Goal: Task Accomplishment & Management: Manage account settings

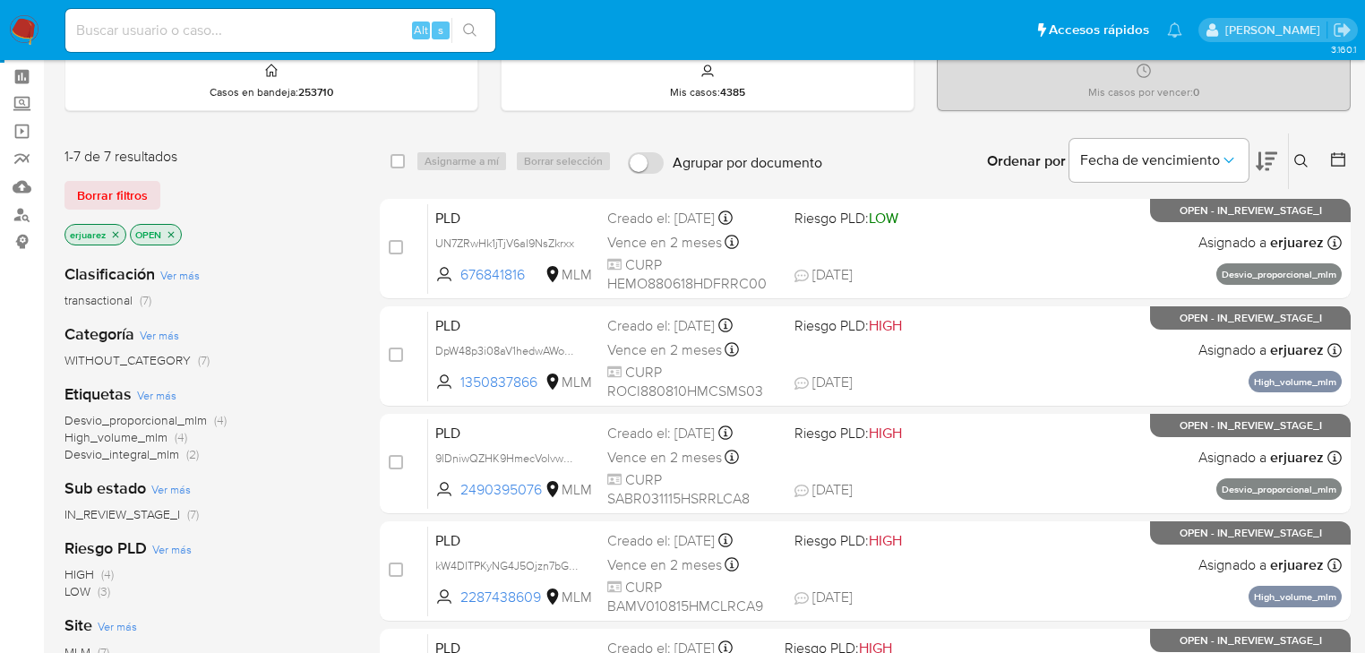
scroll to position [143, 0]
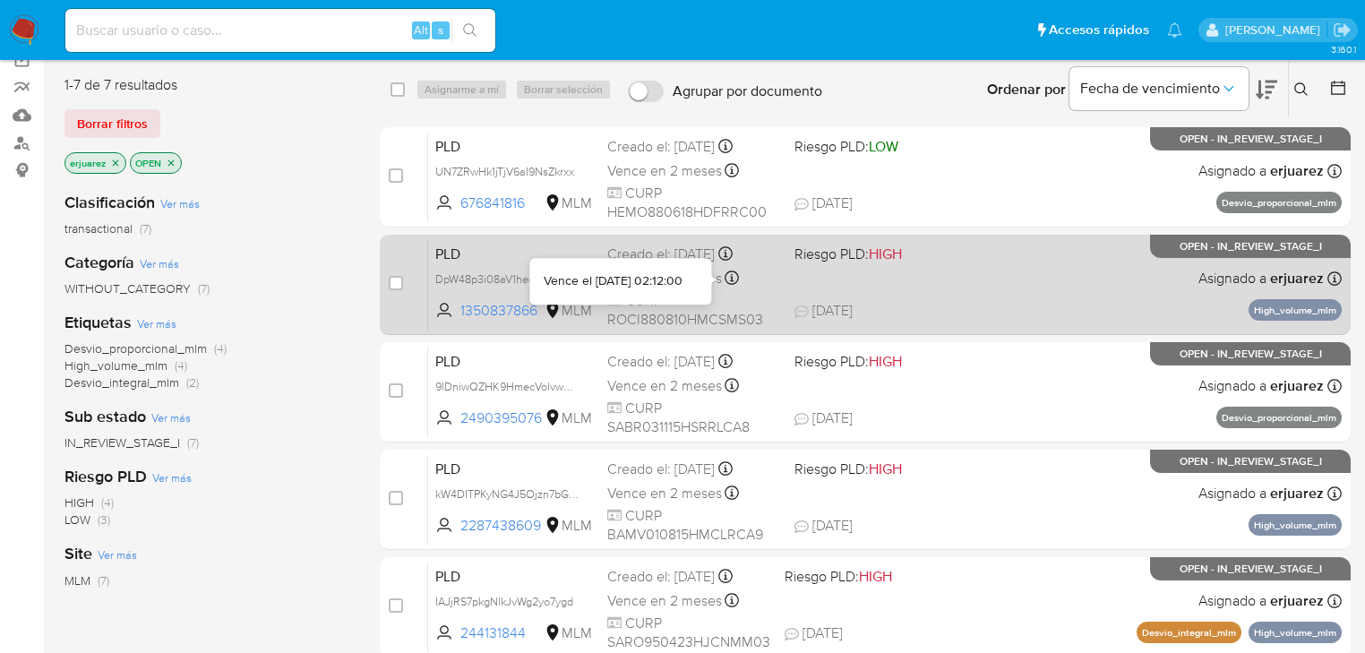
click at [877, 292] on div "PLD DpW48p3i08aV1hedwAWovIBF 1350837866 MLM Riesgo PLD: HIGH Creado el: [DATE] …" at bounding box center [885, 284] width 914 height 90
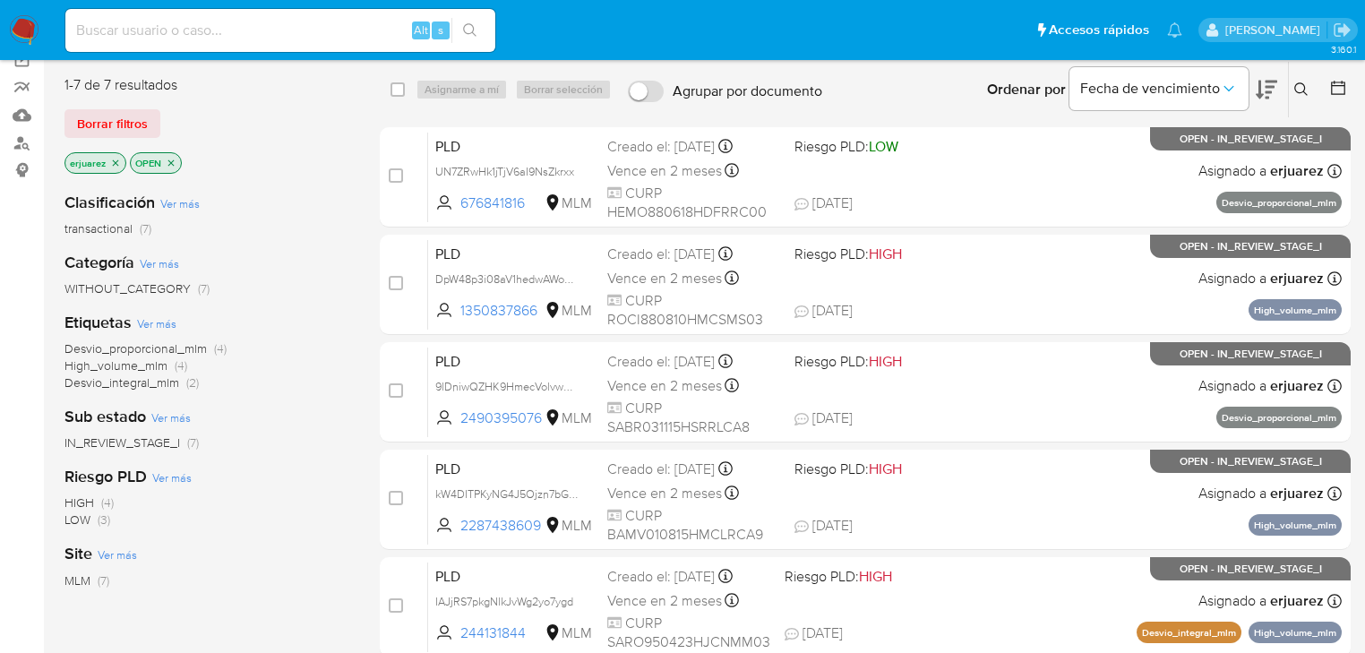
click at [1304, 88] on icon at bounding box center [1302, 89] width 14 height 14
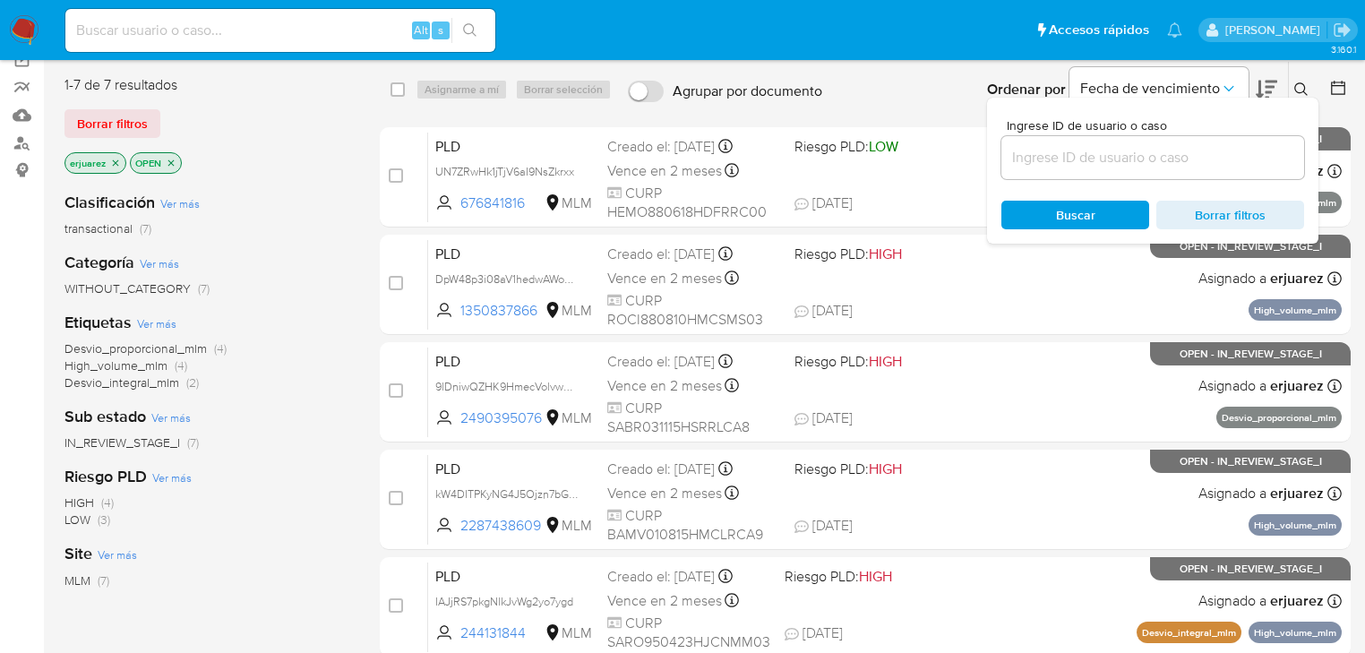
click at [1304, 88] on icon at bounding box center [1302, 89] width 14 height 14
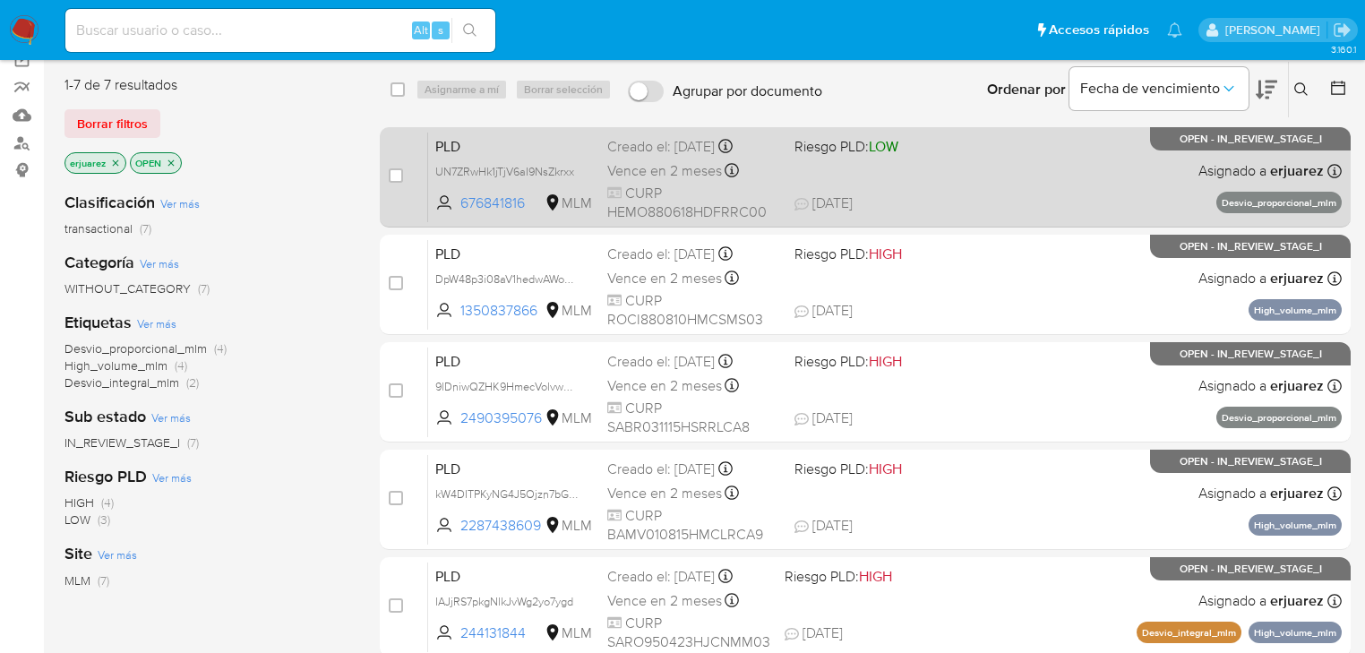
click at [1095, 182] on div "PLD UN7ZRwHk1jTjV6aI9NsZkrxx 676841816 MLM Riesgo PLD: LOW Creado el: 12/09/202…" at bounding box center [885, 177] width 914 height 90
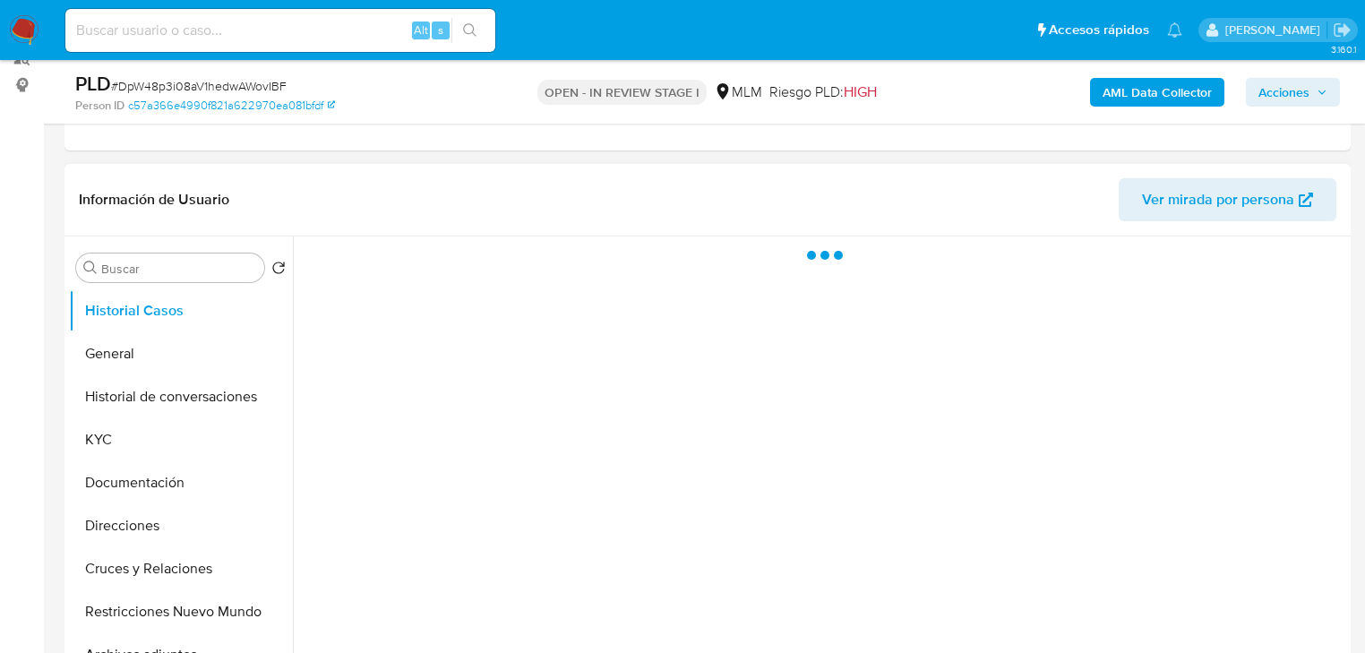
scroll to position [358, 0]
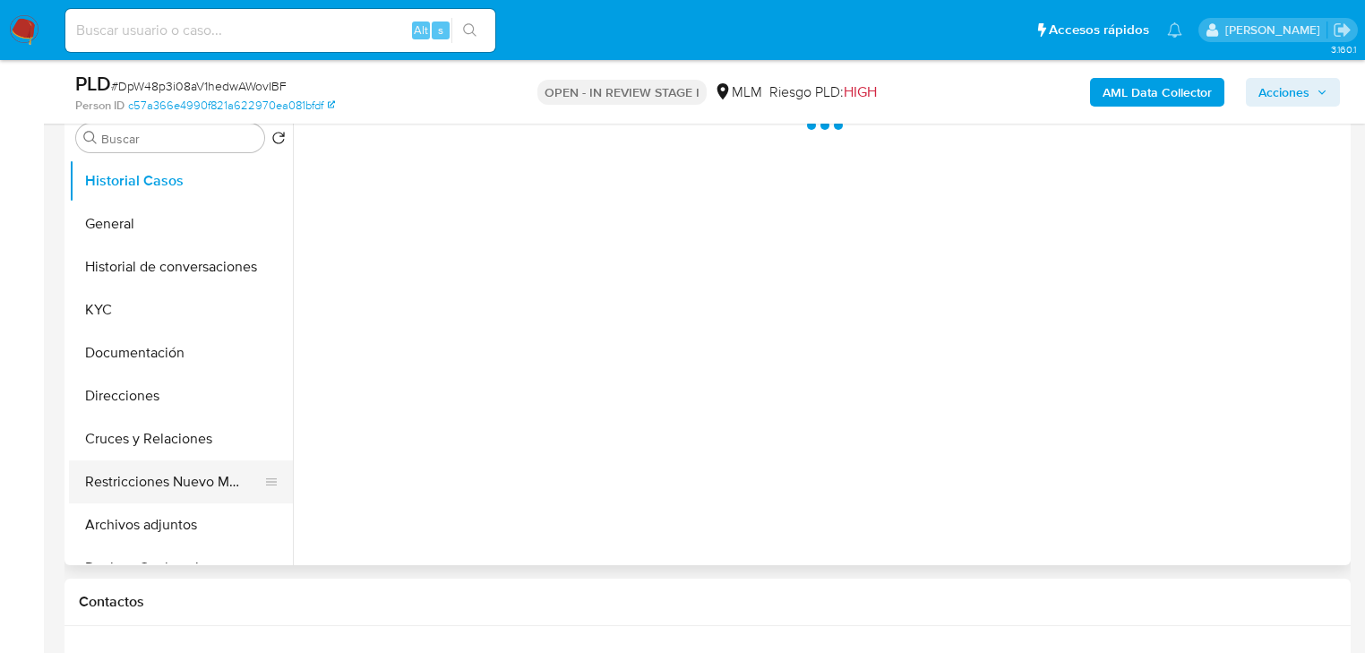
select select "10"
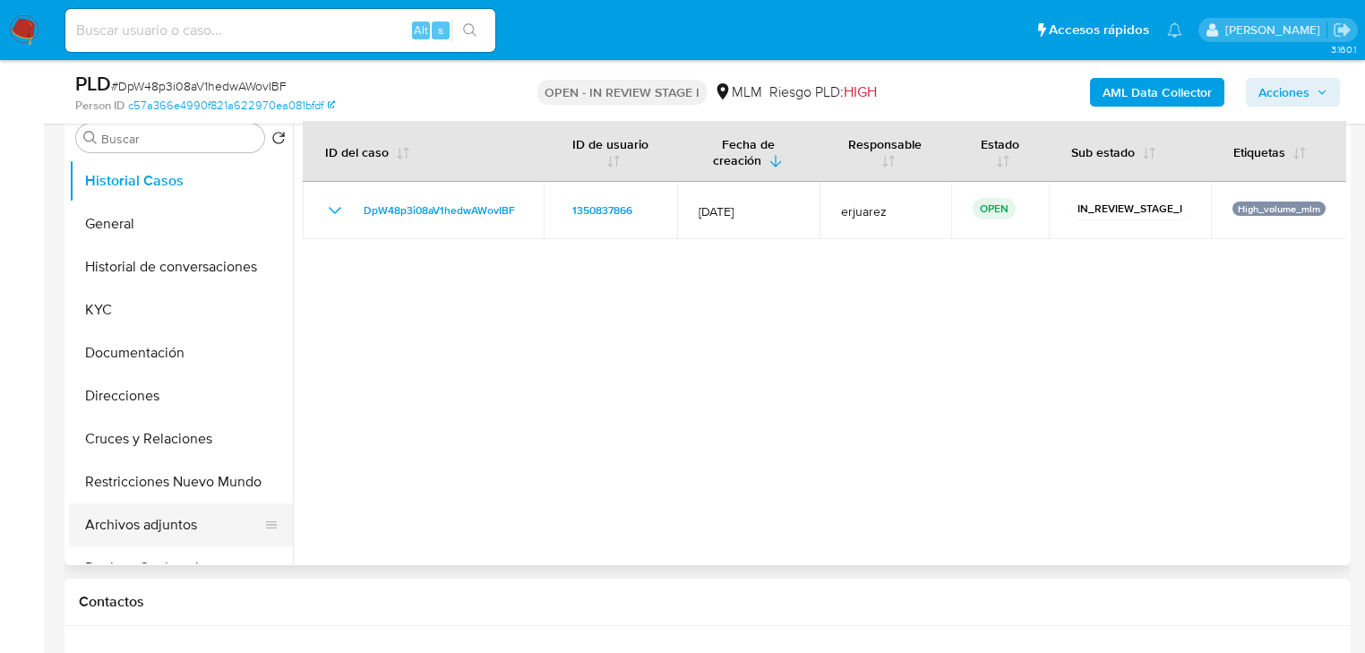
click at [165, 522] on button "Archivos adjuntos" at bounding box center [174, 525] width 210 height 43
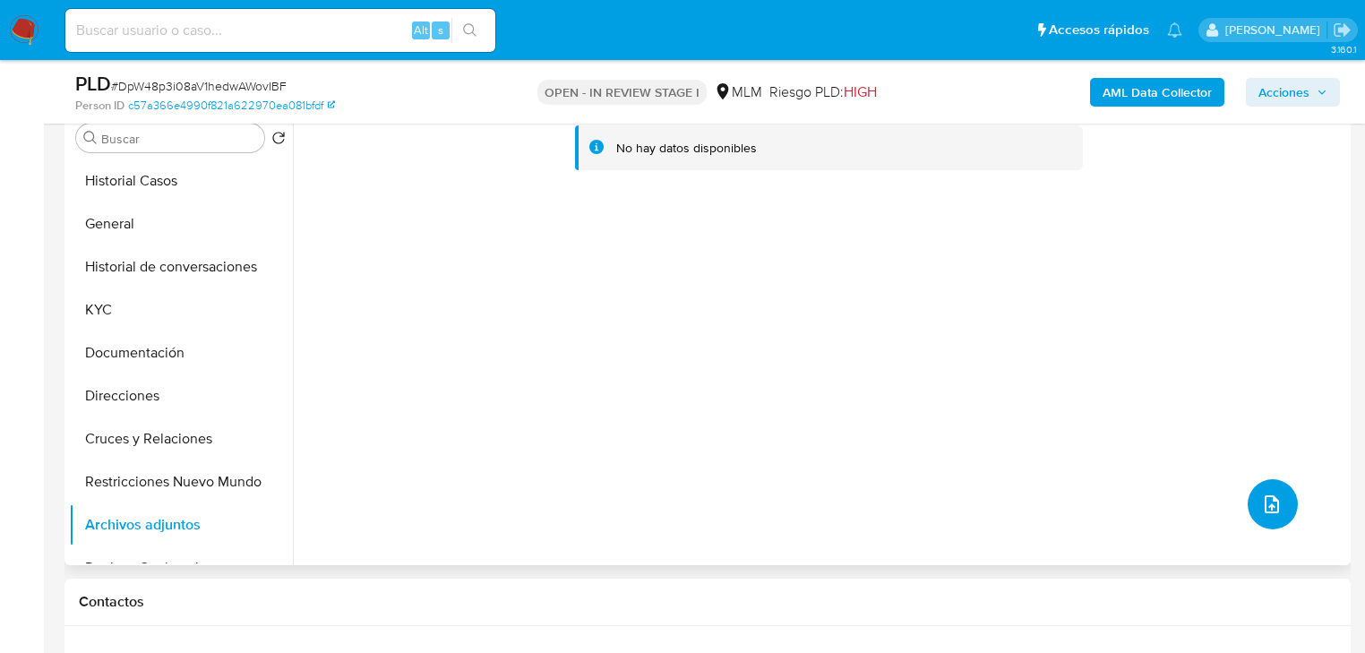
click at [1265, 505] on icon "upload-file" at bounding box center [1272, 504] width 14 height 18
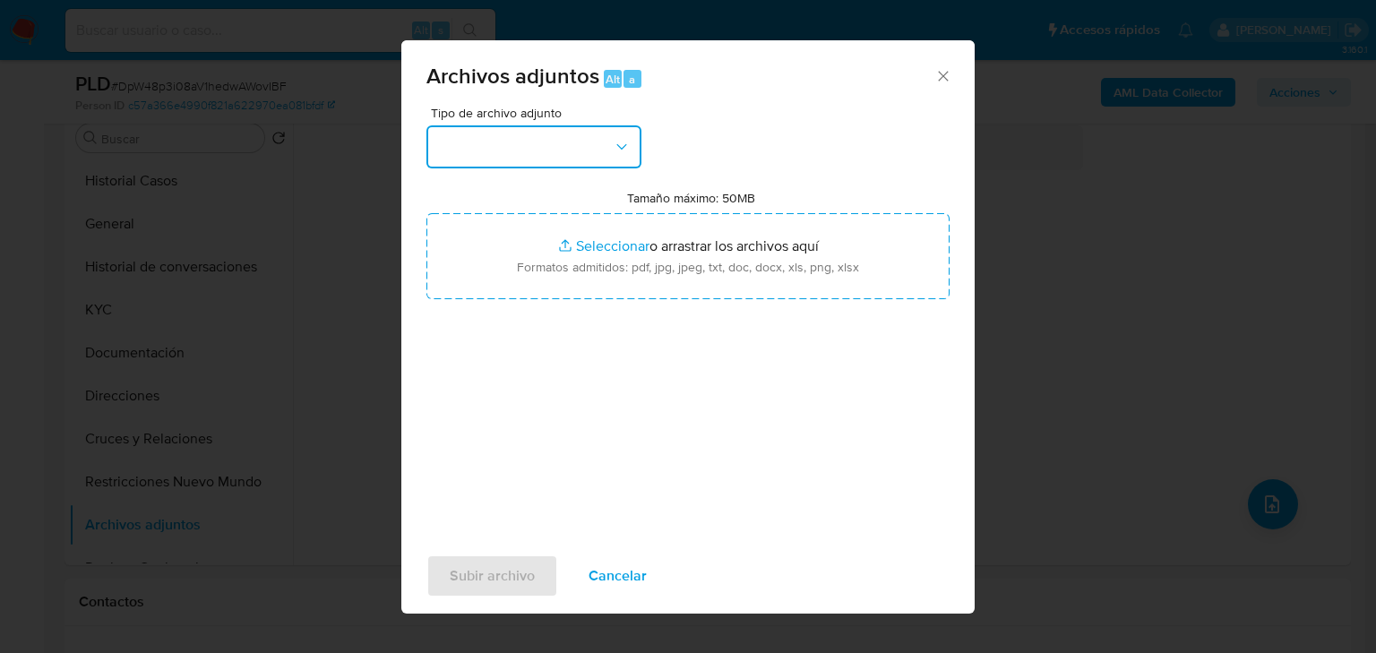
click at [470, 144] on button "button" at bounding box center [533, 146] width 215 height 43
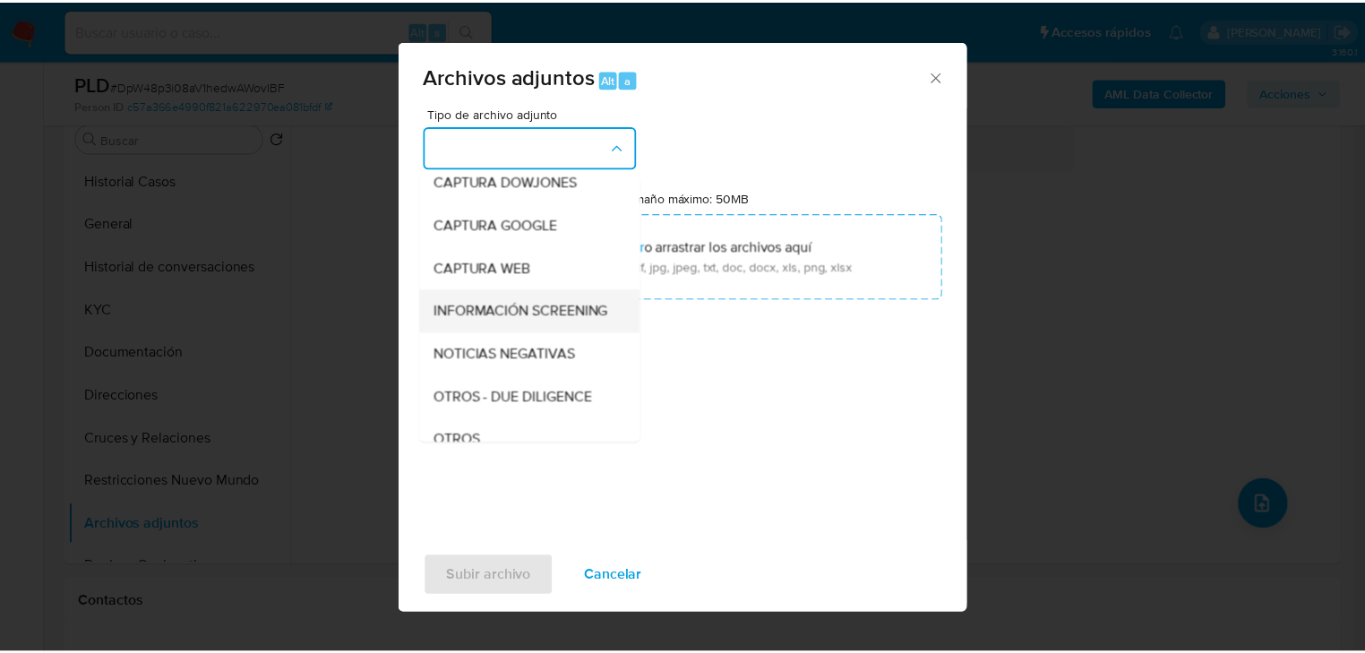
scroll to position [215, 0]
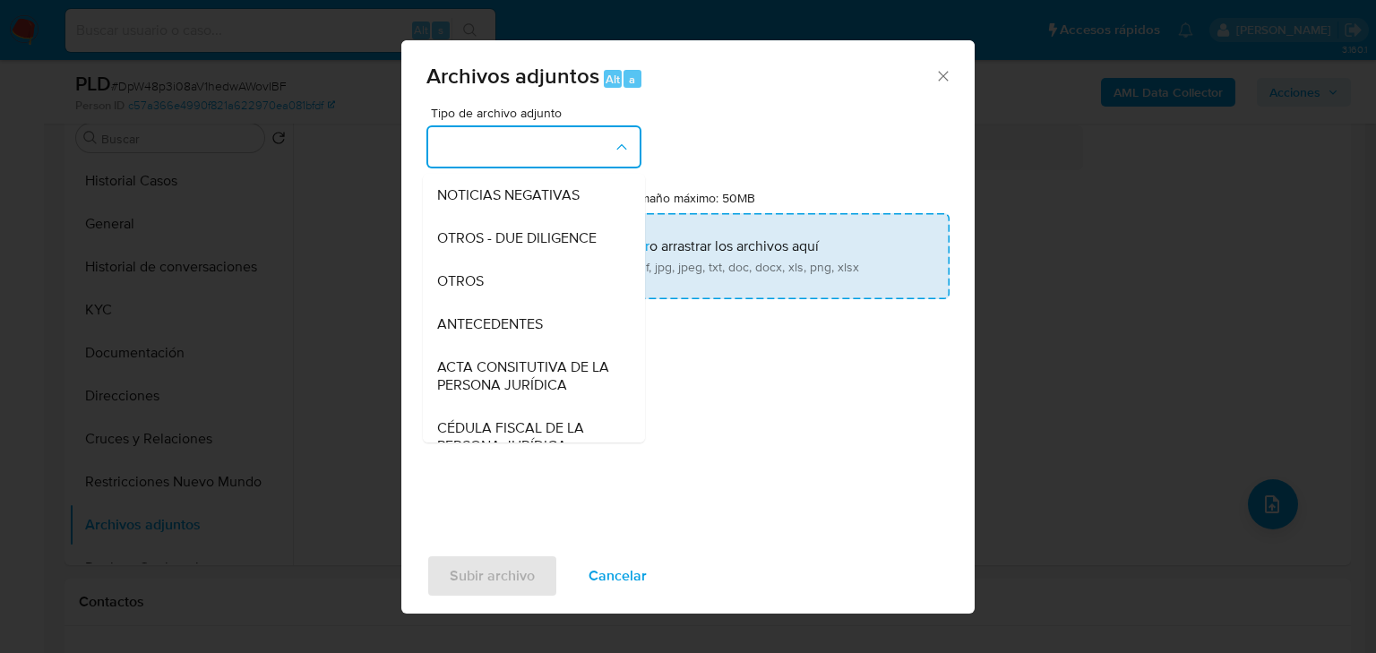
drag, startPoint x: 469, startPoint y: 297, endPoint x: 563, endPoint y: 268, distance: 98.6
click at [469, 290] on span "OTROS" at bounding box center [460, 281] width 47 height 18
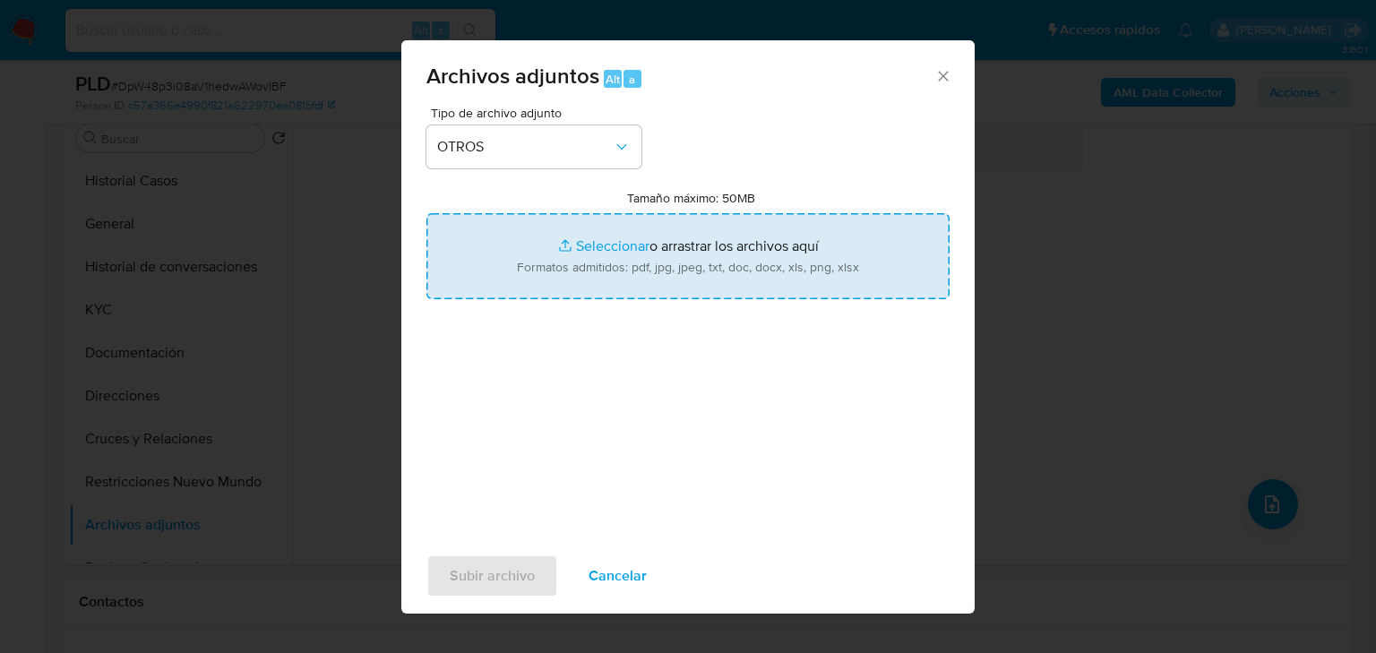
click at [590, 244] on input "Tamaño máximo: 50MB Seleccionar archivos" at bounding box center [687, 256] width 523 height 86
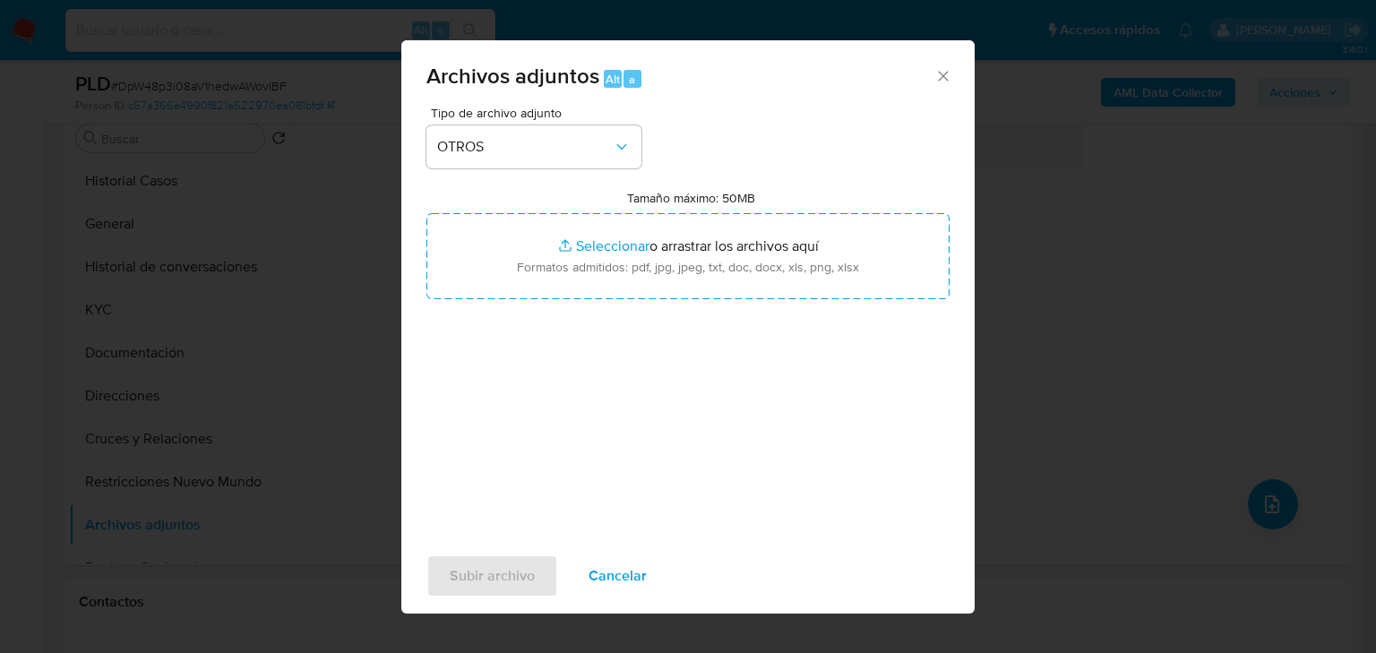
click at [944, 78] on icon "Cerrar" at bounding box center [944, 76] width 18 height 18
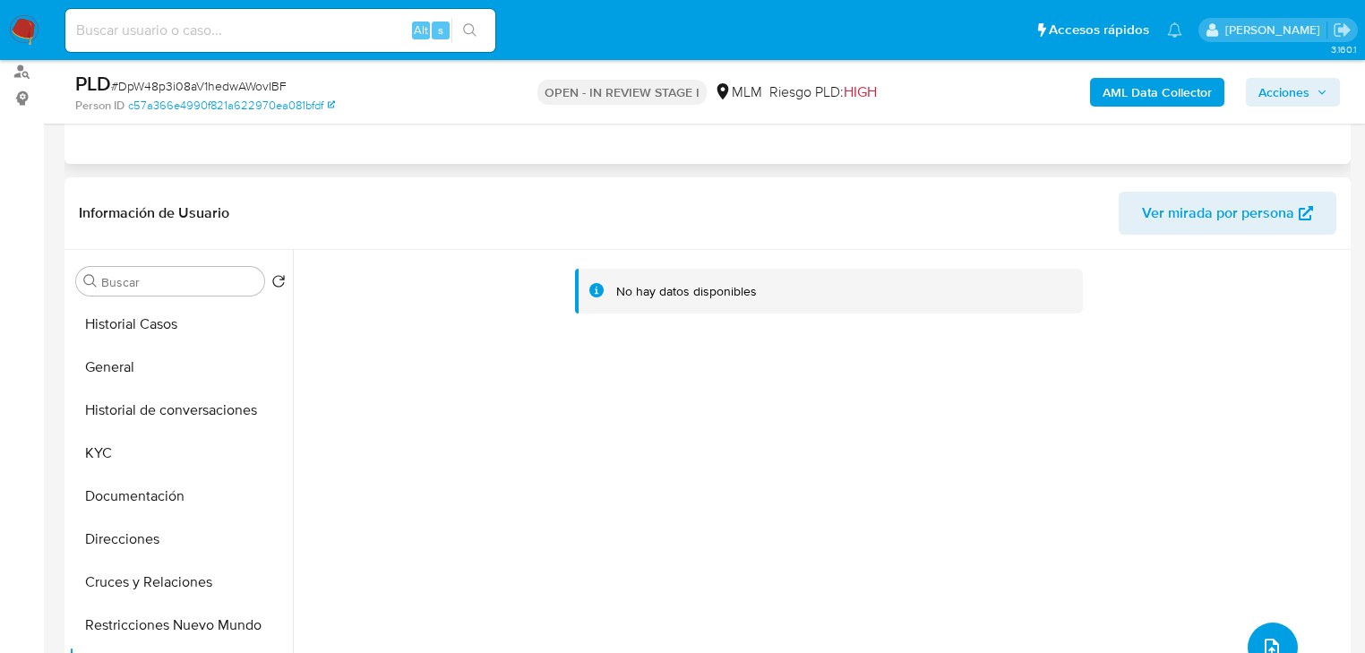
scroll to position [143, 0]
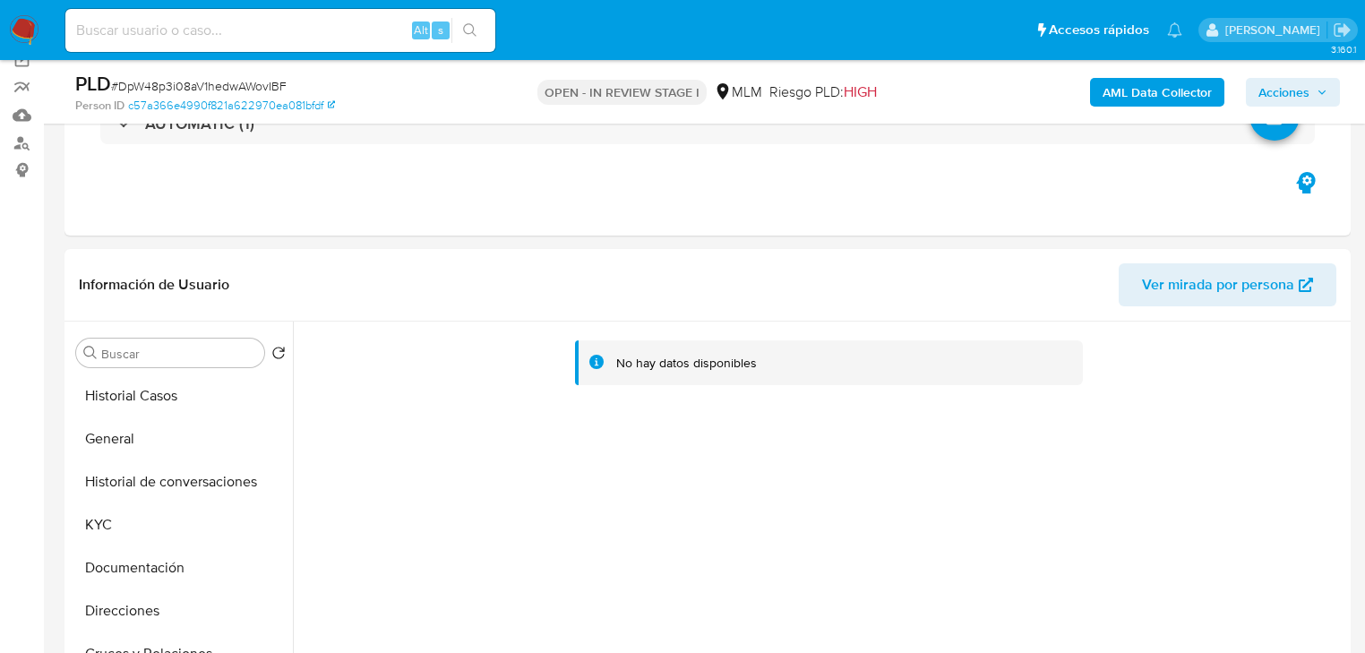
click at [1296, 91] on span "Acciones" at bounding box center [1284, 92] width 51 height 29
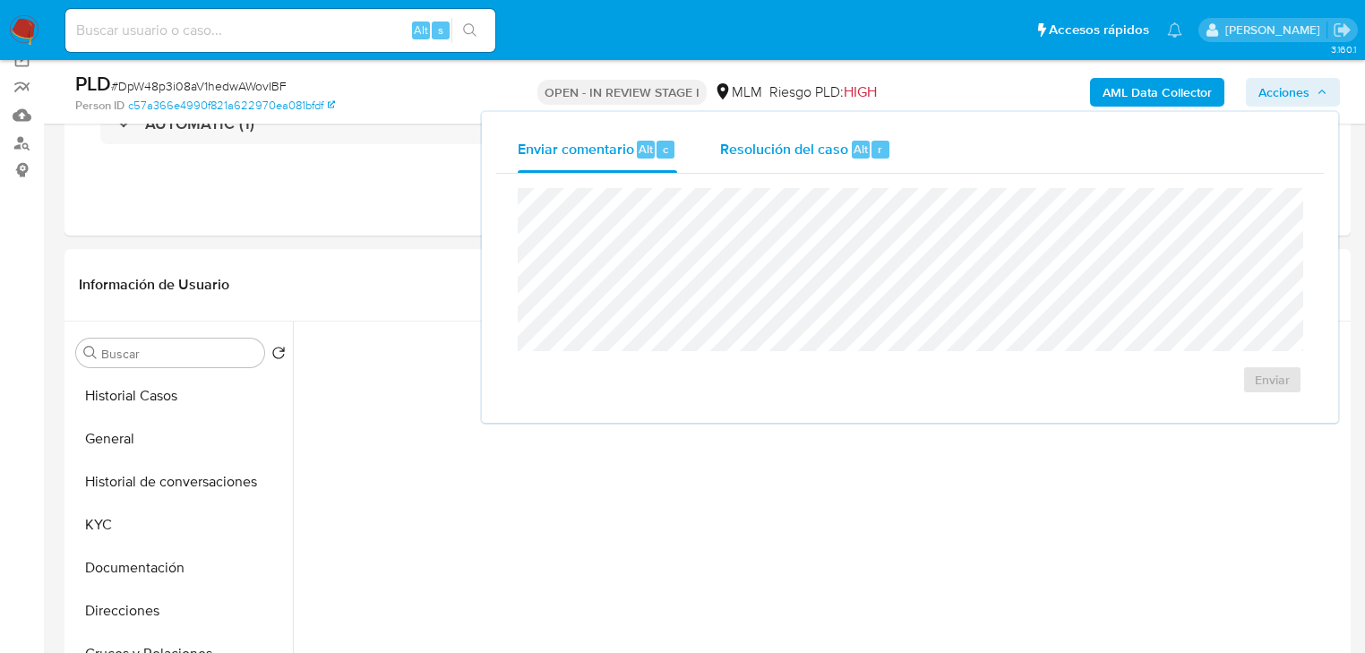
click at [769, 159] on div "Resolución del caso Alt r" at bounding box center [805, 149] width 171 height 47
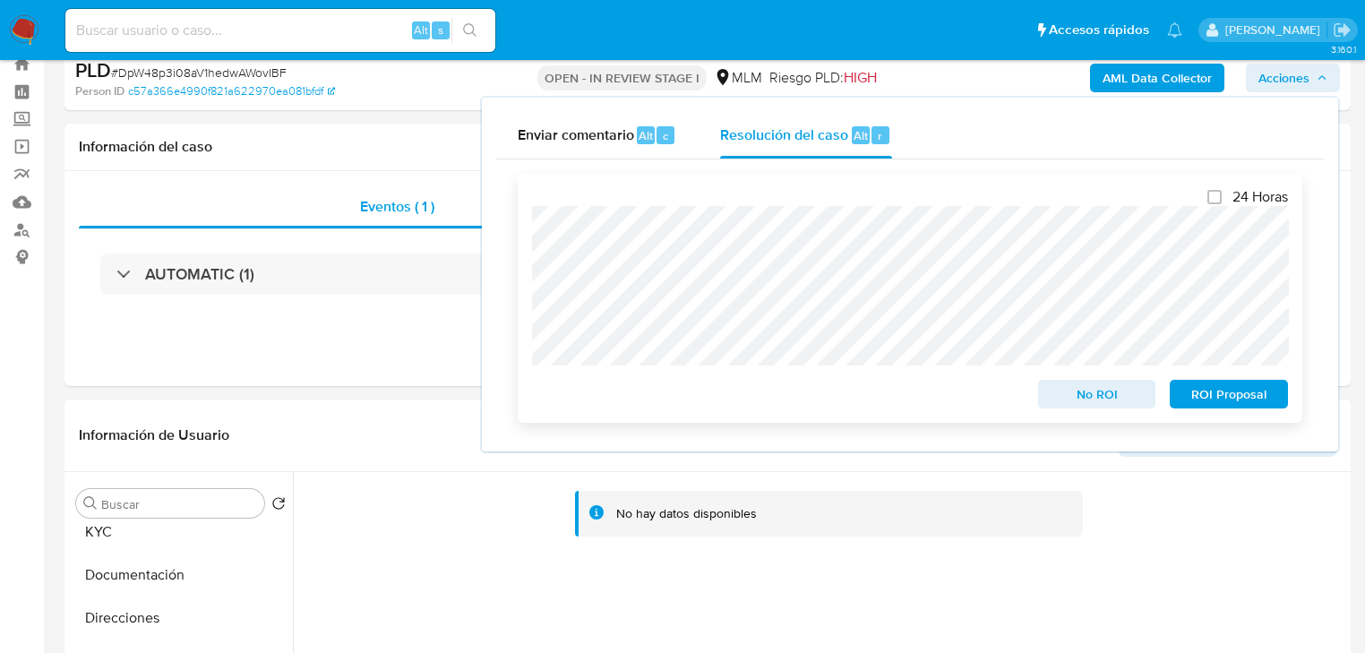
scroll to position [0, 0]
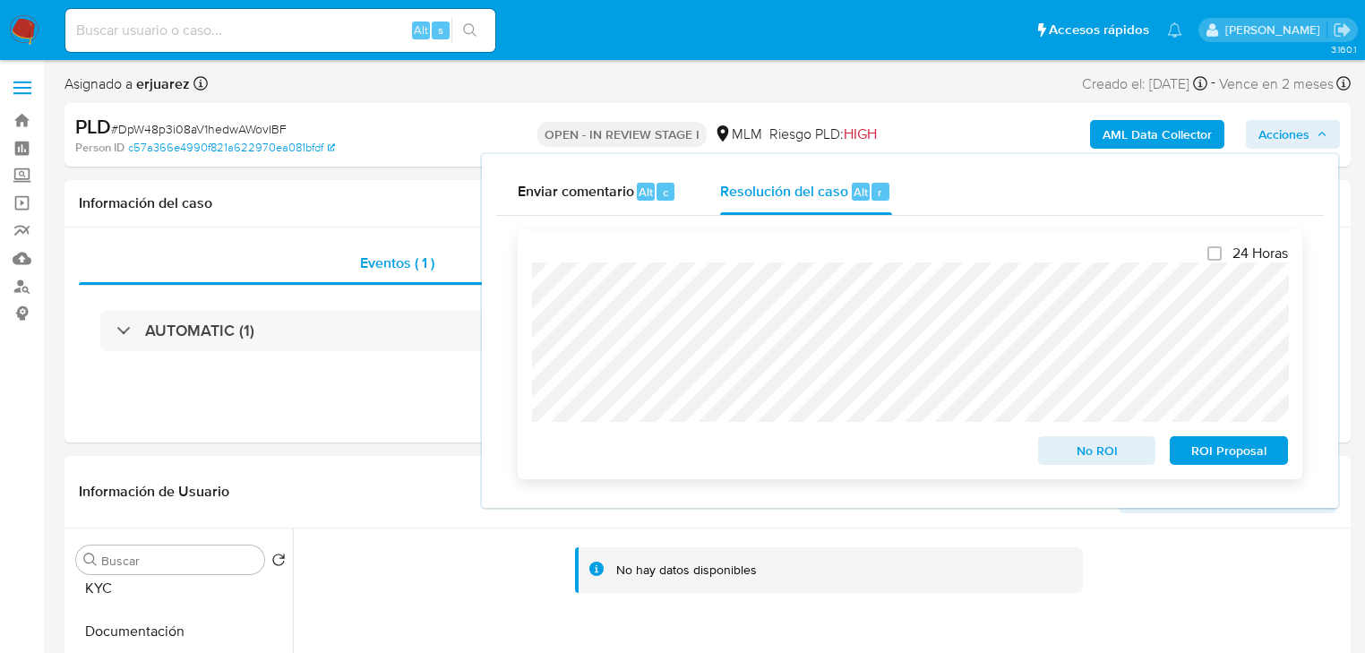
click at [532, 312] on div "24 Horas No ROI ROI Proposal" at bounding box center [910, 354] width 785 height 249
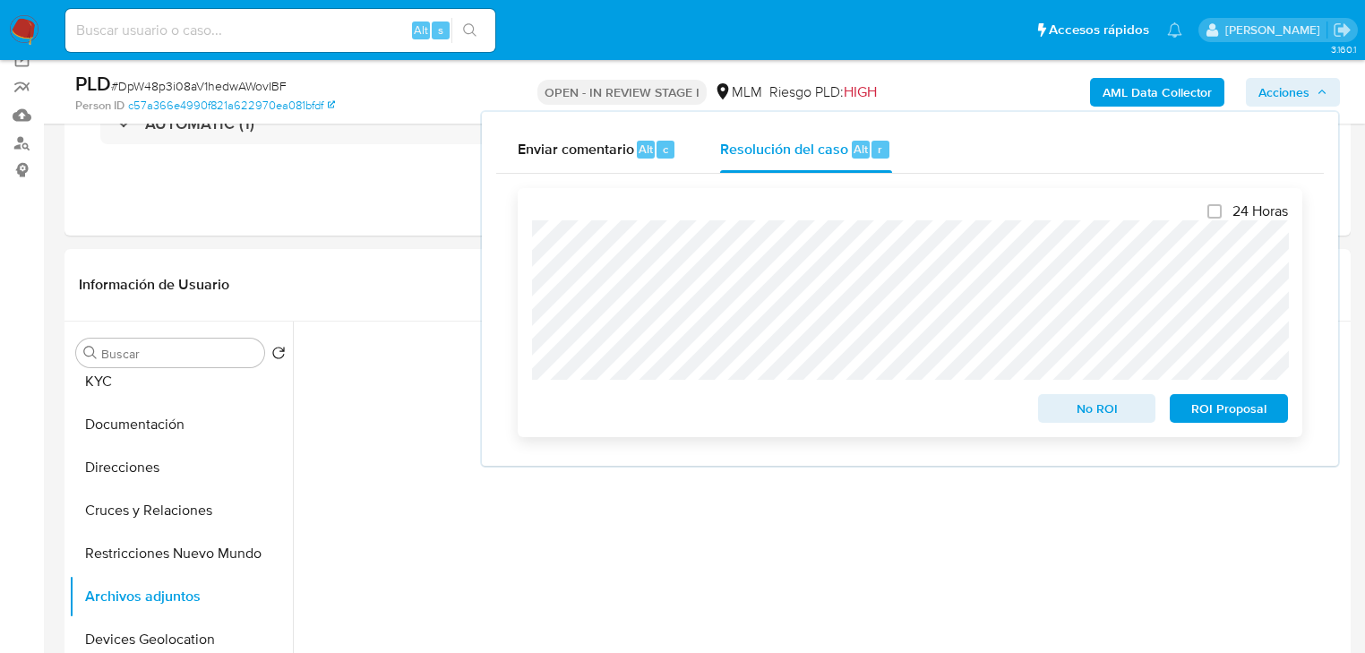
scroll to position [215, 0]
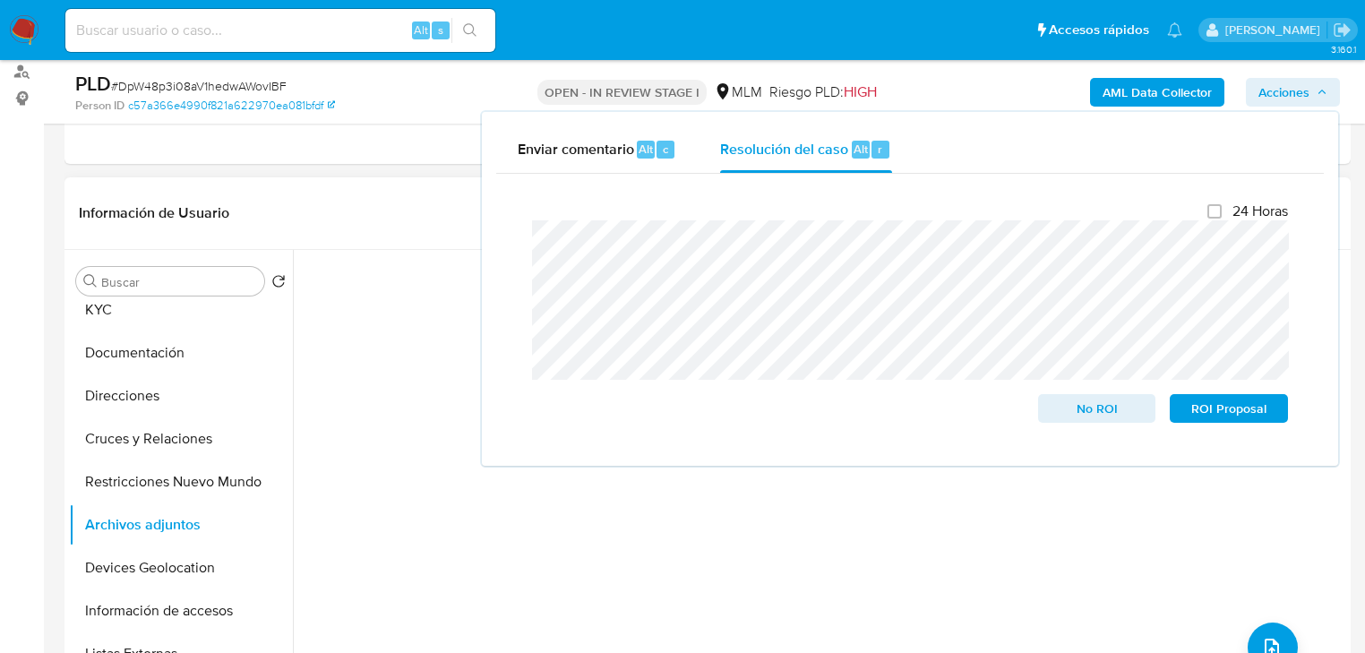
click at [383, 426] on div "No hay datos disponibles" at bounding box center [820, 479] width 1054 height 459
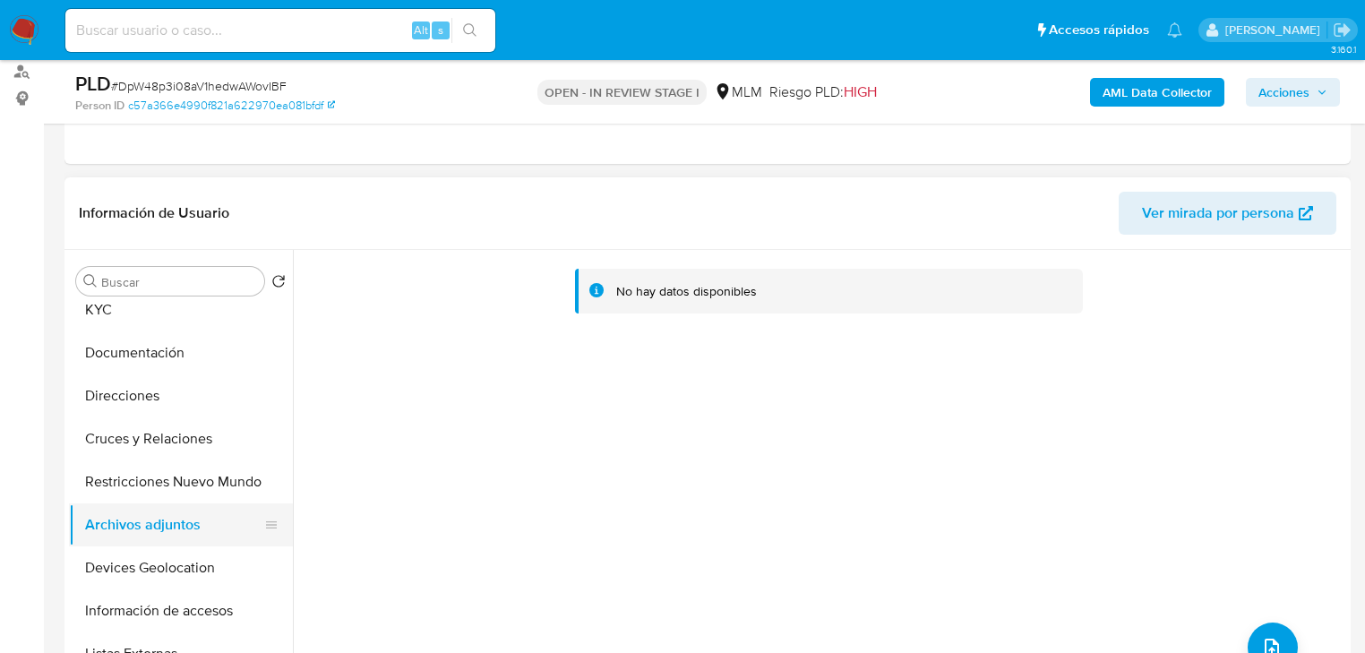
click at [162, 534] on button "Archivos adjuntos" at bounding box center [174, 525] width 210 height 43
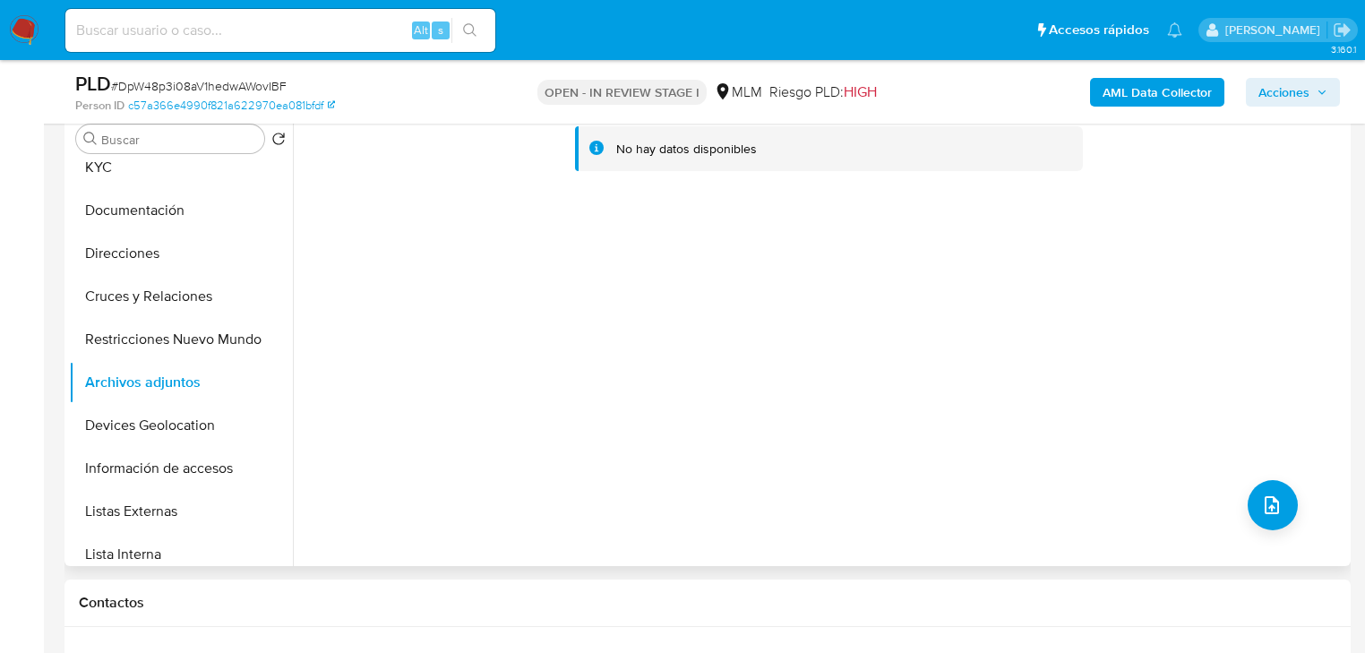
scroll to position [358, 0]
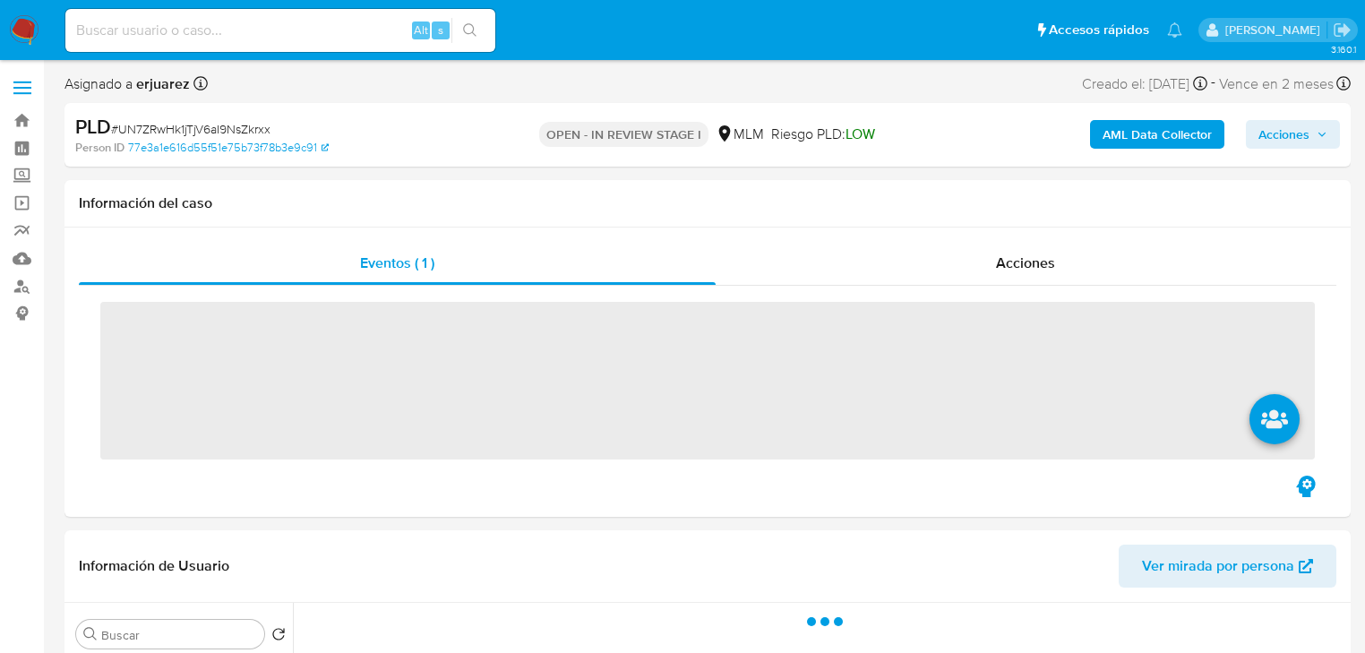
click at [1295, 133] on span "Acciones" at bounding box center [1284, 134] width 51 height 29
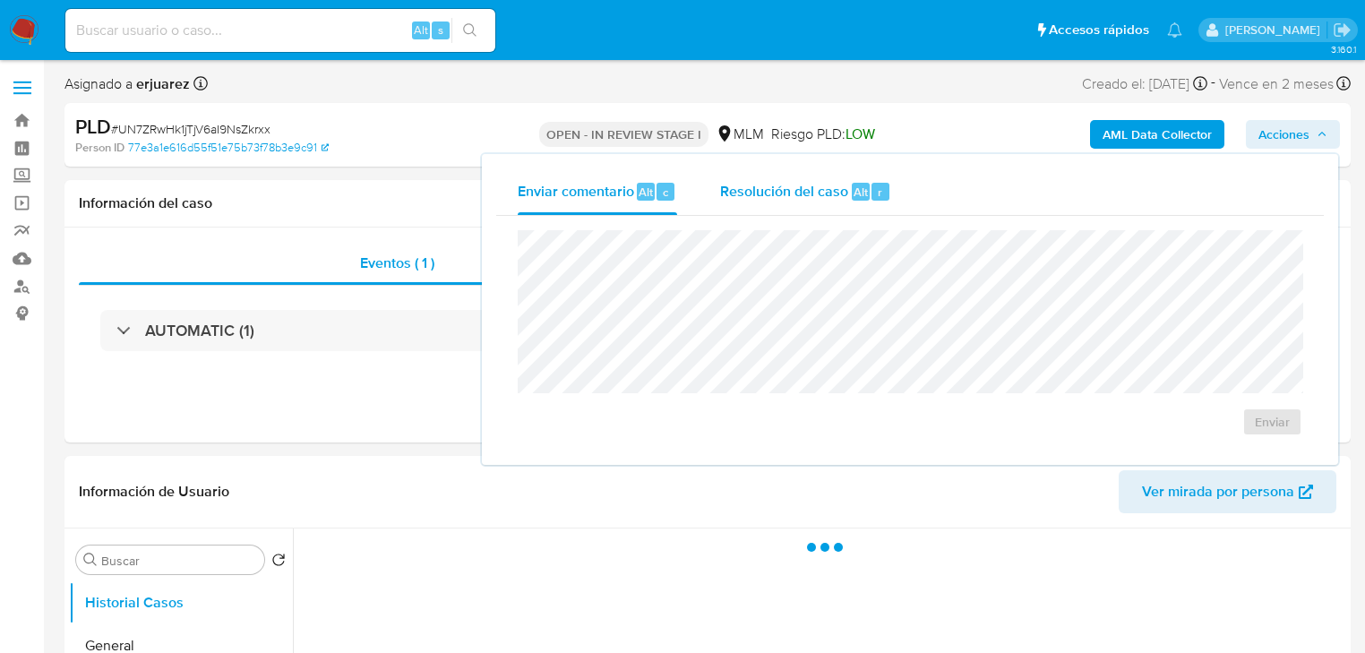
select select "10"
click at [758, 198] on span "Resolución del caso" at bounding box center [784, 191] width 128 height 21
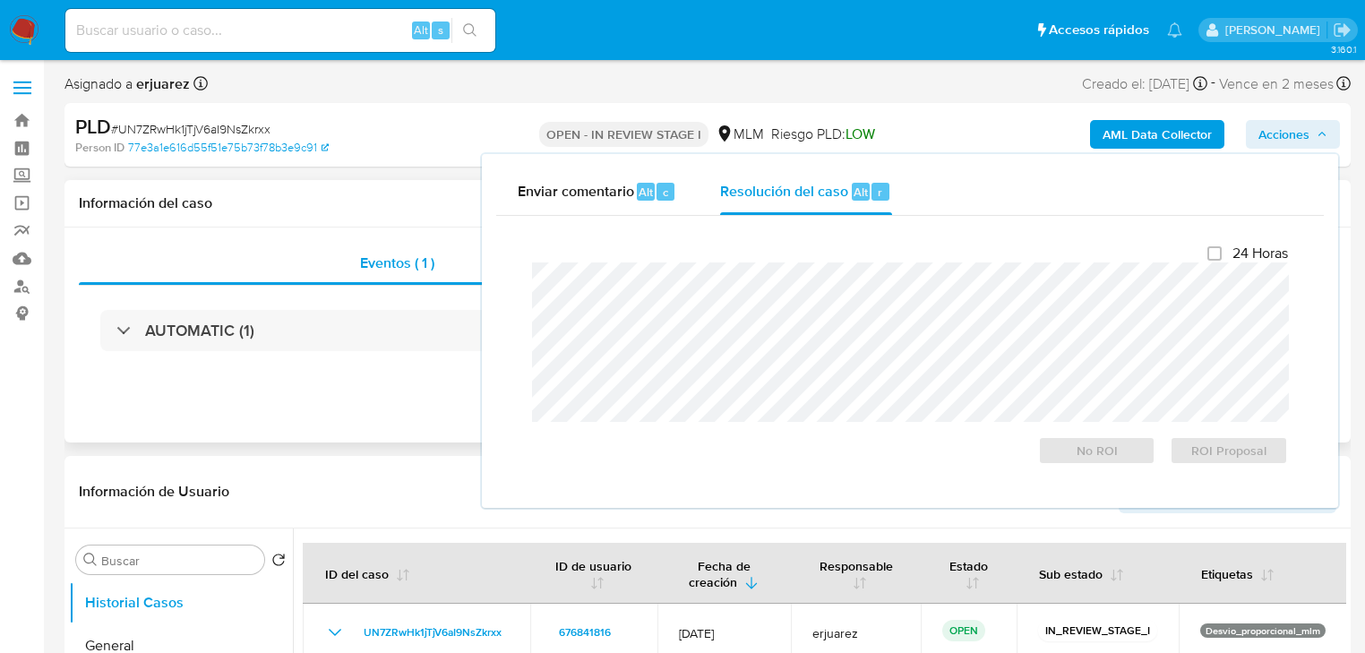
click at [355, 418] on div "Eventos ( 1 ) Acciones AUTOMATIC (1)" at bounding box center [708, 335] width 1287 height 215
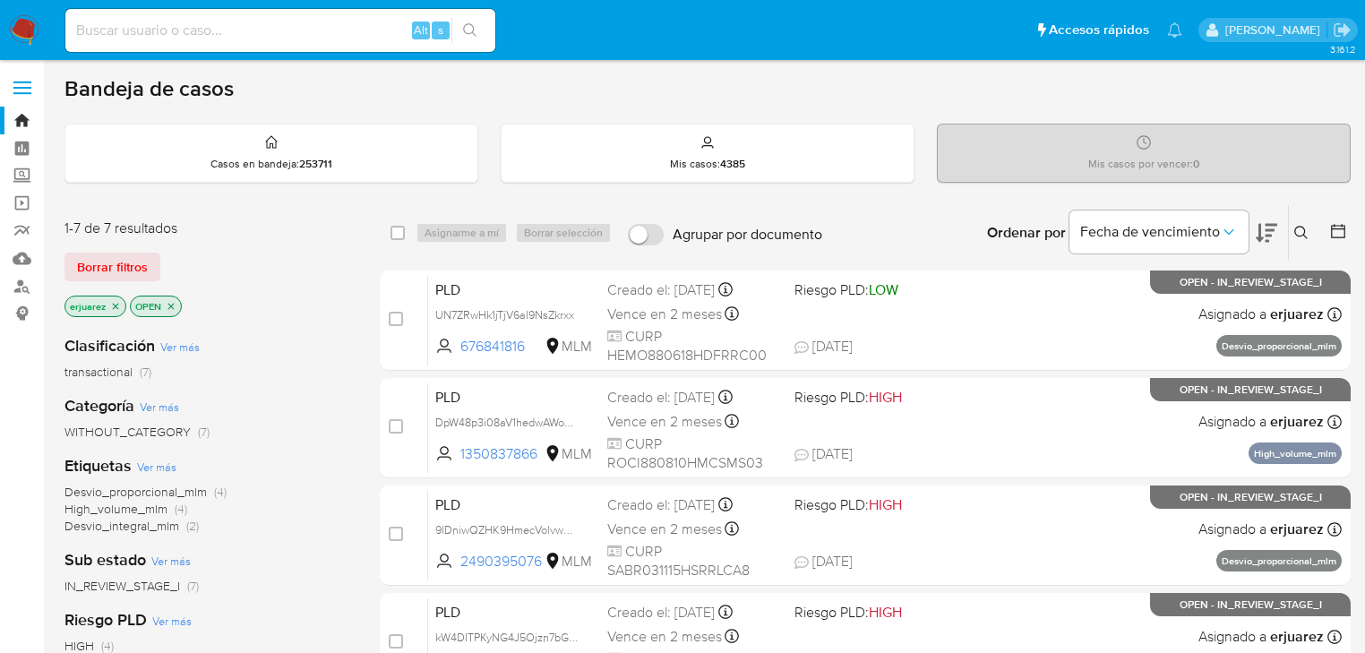
click at [115, 305] on icon "close-filter" at bounding box center [116, 306] width 6 height 6
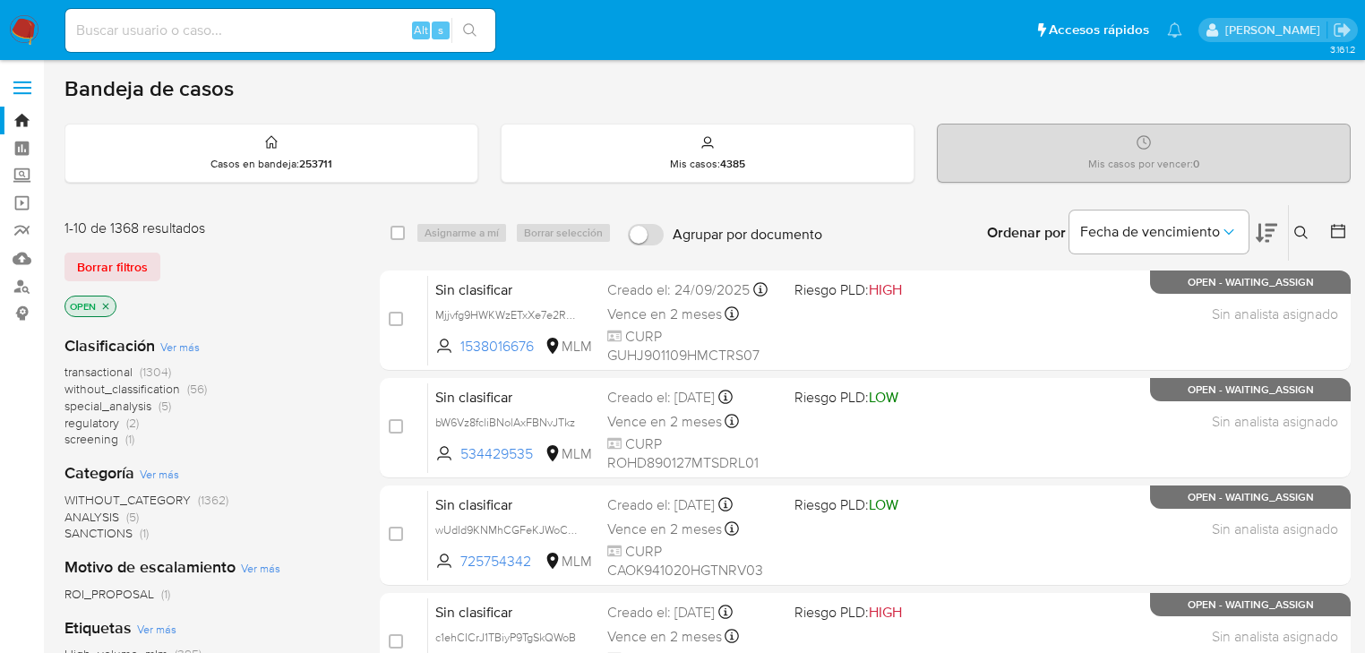
click at [1301, 229] on icon at bounding box center [1302, 233] width 14 height 14
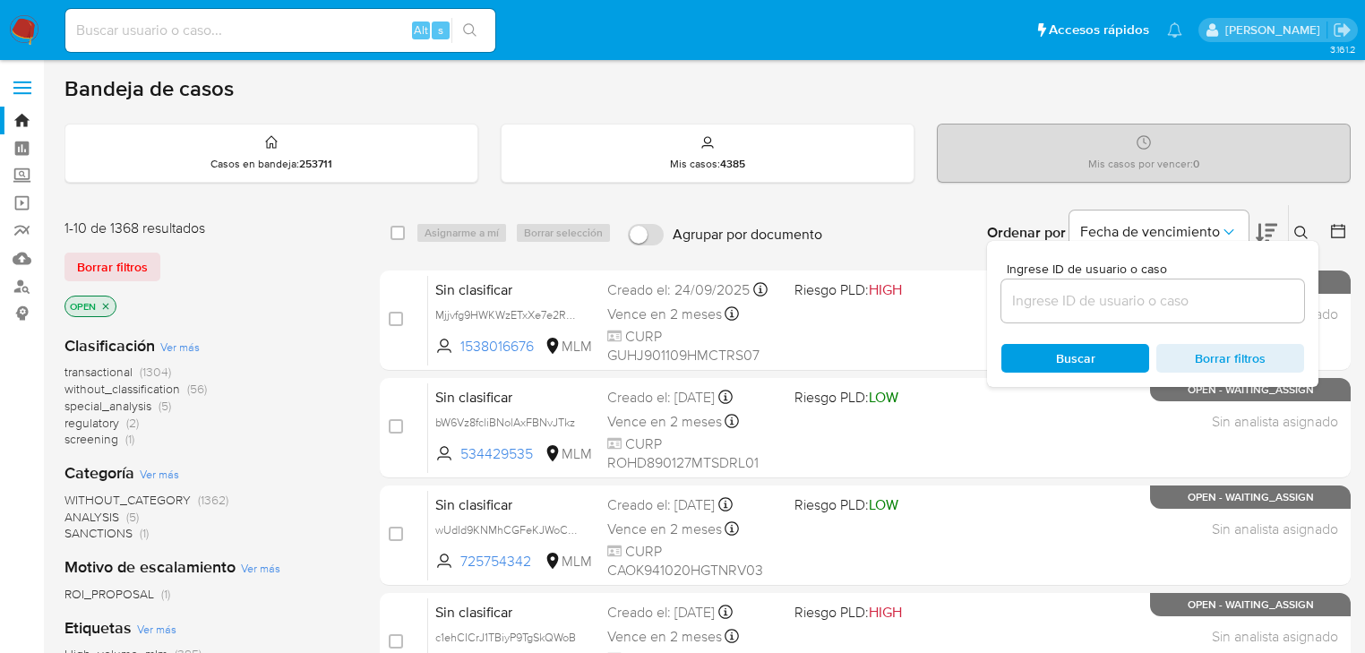
click at [1032, 315] on div at bounding box center [1153, 301] width 303 height 43
click at [1041, 297] on input at bounding box center [1153, 300] width 303 height 23
paste input "r6afmXSdqFNehJ7akJPO6MsC"
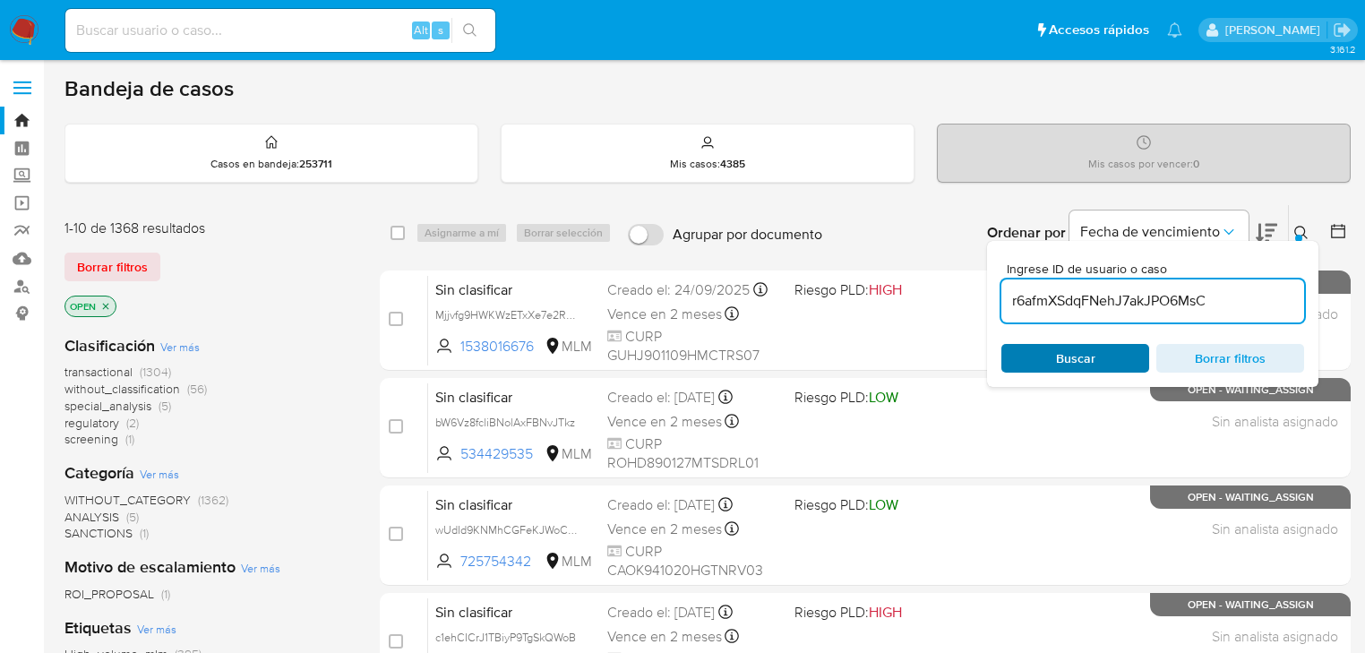
type input "r6afmXSdqFNehJ7akJPO6MsC"
click at [1064, 347] on span "Buscar" at bounding box center [1075, 358] width 39 height 29
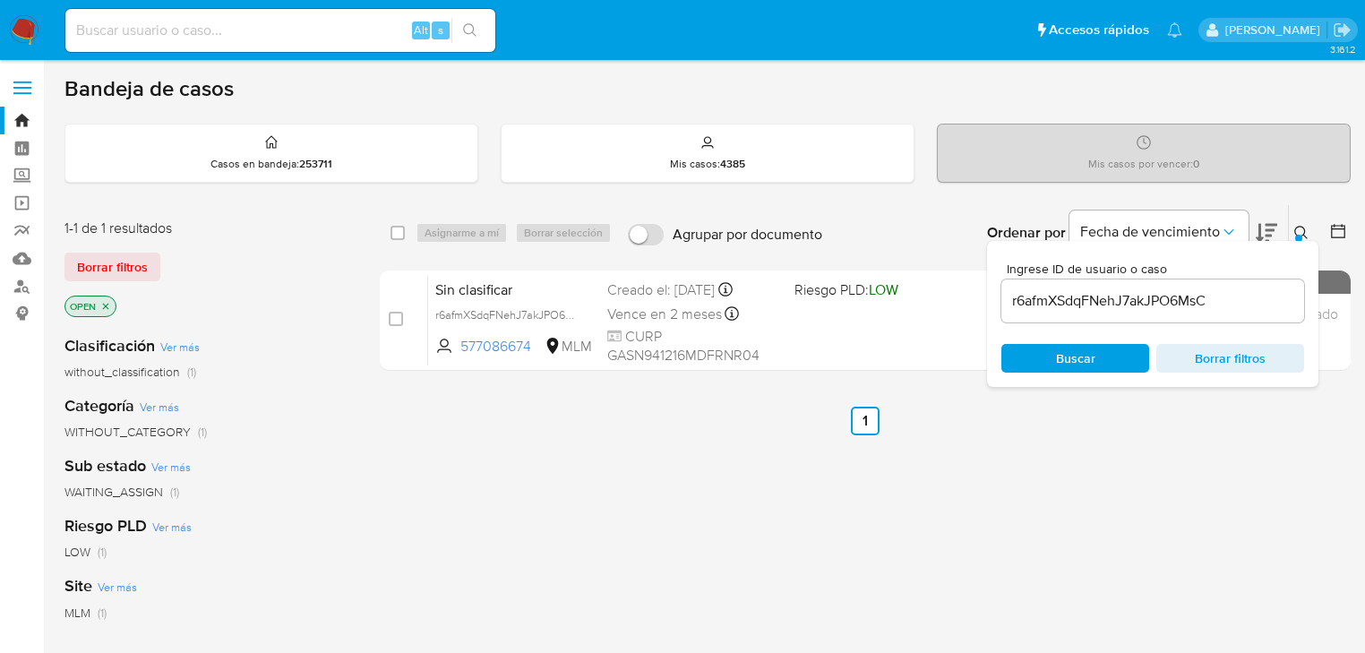
click at [493, 435] on div "select-all-cases-checkbox Asignarme a mí Borrar selección Agrupar por documento…" at bounding box center [865, 610] width 971 height 812
click at [1297, 226] on icon at bounding box center [1302, 233] width 14 height 14
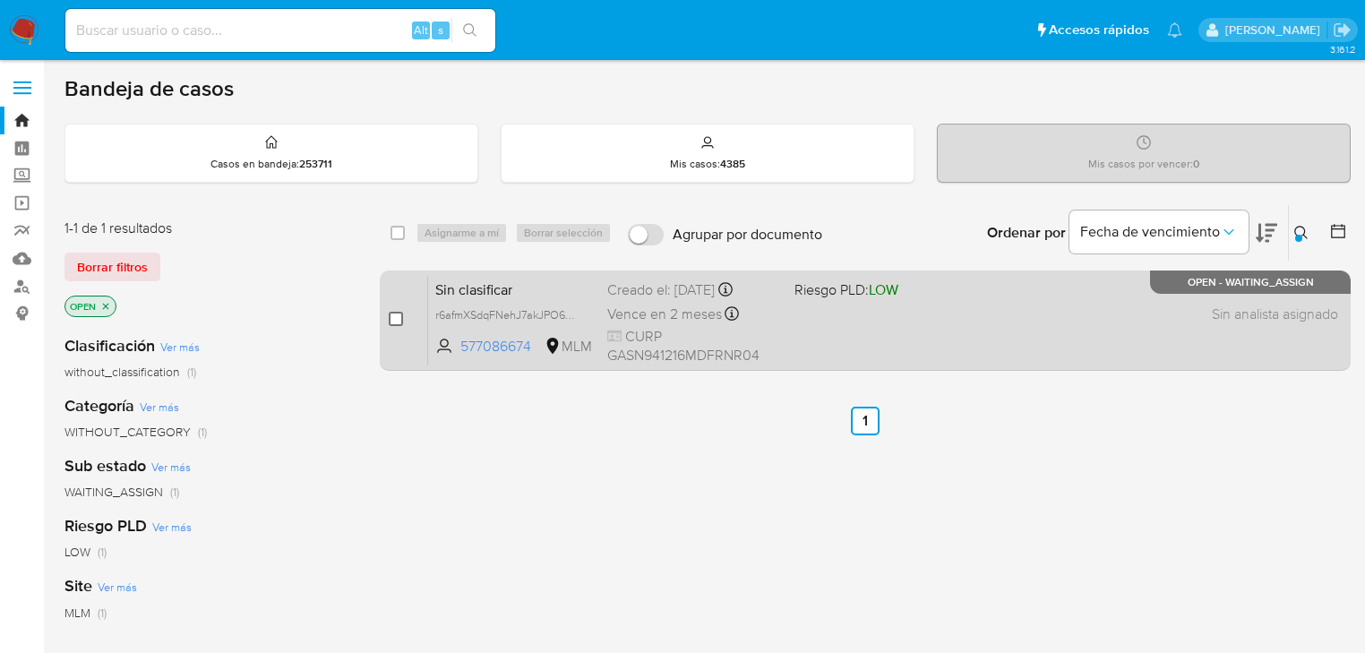
click at [398, 322] on input "checkbox" at bounding box center [396, 319] width 14 height 14
checkbox input "true"
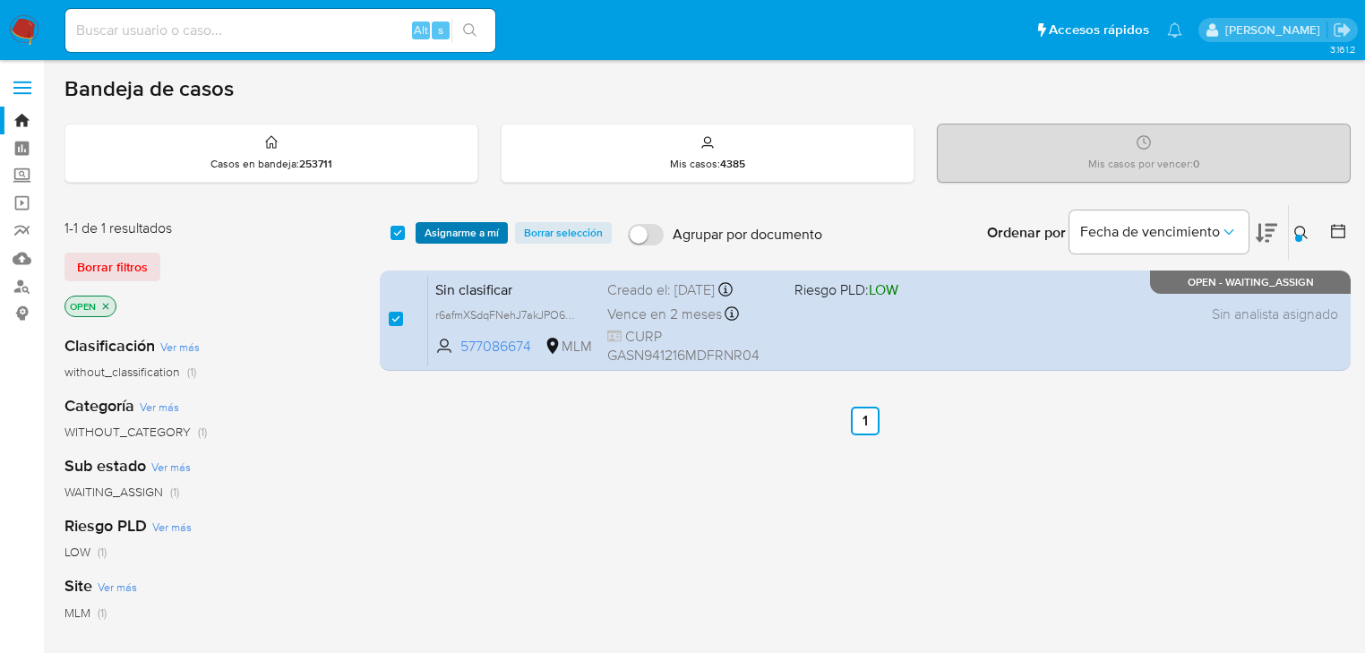
click at [469, 233] on span "Asignarme a mí" at bounding box center [462, 233] width 74 height 18
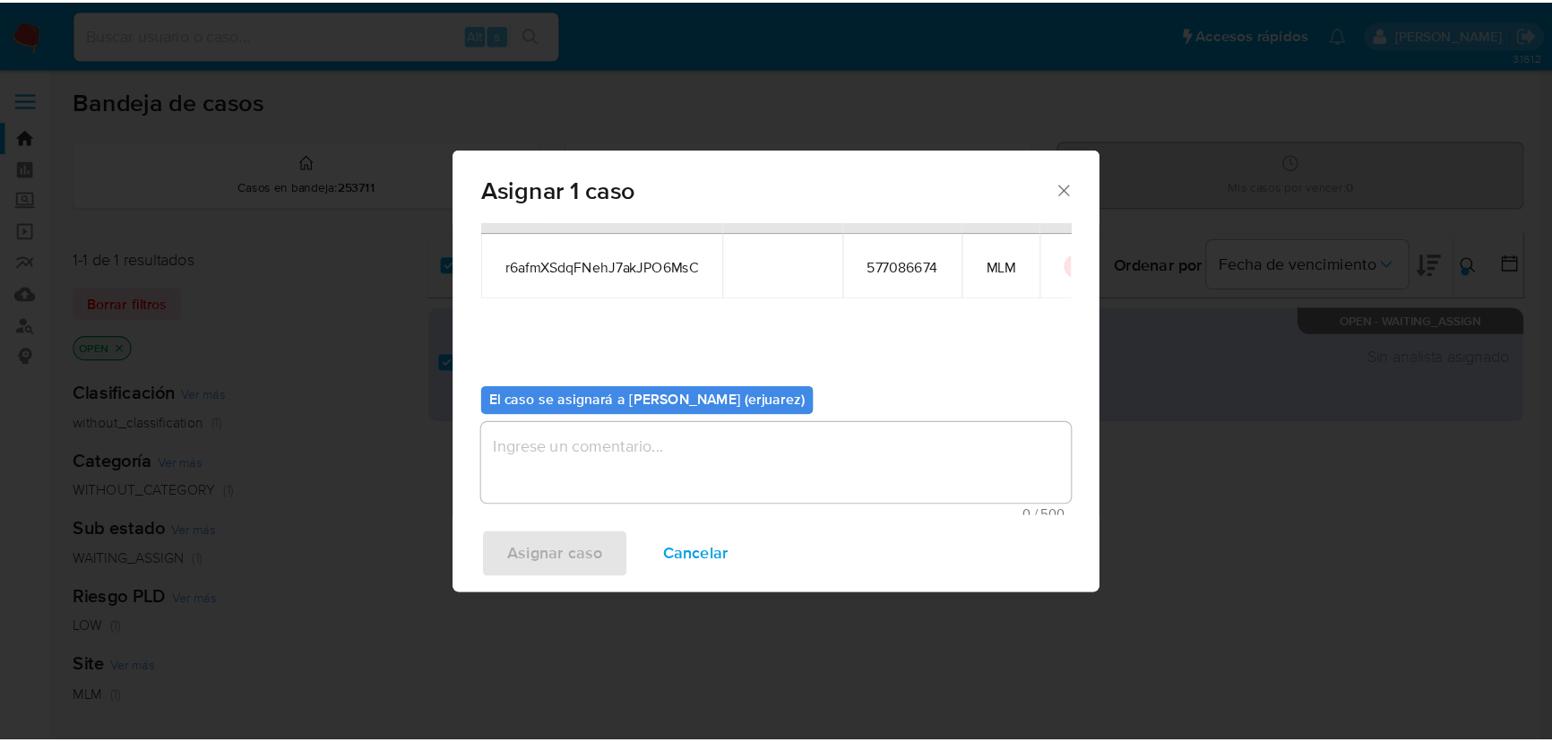
scroll to position [92, 0]
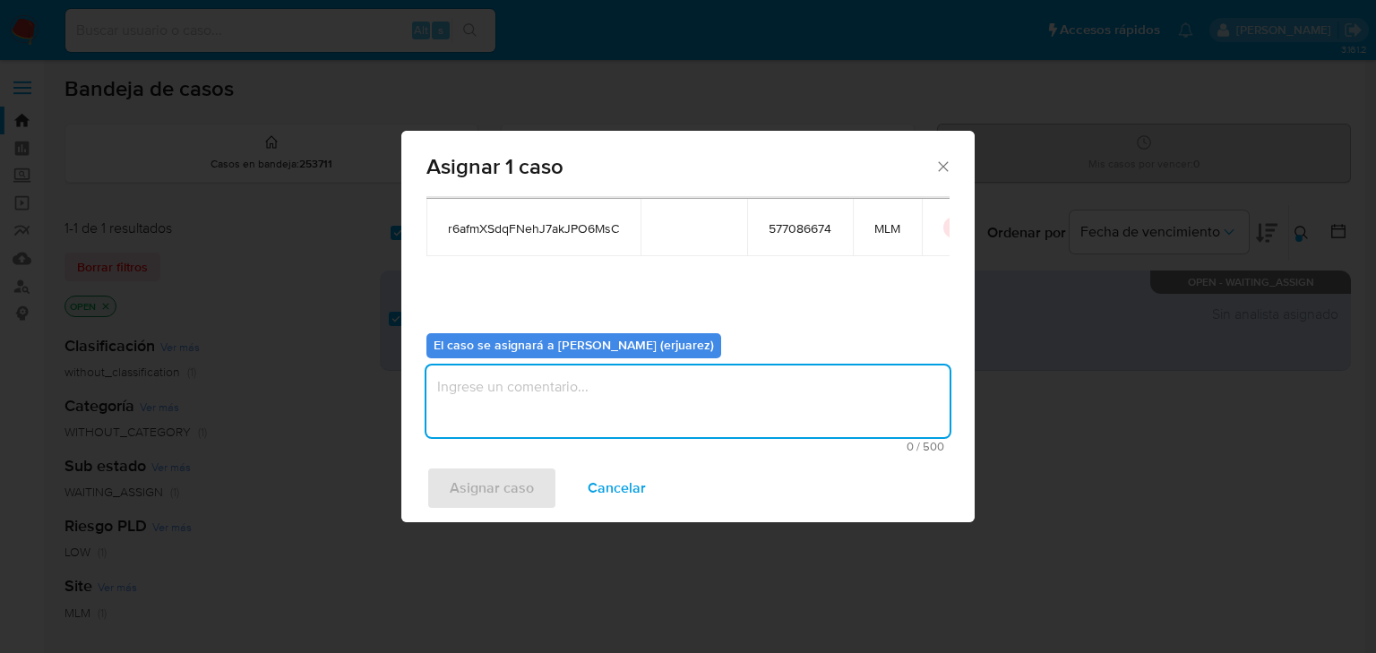
click at [524, 401] on textarea "assign-modal" at bounding box center [687, 402] width 523 height 72
type textarea "EPJU"
click at [494, 502] on span "Asignar caso" at bounding box center [492, 488] width 84 height 39
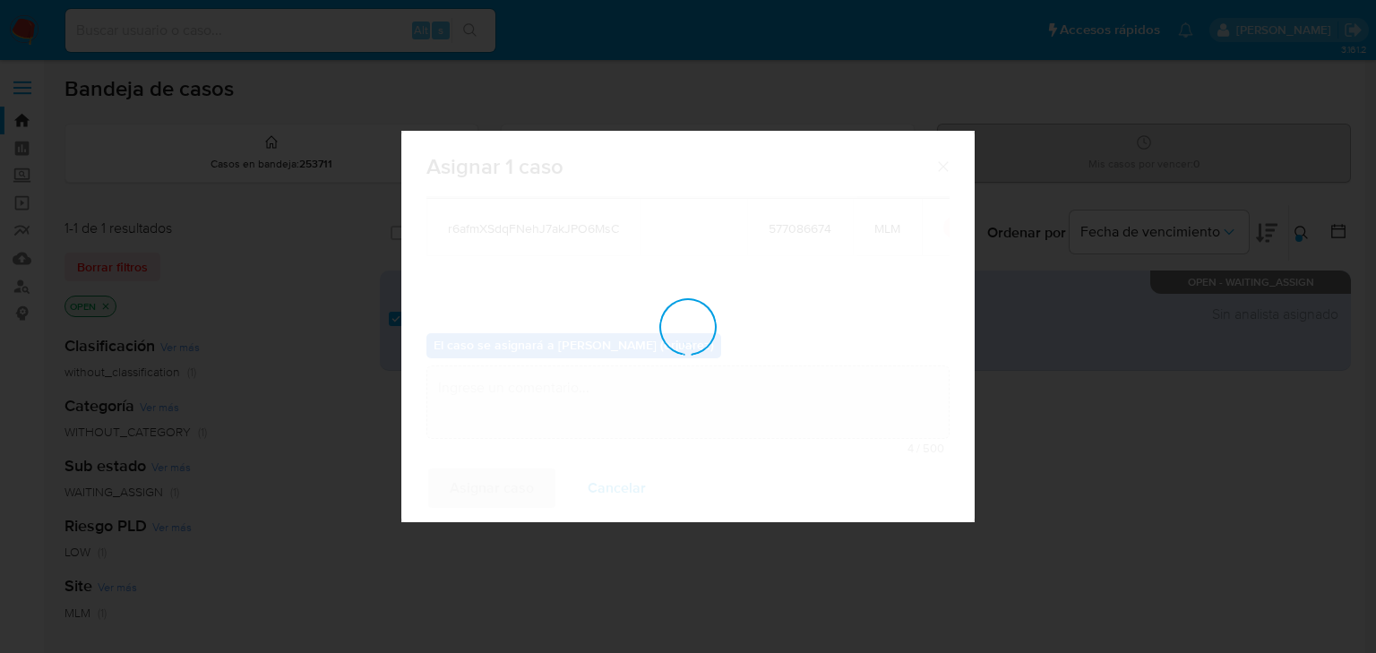
checkbox input "false"
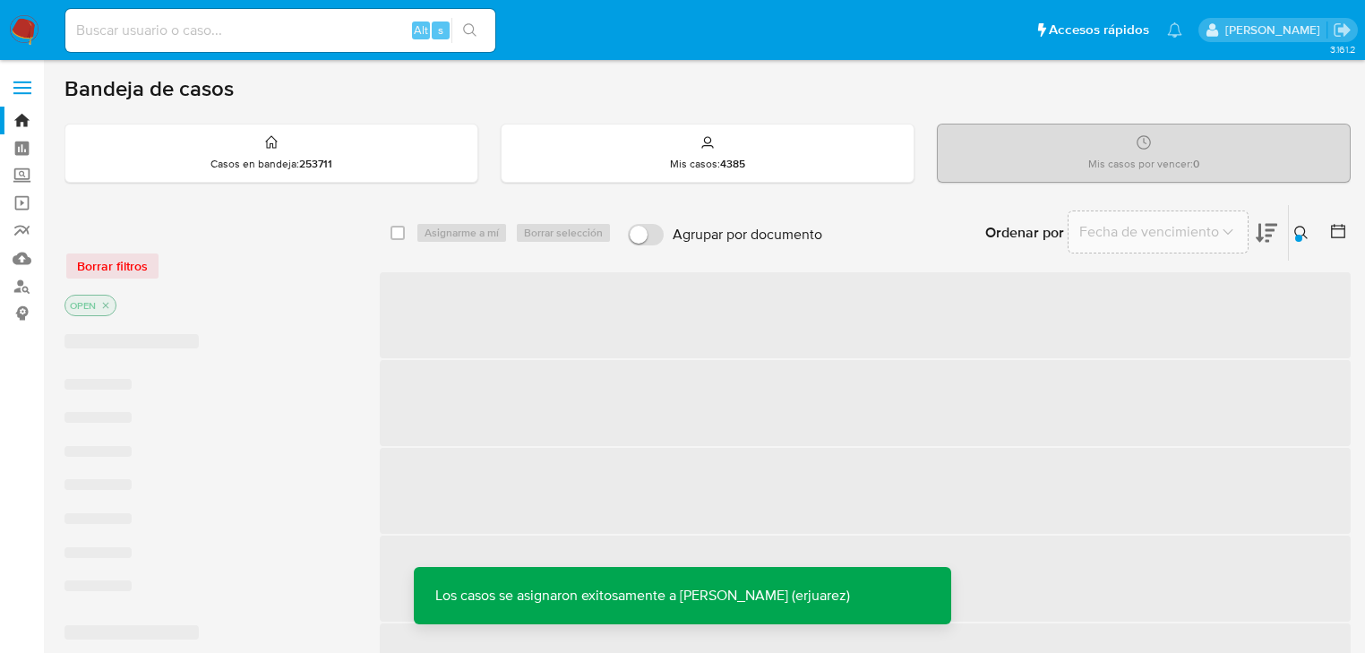
click at [771, 592] on p "Los casos se asignaron exitosamente a Erika Paulina Juarez (erjuarez)" at bounding box center [643, 595] width 458 height 57
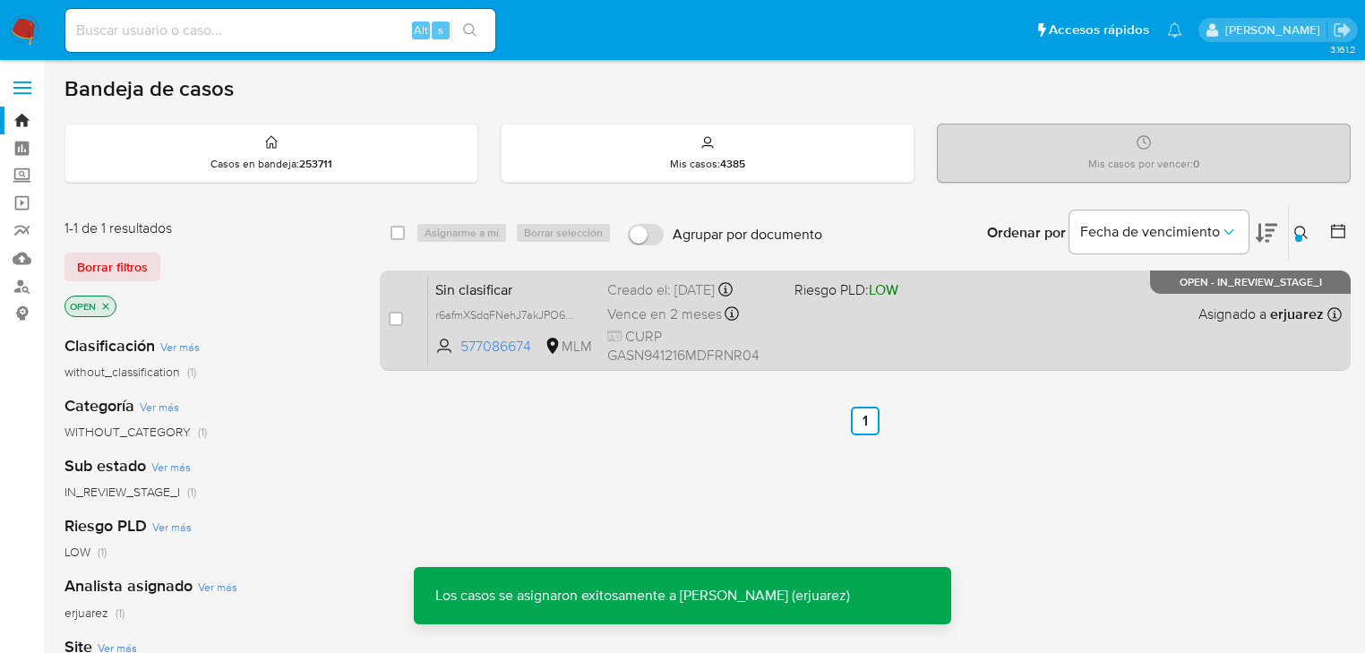
click at [995, 311] on div "Sin clasificar r6afmXSdqFNehJ7akJPO6MsC 577086674 MLM Riesgo PLD: LOW Creado el…" at bounding box center [885, 320] width 914 height 90
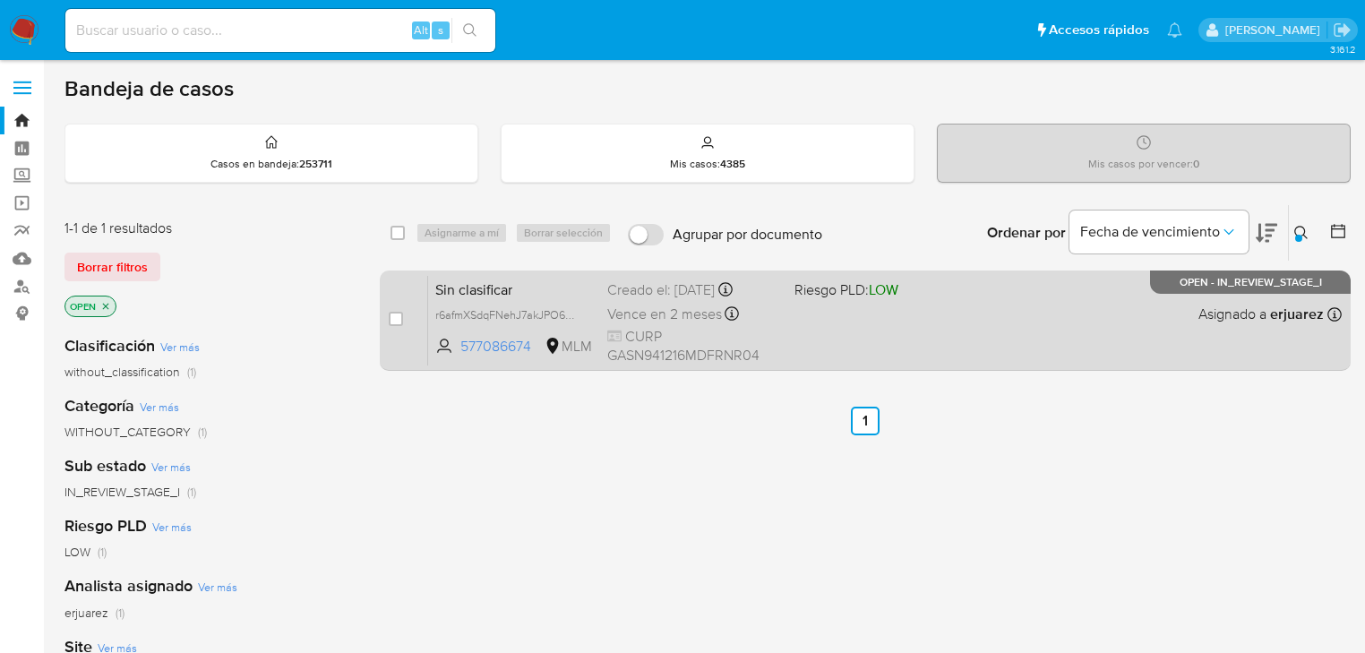
click at [889, 305] on div "Sin clasificar r6afmXSdqFNehJ7akJPO6MsC 577086674 MLM Riesgo PLD: LOW Creado el…" at bounding box center [885, 320] width 914 height 90
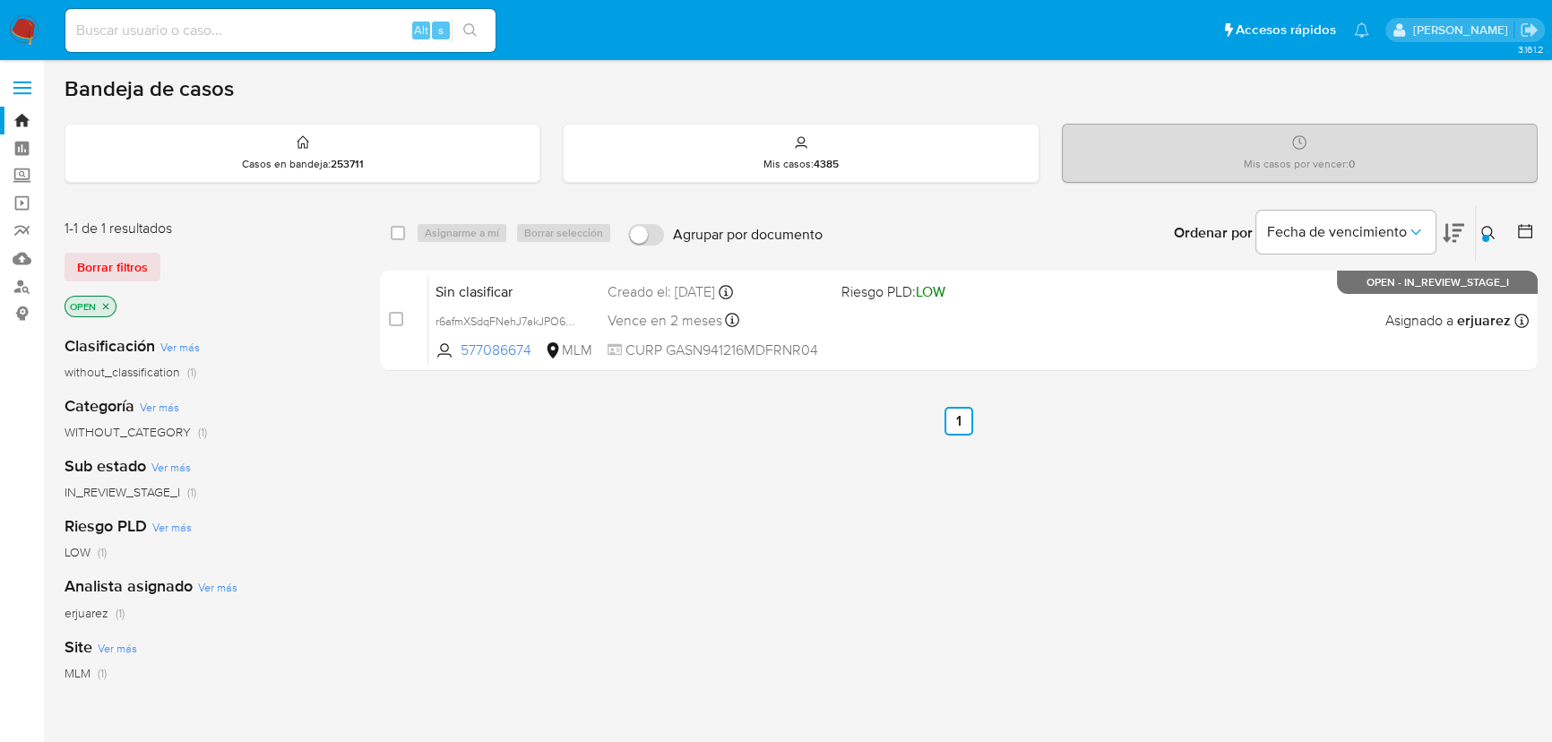
click at [126, 22] on input at bounding box center [280, 30] width 430 height 23
paste input "528052781"
type input "528052781"
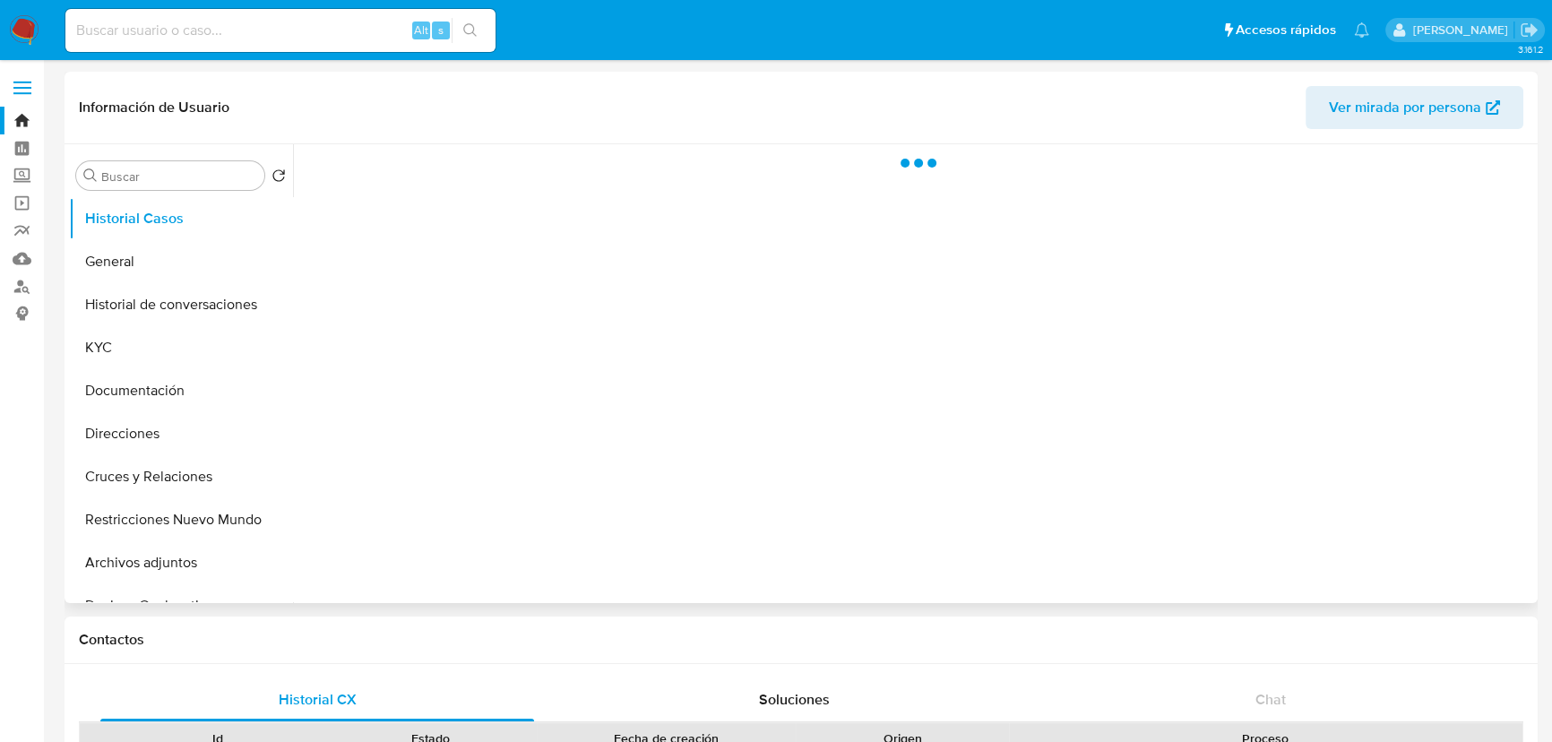
select select "10"
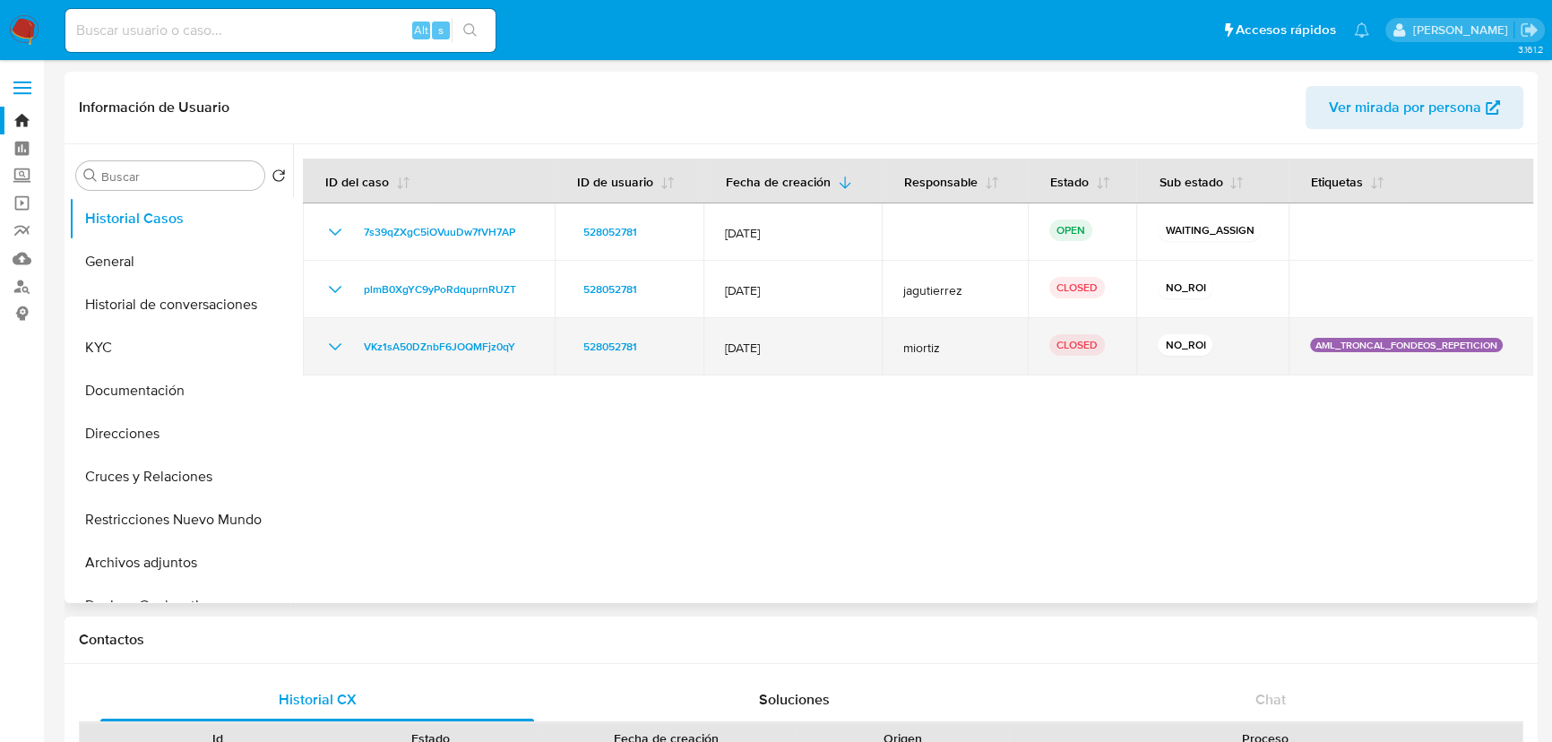
click at [338, 348] on icon "Mostrar/Ocultar" at bounding box center [335, 347] width 22 height 22
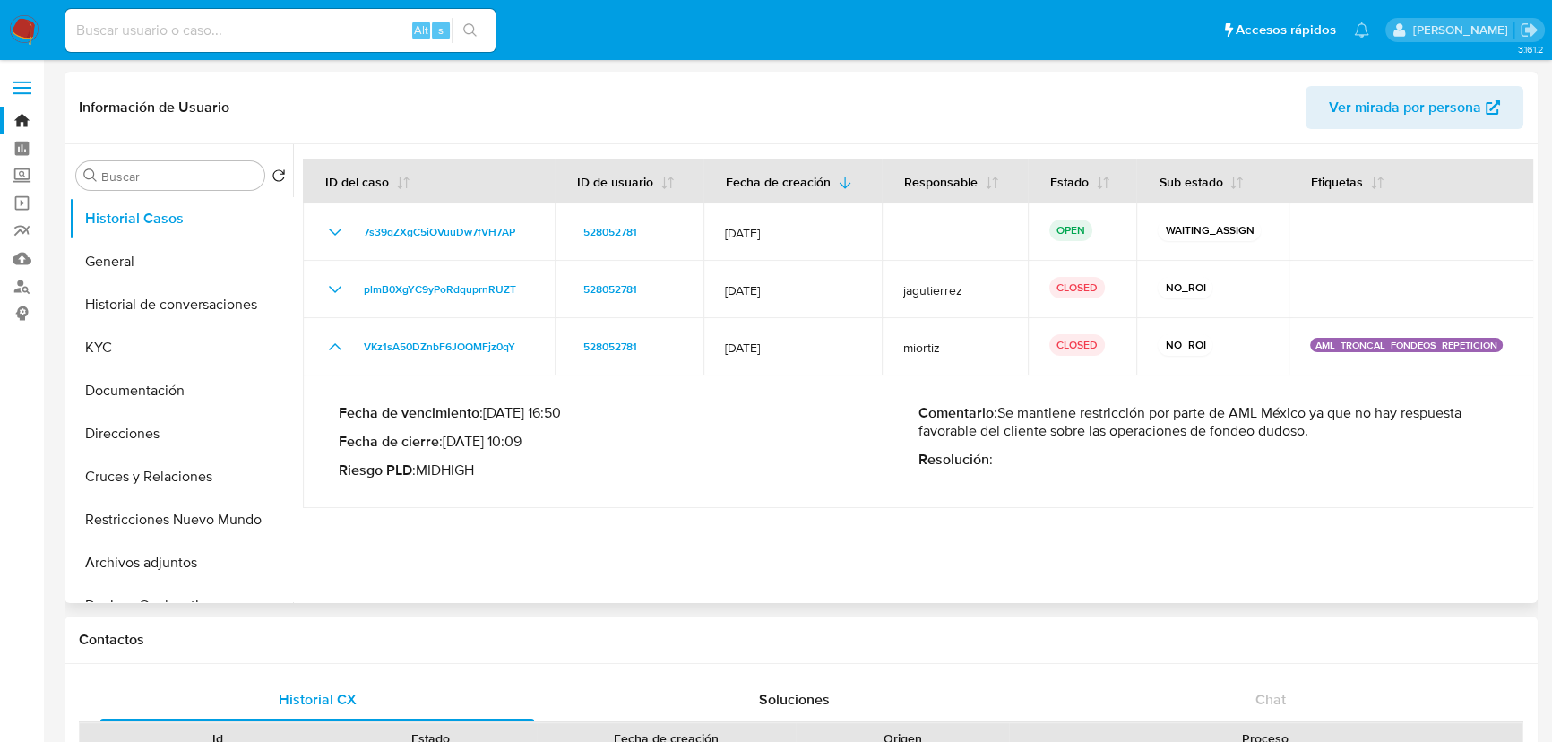
drag, startPoint x: 1019, startPoint y: 428, endPoint x: 1347, endPoint y: 453, distance: 328.9
click at [1347, 440] on p "Comentario : Se mantiene restricción por parte de AML México ya que no hay resp…" at bounding box center [1208, 422] width 580 height 36
click at [1262, 440] on p "Comentario : Se mantiene restricción por parte de AML México ya que no hay resp…" at bounding box center [1208, 422] width 580 height 36
drag, startPoint x: 1235, startPoint y: 450, endPoint x: 864, endPoint y: 392, distance: 375.3
click at [1347, 440] on p "Comentario : Se mantiene restricción por parte de AML México ya que no hay resp…" at bounding box center [1208, 422] width 580 height 36
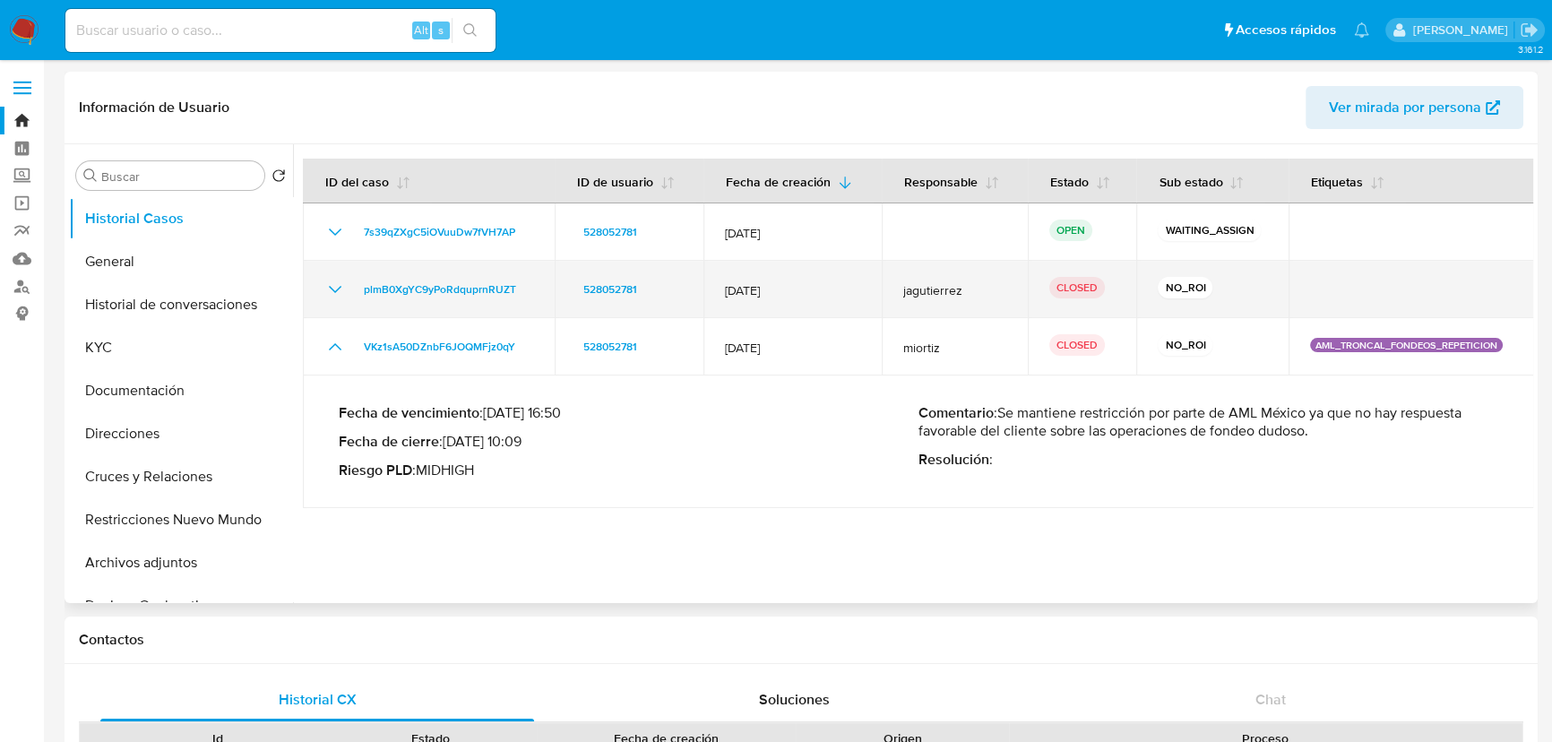
click at [337, 300] on icon "Mostrar/Ocultar" at bounding box center [335, 290] width 22 height 22
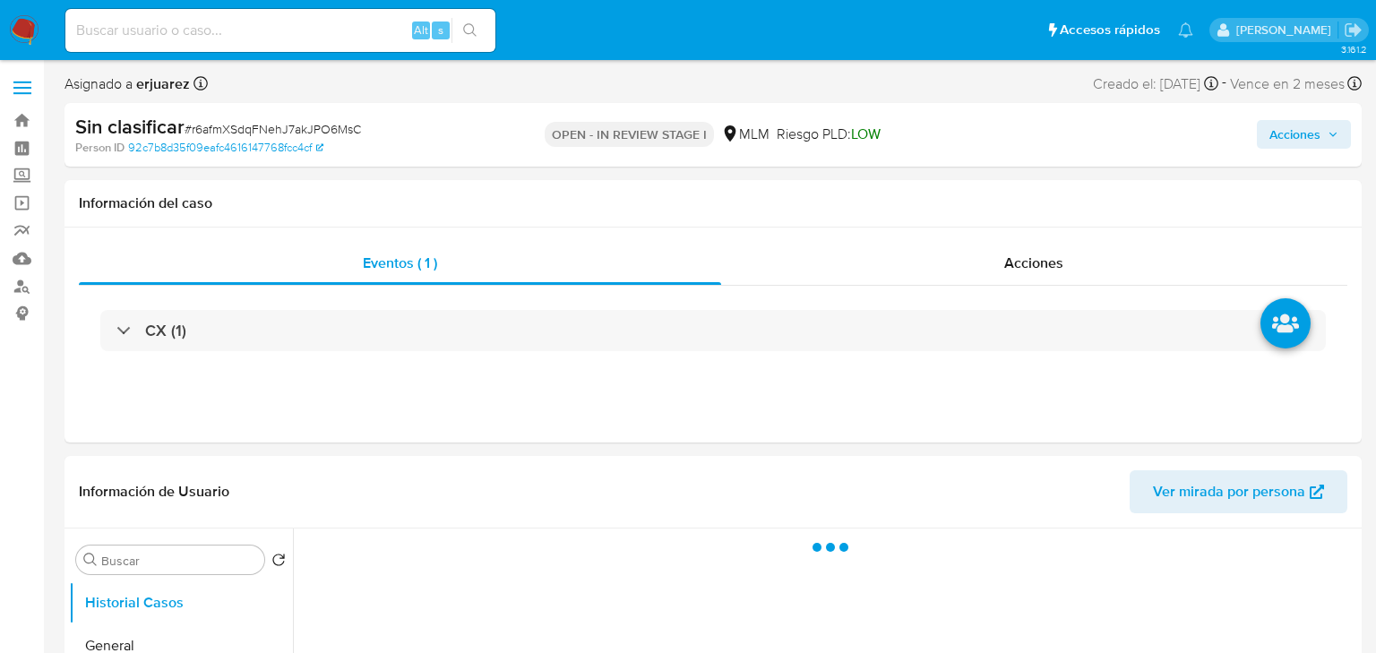
select select "10"
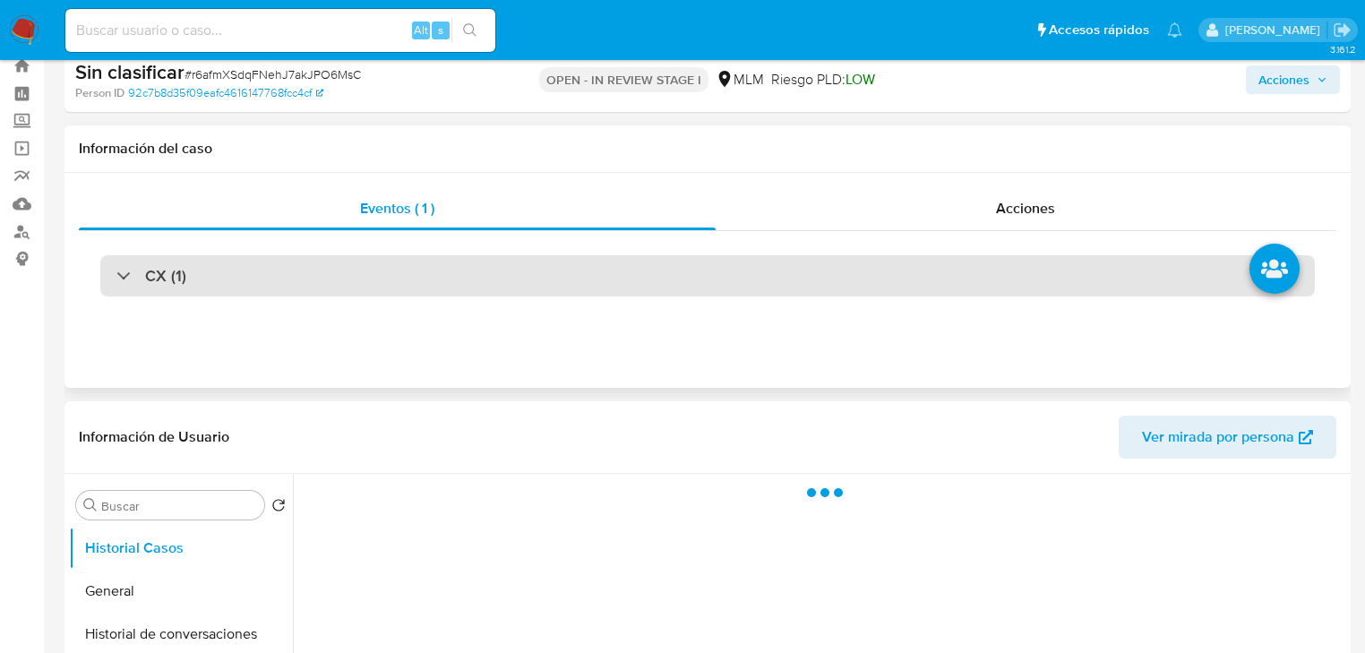
scroll to position [72, 0]
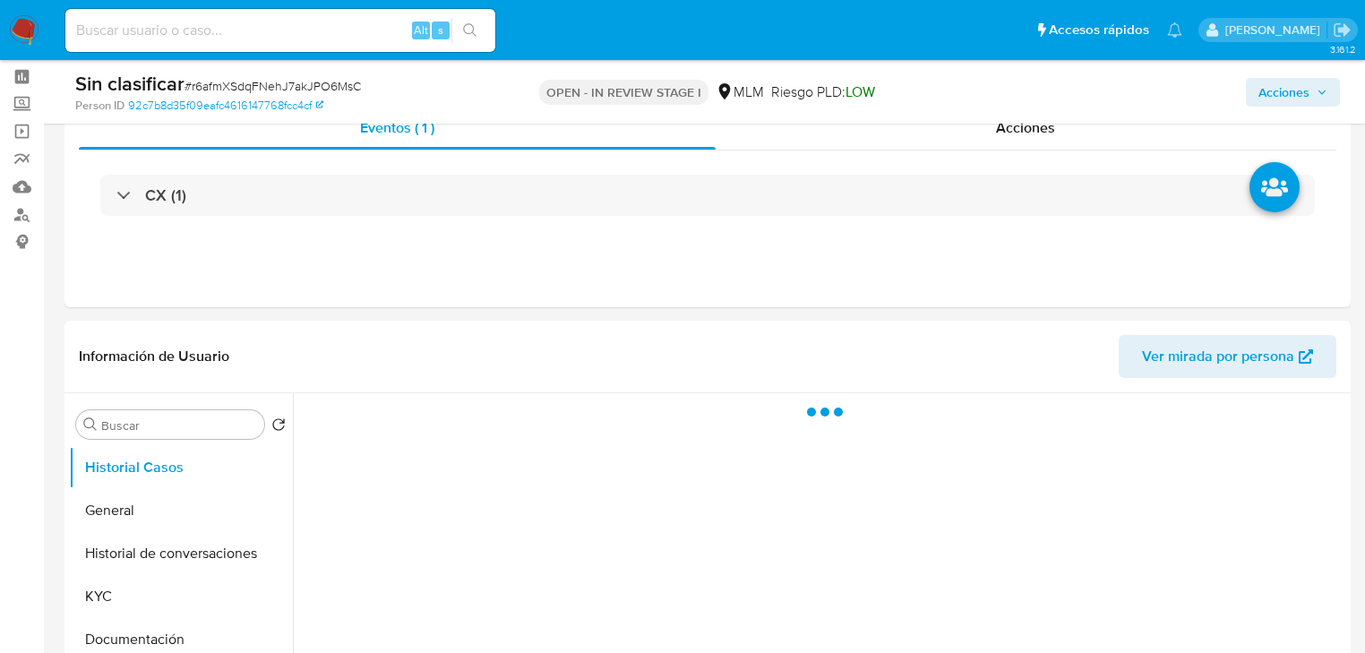
select select "10"
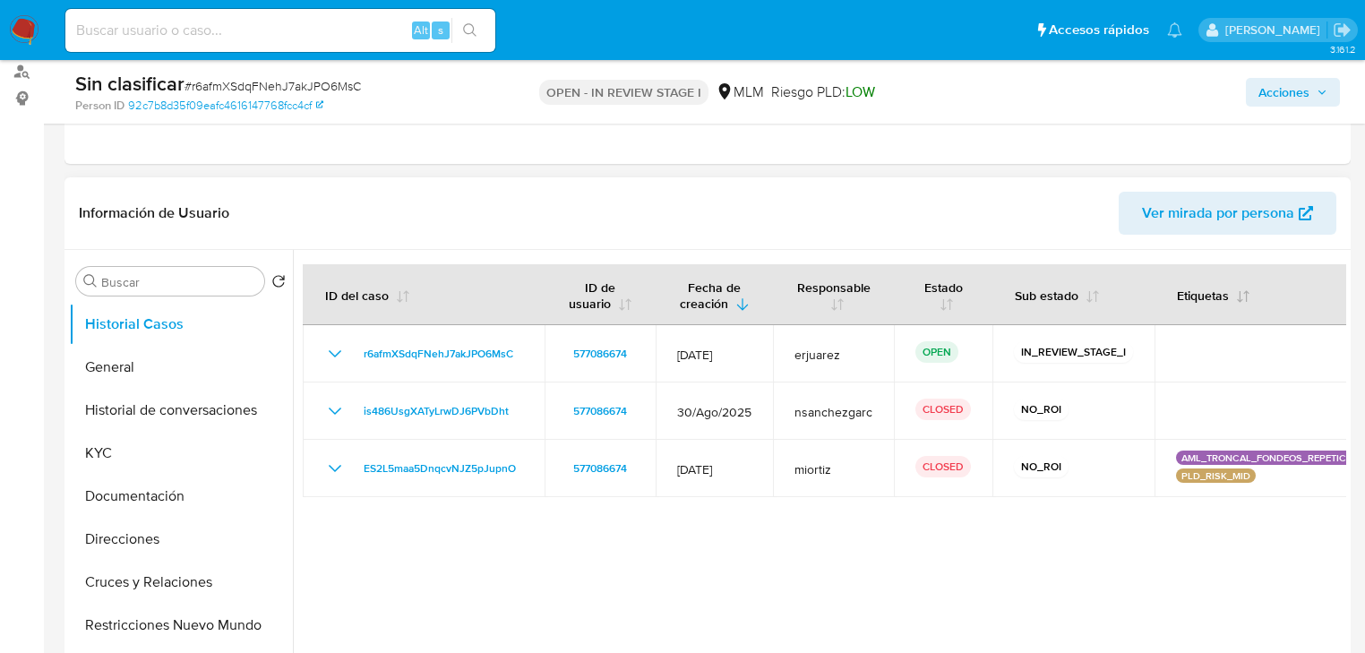
scroll to position [287, 0]
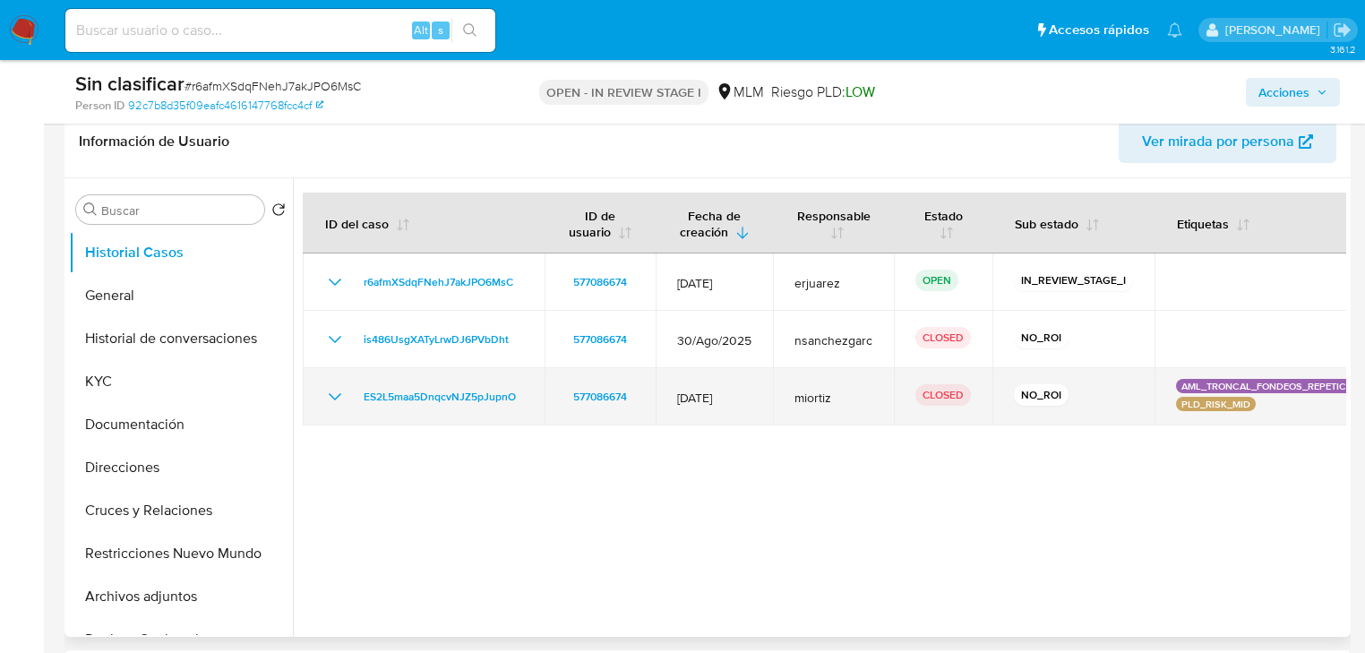
click at [339, 398] on icon "Mostrar/Ocultar" at bounding box center [335, 397] width 22 height 22
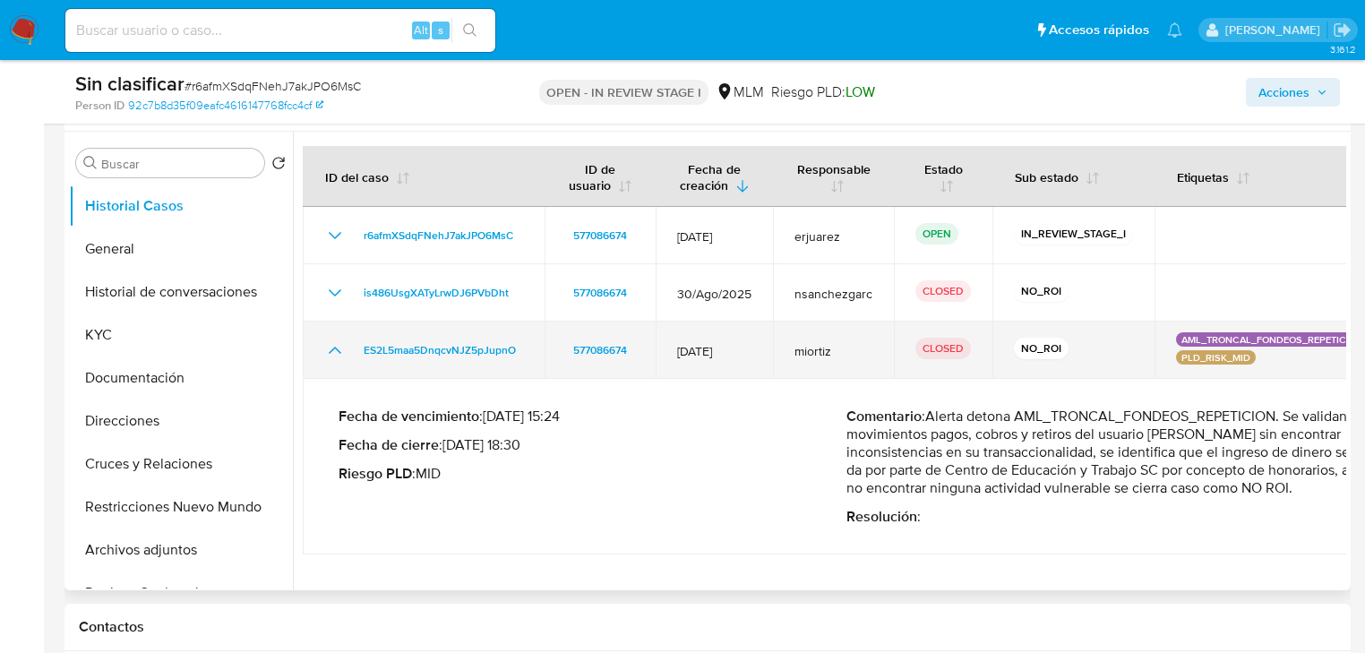
scroll to position [358, 0]
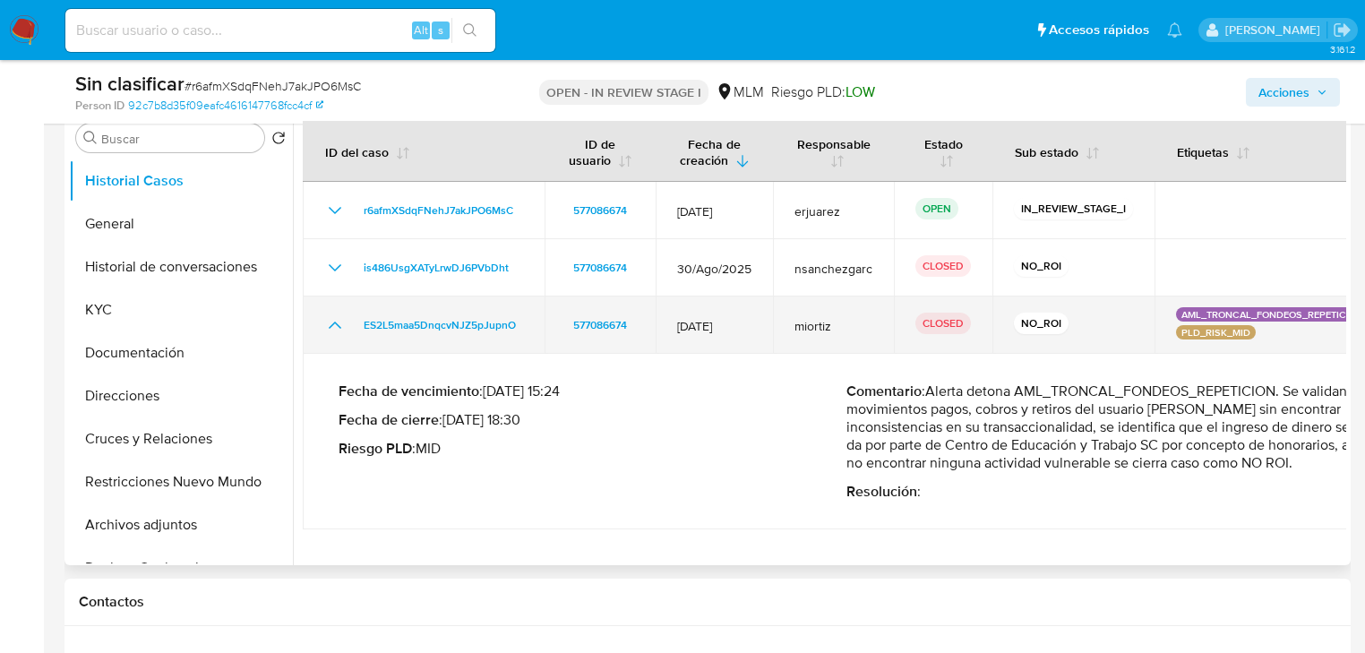
click at [333, 320] on icon "Mostrar/Ocultar" at bounding box center [335, 325] width 22 height 22
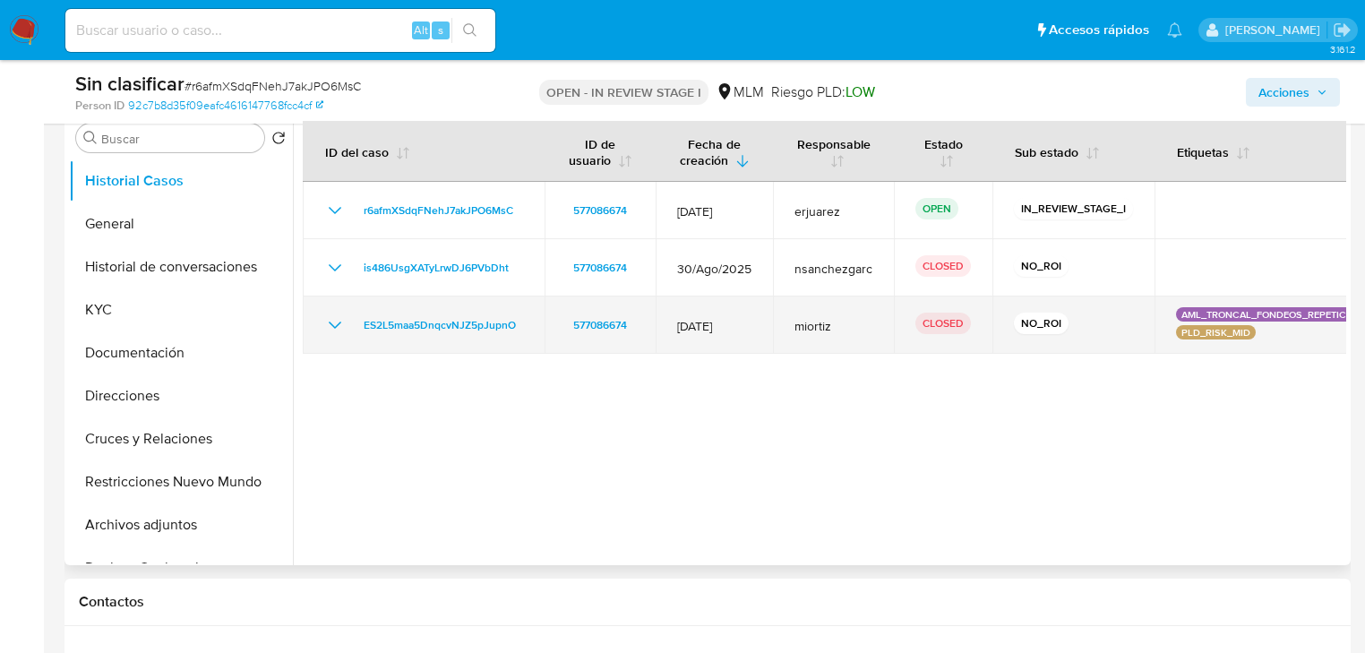
click at [323, 324] on td "ES2L5maa5DnqcvNJZ5pJupnO" at bounding box center [424, 325] width 242 height 57
click at [331, 309] on td "ES2L5maa5DnqcvNJZ5pJupnO" at bounding box center [424, 325] width 242 height 57
click at [333, 321] on icon "Mostrar/Ocultar" at bounding box center [335, 325] width 22 height 22
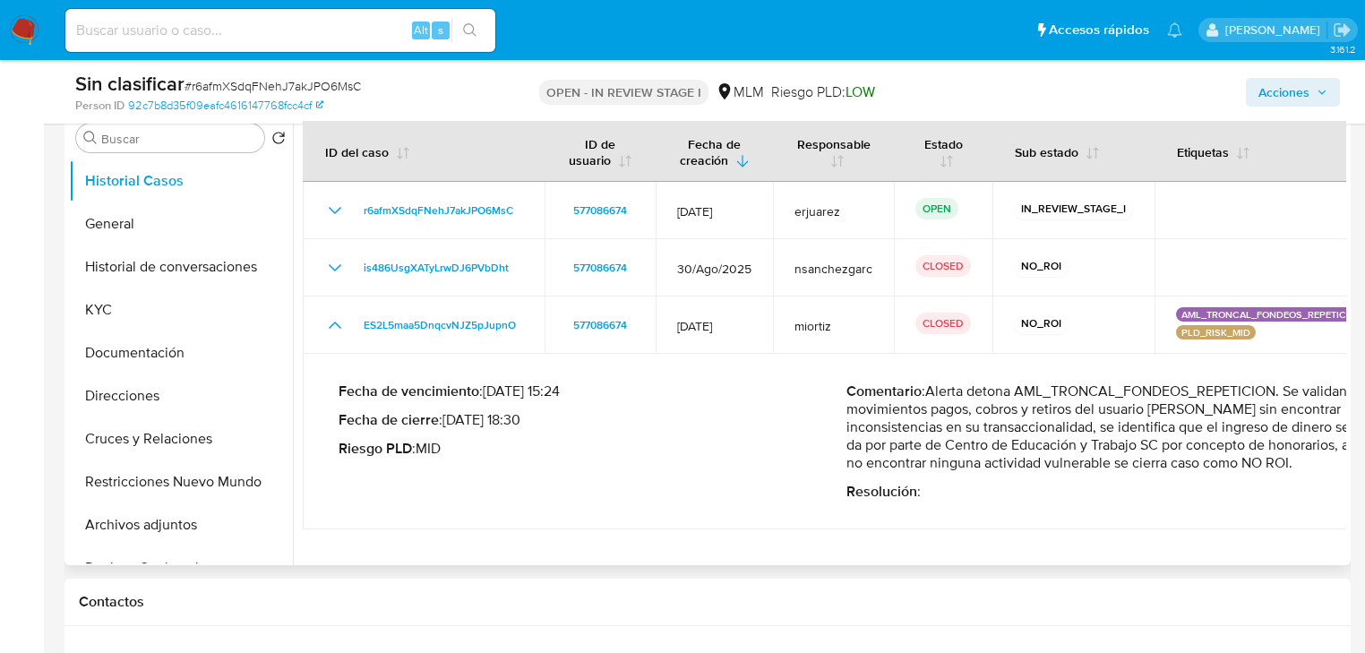
drag, startPoint x: 1110, startPoint y: 393, endPoint x: 1278, endPoint y: 443, distance: 174.6
click at [1278, 443] on p "Comentario : Alerta detona AML_TRONCAL_FONDEOS_REPETICION. Se validan movimient…" at bounding box center [1101, 428] width 508 height 90
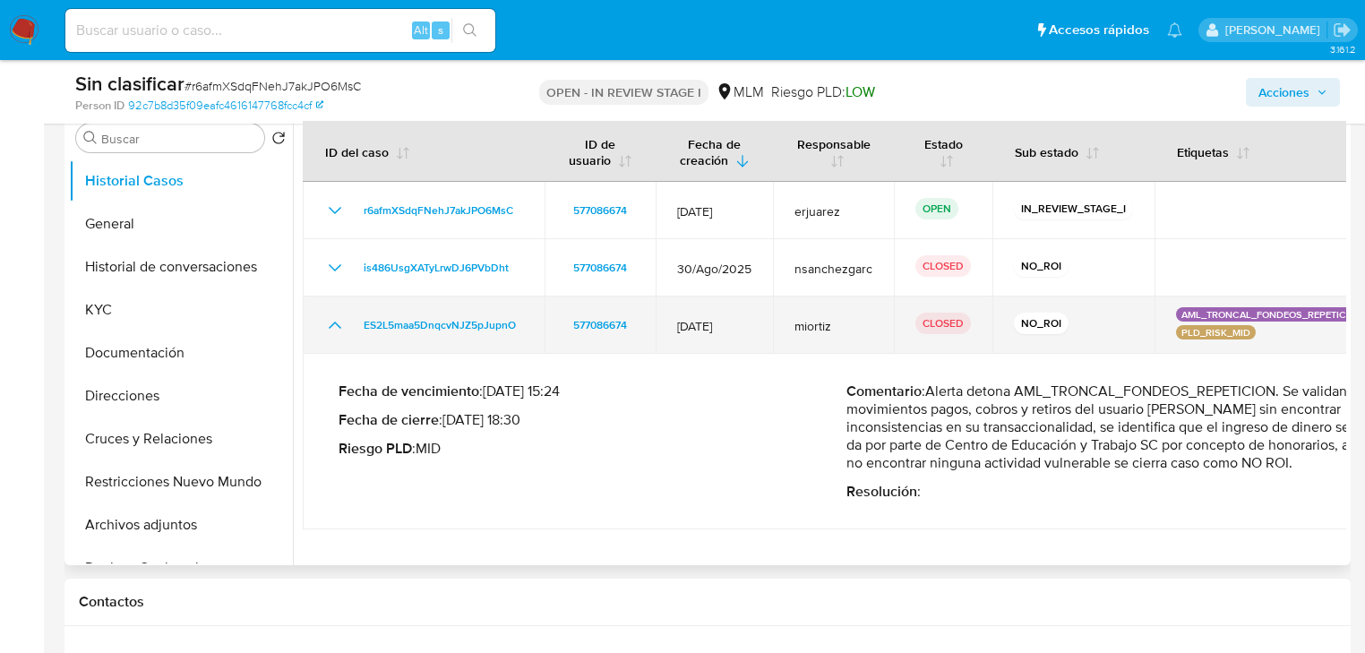
drag, startPoint x: 738, startPoint y: 323, endPoint x: 778, endPoint y: 323, distance: 39.4
click at [778, 323] on tr "ES2L5maa5DnqcvNJZ5pJupnO 577086674 30/Jun/2020 miortiz CLOSED NO_ROI AML_TRONCA…" at bounding box center [847, 325] width 1088 height 57
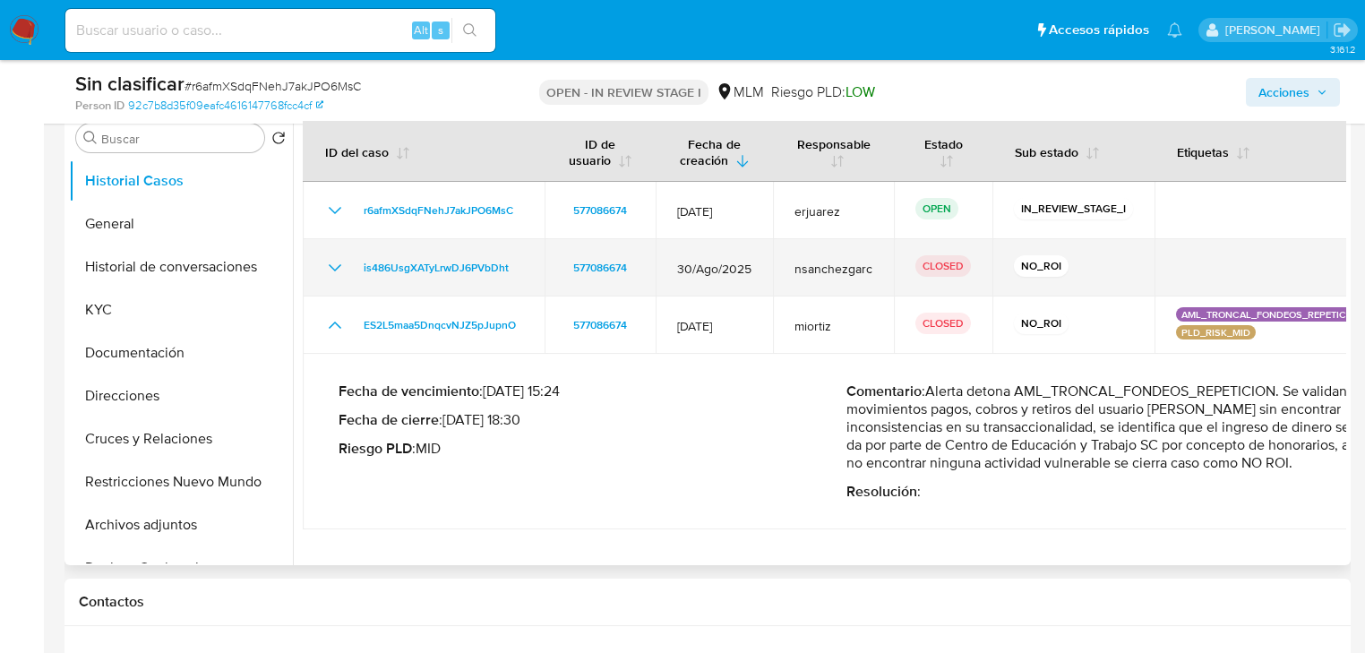
click at [329, 268] on icon "Mostrar/Ocultar" at bounding box center [335, 268] width 22 height 22
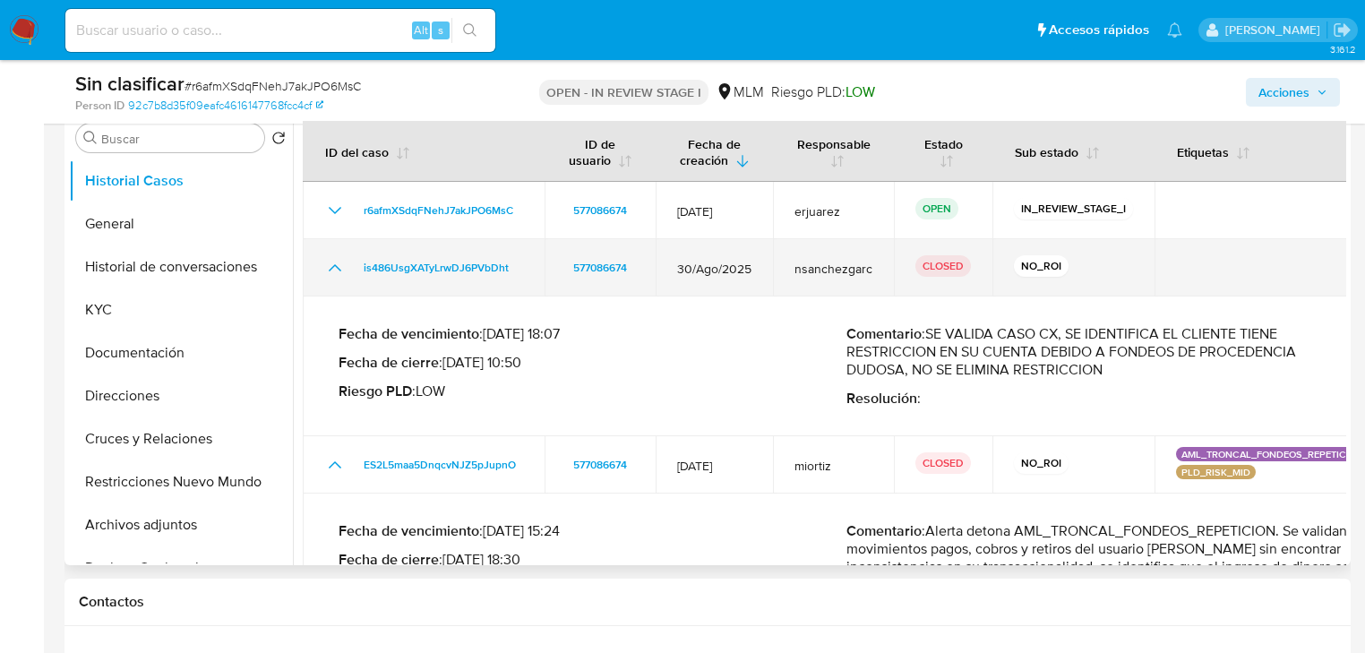
drag, startPoint x: 330, startPoint y: 268, endPoint x: 349, endPoint y: 226, distance: 46.1
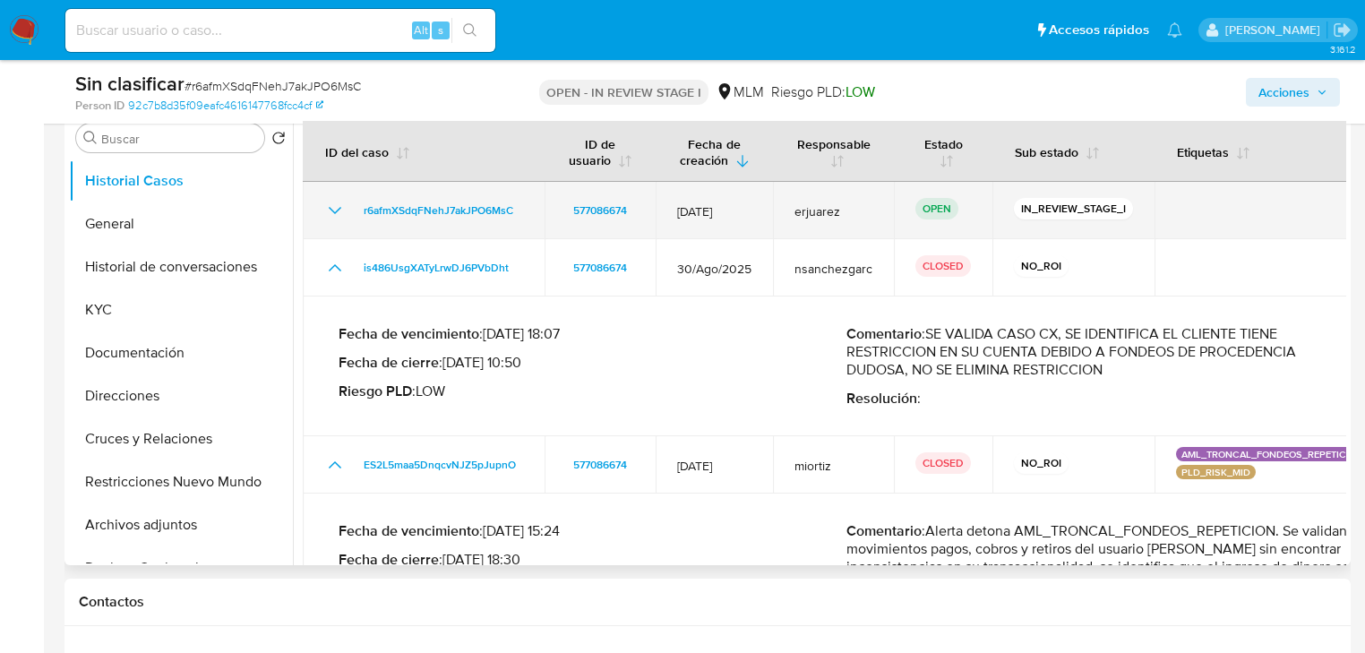
click at [332, 265] on icon "Mostrar/Ocultar" at bounding box center [335, 268] width 22 height 22
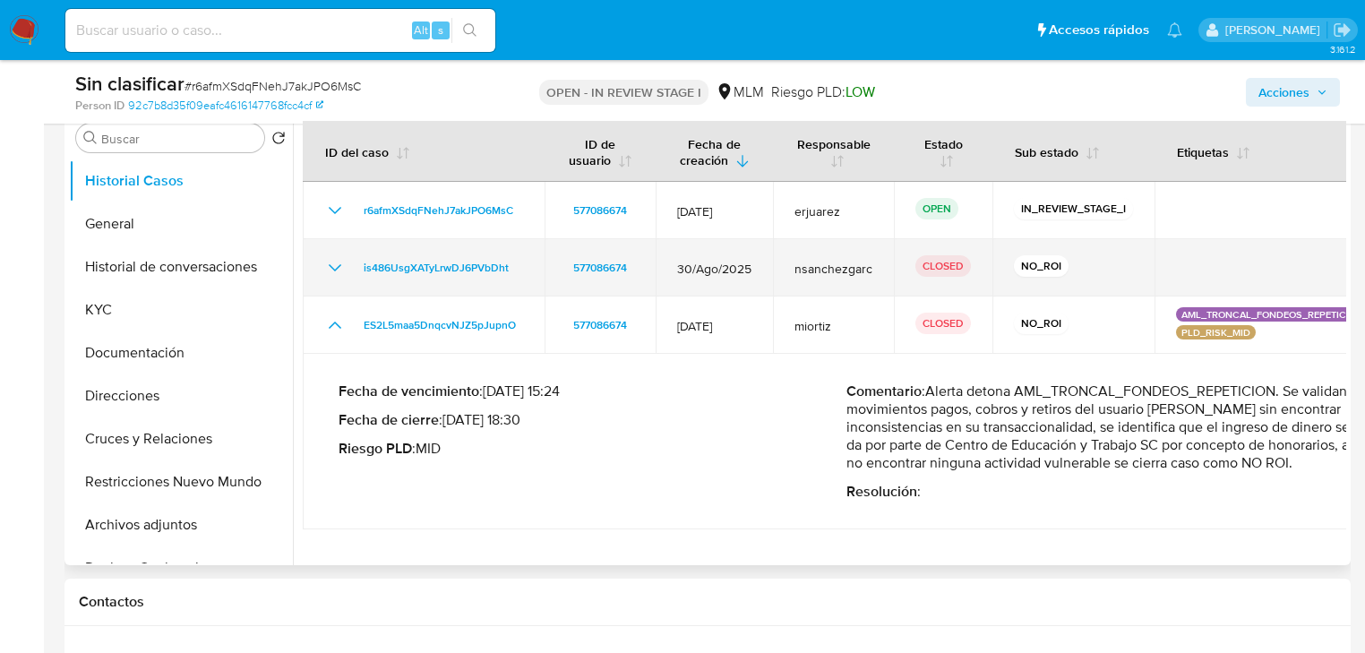
click at [344, 267] on icon "Mostrar/Ocultar" at bounding box center [335, 268] width 22 height 22
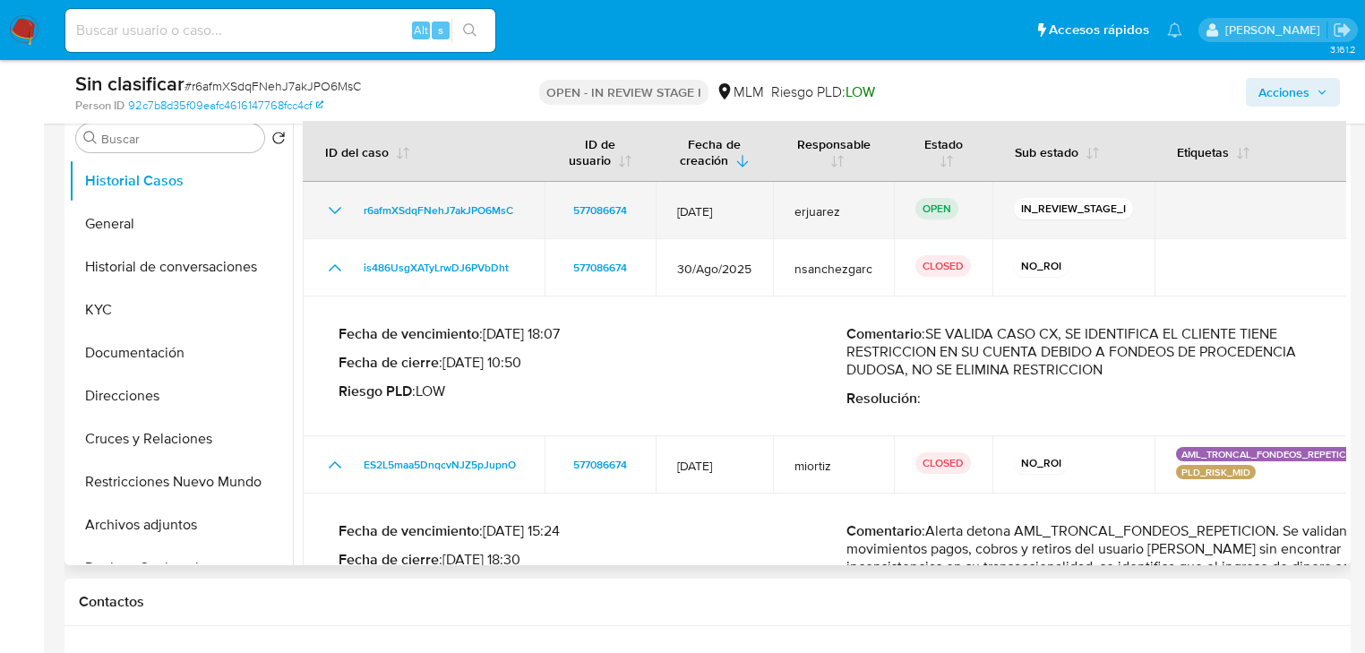
drag, startPoint x: 1075, startPoint y: 345, endPoint x: 517, endPoint y: 228, distance: 570.2
click at [1195, 363] on p "Comentario : SE VALIDA CASO CX, SE IDENTIFICA EL CLIENTE TIENE RESTRICCION EN S…" at bounding box center [1101, 352] width 508 height 54
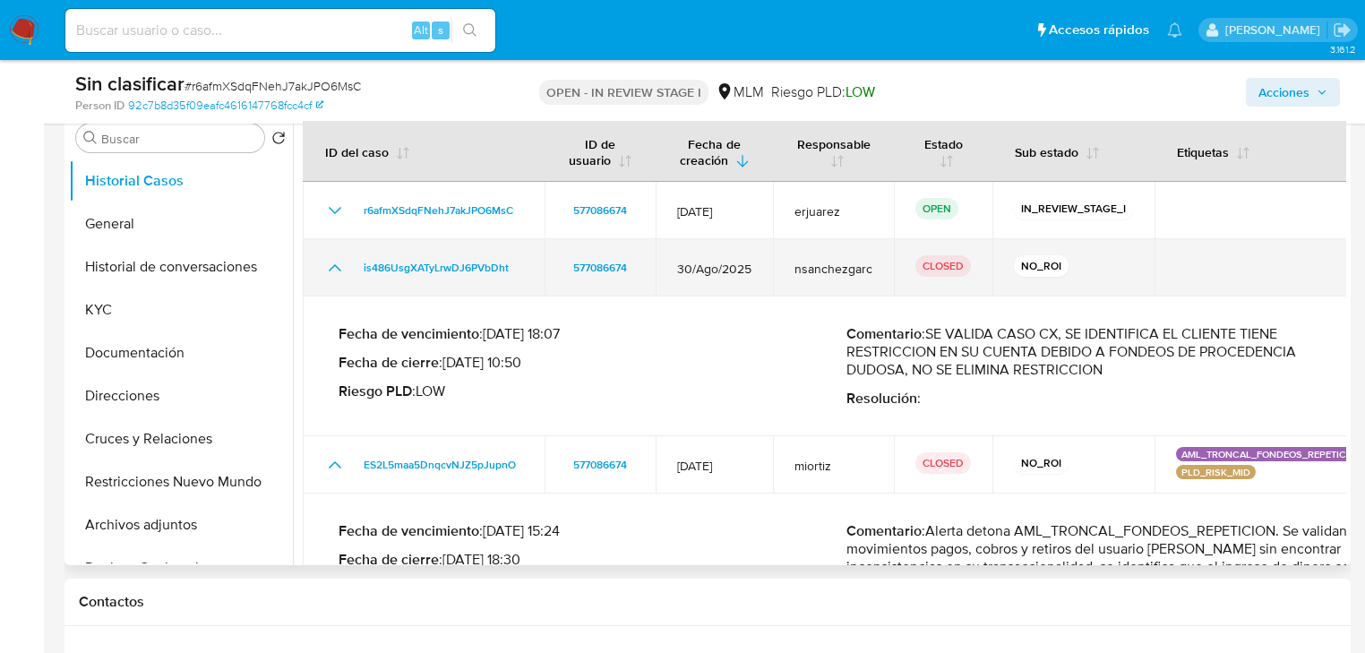
click at [339, 269] on icon "Mostrar/Ocultar" at bounding box center [335, 267] width 13 height 7
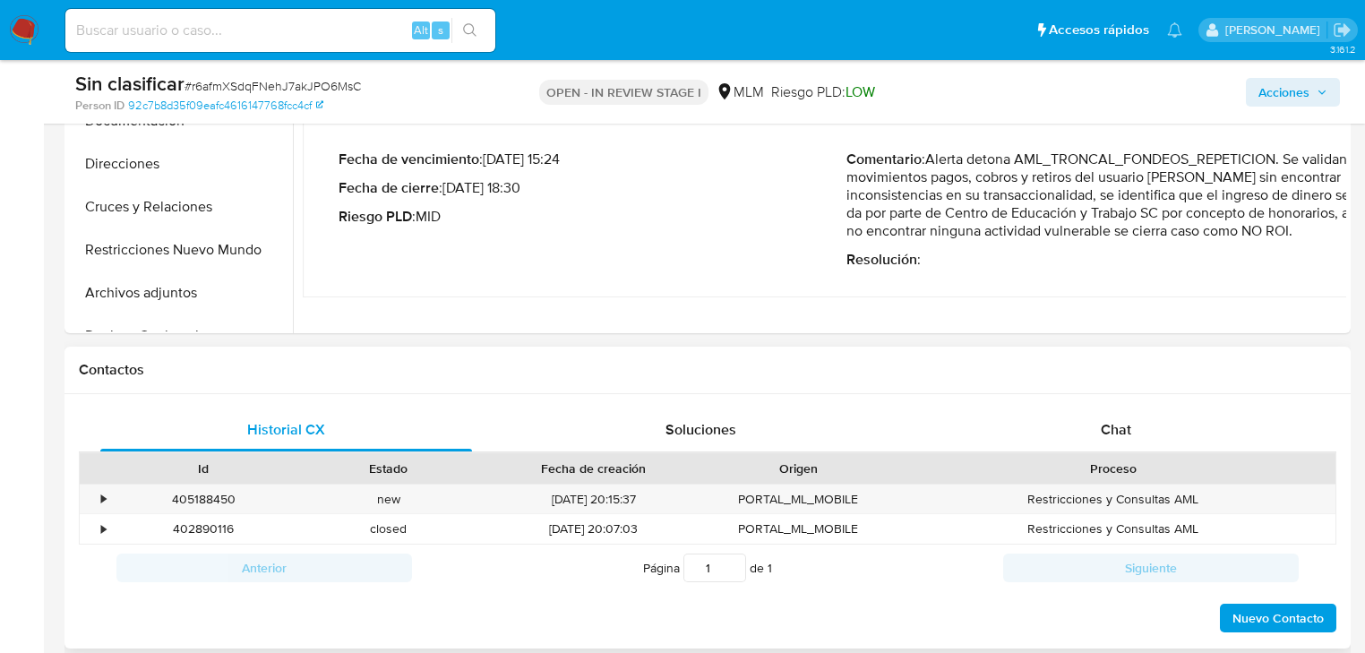
scroll to position [645, 0]
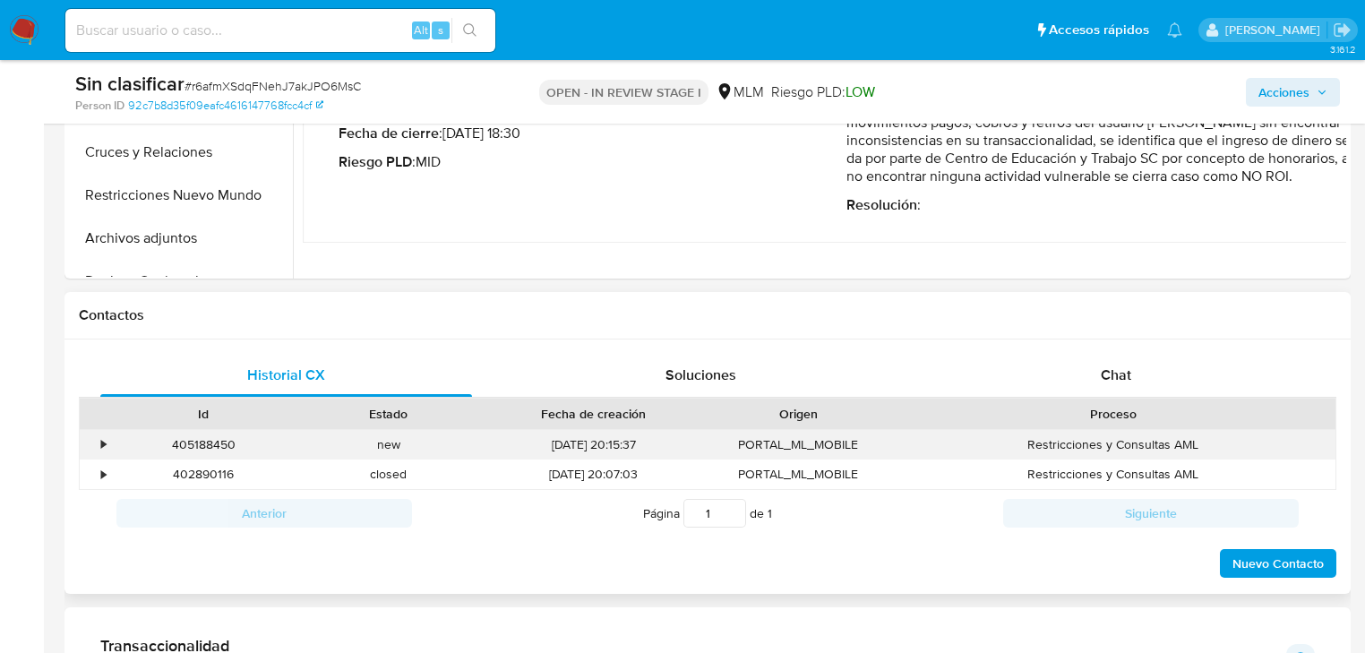
click at [101, 444] on div "•" at bounding box center [103, 444] width 4 height 17
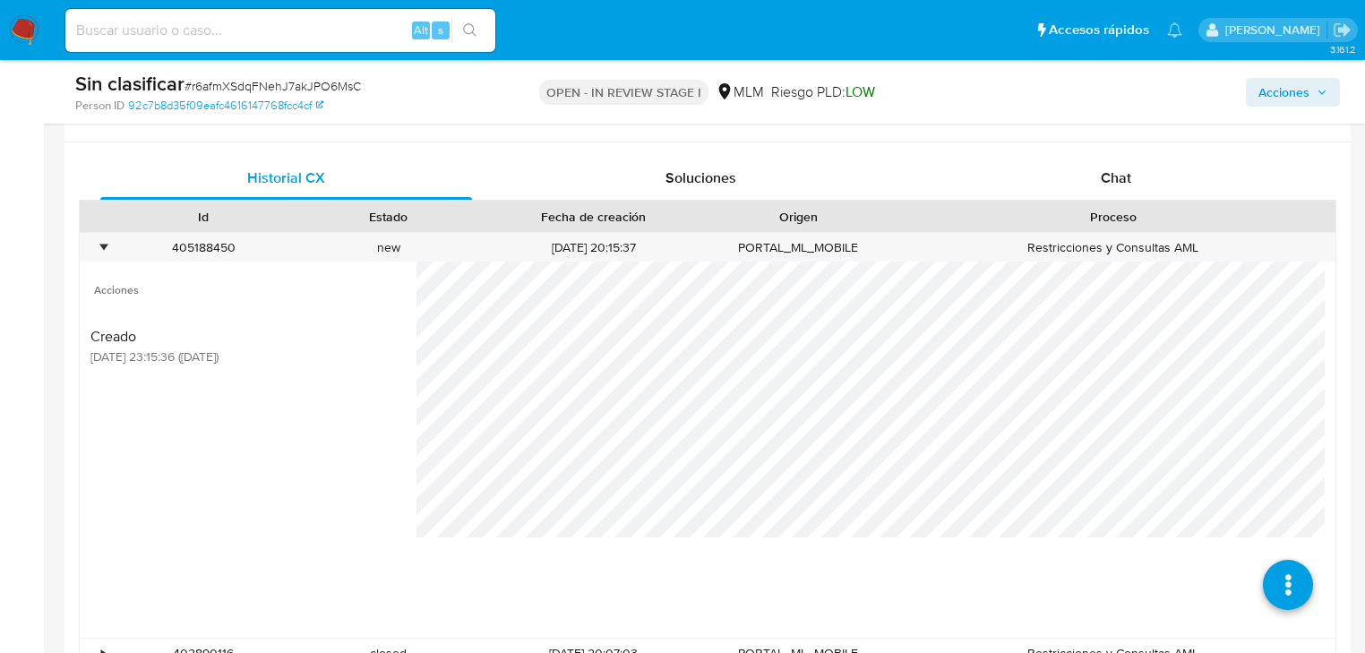
scroll to position [860, 0]
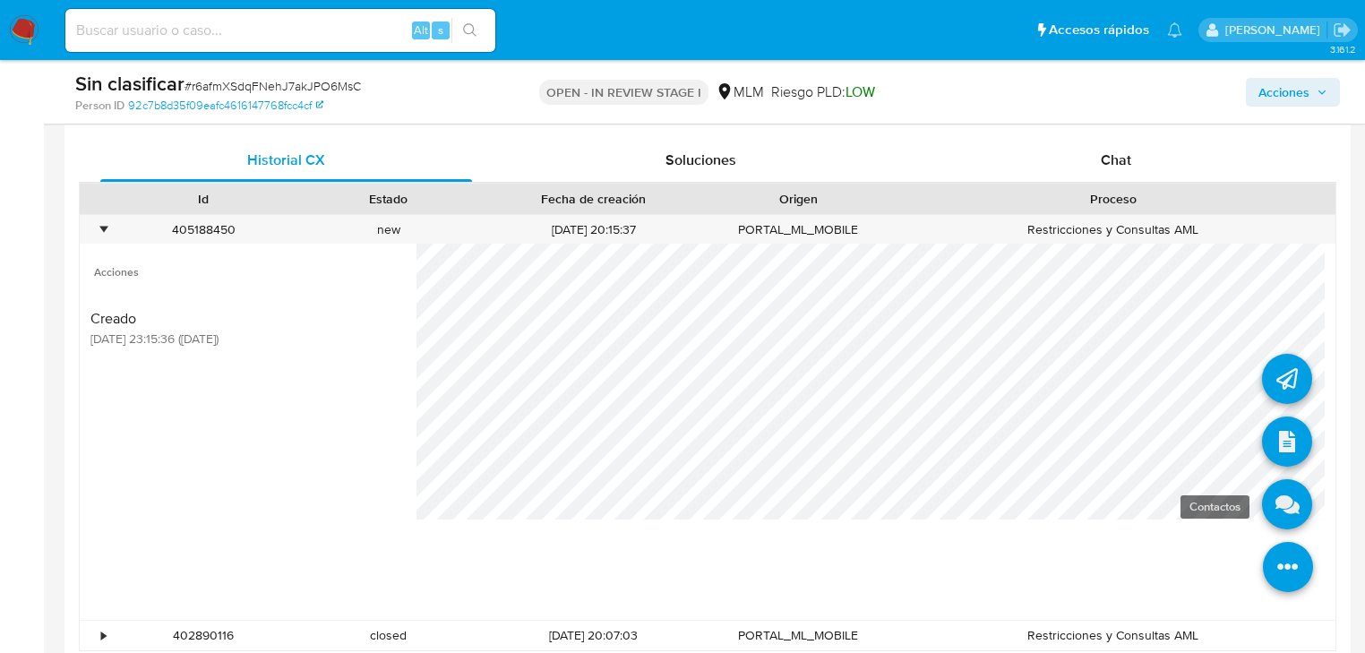
click at [1279, 505] on icon at bounding box center [1287, 504] width 50 height 50
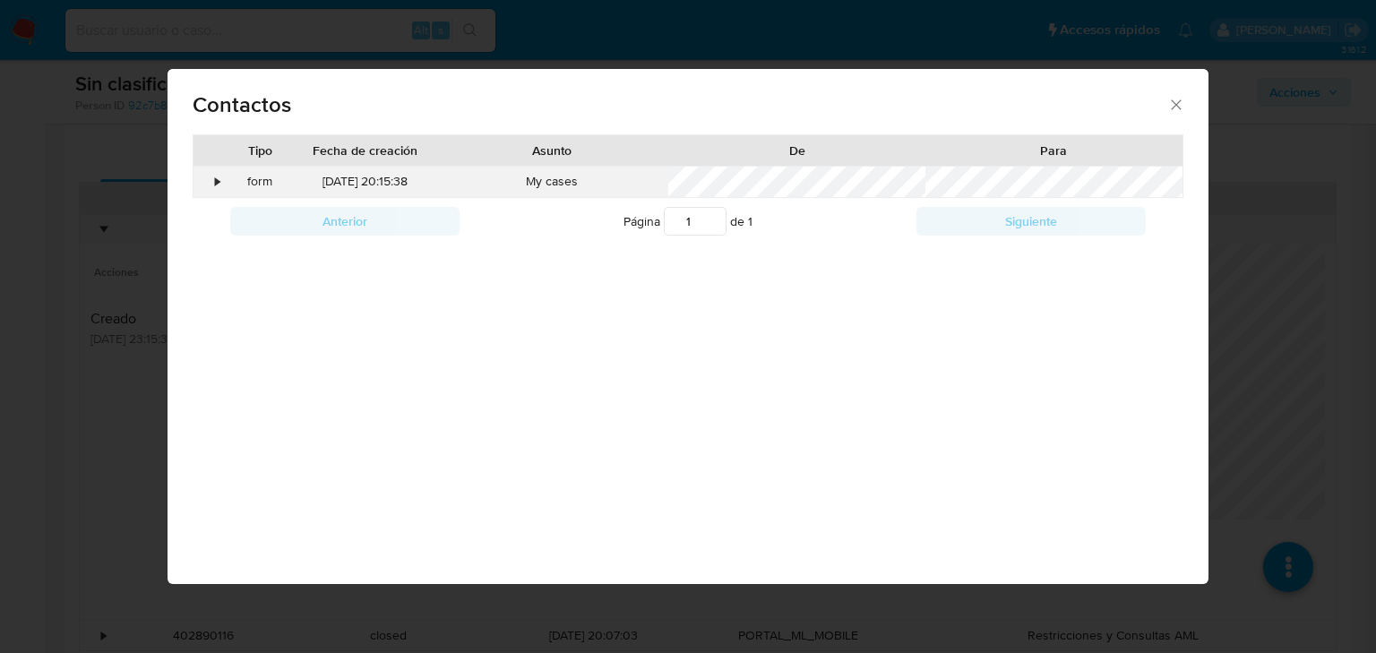
click at [212, 176] on div "•" at bounding box center [209, 182] width 31 height 30
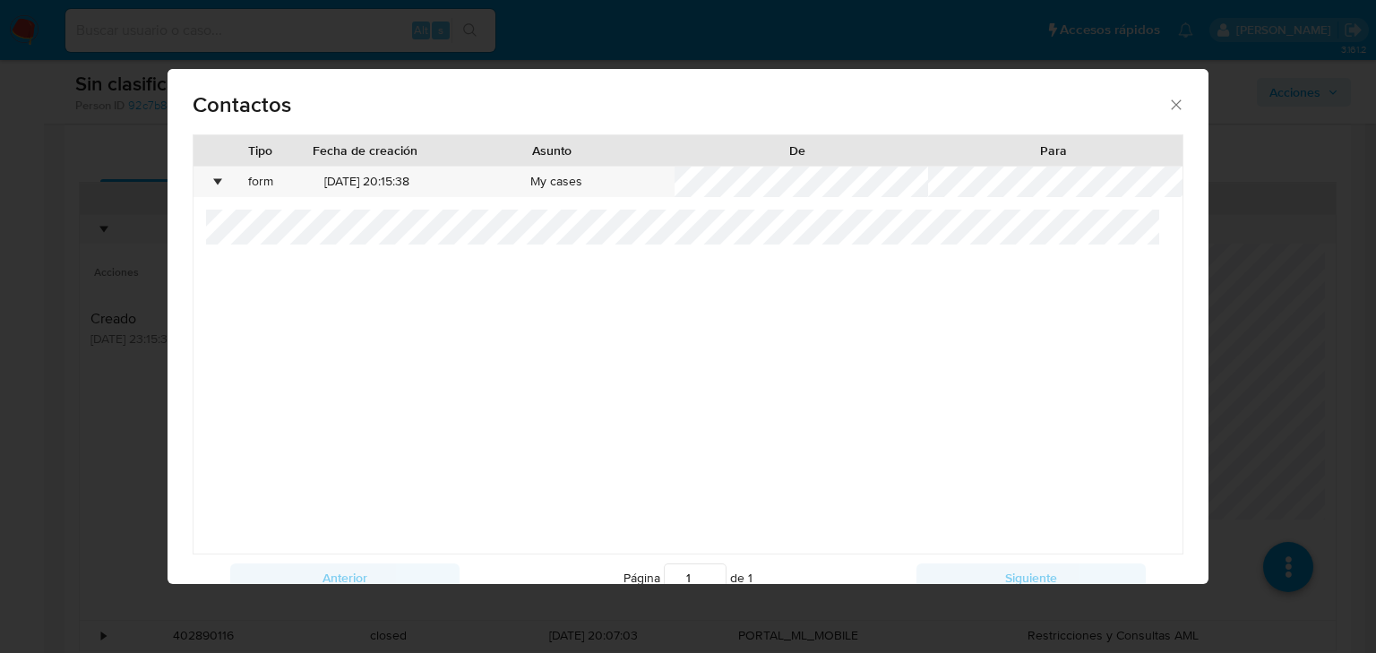
click at [1172, 111] on icon "close" at bounding box center [1176, 105] width 18 height 18
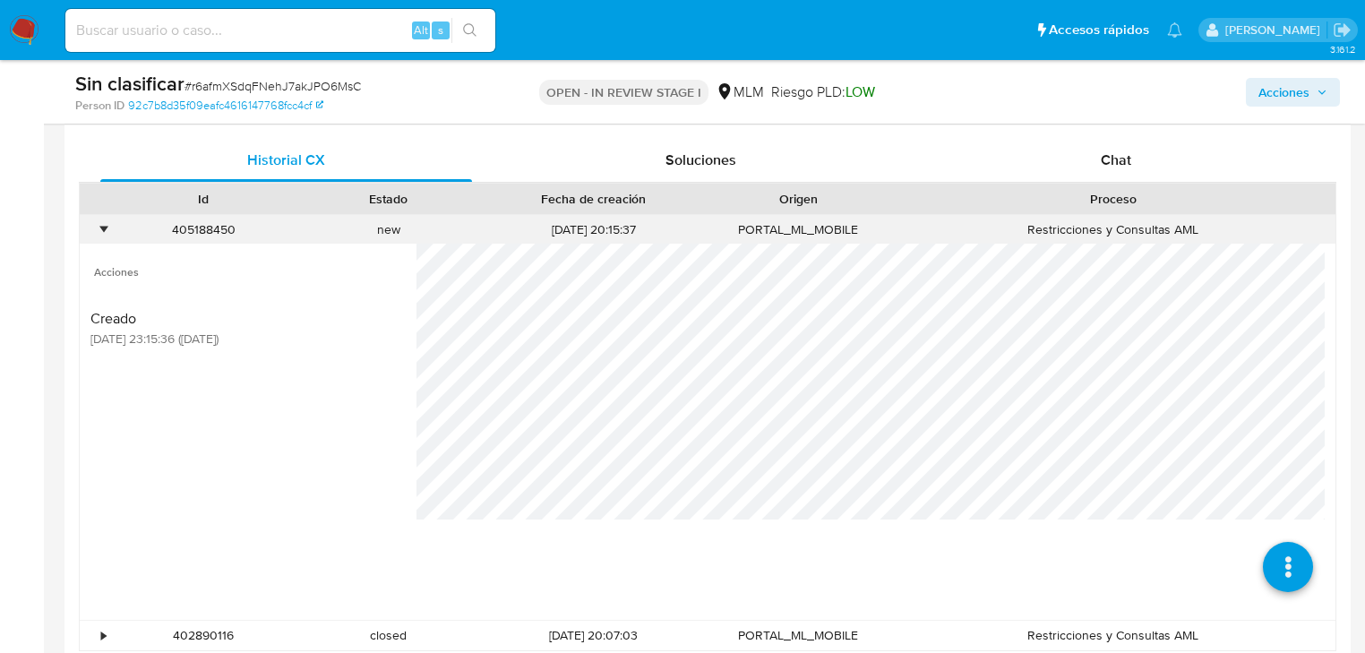
click at [94, 229] on div "•" at bounding box center [95, 230] width 31 height 30
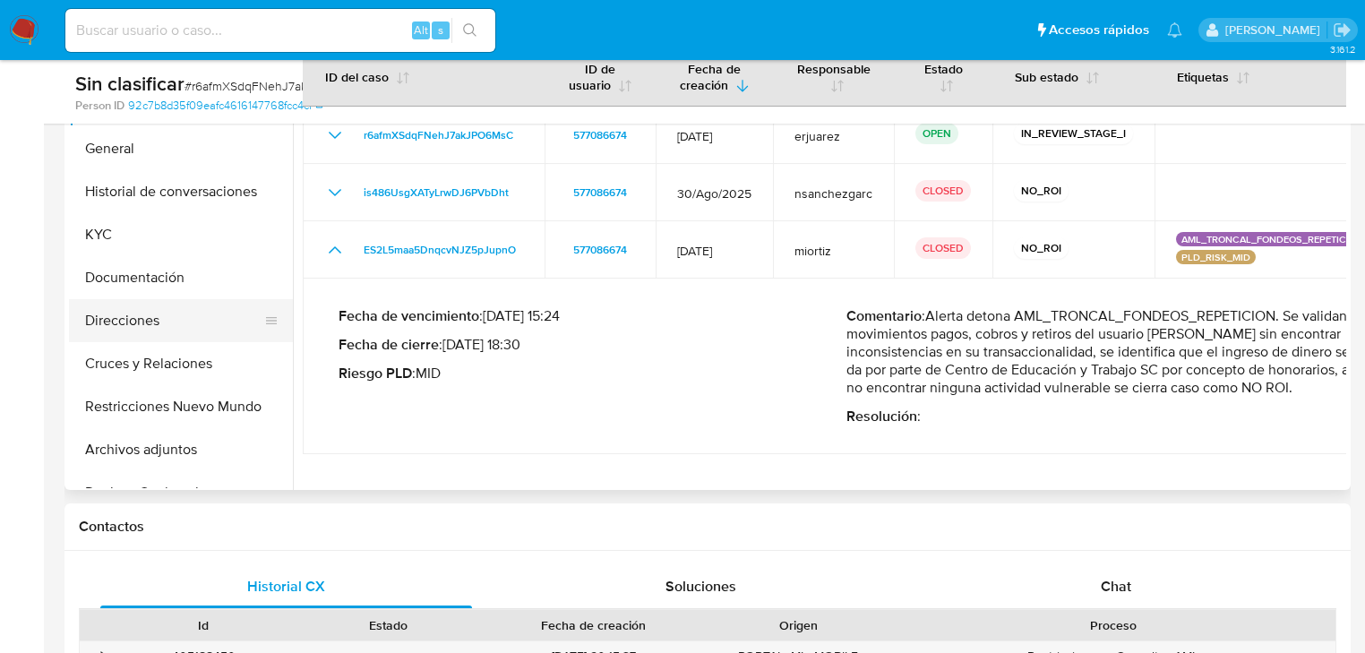
scroll to position [430, 0]
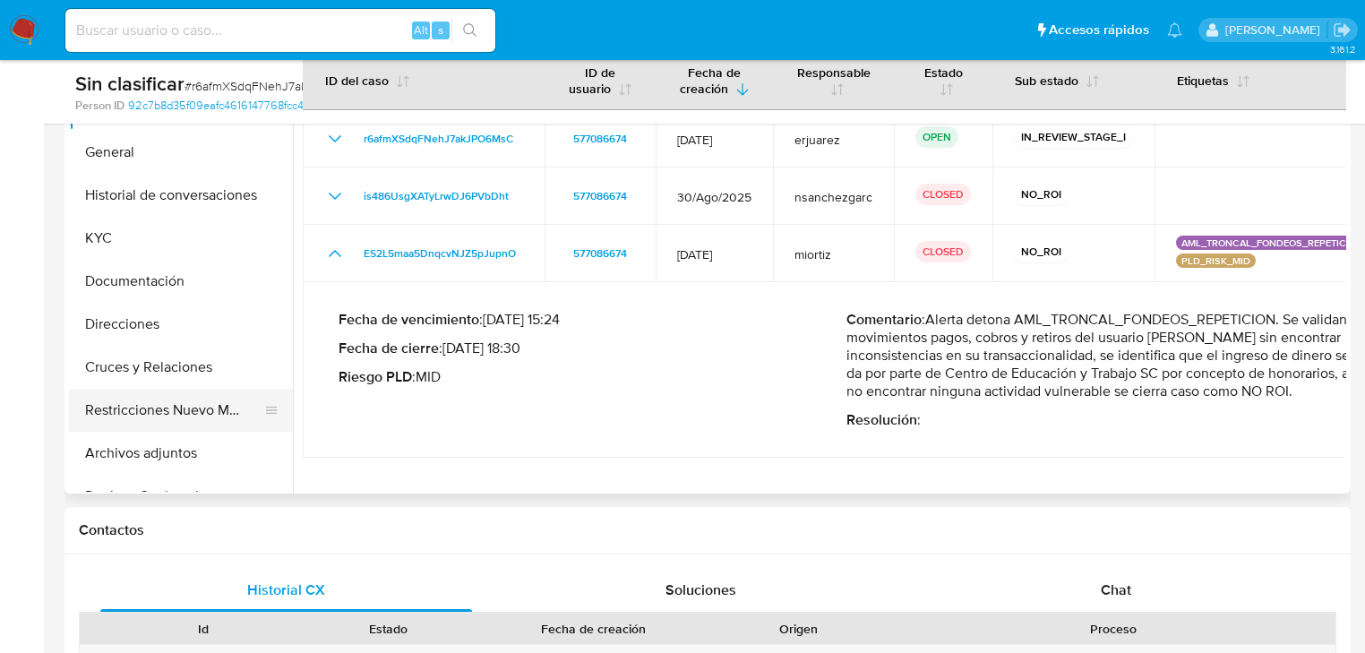
click at [188, 408] on button "Restricciones Nuevo Mundo" at bounding box center [174, 410] width 210 height 43
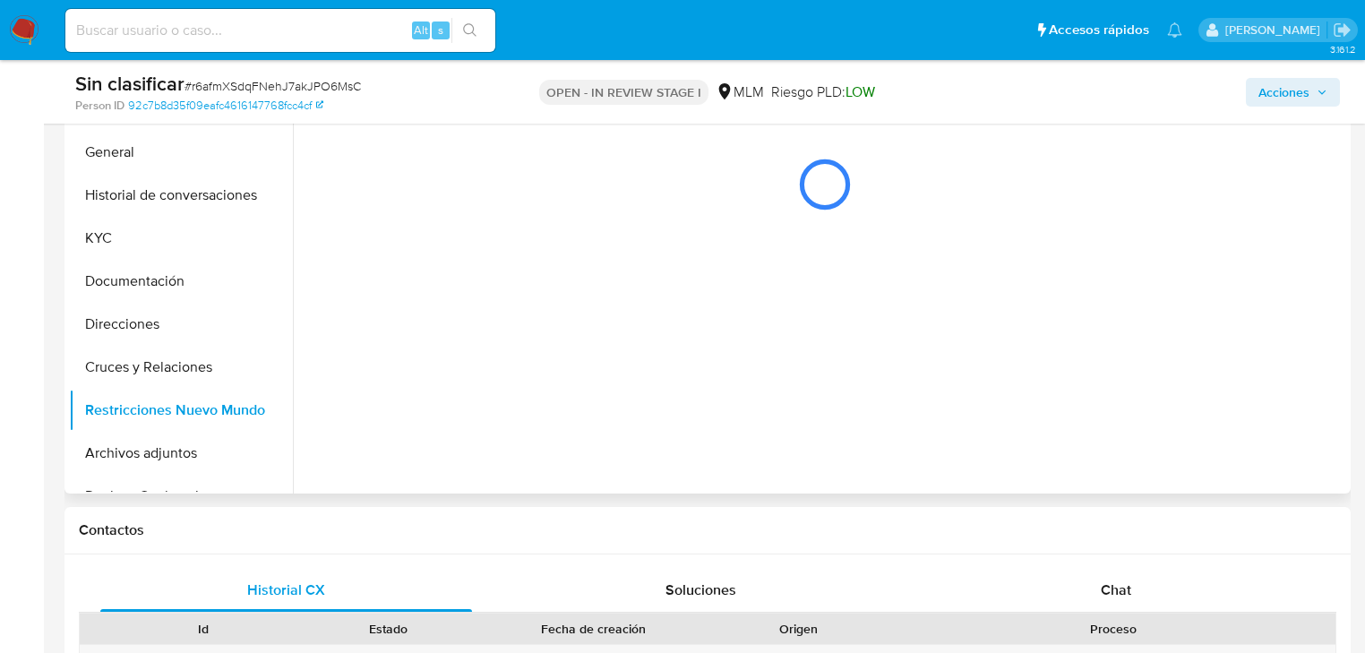
scroll to position [358, 0]
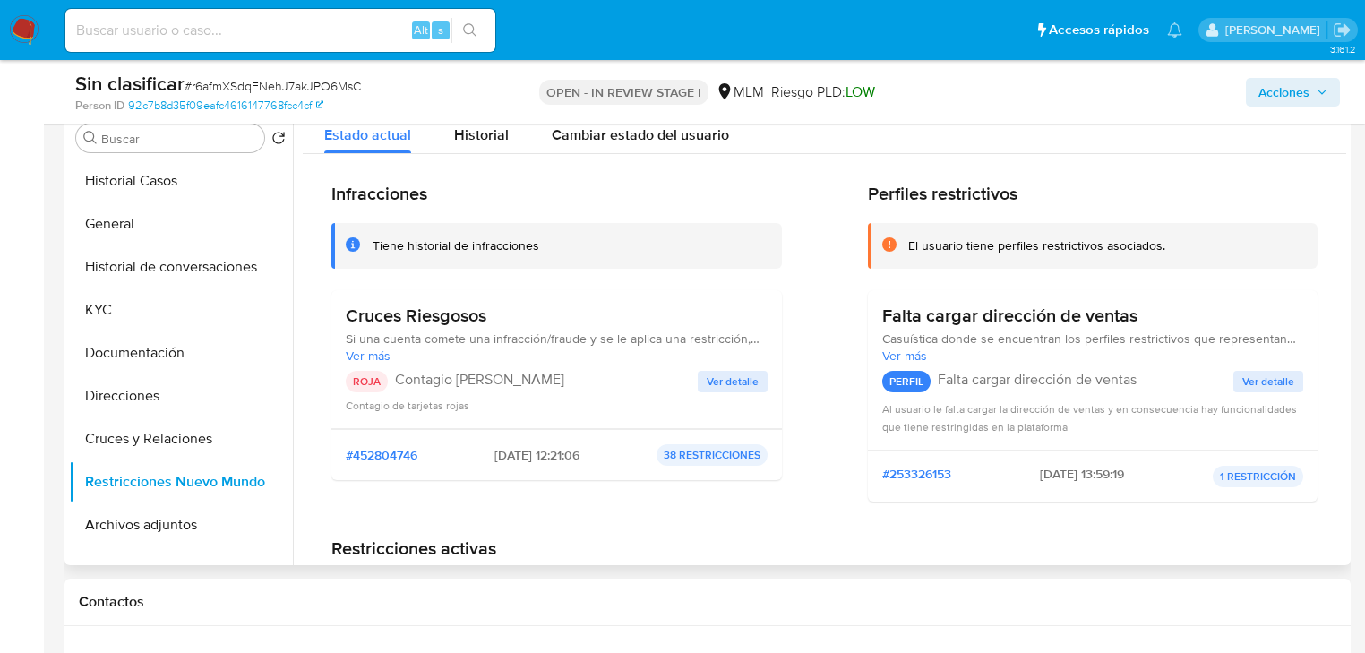
drag, startPoint x: 357, startPoint y: 318, endPoint x: 674, endPoint y: 334, distance: 316.7
click at [674, 334] on div "Cruces Riesgosos Si una cuenta comete una infracción/fraude y se le aplica una …" at bounding box center [557, 334] width 422 height 59
click at [418, 349] on span "Ver más" at bounding box center [557, 356] width 422 height 16
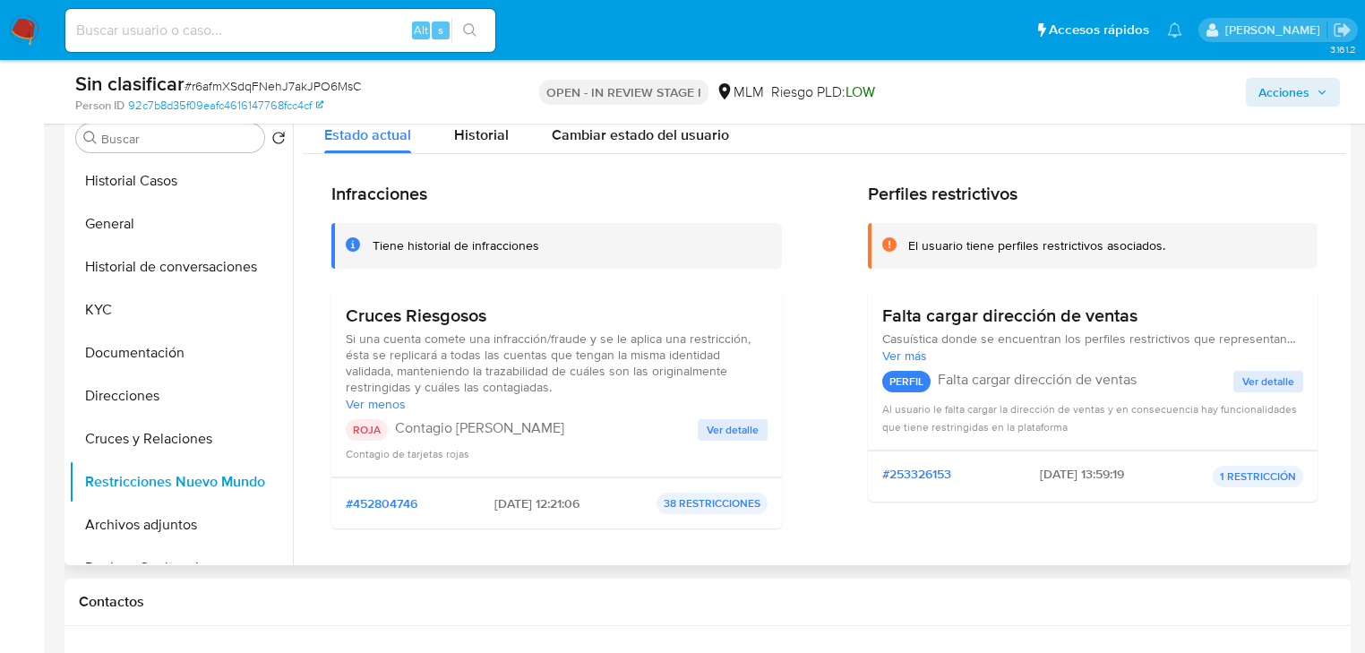
drag, startPoint x: 456, startPoint y: 332, endPoint x: 638, endPoint y: 400, distance: 194.2
click at [638, 400] on div "Si una cuenta comete una infracción/fraude y se le aplica una restricción, ésta…" at bounding box center [557, 372] width 422 height 82
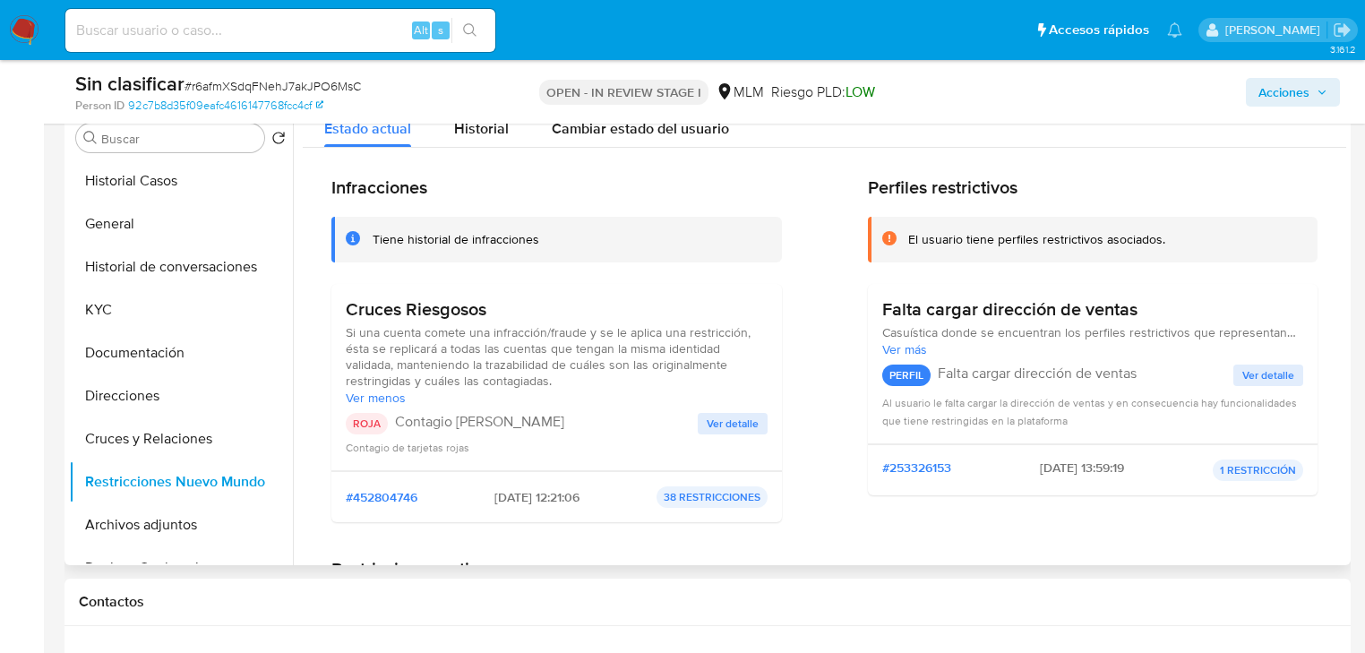
scroll to position [0, 0]
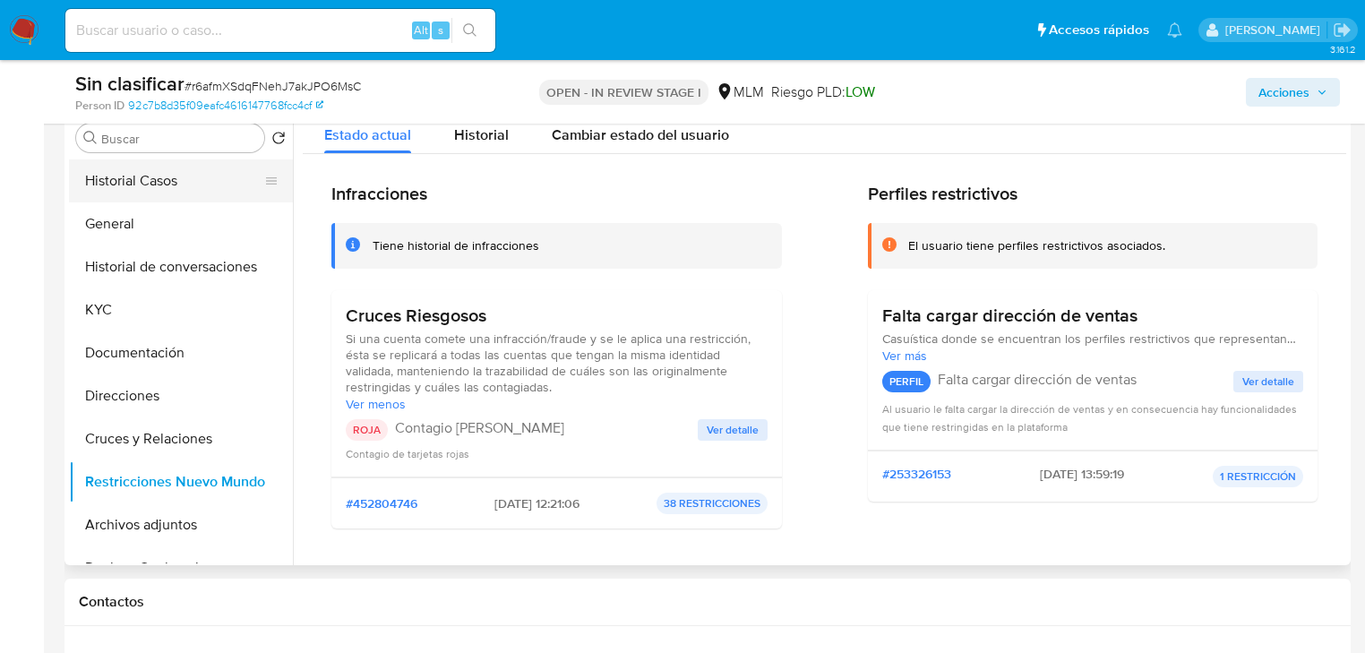
click at [127, 186] on button "Historial Casos" at bounding box center [174, 180] width 210 height 43
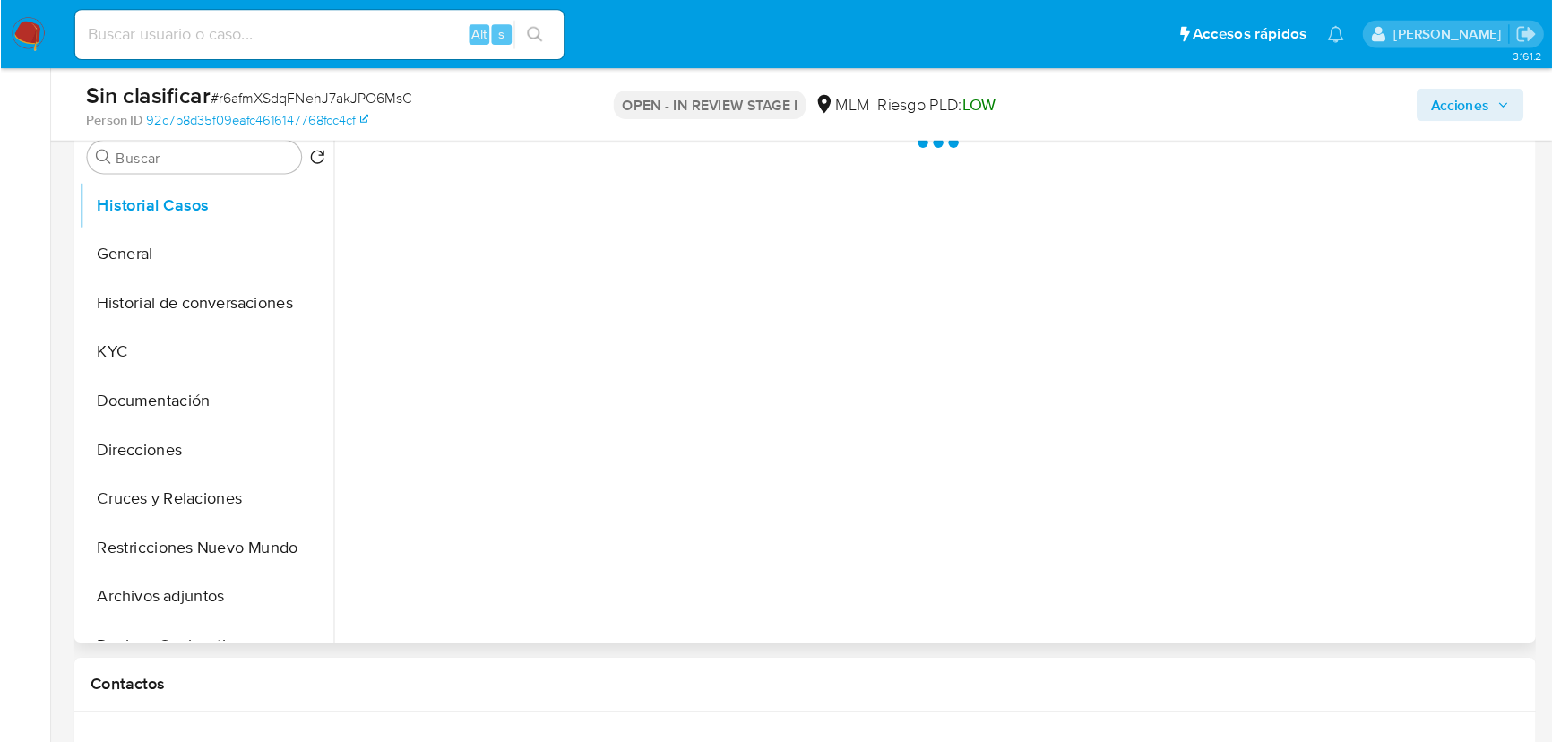
scroll to position [287, 0]
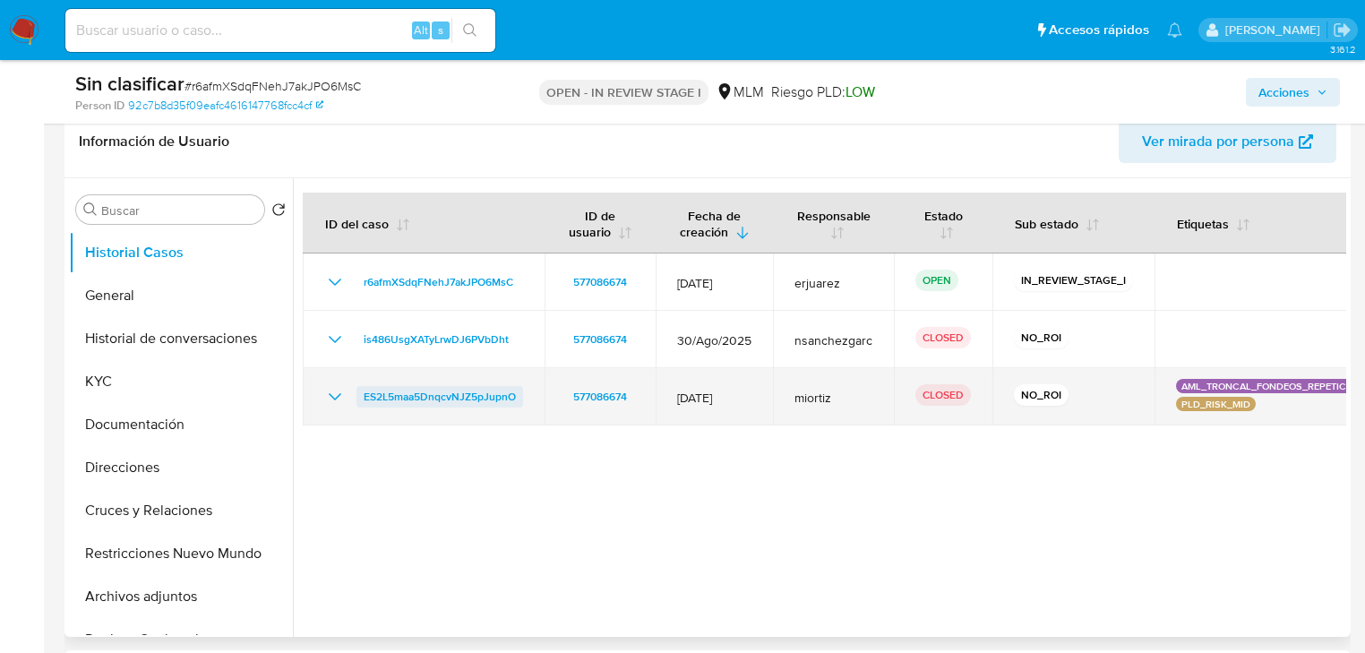
click at [466, 395] on span "ES2L5maa5DnqcvNJZ5pJupnO" at bounding box center [440, 397] width 152 height 22
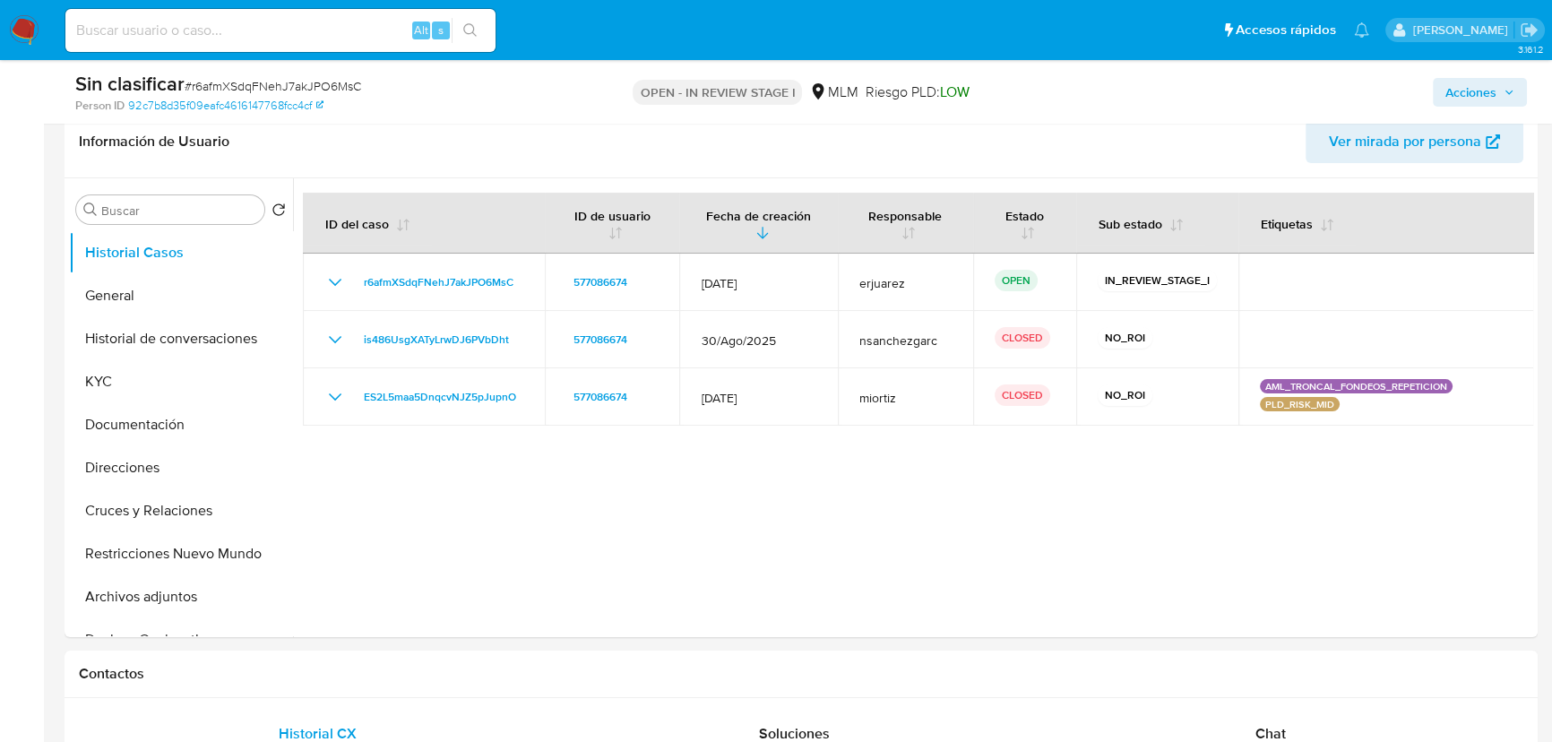
click at [14, 30] on img at bounding box center [24, 30] width 30 height 30
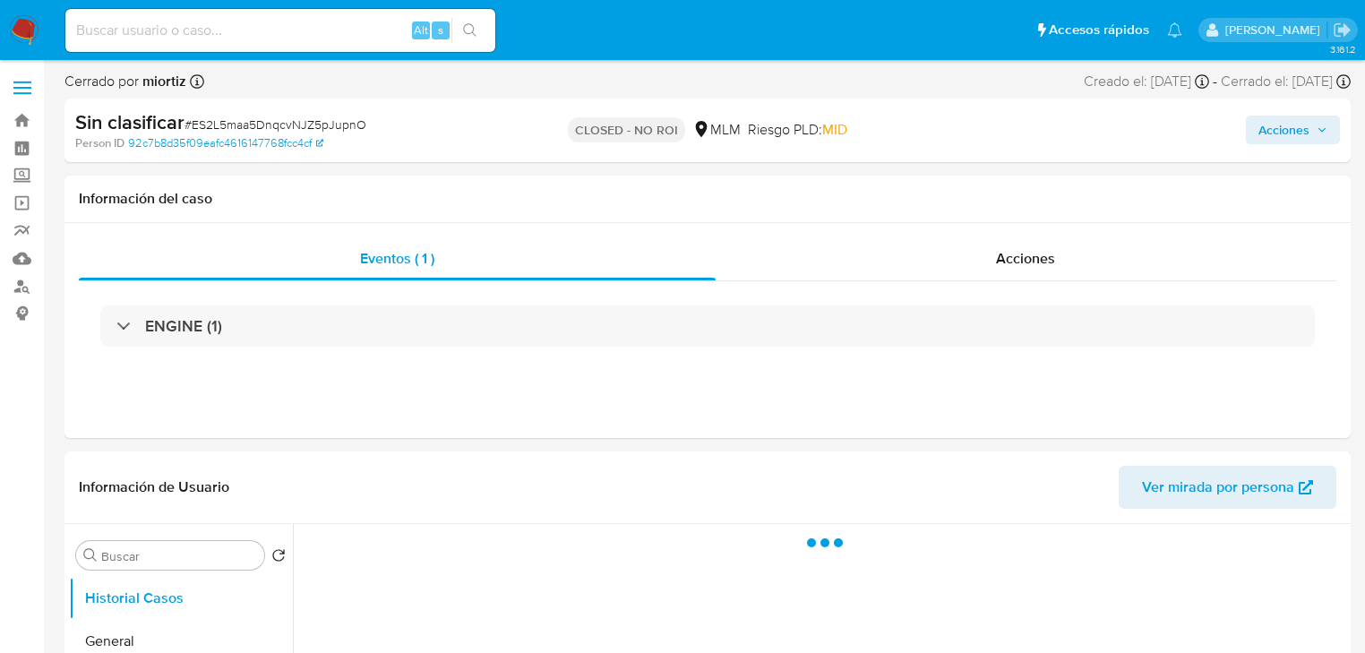
select select "10"
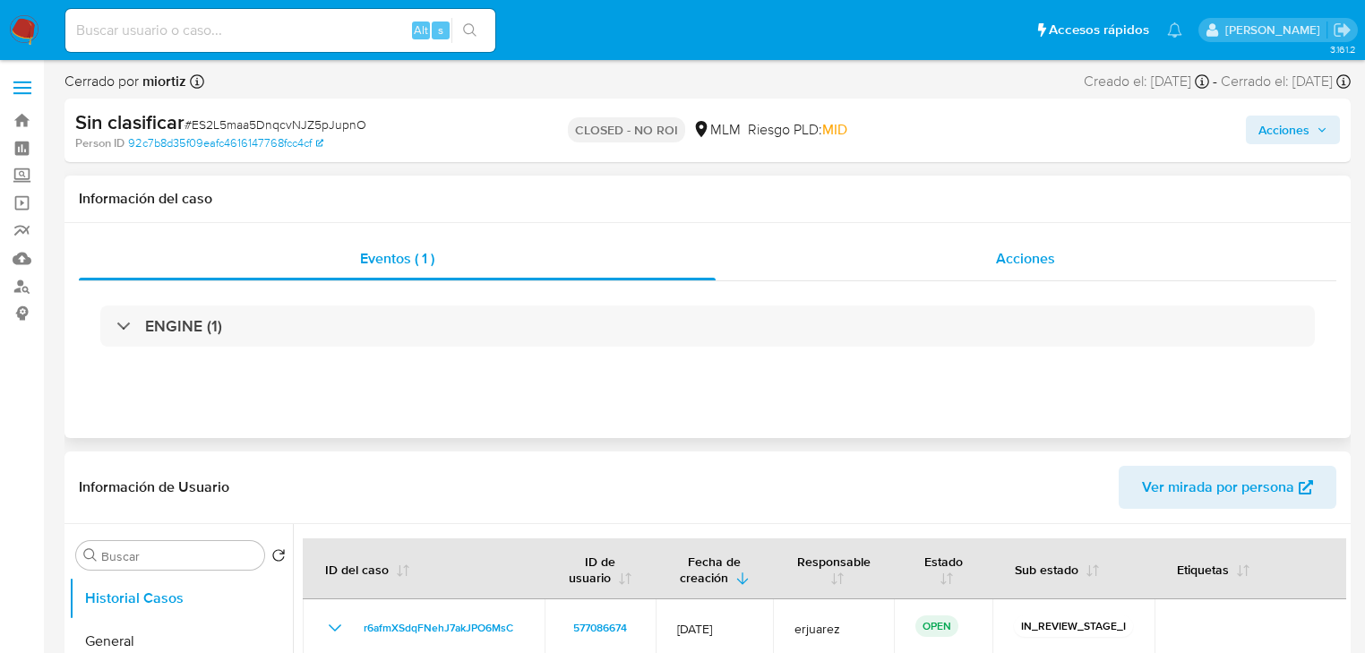
click at [991, 262] on div "Acciones" at bounding box center [1027, 258] width 622 height 43
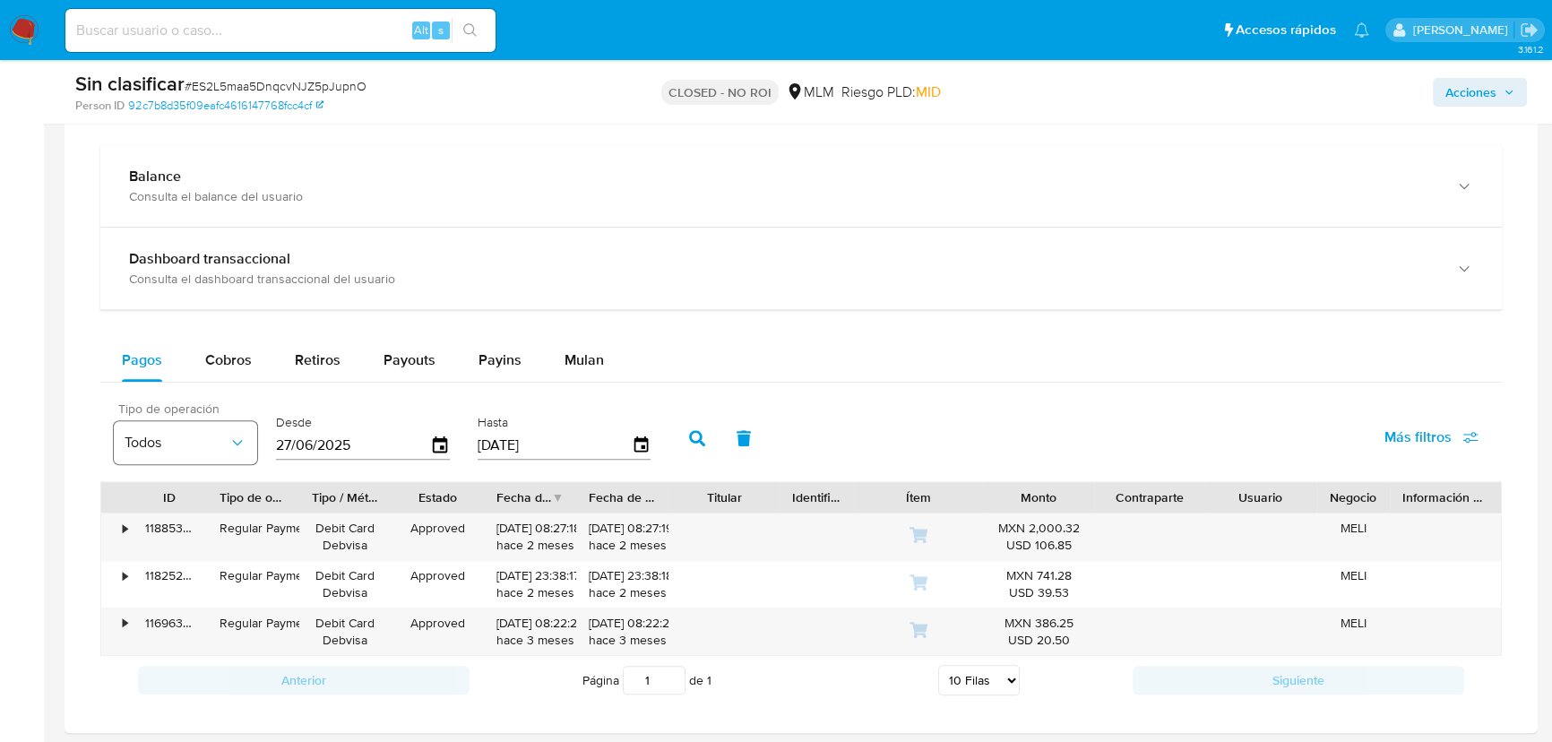
scroll to position [1299, 0]
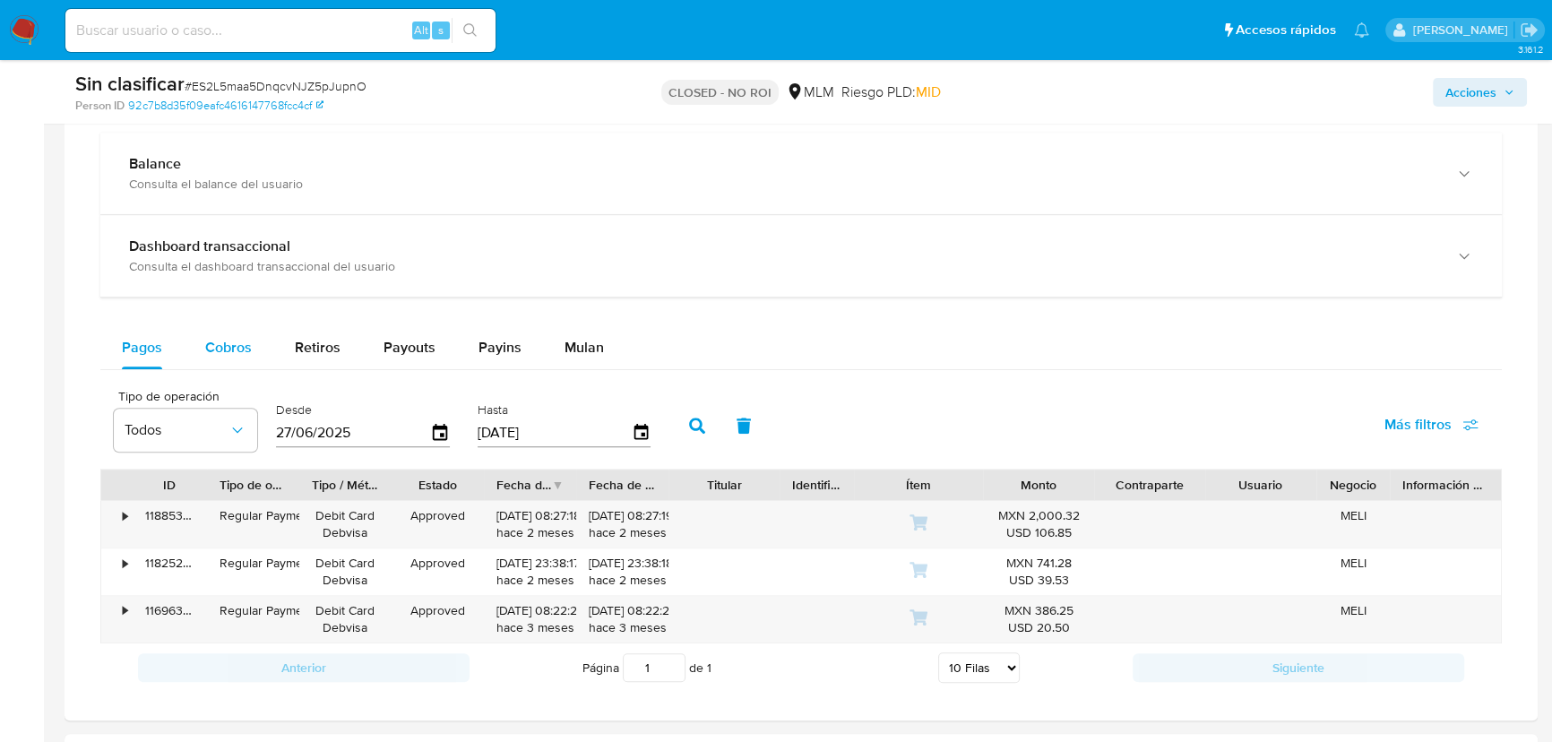
click at [241, 348] on span "Cobros" at bounding box center [228, 347] width 47 height 21
select select "10"
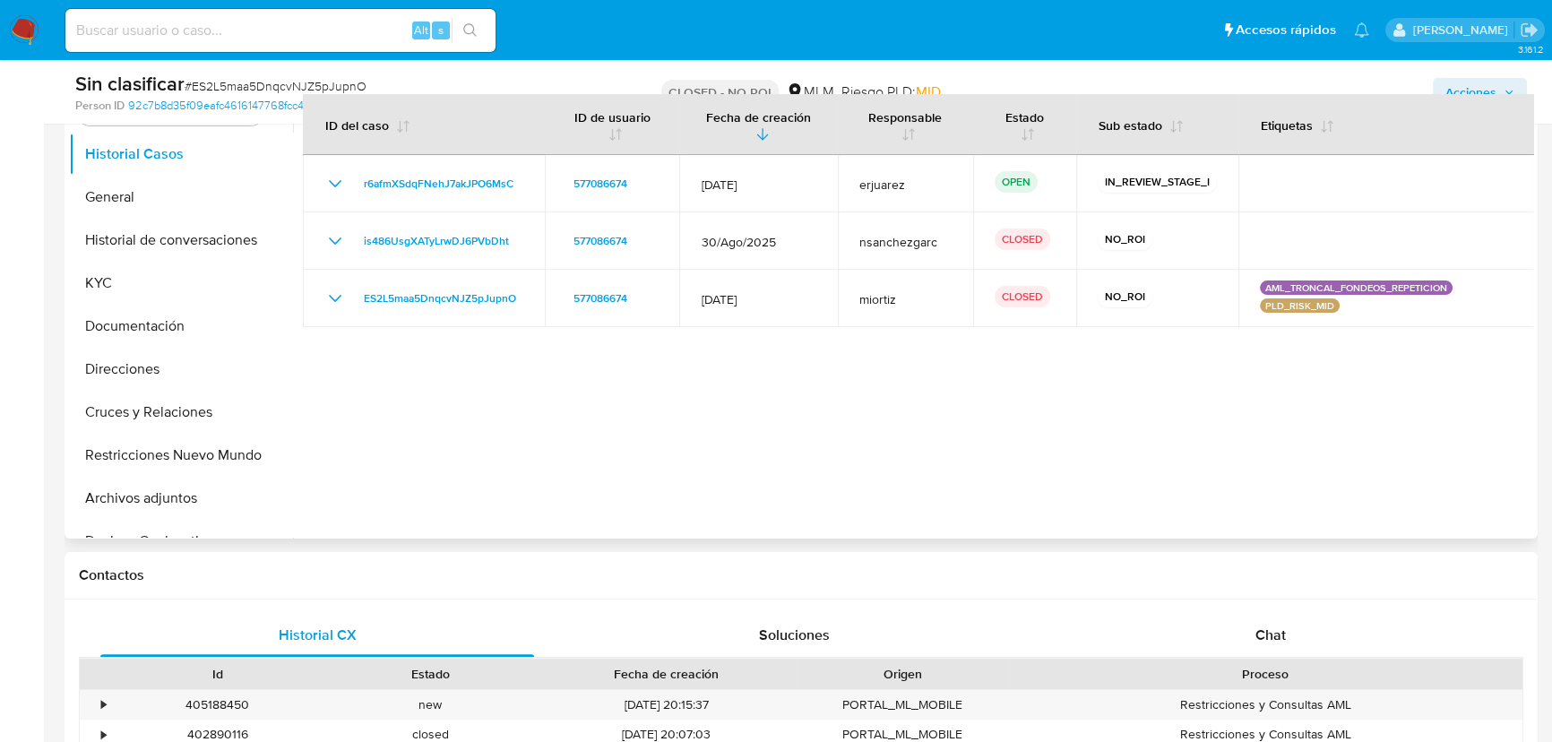
scroll to position [484, 0]
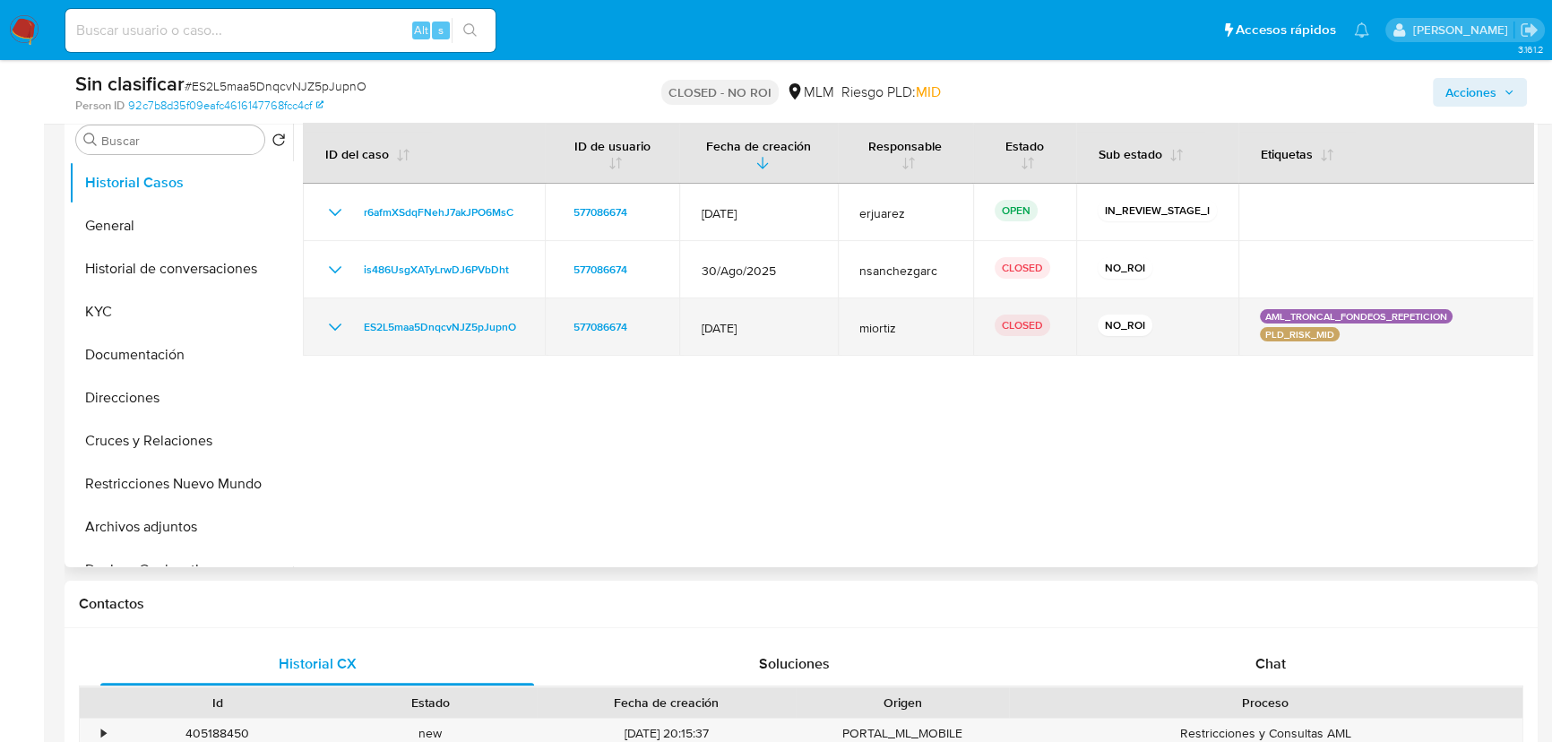
drag, startPoint x: 1190, startPoint y: 307, endPoint x: 534, endPoint y: 320, distance: 656.0
click at [544, 314] on tr "ES2L5maa5DnqcvNJZ5pJupnO 577086674 30/Jun/2020 miortiz CLOSED NO_ROI AML_TRONCA…" at bounding box center [918, 326] width 1231 height 57
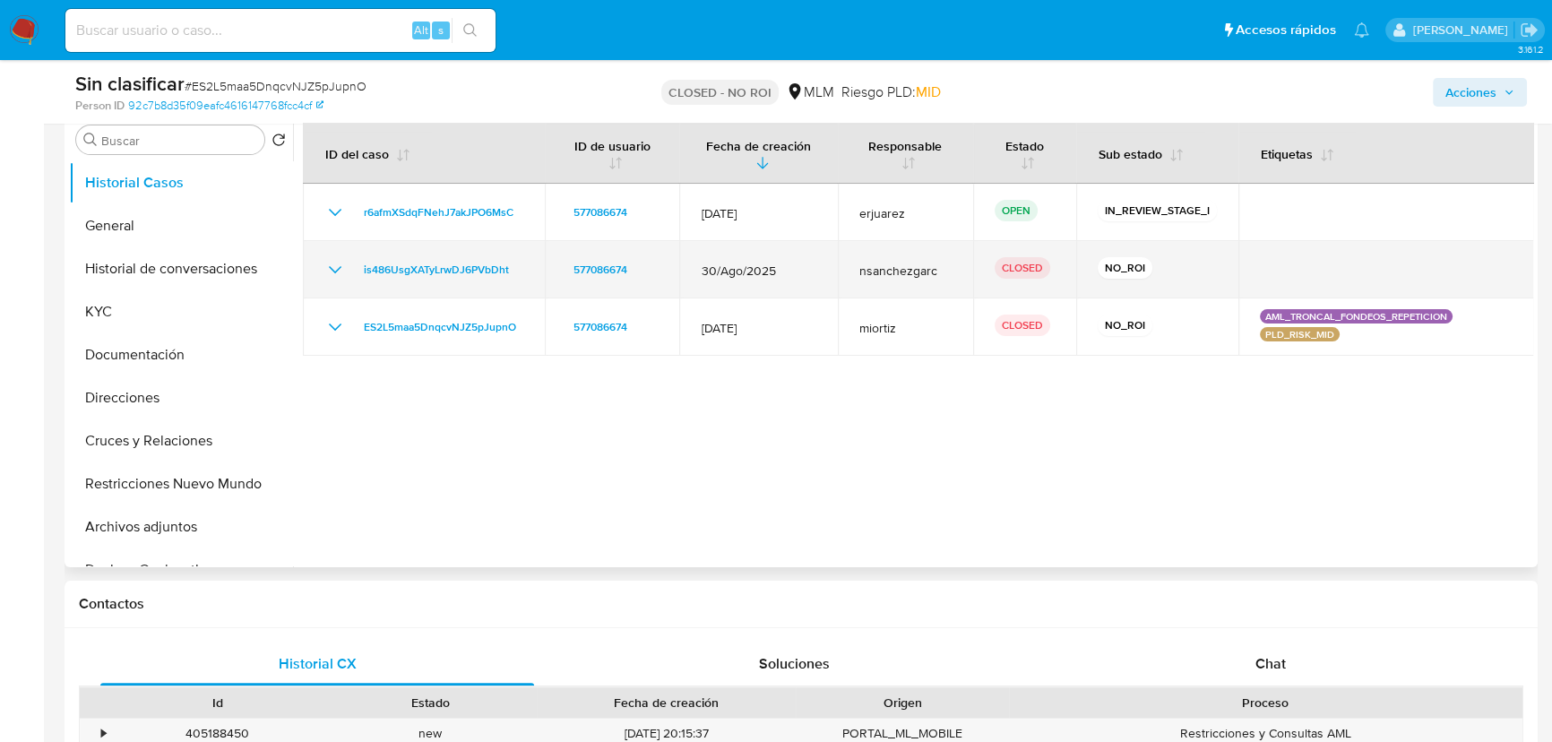
click at [330, 276] on icon "Mostrar/Ocultar" at bounding box center [335, 270] width 22 height 22
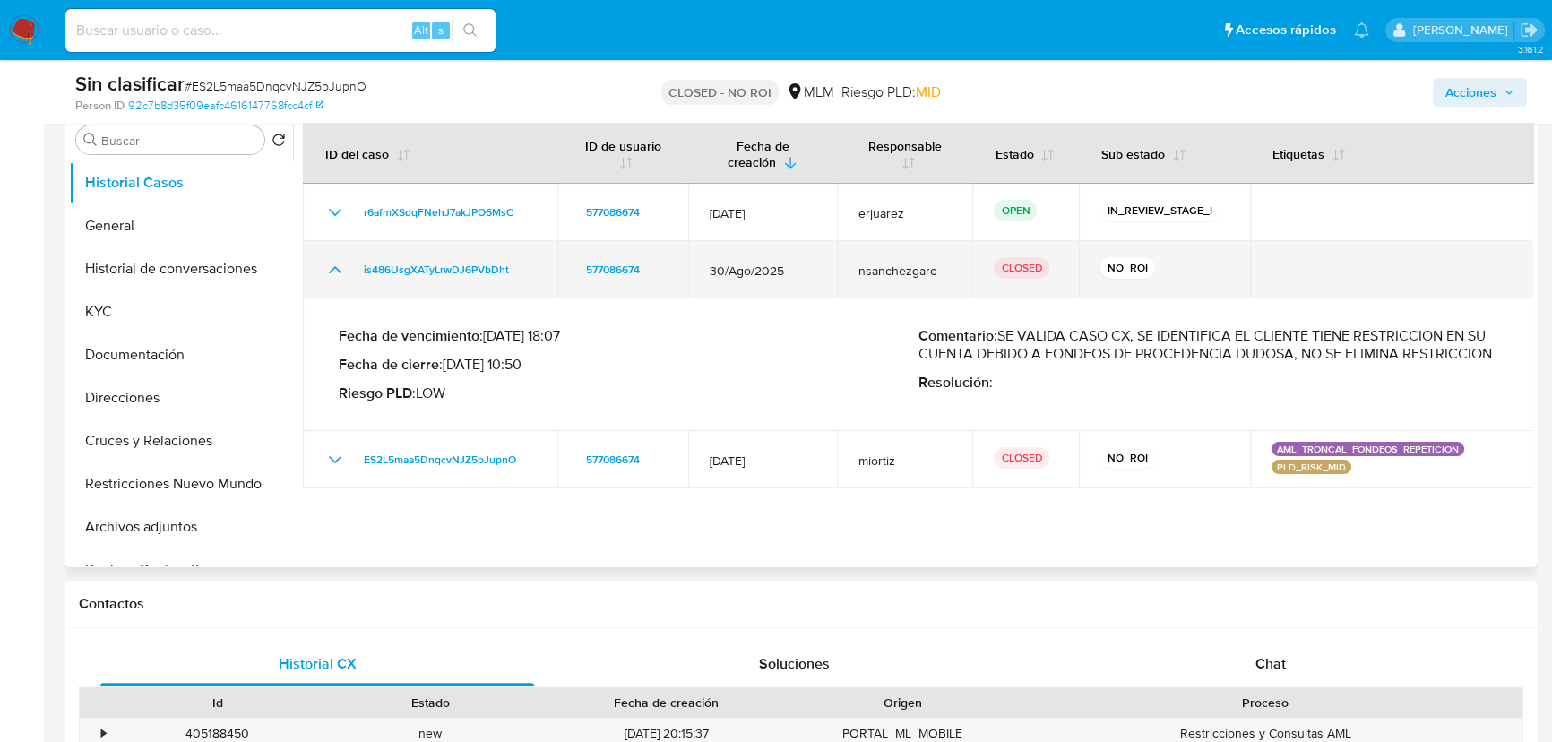
click at [330, 272] on icon "Mostrar/Ocultar" at bounding box center [335, 270] width 22 height 22
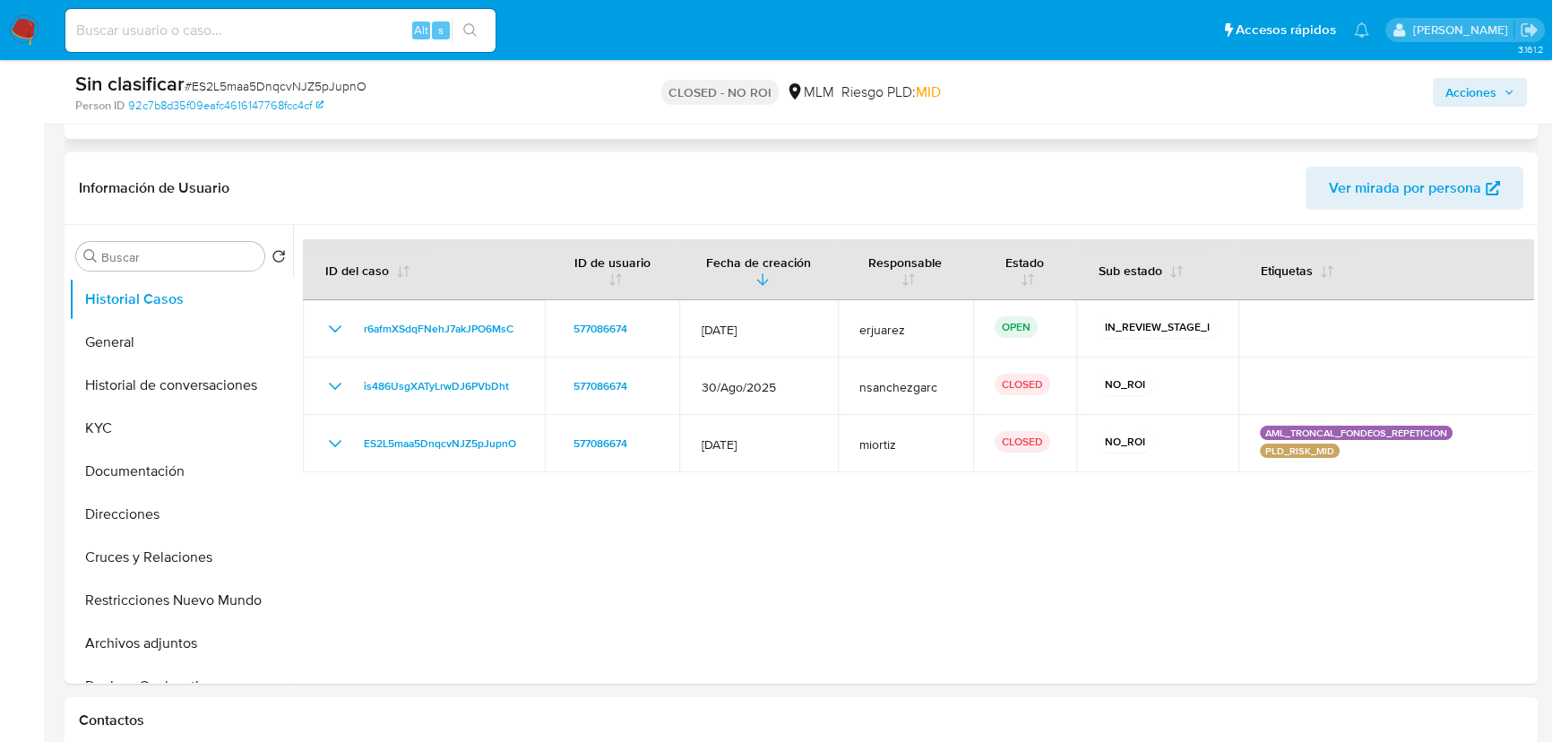
scroll to position [240, 0]
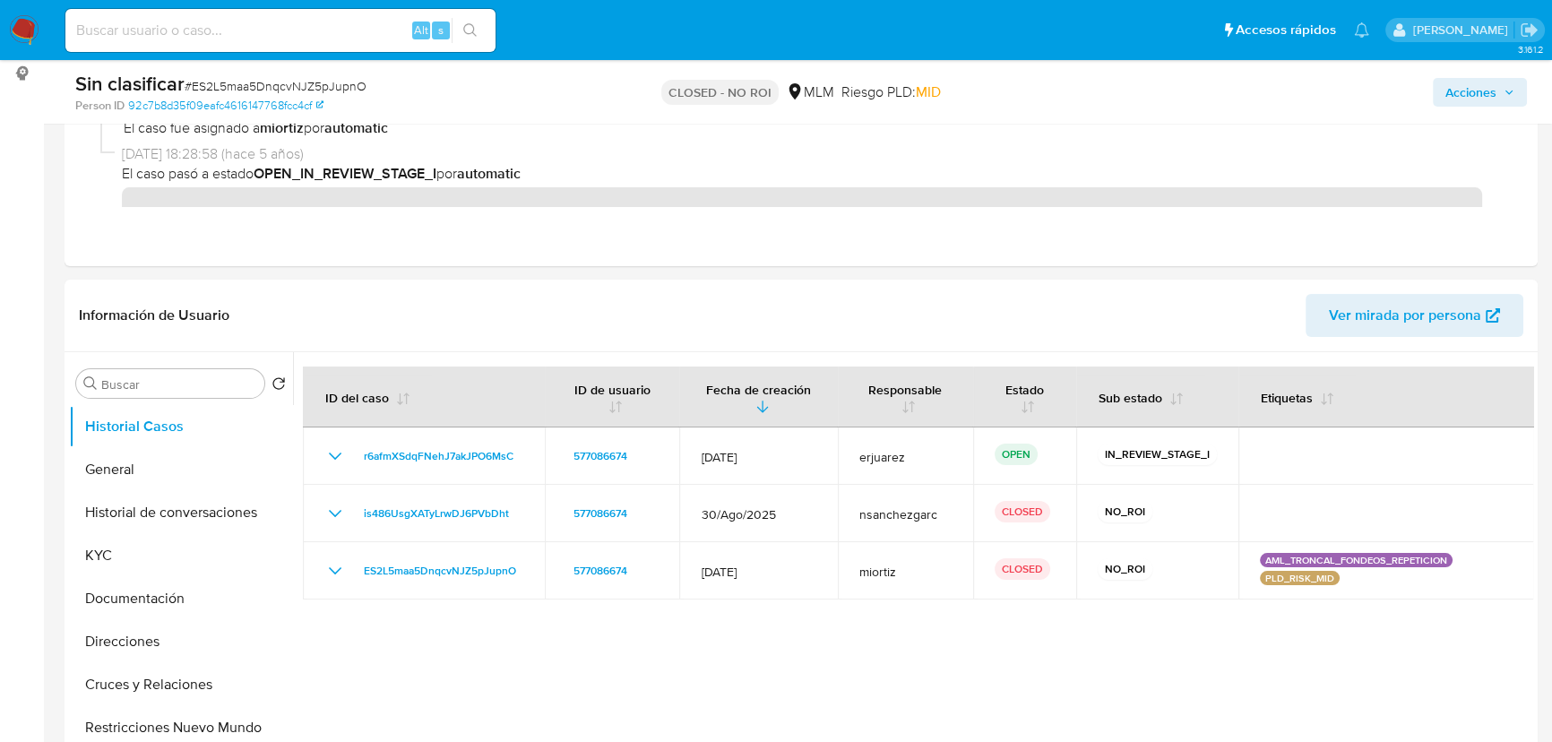
click at [1375, 91] on span "Acciones" at bounding box center [1470, 92] width 51 height 29
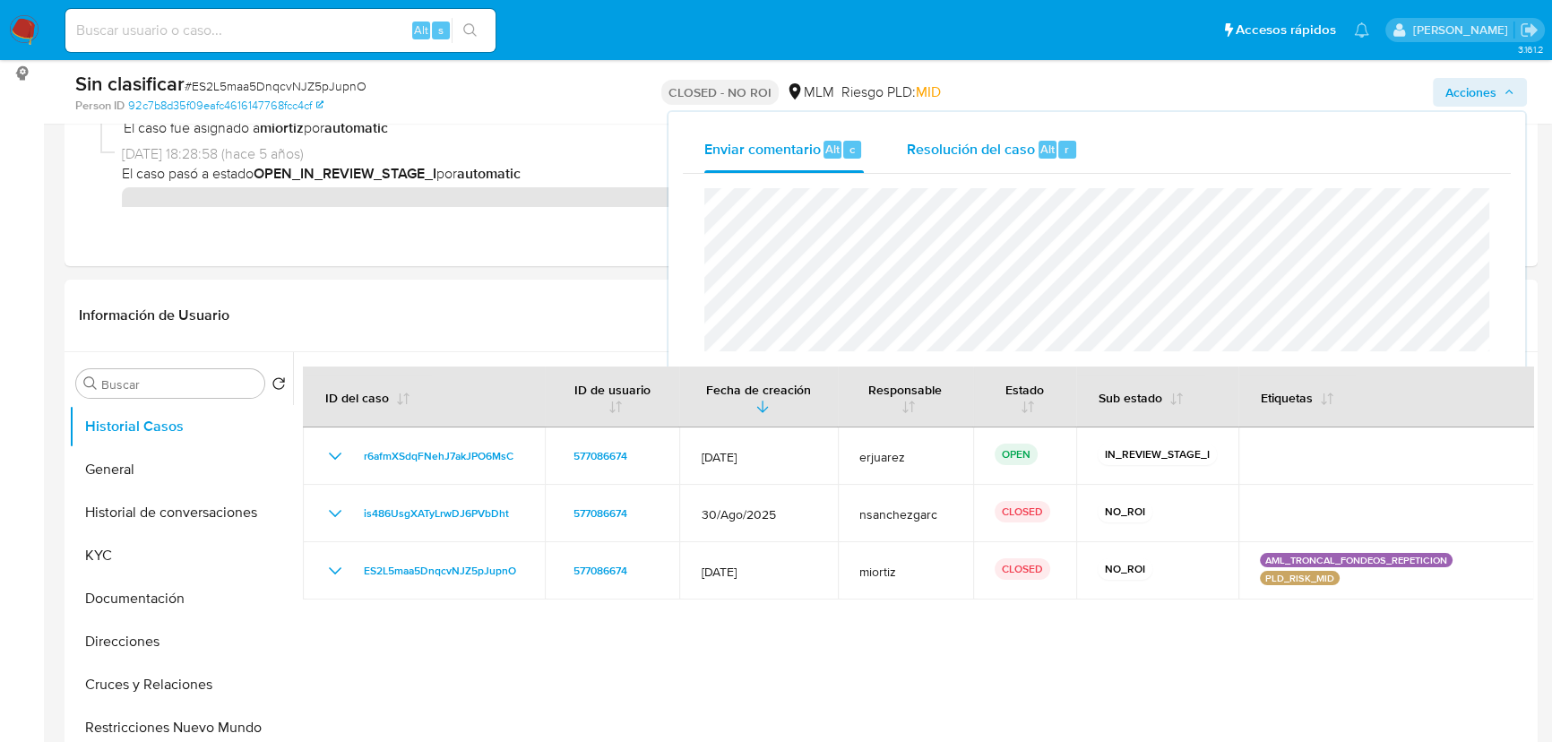
click at [944, 153] on span "Resolución del caso" at bounding box center [971, 148] width 128 height 21
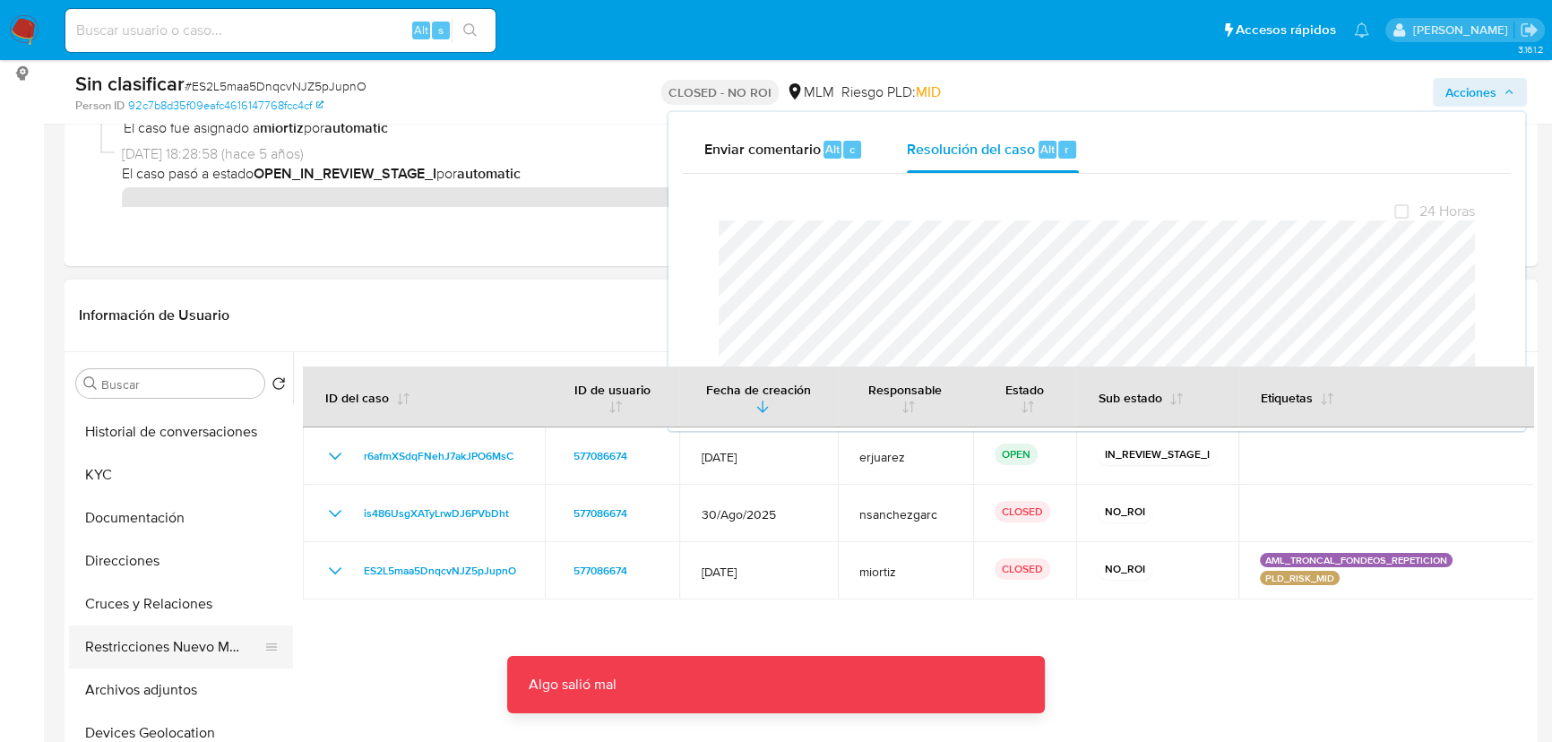
scroll to position [162, 0]
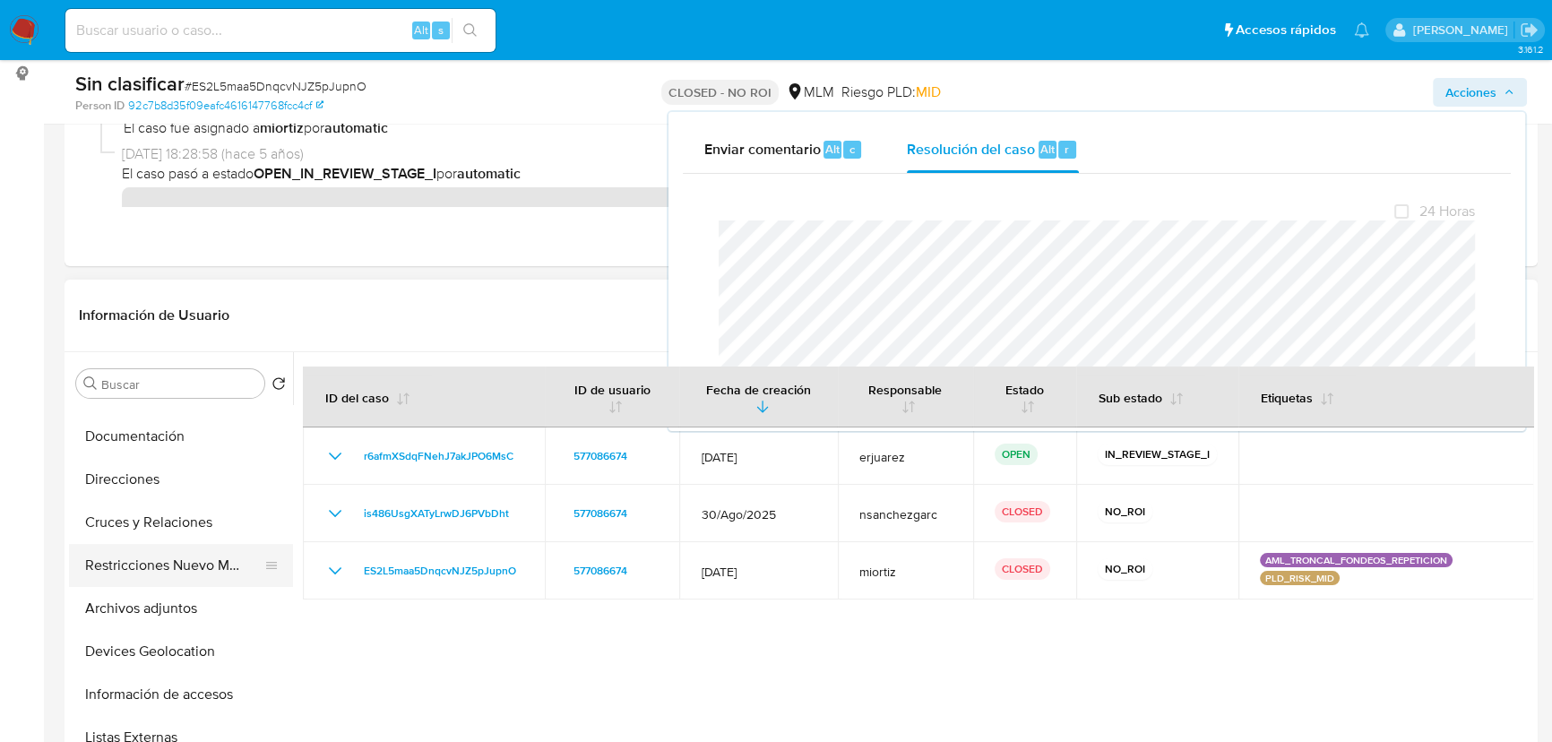
click at [177, 564] on button "Restricciones Nuevo Mundo" at bounding box center [174, 565] width 210 height 43
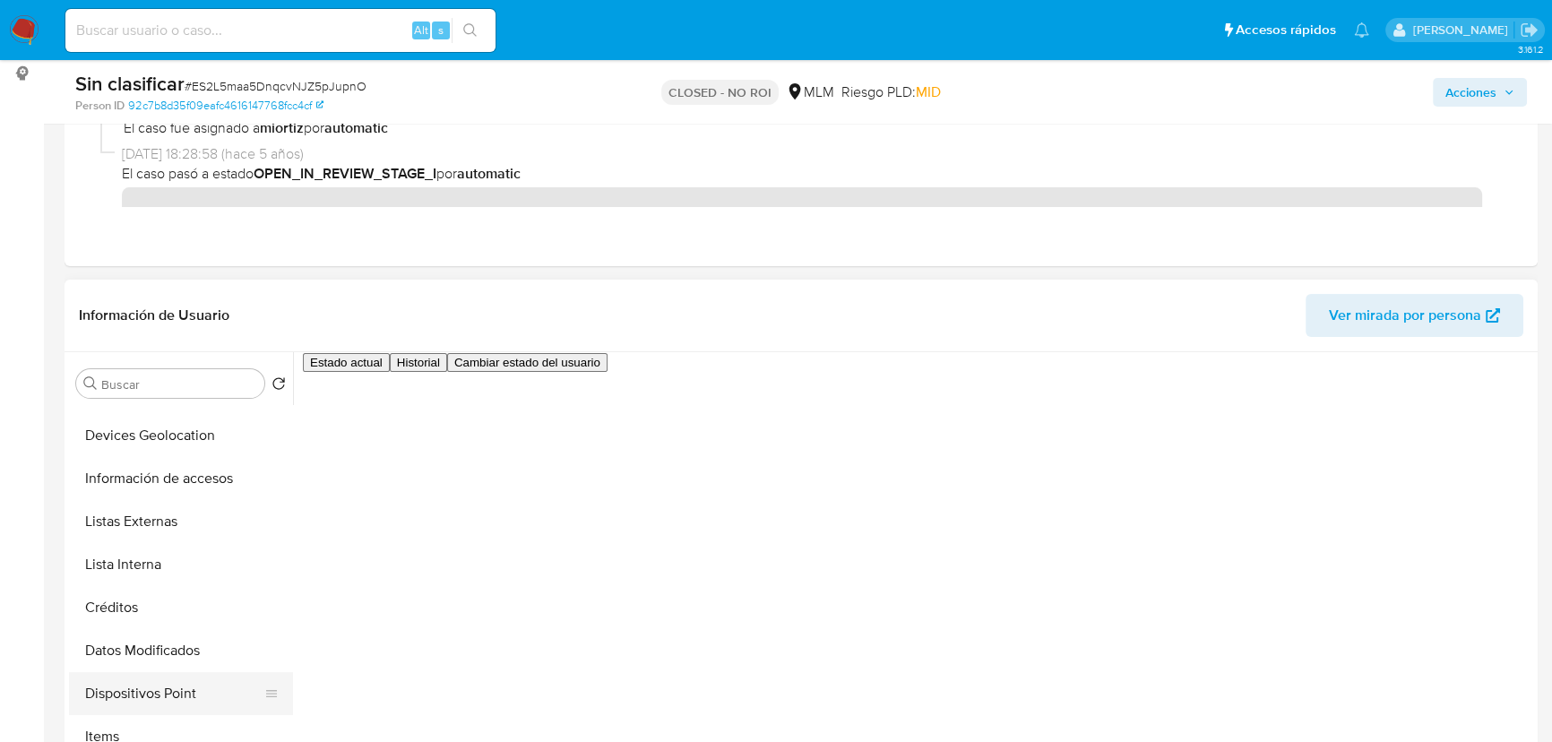
scroll to position [407, 0]
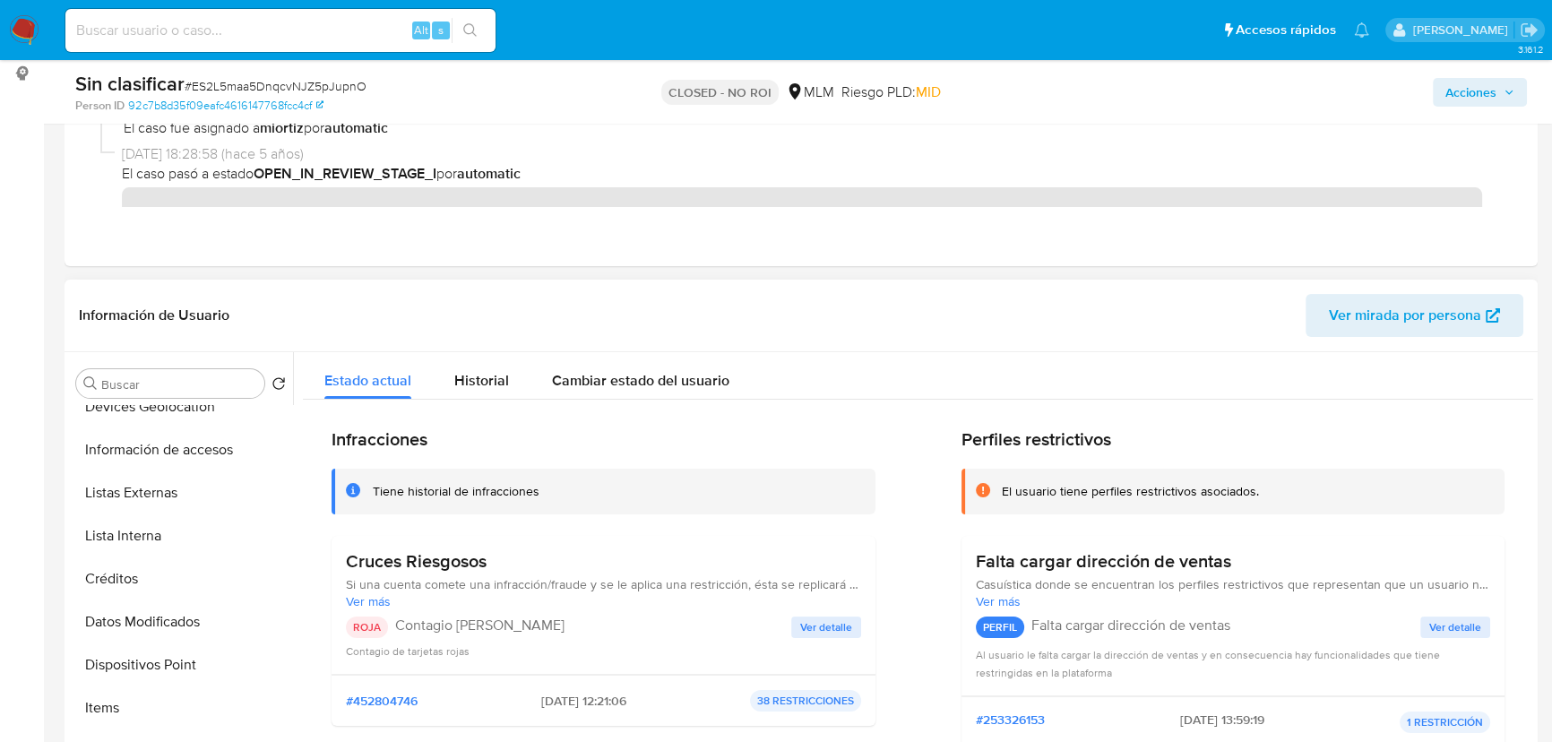
click at [825, 624] on span "Ver detalle" at bounding box center [826, 627] width 52 height 18
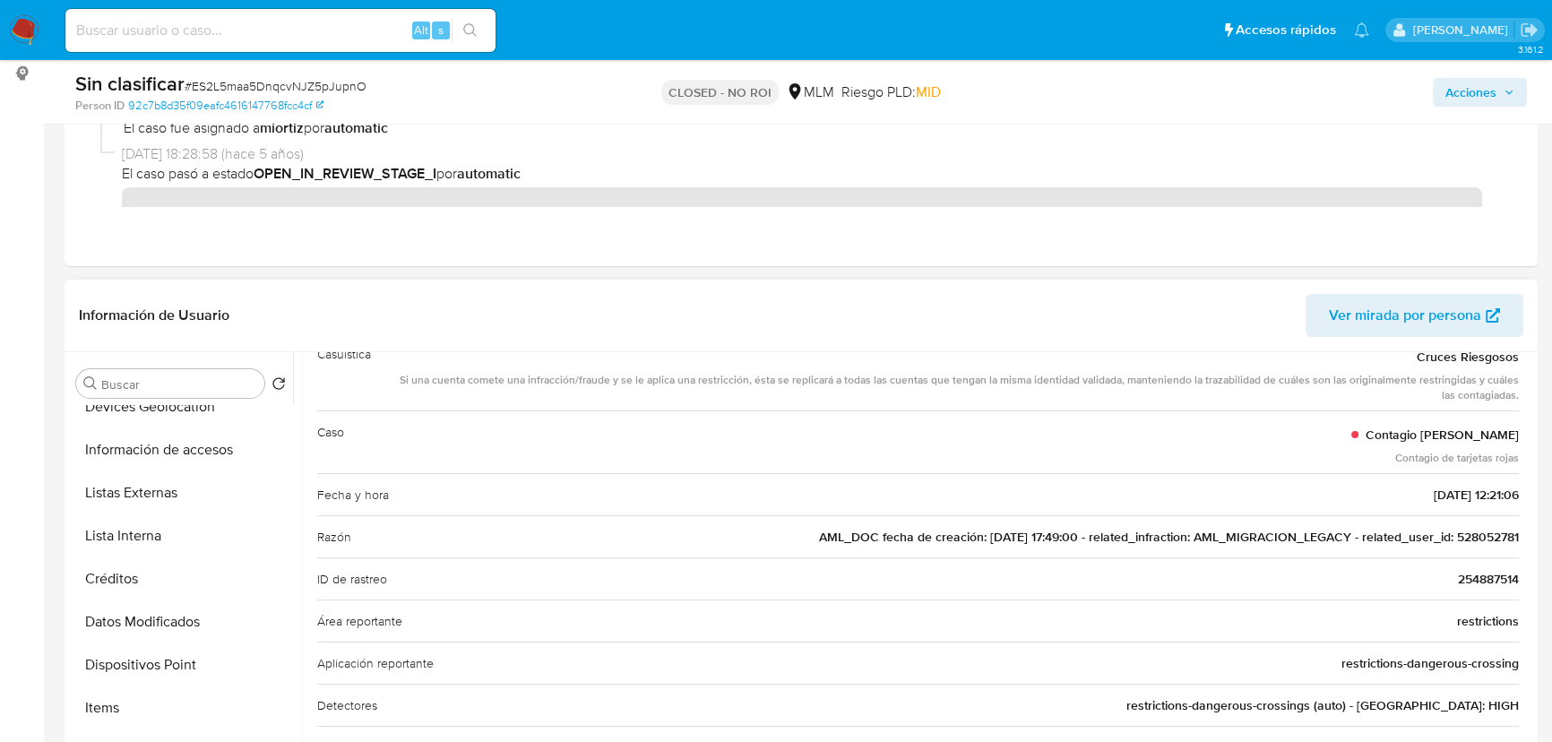
scroll to position [162, 0]
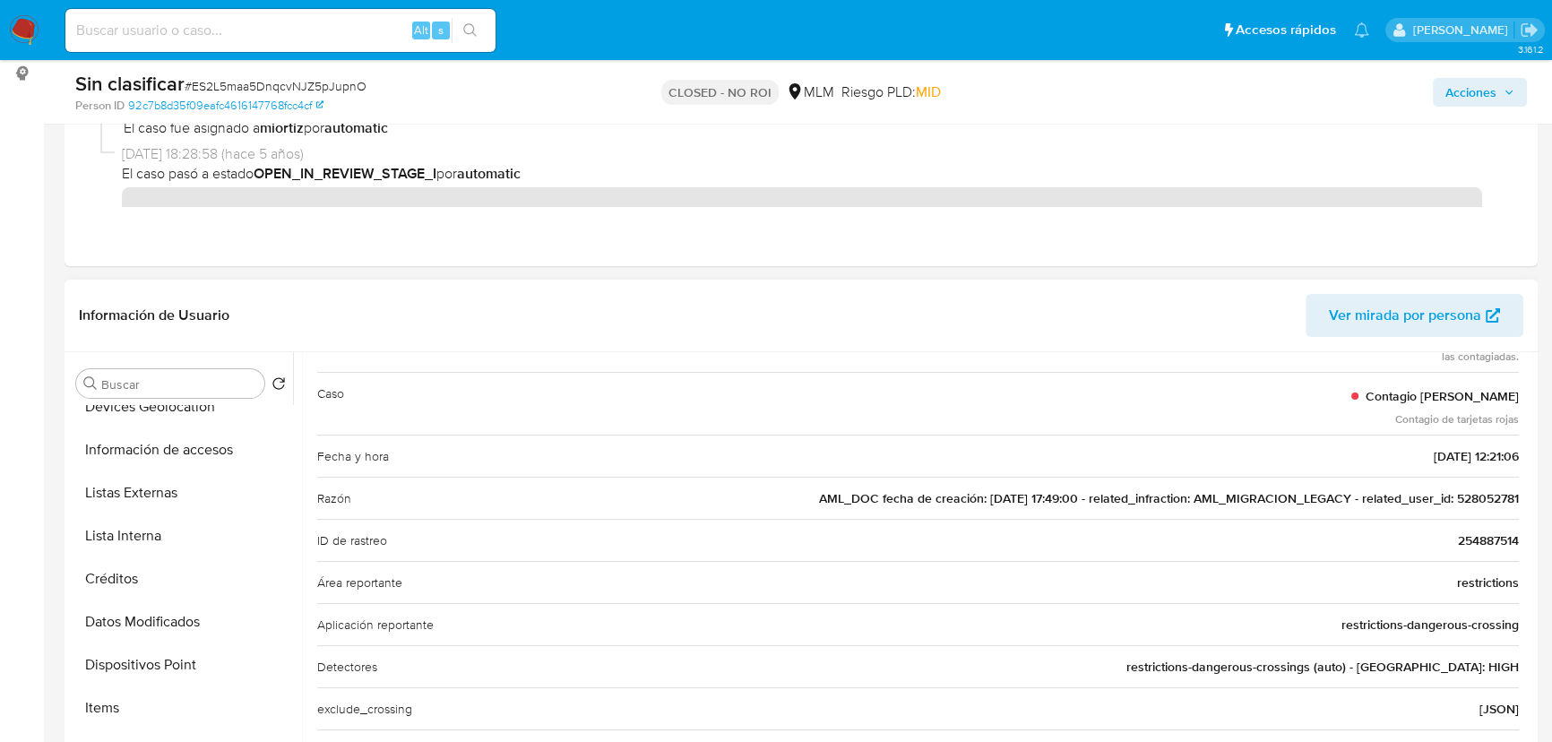
drag, startPoint x: 1450, startPoint y: 495, endPoint x: 1532, endPoint y: 495, distance: 82.4
click at [1375, 495] on div "Buscar Volver al orden por defecto Historial Casos General Historial de convers…" at bounding box center [801, 581] width 1473 height 459
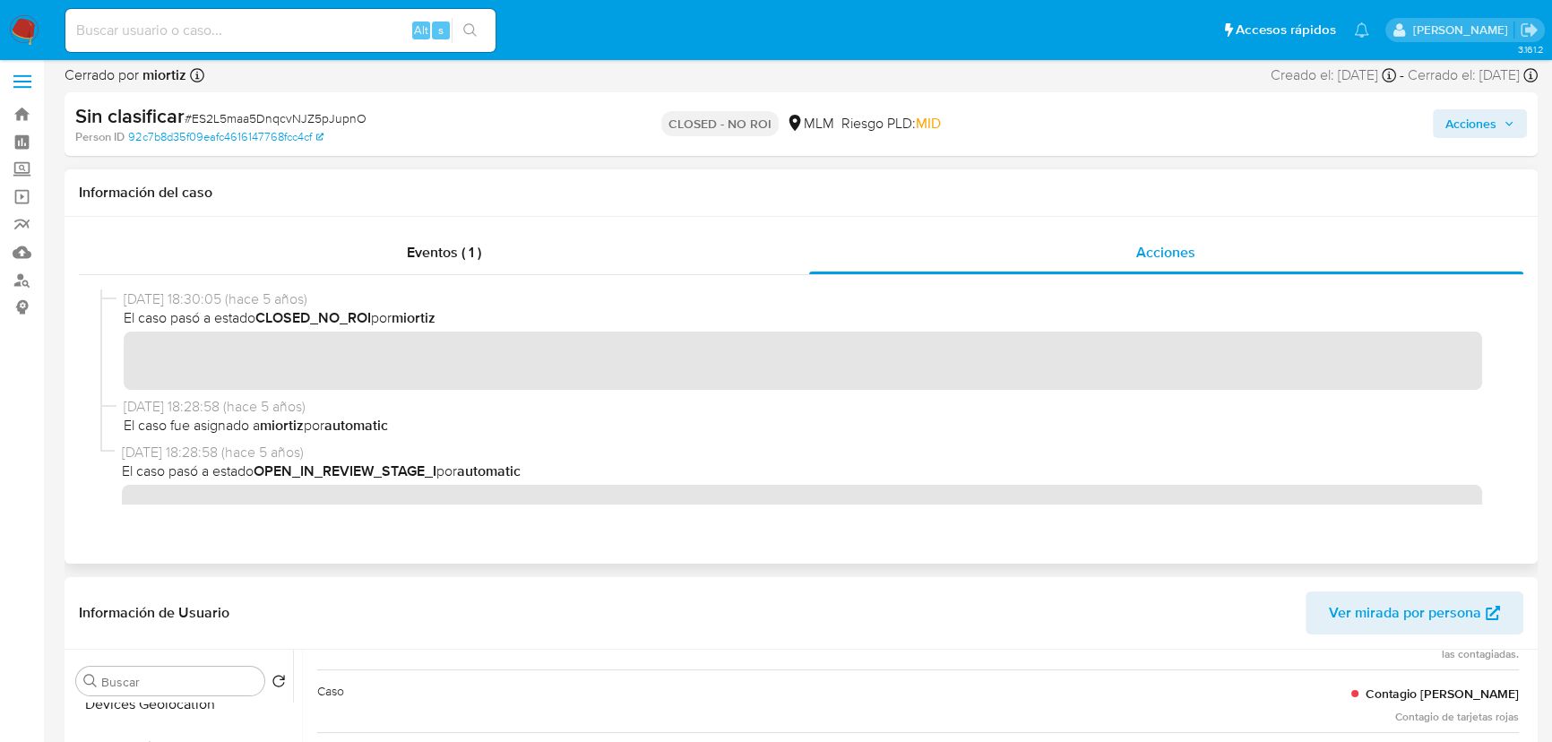
scroll to position [0, 0]
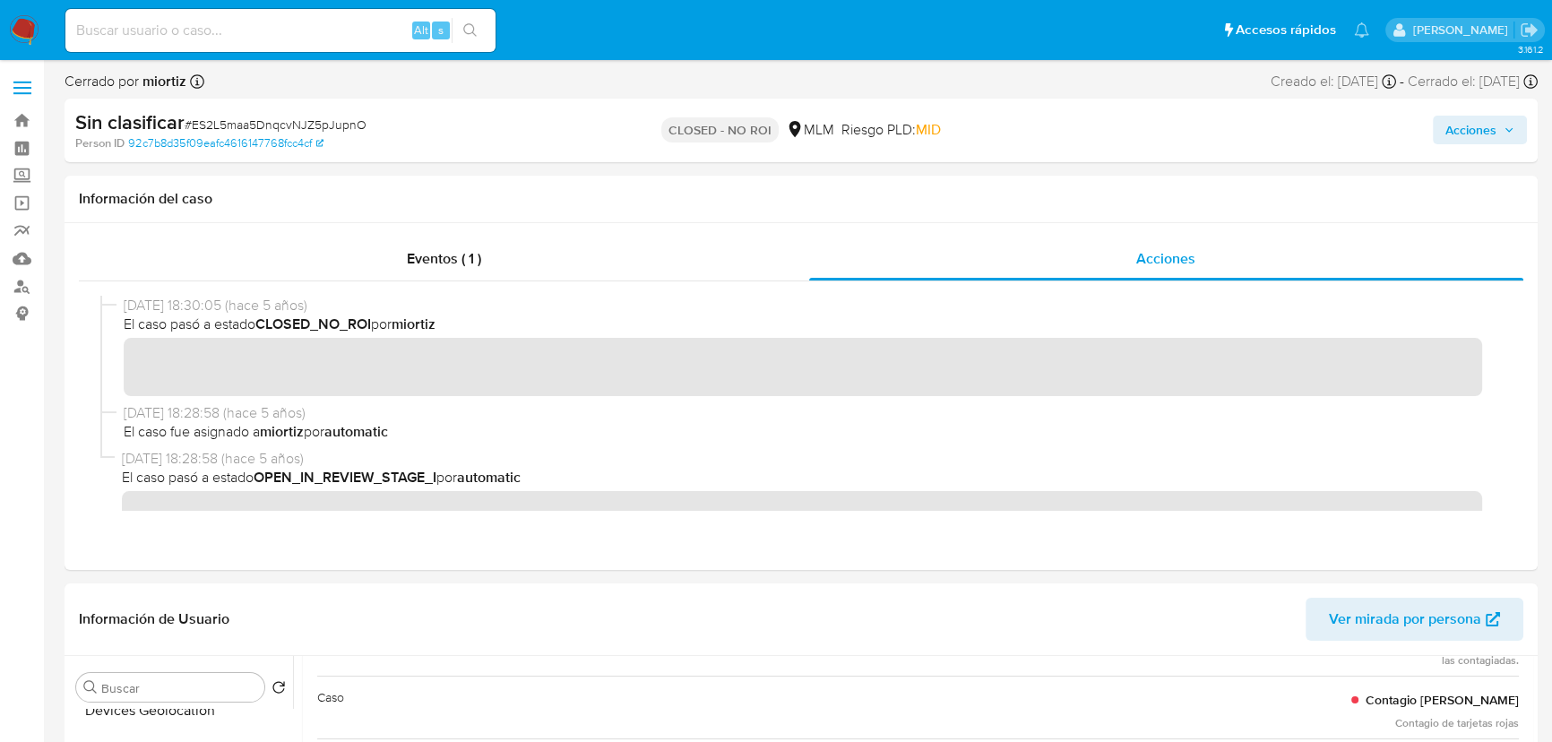
click at [1375, 135] on span "Acciones" at bounding box center [1470, 130] width 51 height 29
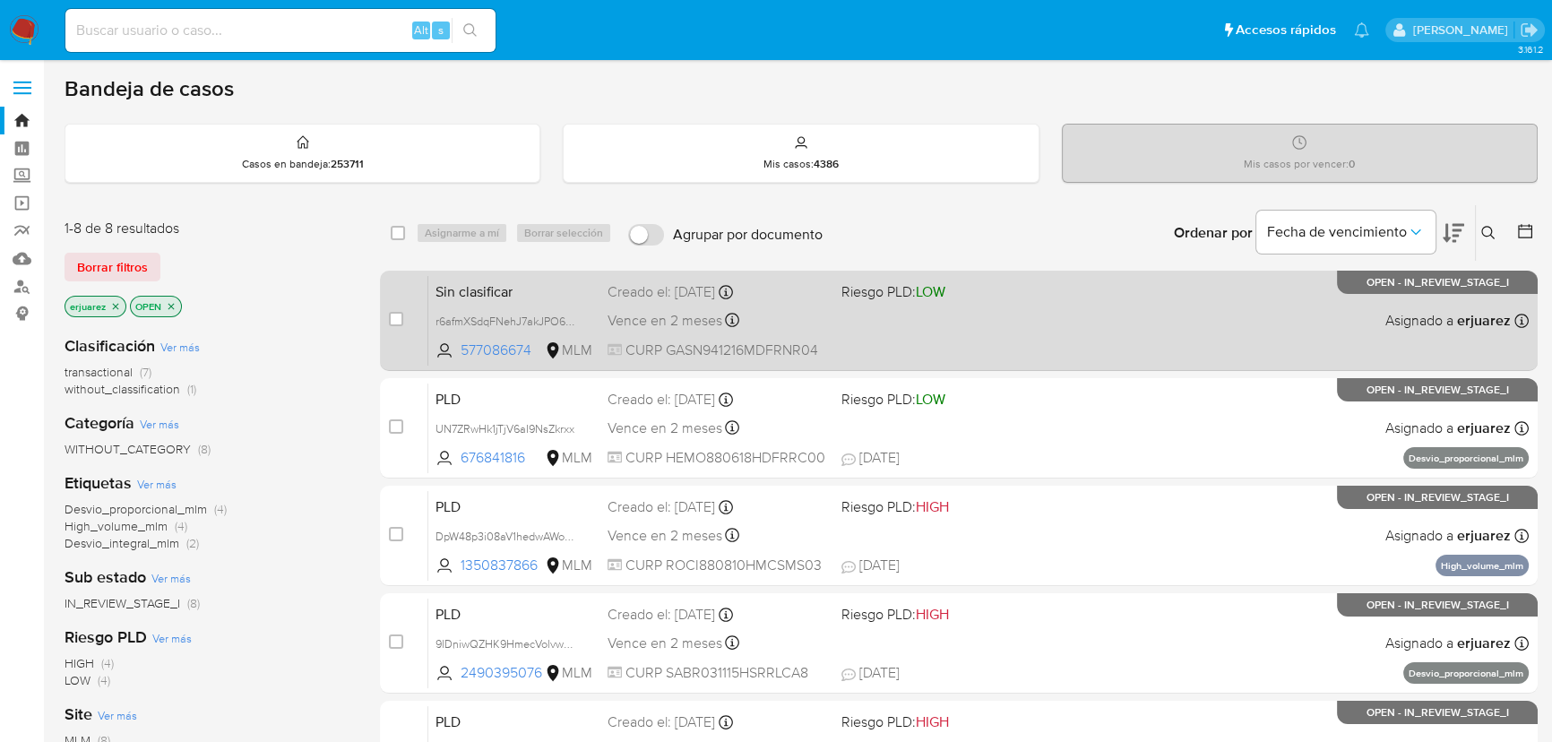
click at [1006, 310] on div "Sin clasificar r6afmXSdqFNehJ7akJPO6MsC 577086674 MLM Riesgo PLD: LOW Creado el…" at bounding box center [978, 320] width 1100 height 90
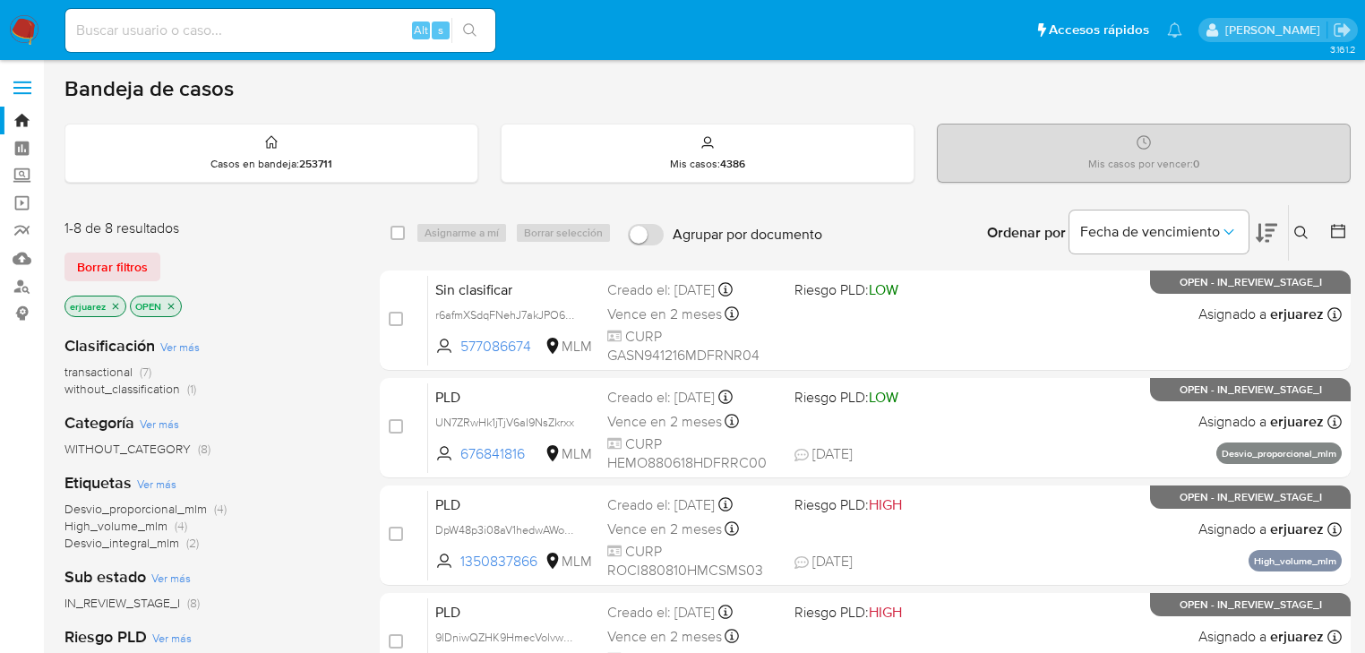
click at [11, 37] on img at bounding box center [24, 30] width 30 height 30
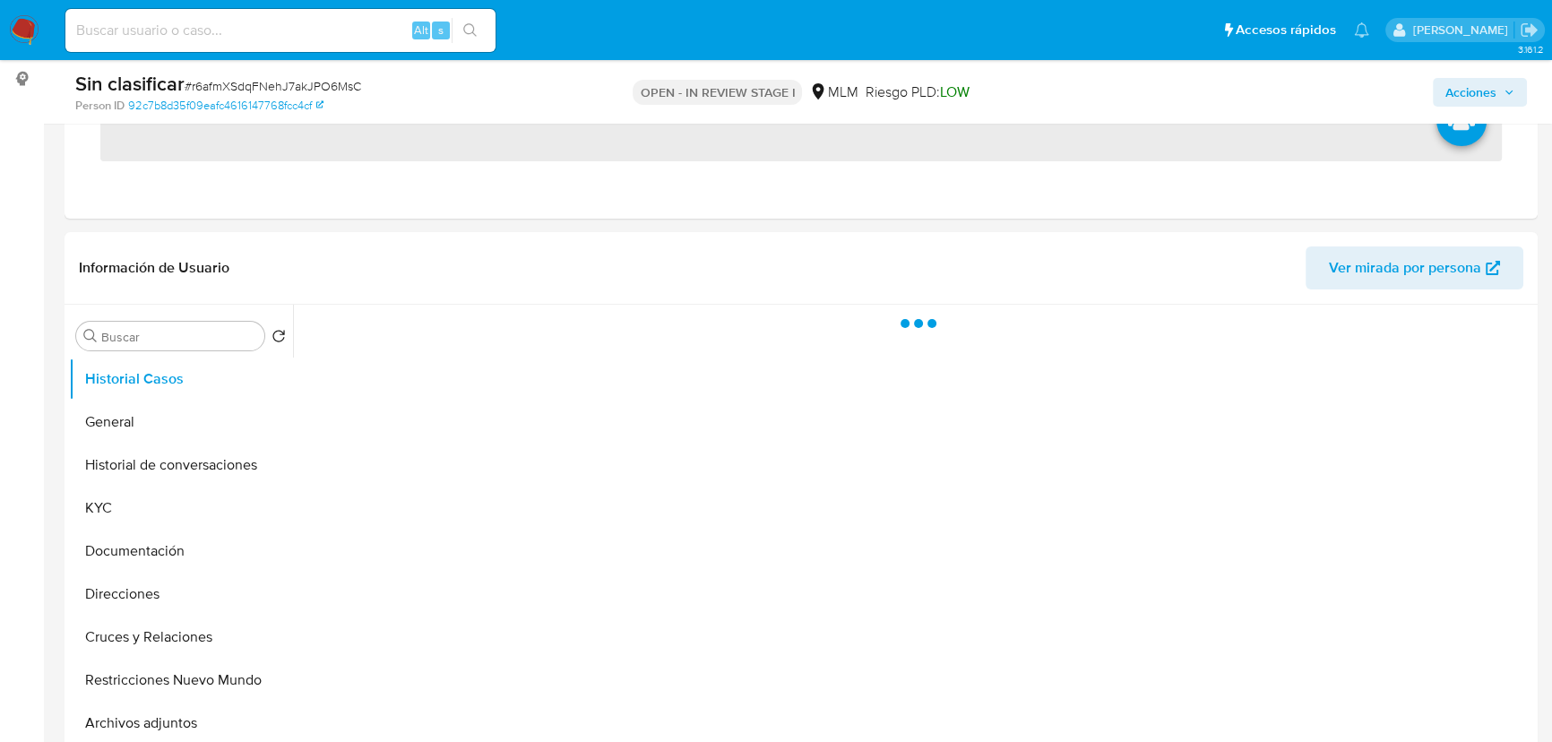
scroll to position [244, 0]
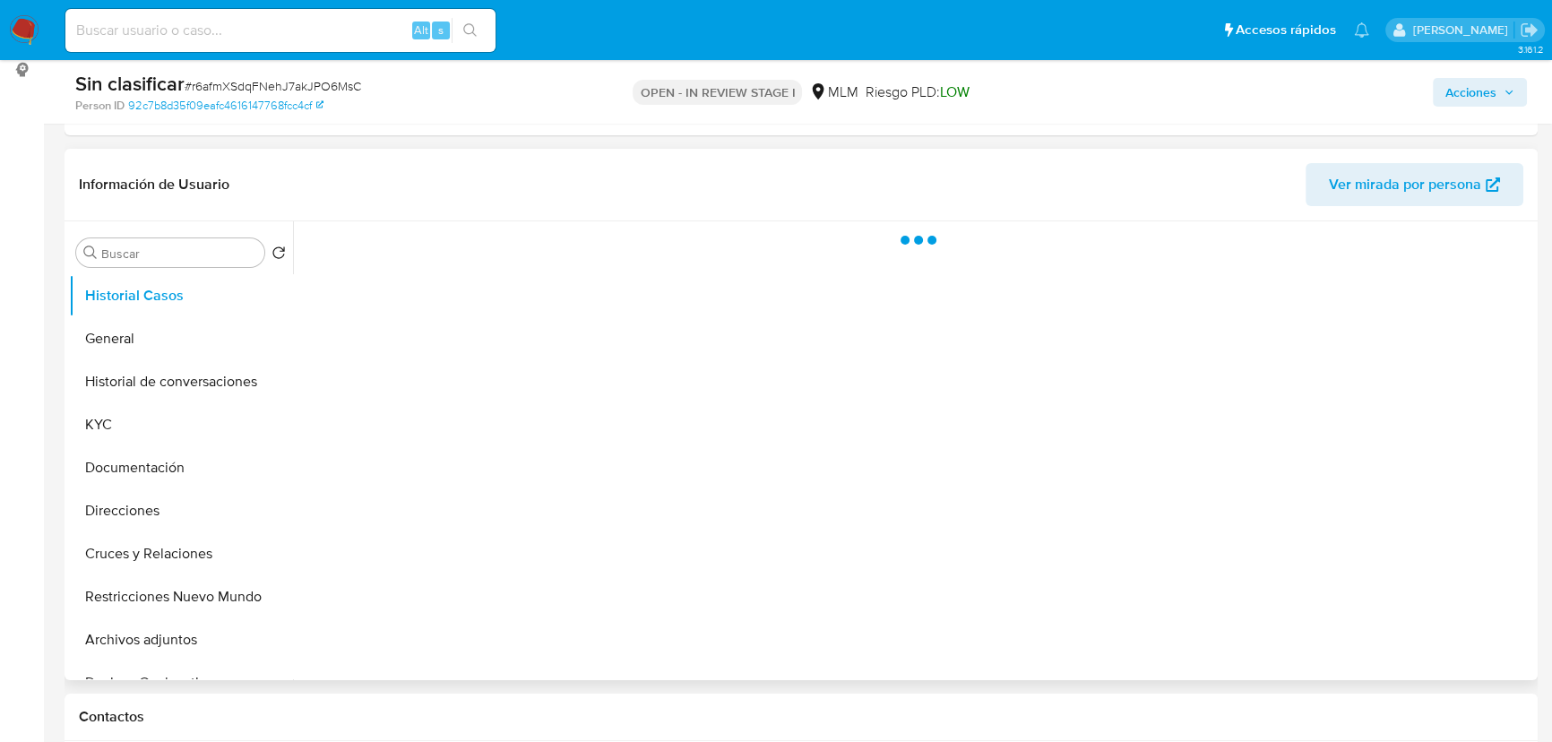
select select "10"
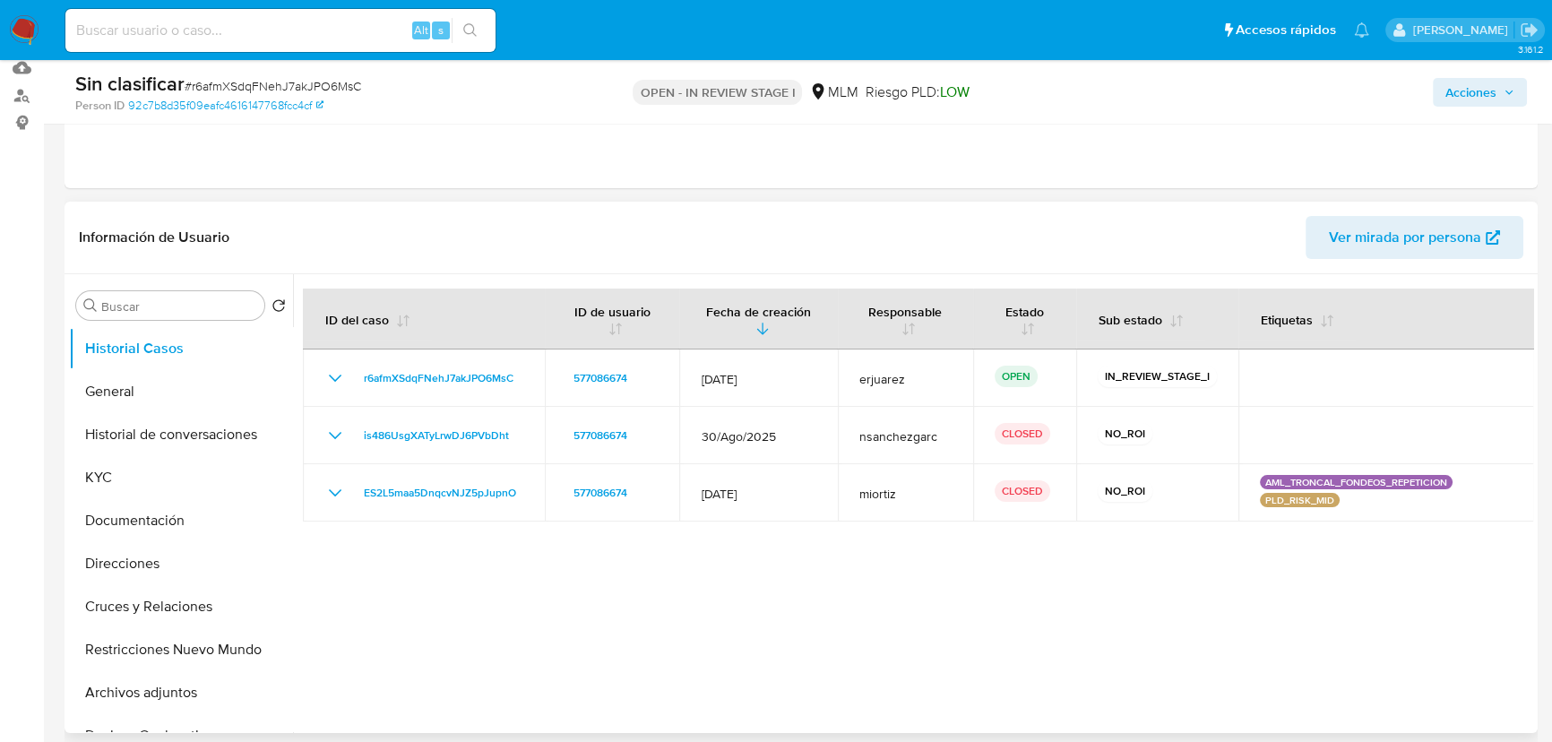
scroll to position [162, 0]
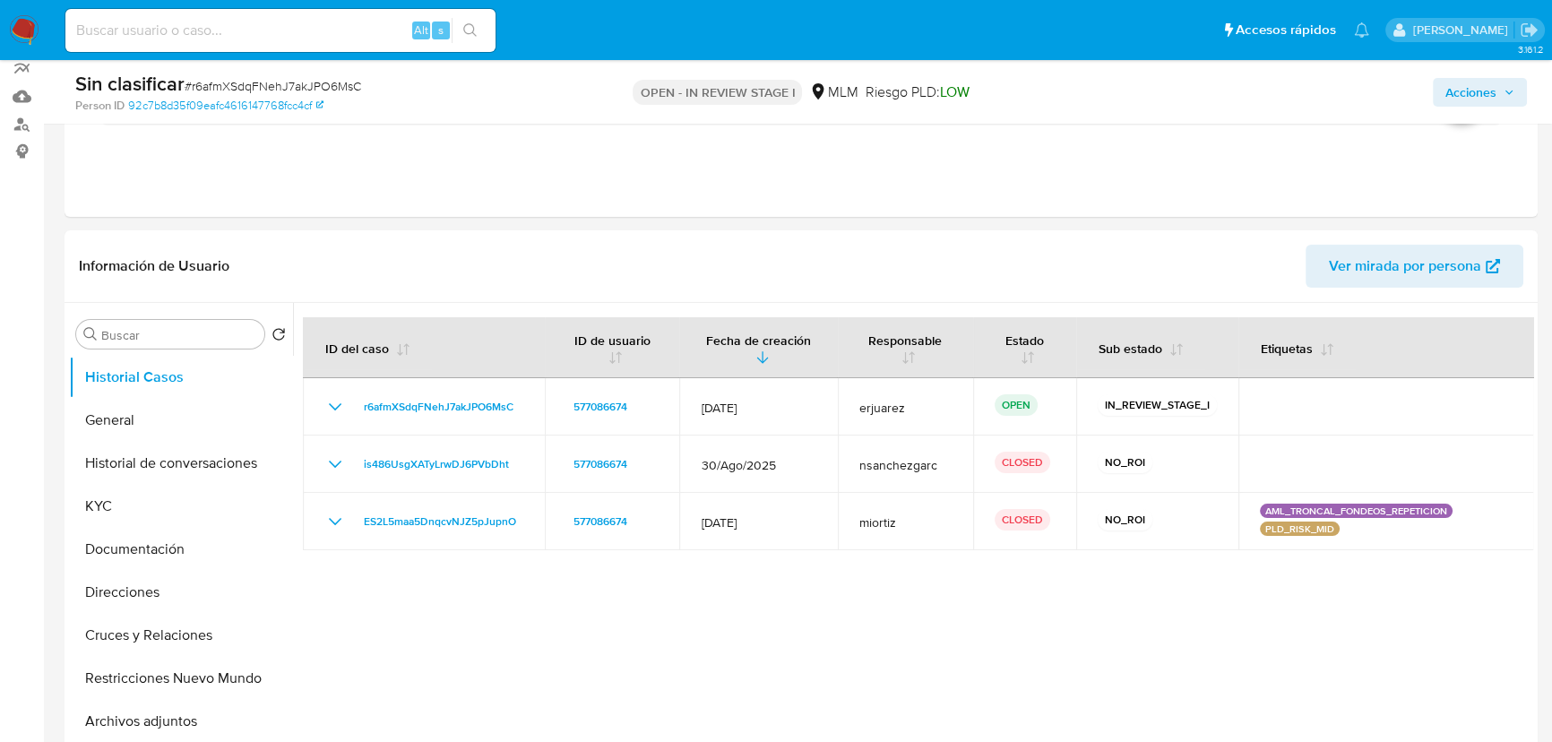
drag, startPoint x: 1492, startPoint y: 90, endPoint x: 1461, endPoint y: 92, distance: 30.6
click at [1493, 90] on span "Acciones" at bounding box center [1470, 92] width 51 height 29
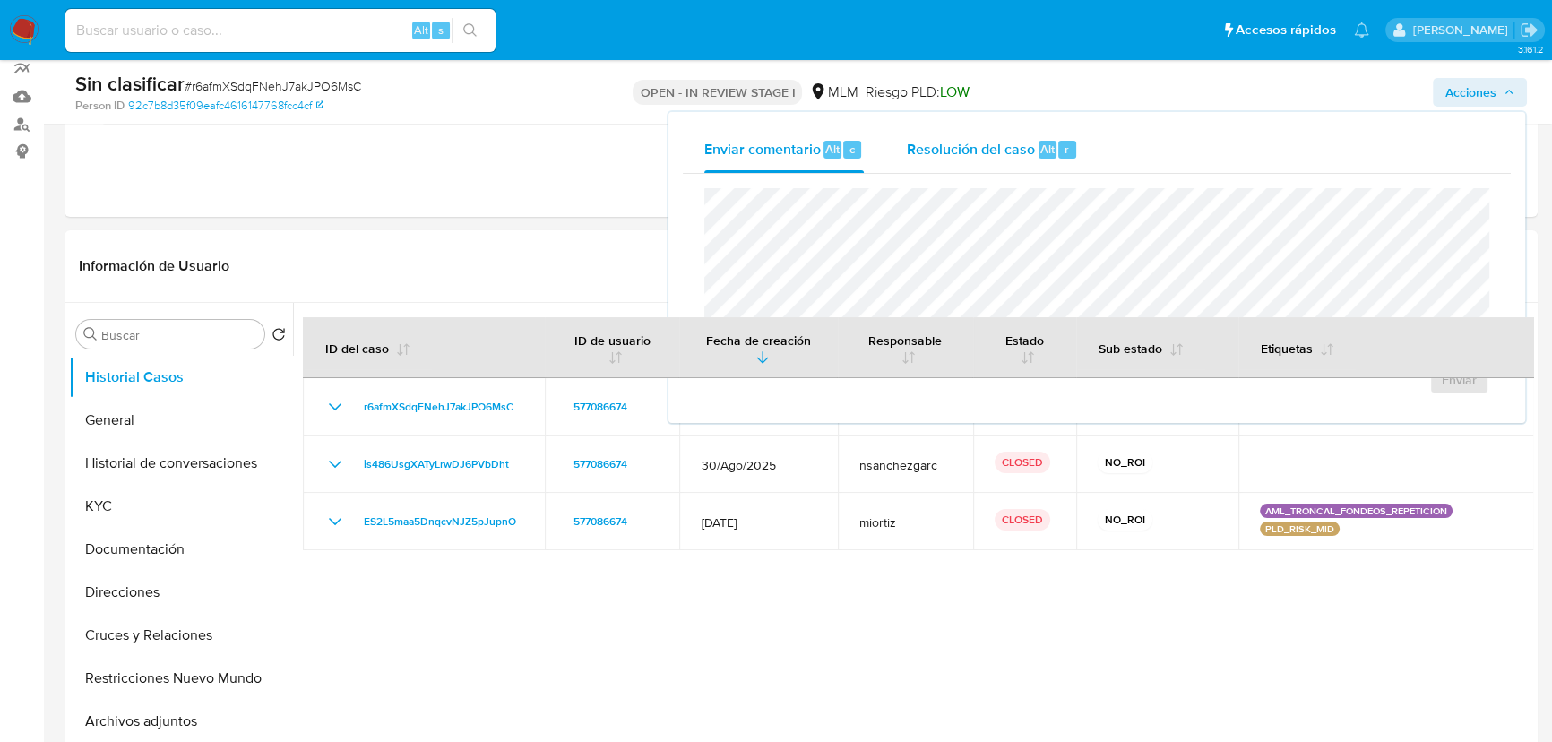
click at [988, 151] on span "Resolución del caso" at bounding box center [971, 148] width 128 height 21
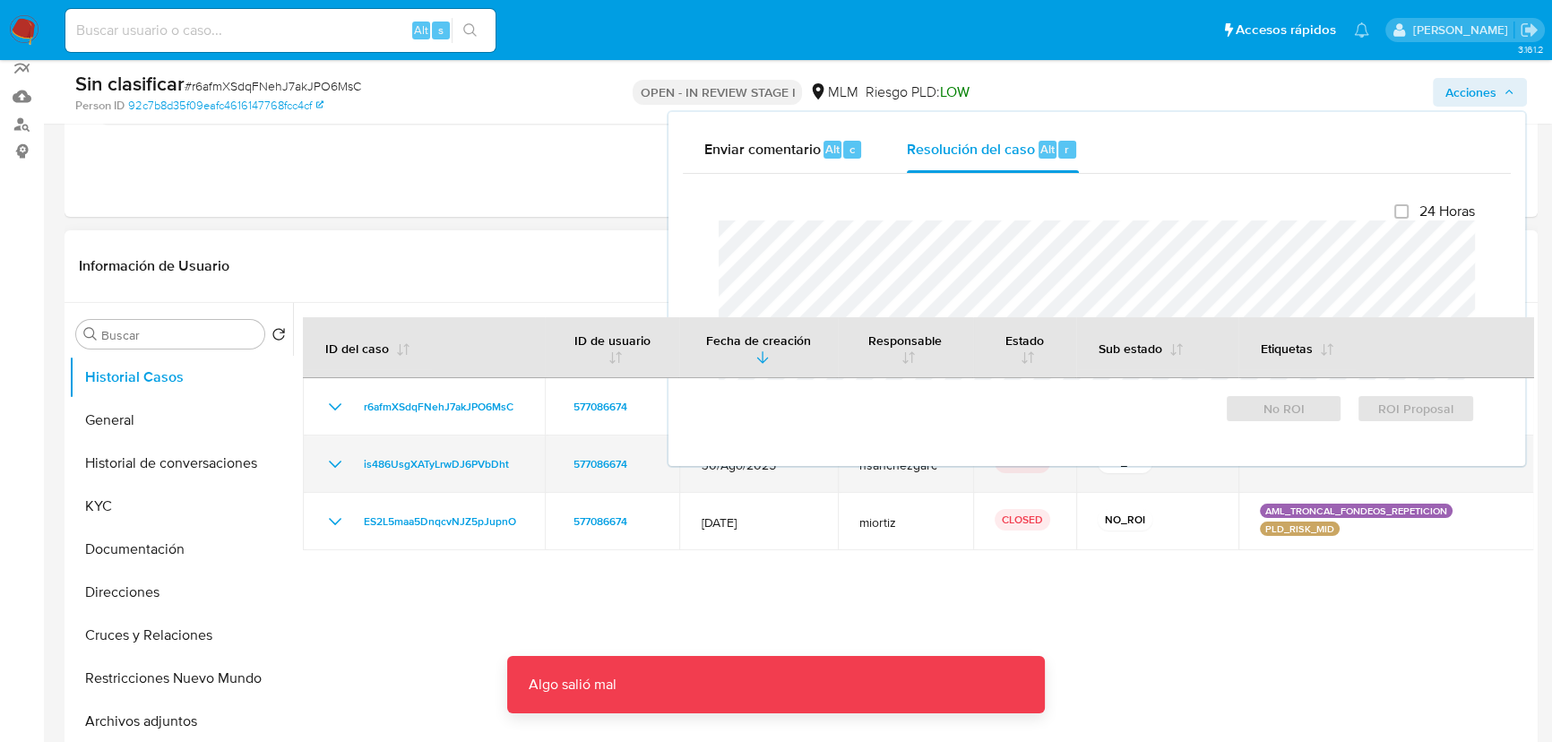
click at [323, 463] on td "is486UsgXATyLrwDJ6PVbDht" at bounding box center [424, 463] width 242 height 57
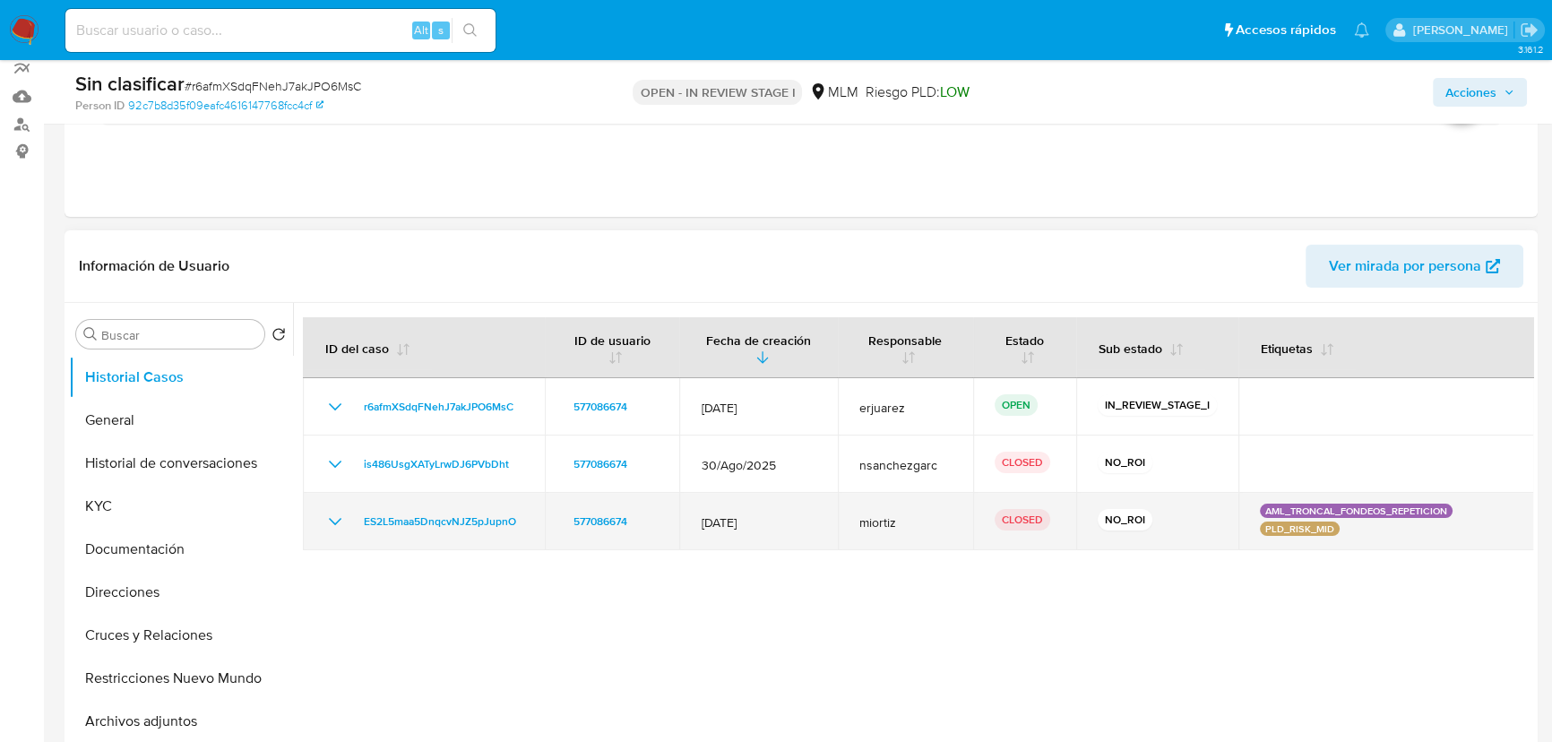
scroll to position [81, 0]
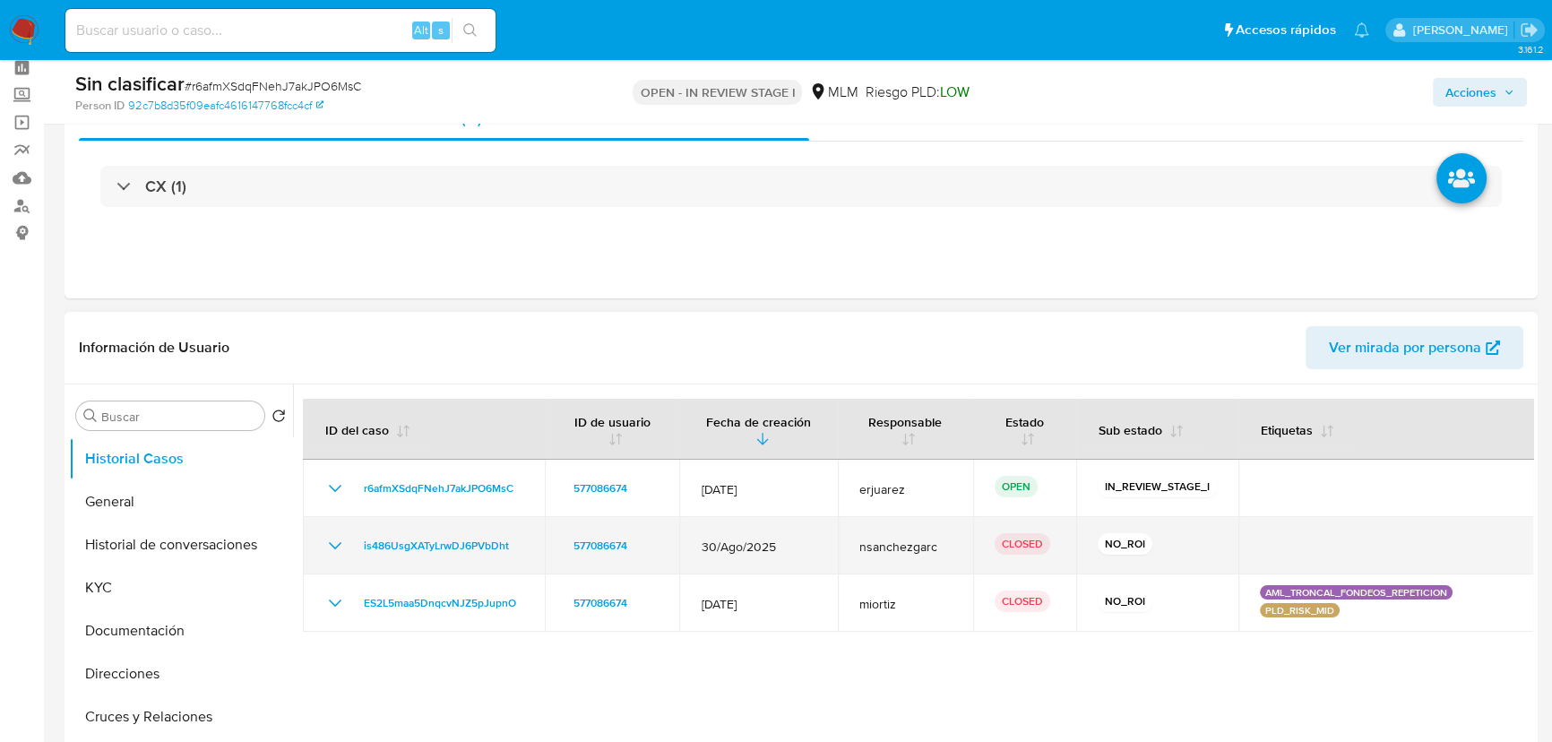
drag, startPoint x: 326, startPoint y: 547, endPoint x: 557, endPoint y: 541, distance: 231.2
click at [335, 547] on icon "Mostrar/Ocultar" at bounding box center [335, 546] width 22 height 22
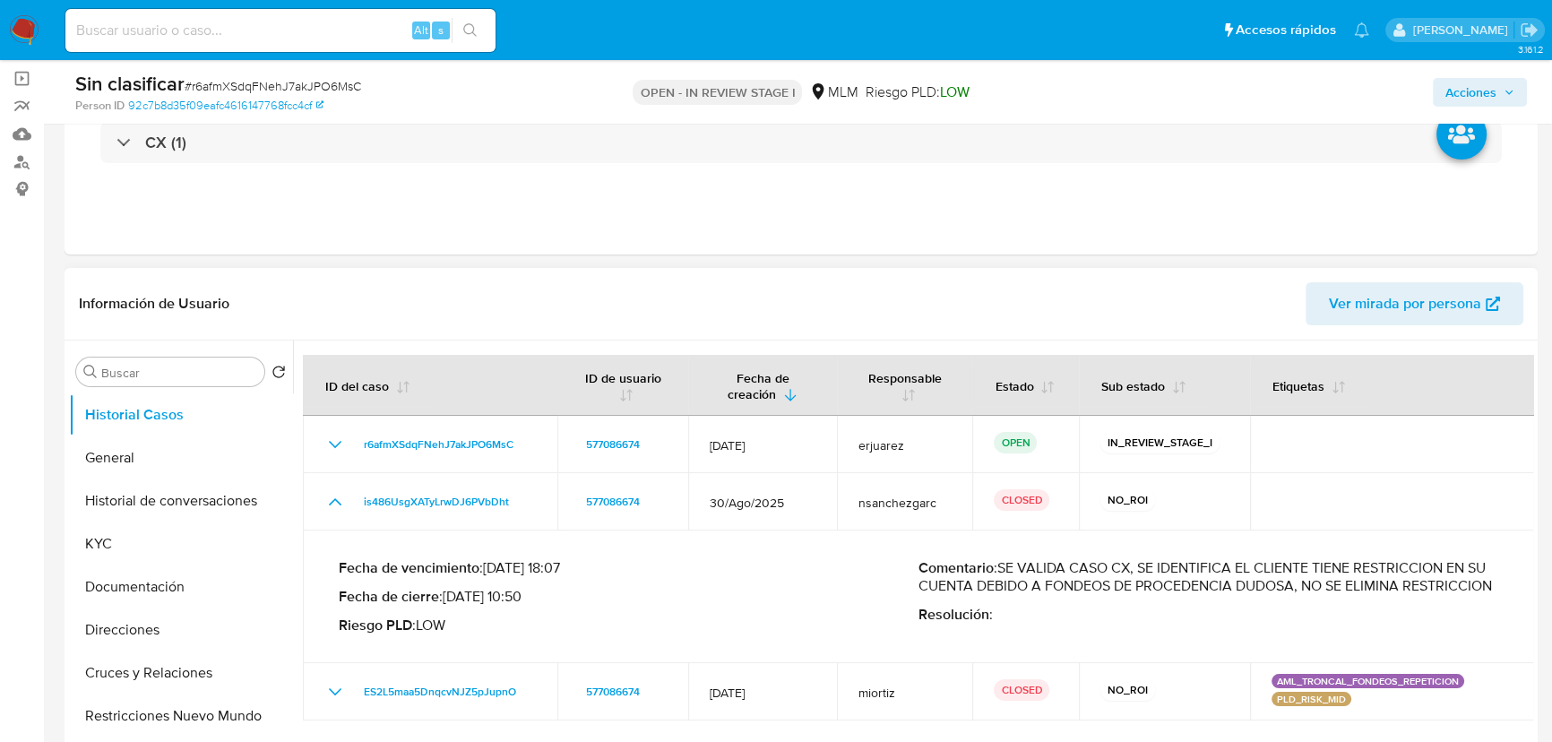
scroll to position [162, 0]
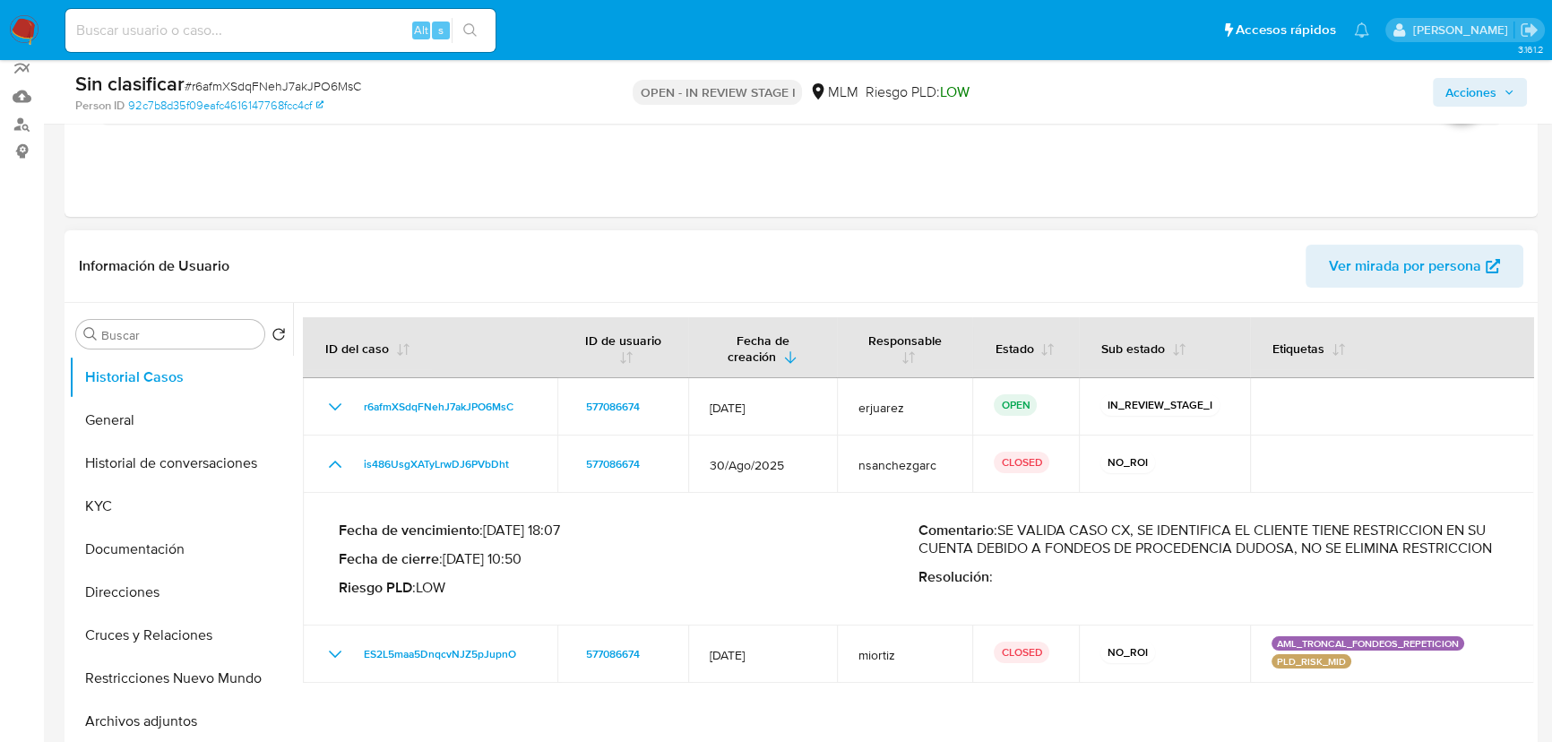
drag, startPoint x: 1019, startPoint y: 568, endPoint x: 998, endPoint y: 529, distance: 44.5
click at [998, 529] on p "Comentario : SE VALIDA CASO CX, SE IDENTIFICA EL CLIENTE TIENE RESTRICCION EN S…" at bounding box center [1208, 539] width 580 height 36
drag, startPoint x: 1472, startPoint y: 92, endPoint x: 1327, endPoint y: 93, distance: 145.2
click at [1469, 92] on span "Acciones" at bounding box center [1470, 92] width 51 height 29
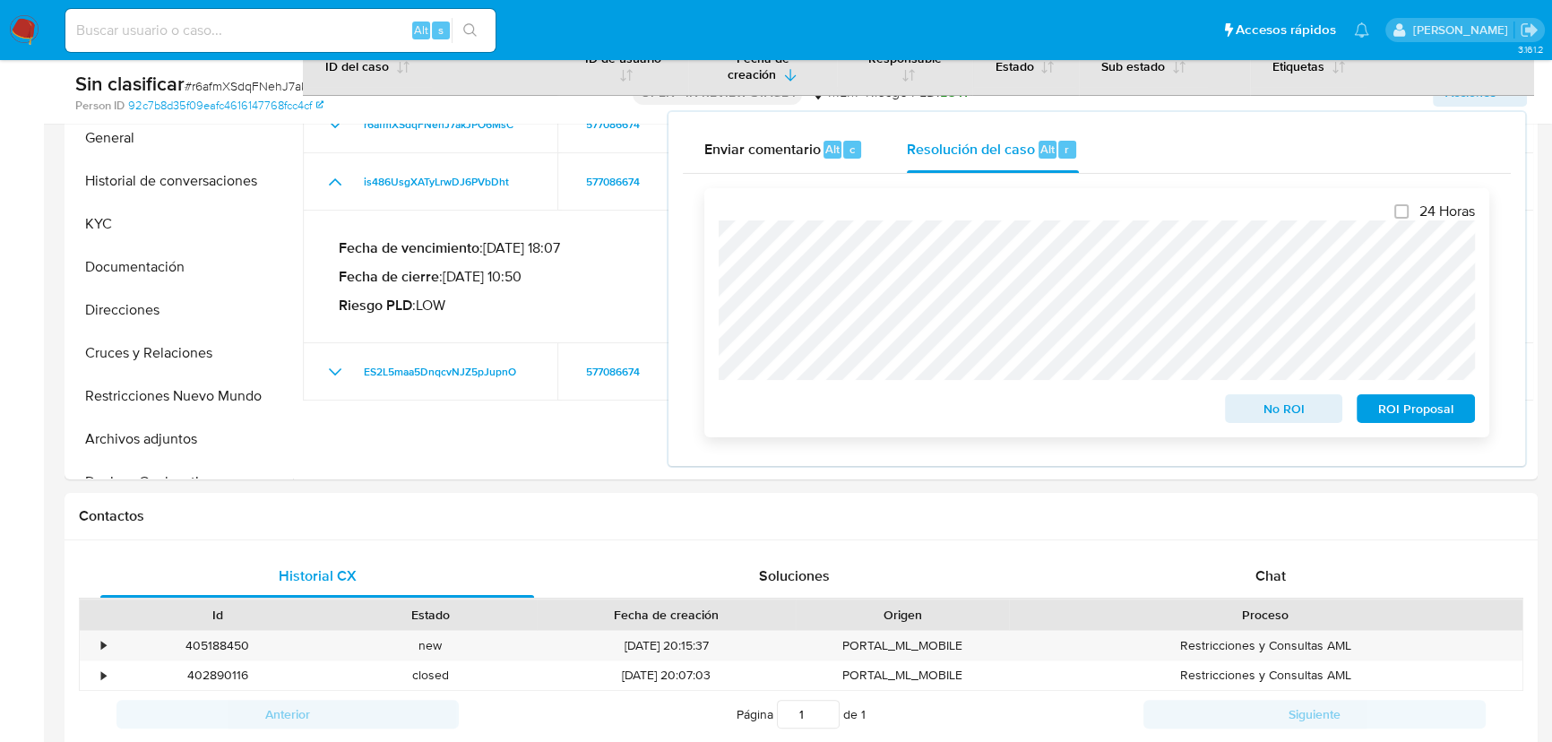
scroll to position [488, 0]
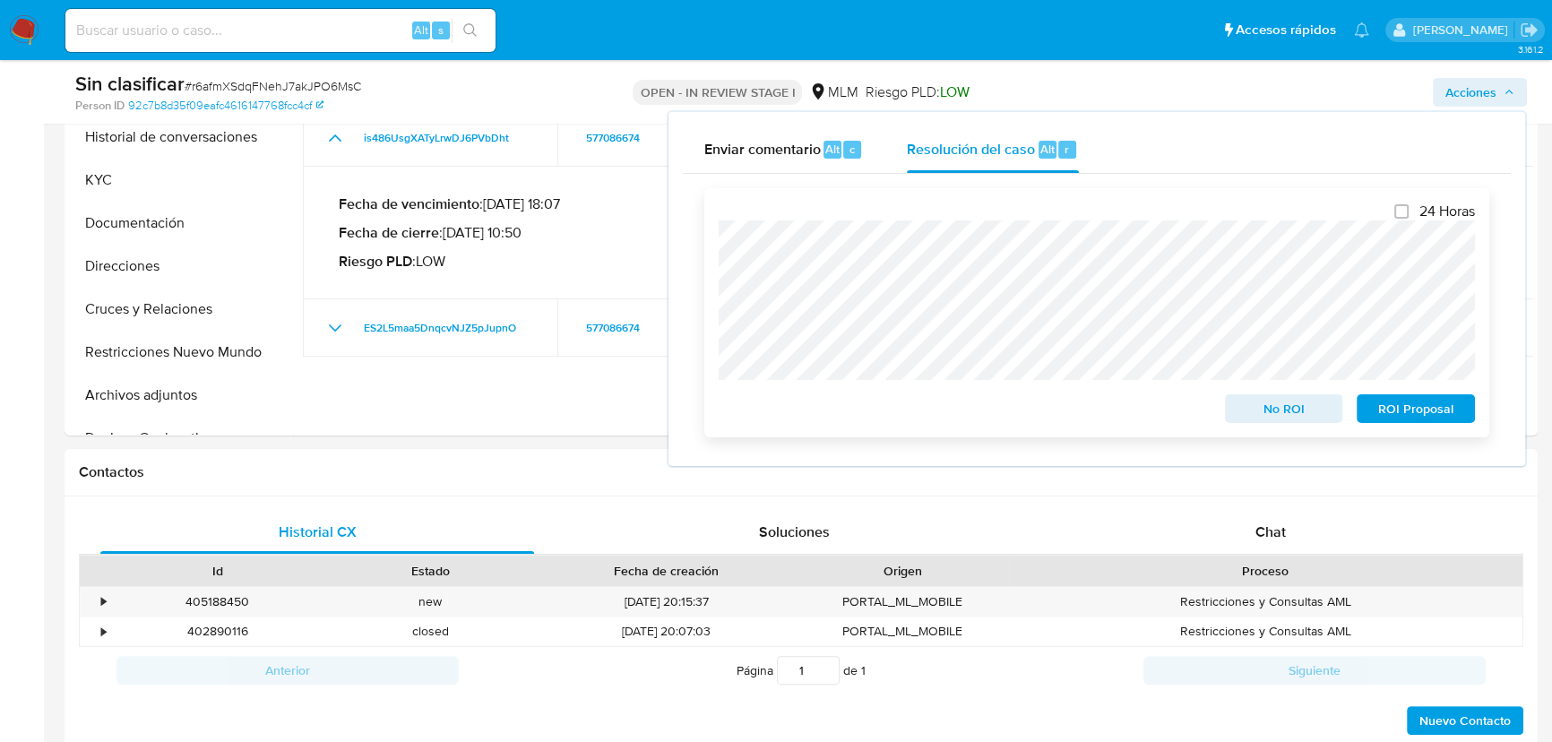
click at [717, 238] on div "24 Horas No ROI ROI Proposal" at bounding box center [1096, 312] width 785 height 249
click at [1284, 415] on span "No ROI" at bounding box center [1283, 408] width 93 height 25
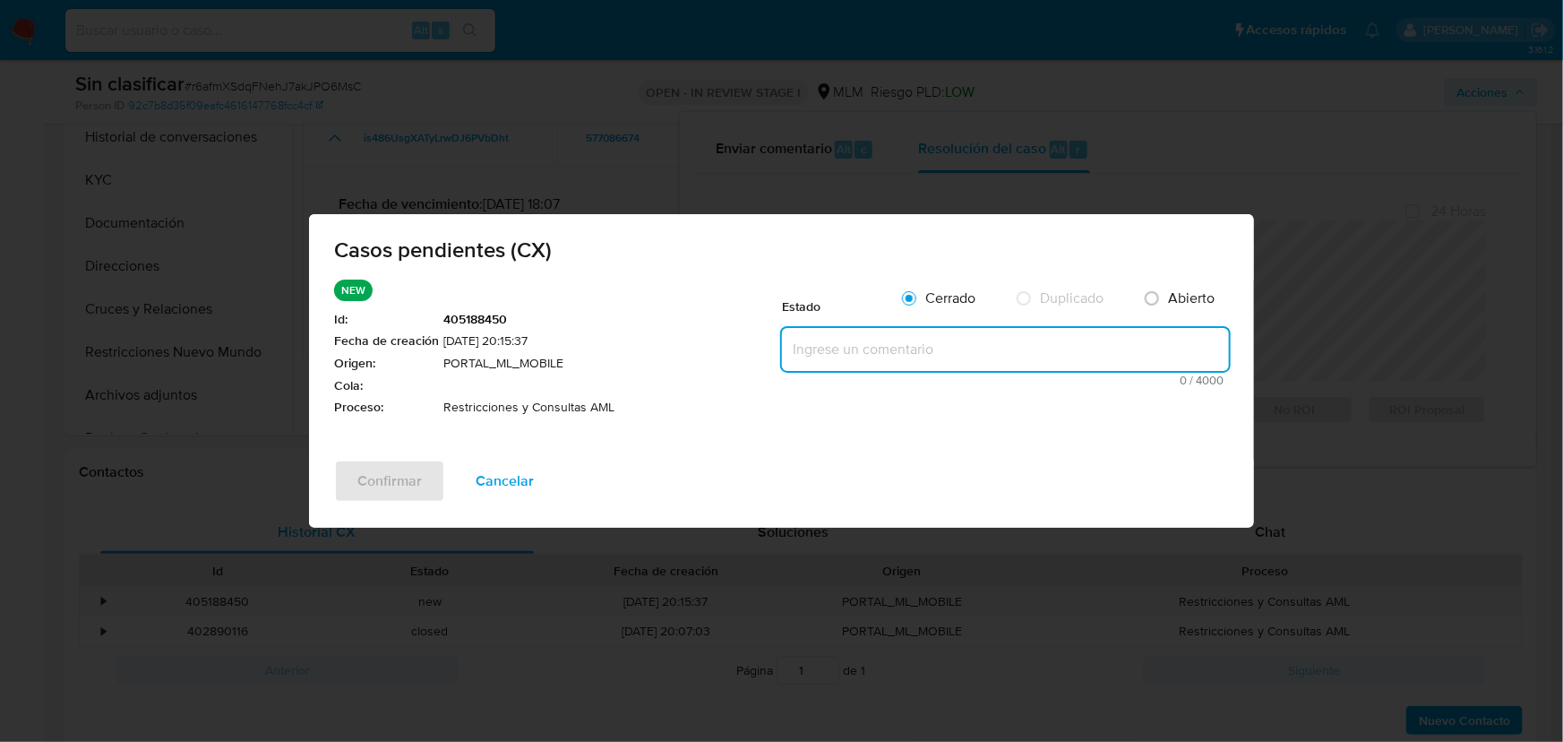
click at [838, 356] on textarea at bounding box center [1005, 349] width 447 height 43
paste textarea "SE VALIDA CASO CX, SE IDENTIFICA EL CLIENTE TIENE RESTRICCION POR OPERATIVA INU…"
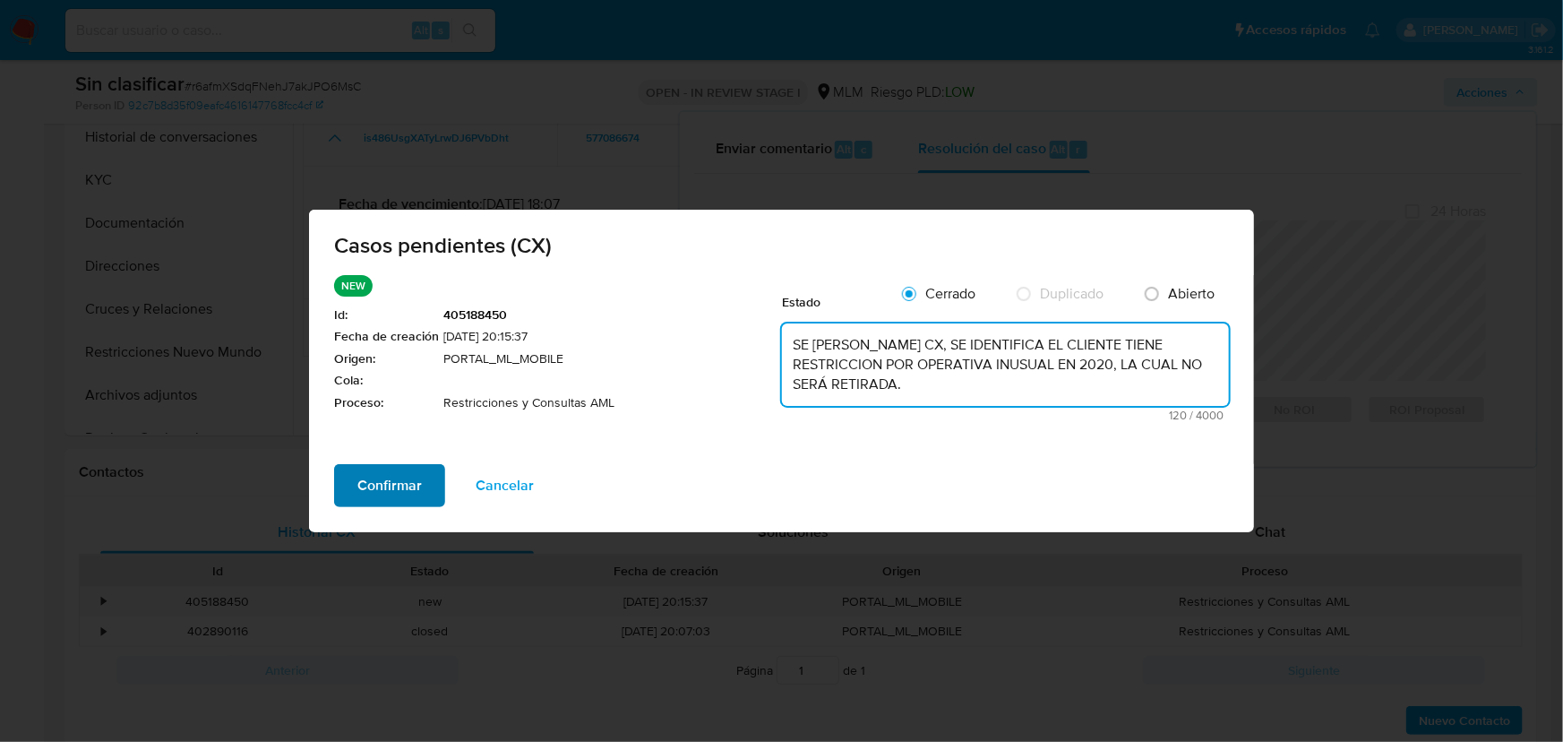
type textarea "SE VALIDA CASO CX, SE IDENTIFICA EL CLIENTE TIENE RESTRICCION POR OPERATIVA INU…"
click at [393, 483] on span "Confirmar" at bounding box center [389, 485] width 65 height 39
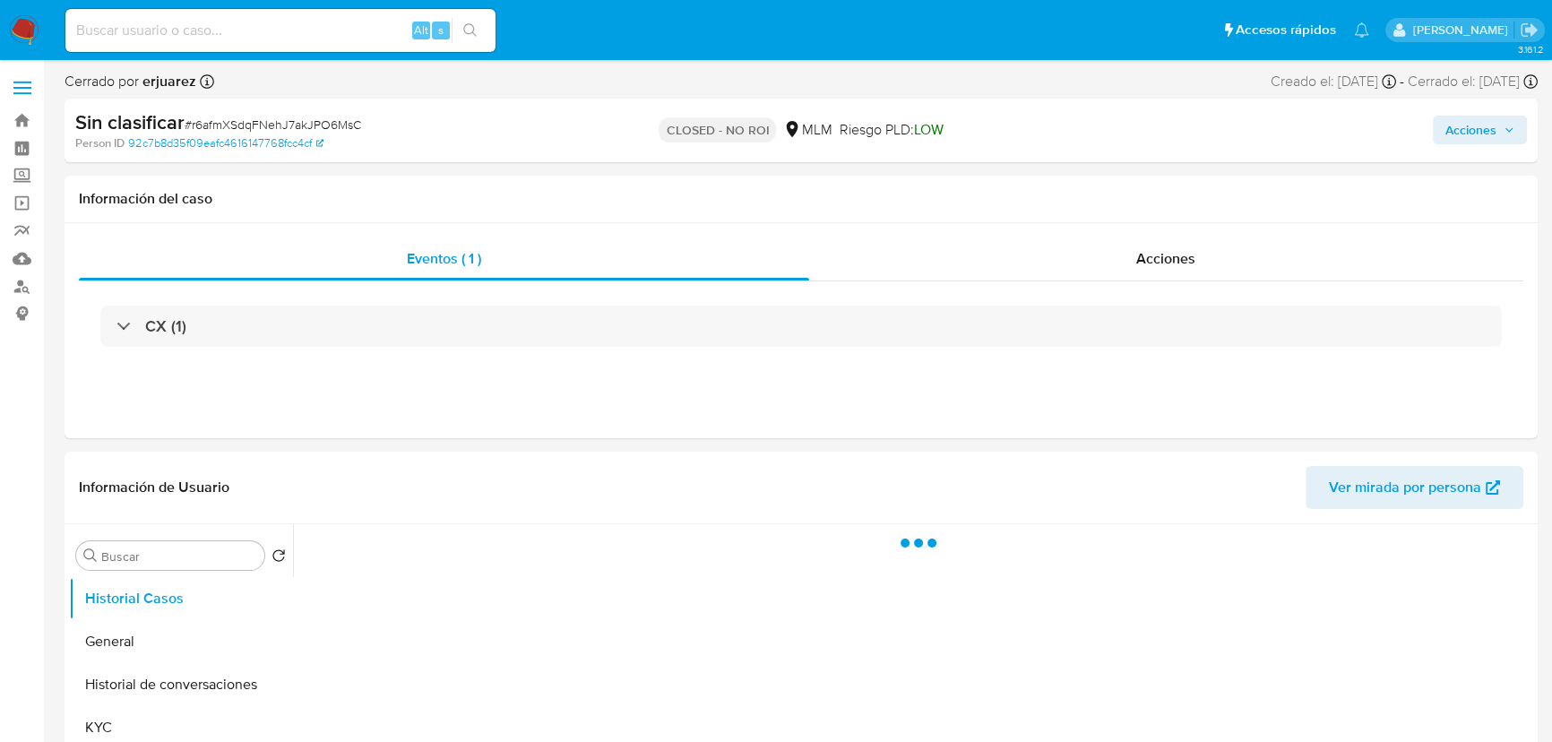
select select "10"
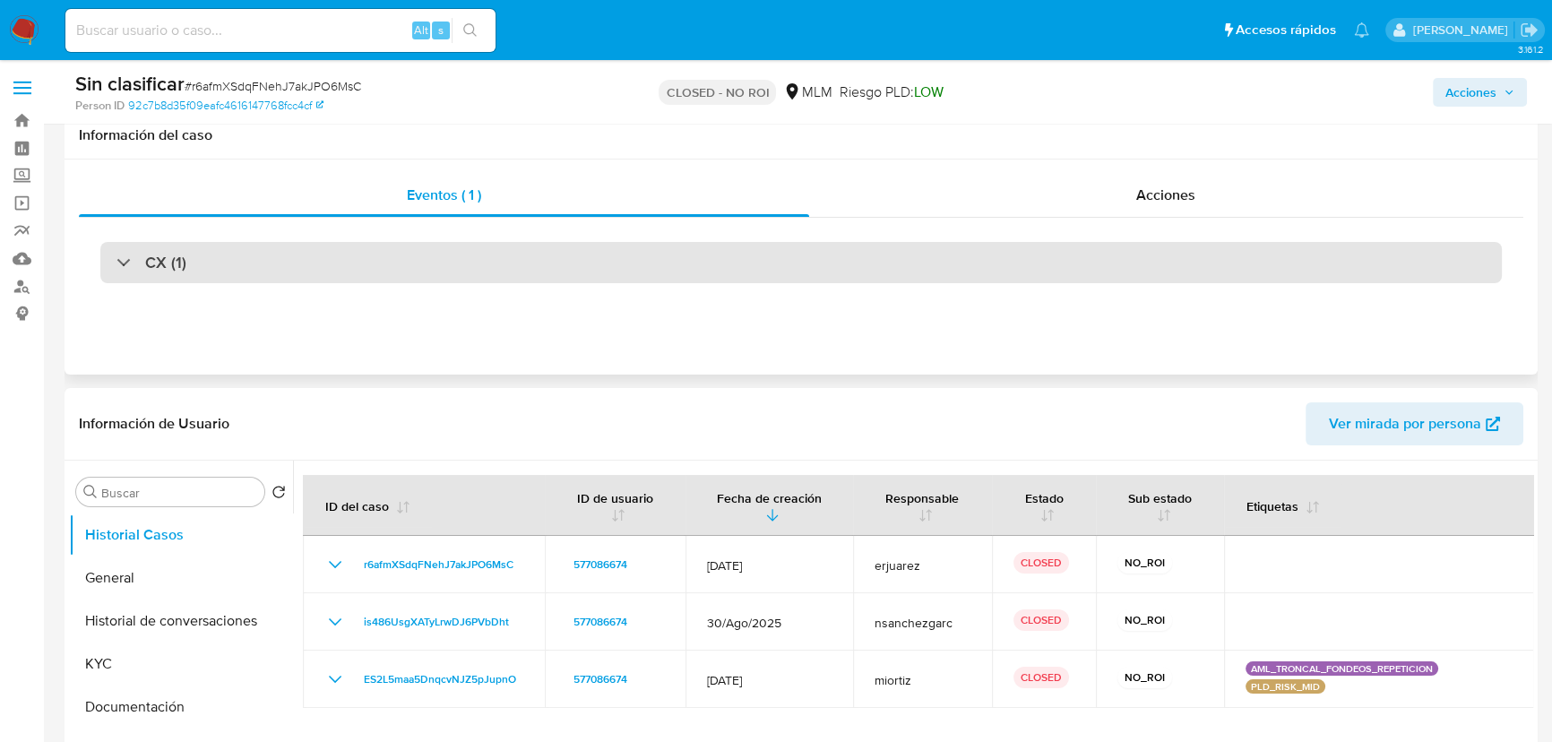
scroll to position [244, 0]
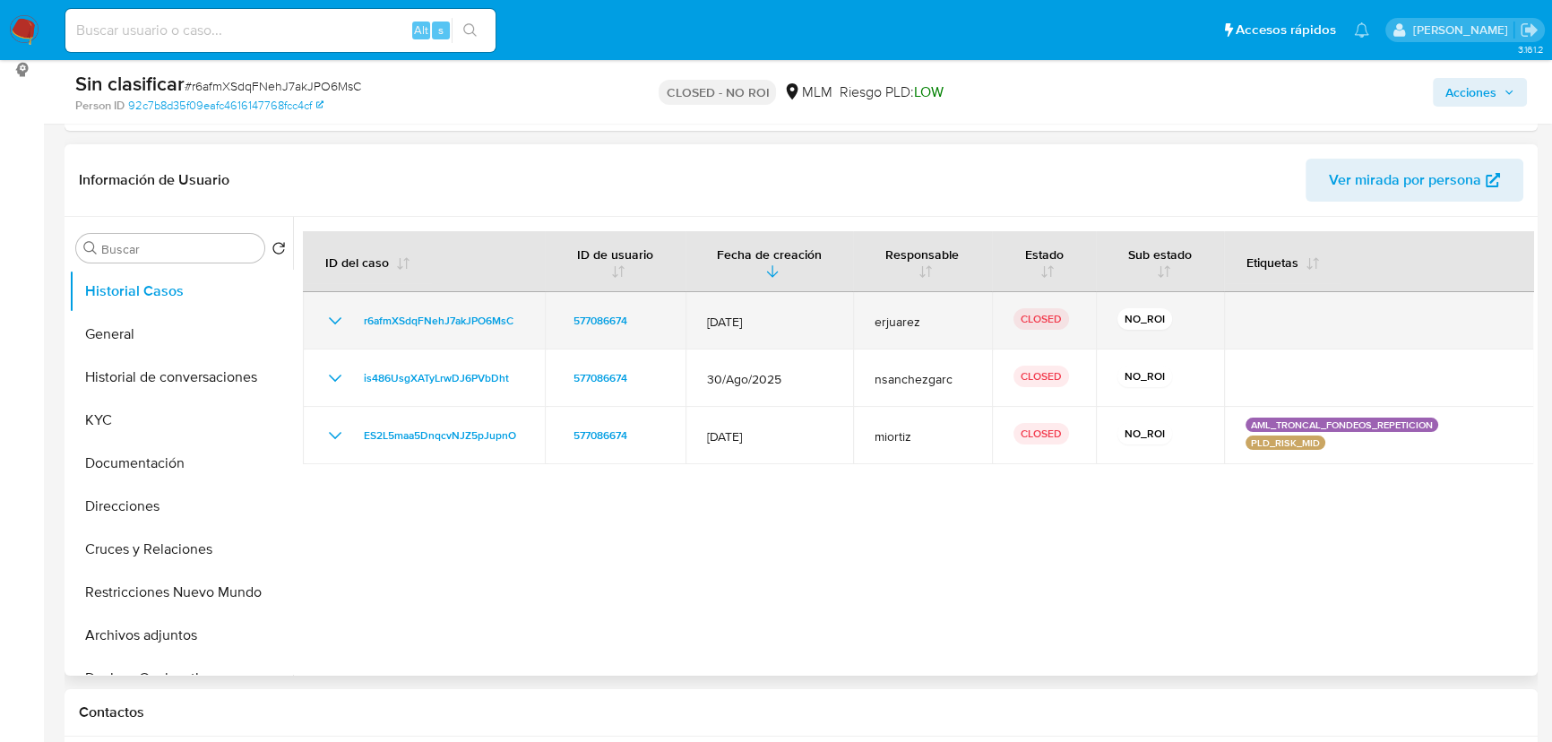
drag, startPoint x: 1163, startPoint y: 309, endPoint x: 1195, endPoint y: 332, distance: 39.3
click at [1195, 332] on td "NO_ROI" at bounding box center [1160, 320] width 128 height 57
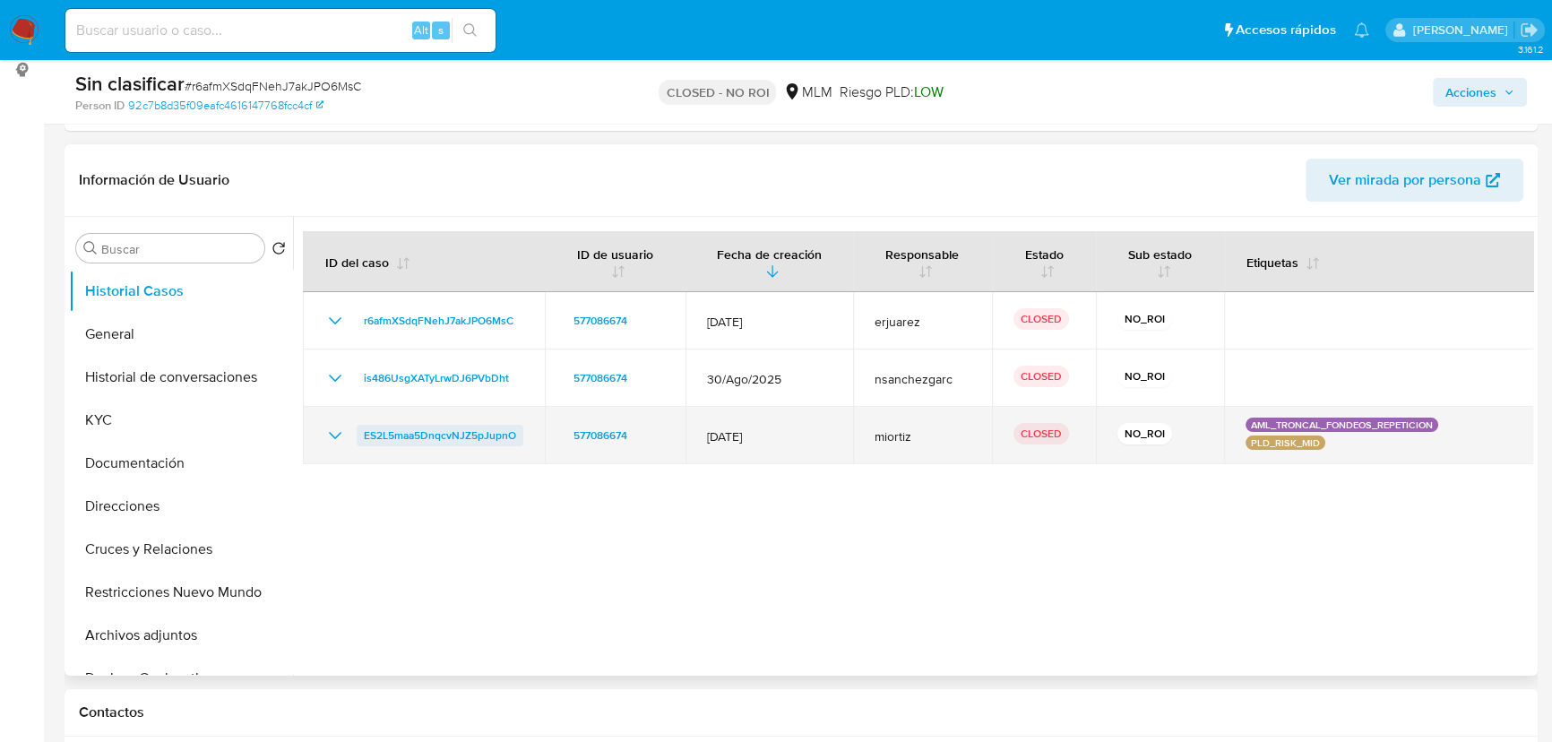
click at [383, 430] on span "ES2L5maa5DnqcvNJZ5pJupnO" at bounding box center [440, 436] width 152 height 22
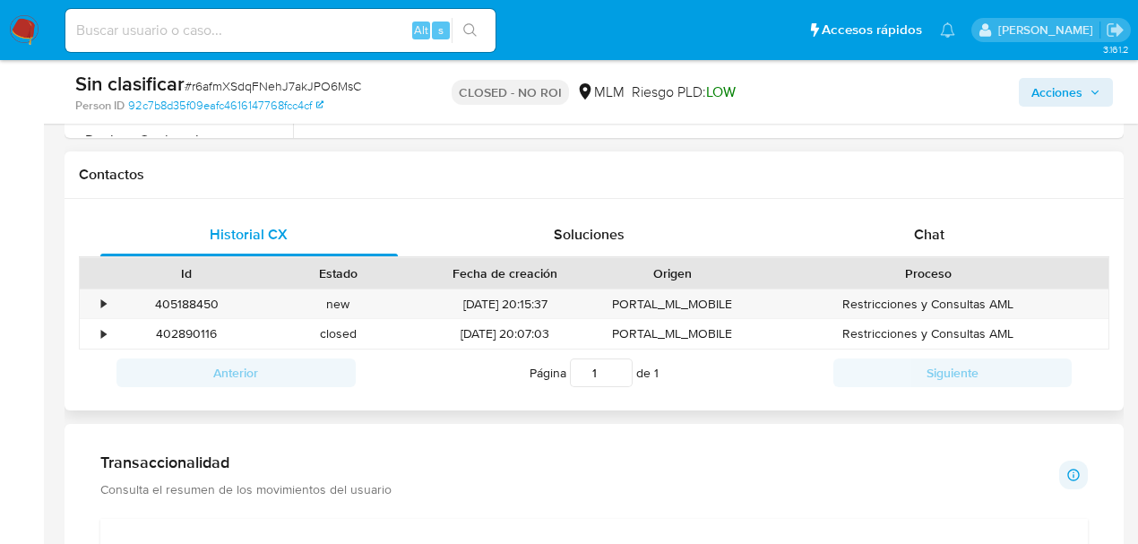
scroll to position [781, 0]
click at [937, 232] on span "Chat" at bounding box center [929, 234] width 30 height 21
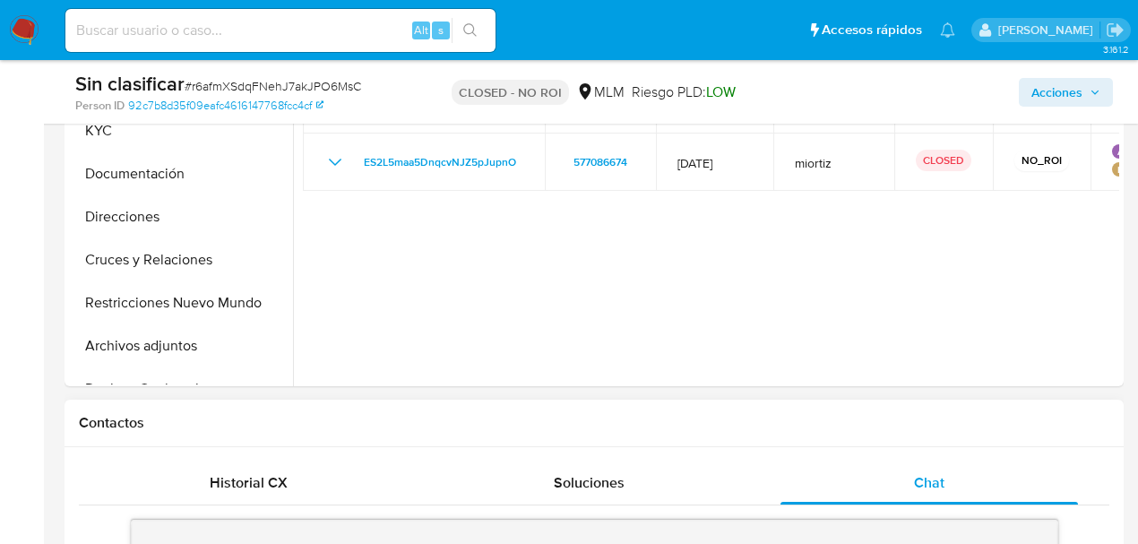
scroll to position [483, 0]
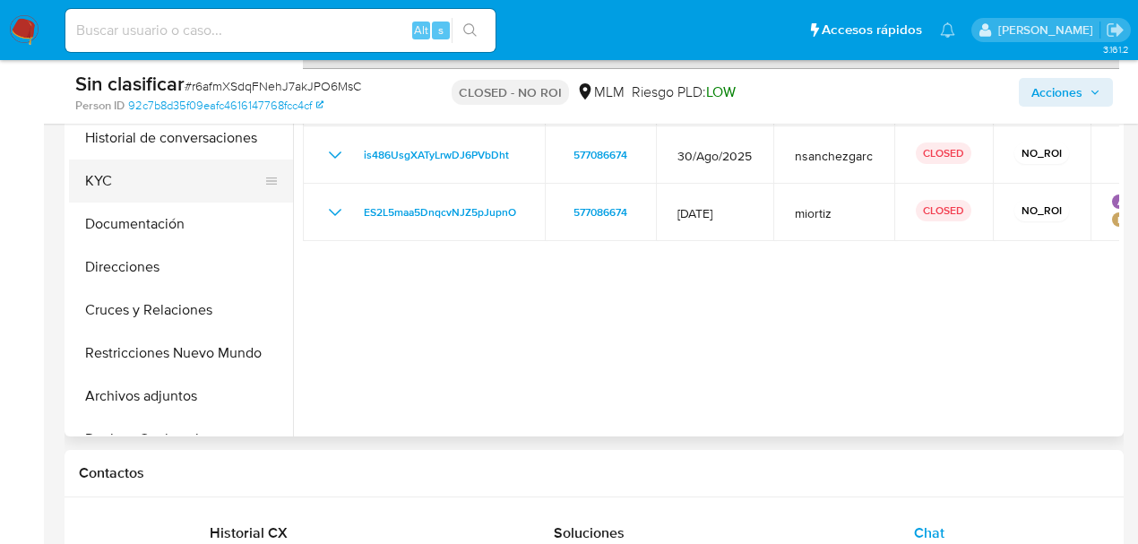
click at [126, 190] on button "KYC" at bounding box center [174, 180] width 210 height 43
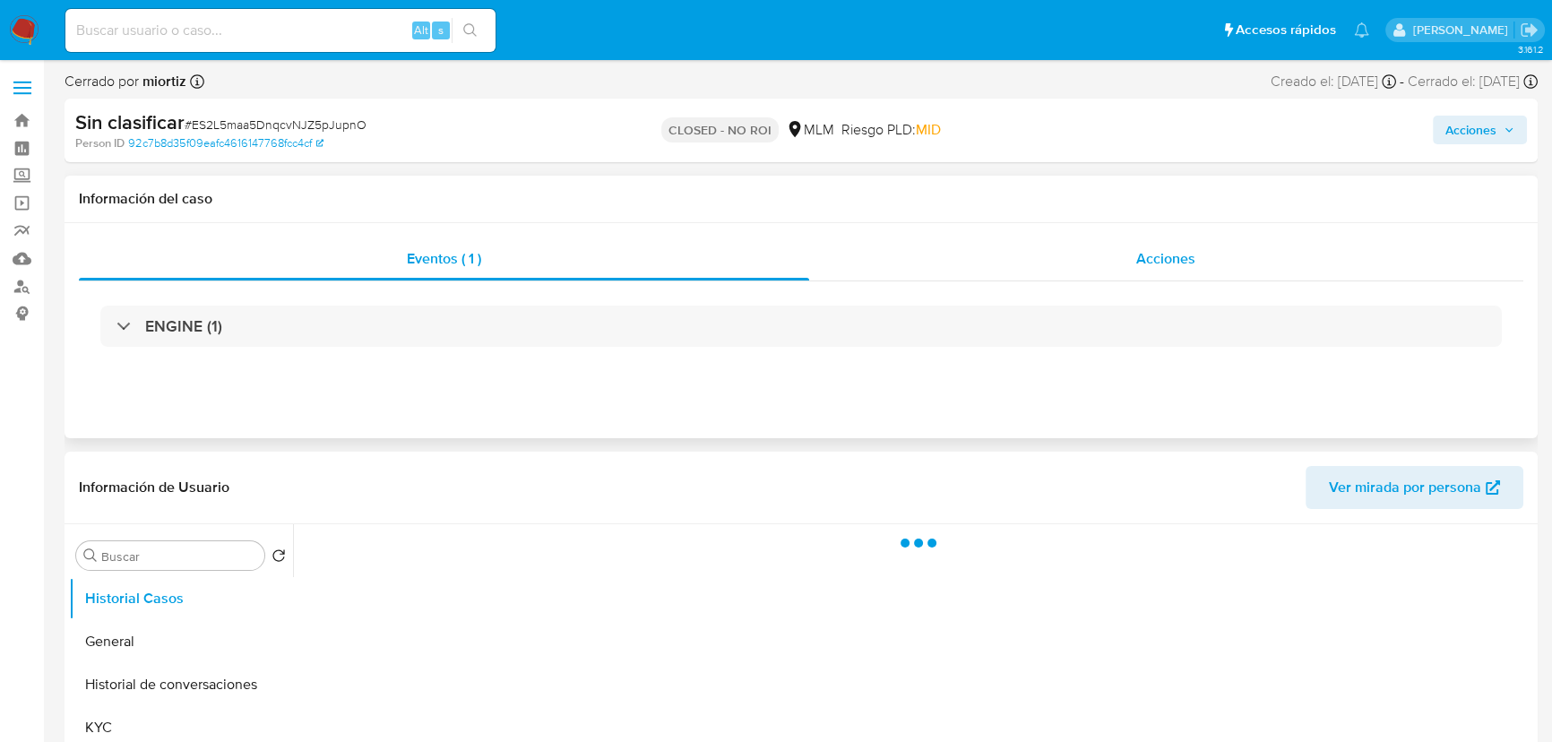
click at [943, 261] on div "Acciones" at bounding box center [1166, 258] width 715 height 43
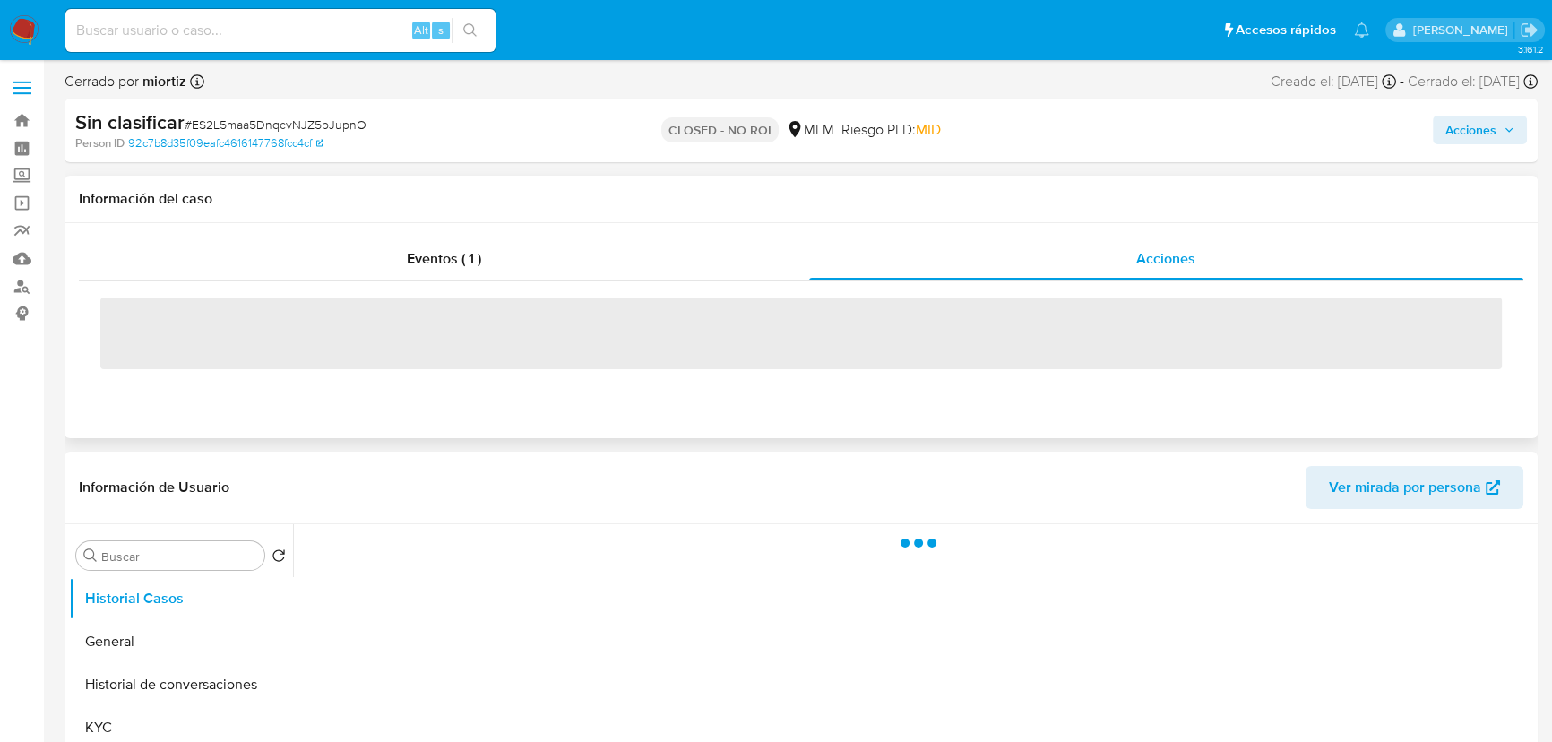
select select "10"
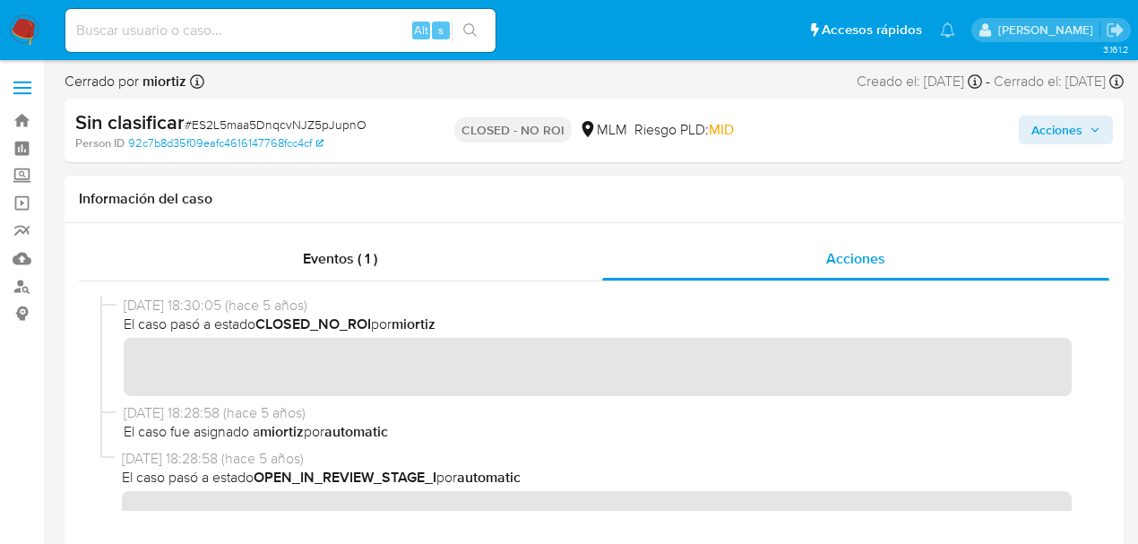
scroll to position [32, 0]
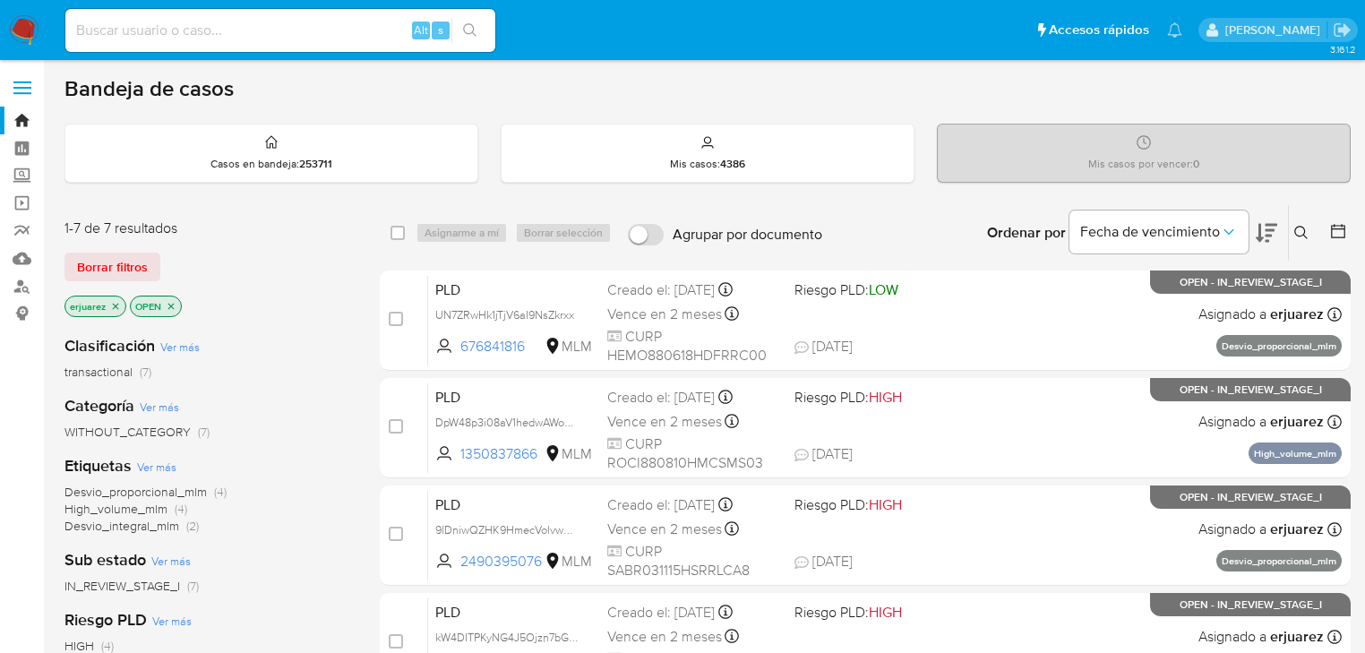
click at [115, 302] on icon "close-filter" at bounding box center [115, 306] width 11 height 11
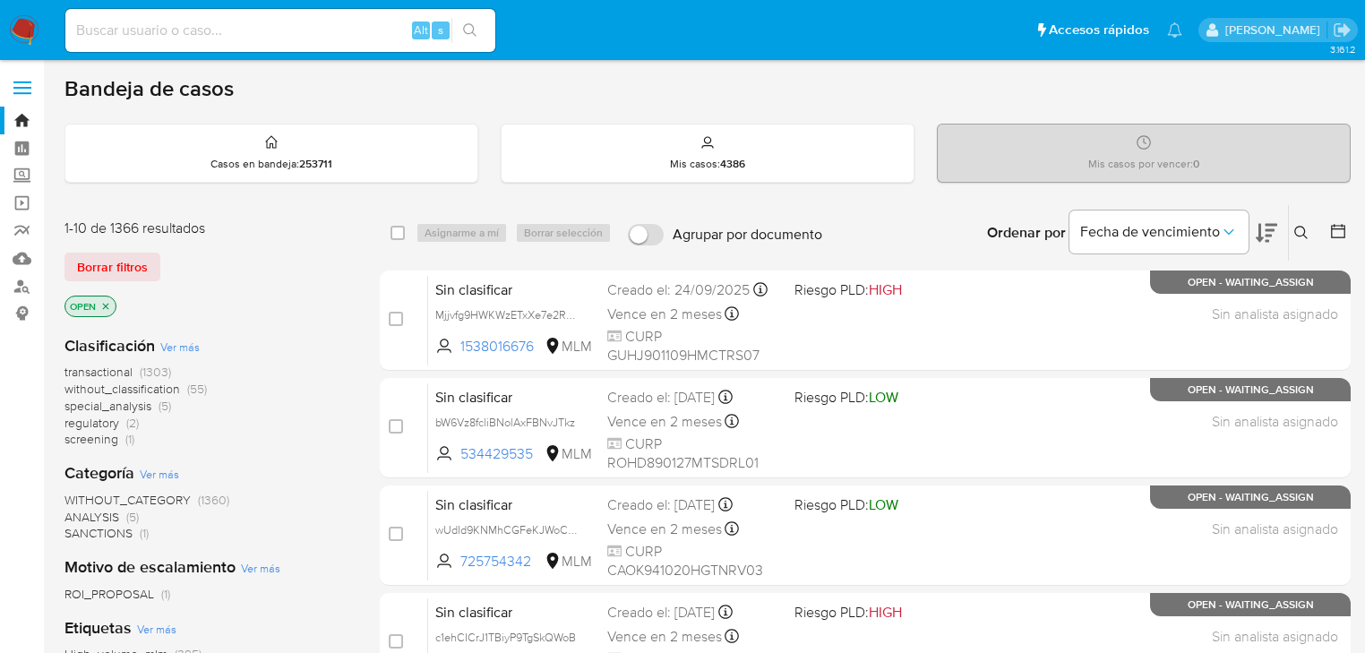
click at [1304, 233] on icon at bounding box center [1301, 232] width 13 height 13
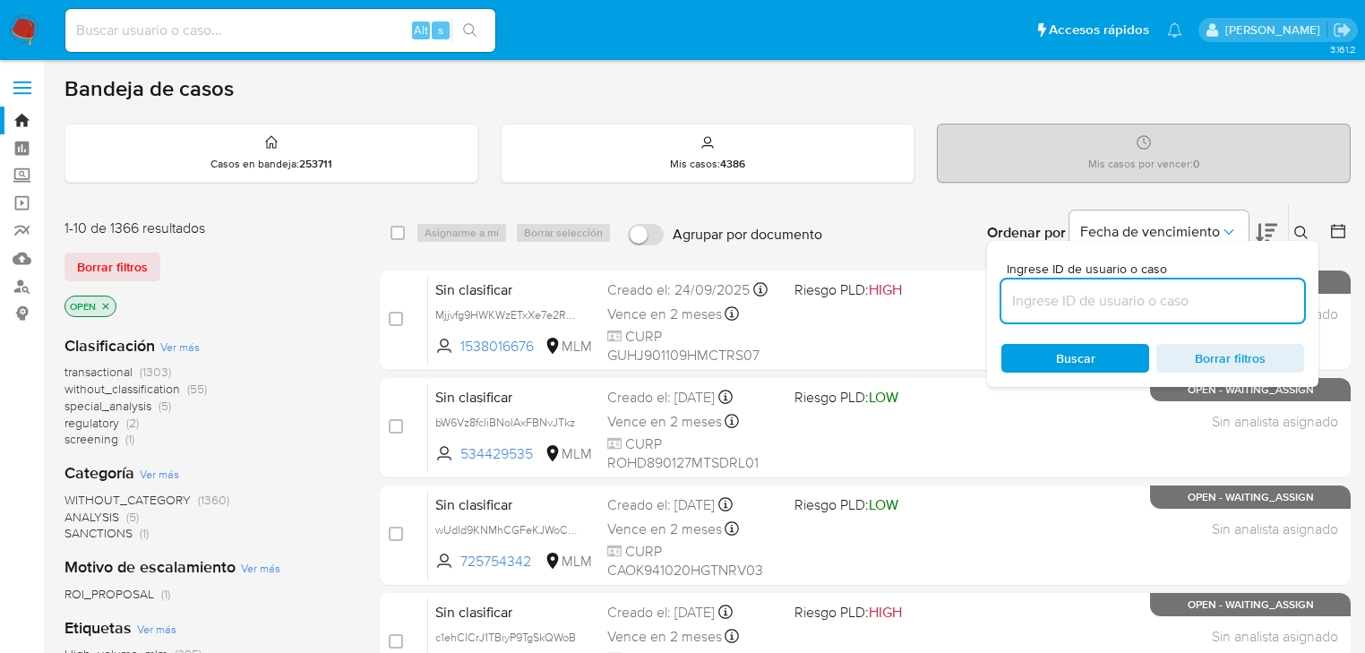
click at [1060, 295] on input at bounding box center [1153, 300] width 303 height 23
type input "tIyXoRRwvwD2HZoOhMzZJsw3"
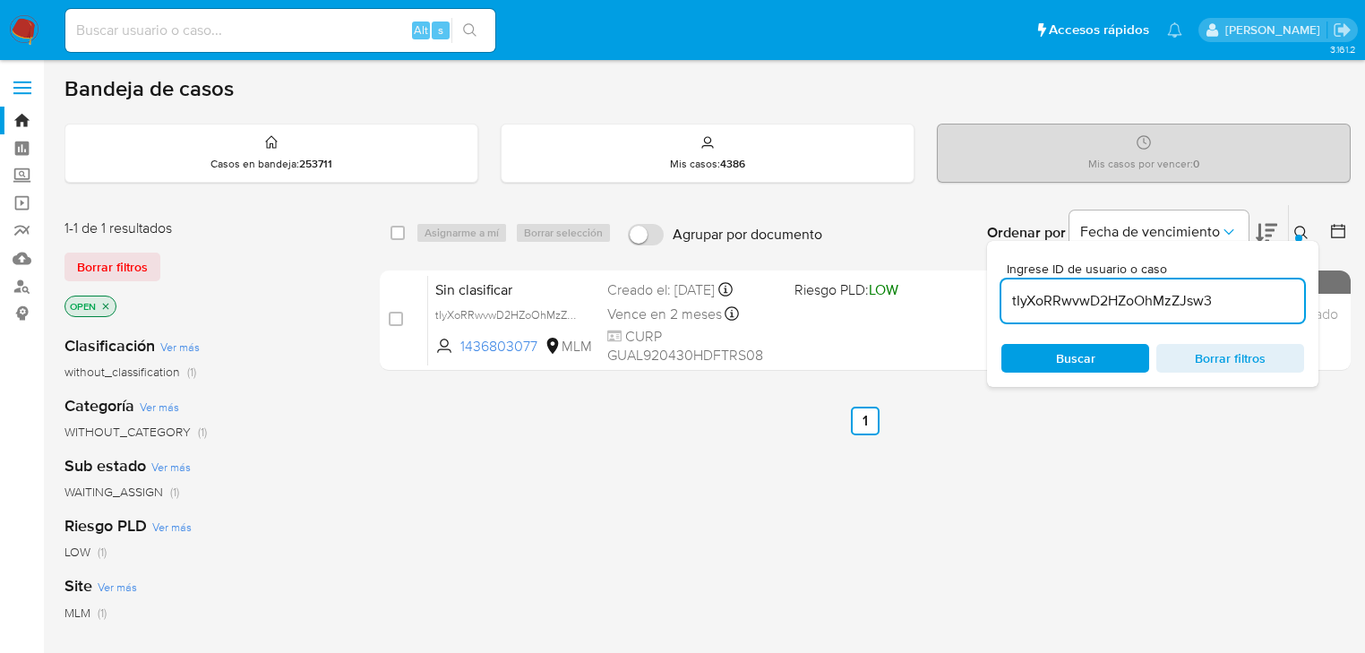
click at [1057, 357] on span "Buscar" at bounding box center [1075, 358] width 39 height 29
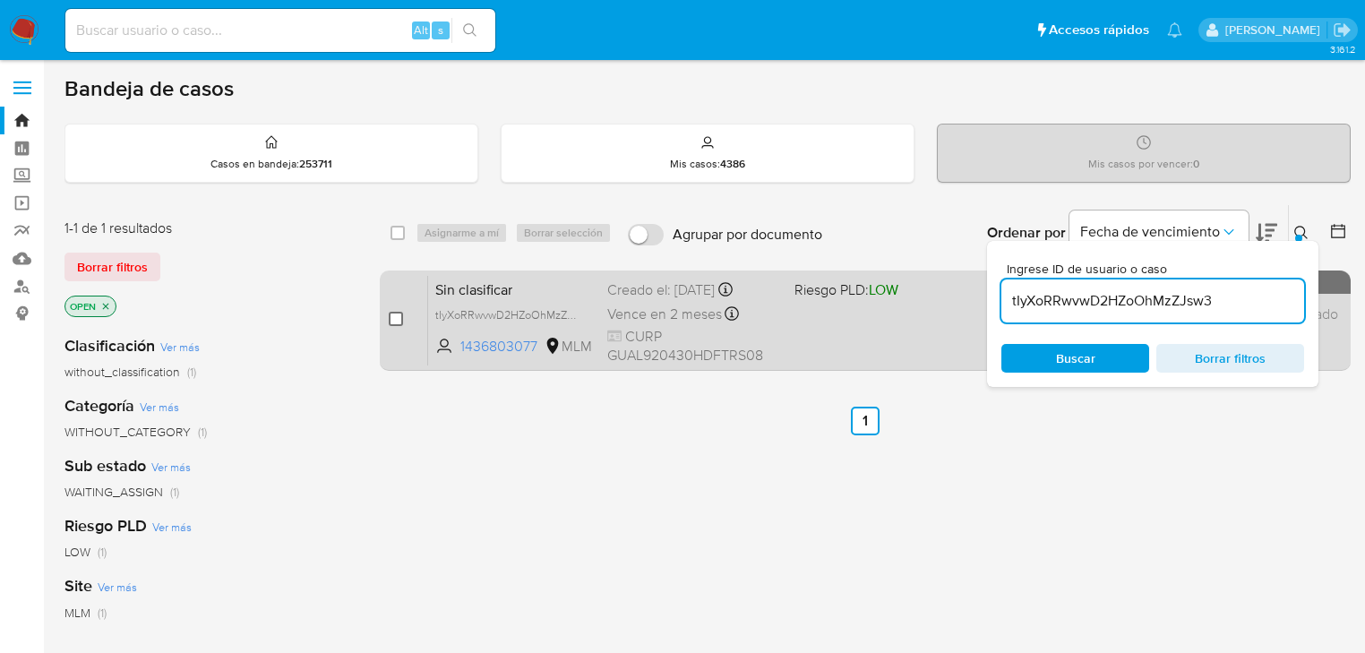
click at [395, 322] on input "checkbox" at bounding box center [396, 319] width 14 height 14
checkbox input "true"
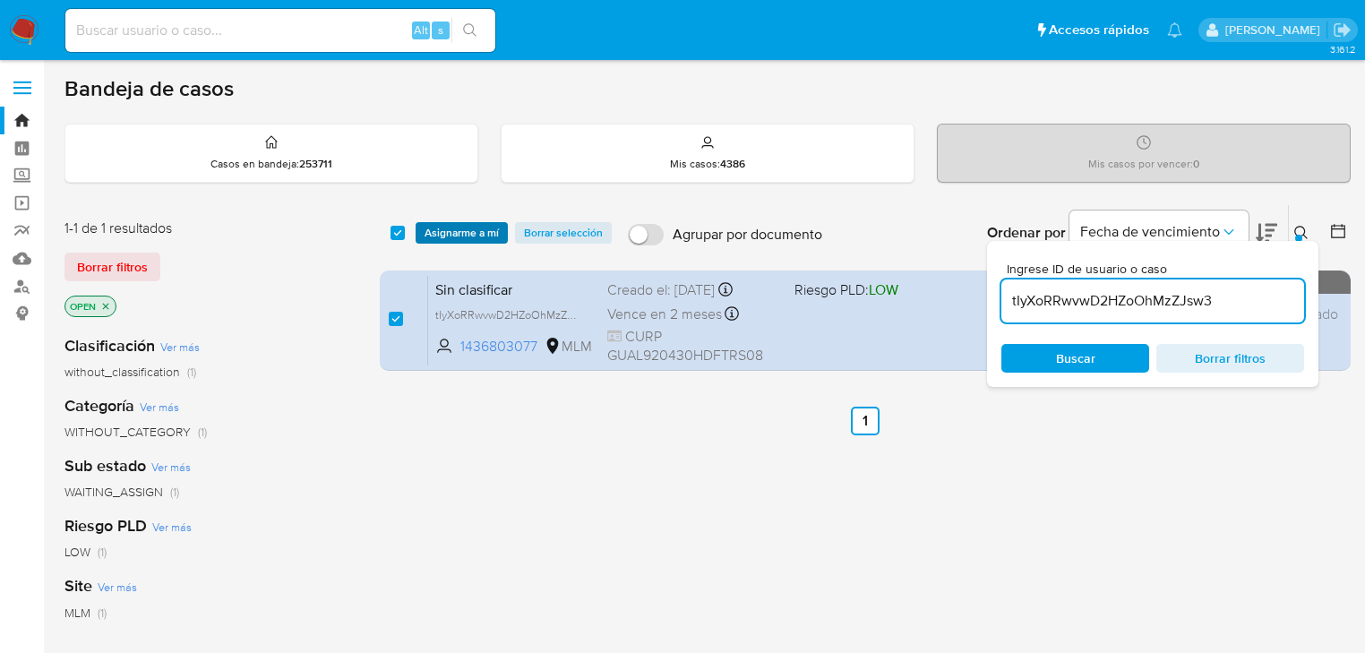
click at [452, 228] on span "Asignarme a mí" at bounding box center [462, 233] width 74 height 18
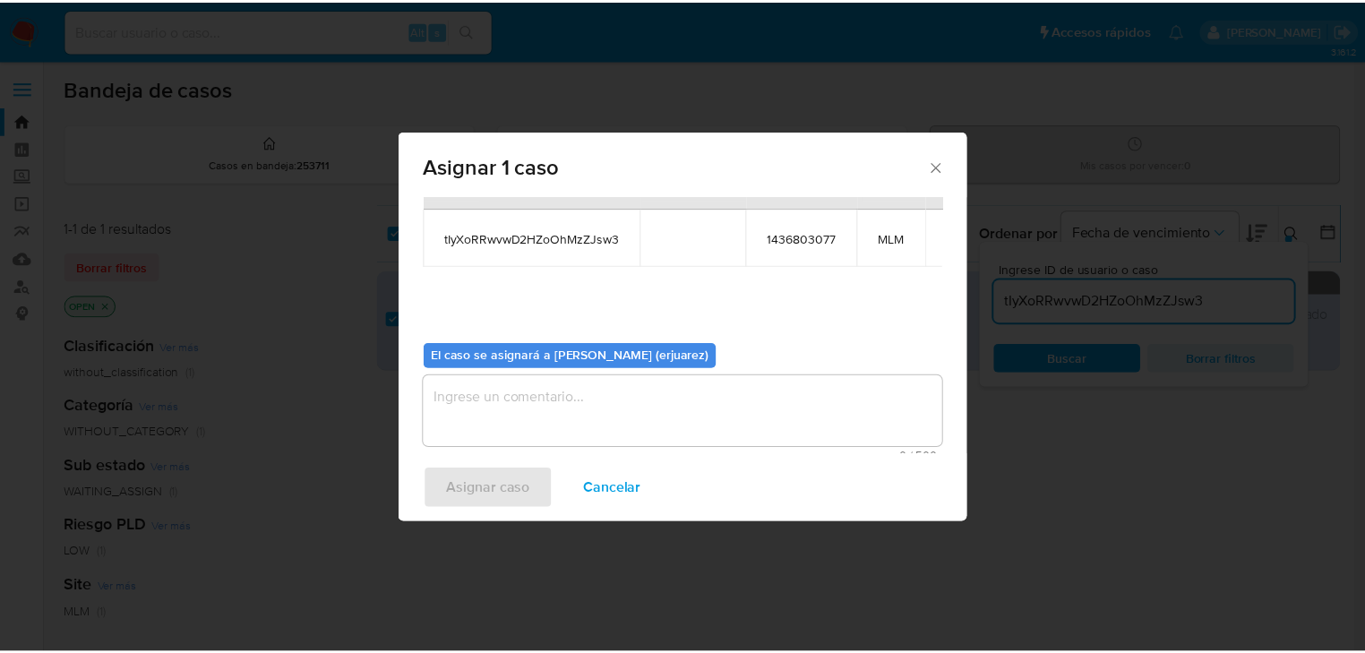
scroll to position [92, 0]
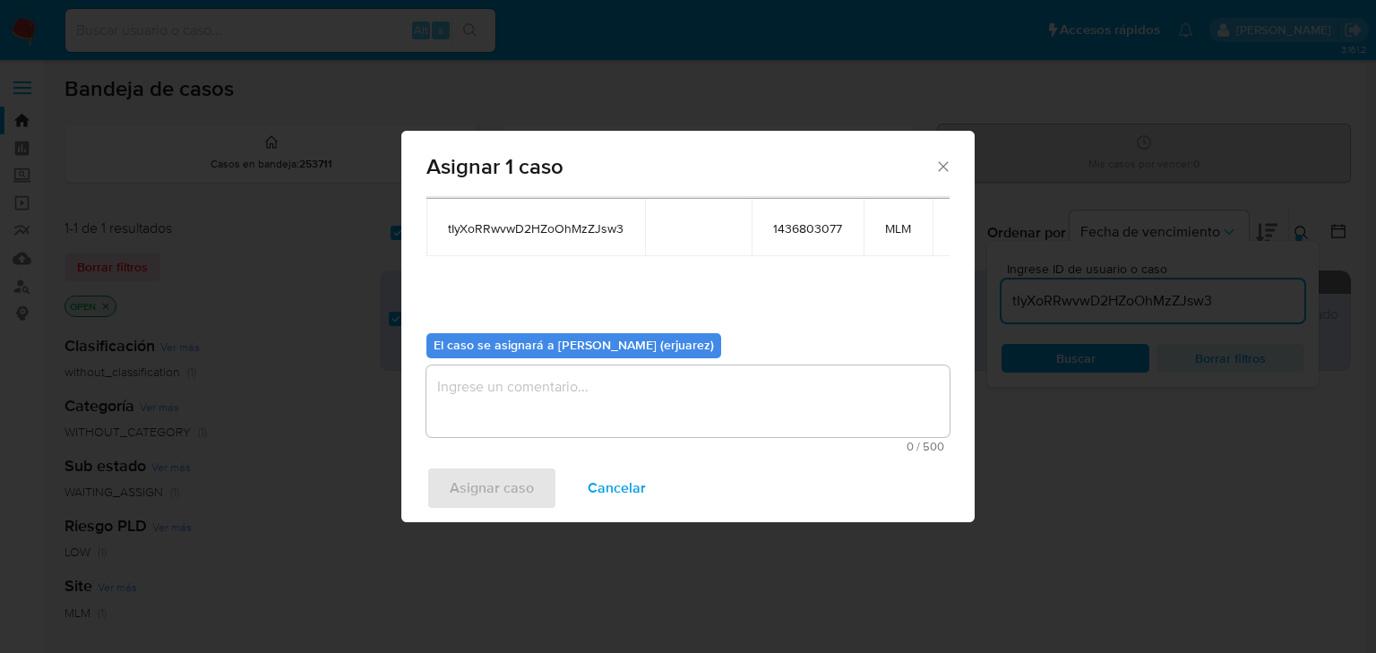
click at [529, 395] on textarea "assign-modal" at bounding box center [687, 402] width 523 height 72
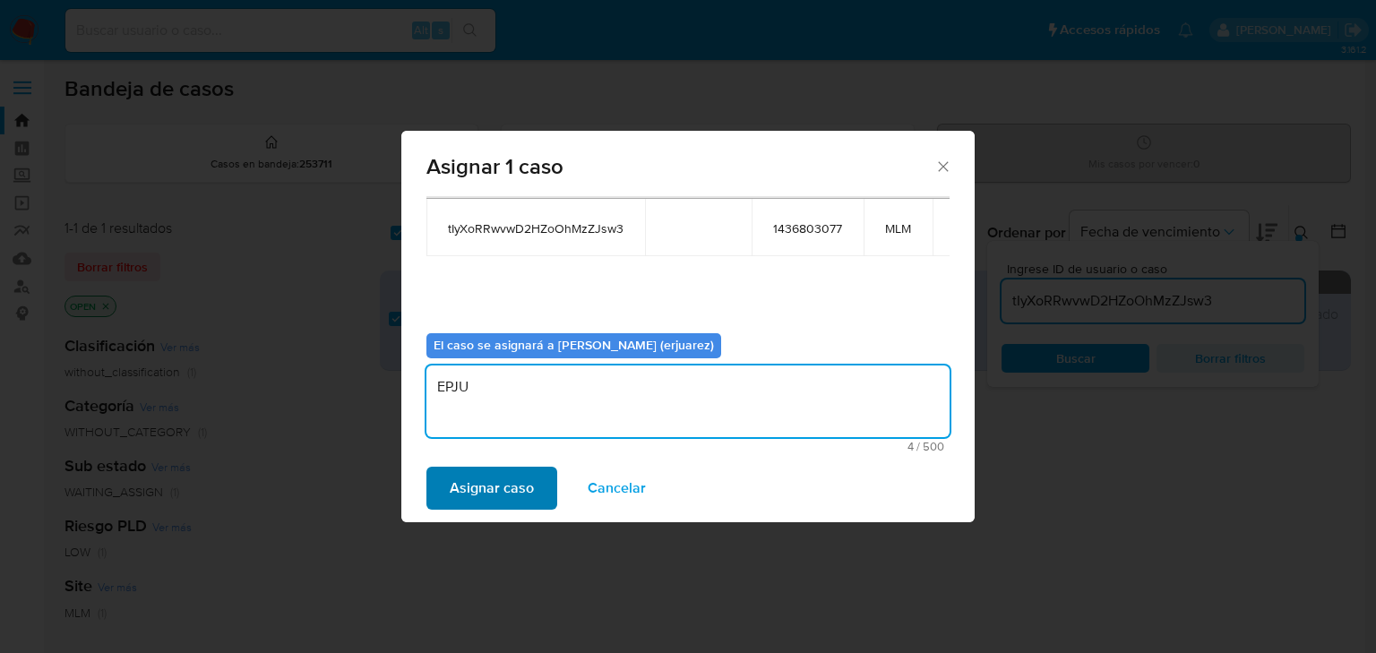
type textarea "EPJU"
click at [491, 489] on span "Asignar caso" at bounding box center [492, 488] width 84 height 39
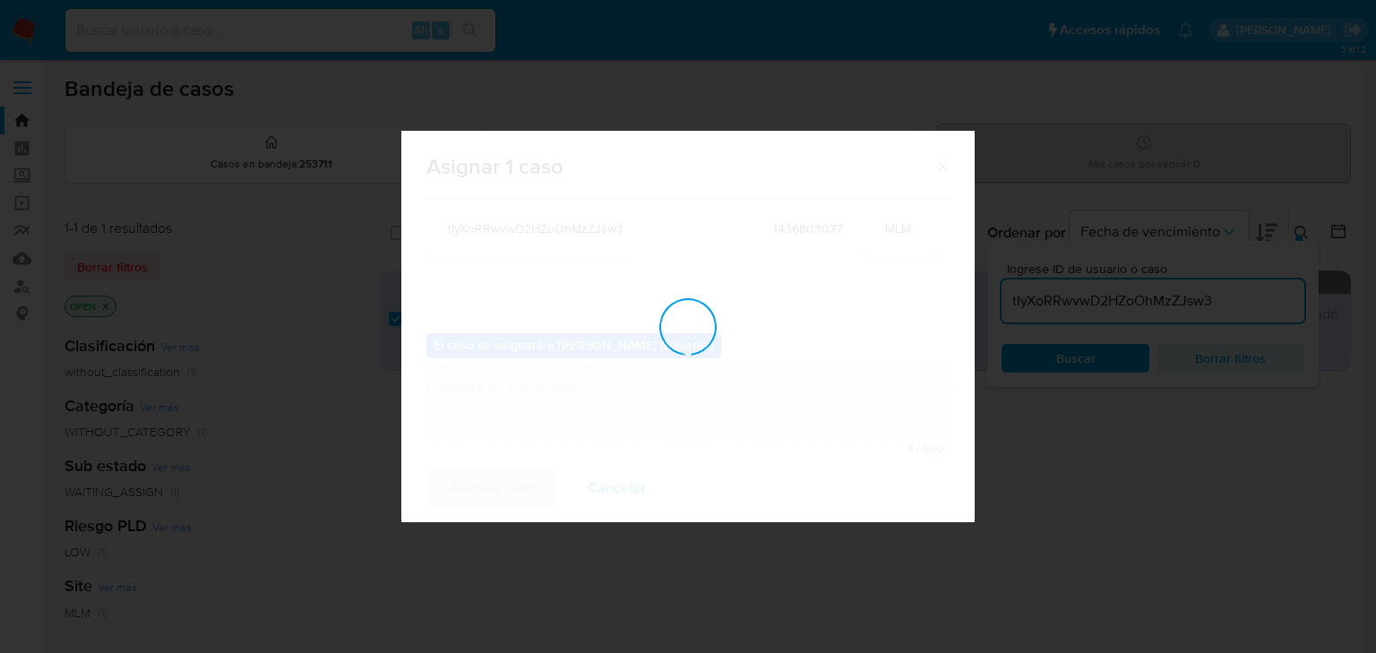
checkbox input "false"
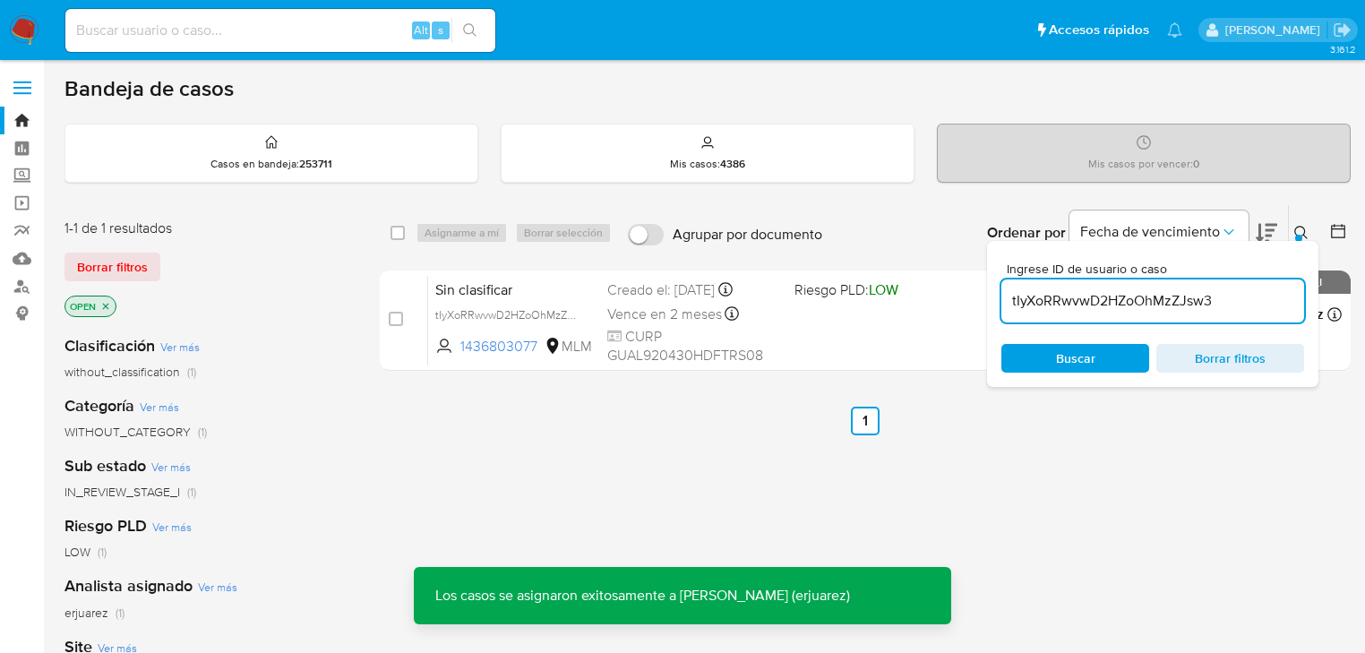
click at [611, 327] on span "CURP GUAL920430HDFTRS08" at bounding box center [693, 346] width 173 height 39
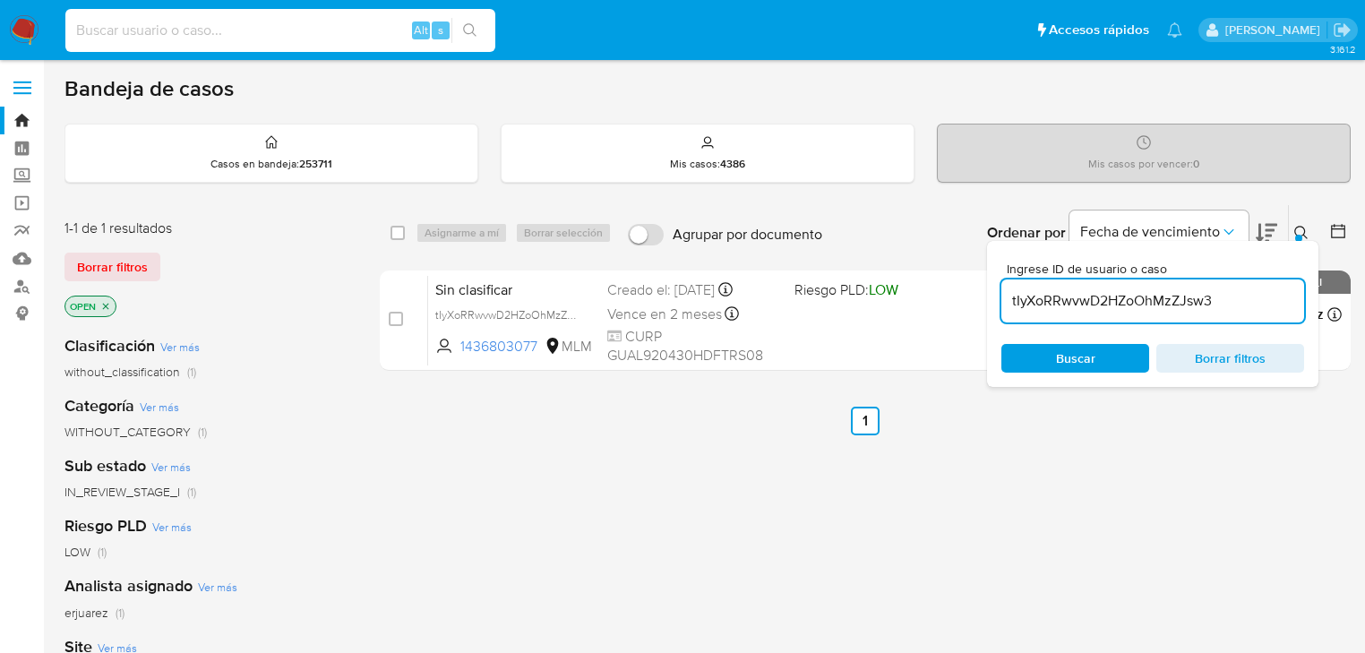
click at [92, 25] on input at bounding box center [280, 30] width 430 height 23
paste input "192635477"
click at [82, 33] on input "192635477" at bounding box center [280, 30] width 430 height 23
click at [80, 30] on input "192635477" at bounding box center [280, 30] width 430 height 23
click at [169, 30] on input "192635477" at bounding box center [280, 30] width 430 height 23
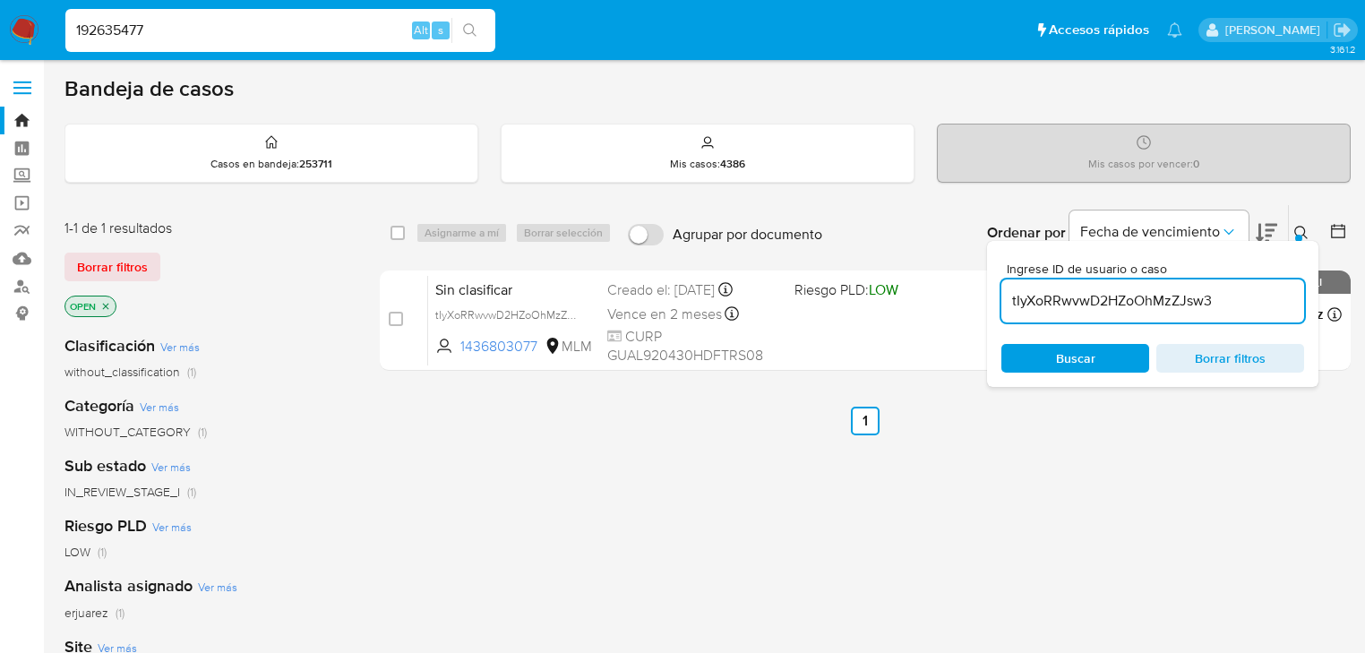
type input "192635477"
click at [470, 26] on icon "search-icon" at bounding box center [470, 30] width 14 height 14
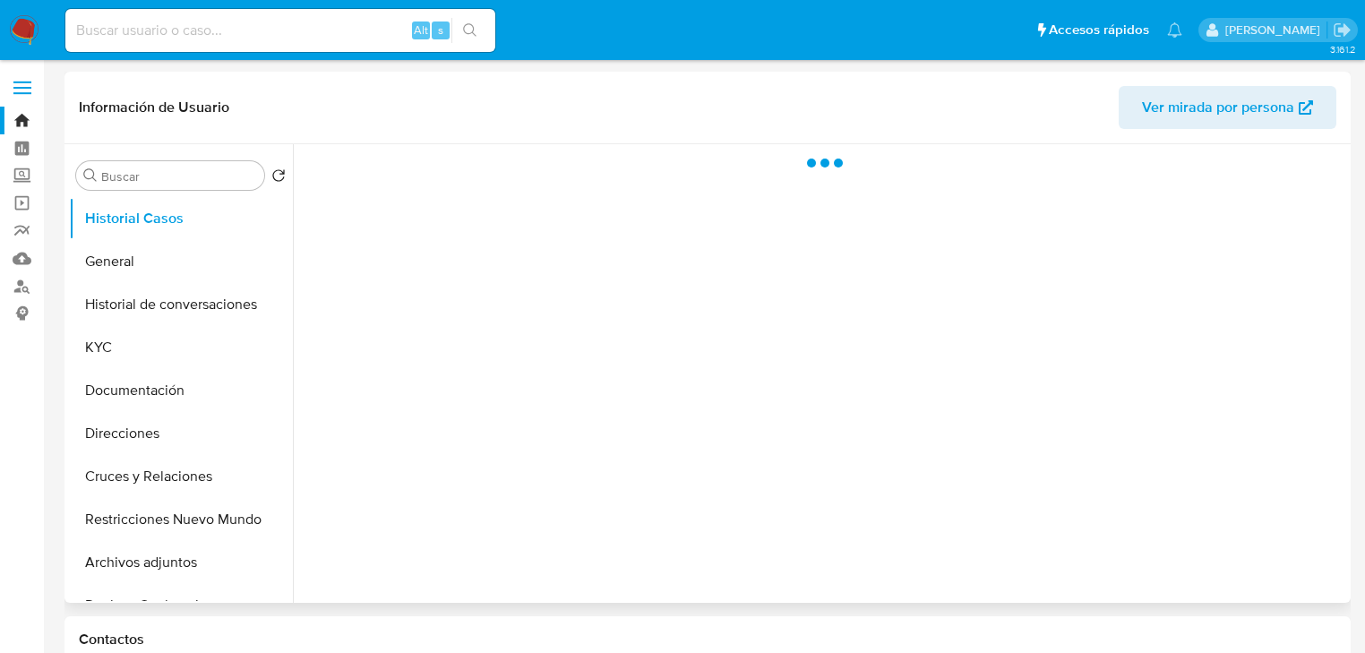
select select "10"
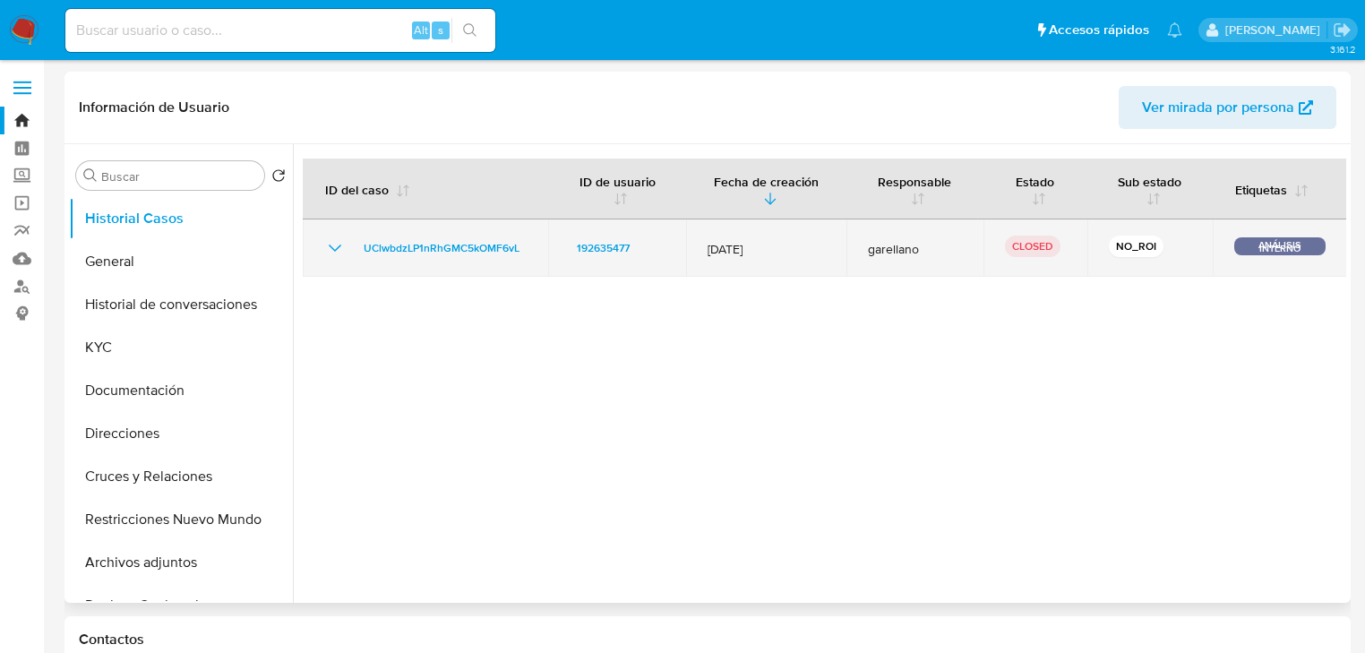
click at [338, 246] on icon "Mostrar/Ocultar" at bounding box center [335, 248] width 13 height 7
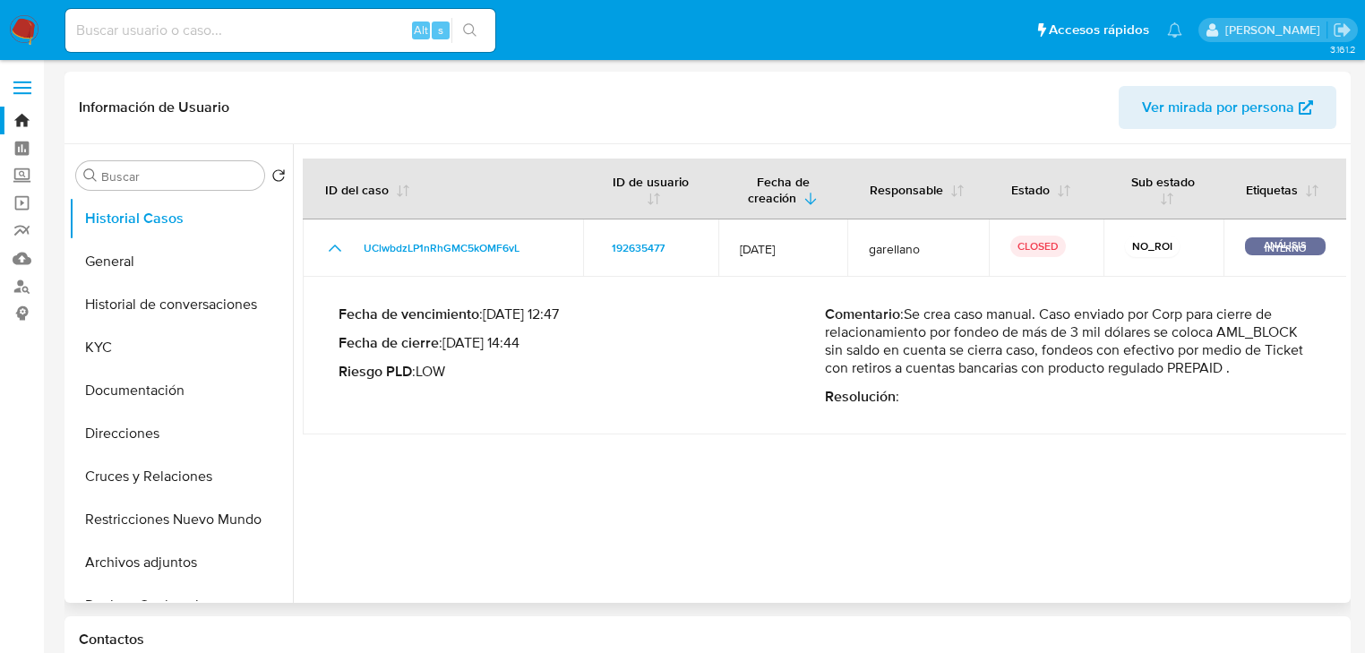
drag, startPoint x: 1005, startPoint y: 337, endPoint x: 1160, endPoint y: 361, distance: 156.9
click at [1160, 361] on p "Comentario : Se crea caso manual. Caso enviado por Corp para cierre de relacion…" at bounding box center [1068, 342] width 487 height 72
click at [1028, 335] on p "Comentario : Se crea caso manual. Caso enviado por Corp para cierre de relacion…" at bounding box center [1068, 342] width 487 height 72
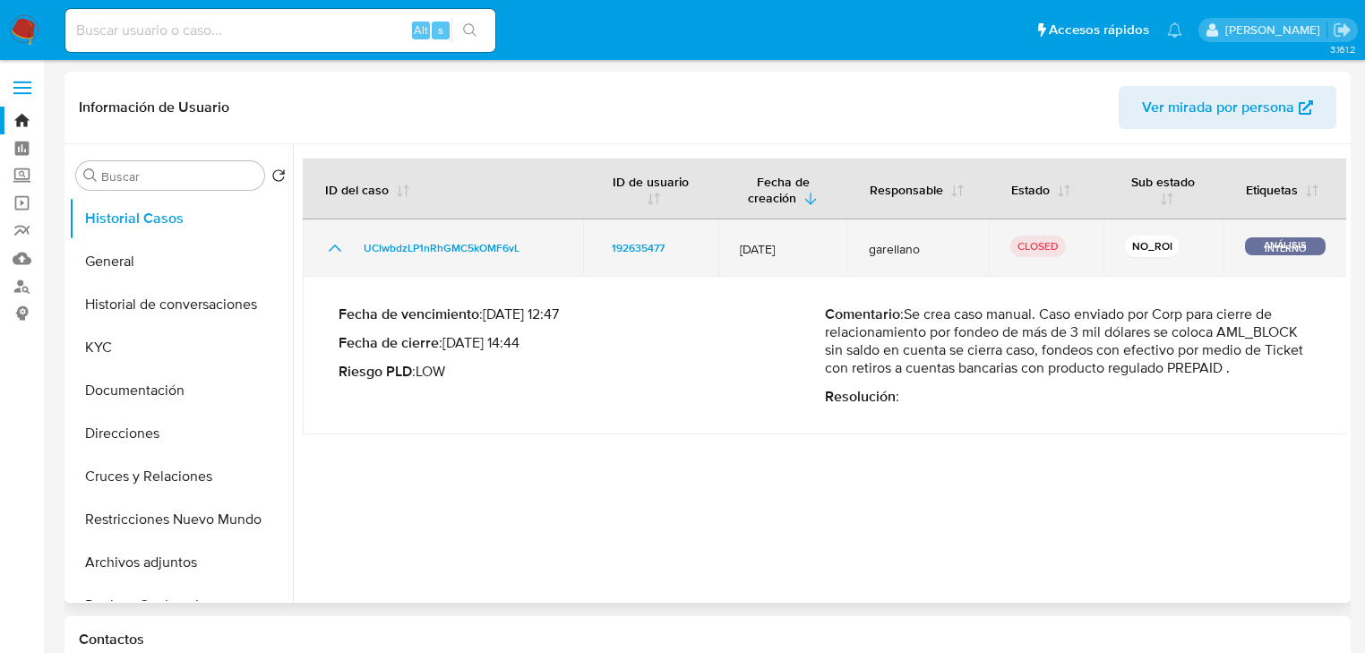
drag, startPoint x: 799, startPoint y: 248, endPoint x: 814, endPoint y: 249, distance: 14.4
click at [814, 249] on span "20/May/2021" at bounding box center [783, 249] width 86 height 16
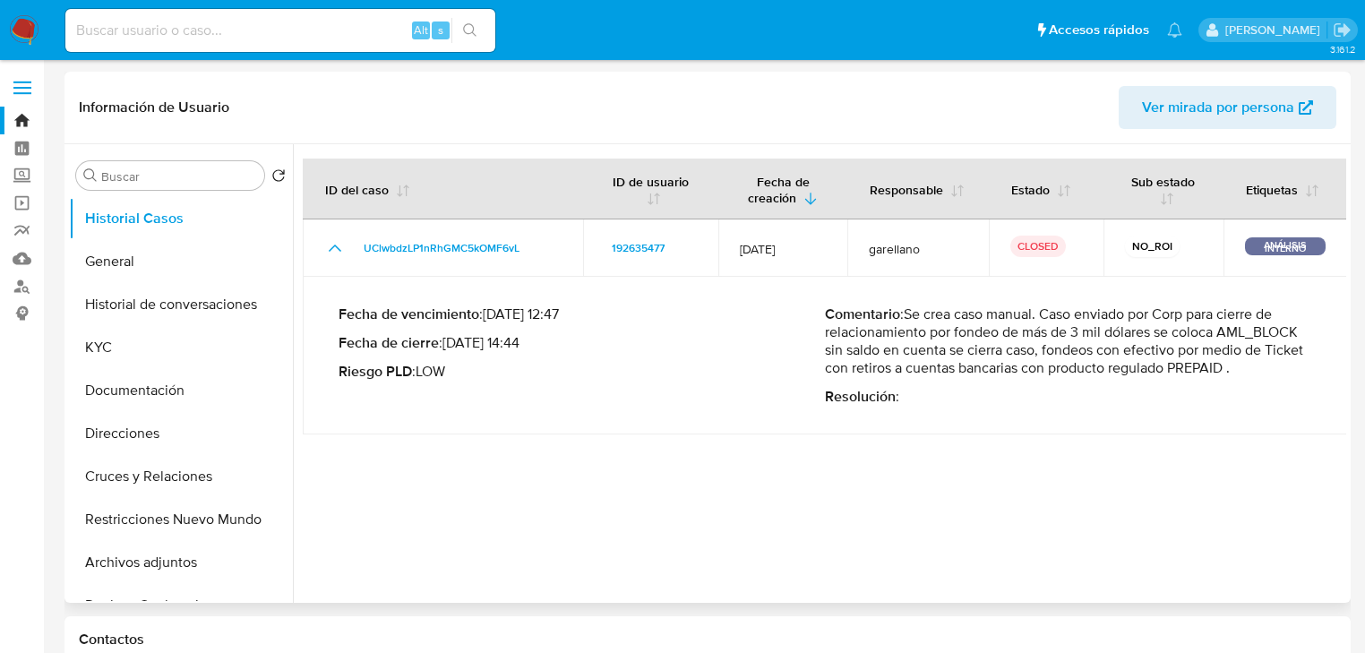
drag, startPoint x: 1064, startPoint y: 353, endPoint x: 1054, endPoint y: 354, distance: 10.8
click at [1061, 355] on p "Comentario : Se crea caso manual. Caso enviado por Corp para cierre de relacion…" at bounding box center [1068, 342] width 487 height 72
drag, startPoint x: 1159, startPoint y: 313, endPoint x: 1001, endPoint y: 326, distance: 159.2
click at [1152, 321] on p "Comentario : Se crea caso manual. Caso enviado por Corp para cierre de relacion…" at bounding box center [1068, 342] width 487 height 72
drag, startPoint x: 824, startPoint y: 335, endPoint x: 1227, endPoint y: 392, distance: 406.4
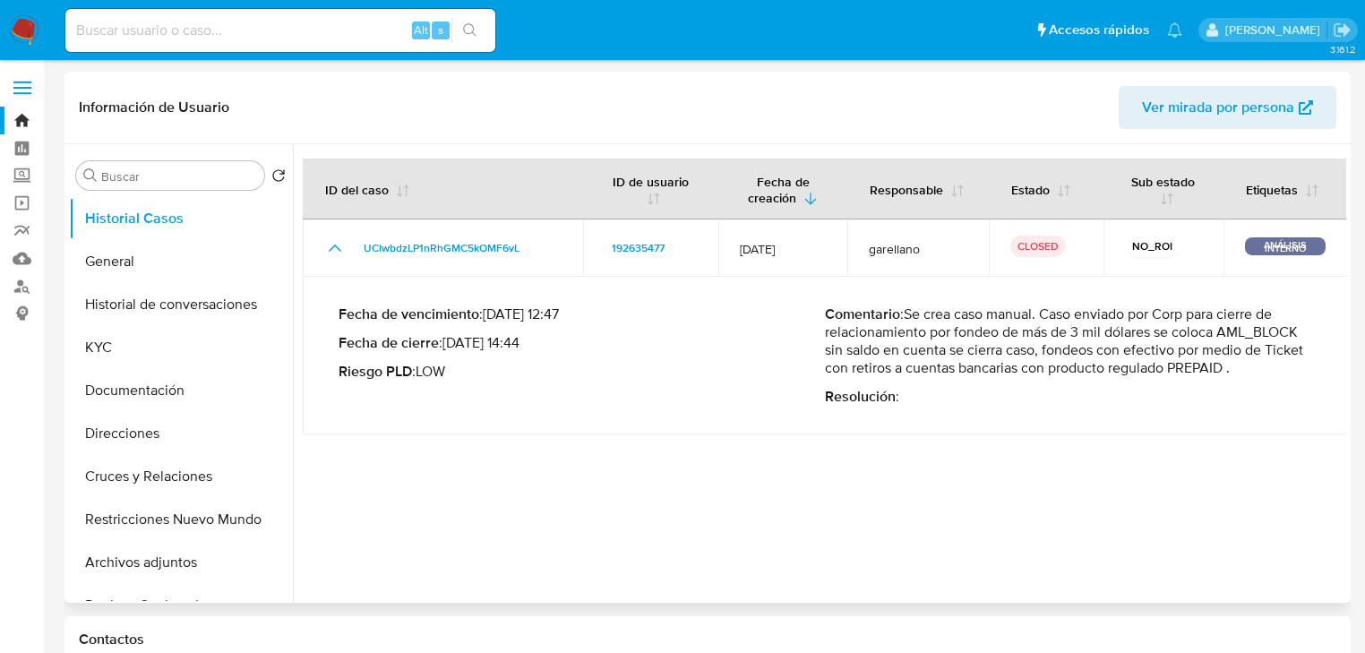
click at [1227, 392] on div "Comentario : Se crea caso manual. Caso enviado por Corp para cierre de relacion…" at bounding box center [1068, 356] width 487 height 100
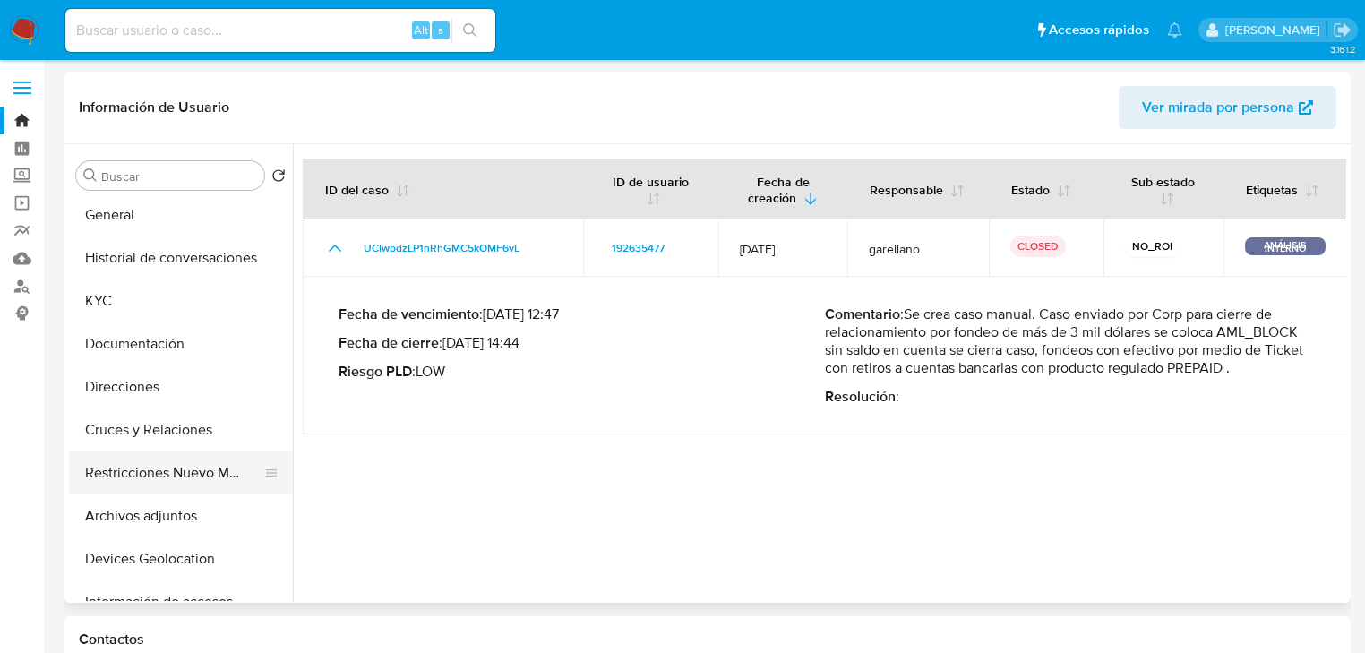
scroll to position [72, 0]
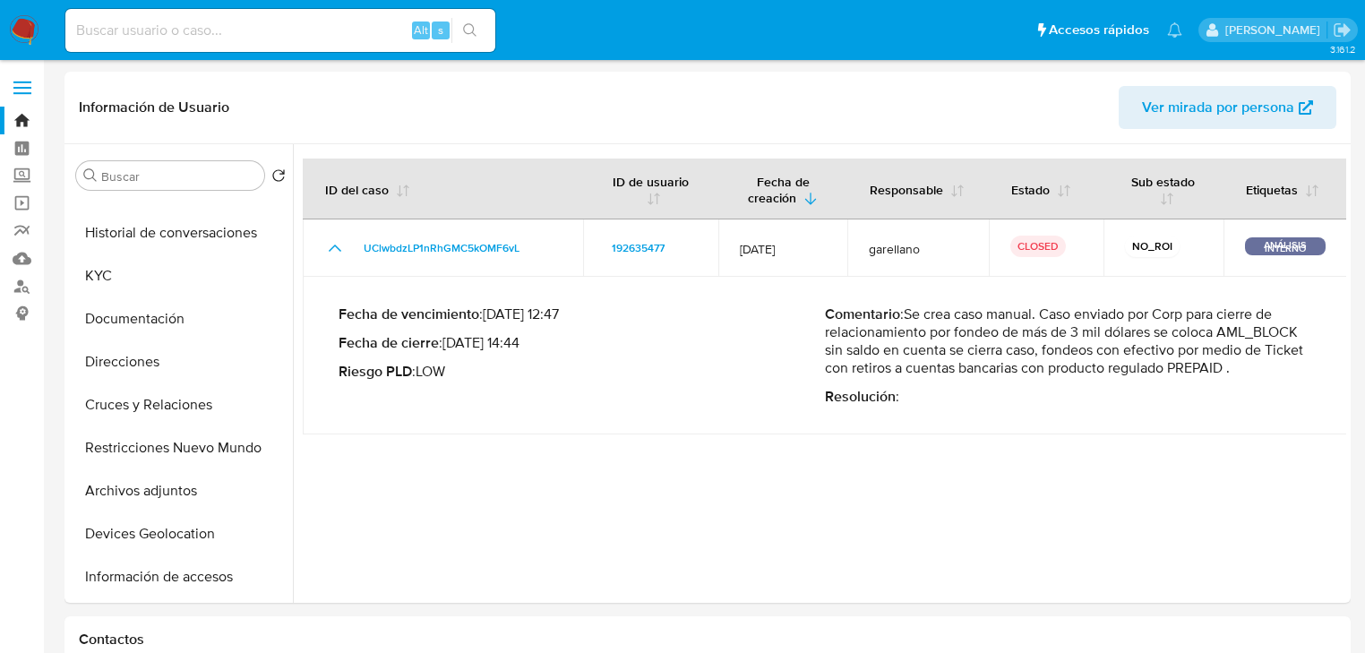
click at [27, 24] on img at bounding box center [24, 30] width 30 height 30
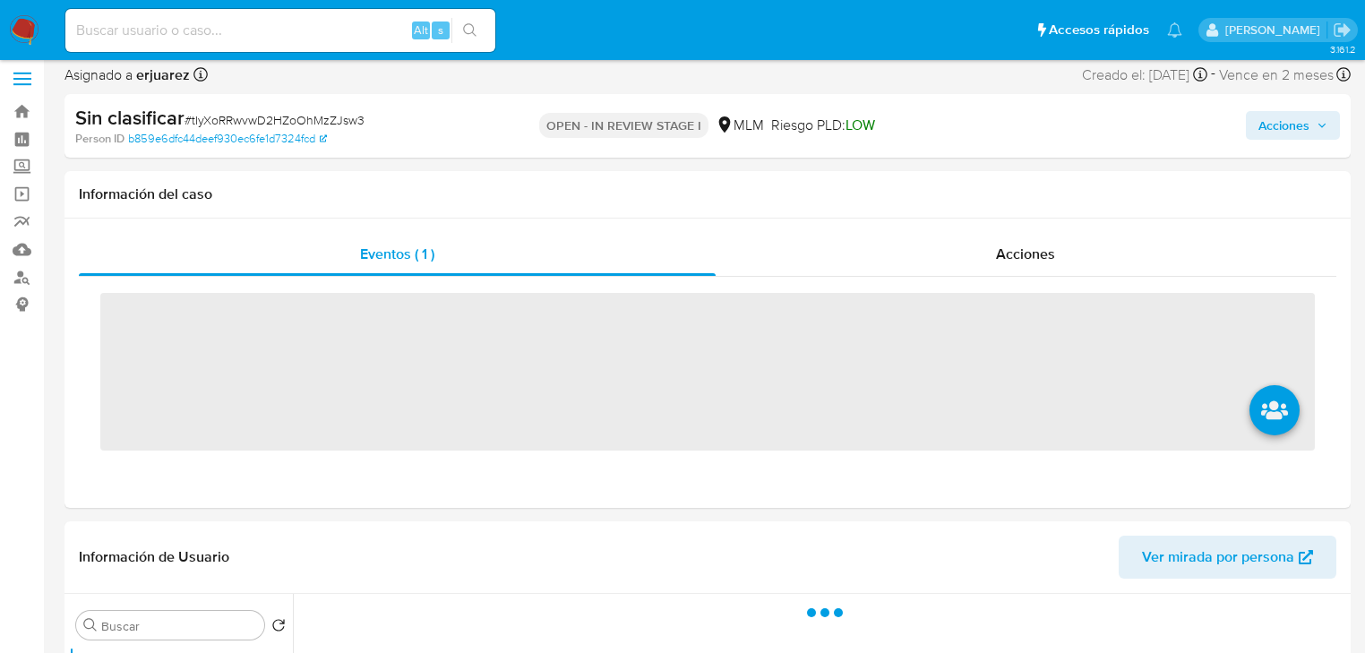
scroll to position [72, 0]
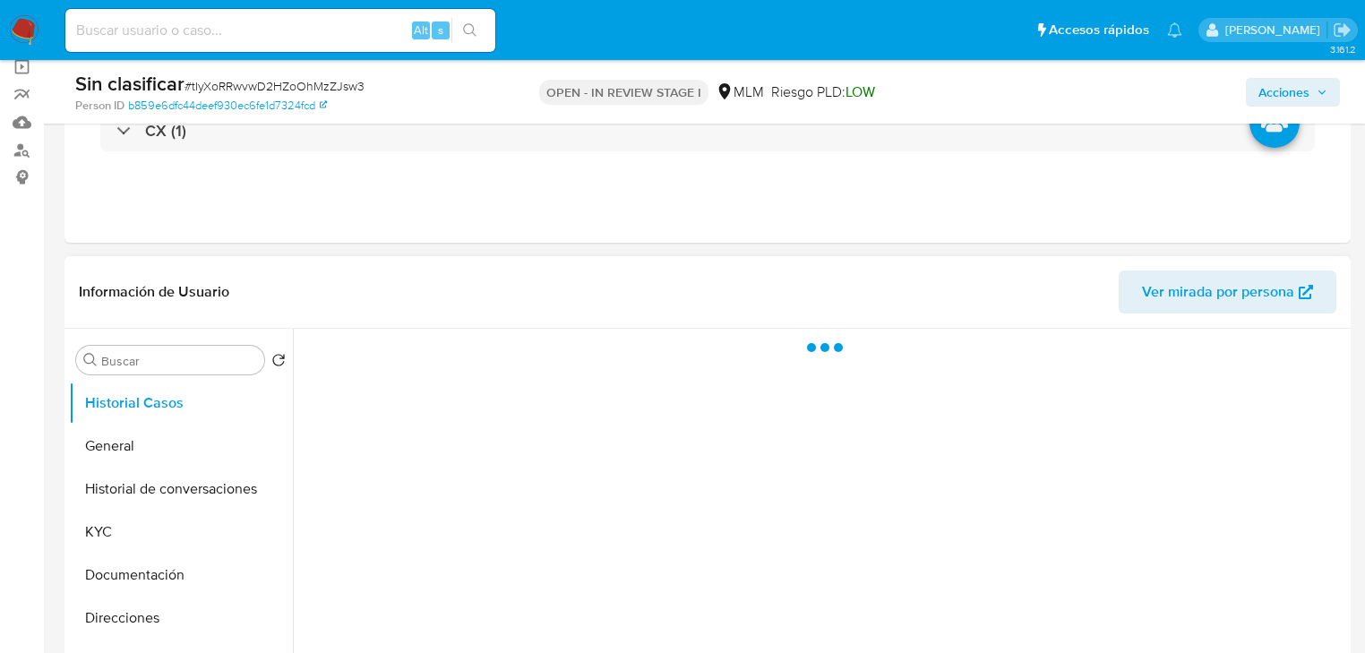
select select "10"
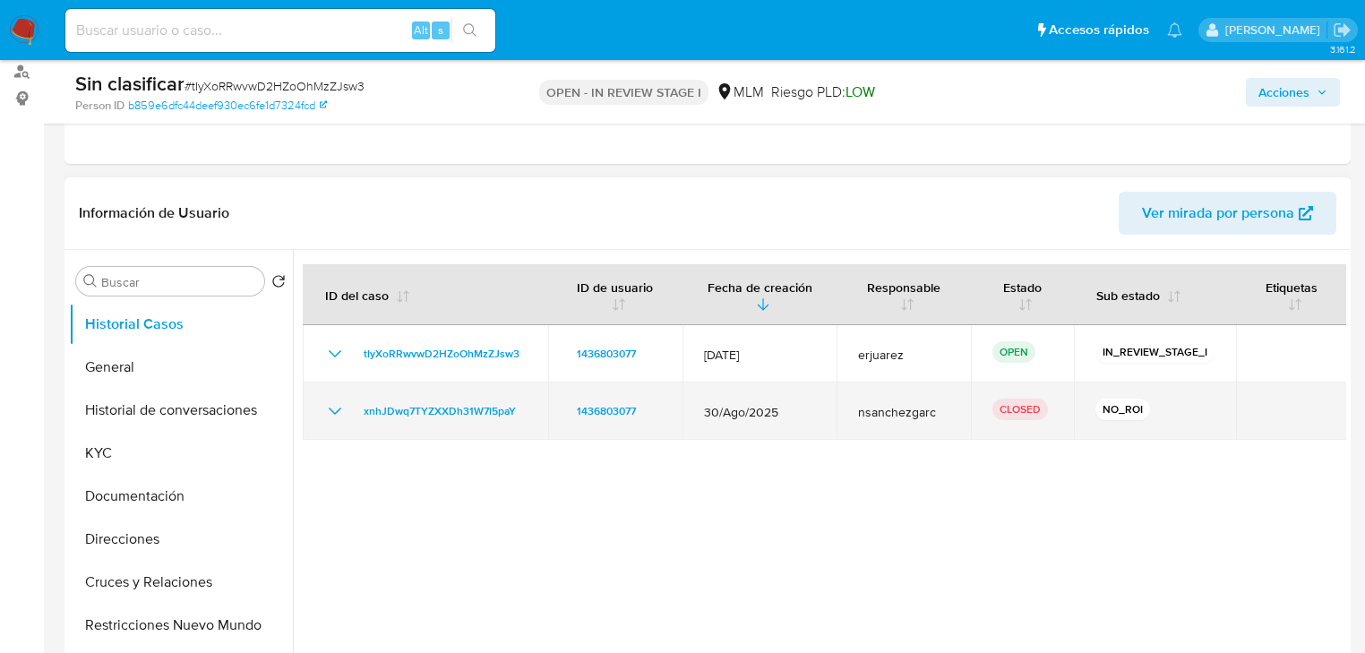
click at [345, 409] on icon "Mostrar/Ocultar" at bounding box center [335, 412] width 22 height 22
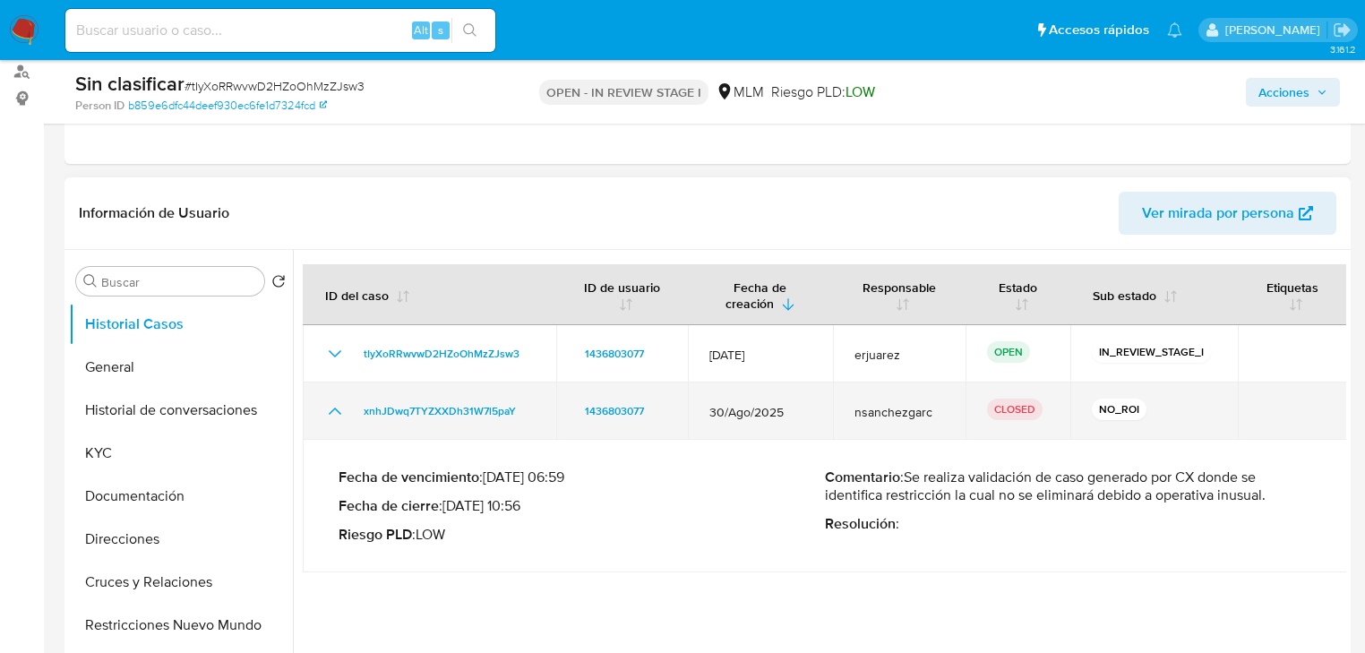
click at [340, 407] on icon "Mostrar/Ocultar" at bounding box center [335, 412] width 22 height 22
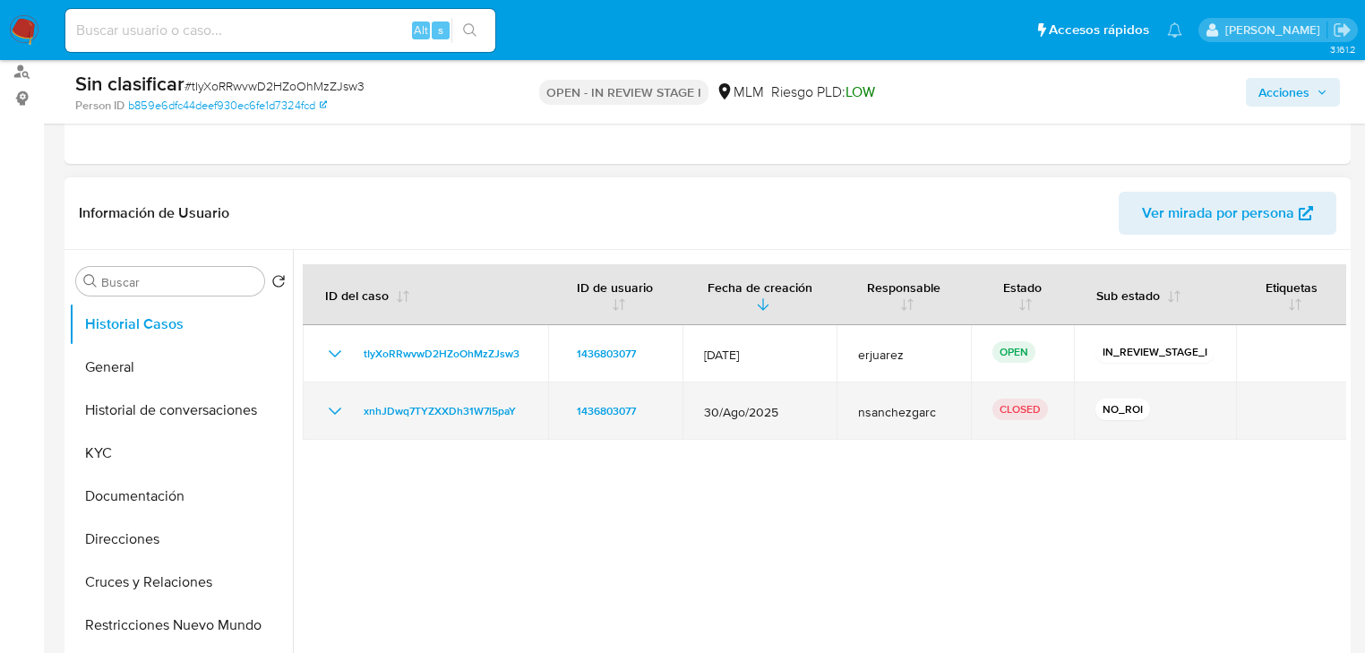
click at [340, 407] on icon "Mostrar/Ocultar" at bounding box center [335, 412] width 22 height 22
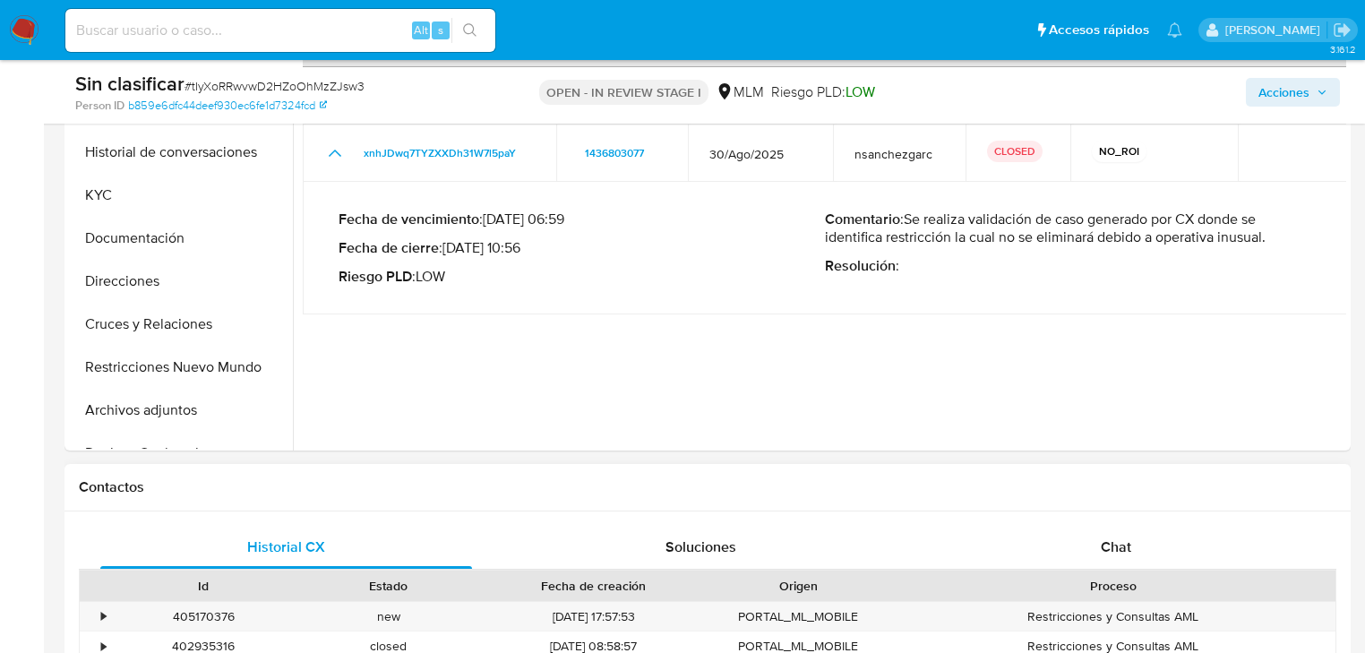
scroll to position [645, 0]
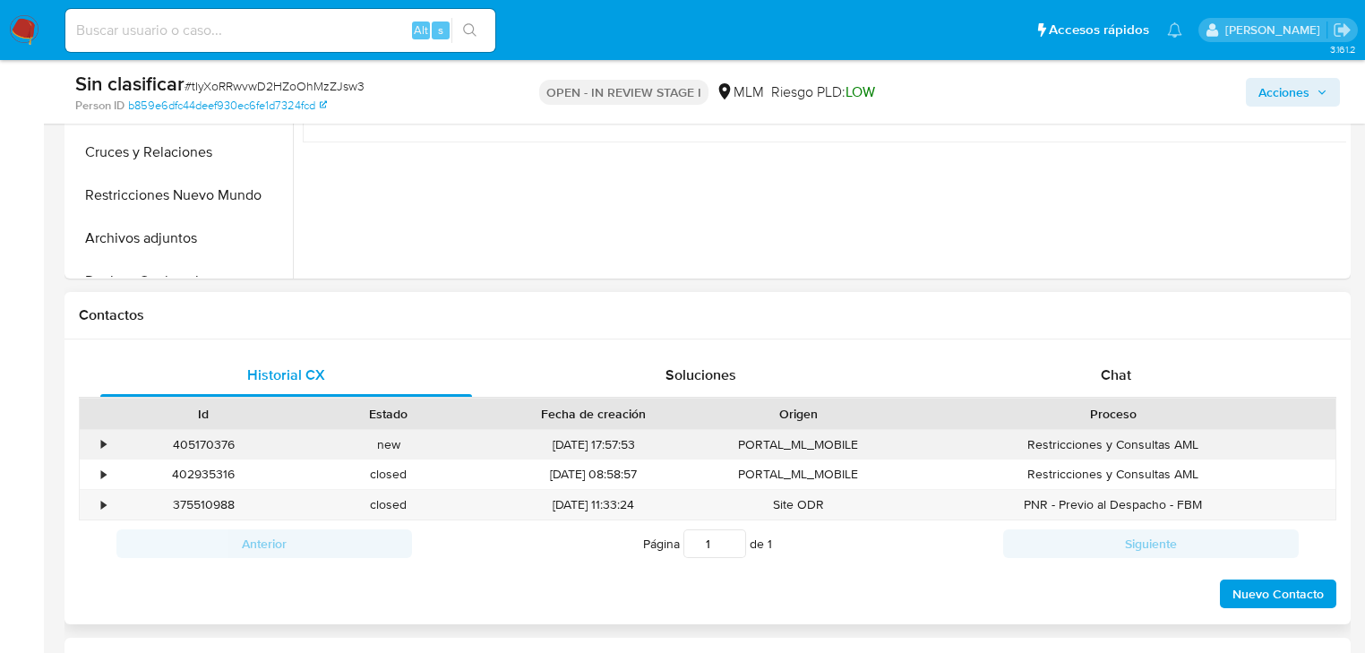
click at [104, 444] on div "•" at bounding box center [103, 444] width 4 height 17
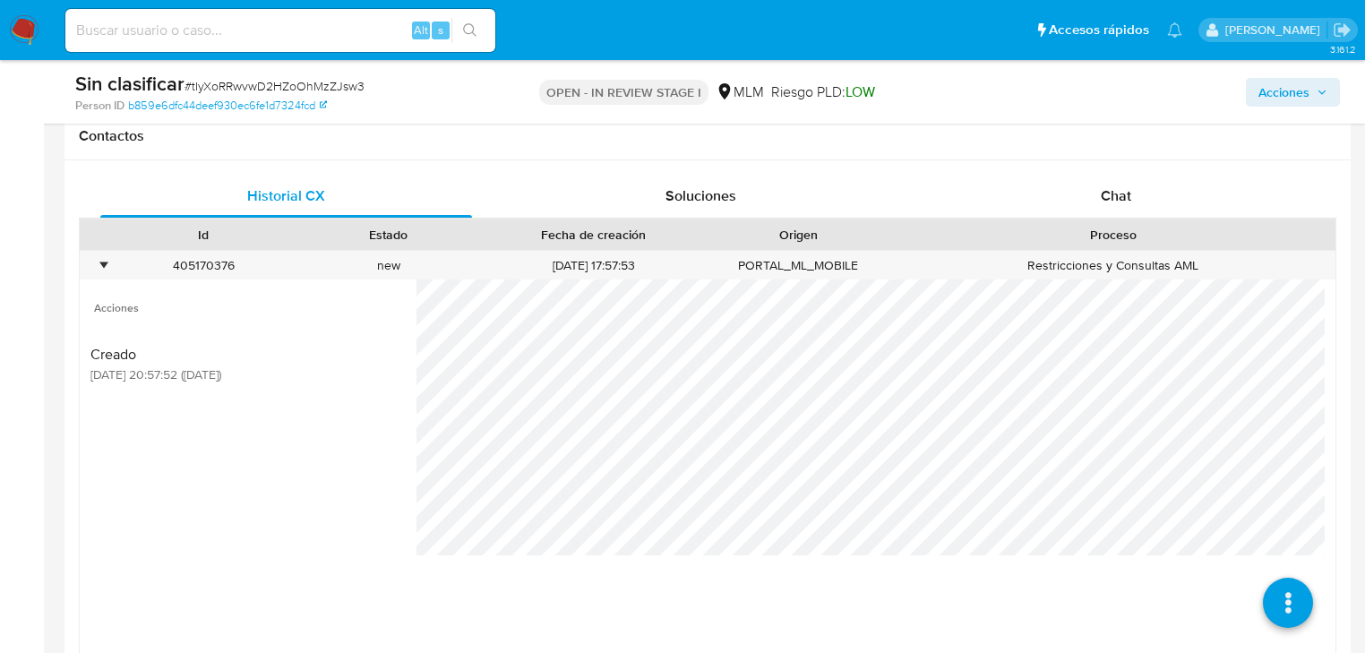
scroll to position [932, 0]
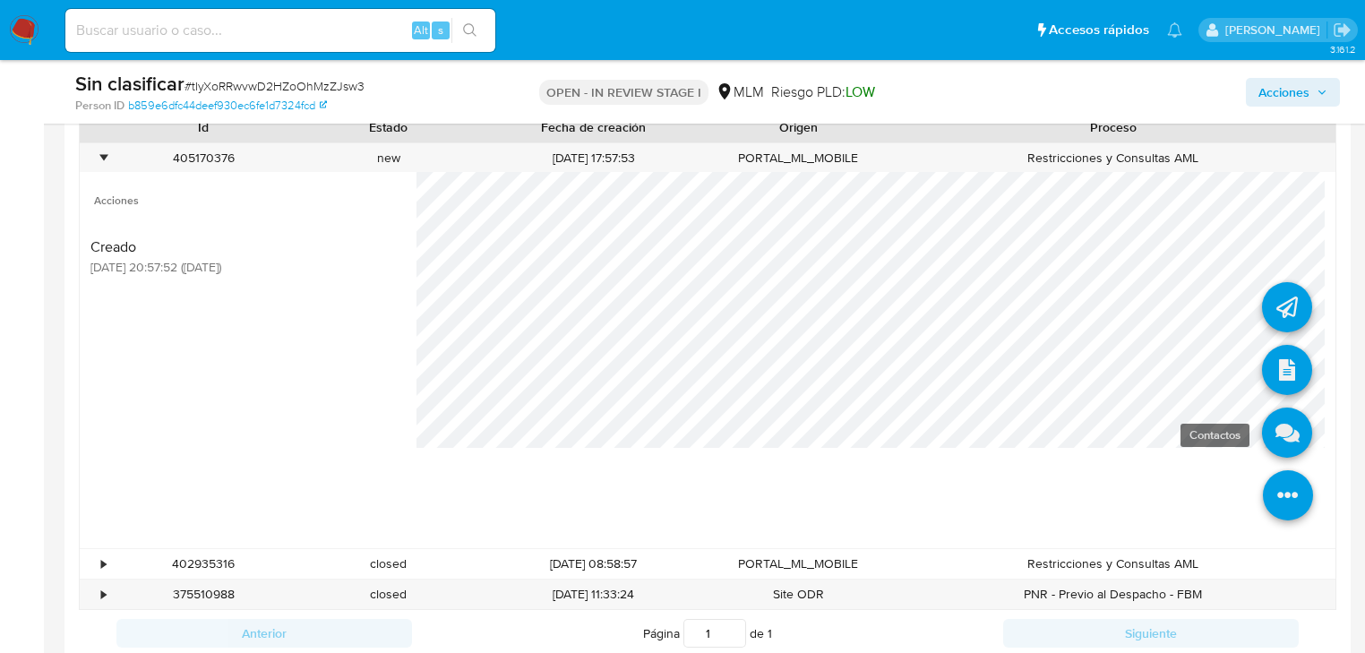
click at [1283, 444] on icon at bounding box center [1287, 433] width 50 height 50
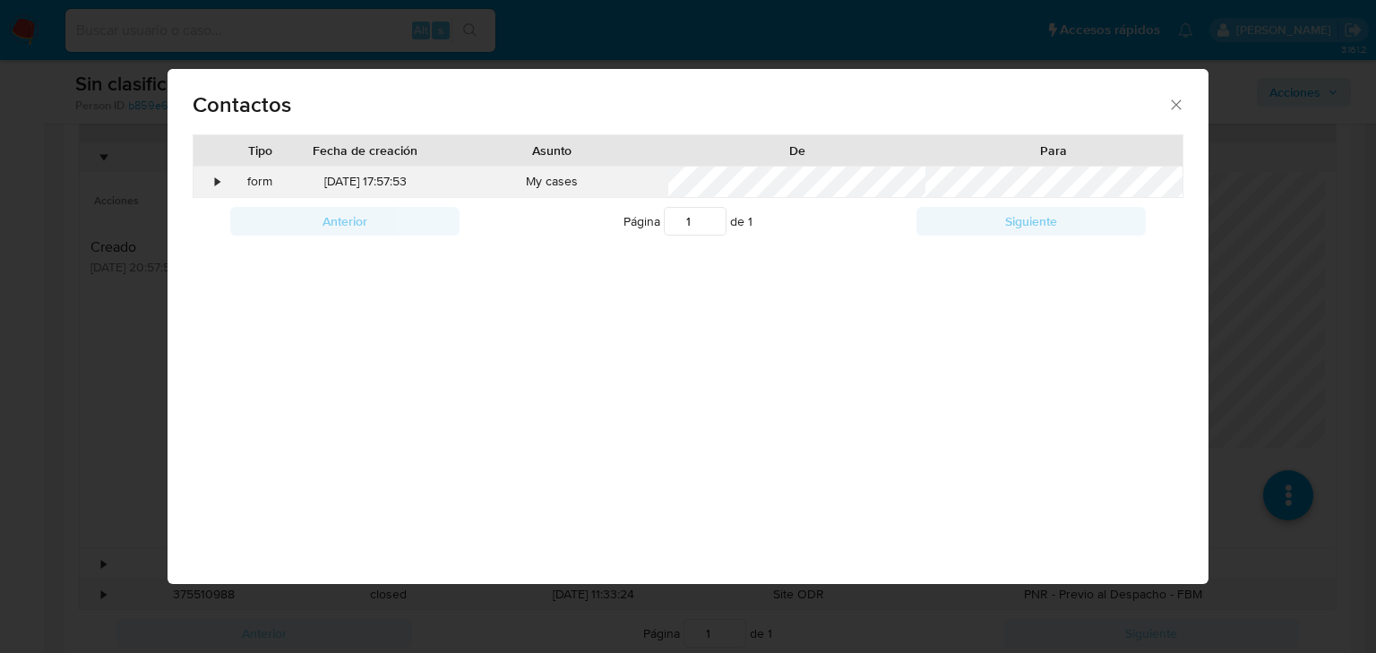
click at [214, 176] on div "•" at bounding box center [209, 182] width 31 height 30
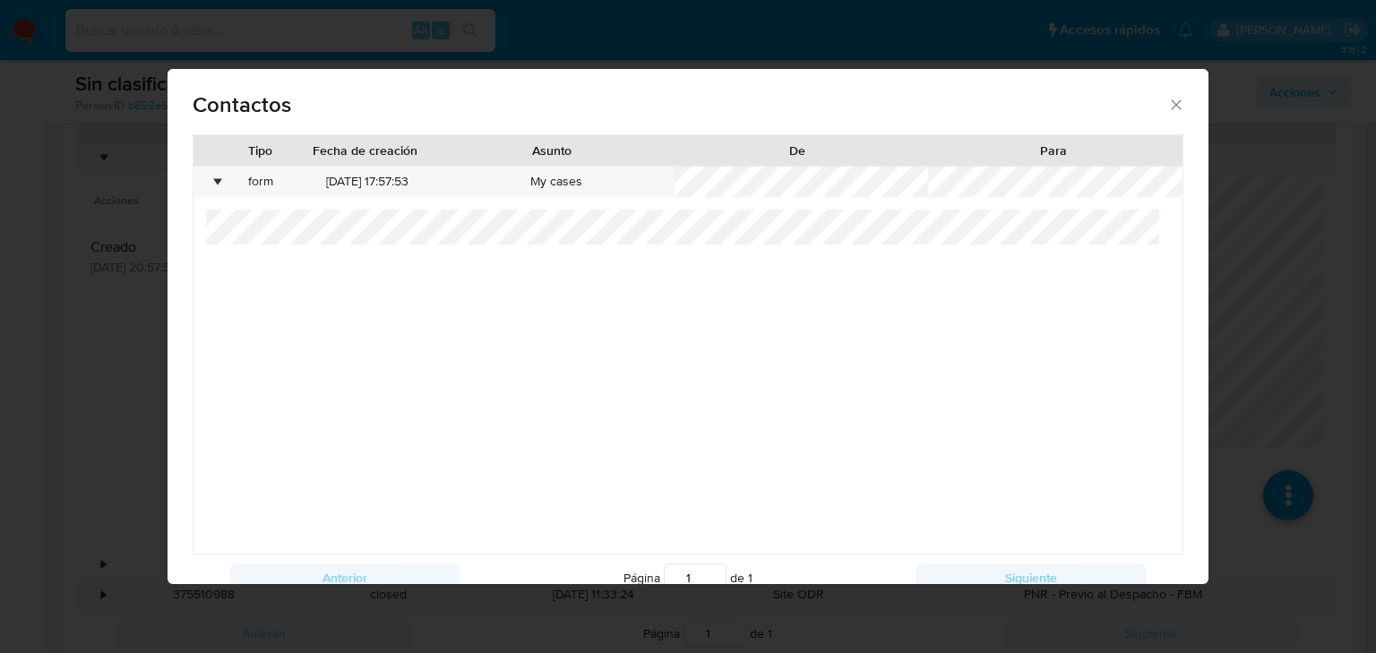
click at [1122, 164] on div "Tipo Fecha de creación Asunto De Para • form 12/09/2025 17:57:53 My cases" at bounding box center [688, 344] width 991 height 420
click at [1176, 111] on div "Contactos" at bounding box center [688, 101] width 1041 height 65
click at [1167, 108] on icon "close" at bounding box center [1176, 105] width 18 height 18
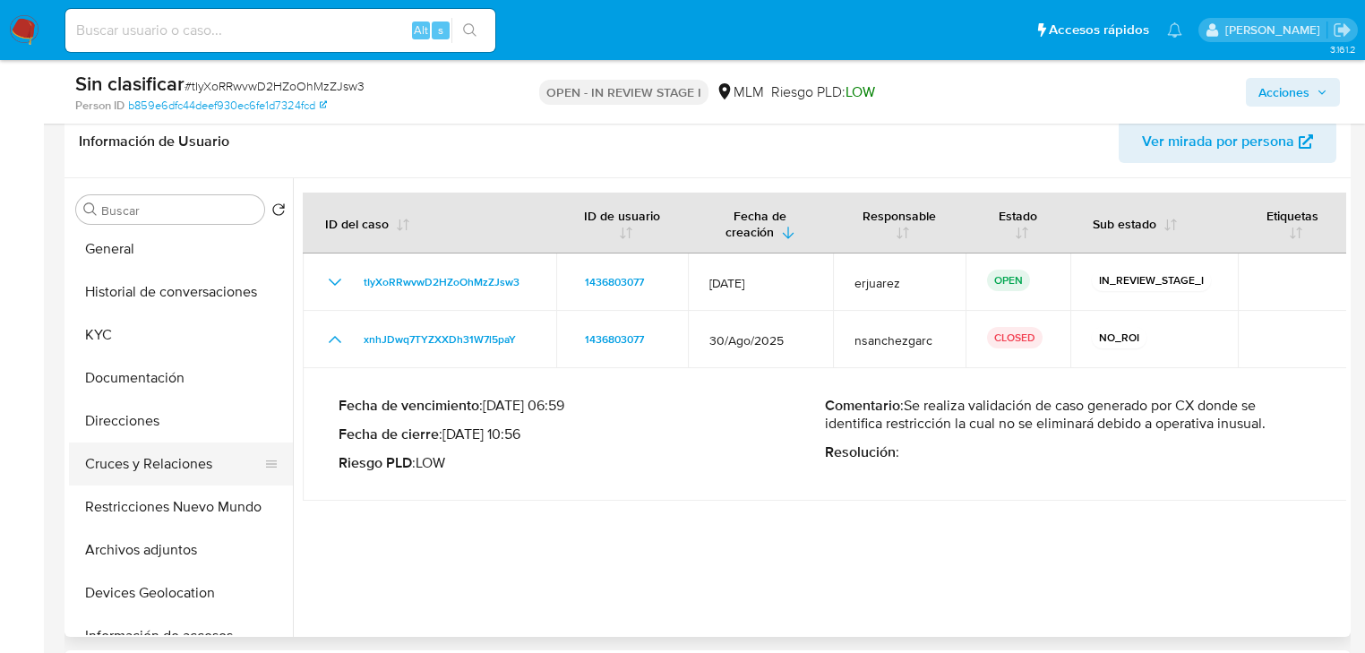
scroll to position [72, 0]
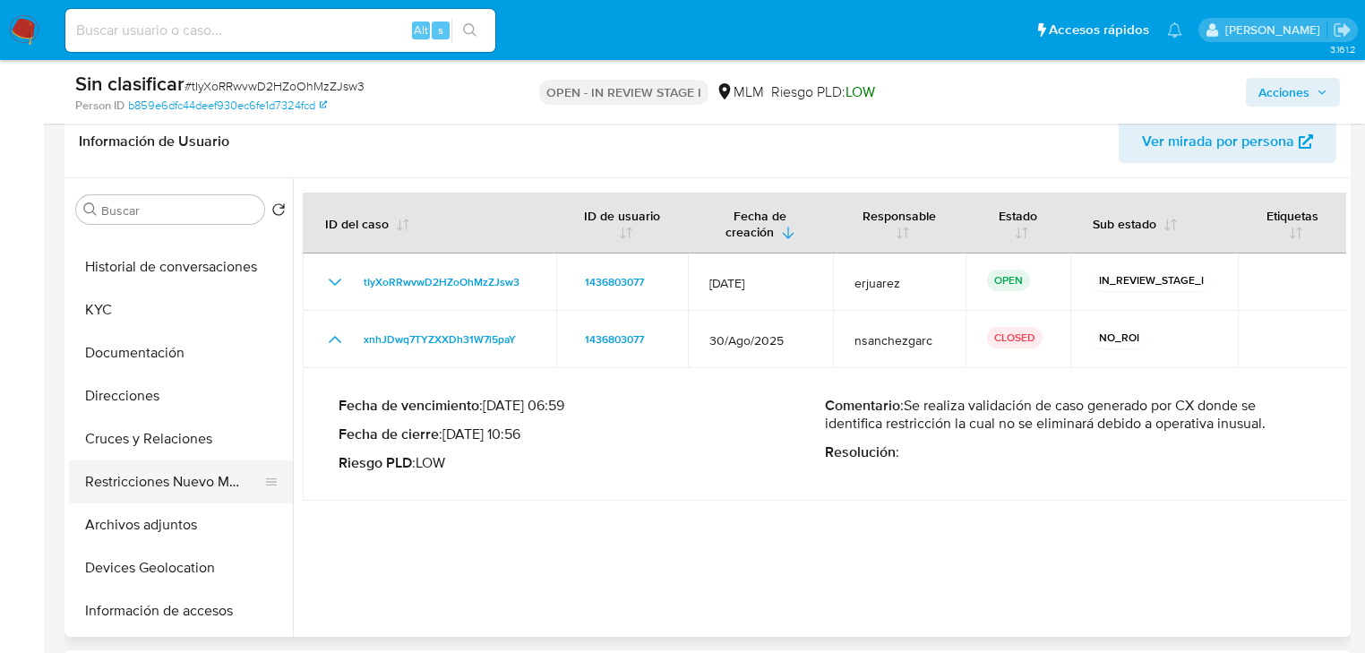
click at [175, 476] on button "Restricciones Nuevo Mundo" at bounding box center [174, 482] width 210 height 43
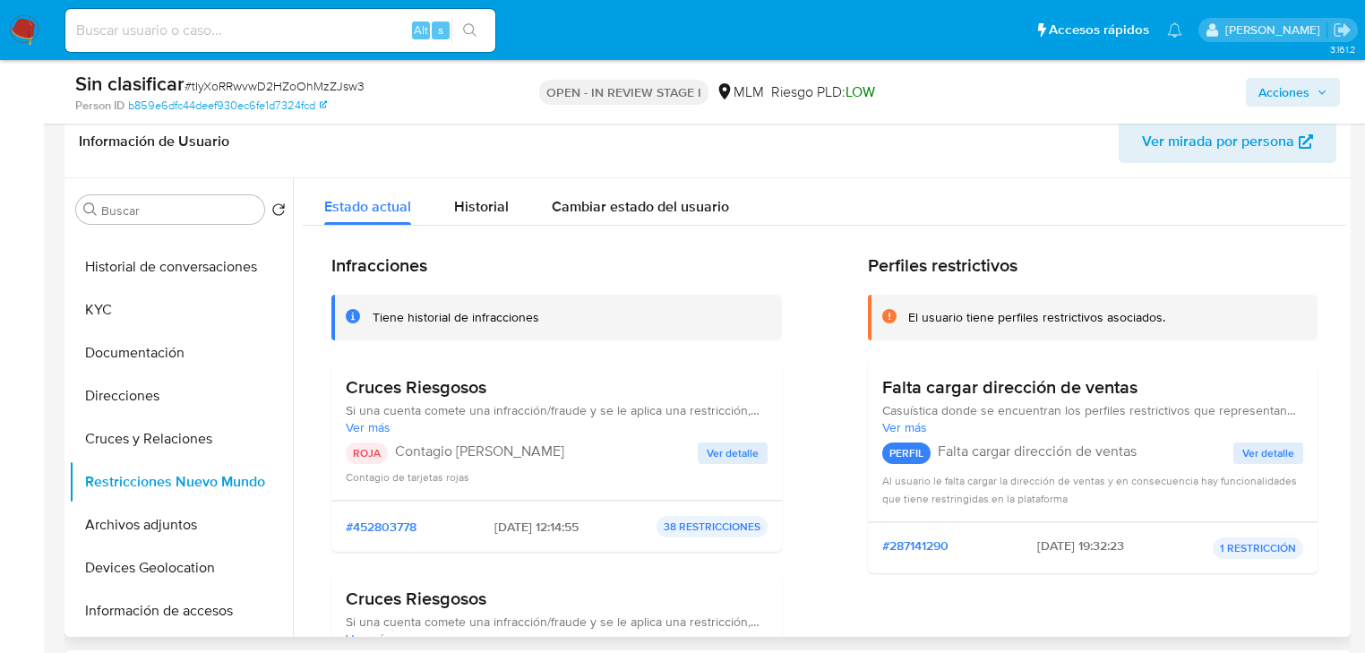
click at [719, 448] on span "Ver detalle" at bounding box center [733, 453] width 52 height 18
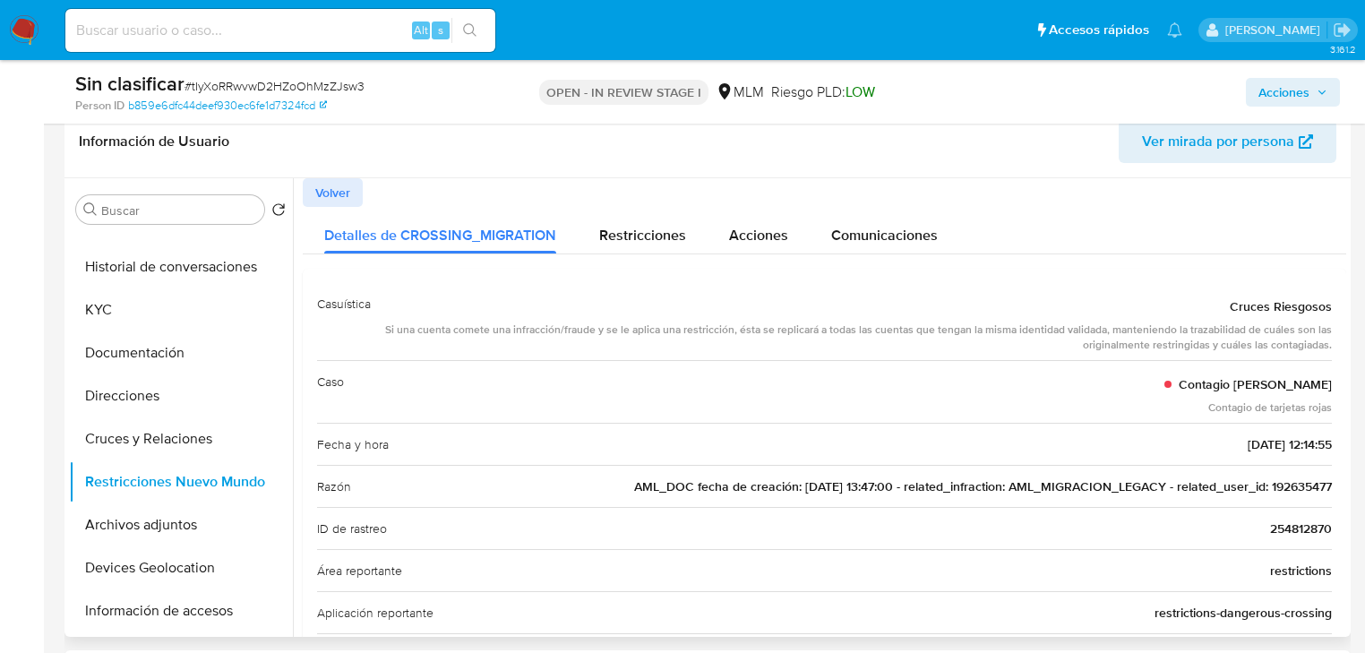
drag, startPoint x: 1260, startPoint y: 487, endPoint x: 1340, endPoint y: 487, distance: 80.6
click at [1340, 487] on div at bounding box center [820, 407] width 1054 height 459
drag, startPoint x: 1290, startPoint y: 483, endPoint x: 1280, endPoint y: 487, distance: 10.8
click at [1289, 484] on span "AML_DOC fecha de creación: 20/05/2021 13:47:00 - related_infraction: AML_MIGRAC…" at bounding box center [983, 487] width 698 height 18
click at [1253, 491] on span "AML_DOC fecha de creación: 20/05/2021 13:47:00 - related_infraction: AML_MIGRAC…" at bounding box center [983, 487] width 698 height 18
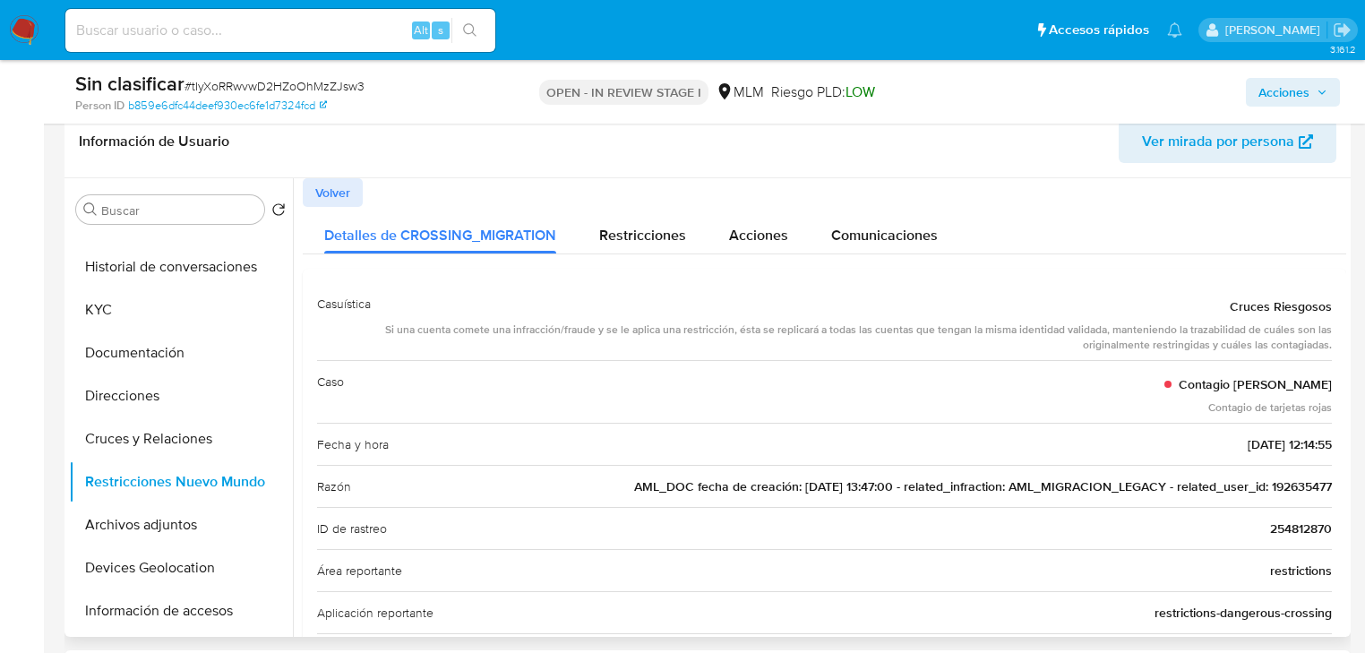
drag, startPoint x: 1262, startPoint y: 484, endPoint x: 1349, endPoint y: 483, distance: 86.9
click at [1349, 483] on div "Buscar Volver al orden por defecto Historial Casos General Historial de convers…" at bounding box center [708, 407] width 1287 height 459
drag, startPoint x: 1287, startPoint y: 93, endPoint x: 1265, endPoint y: 102, distance: 23.3
click at [1287, 94] on span "Acciones" at bounding box center [1284, 92] width 51 height 29
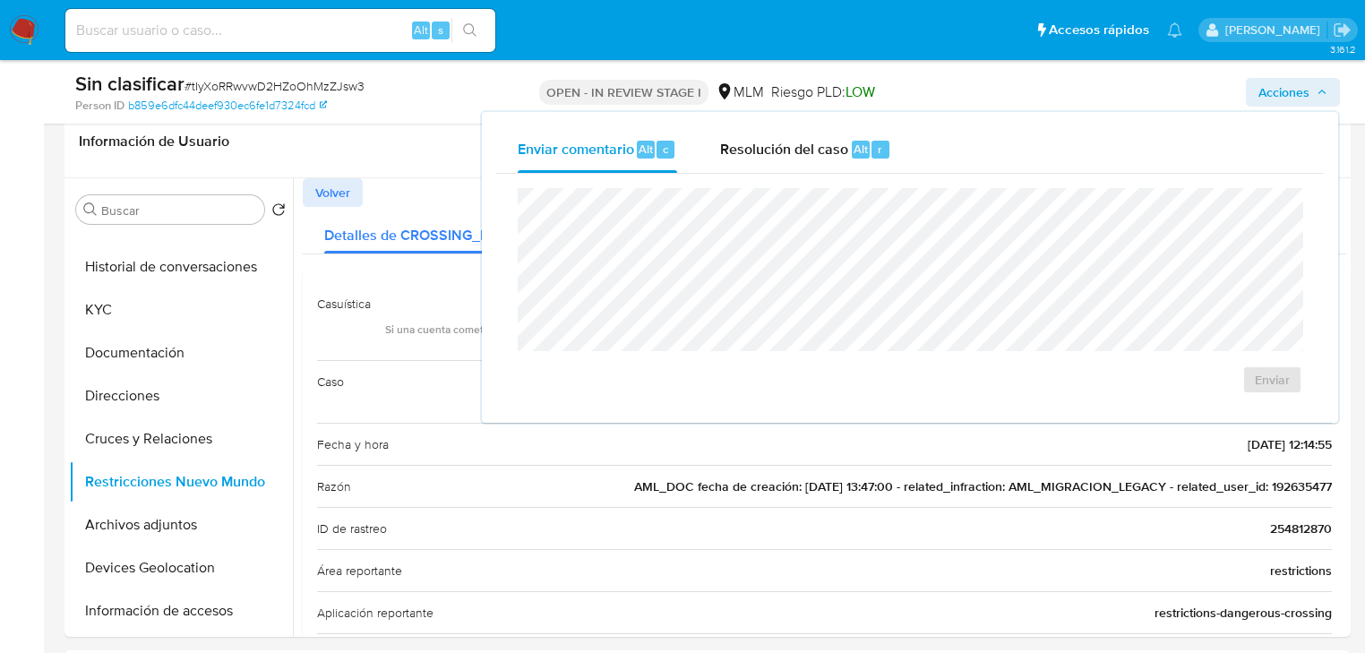
drag, startPoint x: 817, startPoint y: 151, endPoint x: 778, endPoint y: 179, distance: 48.7
click at [815, 151] on span "Resolución del caso" at bounding box center [784, 148] width 128 height 21
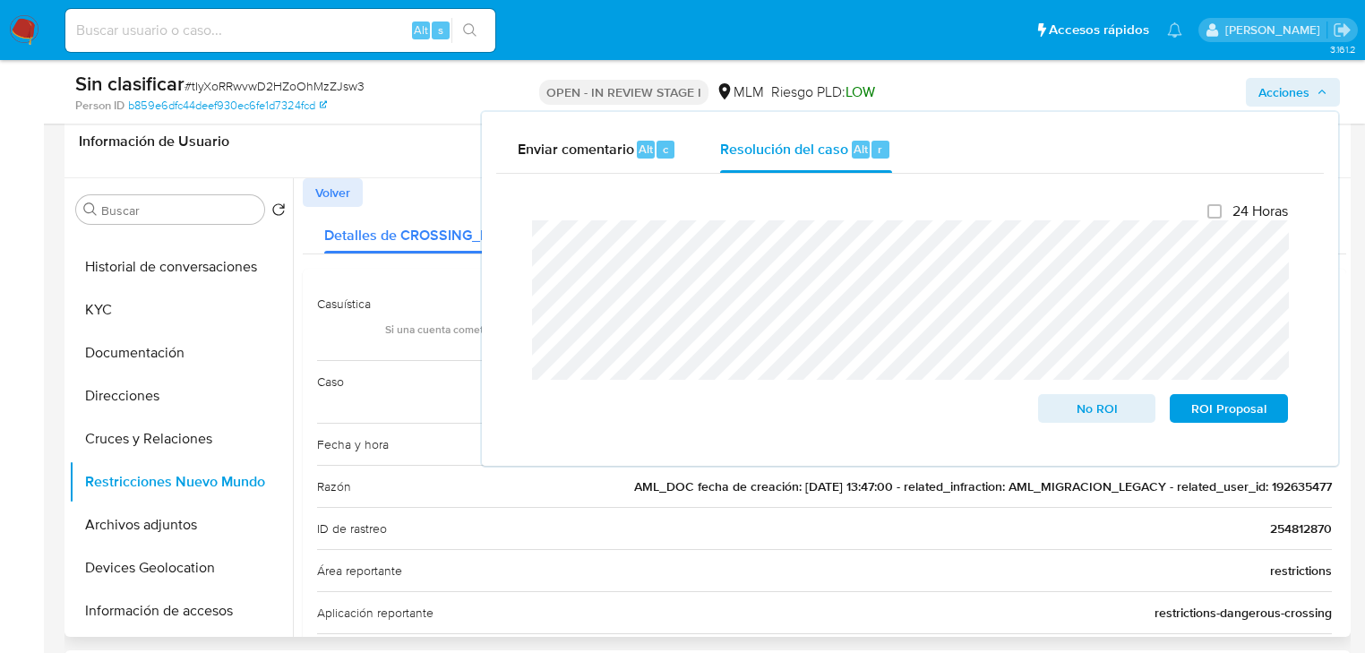
drag, startPoint x: 1263, startPoint y: 481, endPoint x: 1339, endPoint y: 478, distance: 75.3
click at [1339, 480] on div at bounding box center [820, 407] width 1054 height 459
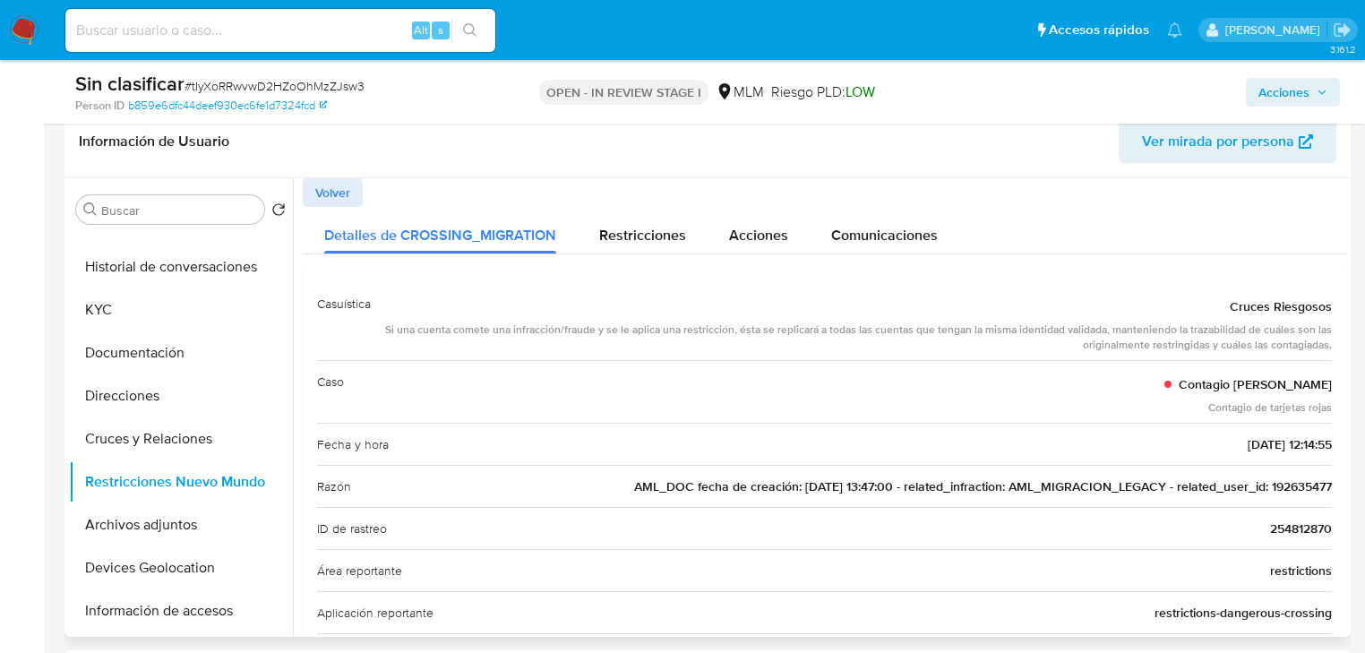
click at [1265, 487] on span "AML_DOC fecha de creación: 20/05/2021 13:47:00 - related_infraction: AML_MIGRAC…" at bounding box center [983, 487] width 698 height 18
drag, startPoint x: 1262, startPoint y: 486, endPoint x: 1335, endPoint y: 474, distance: 73.5
drag, startPoint x: 1277, startPoint y: 84, endPoint x: 1254, endPoint y: 89, distance: 22.8
click at [1276, 84] on span "Acciones" at bounding box center [1284, 92] width 51 height 29
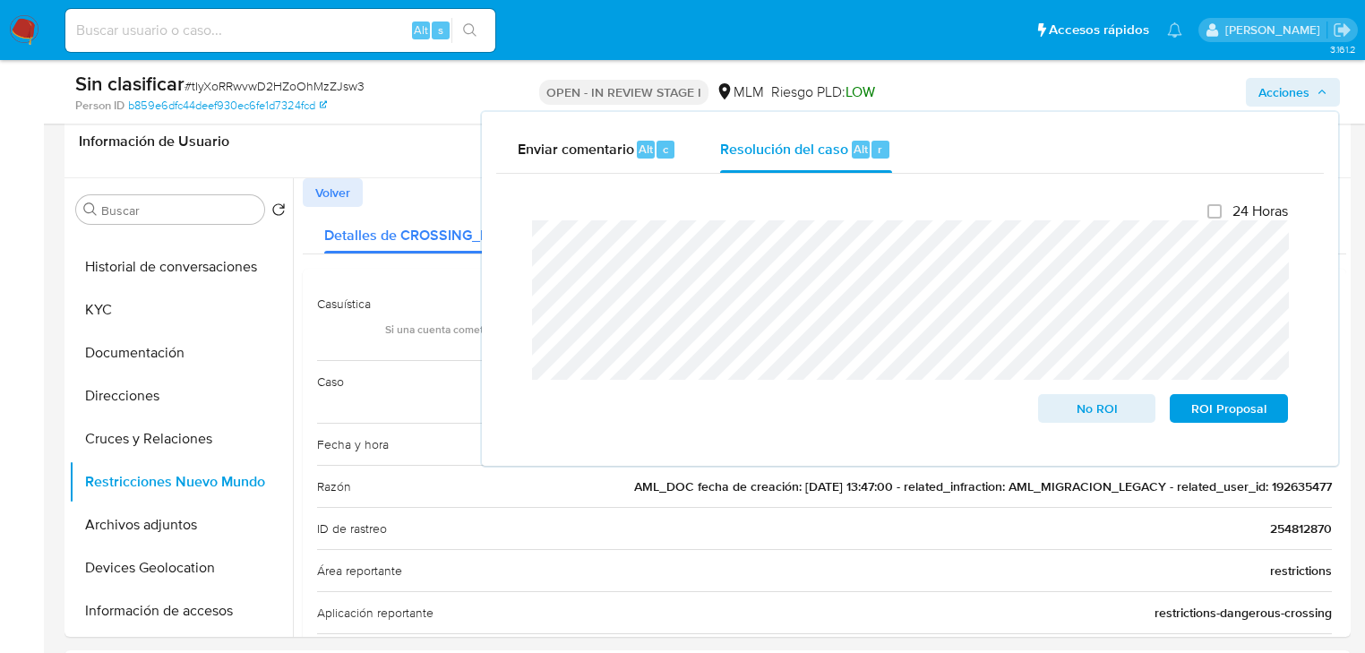
click at [515, 241] on div "Cierre de caso 24 Horas No ROI ROI Proposal" at bounding box center [910, 313] width 828 height 278
click at [1088, 406] on span "No ROI" at bounding box center [1097, 408] width 93 height 25
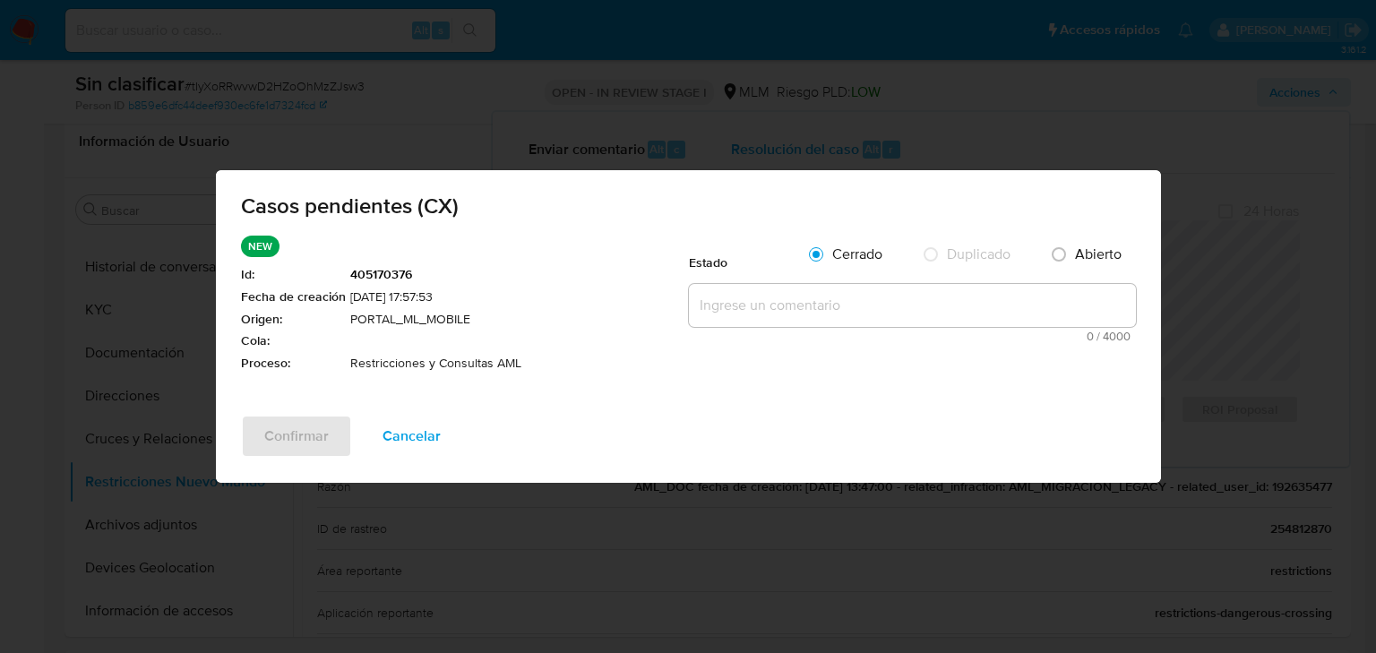
click at [816, 307] on textarea at bounding box center [912, 305] width 447 height 43
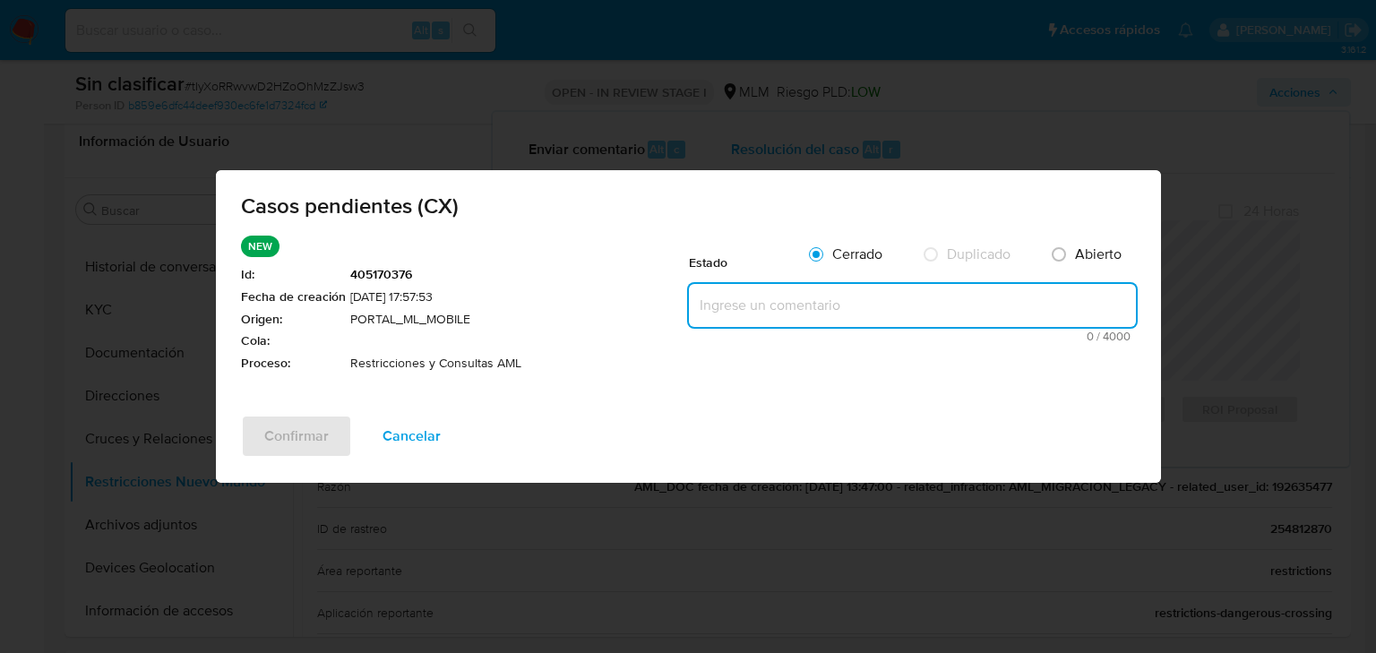
paste textarea "Se valida caso CX cliente con restricción por operativa inusual en su numero de…"
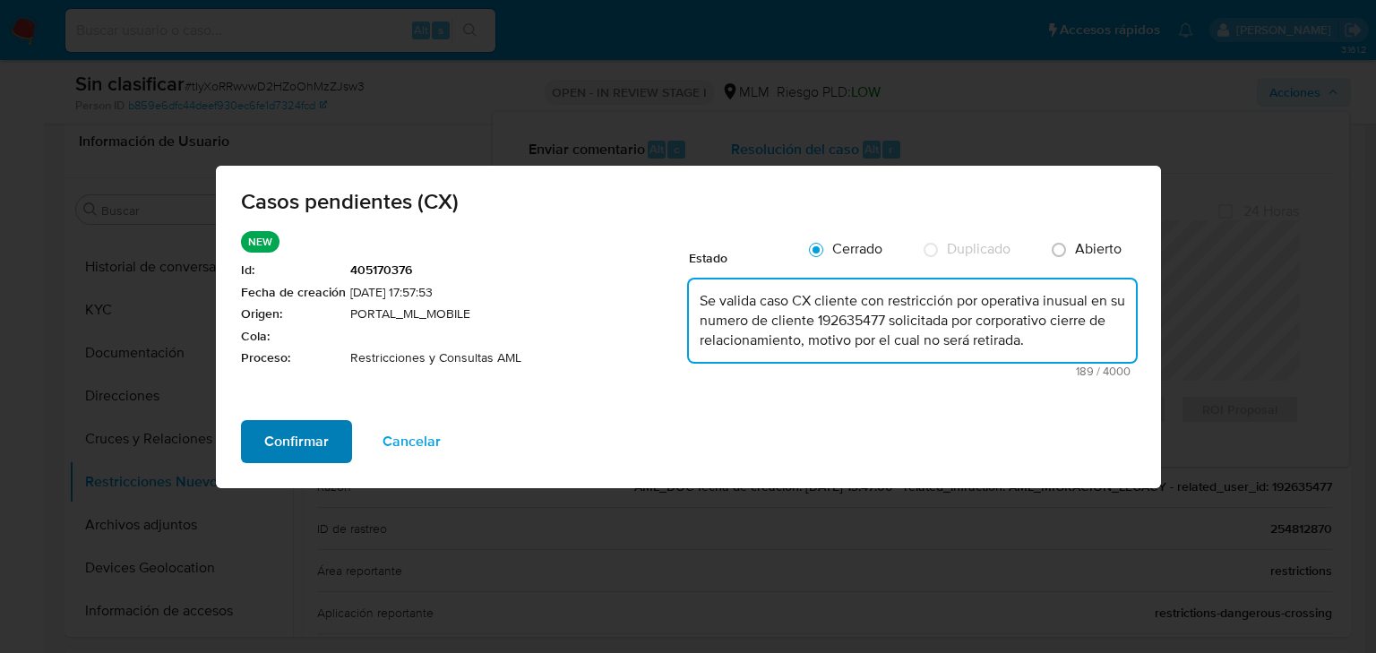
type textarea "Se valida caso CX cliente con restricción por operativa inusual en su numero de…"
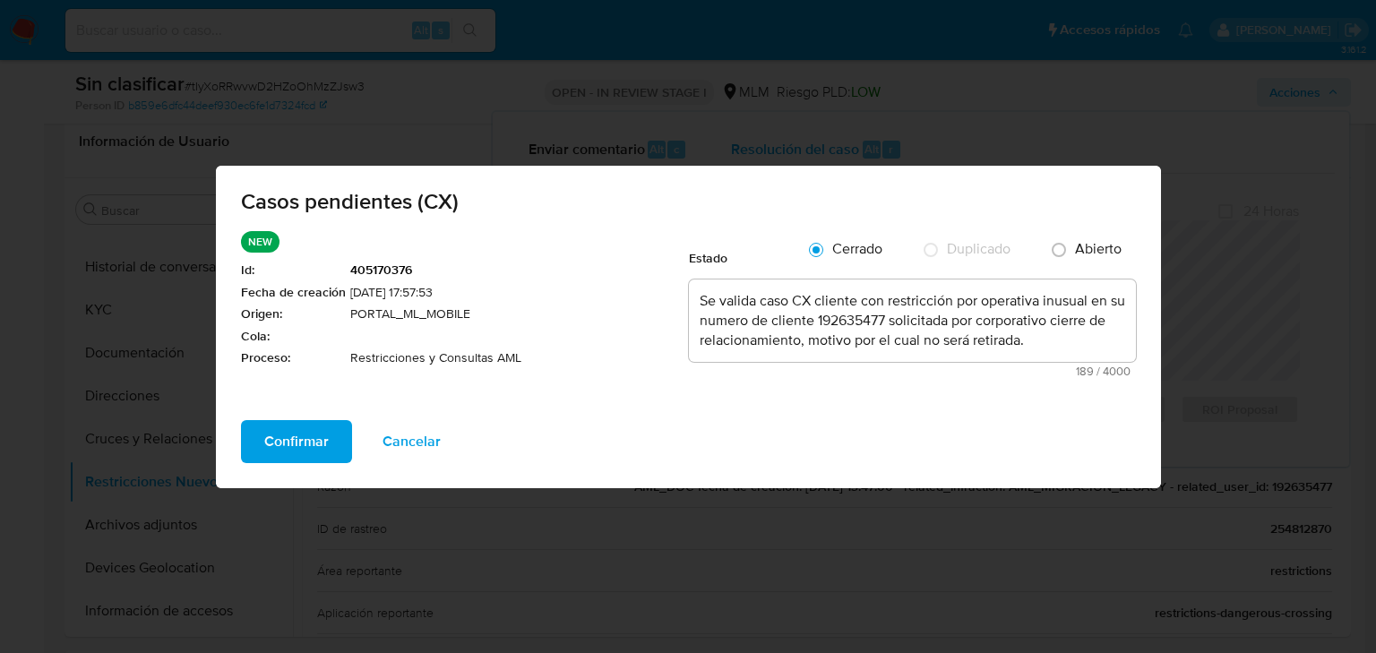
click at [282, 439] on span "Confirmar" at bounding box center [296, 441] width 65 height 39
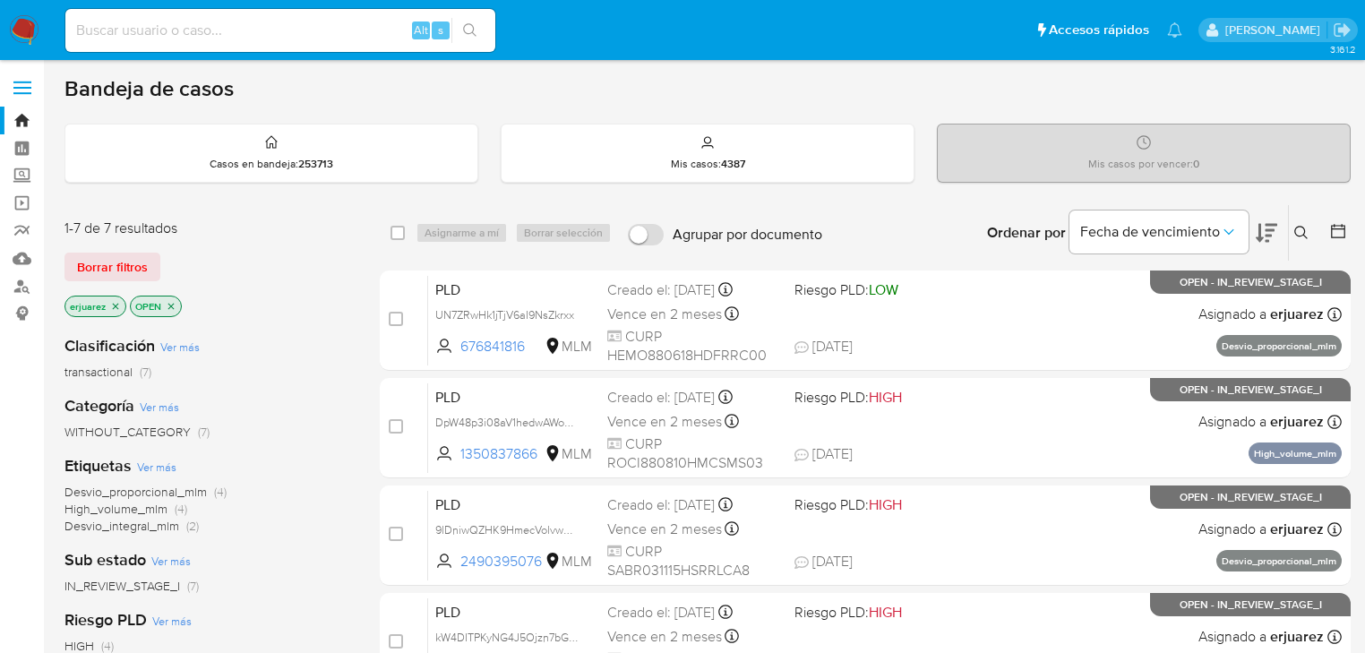
click at [23, 27] on img at bounding box center [24, 30] width 30 height 30
drag, startPoint x: 324, startPoint y: 34, endPoint x: 343, endPoint y: 35, distance: 18.8
click at [324, 34] on input at bounding box center [280, 30] width 430 height 23
paste input "r6afmXSdqFNehJ7akJPO6MsC"
type input "r6afmXSdqFNehJ7akJPO6MsC"
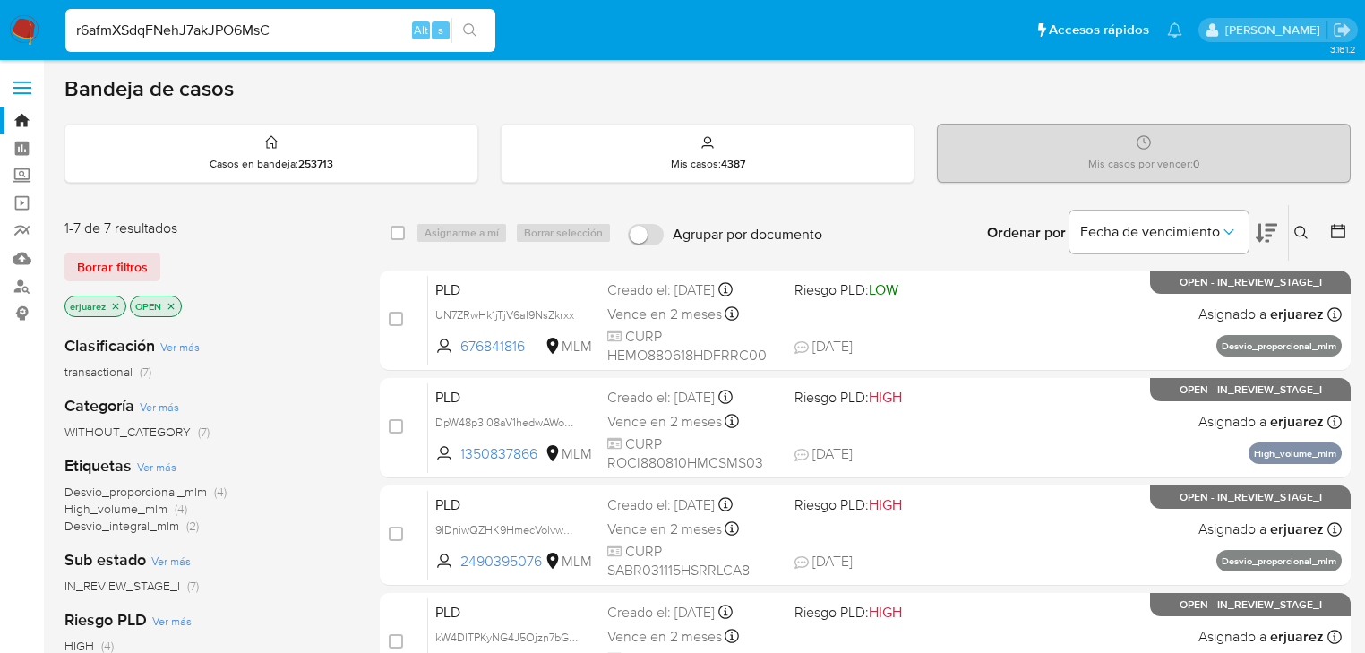
click at [465, 22] on button "search-icon" at bounding box center [470, 30] width 37 height 25
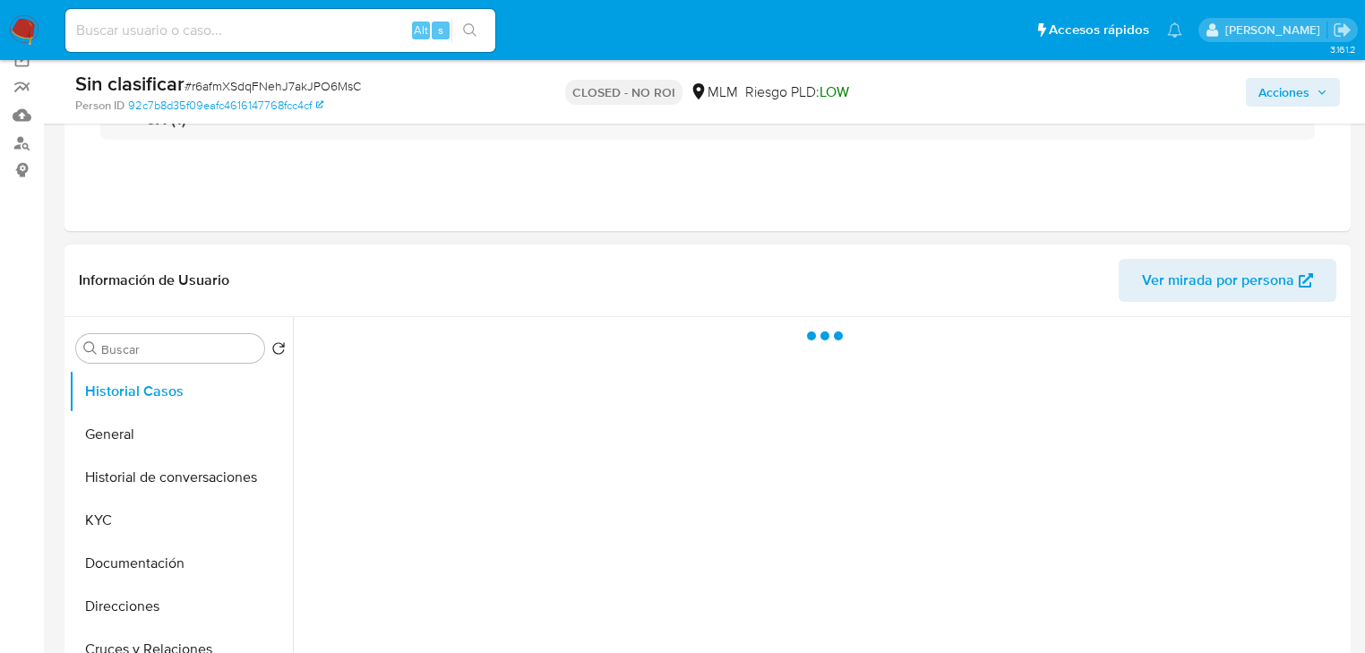
select select "10"
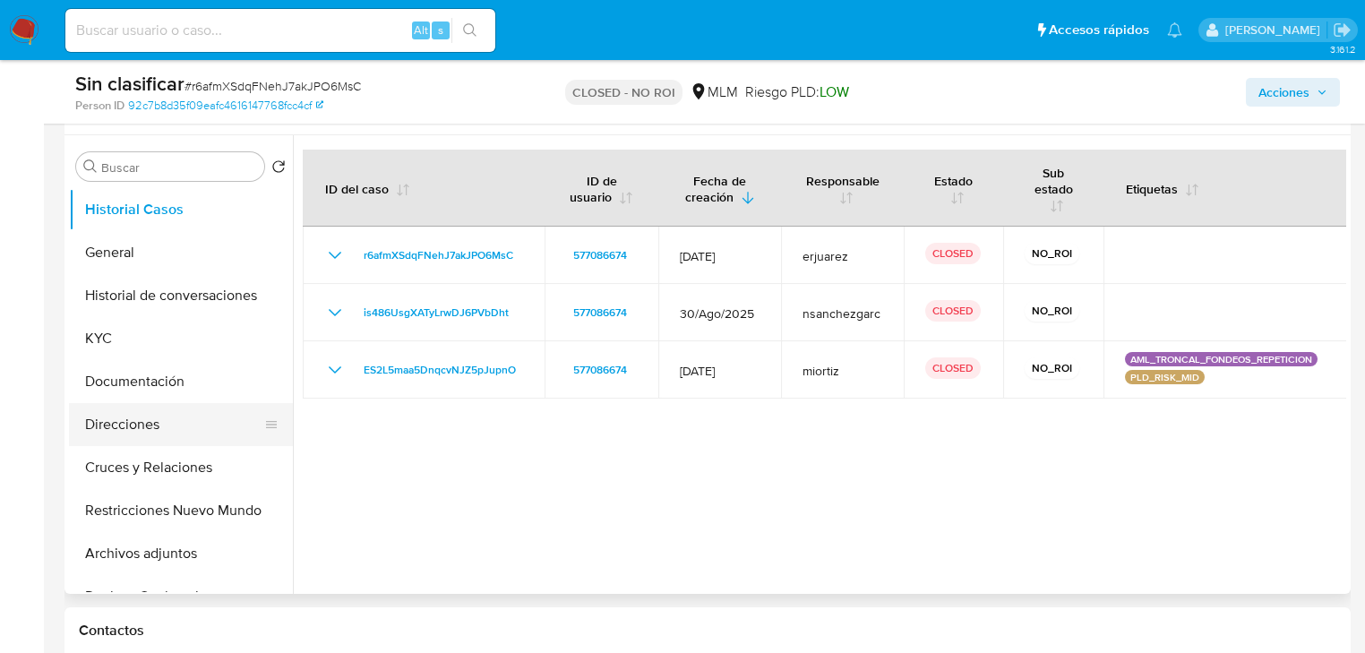
scroll to position [358, 0]
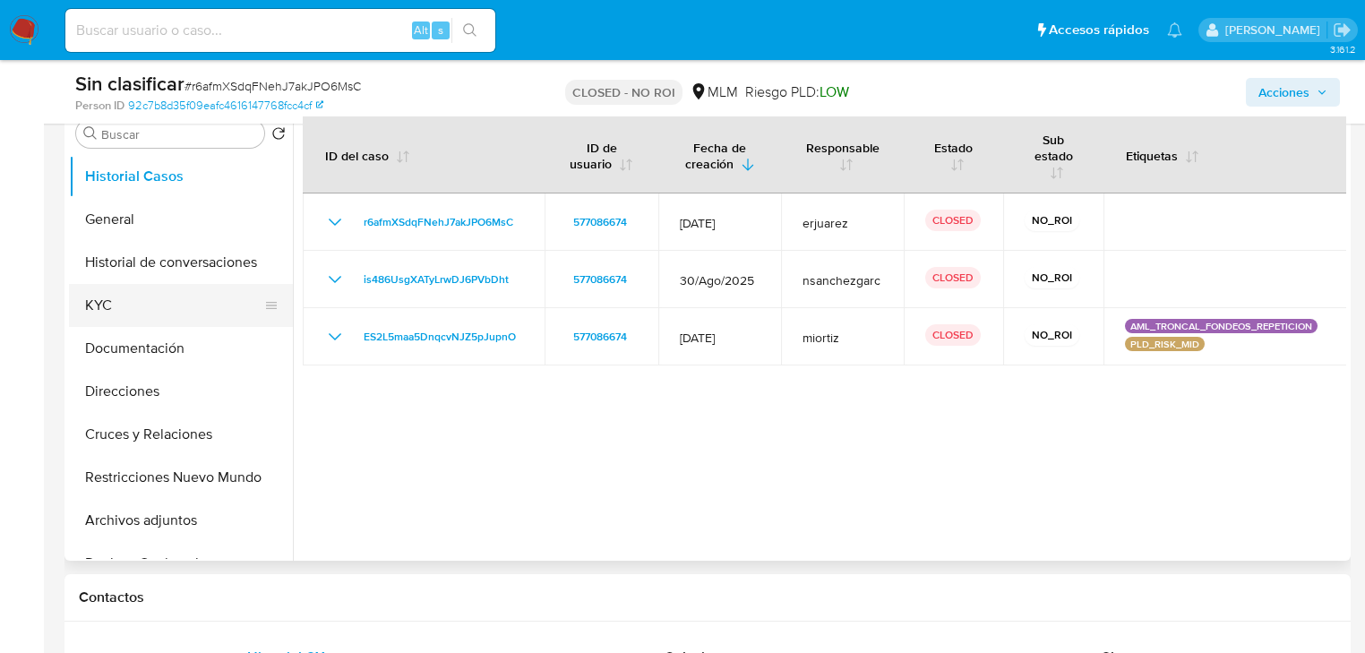
click at [109, 312] on button "KYC" at bounding box center [174, 305] width 210 height 43
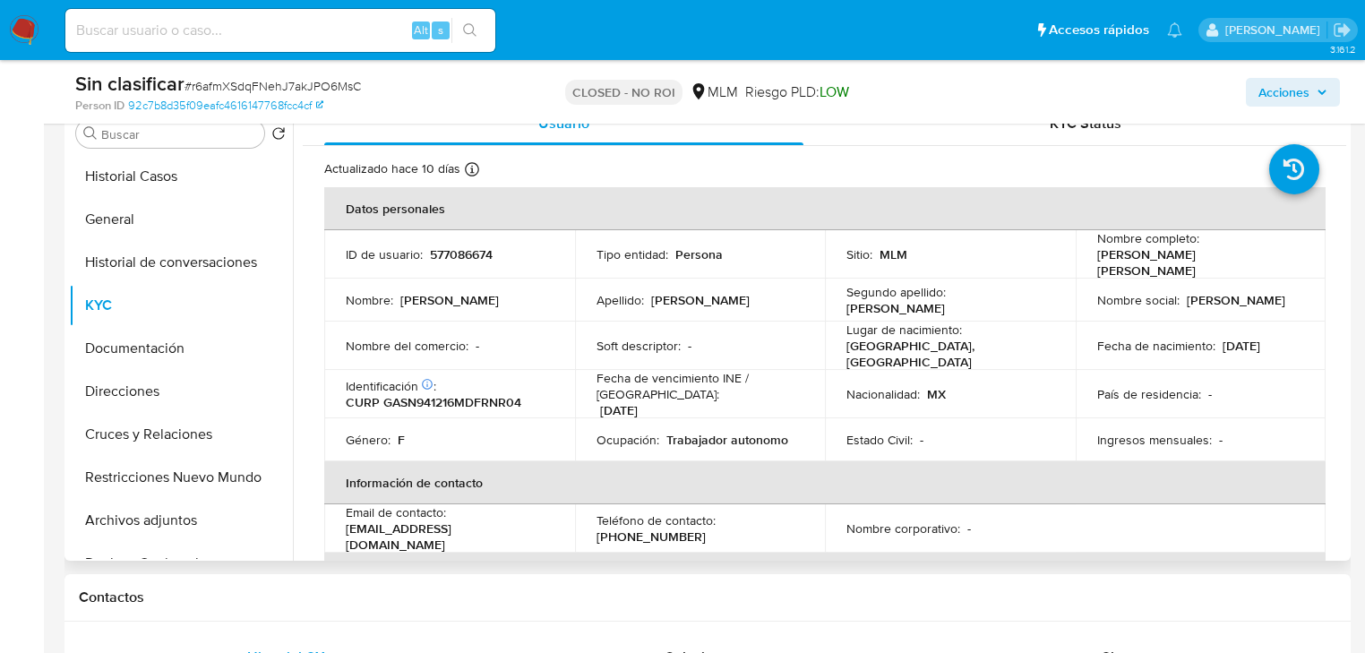
drag, startPoint x: 1093, startPoint y: 264, endPoint x: 441, endPoint y: 258, distance: 652.3
click at [1284, 259] on div "Nombre completo : Nerli Jocelyn Garcia Sanchez" at bounding box center [1202, 254] width 208 height 48
copy p "Nerli Jocelyn Garcia Sanchez"
drag, startPoint x: 424, startPoint y: 252, endPoint x: 511, endPoint y: 252, distance: 86.9
click at [511, 252] on div "ID de usuario : 577086674" at bounding box center [450, 254] width 208 height 16
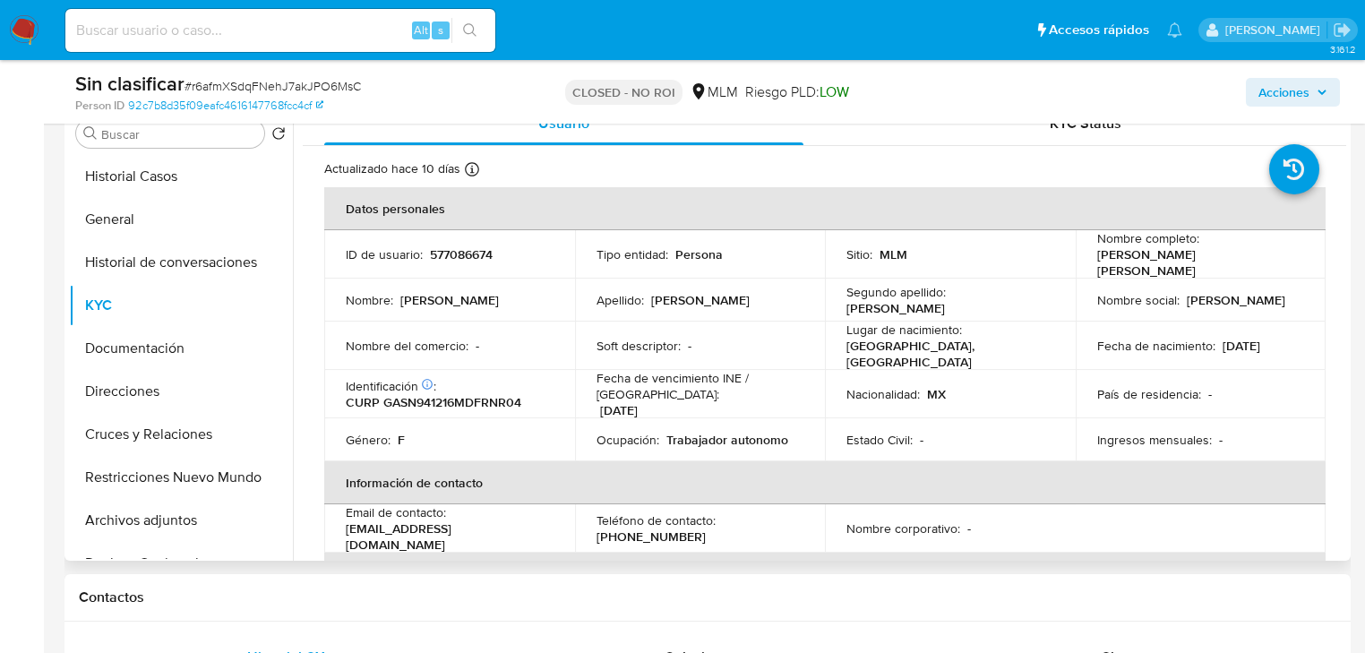
click at [451, 263] on td "ID de usuario : 577086674" at bounding box center [449, 254] width 251 height 48
drag, startPoint x: 426, startPoint y: 252, endPoint x: 490, endPoint y: 252, distance: 63.6
click at [513, 252] on div "ID de usuario : 577086674" at bounding box center [450, 254] width 208 height 16
copy p "577086674"
drag, startPoint x: 194, startPoint y: 48, endPoint x: 185, endPoint y: 30, distance: 19.7
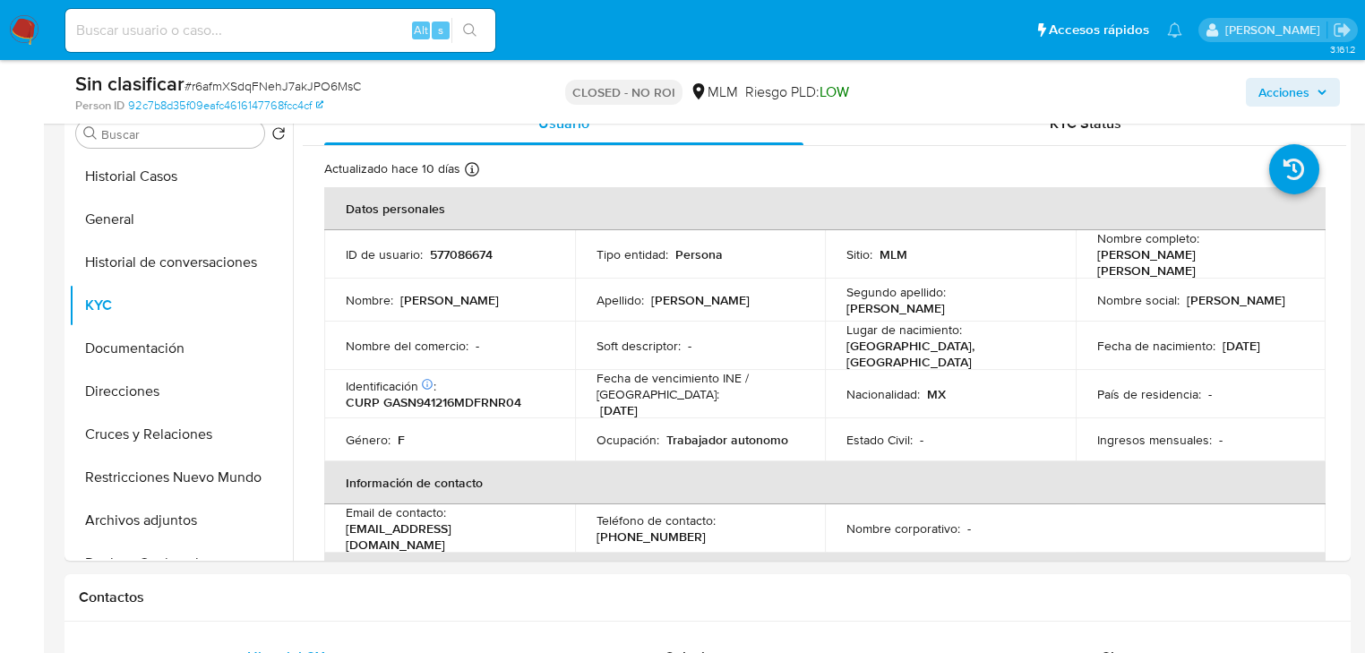
click at [194, 47] on div "Alt s" at bounding box center [280, 30] width 430 height 43
click at [181, 25] on input at bounding box center [280, 30] width 430 height 23
paste input "tIyXoRRwvwD2HZoOhMzZJsw3"
type input "tIyXoRRwvwD2HZoOhMzZJsw3"
click at [473, 26] on icon "search-icon" at bounding box center [469, 29] width 13 height 13
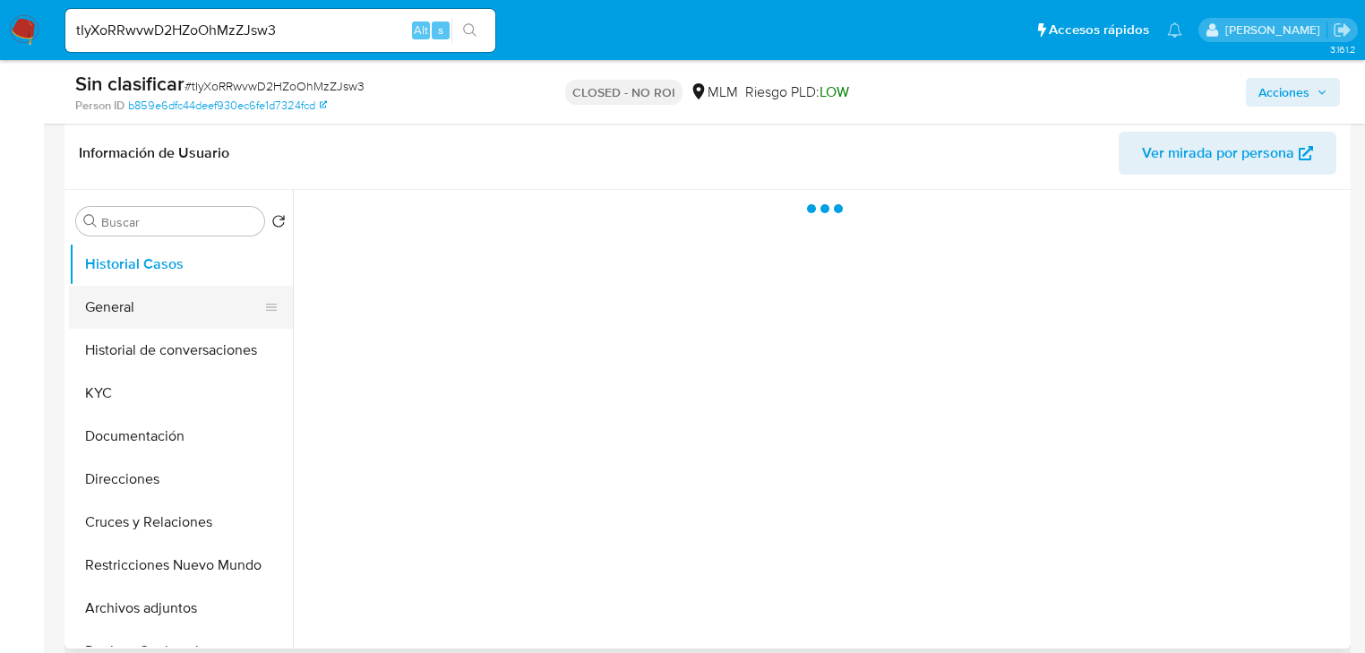
scroll to position [287, 0]
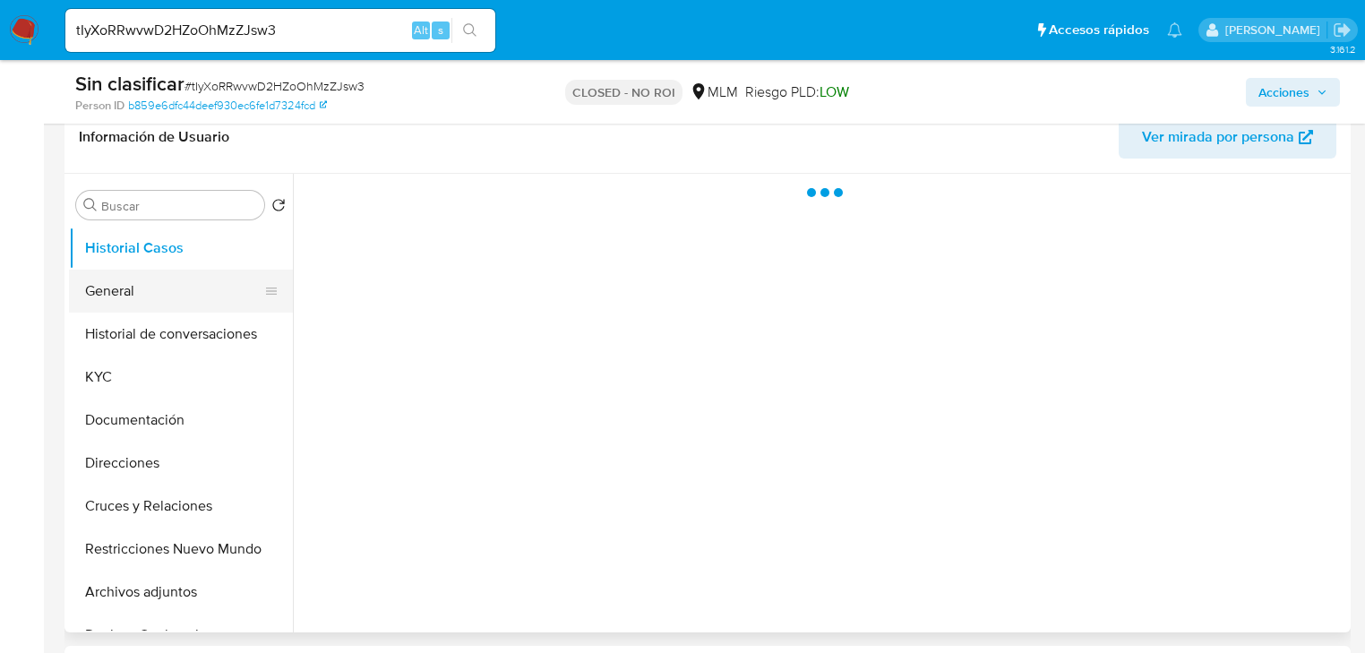
select select "10"
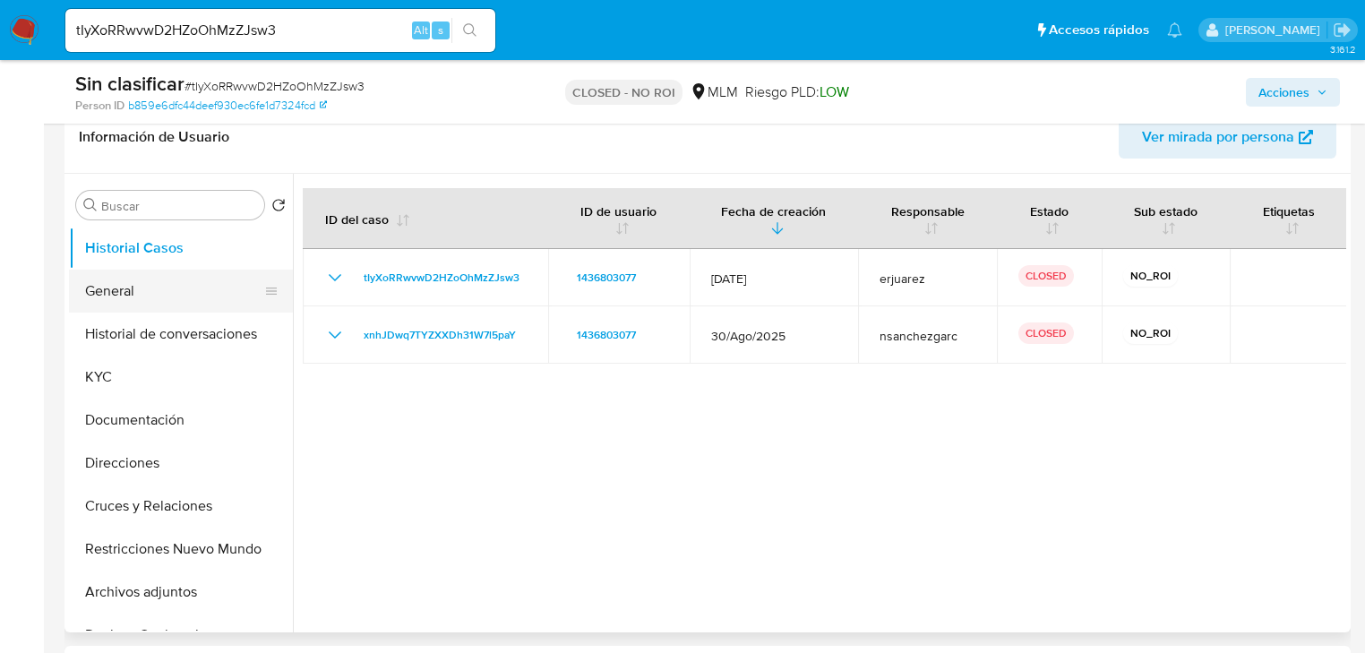
click at [129, 292] on button "General" at bounding box center [174, 291] width 210 height 43
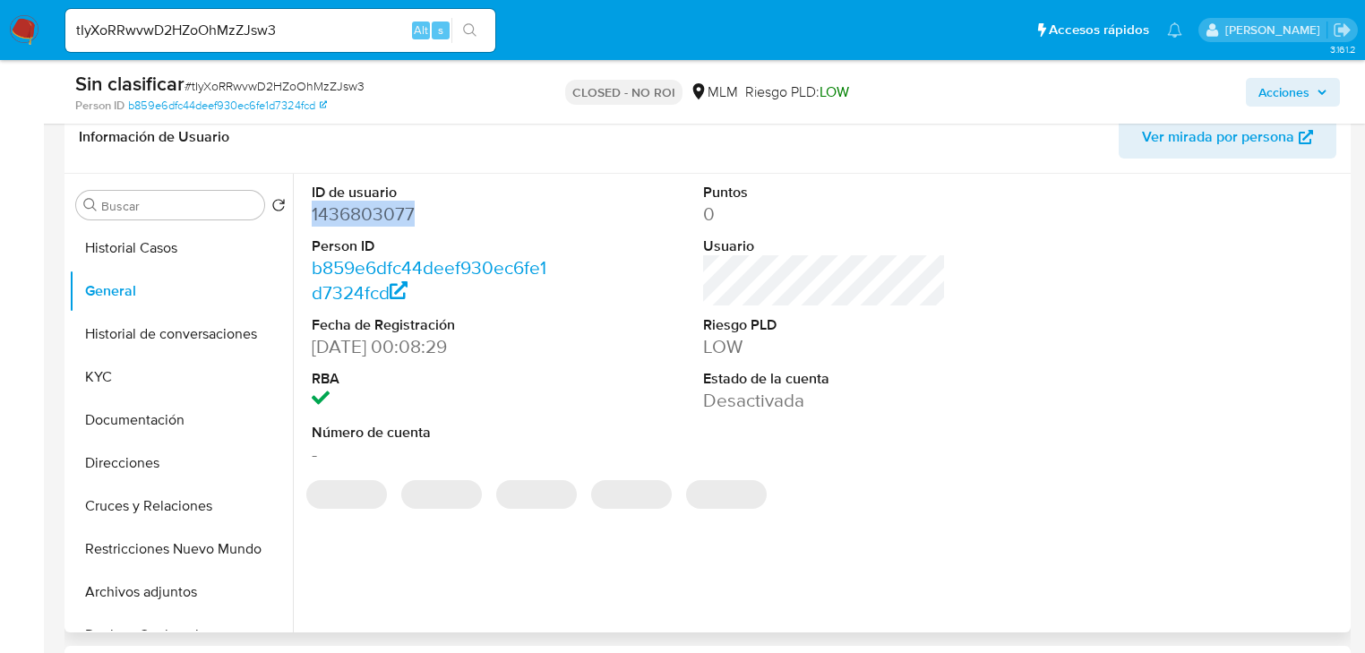
drag, startPoint x: 383, startPoint y: 220, endPoint x: 312, endPoint y: 220, distance: 71.7
click at [312, 220] on dd "1436803077" at bounding box center [433, 214] width 243 height 25
copy dd "1436803077"
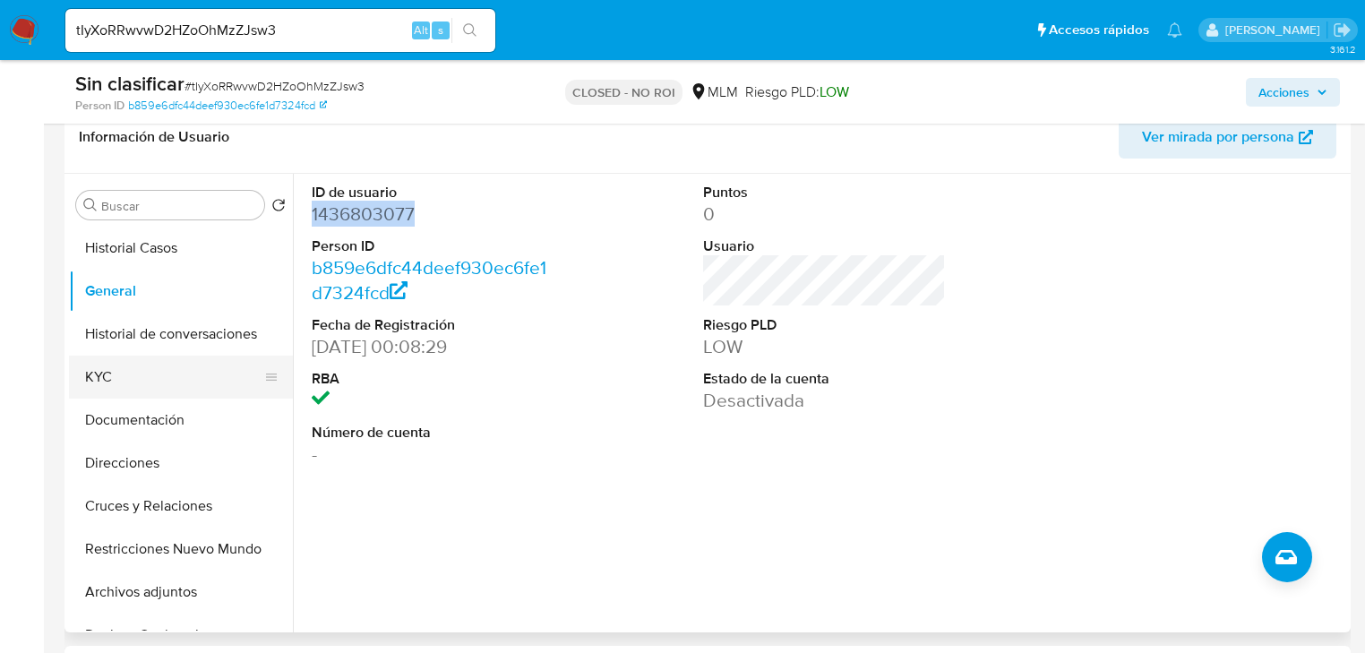
drag, startPoint x: 129, startPoint y: 386, endPoint x: 226, endPoint y: 376, distance: 97.3
click at [131, 385] on button "KYC" at bounding box center [174, 377] width 210 height 43
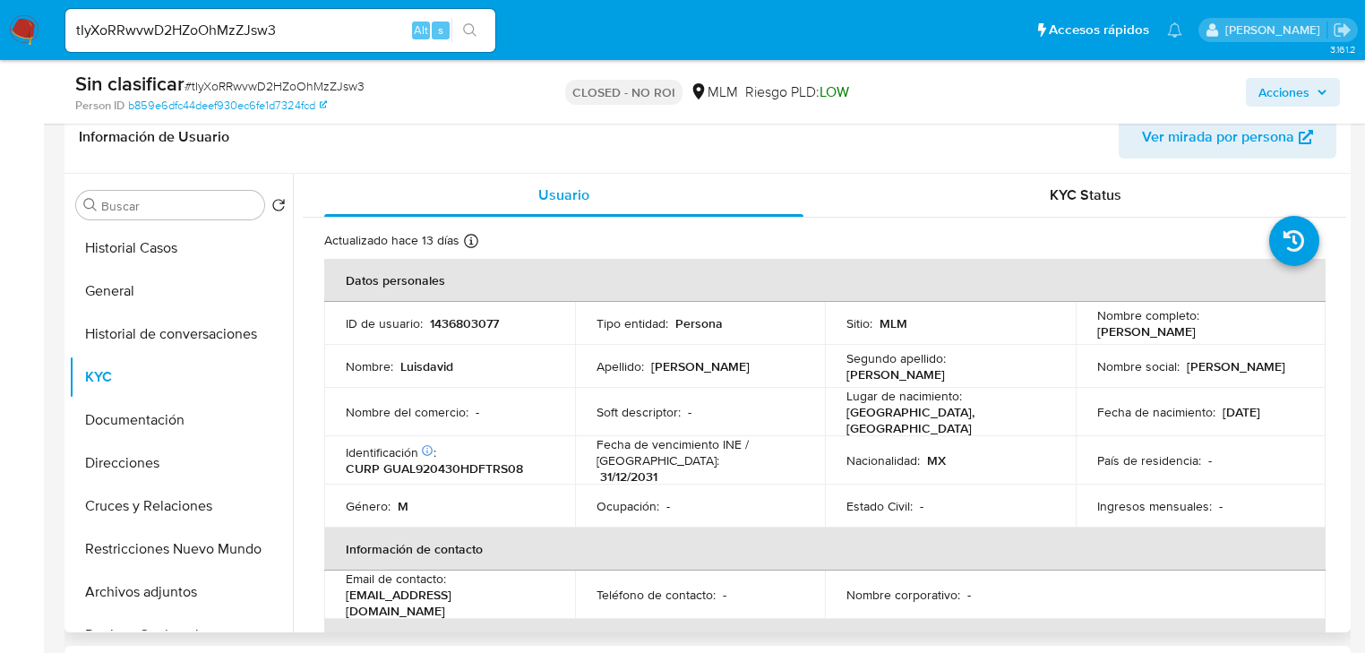
drag, startPoint x: 1093, startPoint y: 332, endPoint x: 1299, endPoint y: 329, distance: 206.1
click at [1299, 329] on td "Nombre completo : Luisdavid Gutierrez Arellano" at bounding box center [1201, 323] width 251 height 43
copy p "Luisdavid Gutierrez Arellano"
click at [22, 24] on img at bounding box center [24, 30] width 30 height 30
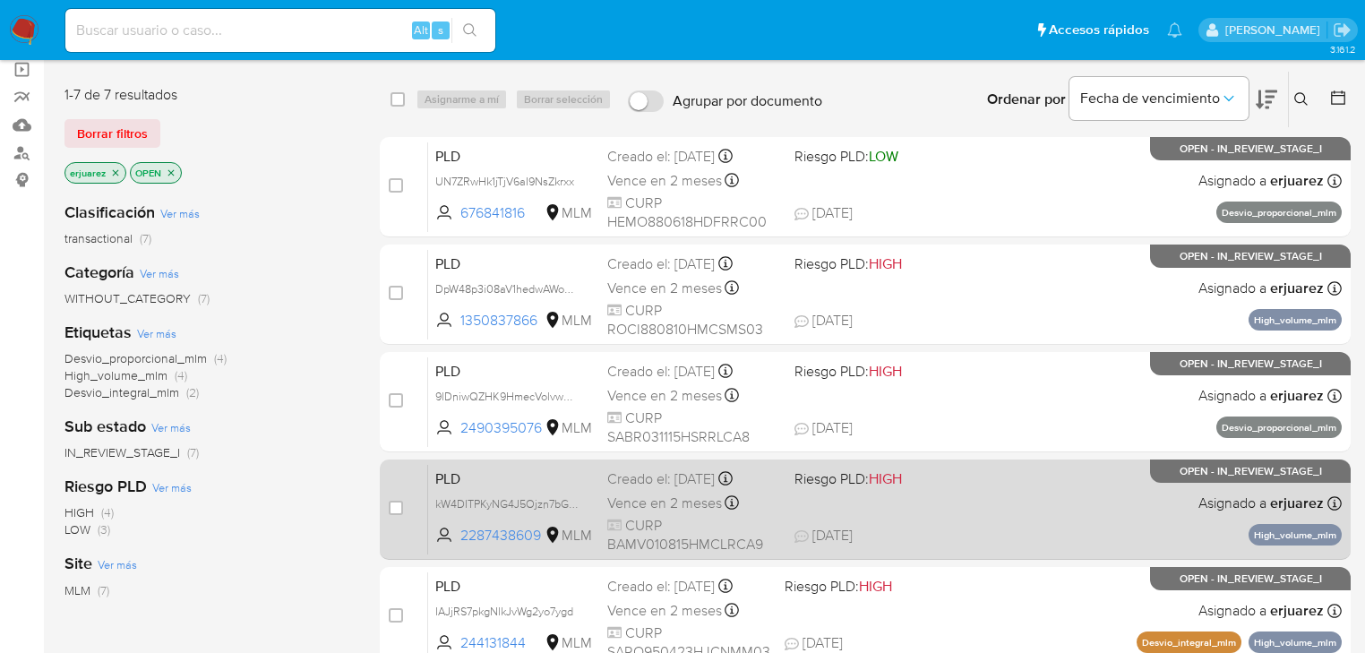
scroll to position [287, 0]
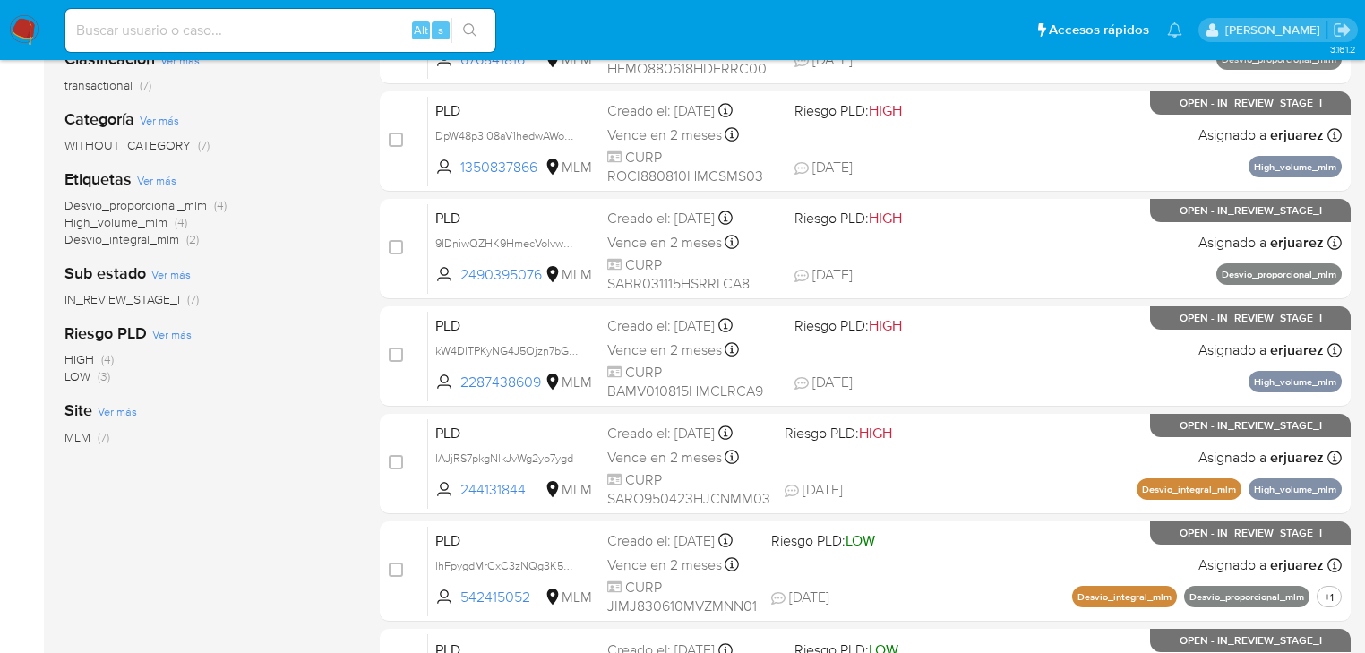
click at [148, 301] on span "IN_REVIEW_STAGE_I" at bounding box center [123, 299] width 116 height 18
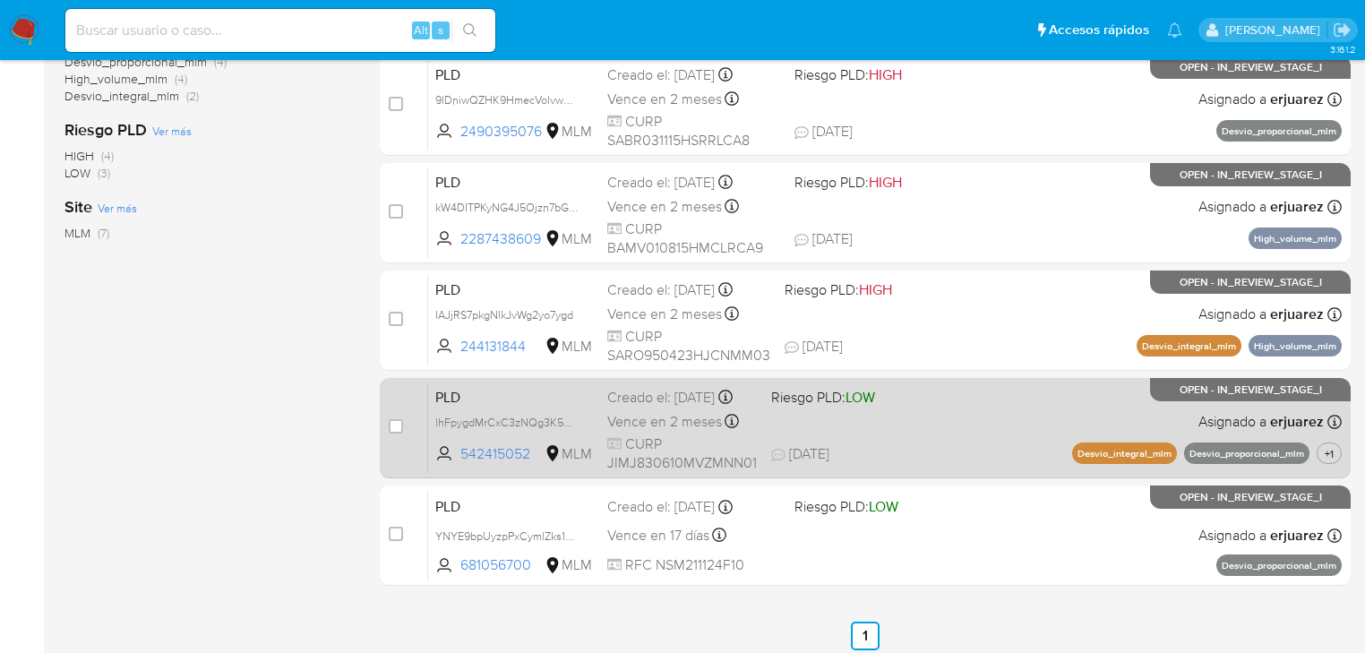
scroll to position [502, 0]
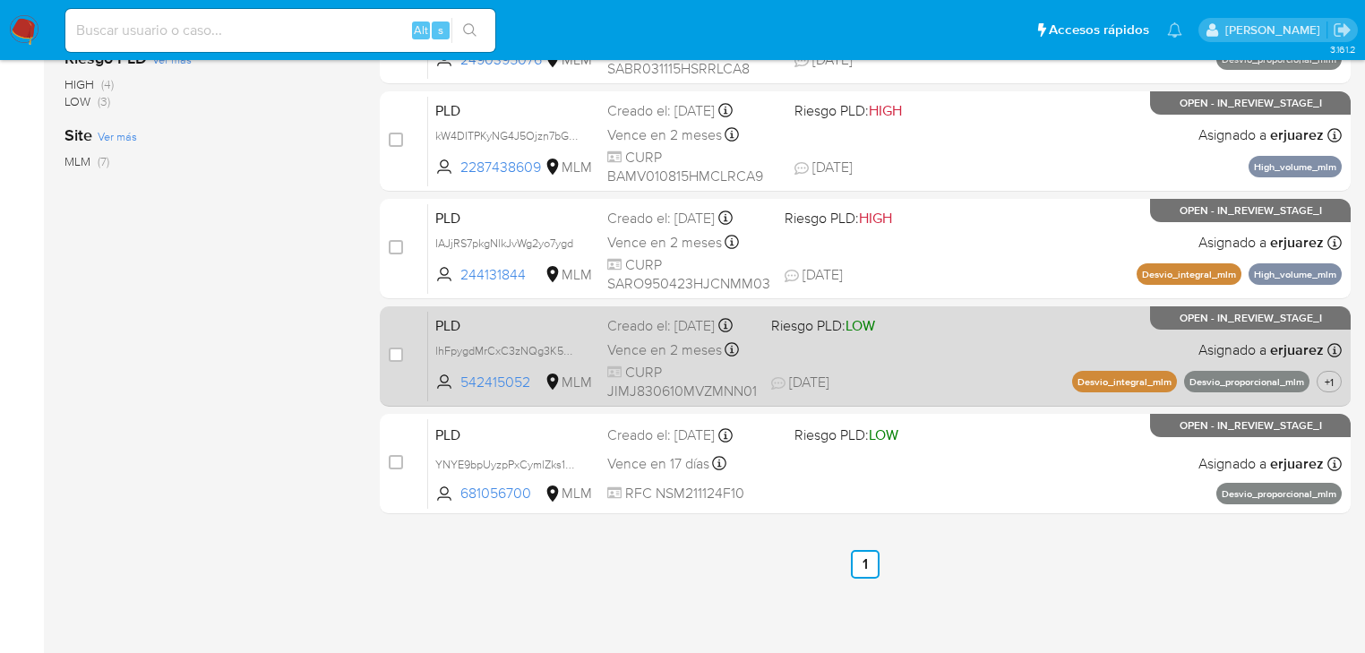
click at [958, 376] on div "PLD lhFpygdMrCxC3zNQg3K5TlmG 542415052 MLM Riesgo PLD: LOW Creado el: [DATE] Cr…" at bounding box center [885, 356] width 914 height 90
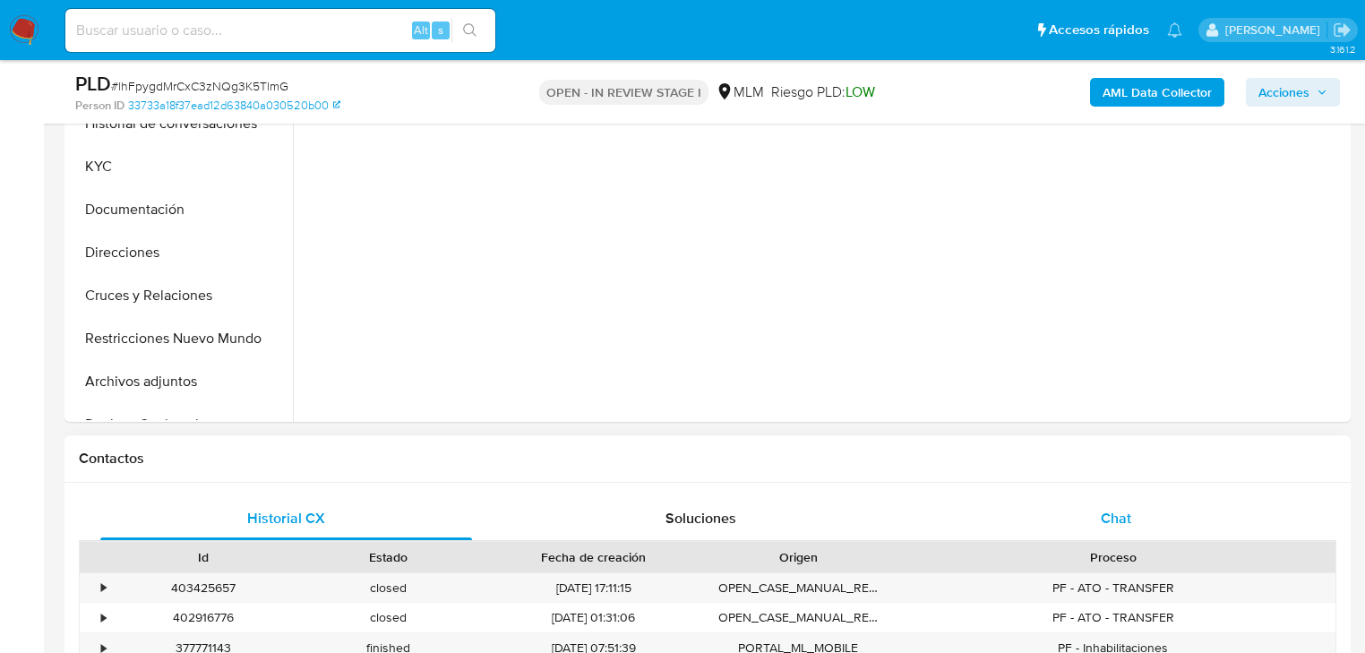
select select "10"
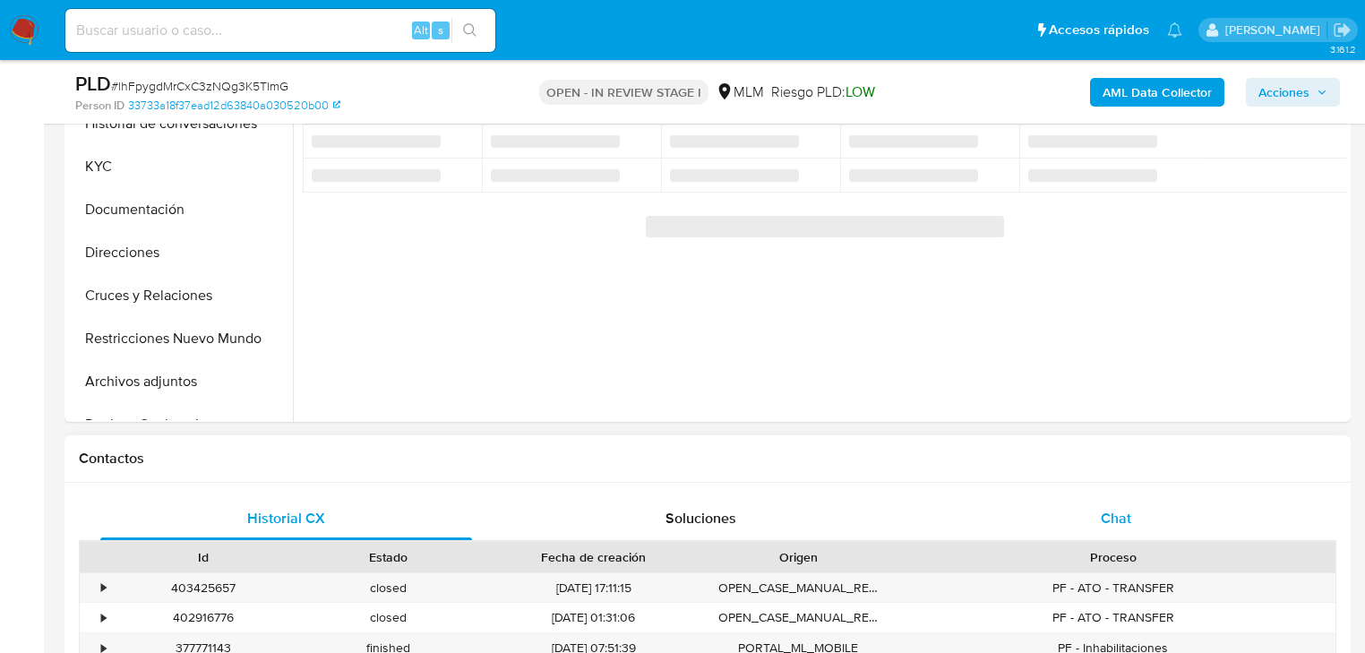
click at [1107, 517] on span "Chat" at bounding box center [1116, 518] width 30 height 21
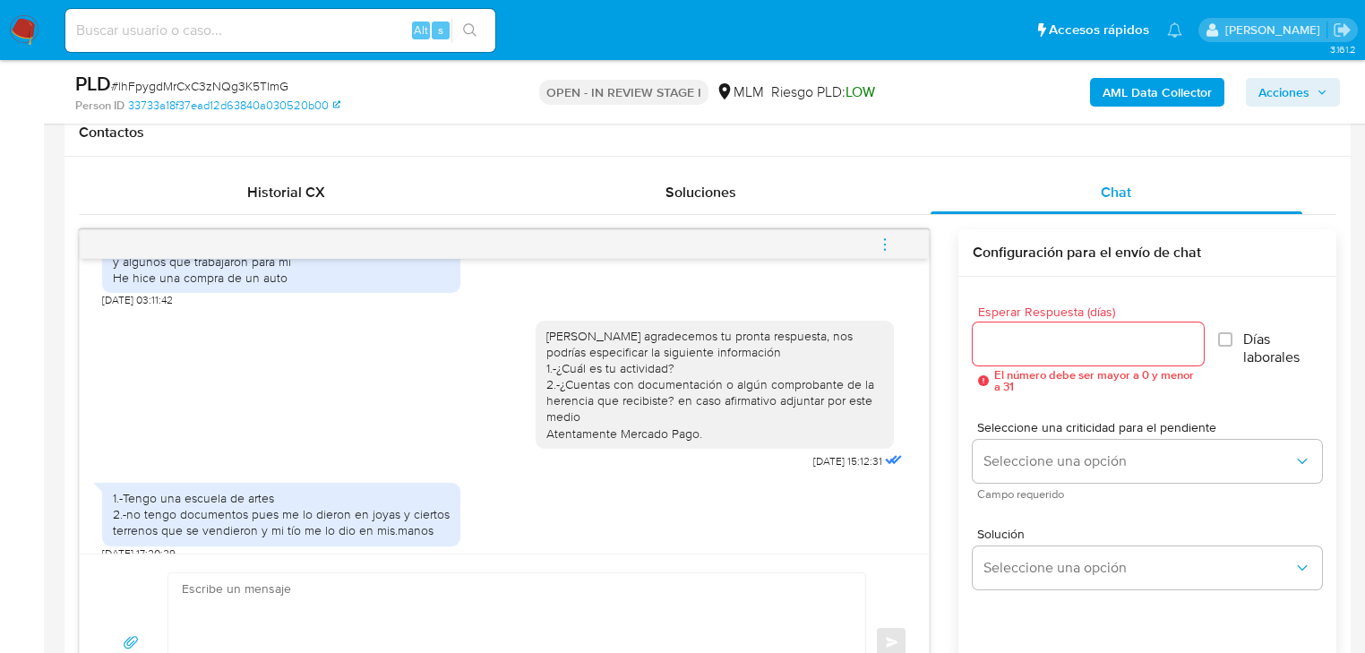
scroll to position [860, 0]
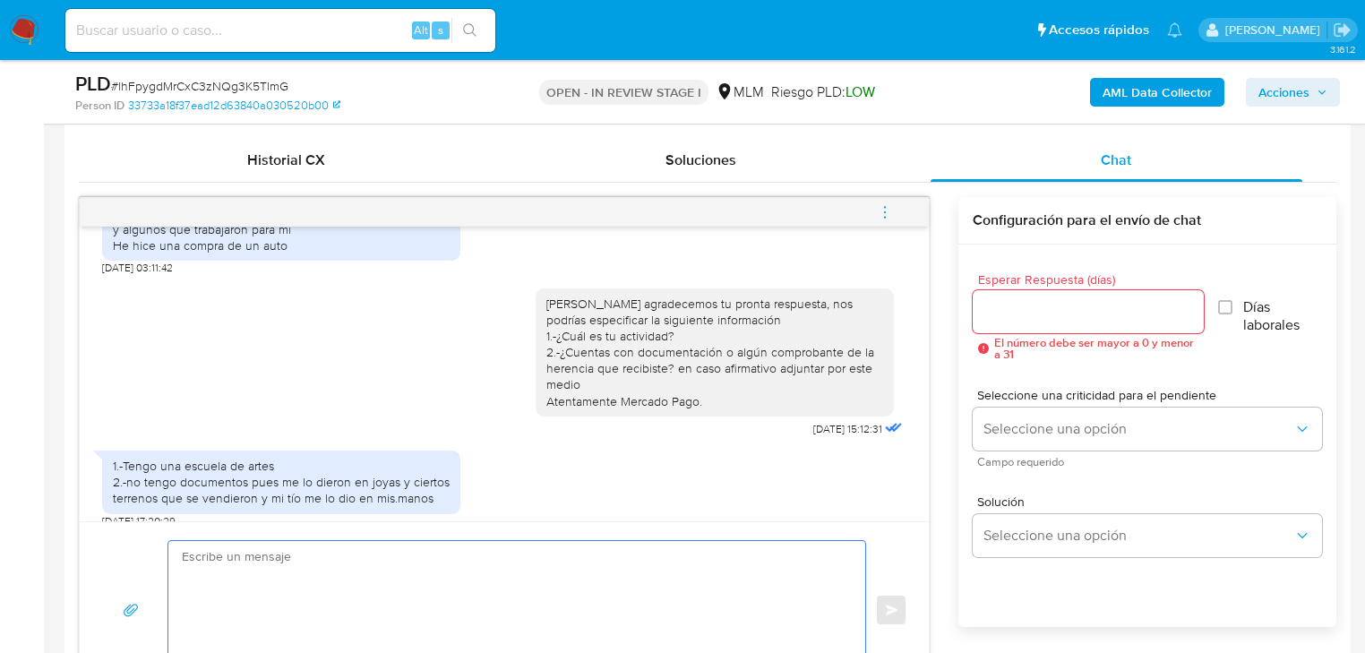
click at [403, 563] on textarea at bounding box center [512, 610] width 661 height 138
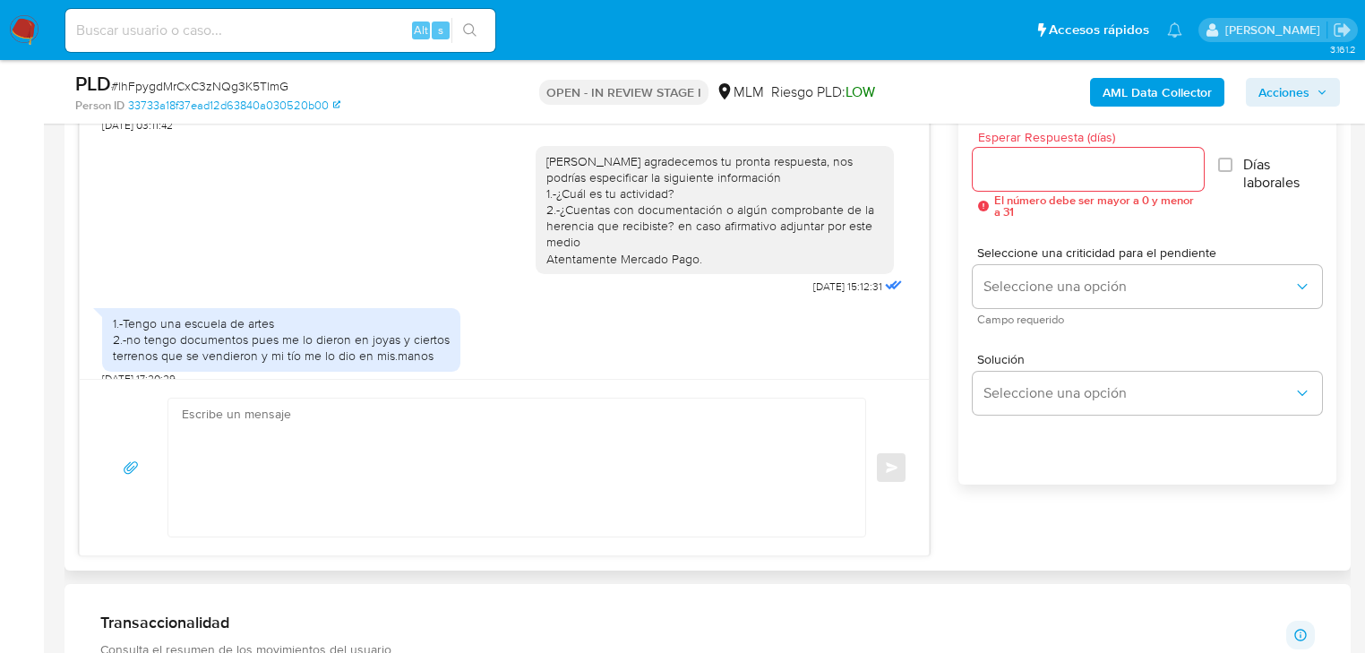
scroll to position [1003, 0]
click at [293, 455] on textarea at bounding box center [512, 467] width 661 height 138
click at [287, 560] on div "Historial CX Soluciones Chat Id Estado Fecha de creación Origen Proceso • 40342…" at bounding box center [708, 275] width 1287 height 589
click at [282, 469] on textarea at bounding box center [512, 467] width 661 height 138
paste textarea "Agradecemos tu tiempo y documentación proporcionada. Te recordamos que esto fue…"
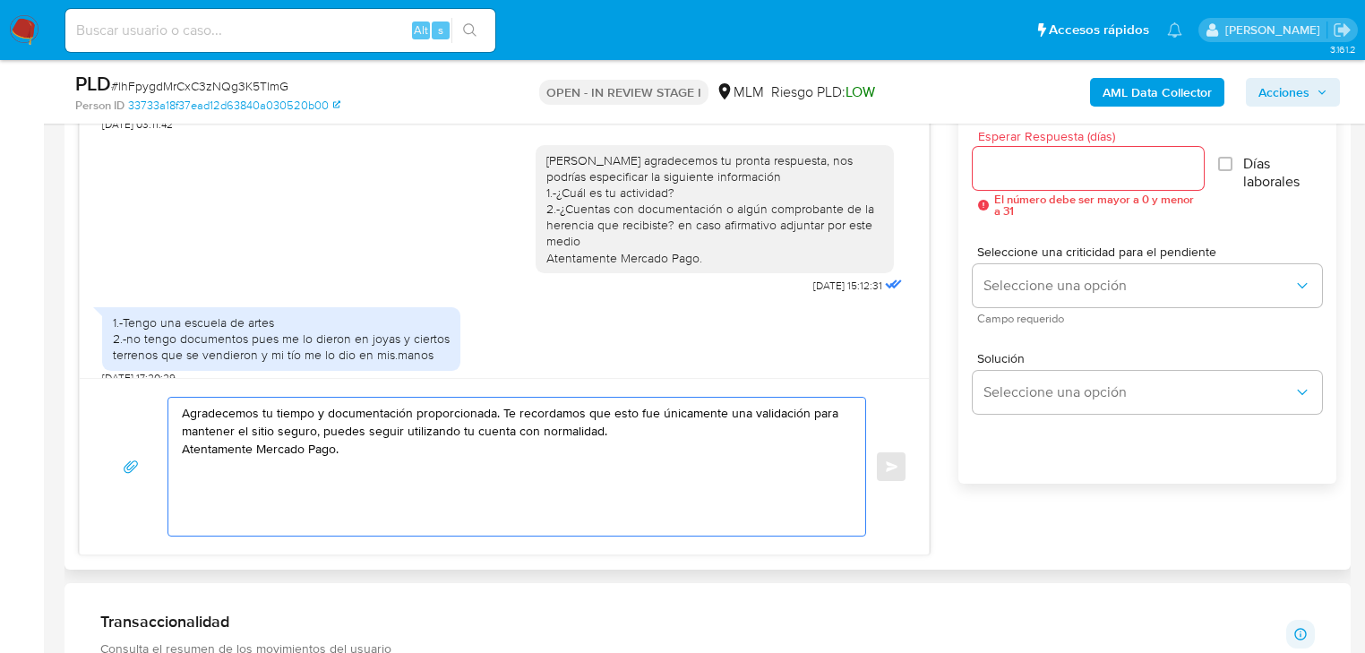
drag, startPoint x: 329, startPoint y: 410, endPoint x: 406, endPoint y: 410, distance: 77.1
click at [406, 410] on textarea "Agradecemos tu tiempo y documentación proporcionada. Te recordamos que esto fue…" at bounding box center [512, 467] width 661 height 138
drag, startPoint x: 627, startPoint y: 434, endPoint x: 321, endPoint y: 429, distance: 306.5
click at [321, 429] on textarea "Agradecemos tu tiempo e información proporcionada. Te recordamos que esto fue ú…" at bounding box center [512, 467] width 661 height 138
drag, startPoint x: 368, startPoint y: 448, endPoint x: 175, endPoint y: 402, distance: 198.9
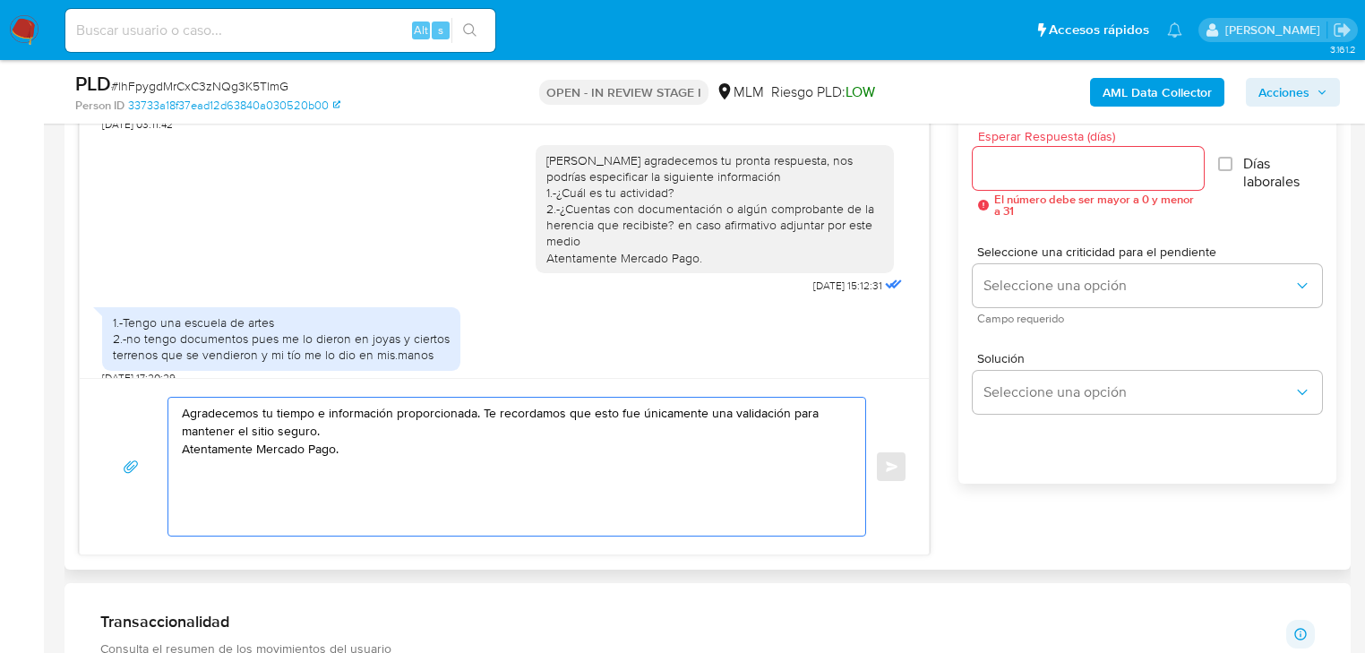
click at [175, 402] on div "Agradecemos tu tiempo e información proporcionada. Te recordamos que esto fue ú…" at bounding box center [512, 467] width 688 height 138
type textarea "Agradecemos tu tiempo e información proporcionada. Te recordamos que esto fue ú…"
click at [1021, 176] on input "Esperar Respuesta (días)" at bounding box center [1088, 168] width 231 height 23
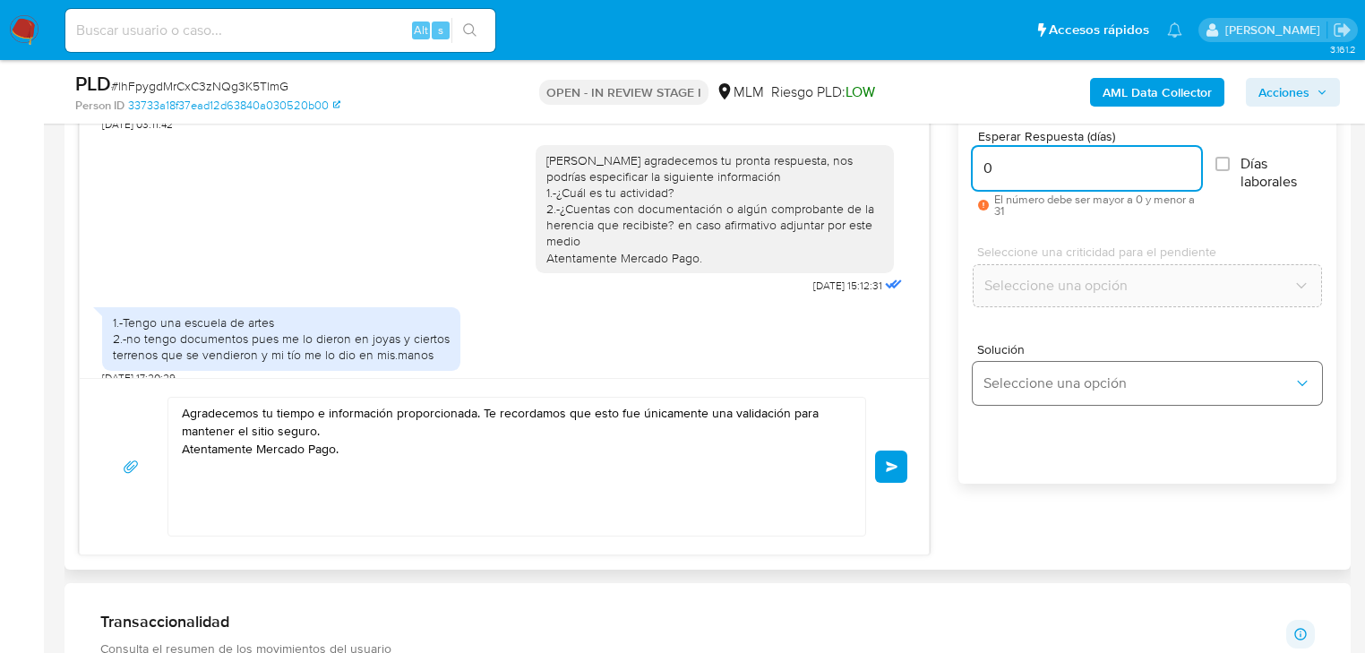
type input "0"
drag, startPoint x: 1057, startPoint y: 383, endPoint x: 1088, endPoint y: 373, distance: 32.3
click at [1061, 383] on span "Seleccione una opción" at bounding box center [1139, 384] width 310 height 18
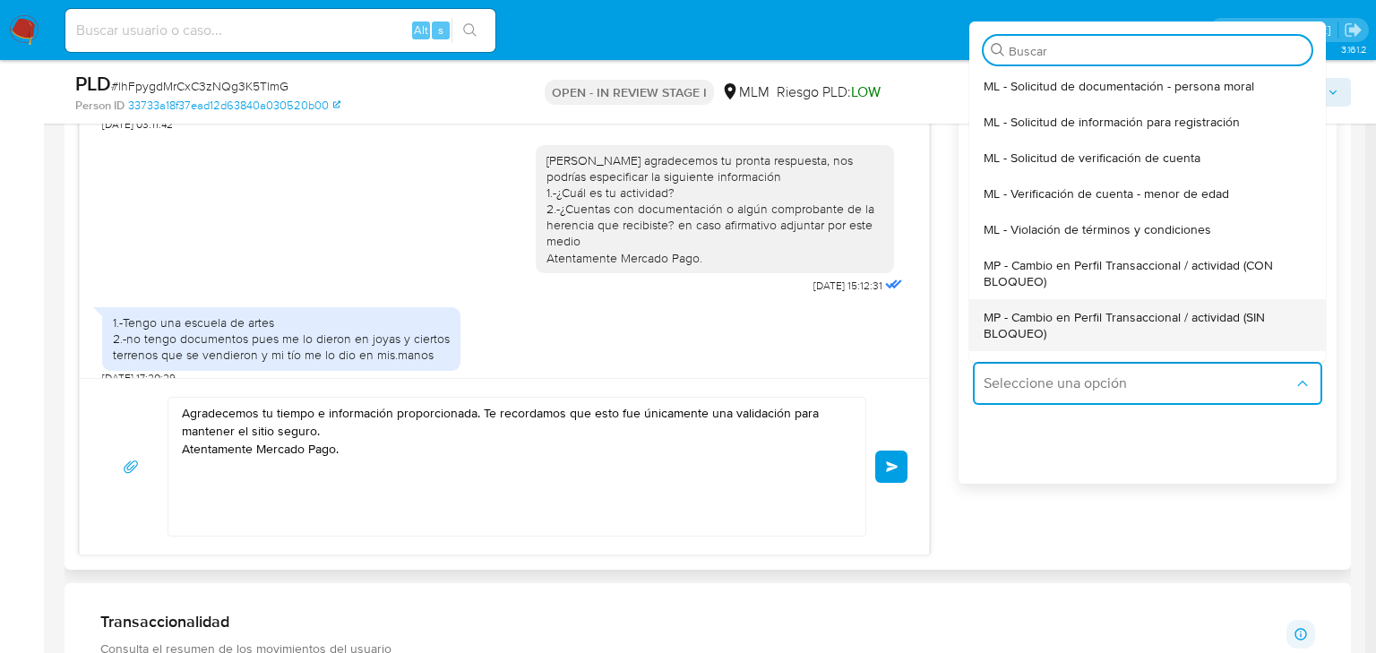
click at [1201, 320] on span "MP - Cambio en Perfil Transaccional / actividad (SIN BLOQUEO)" at bounding box center [1142, 325] width 317 height 32
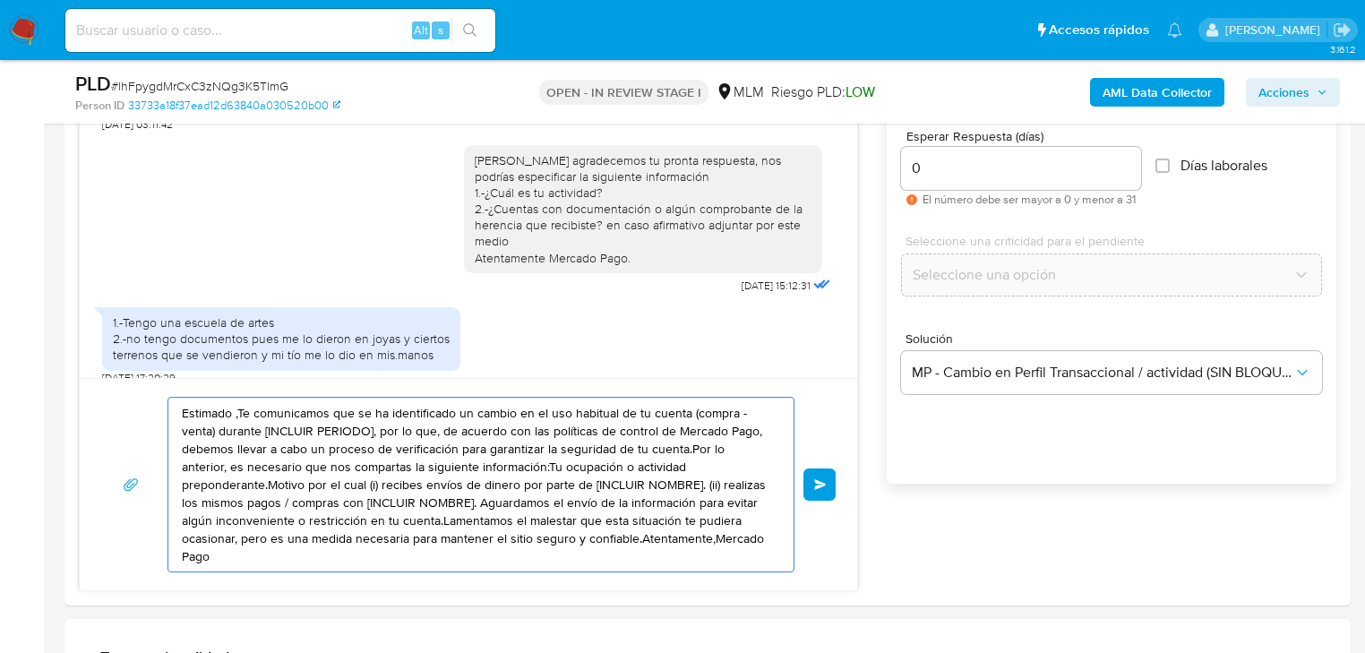
drag, startPoint x: 679, startPoint y: 542, endPoint x: -90, endPoint y: 355, distance: 791.2
paste textarea "Agradecemos tu tiempo e información proporcionada. Te recordamos que esto fue ú…"
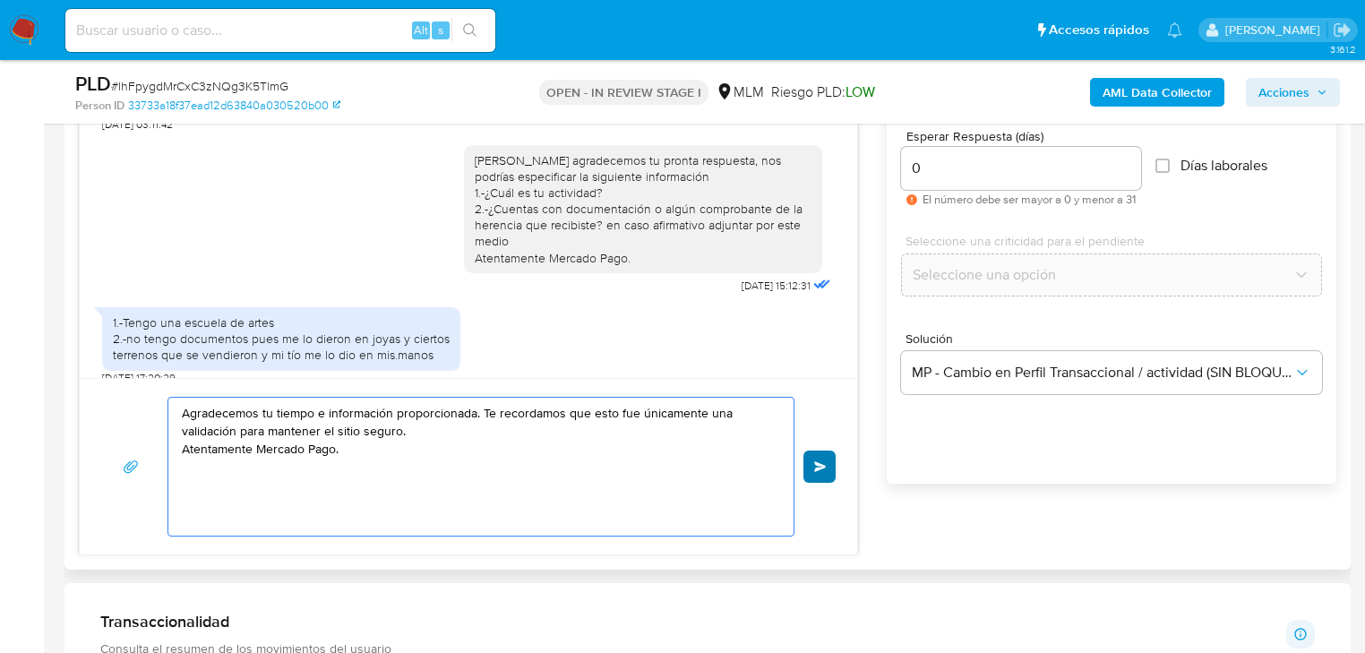
type textarea "Agradecemos tu tiempo e información proporcionada. Te recordamos que esto fue ú…"
click at [809, 460] on button "Enviar" at bounding box center [820, 467] width 32 height 32
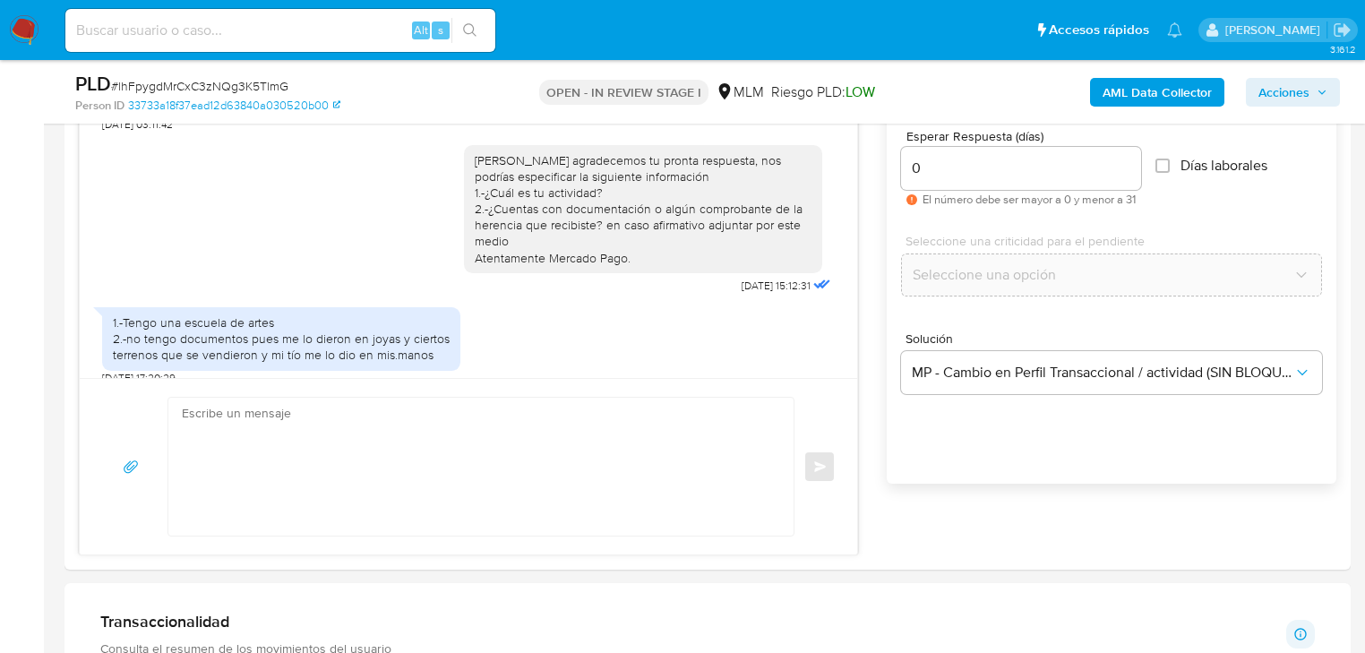
scroll to position [498, 0]
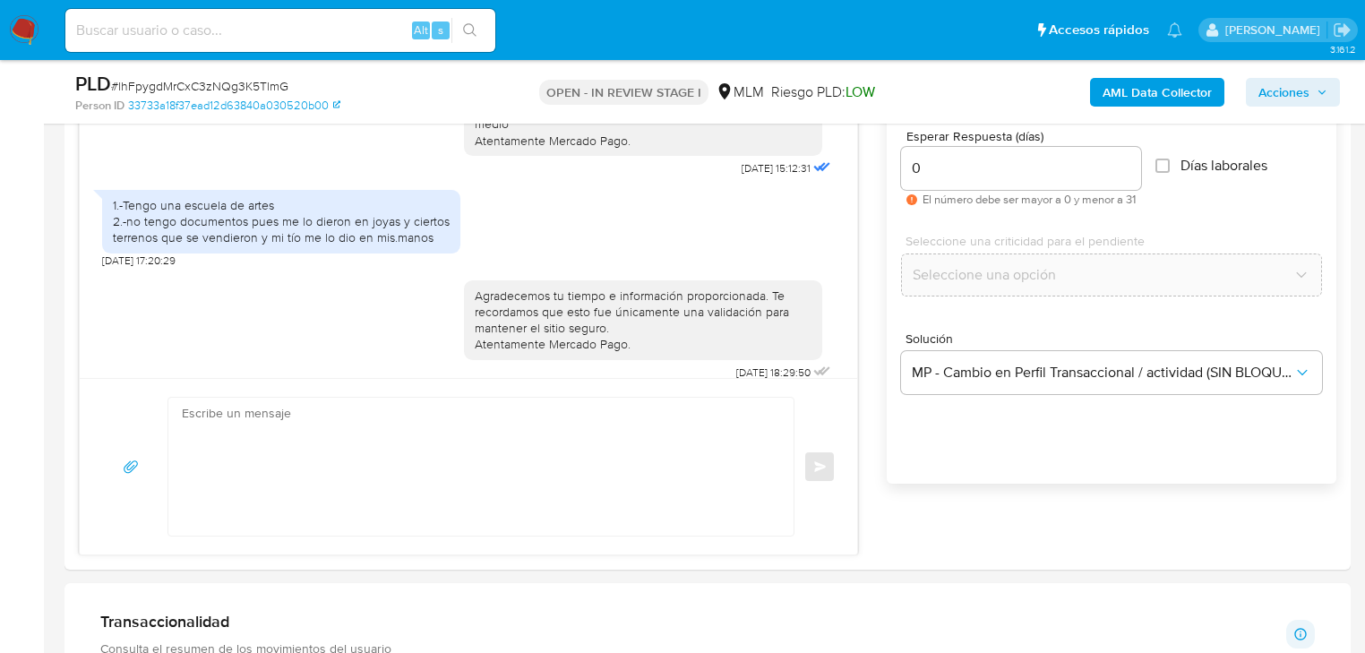
drag, startPoint x: 19, startPoint y: 32, endPoint x: 51, endPoint y: 7, distance: 40.9
click at [21, 32] on img at bounding box center [24, 30] width 30 height 30
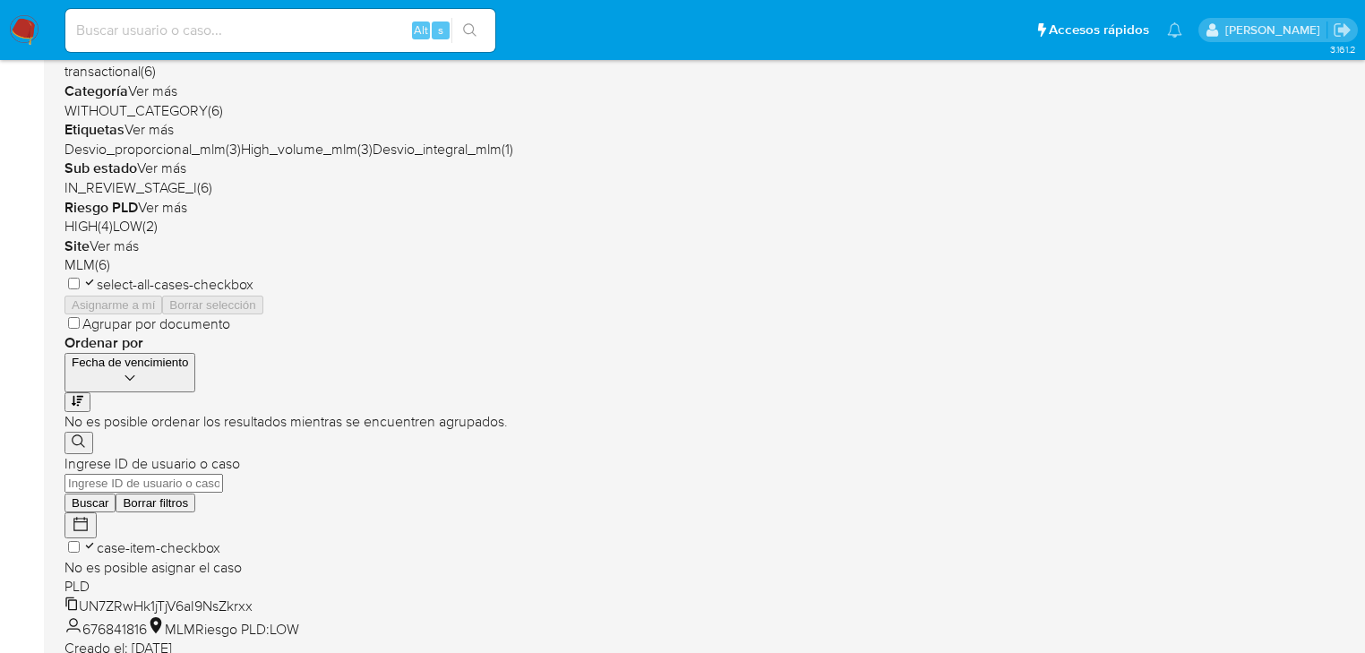
scroll to position [430, 0]
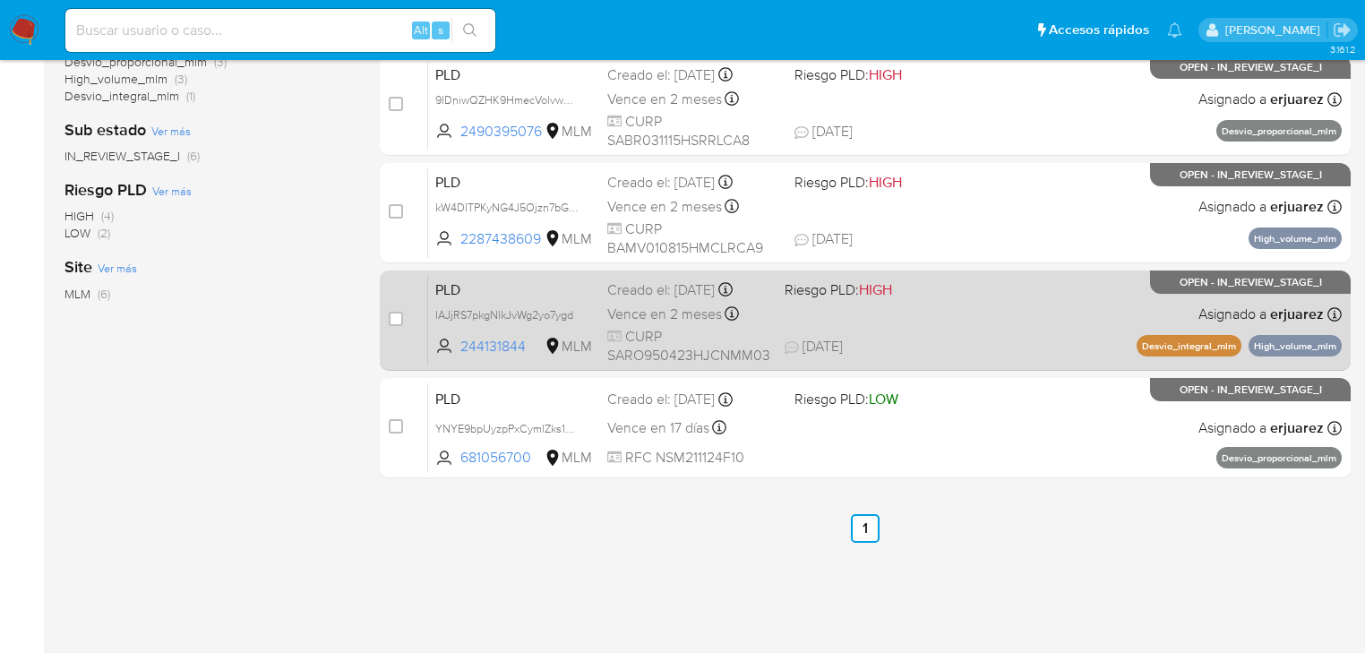
click at [892, 333] on div "PLD IAJjRS7pkgNlkJvWg2yo7ygd 244131844 MLM Riesgo PLD: HIGH Creado el: [DATE] C…" at bounding box center [885, 320] width 914 height 90
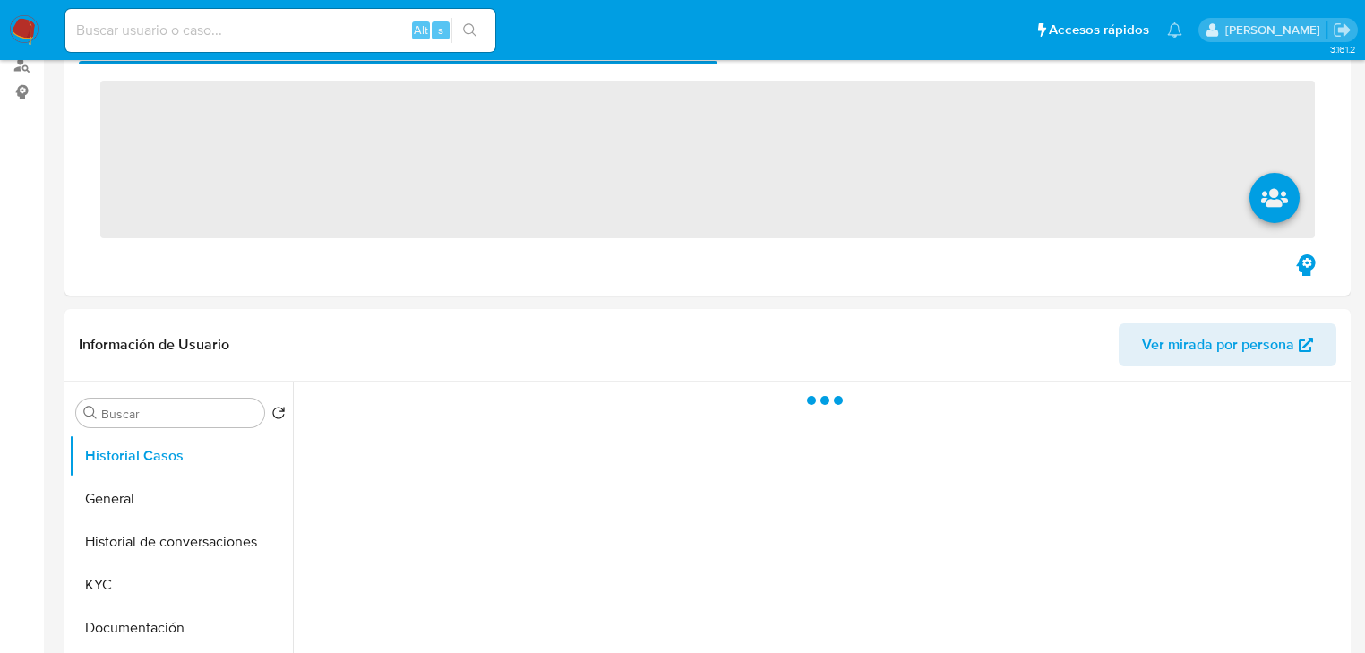
scroll to position [502, 0]
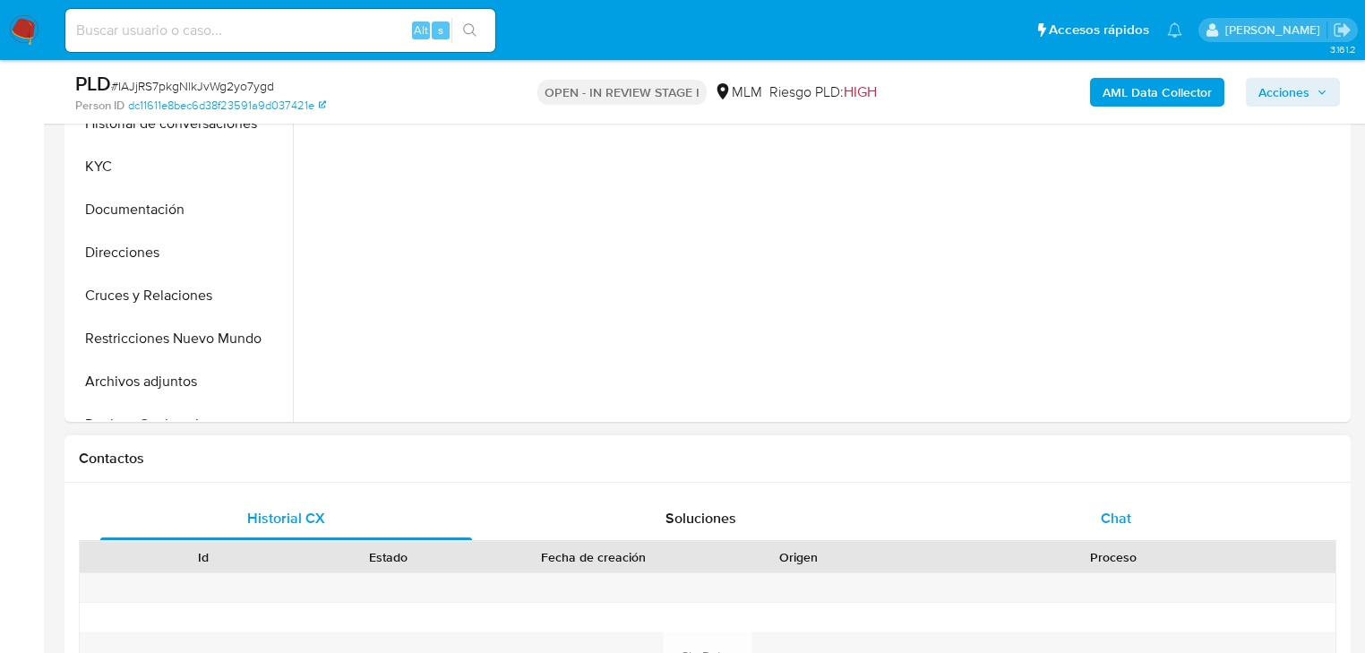
select select "10"
click at [1126, 522] on span "Chat" at bounding box center [1116, 518] width 30 height 21
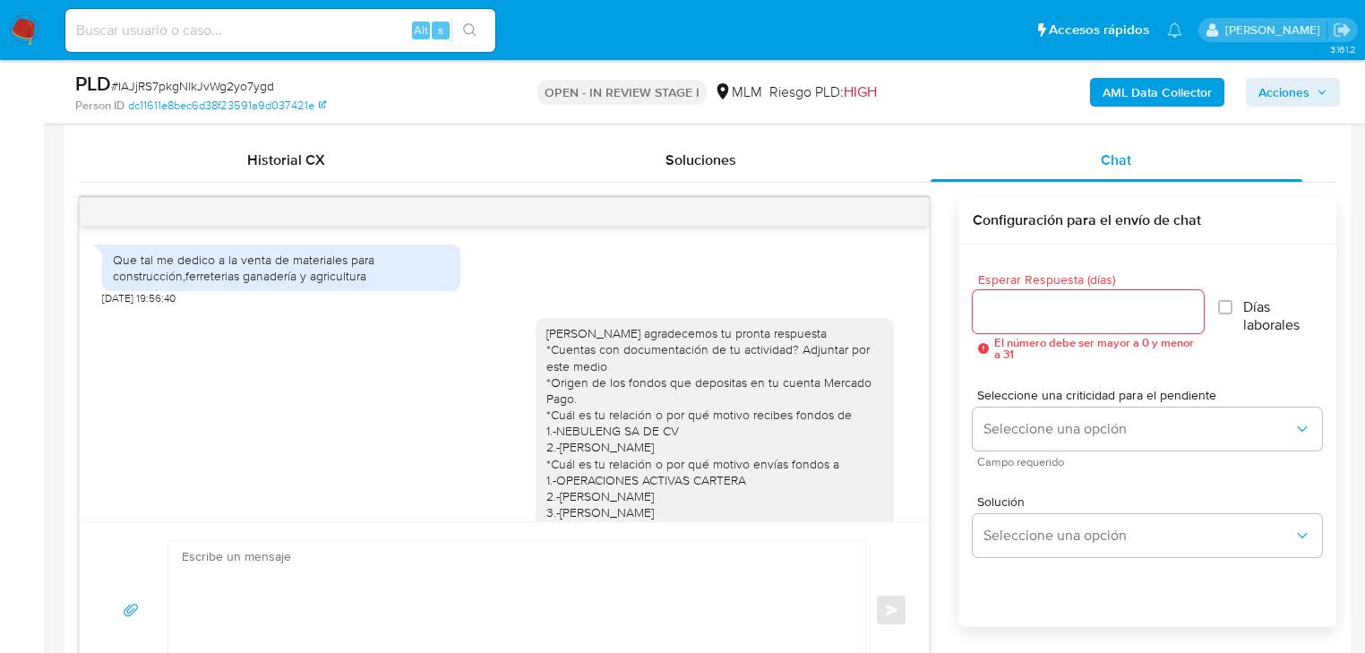
scroll to position [710, 0]
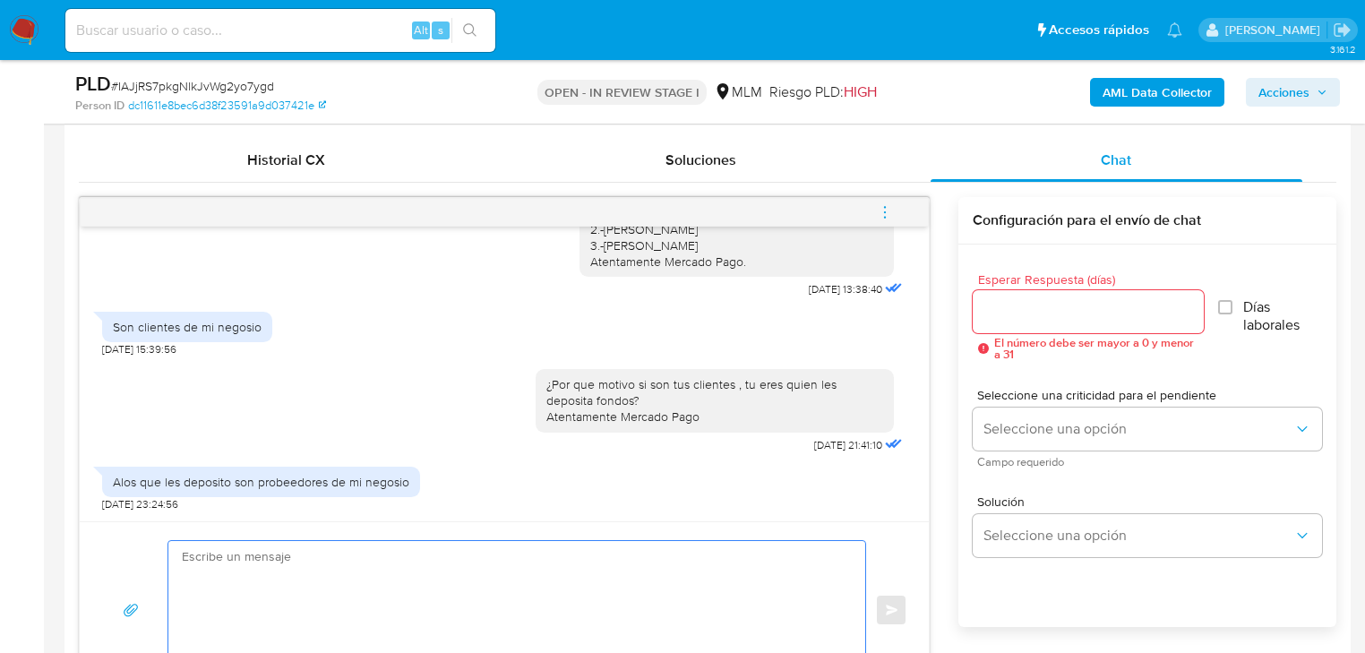
click at [366, 557] on textarea at bounding box center [512, 610] width 661 height 138
drag, startPoint x: 357, startPoint y: 609, endPoint x: 357, endPoint y: 577, distance: 32.3
click at [357, 606] on textarea at bounding box center [512, 610] width 661 height 138
paste textarea "Agradecemos tu tiempo y documentación proporcionada. Te recordamos que esto fue…"
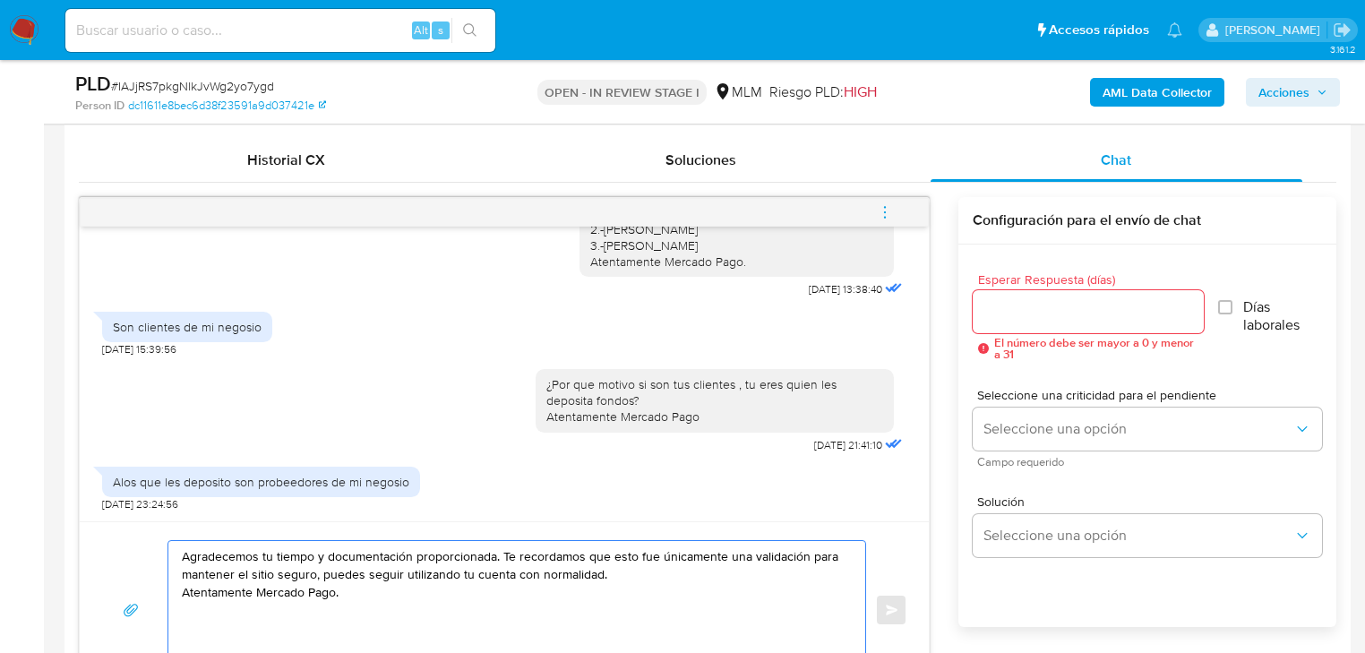
drag, startPoint x: 320, startPoint y: 556, endPoint x: 411, endPoint y: 557, distance: 91.4
click at [412, 556] on textarea "Agradecemos tu tiempo y documentación proporcionada. Te recordamos que esto fue…" at bounding box center [512, 610] width 661 height 138
drag, startPoint x: 434, startPoint y: 609, endPoint x: 358, endPoint y: 578, distance: 81.5
click at [358, 578] on textarea "Agradecemos tu tiempo e información proporcionada. Te recordamos que esto fue ú…" at bounding box center [512, 610] width 661 height 138
drag, startPoint x: 326, startPoint y: 575, endPoint x: 316, endPoint y: 573, distance: 10.0
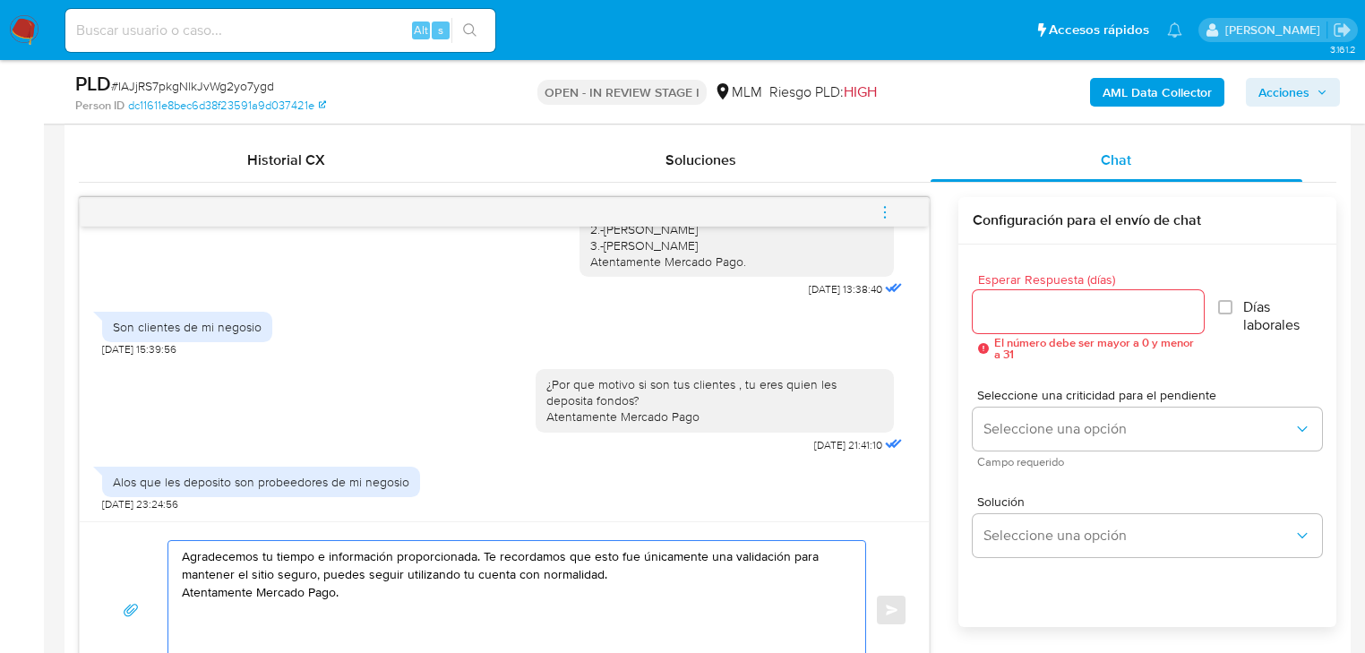
click at [323, 574] on textarea "Agradecemos tu tiempo e información proporcionada. Te recordamos que esto fue ú…" at bounding box center [512, 610] width 661 height 138
drag, startPoint x: 316, startPoint y: 573, endPoint x: 618, endPoint y: 573, distance: 301.9
click at [618, 573] on textarea "Agradecemos tu tiempo e información proporcionada. Te recordamos que esto fue ú…" at bounding box center [512, 610] width 661 height 138
drag, startPoint x: 357, startPoint y: 589, endPoint x: 72, endPoint y: 516, distance: 294.9
click at [72, 516] on div "Historial CX Soluciones Chat Id Estado Fecha de creación Origen Proceso Anterio…" at bounding box center [708, 419] width 1287 height 589
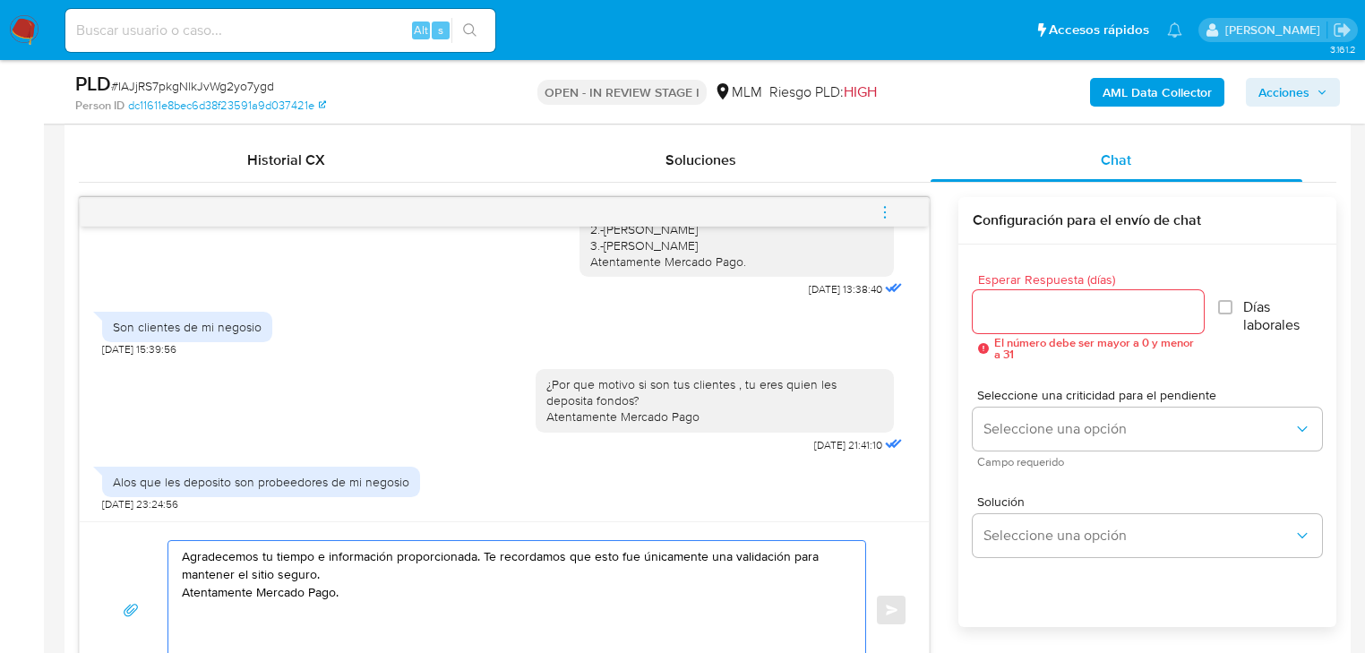
type textarea "Agradecemos tu tiempo e información proporcionada. Te recordamos que esto fue ú…"
click at [997, 307] on input "Esperar Respuesta (días)" at bounding box center [1088, 311] width 231 height 23
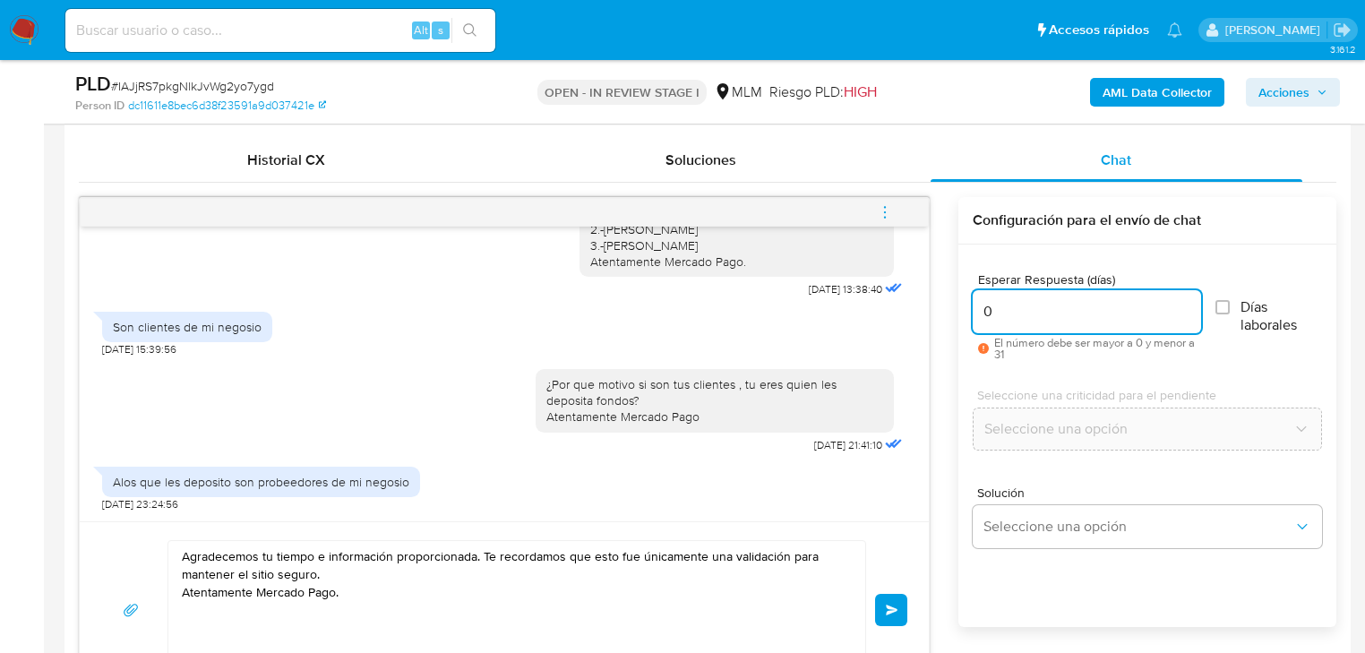
type input "0"
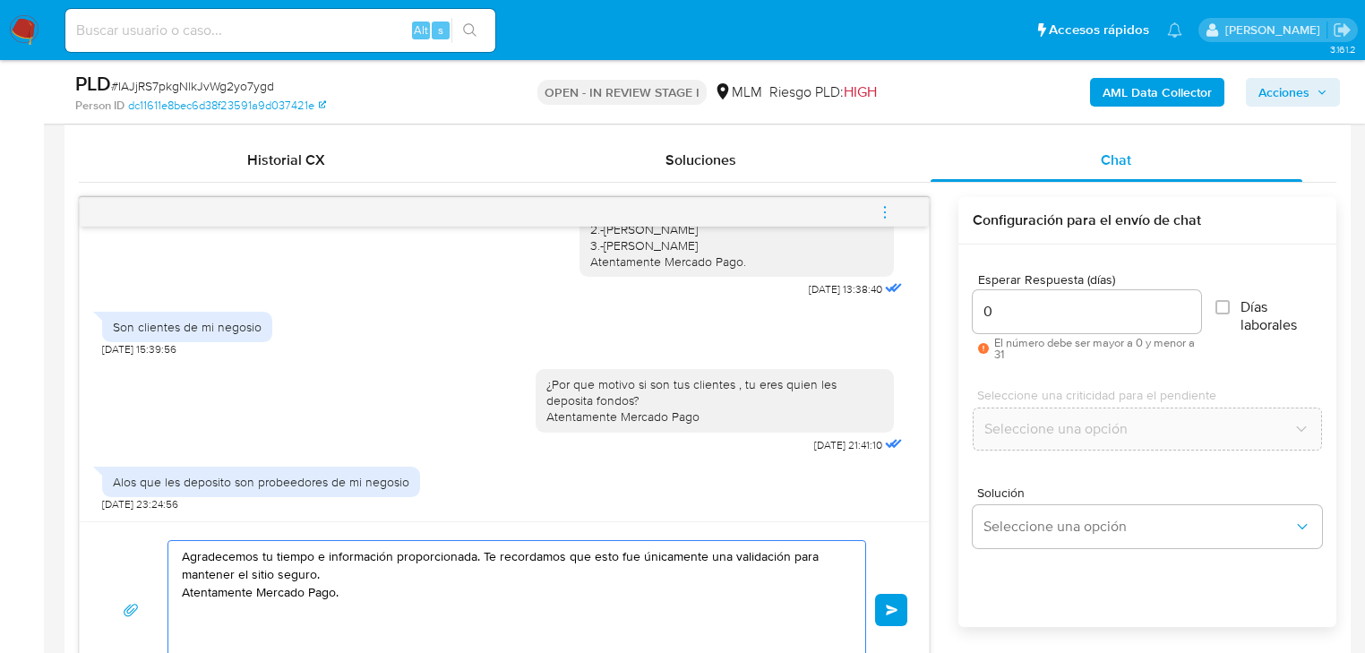
drag, startPoint x: 118, startPoint y: 519, endPoint x: 216, endPoint y: 507, distance: 98.4
click at [73, 504] on div "Historial CX Soluciones Chat Id Estado Fecha de creación Origen Proceso Anterio…" at bounding box center [708, 419] width 1287 height 589
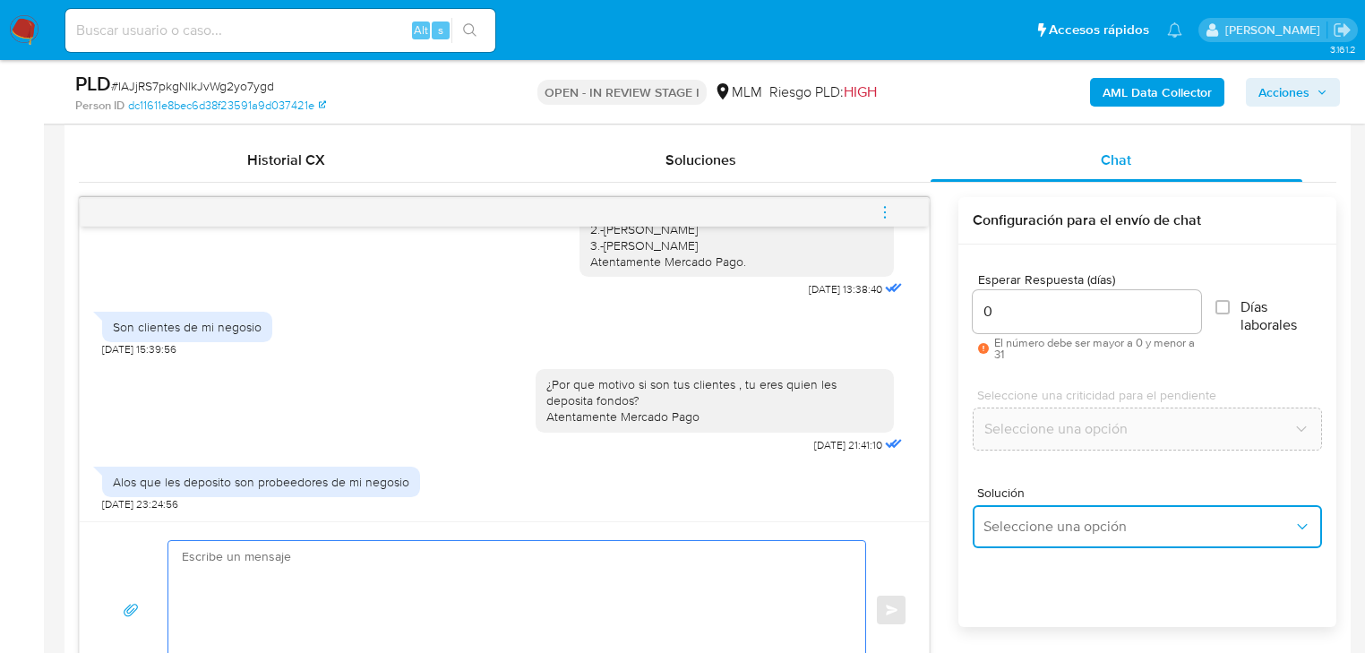
click at [1012, 514] on button "Seleccione una opción" at bounding box center [1147, 526] width 349 height 43
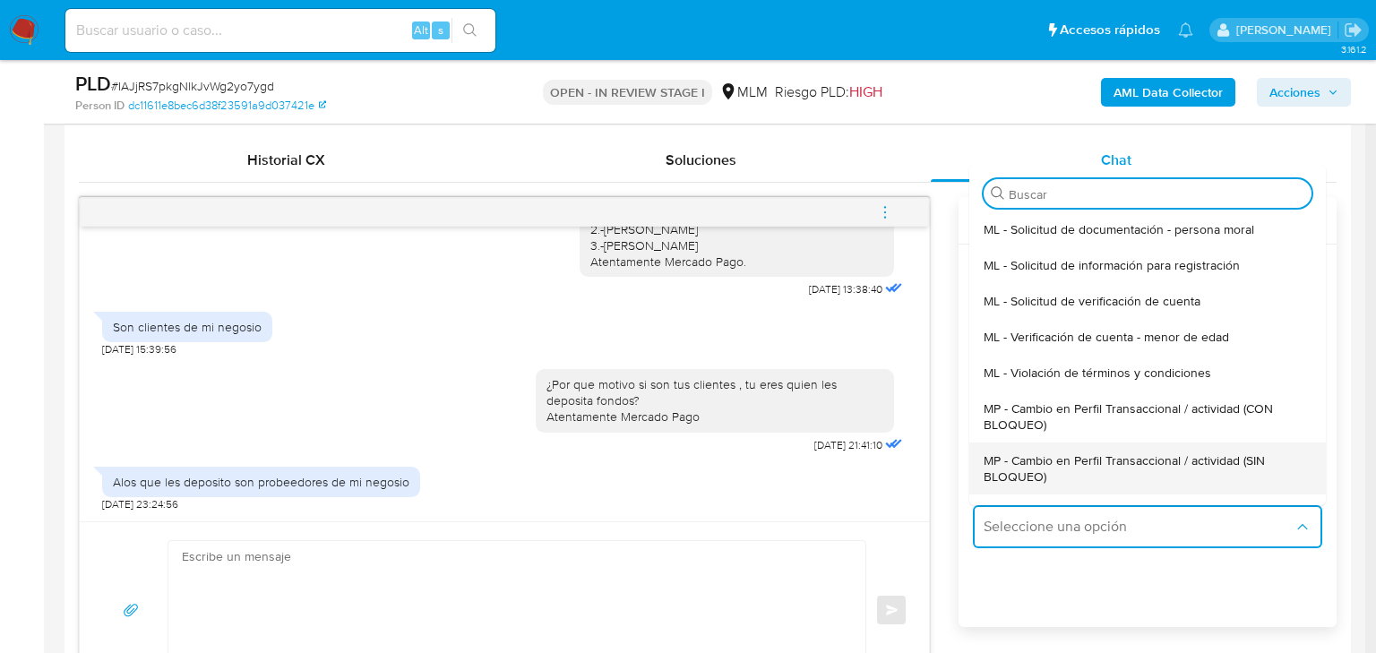
click at [1161, 453] on span "MP - Cambio en Perfil Transaccional / actividad (SIN BLOQUEO)" at bounding box center [1142, 468] width 317 height 32
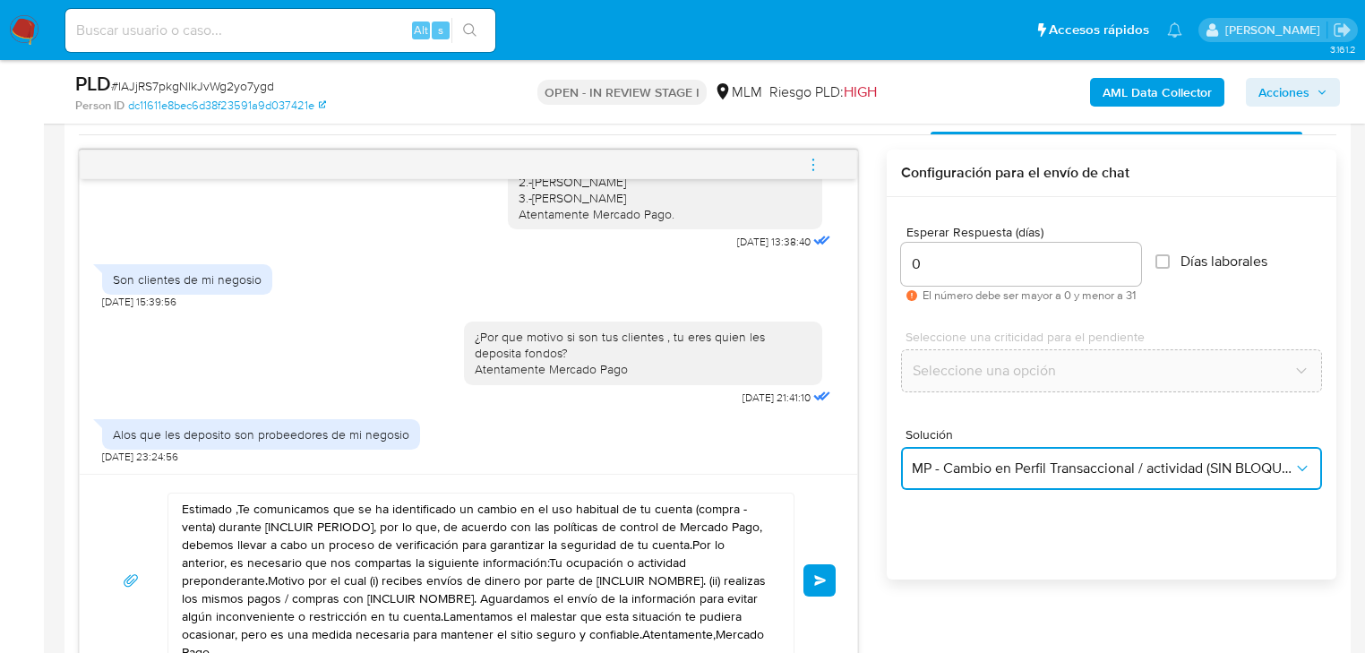
scroll to position [1003, 0]
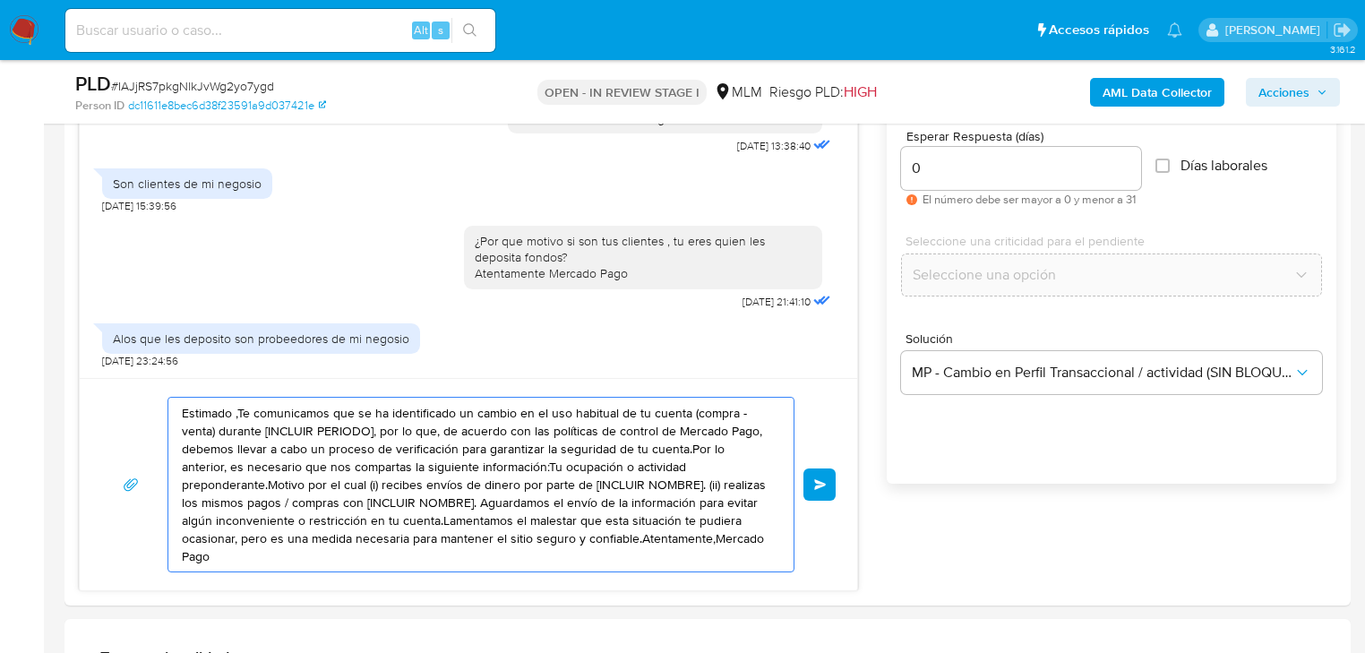
drag, startPoint x: 312, startPoint y: 433, endPoint x: -28, endPoint y: 304, distance: 363.3
paste textarea "Agradecemos tu tiempo e información proporcionada. Te recordamos que esto fue ú…"
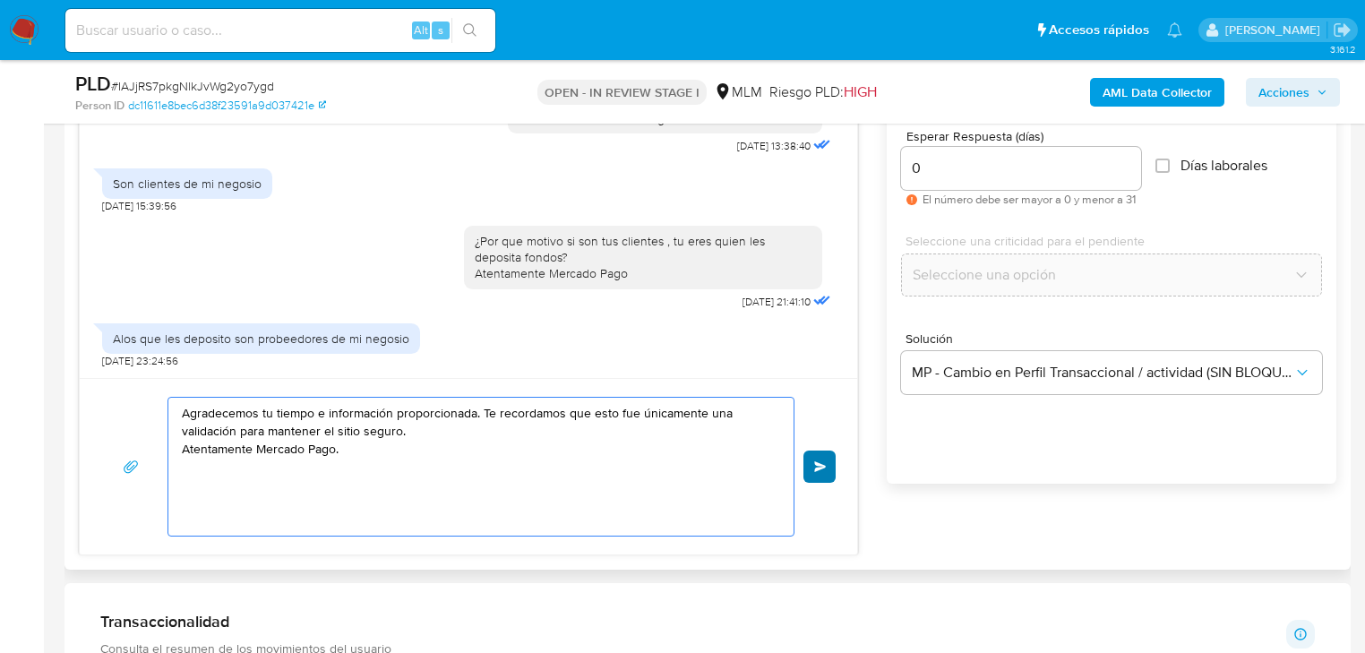
type textarea "Agradecemos tu tiempo e información proporcionada. Te recordamos que esto fue ú…"
click at [824, 452] on button "Enviar" at bounding box center [820, 467] width 32 height 32
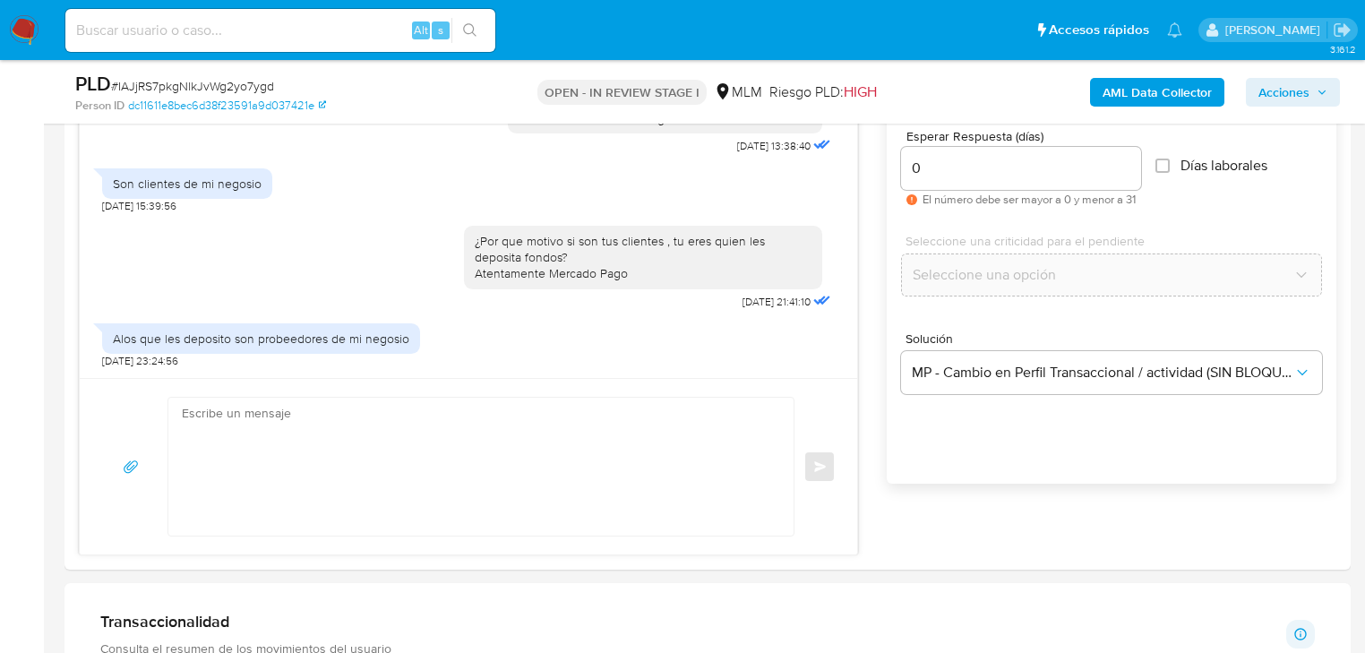
scroll to position [827, 0]
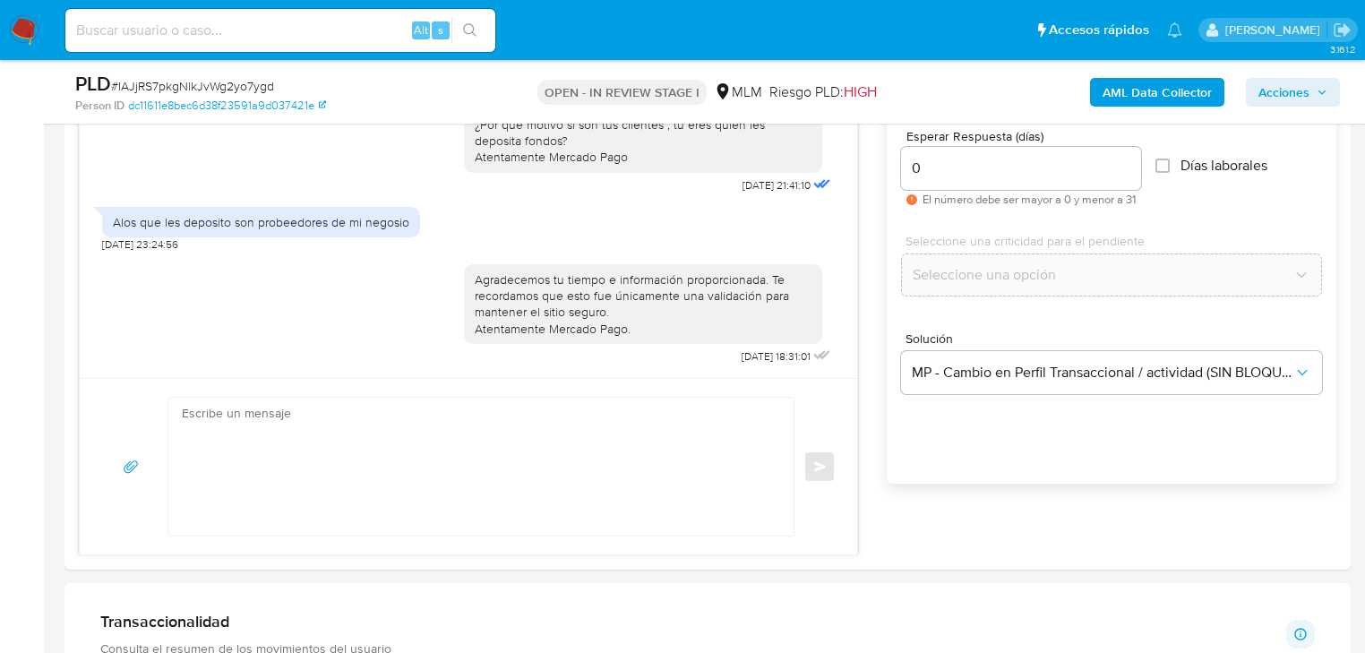
click at [23, 22] on img at bounding box center [24, 30] width 30 height 30
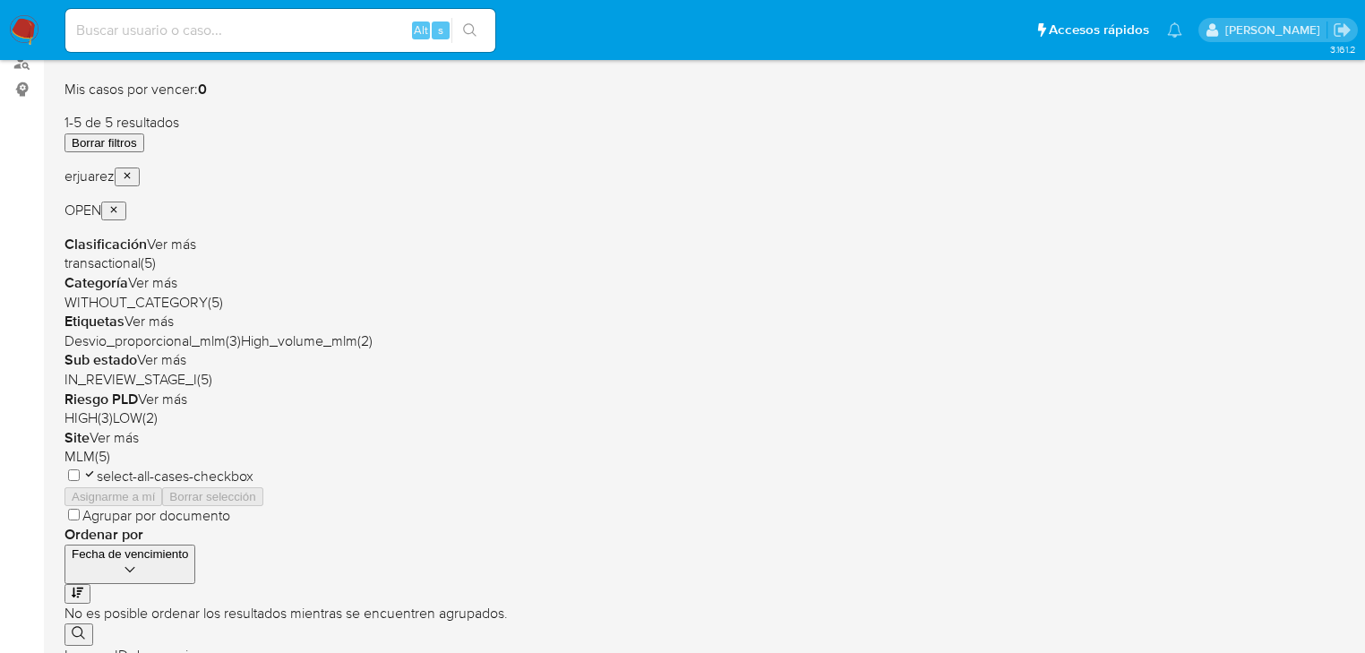
scroll to position [215, 0]
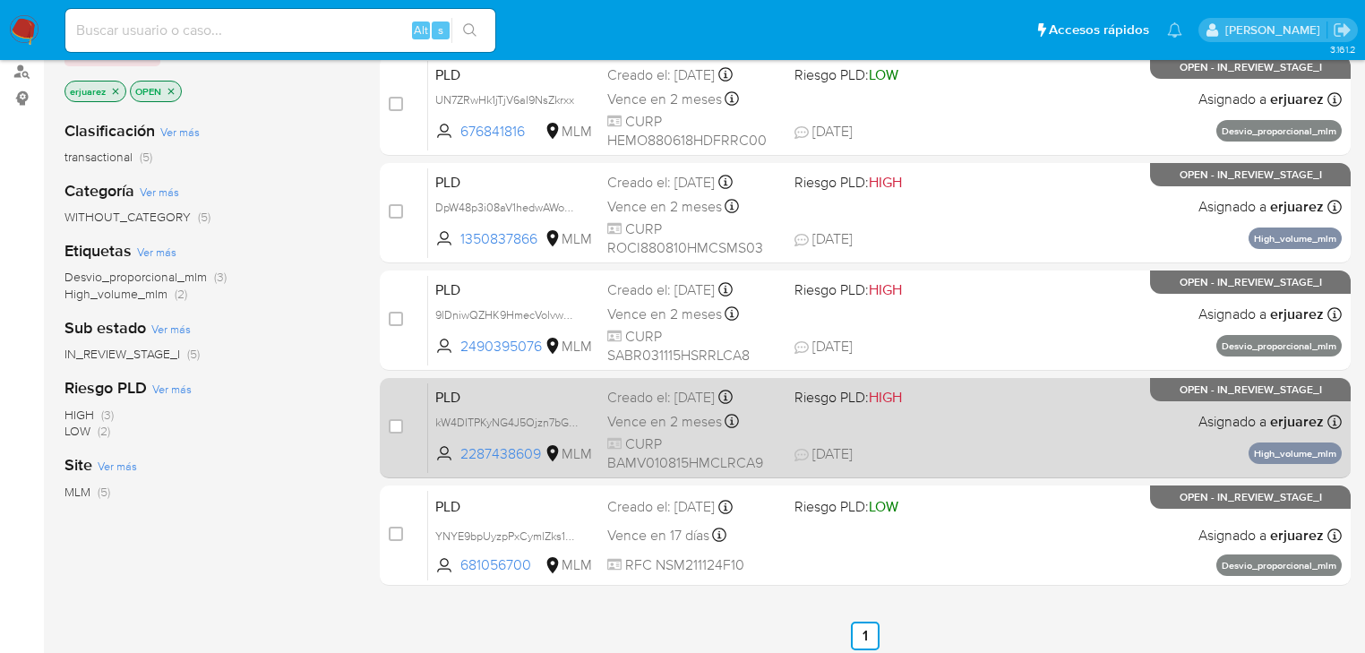
click at [883, 416] on div "PLD kW4DITPKyNG4J5Ojzn7bGEPo 2287438609 MLM Riesgo PLD: HIGH Creado el: [DATE] …" at bounding box center [885, 428] width 914 height 90
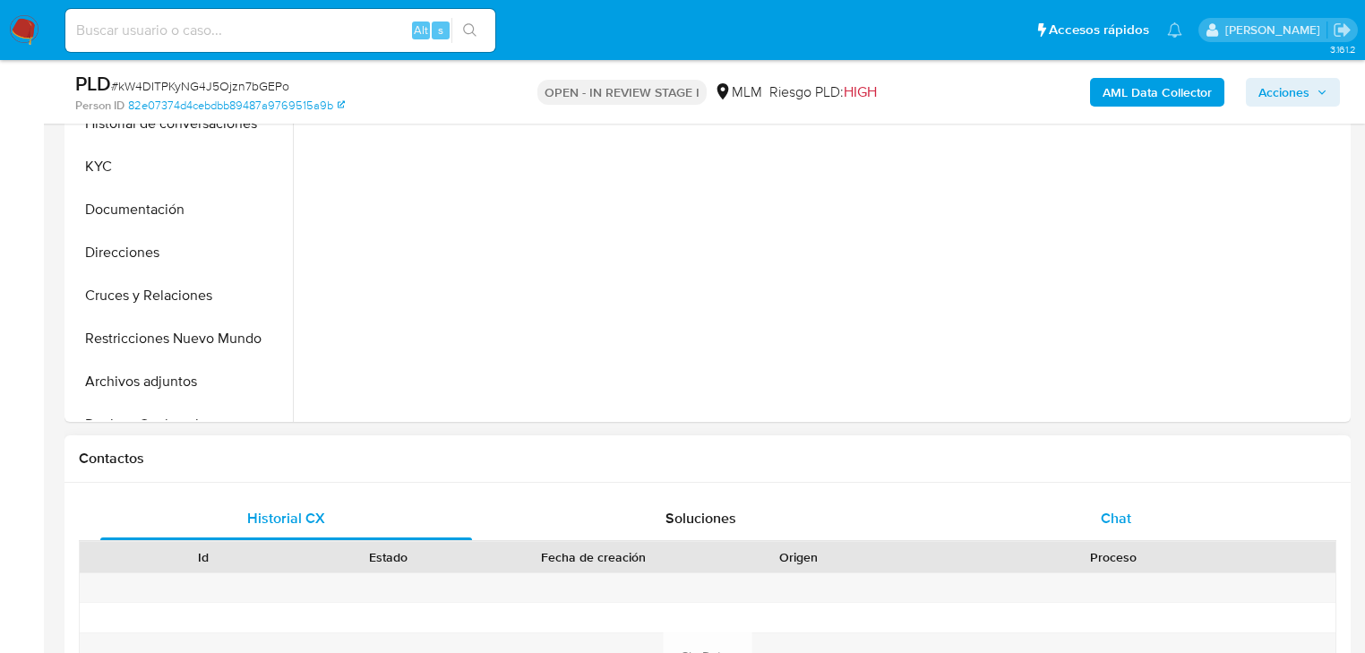
click at [1090, 511] on div "Chat" at bounding box center [1117, 518] width 372 height 43
select select "10"
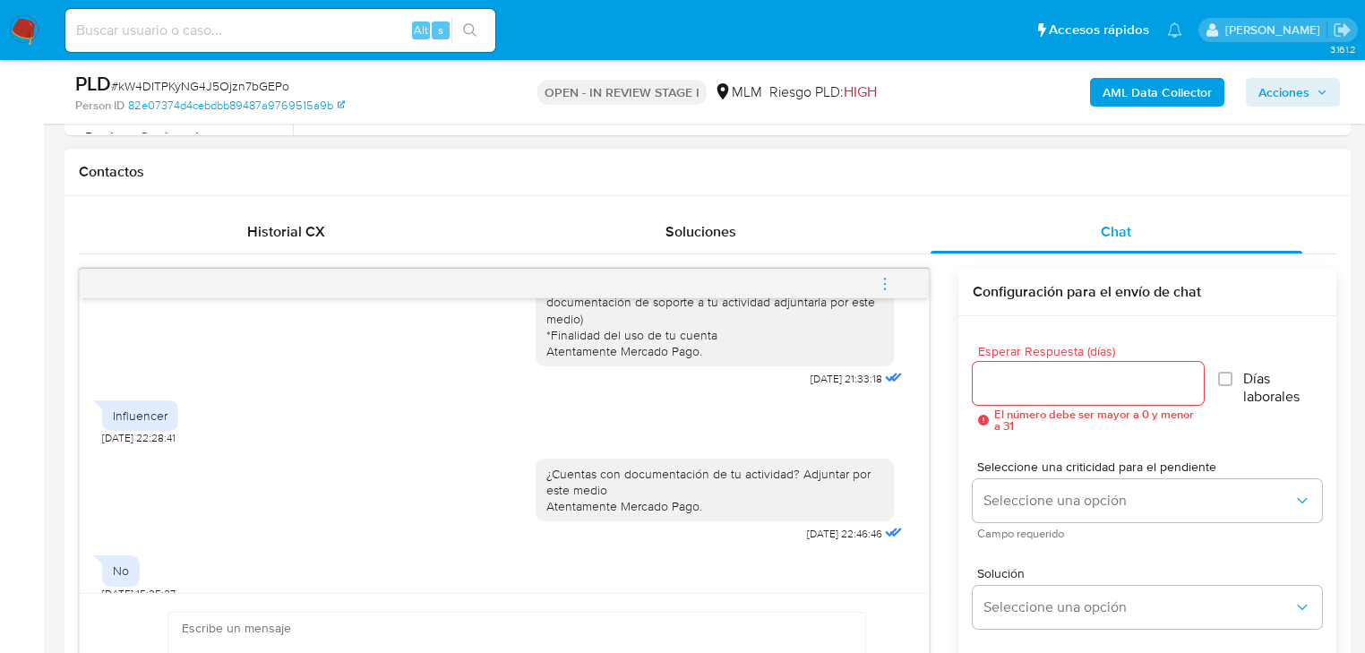
scroll to position [434, 0]
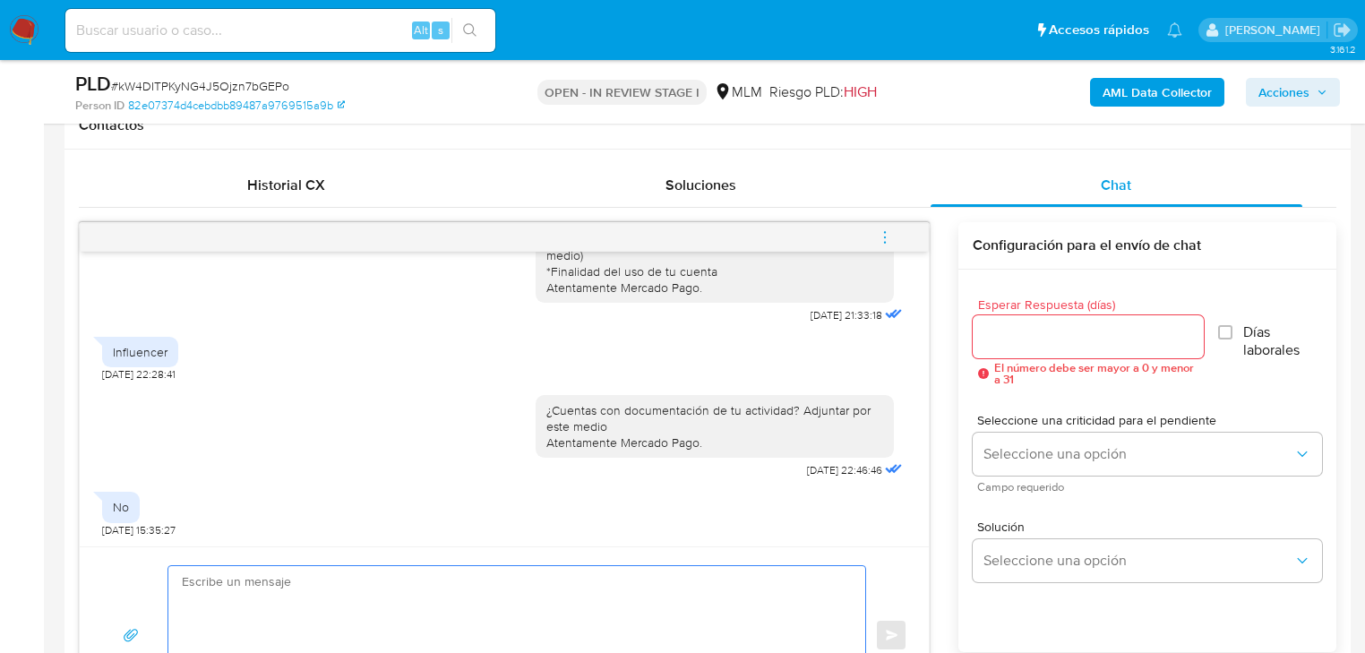
scroll to position [860, 0]
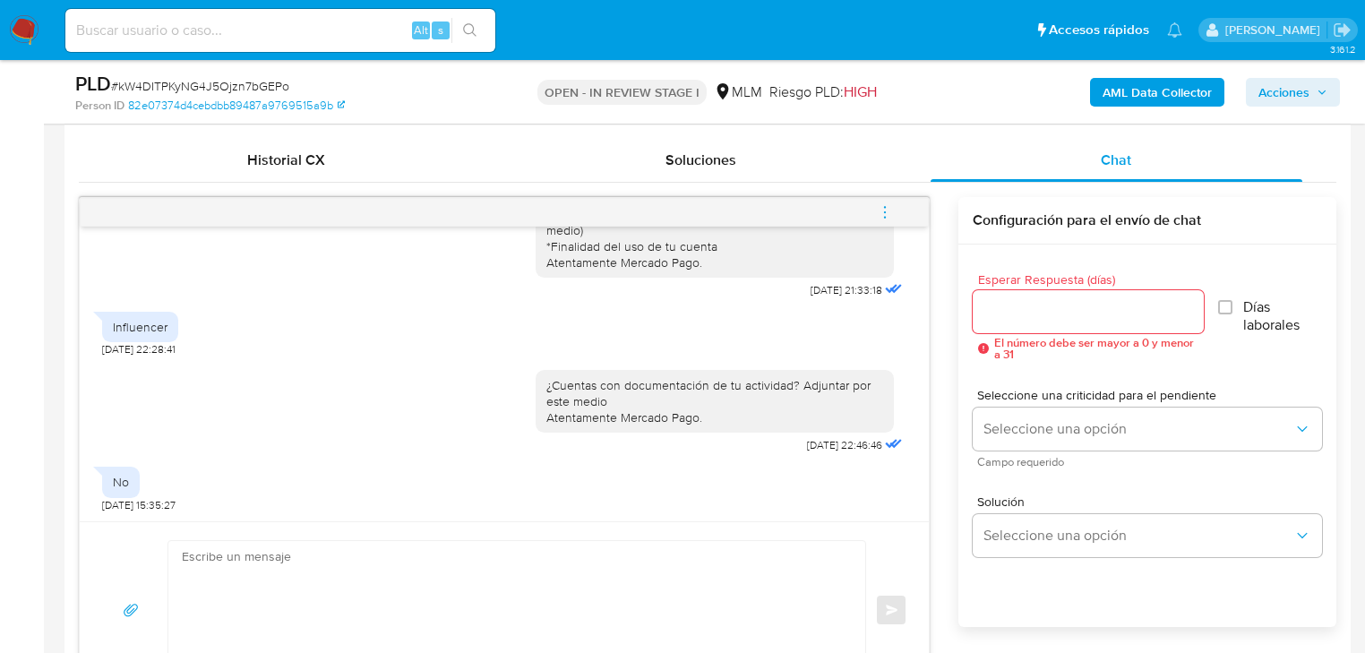
click at [255, 575] on textarea at bounding box center [512, 610] width 661 height 138
paste textarea "Agradecemos tu tiempo y documentación proporcionada. Te recordamos que esto fue…"
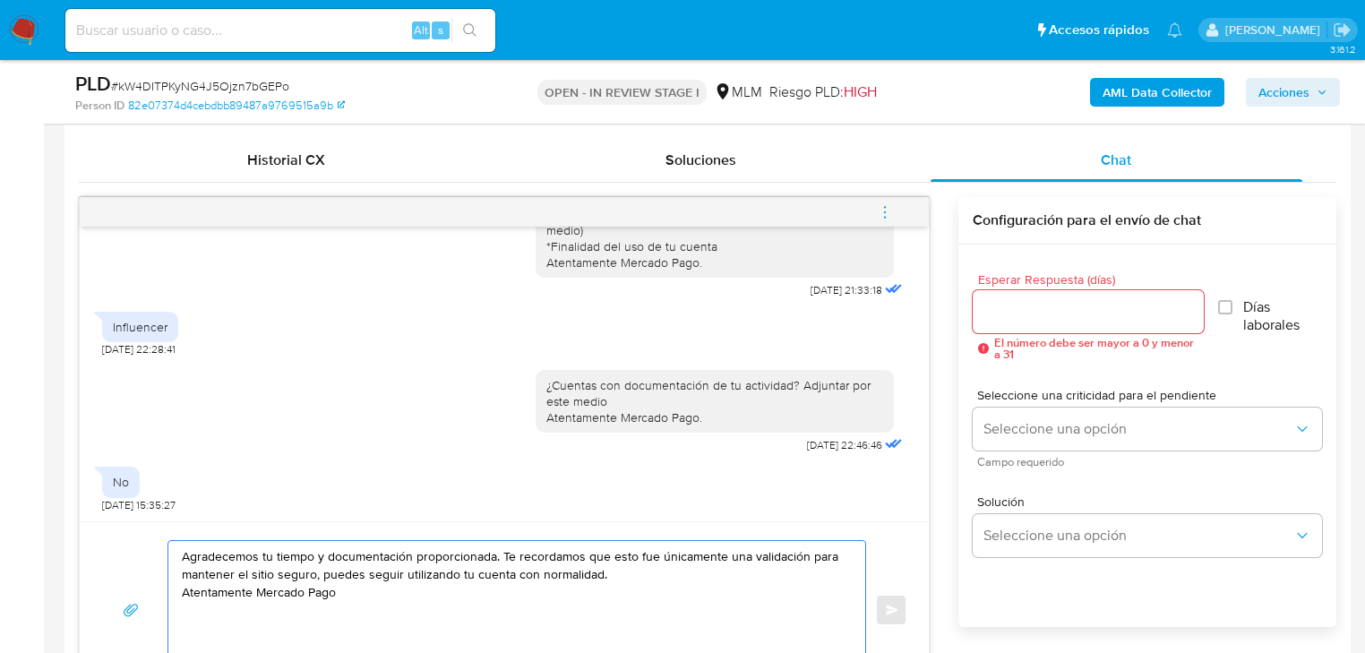
drag, startPoint x: 321, startPoint y: 556, endPoint x: 410, endPoint y: 561, distance: 89.7
click at [410, 561] on textarea "Agradecemos tu tiempo y documentación proporcionada. Te recordamos que esto fue…" at bounding box center [512, 610] width 661 height 138
drag, startPoint x: 499, startPoint y: 561, endPoint x: 602, endPoint y: 576, distance: 104.2
click at [602, 576] on textarea "Agradecemos tu tiempo e información proporcionada. Te recordamos que esto fue ú…" at bounding box center [512, 610] width 661 height 138
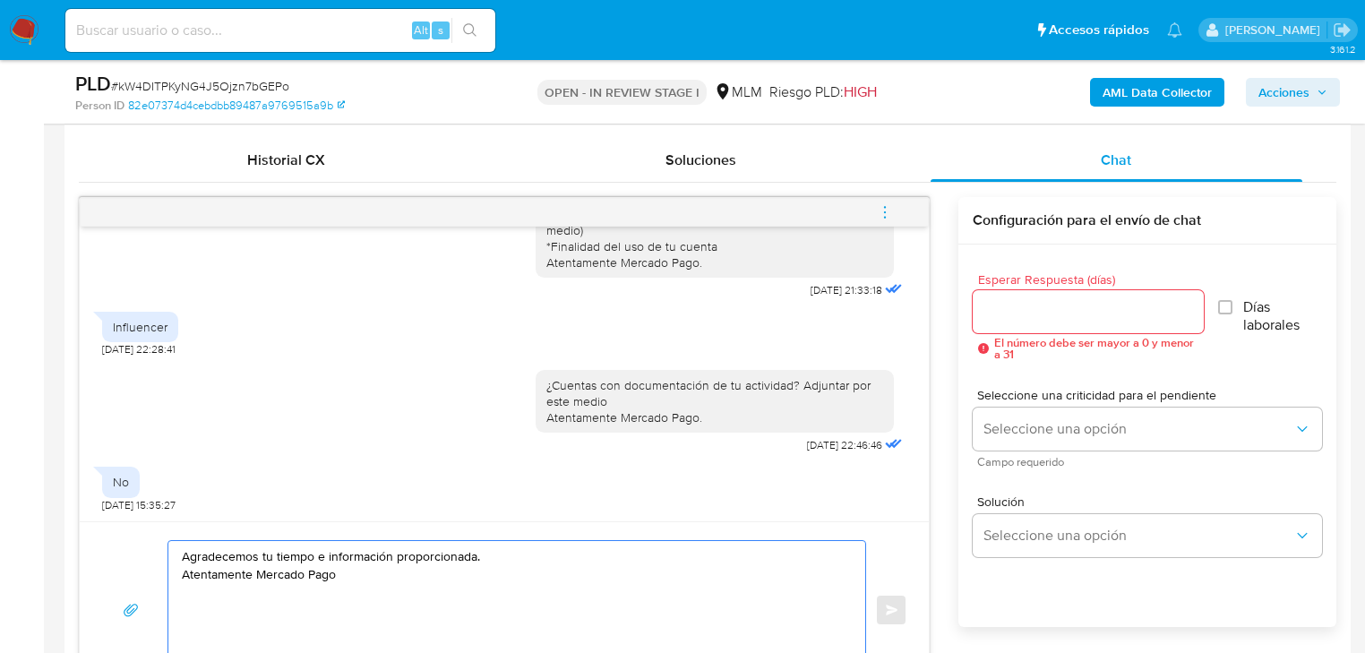
type textarea "Agradecemos tu tiempo e información proporcionada. Atentamente Mercado Pago"
drag, startPoint x: 1002, startPoint y: 312, endPoint x: 681, endPoint y: 423, distance: 339.5
click at [997, 315] on input "Esperar Respuesta (días)" at bounding box center [1088, 311] width 231 height 23
drag, startPoint x: 362, startPoint y: 580, endPoint x: 38, endPoint y: 527, distance: 328.6
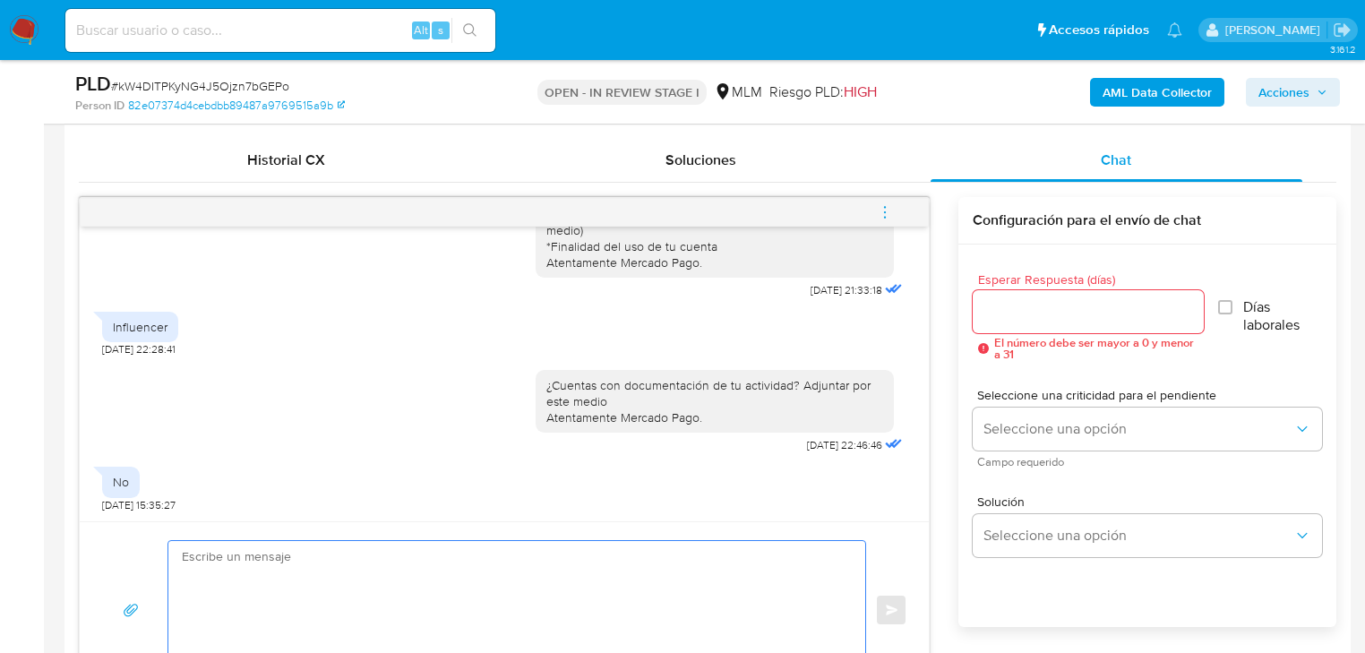
click at [1045, 318] on input "Esperar Respuesta (días)" at bounding box center [1088, 311] width 231 height 23
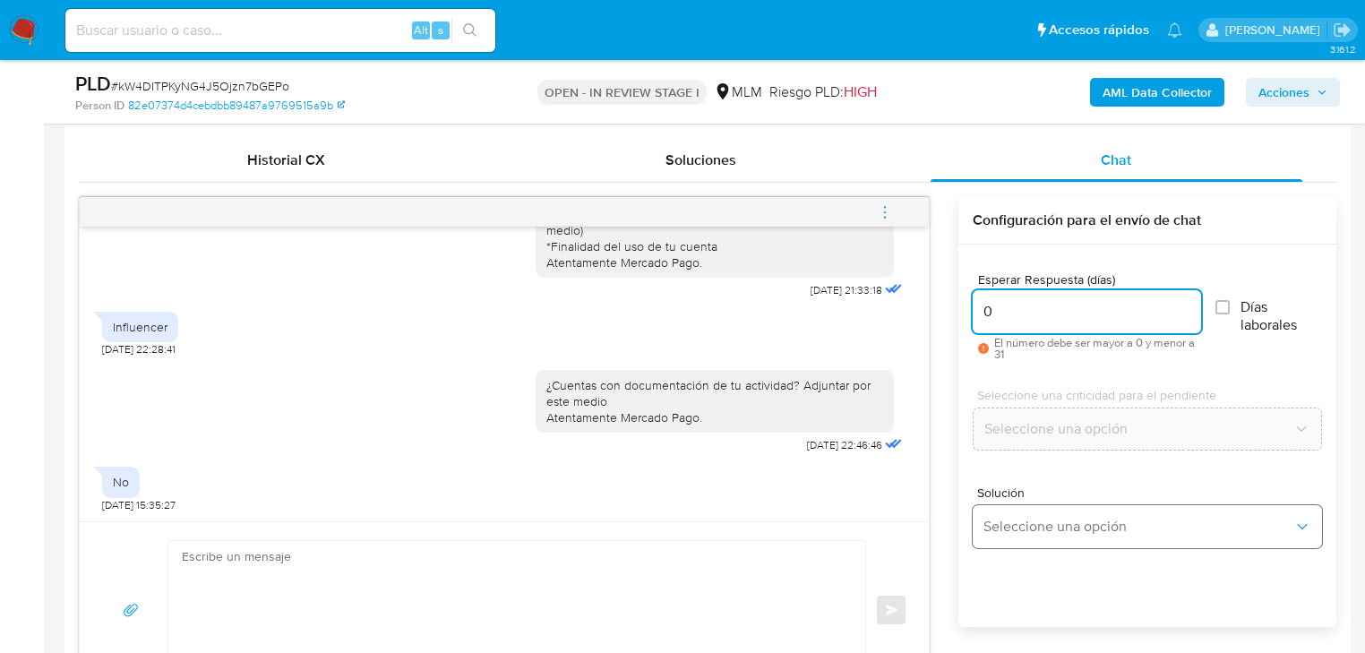
type input "0"
drag, startPoint x: 1021, startPoint y: 509, endPoint x: 1032, endPoint y: 505, distance: 12.2
click at [1021, 509] on button "Seleccione una opción" at bounding box center [1147, 526] width 349 height 43
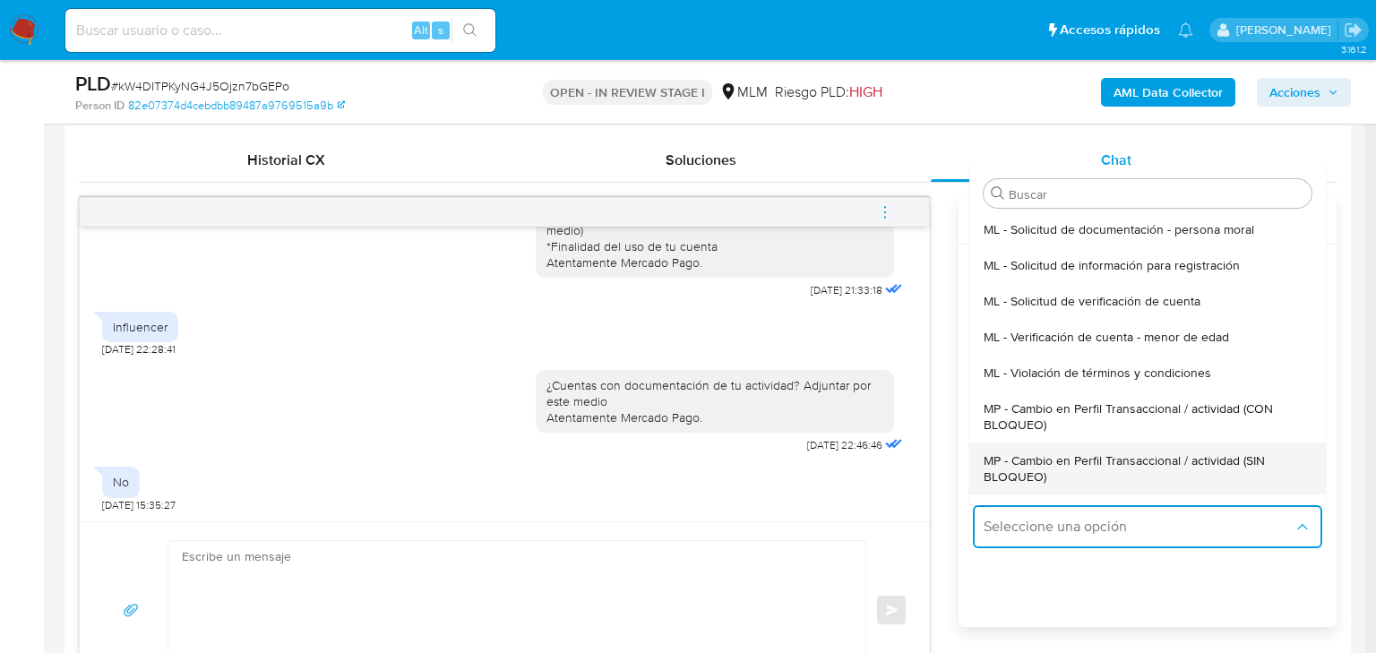
drag, startPoint x: 1166, startPoint y: 403, endPoint x: 1183, endPoint y: 474, distance: 72.8
click at [1187, 485] on ul "ML - Solicitud de documentación - persona moral ML - Solicitud de información p…" at bounding box center [1147, 358] width 357 height 294
drag, startPoint x: 1176, startPoint y: 460, endPoint x: 561, endPoint y: 551, distance: 621.4
click at [1165, 460] on span "MP - Cambio en Perfil Transaccional / actividad (SIN BLOQUEO)" at bounding box center [1142, 468] width 317 height 32
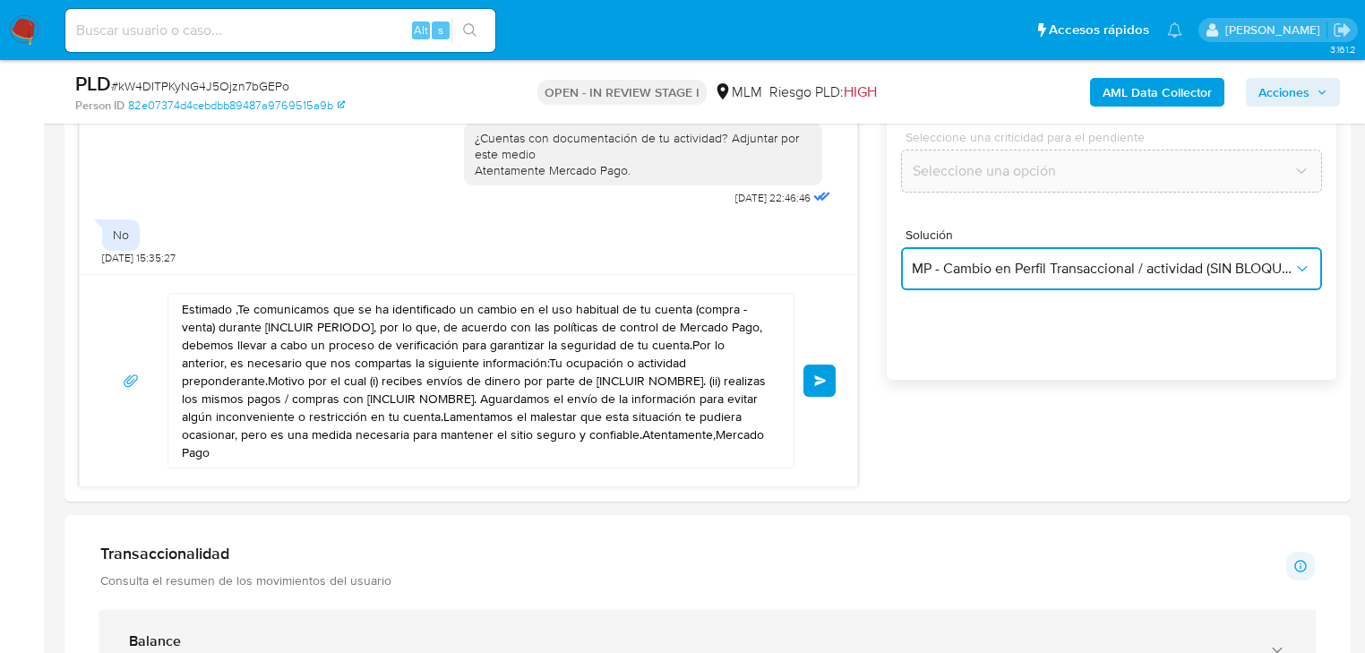
scroll to position [1147, 0]
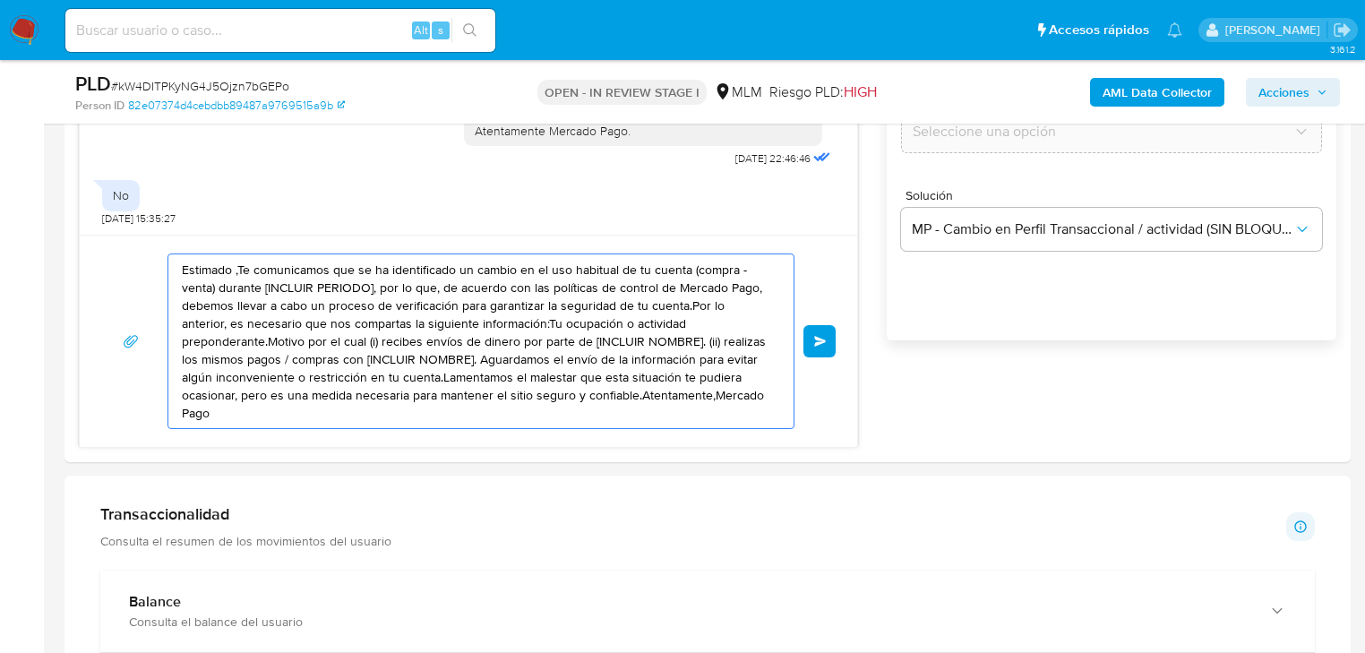
drag, startPoint x: 393, startPoint y: 287, endPoint x: -32, endPoint y: 168, distance: 442.0
paste textarea "Agradecemos tu tiempo e información proporcionada. Atentamente"
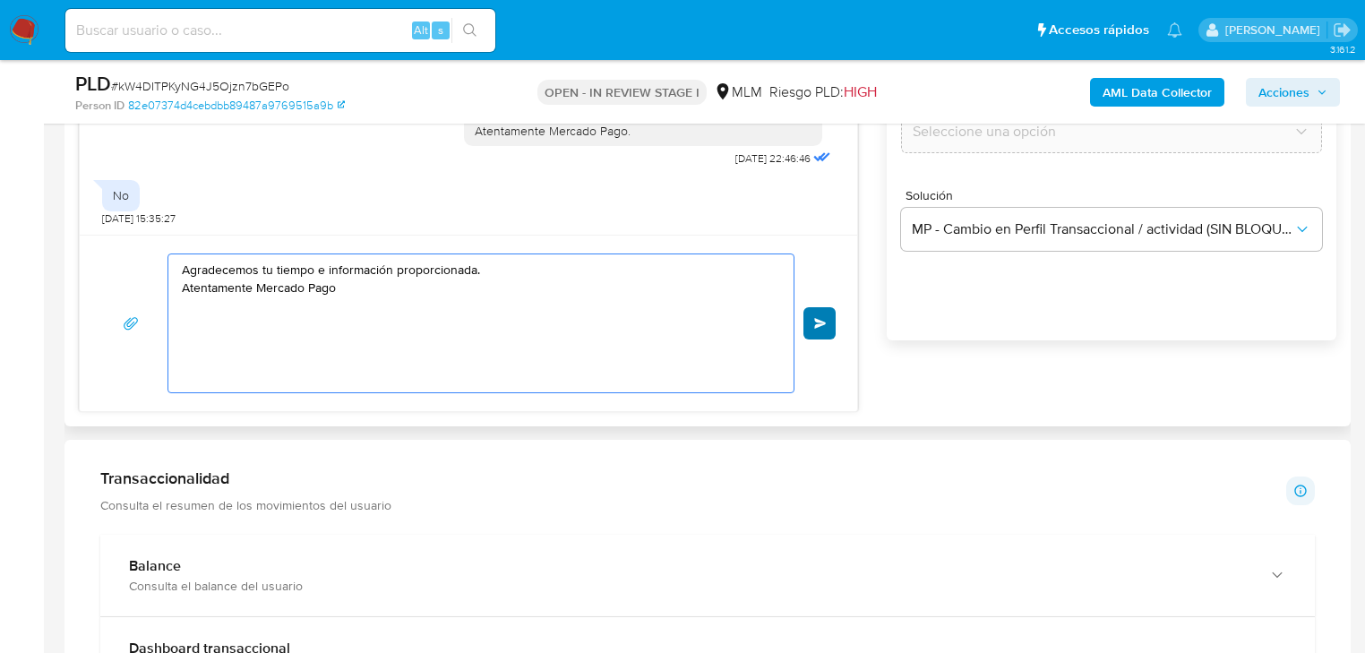
type textarea "Agradecemos tu tiempo e información proporcionada. Atentamente Mercado Pago"
click at [823, 322] on span "Enviar" at bounding box center [820, 323] width 13 height 11
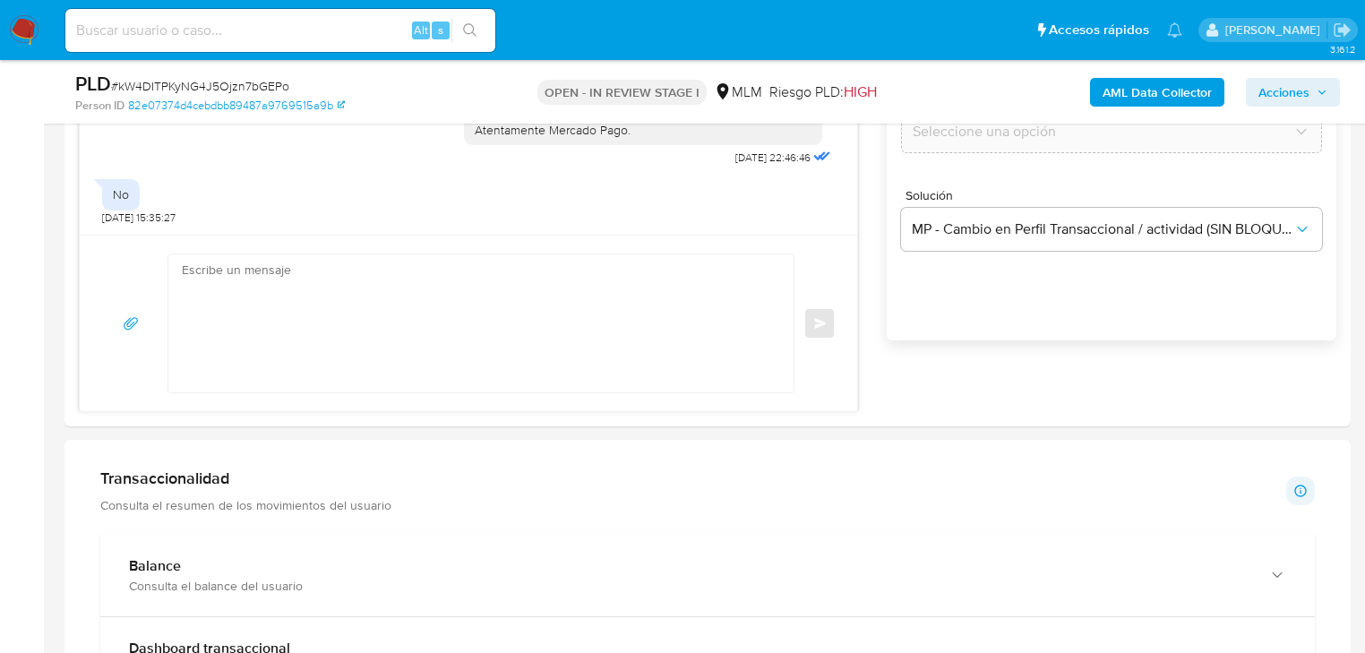
scroll to position [518, 0]
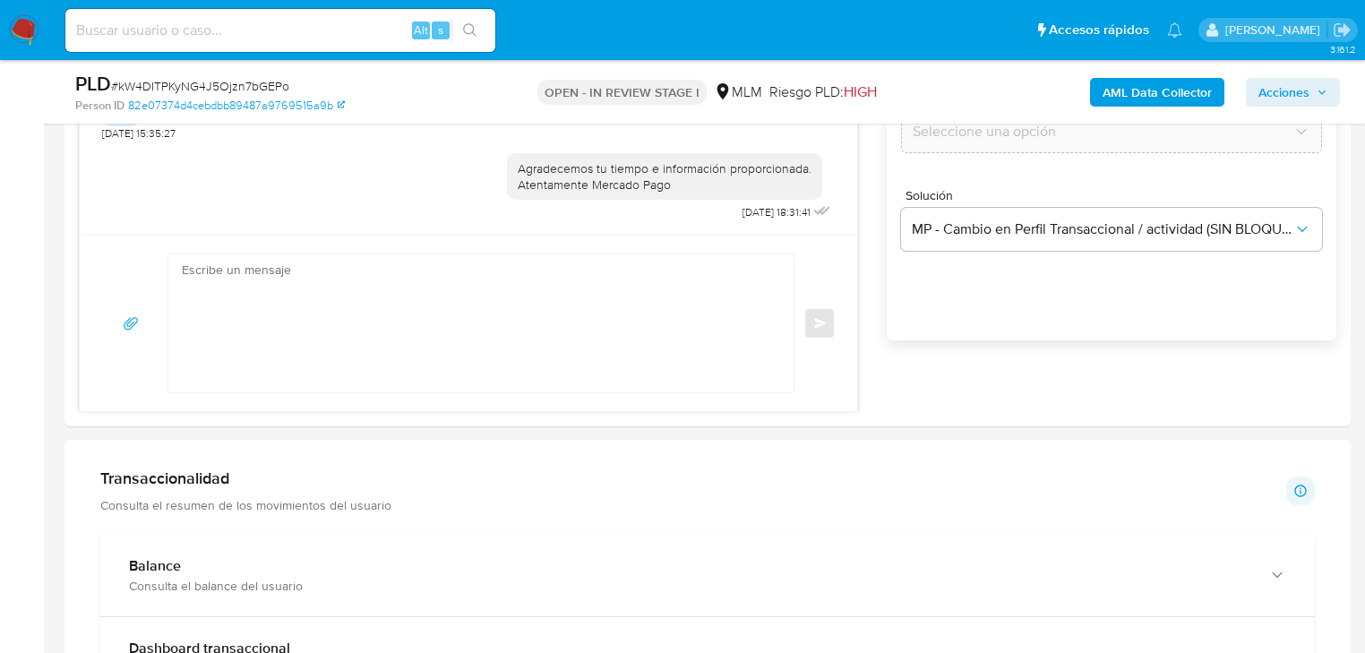
click at [25, 29] on img at bounding box center [24, 30] width 30 height 30
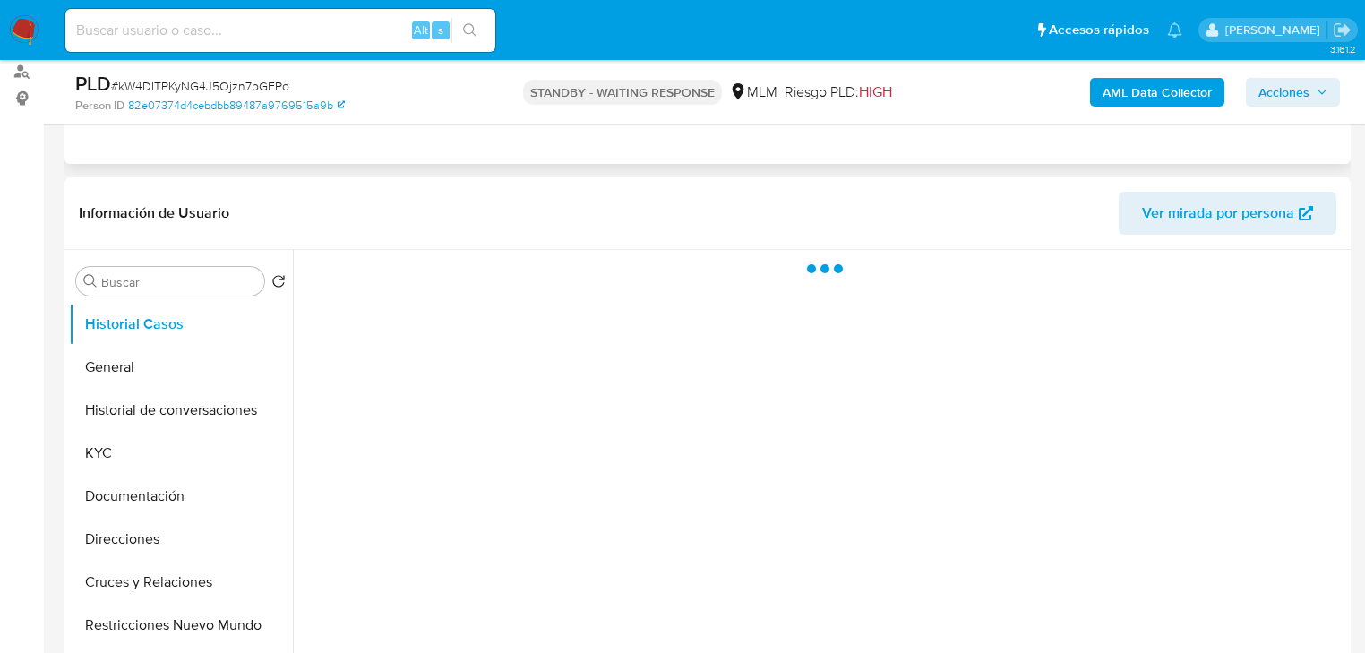
select select "10"
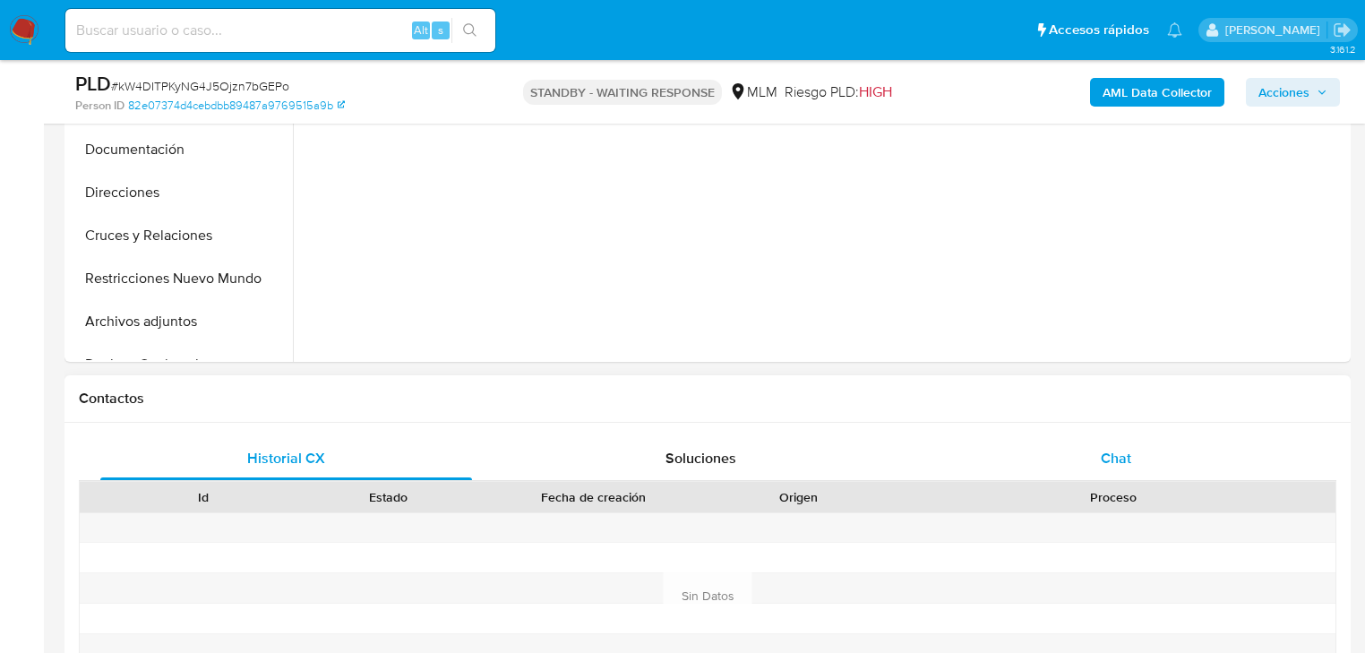
scroll to position [573, 0]
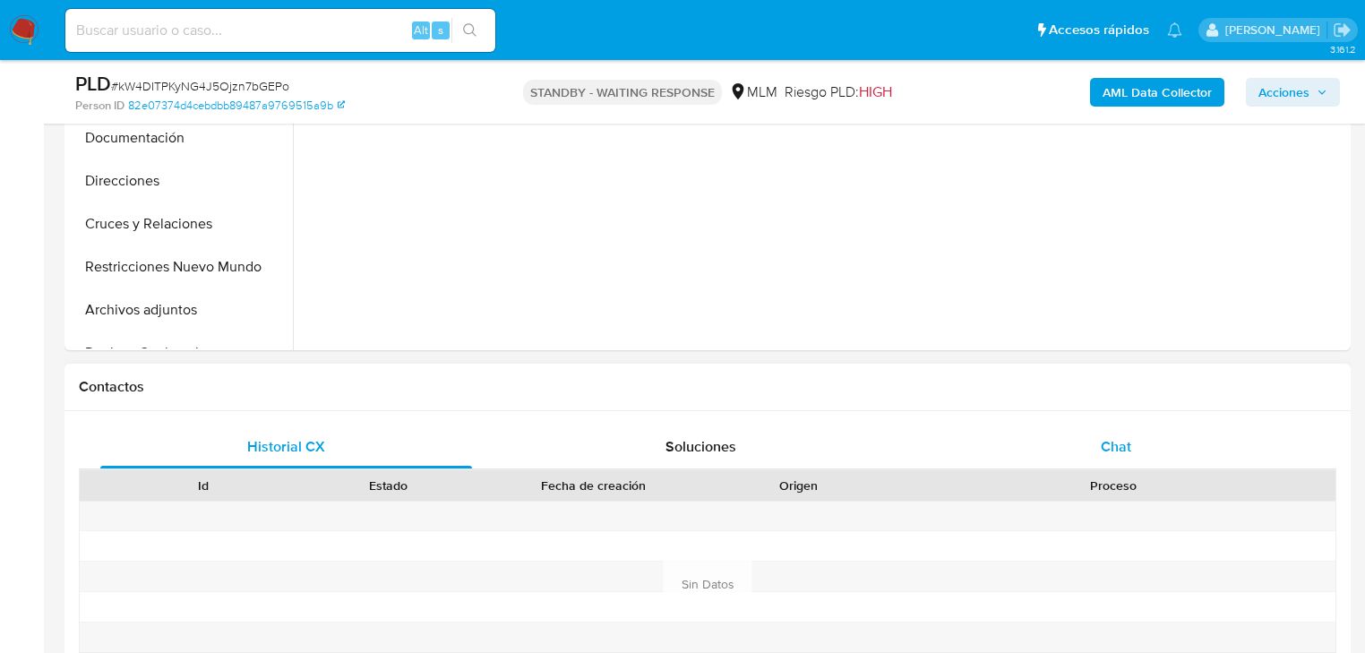
click at [1124, 458] on div "Chat" at bounding box center [1117, 447] width 372 height 43
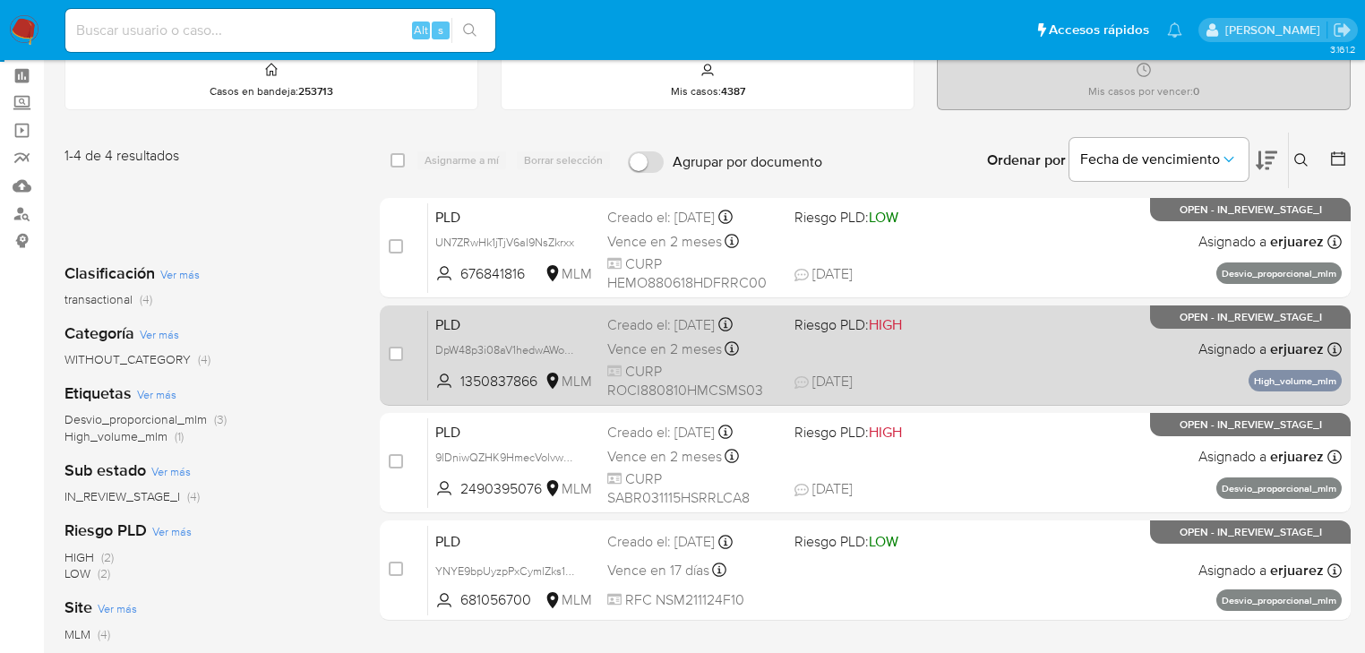
scroll to position [72, 0]
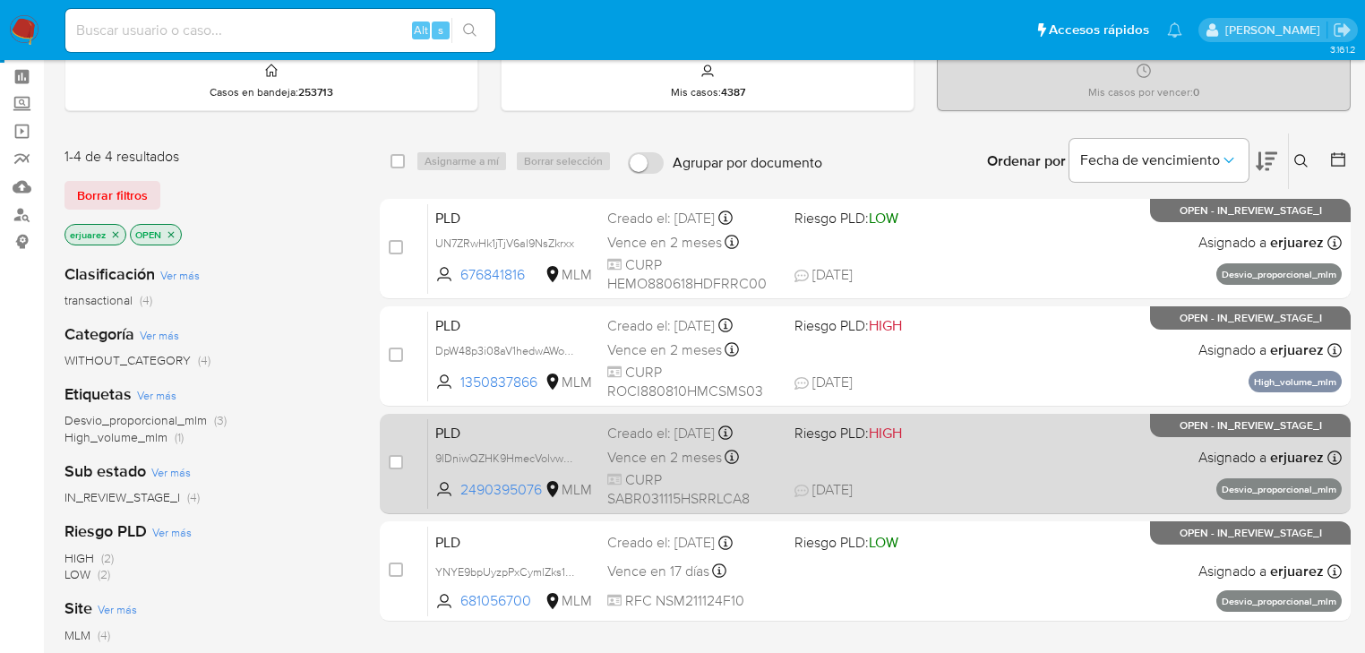
click at [842, 444] on div "PLD 9lDniwQZHK9HmecVolvwW8ux 2490395076 MLM Riesgo PLD: HIGH Creado el: [DATE] …" at bounding box center [885, 463] width 914 height 90
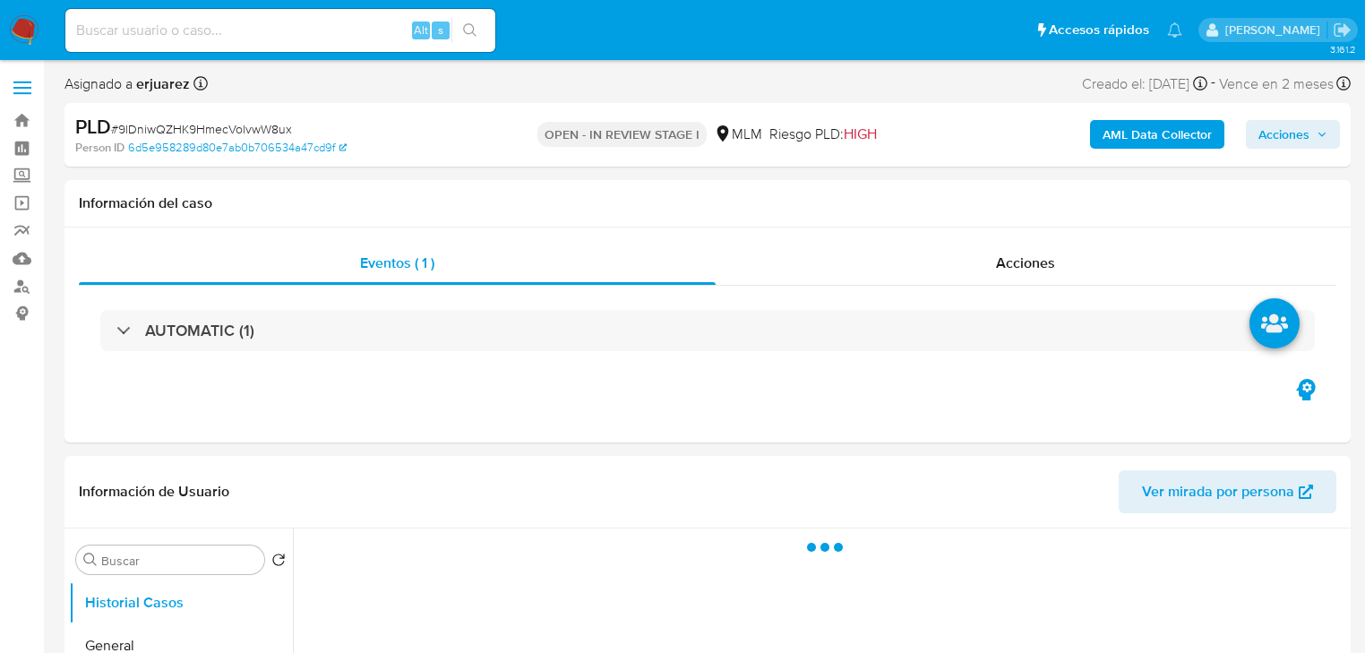
select select "10"
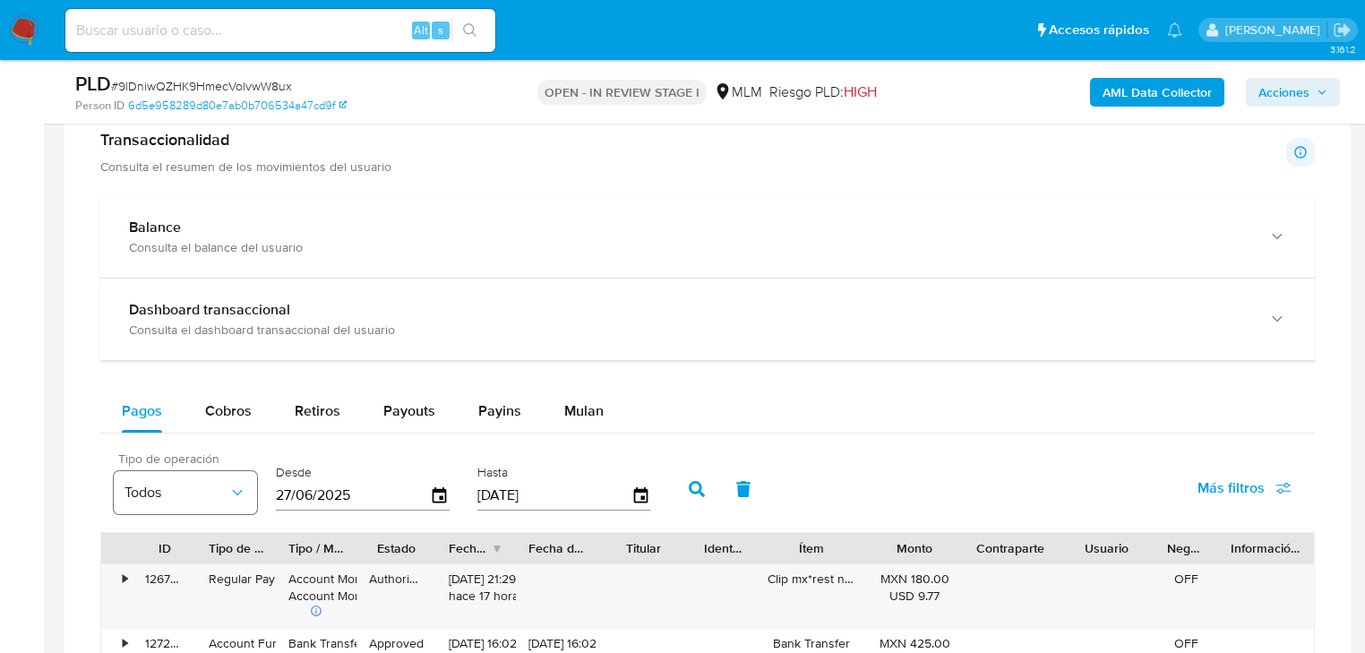
scroll to position [1362, 0]
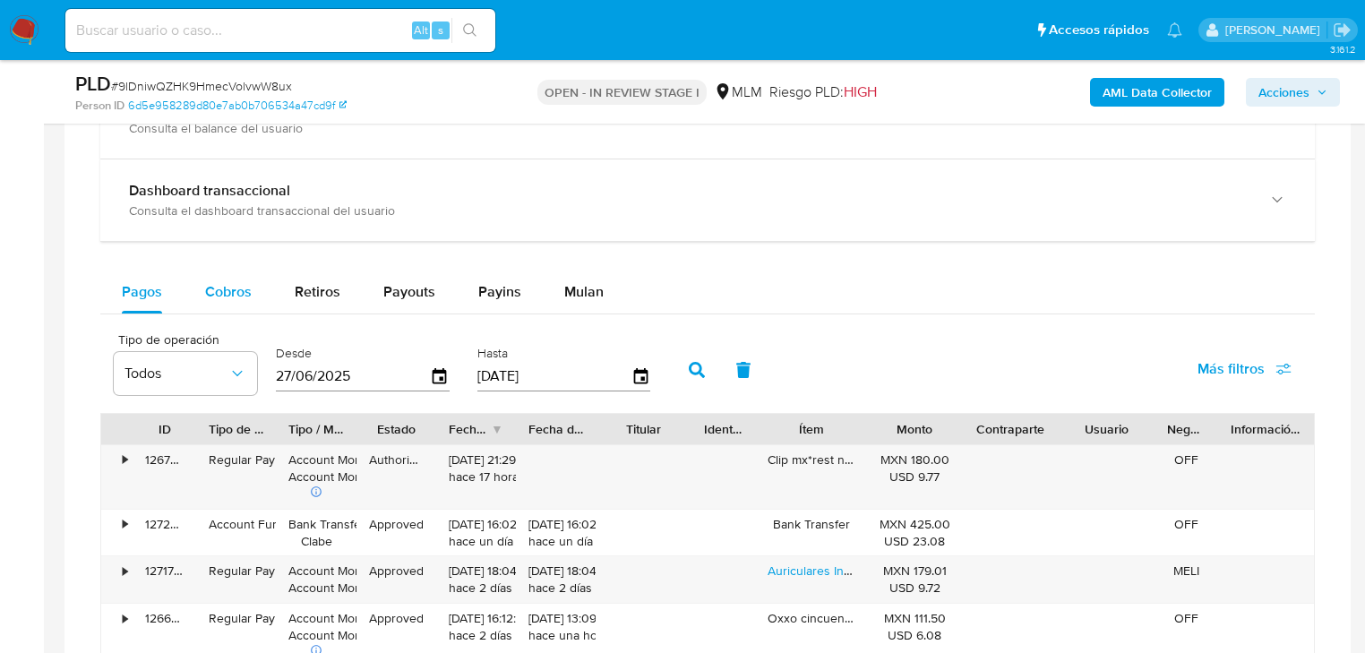
click at [236, 294] on span "Cobros" at bounding box center [228, 291] width 47 height 21
select select "10"
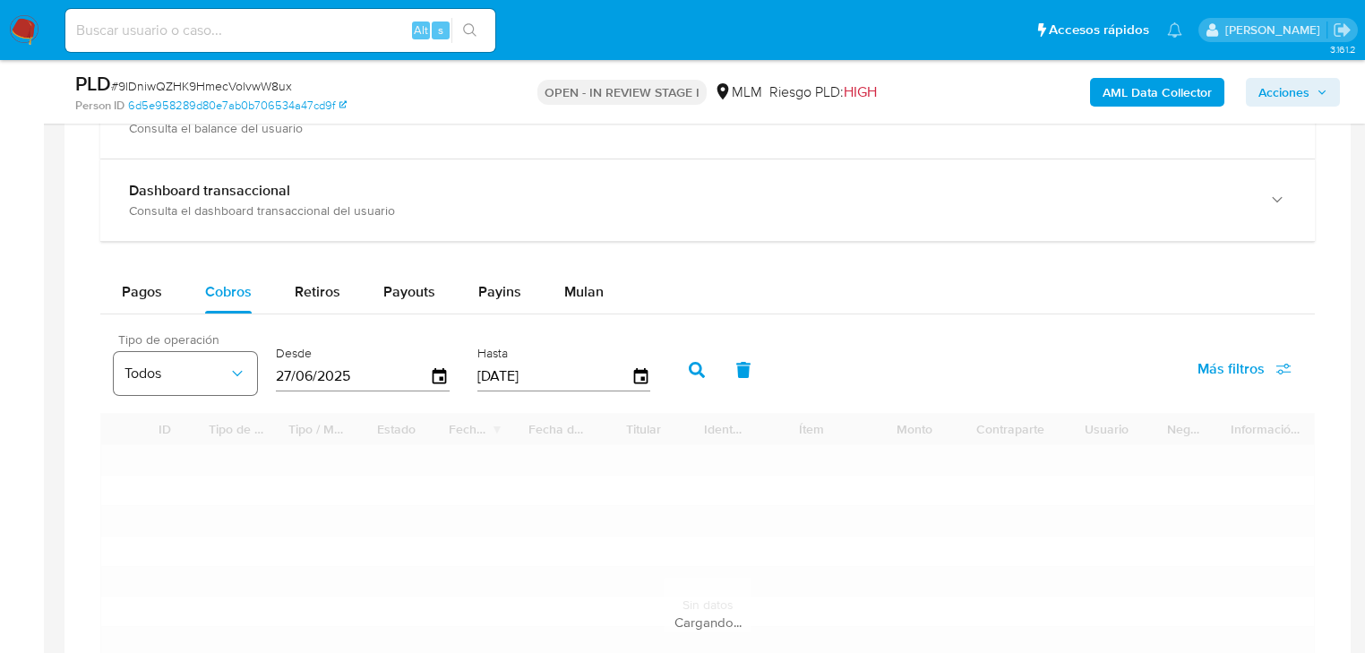
drag, startPoint x: 382, startPoint y: 378, endPoint x: 254, endPoint y: 375, distance: 127.3
click at [254, 375] on div "Tipo de operación Todos Desde 27/06/2025 Hasta 24/09/2025" at bounding box center [387, 368] width 564 height 72
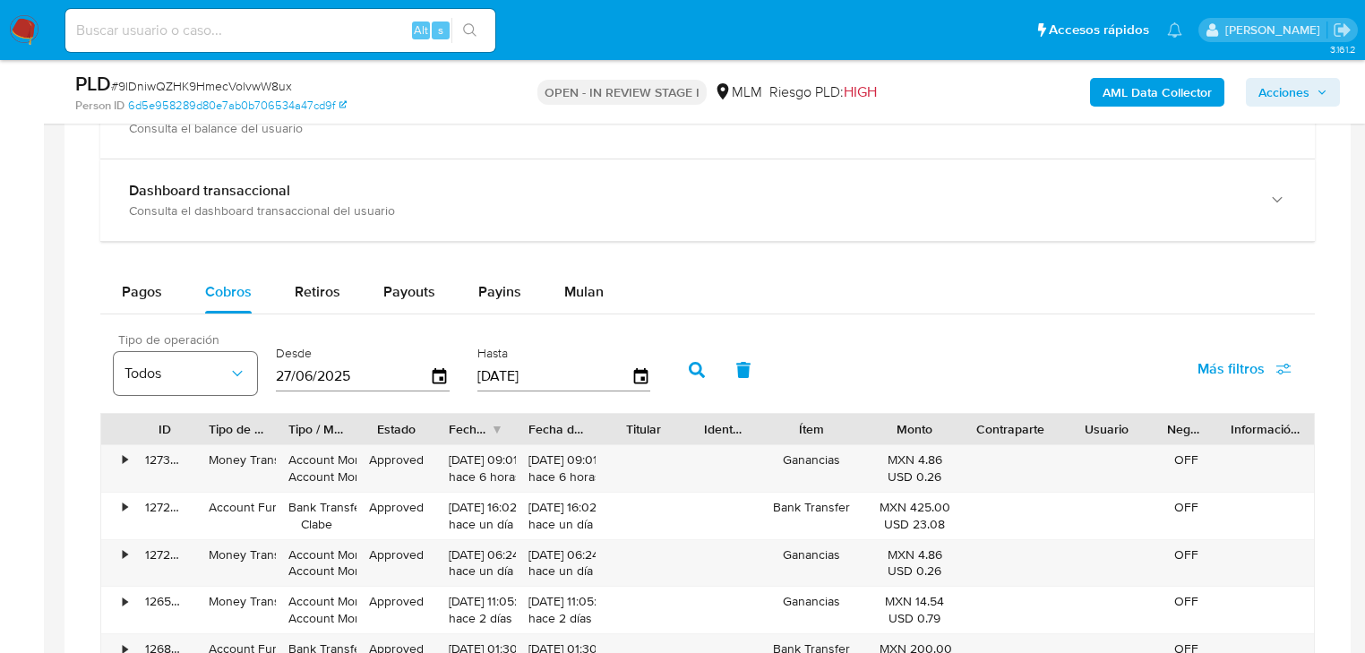
type input "0_/__/____"
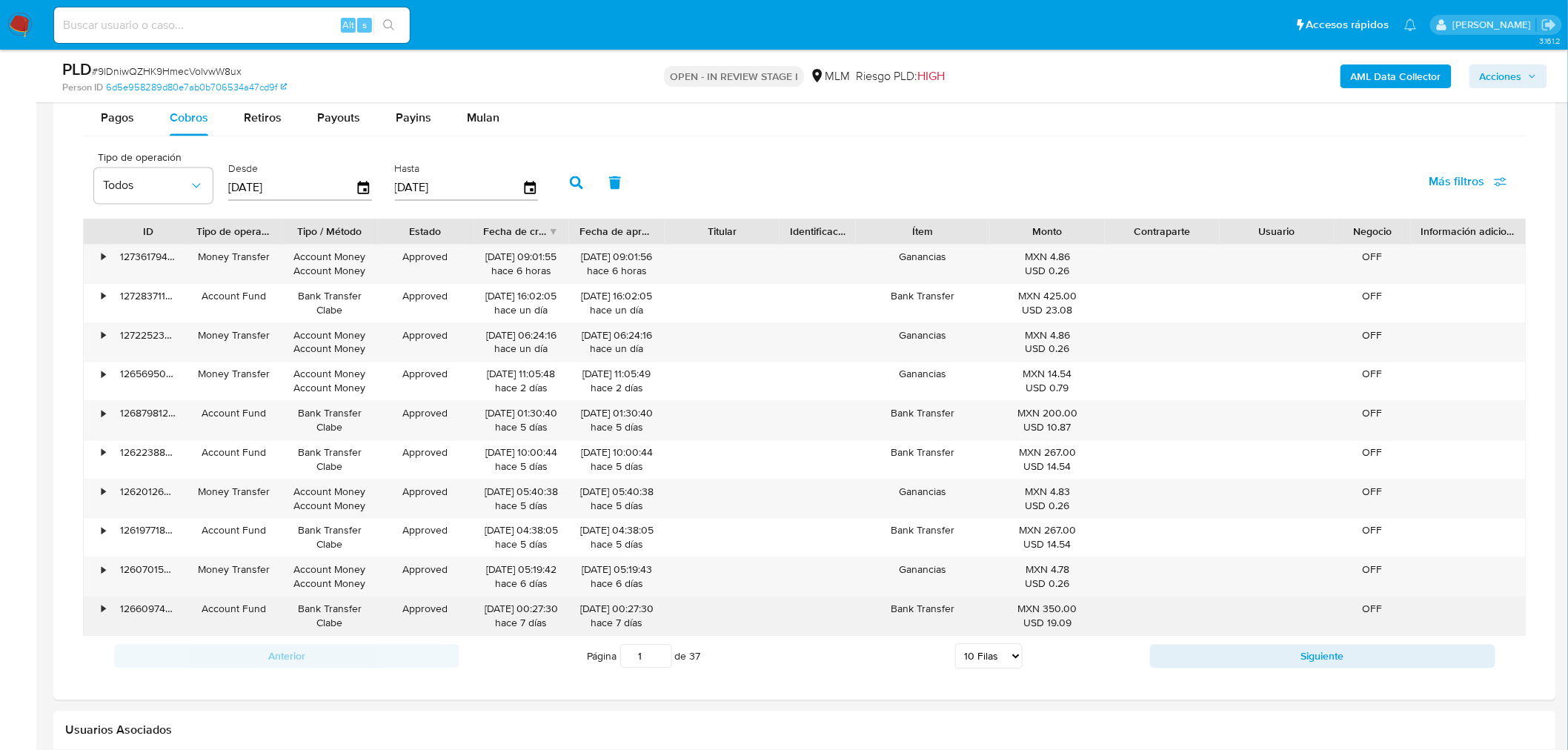
scroll to position [1221, 0]
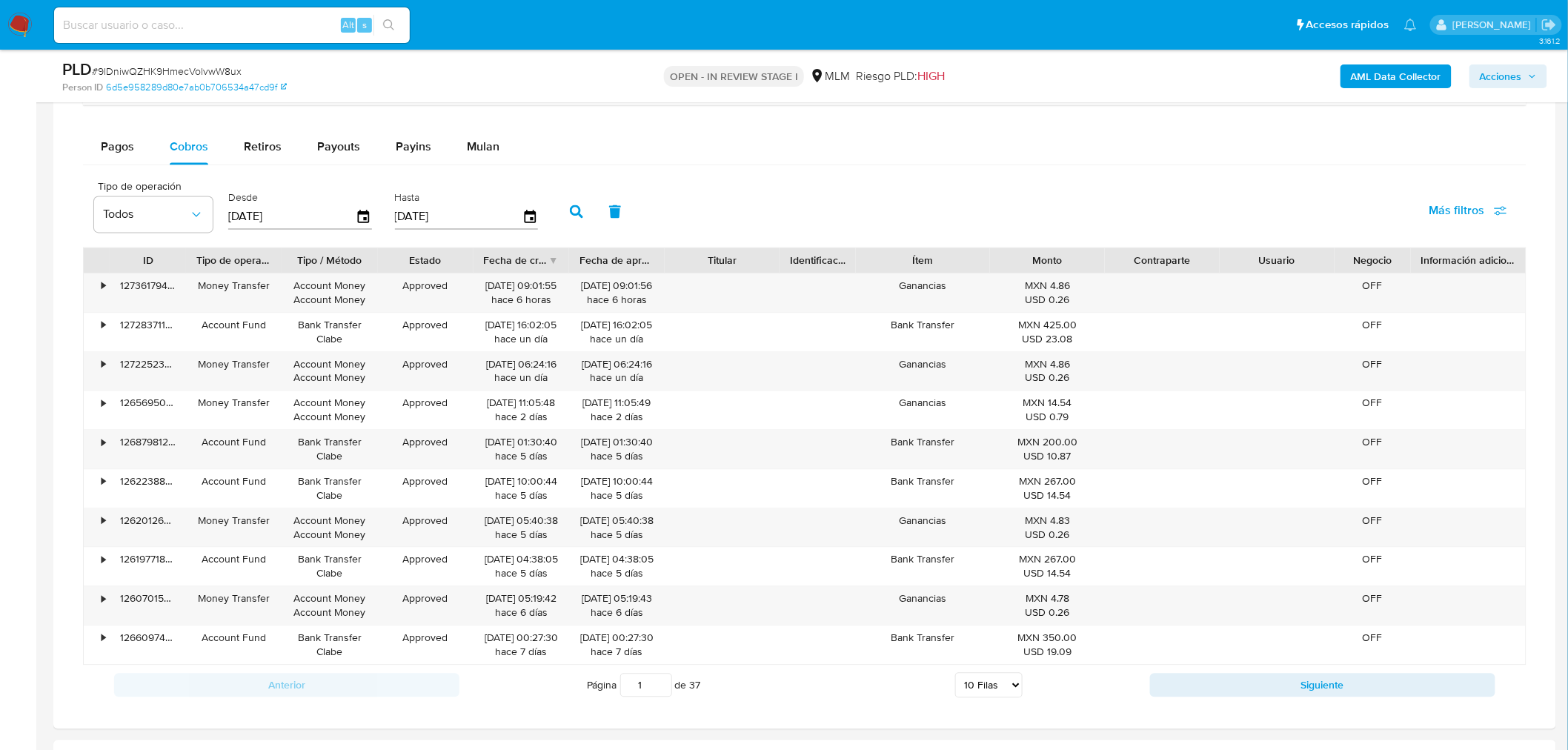
type input "01/08/2025"
drag, startPoint x: 213, startPoint y: 724, endPoint x: 323, endPoint y: 749, distance: 112.8
click at [213, 539] on div at bounding box center [805, 308] width 1503 height 838
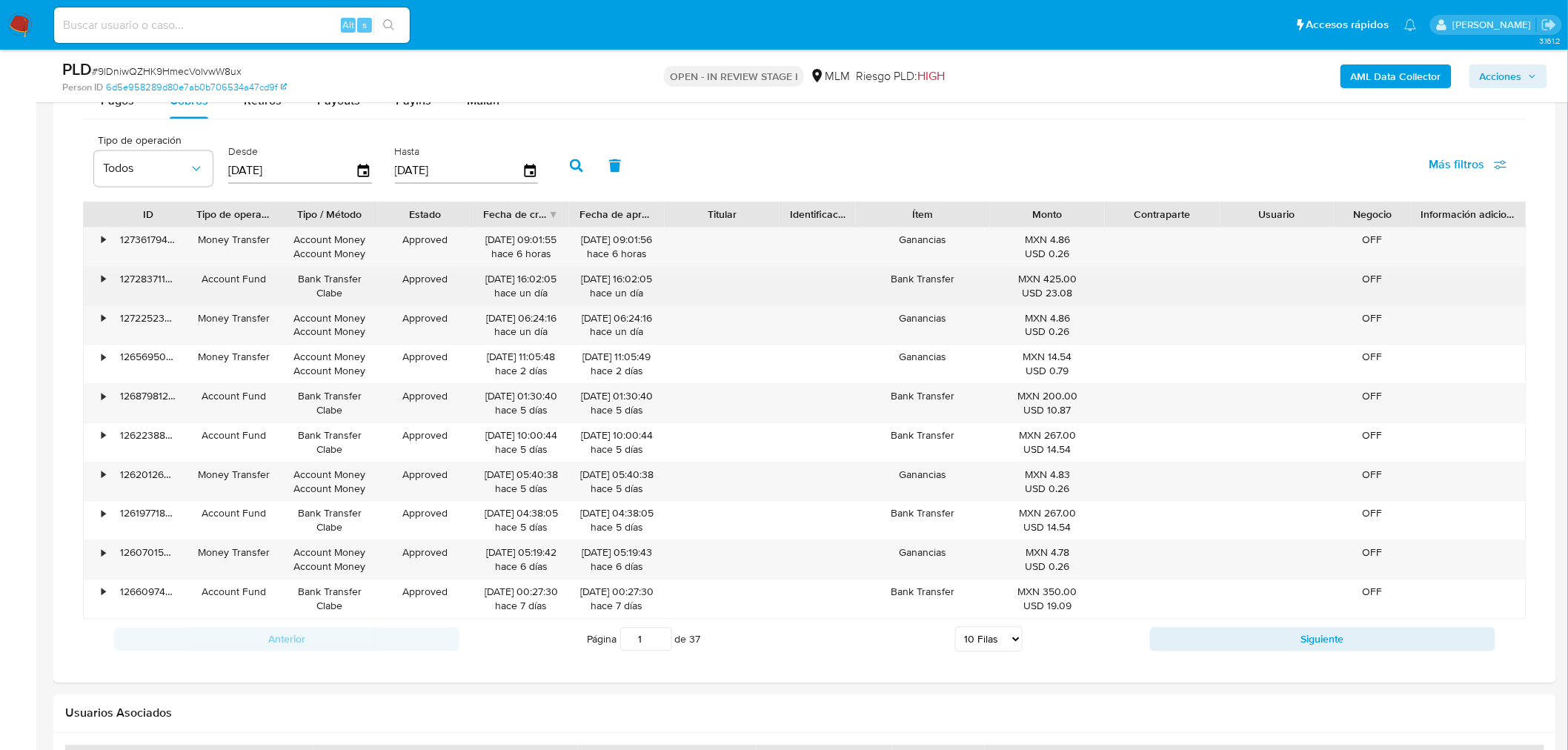
scroll to position [1304, 0]
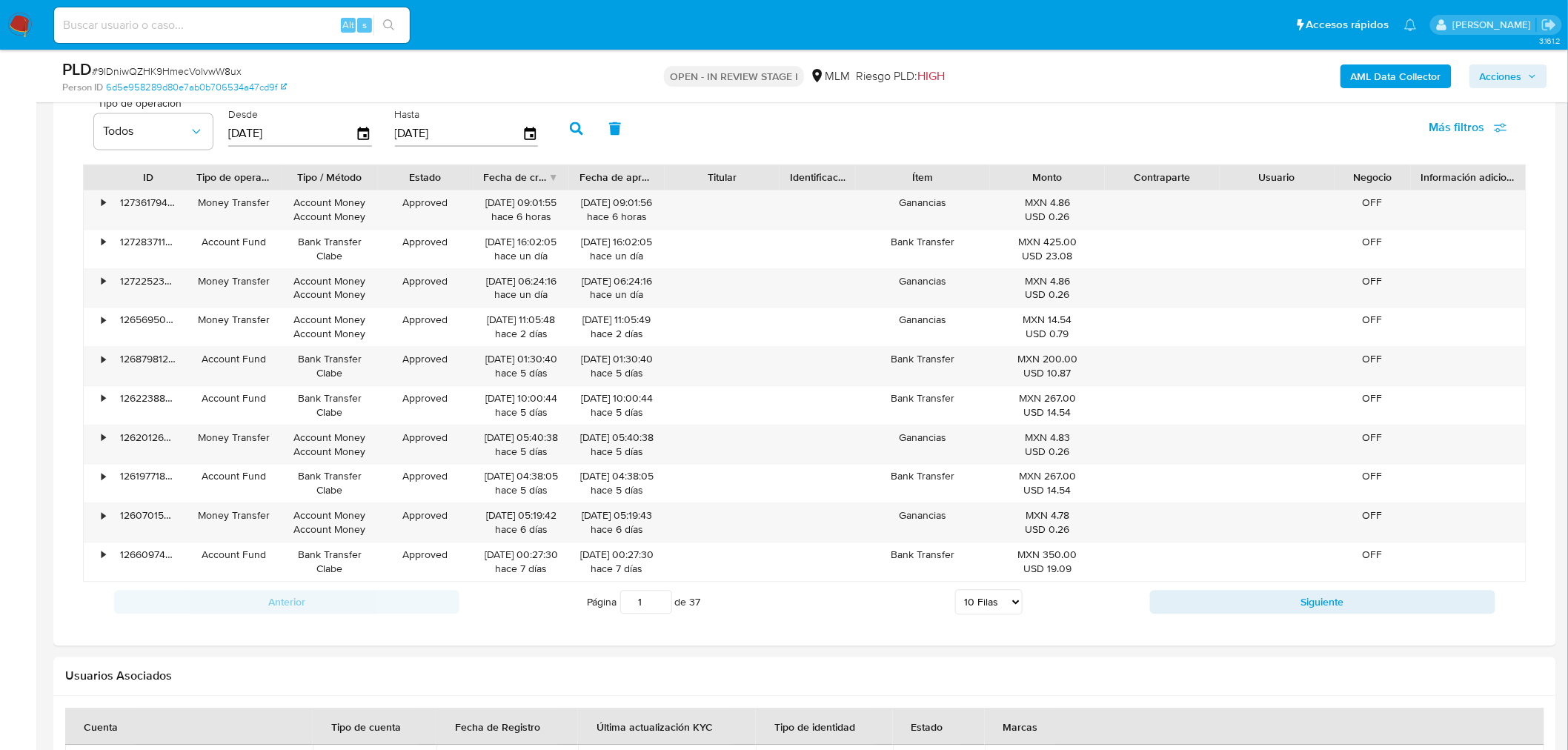
click at [26, 26] on img at bounding box center [20, 25] width 25 height 25
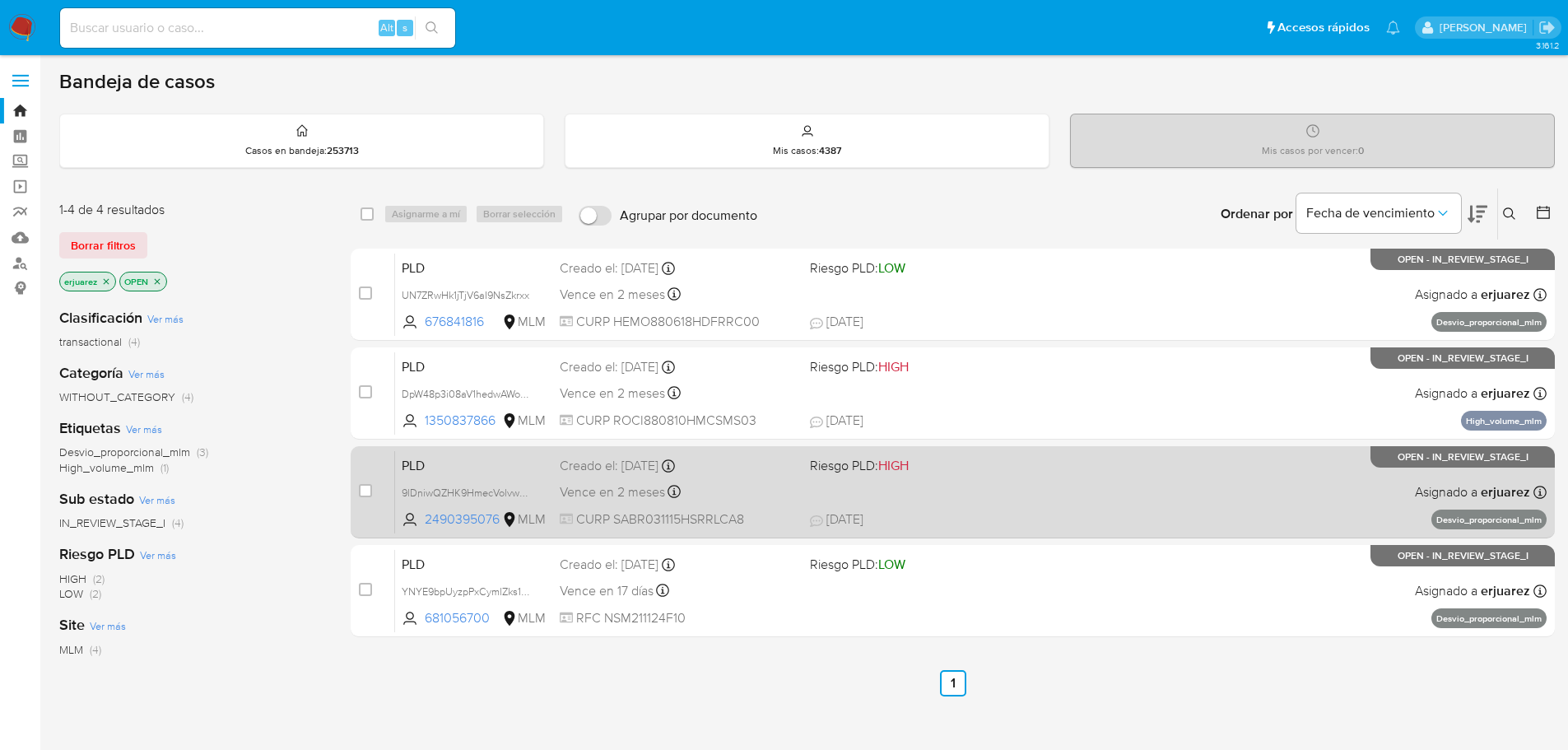
click at [1100, 470] on div "PLD 9lDniwQZHK9HmecVolvwW8ux 2490395076 MLM Riesgo PLD: HIGH Creado el: [DATE] …" at bounding box center [970, 492] width 1151 height 83
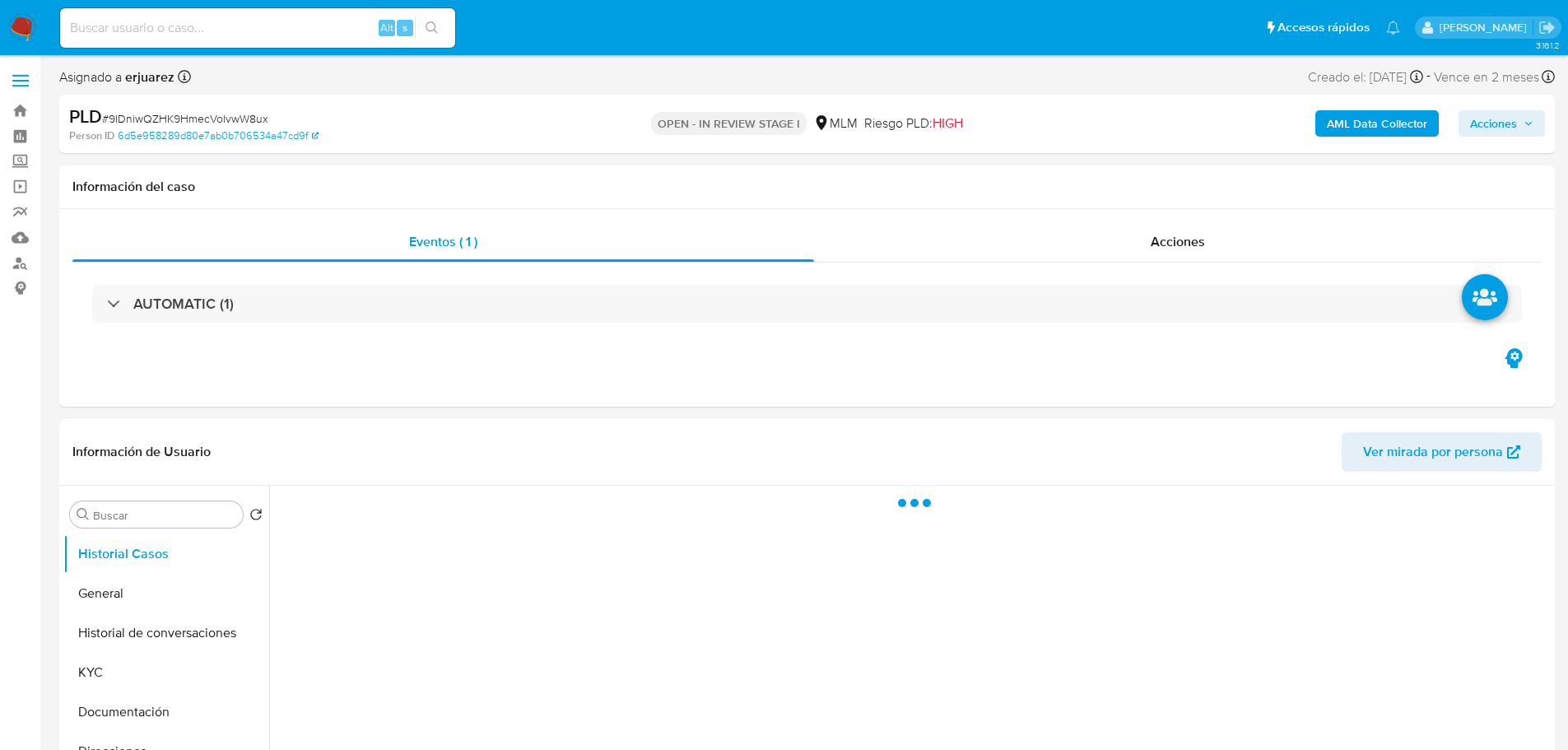
select select "10"
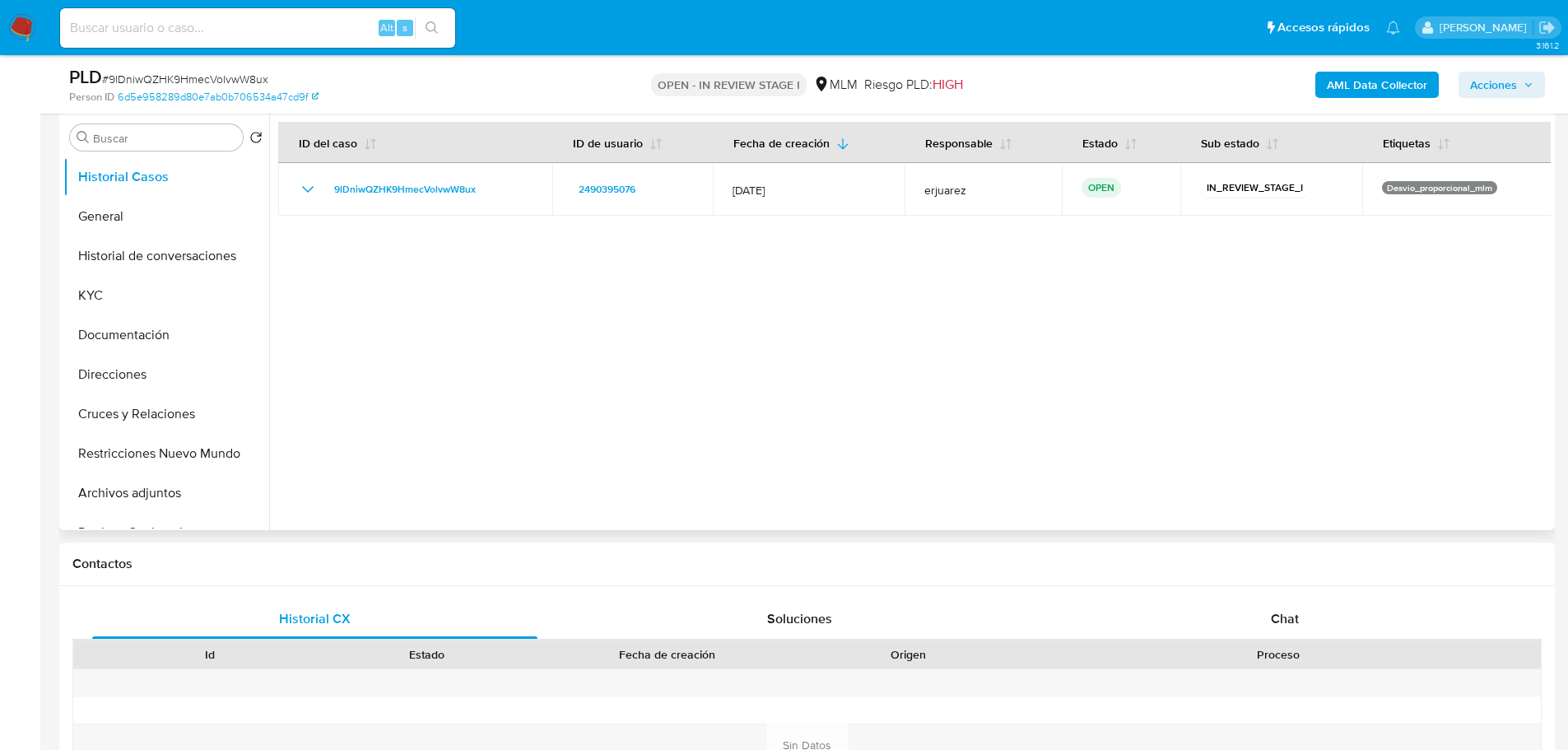
scroll to position [329, 0]
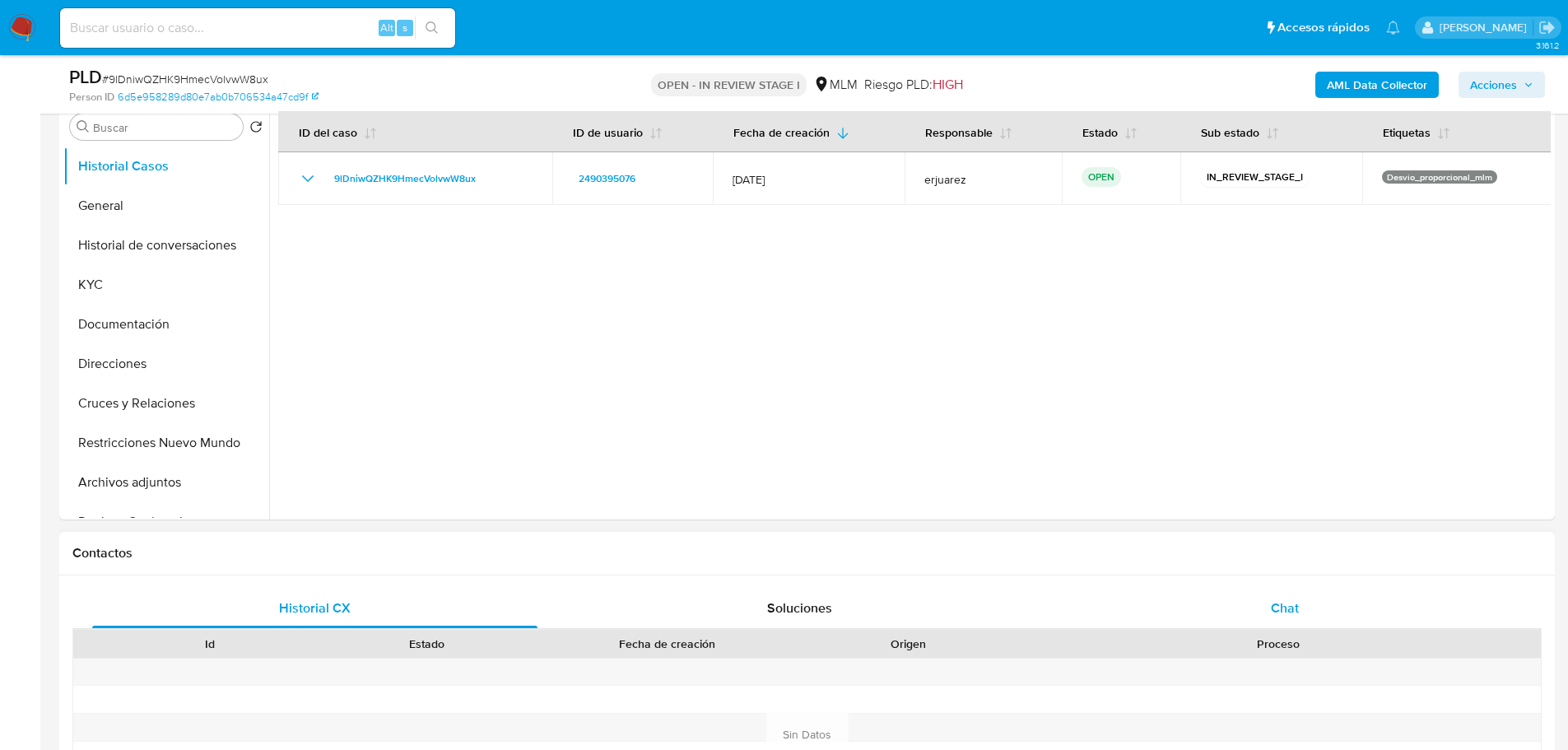
drag, startPoint x: 1266, startPoint y: 606, endPoint x: 1190, endPoint y: 577, distance: 81.3
click at [1259, 604] on div "Chat" at bounding box center [1284, 608] width 446 height 40
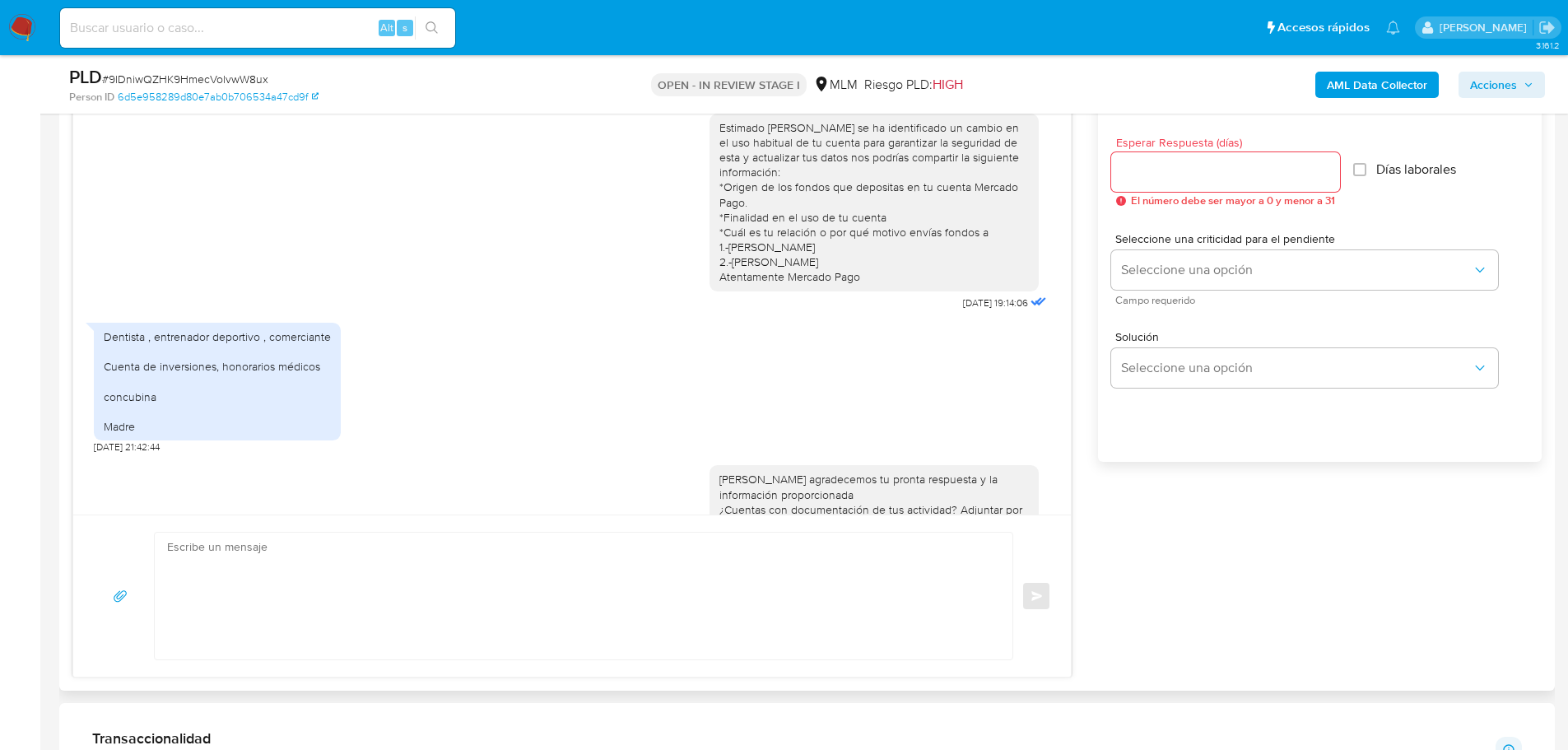
scroll to position [792, 0]
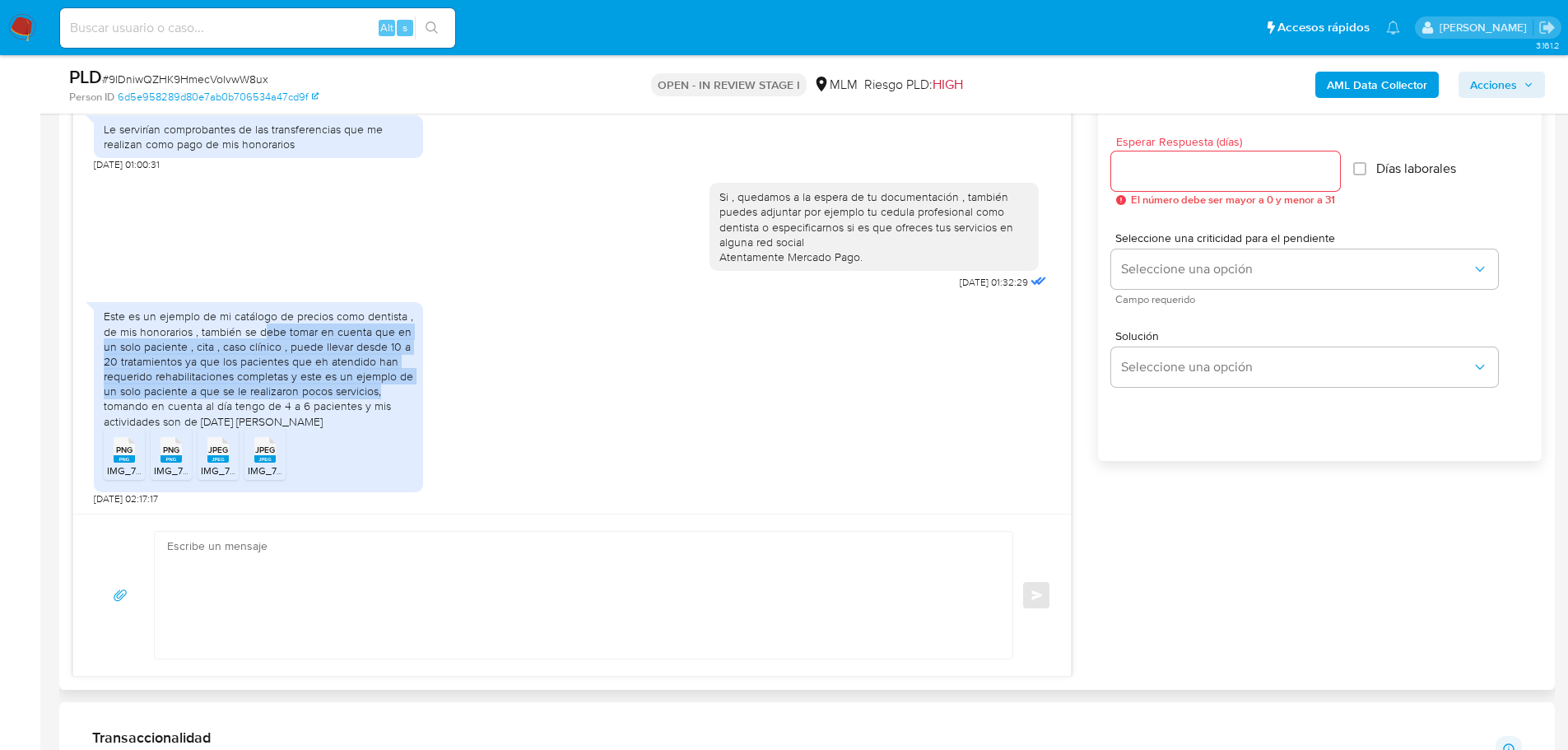
drag, startPoint x: 268, startPoint y: 334, endPoint x: 228, endPoint y: 442, distance: 115.2
click at [370, 400] on div "Este es un ejemplo de mi catálogo de precios como dentista , de mis honorarios …" at bounding box center [258, 369] width 310 height 120
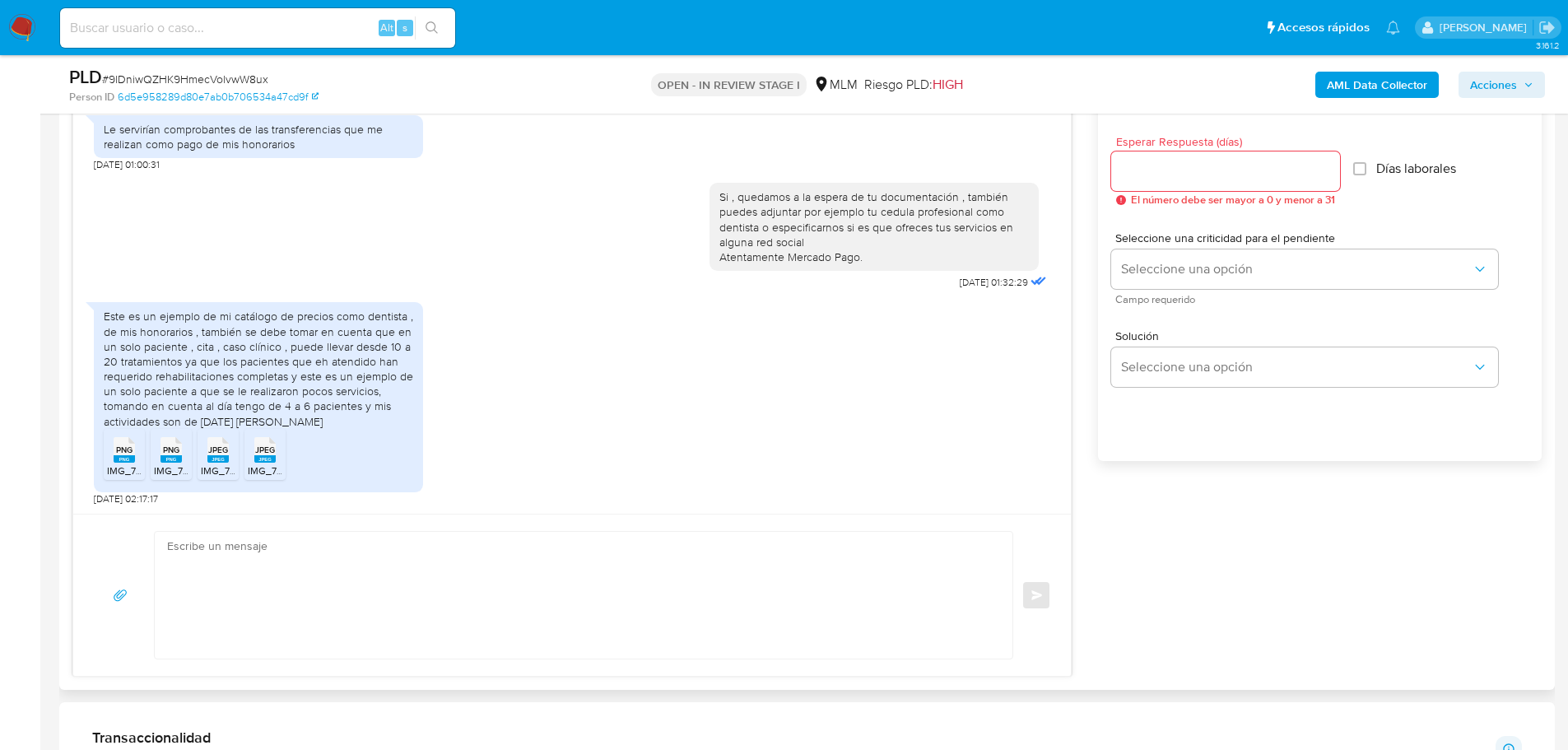
click at [129, 449] on span "PNG" at bounding box center [124, 450] width 17 height 11
click at [181, 449] on icon at bounding box center [171, 450] width 21 height 26
click at [214, 452] on span "JPEG" at bounding box center [219, 450] width 20 height 11
click at [278, 453] on div "JPEG JPEG" at bounding box center [265, 448] width 35 height 32
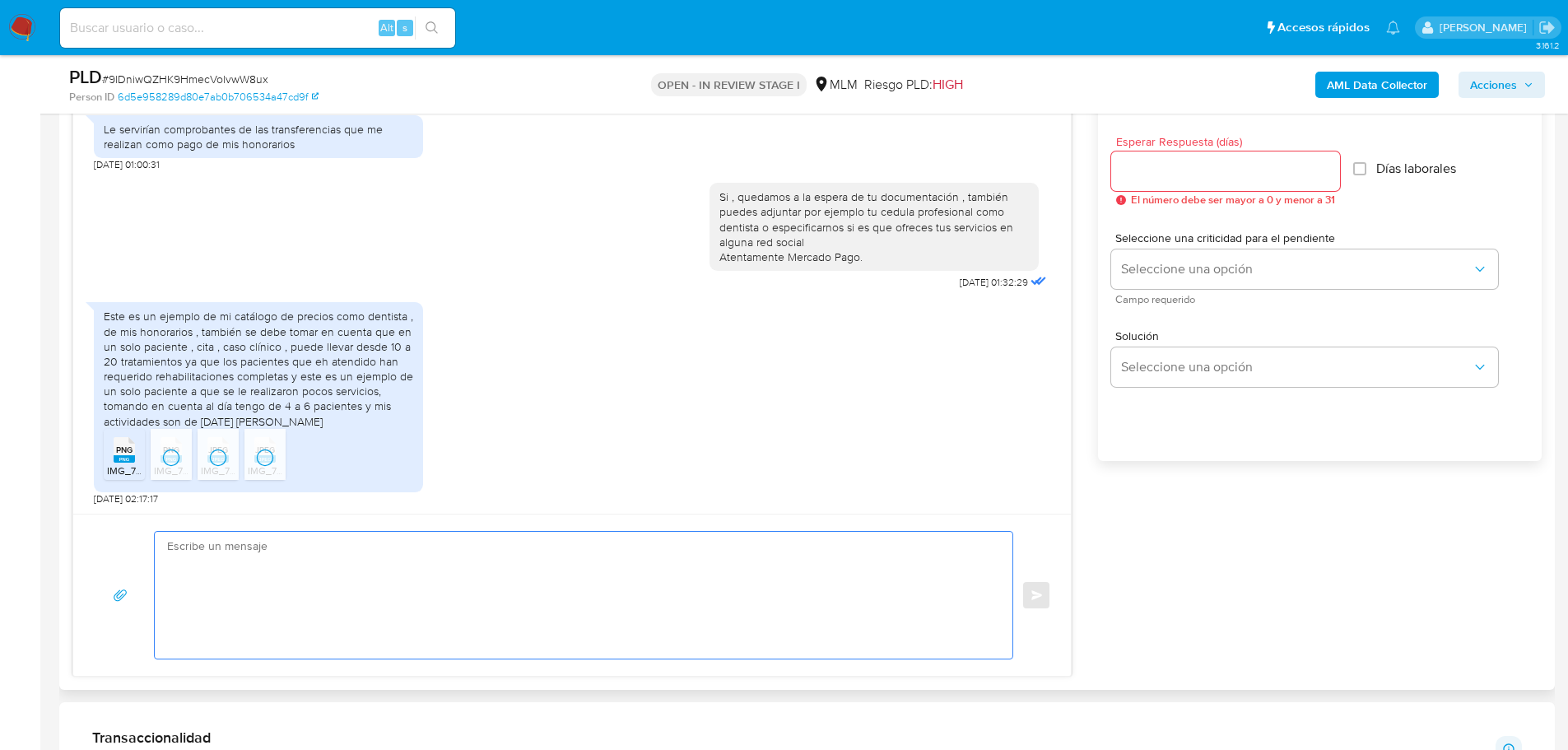
drag, startPoint x: 307, startPoint y: 597, endPoint x: 360, endPoint y: 637, distance: 66.4
click at [307, 597] on textarea at bounding box center [580, 596] width 825 height 127
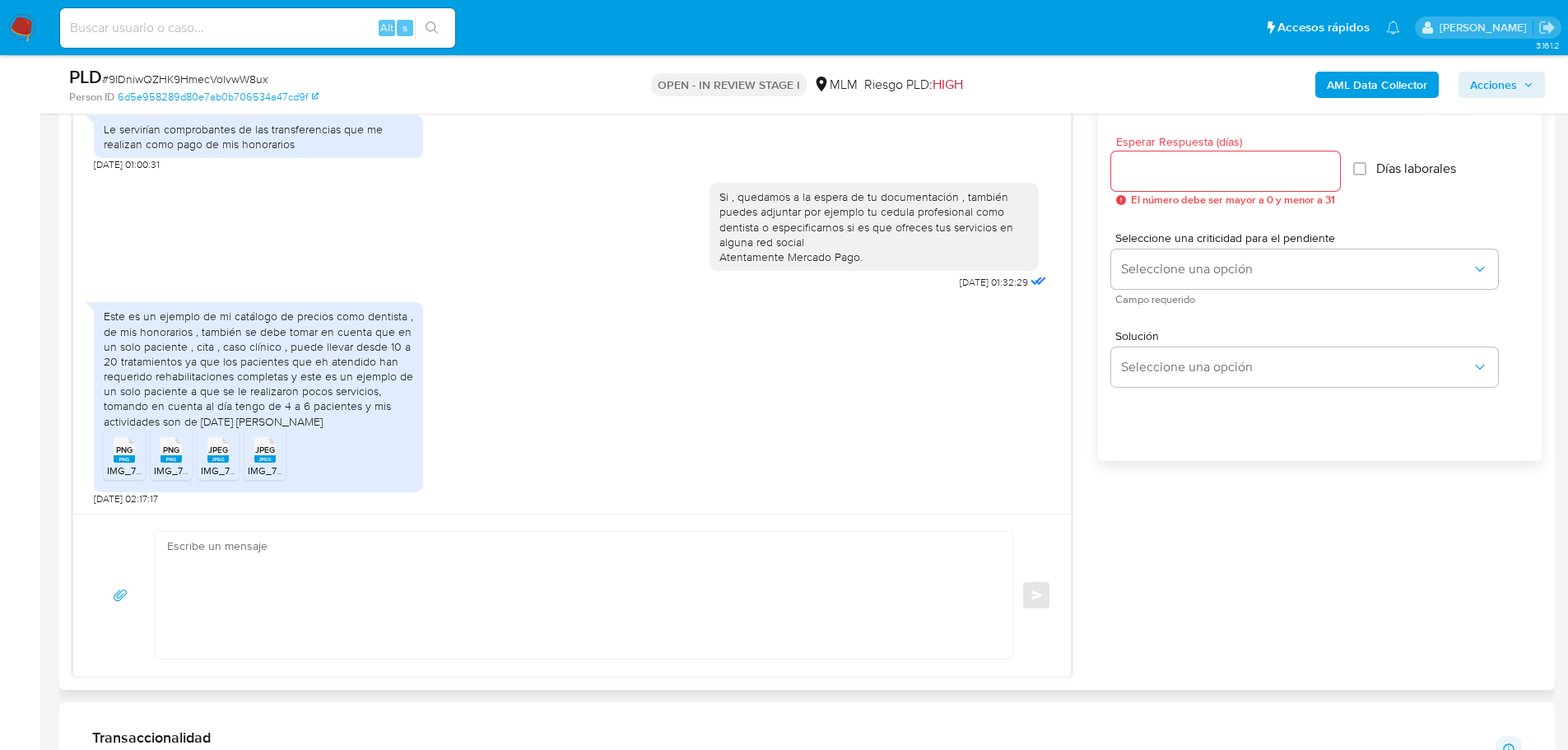
click at [604, 551] on textarea at bounding box center [580, 596] width 825 height 127
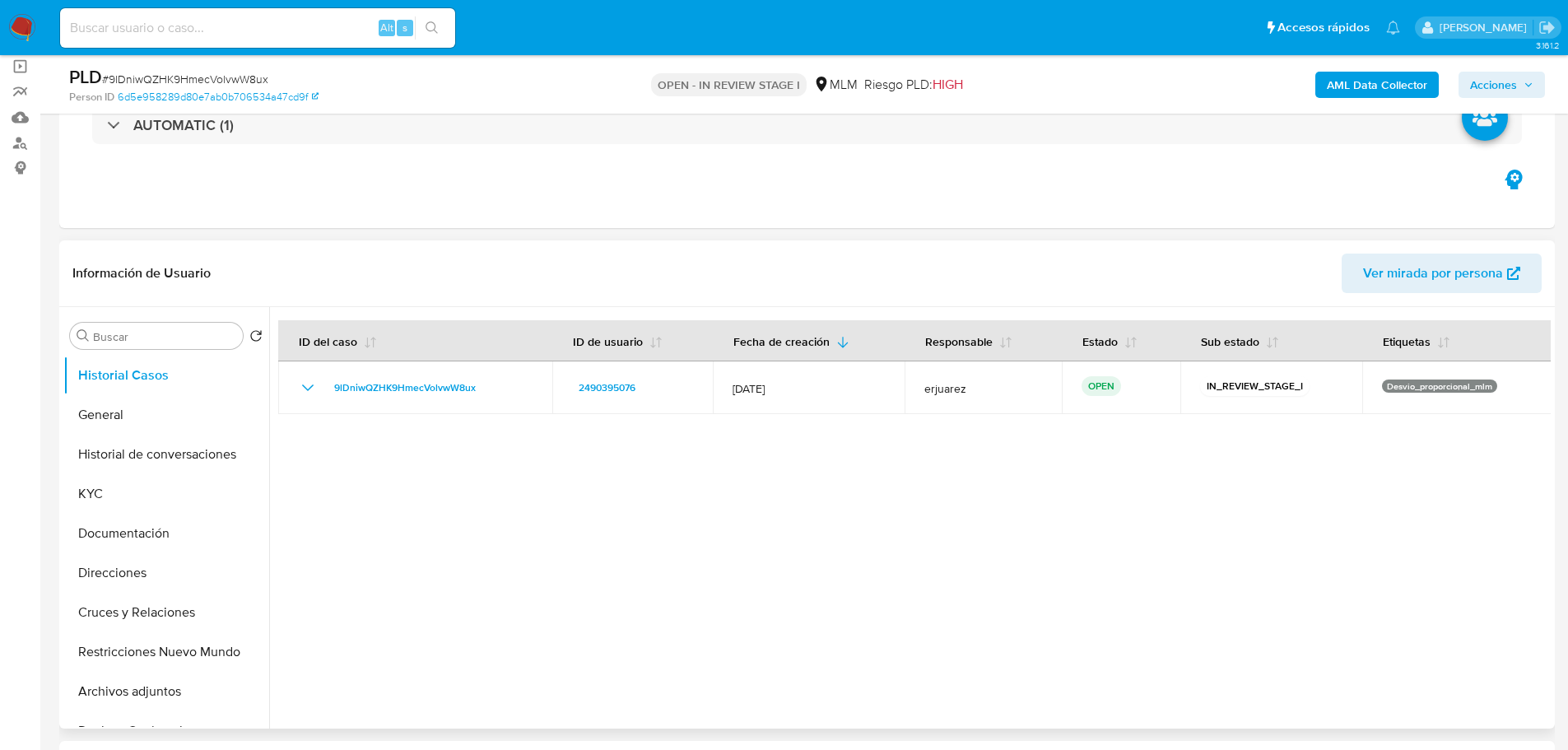
scroll to position [247, 0]
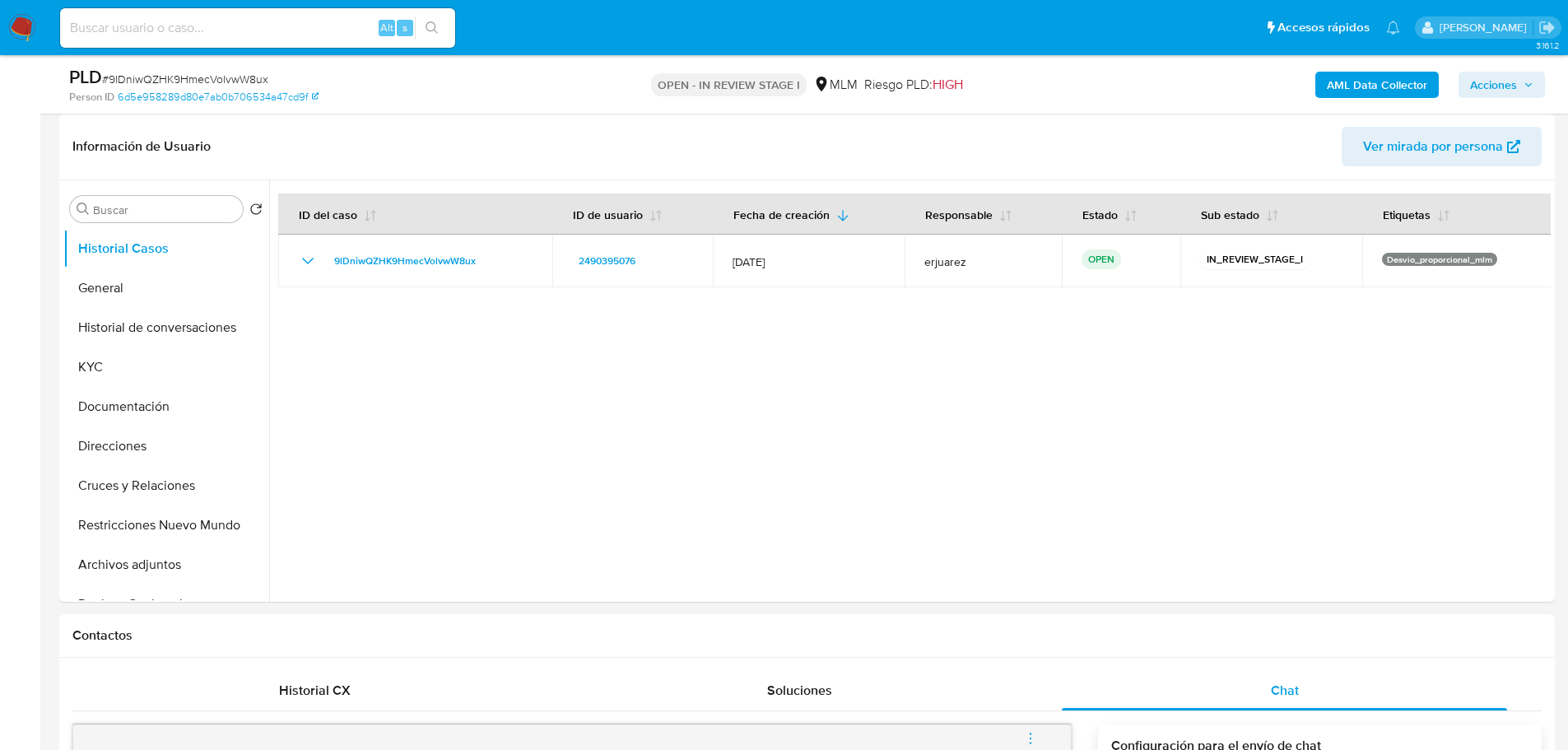
click at [91, 367] on button "KYC" at bounding box center [160, 367] width 193 height 40
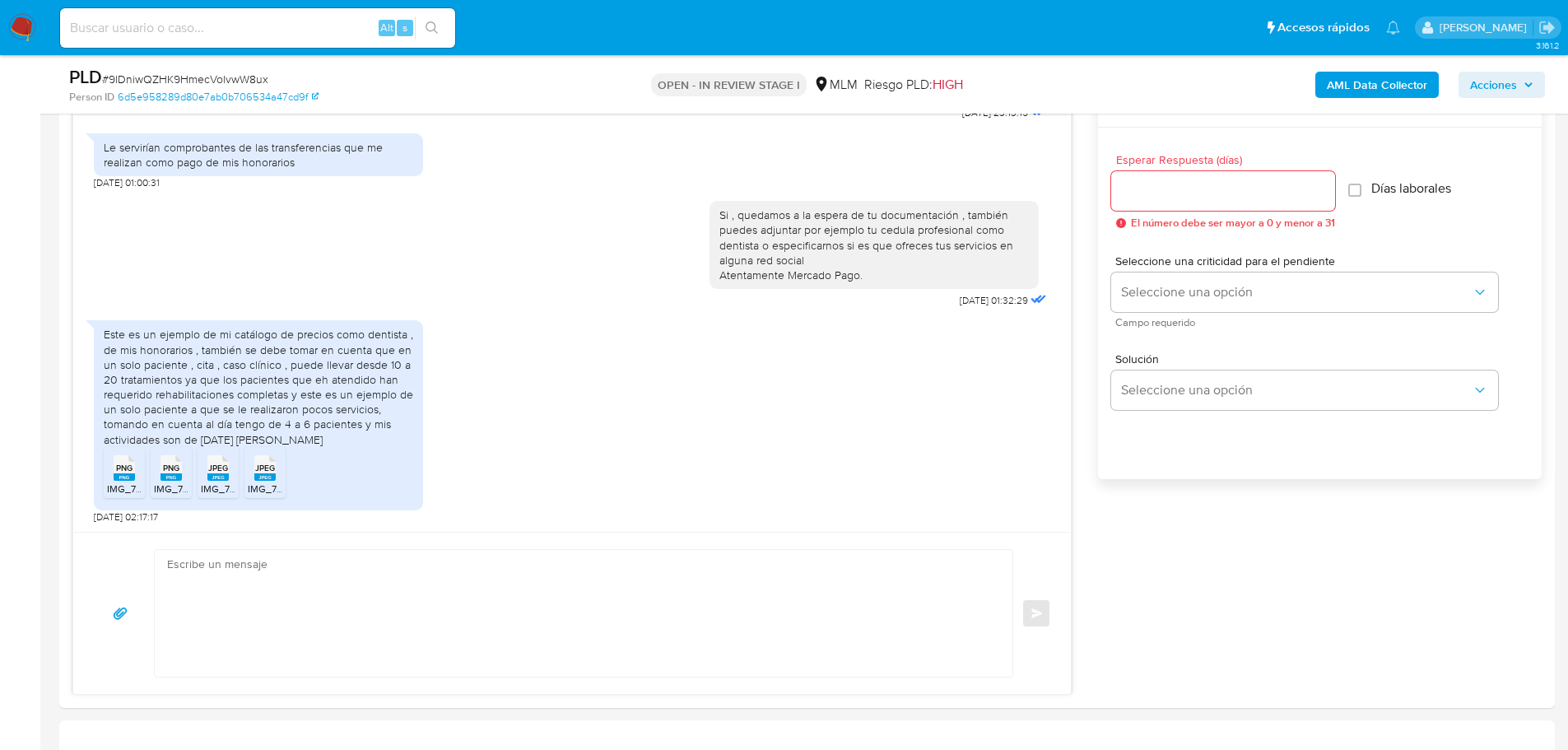
scroll to position [1235, 0]
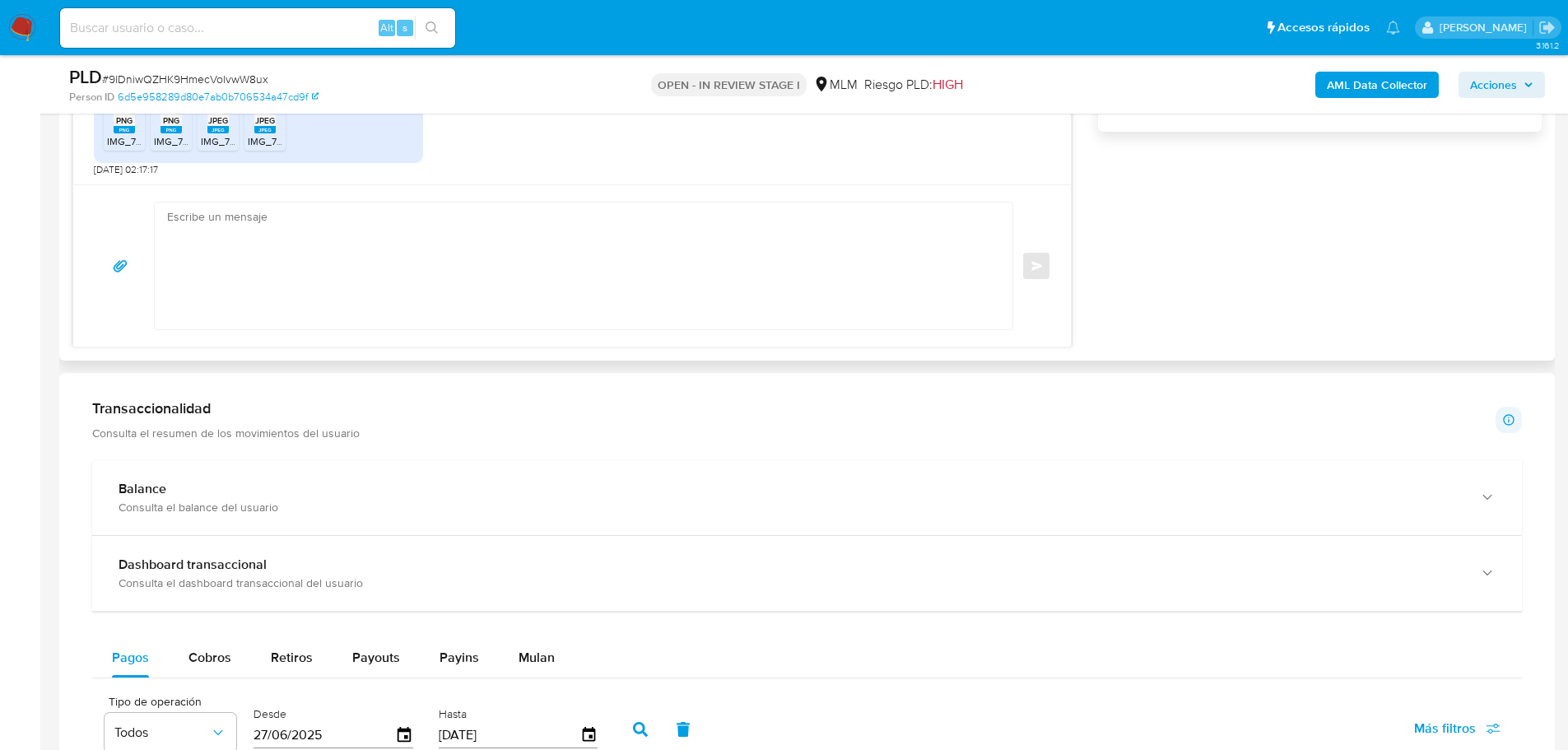
click at [316, 245] on textarea at bounding box center [580, 266] width 825 height 127
paste textarea "Agradecemos tu tiempo y documentación proporcionada. Te recordamos que esto fue…"
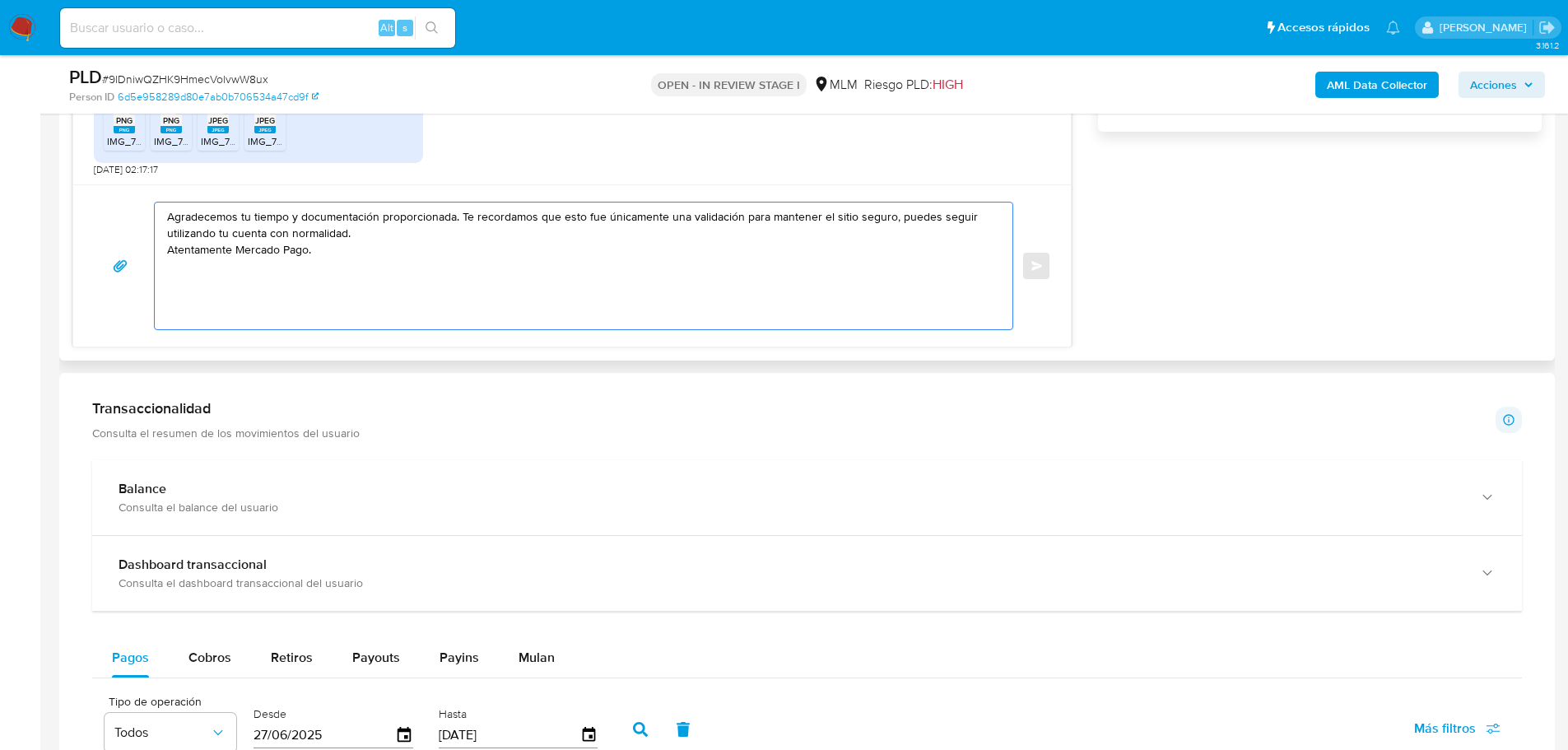
drag, startPoint x: 375, startPoint y: 233, endPoint x: 895, endPoint y: 222, distance: 520.1
click at [895, 222] on textarea "Agradecemos tu tiempo y documentación proporcionada. Te recordamos que esto fue…" at bounding box center [580, 266] width 825 height 127
type textarea "Agradecemos tu tiempo y documentación proporcionada. Te recordamos que esto fue…"
drag, startPoint x: 143, startPoint y: 224, endPoint x: 20, endPoint y: 201, distance: 125.1
click at [20, 201] on section "Bandeja Tablero Screening Búsqueda en Listas Watchlist Herramientas Operaciones…" at bounding box center [784, 446] width 1568 height 3363
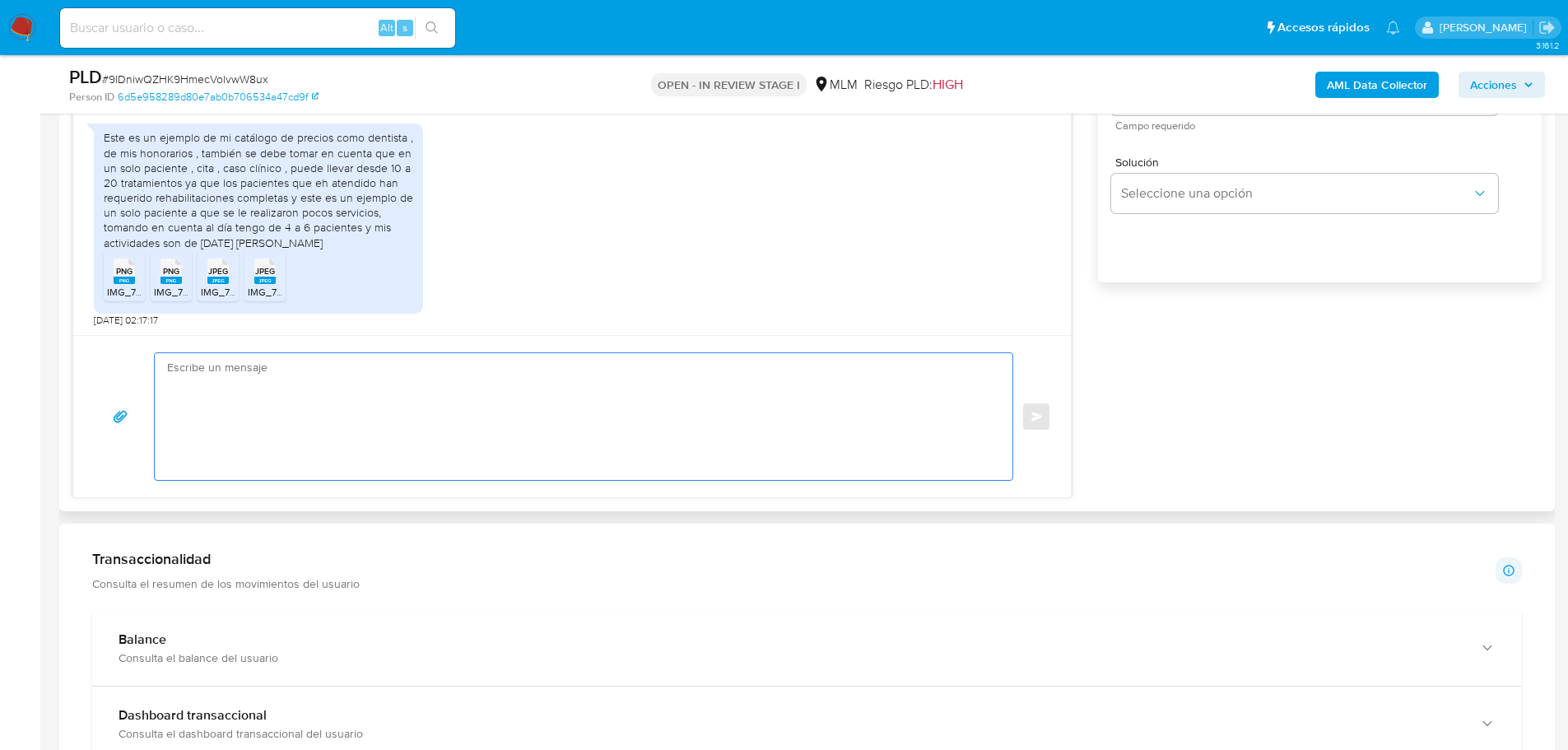
scroll to position [1071, 0]
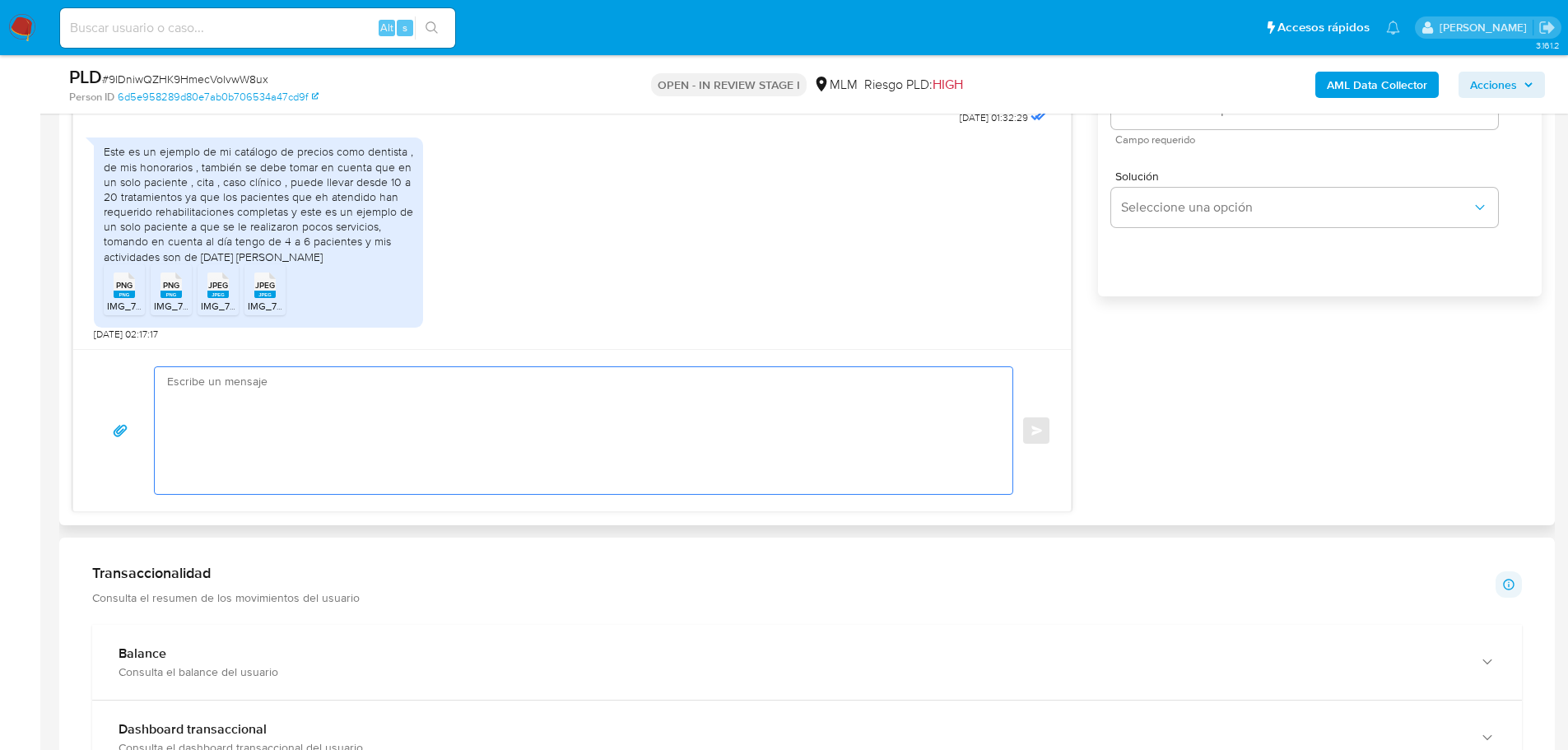
paste textarea "Agradecemos tu tiempo y documentación proporcionada. Te recordamos que esto fue…"
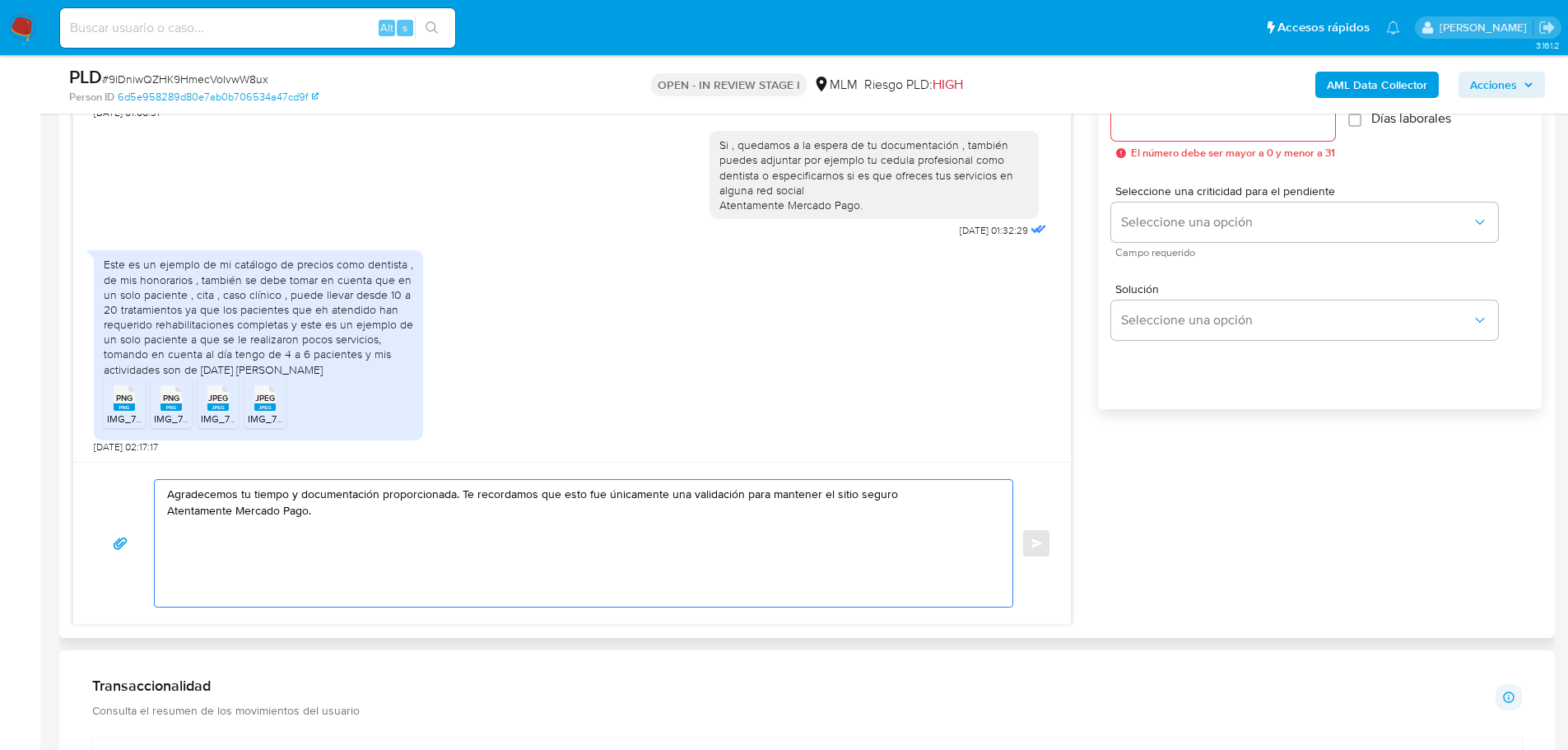
scroll to position [824, 0]
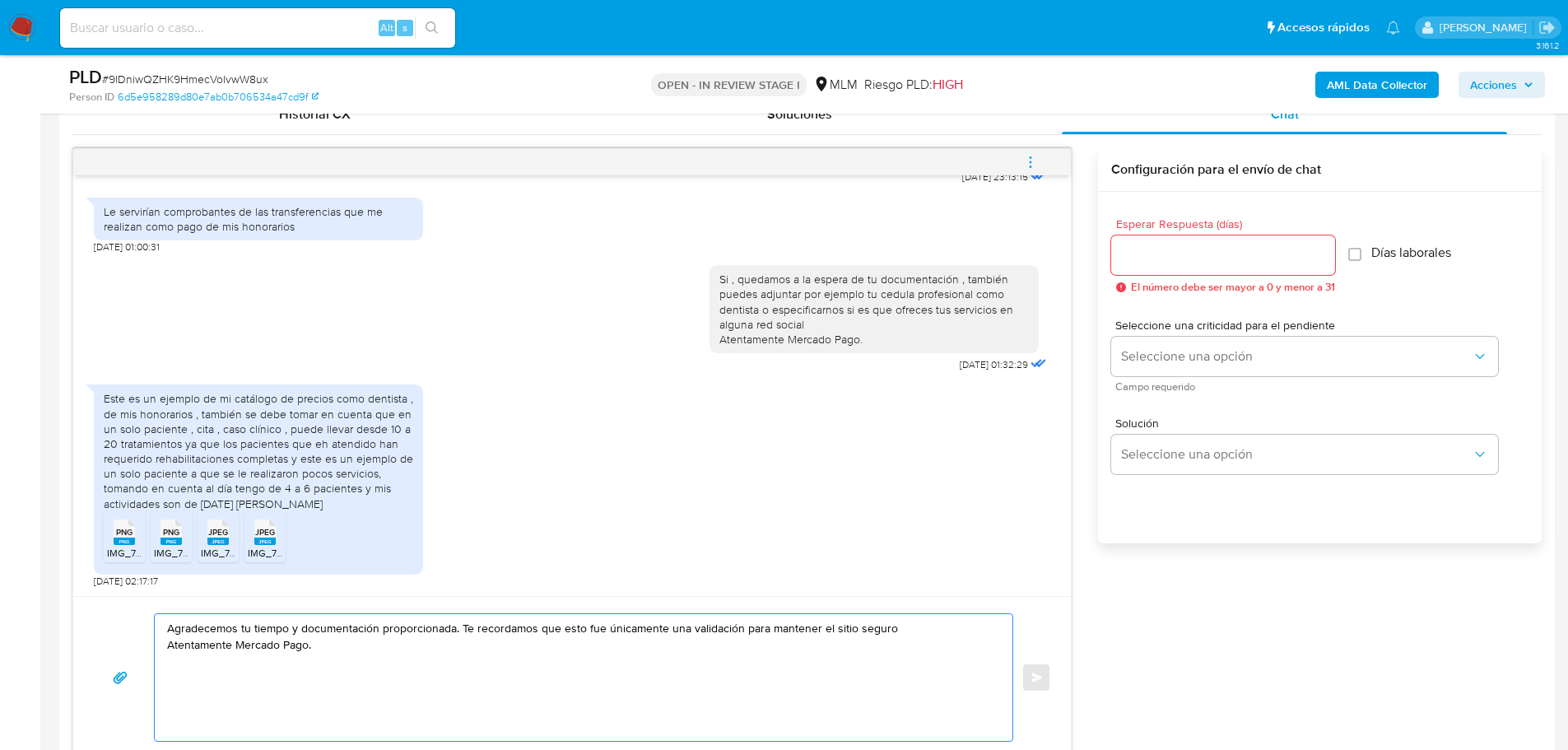
type textarea "Agradecemos tu tiempo y documentación proporcionada. Te recordamos que esto fue…"
click at [1128, 249] on input "Esperar Respuesta (días)" at bounding box center [1224, 255] width 224 height 21
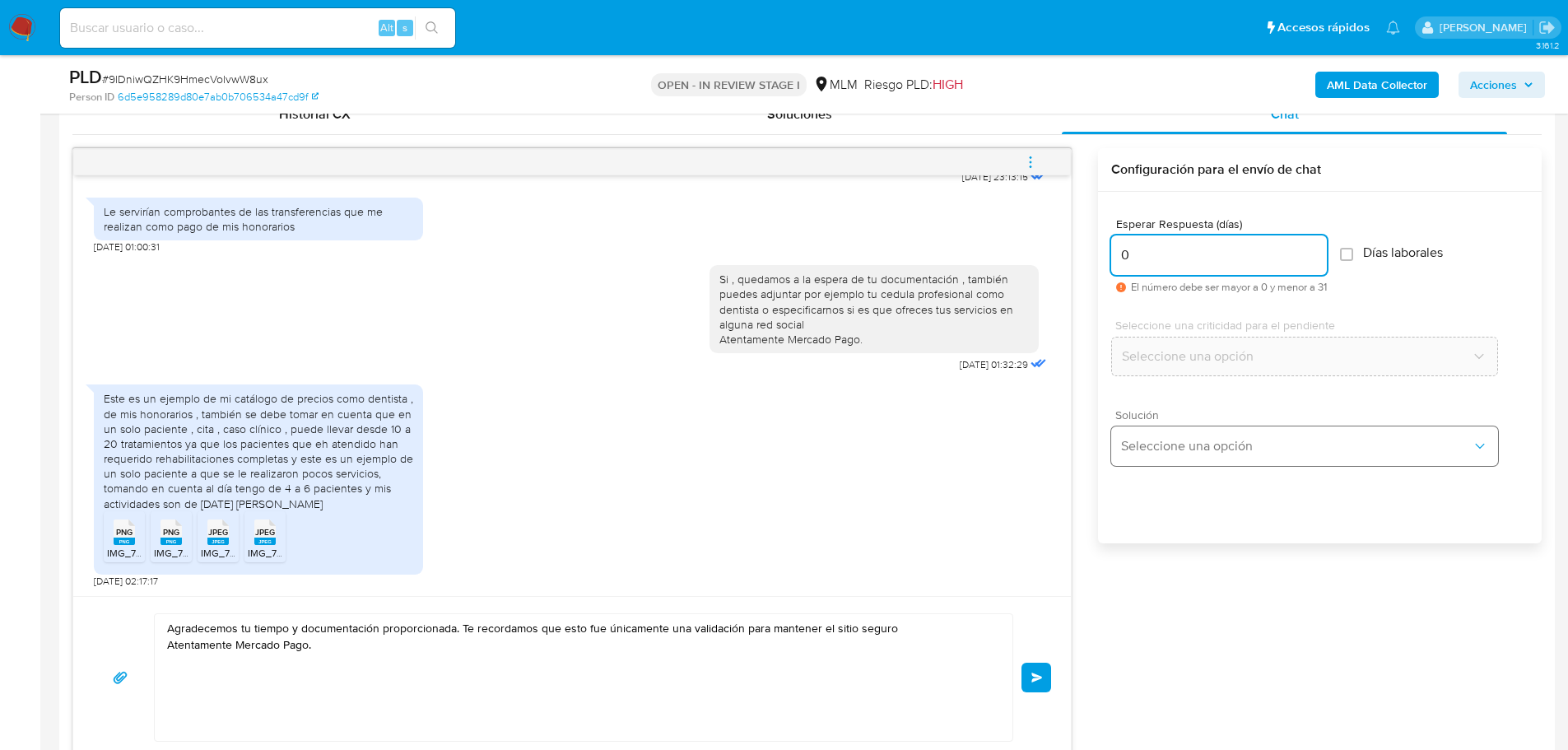
type input "0"
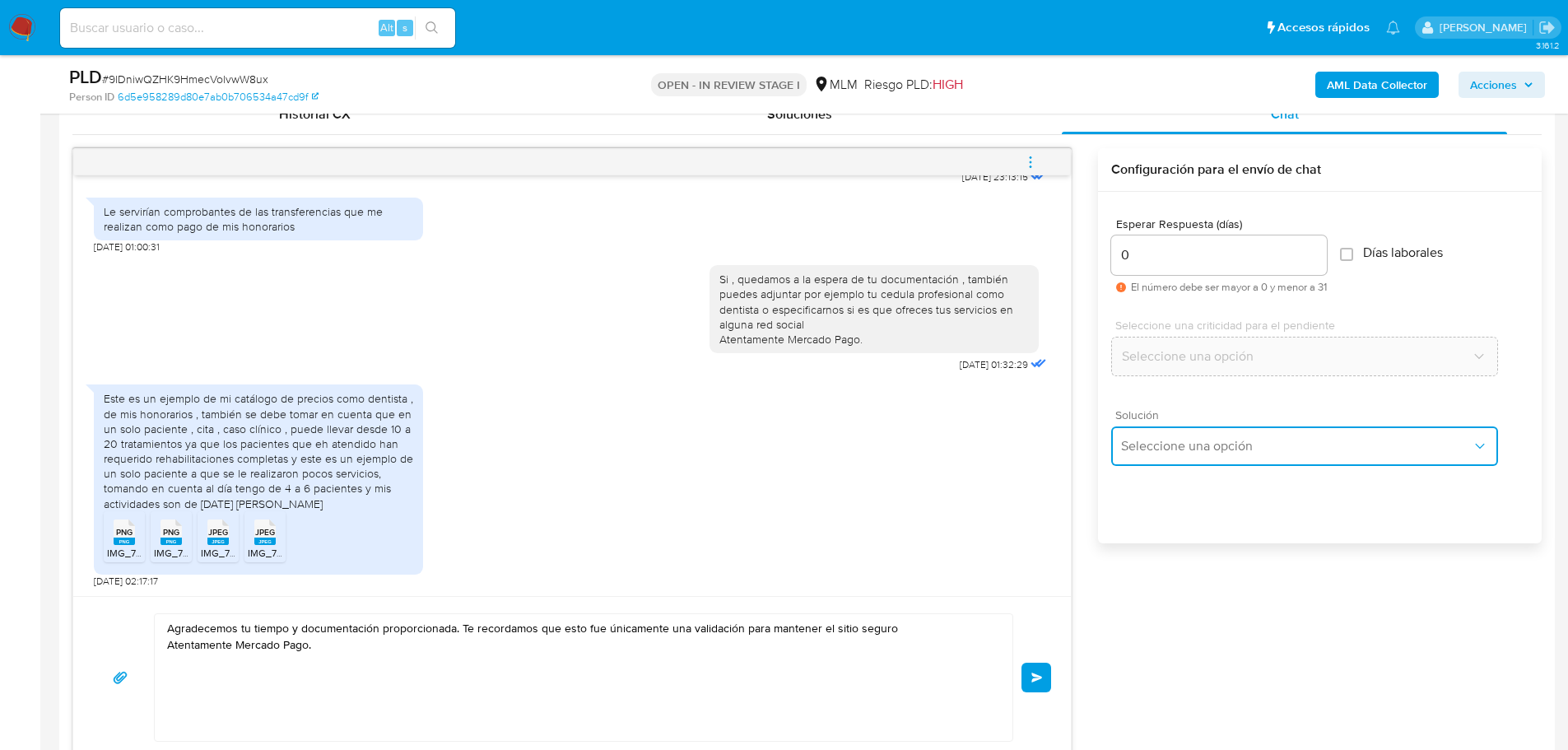
drag, startPoint x: 1153, startPoint y: 451, endPoint x: 1323, endPoint y: 453, distance: 170.0
click at [1156, 450] on span "Seleccione una opción" at bounding box center [1296, 447] width 351 height 17
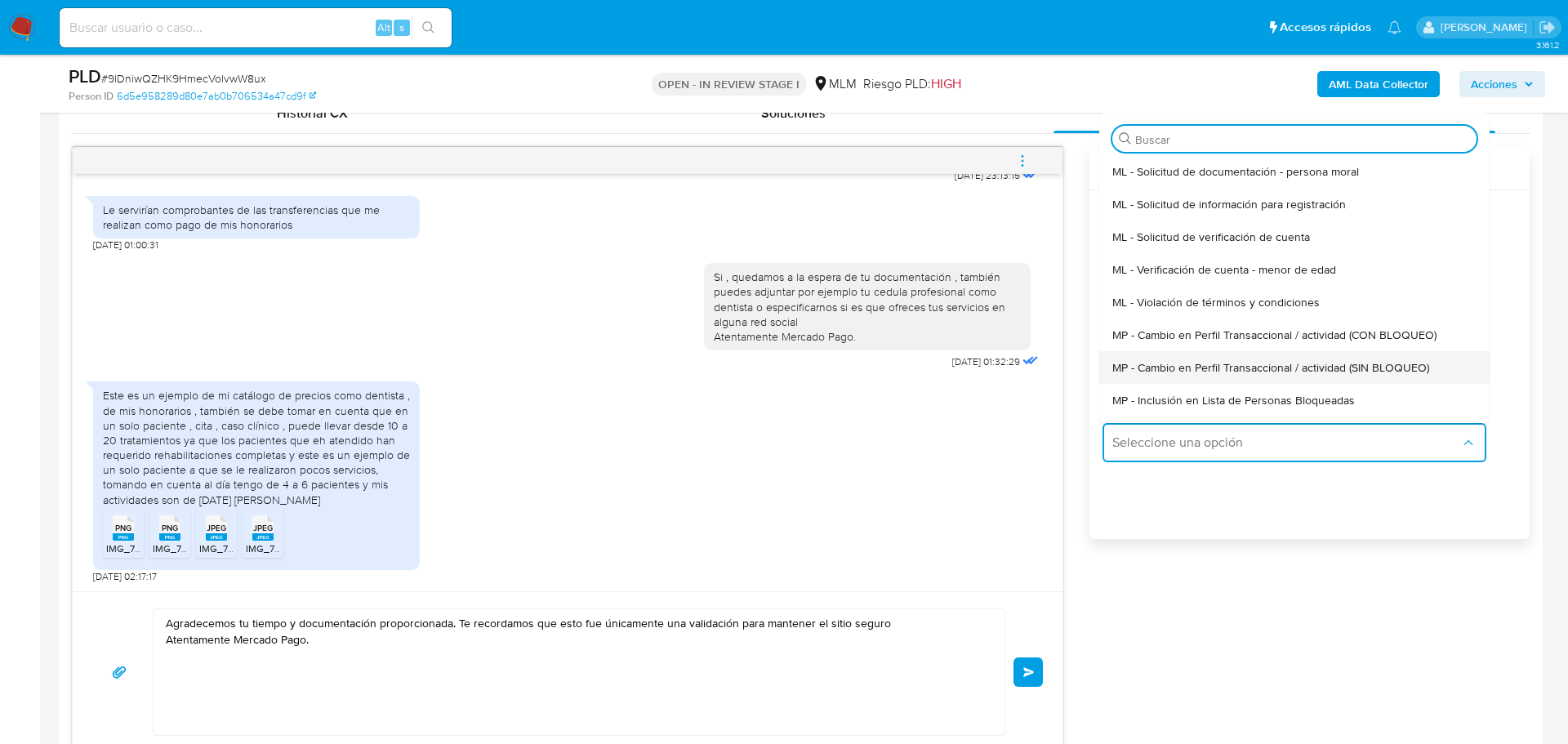
click at [1351, 365] on span "MP - Cambio en Perfil Transaccional / actividad (SIN BLOQUEO)" at bounding box center [1271, 367] width 317 height 15
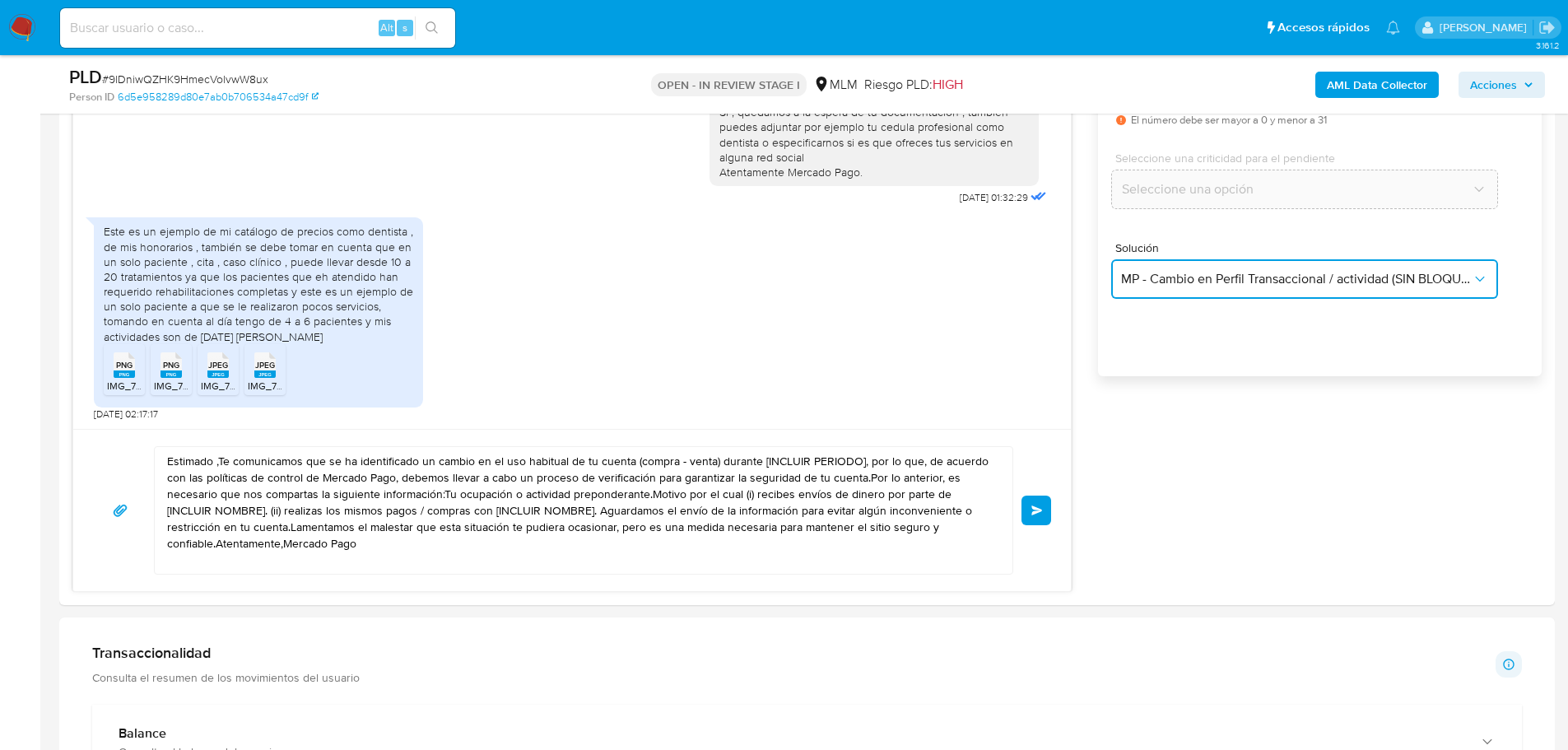
scroll to position [1153, 0]
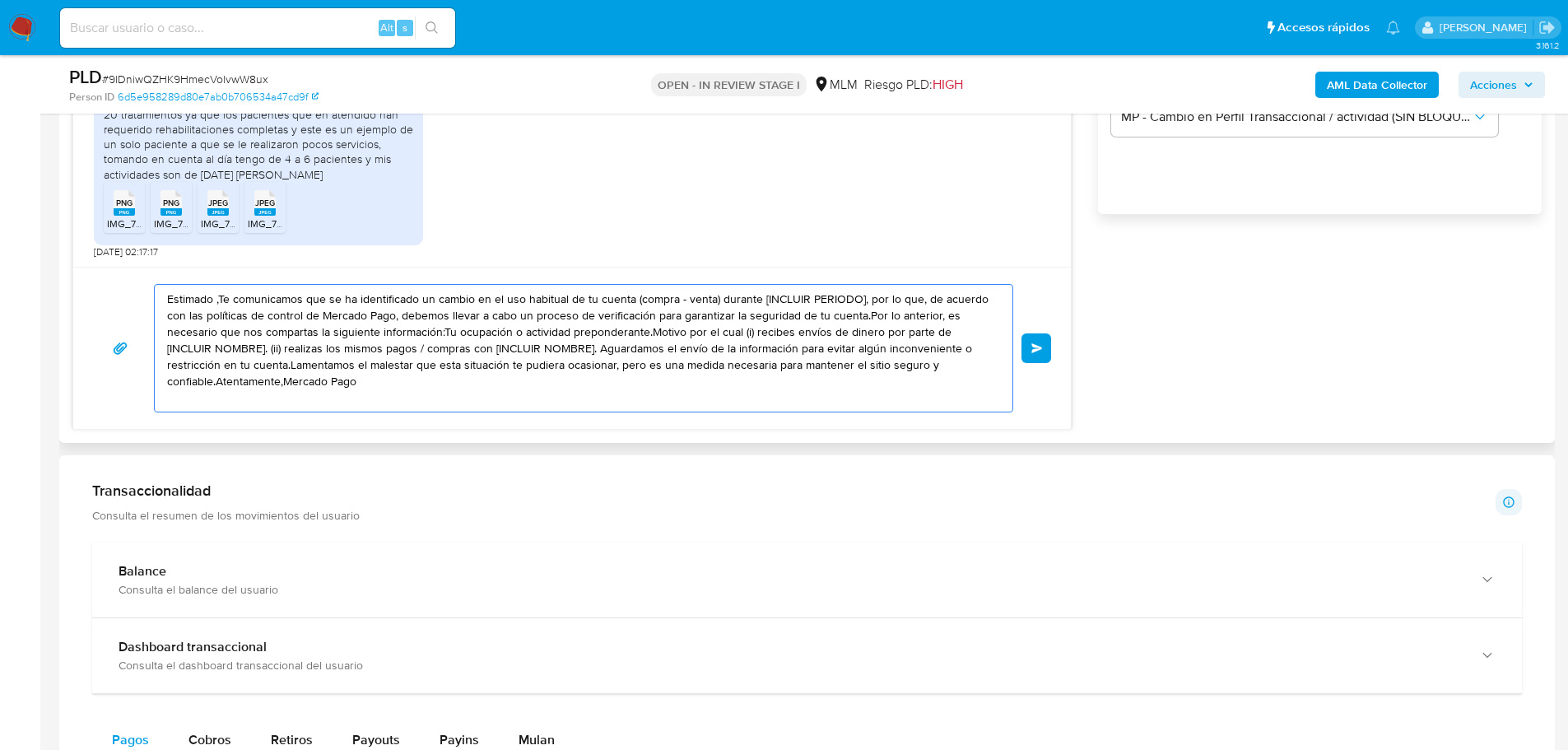
drag, startPoint x: 148, startPoint y: 318, endPoint x: 246, endPoint y: 324, distance: 98.2
click at [0, 227] on html "Pausado Ver notificaciones Alt s Accesos rápidos Presiona las siguientes teclas…" at bounding box center [784, 528] width 1568 height 3363
paste textarea "Agradecemos tu tiempo y documentación proporcionada. Te recordamos que esto fue…"
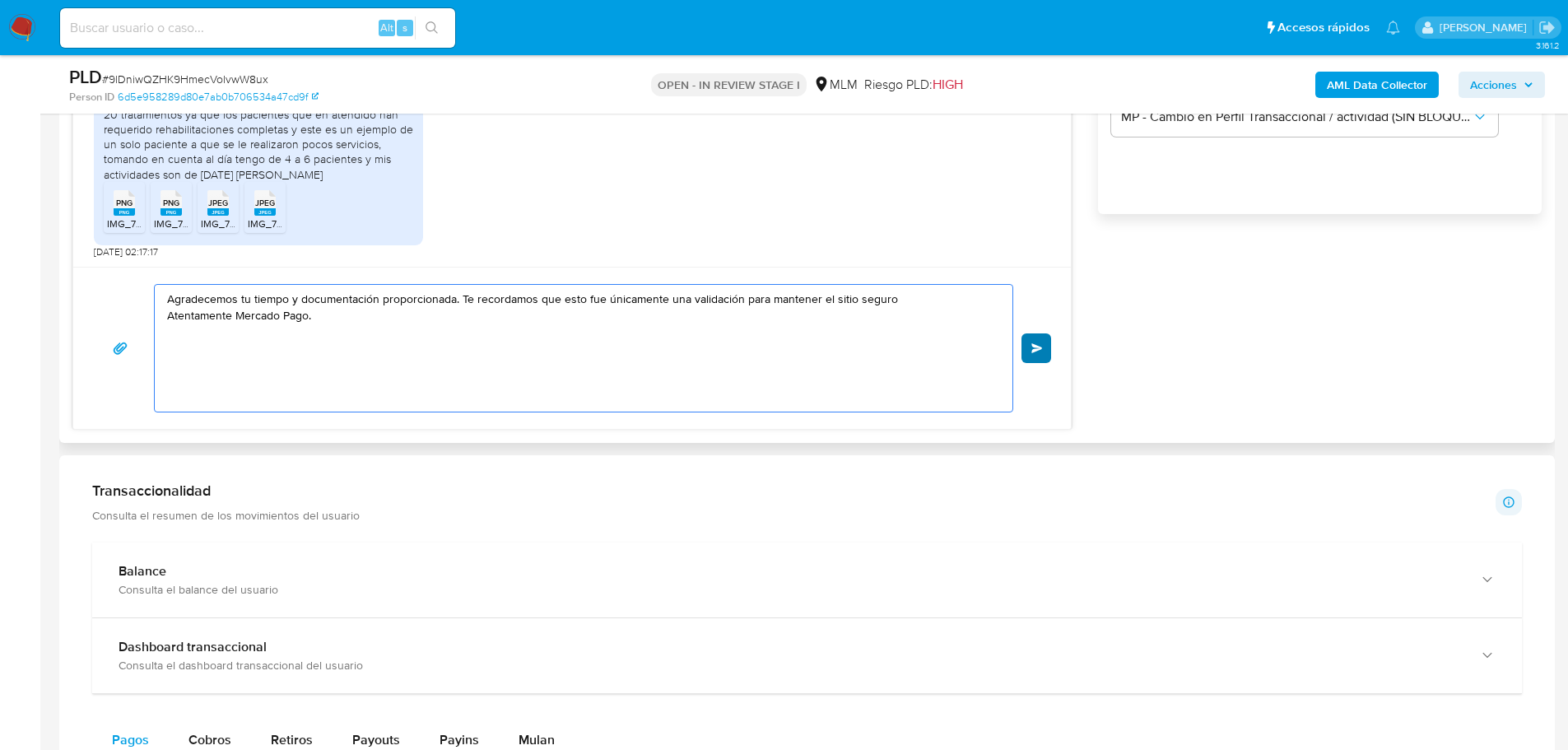
type textarea "Agradecemos tu tiempo y documentación proporcionada. Te recordamos que esto fue…"
click at [1048, 346] on button "Enviar" at bounding box center [1036, 348] width 29 height 29
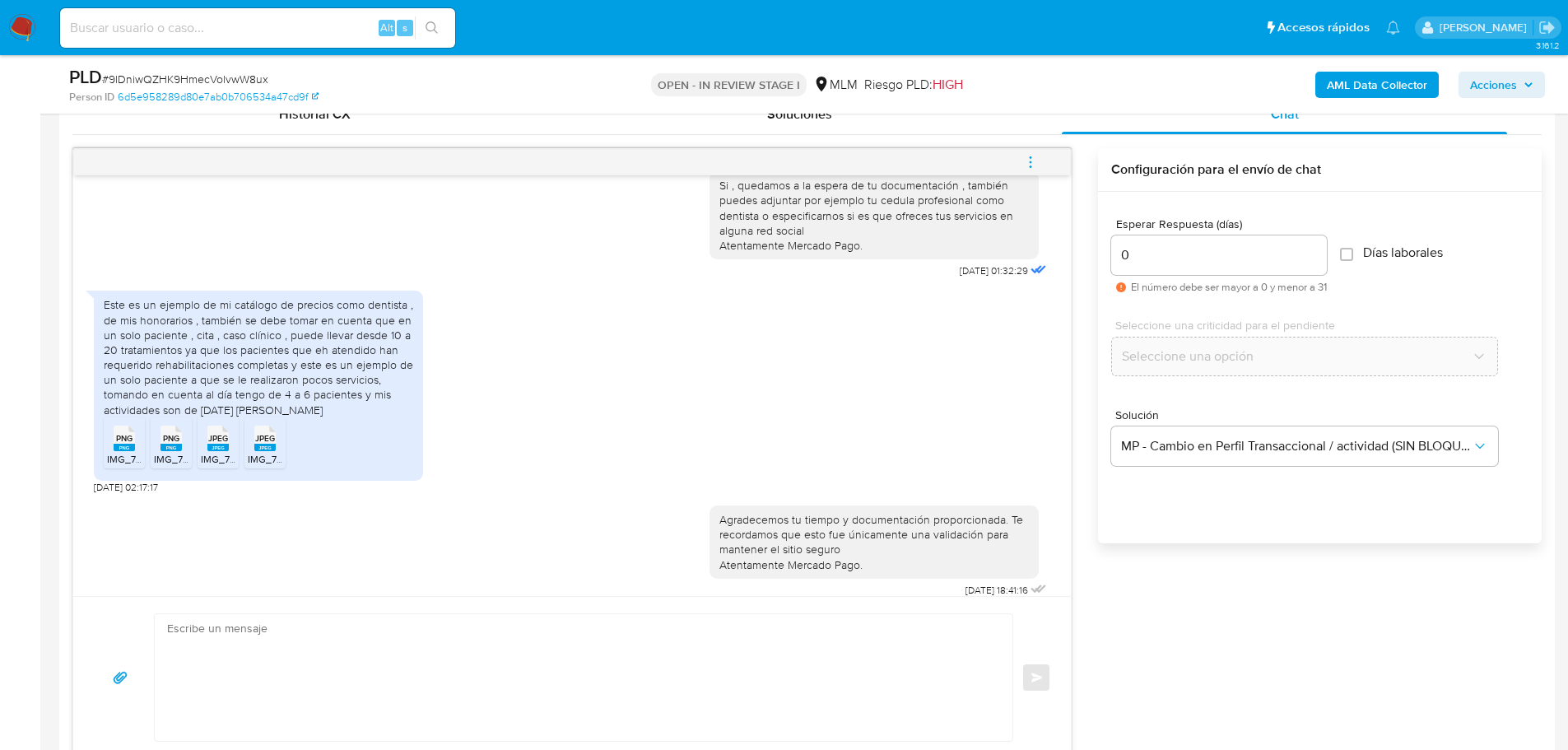
scroll to position [899, 0]
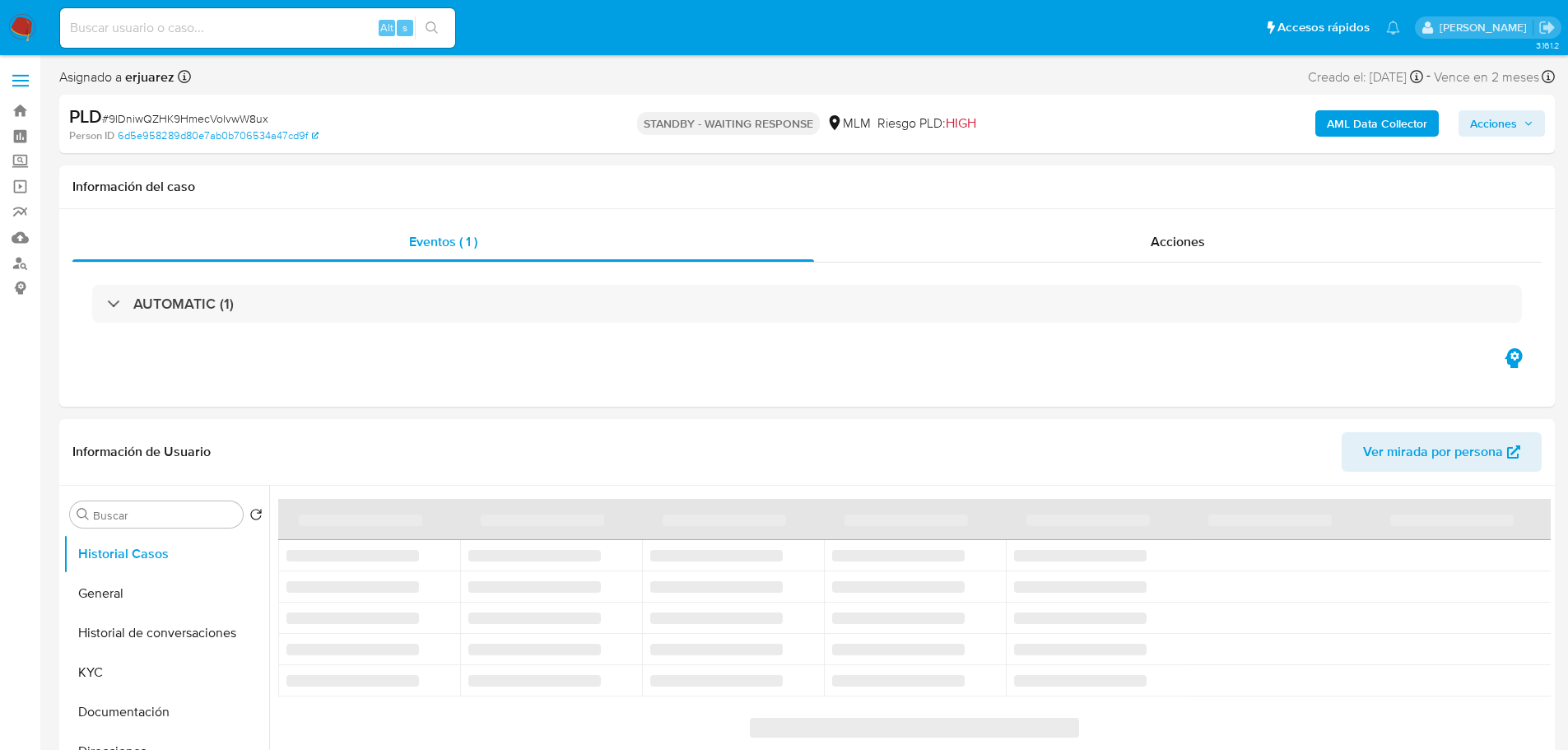
select select "10"
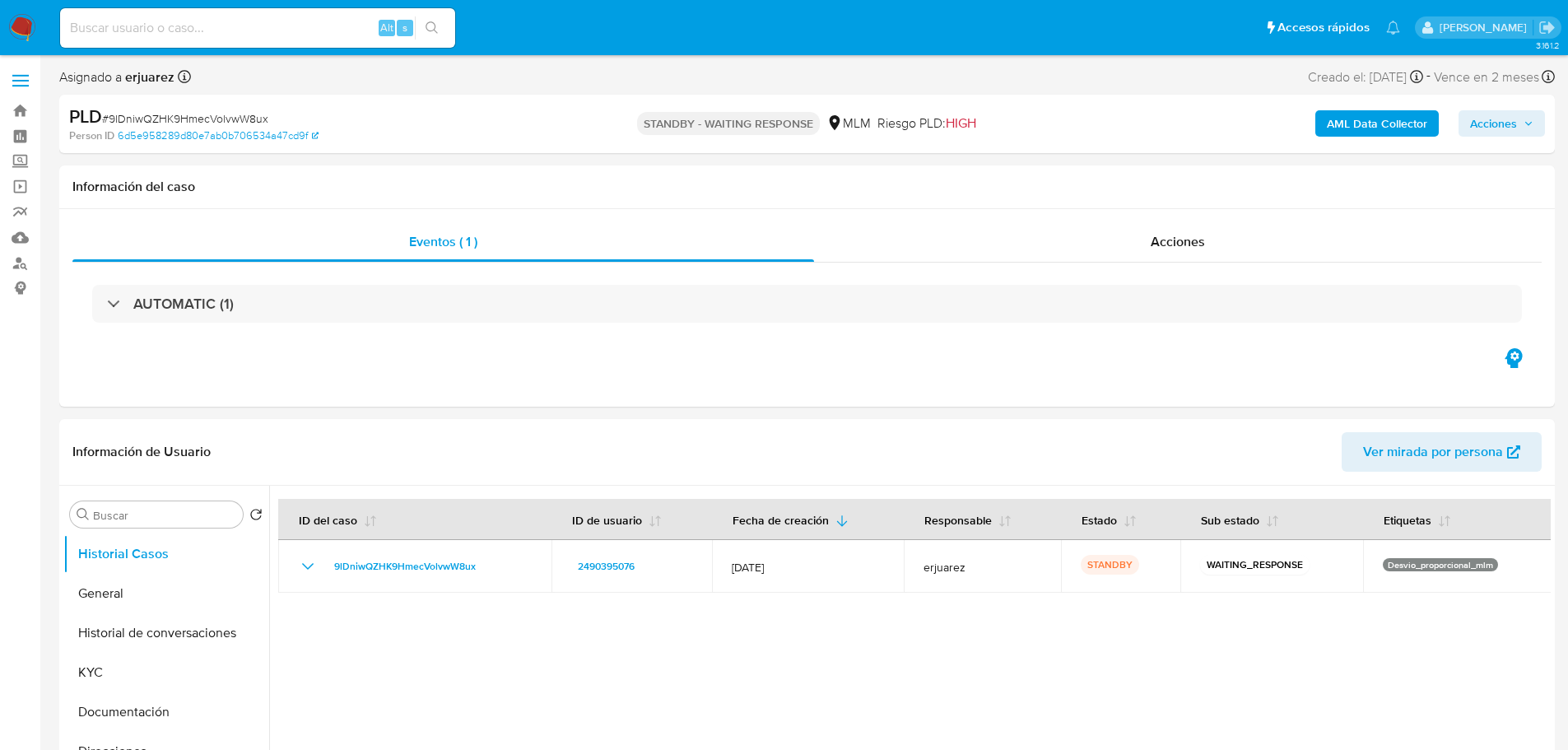
click at [24, 30] on img at bounding box center [22, 28] width 28 height 28
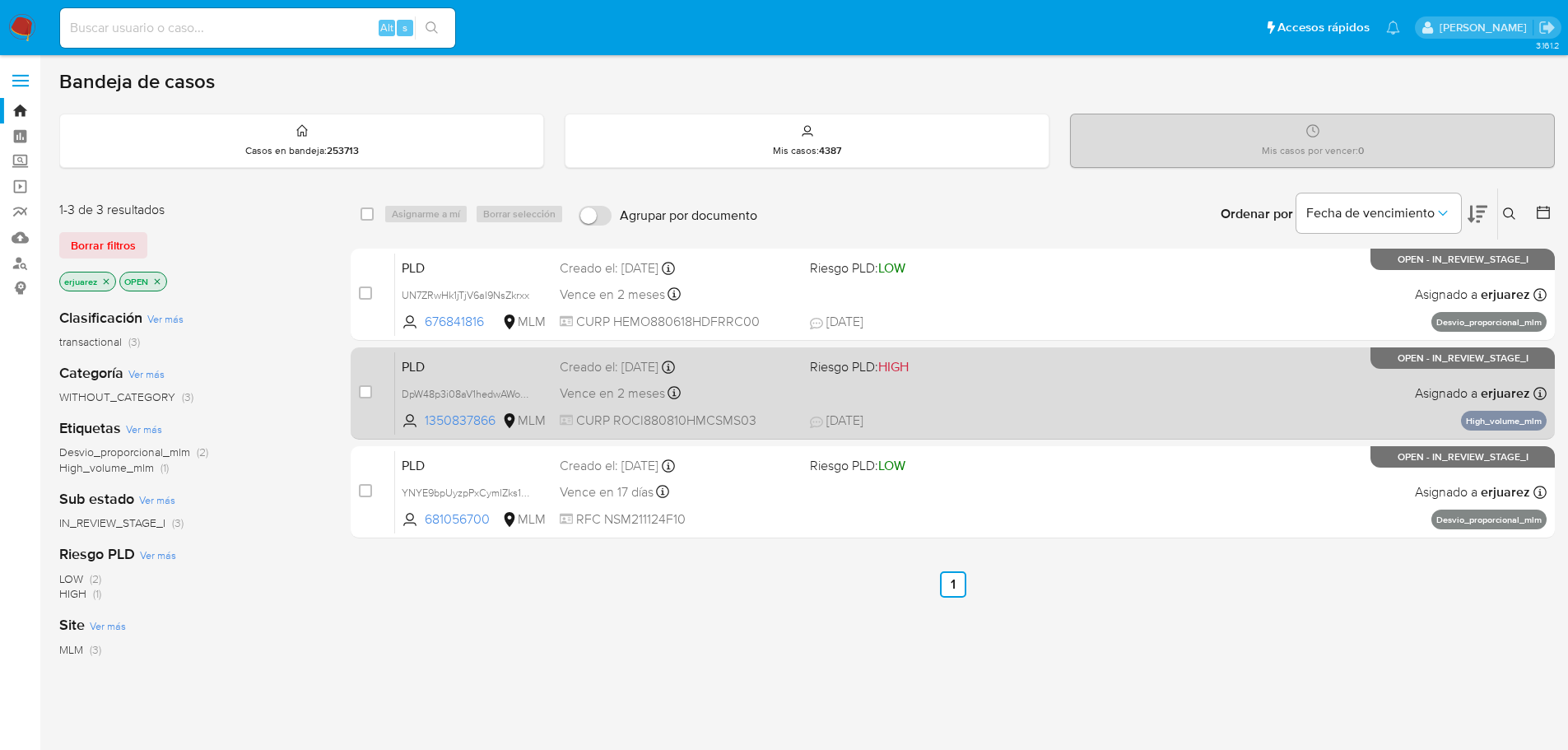
scroll to position [83, 0]
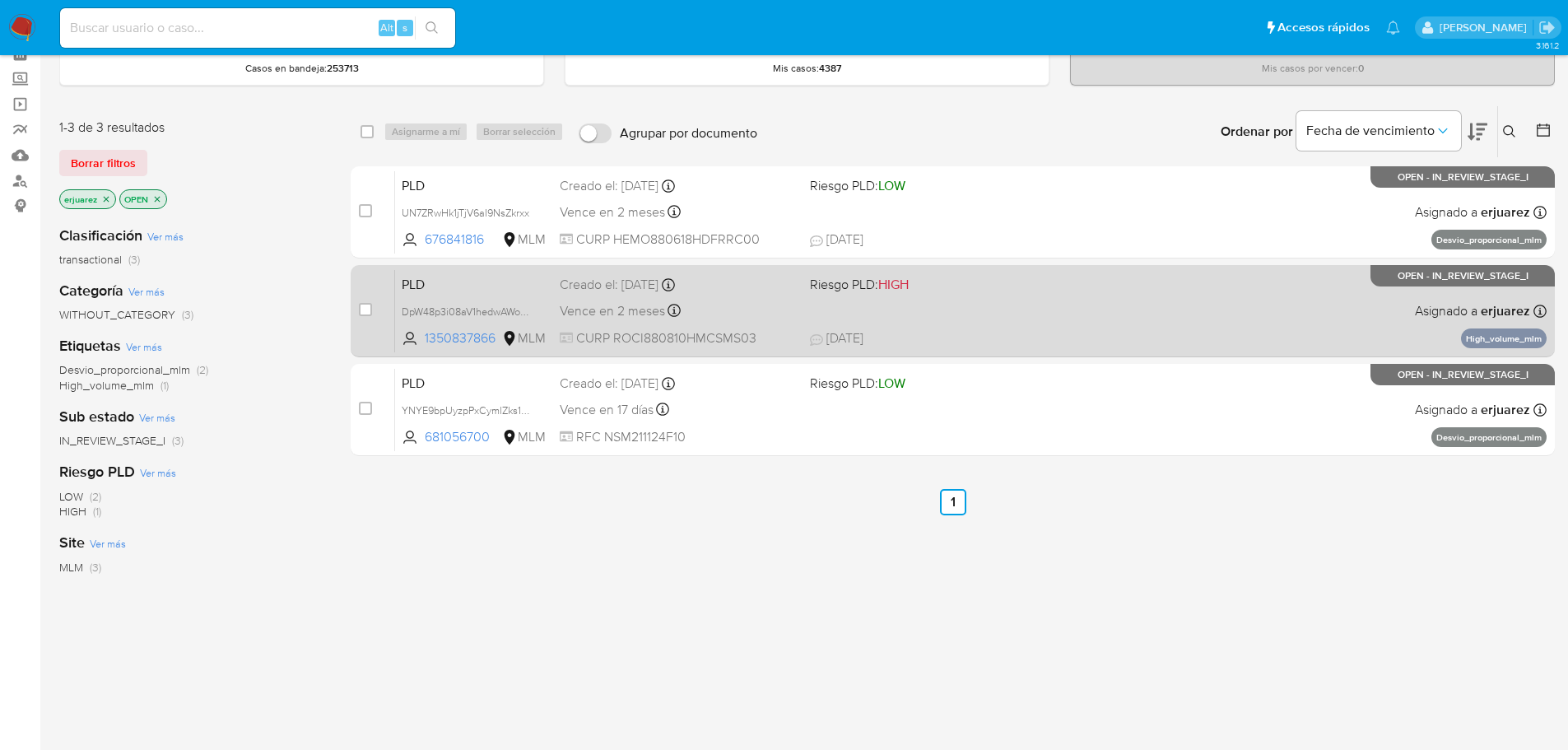
click at [1011, 330] on span "[DATE] [DATE] 00:42" at bounding box center [1054, 338] width 487 height 18
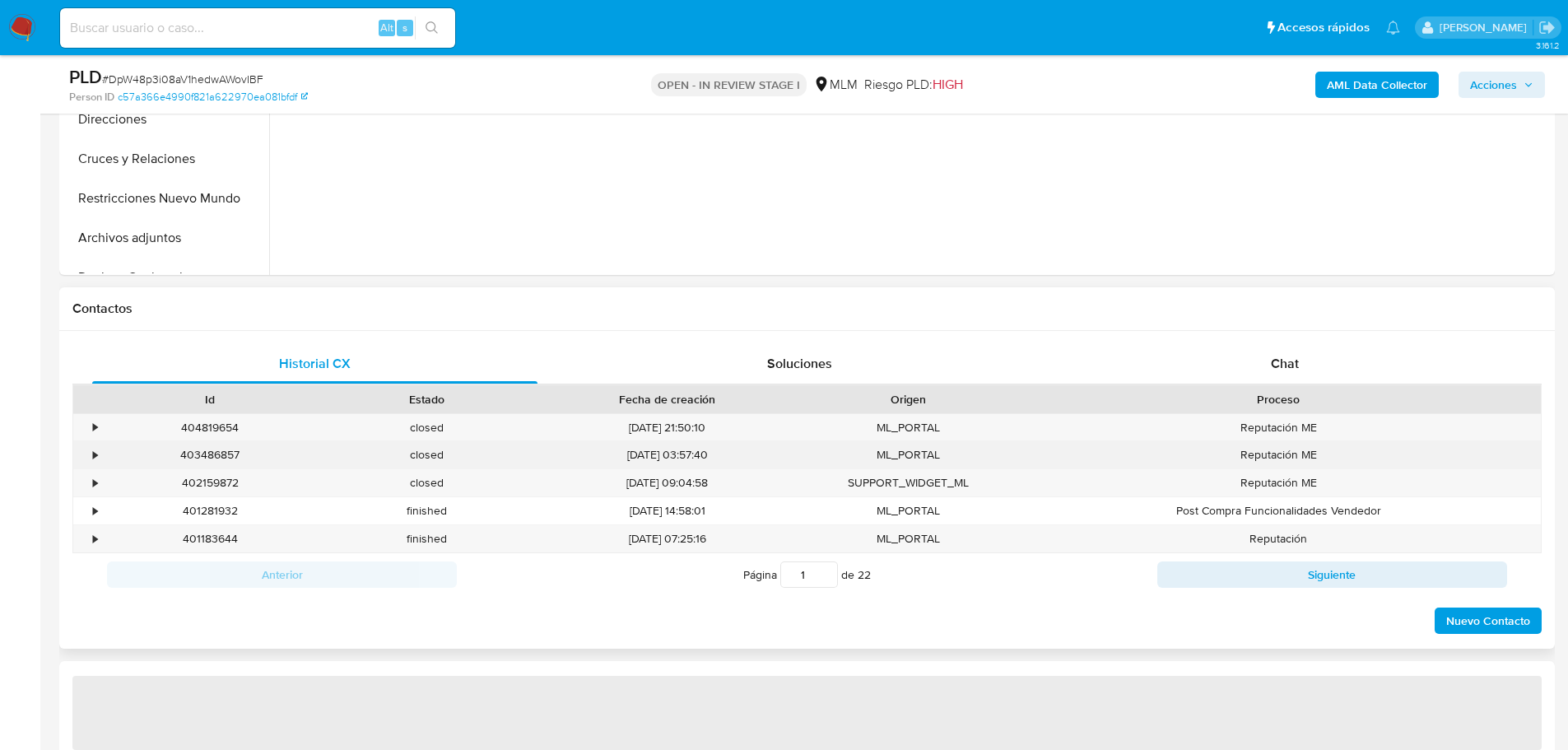
scroll to position [741, 0]
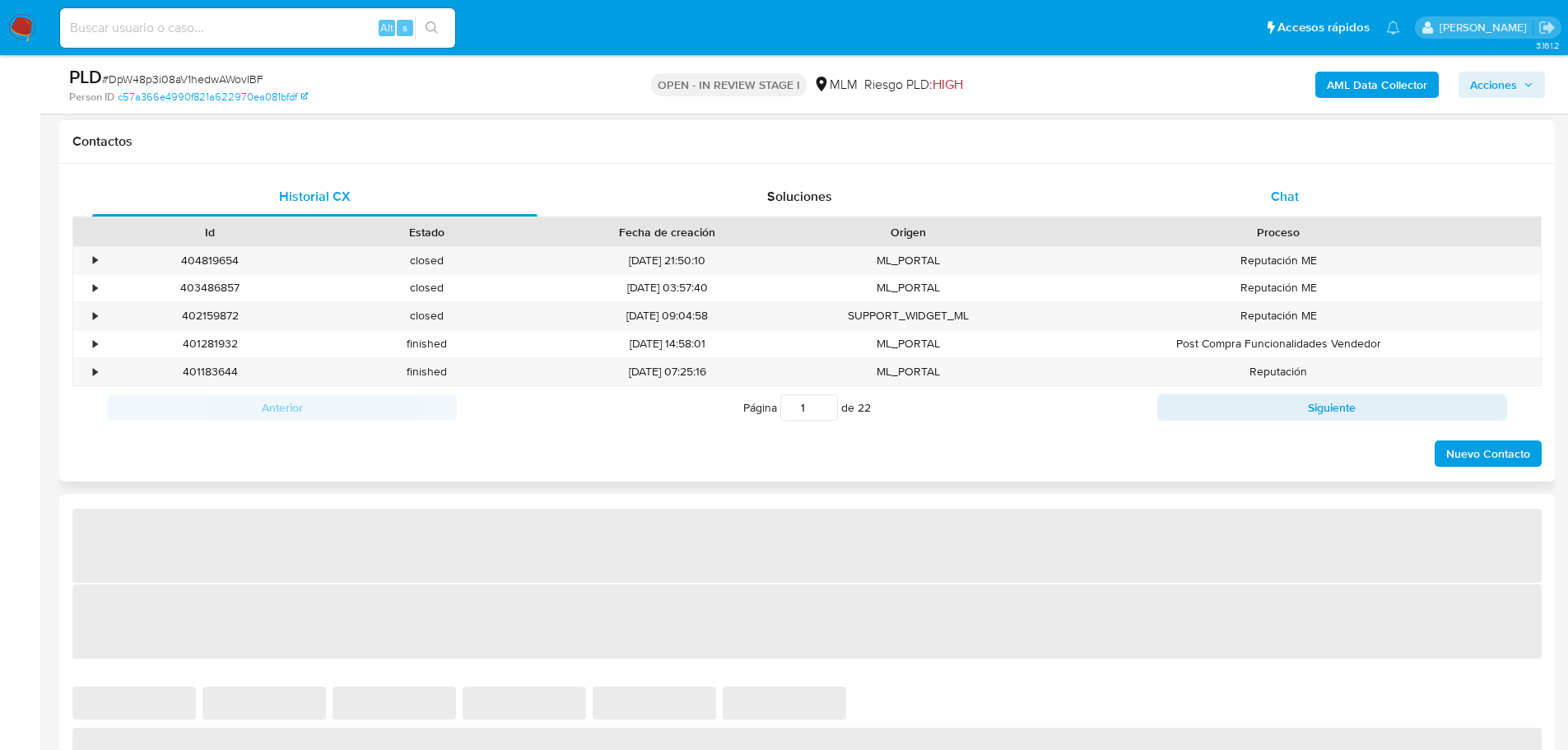
select select "10"
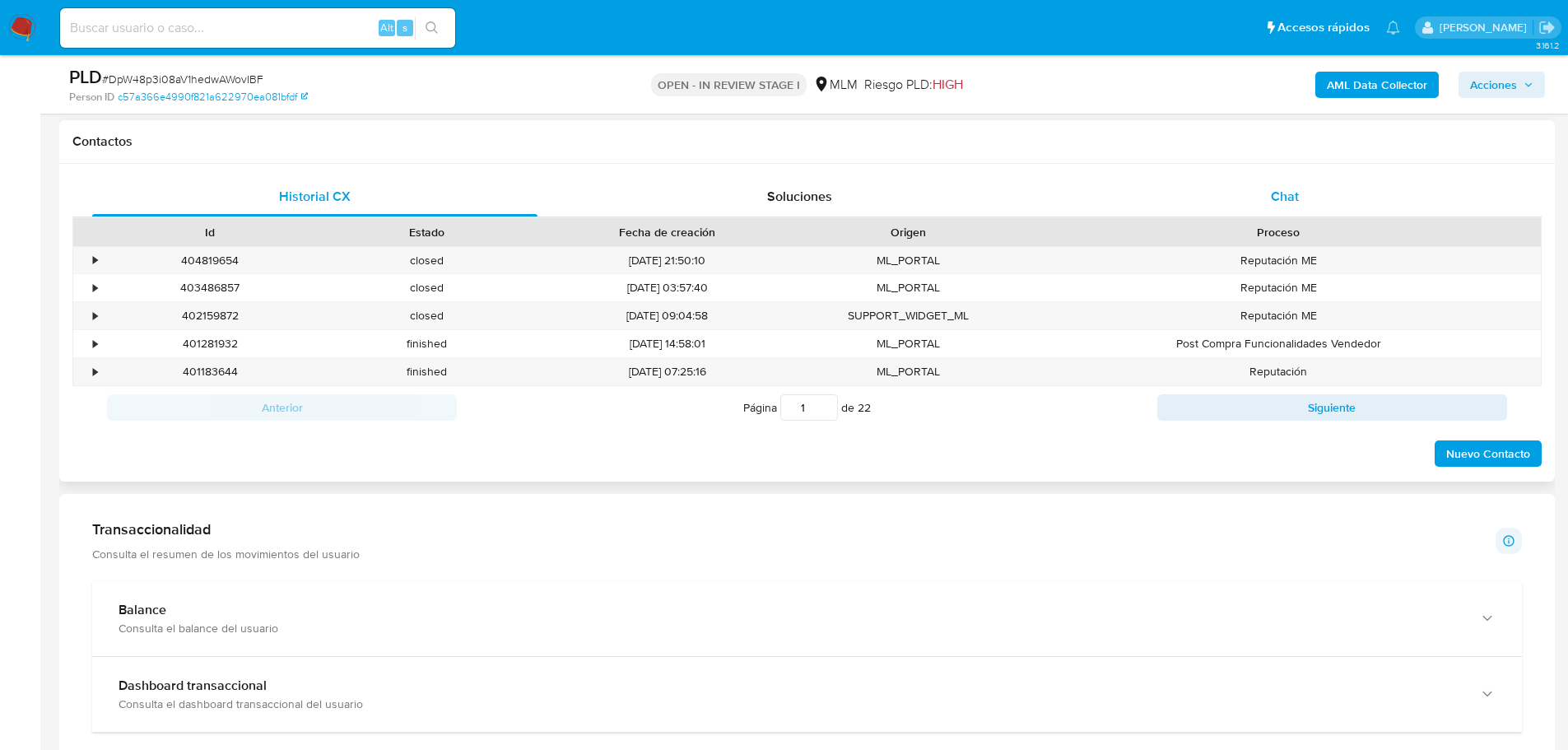
click at [1295, 194] on span "Chat" at bounding box center [1284, 196] width 28 height 19
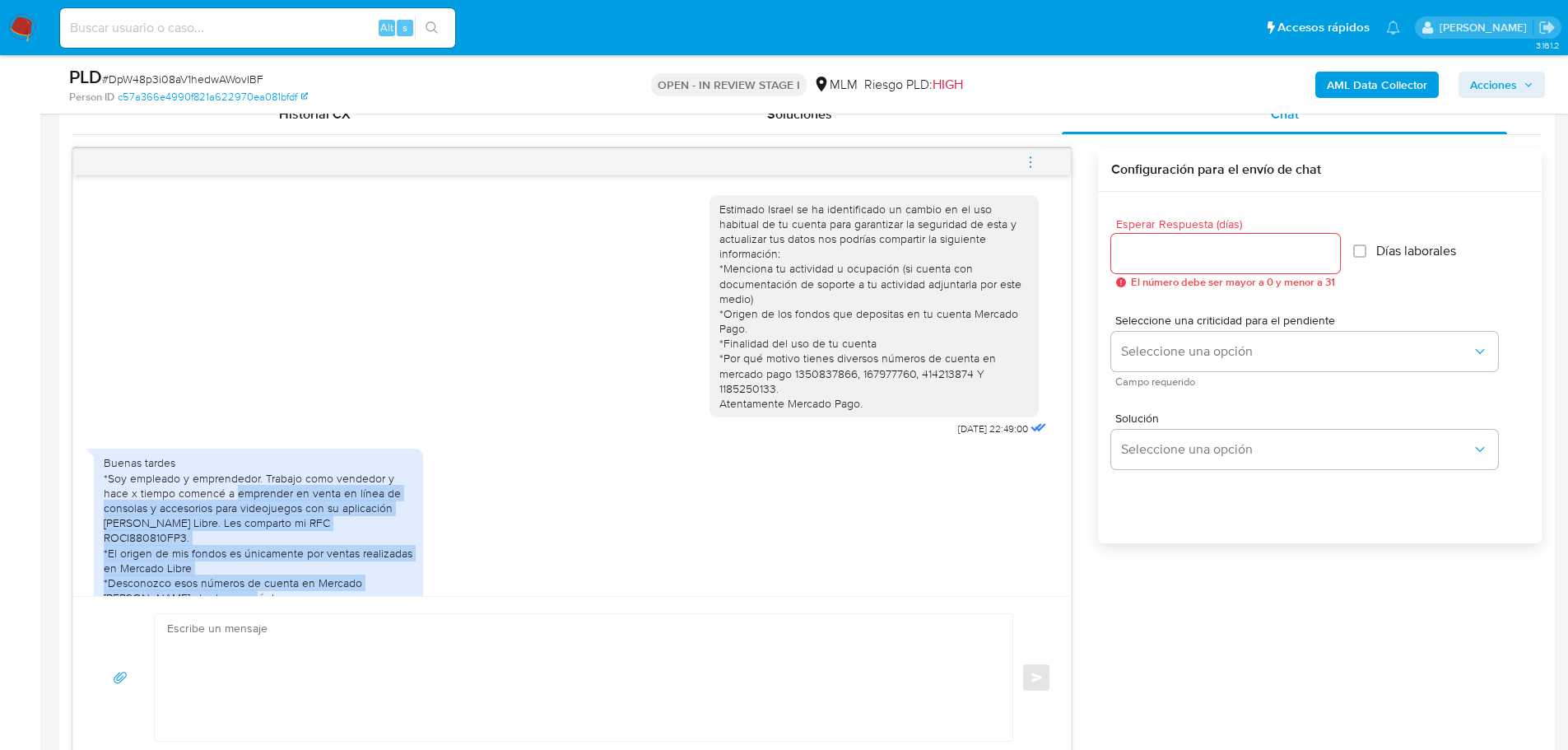
scroll to position [23, 0]
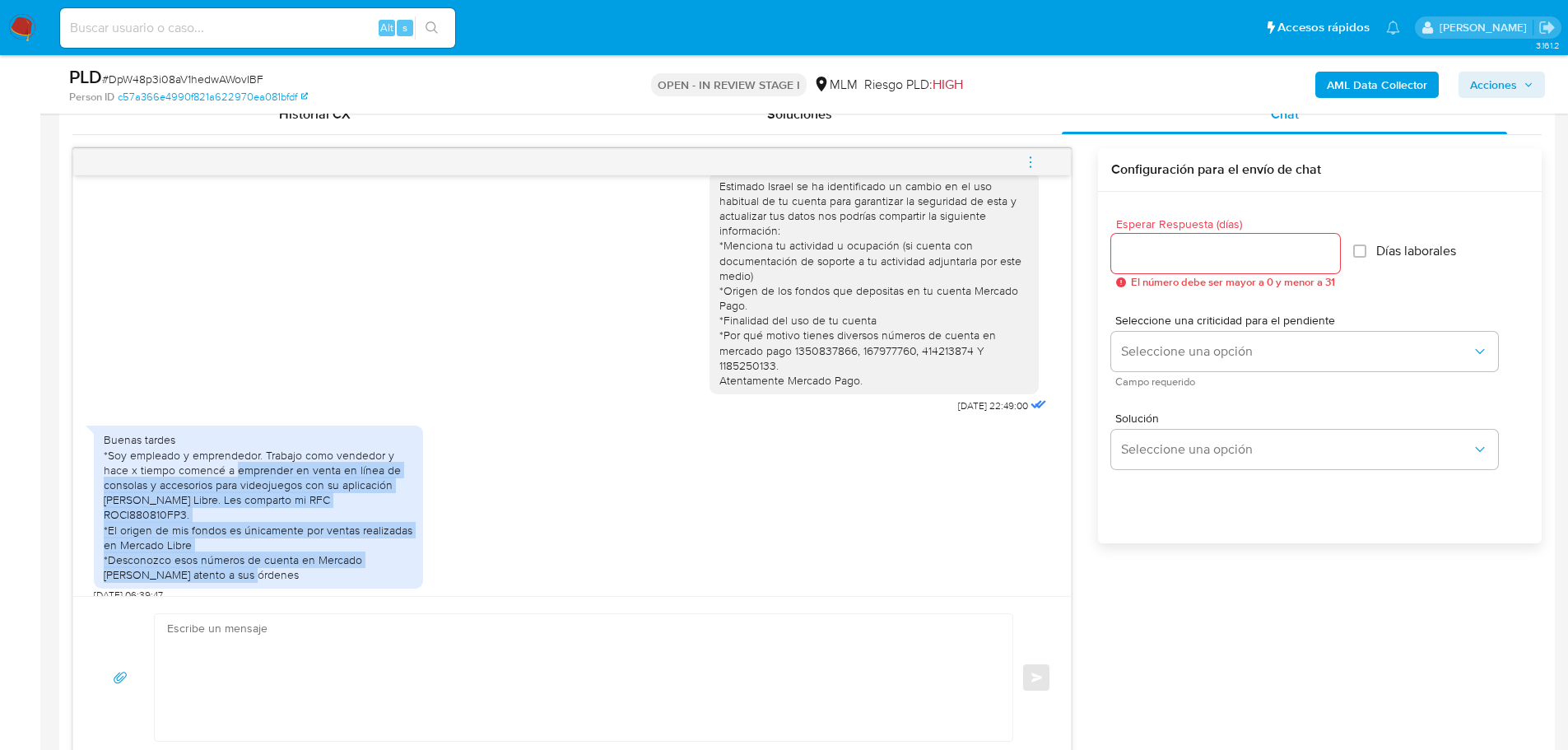
drag, startPoint x: 236, startPoint y: 493, endPoint x: 333, endPoint y: 594, distance: 140.0
click at [333, 594] on div "Estimado Israel se ha identificado un cambio en el uso habitual de tu cuenta pa…" at bounding box center [572, 386] width 998 height 421
click at [273, 560] on div "Buenas tardes *Soy empleado y emprendedor. Trabajo como vendedor y hace x tiemp…" at bounding box center [258, 506] width 310 height 150
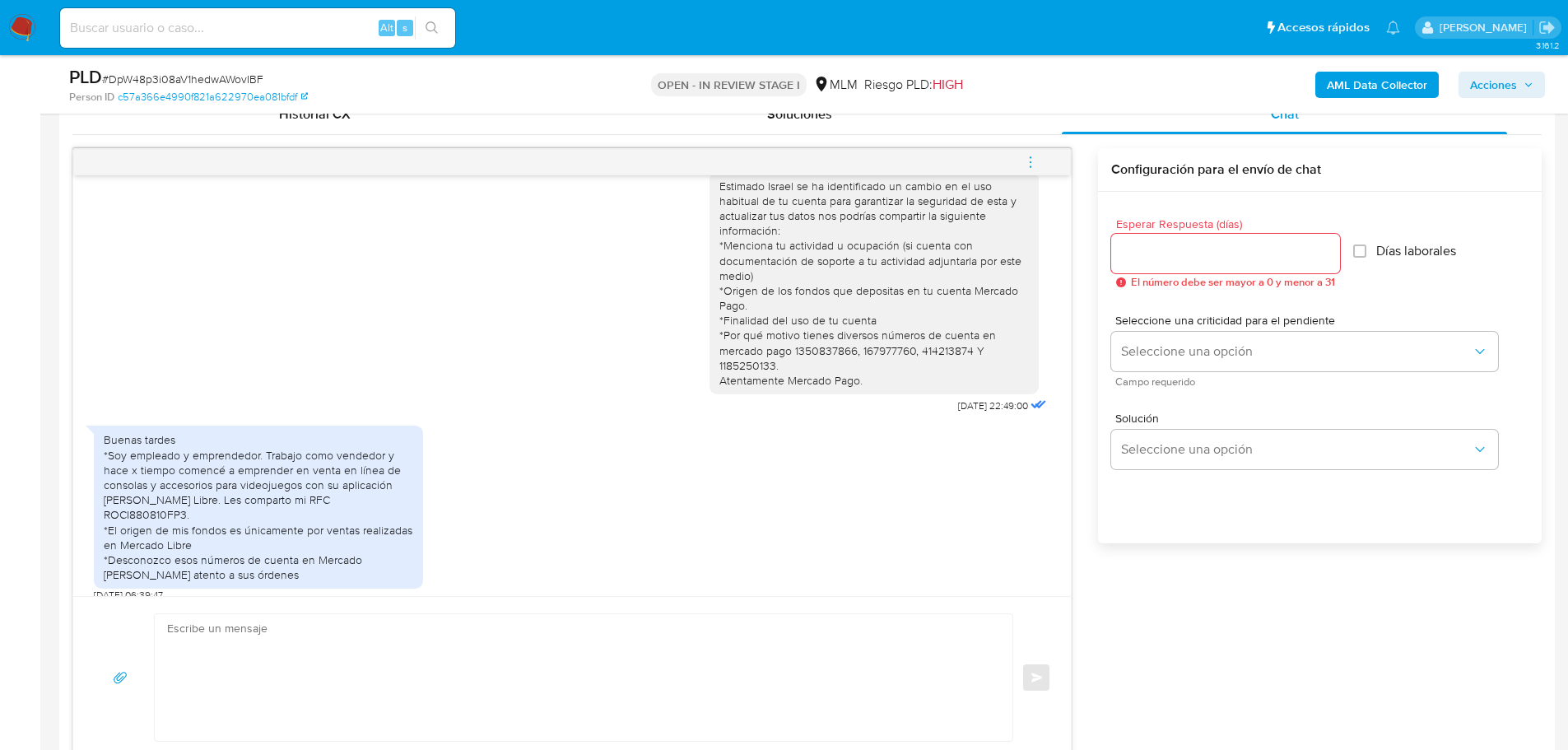
click at [376, 657] on textarea at bounding box center [580, 677] width 825 height 127
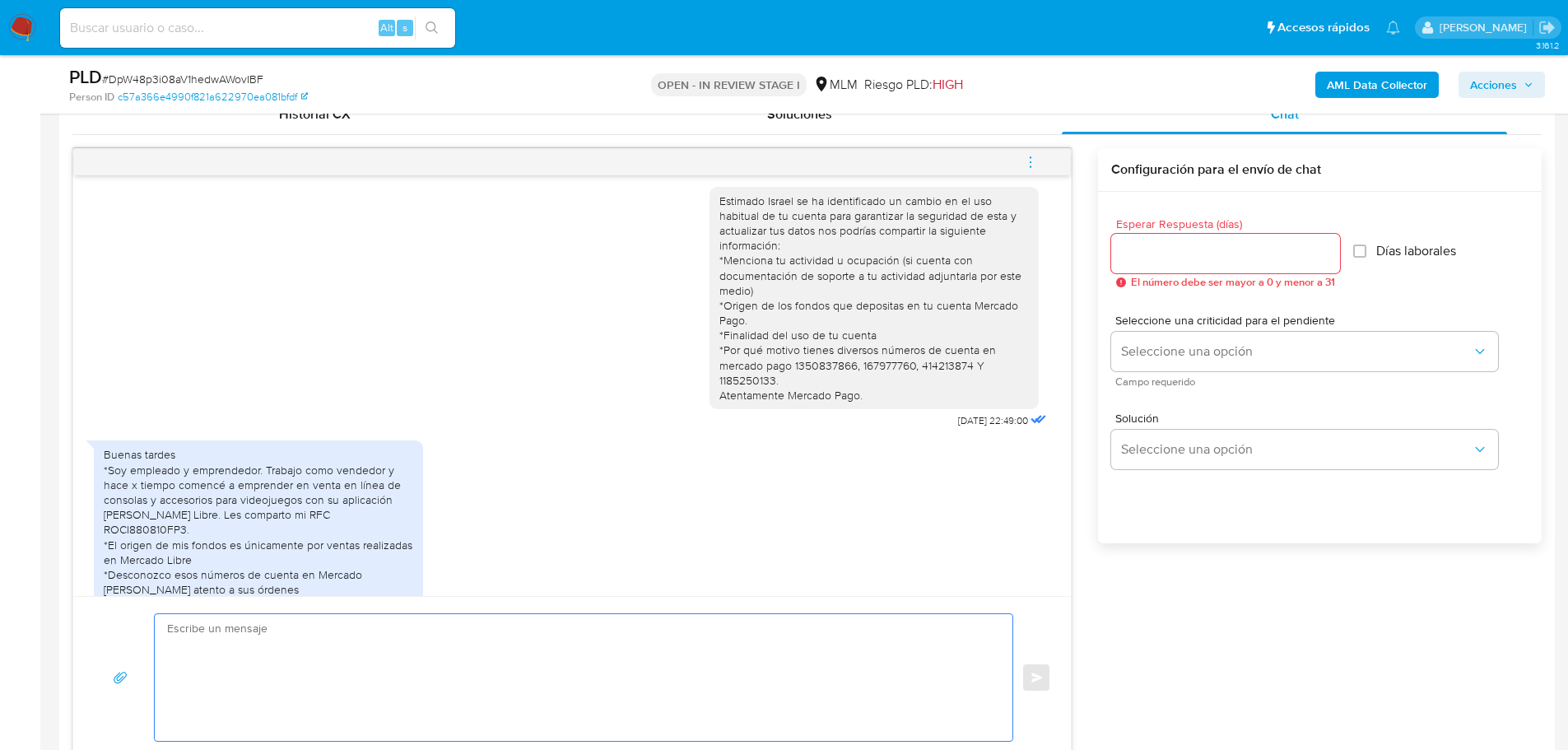
scroll to position [0, 0]
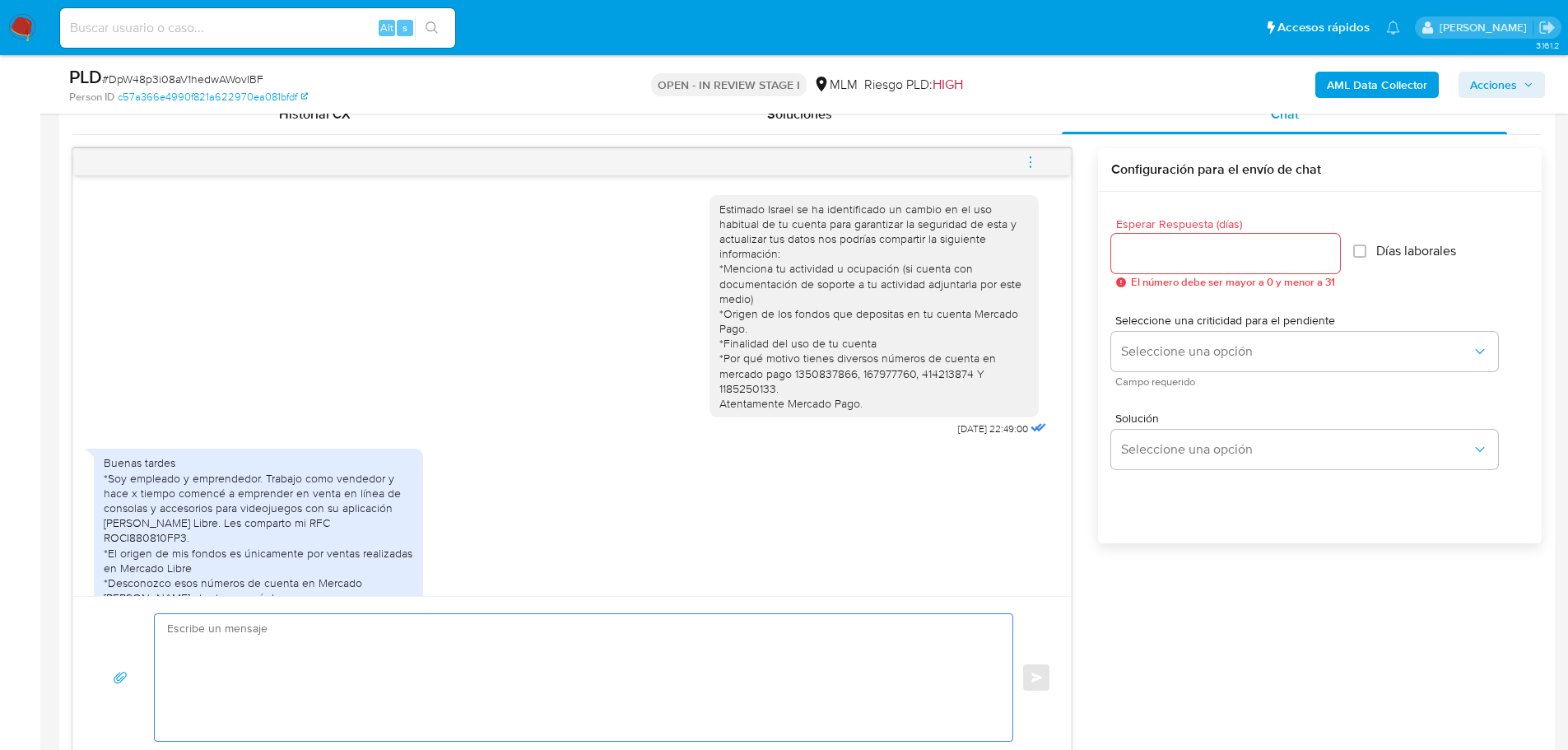
type textarea "h"
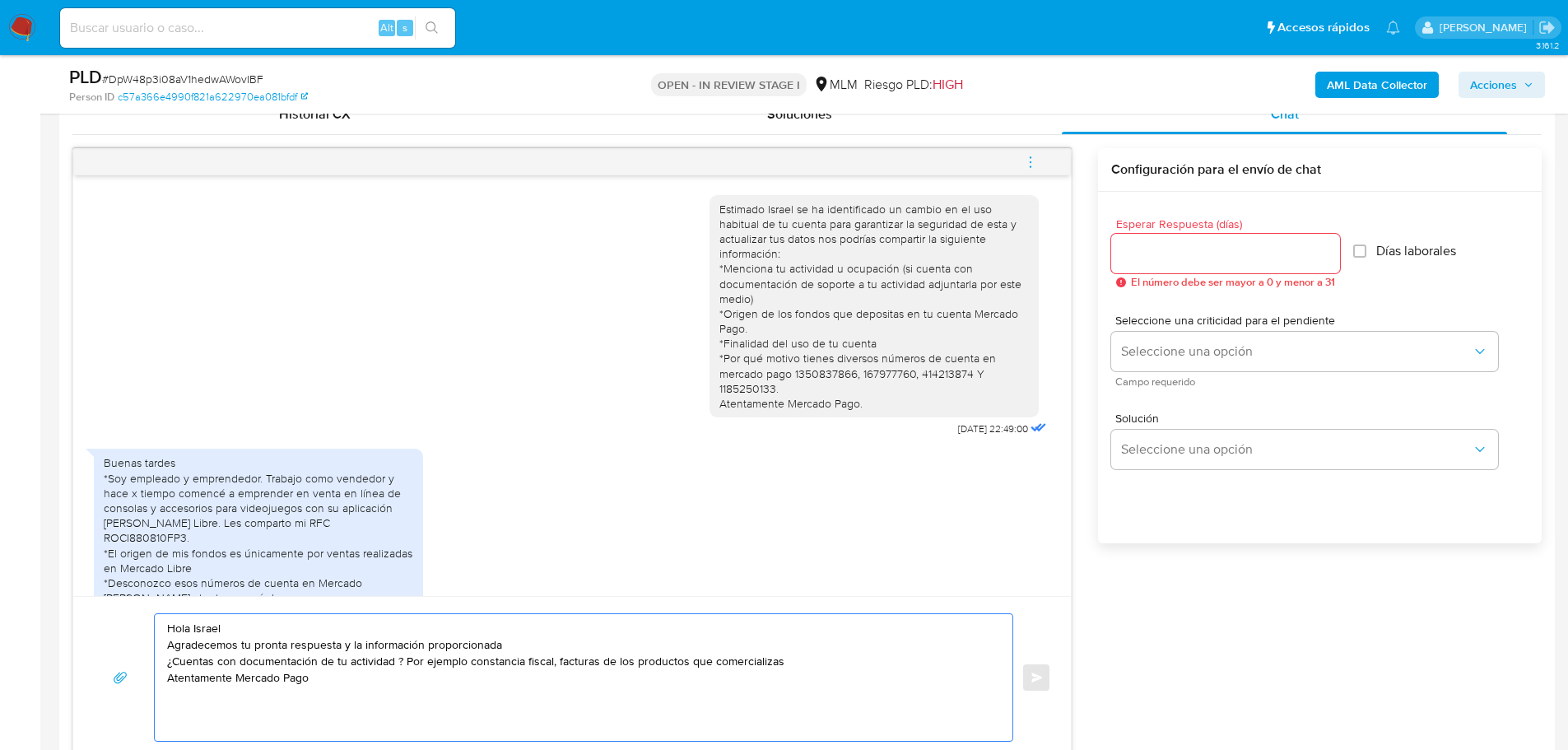
type textarea "Hola Israel Agradecemos tu pronta respuesta y la información proporcionada ¿Cue…"
drag, startPoint x: 366, startPoint y: 677, endPoint x: 102, endPoint y: 618, distance: 270.5
click at [102, 618] on div "Hola Israel Agradecemos tu pronta respuesta y la información proporcionada ¿Cue…" at bounding box center [571, 678] width 958 height 129
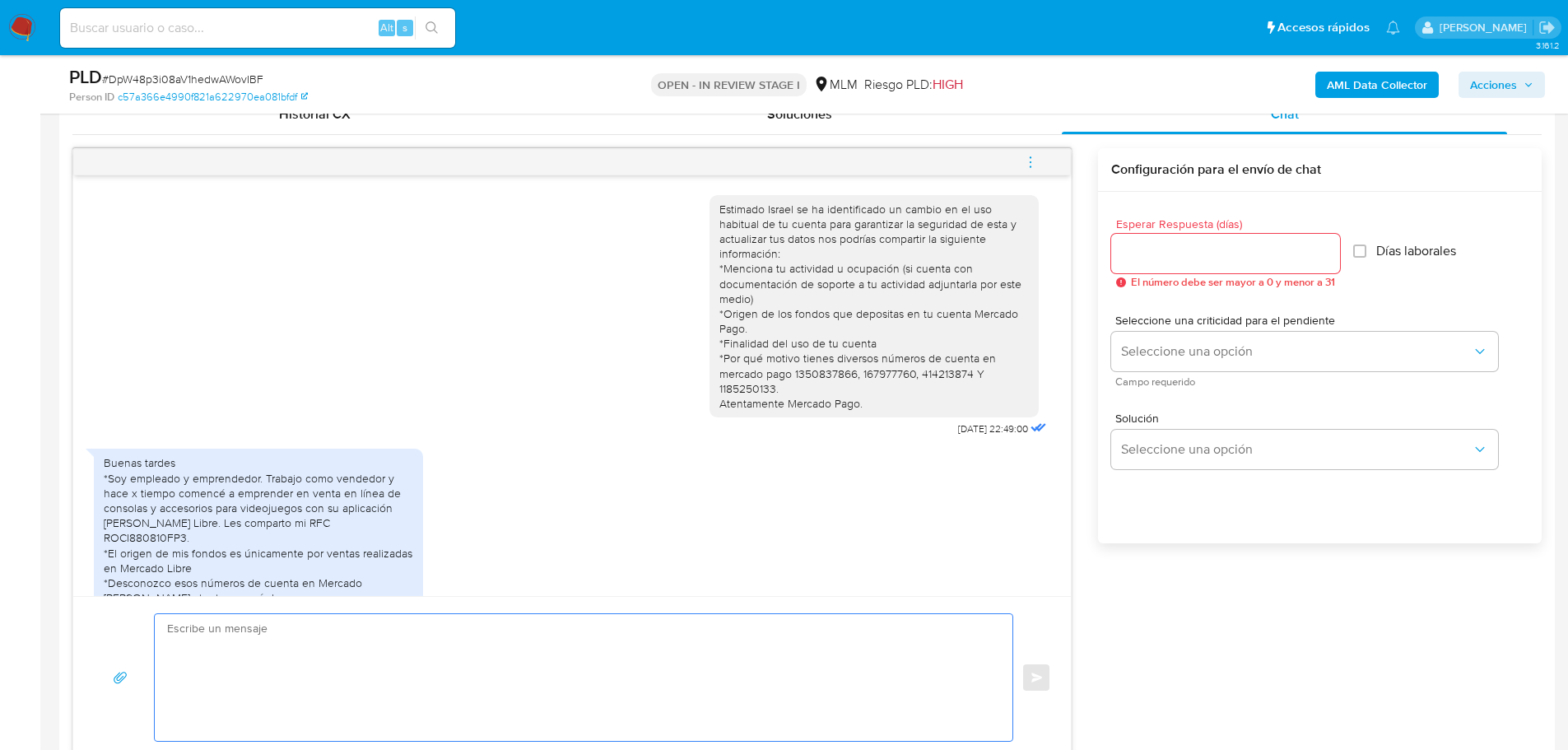
paste textarea "Hola Israel Agradecemos tu pronta respuesta y la información proporcionada ¿Cue…"
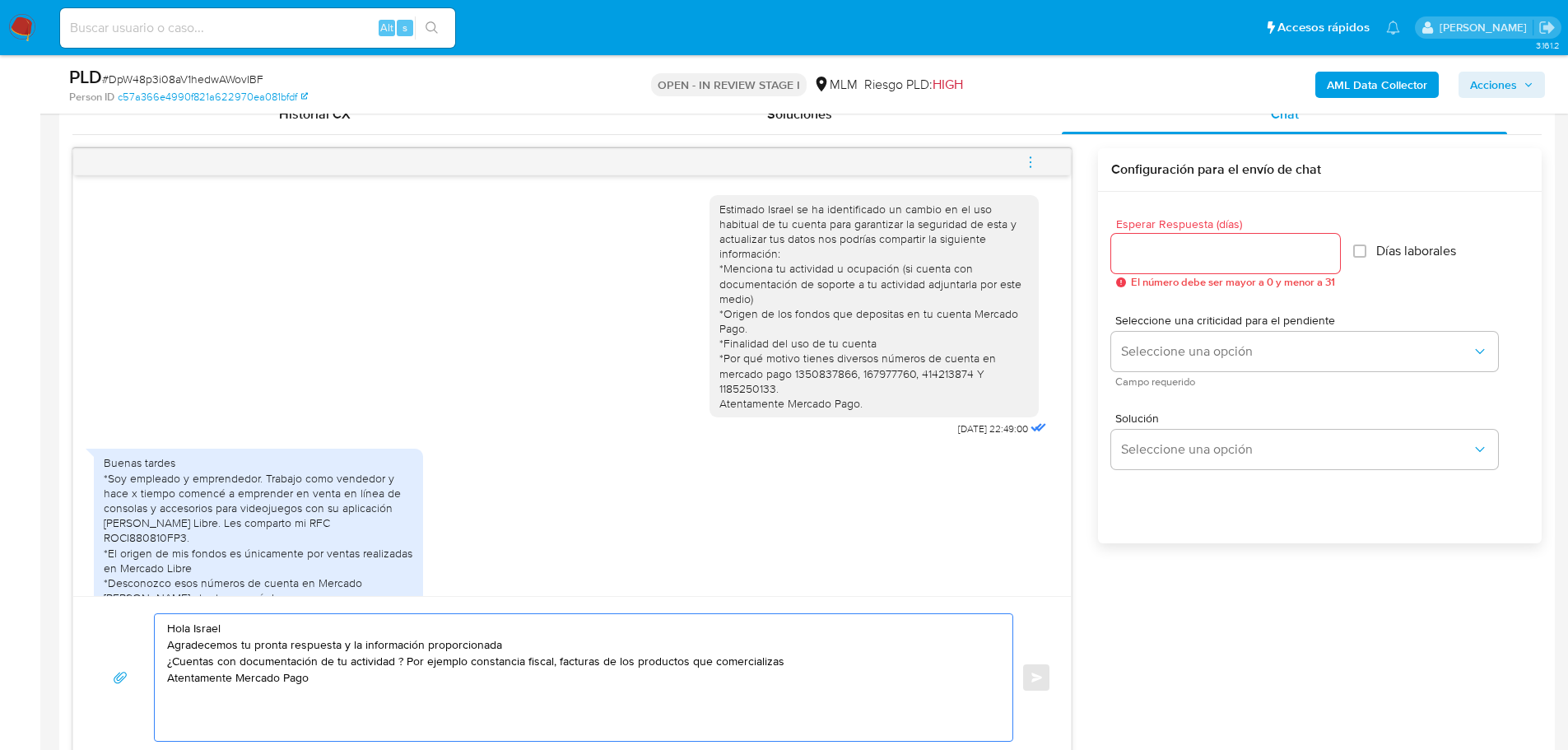
type textarea "Hola Israel Agradecemos tu pronta respuesta y la información proporcionada ¿Cue…"
click at [1183, 249] on input "Esperar Respuesta (días)" at bounding box center [1225, 253] width 229 height 21
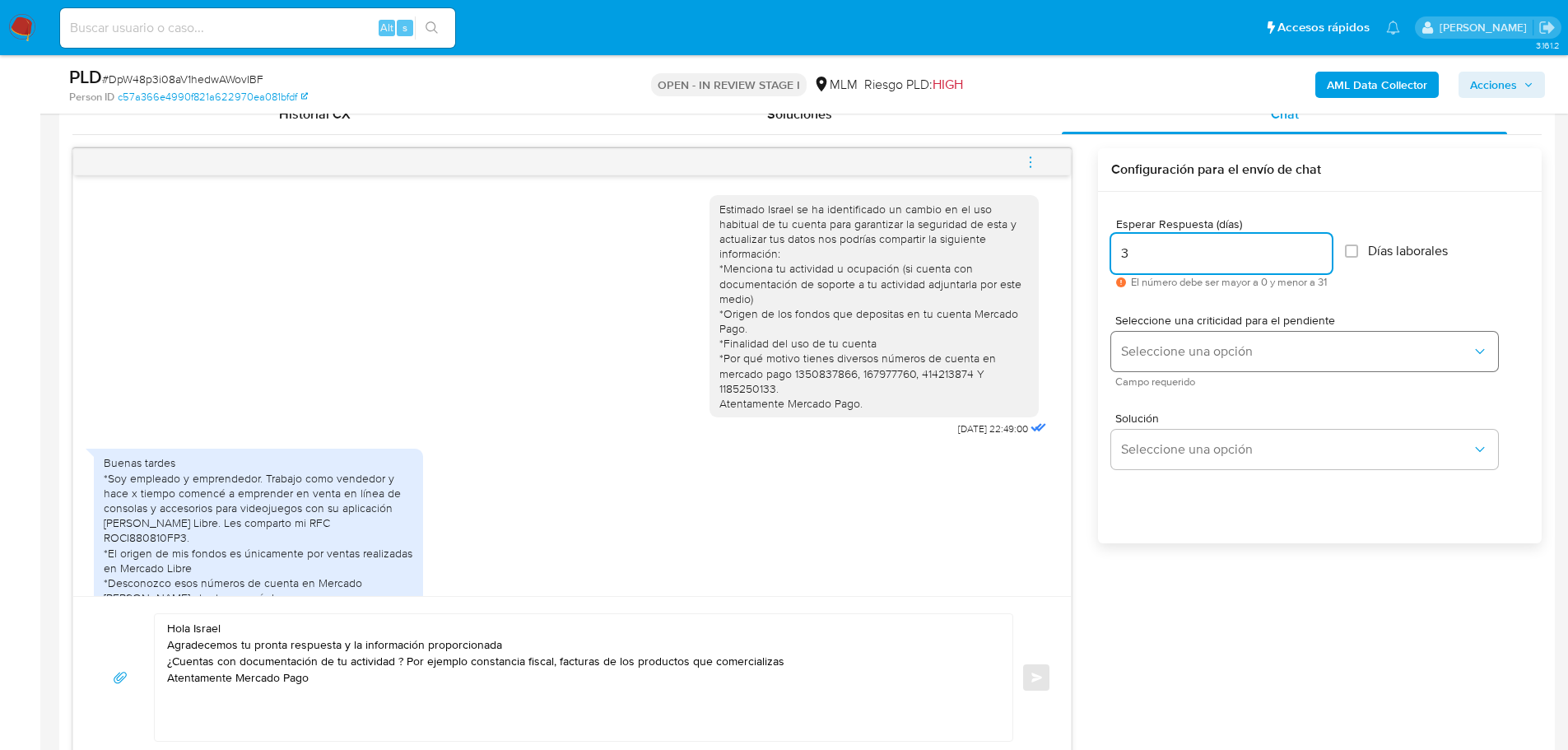
type input "3"
click at [1161, 359] on span "Seleccione una opción" at bounding box center [1296, 352] width 351 height 17
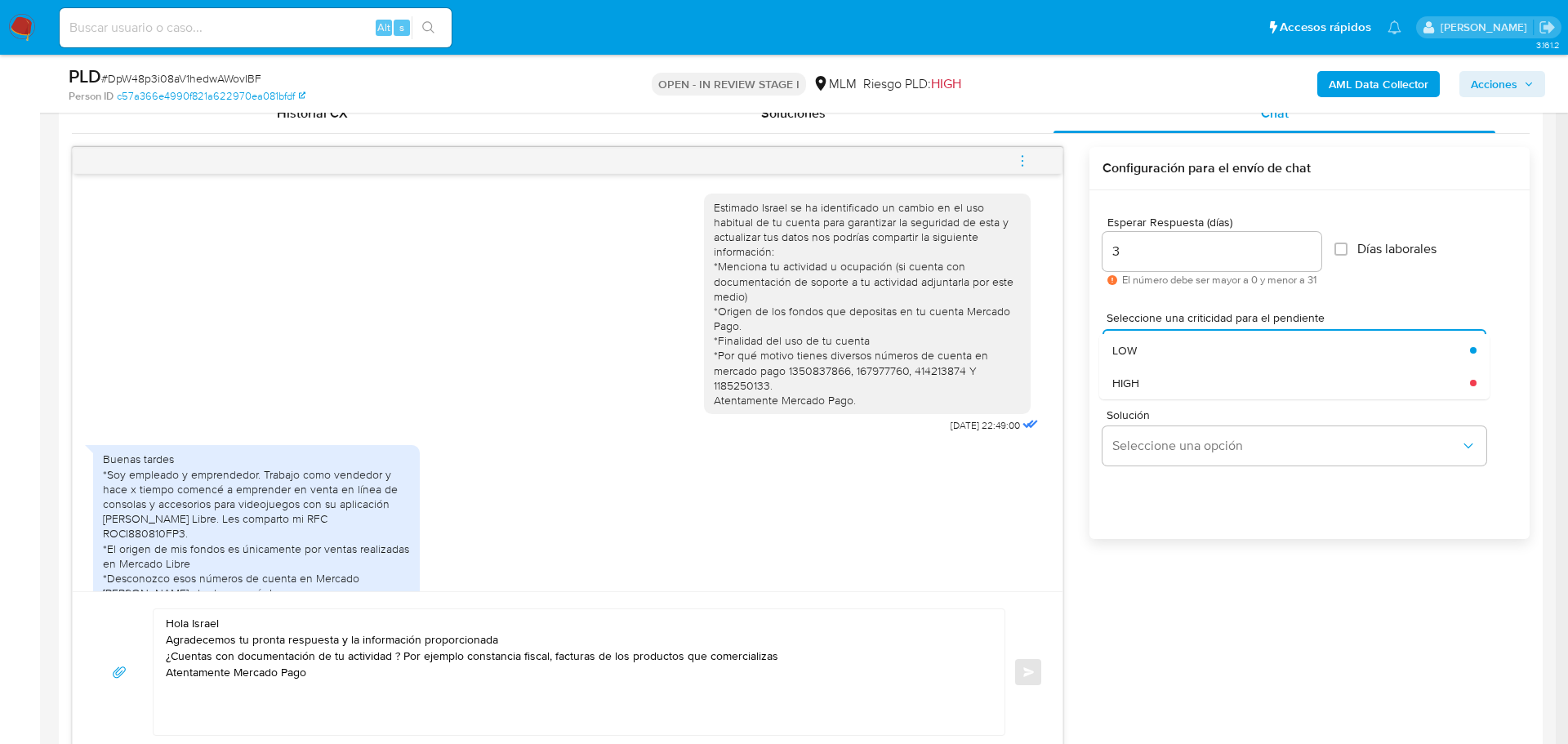
drag, startPoint x: 1147, startPoint y: 381, endPoint x: 1158, endPoint y: 405, distance: 26.4
click at [1147, 380] on div "HIGH" at bounding box center [1286, 383] width 348 height 33
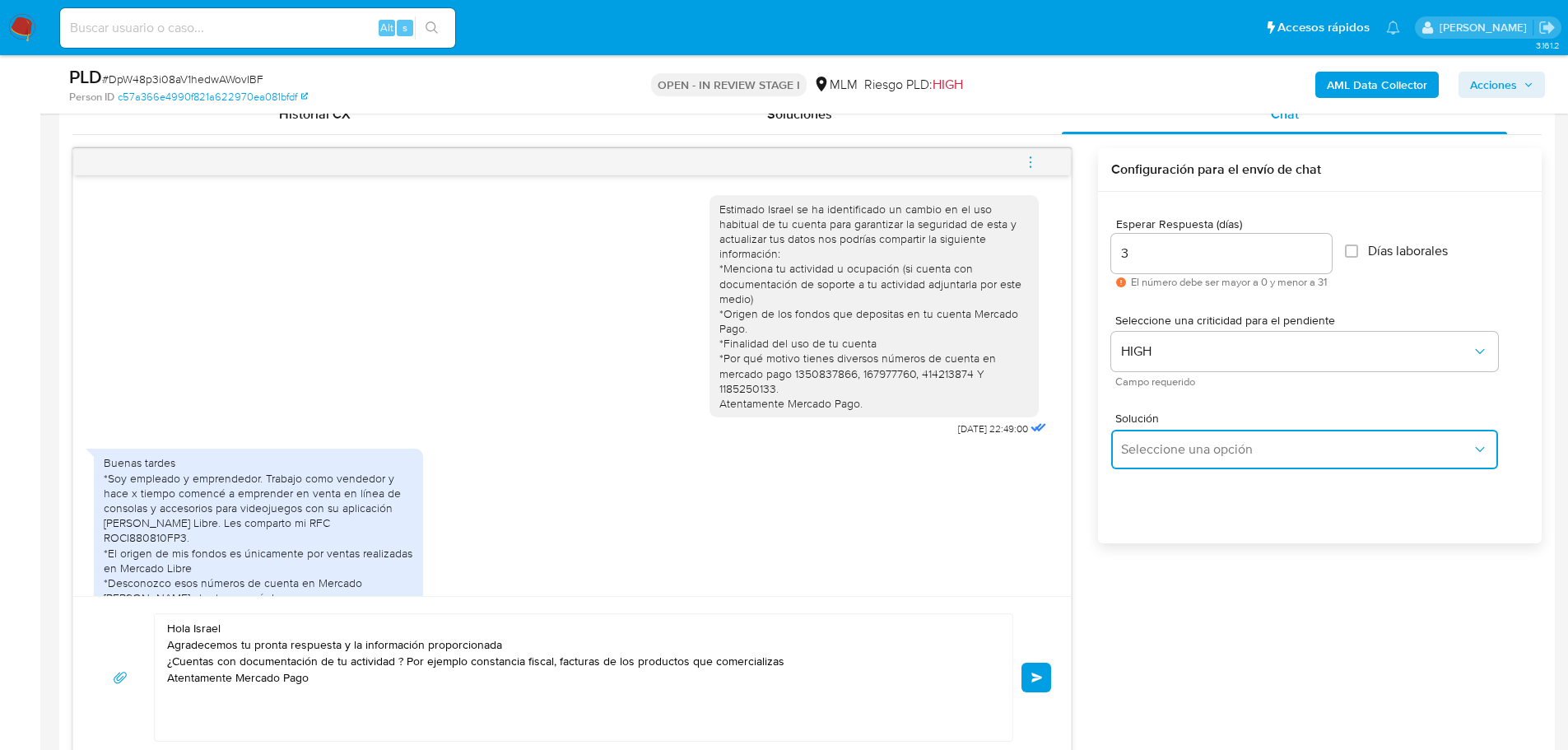
click at [1199, 456] on button "Seleccione una opción" at bounding box center [1304, 449] width 387 height 40
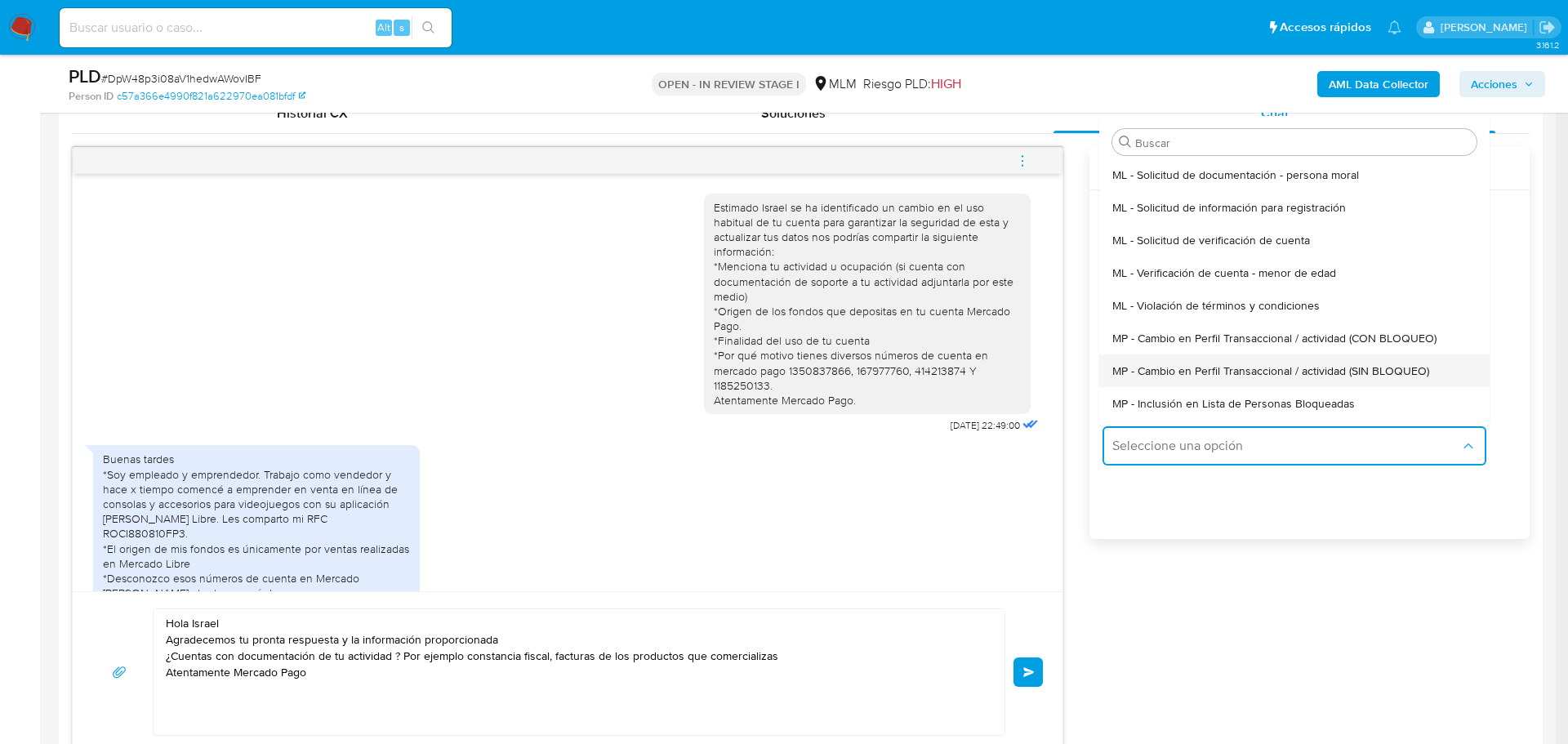
drag, startPoint x: 1316, startPoint y: 360, endPoint x: 526, endPoint y: 706, distance: 862.4
click at [1316, 361] on div "MP - Cambio en Perfil Transaccional / actividad (SIN BLOQUEO)" at bounding box center [1289, 371] width 355 height 33
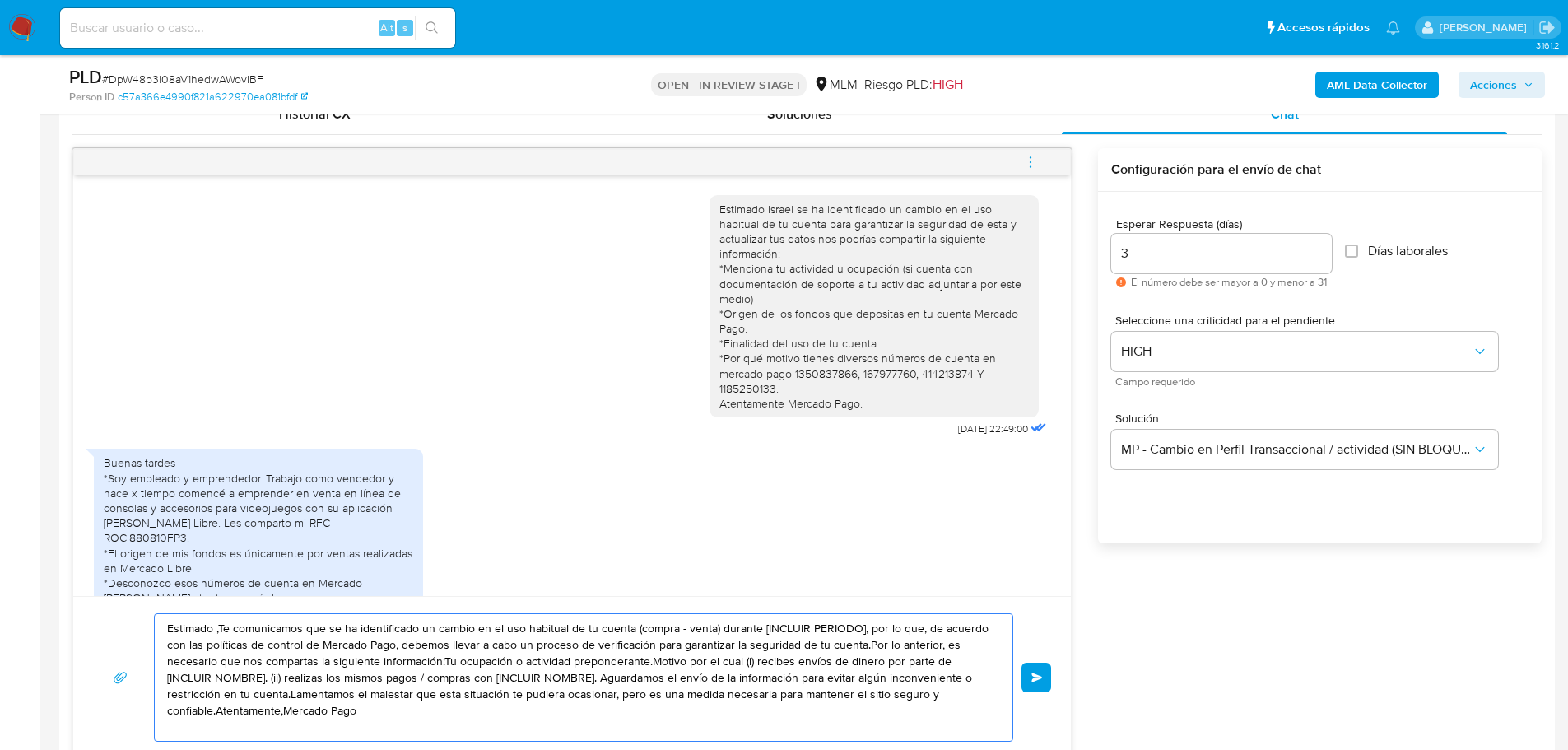
drag, startPoint x: 385, startPoint y: 709, endPoint x: -34, endPoint y: 567, distance: 442.4
paste textarea "Hola Israel Agradecemos tu pronta respuesta y la información proporcionada ¿Cue…"
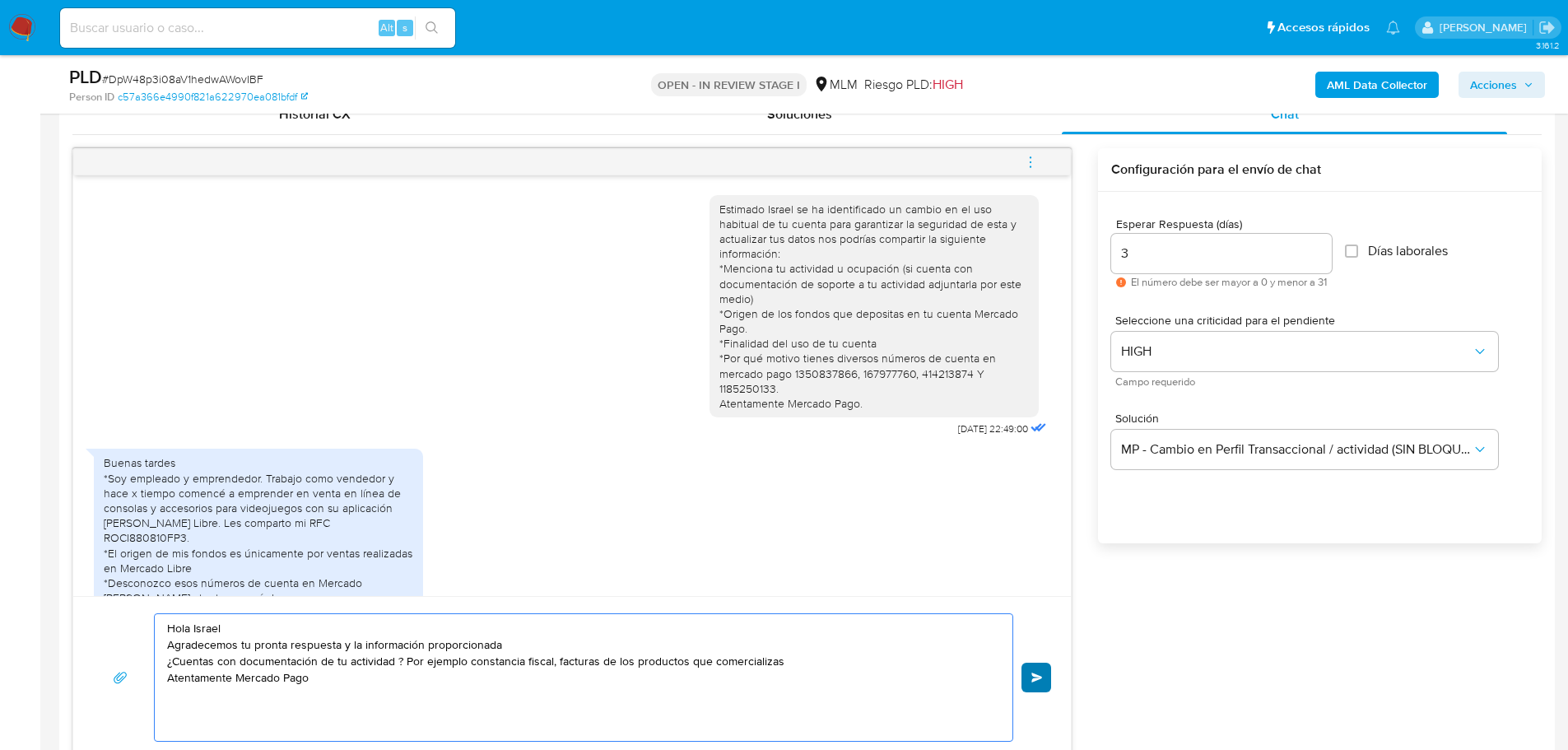
type textarea "Hola Israel Agradecemos tu pronta respuesta y la información proporcionada ¿Cue…"
click at [1033, 679] on span "Enviar" at bounding box center [1037, 677] width 12 height 10
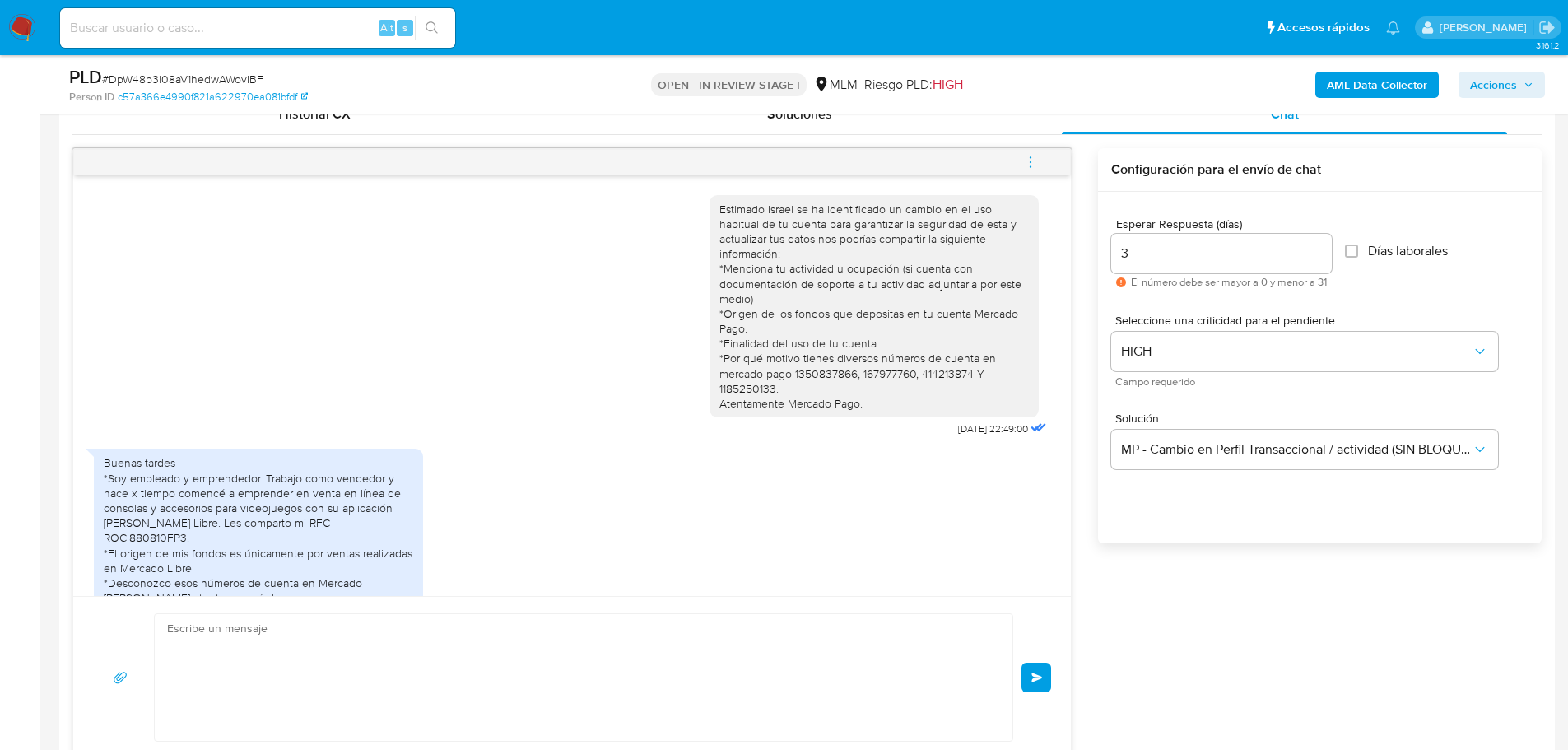
scroll to position [161, 0]
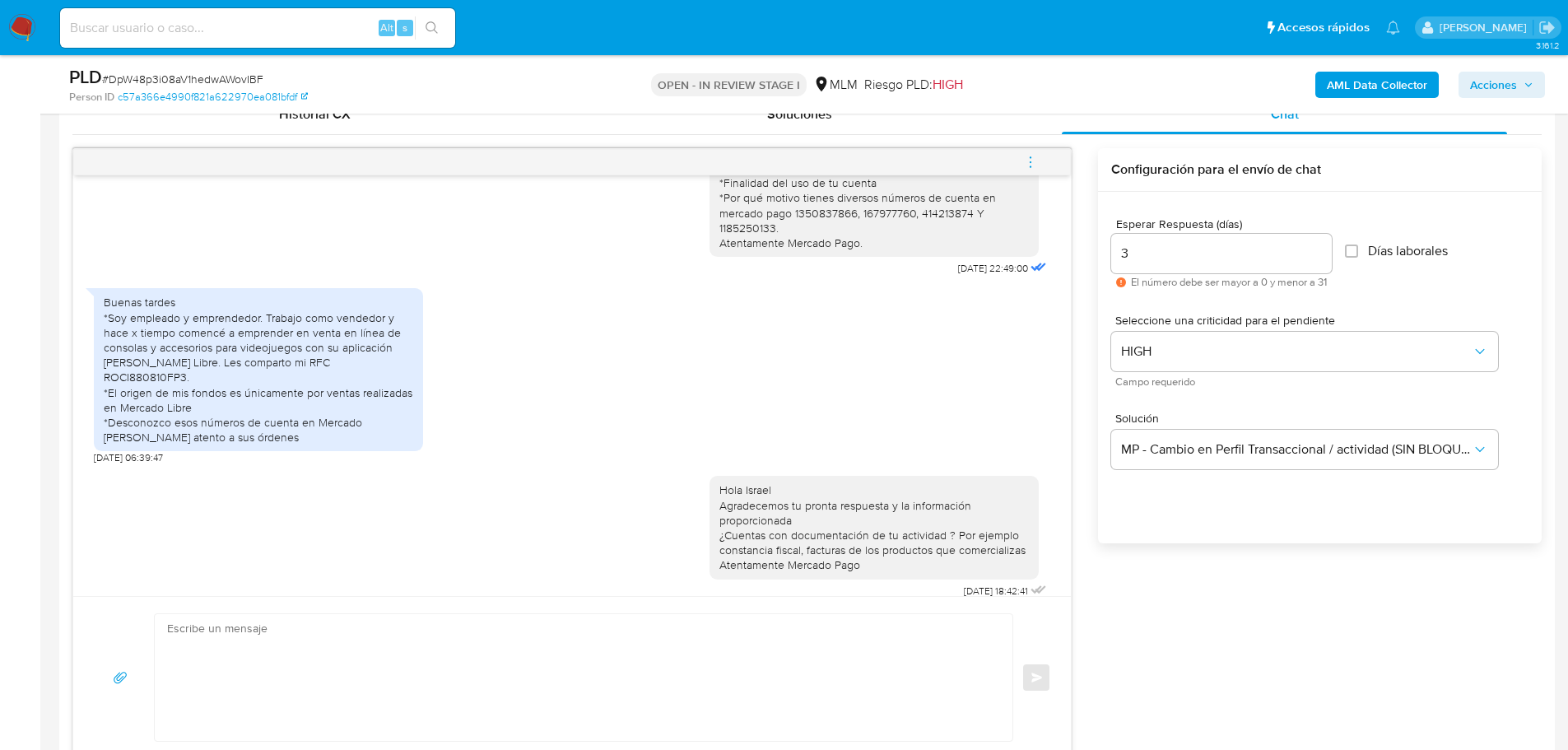
click at [8, 27] on img at bounding box center [22, 28] width 28 height 28
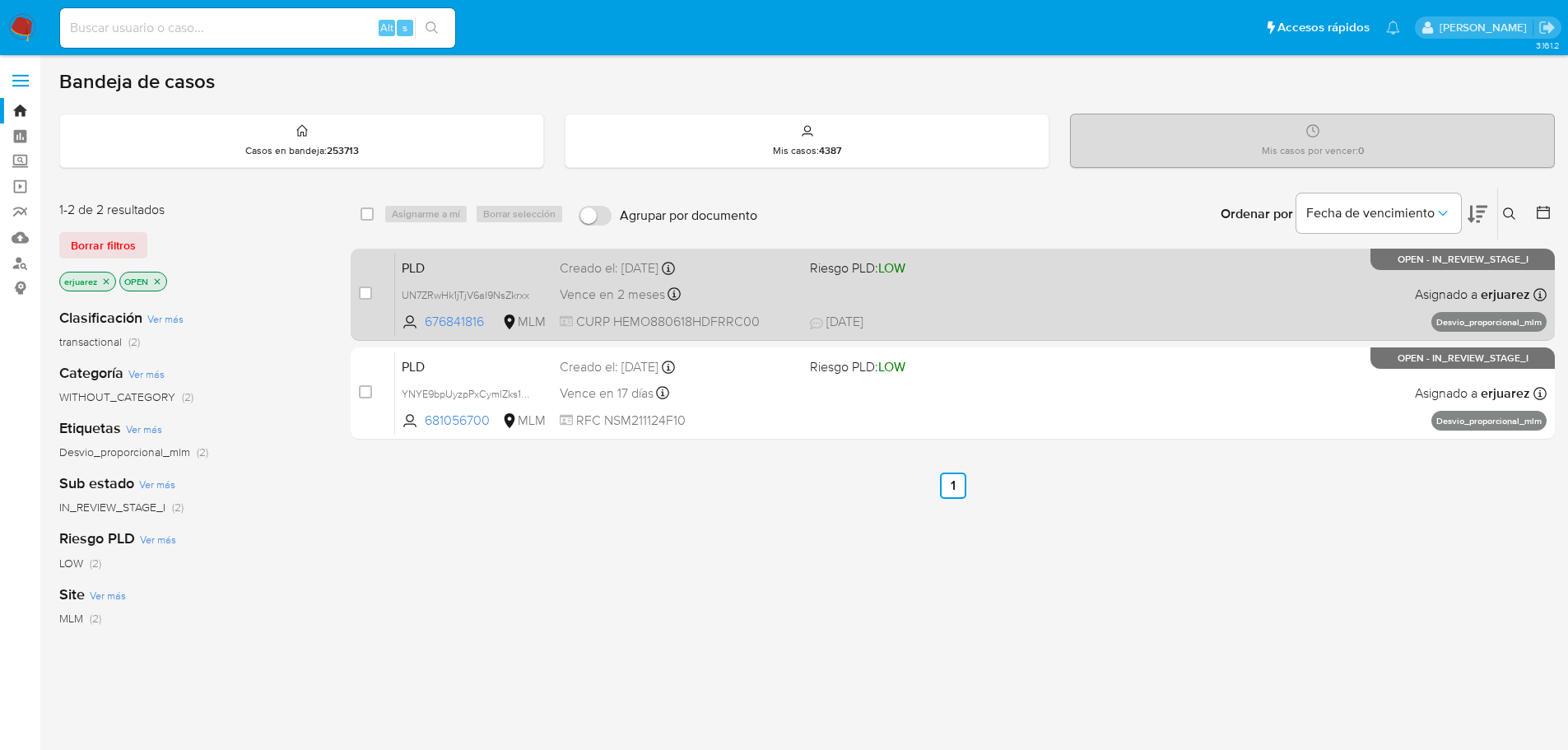
click at [1224, 312] on div "PLD UN7ZRwHk1jTjV6aI9NsZkrxx 676841816 MLM Riesgo PLD: LOW Creado el: [DATE] Cr…" at bounding box center [970, 294] width 1151 height 83
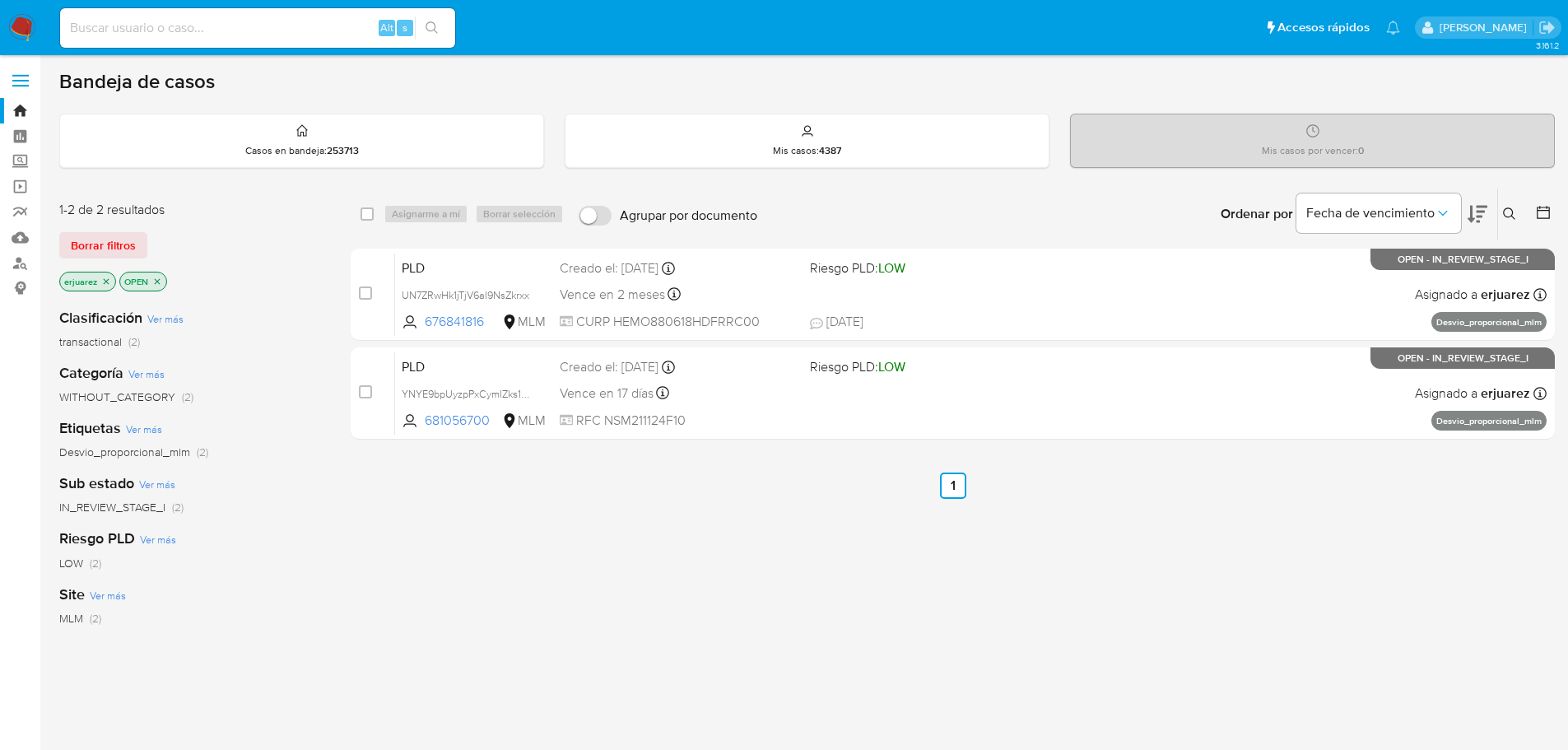
click at [26, 24] on img at bounding box center [22, 28] width 28 height 28
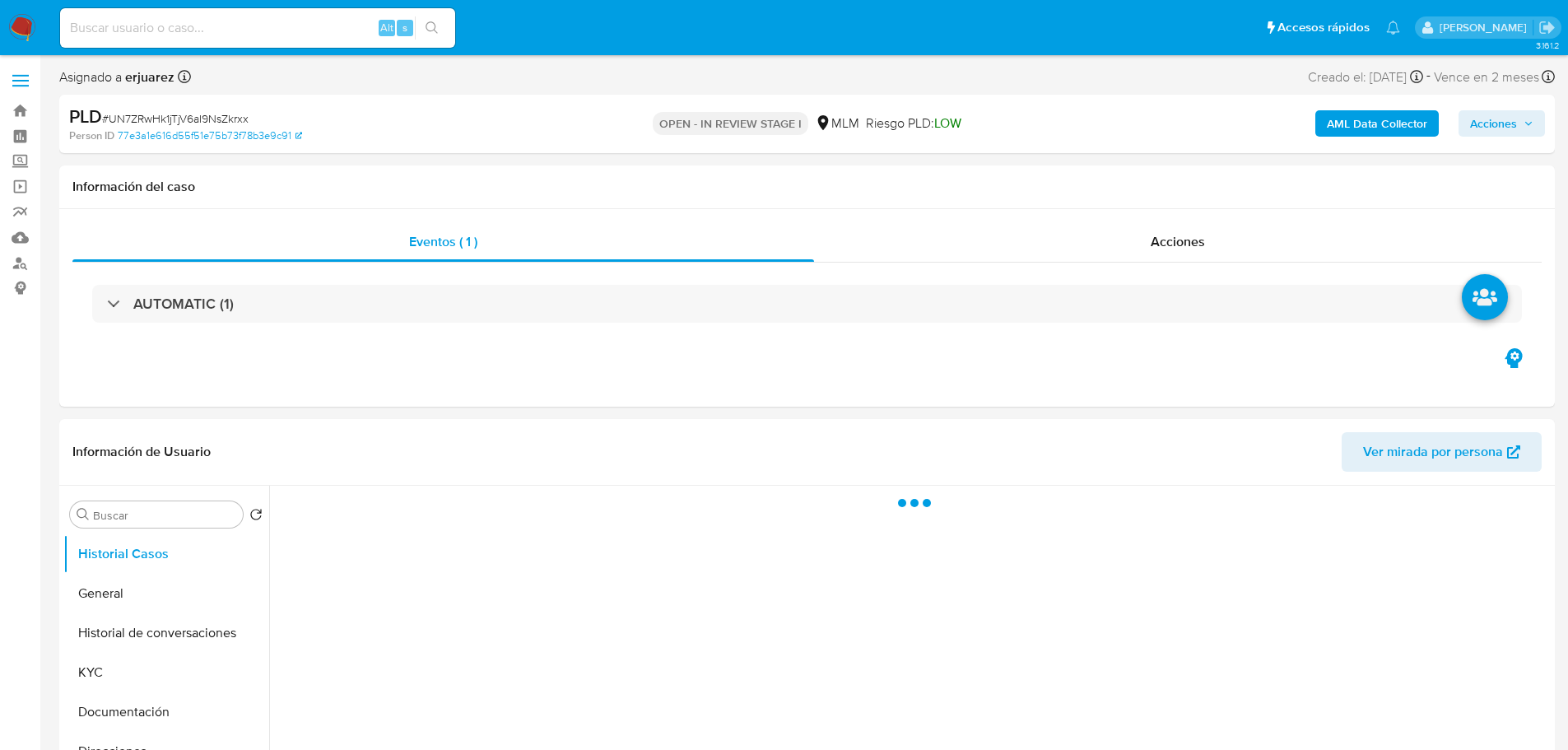
select select "10"
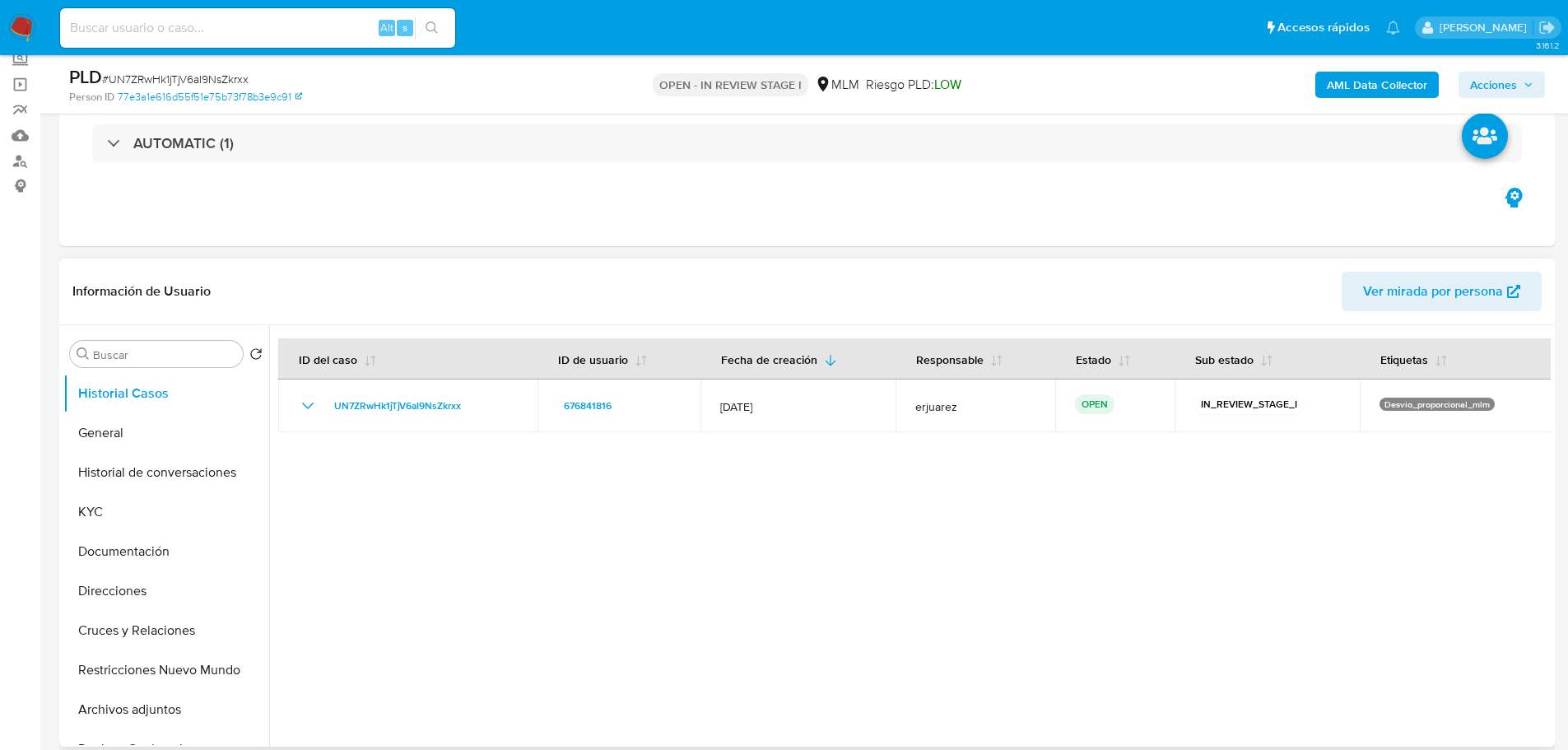
scroll to position [329, 0]
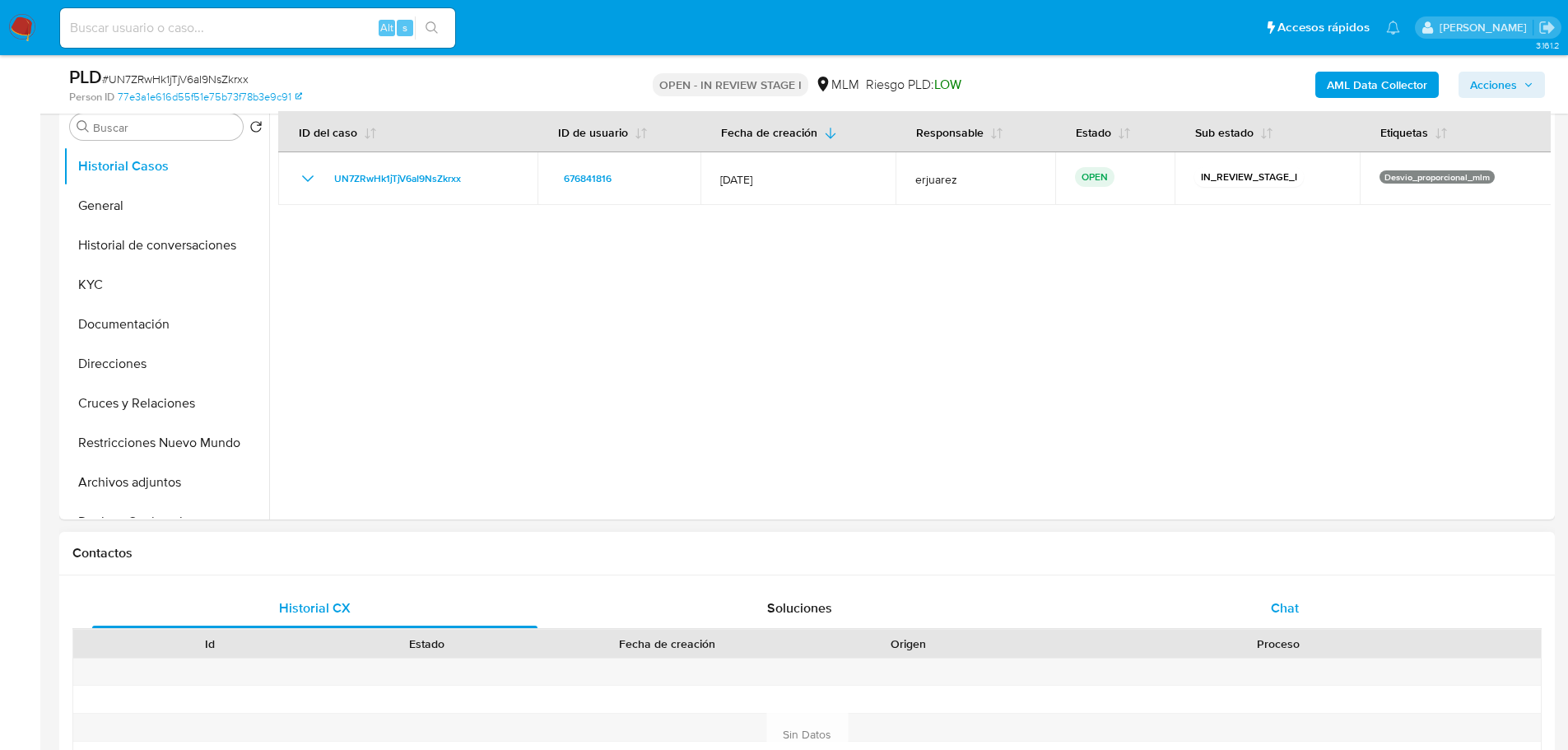
click at [1297, 614] on span "Chat" at bounding box center [1284, 608] width 28 height 19
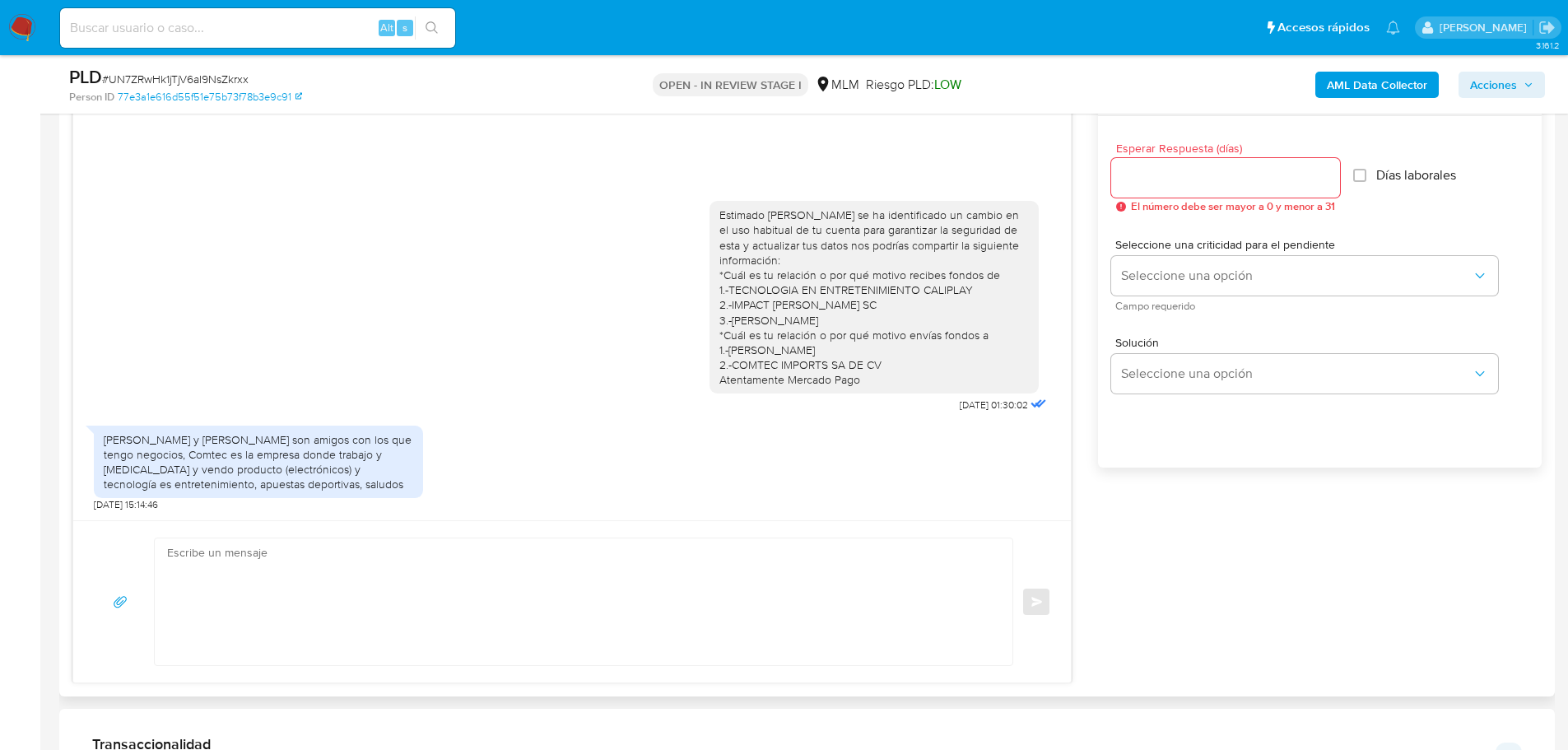
scroll to position [906, 0]
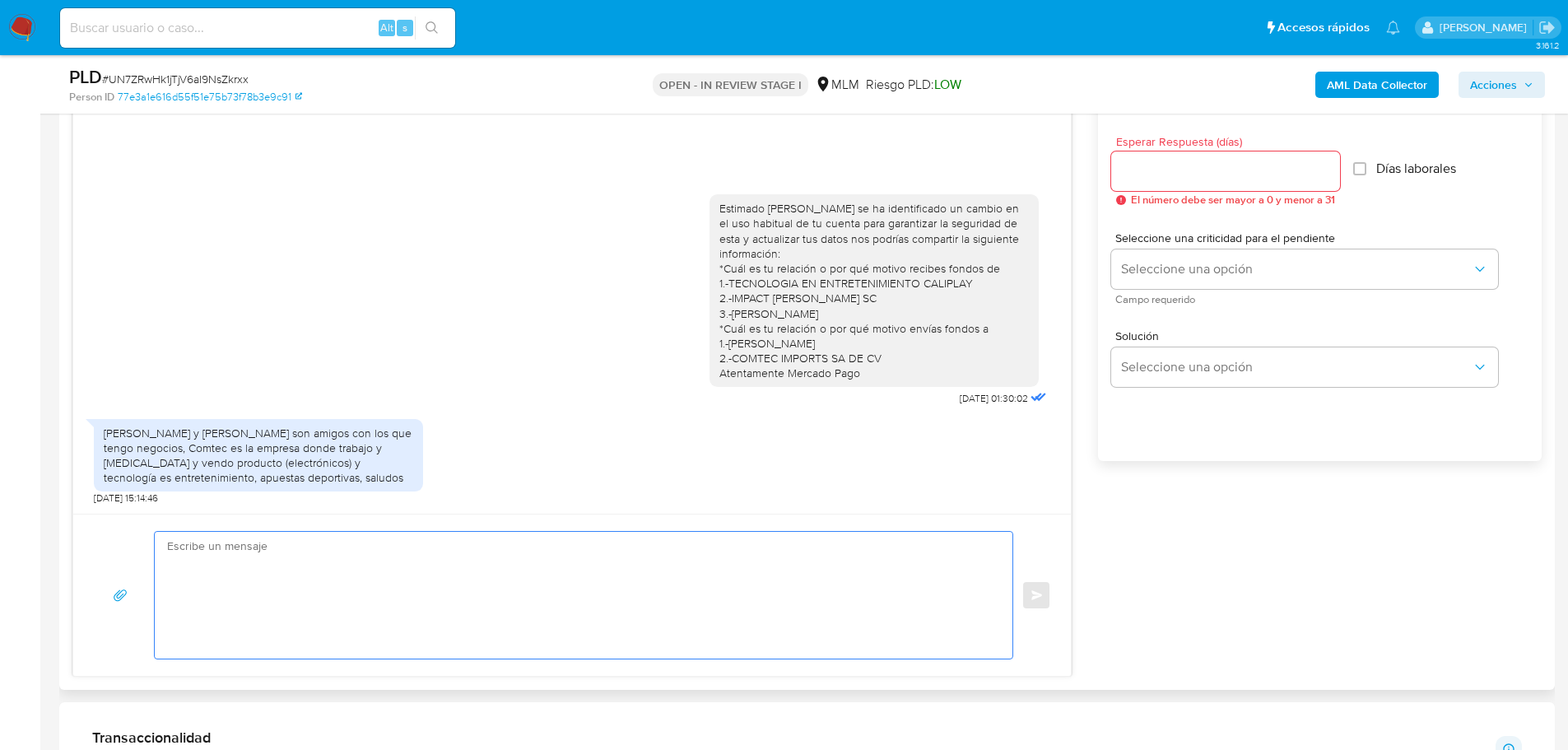
click at [266, 540] on textarea at bounding box center [580, 596] width 825 height 127
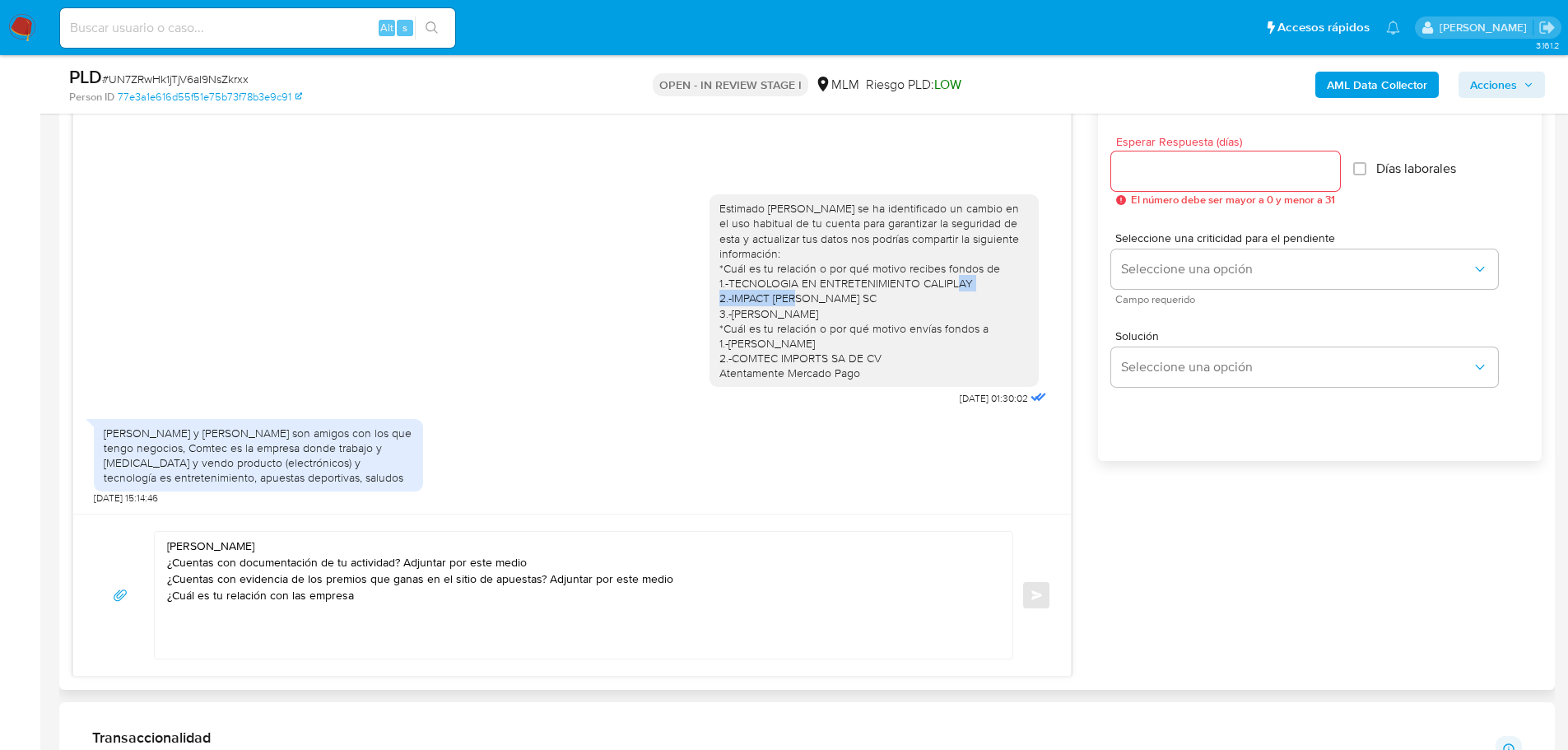
drag, startPoint x: 732, startPoint y: 301, endPoint x: 631, endPoint y: 420, distance: 156.1
click at [848, 298] on div "Estimado [PERSON_NAME] se ha identificado un cambio en el uso habitual de tu cu…" at bounding box center [874, 290] width 310 height 179
copy div "IMPACT [PERSON_NAME] SC"
drag, startPoint x: 514, startPoint y: 574, endPoint x: 500, endPoint y: 583, distance: 16.6
click at [506, 576] on textarea "[PERSON_NAME] ¿Cuentas con documentación de tu actividad? Adjuntar por este med…" at bounding box center [580, 596] width 825 height 127
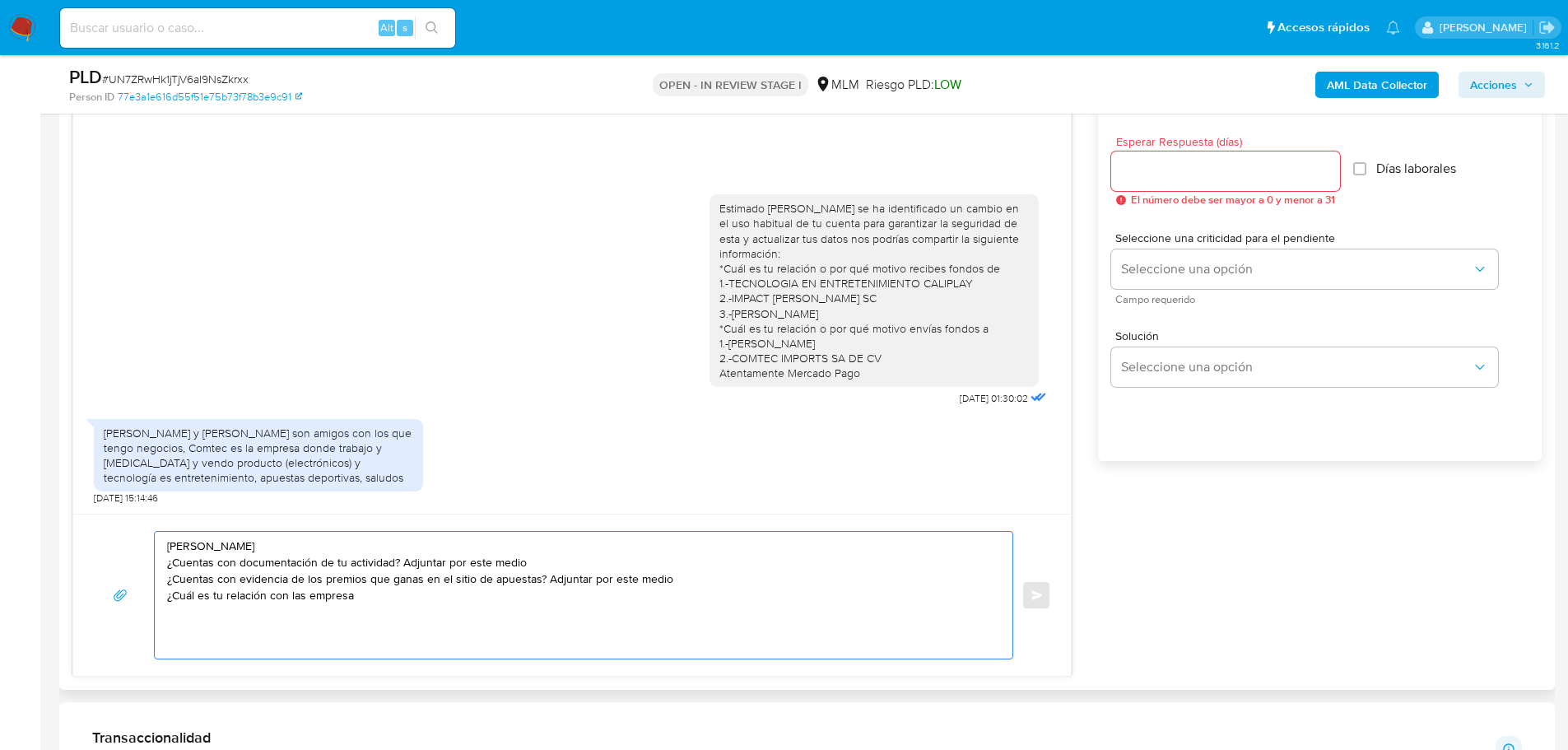
click at [416, 608] on textarea "[PERSON_NAME] ¿Cuentas con documentación de tu actividad? Adjuntar por este med…" at bounding box center [580, 596] width 825 height 127
paste textarea "IMPACT [PERSON_NAME] SC"
type textarea "[PERSON_NAME] ¿Cuentas con documentación de tu actividad? Adjuntar por este med…"
drag, startPoint x: 334, startPoint y: 609, endPoint x: 141, endPoint y: 537, distance: 206.0
click at [141, 537] on div "[PERSON_NAME] ¿Cuentas con documentación de tu actividad? Adjuntar por este med…" at bounding box center [571, 596] width 958 height 129
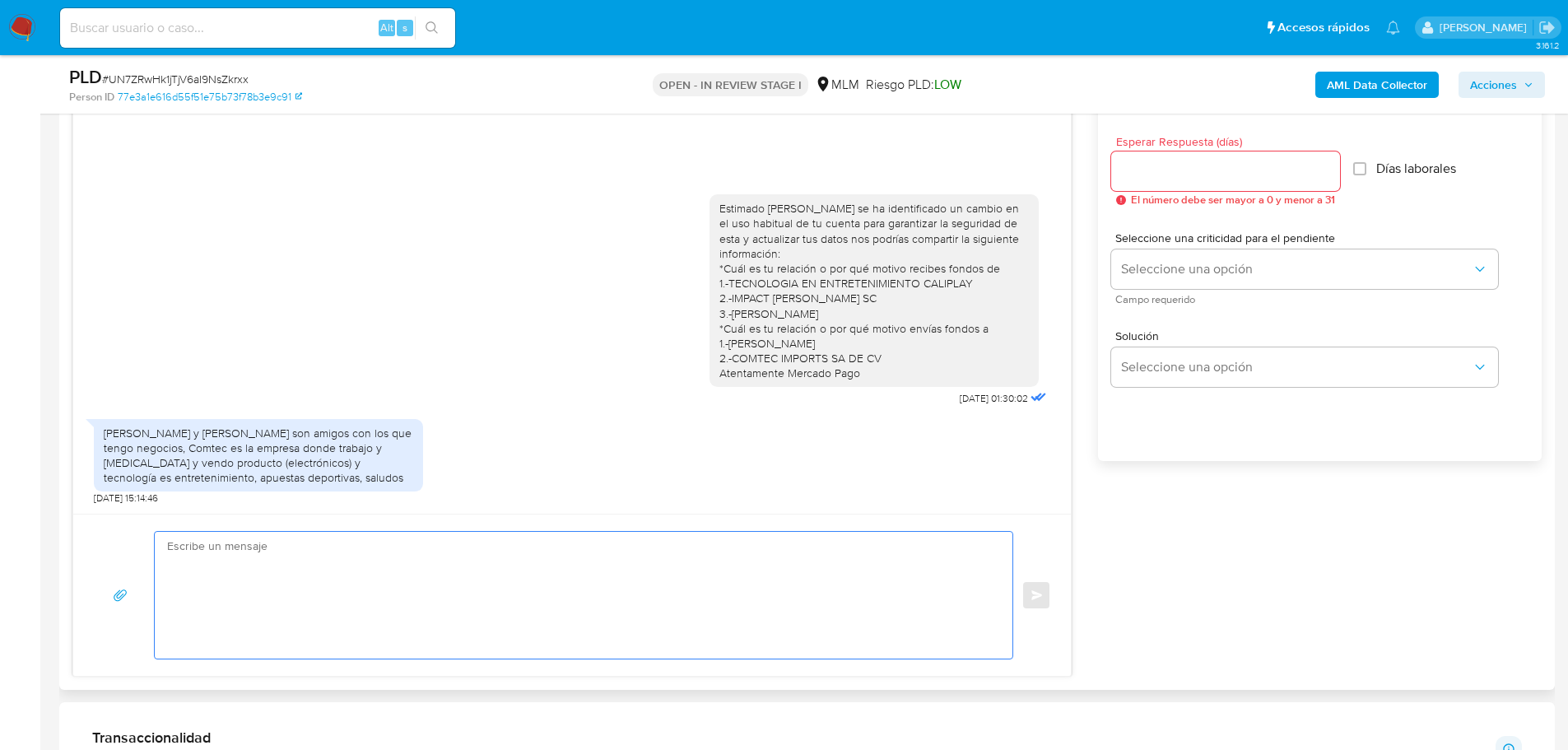
click at [1127, 167] on input "Esperar Respuesta (días)" at bounding box center [1225, 171] width 229 height 21
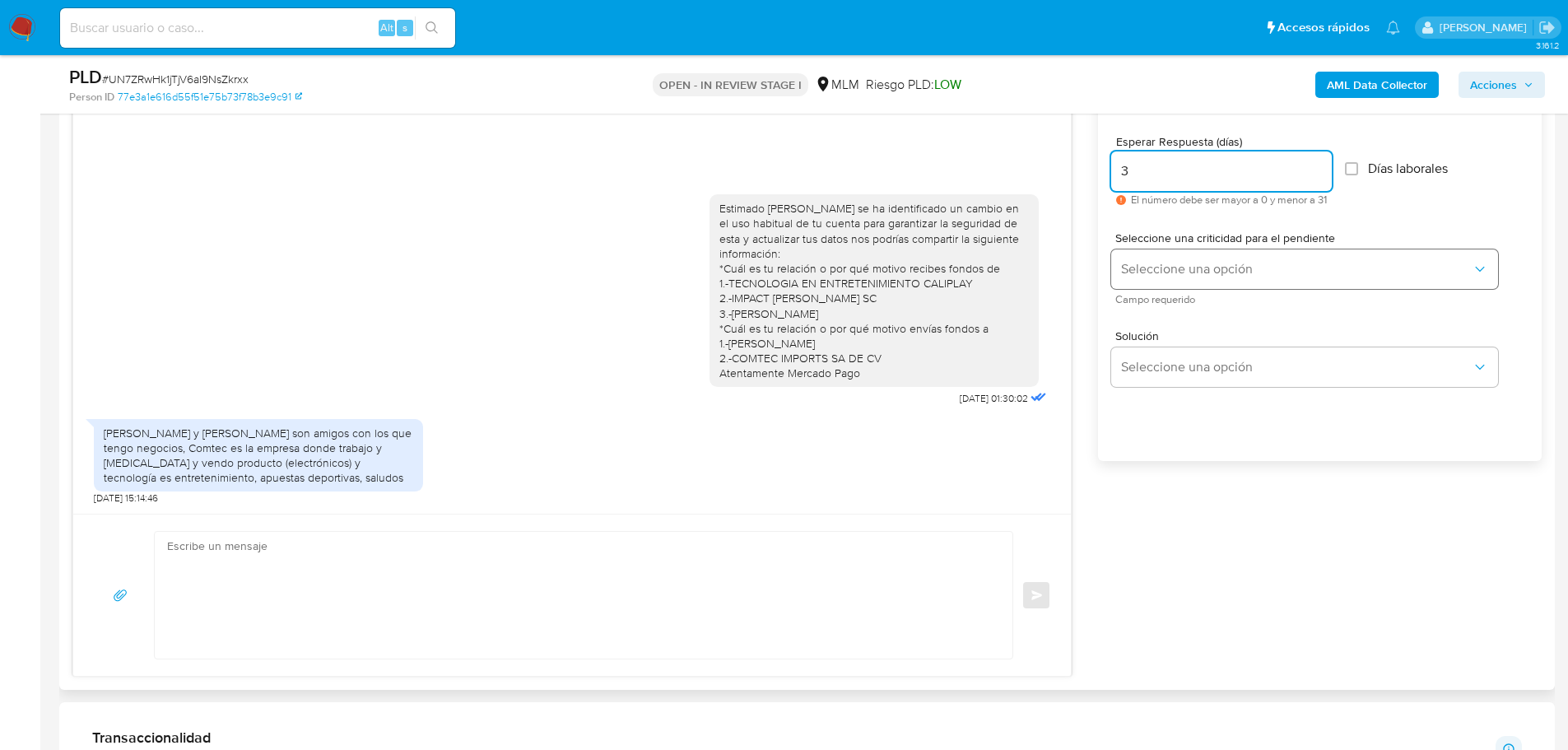
type input "3"
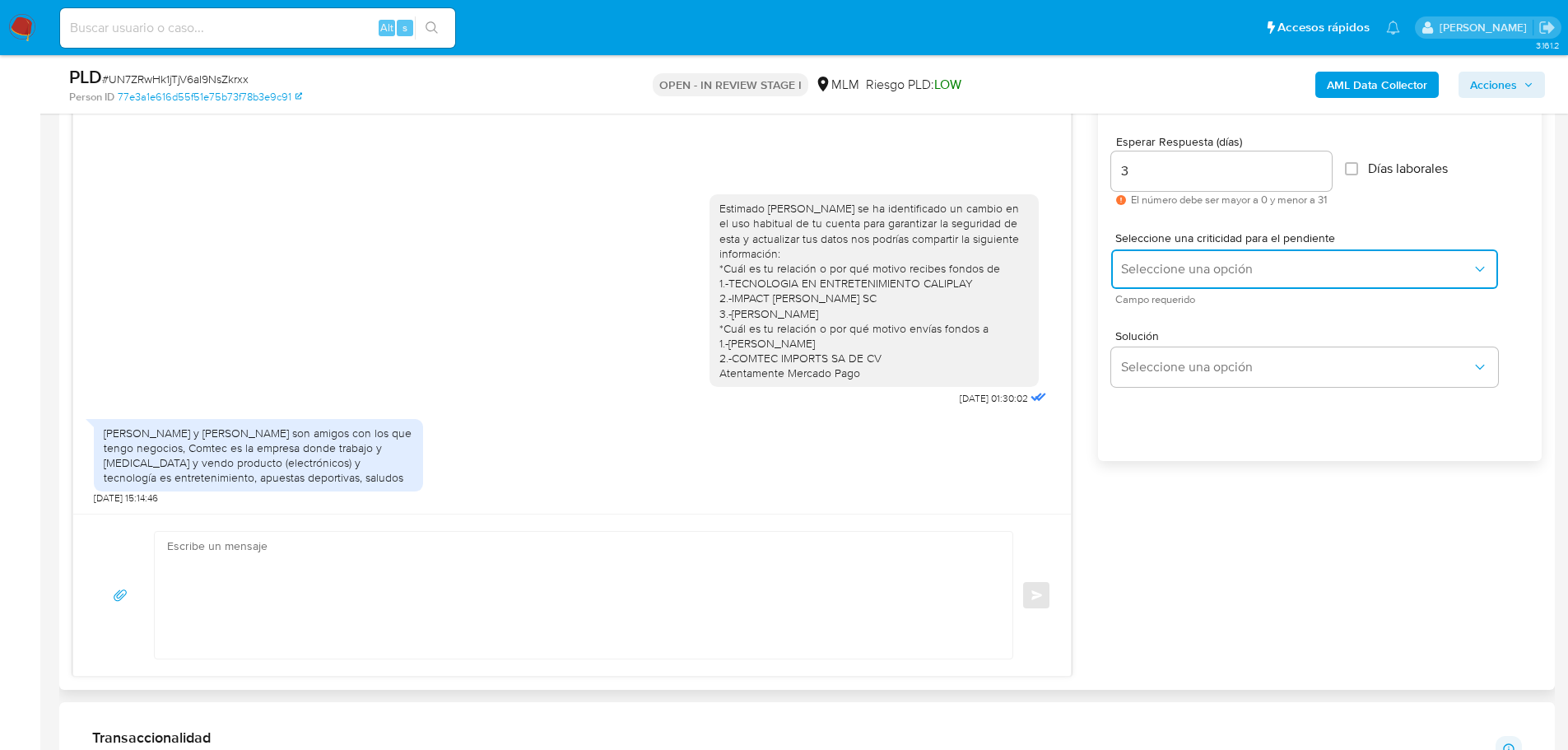
drag, startPoint x: 1164, startPoint y: 261, endPoint x: 1201, endPoint y: 328, distance: 76.5
click at [1167, 263] on span "Seleccione una opción" at bounding box center [1296, 269] width 351 height 17
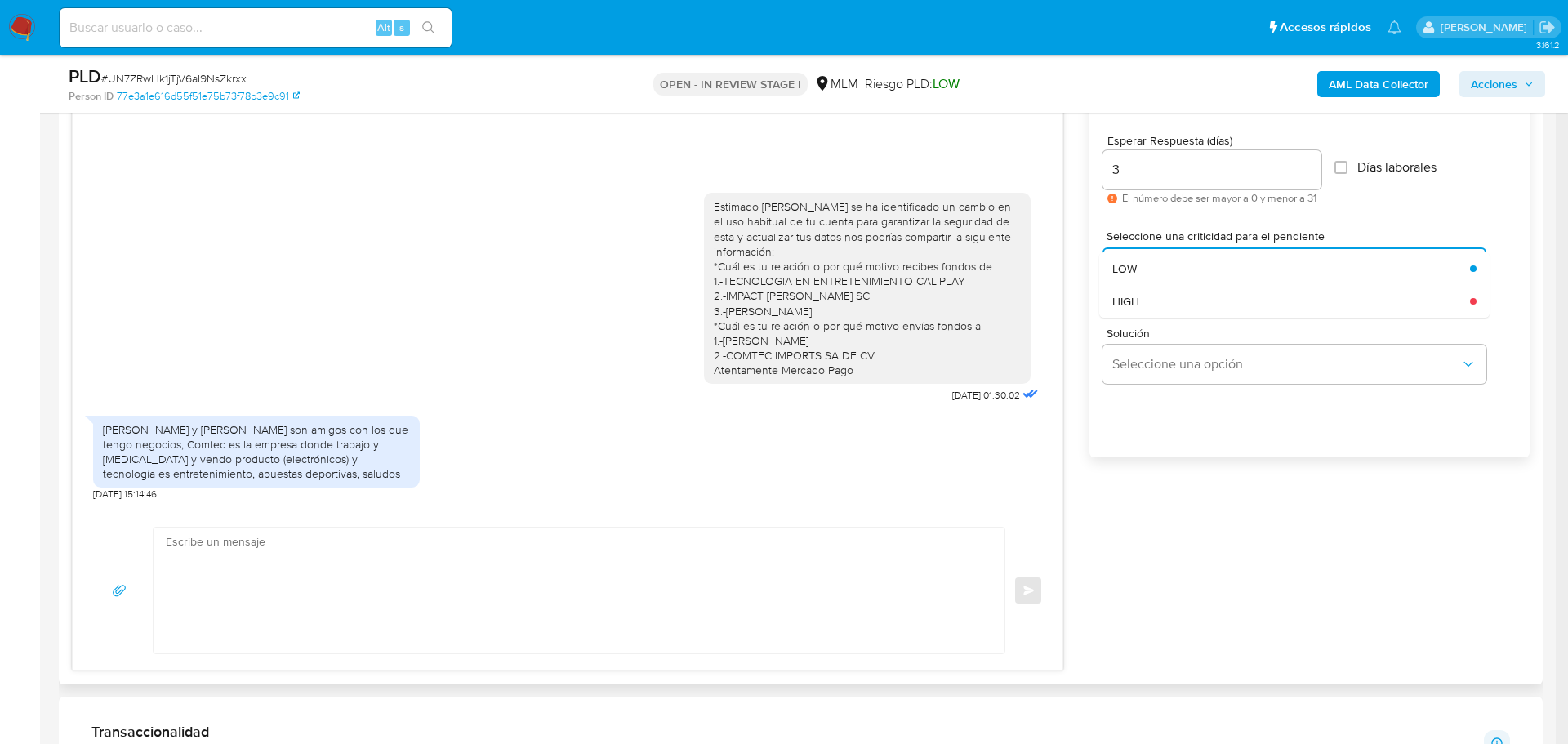
click at [1148, 306] on div "HIGH" at bounding box center [1286, 302] width 348 height 33
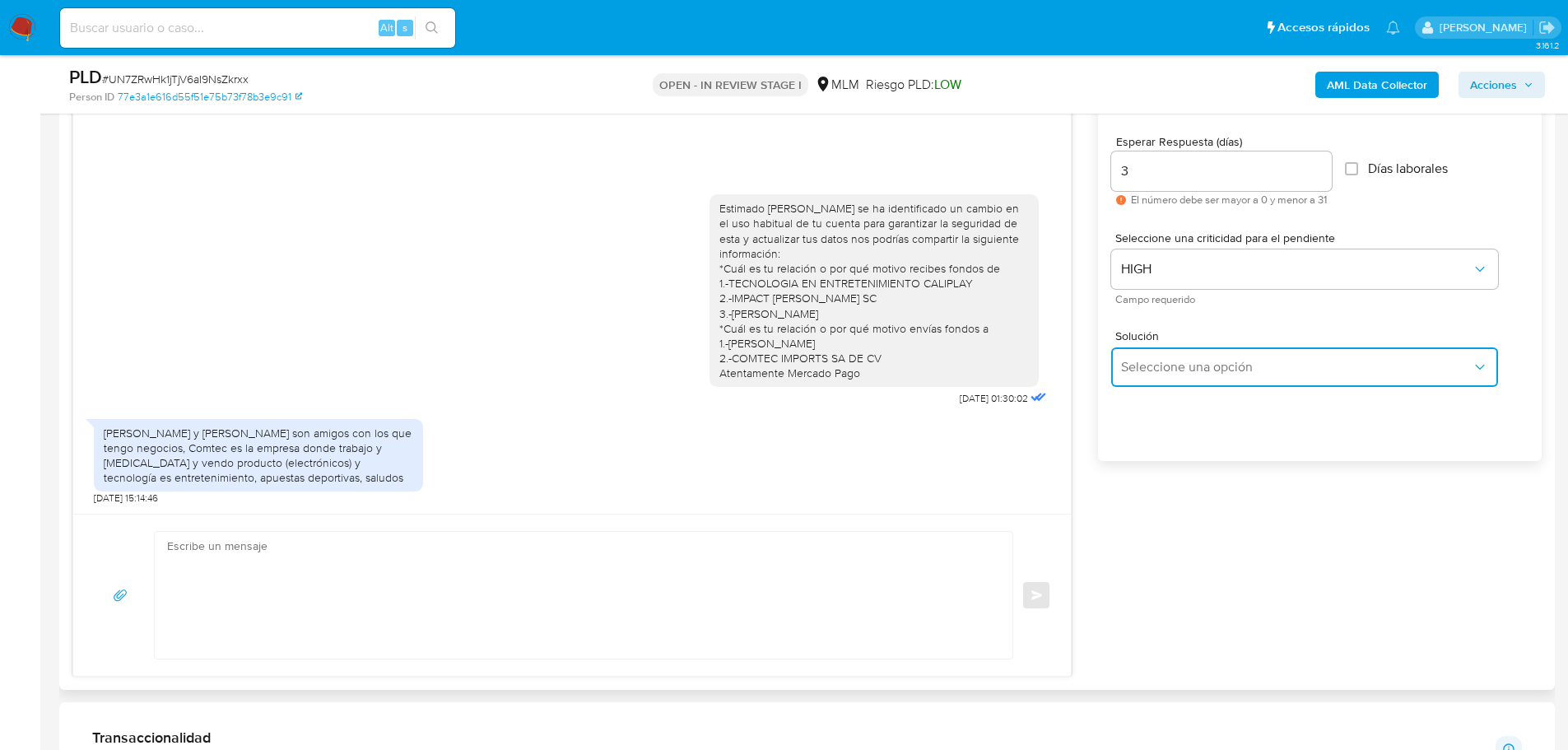
drag, startPoint x: 1173, startPoint y: 372, endPoint x: 1238, endPoint y: 372, distance: 65.0
click at [1179, 372] on span "Seleccione una opción" at bounding box center [1296, 368] width 351 height 17
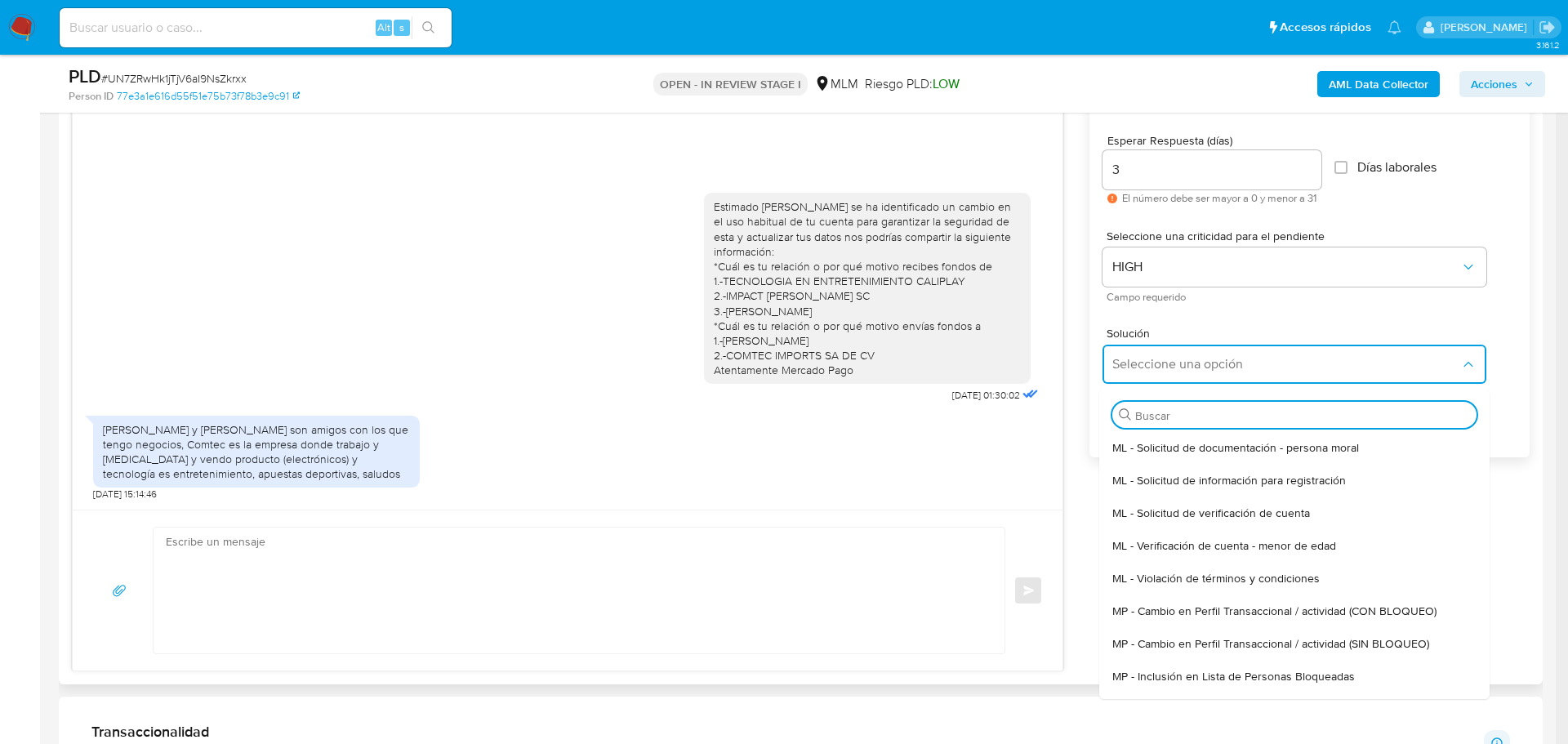
drag, startPoint x: 1330, startPoint y: 639, endPoint x: 519, endPoint y: 663, distance: 811.4
click at [1327, 639] on span "MP - Cambio en Perfil Transaccional / actividad (SIN BLOQUEO)" at bounding box center [1271, 644] width 317 height 15
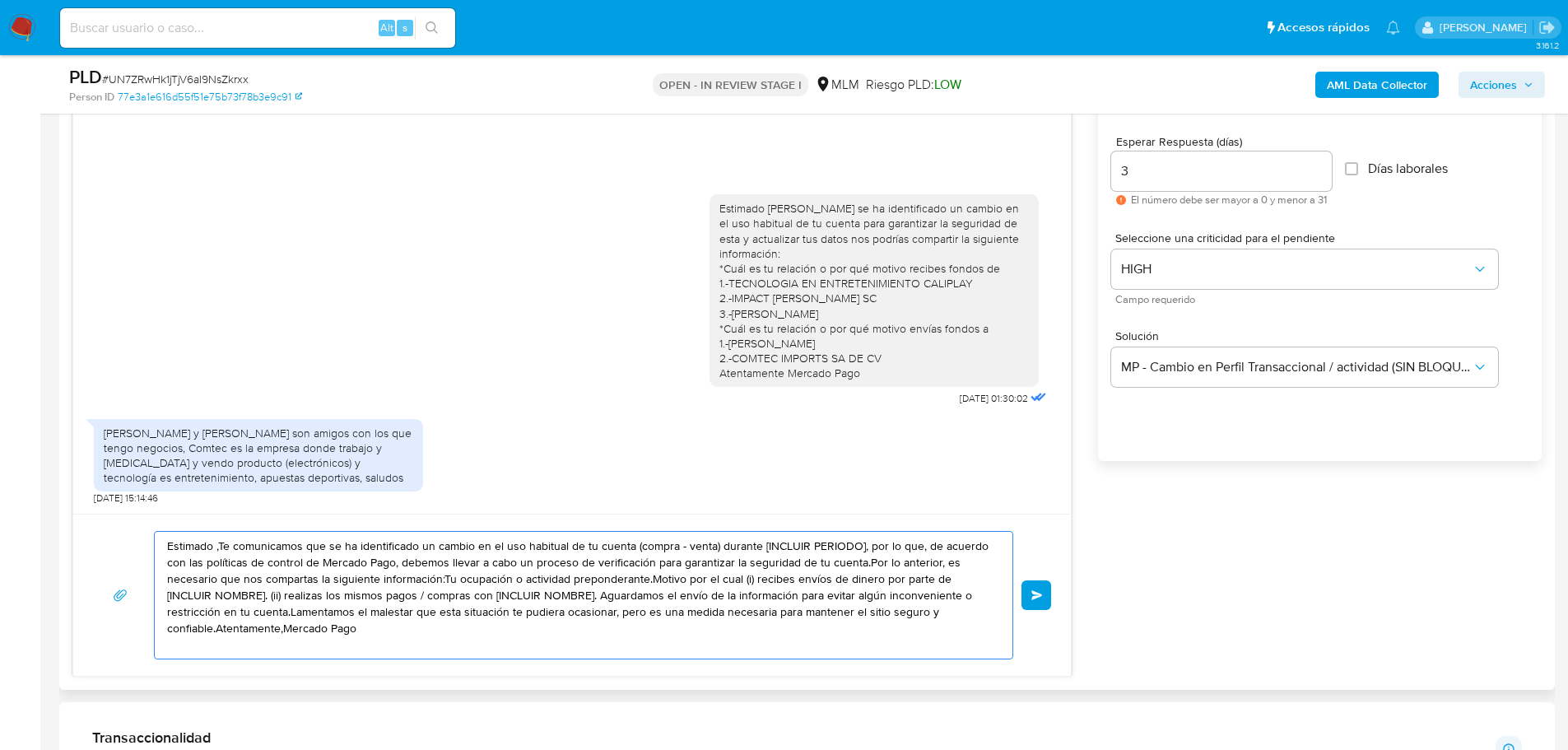
drag, startPoint x: 395, startPoint y: 623, endPoint x: 227, endPoint y: 561, distance: 179.1
click at [0, 474] on html "Pausado Ver notificaciones Alt s Accesos rápidos Presiona las siguientes teclas…" at bounding box center [784, 729] width 1568 height 3270
paste textarea "[PERSON_NAME] ¿Cuentas con documentación de tu actividad? Adjuntar por este med…"
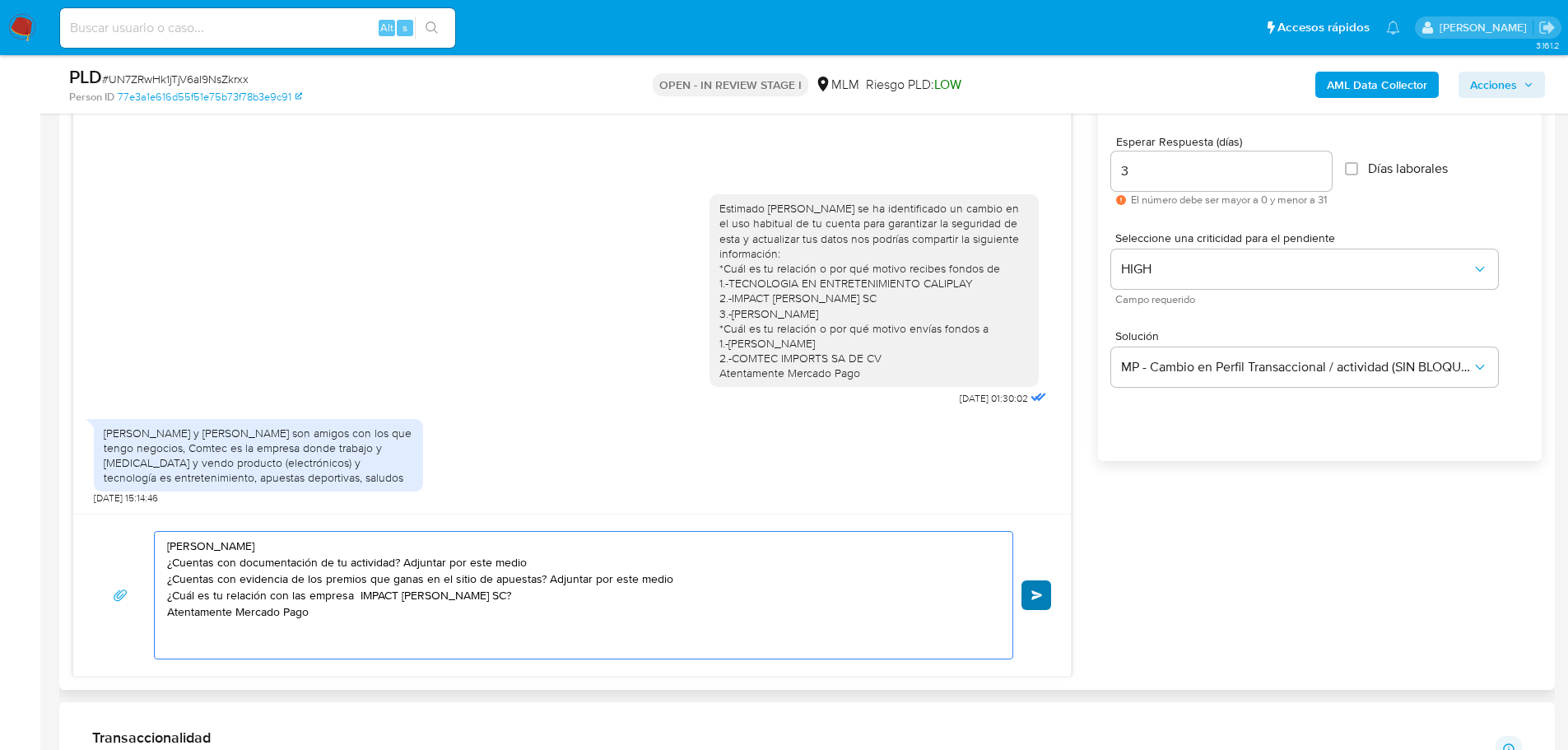
type textarea "[PERSON_NAME] ¿Cuentas con documentación de tu actividad? Adjuntar por este med…"
click at [1026, 597] on button "Enviar" at bounding box center [1036, 596] width 29 height 29
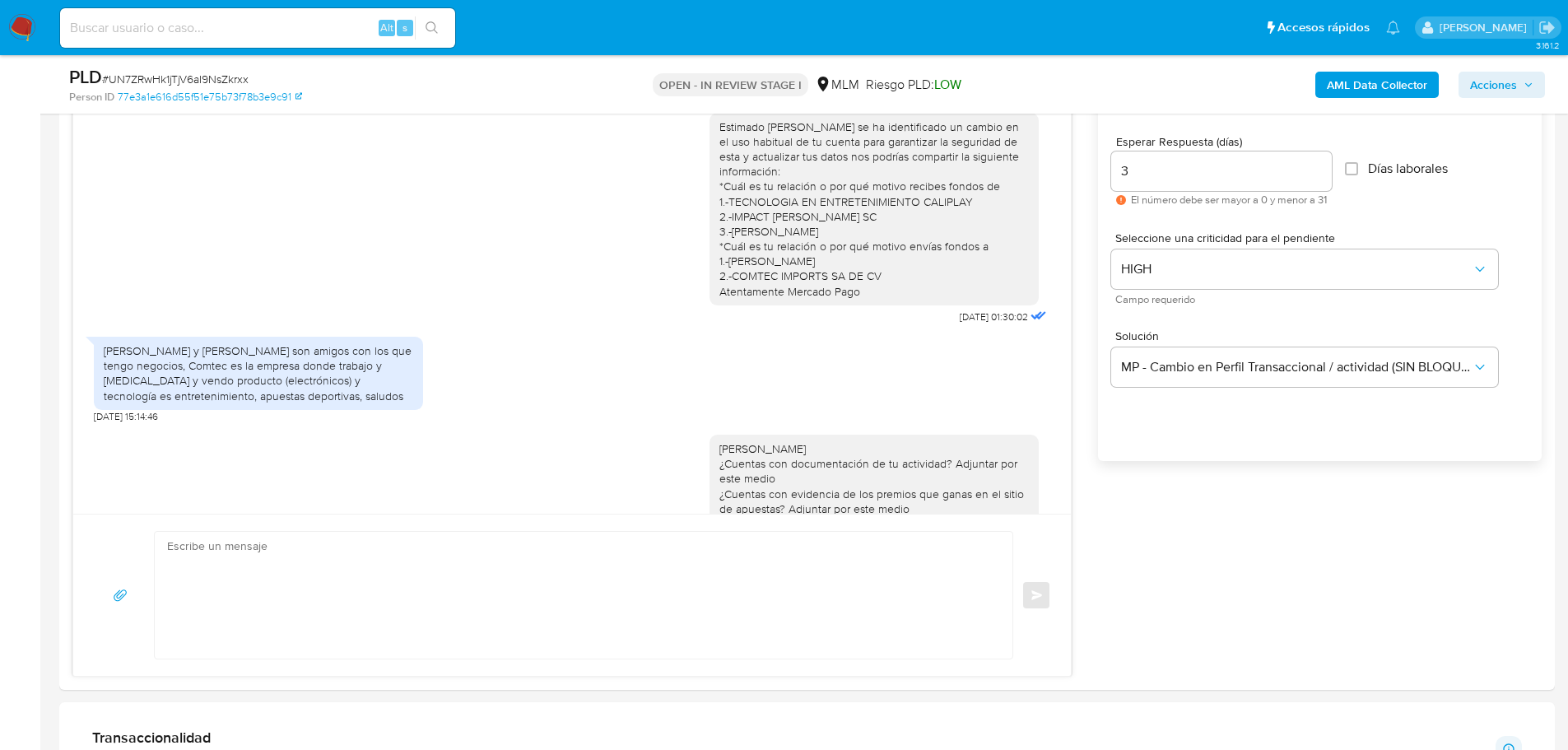
scroll to position [71, 0]
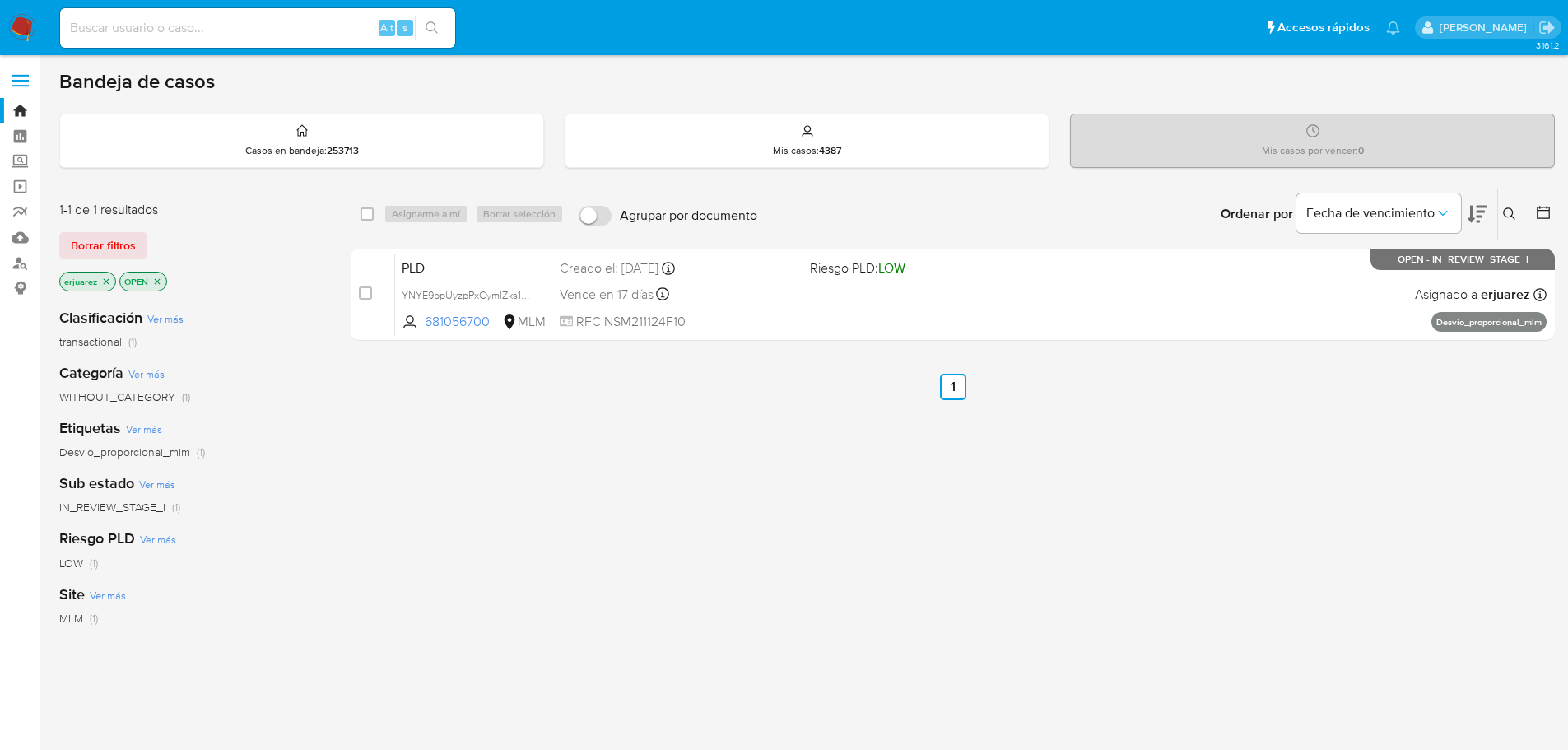
drag, startPoint x: 20, startPoint y: 20, endPoint x: 7, endPoint y: 18, distance: 13.2
click at [20, 20] on img at bounding box center [22, 28] width 28 height 28
drag, startPoint x: 18, startPoint y: 14, endPoint x: 6, endPoint y: 17, distance: 12.4
click at [18, 14] on img at bounding box center [22, 28] width 28 height 28
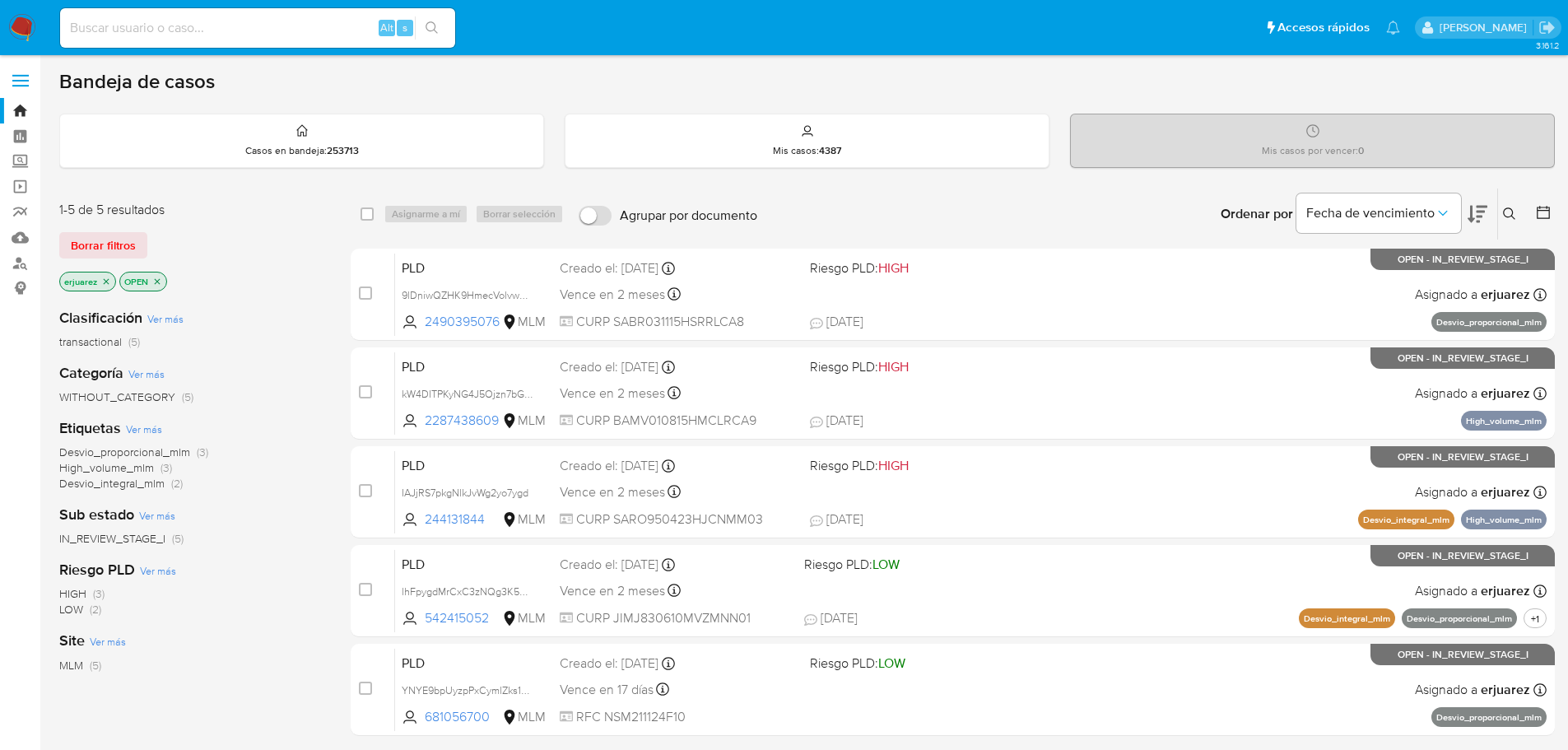
drag, startPoint x: 103, startPoint y: 283, endPoint x: 344, endPoint y: 239, distance: 245.0
click at [104, 283] on icon "close-filter" at bounding box center [106, 281] width 10 height 10
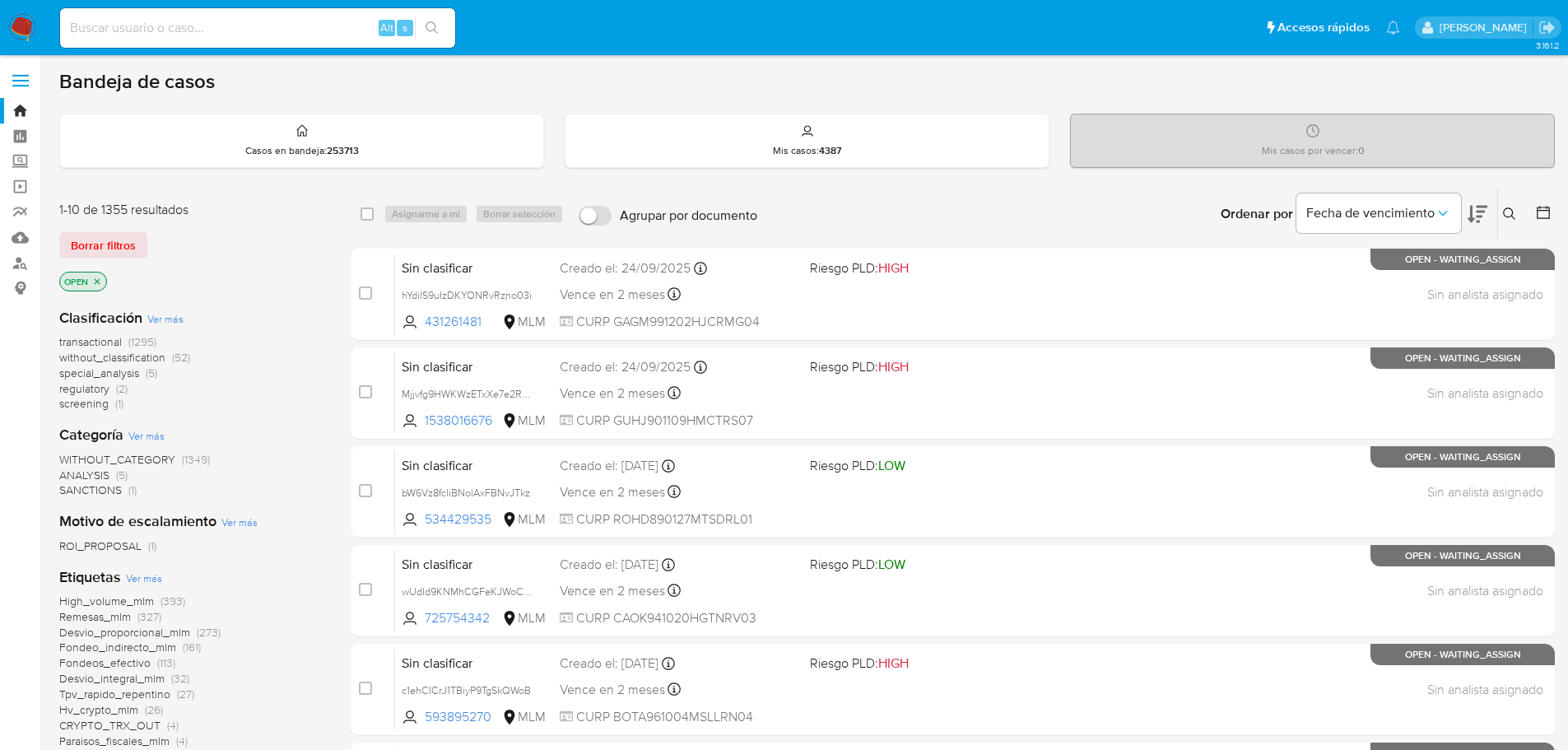
click at [1499, 207] on button at bounding box center [1512, 214] width 28 height 20
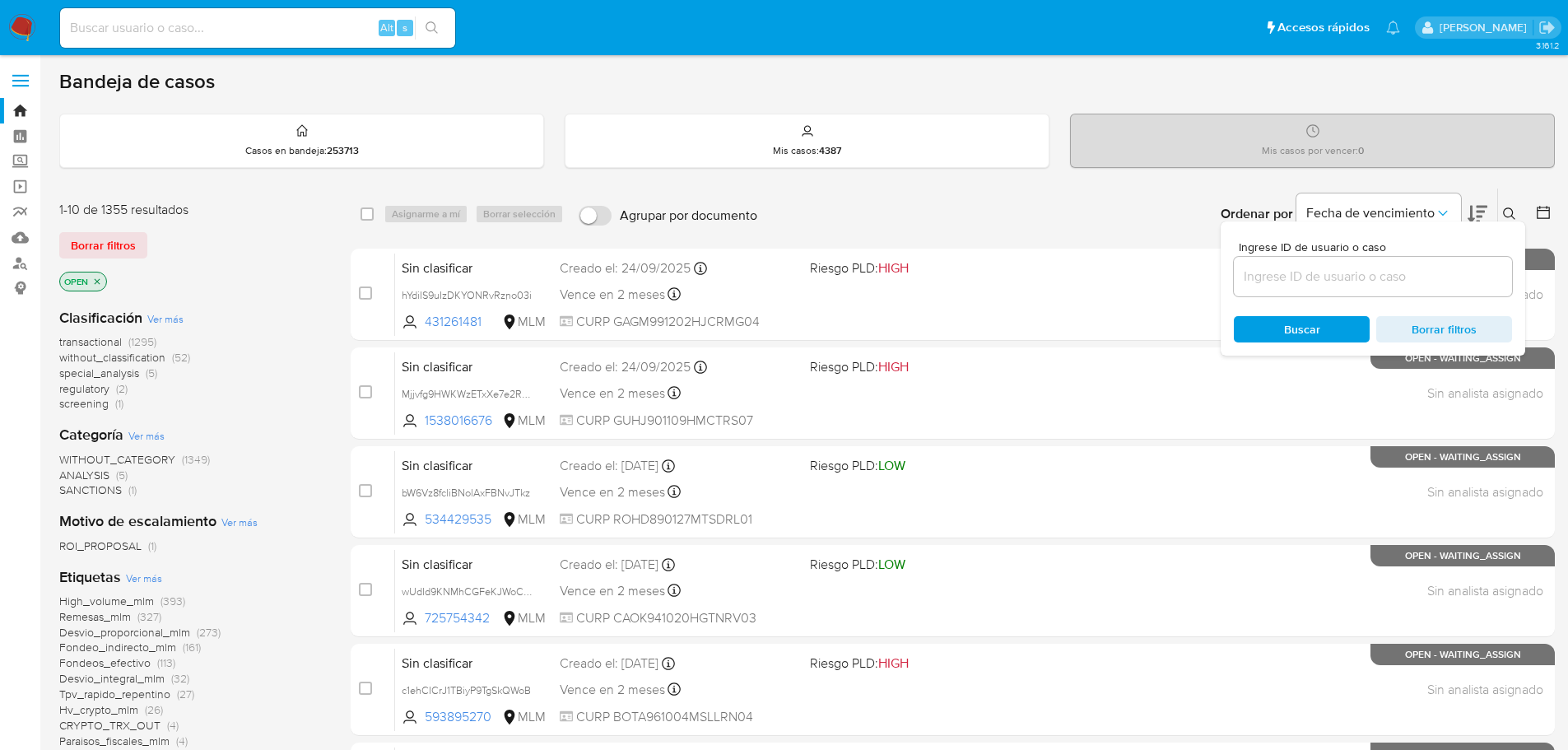
click at [1310, 284] on input at bounding box center [1372, 276] width 278 height 21
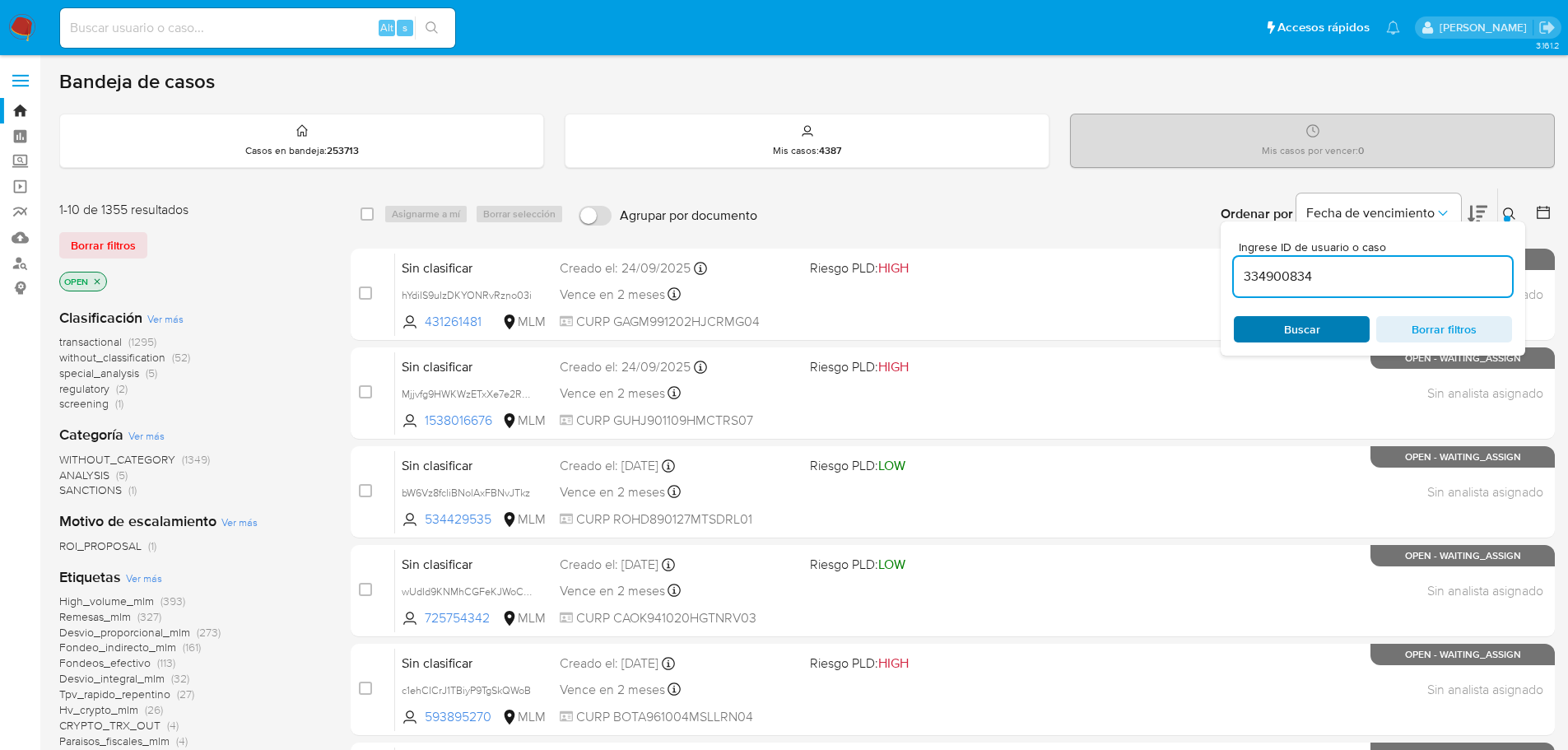
type input "334900834"
click at [1299, 328] on span "Buscar" at bounding box center [1302, 329] width 36 height 27
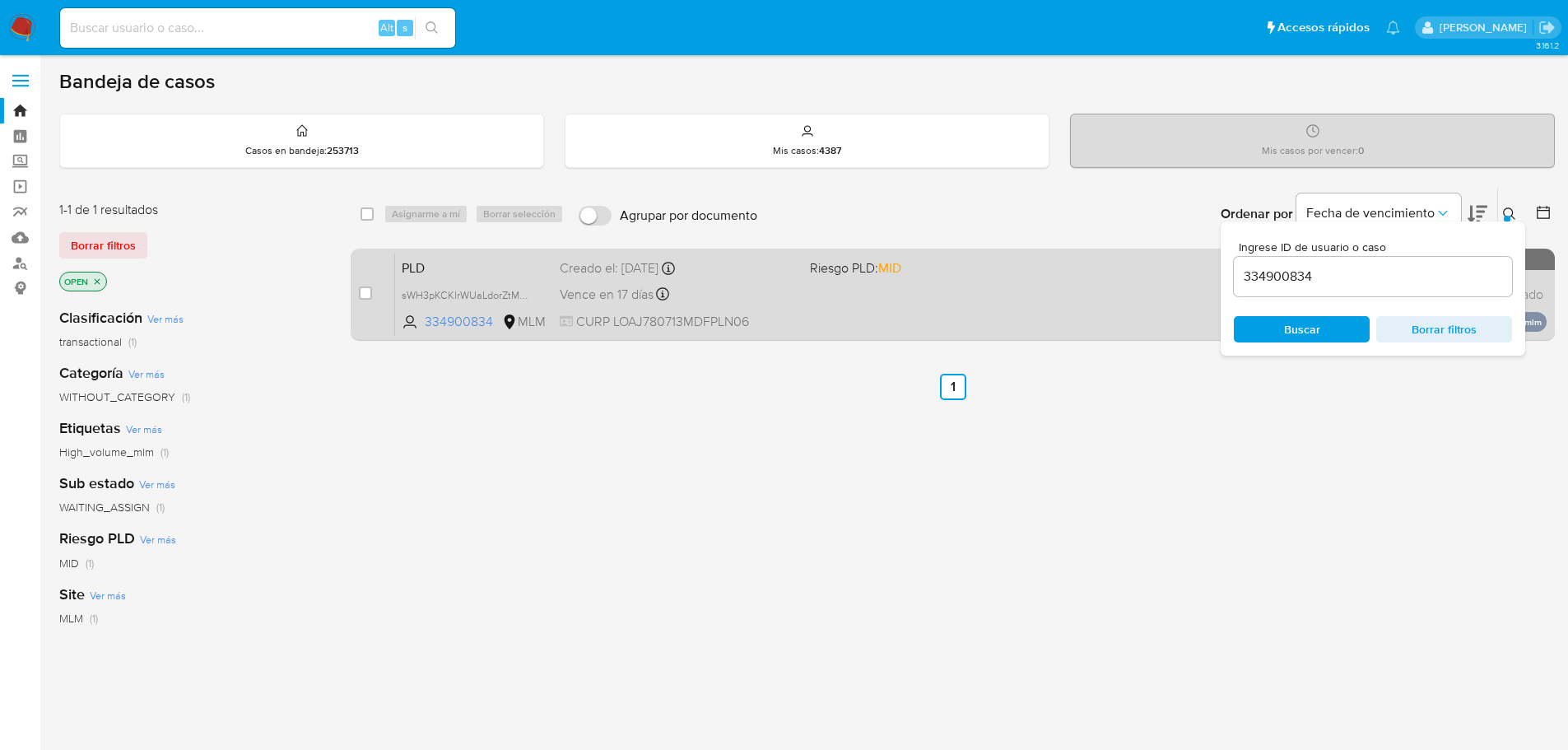
click at [765, 303] on div "Vence en 17 días Vence el [DATE] 02:03:35" at bounding box center [678, 294] width 237 height 22
drag, startPoint x: 360, startPoint y: 292, endPoint x: 374, endPoint y: 287, distance: 14.9
click at [361, 292] on input "checkbox" at bounding box center [366, 293] width 13 height 13
checkbox input "true"
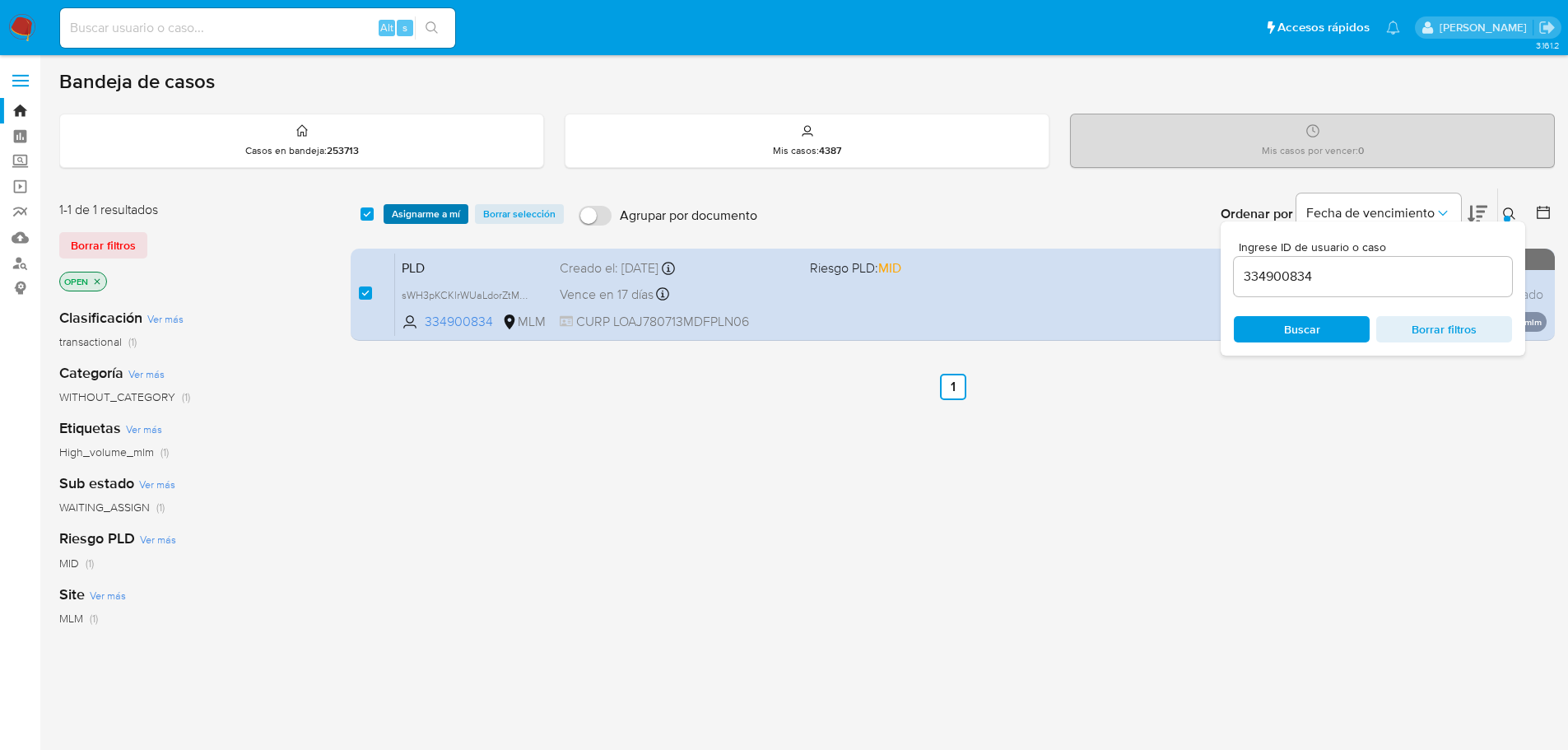
click at [423, 211] on span "Asignarme a mí" at bounding box center [425, 214] width 68 height 17
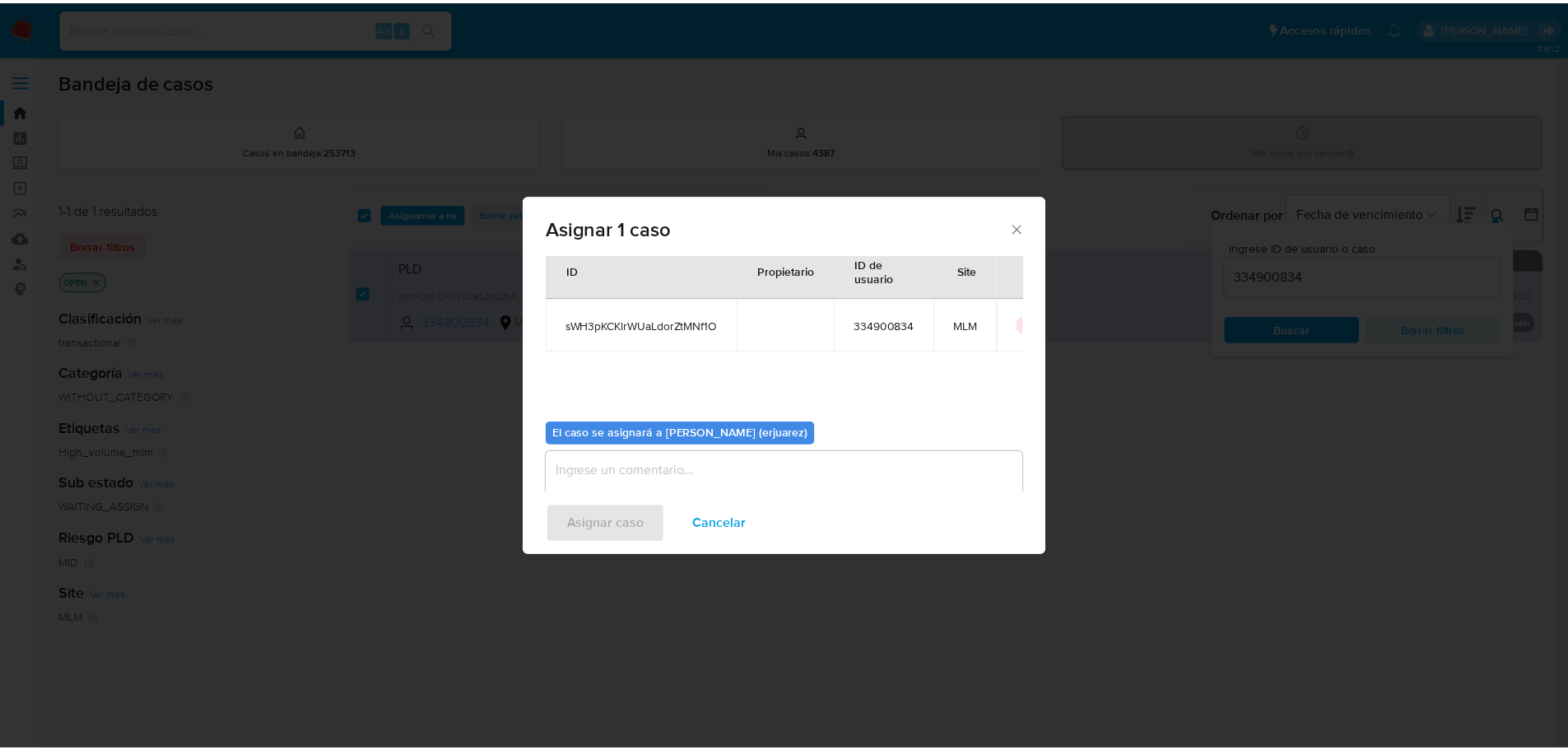
scroll to position [85, 0]
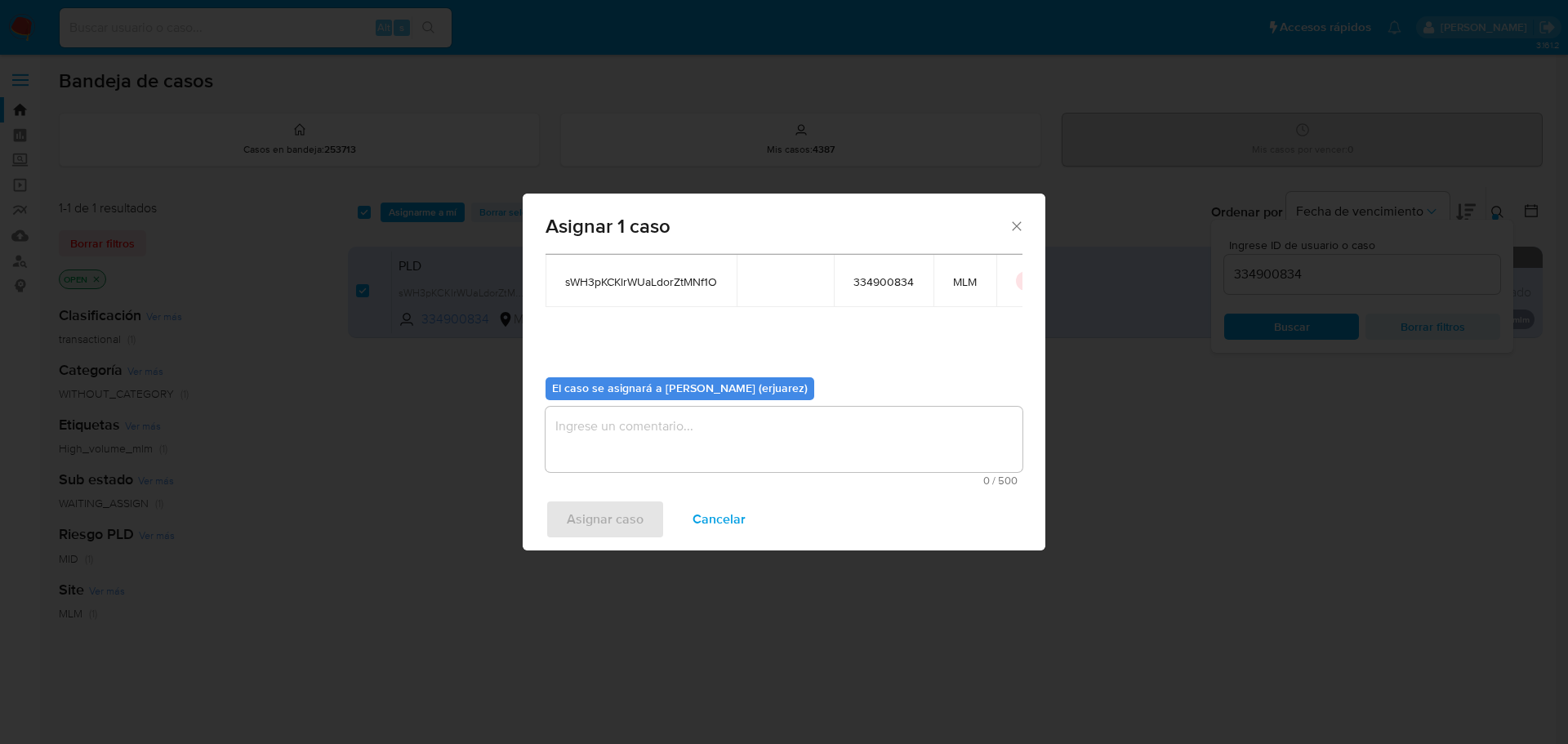
click at [599, 439] on textarea "assign-modal" at bounding box center [784, 439] width 477 height 66
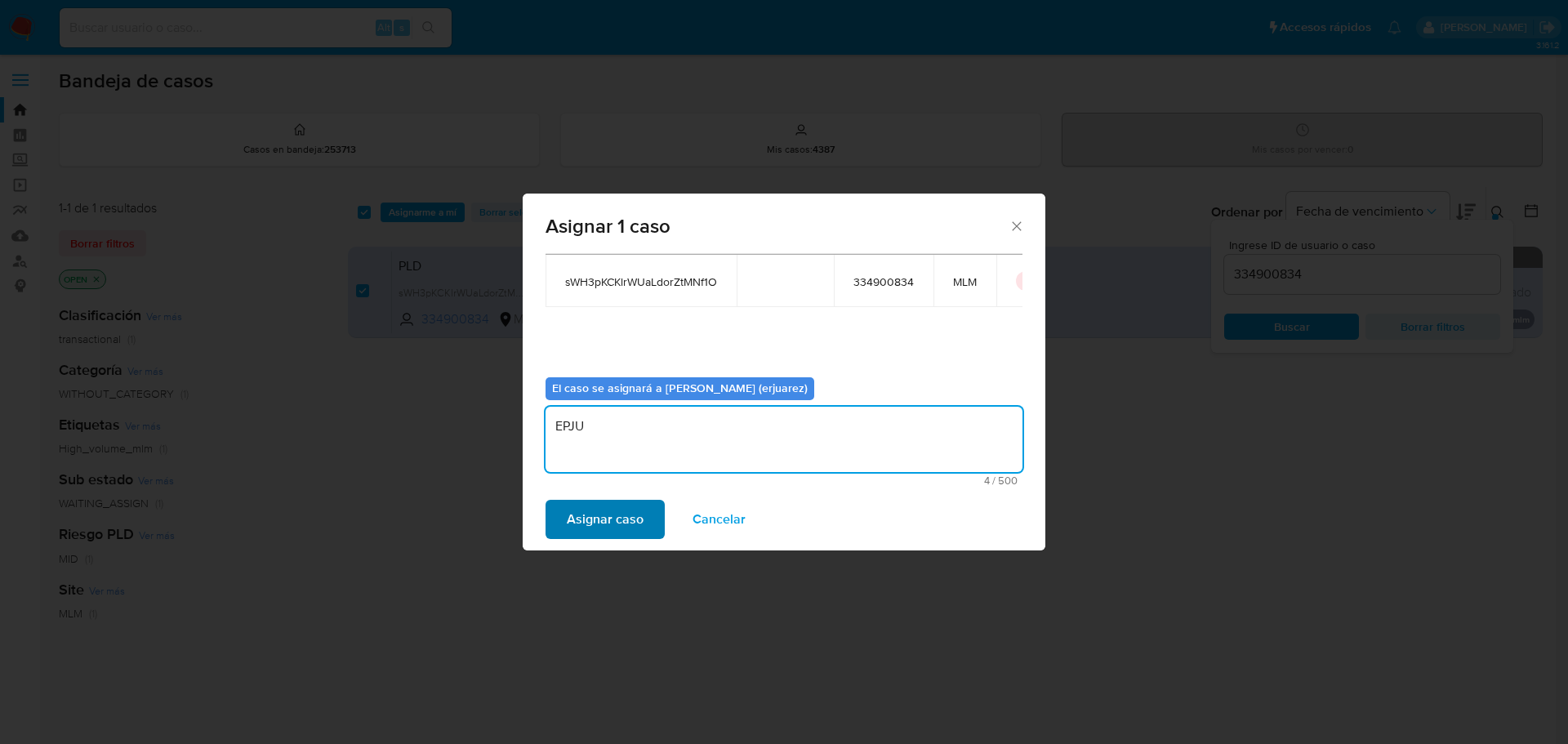
type textarea "EPJU"
click at [603, 526] on span "Asignar caso" at bounding box center [605, 519] width 77 height 36
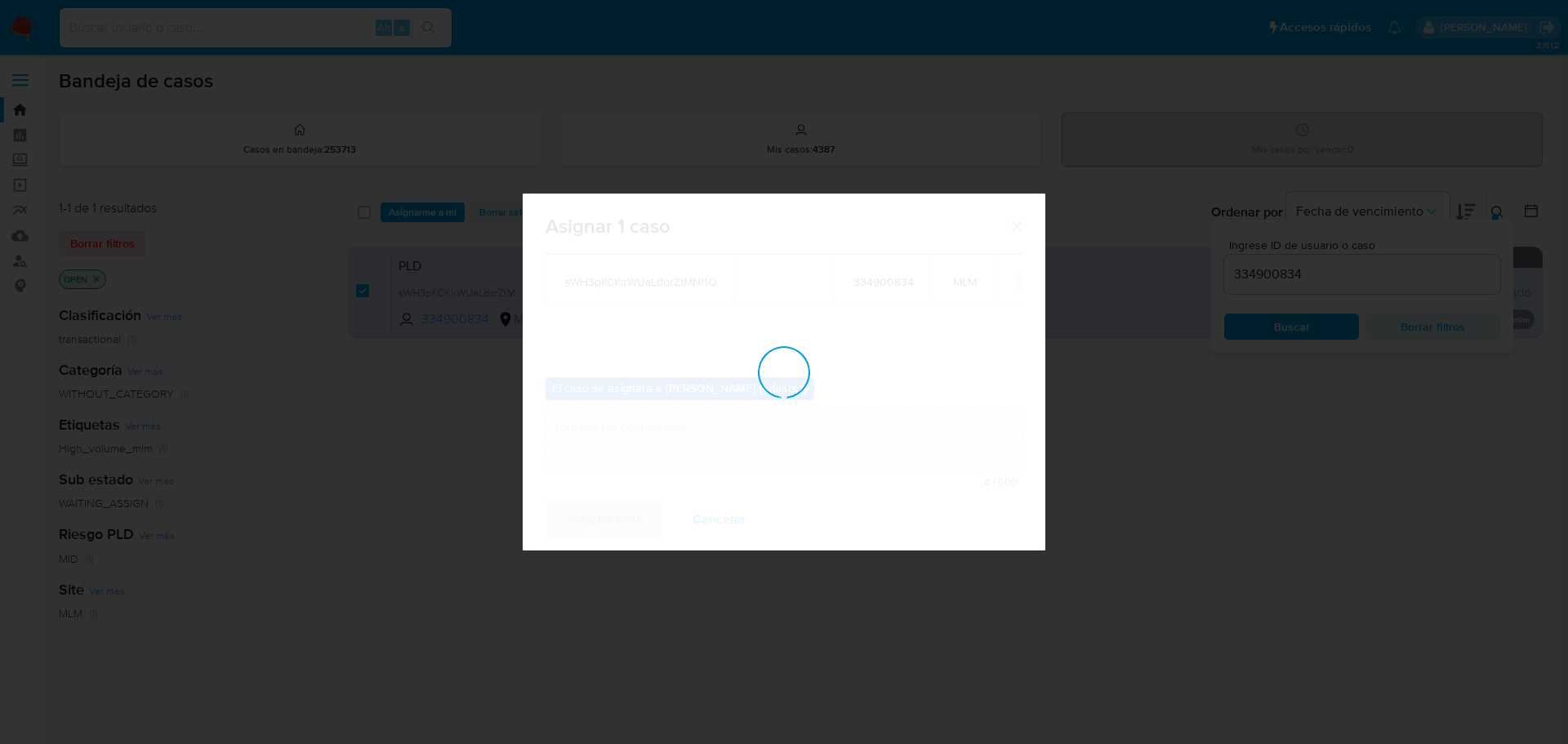
checkbox input "false"
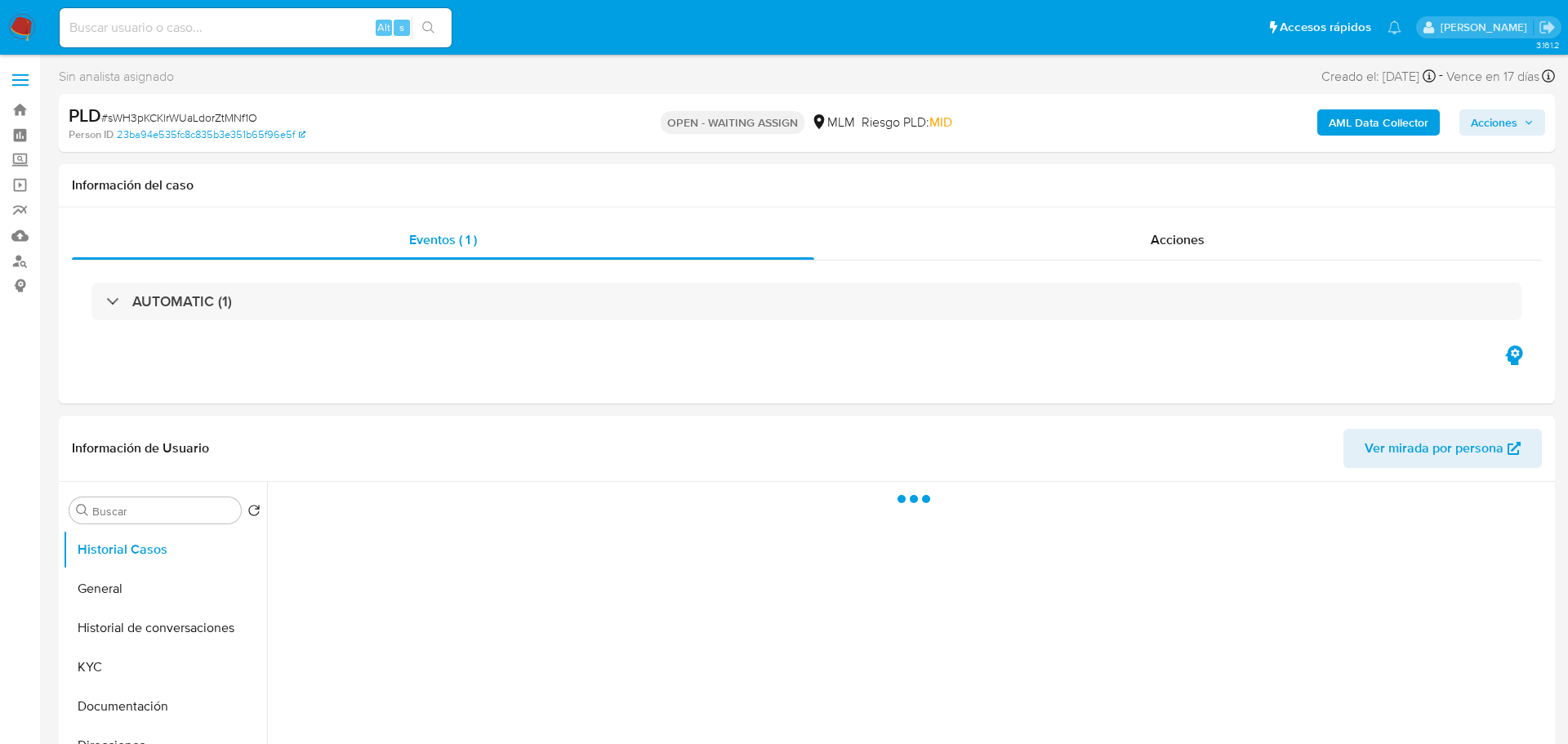
select select "10"
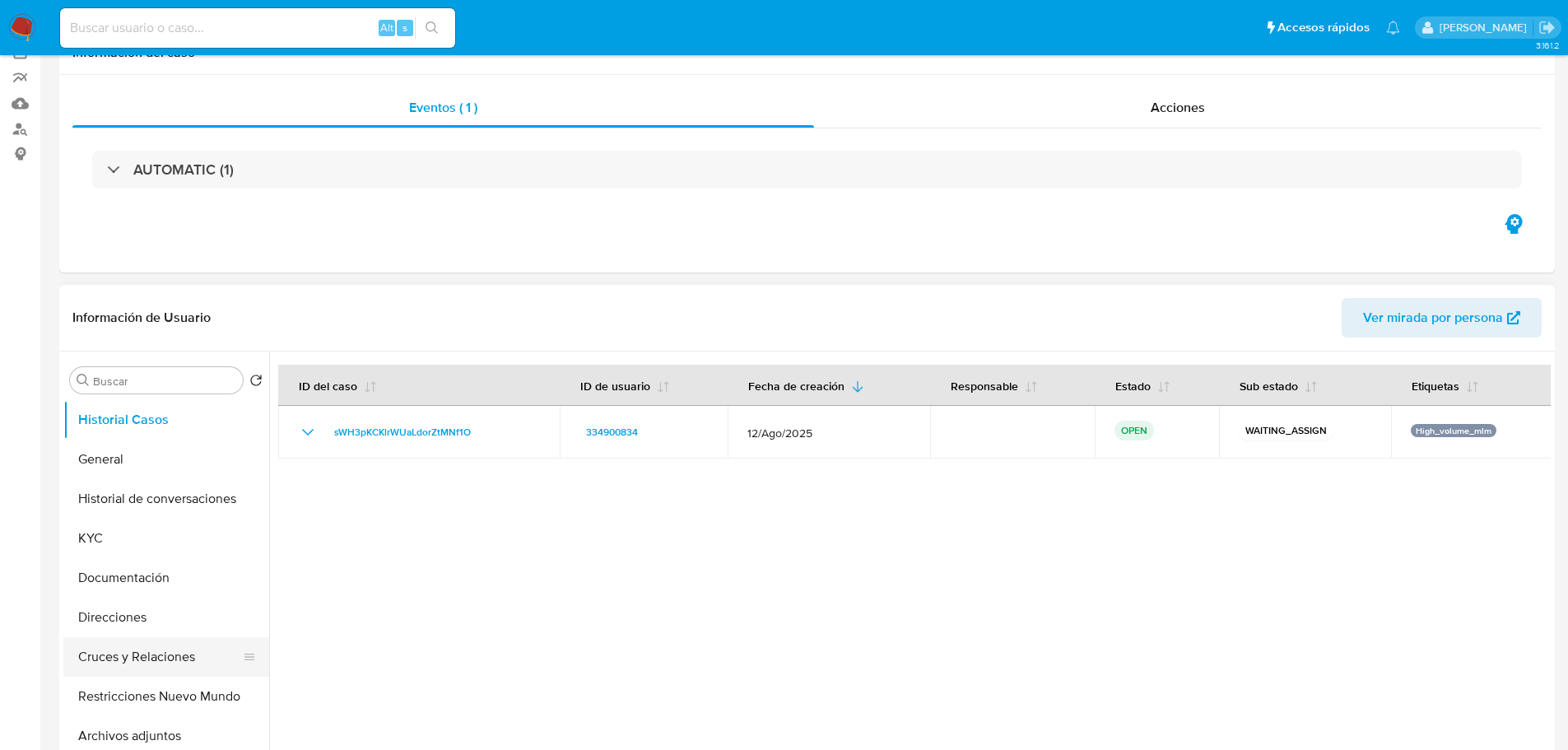
scroll to position [329, 0]
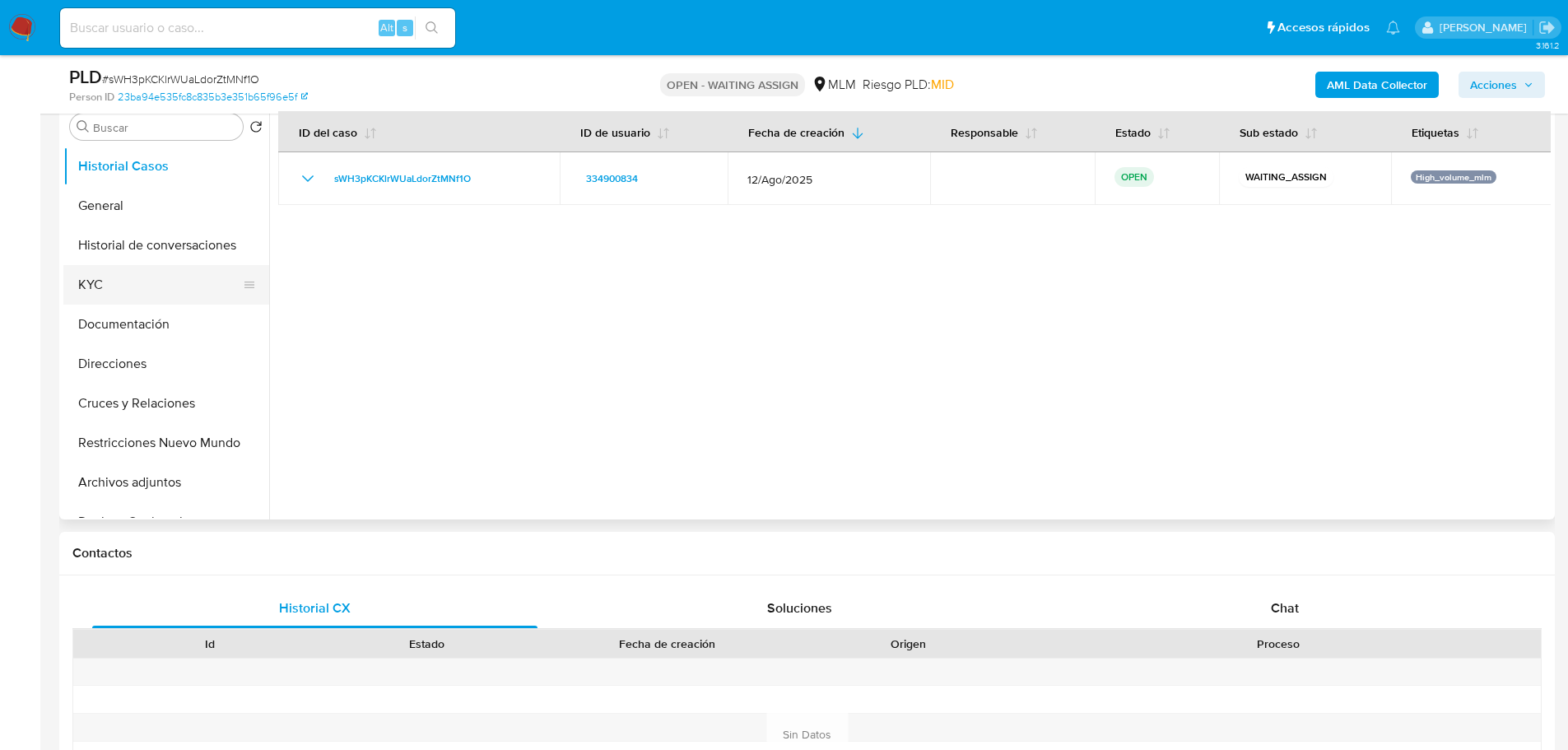
click at [99, 283] on button "KYC" at bounding box center [160, 285] width 193 height 40
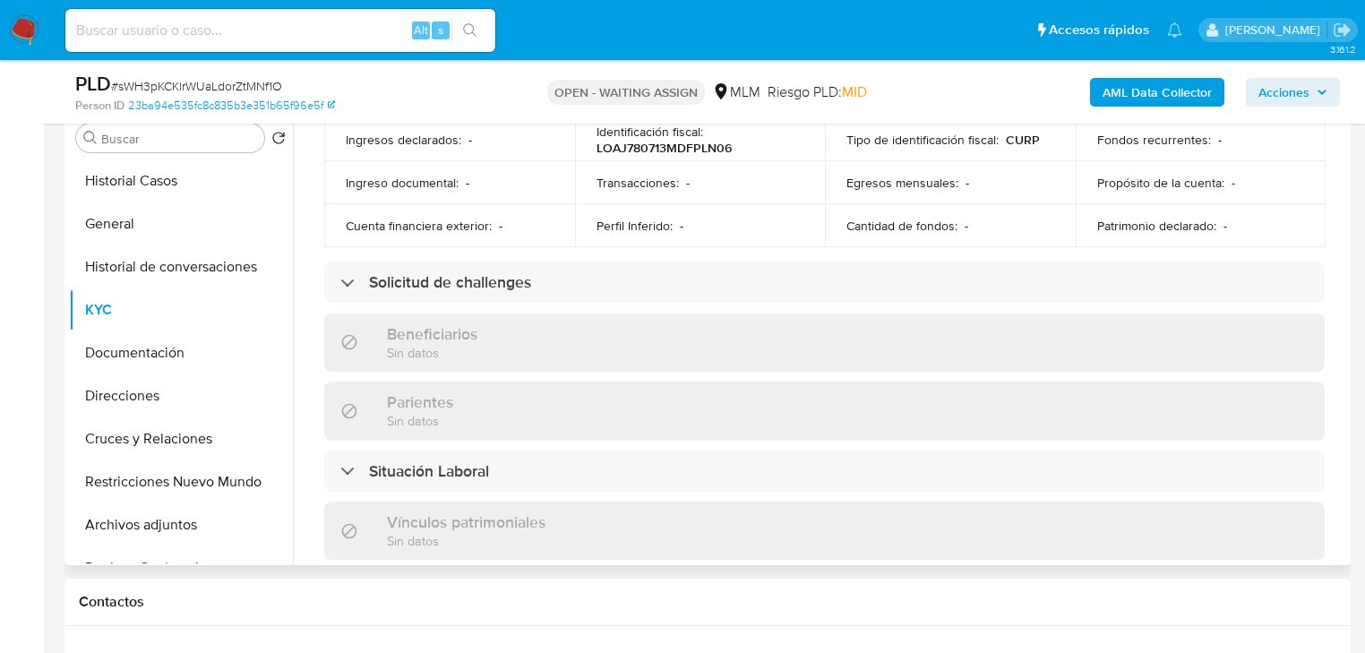
scroll to position [340, 0]
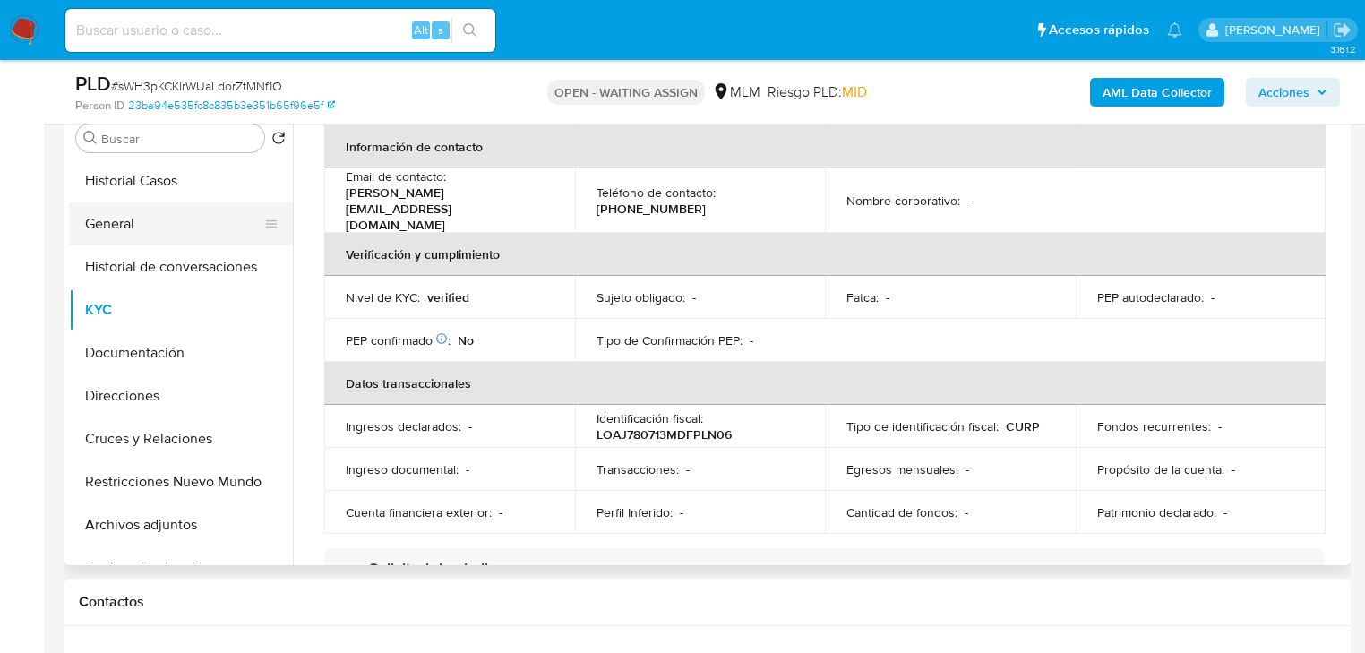
click at [122, 224] on button "General" at bounding box center [174, 223] width 210 height 43
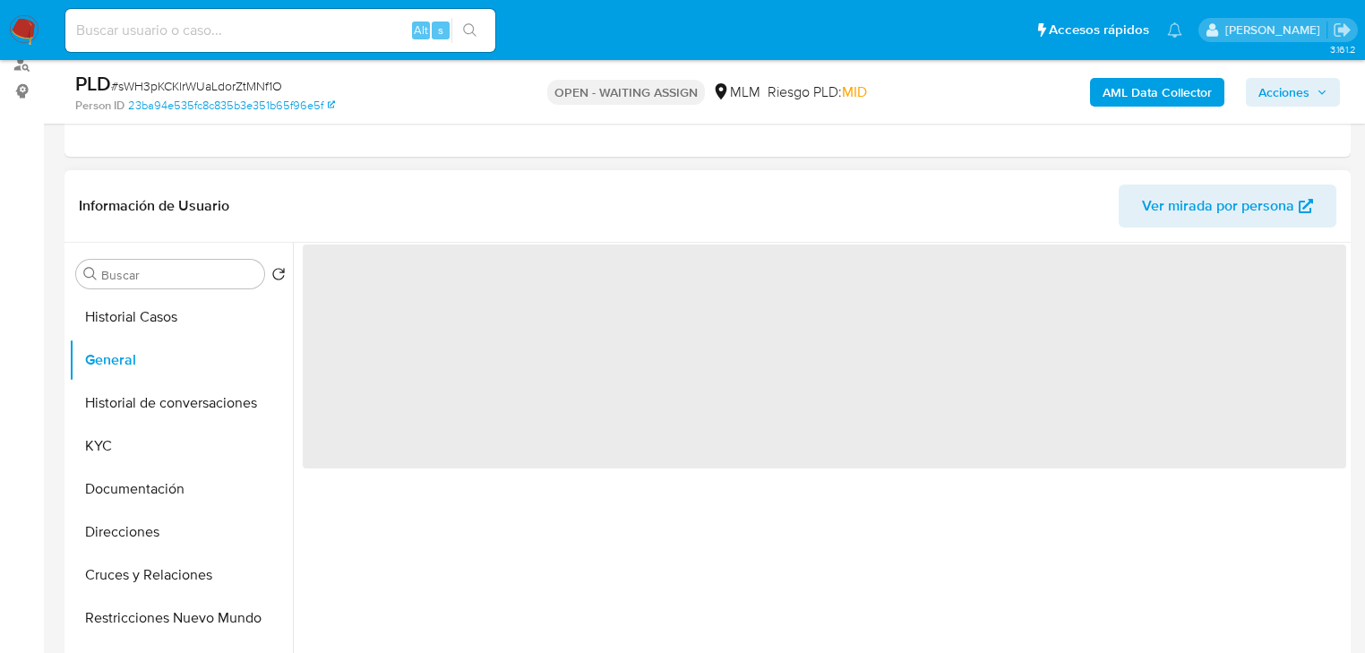
scroll to position [287, 0]
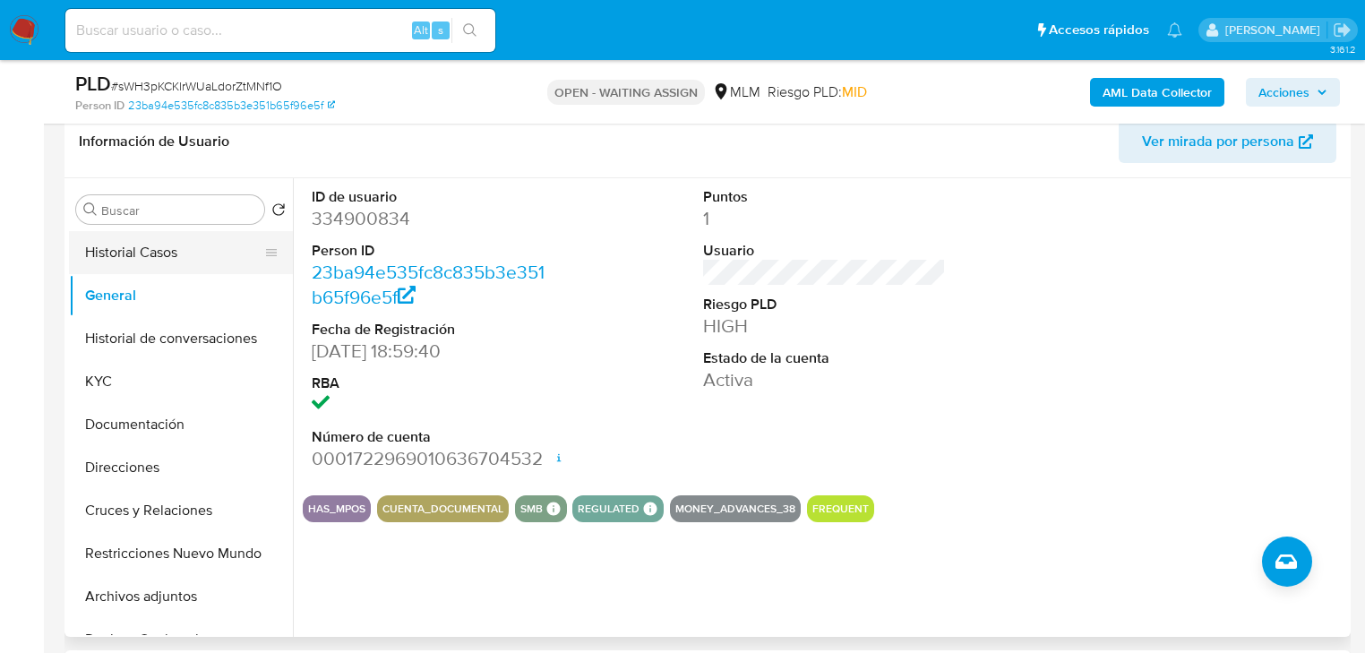
click at [170, 254] on button "Historial Casos" at bounding box center [174, 252] width 210 height 43
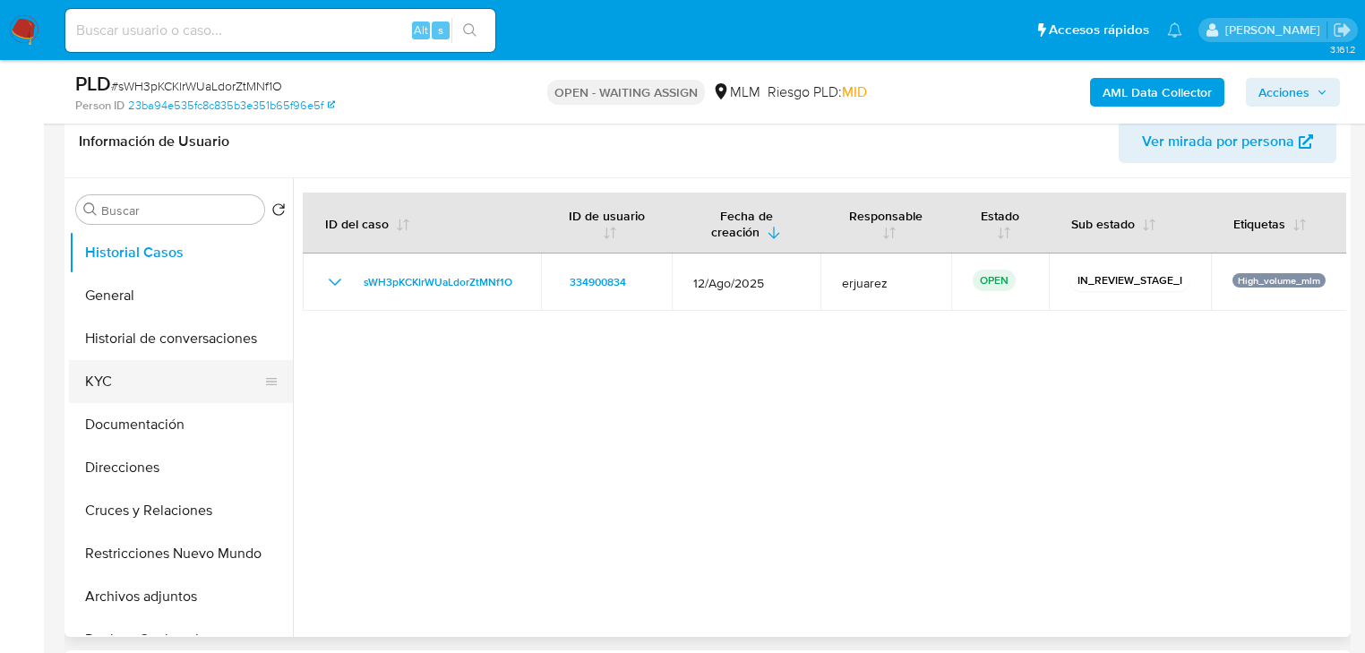
click at [162, 382] on button "KYC" at bounding box center [174, 381] width 210 height 43
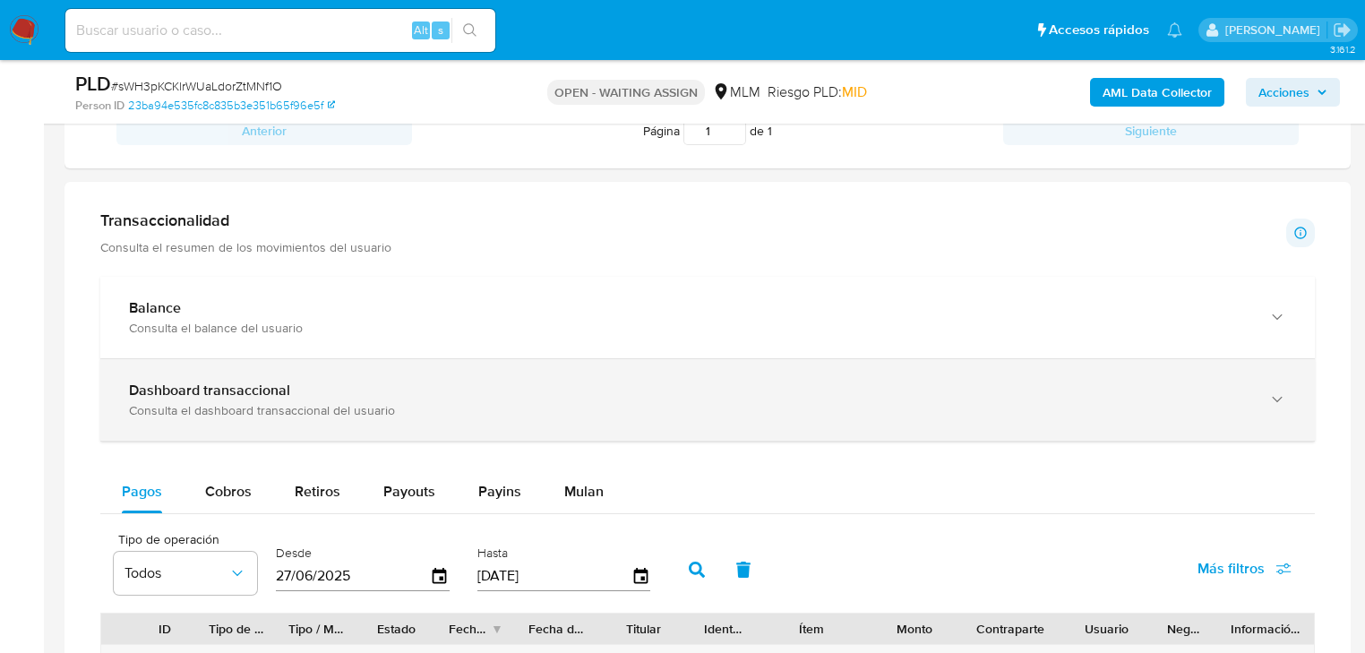
scroll to position [1147, 0]
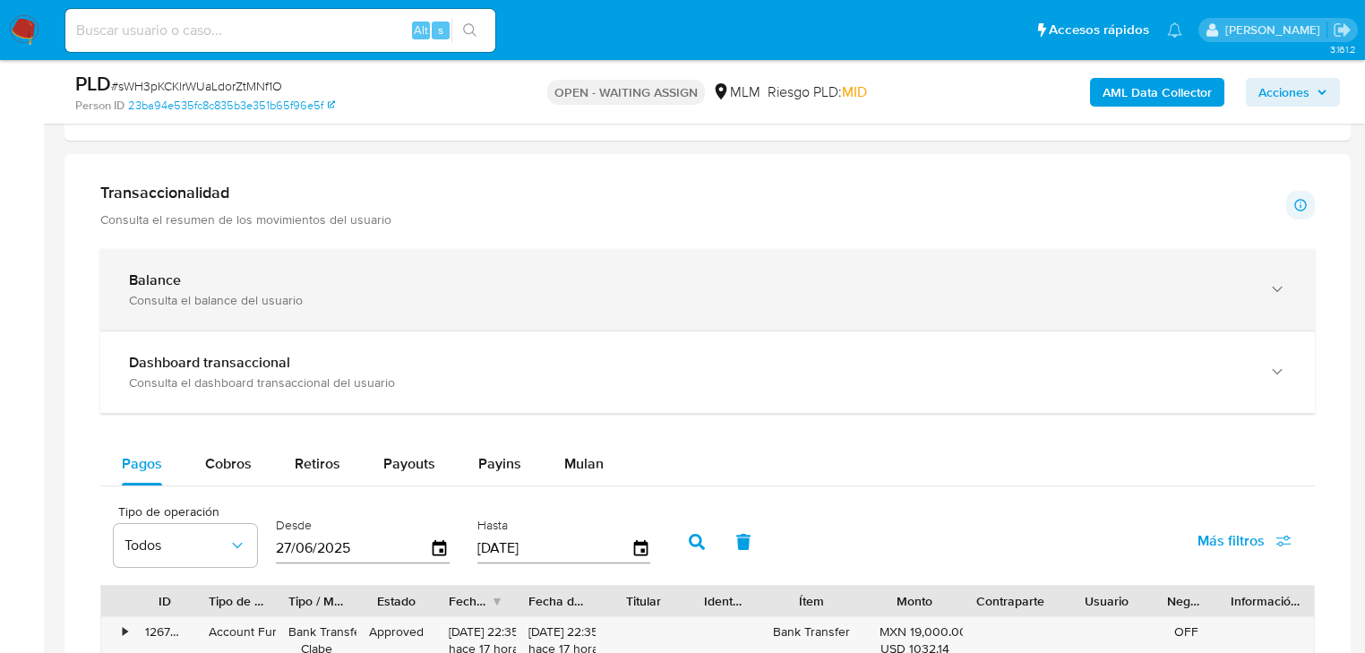
drag, startPoint x: 276, startPoint y: 304, endPoint x: 504, endPoint y: 252, distance: 233.4
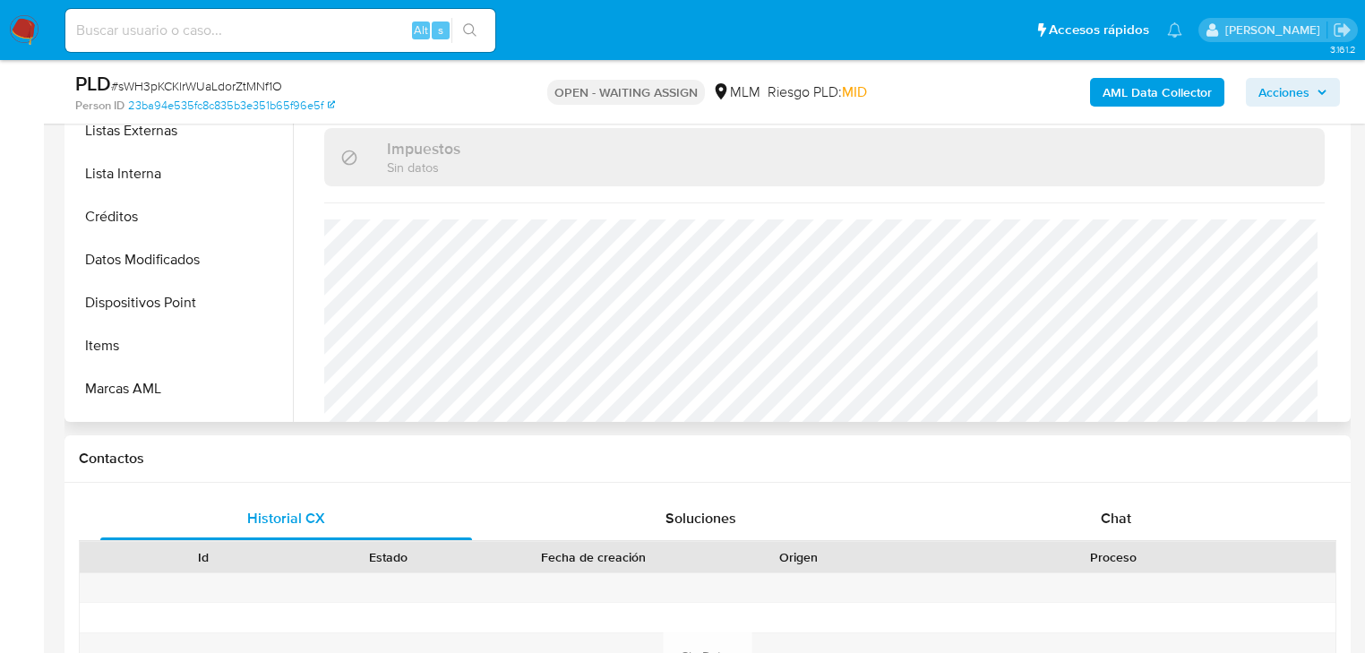
scroll to position [270, 0]
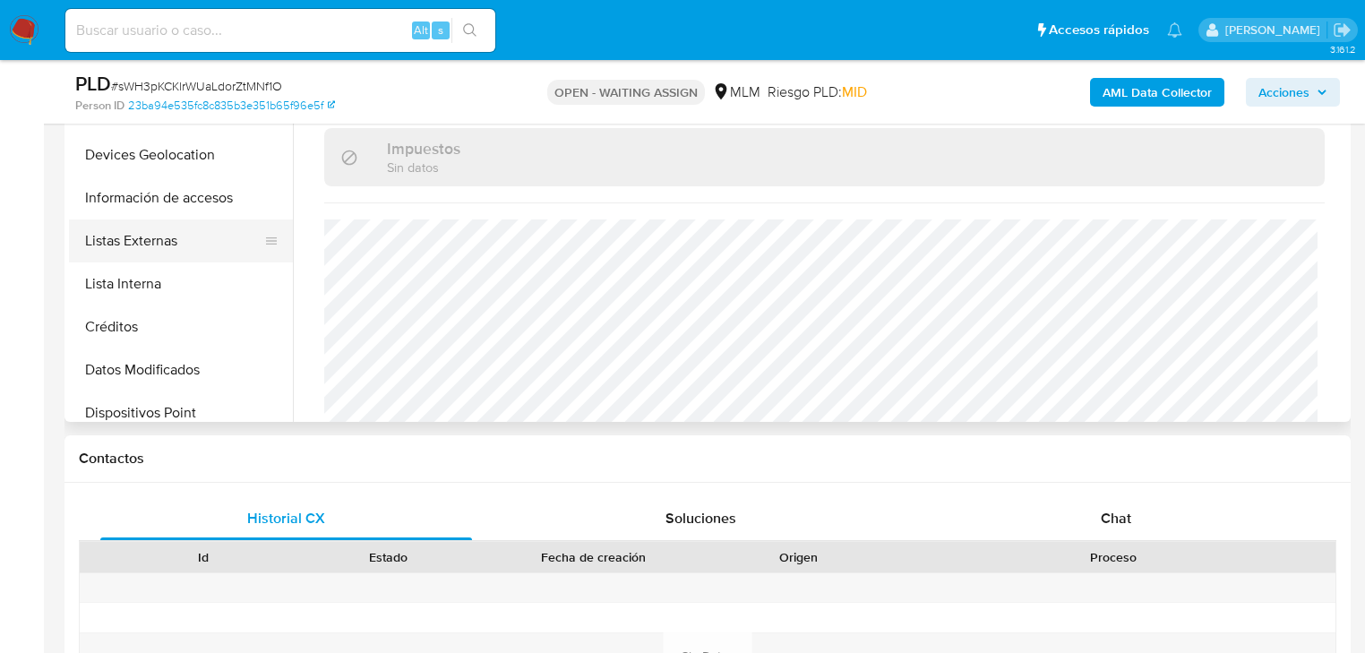
click at [147, 246] on button "Listas Externas" at bounding box center [174, 241] width 210 height 43
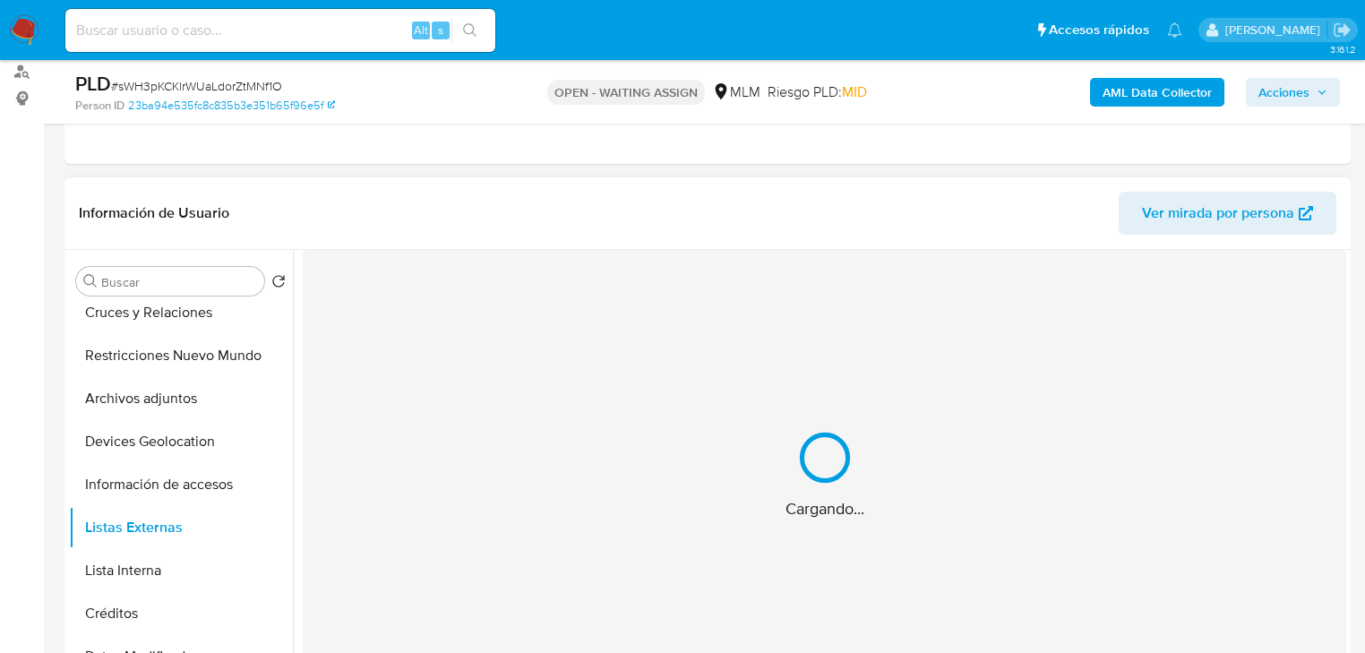
scroll to position [287, 0]
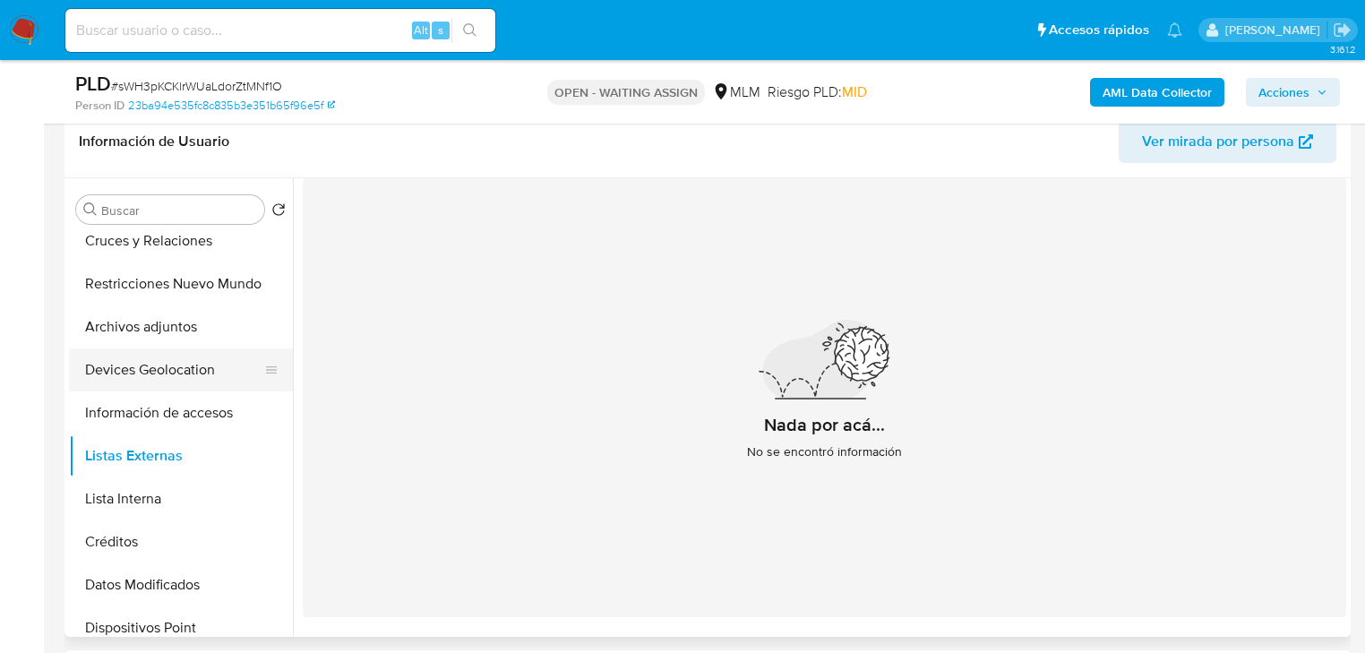
click at [168, 369] on button "Devices Geolocation" at bounding box center [174, 370] width 210 height 43
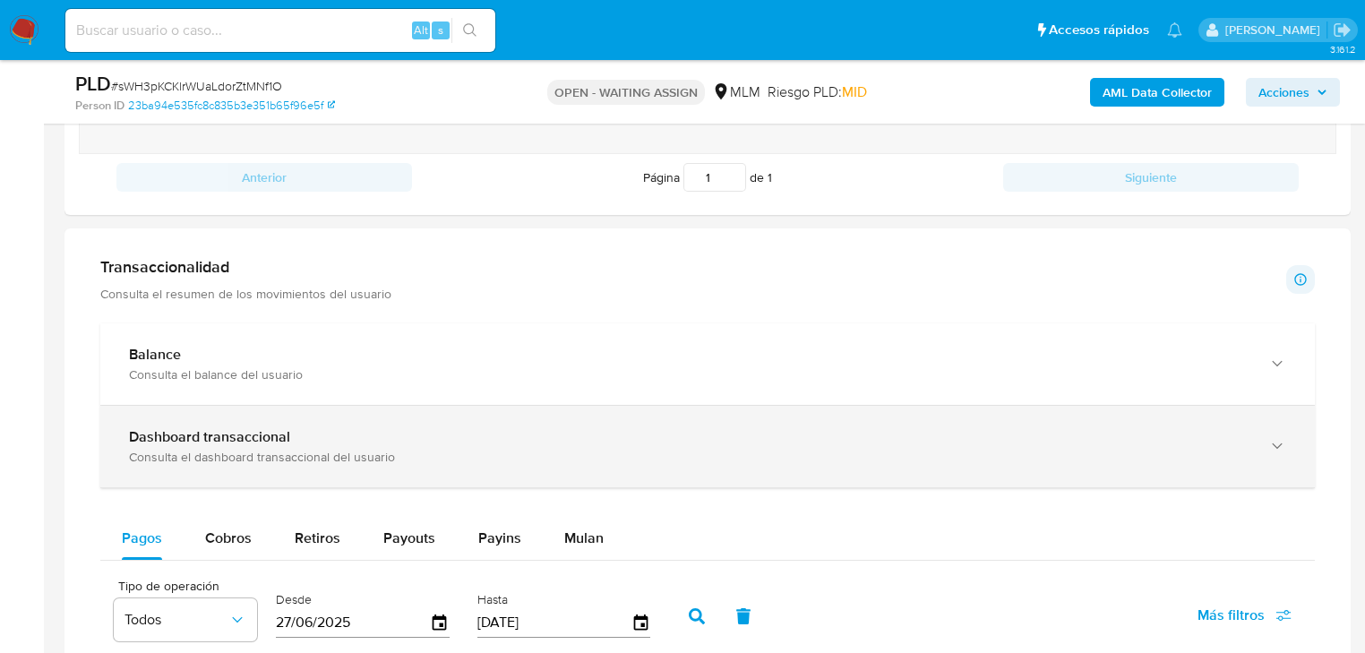
scroll to position [1075, 0]
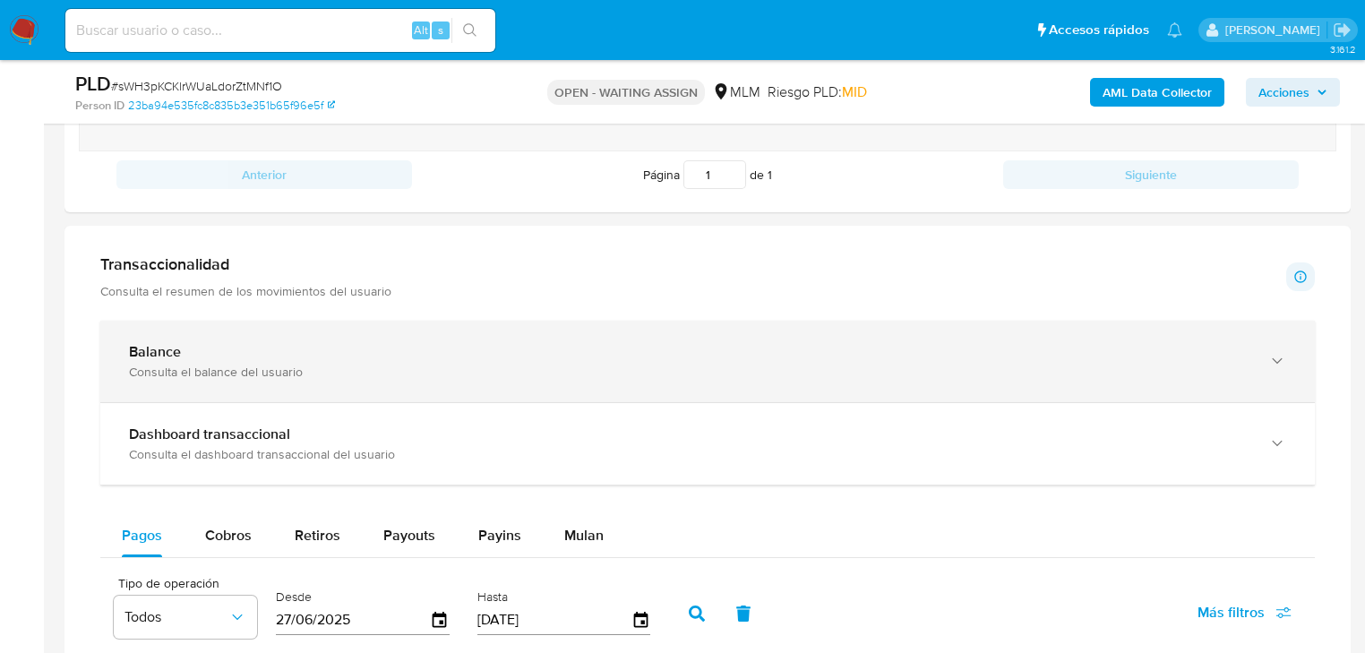
click at [222, 380] on div "Balance Consulta el balance del usuario" at bounding box center [707, 362] width 1215 height 82
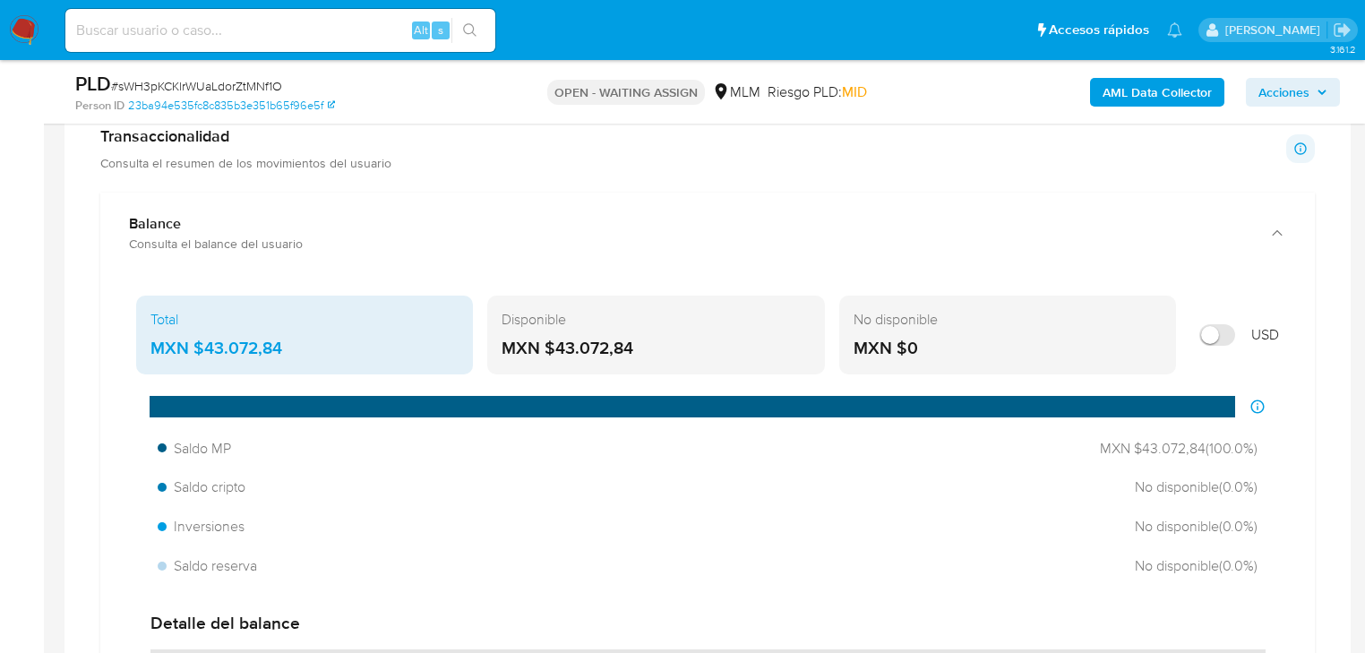
scroll to position [1577, 0]
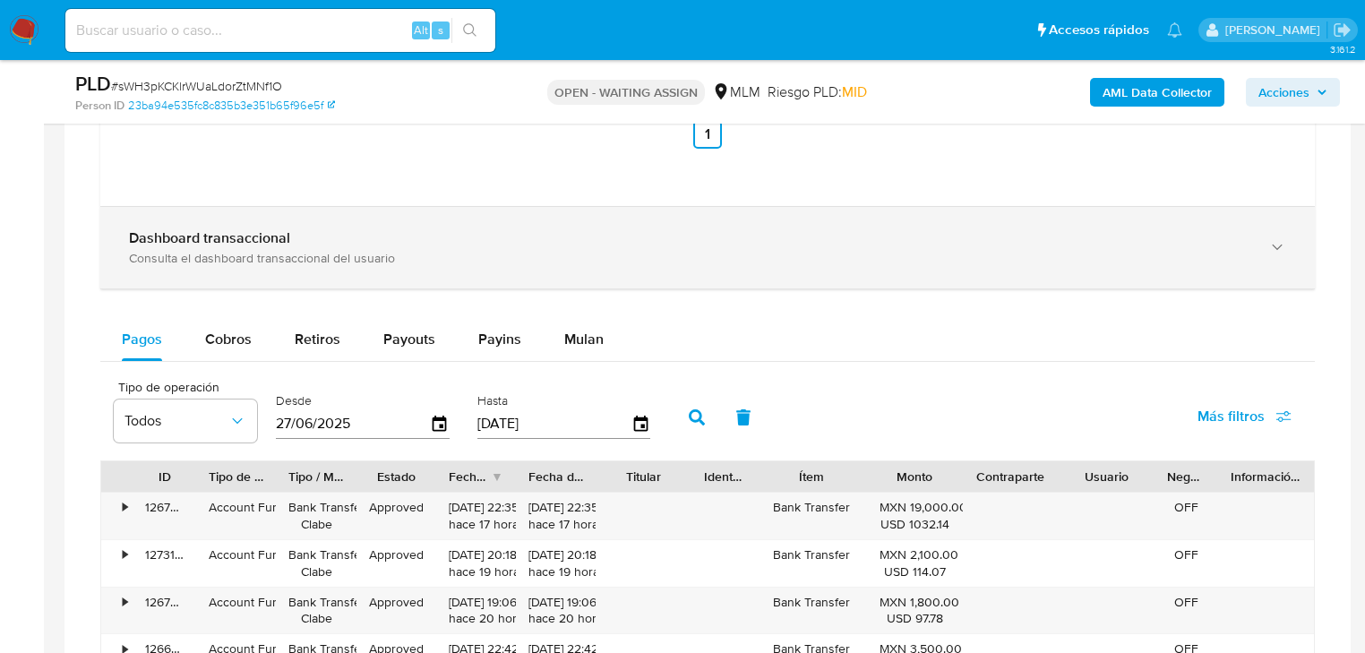
click at [282, 256] on div "Consulta el dashboard transaccional del usuario" at bounding box center [690, 258] width 1122 height 16
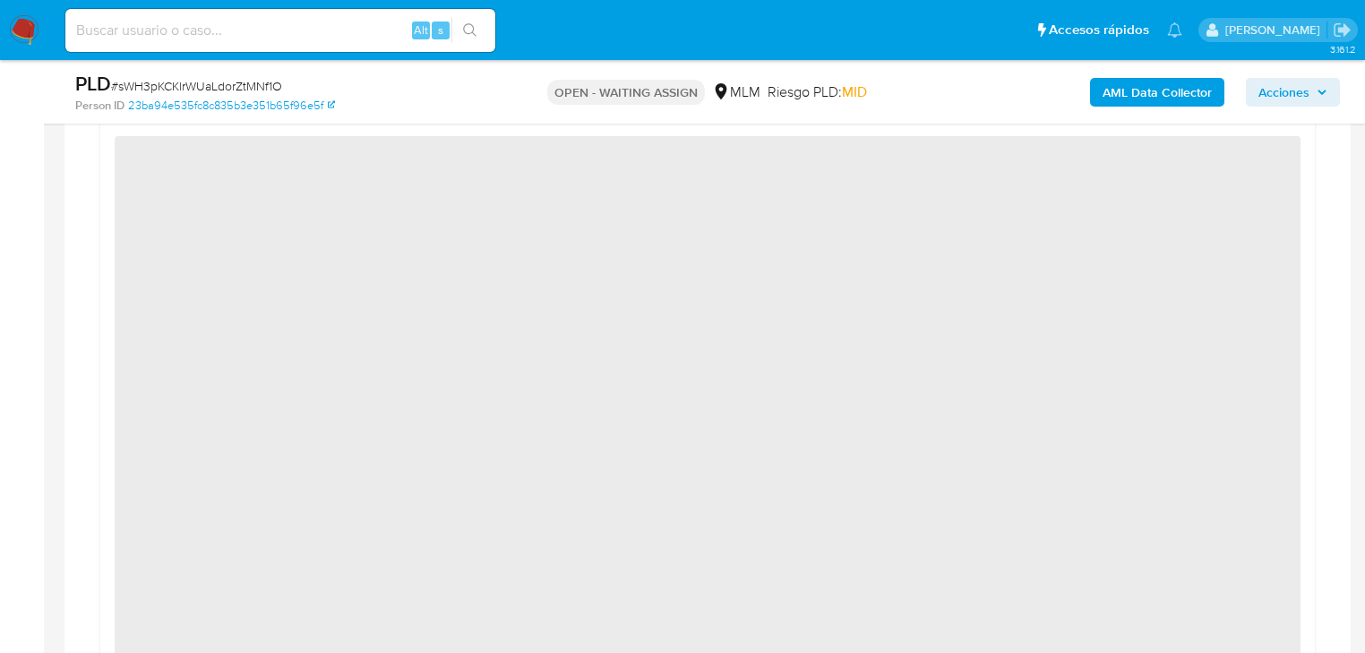
scroll to position [2007, 0]
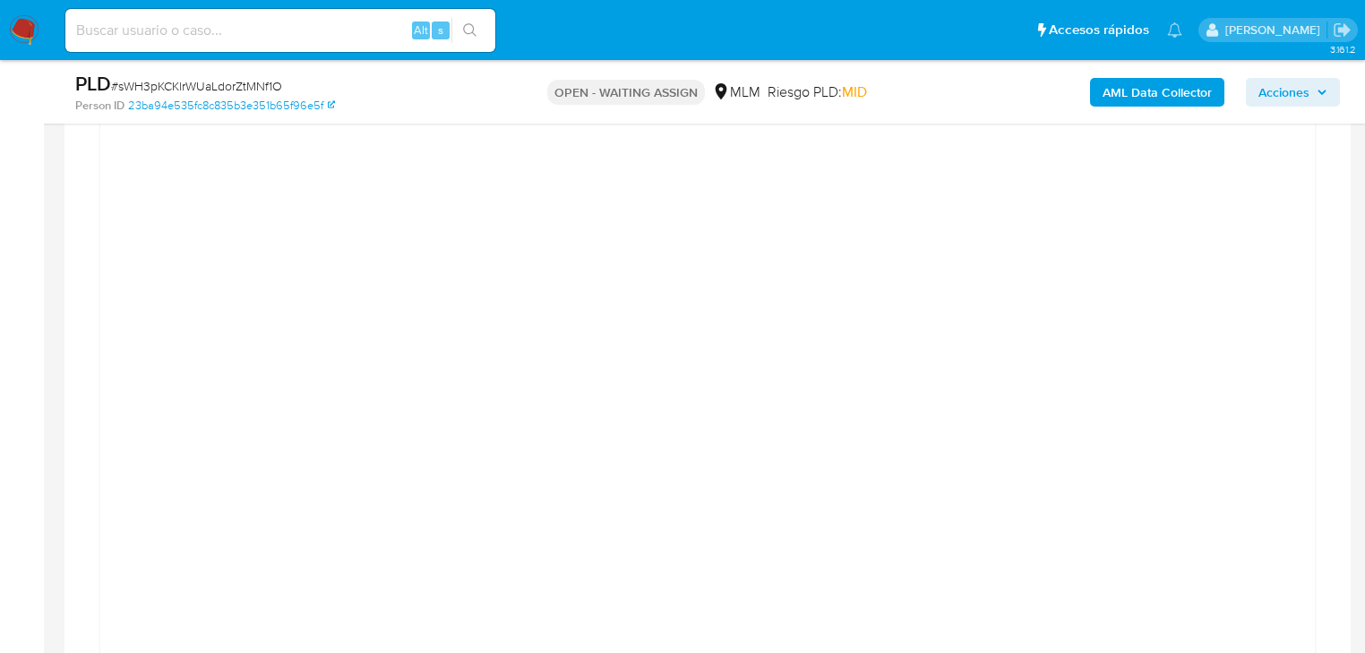
click at [90, 426] on div "Transaccionalidad Consulta el resumen de los movimientos del usuario Informació…" at bounding box center [708, 517] width 1258 height 2419
click at [1291, 292] on div at bounding box center [708, 634] width 1186 height 806
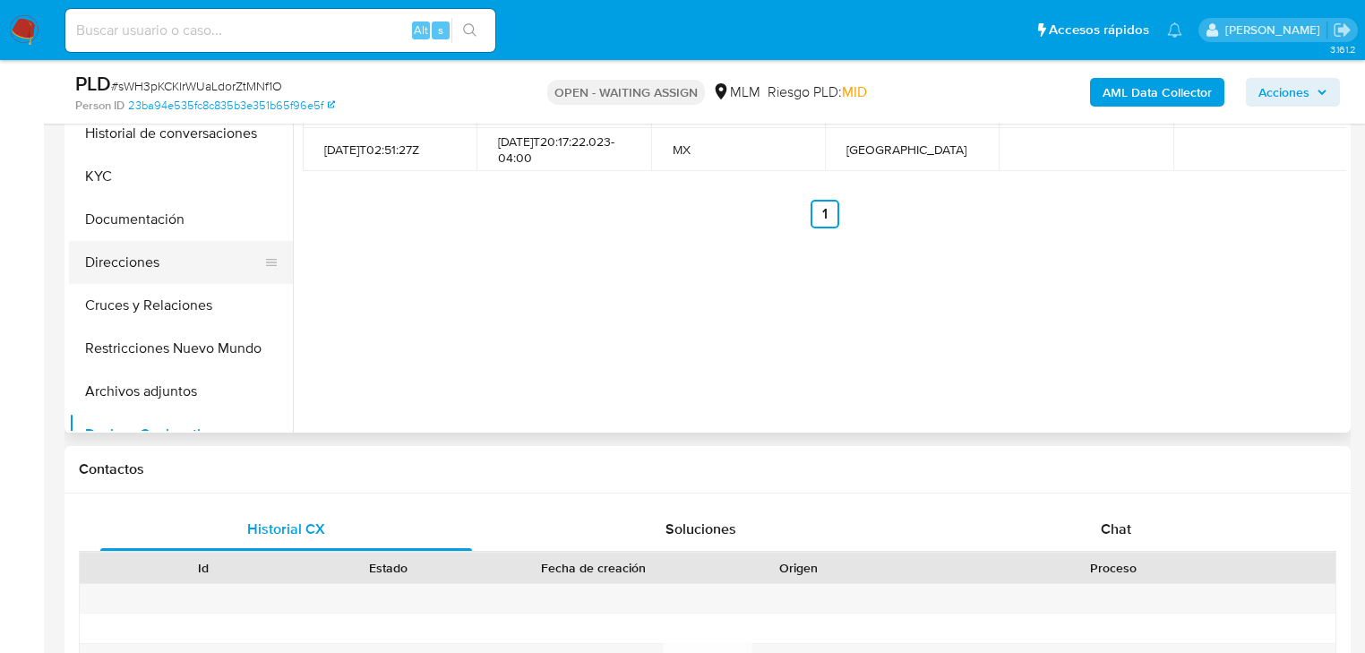
scroll to position [0, 0]
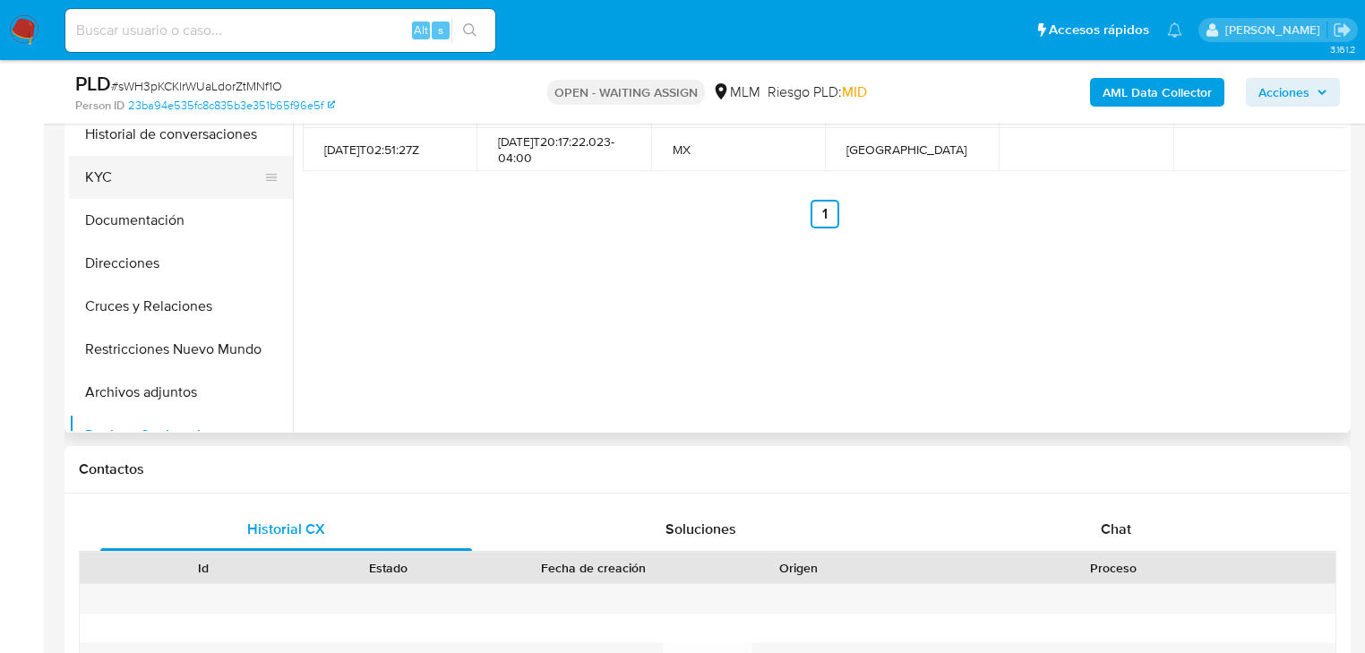
click at [108, 183] on button "KYC" at bounding box center [174, 177] width 210 height 43
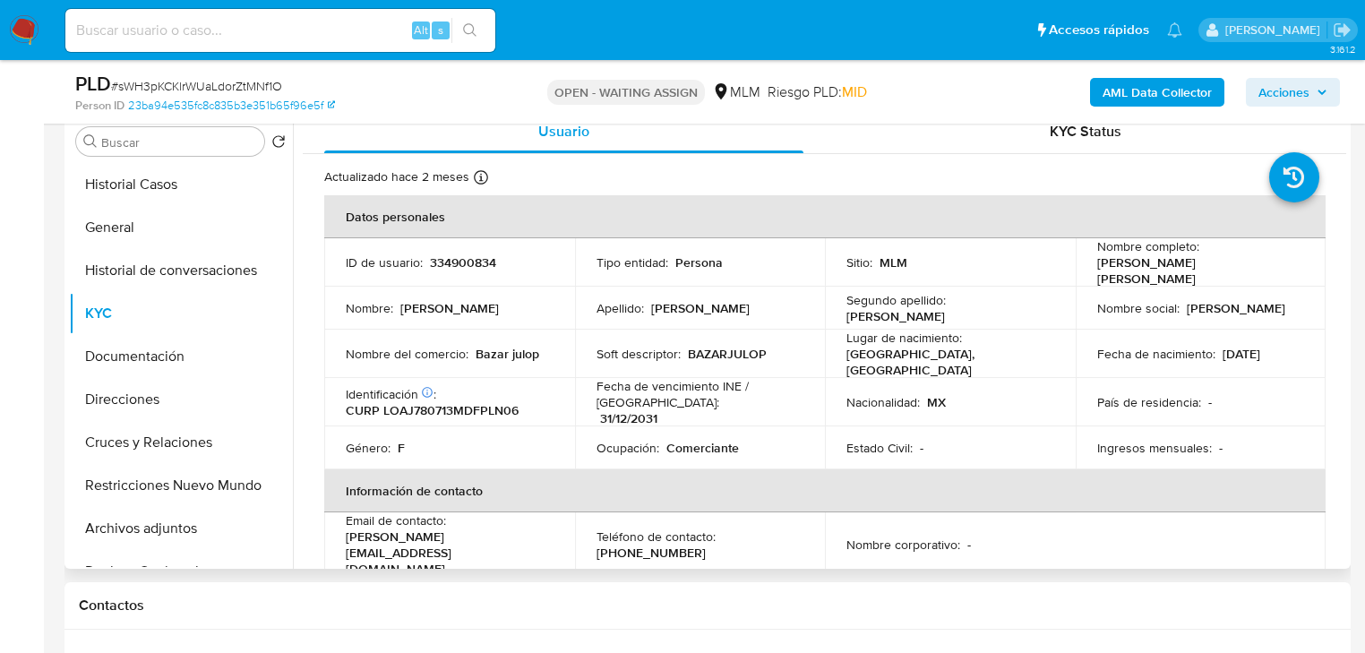
scroll to position [348, 0]
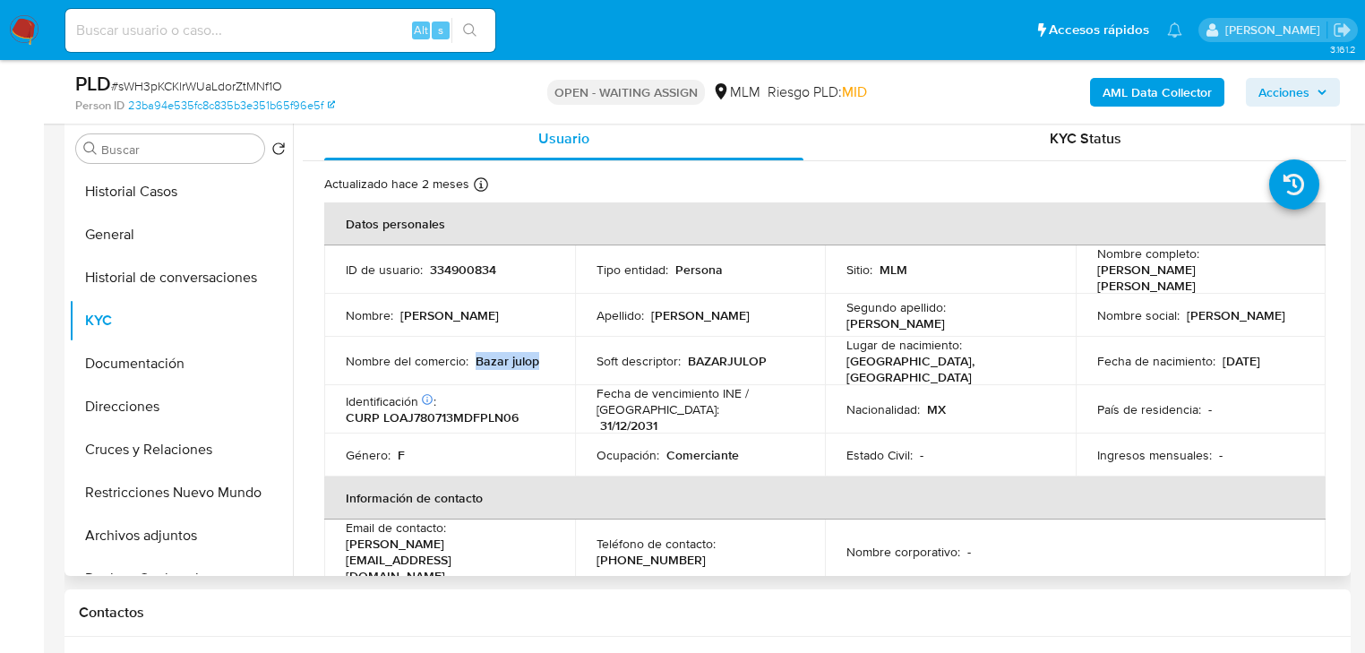
drag, startPoint x: 474, startPoint y: 352, endPoint x: 906, endPoint y: 4, distance: 555.0
click at [569, 349] on td "Nombre del comercio : Bazar julop" at bounding box center [449, 361] width 251 height 48
copy p "Bazar julop"
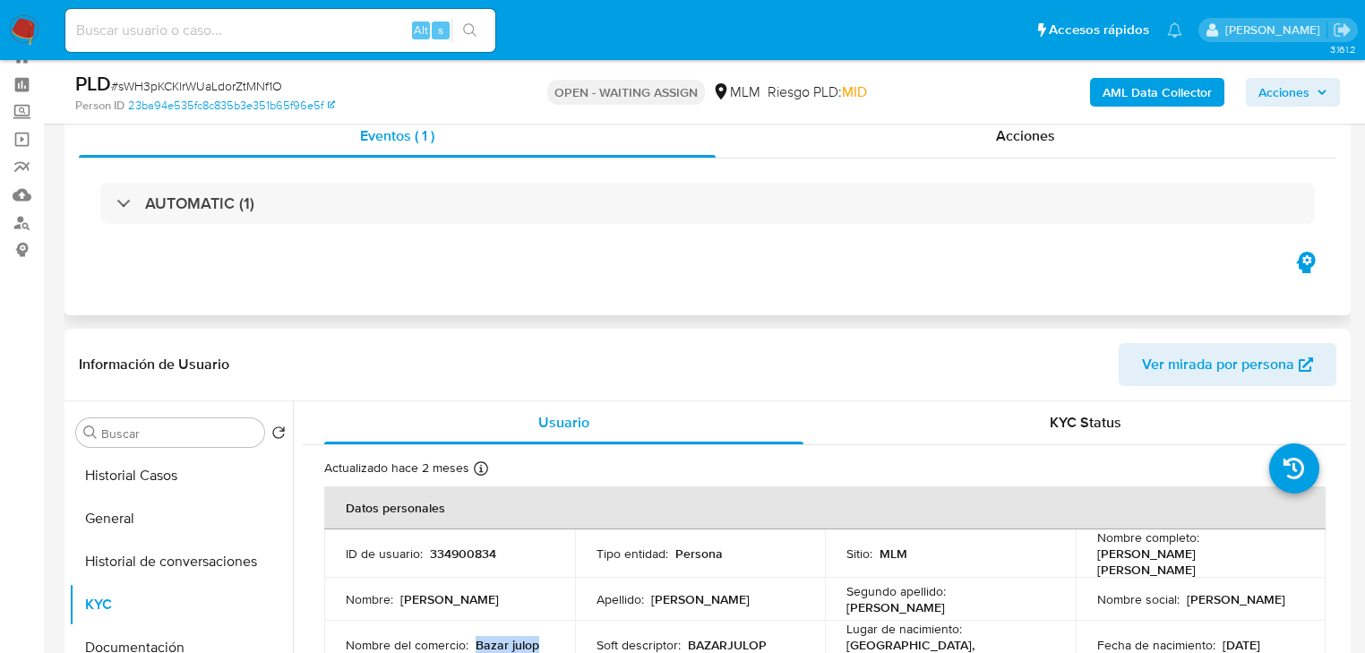
scroll to position [61, 0]
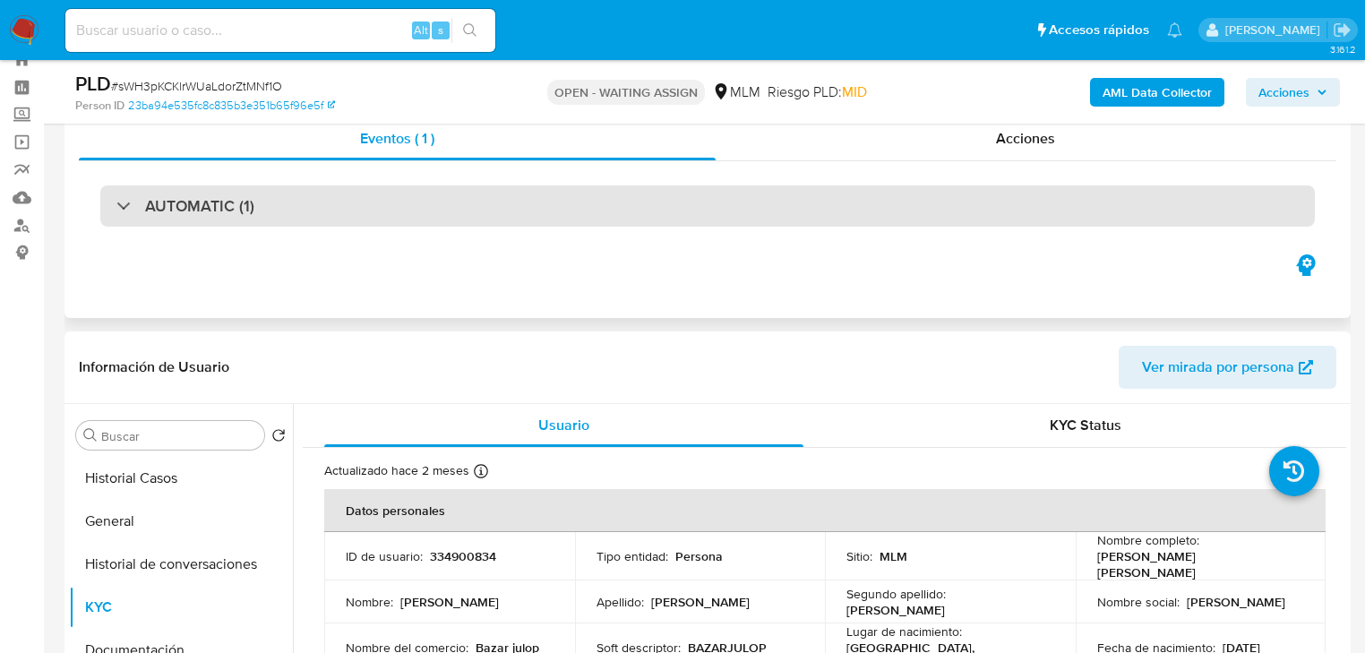
click at [116, 205] on div at bounding box center [116, 205] width 0 height 0
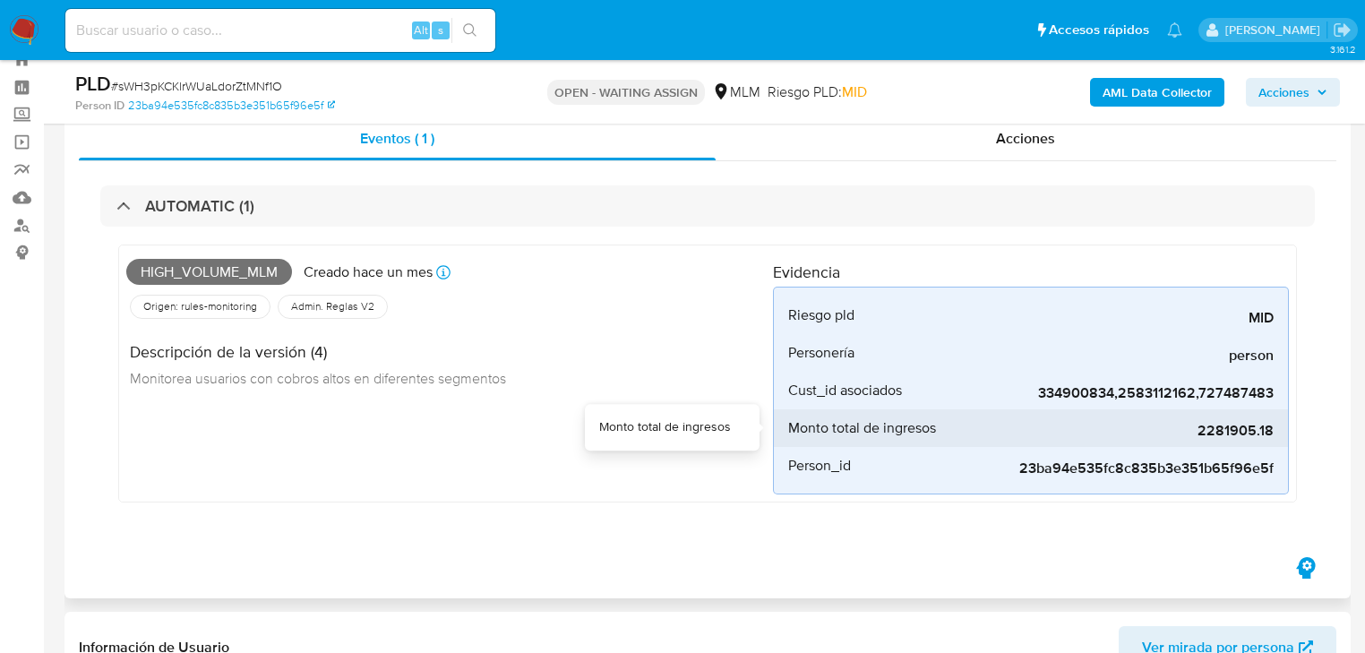
drag, startPoint x: 1204, startPoint y: 425, endPoint x: 1284, endPoint y: 417, distance: 80.1
click at [1284, 417] on li "Monto total de ingresos 2281905.18" at bounding box center [1031, 428] width 514 height 38
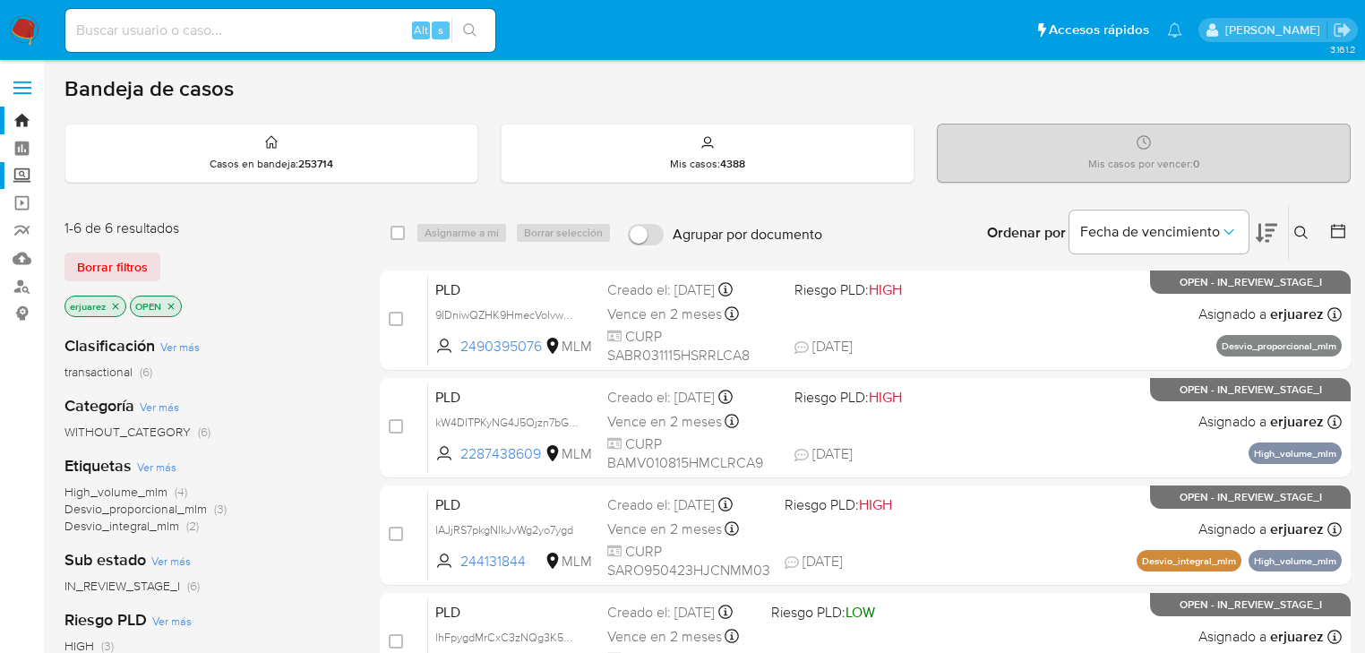
click at [22, 177] on label "Screening" at bounding box center [106, 176] width 213 height 28
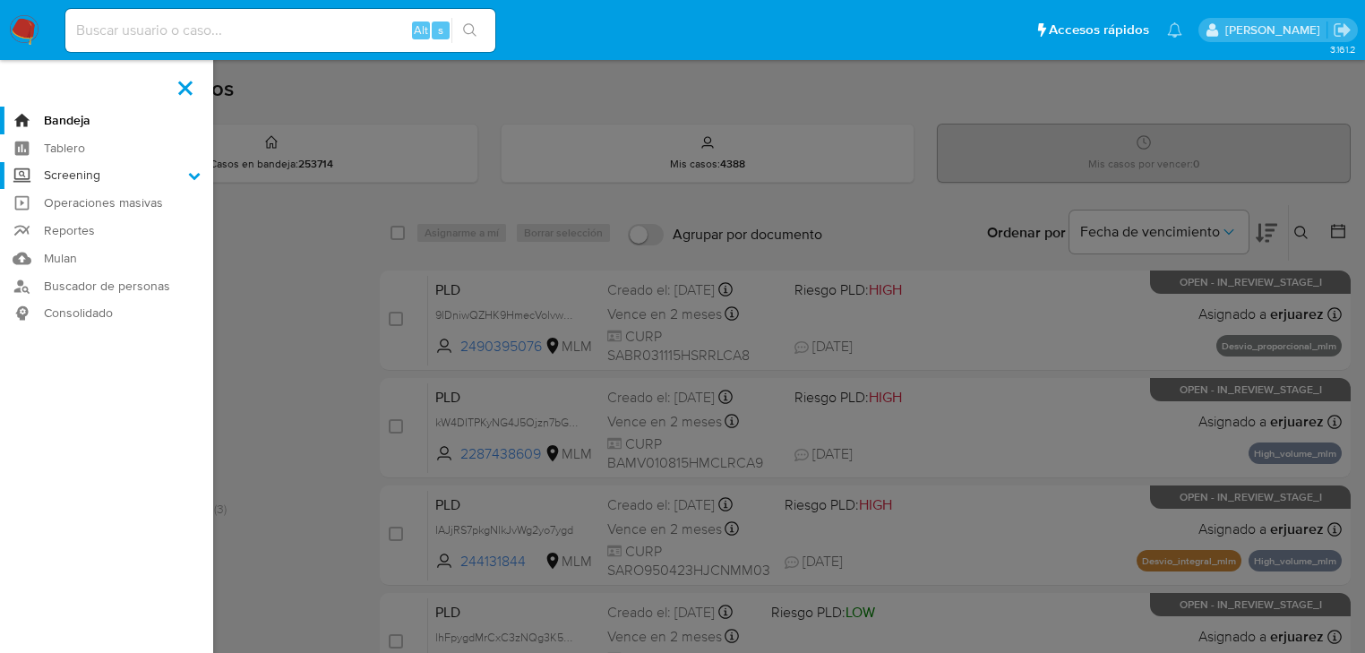
click at [0, 0] on input "Screening" at bounding box center [0, 0] width 0 height 0
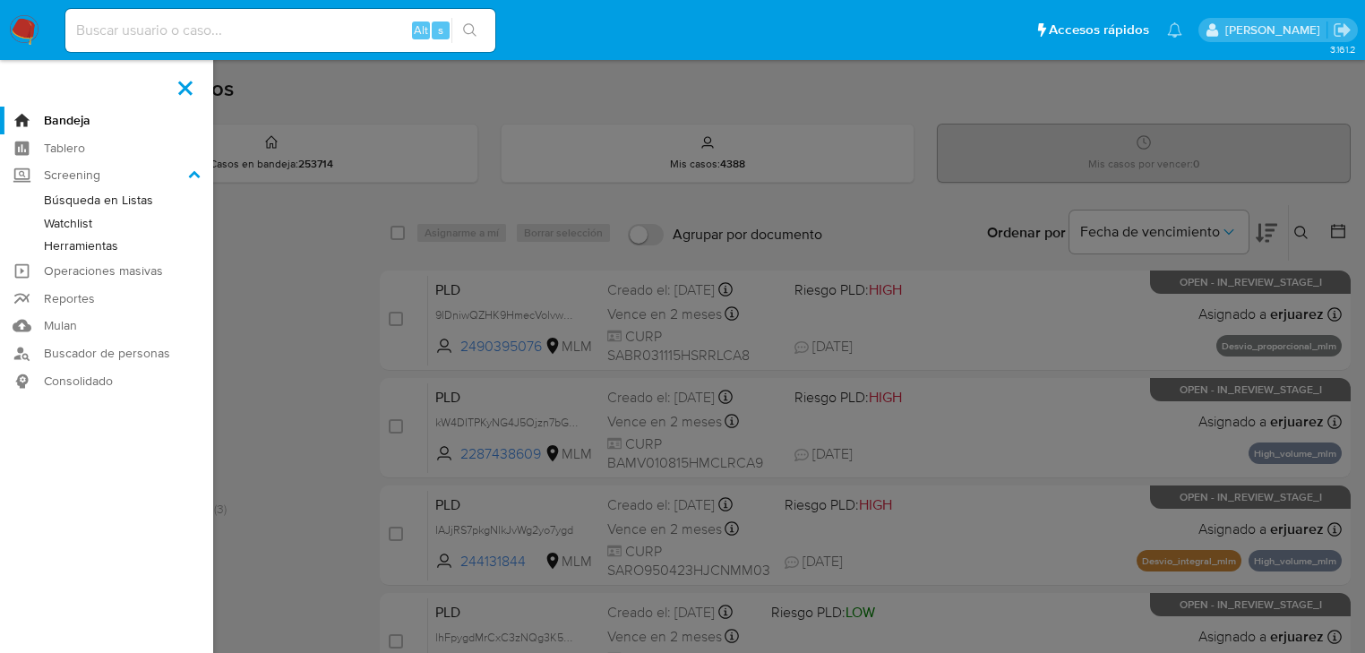
click at [107, 248] on link "Herramientas" at bounding box center [106, 246] width 213 height 22
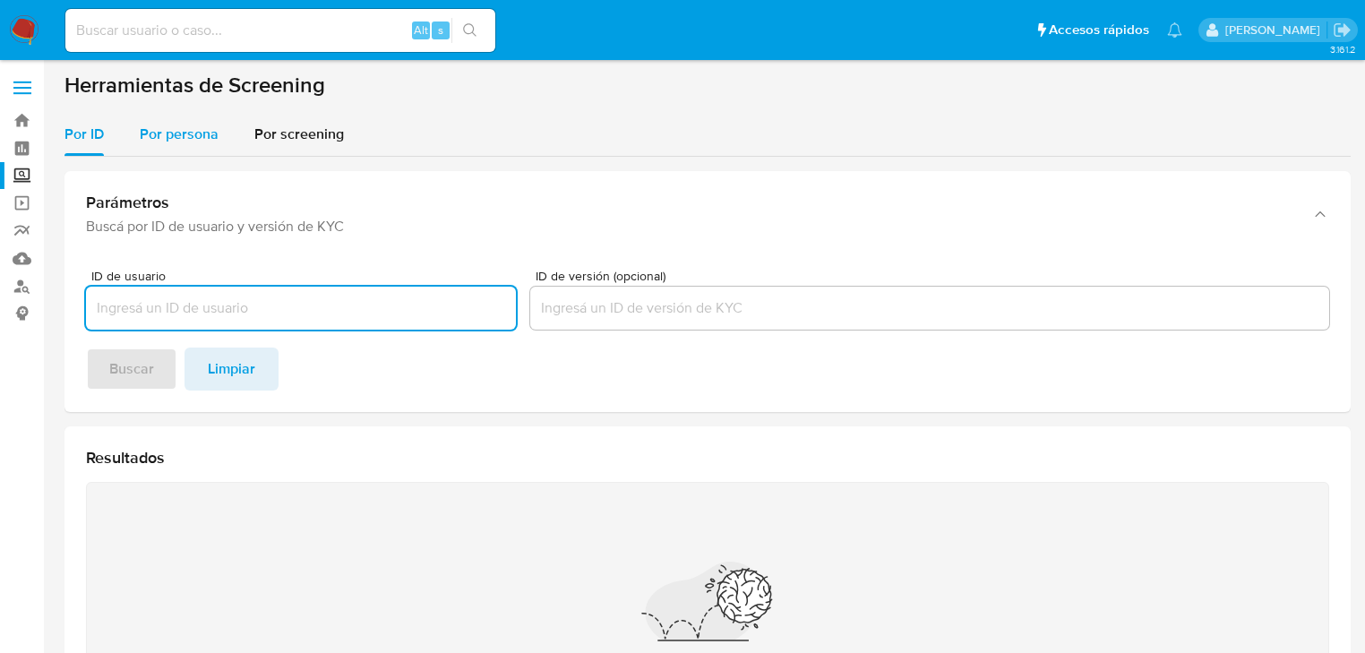
click at [144, 133] on span "Por persona" at bounding box center [179, 134] width 79 height 21
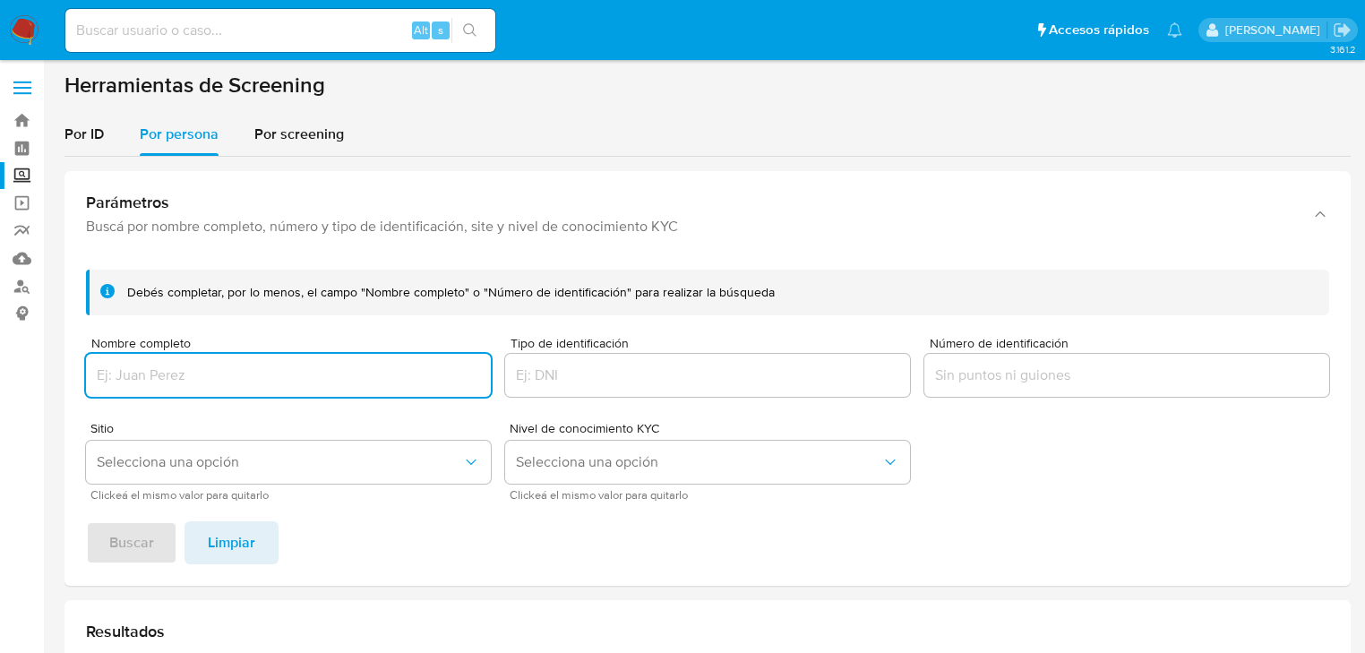
click at [182, 366] on input "Nombre completo" at bounding box center [288, 375] width 405 height 23
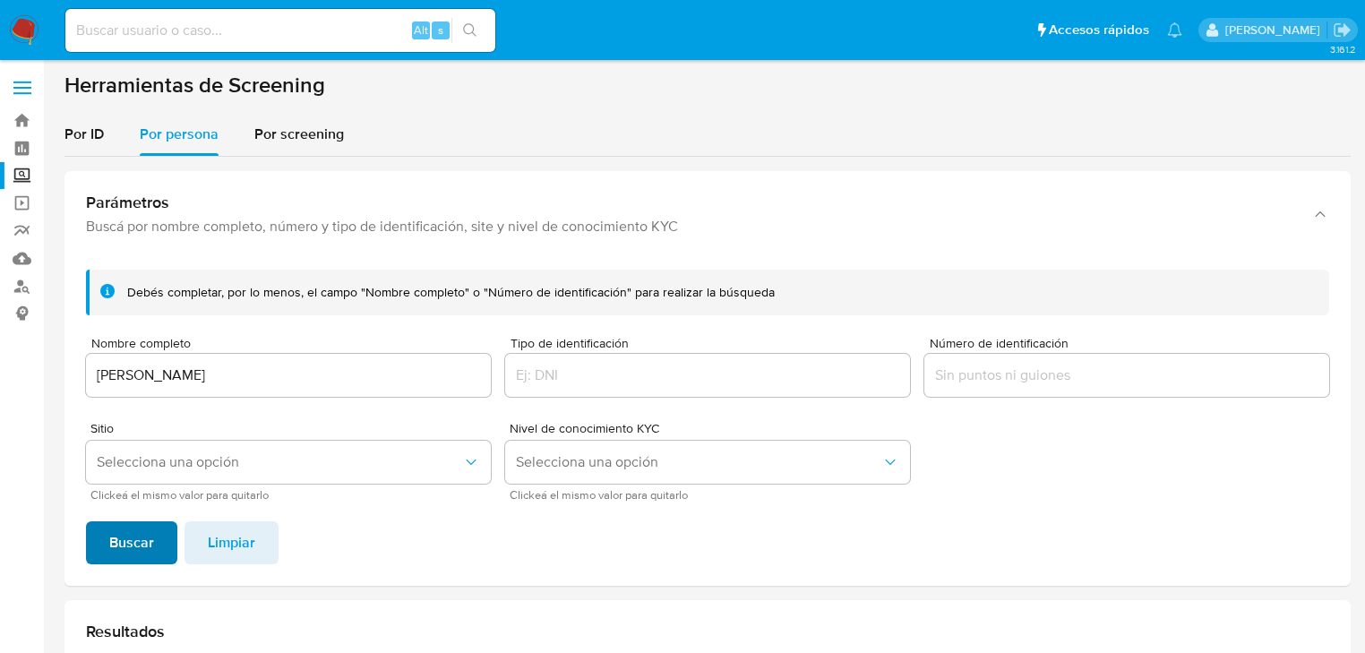
click at [125, 547] on span "Buscar" at bounding box center [131, 542] width 45 height 39
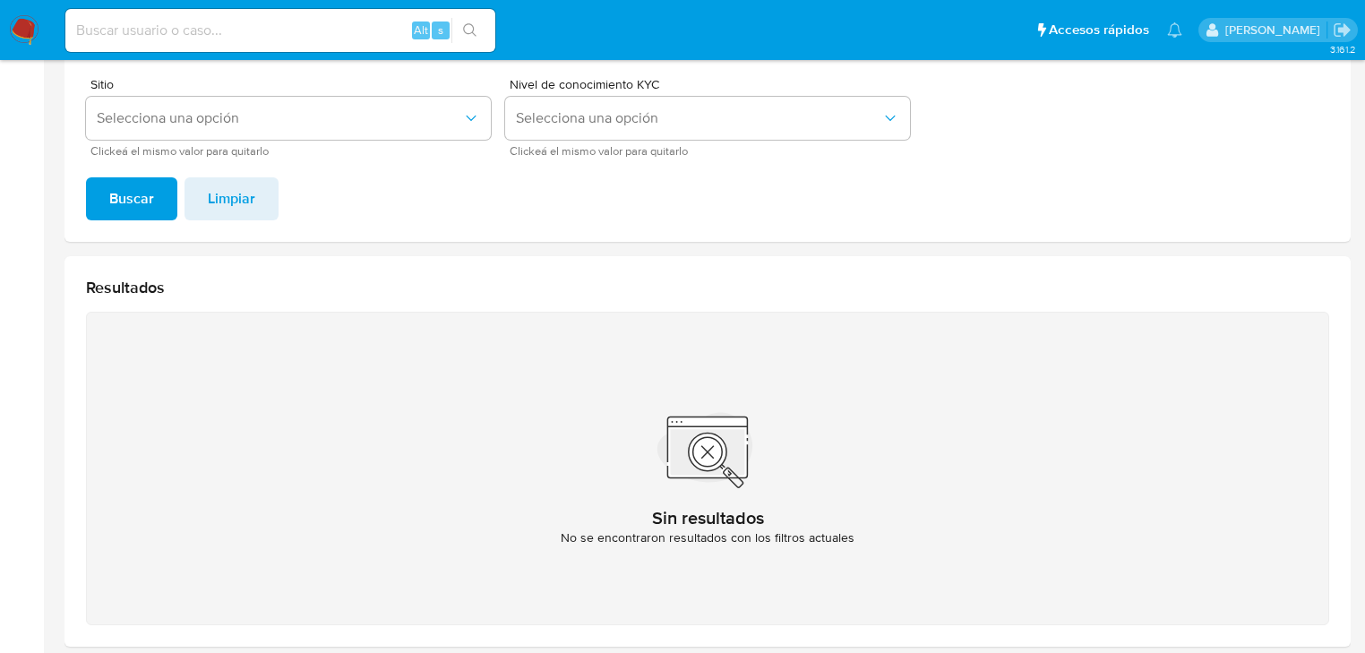
scroll to position [212, 0]
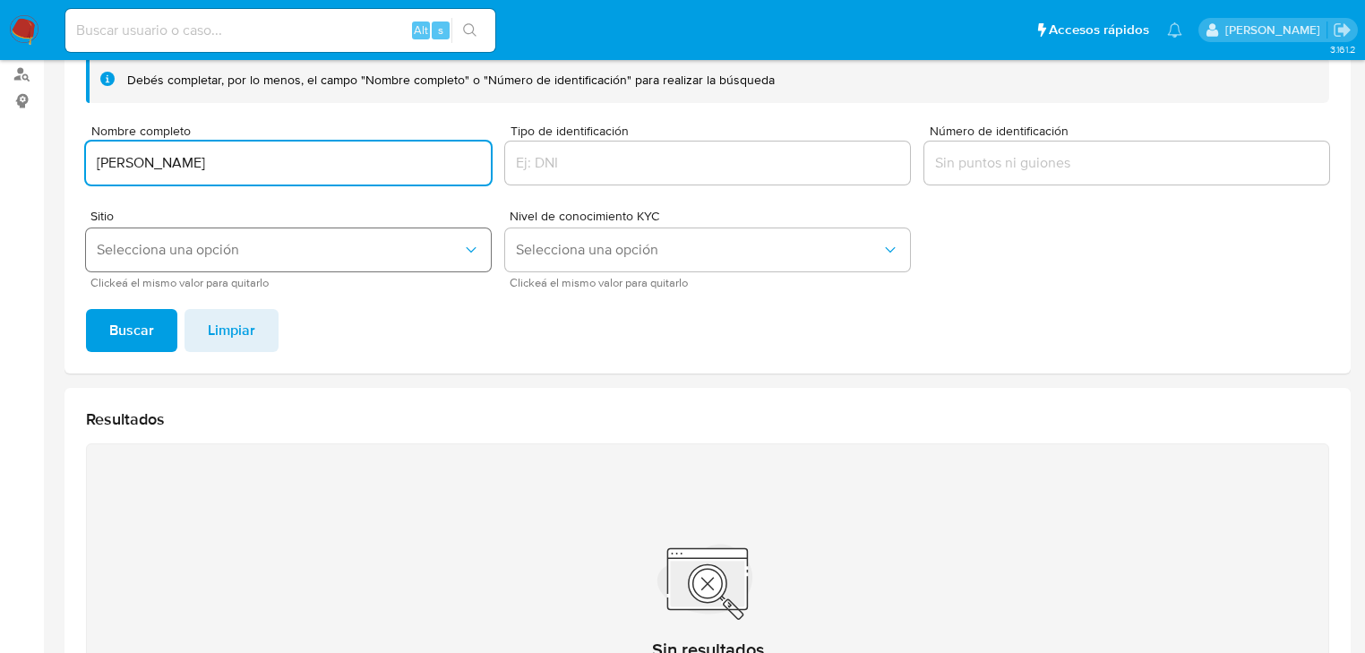
drag, startPoint x: 321, startPoint y: 152, endPoint x: 138, endPoint y: 258, distance: 211.2
click at [99, 154] on input "[PERSON_NAME]" at bounding box center [288, 162] width 405 height 23
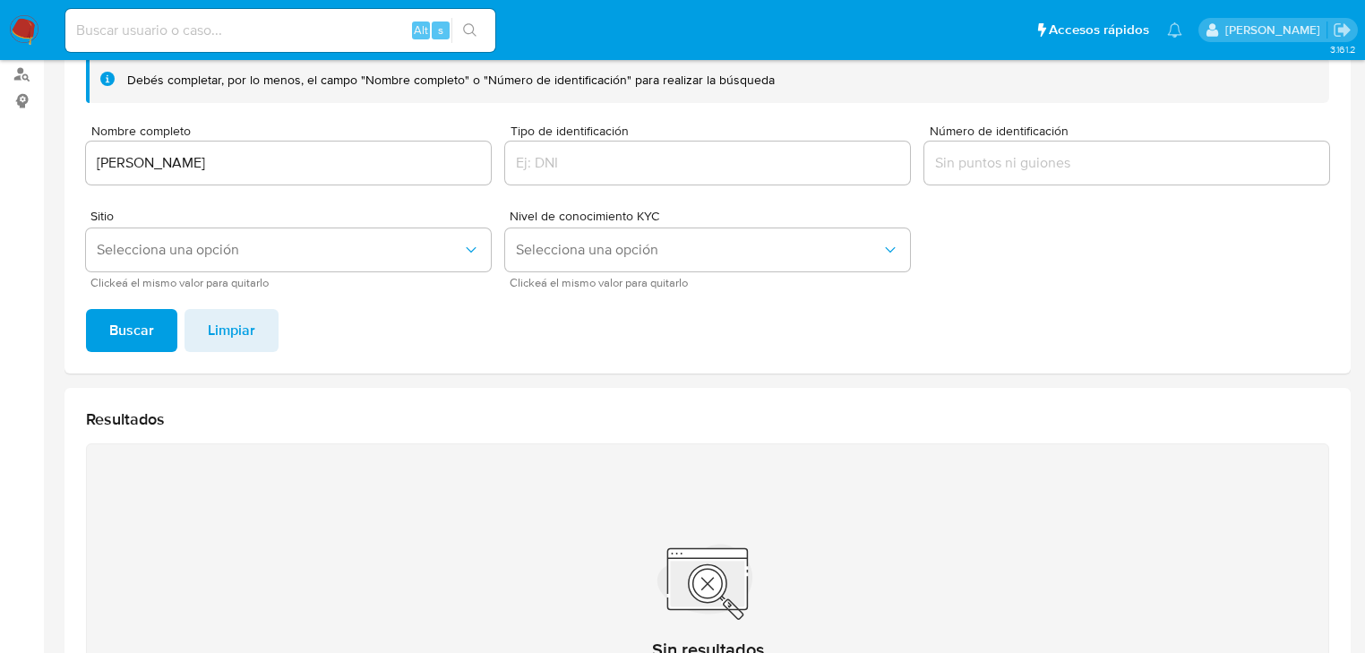
click at [123, 327] on span "Buscar" at bounding box center [131, 330] width 45 height 39
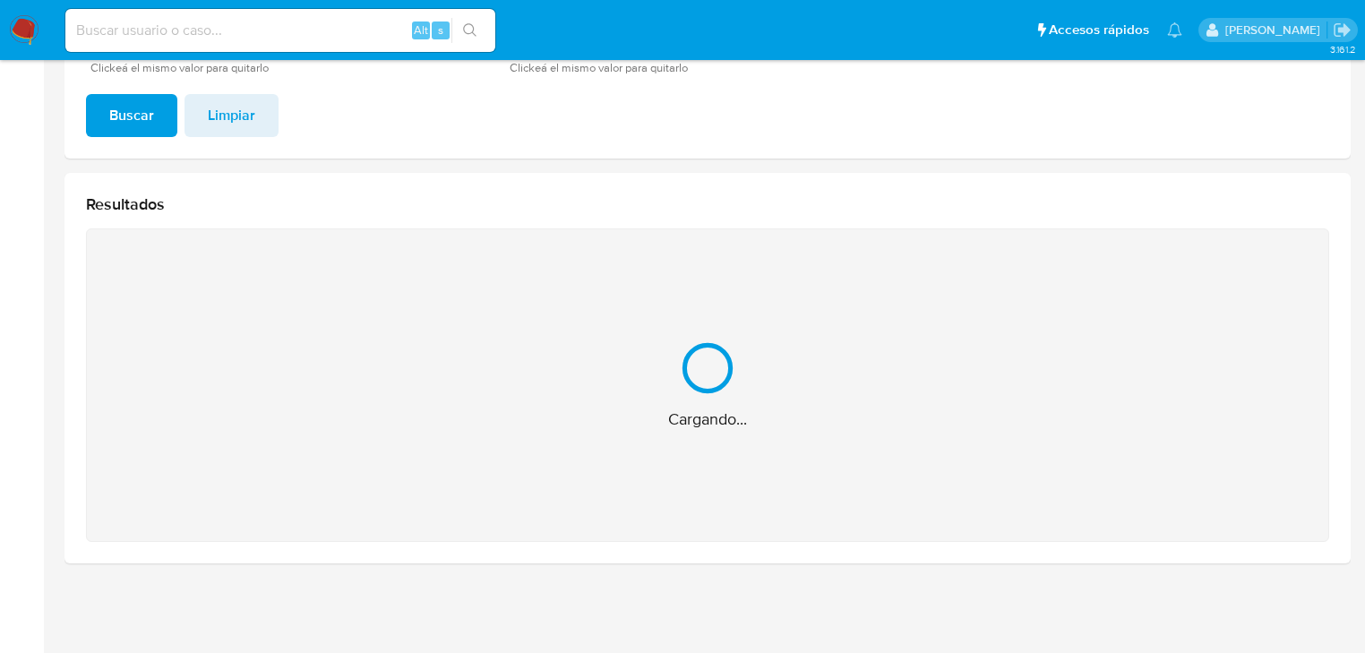
scroll to position [179, 0]
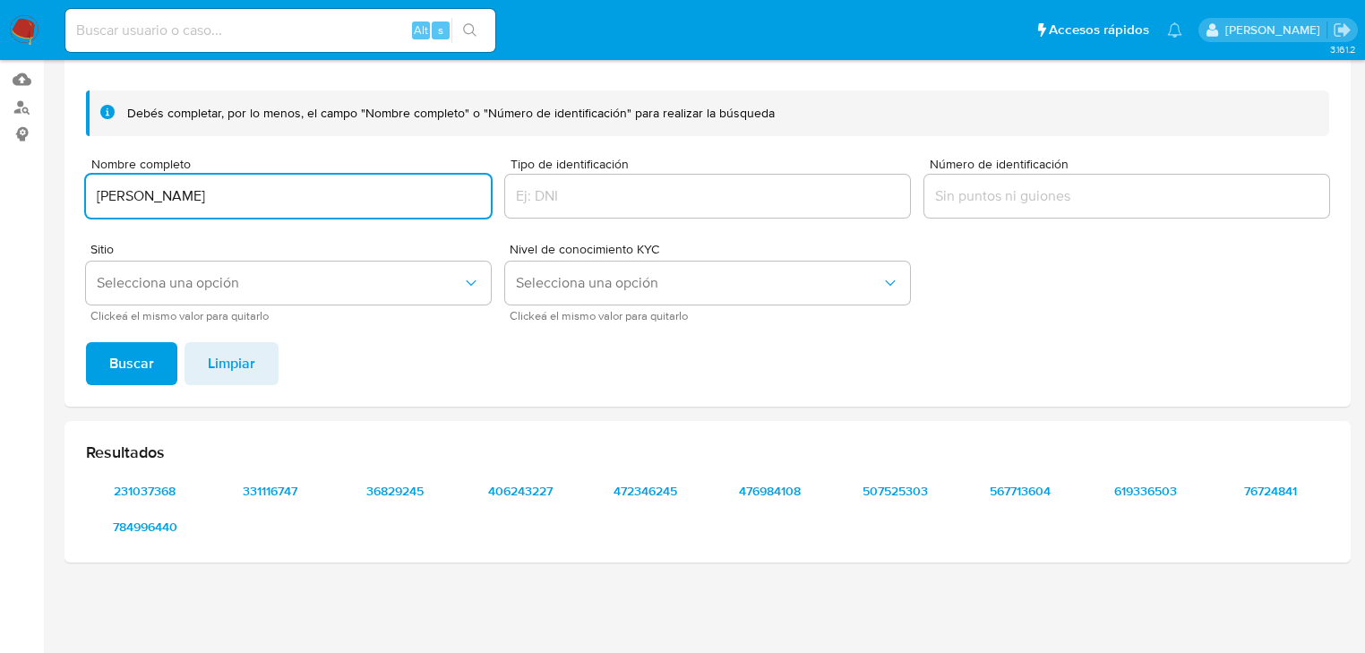
drag, startPoint x: 302, startPoint y: 186, endPoint x: 61, endPoint y: 186, distance: 241.0
click at [61, 186] on main "3.161.2" at bounding box center [682, 237] width 1365 height 832
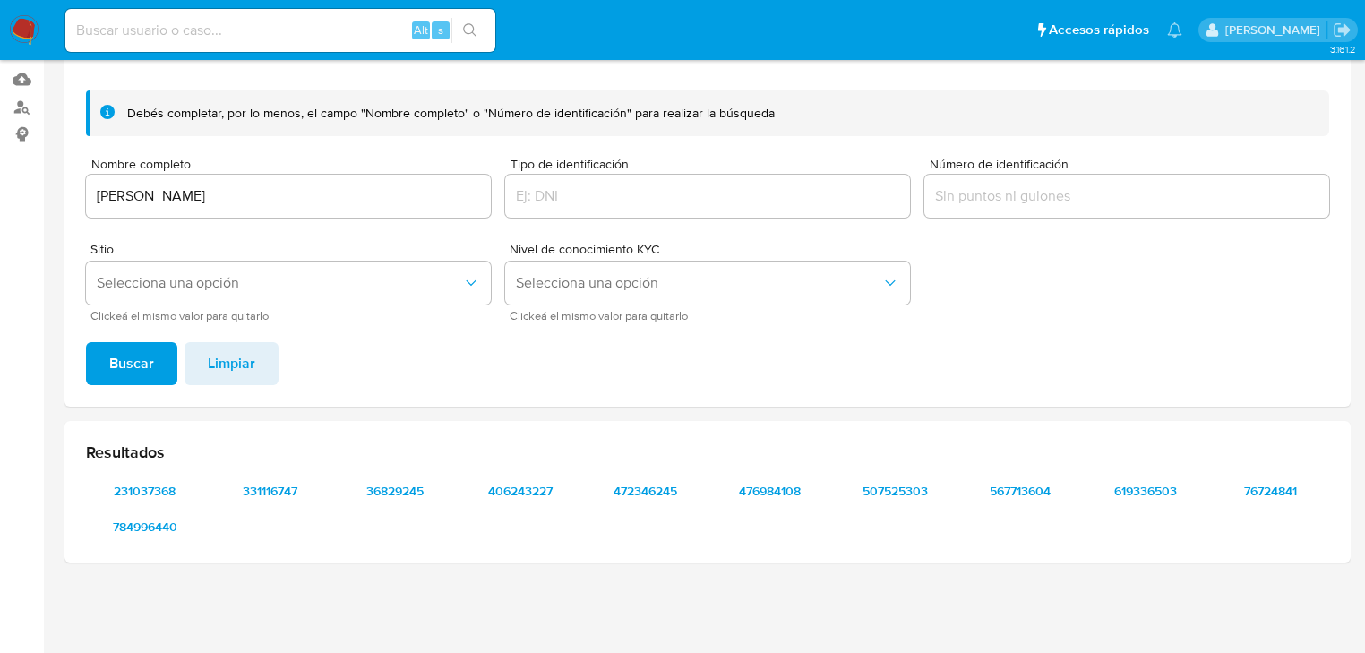
click at [131, 358] on span "Buscar" at bounding box center [131, 363] width 45 height 39
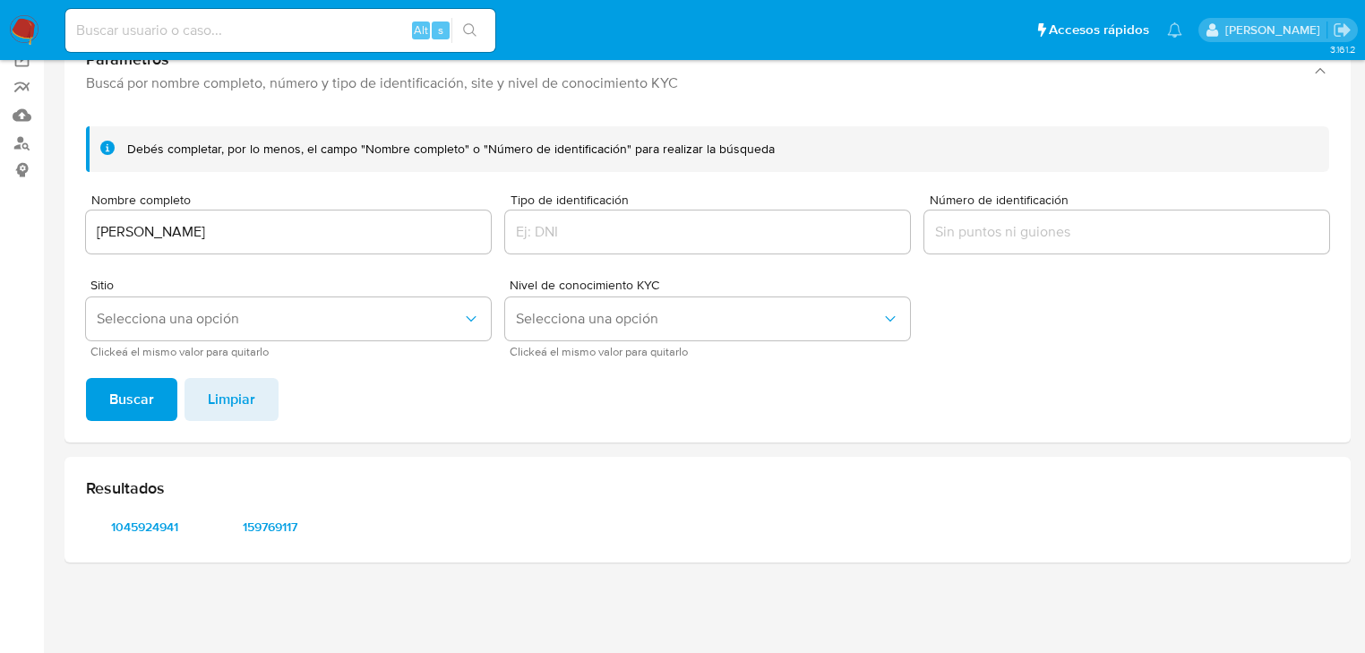
scroll to position [143, 0]
click at [147, 516] on span "1045924941" at bounding box center [145, 526] width 93 height 25
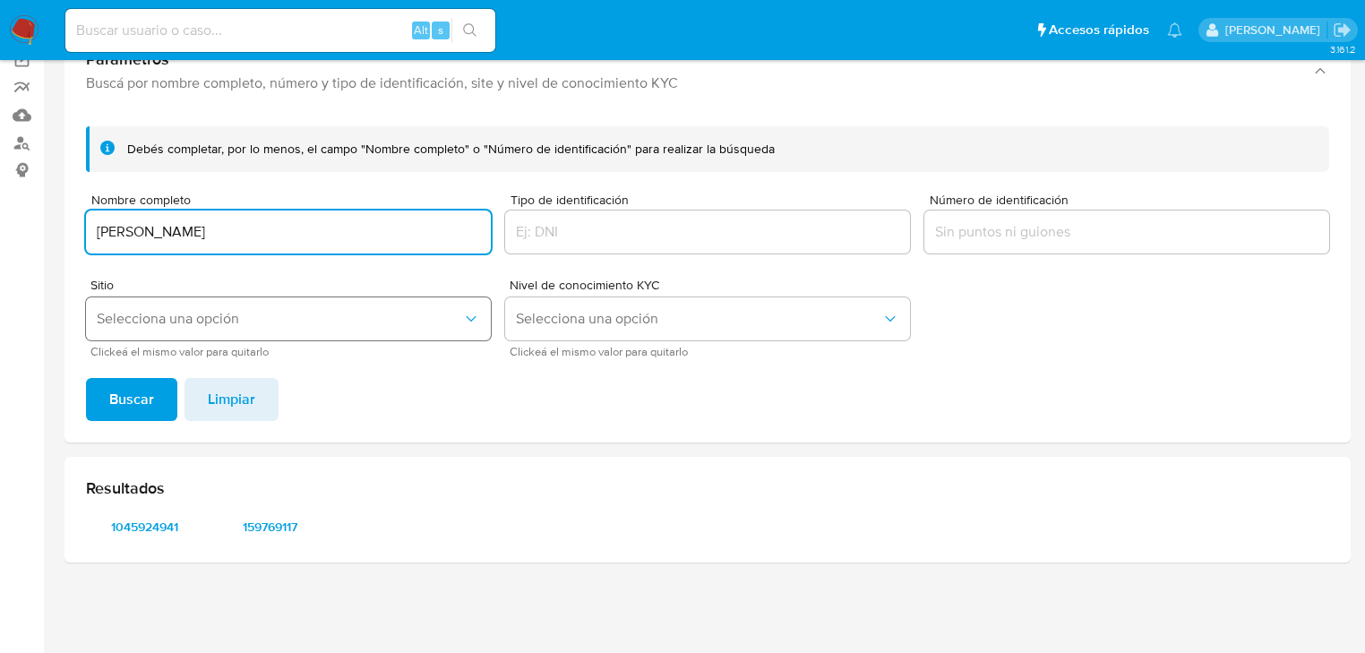
drag, startPoint x: 307, startPoint y: 237, endPoint x: 143, endPoint y: 327, distance: 187.3
click at [86, 240] on input "[PERSON_NAME]" at bounding box center [288, 231] width 405 height 23
click at [130, 396] on span "Buscar" at bounding box center [131, 399] width 45 height 39
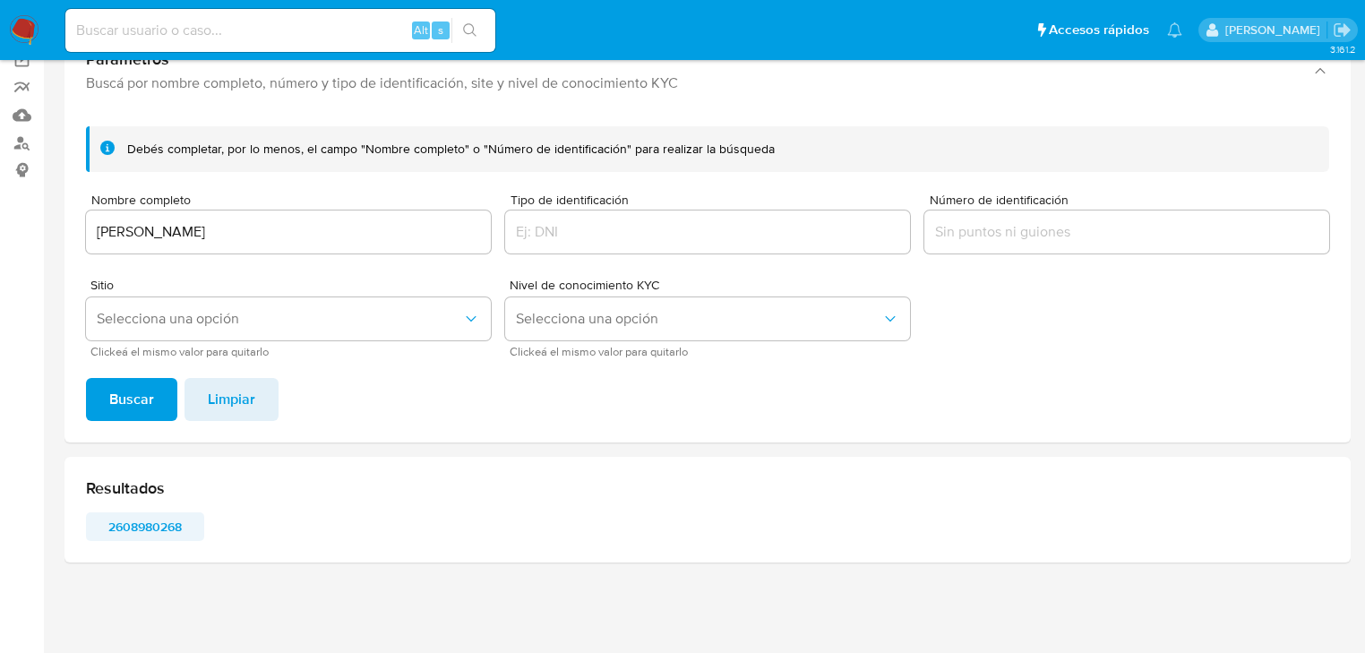
click at [139, 530] on span "2608980268" at bounding box center [145, 526] width 93 height 25
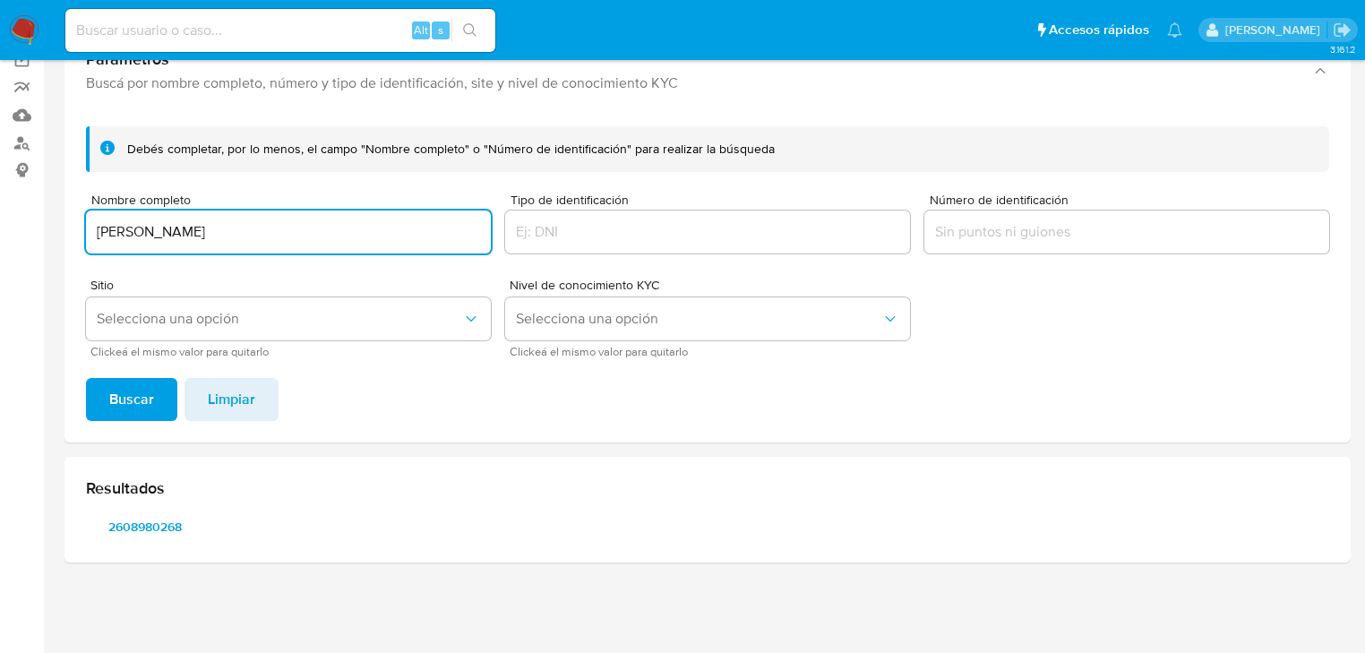
drag, startPoint x: 154, startPoint y: 226, endPoint x: -147, endPoint y: 232, distance: 301.1
click at [0, 232] on html "Pausado Ver notificaciones Alt s Accesos rápidos Presiona las siguientes teclas…" at bounding box center [682, 255] width 1365 height 797
type input "[PERSON_NAME]"
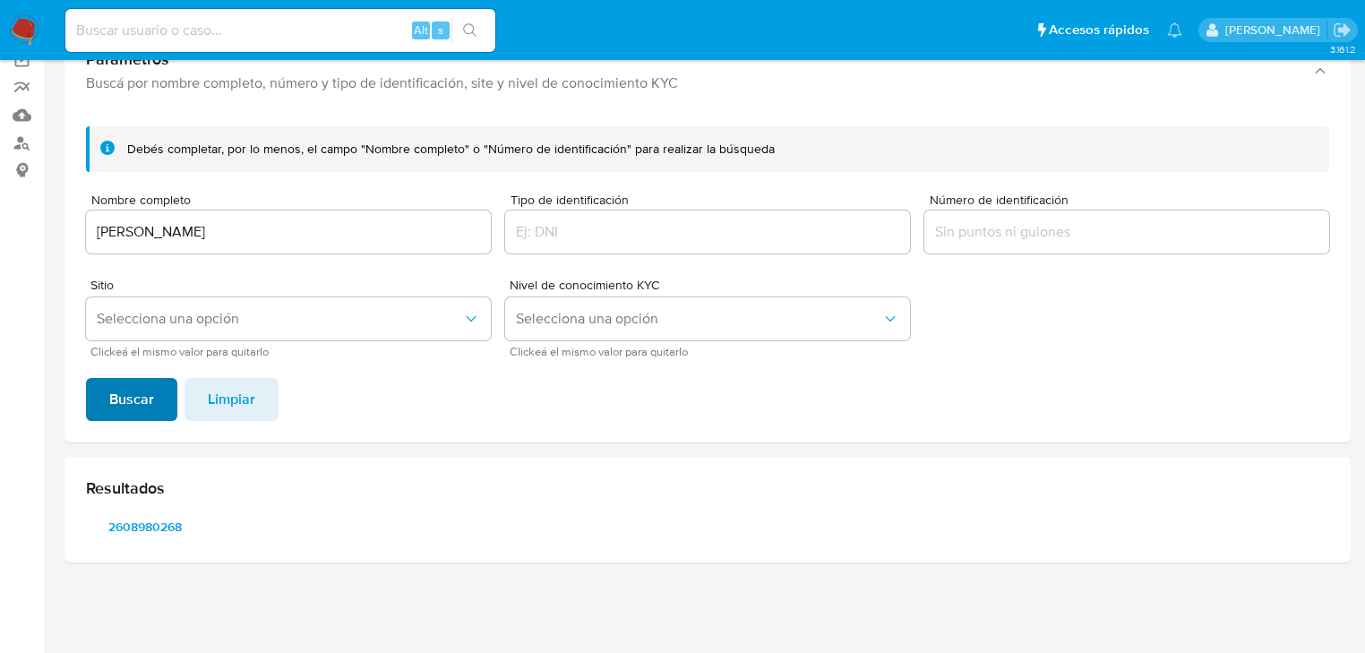
click at [124, 398] on span "Buscar" at bounding box center [131, 399] width 45 height 39
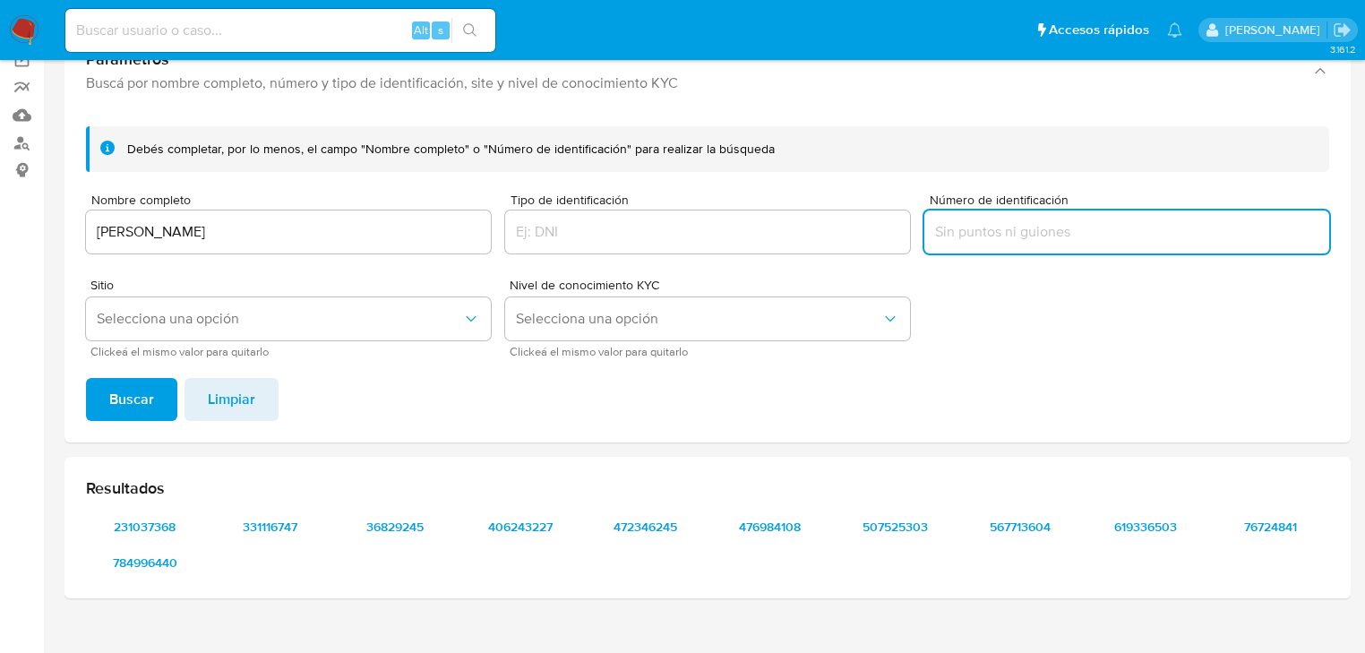
click at [1055, 236] on input "Número de identificación" at bounding box center [1127, 231] width 405 height 23
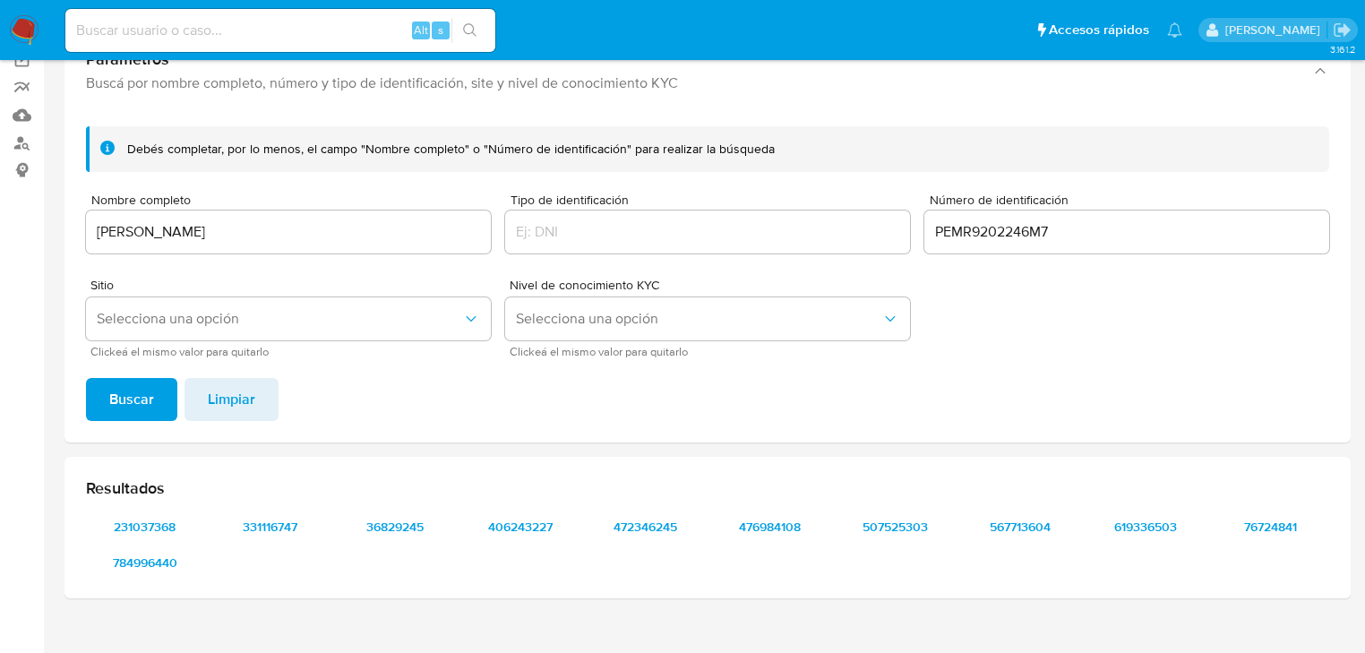
click at [130, 394] on span "Buscar" at bounding box center [131, 399] width 45 height 39
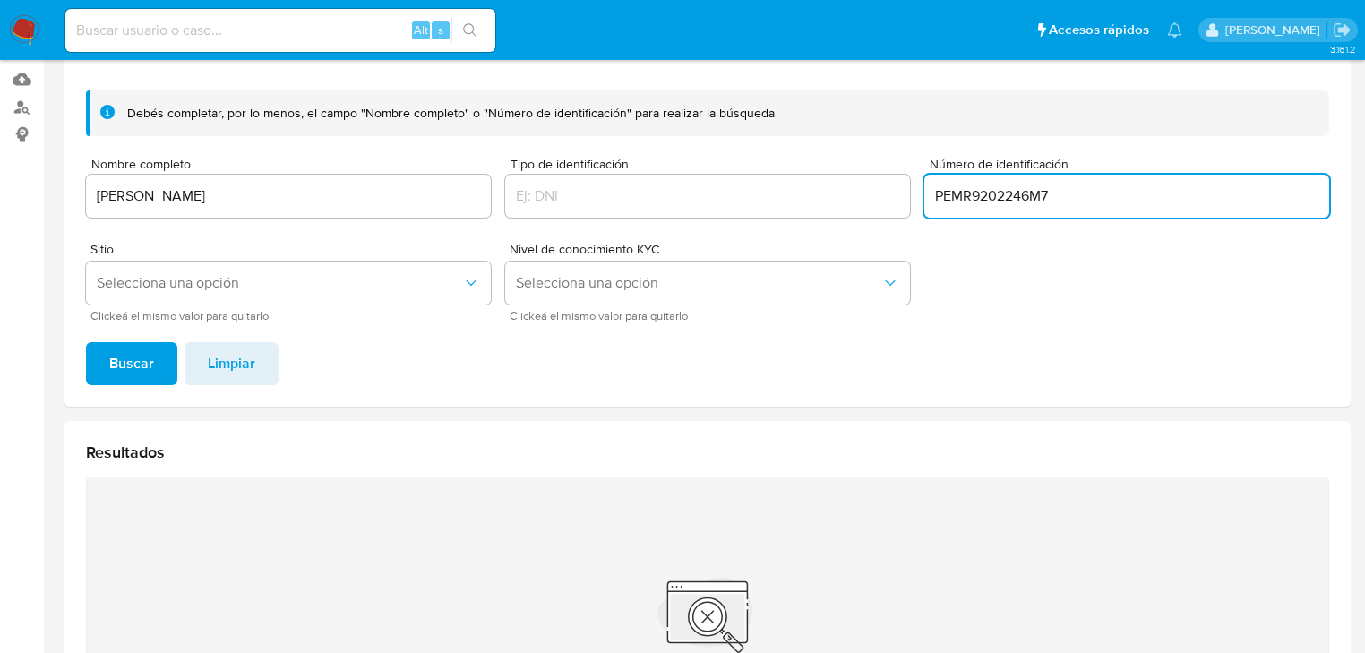
drag, startPoint x: 1096, startPoint y: 199, endPoint x: 1027, endPoint y: 197, distance: 69.0
click at [1027, 197] on input "PEMR9202246M7" at bounding box center [1127, 196] width 405 height 23
type input "PEMR9202246"
click at [86, 342] on button "Buscar" at bounding box center [131, 363] width 91 height 43
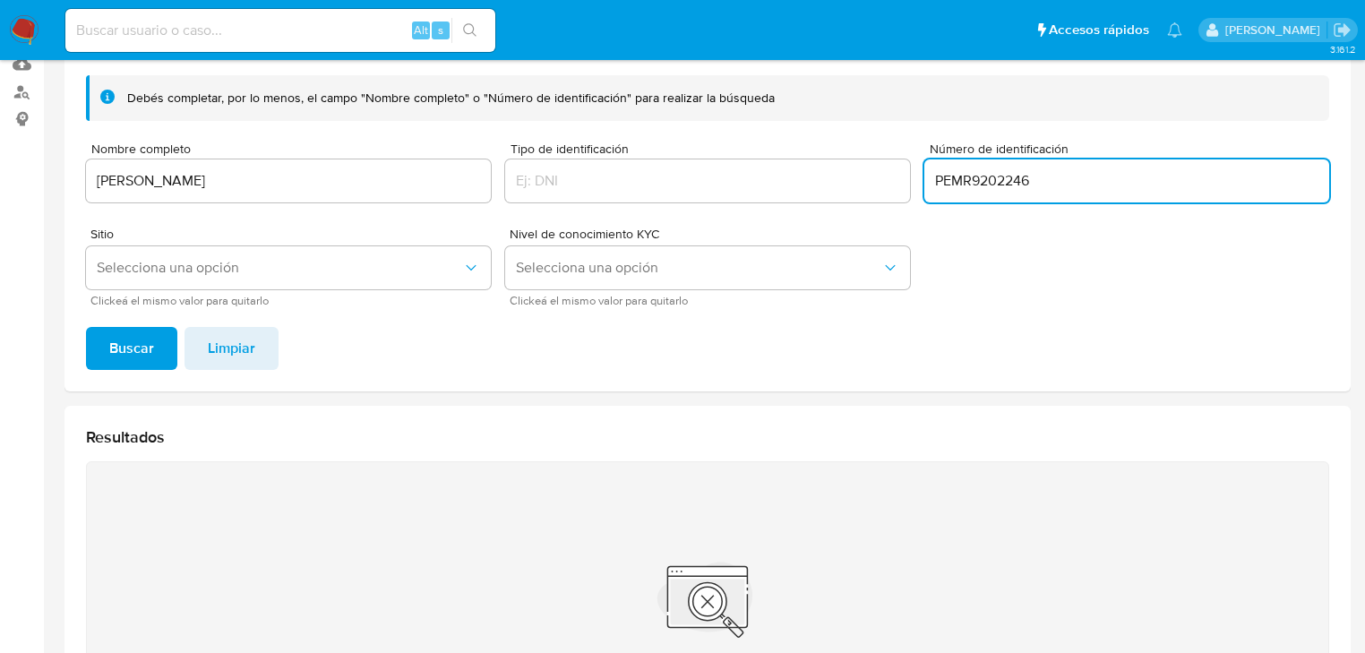
scroll to position [69, 0]
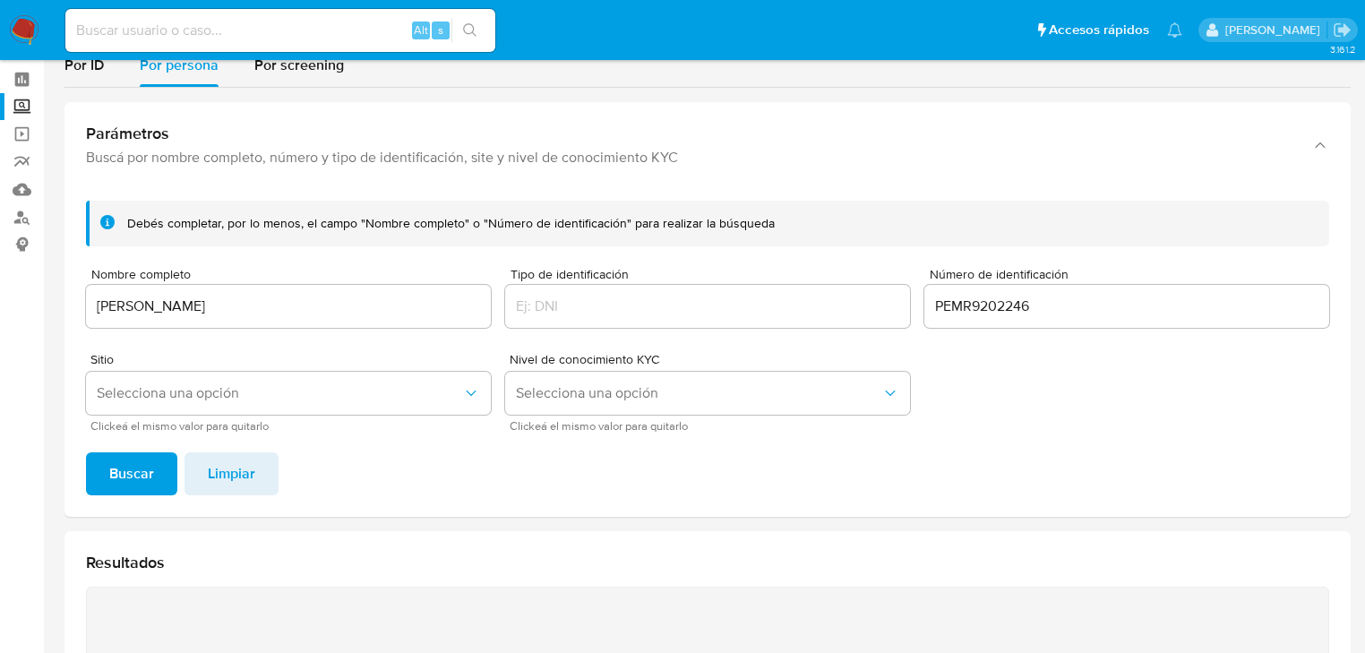
click at [139, 486] on span "Buscar" at bounding box center [131, 473] width 45 height 39
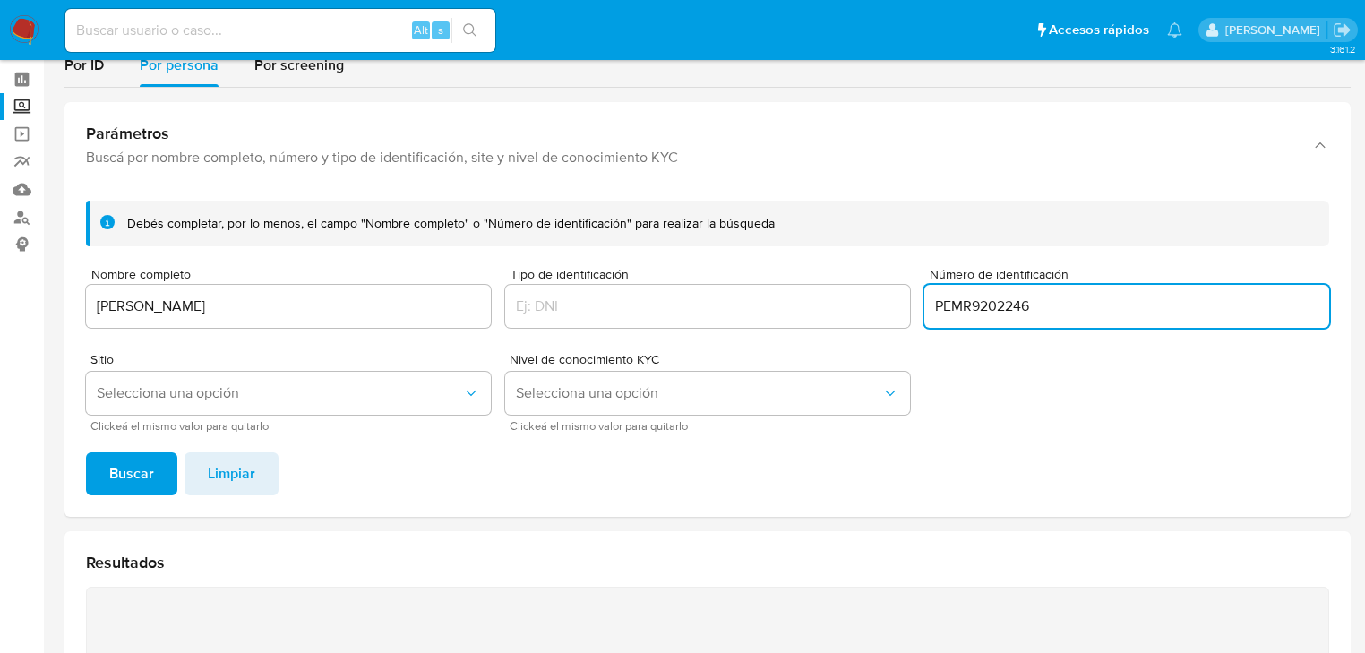
drag, startPoint x: 1038, startPoint y: 307, endPoint x: 867, endPoint y: 280, distance: 172.3
click at [867, 280] on form "Debés completar, por lo menos, el campo "Nombre completo" o "Número de identifi…" at bounding box center [708, 316] width 1244 height 230
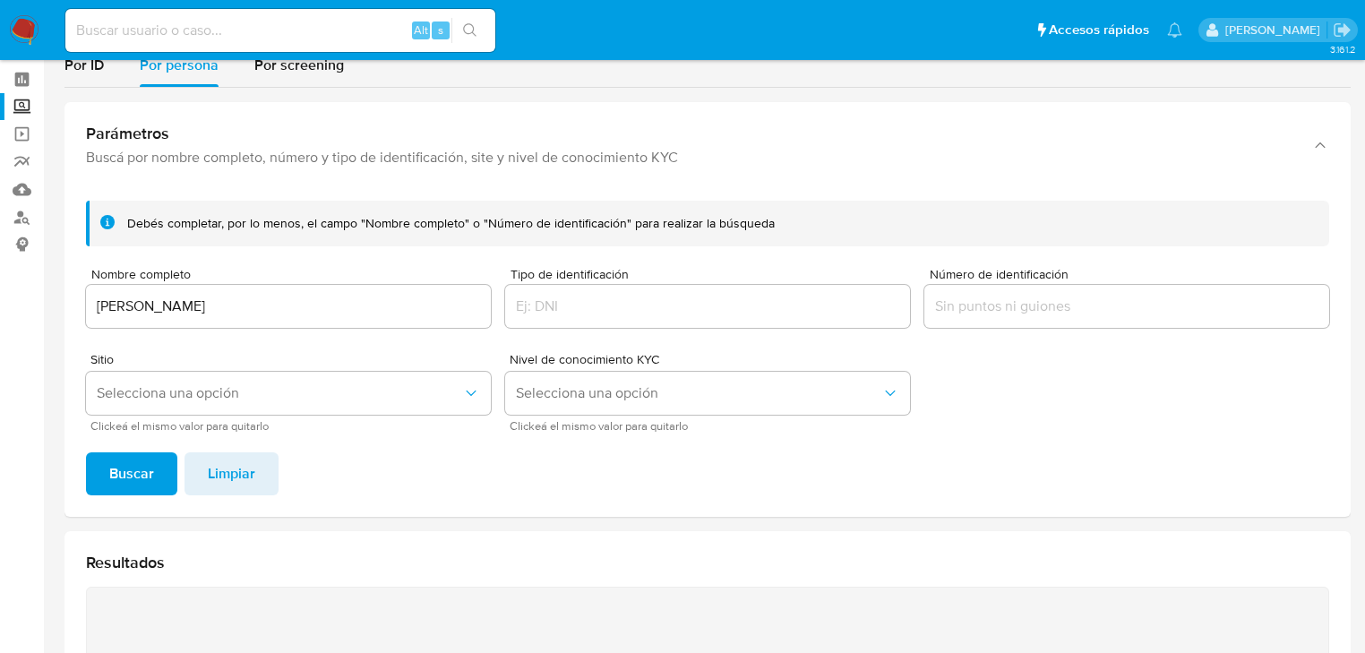
click at [136, 485] on span "Buscar" at bounding box center [131, 473] width 45 height 39
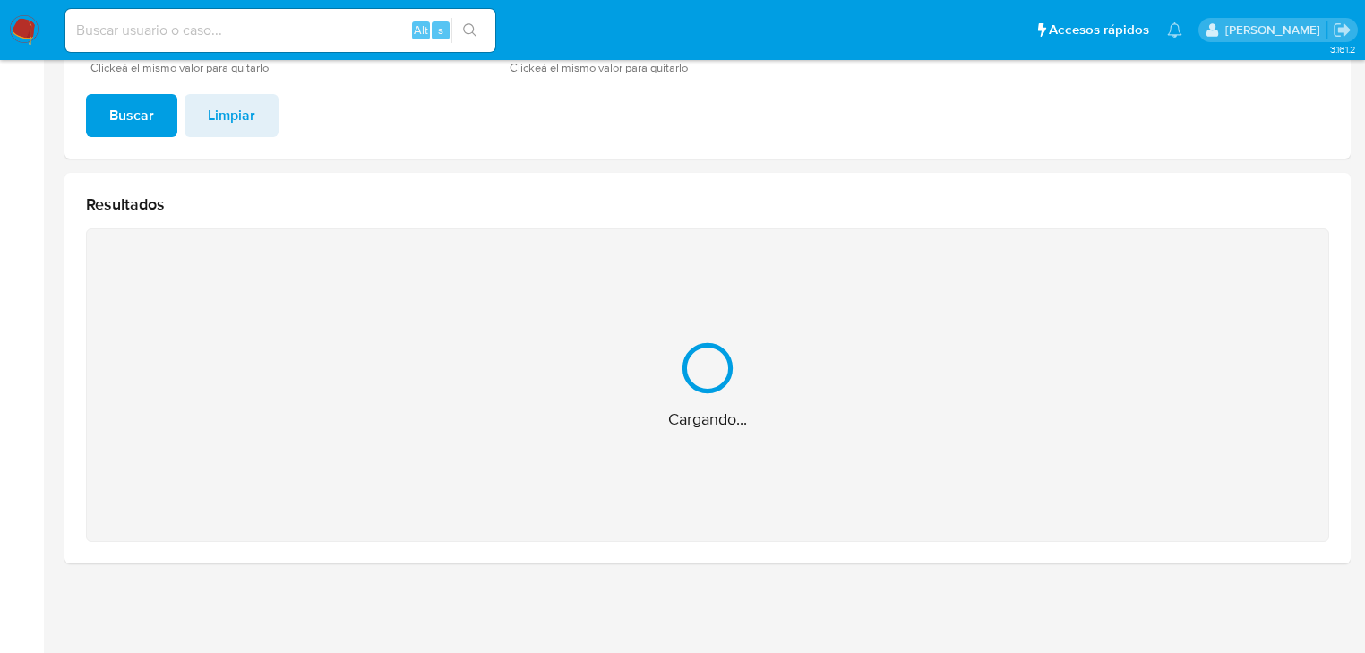
scroll to position [179, 0]
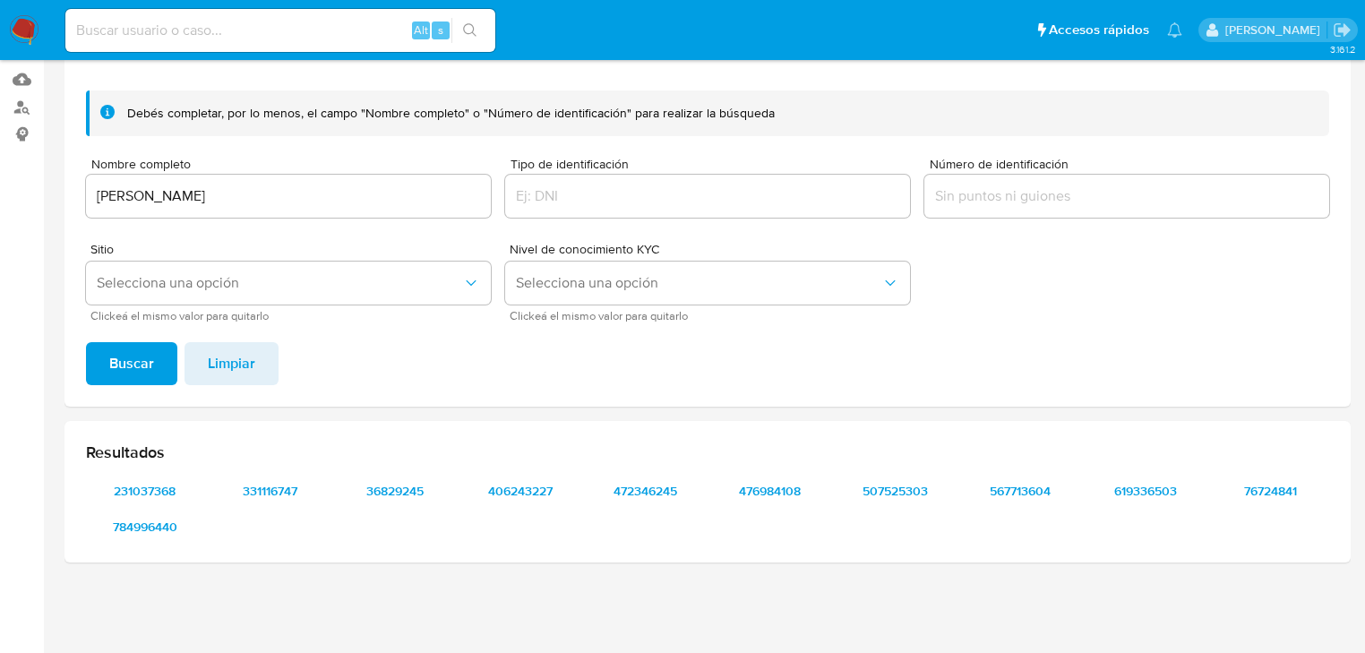
drag, startPoint x: 137, startPoint y: 496, endPoint x: 486, endPoint y: 536, distance: 350.8
click at [653, 545] on div "Resultados 231037368 331116747 36829245 406243227 472346245 476984108 507525303…" at bounding box center [708, 492] width 1287 height 142
click at [135, 527] on span "784996440" at bounding box center [145, 526] width 93 height 25
click at [268, 498] on span "331116747" at bounding box center [270, 490] width 93 height 25
click at [155, 494] on span "231037368" at bounding box center [145, 490] width 93 height 25
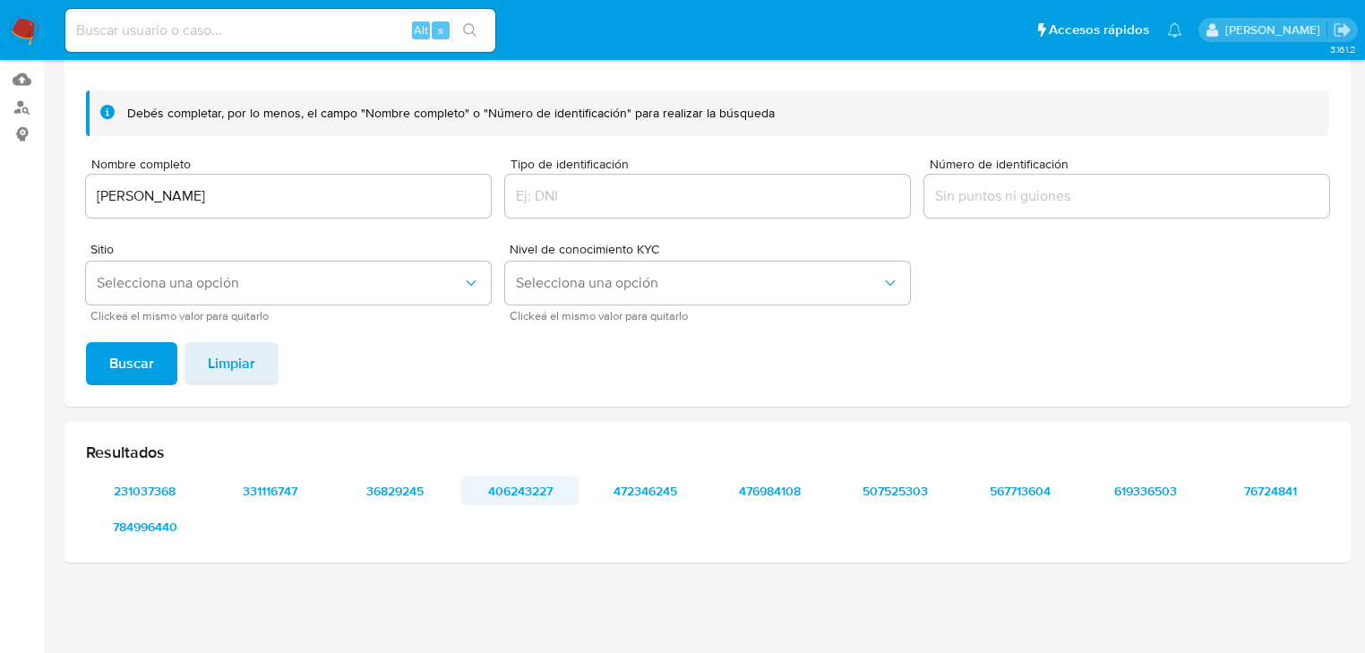
click at [516, 487] on span "406243227" at bounding box center [520, 490] width 93 height 25
click at [644, 490] on span "472346245" at bounding box center [645, 490] width 93 height 25
click at [779, 491] on span "476984108" at bounding box center [770, 490] width 93 height 25
click at [900, 487] on span "507525303" at bounding box center [895, 490] width 93 height 25
click at [1035, 492] on span "567713604" at bounding box center [1020, 490] width 93 height 25
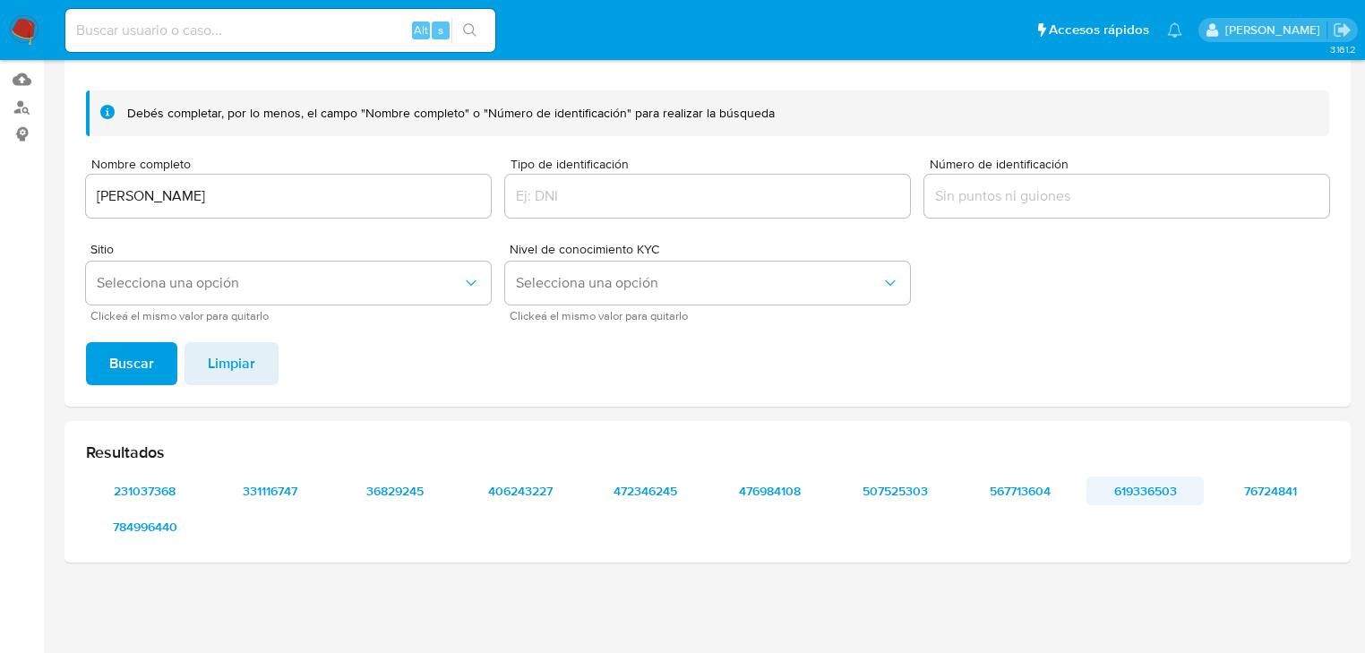
click at [1173, 495] on span "619336503" at bounding box center [1145, 490] width 93 height 25
click at [1262, 484] on span "76724841" at bounding box center [1270, 490] width 93 height 25
click at [124, 33] on input at bounding box center [280, 30] width 430 height 23
paste input "2383455152"
click at [263, 30] on input "2383455152" at bounding box center [280, 30] width 430 height 23
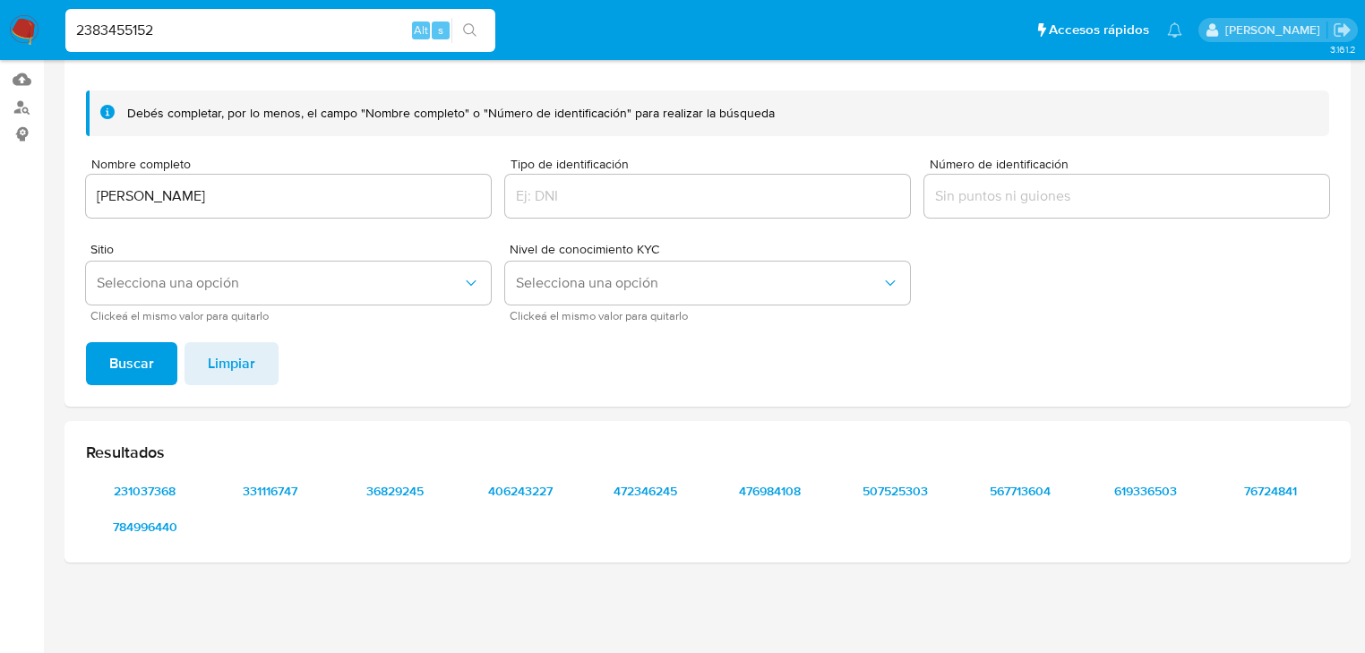
click at [78, 33] on input "2383455152" at bounding box center [280, 30] width 430 height 23
click at [79, 33] on input "2383455152" at bounding box center [280, 30] width 430 height 23
type input "2383455152"
click at [462, 27] on button "search-icon" at bounding box center [470, 30] width 37 height 25
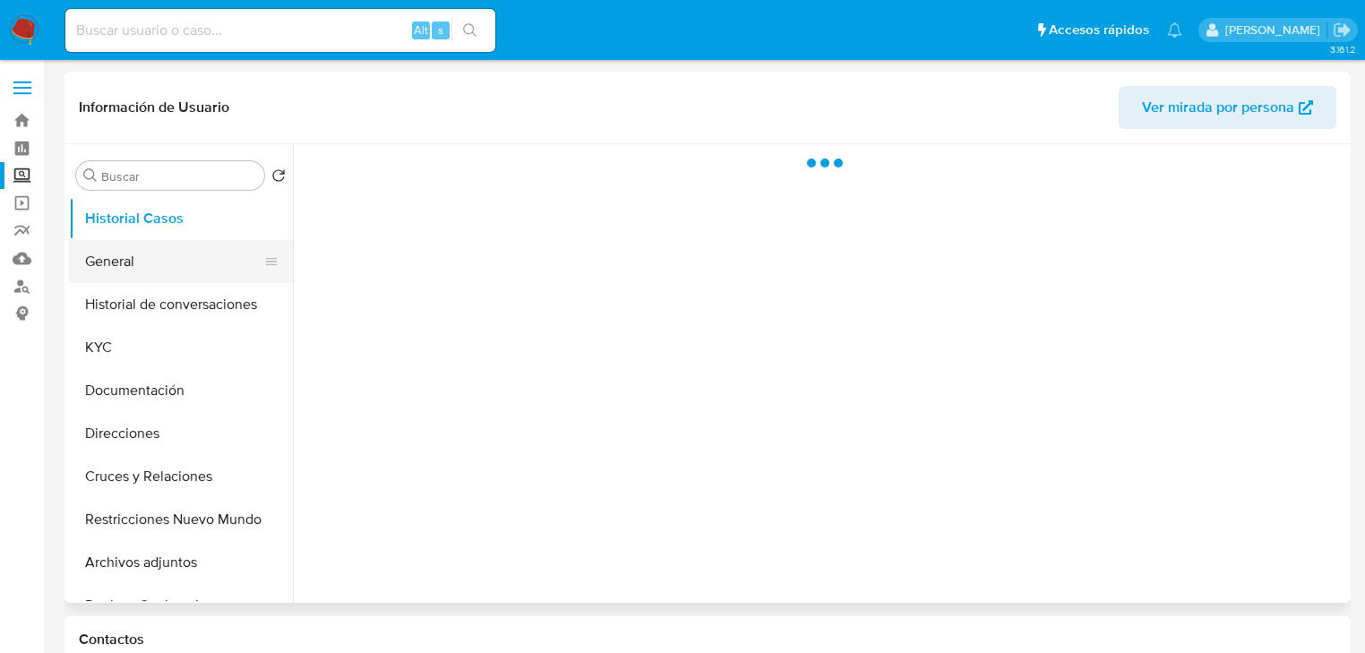
drag, startPoint x: 105, startPoint y: 276, endPoint x: 114, endPoint y: 297, distance: 23.3
click at [107, 276] on button "General" at bounding box center [181, 261] width 224 height 43
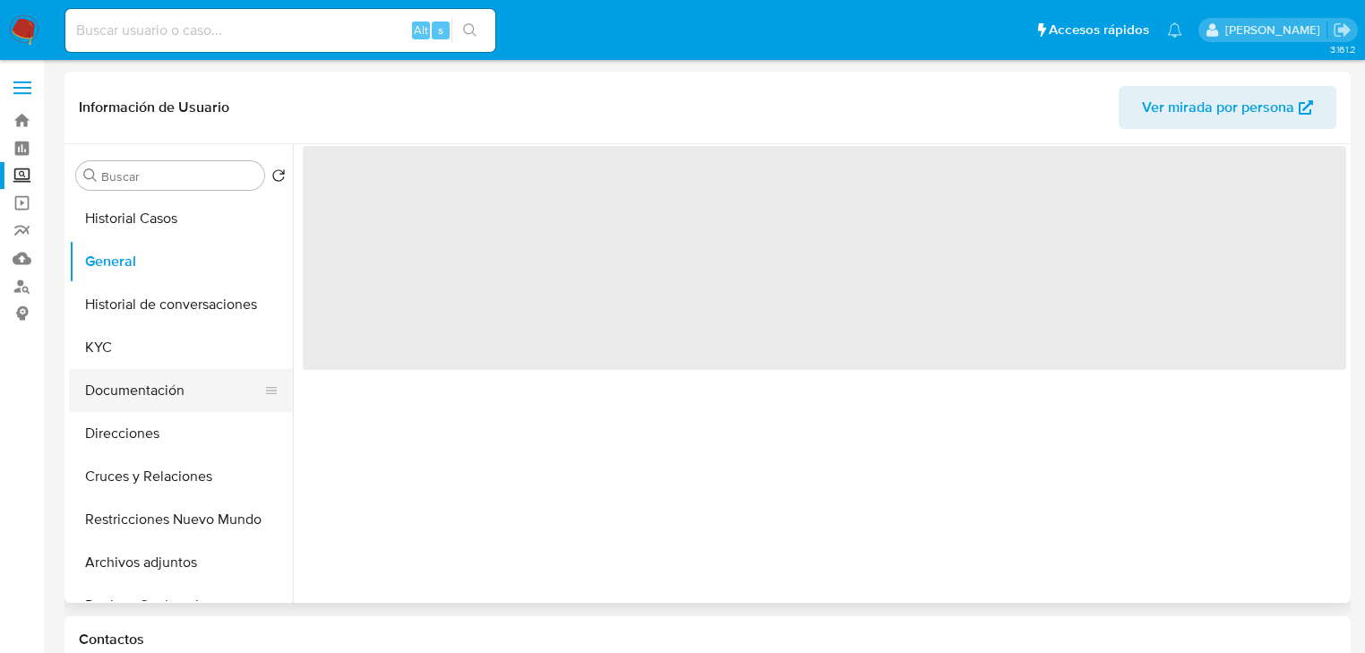
select select "10"
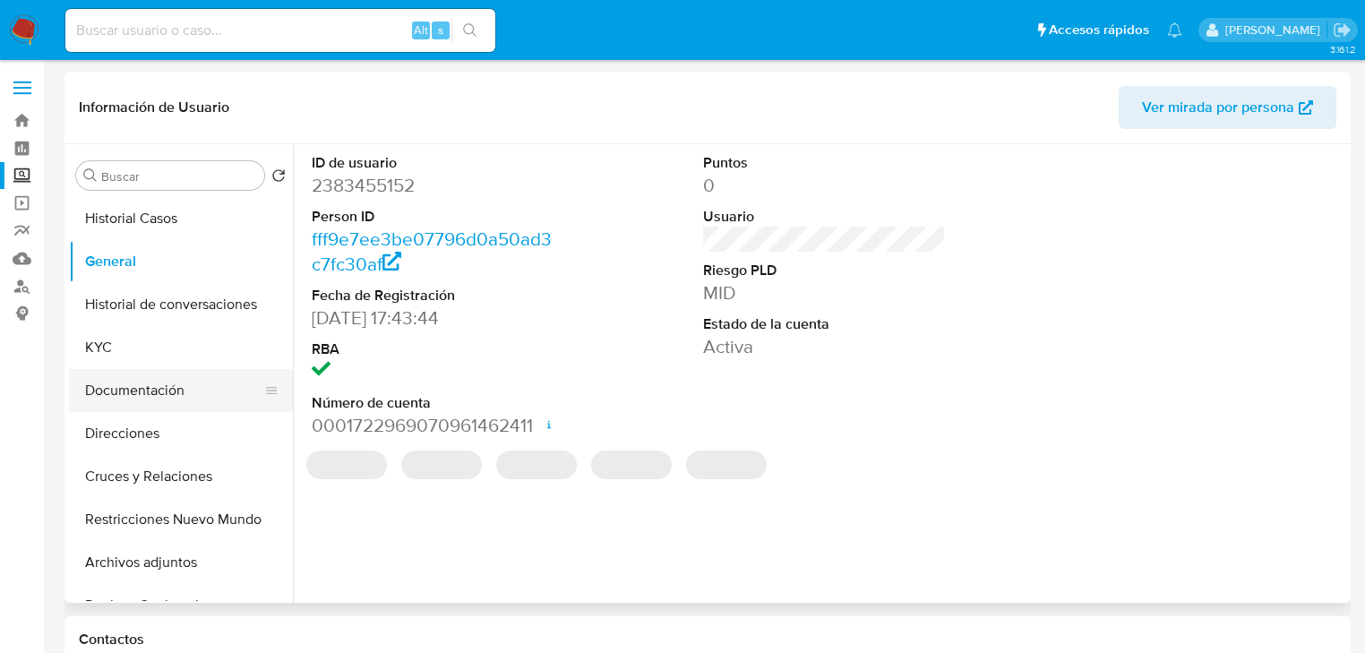
click at [116, 399] on button "Documentación" at bounding box center [174, 390] width 210 height 43
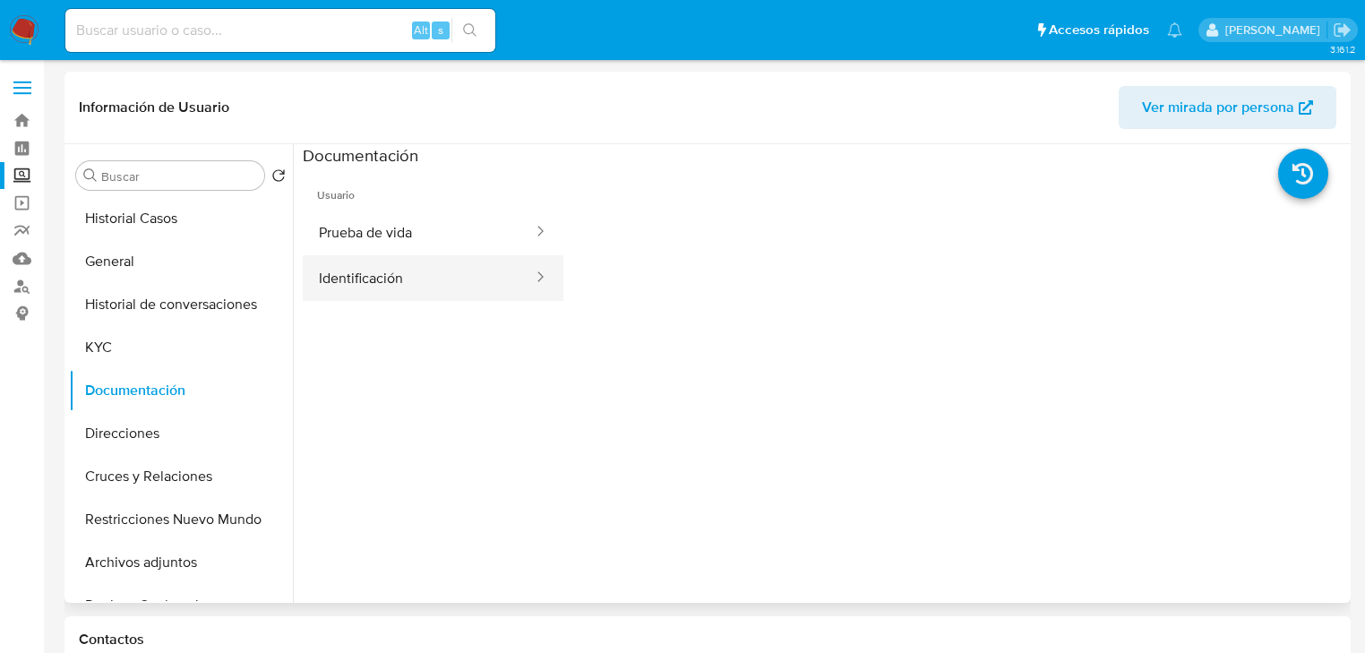
drag, startPoint x: 373, startPoint y: 280, endPoint x: 387, endPoint y: 272, distance: 16.0
click at [375, 280] on button "Identificación" at bounding box center [419, 278] width 232 height 46
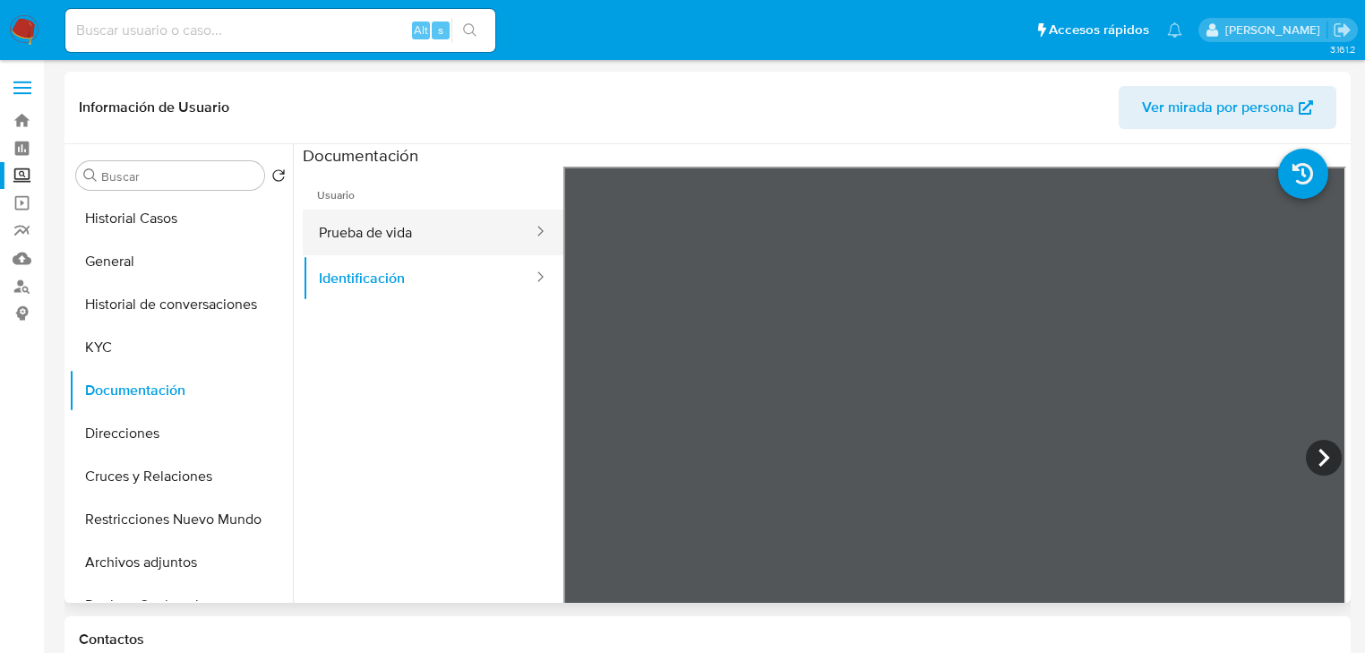
click at [463, 241] on button "Prueba de vida" at bounding box center [419, 233] width 232 height 46
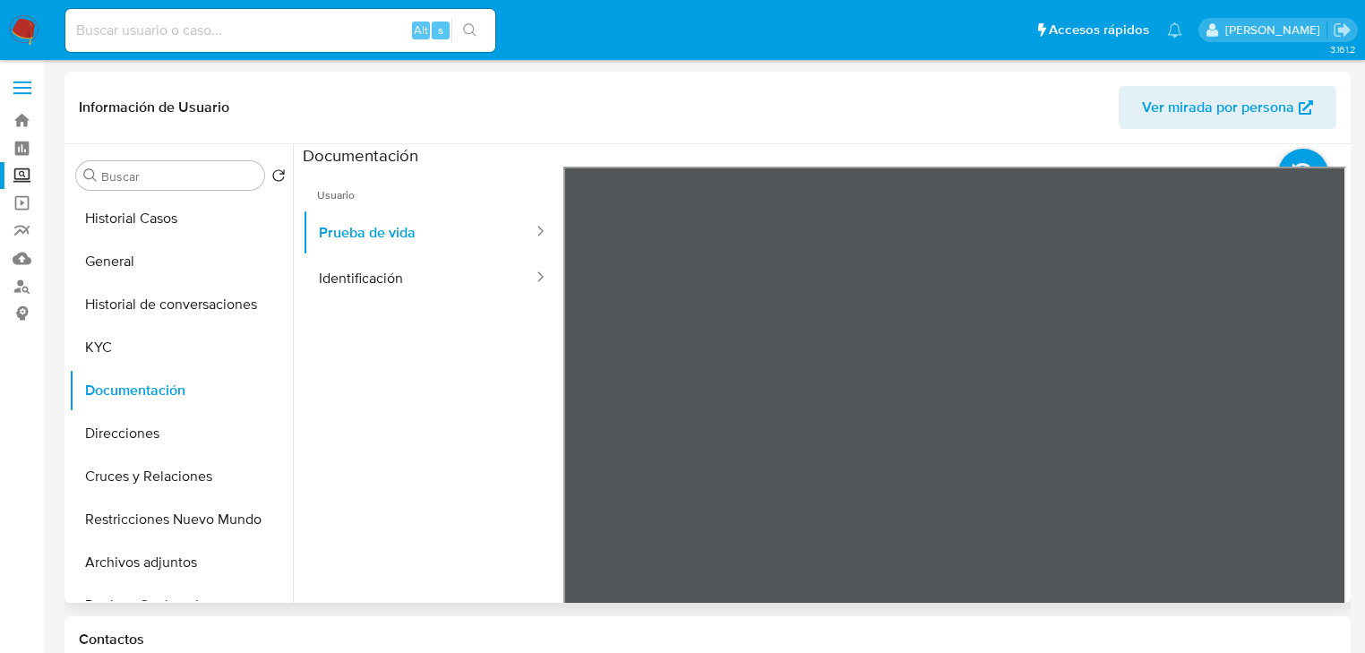
scroll to position [54, 0]
click at [145, 340] on button "KYC" at bounding box center [174, 347] width 210 height 43
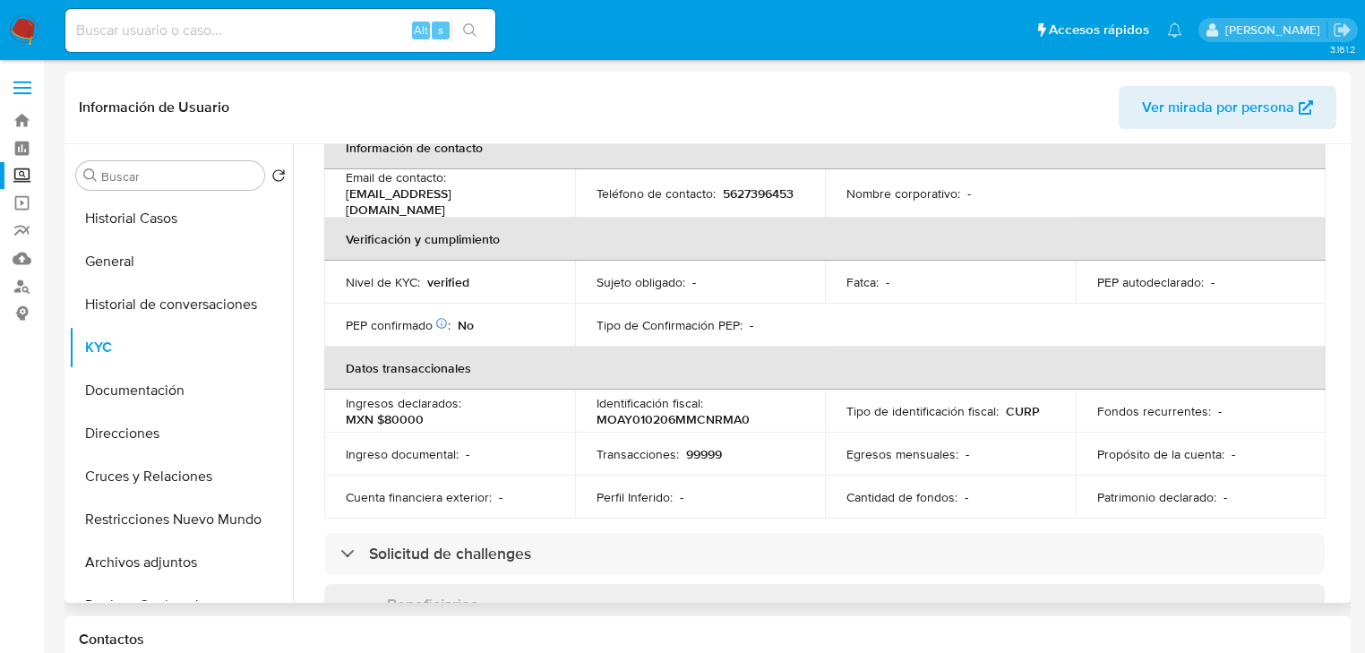
scroll to position [72, 0]
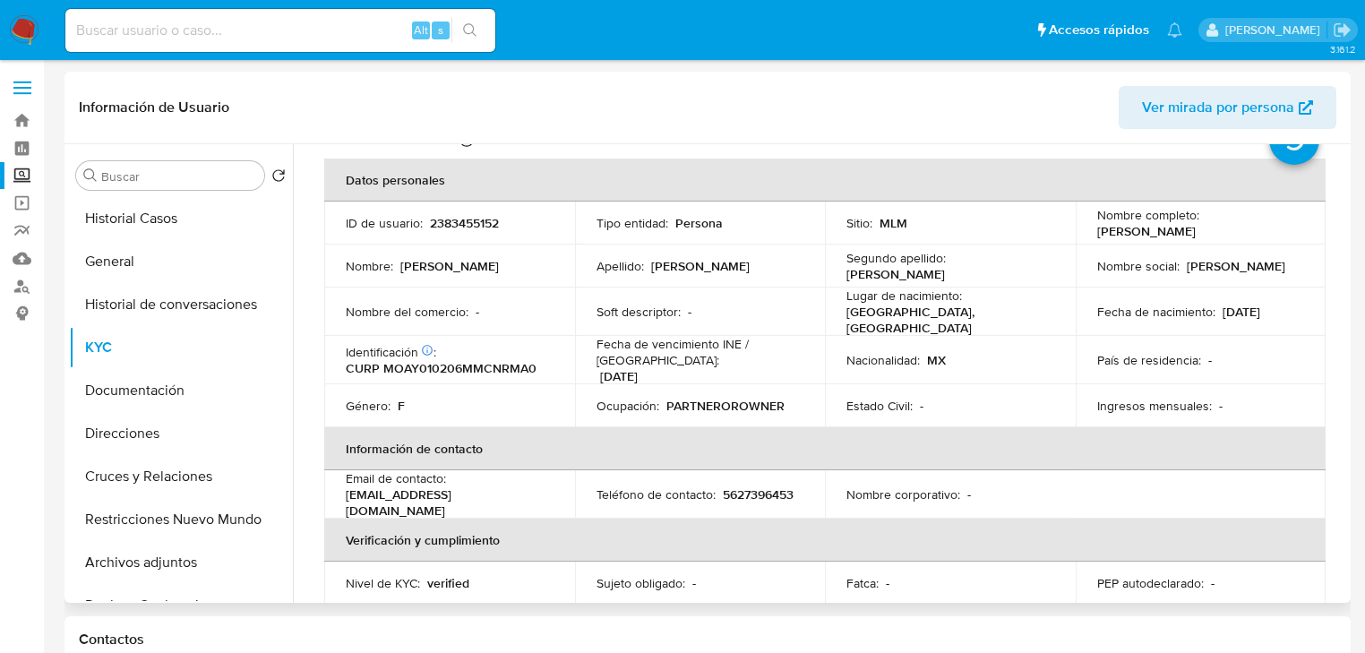
drag, startPoint x: 1361, startPoint y: 409, endPoint x: 1210, endPoint y: 383, distance: 153.8
click at [219, 38] on input at bounding box center [280, 30] width 430 height 23
paste input "542240792"
type input "542240792"
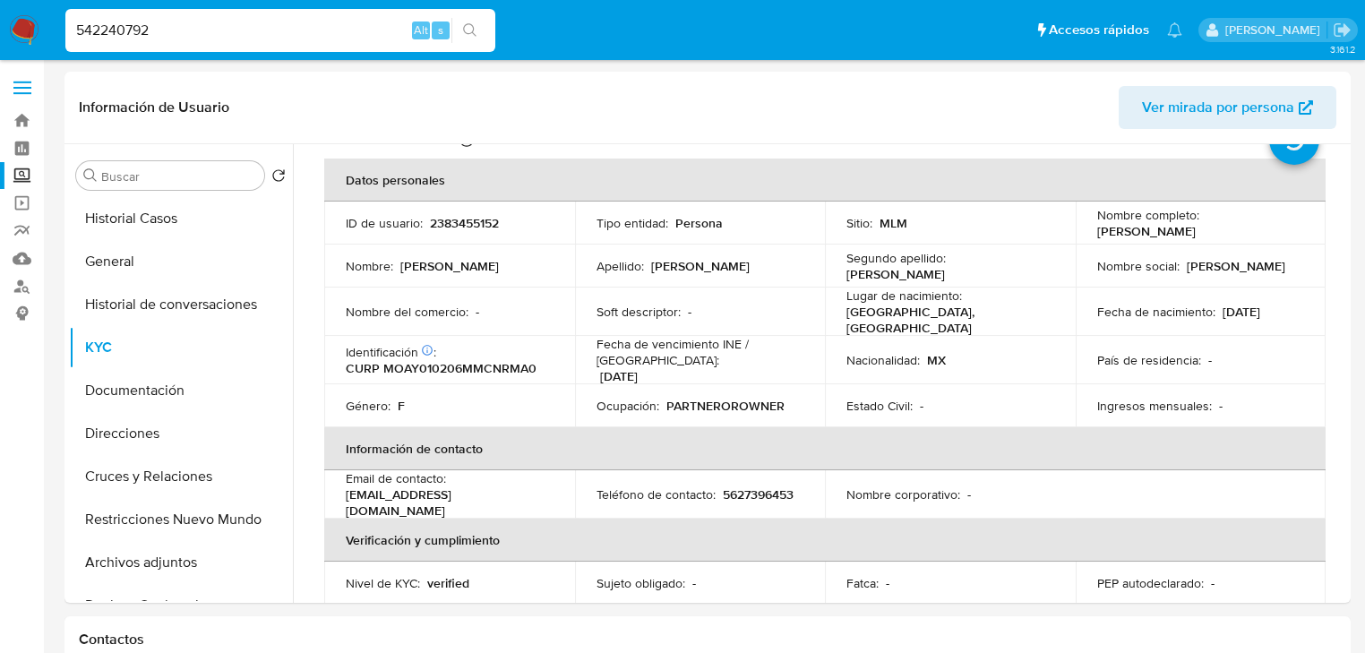
drag, startPoint x: 456, startPoint y: 36, endPoint x: 429, endPoint y: 35, distance: 26.9
click at [459, 35] on button "search-icon" at bounding box center [470, 30] width 37 height 25
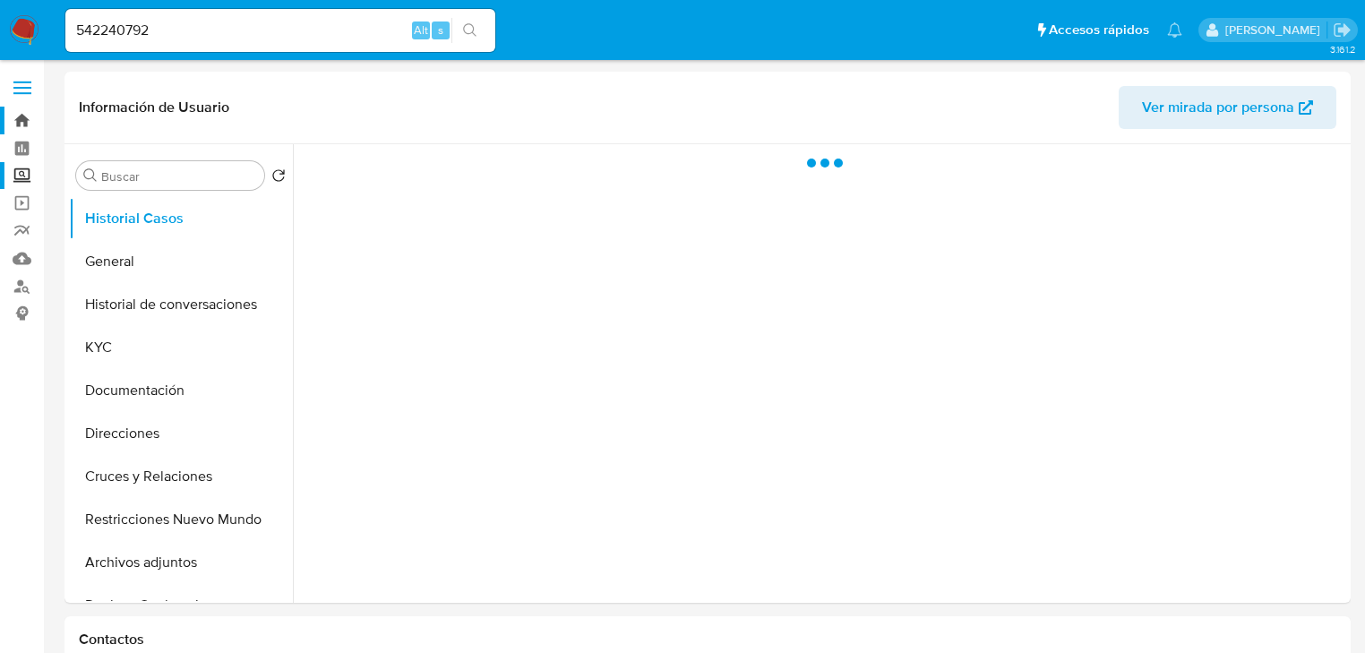
select select "10"
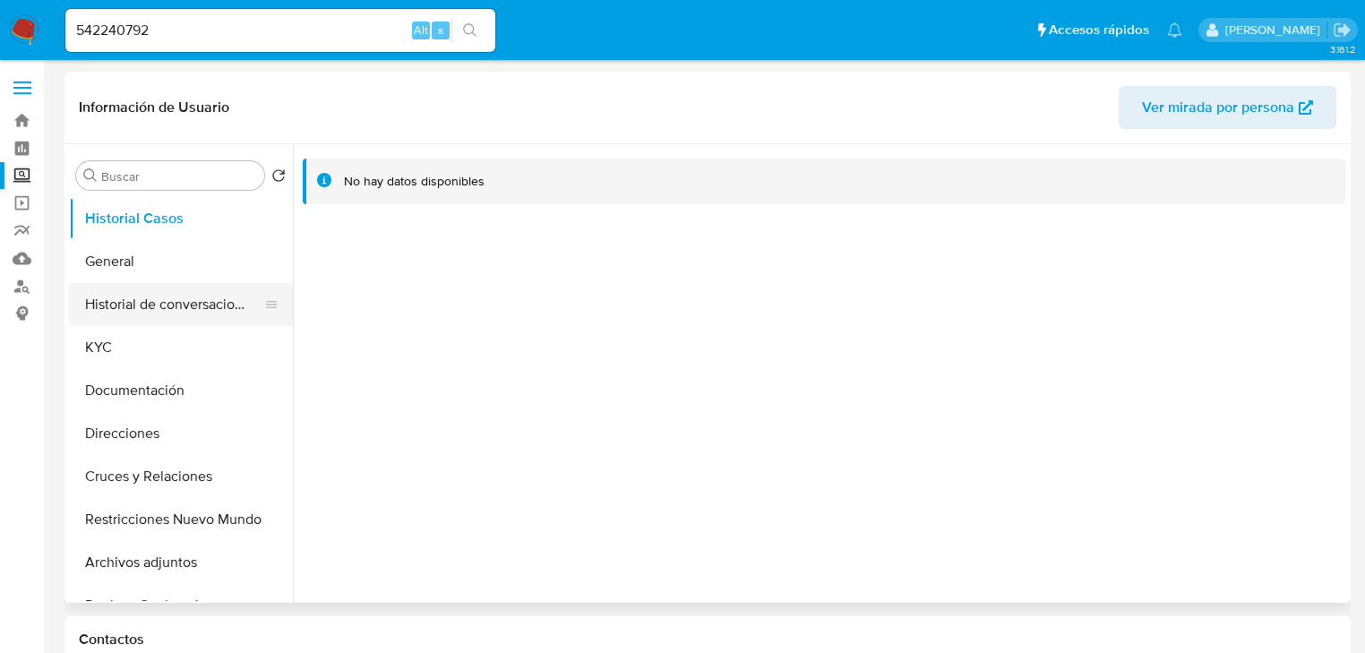
click at [157, 290] on button "Historial de conversaciones" at bounding box center [174, 304] width 210 height 43
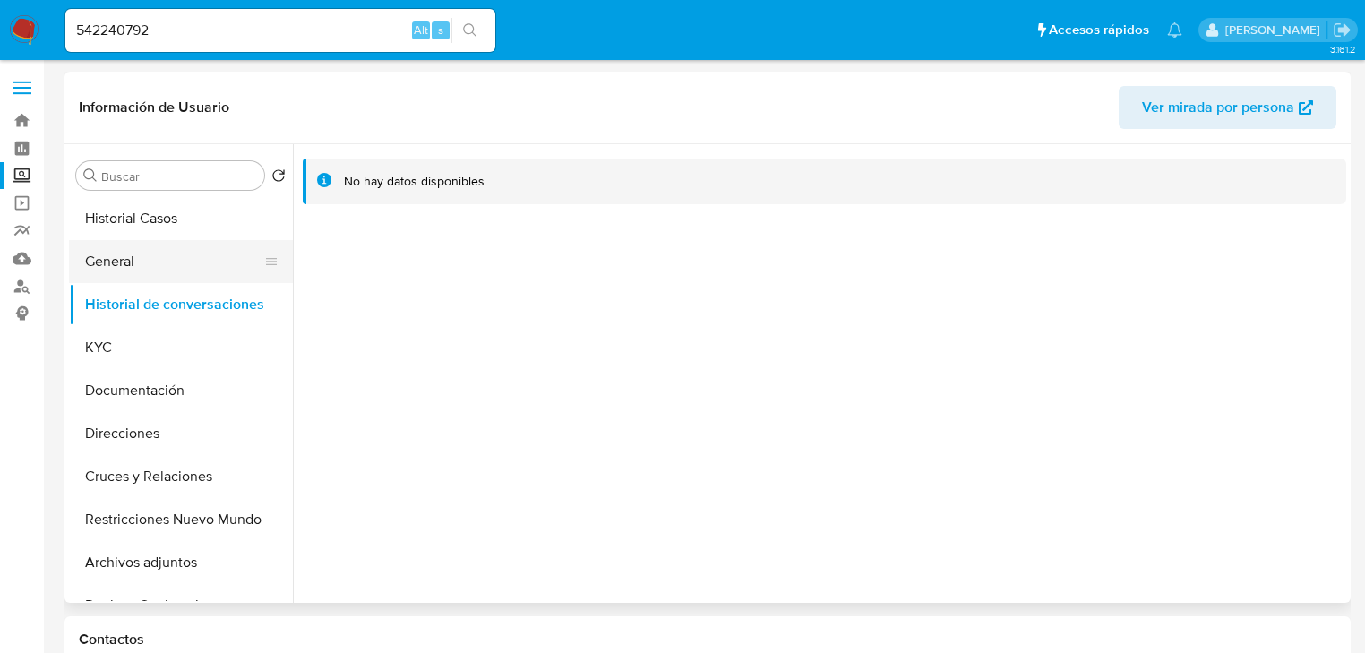
drag, startPoint x: 118, startPoint y: 237, endPoint x: 117, endPoint y: 264, distance: 27.8
click at [117, 240] on ul "Historial Casos General Historial de conversaciones KYC Documentación Direccion…" at bounding box center [181, 399] width 224 height 404
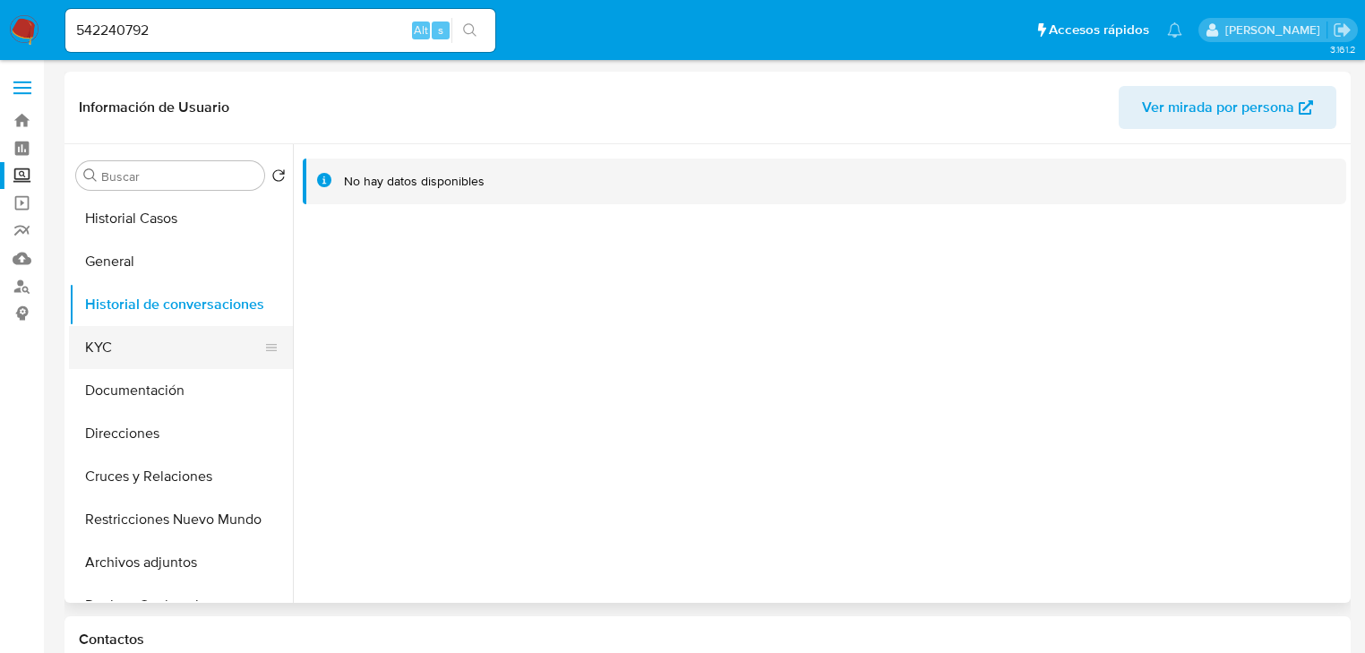
click at [107, 344] on button "KYC" at bounding box center [174, 347] width 210 height 43
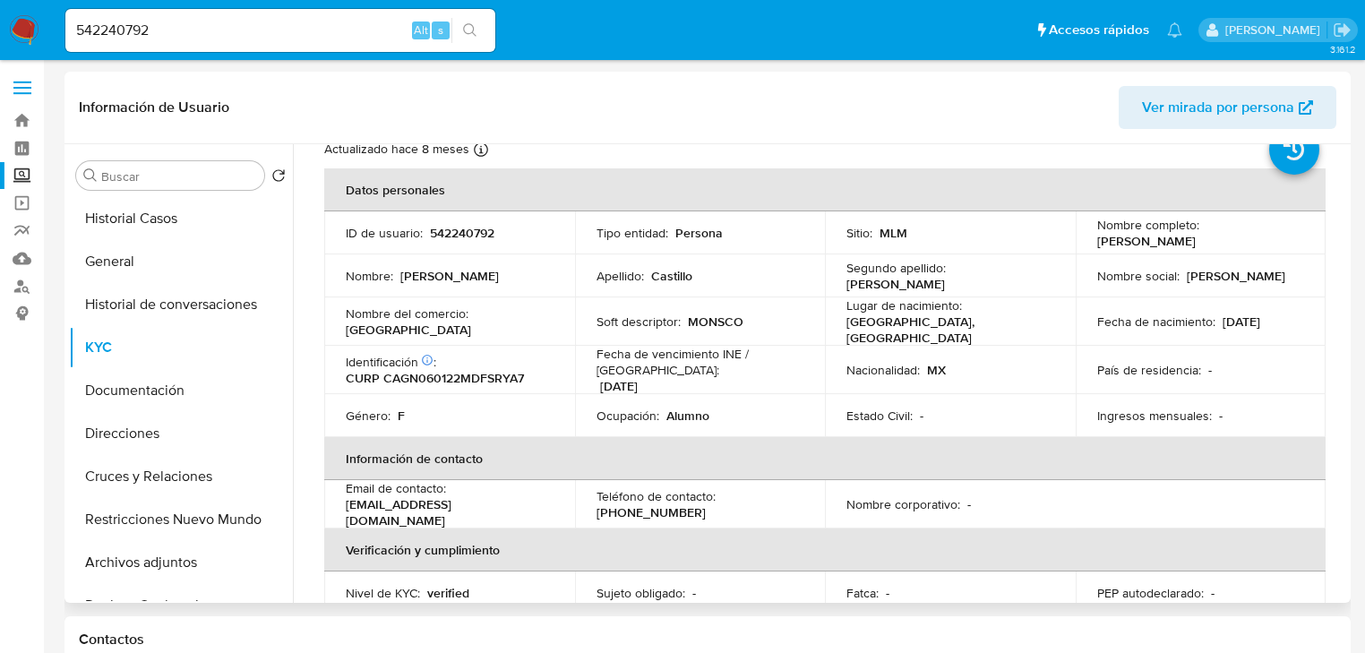
scroll to position [56, 0]
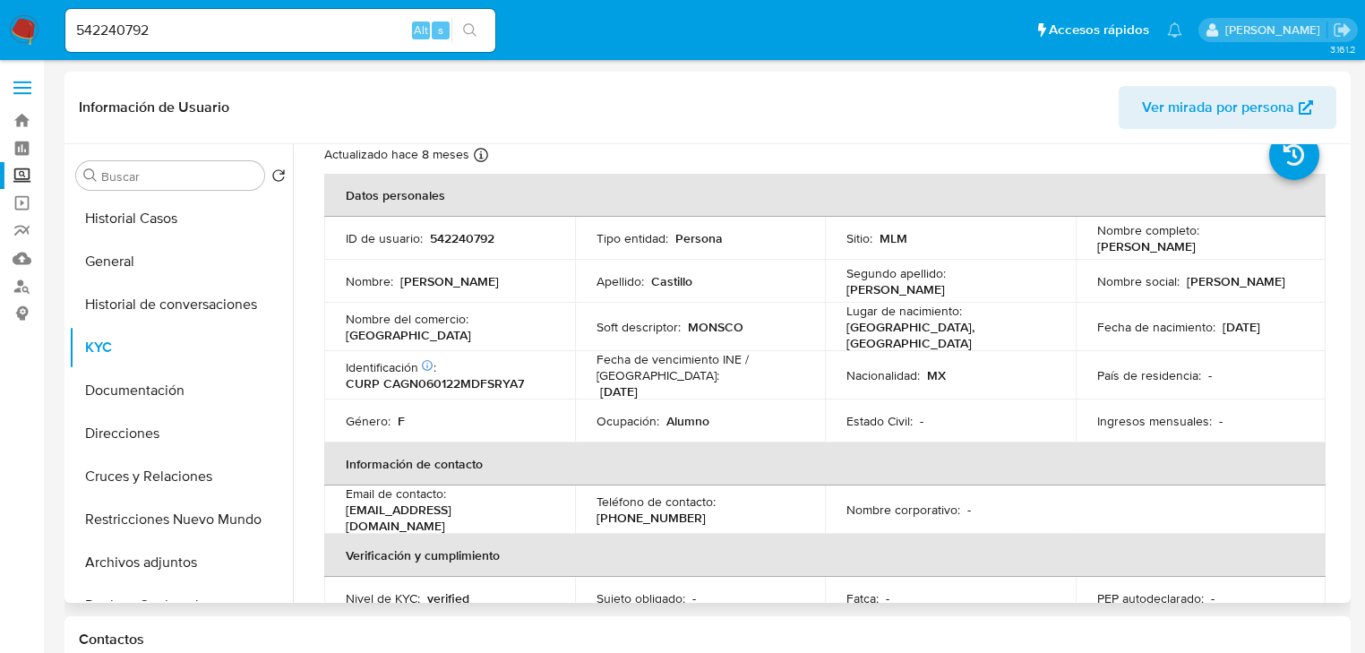
click at [1062, 465] on th "Información de contacto" at bounding box center [825, 464] width 1002 height 43
drag, startPoint x: 161, startPoint y: 29, endPoint x: 441, endPoint y: 68, distance: 282.3
click at [11, 11] on nav "Pausado Ver notificaciones 542240792 Alt s Accesos rápidos Presiona las siguien…" at bounding box center [682, 30] width 1365 height 60
paste input "2712043624"
type input "2712043624"
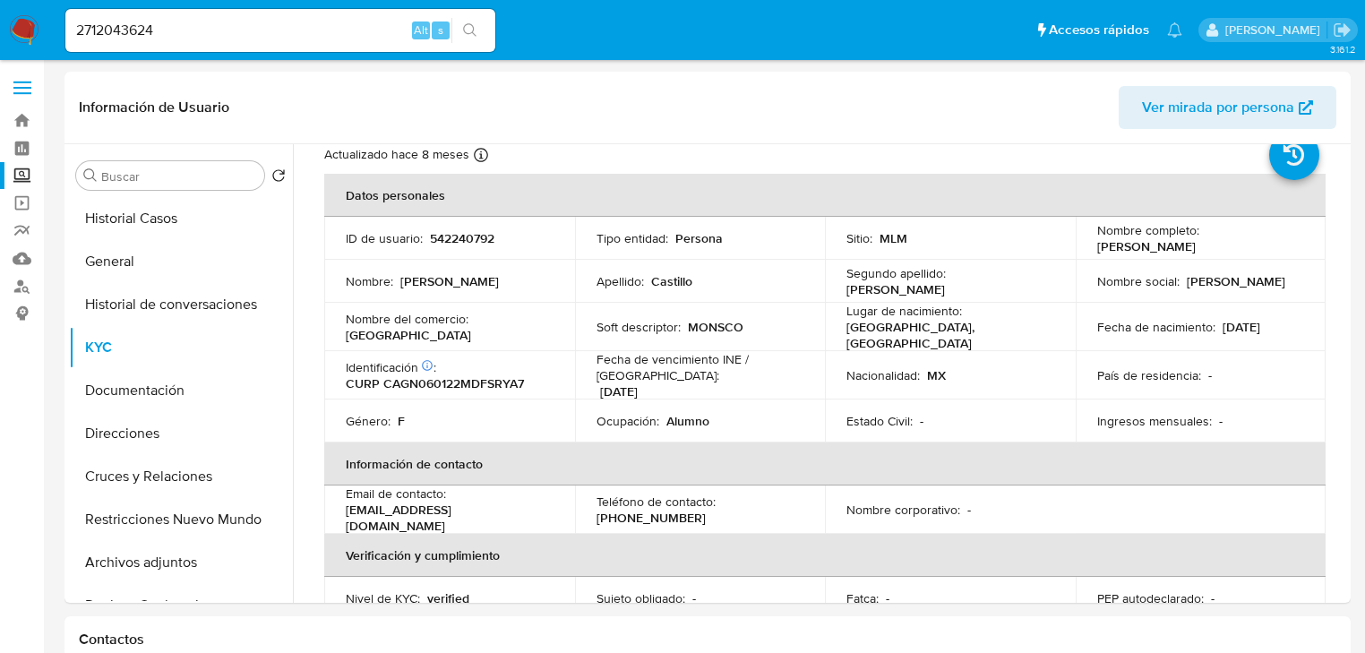
click at [473, 29] on icon "search-icon" at bounding box center [470, 30] width 14 height 14
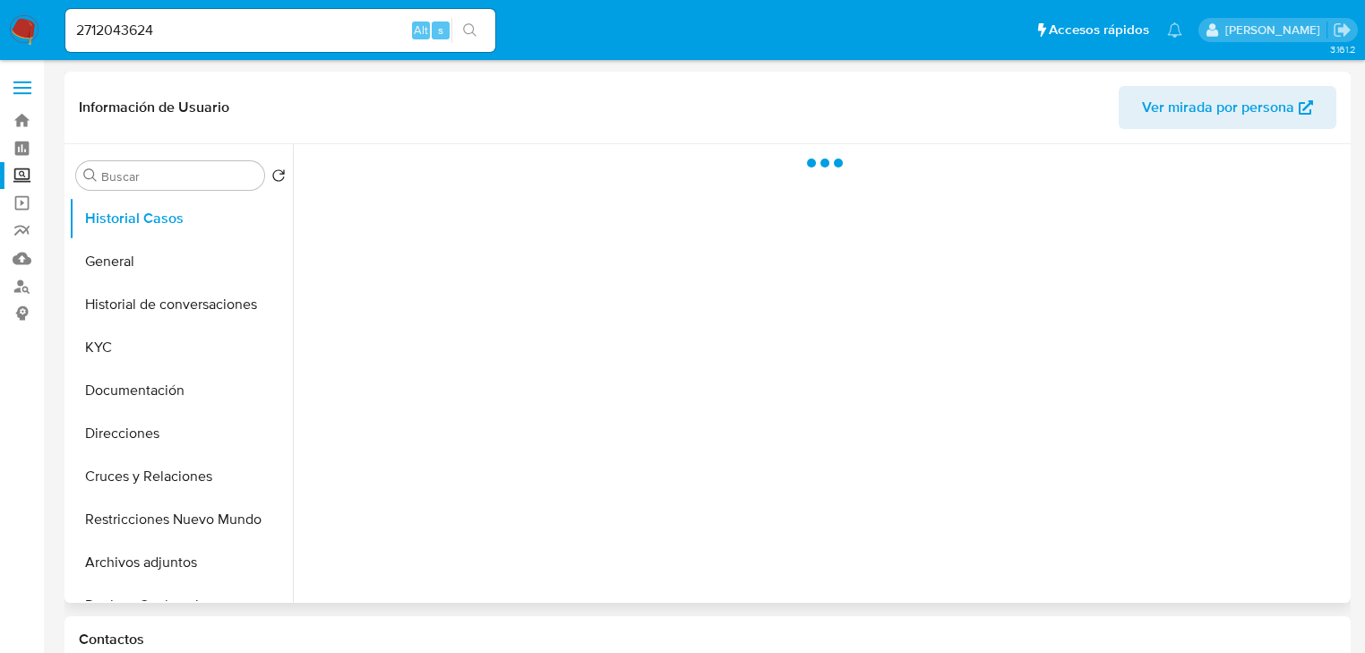
select select "10"
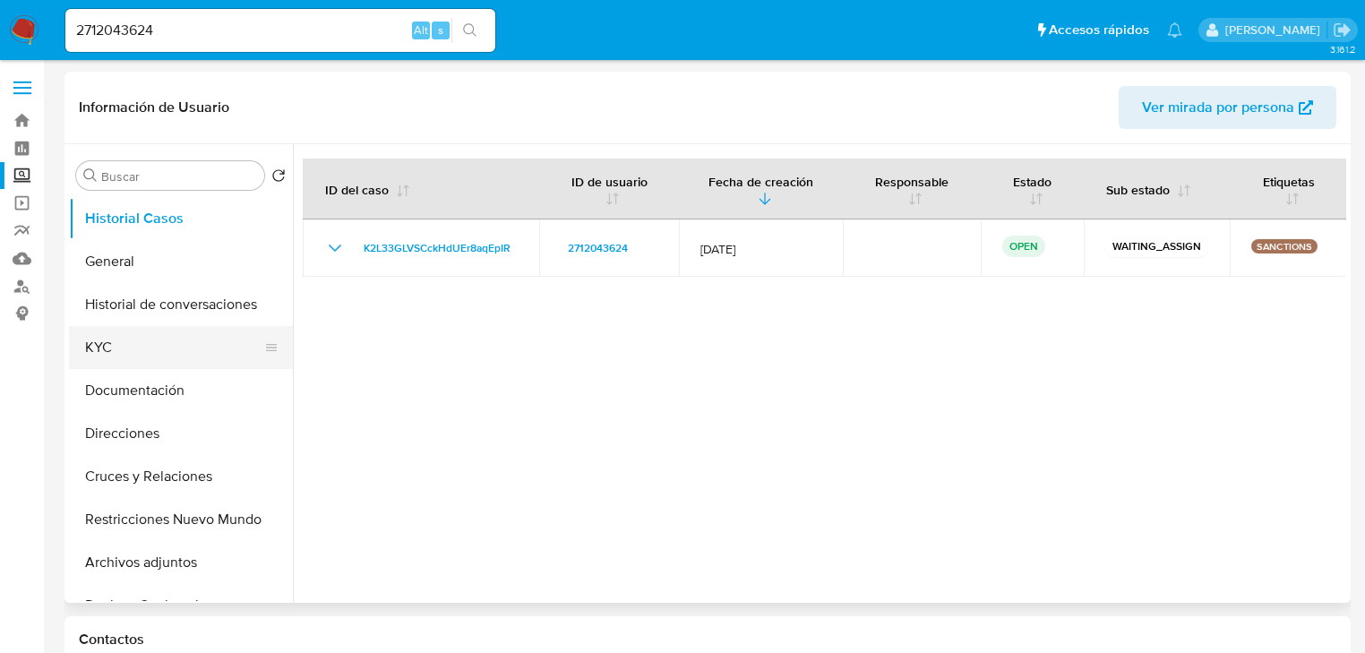
drag, startPoint x: 134, startPoint y: 340, endPoint x: 215, endPoint y: 331, distance: 82.1
click at [134, 340] on button "KYC" at bounding box center [174, 347] width 210 height 43
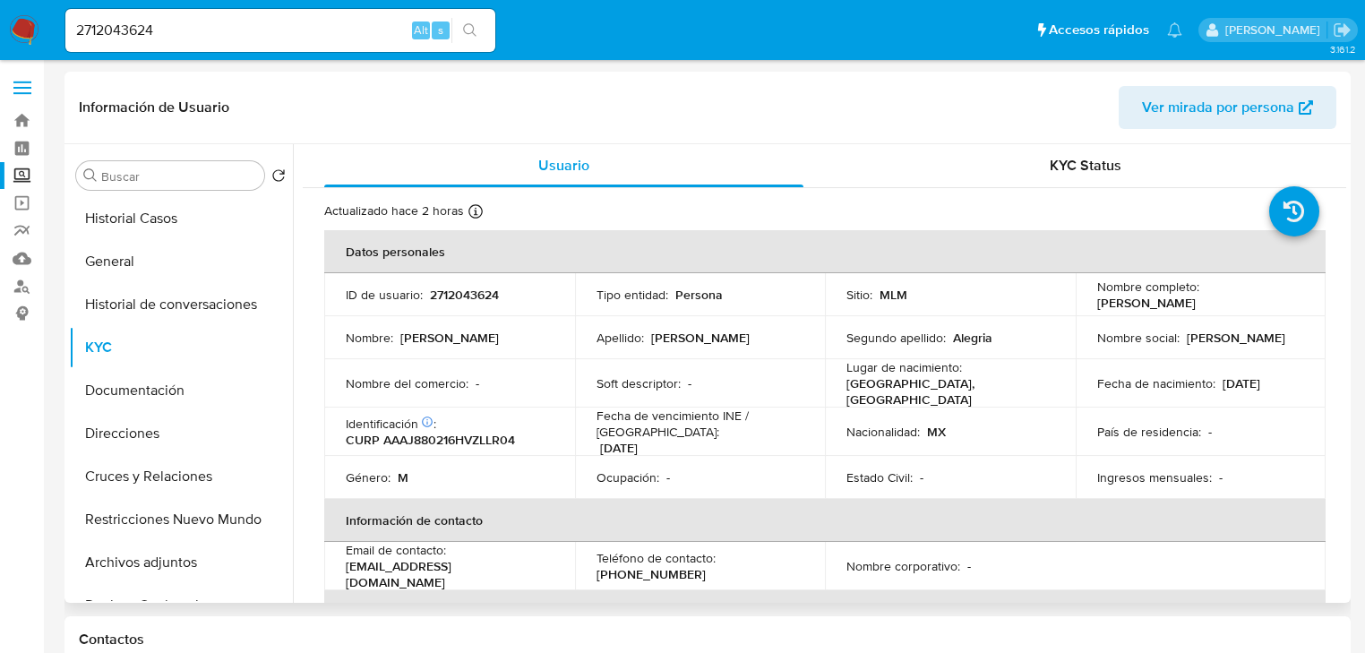
drag, startPoint x: 1095, startPoint y: 305, endPoint x: 1271, endPoint y: 302, distance: 176.5
click at [1271, 302] on div "Nombre completo : Jorge Alberto Alvarez Alegria" at bounding box center [1202, 295] width 208 height 32
click at [1098, 305] on p "Jorge Alberto Alvarez Alegria" at bounding box center [1147, 303] width 99 height 16
drag, startPoint x: 1094, startPoint y: 302, endPoint x: 1294, endPoint y: 302, distance: 199.8
click at [1294, 302] on div "Nombre completo : Jorge Alberto Alvarez Alegria" at bounding box center [1202, 295] width 208 height 32
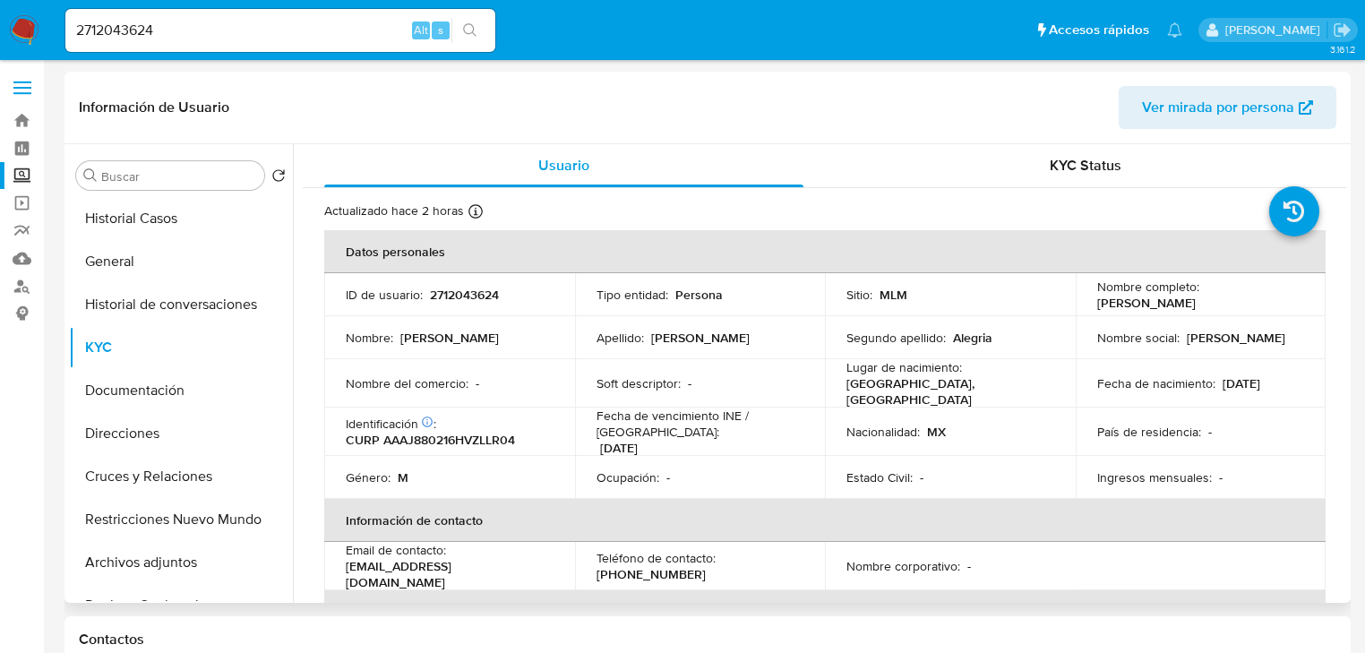
copy p "Jorge Alberto Alvarez Alegria"
click at [127, 264] on button "General" at bounding box center [174, 261] width 210 height 43
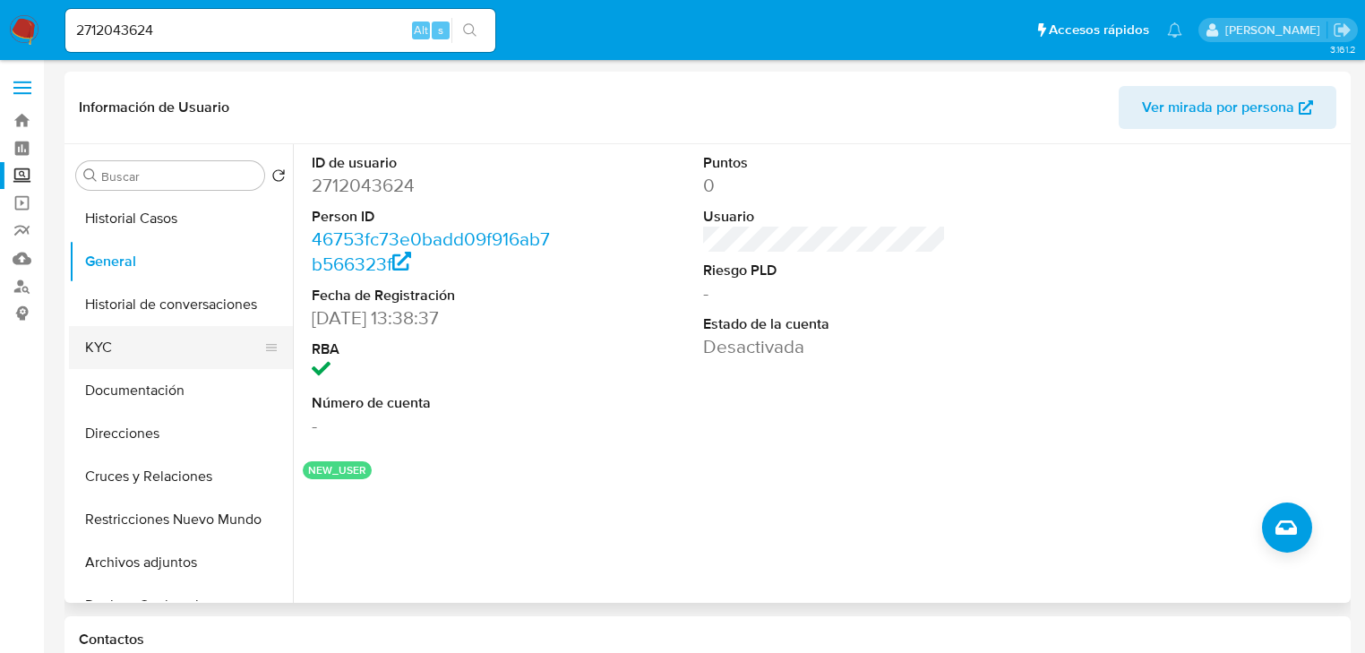
drag, startPoint x: 102, startPoint y: 340, endPoint x: 130, endPoint y: 340, distance: 27.8
click at [103, 340] on button "KYC" at bounding box center [174, 347] width 210 height 43
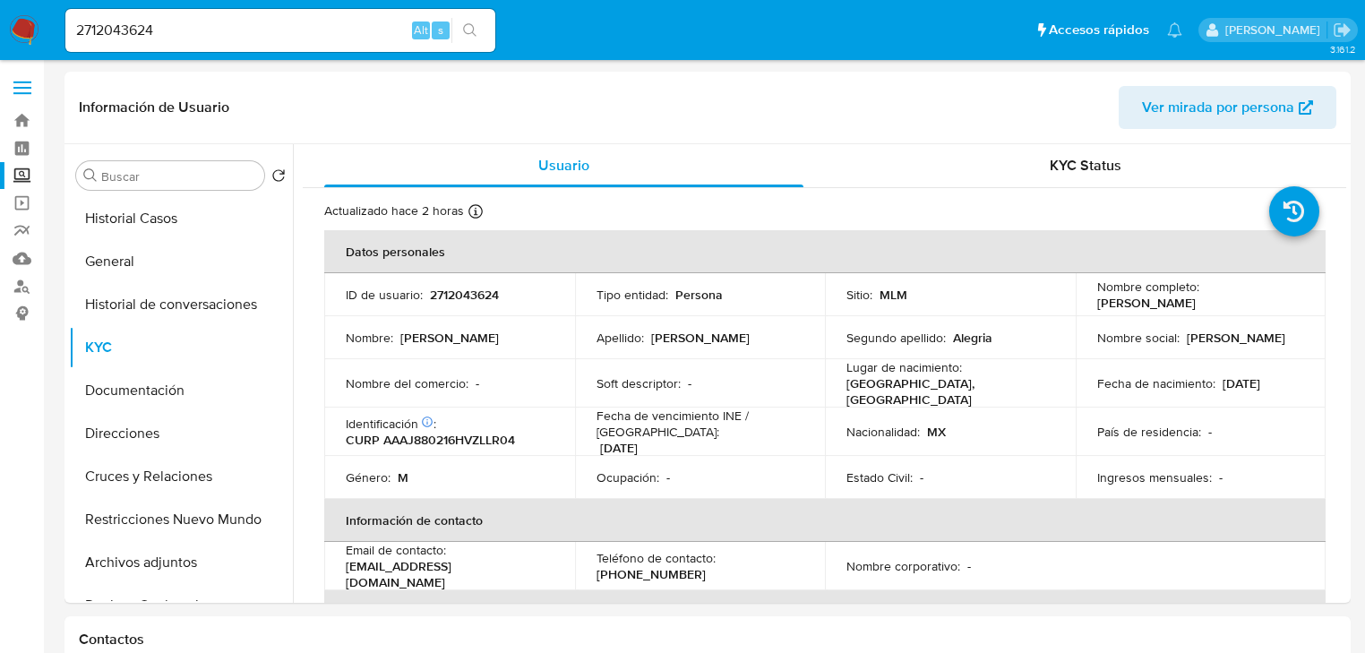
click at [33, 34] on img at bounding box center [24, 30] width 30 height 30
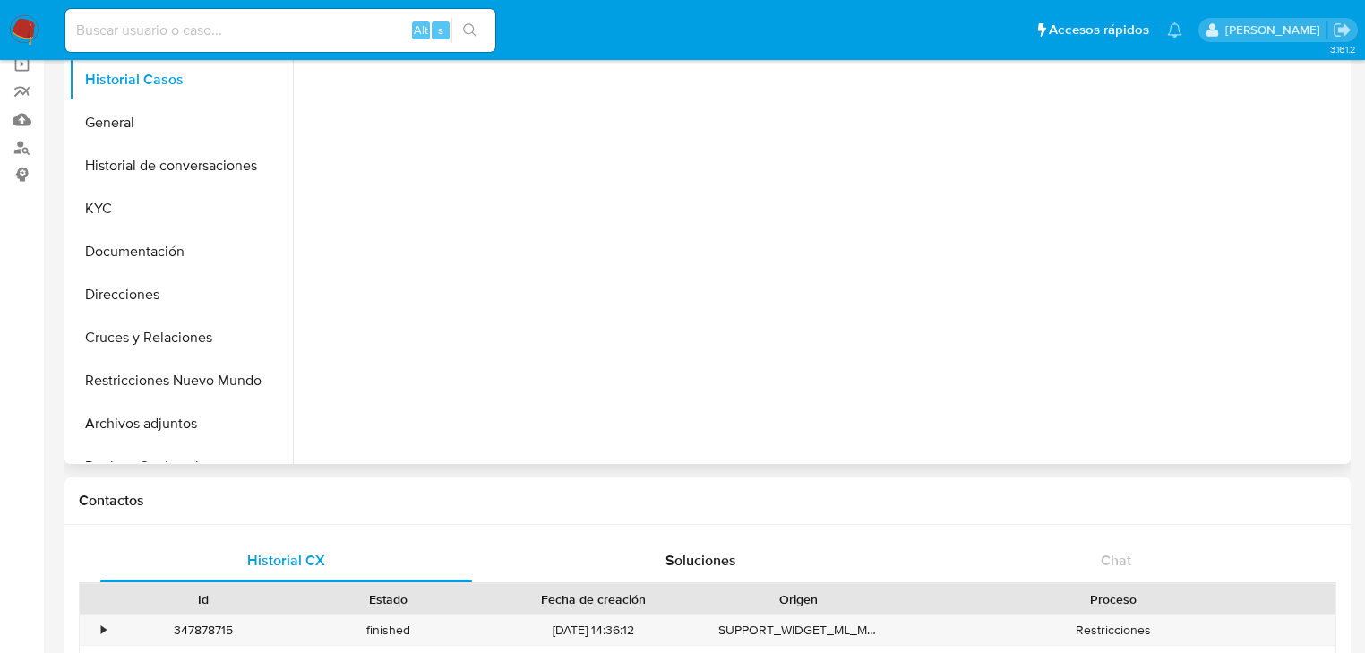
scroll to position [72, 0]
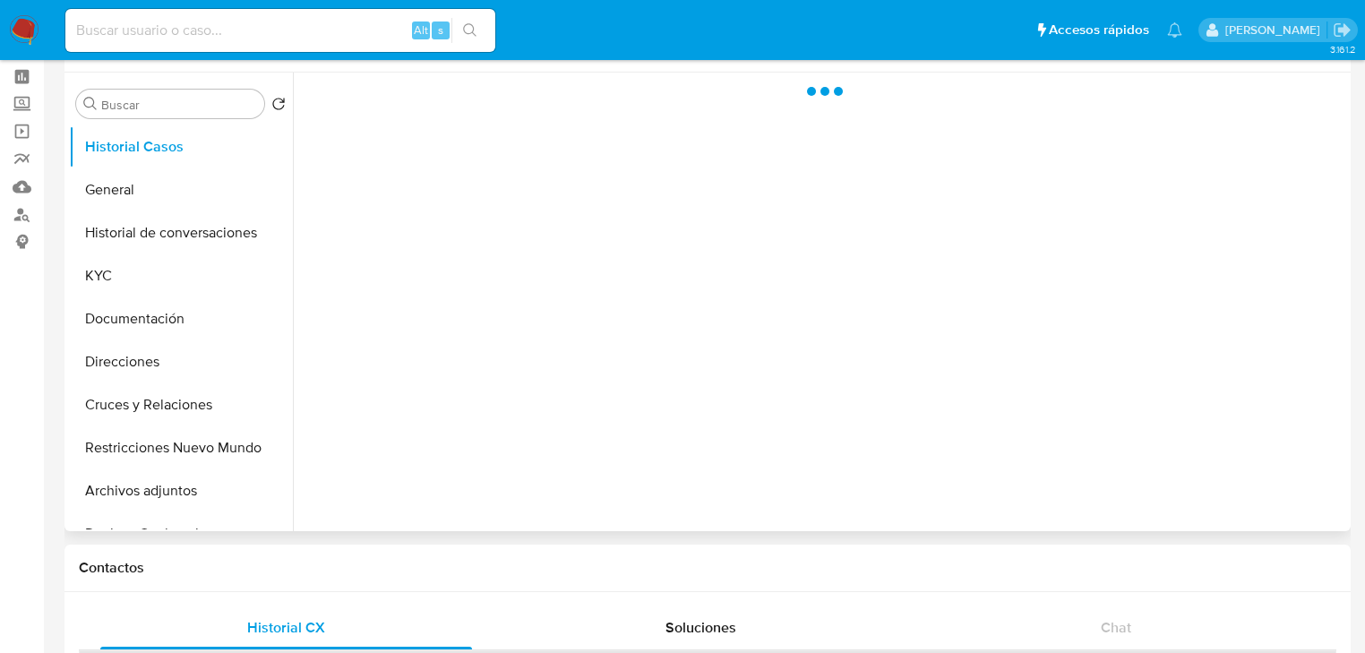
select select "10"
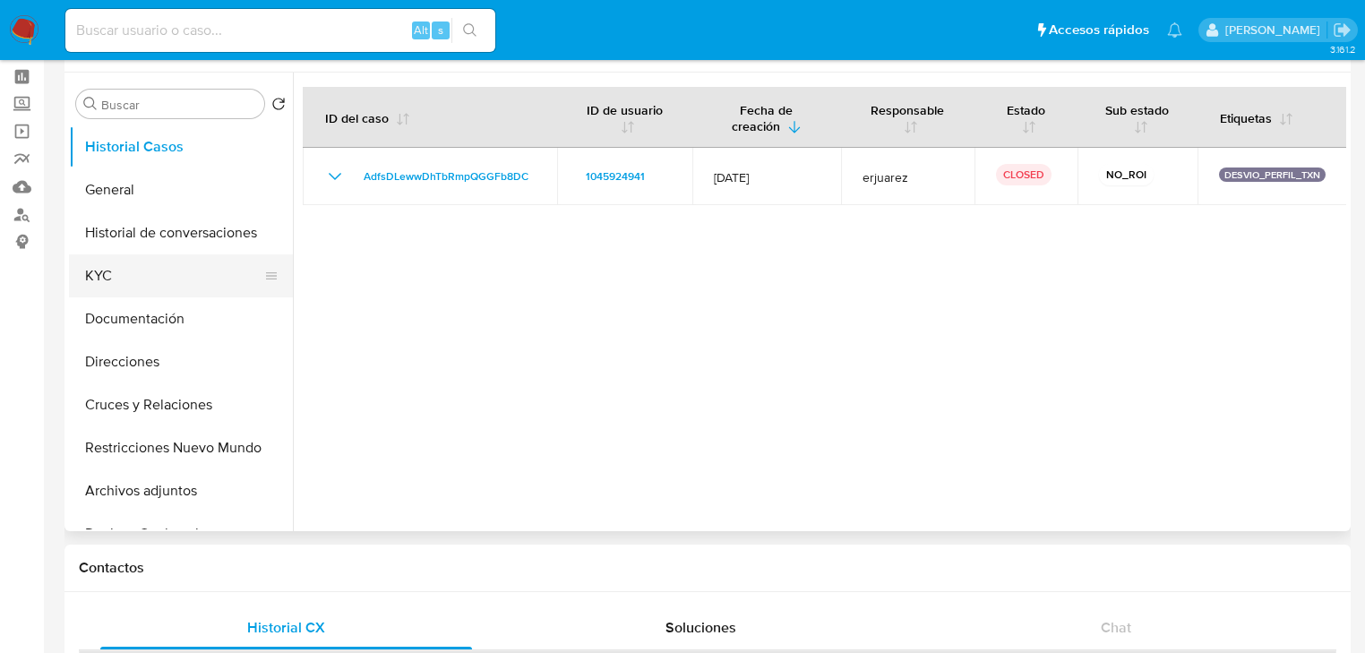
click at [94, 280] on button "KYC" at bounding box center [174, 275] width 210 height 43
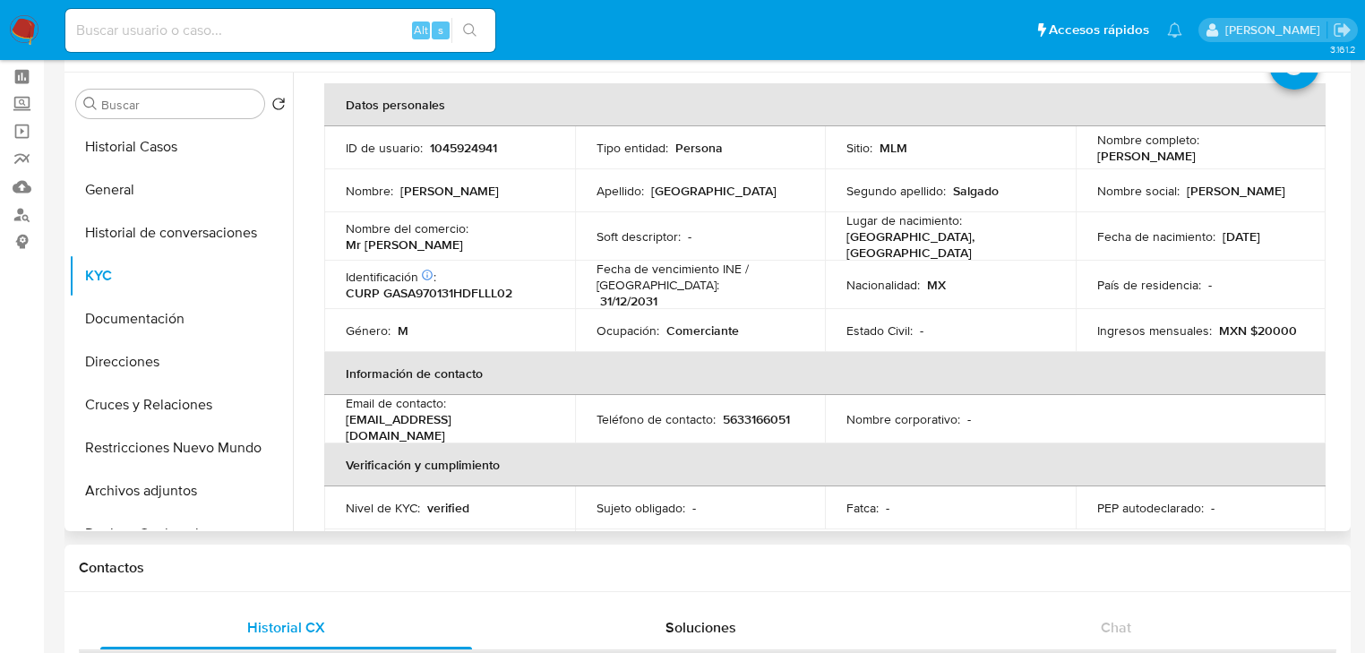
scroll to position [0, 0]
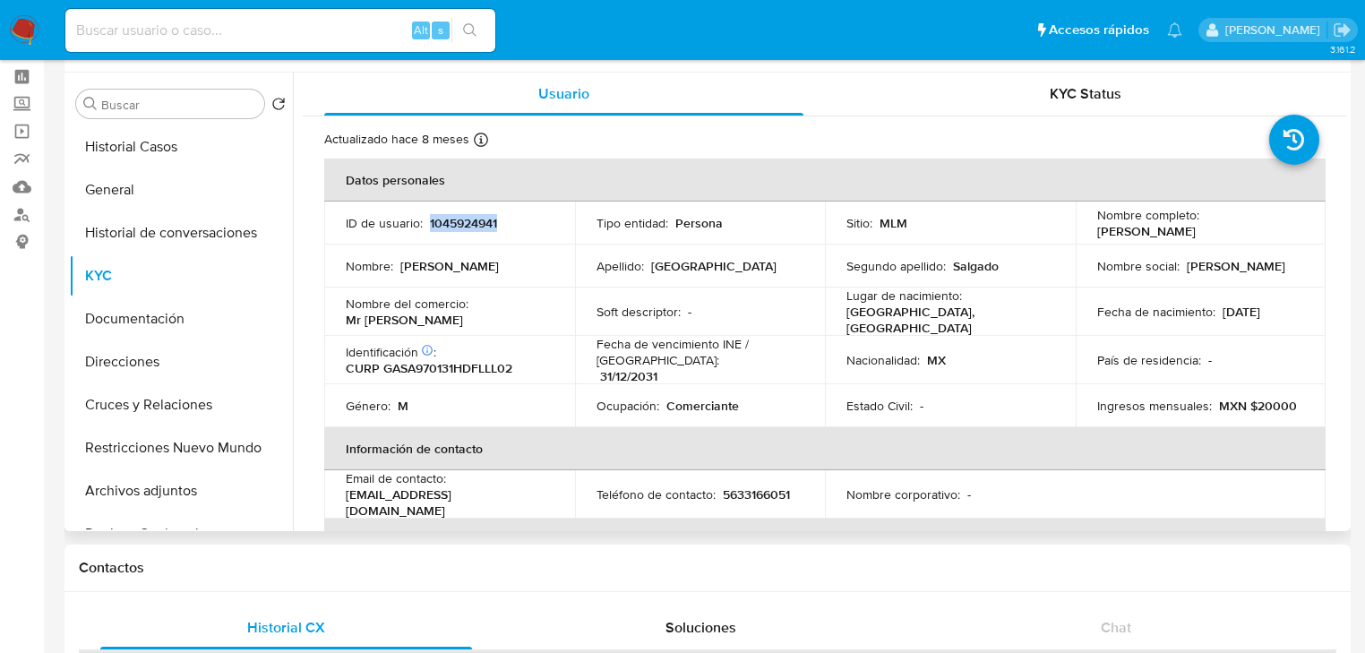
drag, startPoint x: 426, startPoint y: 222, endPoint x: 441, endPoint y: 243, distance: 25.1
click at [530, 223] on div "ID de usuario : 1045924941" at bounding box center [450, 223] width 208 height 16
copy p "1045924941"
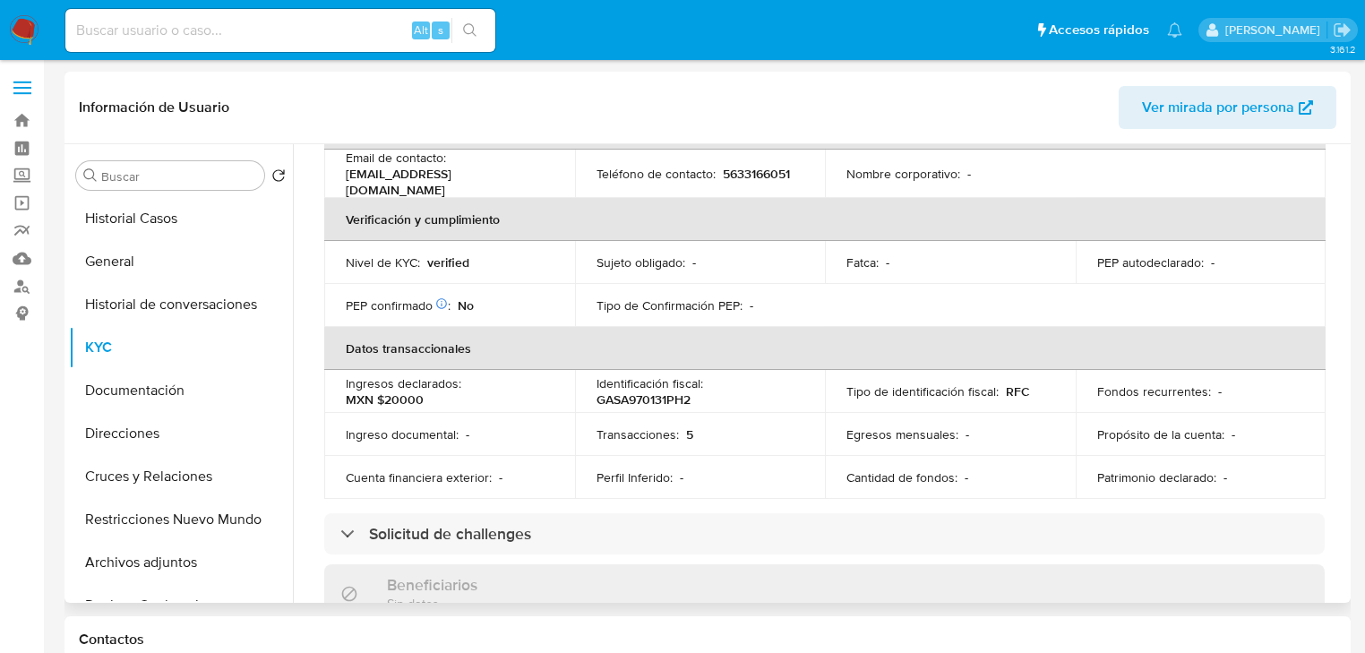
scroll to position [110, 0]
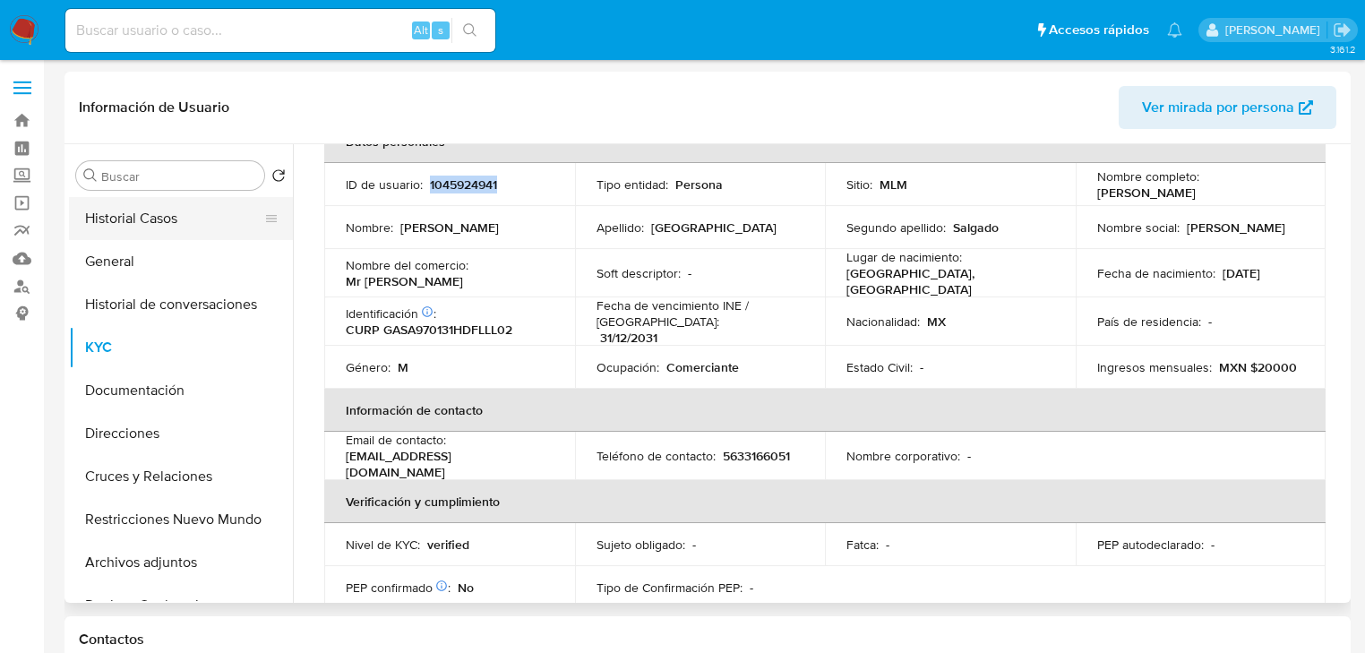
click at [143, 215] on button "Historial Casos" at bounding box center [174, 218] width 210 height 43
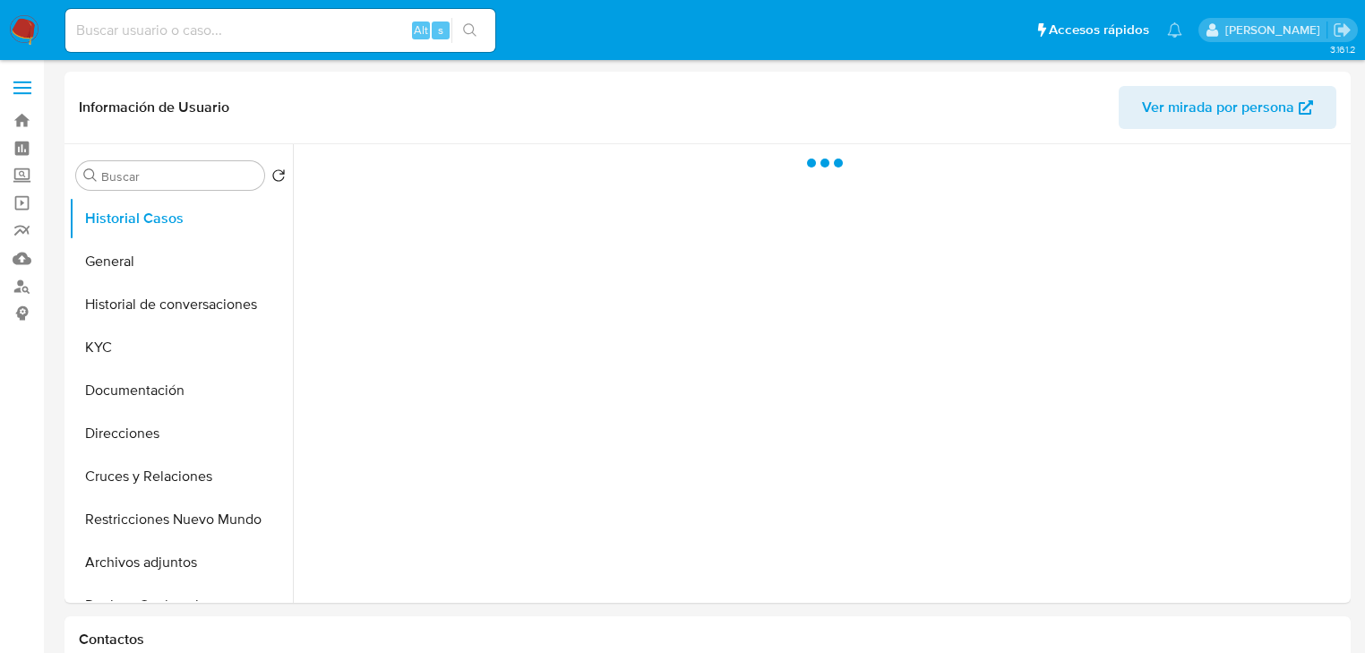
select select "10"
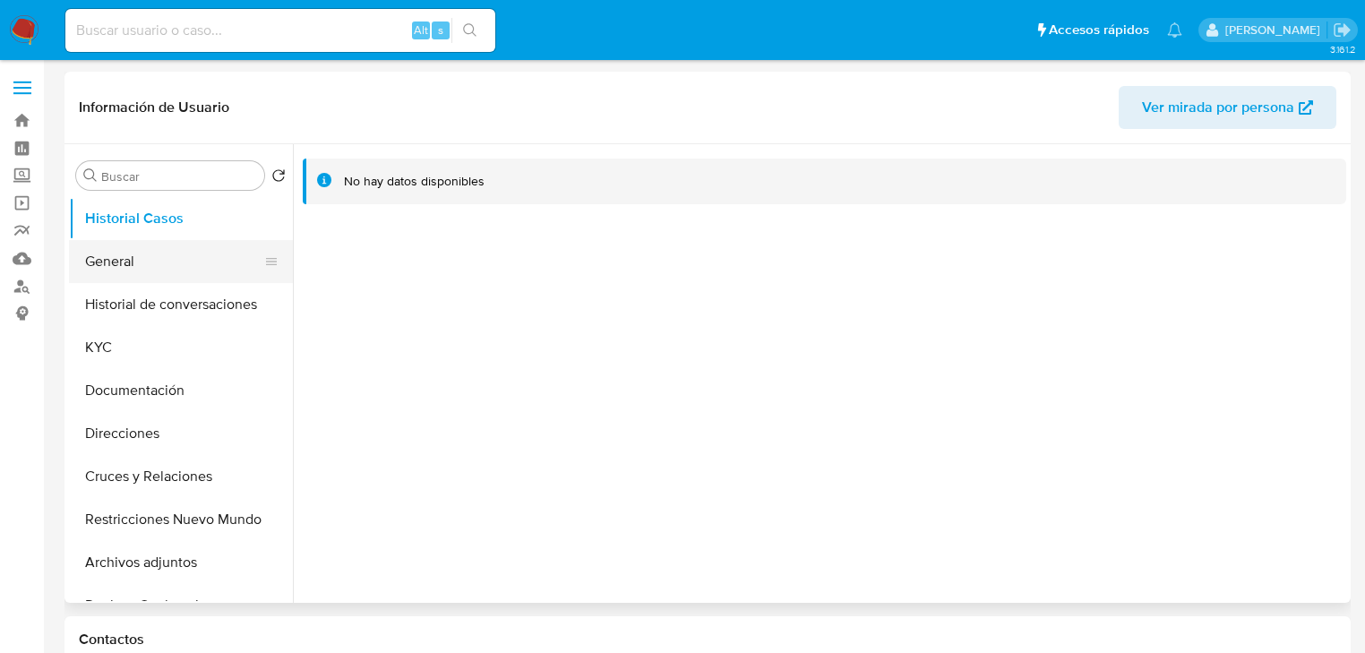
drag, startPoint x: 123, startPoint y: 266, endPoint x: 136, endPoint y: 261, distance: 14.5
click at [123, 266] on button "General" at bounding box center [174, 261] width 210 height 43
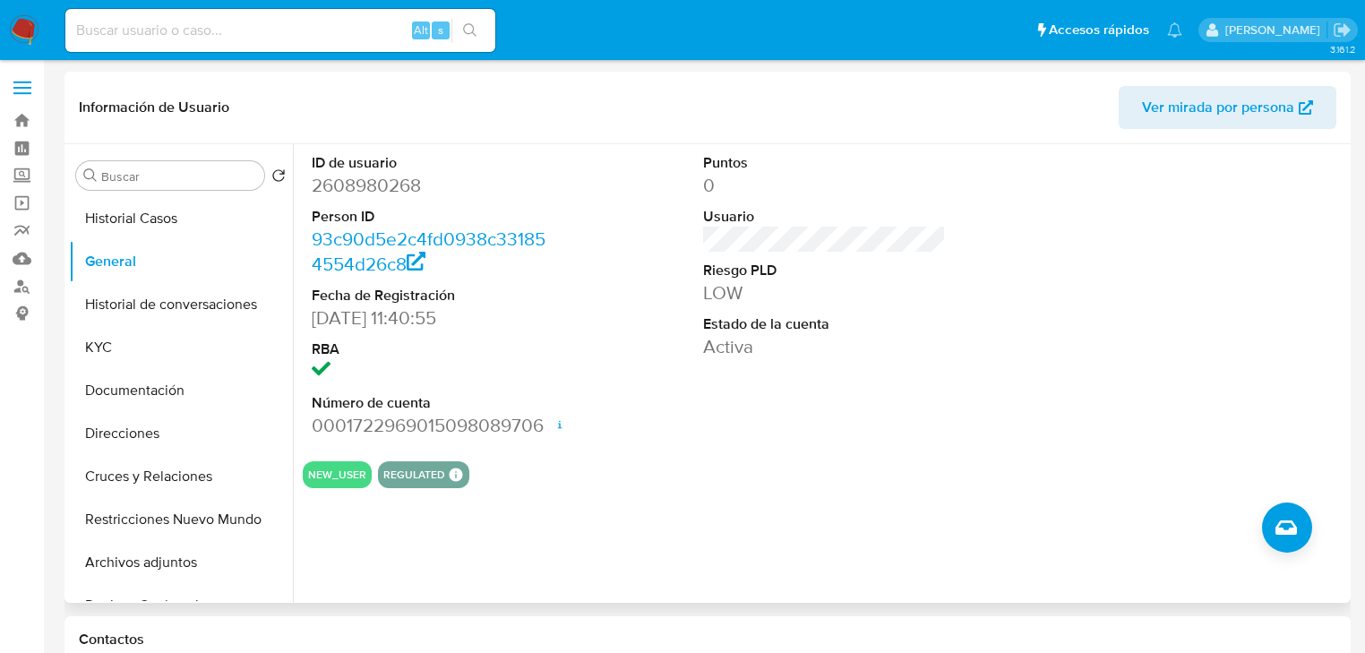
click at [314, 190] on dd "2608980268" at bounding box center [433, 185] width 243 height 25
drag, startPoint x: 310, startPoint y: 187, endPoint x: 538, endPoint y: 194, distance: 228.6
click at [538, 194] on div "ID de usuario 2608980268 Person ID 93c90d5e2c4fd0938c331854554d26c8 Fecha de Re…" at bounding box center [433, 295] width 261 height 303
copy dd "2608980268"
drag, startPoint x: 111, startPoint y: 344, endPoint x: 142, endPoint y: 340, distance: 31.7
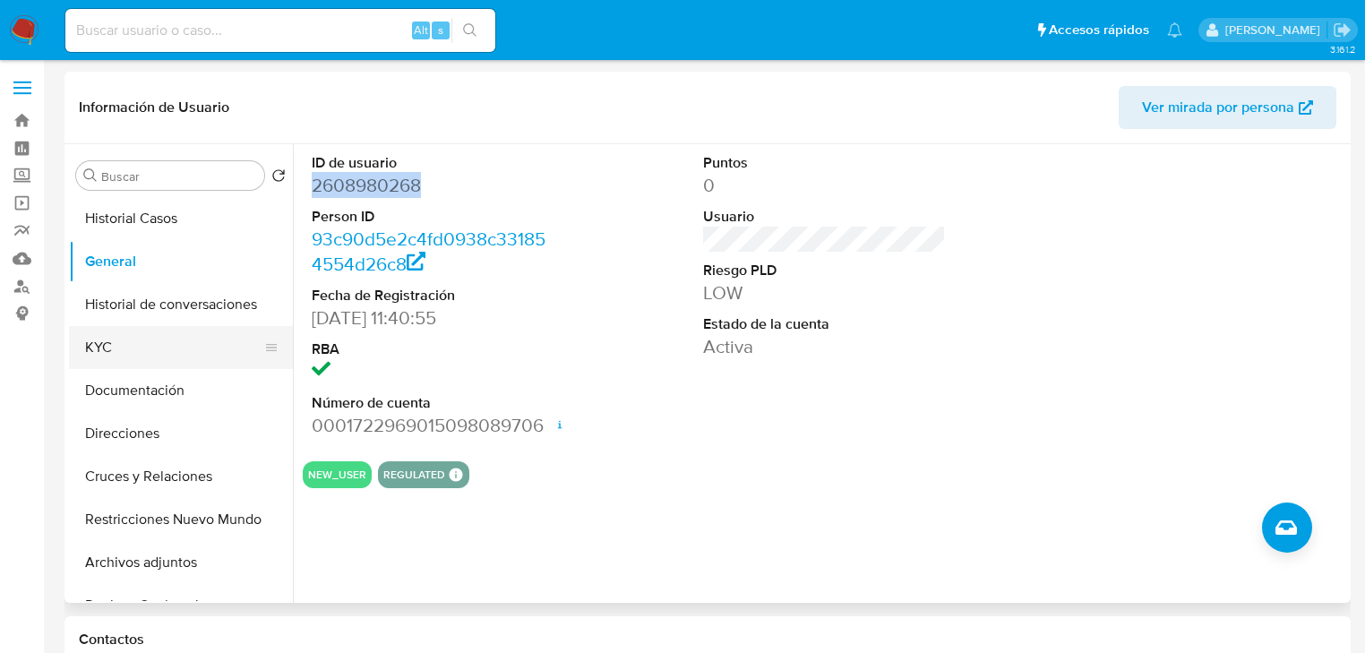
click at [113, 344] on button "KYC" at bounding box center [174, 347] width 210 height 43
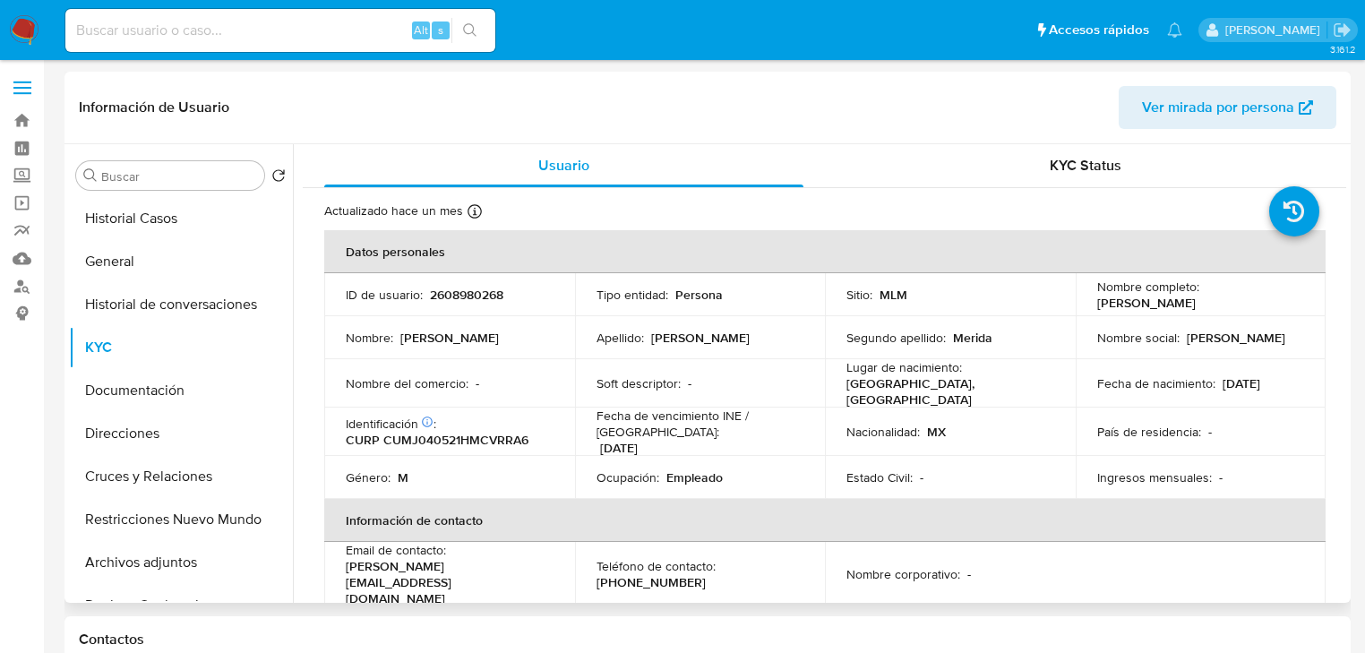
click at [957, 360] on td "Lugar de nacimiento : MEXICO, MÉXICO" at bounding box center [950, 383] width 251 height 48
click at [228, 32] on input at bounding box center [280, 30] width 430 height 23
paste input "RODOLFO MORALES PEREZ"
type input "RODOLFO MORALES PEREZ"
click at [482, 34] on button "search-icon" at bounding box center [470, 30] width 37 height 25
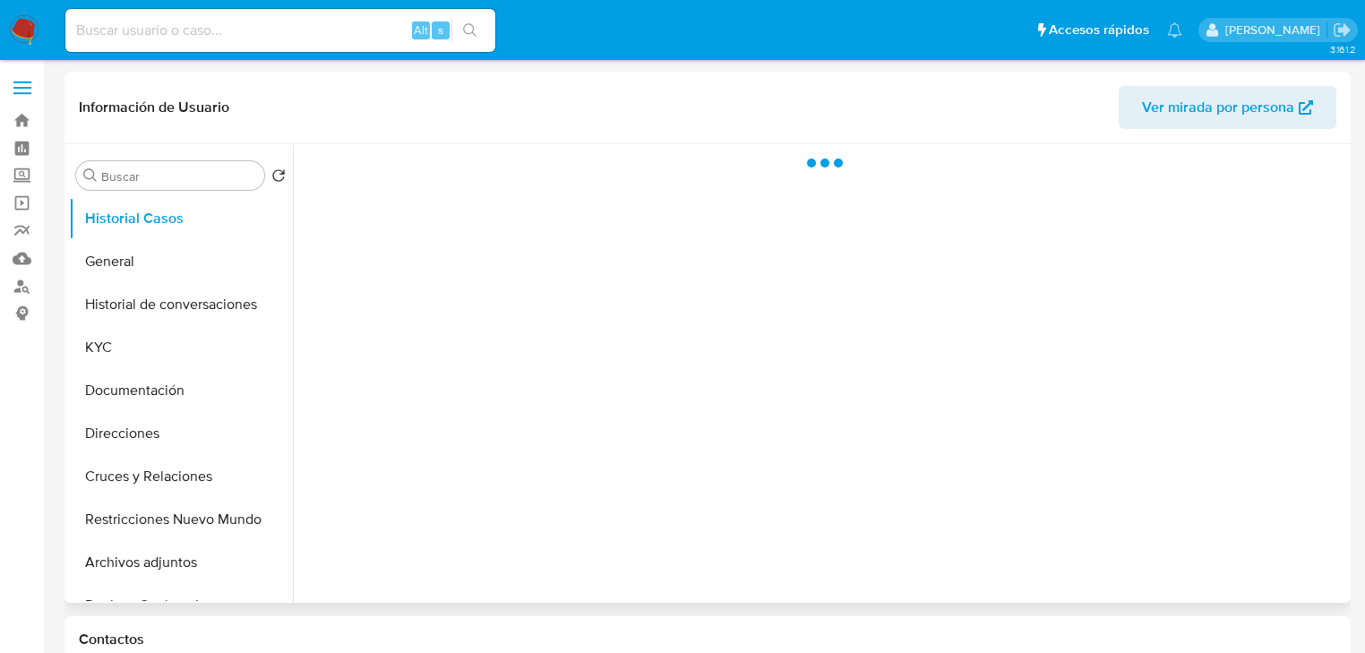
select select "10"
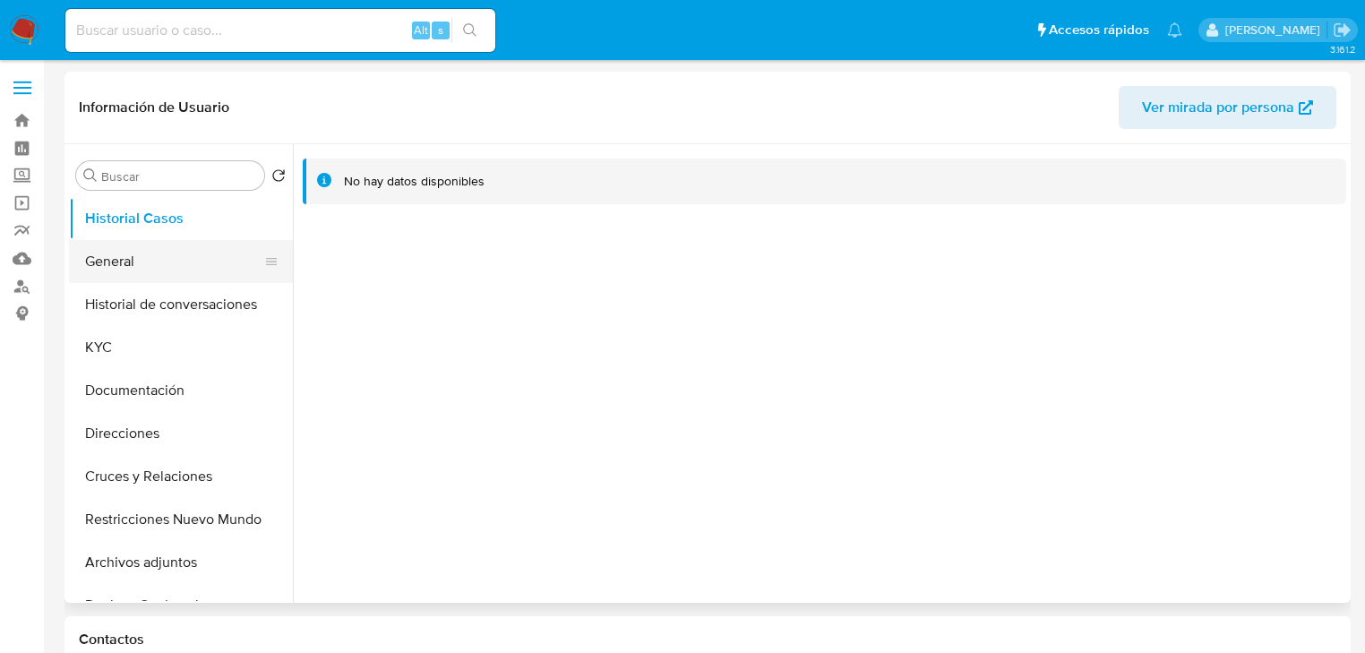
click at [162, 253] on button "General" at bounding box center [174, 261] width 210 height 43
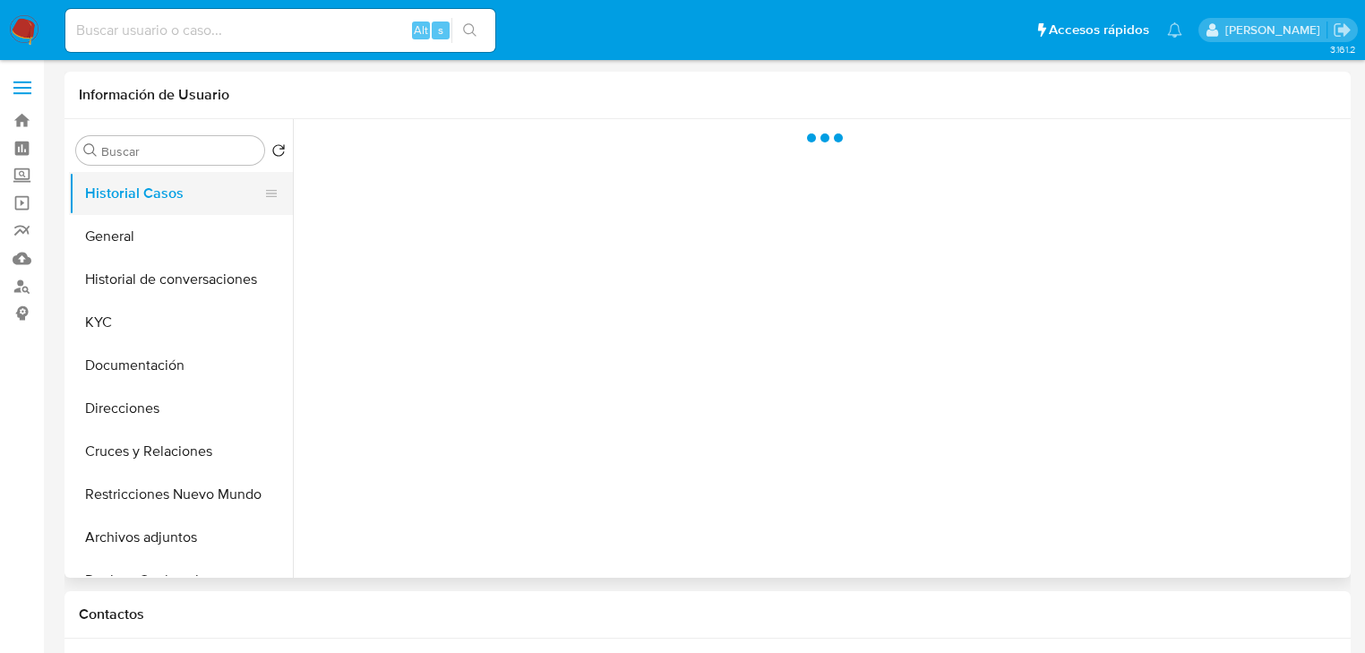
select select "10"
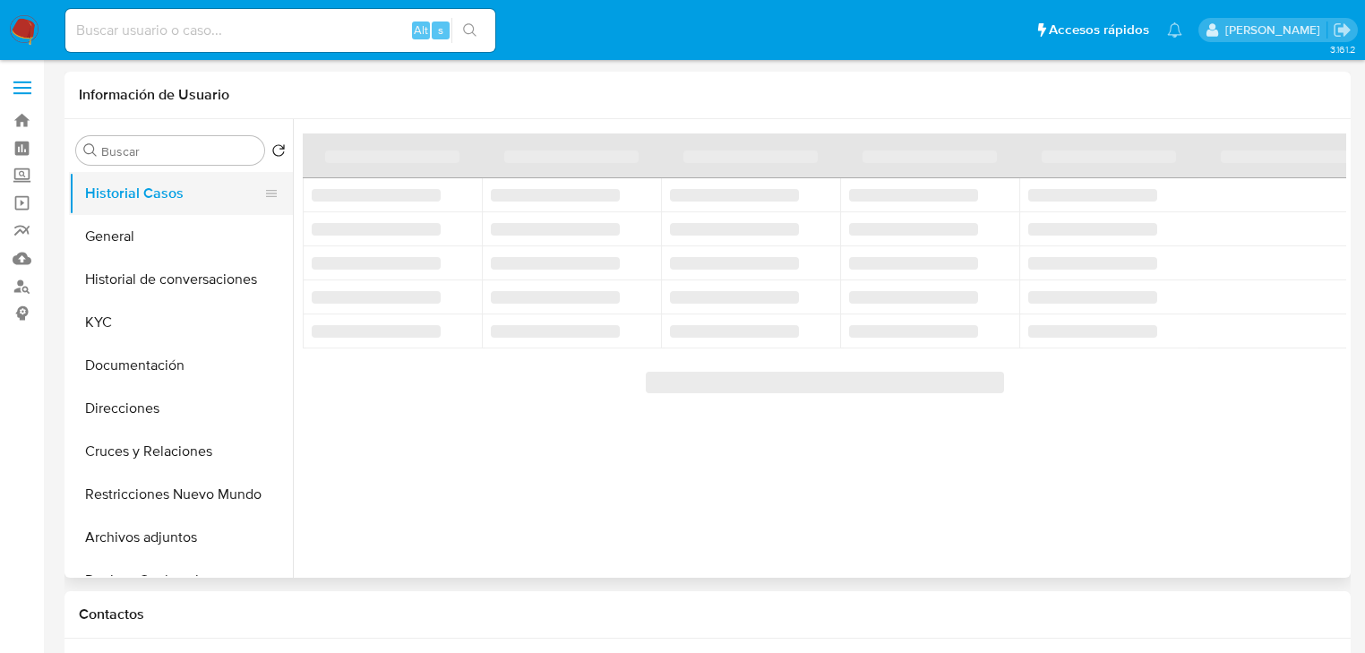
click at [79, 211] on button "Historial Casos" at bounding box center [174, 193] width 210 height 43
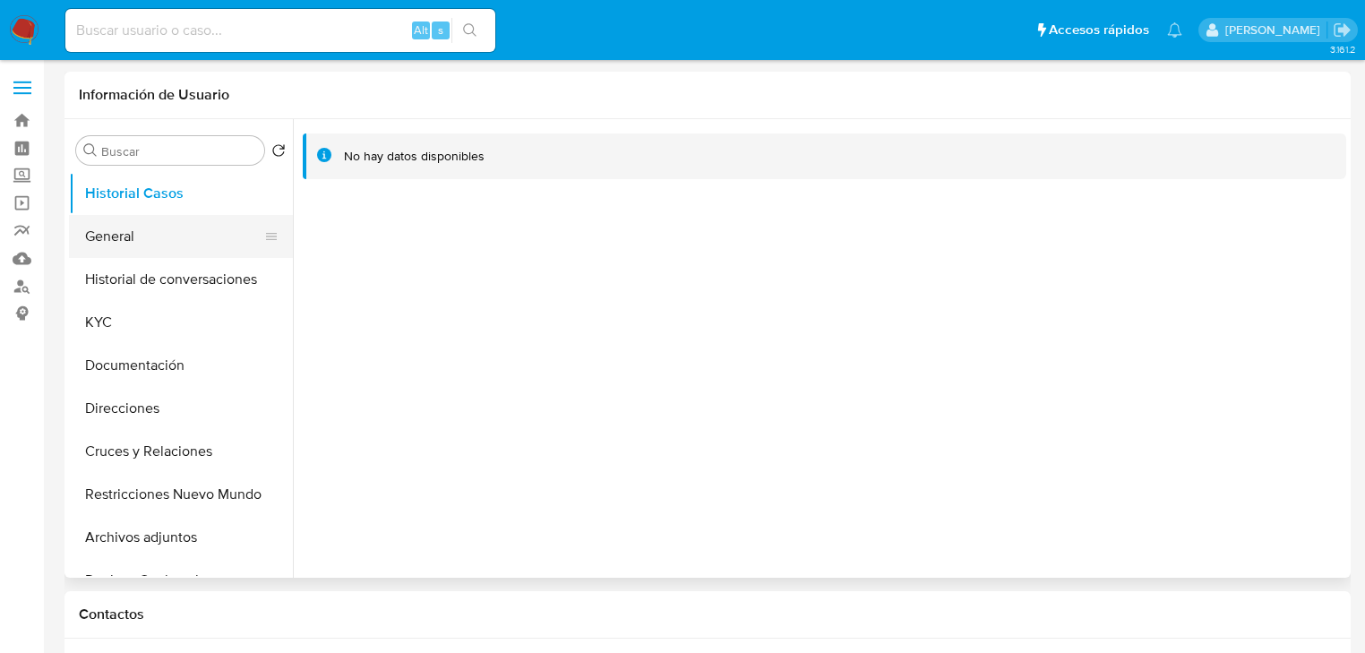
click at [99, 228] on button "General" at bounding box center [174, 236] width 210 height 43
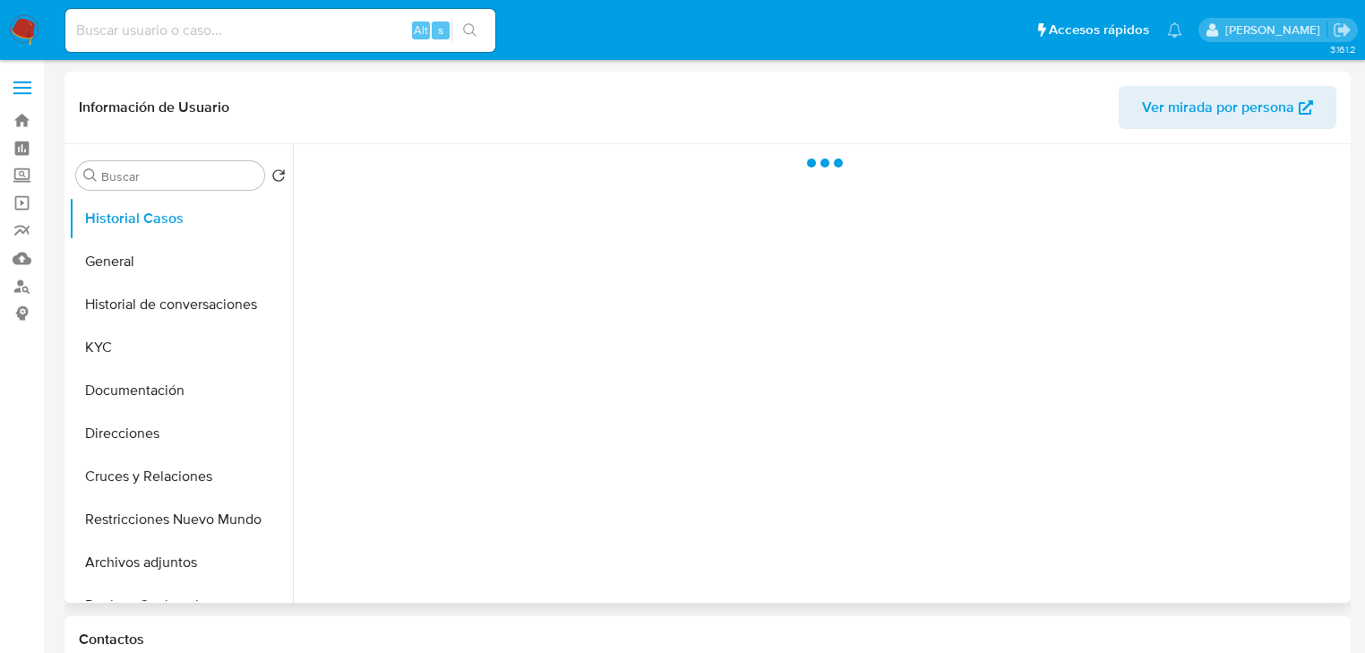
select select "10"
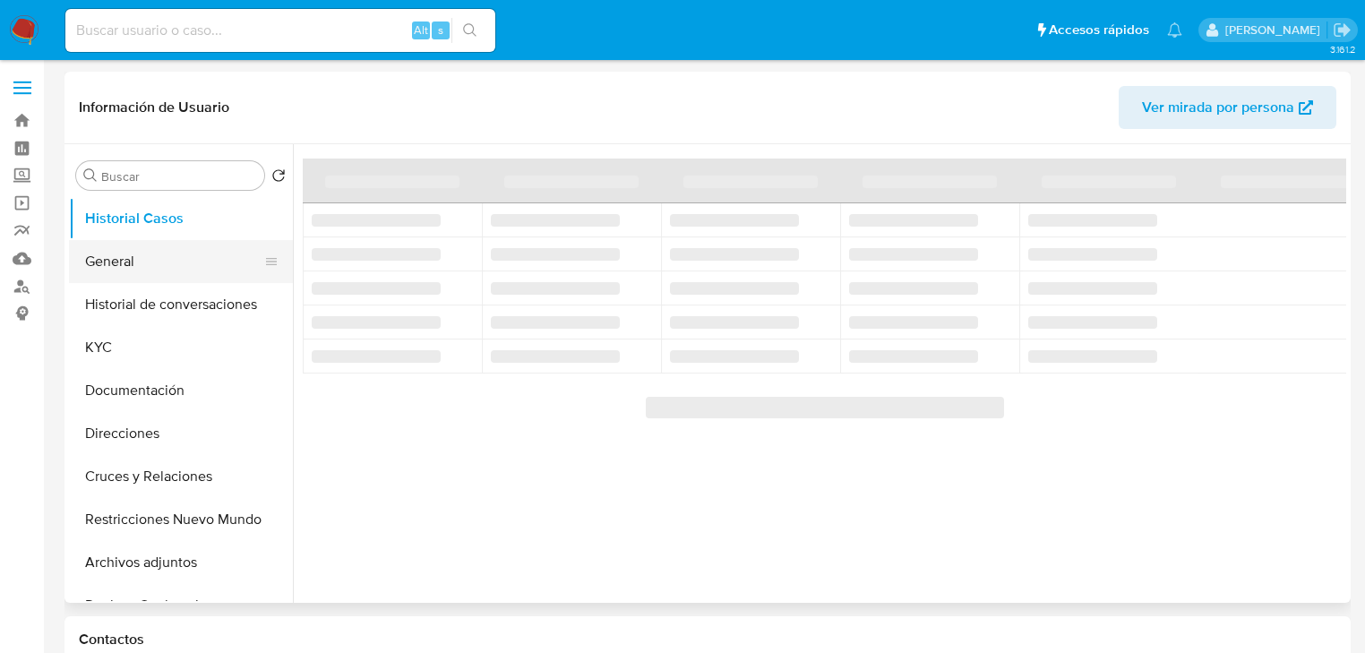
click at [151, 263] on button "General" at bounding box center [174, 261] width 210 height 43
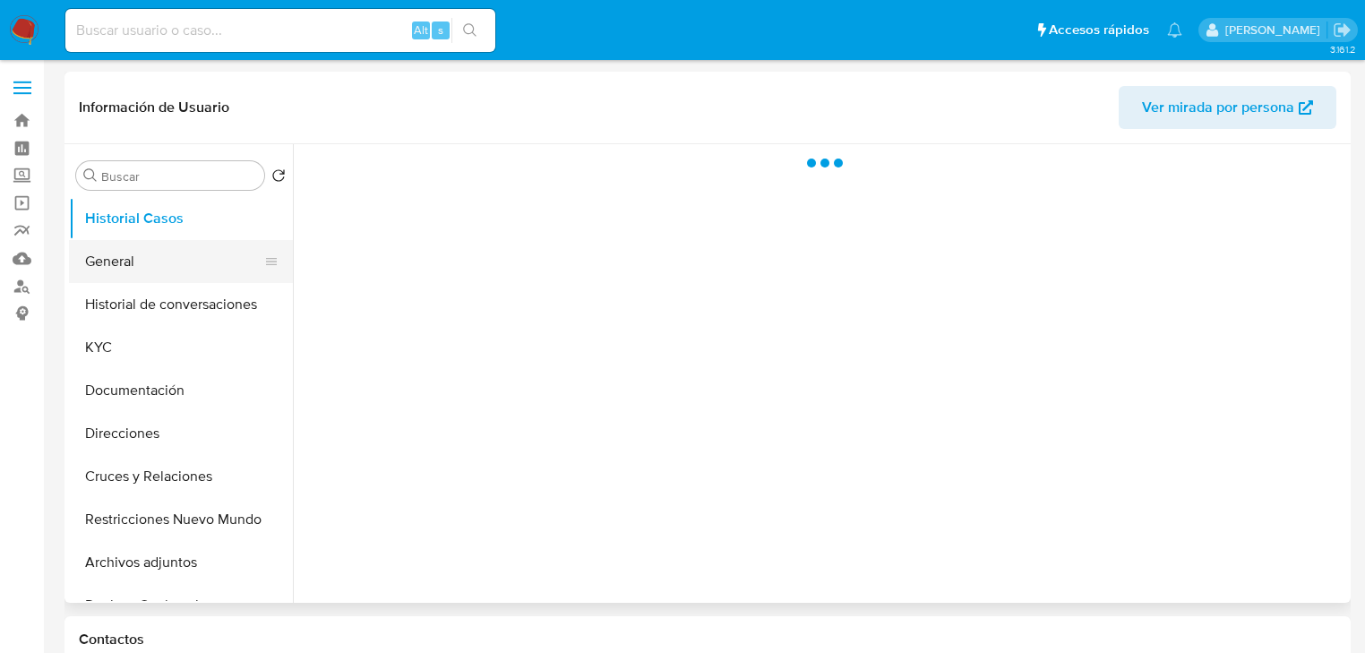
click at [100, 264] on button "General" at bounding box center [174, 261] width 210 height 43
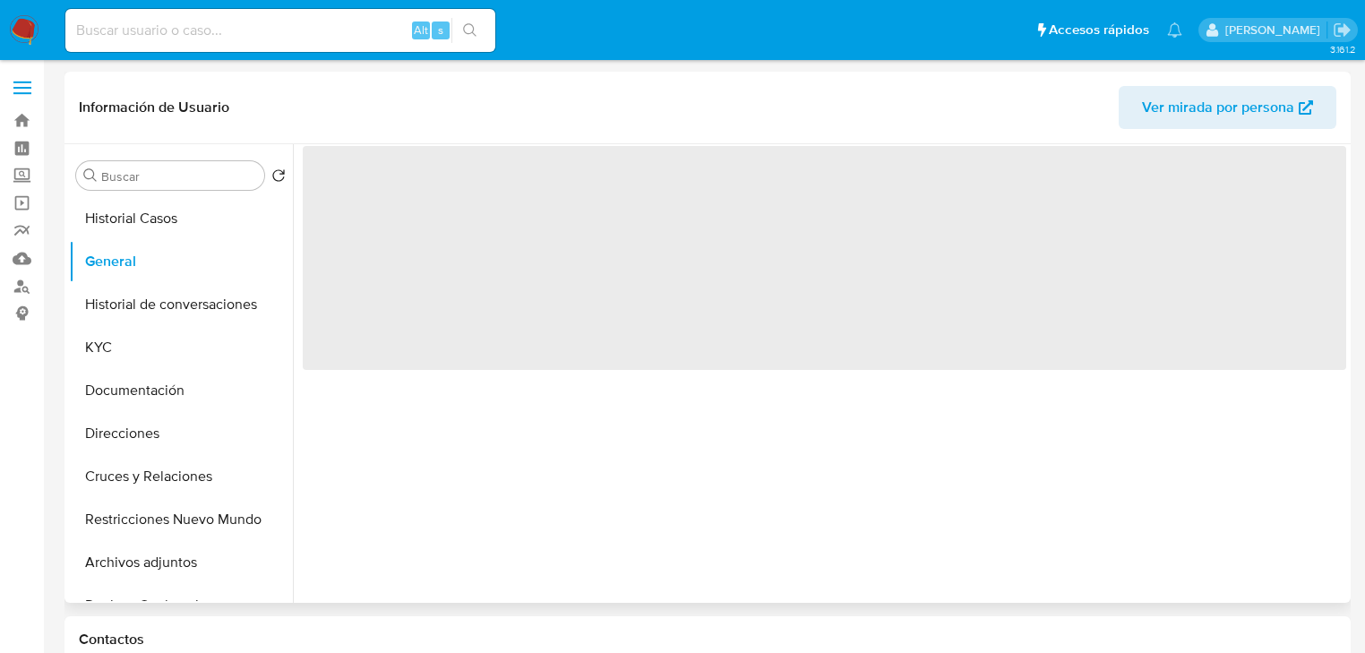
select select "10"
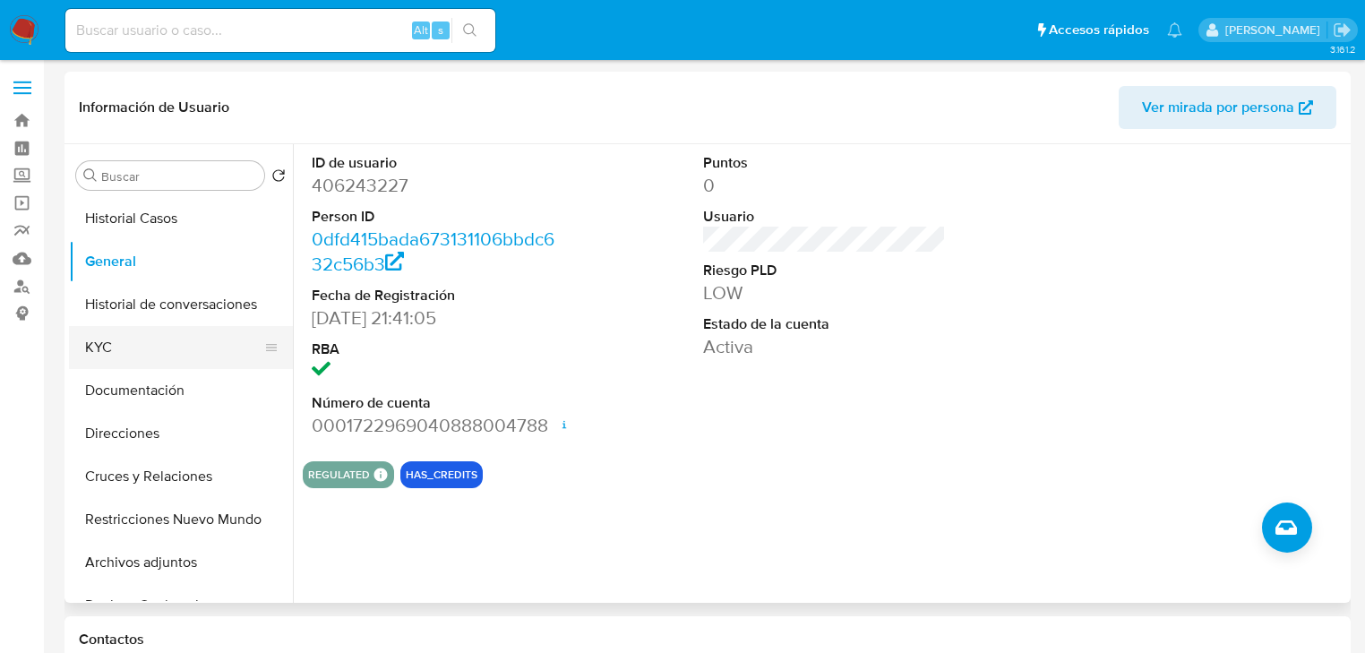
click at [130, 346] on button "KYC" at bounding box center [174, 347] width 210 height 43
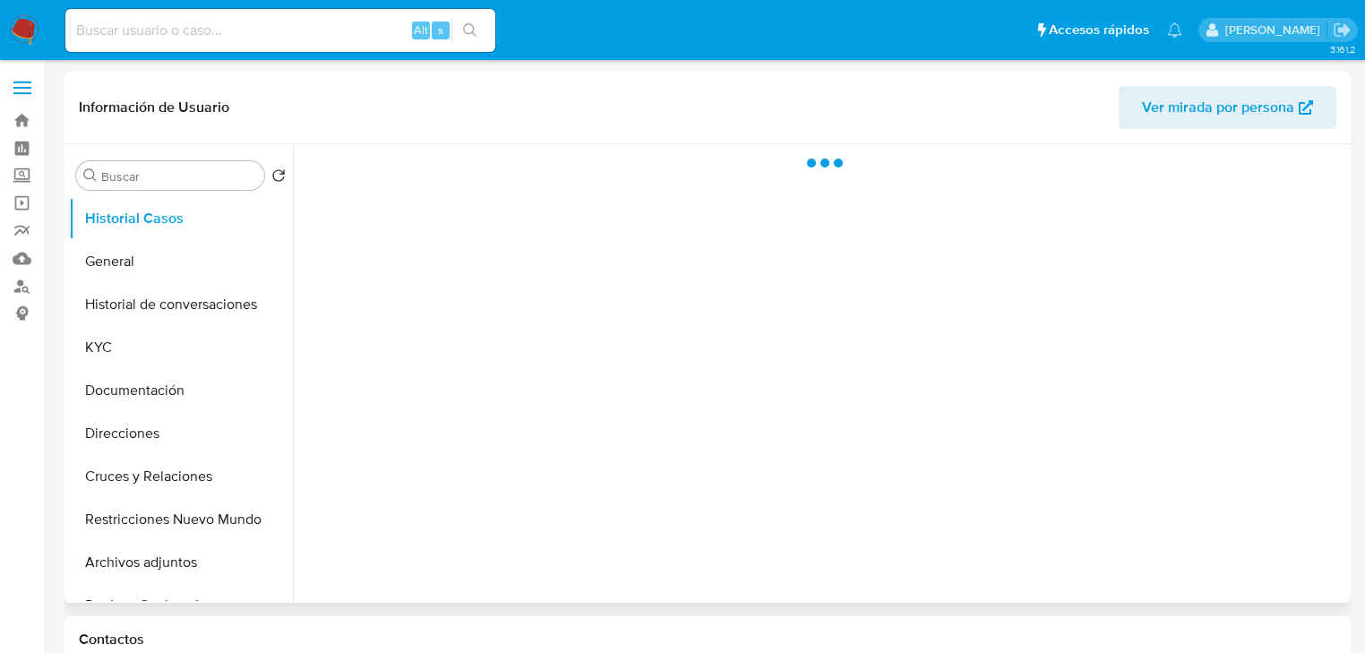
select select "10"
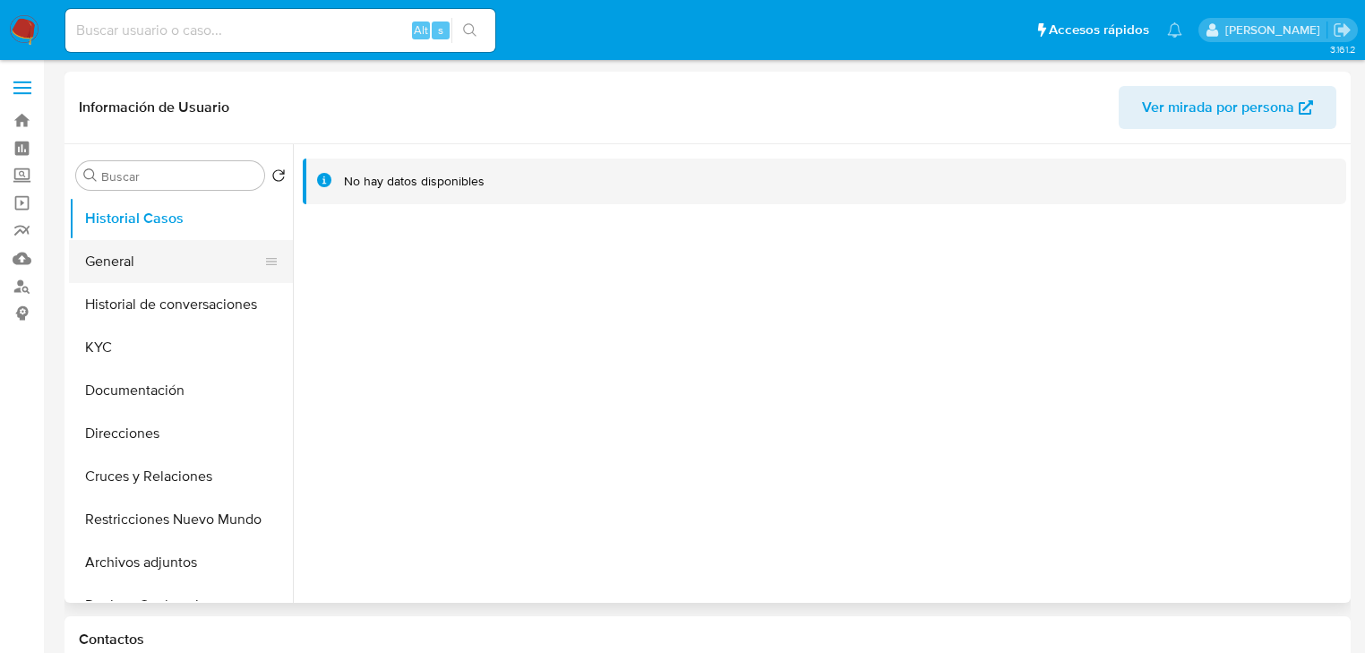
click at [104, 274] on button "General" at bounding box center [174, 261] width 210 height 43
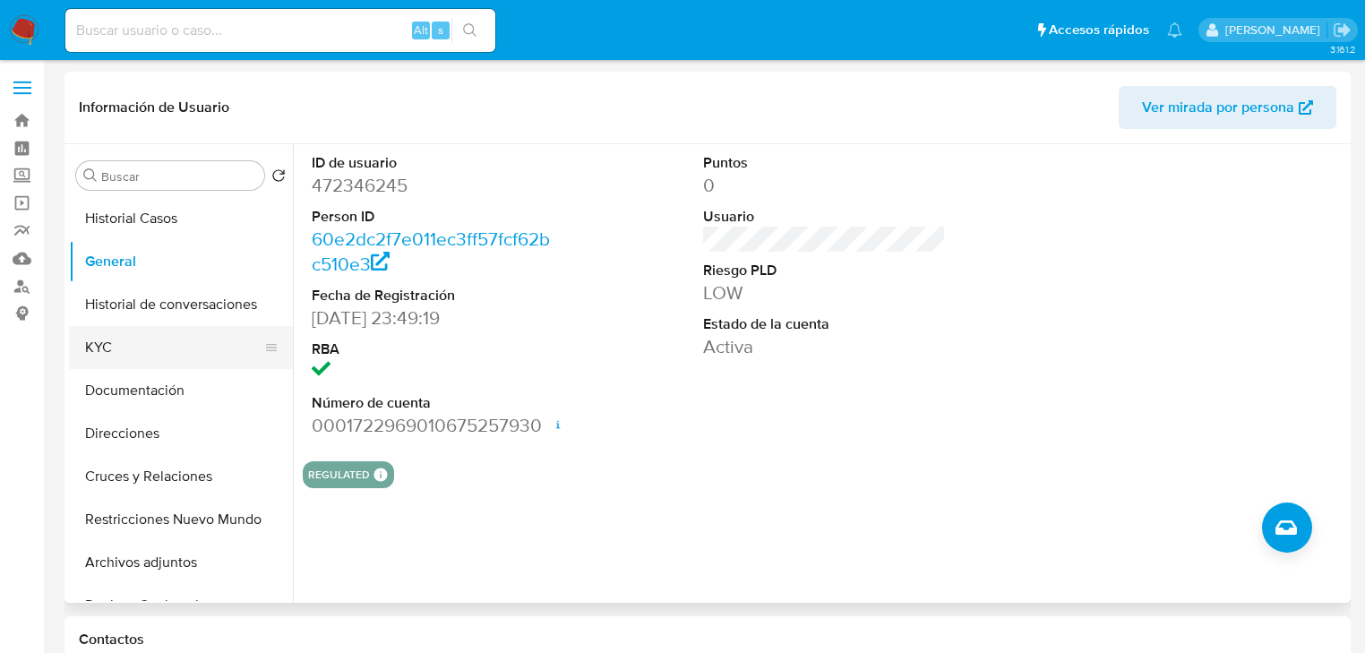
click at [129, 346] on button "KYC" at bounding box center [174, 347] width 210 height 43
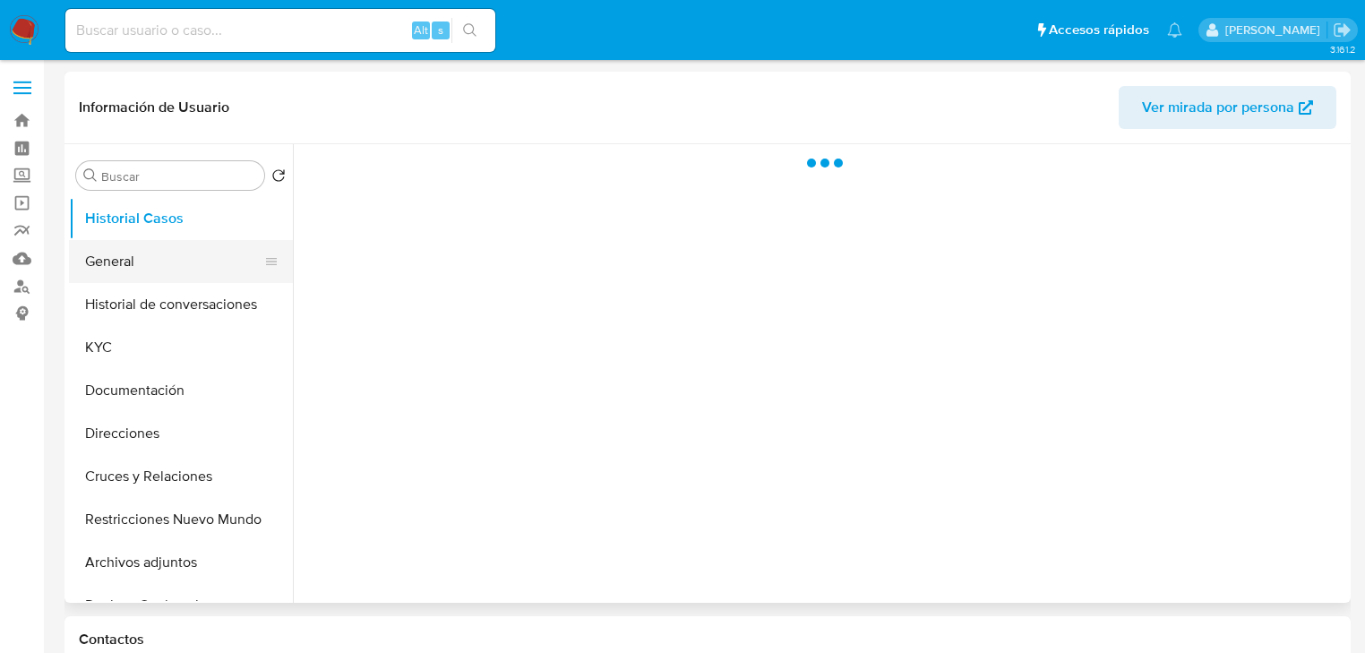
click at [112, 275] on button "General" at bounding box center [174, 261] width 210 height 43
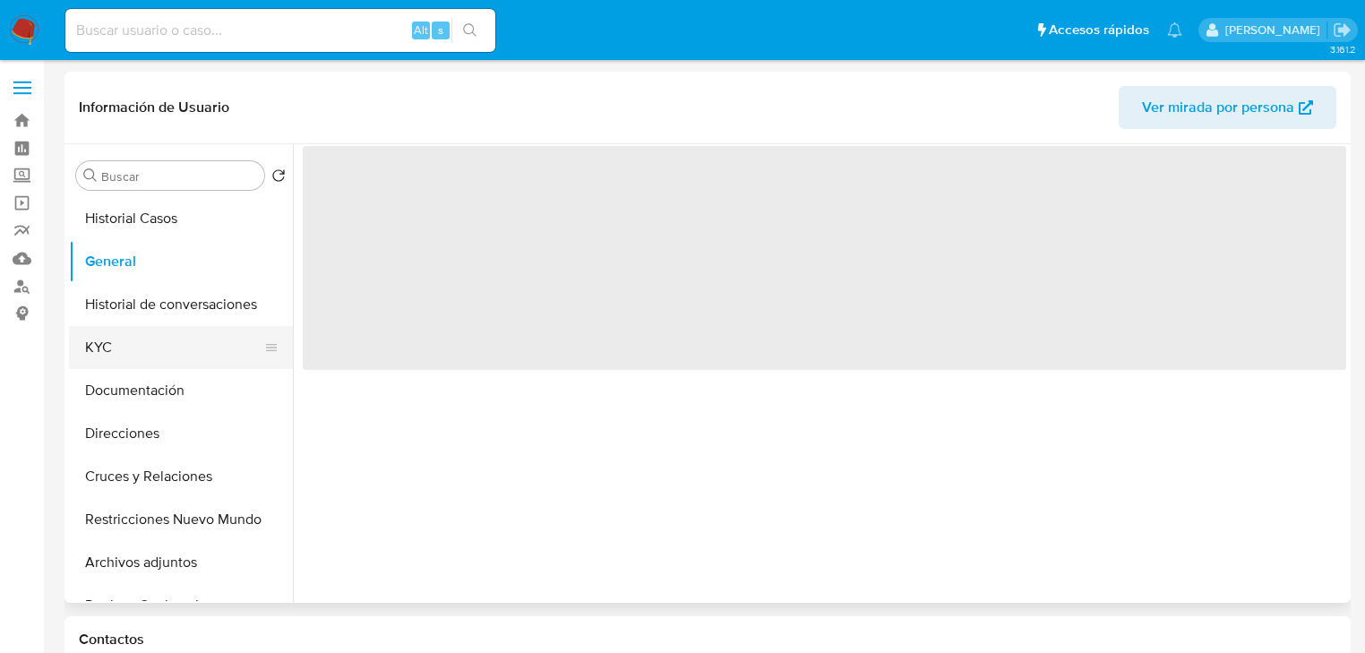
select select "10"
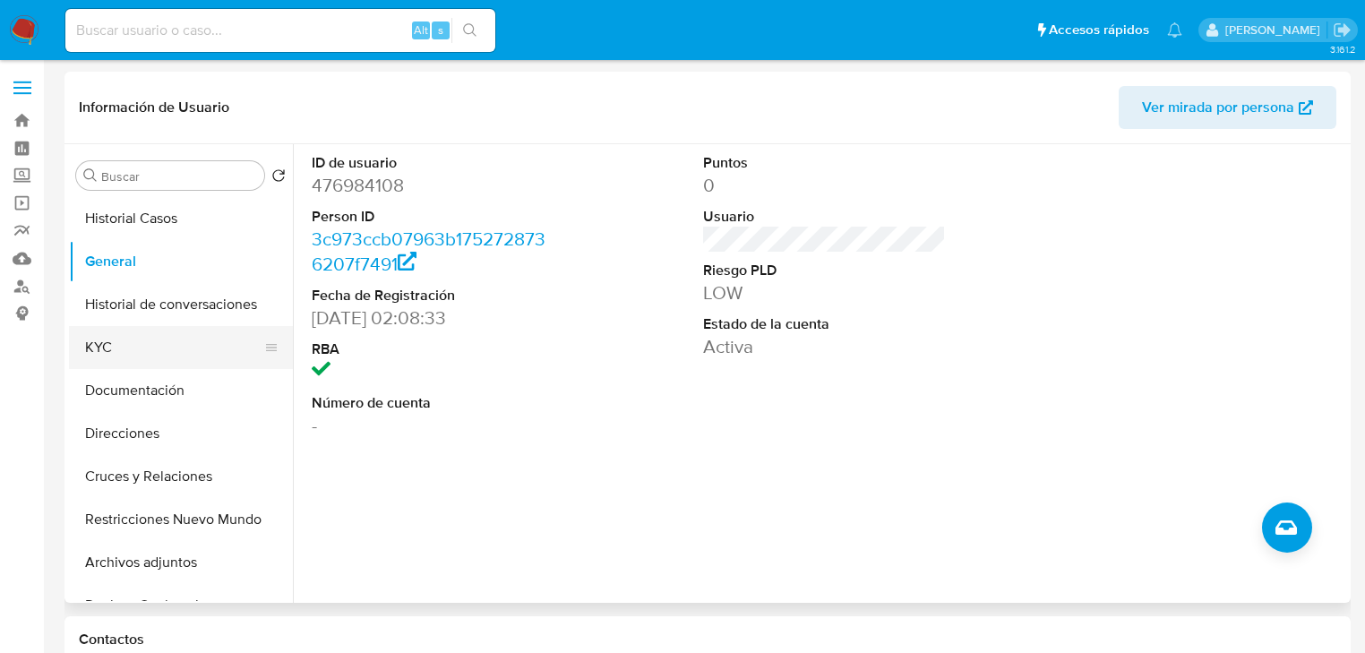
click at [106, 347] on button "KYC" at bounding box center [174, 347] width 210 height 43
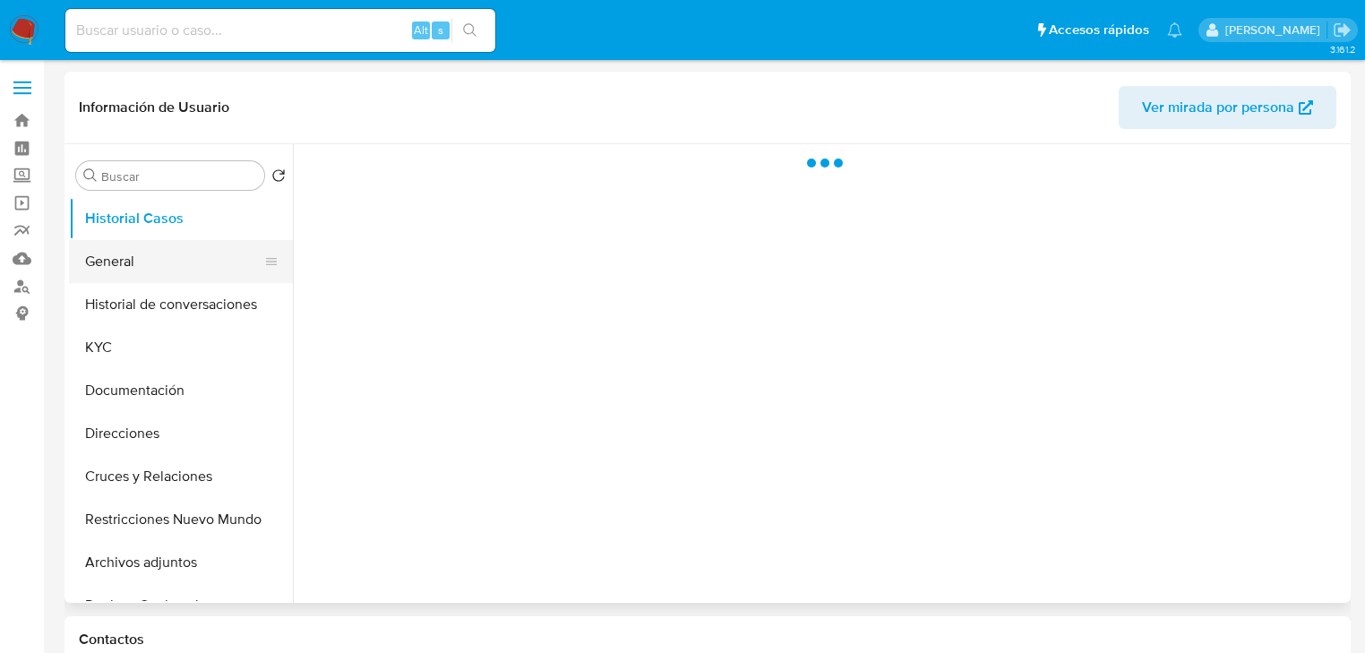
click at [115, 265] on button "General" at bounding box center [174, 261] width 210 height 43
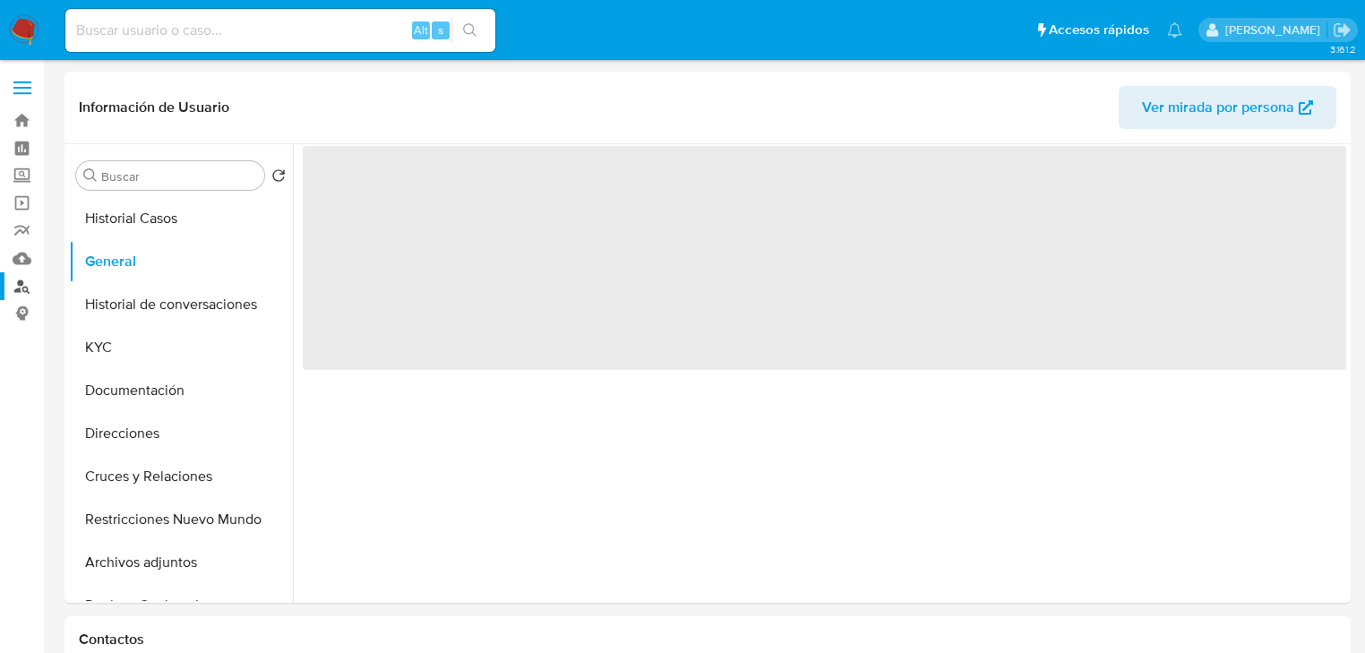
select select "10"
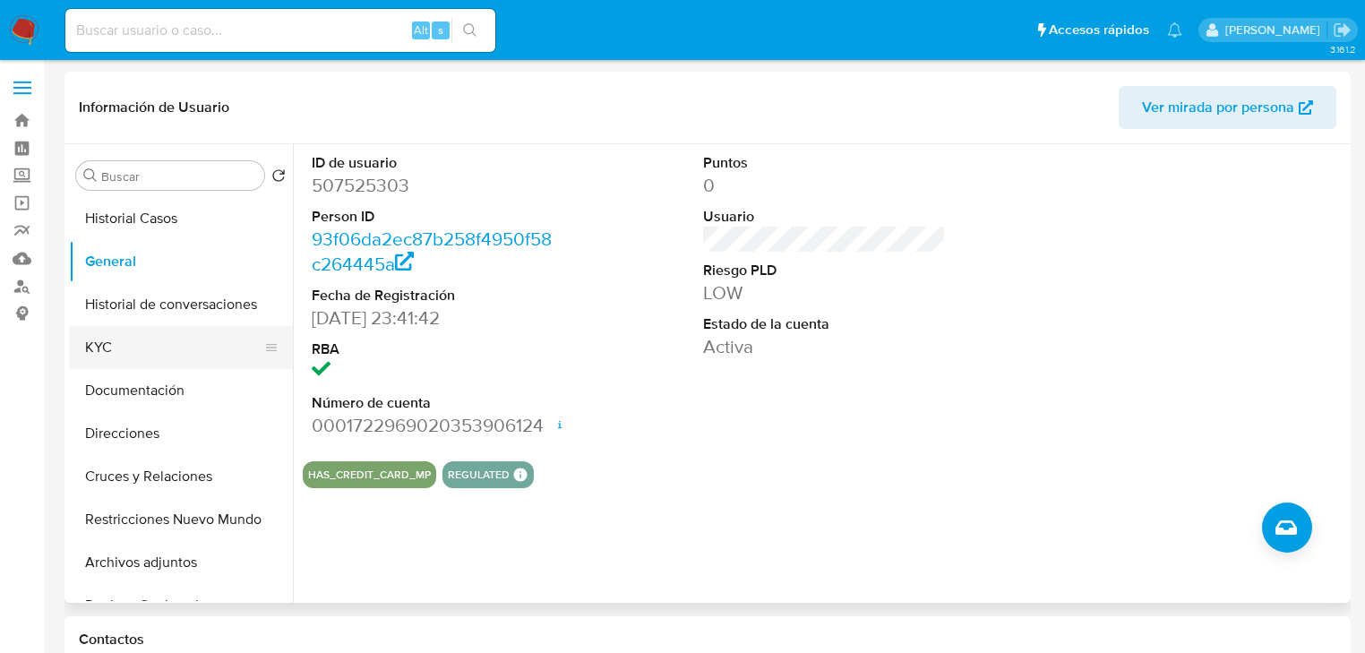
click at [129, 351] on button "KYC" at bounding box center [174, 347] width 210 height 43
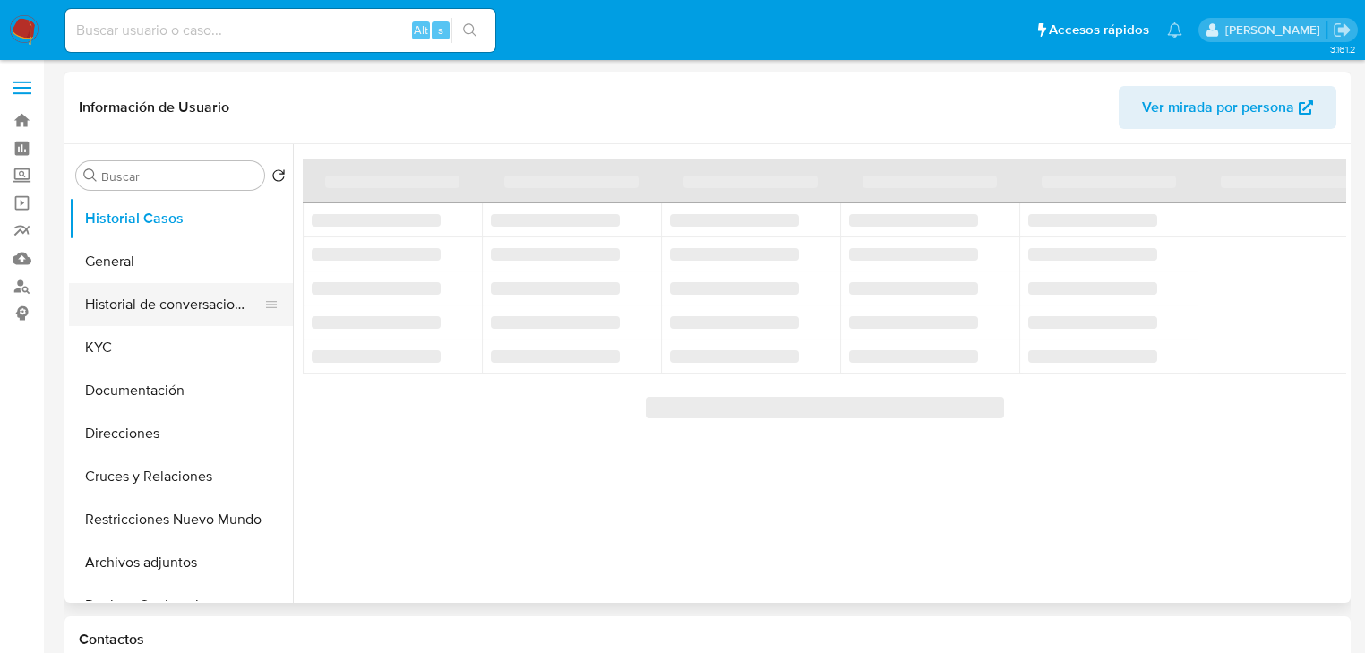
select select "10"
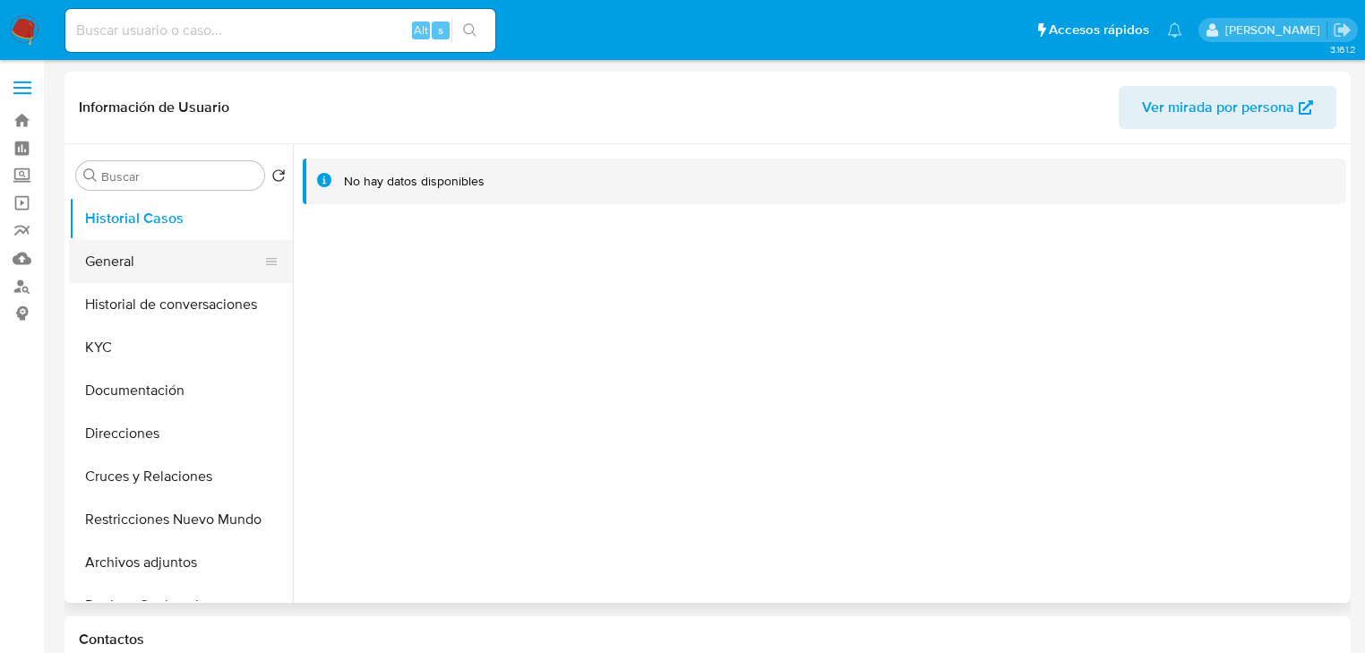
click at [108, 261] on button "General" at bounding box center [174, 261] width 210 height 43
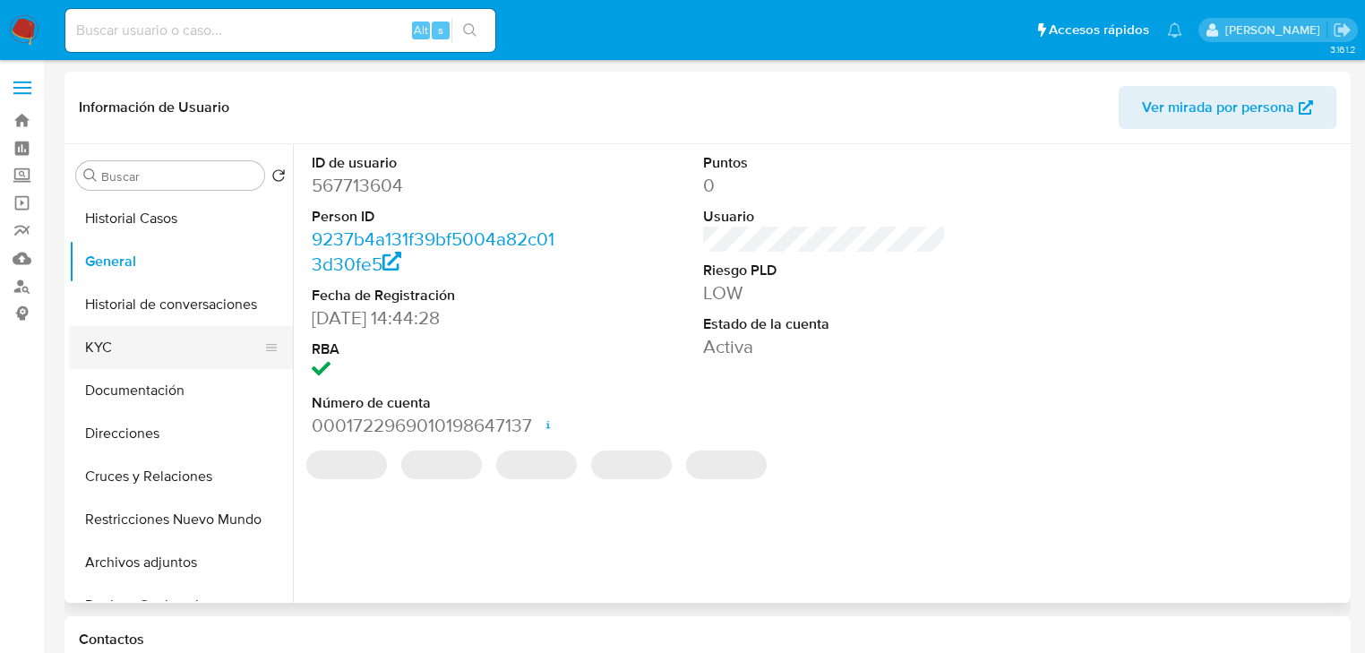
click at [120, 343] on button "KYC" at bounding box center [174, 347] width 210 height 43
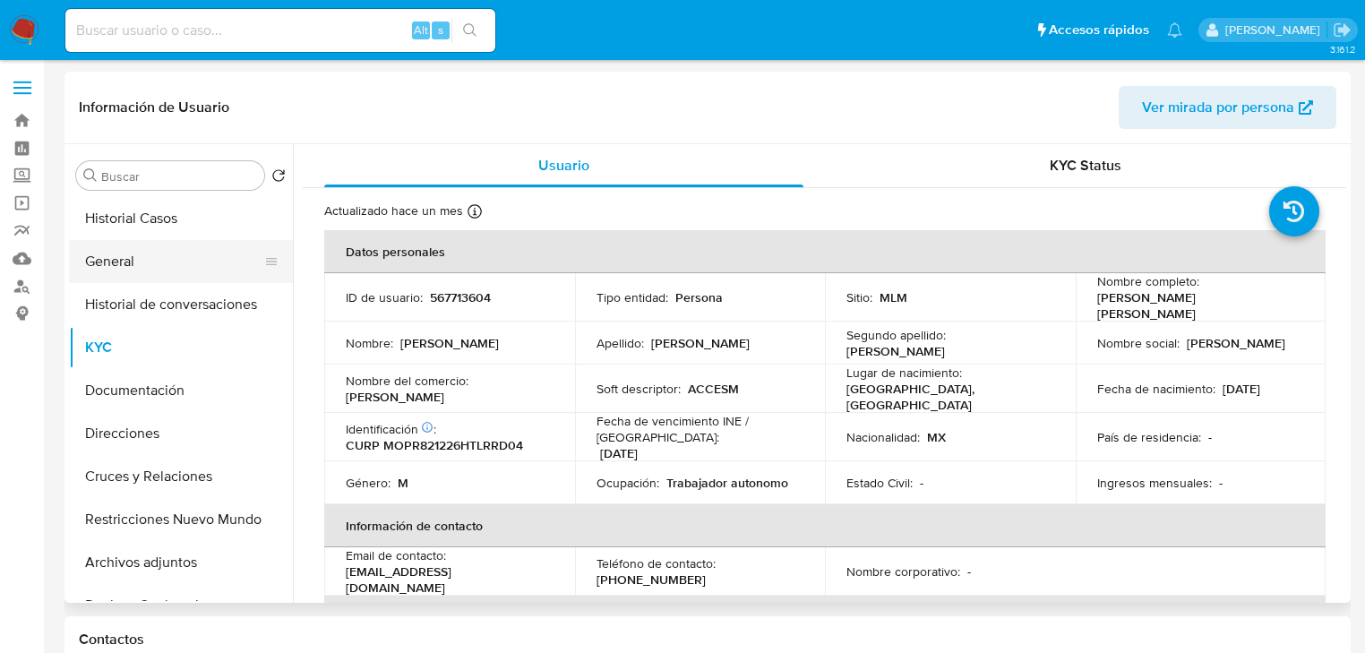
click at [135, 263] on button "General" at bounding box center [174, 261] width 210 height 43
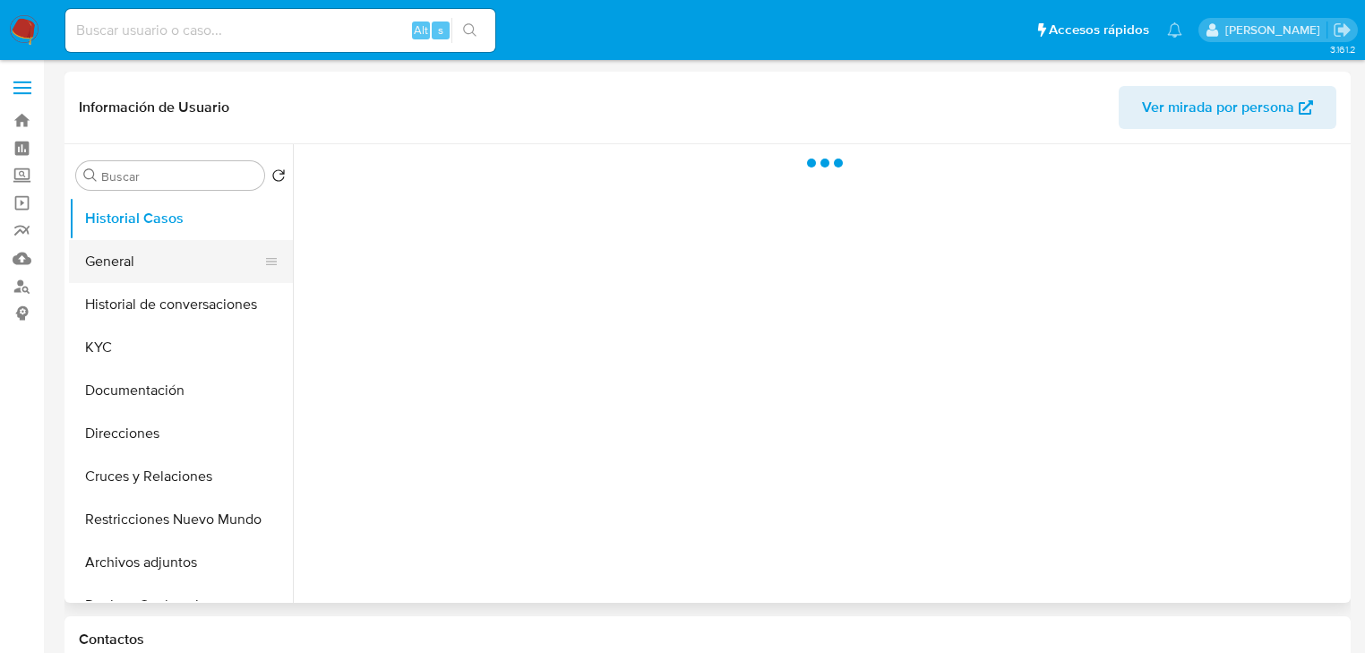
click at [103, 262] on button "General" at bounding box center [174, 261] width 210 height 43
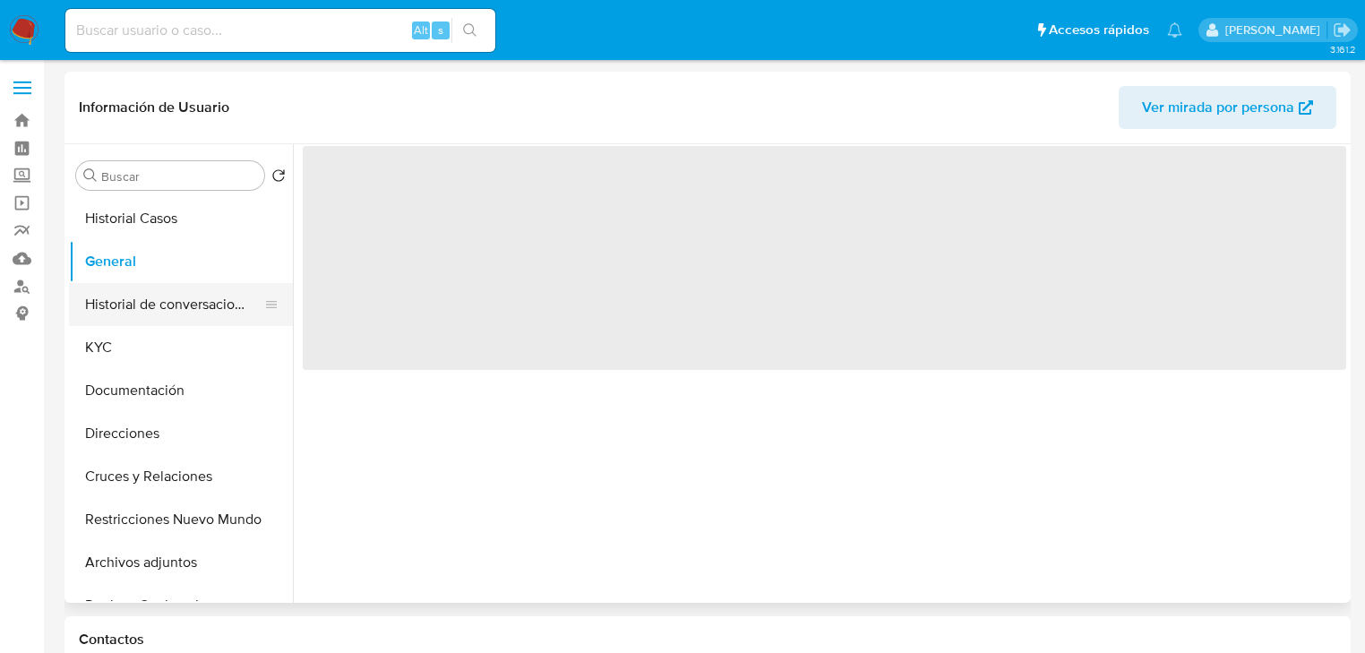
select select "10"
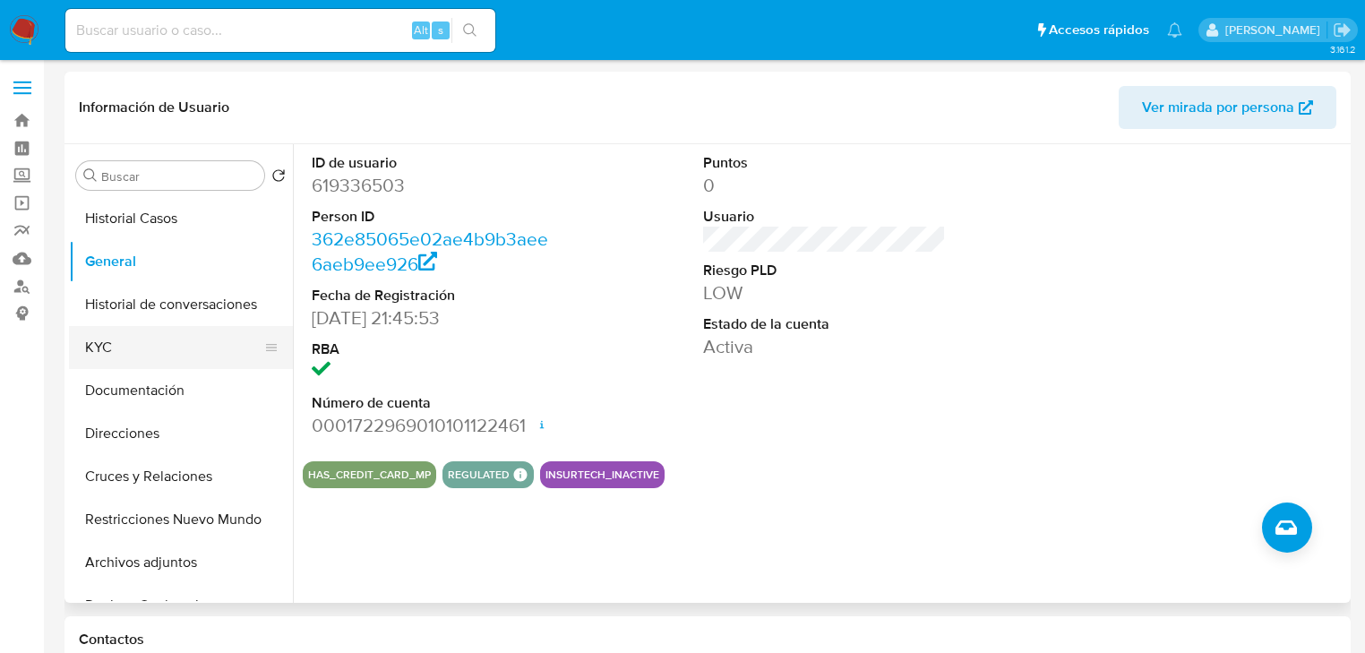
click at [110, 352] on button "KYC" at bounding box center [174, 347] width 210 height 43
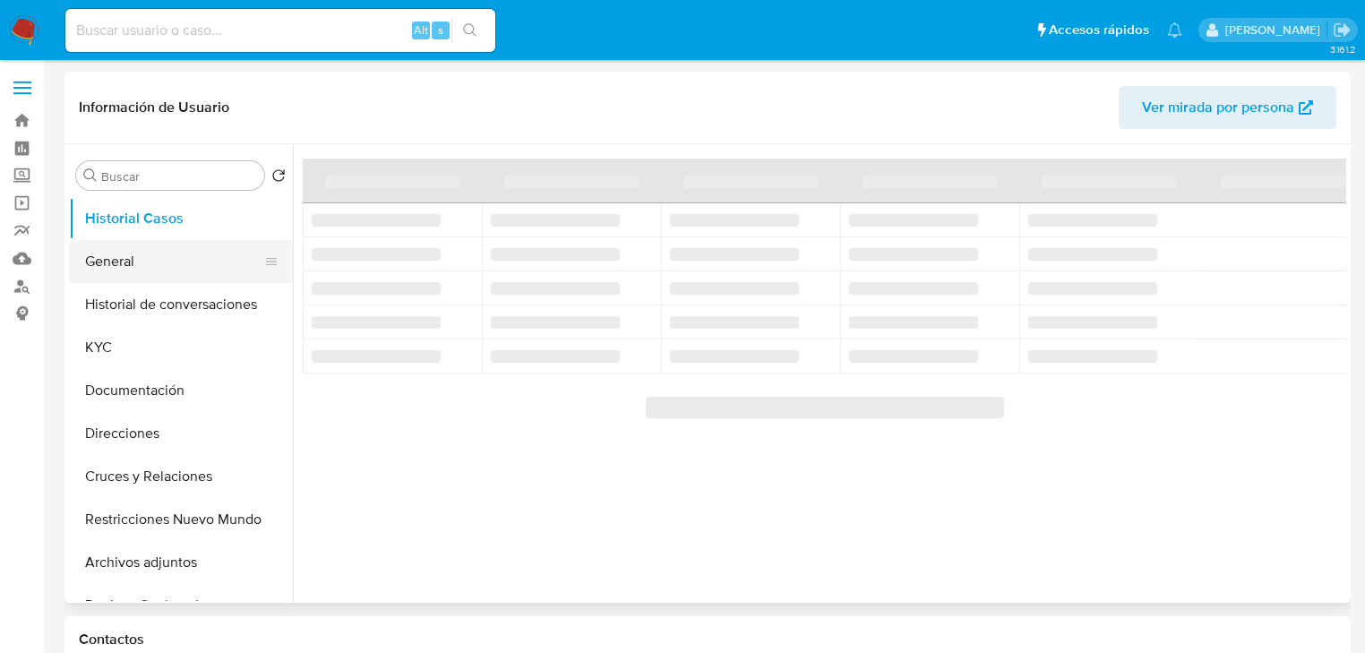
select select "10"
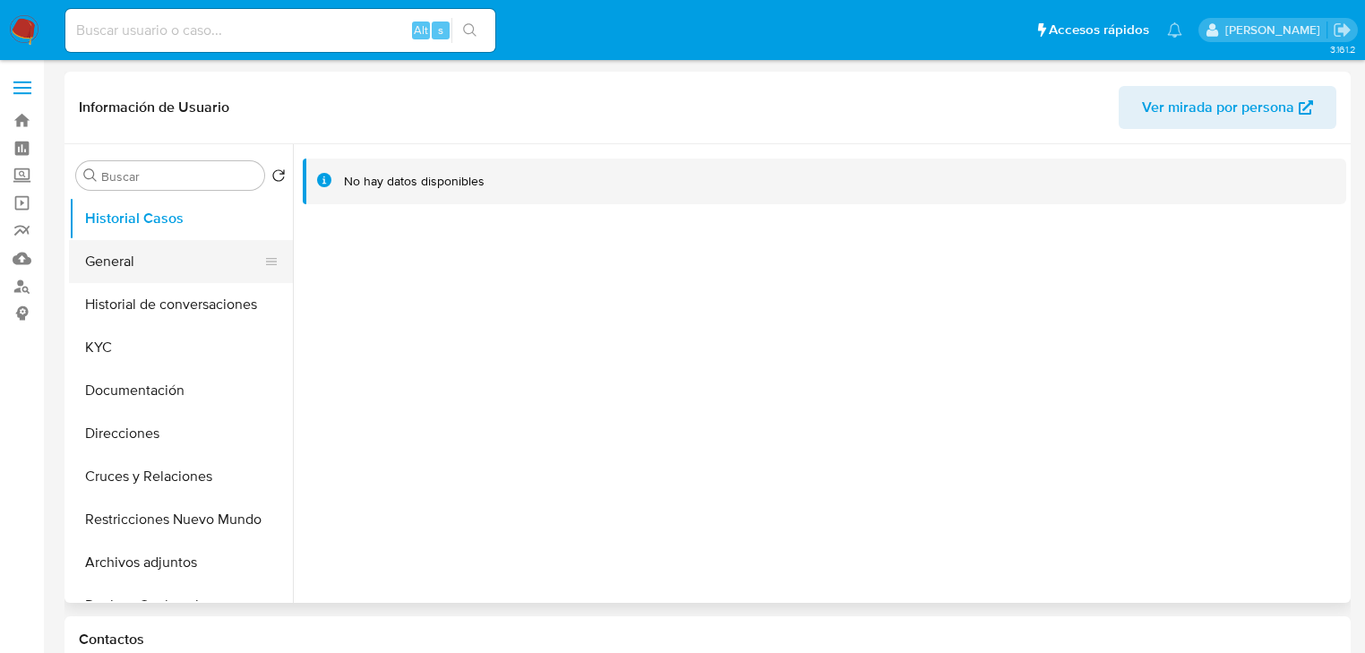
click at [143, 264] on button "General" at bounding box center [174, 261] width 210 height 43
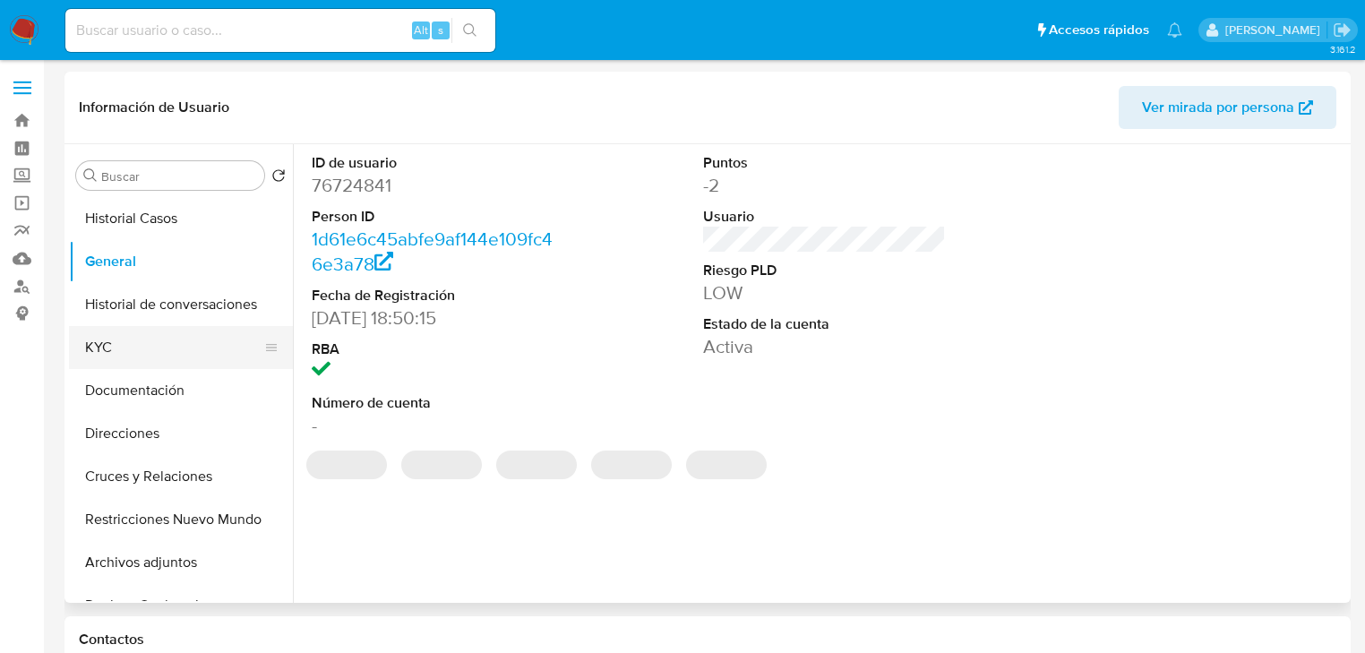
click at [115, 348] on button "KYC" at bounding box center [174, 347] width 210 height 43
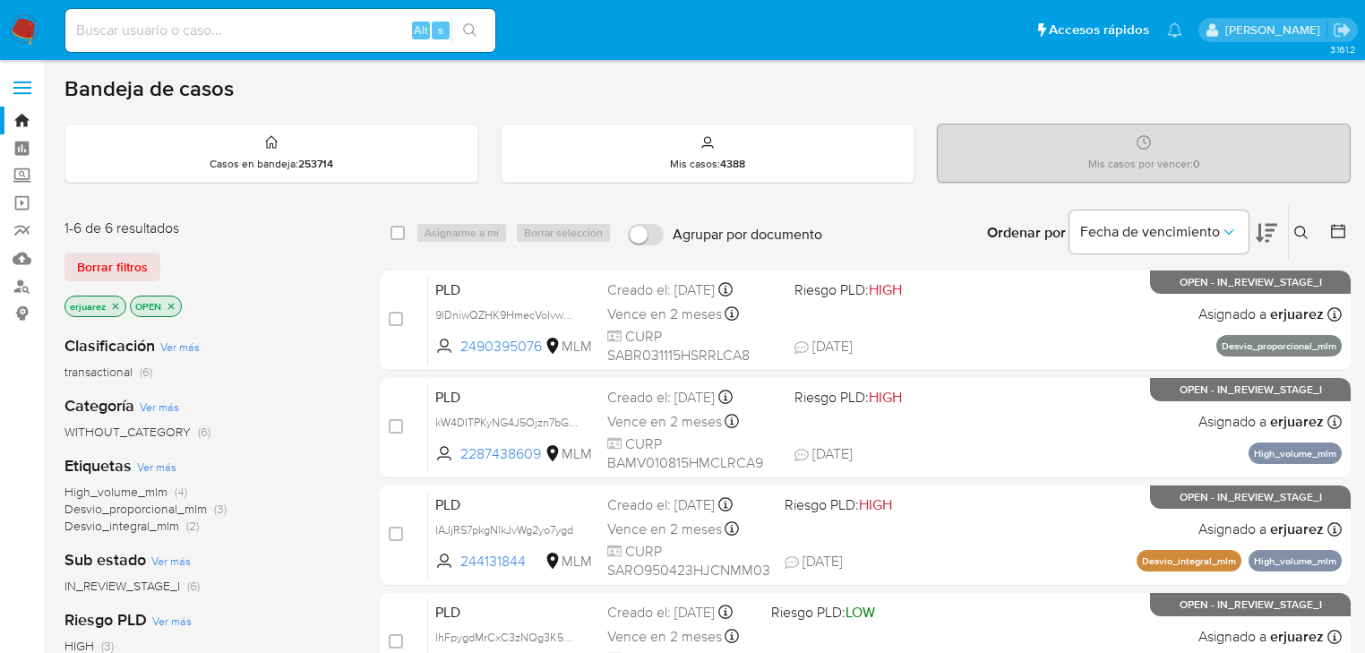
click at [114, 306] on icon "close-filter" at bounding box center [116, 306] width 6 height 6
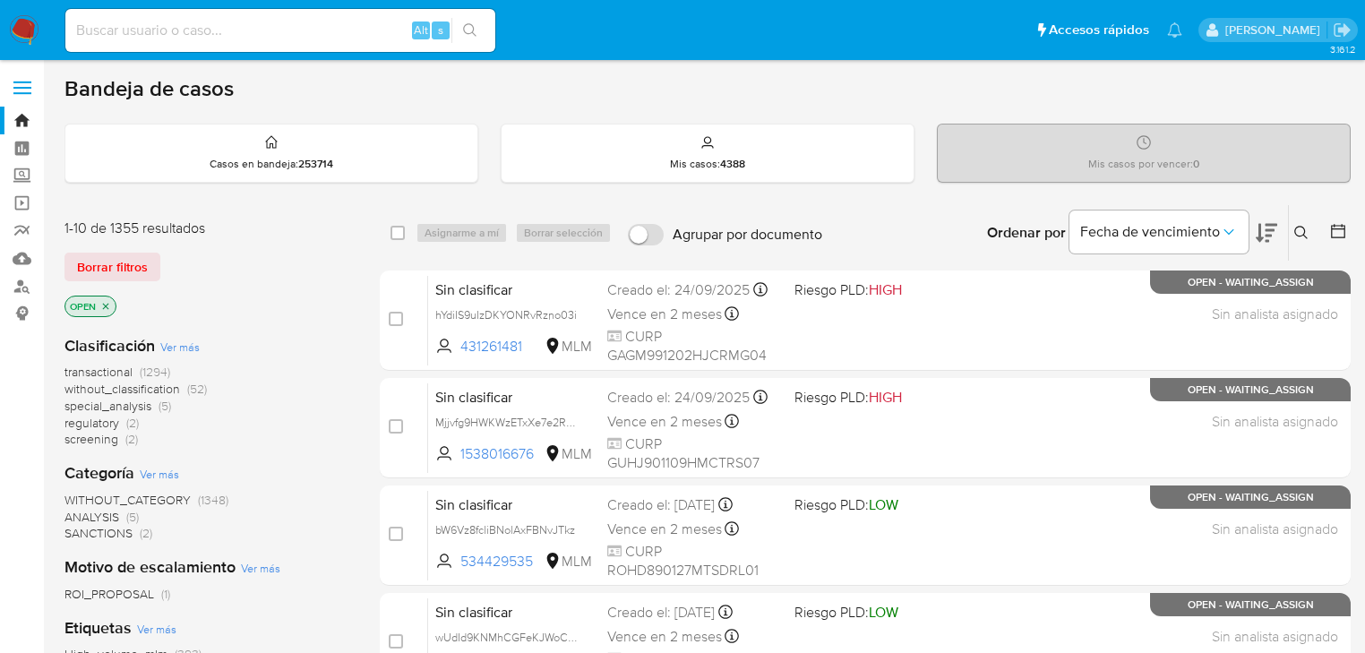
click at [1305, 229] on icon at bounding box center [1301, 232] width 13 height 13
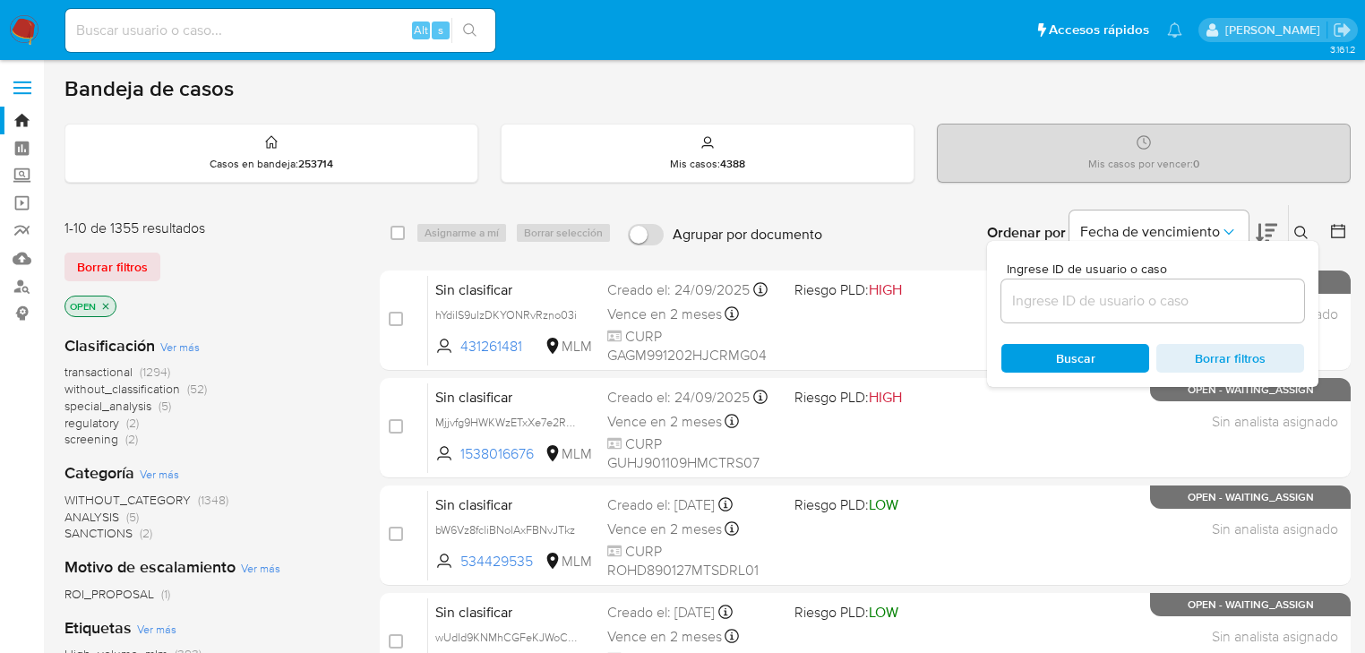
drag, startPoint x: 1090, startPoint y: 323, endPoint x: 1086, endPoint y: 312, distance: 12.5
click at [1090, 321] on div "Ingrese ID de usuario o caso Buscar Borrar filtros" at bounding box center [1153, 314] width 332 height 146
click at [1086, 311] on input at bounding box center [1153, 300] width 303 height 23
paste input "2712043624"
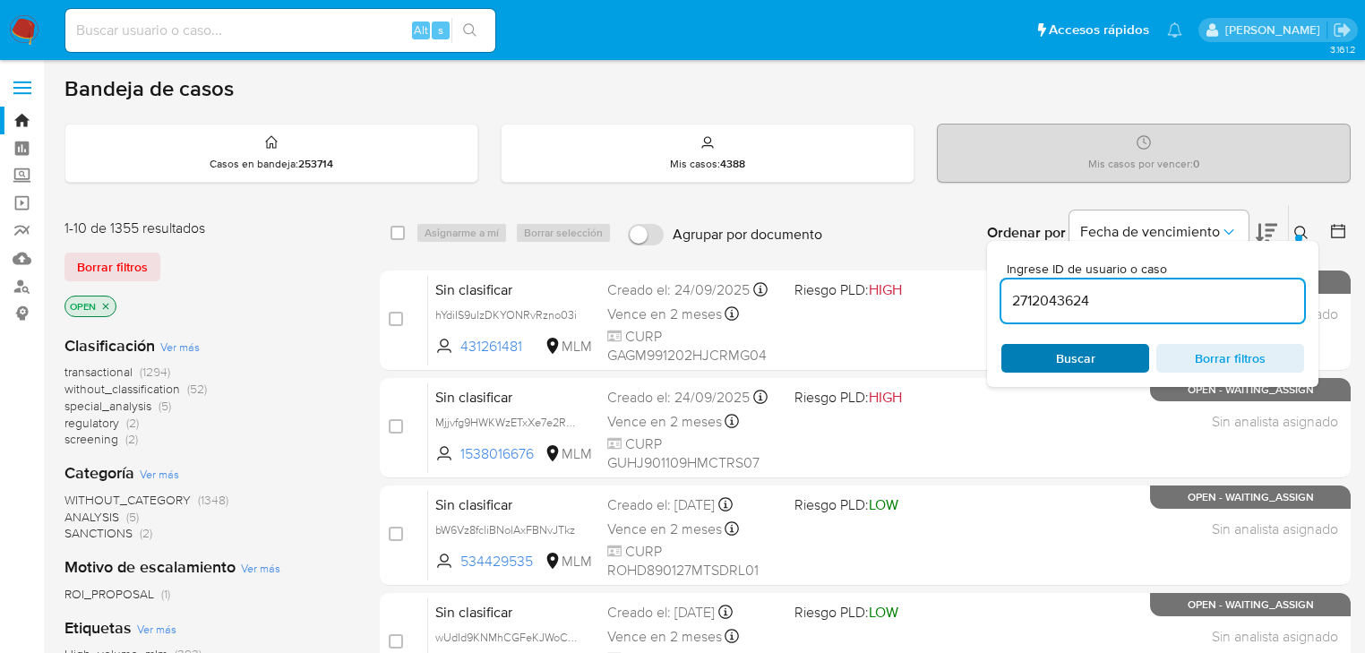
type input "2712043624"
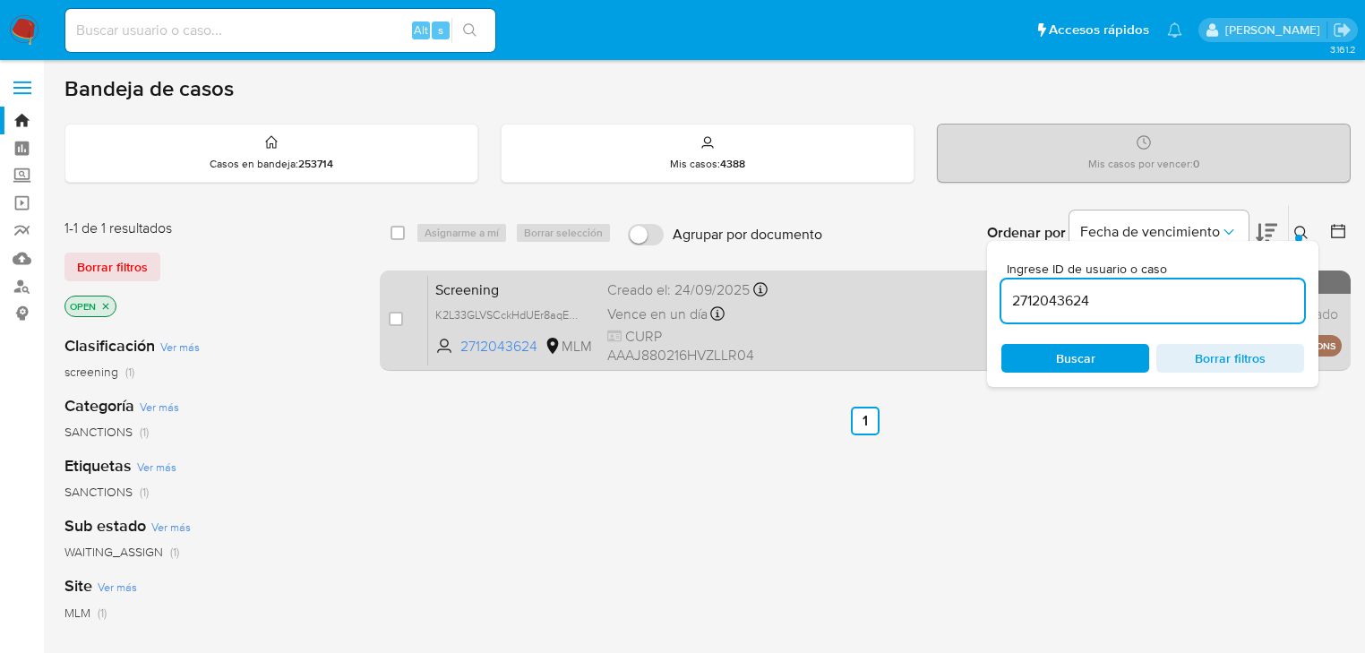
click at [398, 325] on div "case-item-checkbox" at bounding box center [396, 319] width 14 height 18
click at [395, 319] on input "checkbox" at bounding box center [396, 319] width 14 height 14
checkbox input "true"
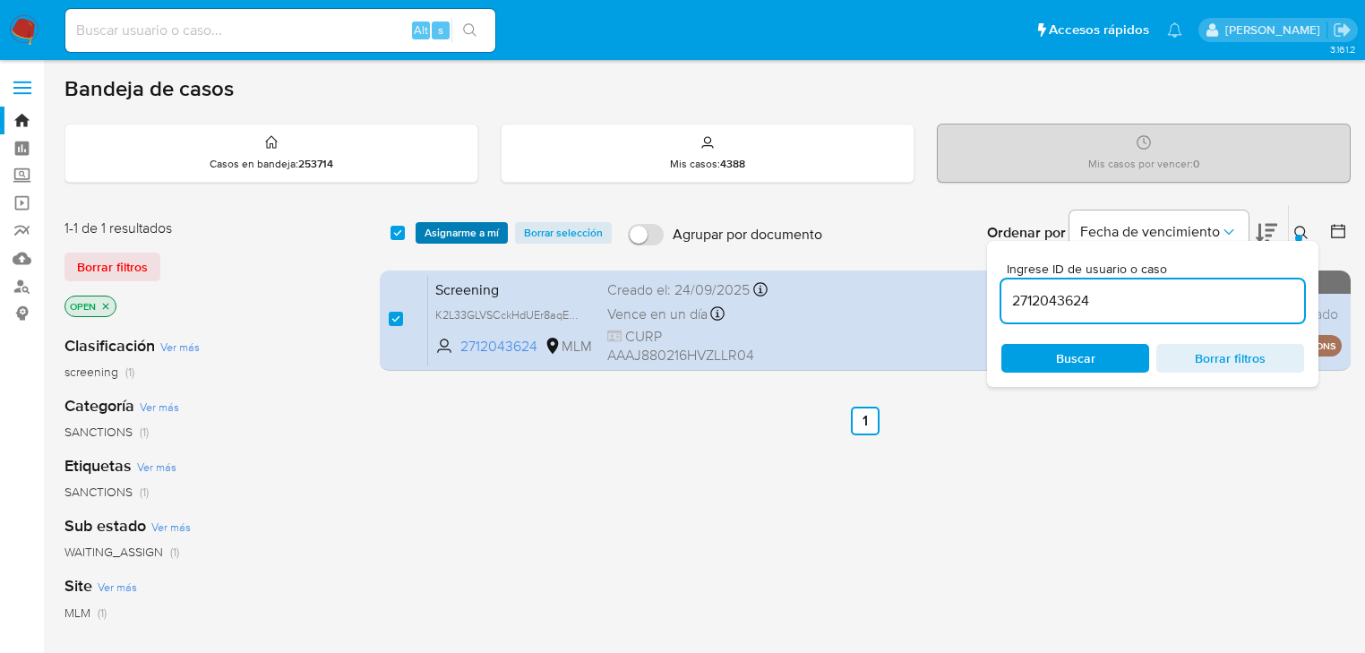
click at [463, 238] on span "Asignarme a mí" at bounding box center [462, 233] width 74 height 18
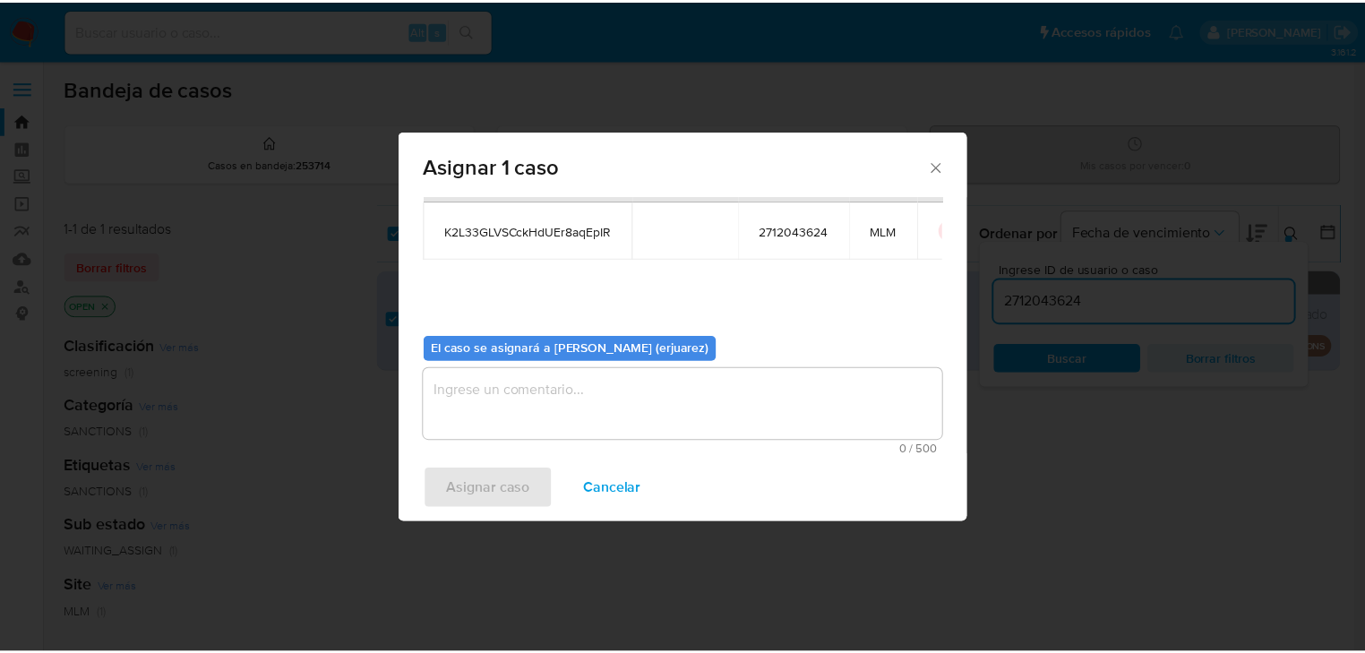
scroll to position [92, 0]
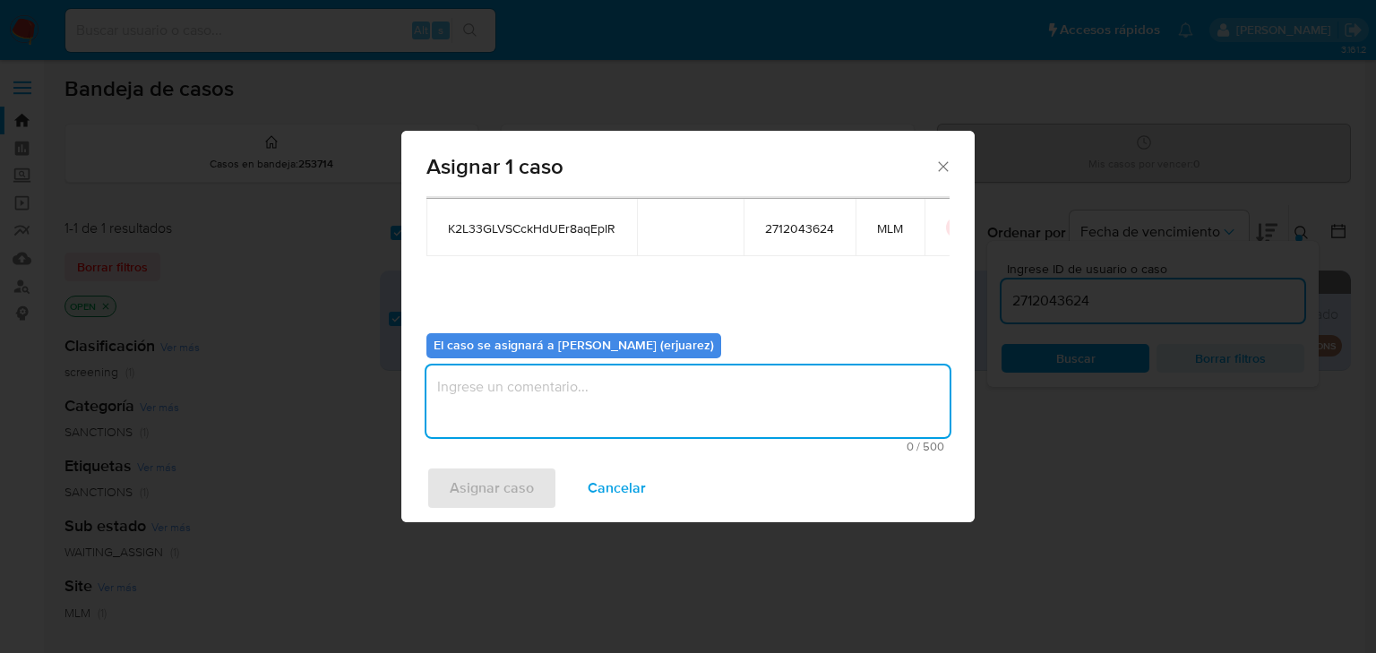
click at [527, 421] on textarea "assign-modal" at bounding box center [687, 402] width 523 height 72
type textarea "EPJU"
drag, startPoint x: 524, startPoint y: 493, endPoint x: 538, endPoint y: 495, distance: 13.7
click at [538, 495] on button "Asignar caso" at bounding box center [491, 488] width 131 height 43
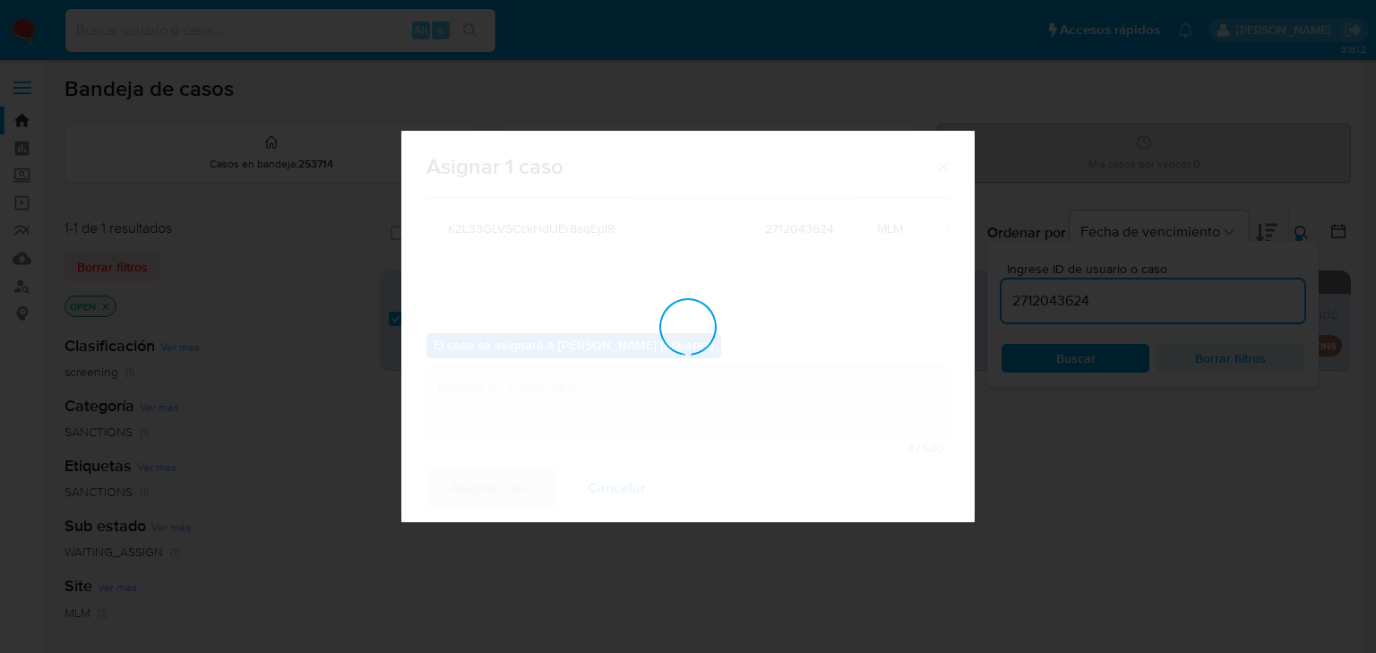
checkbox input "false"
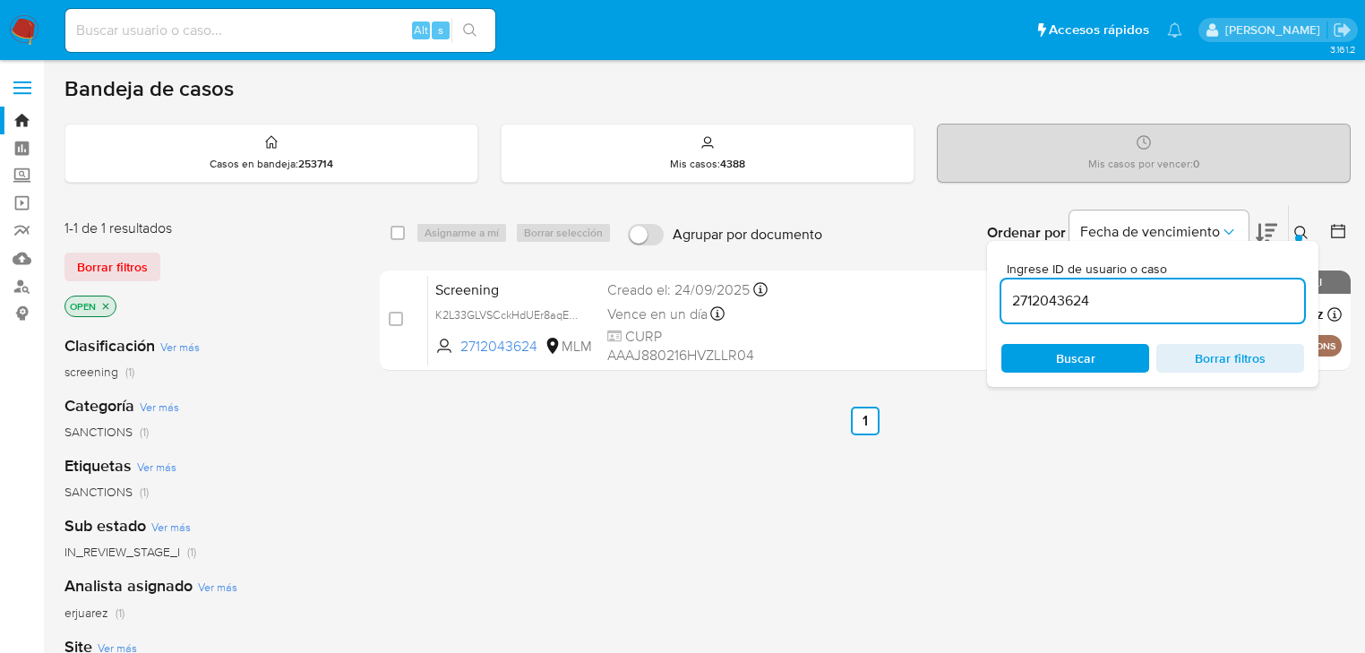
drag, startPoint x: 827, startPoint y: 527, endPoint x: 821, endPoint y: 503, distance: 25.0
click at [827, 527] on div "select-all-cases-checkbox Asignarme a mí Borrar selección Agrupar por documento…" at bounding box center [865, 610] width 971 height 812
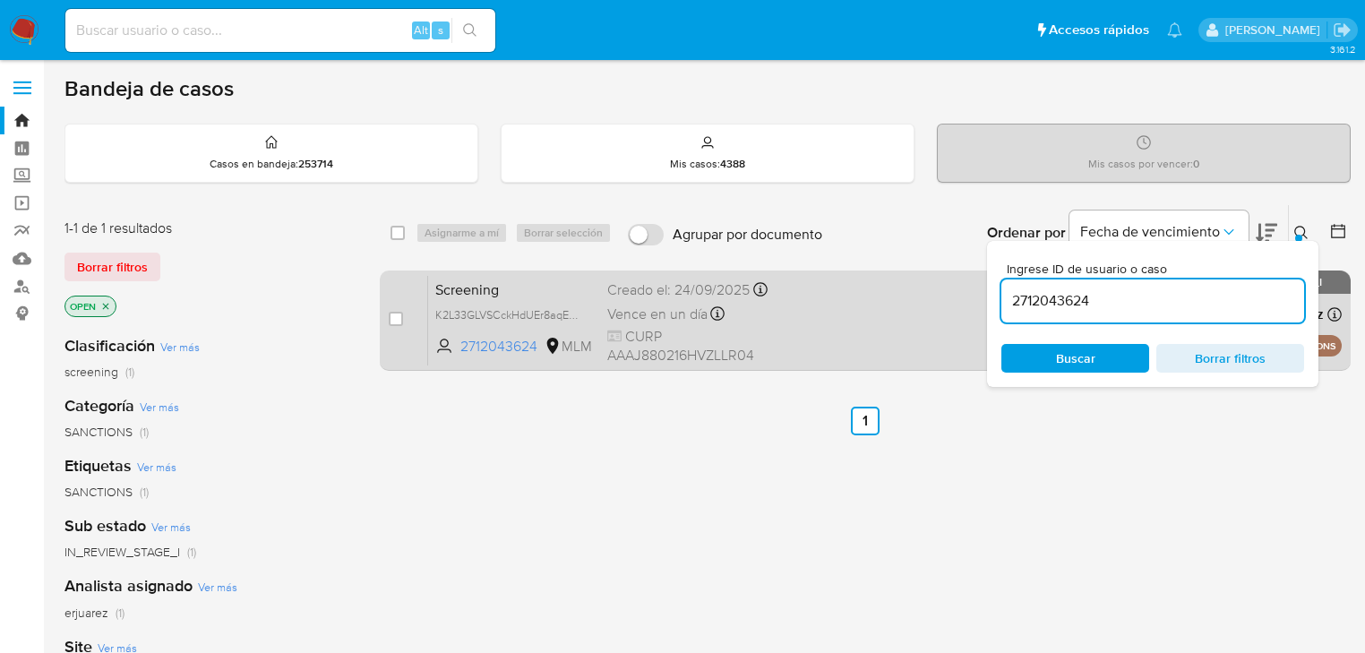
click at [821, 338] on div "Screening K2L33GLVSCckHdUEr8aqEpIR 2712043624 MLM Creado el: 24/09/2025 Creado …" at bounding box center [885, 320] width 914 height 90
click at [638, 333] on span "CURP AAAJ880216HVZLLR04" at bounding box center [693, 346] width 173 height 39
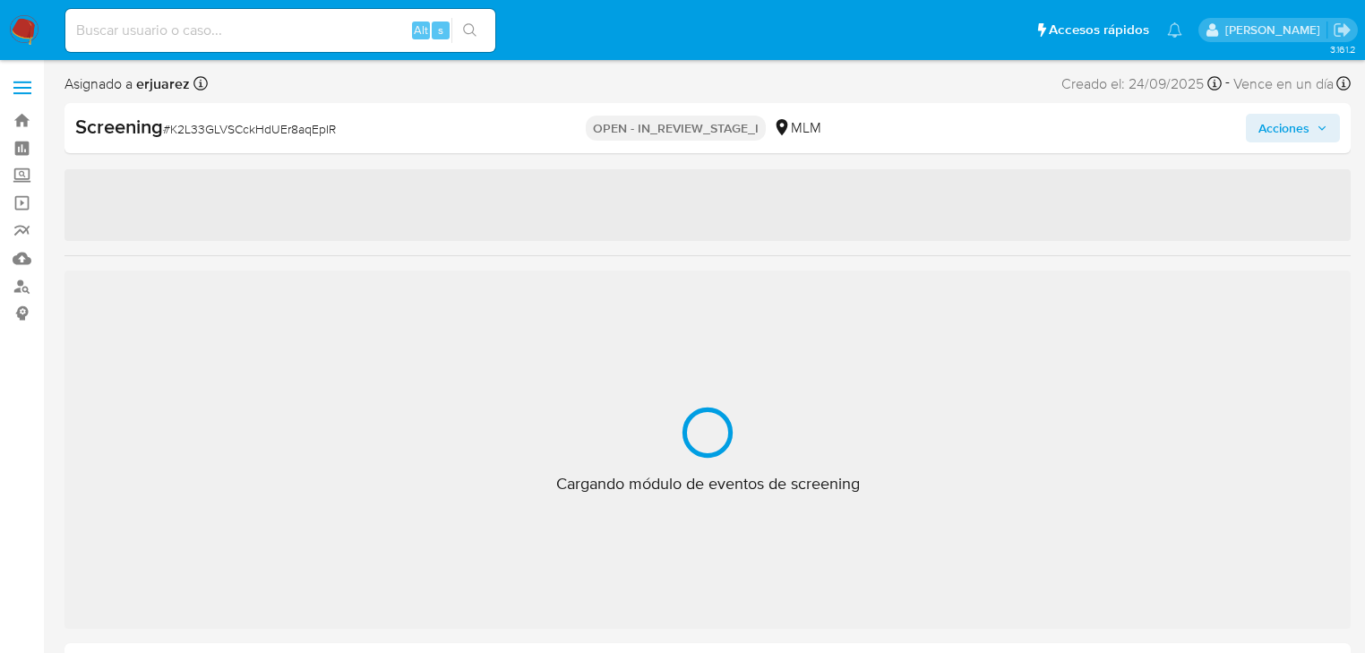
select select "10"
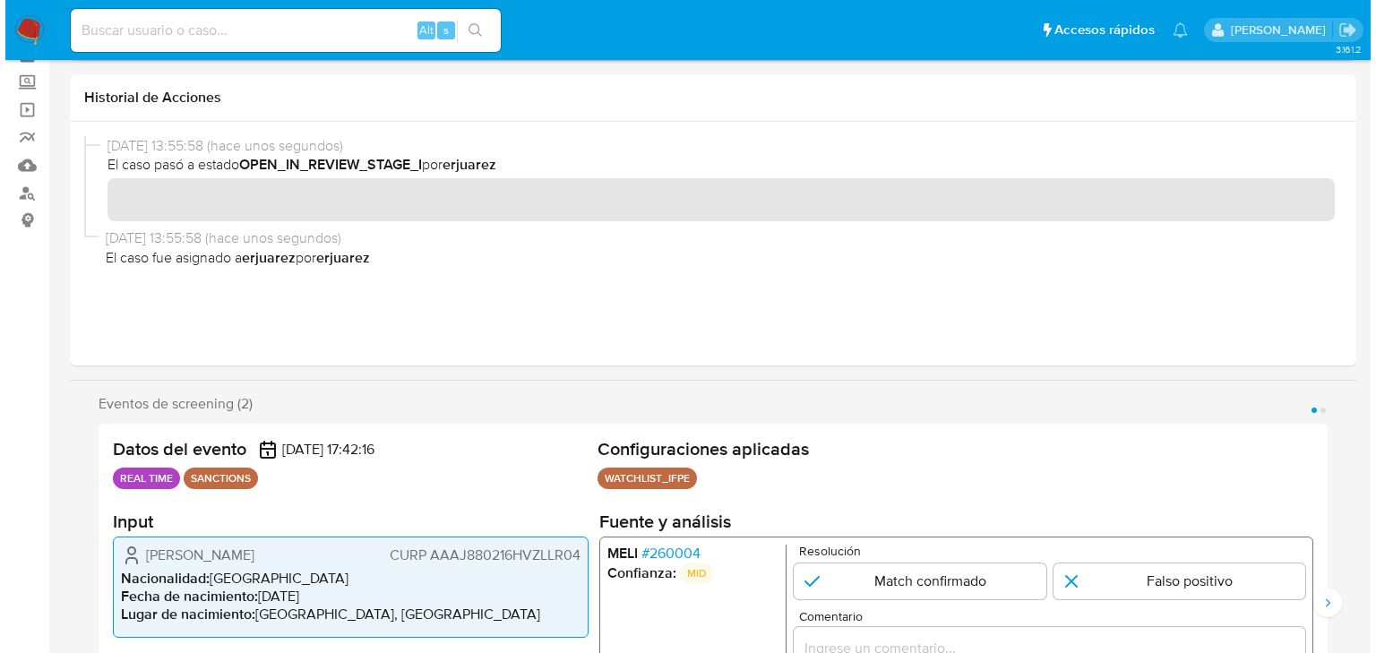
scroll to position [358, 0]
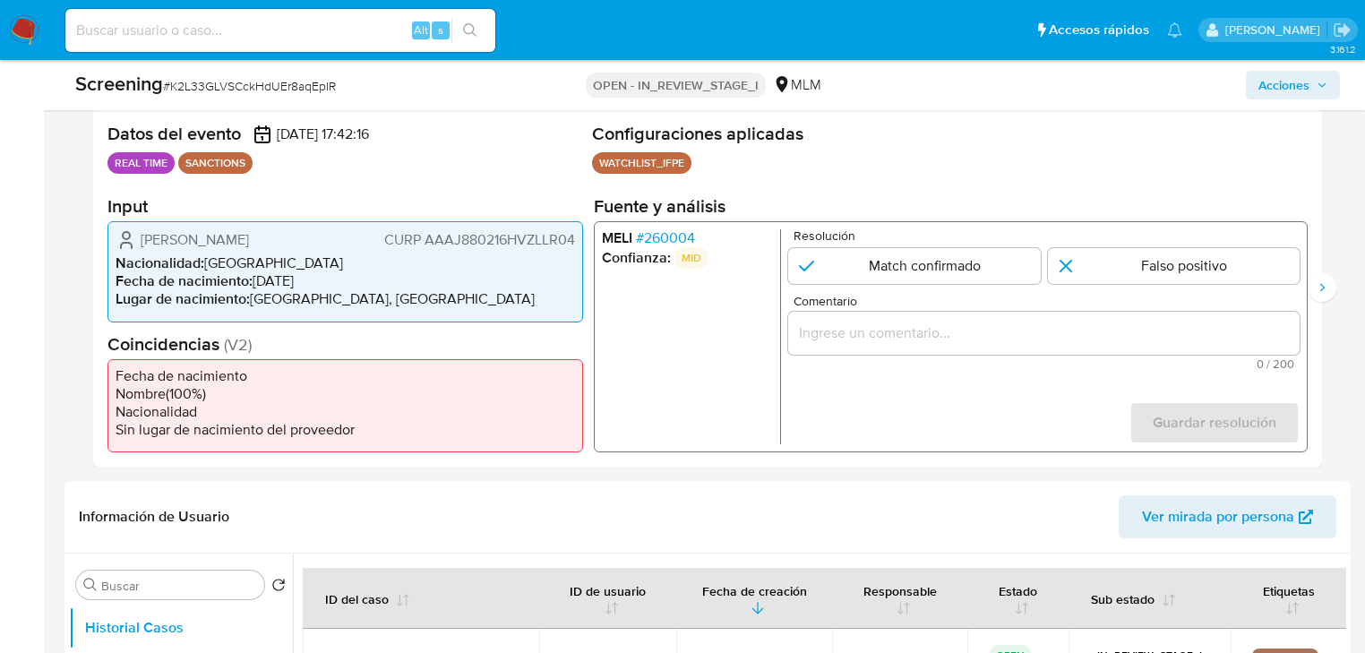
click at [671, 233] on span "# 260004" at bounding box center [665, 238] width 59 height 18
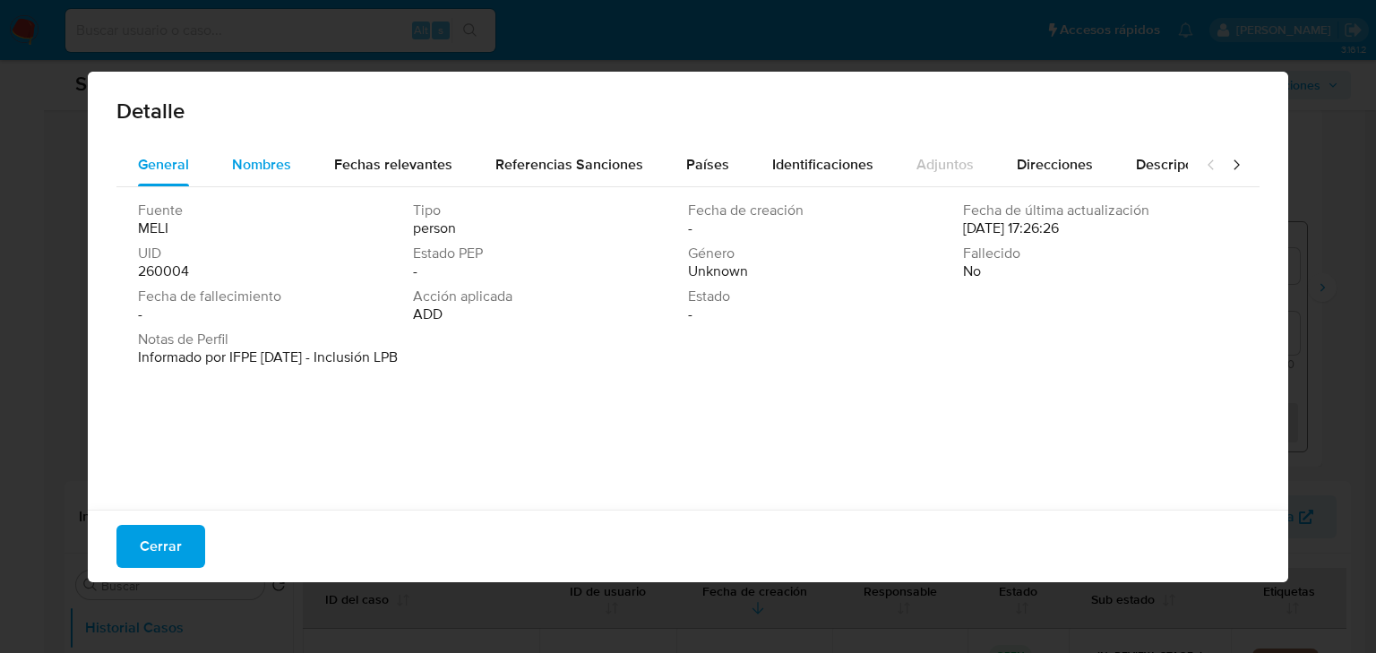
click at [244, 163] on span "Nombres" at bounding box center [261, 164] width 59 height 21
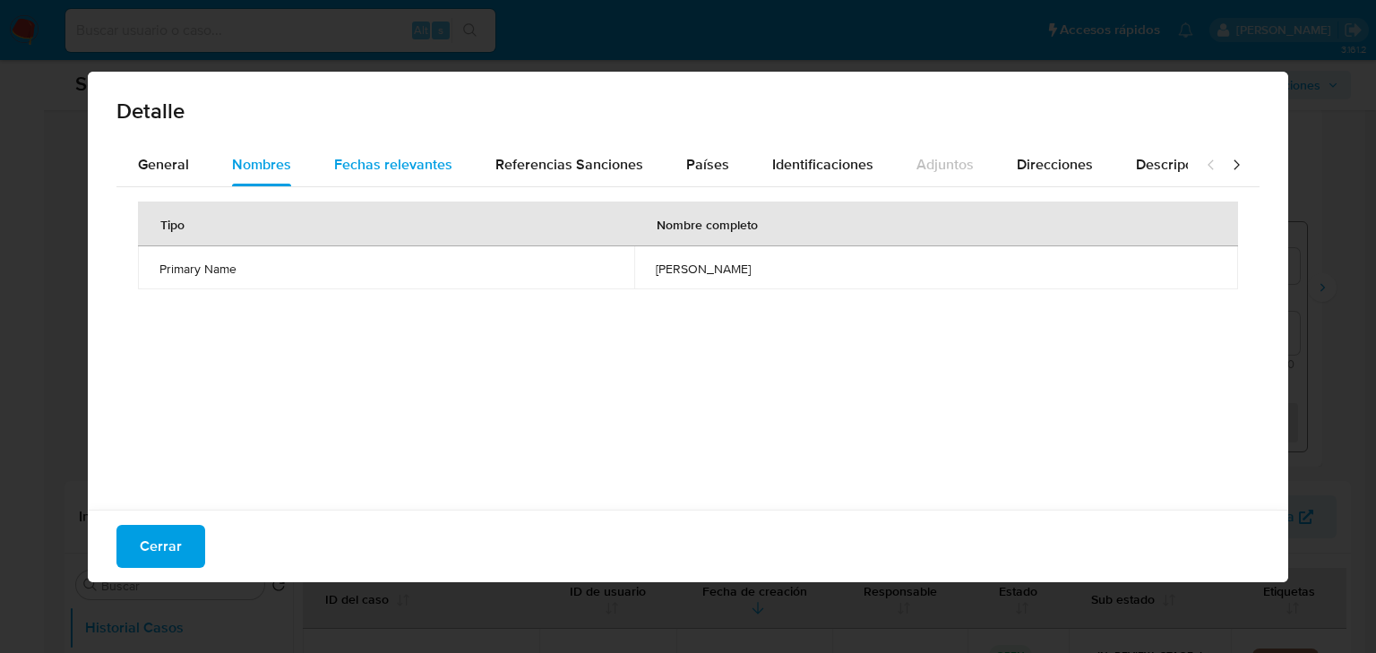
click at [385, 164] on span "Fechas relevantes" at bounding box center [393, 164] width 118 height 21
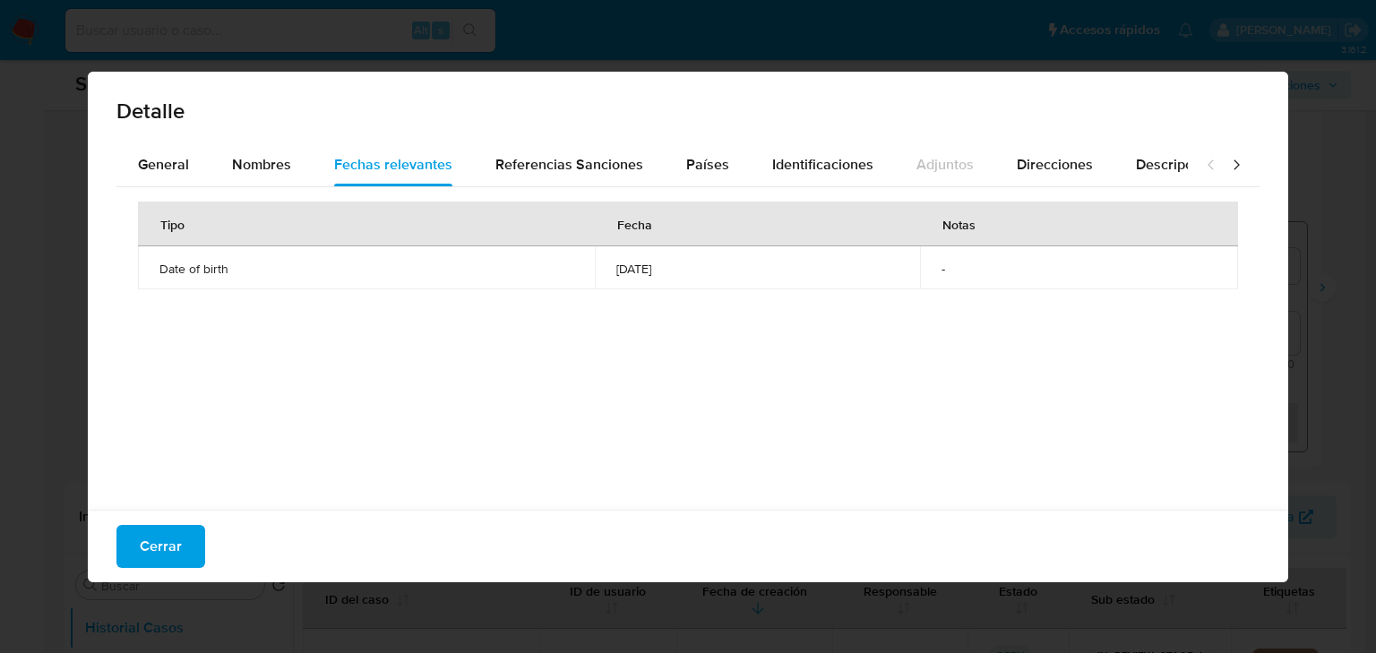
drag, startPoint x: 645, startPoint y: 265, endPoint x: 565, endPoint y: 265, distance: 79.7
click at [595, 265] on td "[DATE]" at bounding box center [757, 267] width 325 height 43
click at [564, 179] on div "Referencias Sanciones" at bounding box center [569, 164] width 148 height 43
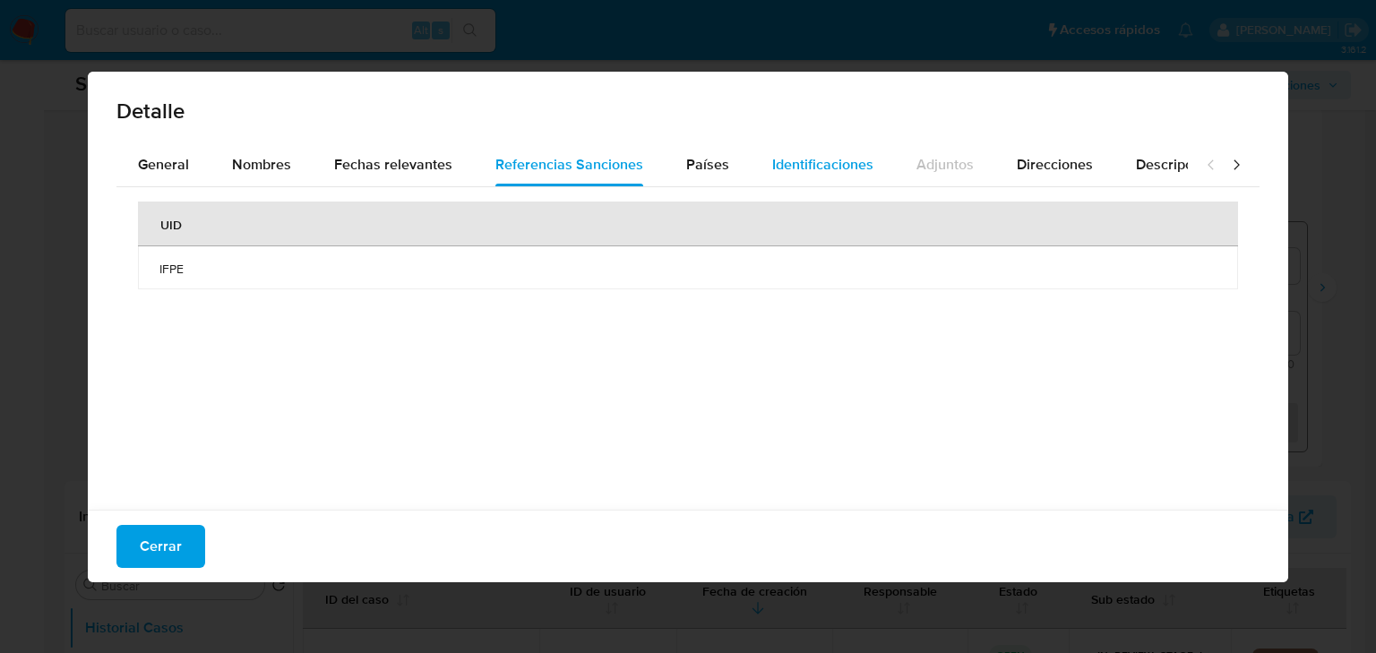
drag, startPoint x: 695, startPoint y: 155, endPoint x: 828, endPoint y: 168, distance: 133.2
click at [697, 155] on span "Países" at bounding box center [707, 164] width 43 height 21
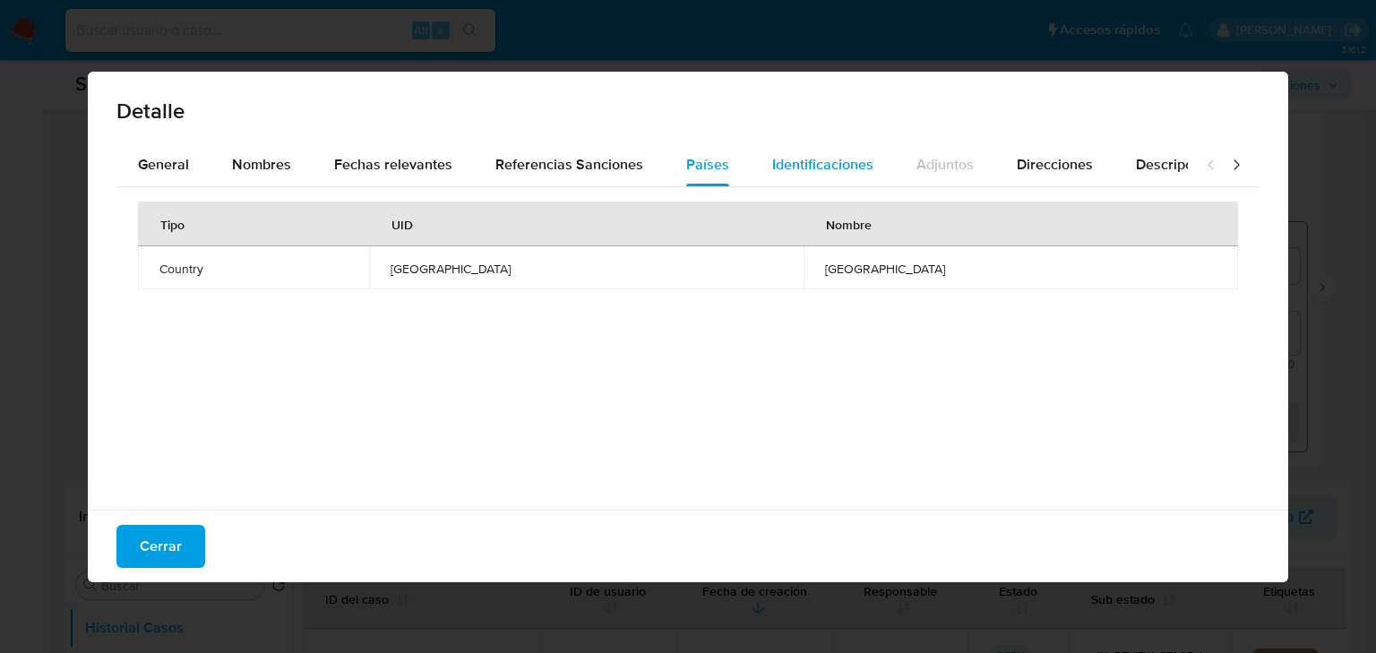
click at [834, 165] on span "Identificaciones" at bounding box center [822, 164] width 101 height 21
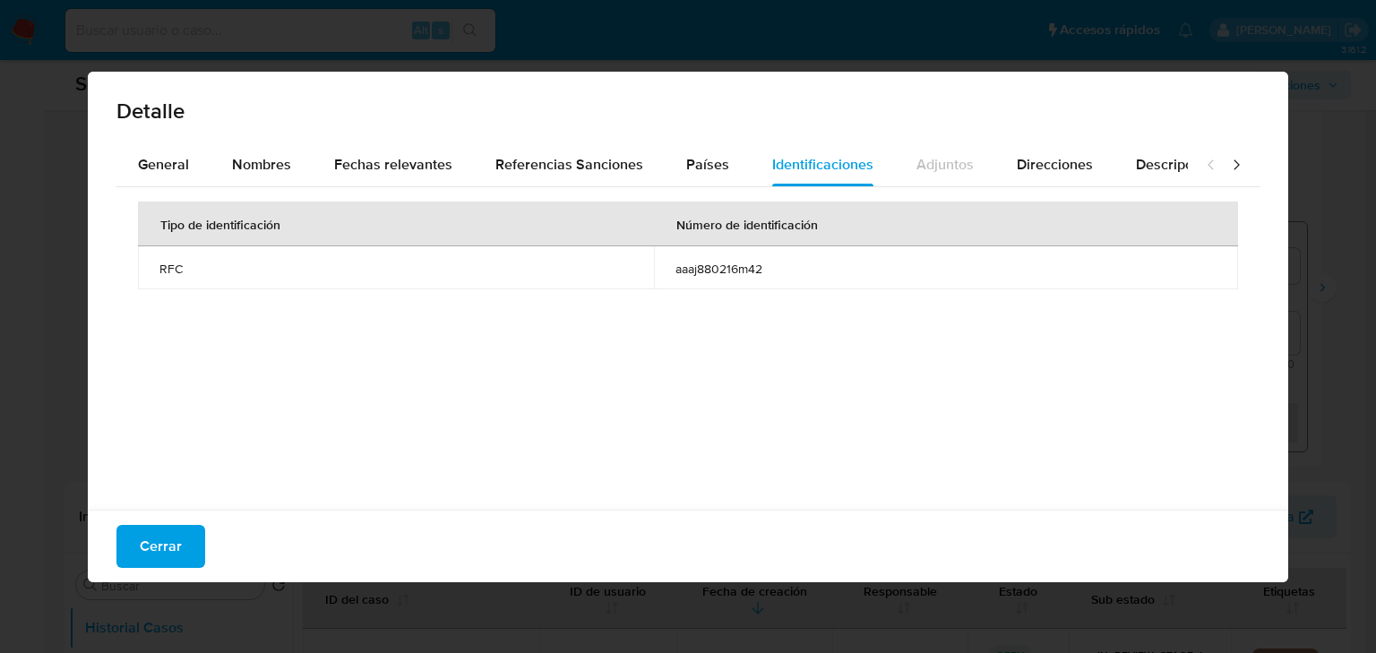
drag, startPoint x: 709, startPoint y: 264, endPoint x: 383, endPoint y: 263, distance: 326.1
click at [650, 262] on tr "RFC aaaj880216m42" at bounding box center [688, 267] width 1100 height 43
drag, startPoint x: 1066, startPoint y: 154, endPoint x: 1115, endPoint y: 160, distance: 48.8
click at [1068, 154] on span "Direcciones" at bounding box center [1055, 164] width 76 height 21
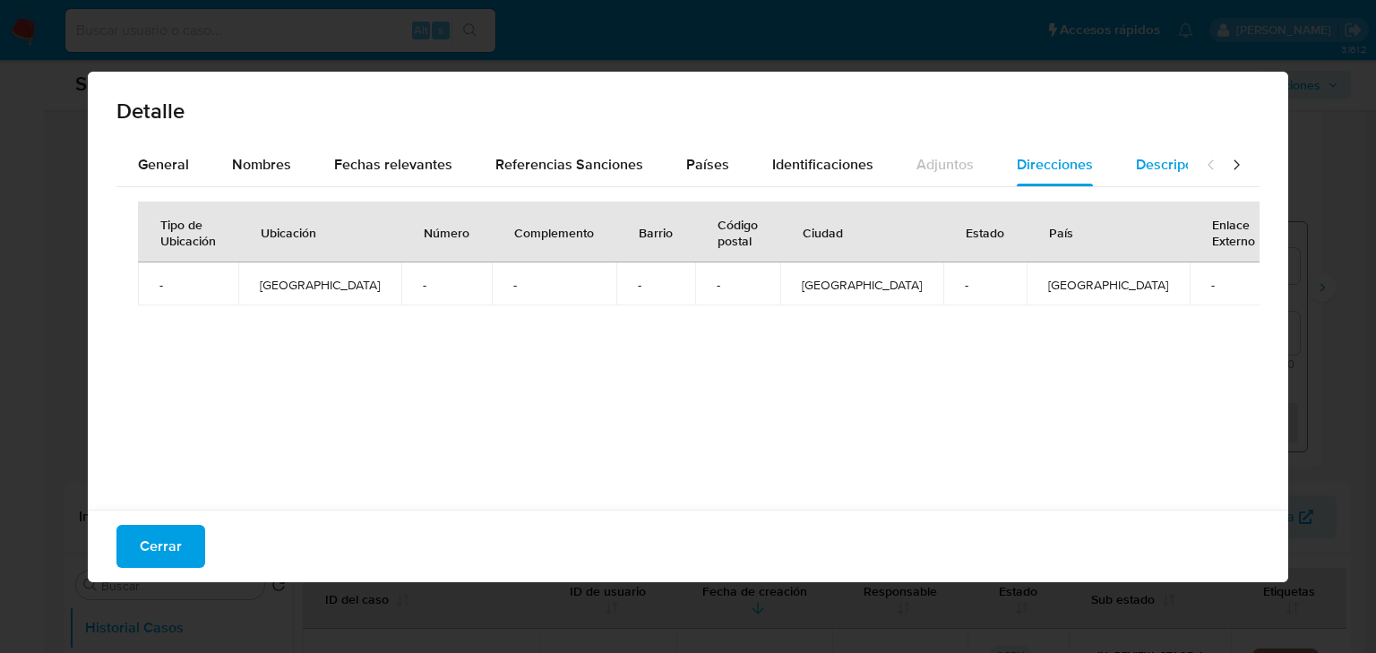
click at [1147, 160] on span "Descripciones" at bounding box center [1181, 164] width 91 height 21
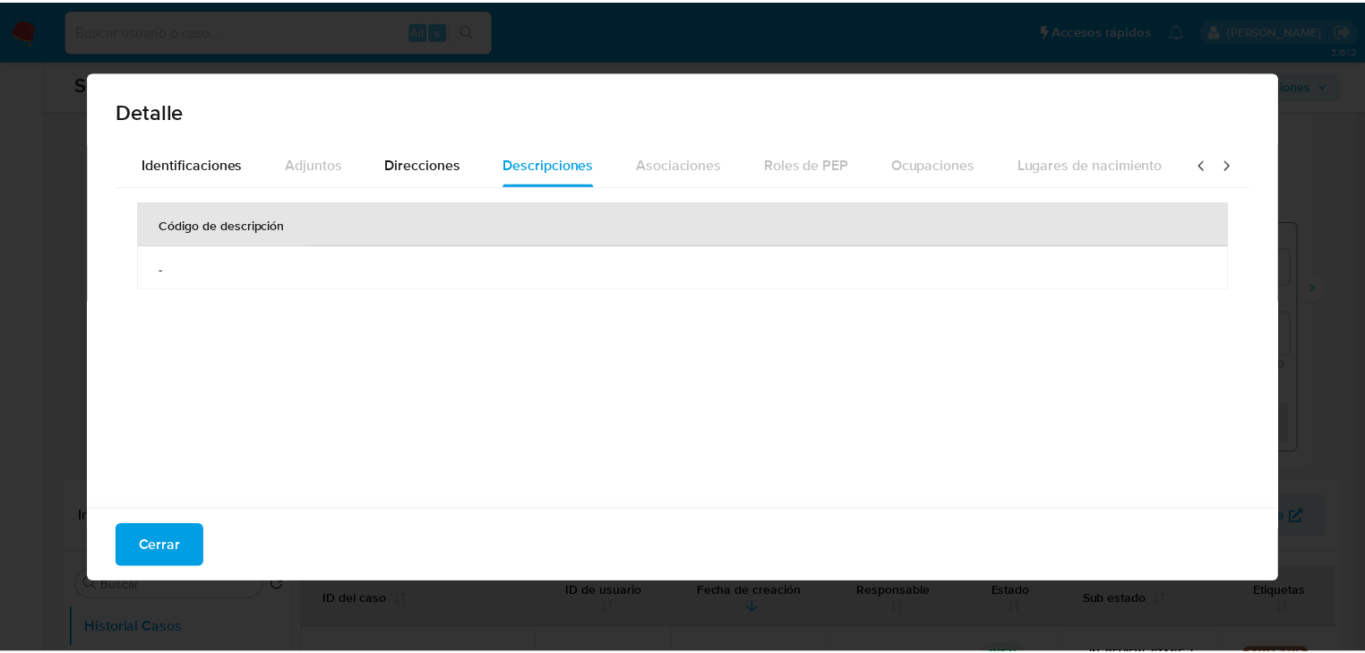
scroll to position [0, 631]
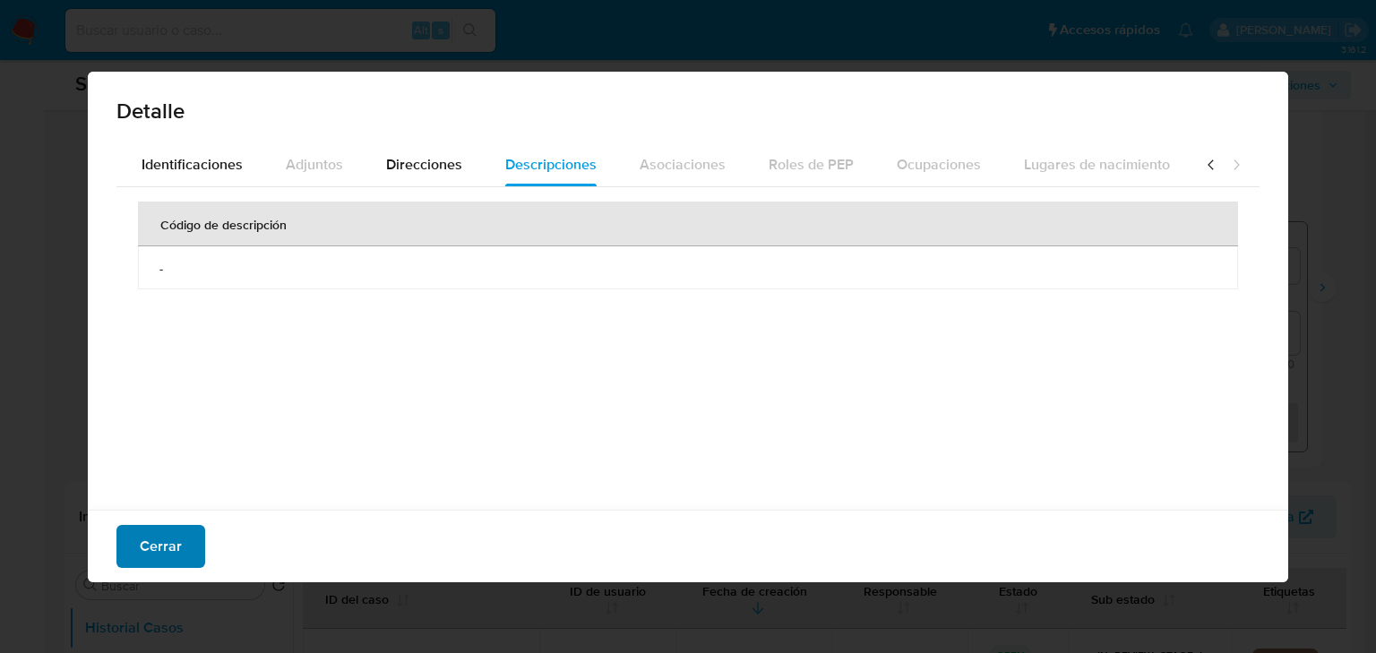
click at [186, 558] on button "Cerrar" at bounding box center [160, 546] width 89 height 43
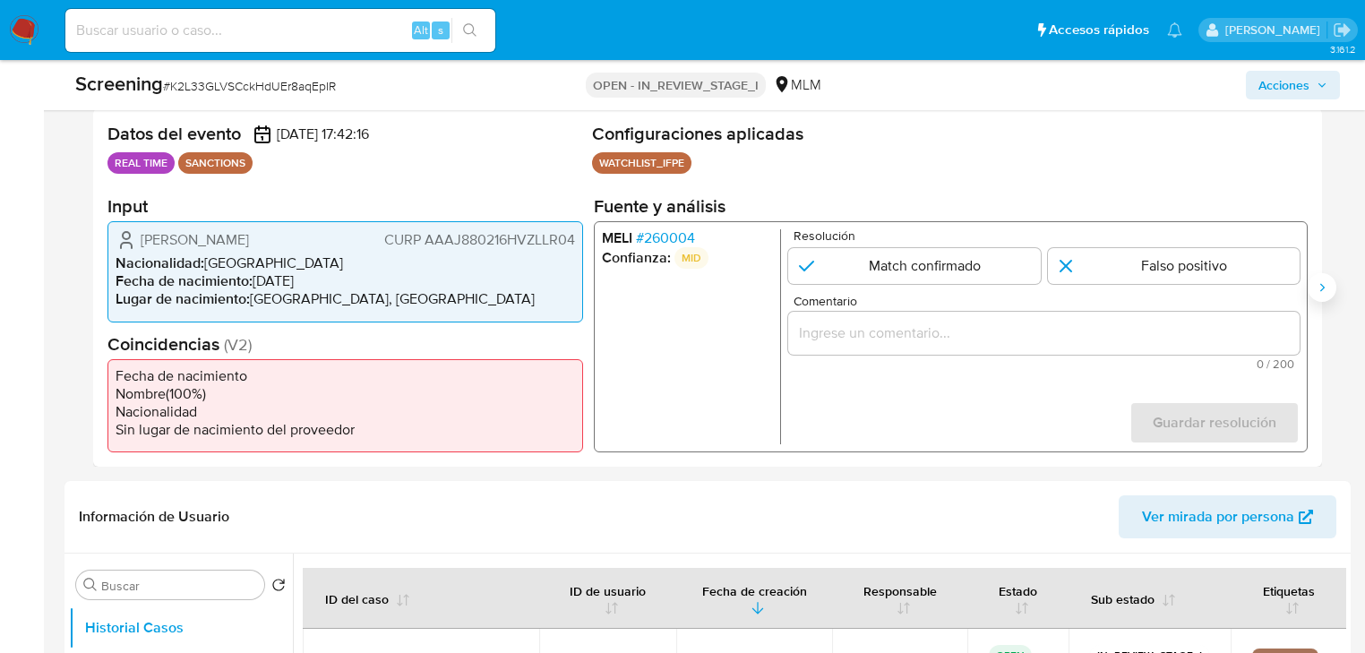
click at [1323, 289] on icon "Siguiente" at bounding box center [1322, 287] width 14 height 14
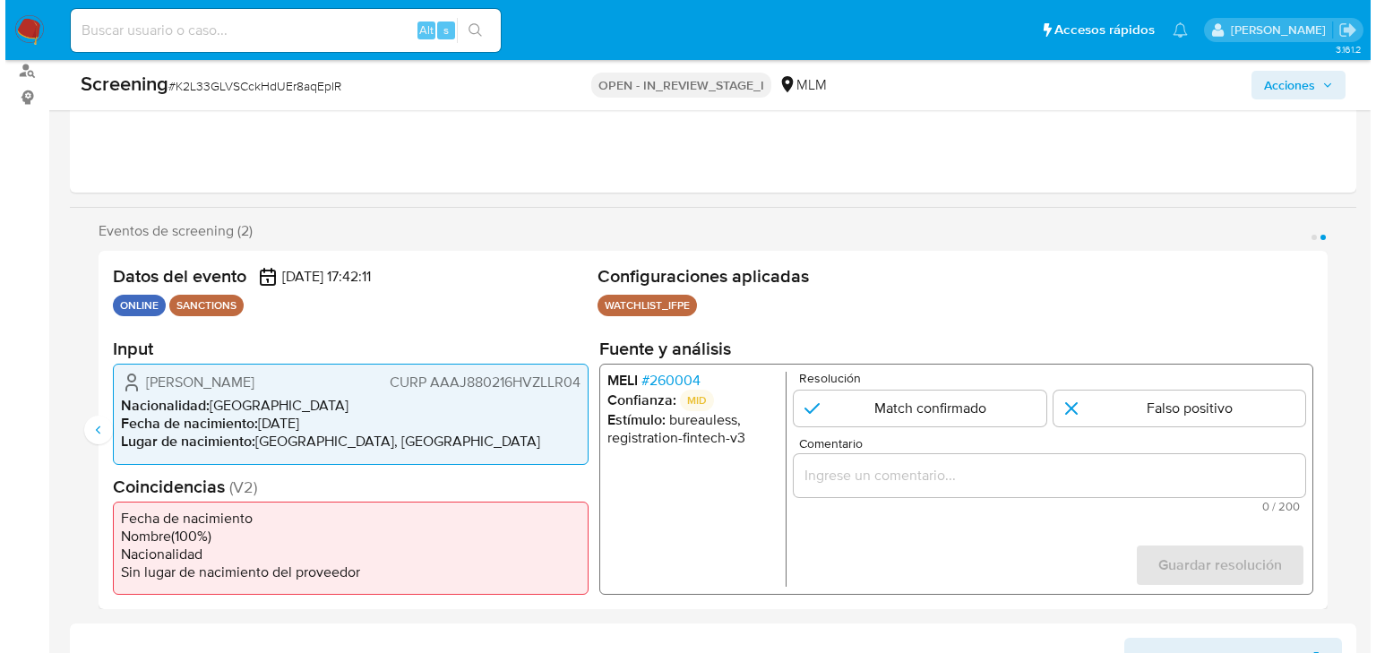
scroll to position [215, 0]
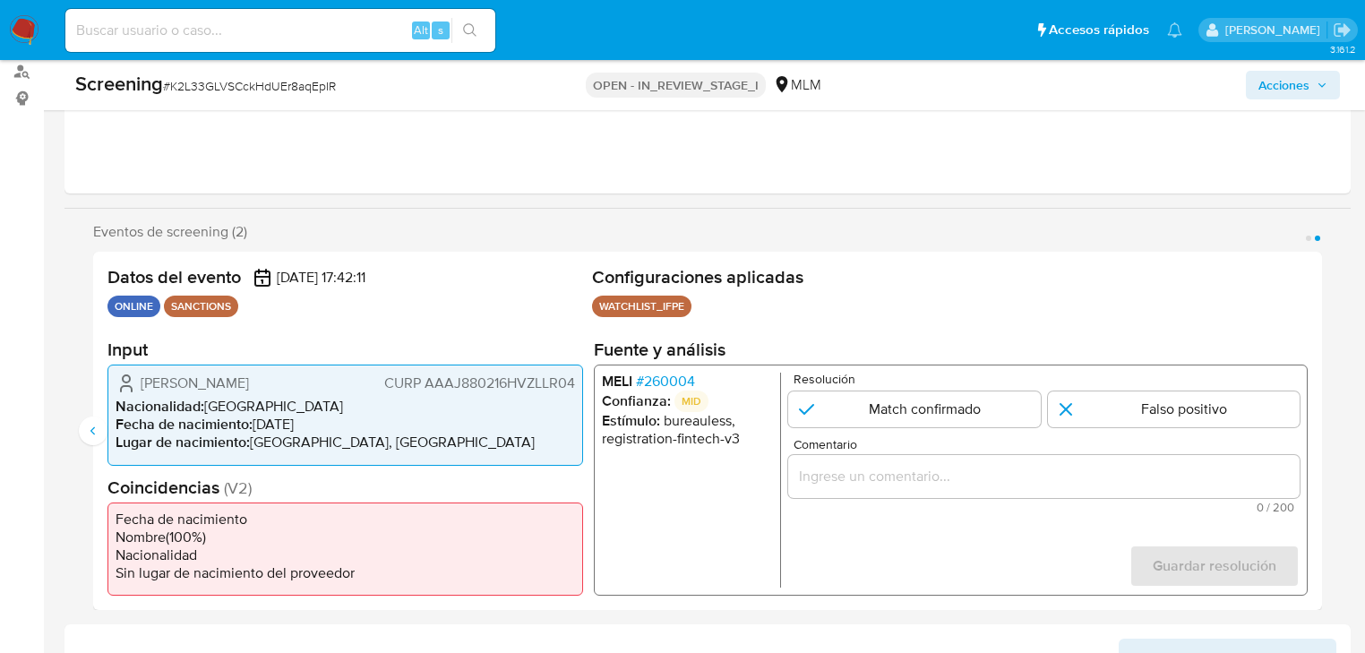
click at [677, 383] on span "# 260004" at bounding box center [665, 382] width 59 height 18
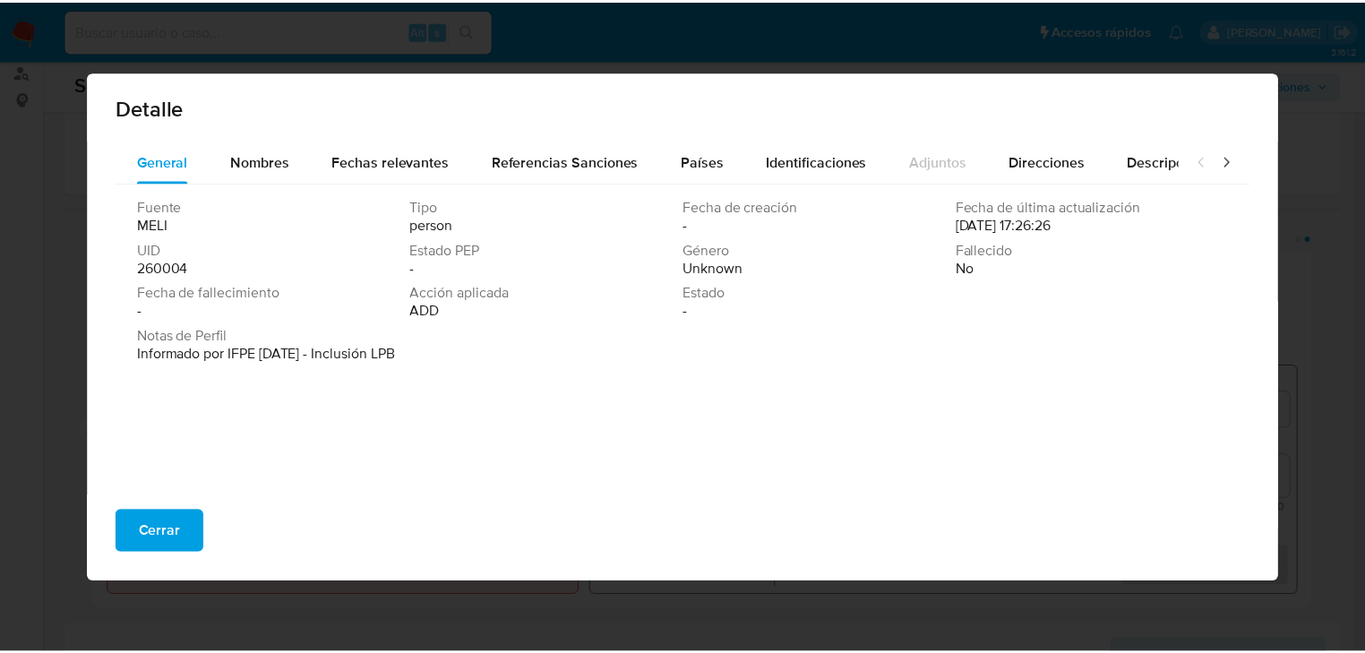
scroll to position [4, 0]
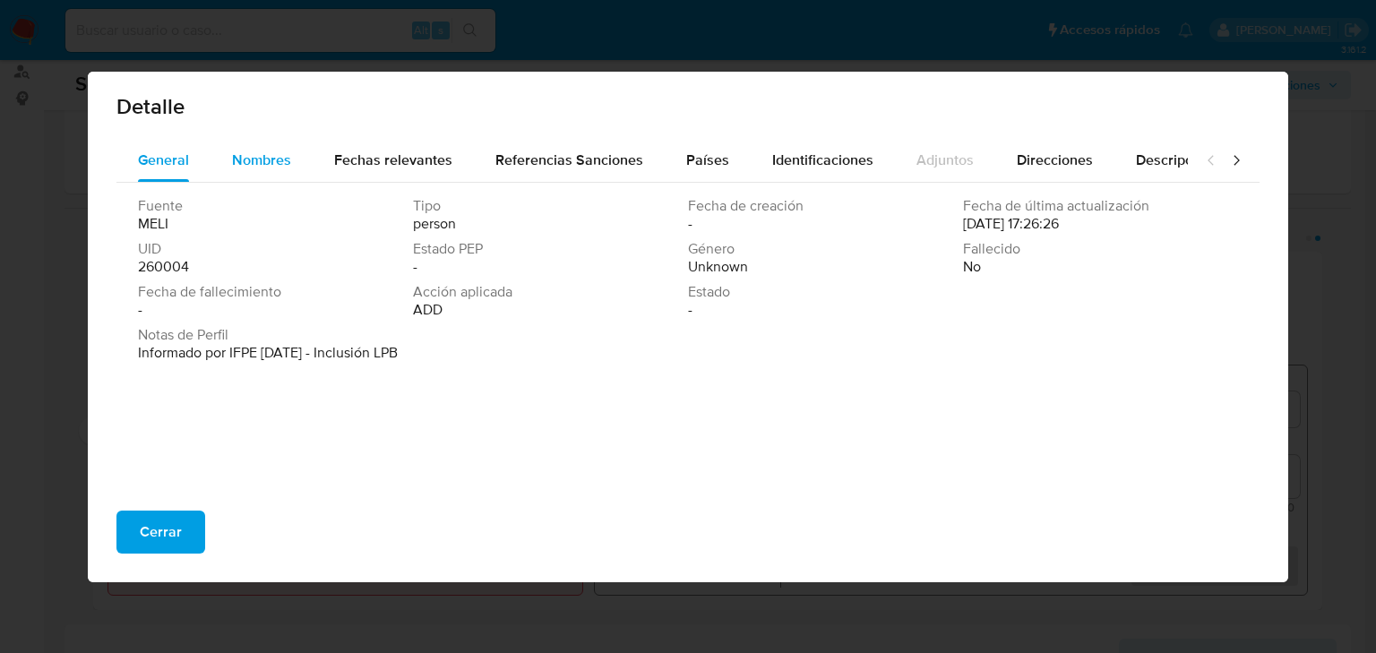
click at [262, 166] on span "Nombres" at bounding box center [261, 160] width 59 height 21
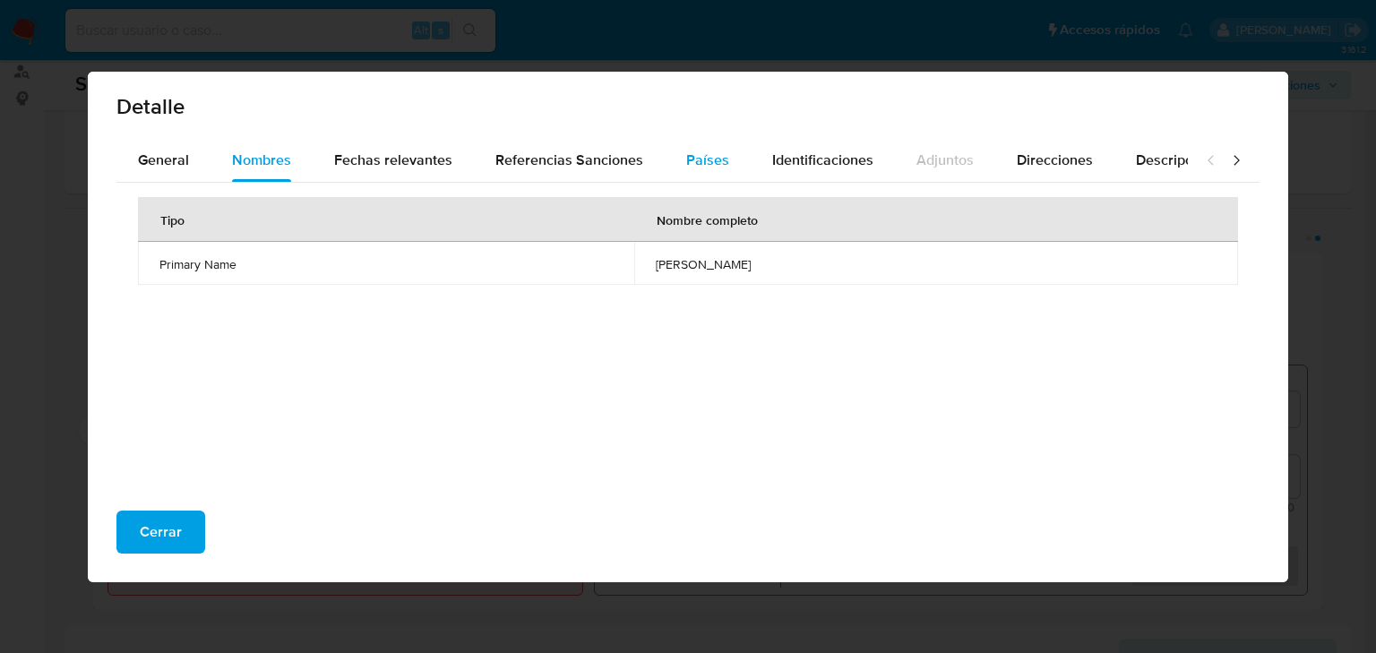
drag, startPoint x: 504, startPoint y: 161, endPoint x: 717, endPoint y: 161, distance: 213.2
click at [504, 161] on span "Referencias Sanciones" at bounding box center [569, 160] width 148 height 21
click at [711, 153] on span "Países" at bounding box center [707, 160] width 43 height 21
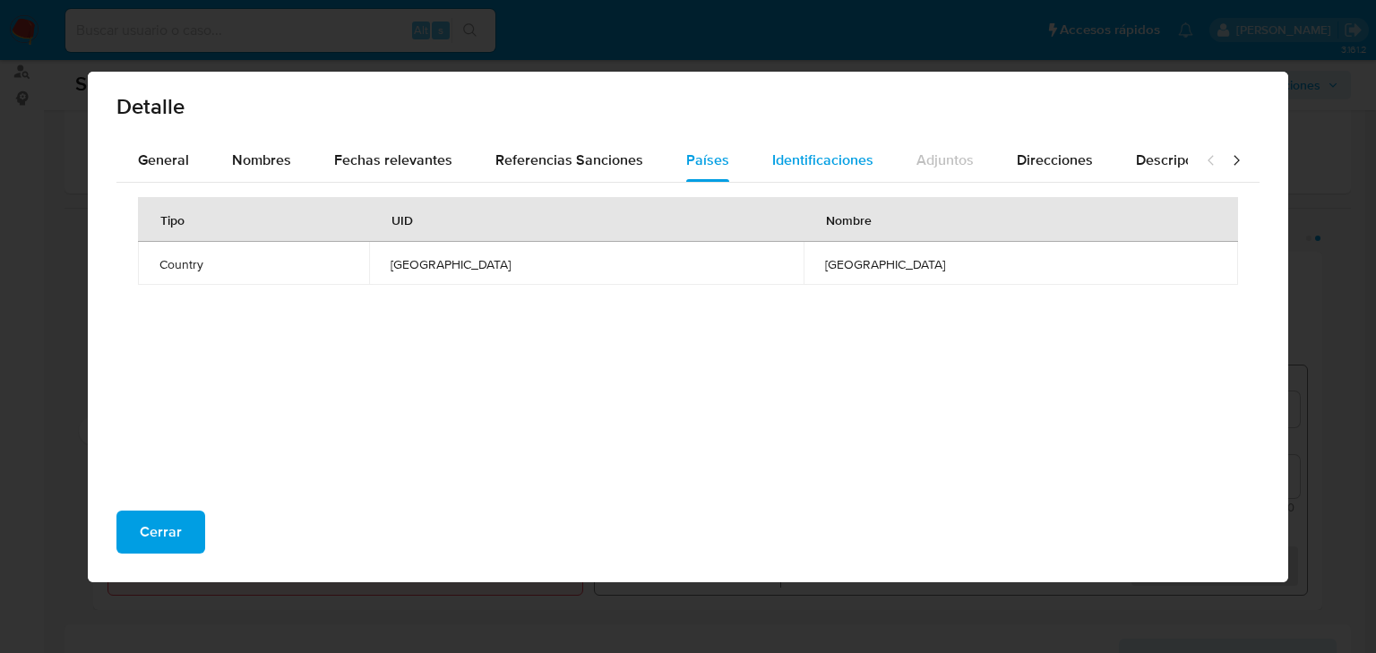
click at [860, 161] on span "Identificaciones" at bounding box center [822, 160] width 101 height 21
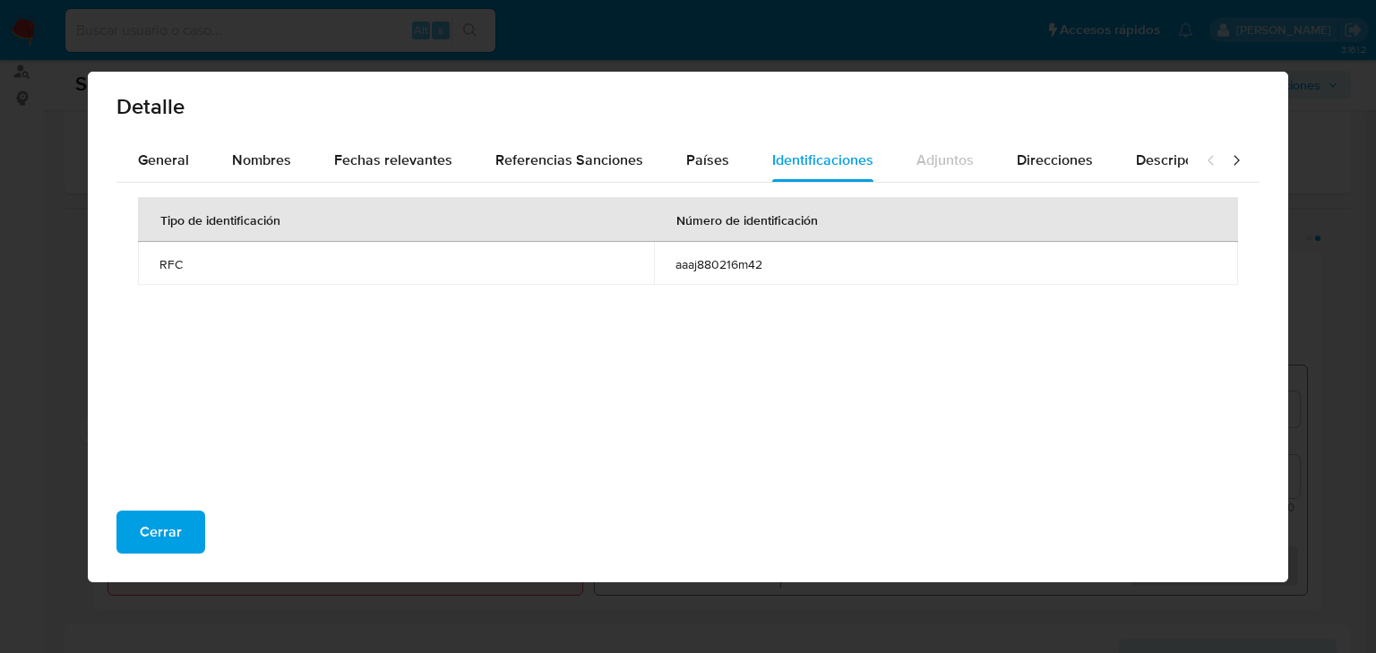
drag, startPoint x: 793, startPoint y: 259, endPoint x: 9, endPoint y: 311, distance: 785.7
click at [659, 266] on td "aaaj880216m42" at bounding box center [946, 263] width 584 height 43
click at [163, 164] on span "General" at bounding box center [163, 160] width 51 height 21
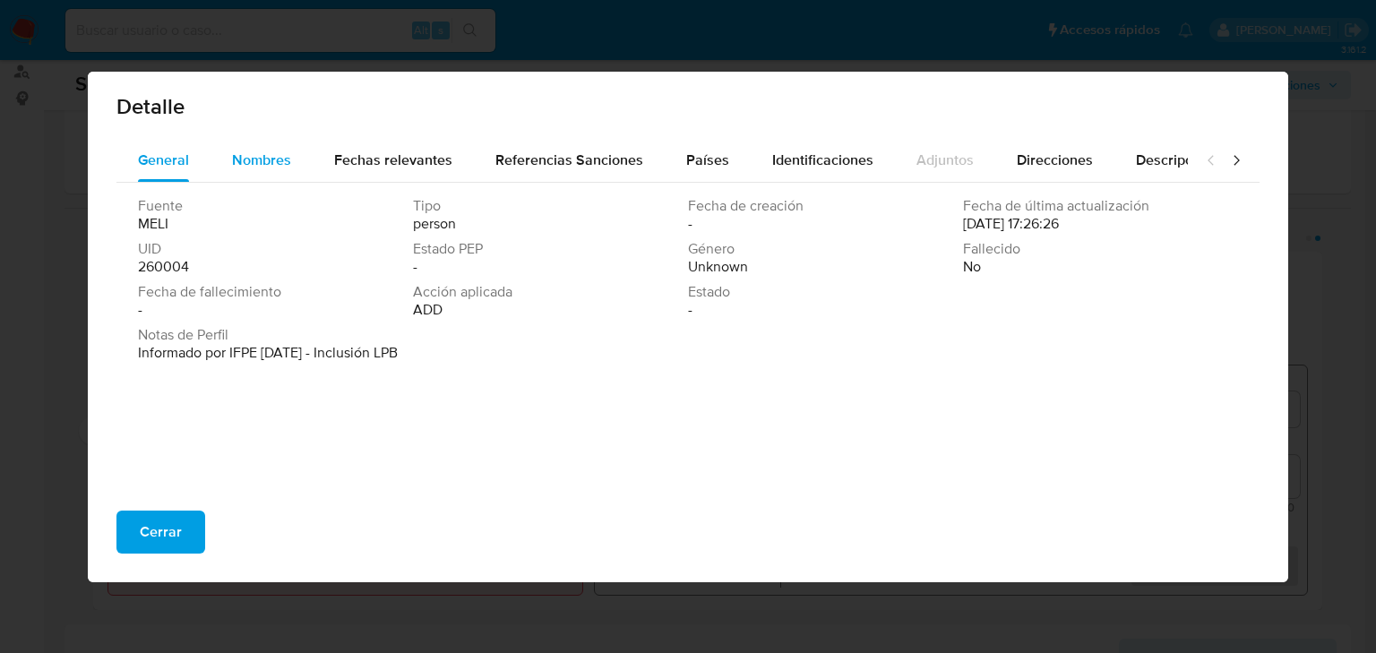
click at [256, 158] on span "Nombres" at bounding box center [261, 160] width 59 height 21
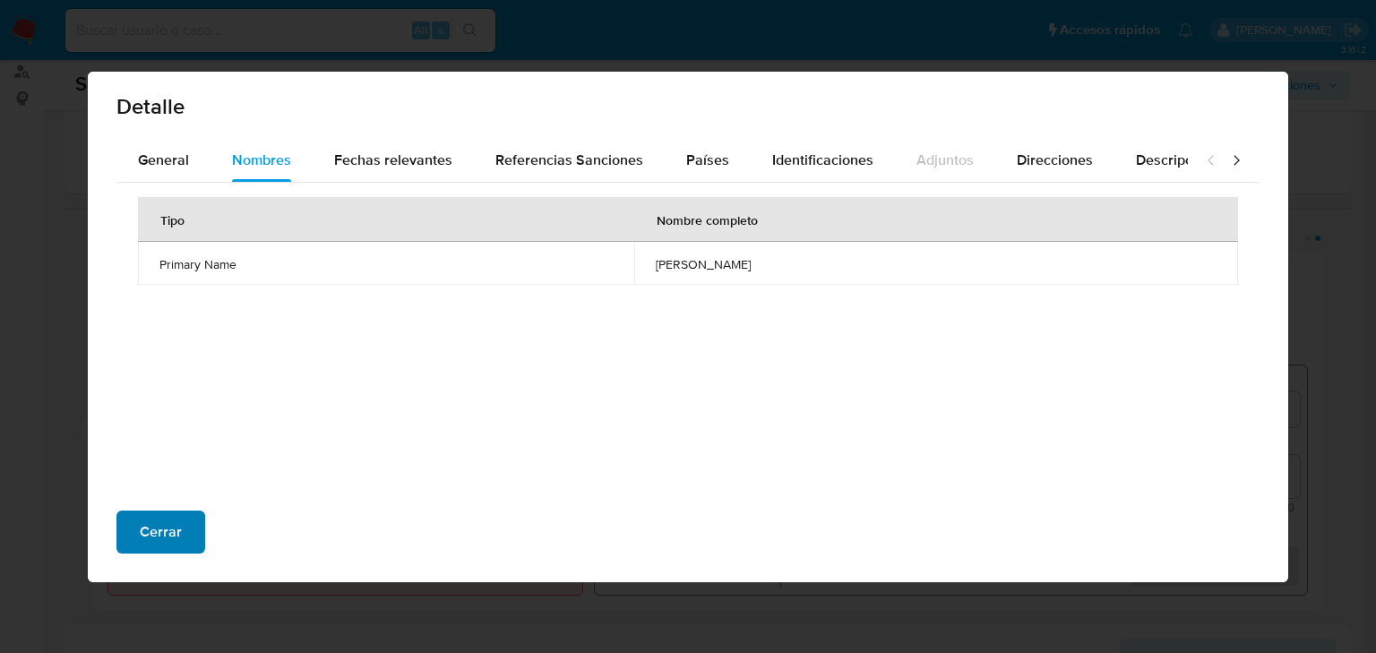
click at [196, 527] on button "Cerrar" at bounding box center [160, 532] width 89 height 43
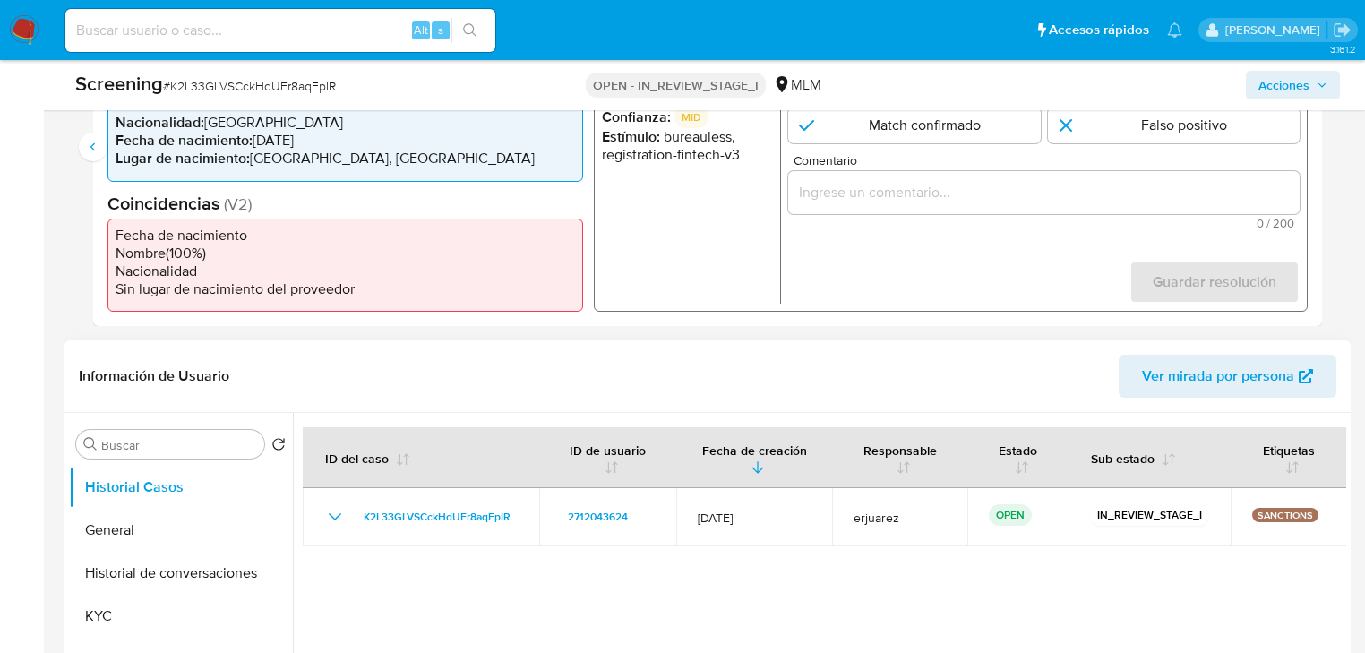
scroll to position [645, 0]
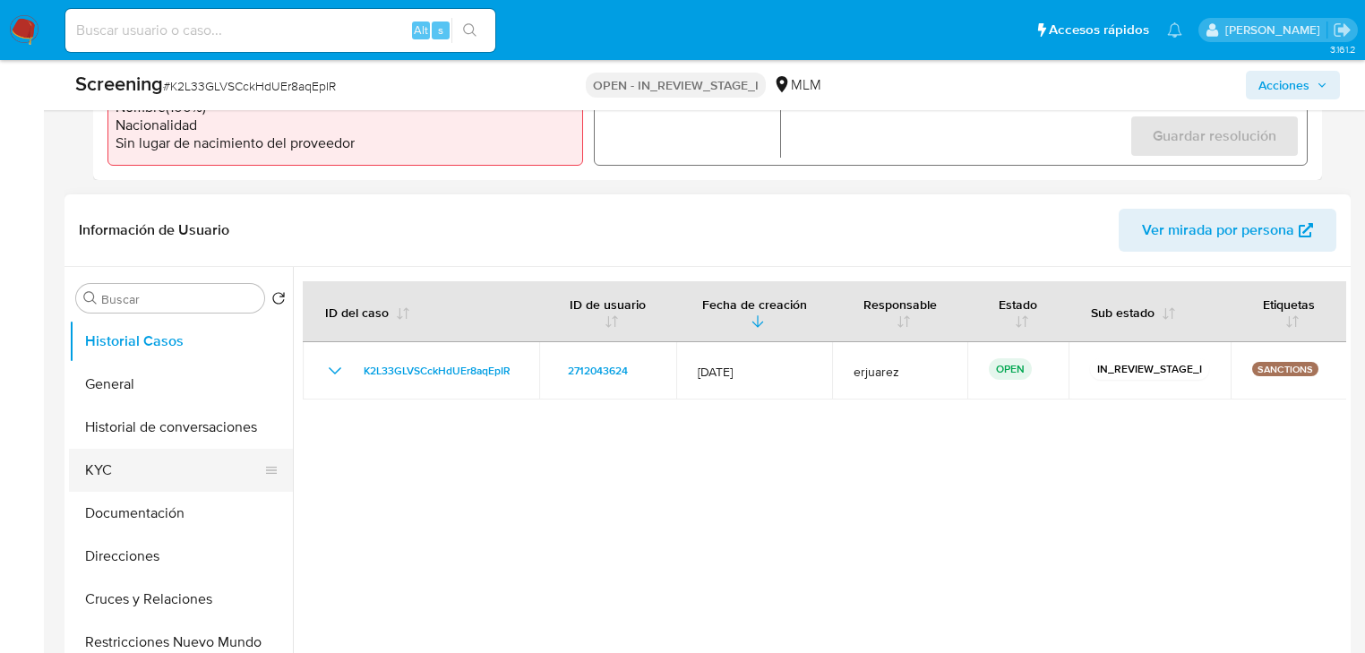
click at [123, 479] on button "KYC" at bounding box center [174, 470] width 210 height 43
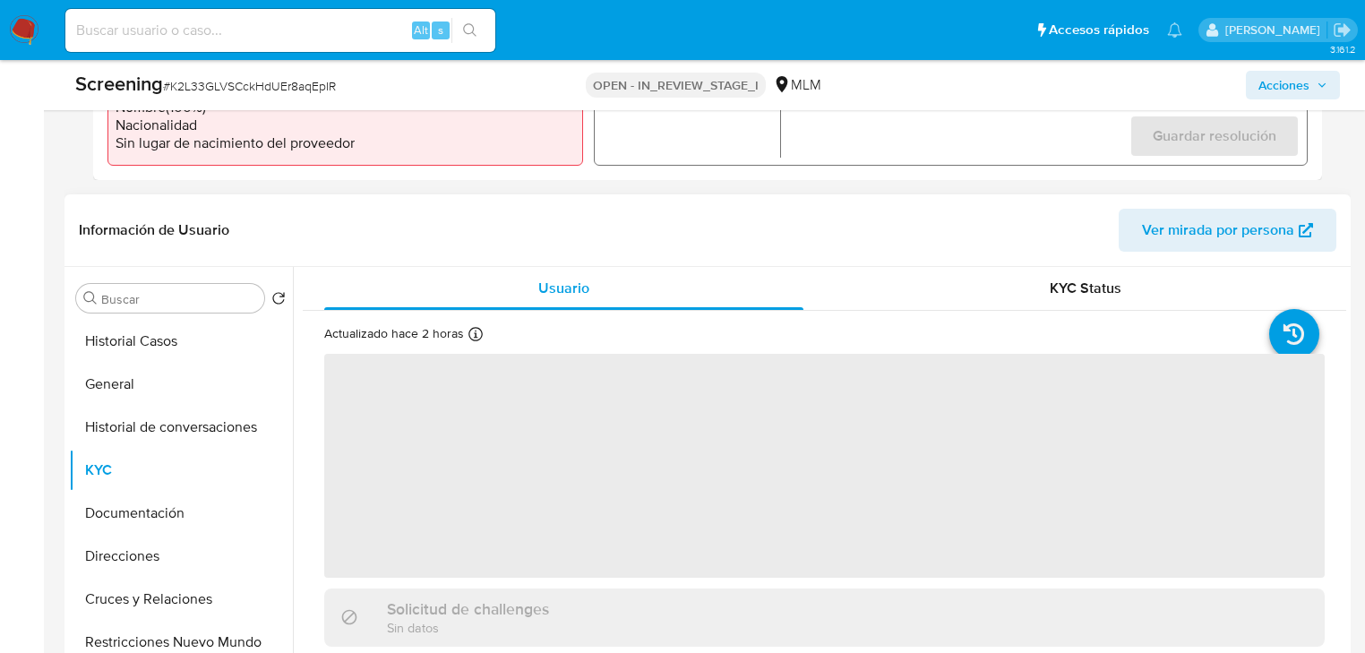
scroll to position [788, 0]
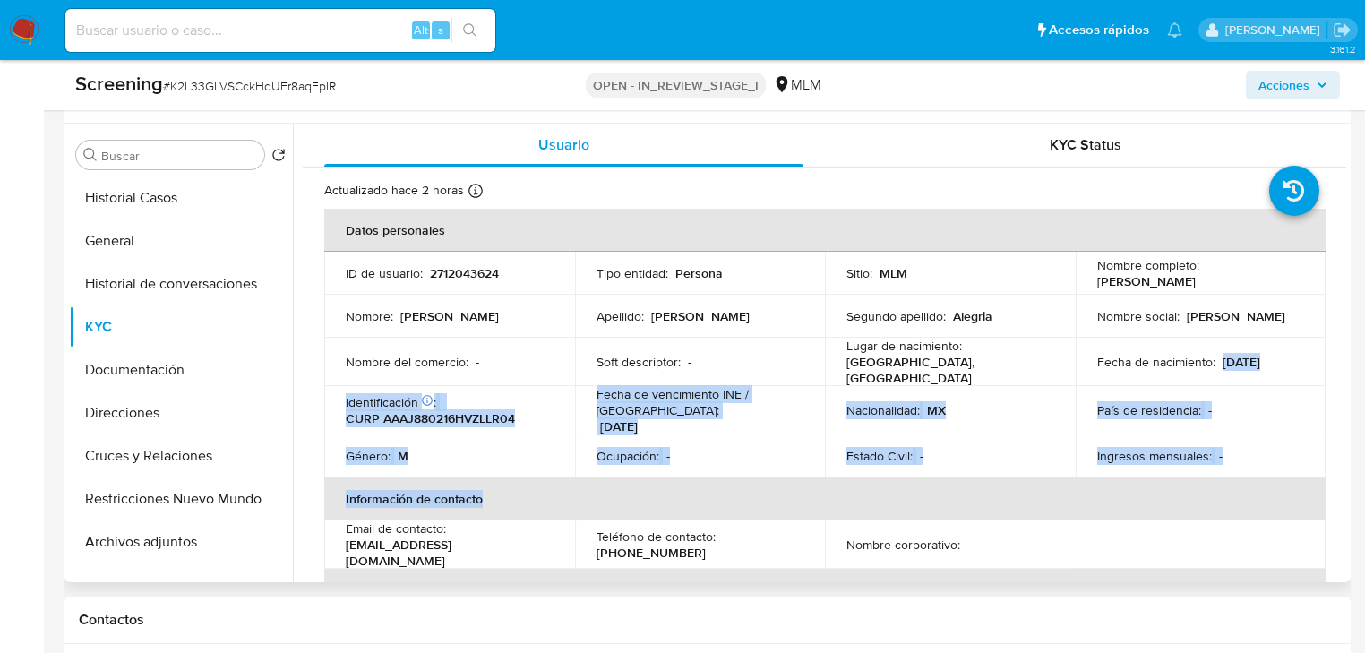
drag, startPoint x: 1218, startPoint y: 362, endPoint x: 487, endPoint y: 472, distance: 738.5
click at [517, 473] on table "Datos personales ID de usuario : 2712043624 Tipo entidad : Persona Sitio : MLM …" at bounding box center [825, 539] width 1002 height 661
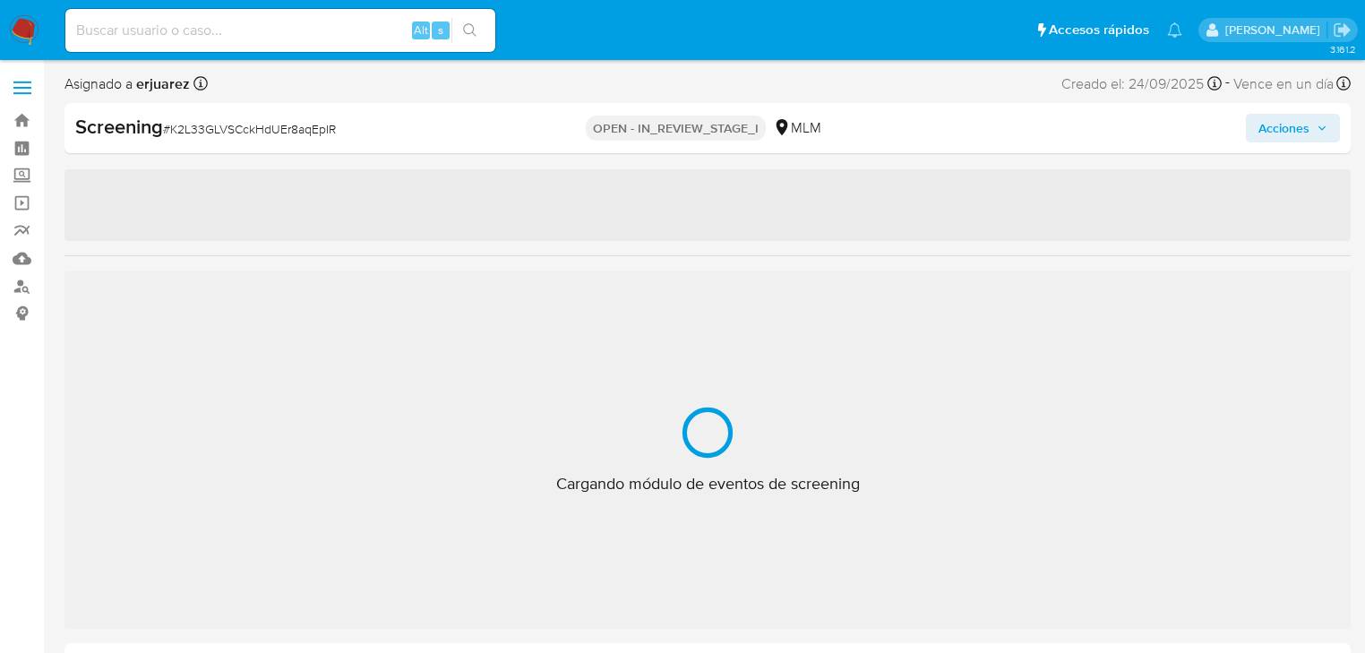
select select "10"
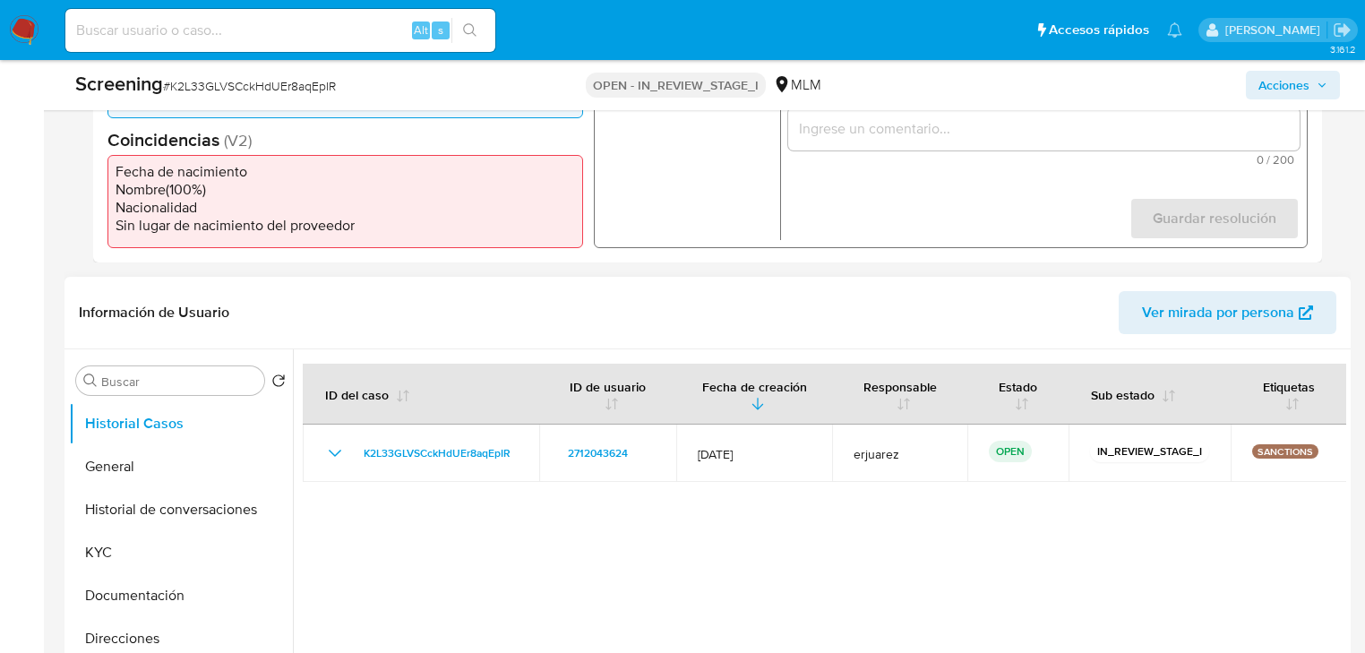
scroll to position [573, 0]
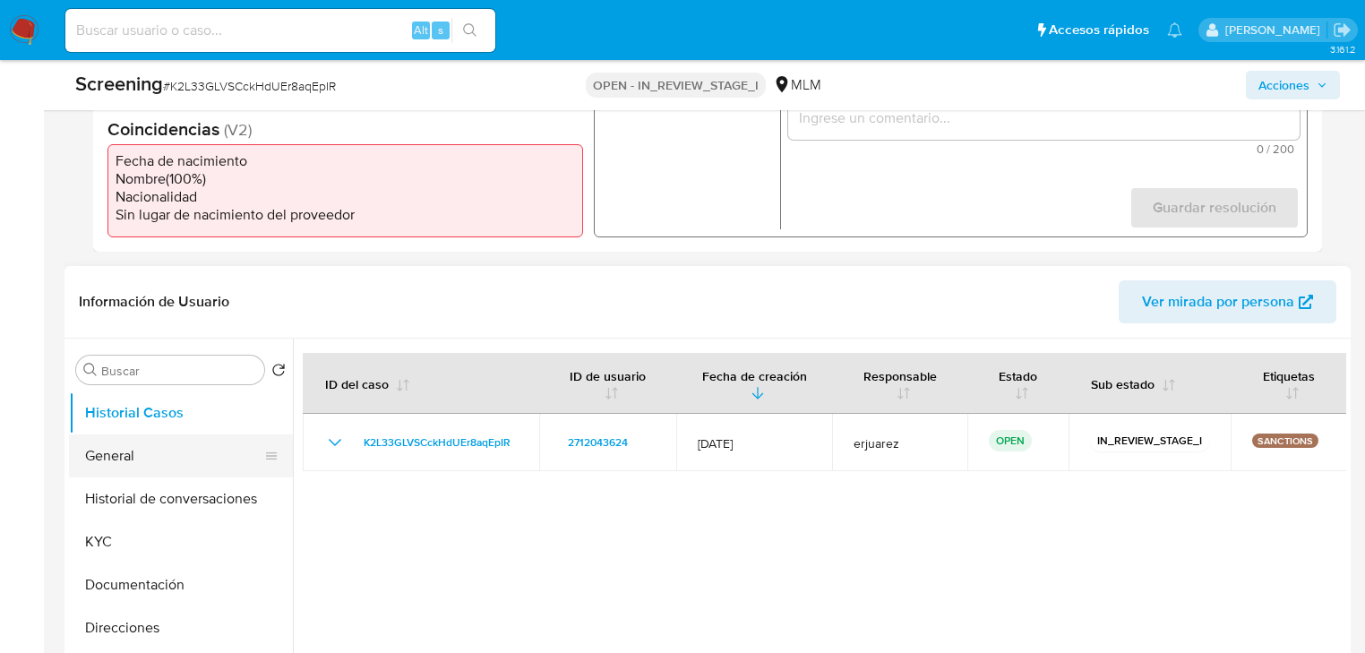
drag, startPoint x: 126, startPoint y: 482, endPoint x: 125, endPoint y: 466, distance: 16.2
click at [125, 473] on ul "Historial Casos General Historial de conversaciones KYC Documentación Direccion…" at bounding box center [181, 594] width 224 height 404
click at [125, 464] on button "General" at bounding box center [174, 456] width 210 height 43
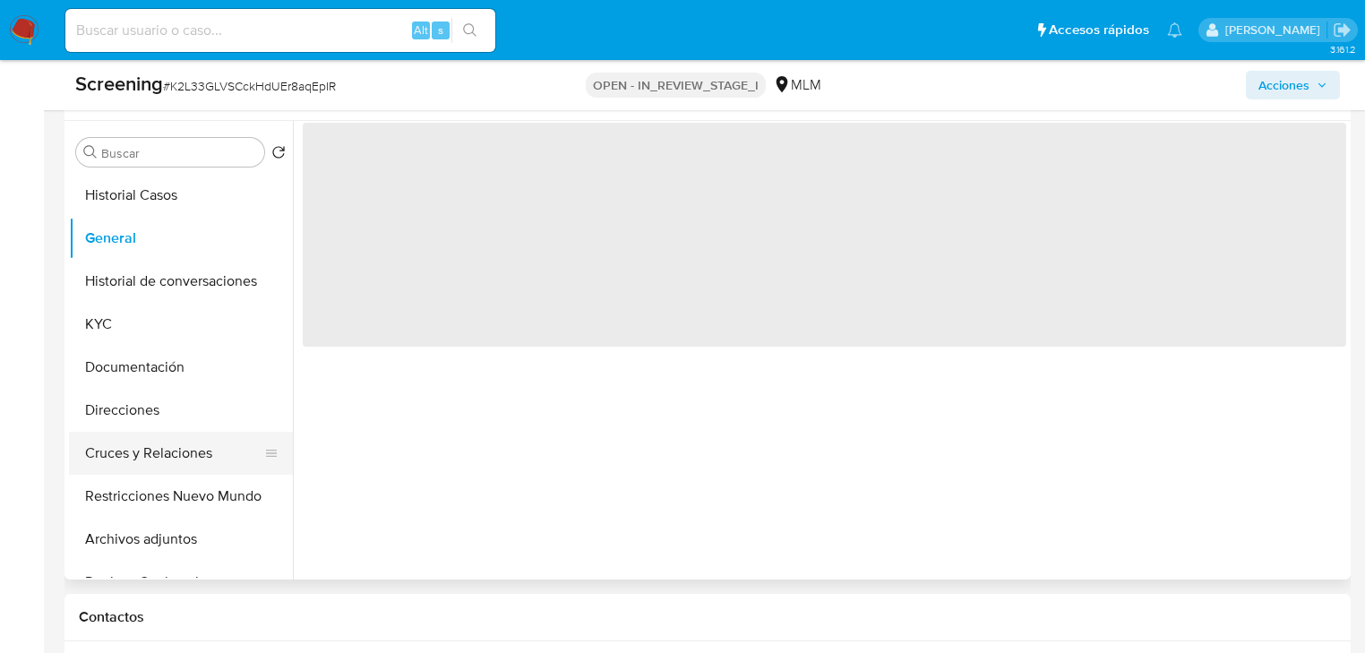
scroll to position [788, 0]
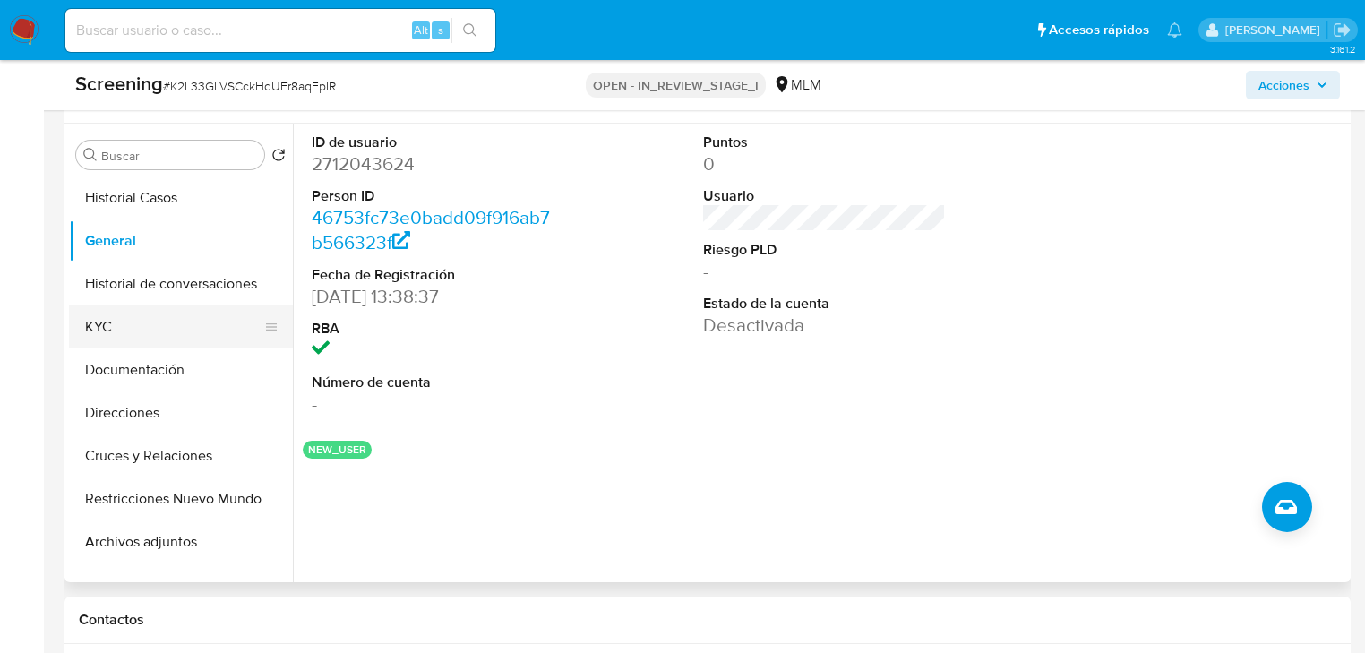
click at [119, 339] on button "KYC" at bounding box center [174, 327] width 210 height 43
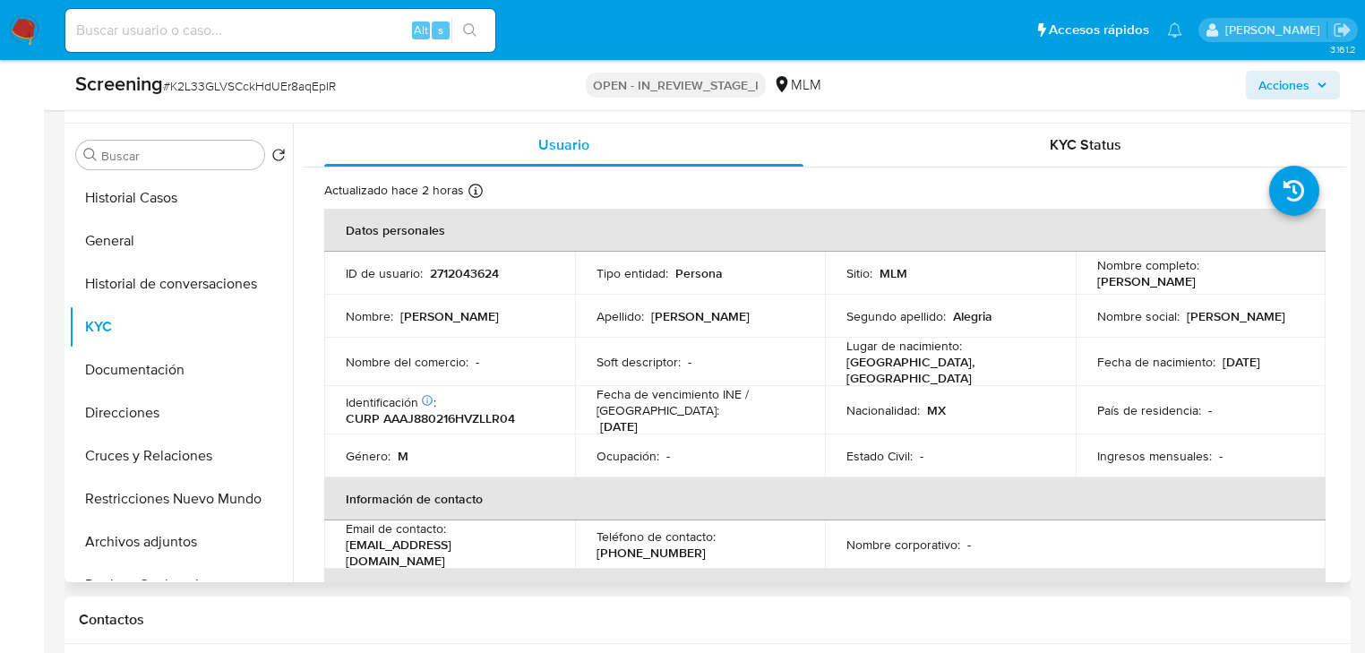
click at [1219, 336] on td "Nombre social : [PERSON_NAME]" at bounding box center [1201, 316] width 251 height 43
click at [394, 414] on p "CURP AAAJ880216HVZLLR04" at bounding box center [430, 418] width 169 height 16
drag, startPoint x: 387, startPoint y: 412, endPoint x: 502, endPoint y: 412, distance: 114.7
click at [538, 412] on div "Identificación CIC: 149836687 : CURP AAAJ880216HVZLLR04" at bounding box center [450, 410] width 208 height 32
drag, startPoint x: 382, startPoint y: 414, endPoint x: 527, endPoint y: 414, distance: 145.1
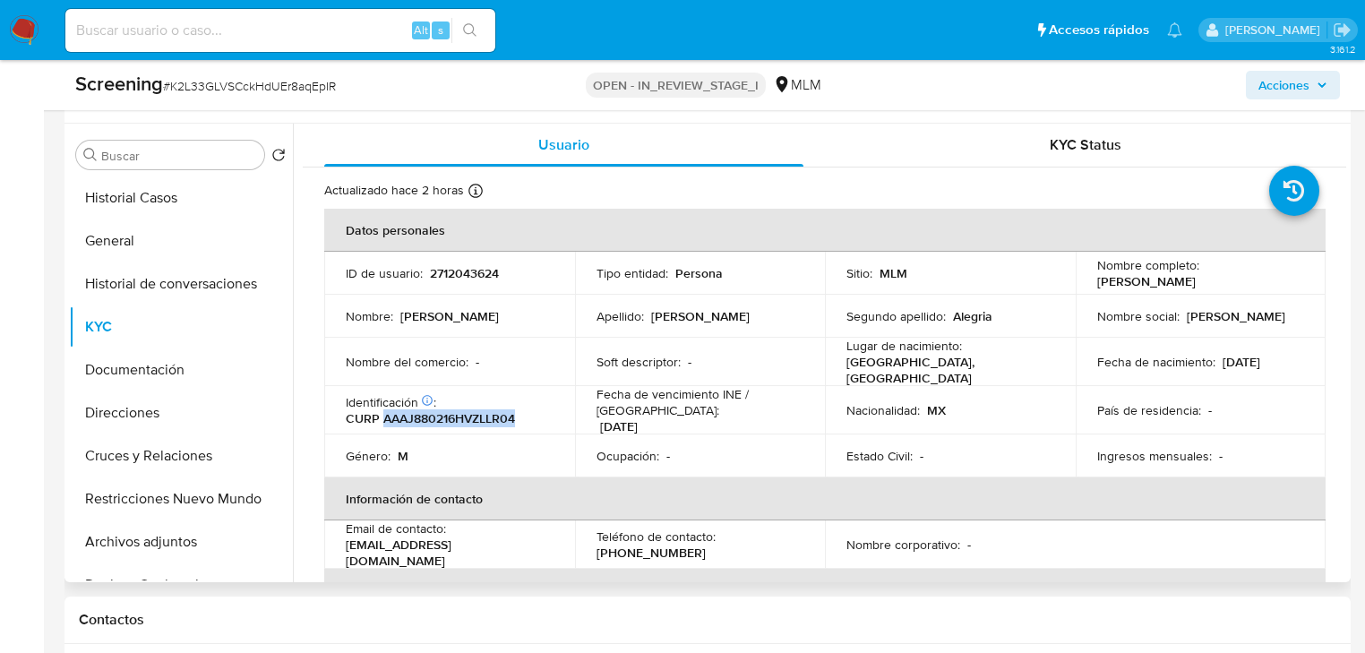
click at [527, 414] on div "Identificación CIC: 149836687 : CURP AAAJ880216HVZLLR04" at bounding box center [450, 410] width 208 height 32
copy p "AAAJ880216HVZLLR04"
click at [107, 259] on button "General" at bounding box center [174, 241] width 210 height 43
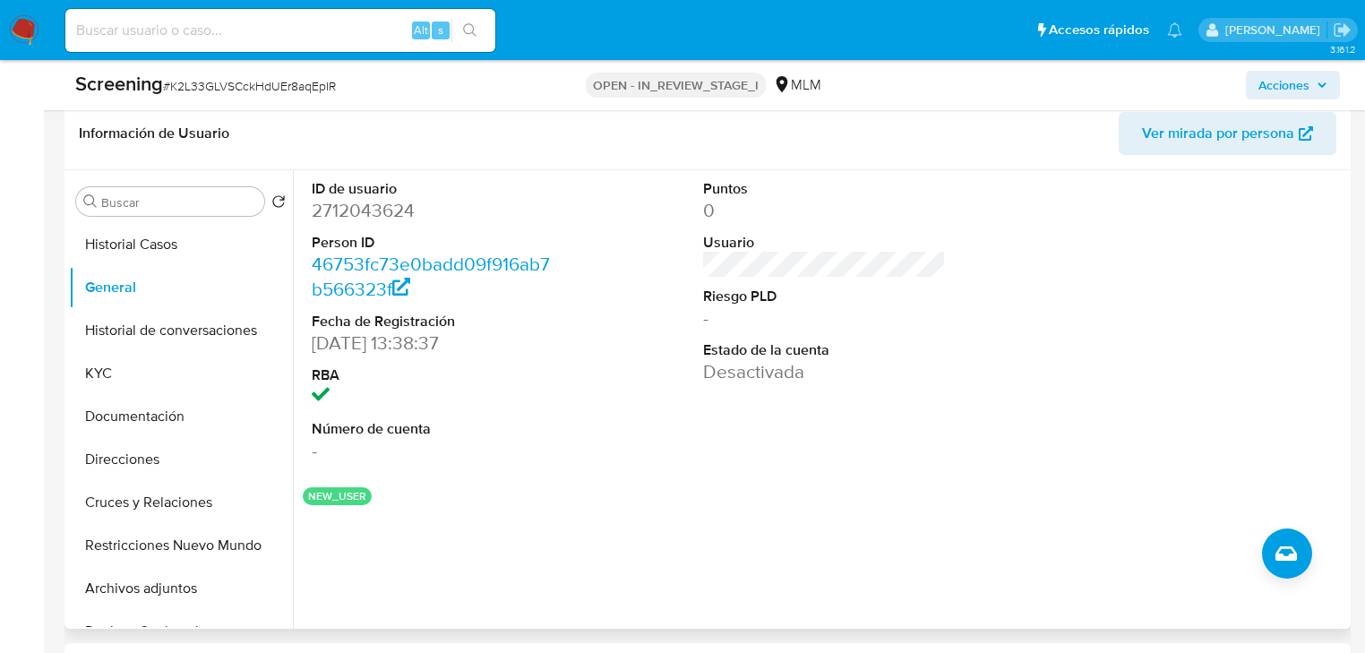
scroll to position [717, 0]
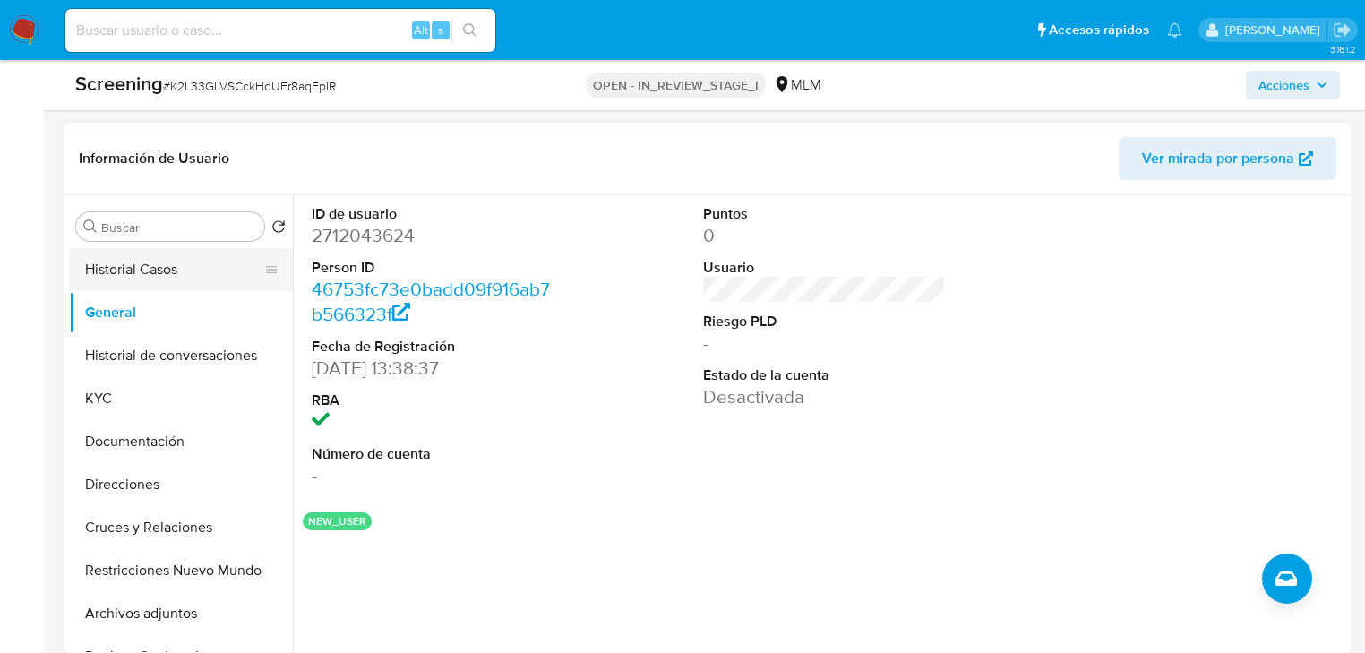
click at [128, 276] on button "Historial Casos" at bounding box center [174, 269] width 210 height 43
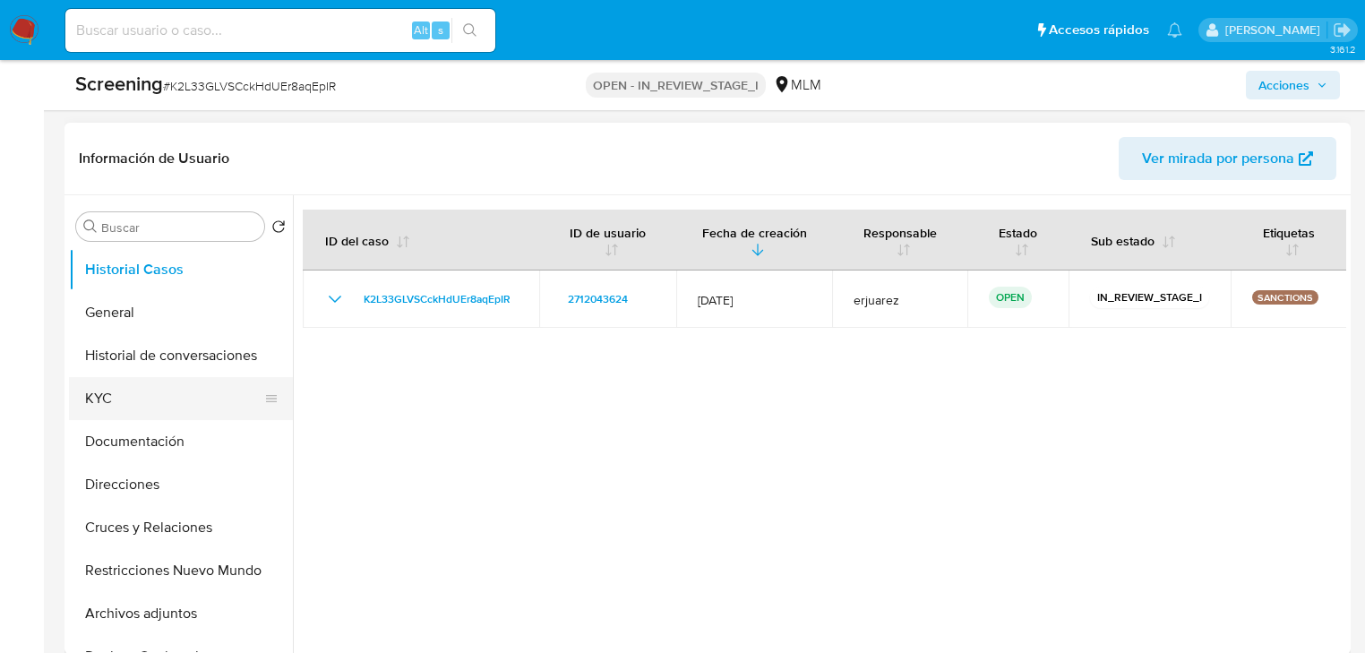
click at [134, 388] on button "KYC" at bounding box center [174, 398] width 210 height 43
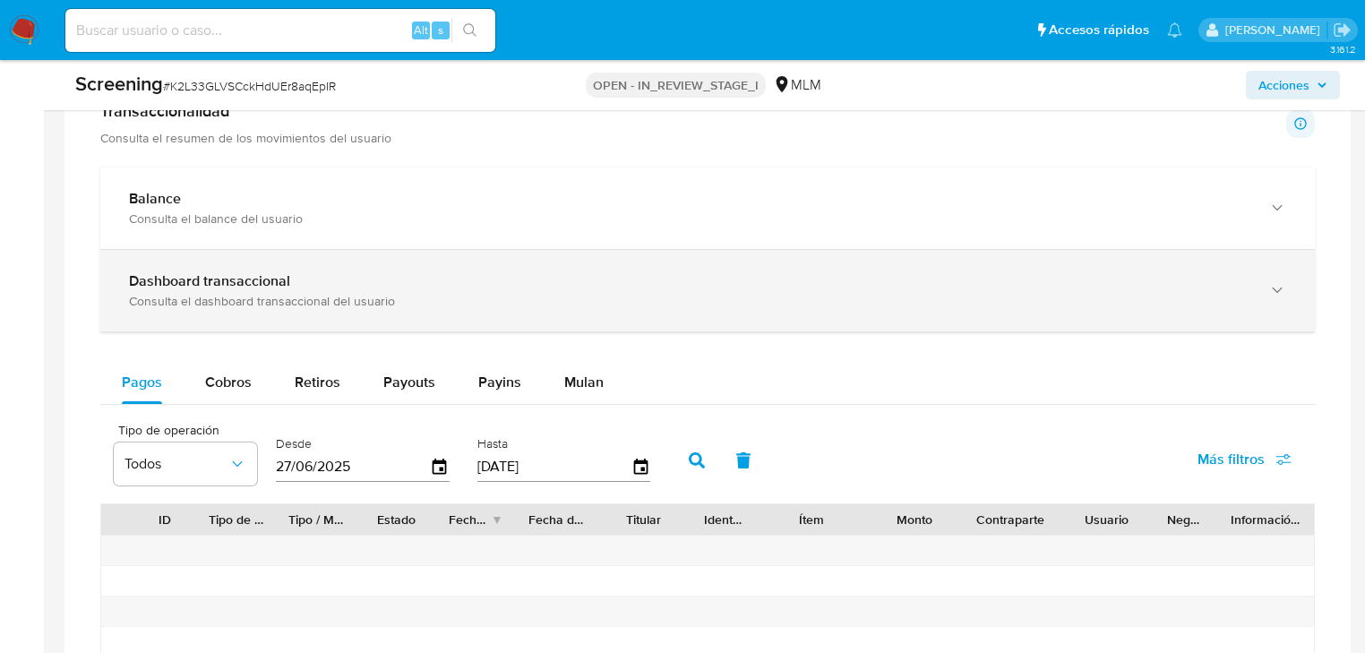
scroll to position [1720, 0]
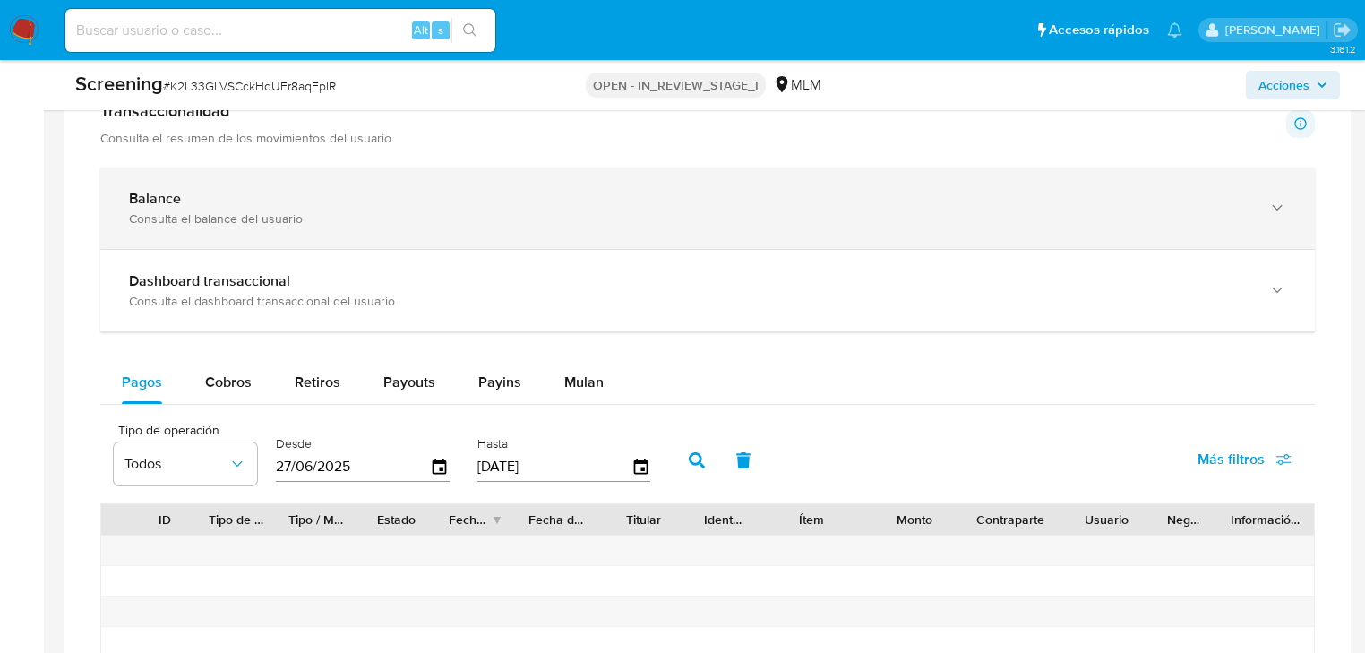
click at [222, 180] on div "Balance Consulta el balance del usuario" at bounding box center [707, 209] width 1215 height 82
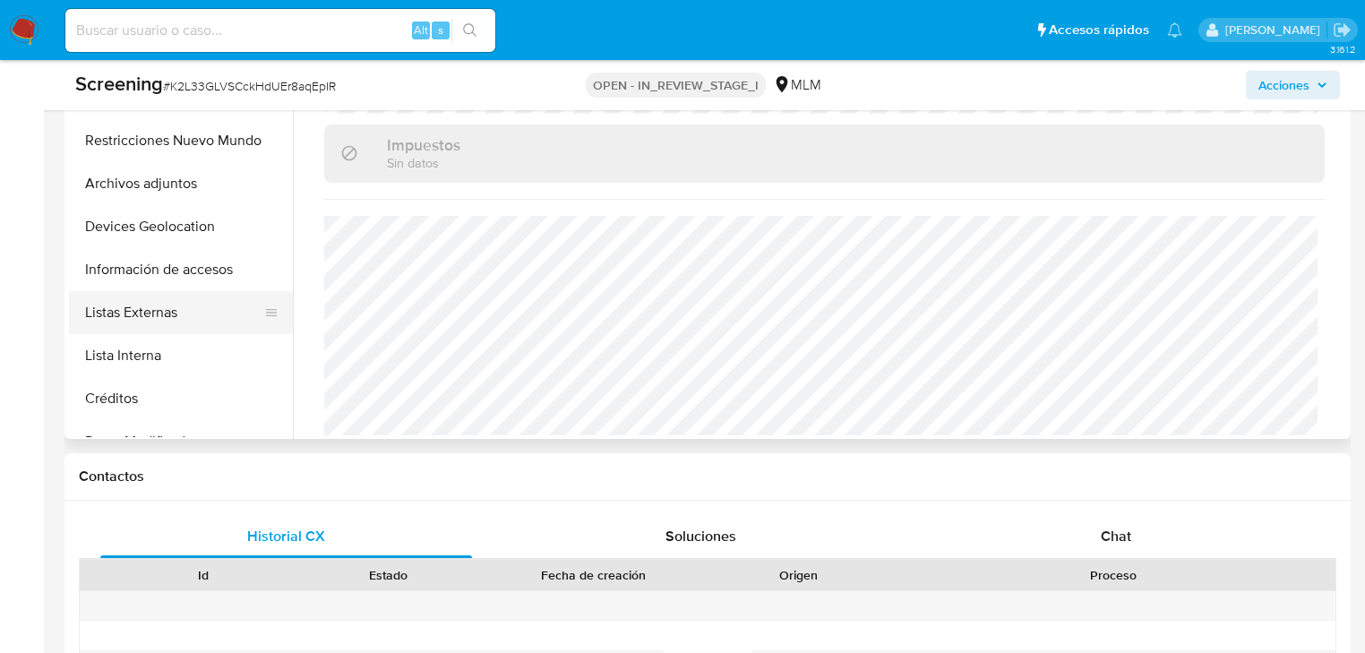
scroll to position [358, 0]
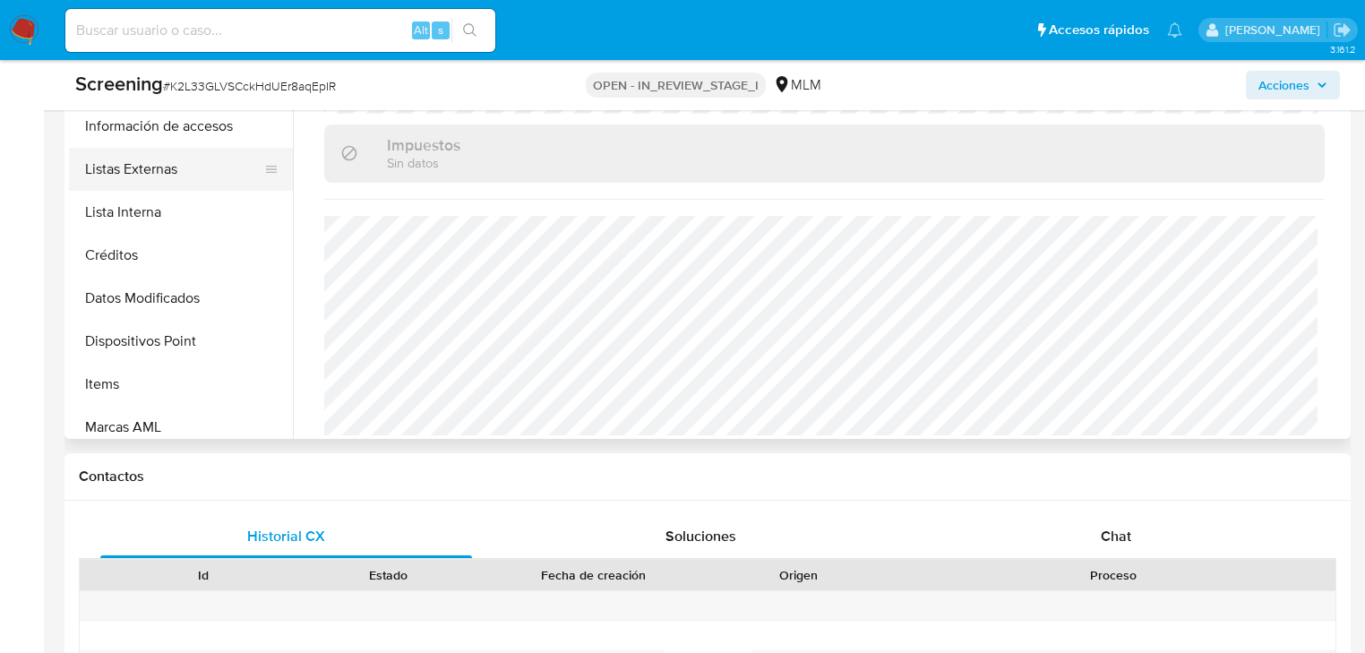
click at [127, 168] on button "Listas Externas" at bounding box center [174, 169] width 210 height 43
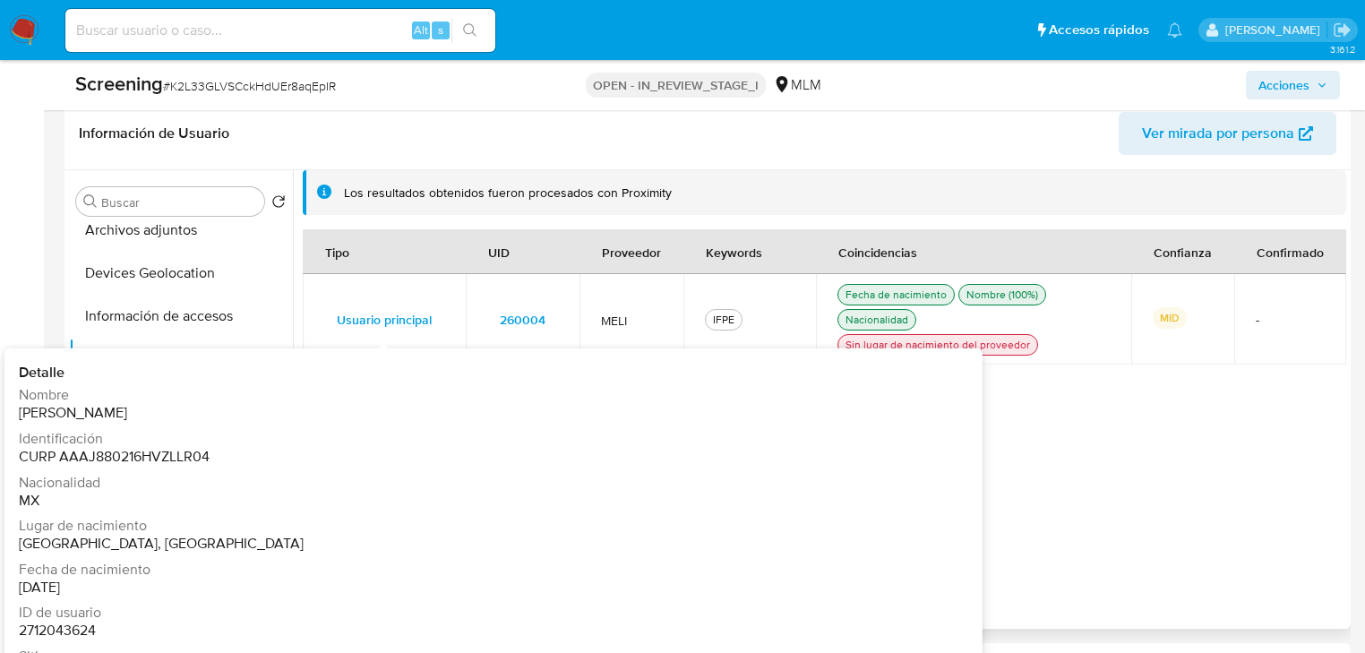
scroll to position [717, 0]
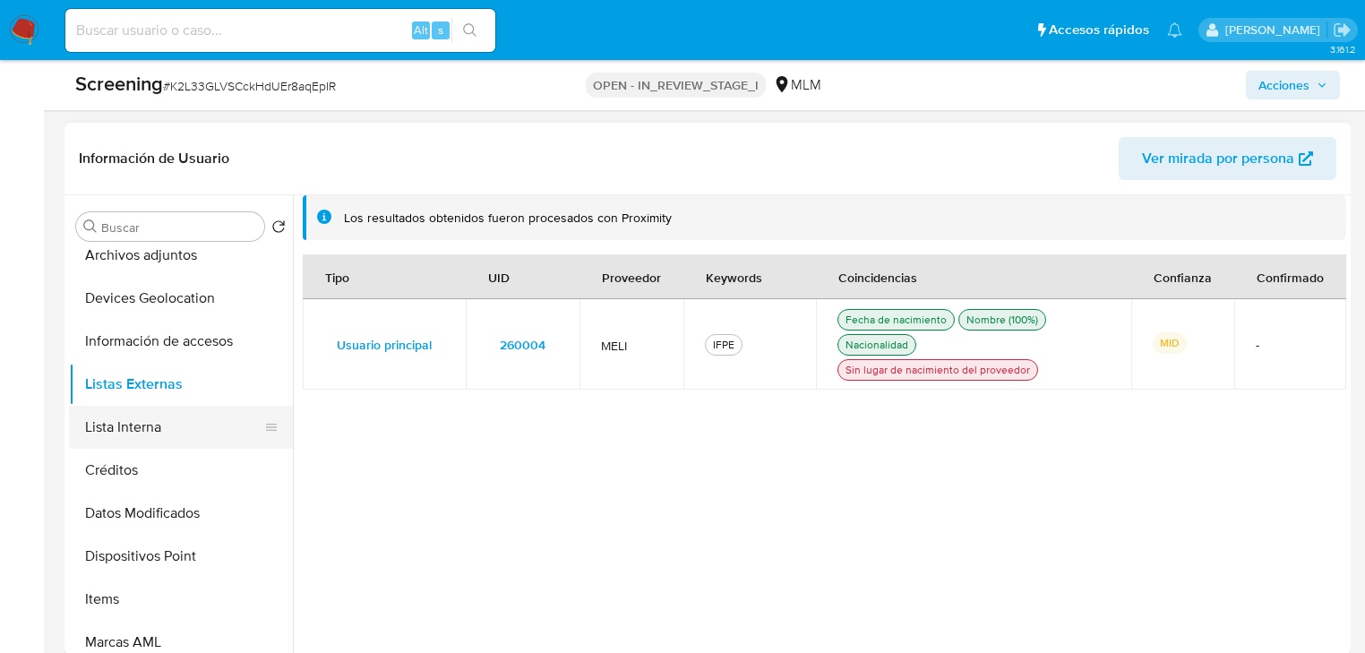
click at [134, 430] on button "Lista Interna" at bounding box center [174, 427] width 210 height 43
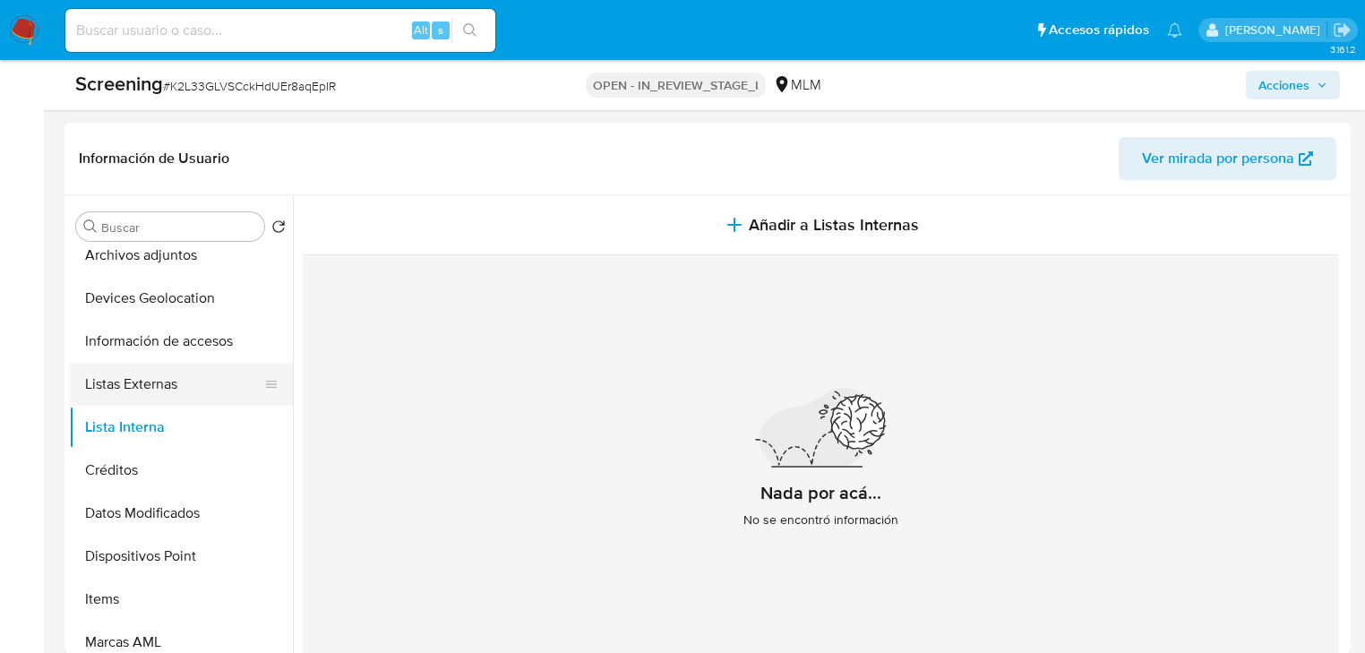
click at [149, 389] on button "Listas Externas" at bounding box center [174, 384] width 210 height 43
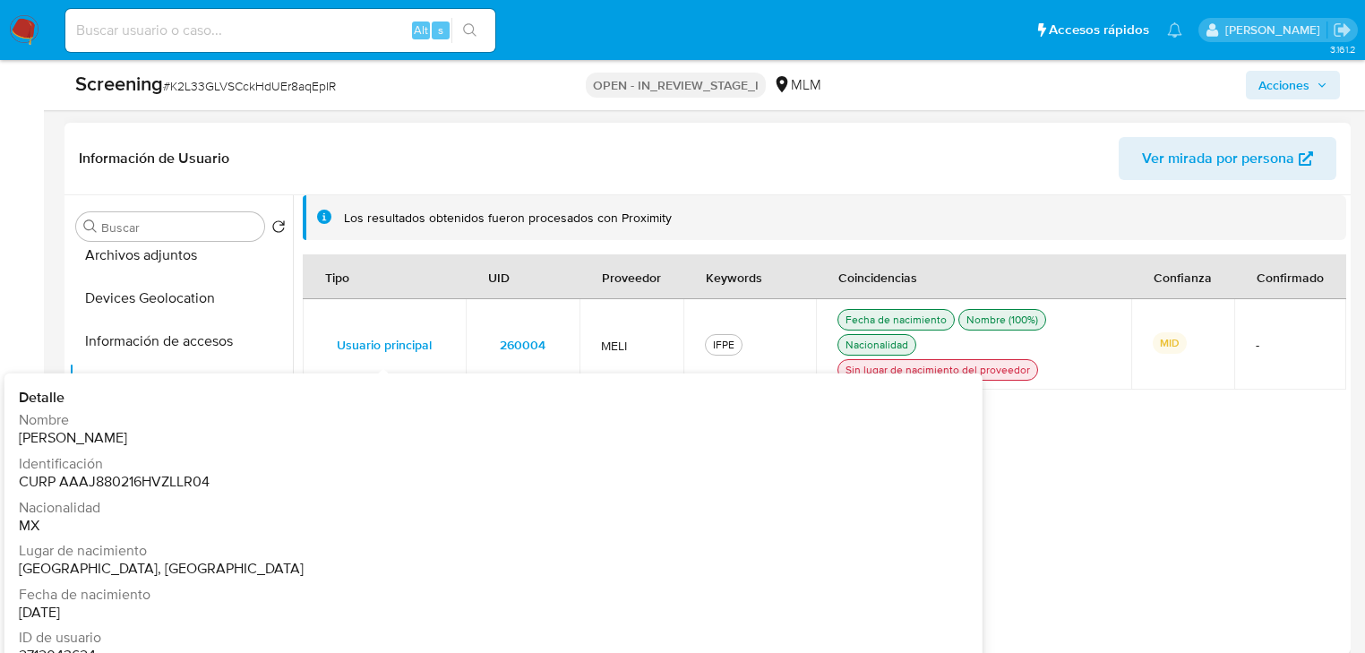
click at [530, 348] on span "260004" at bounding box center [523, 344] width 46 height 25
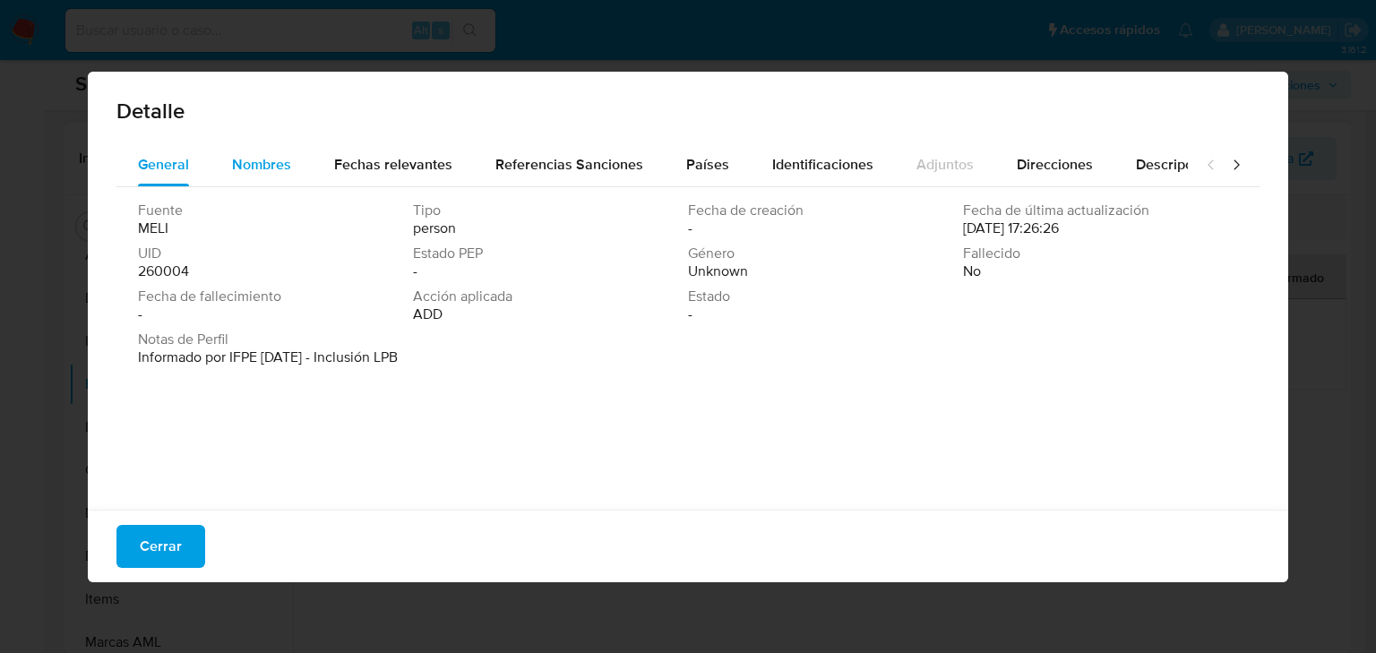
click at [283, 161] on span "Nombres" at bounding box center [261, 164] width 59 height 21
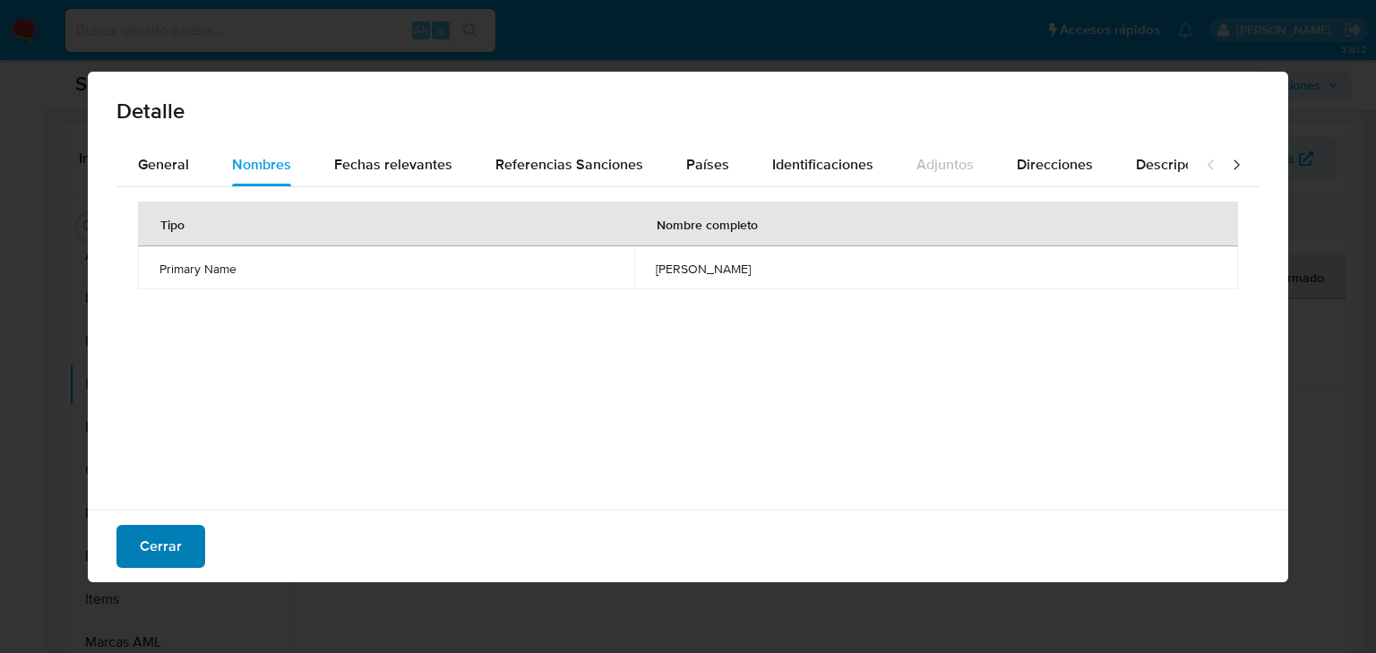
click at [165, 557] on span "Cerrar" at bounding box center [161, 546] width 42 height 39
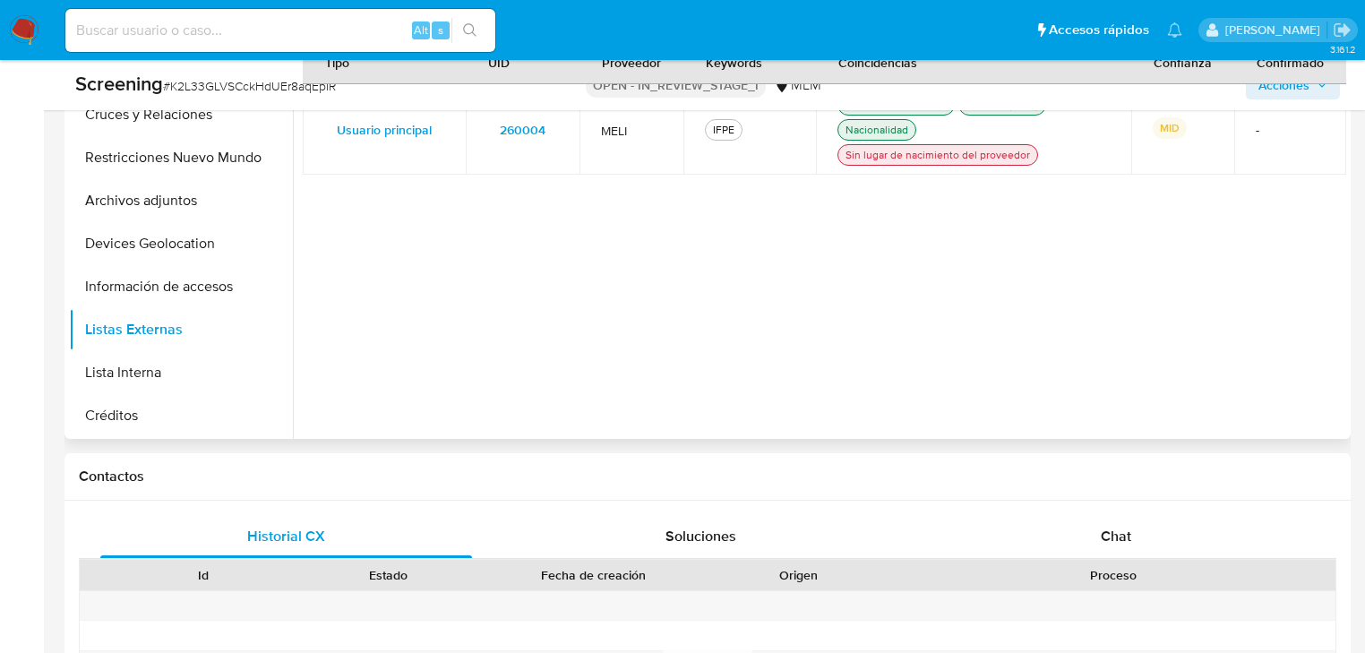
scroll to position [126, 0]
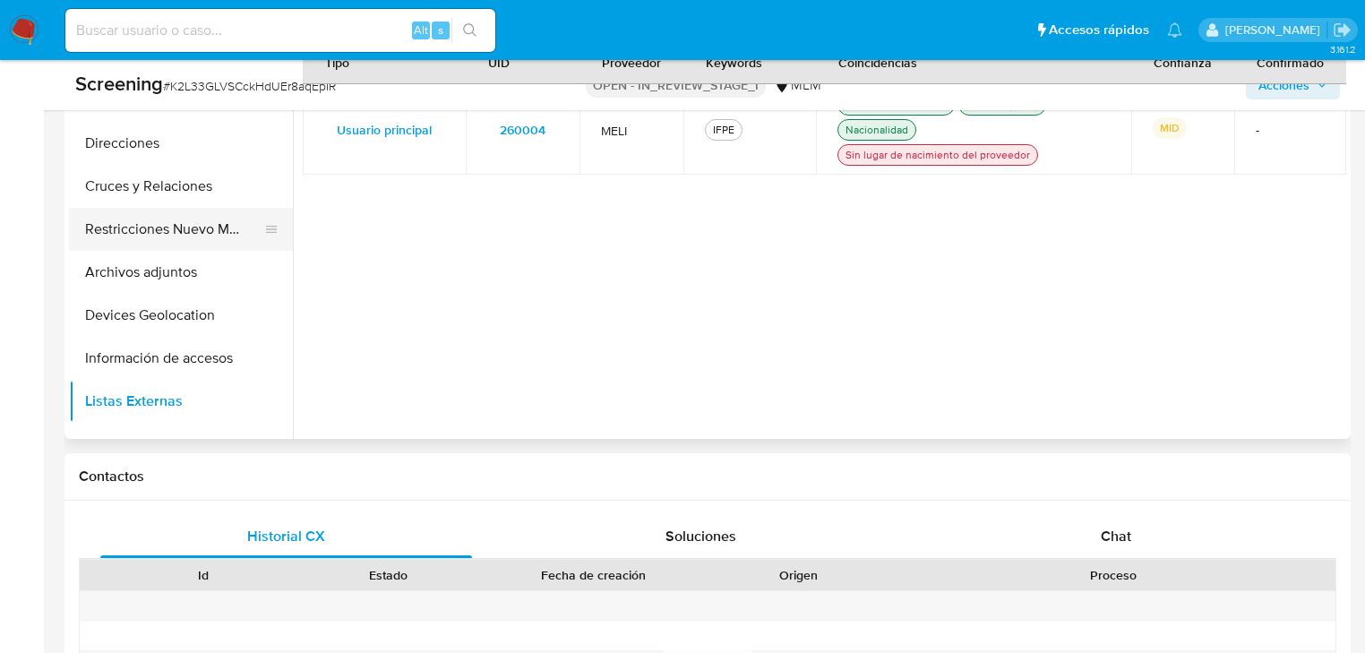
click at [171, 230] on button "Restricciones Nuevo Mundo" at bounding box center [174, 229] width 210 height 43
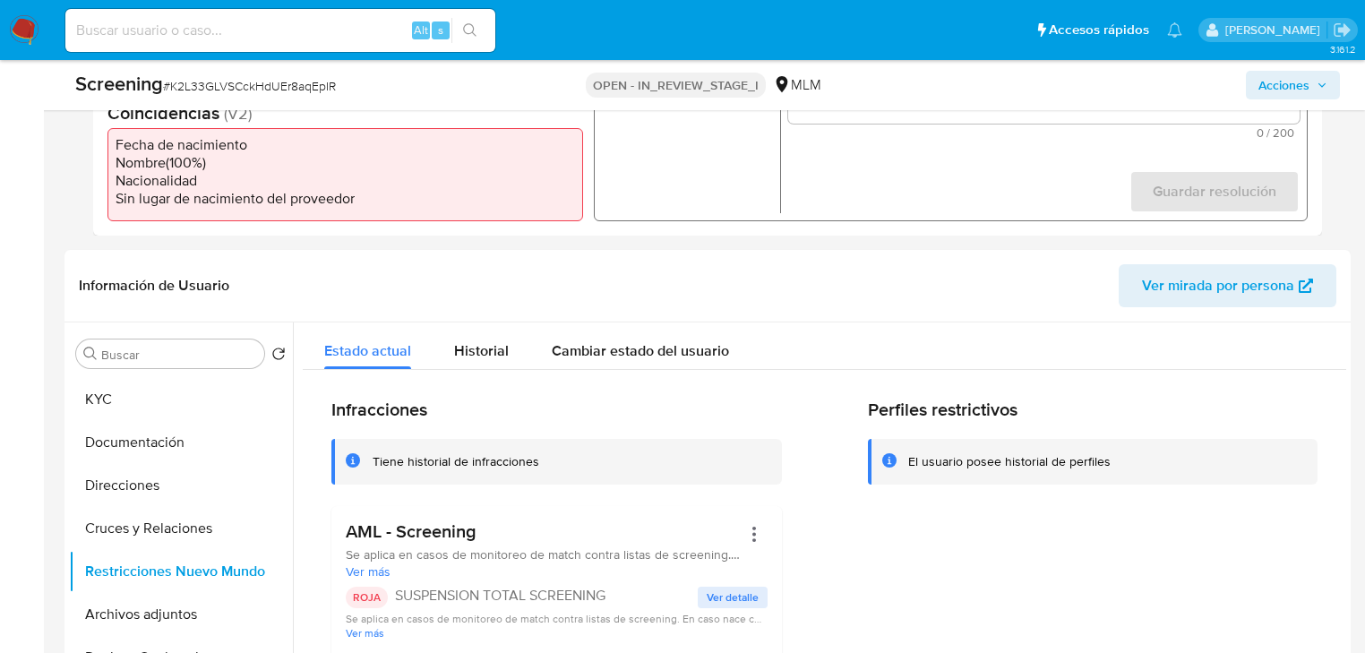
scroll to position [573, 0]
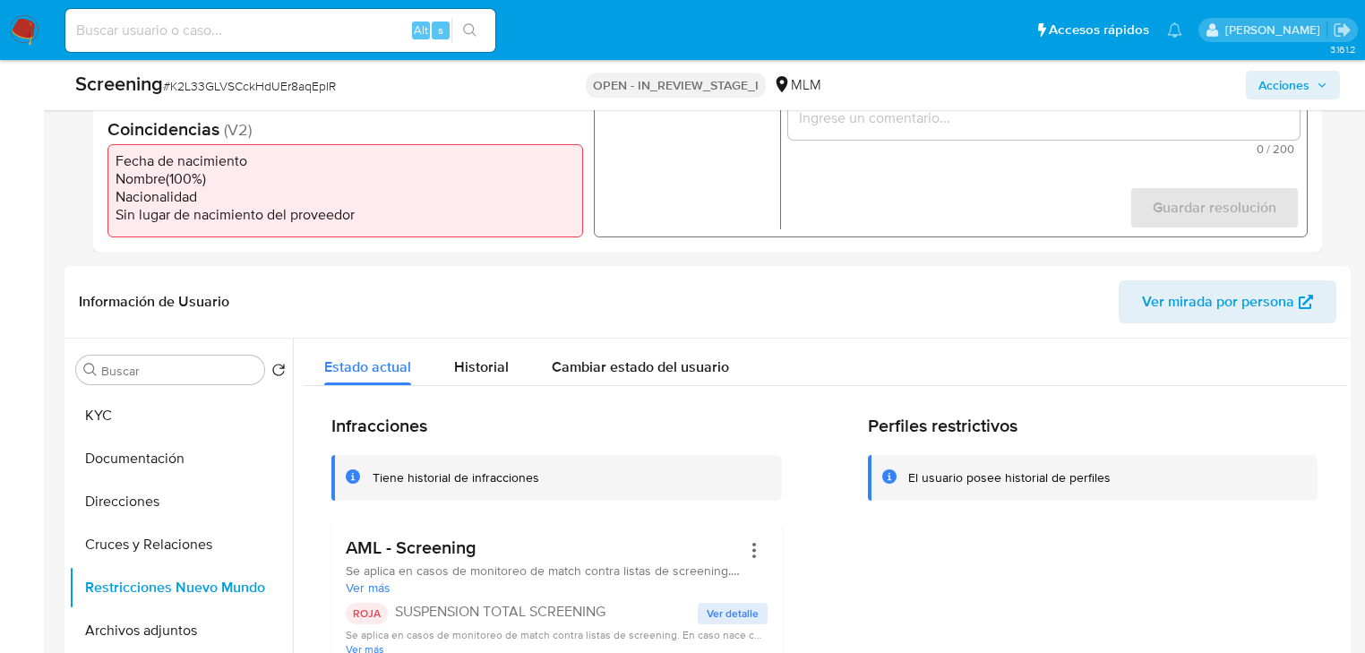
click at [29, 32] on img at bounding box center [24, 30] width 30 height 30
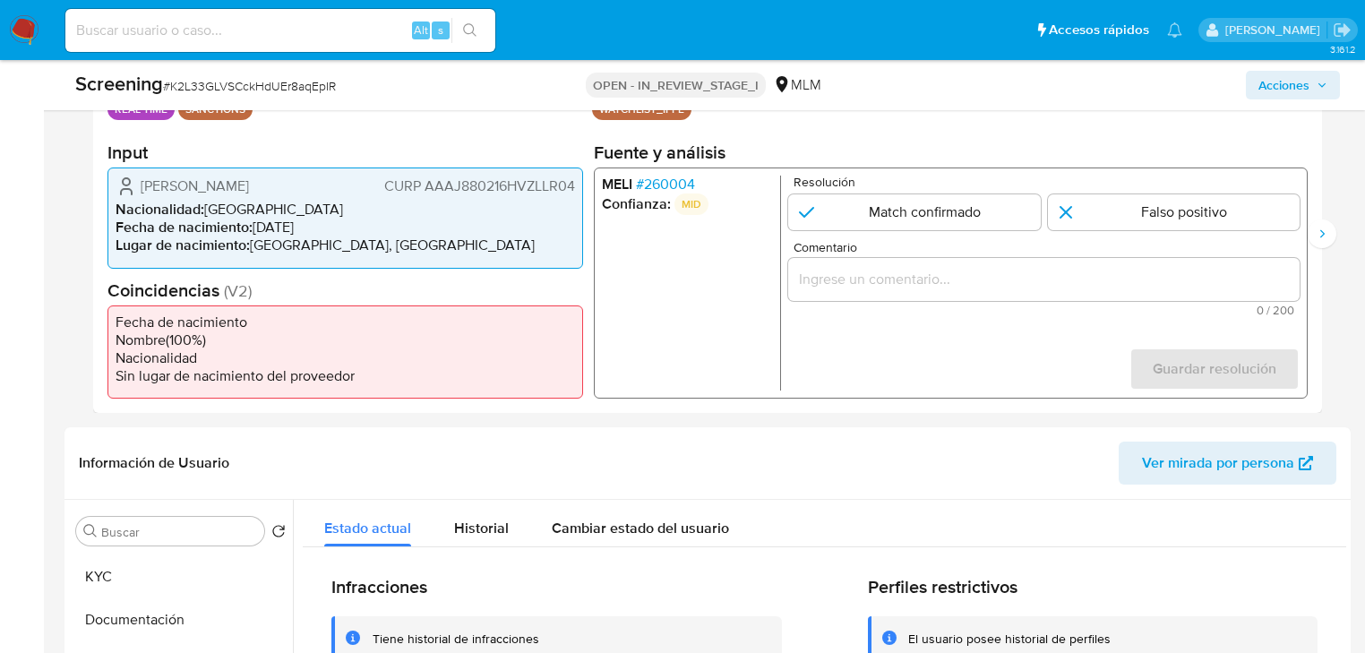
scroll to position [224, 0]
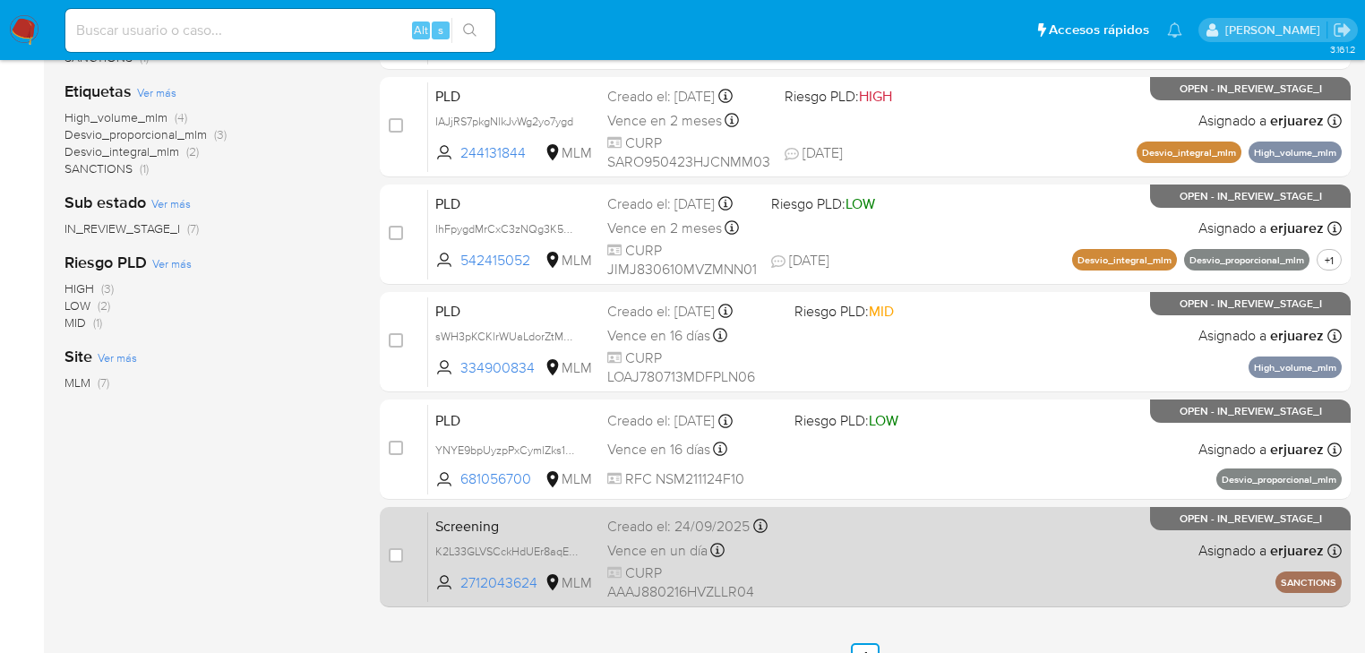
scroll to position [502, 0]
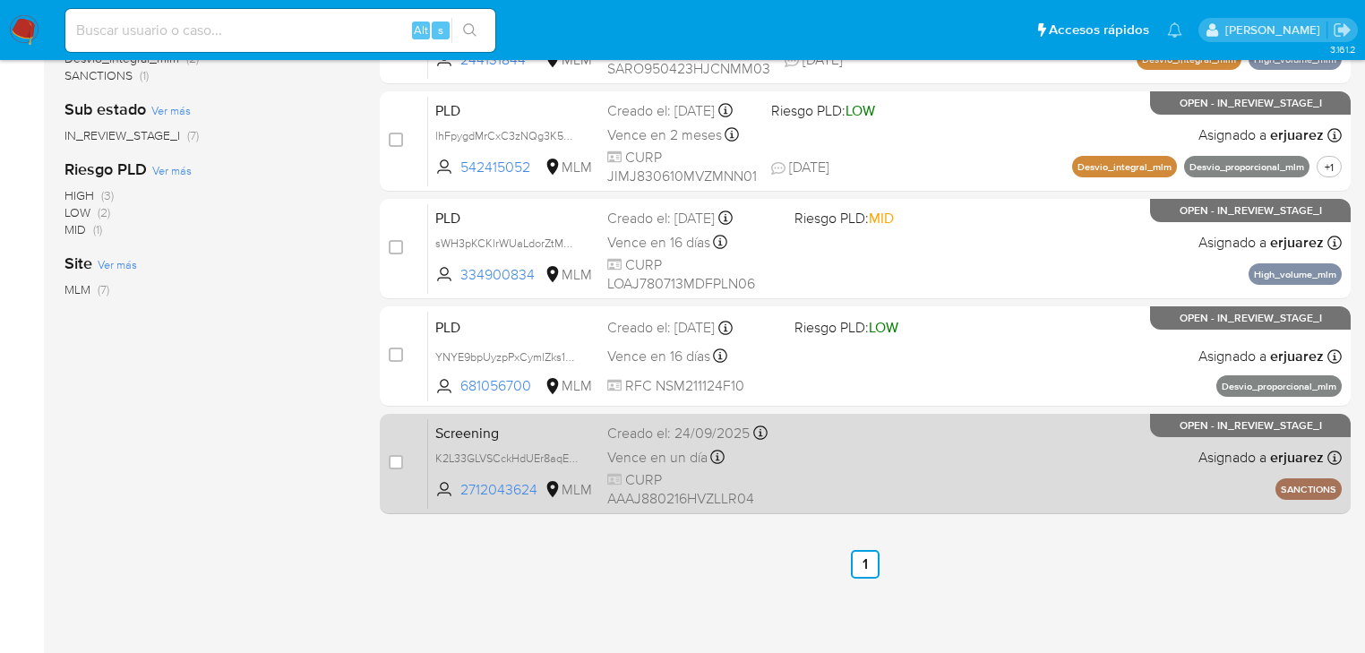
click at [1066, 445] on div "Screening K2L33GLVSCckHdUEr8aqEpIR 2712043624 MLM Creado el: [DATE] Creado el: …" at bounding box center [885, 463] width 914 height 90
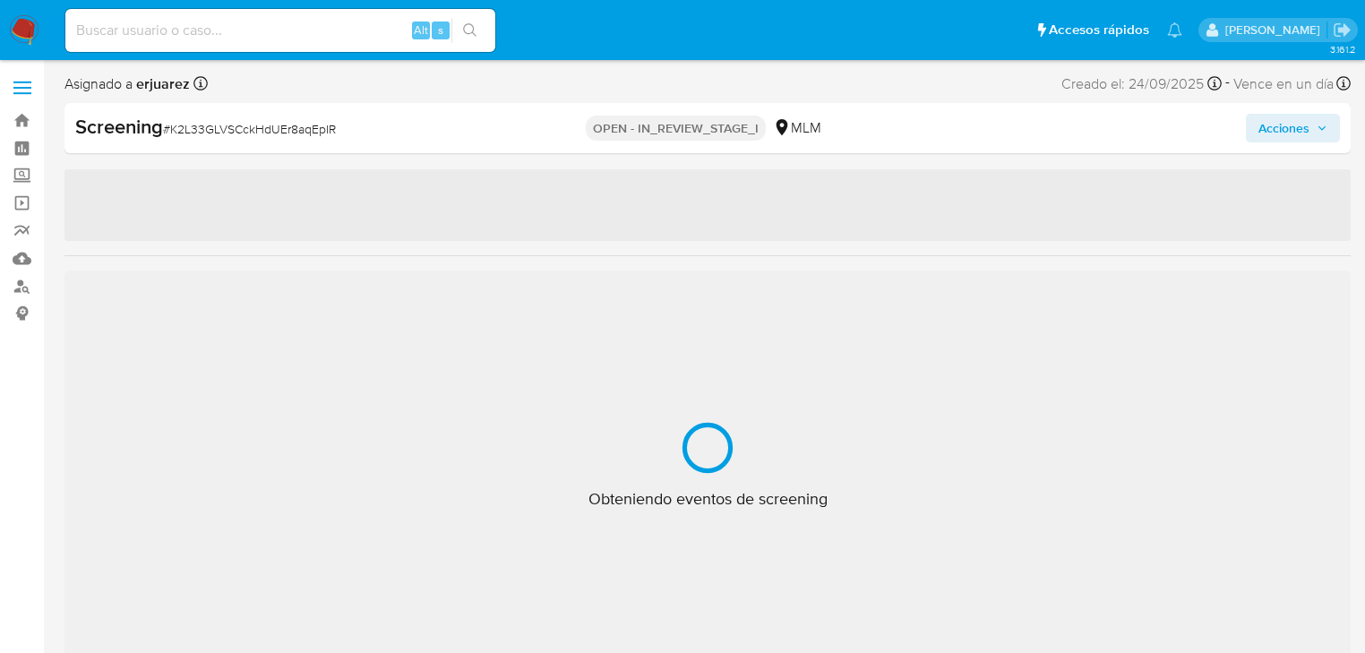
select select "10"
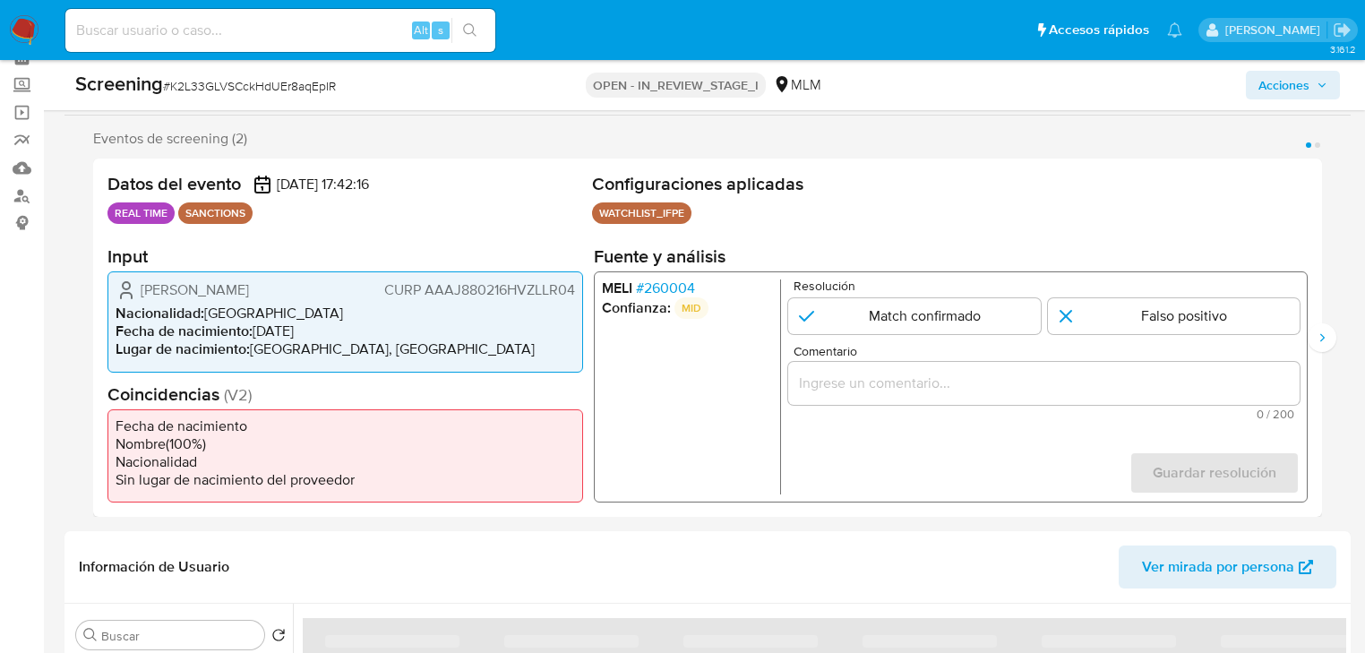
scroll to position [215, 0]
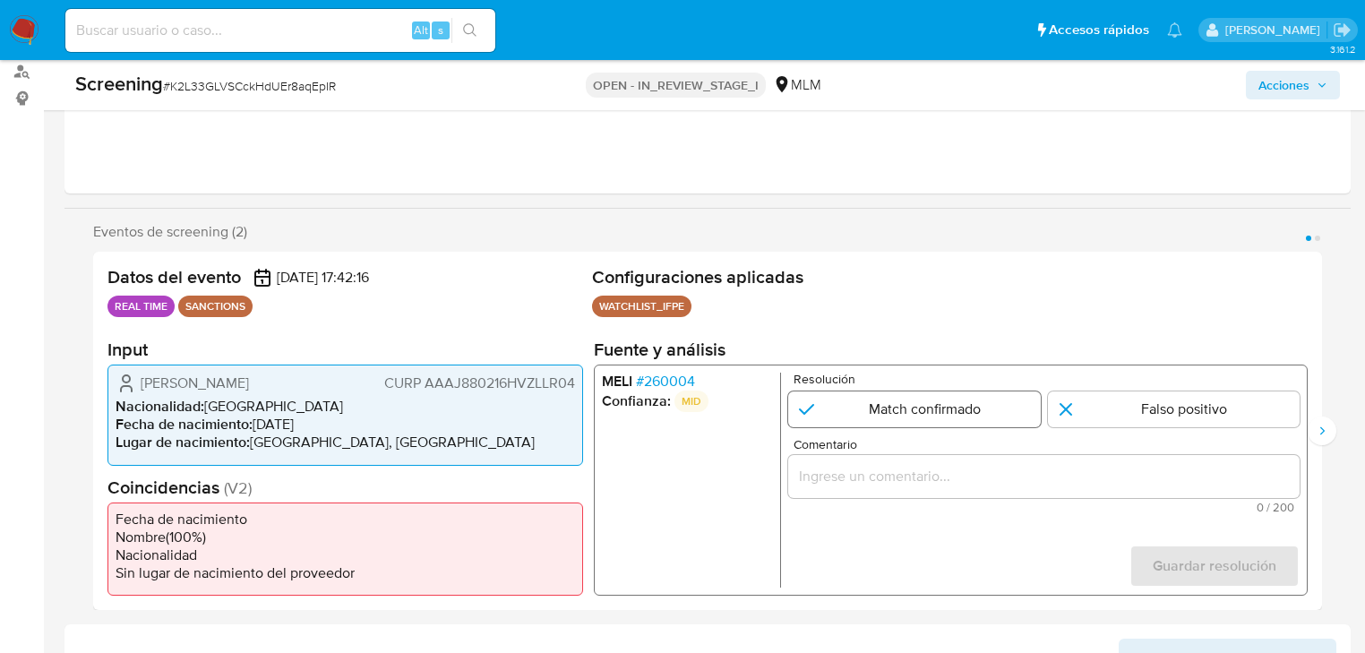
click at [823, 409] on input "1 de 2" at bounding box center [914, 410] width 252 height 36
radio input "true"
click at [836, 477] on input "Comentario" at bounding box center [1044, 476] width 512 height 23
click at [847, 468] on input "Comentario" at bounding box center [1044, 476] width 512 height 23
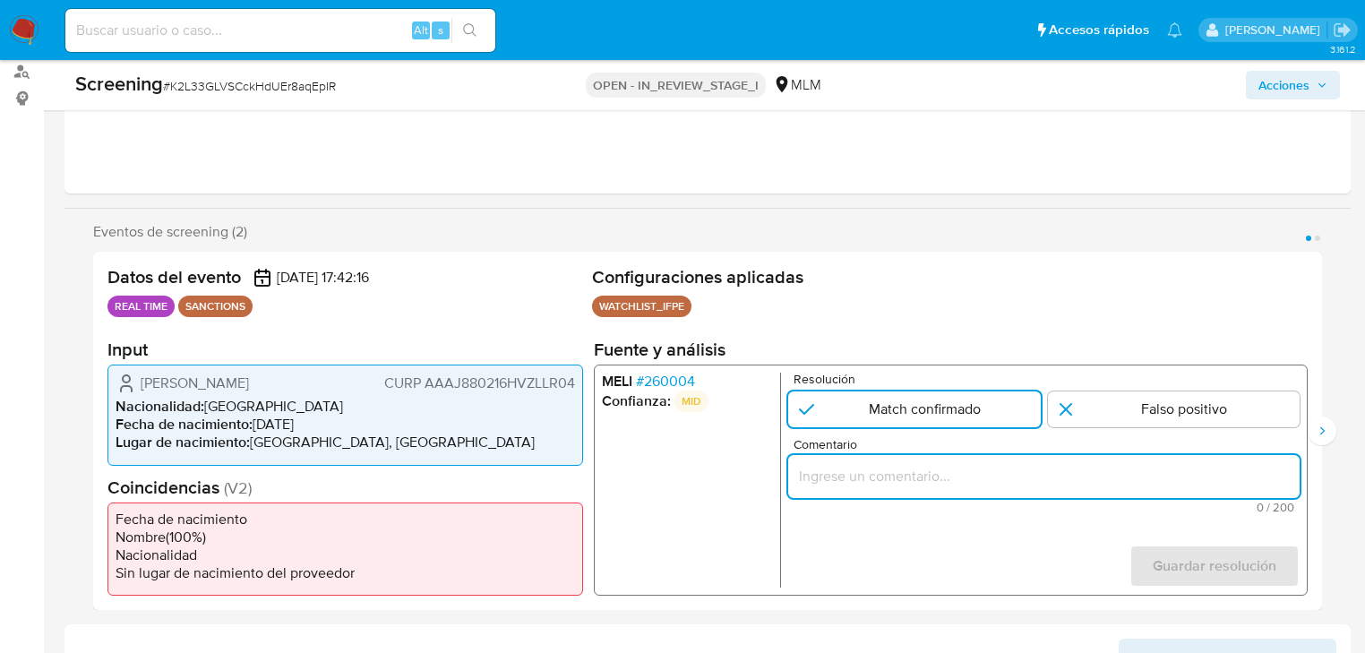
paste input "SE CONFIRMA COINCIDENCIA EN LISTA DE SANCIONES DENOMINADA IFPE LPB POR NOMBRE C…"
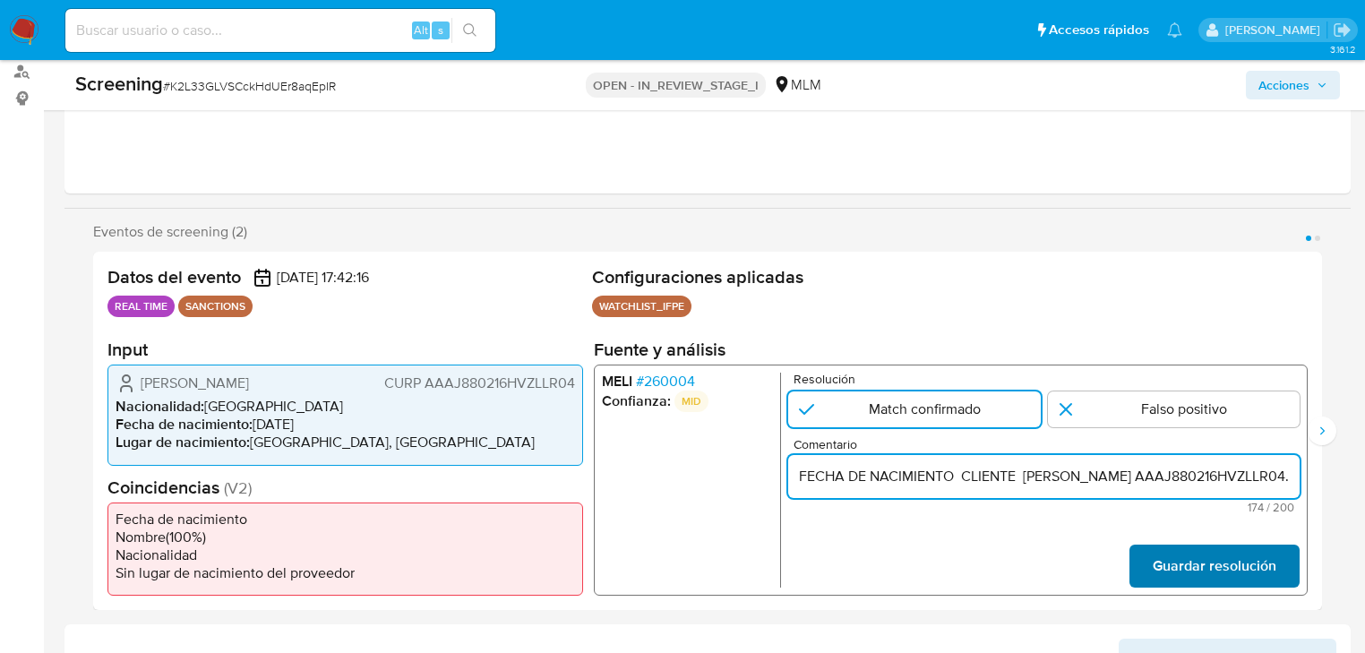
scroll to position [0, 878]
type input "SE CONFIRMA COINCIDENCIA EN LISTA DE SANCIONES DENOMINADA IFPE LPB POR NOMBRE C…"
click at [1202, 561] on span "Guardar resolución" at bounding box center [1215, 566] width 124 height 39
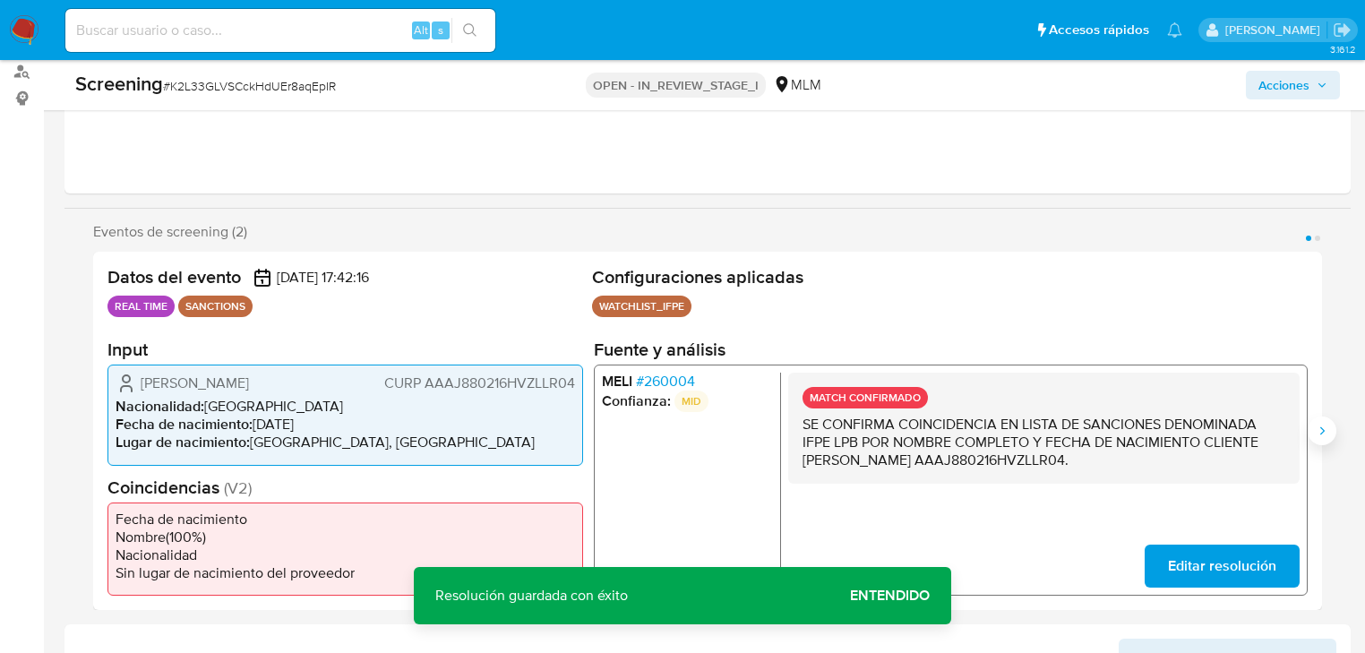
click at [1319, 432] on icon "Siguiente" at bounding box center [1322, 431] width 14 height 14
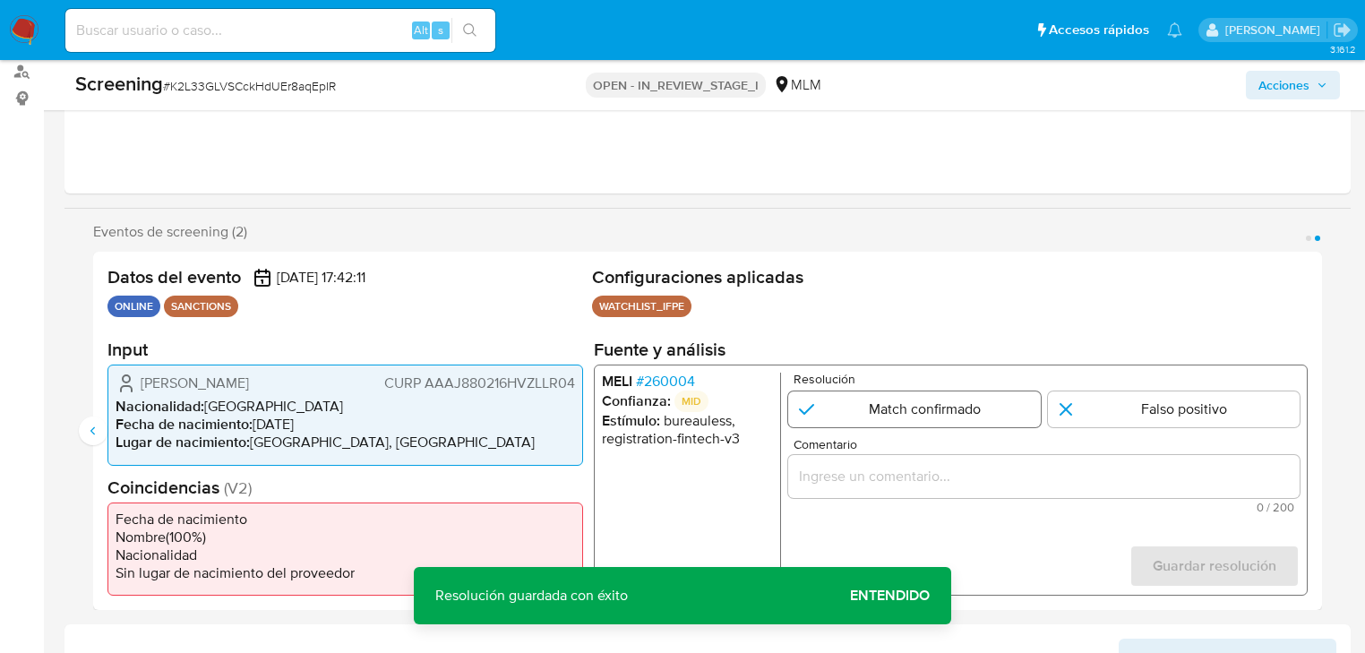
drag, startPoint x: 893, startPoint y: 406, endPoint x: 891, endPoint y: 418, distance: 12.8
click at [892, 407] on input "2 de 2" at bounding box center [914, 410] width 252 height 36
radio input "true"
click at [882, 467] on input "Comentario" at bounding box center [1044, 476] width 512 height 23
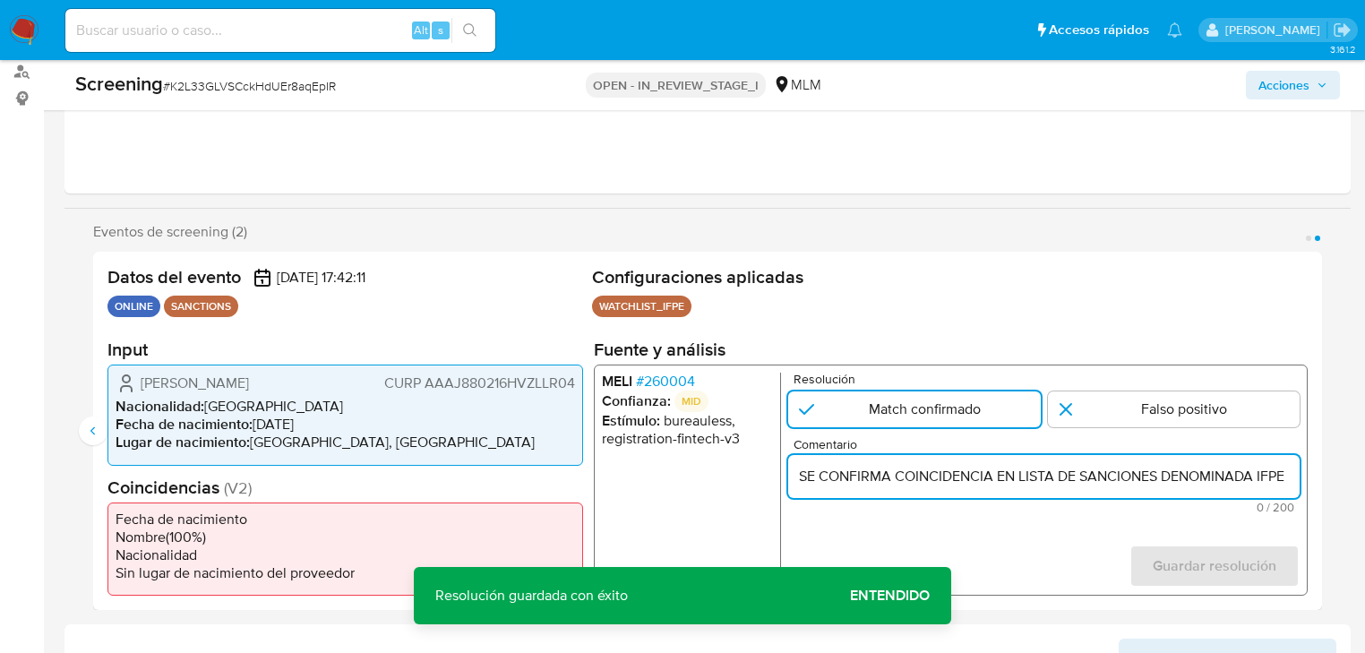
scroll to position [0, 874]
type input "SE CONFIRMA COINCIDENCIA EN LISTA DE SANCIONES DENOMINADA IFPE LPB POR NOMBRE C…"
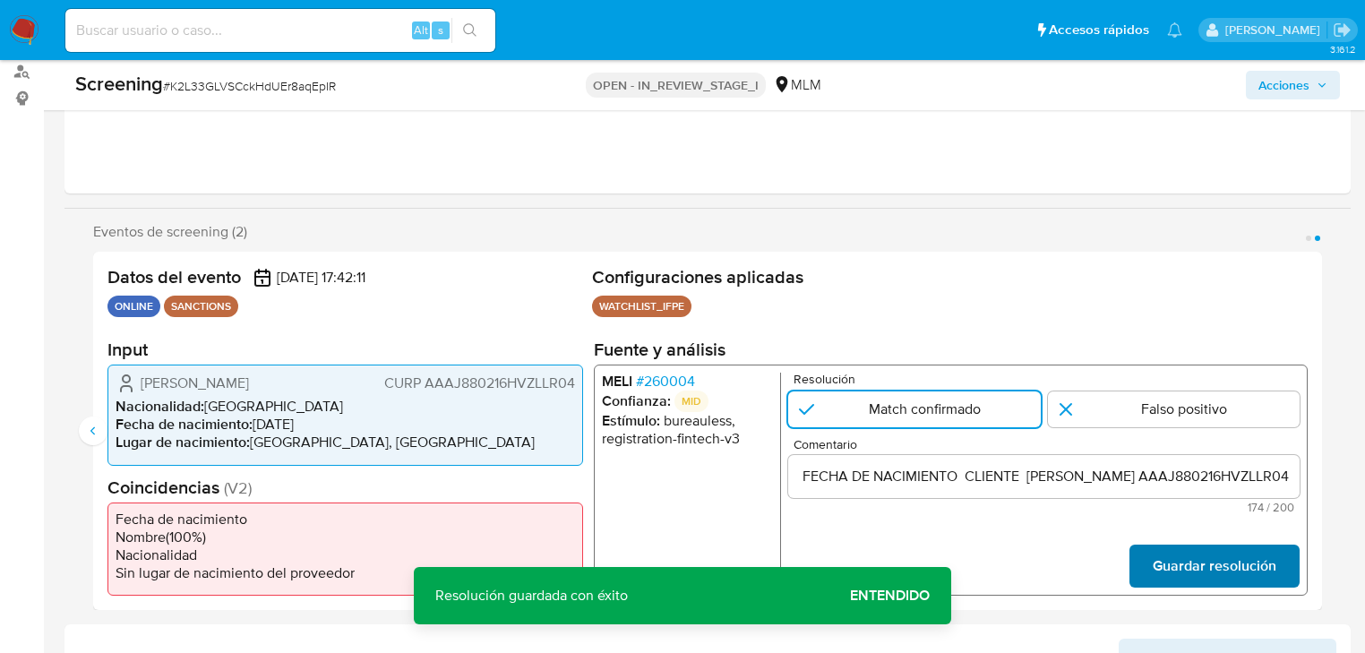
scroll to position [0, 0]
click at [1194, 563] on span "Guardar resolución" at bounding box center [1215, 566] width 124 height 39
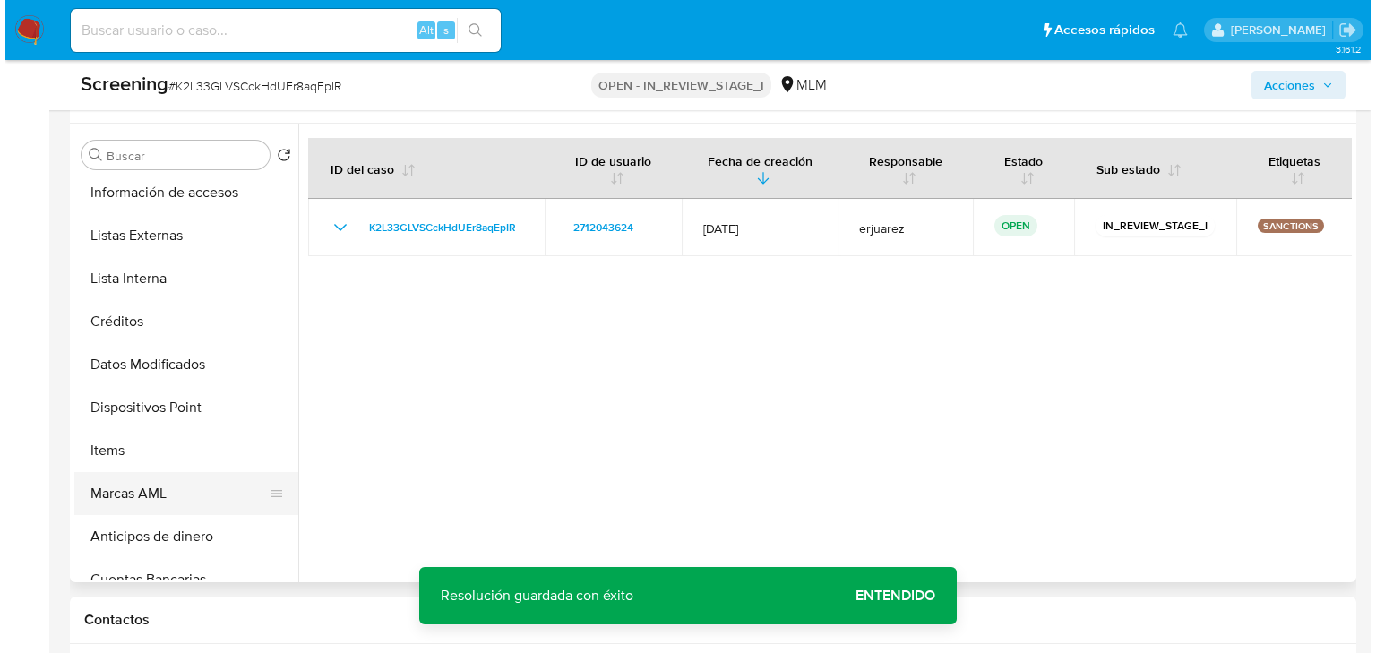
scroll to position [430, 0]
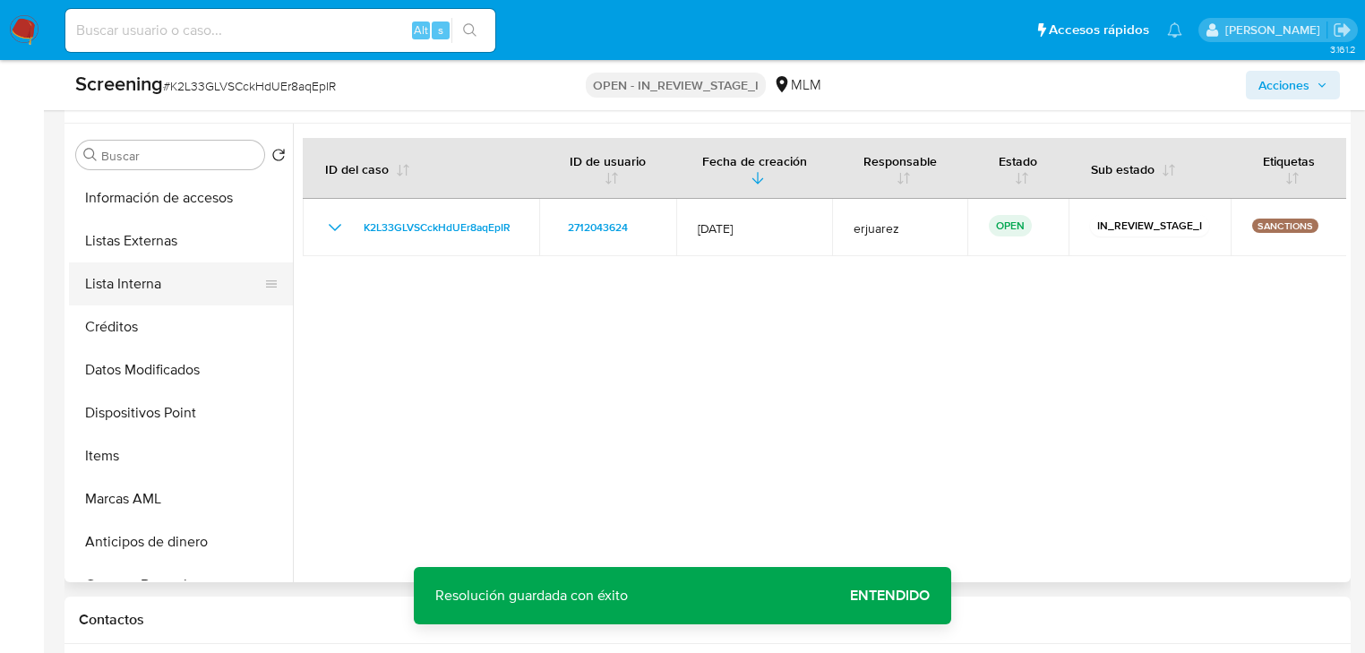
click at [140, 300] on button "Lista Interna" at bounding box center [174, 284] width 210 height 43
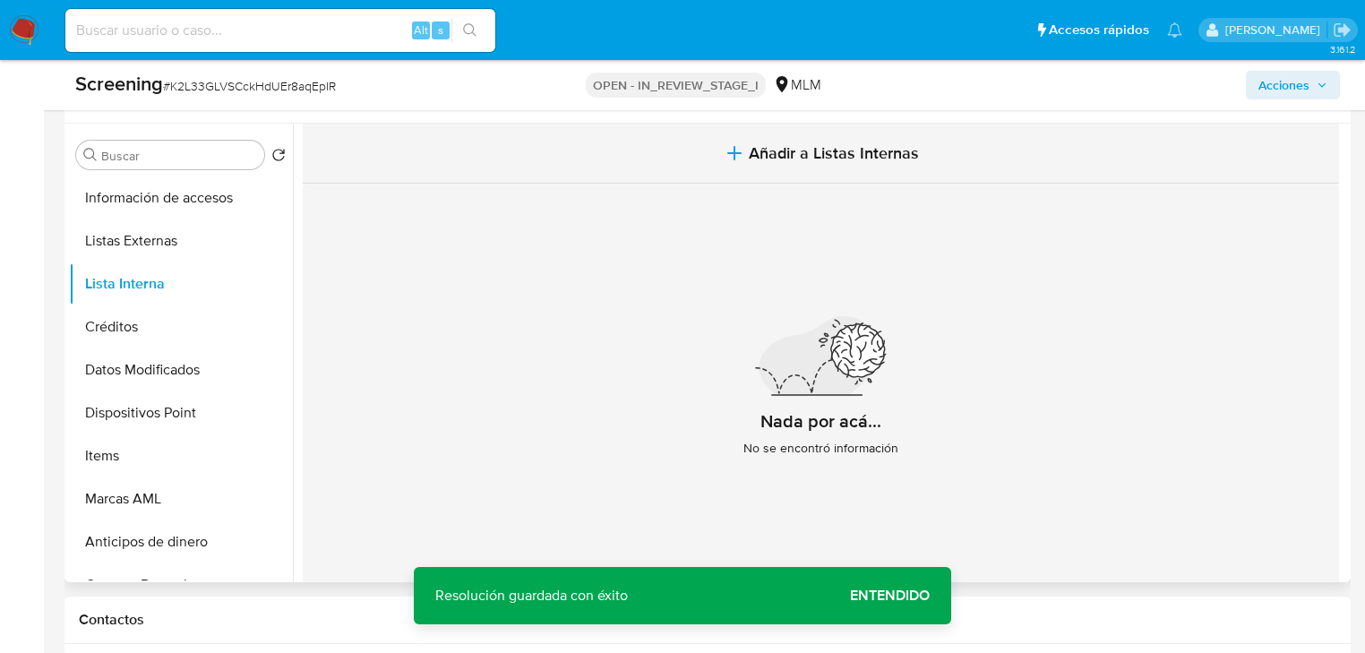
click at [788, 152] on span "Añadir a Listas Internas" at bounding box center [834, 153] width 170 height 20
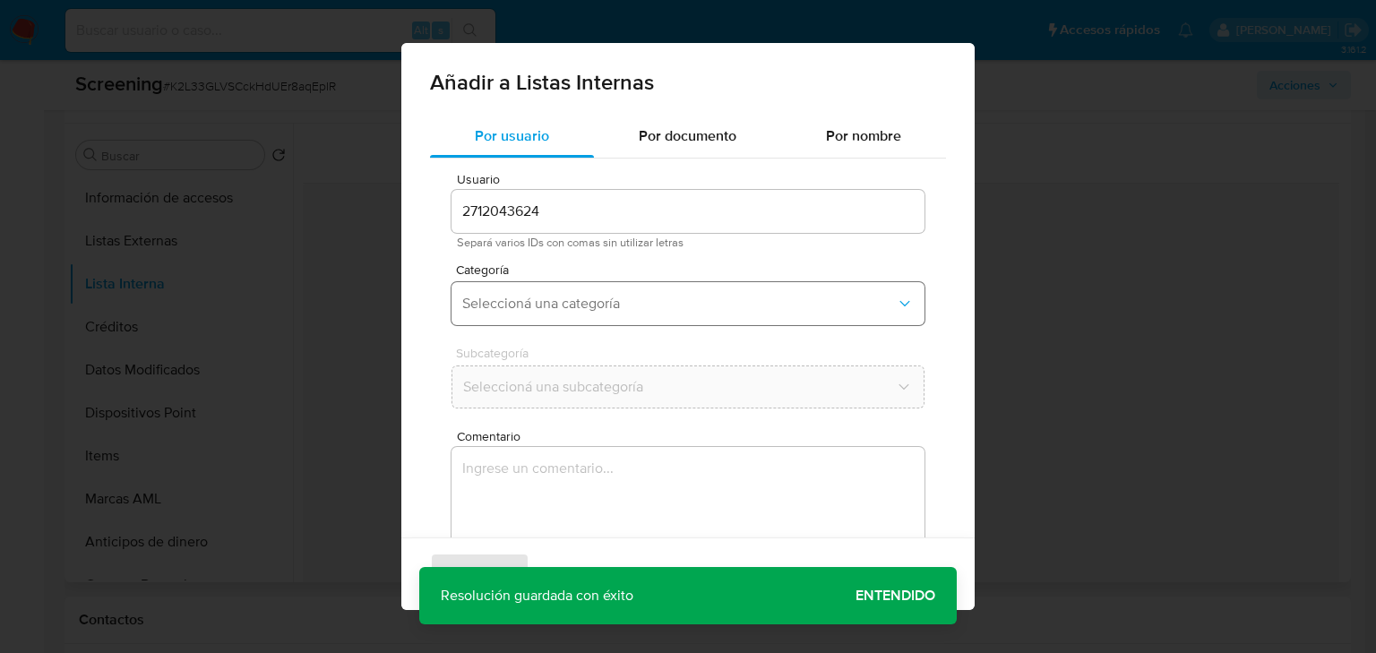
click at [570, 294] on button "Seleccioná una categoría" at bounding box center [688, 303] width 473 height 43
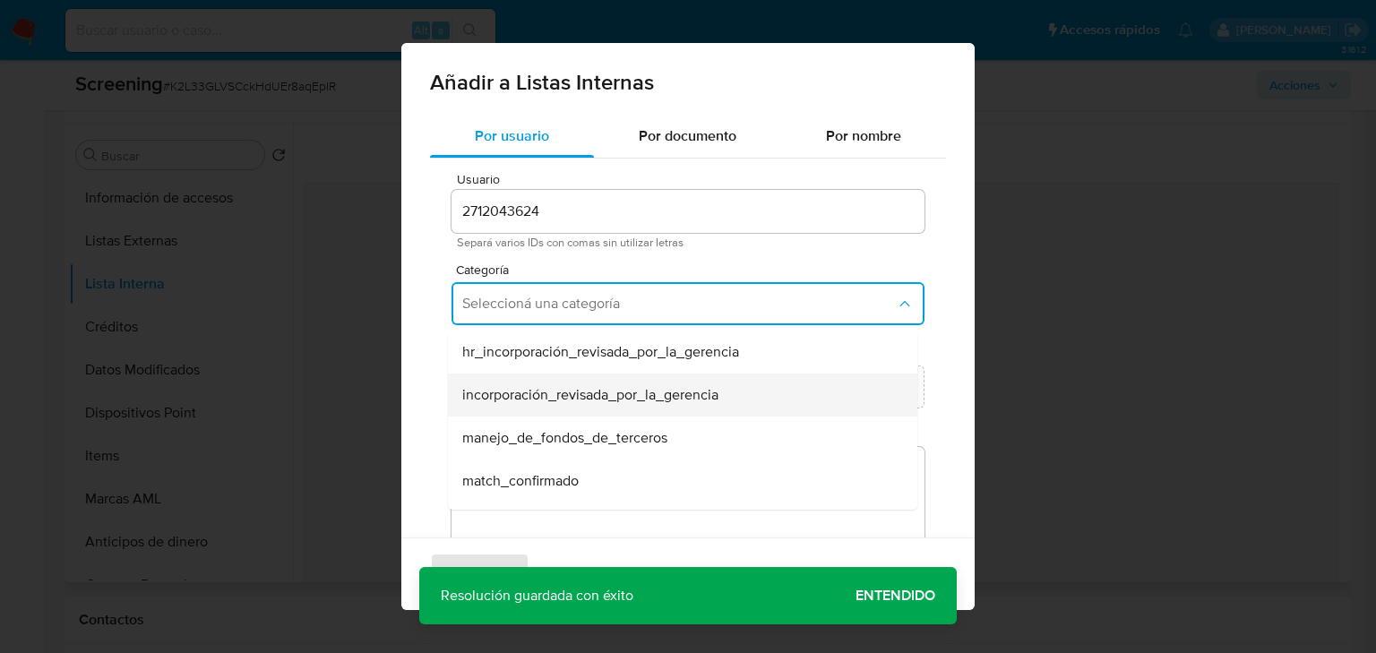
scroll to position [72, 0]
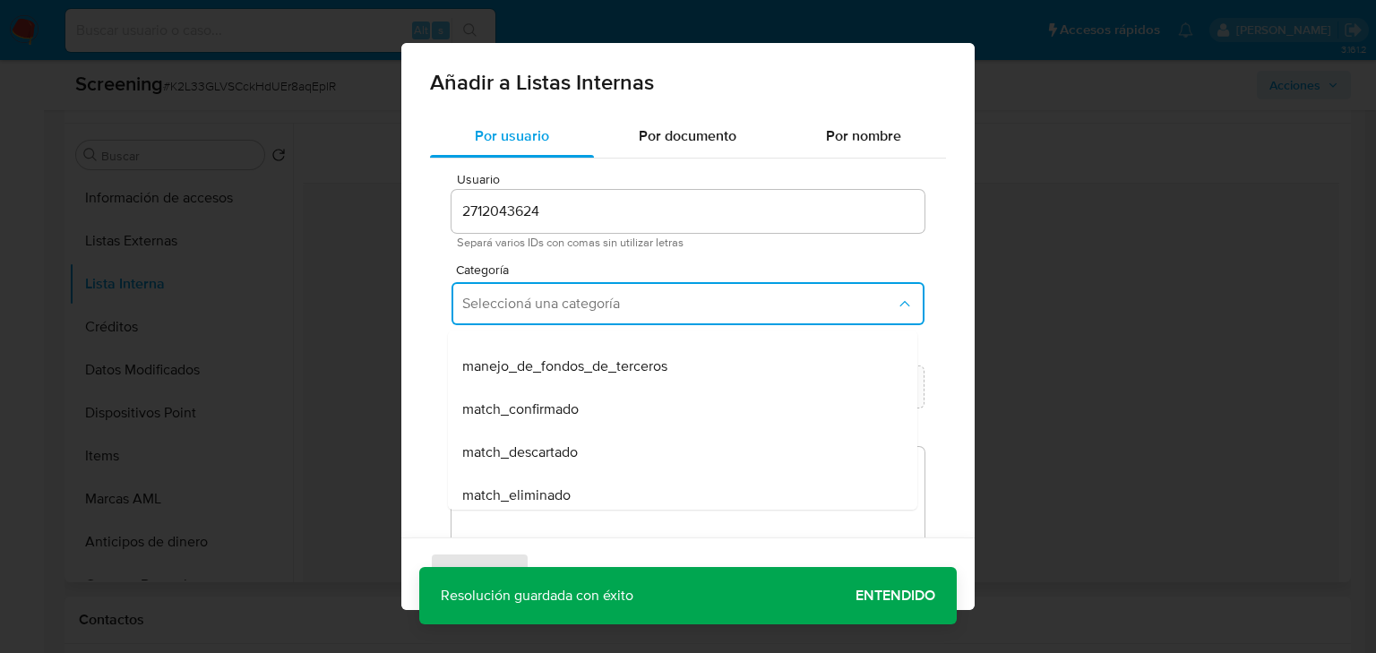
click at [530, 412] on span "match_confirmado" at bounding box center [520, 410] width 116 height 18
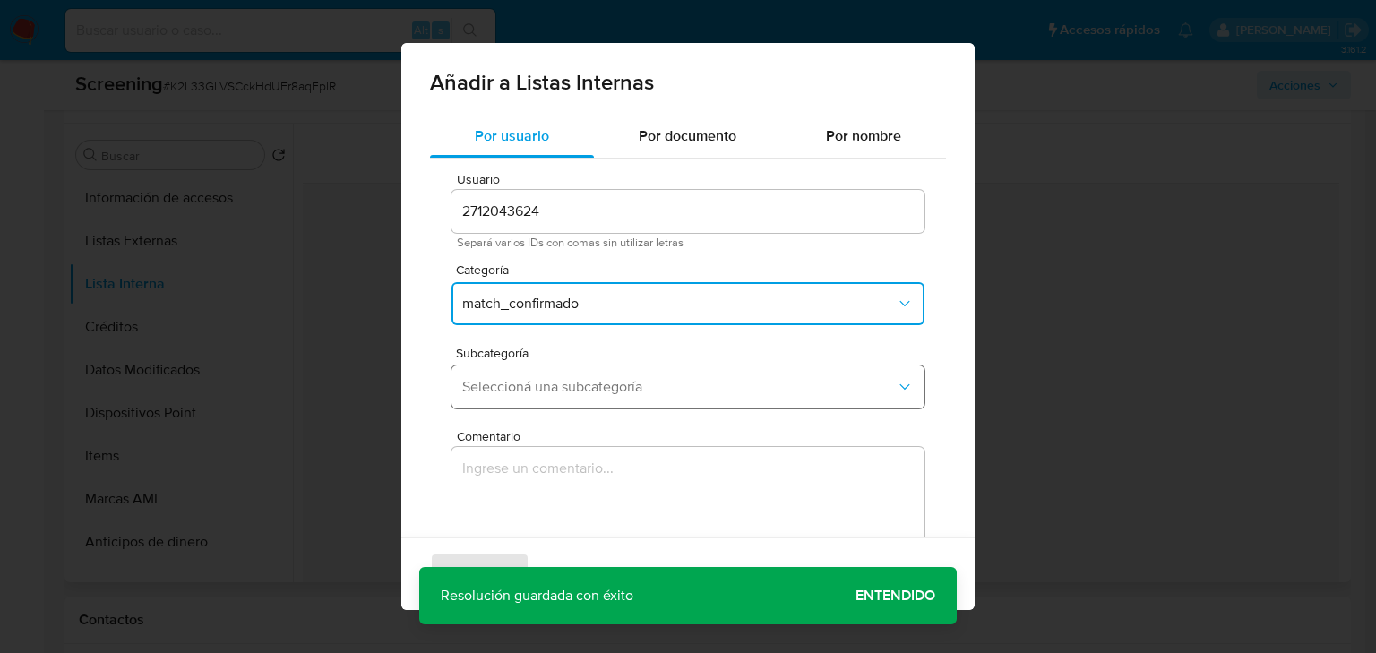
click at [530, 395] on span "Seleccioná una subcategoría" at bounding box center [679, 387] width 434 height 18
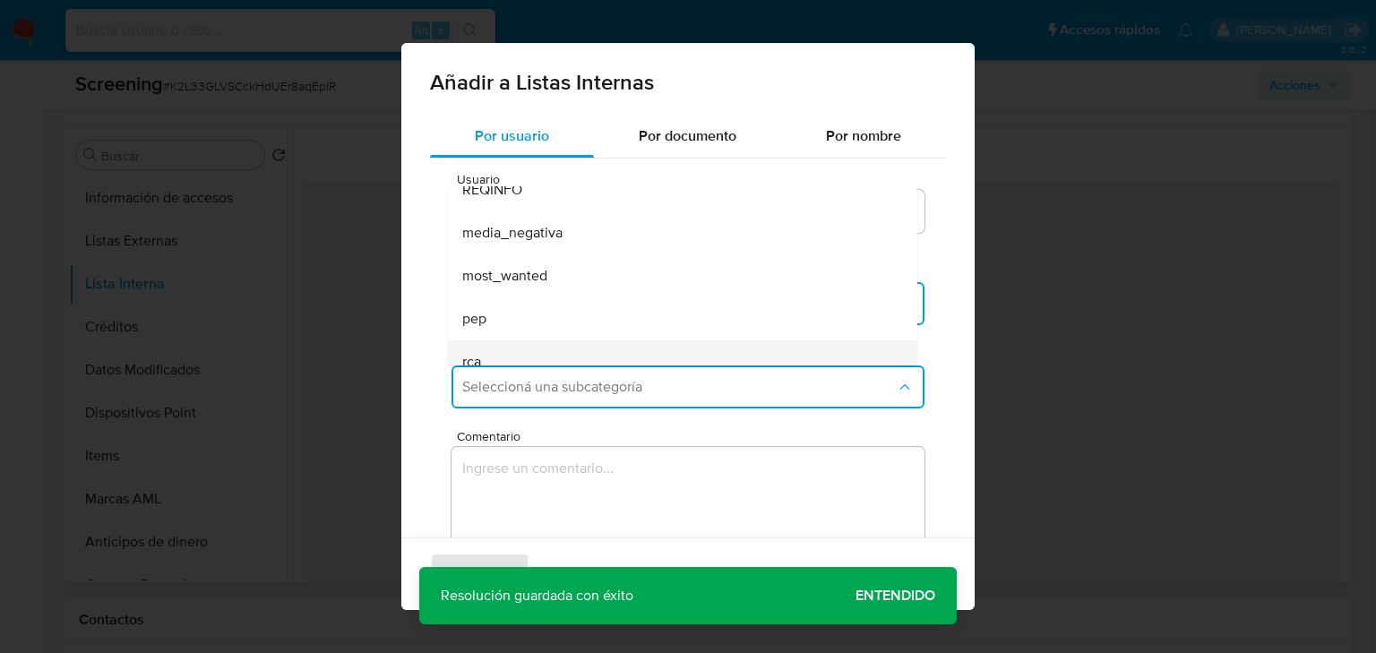
scroll to position [122, 0]
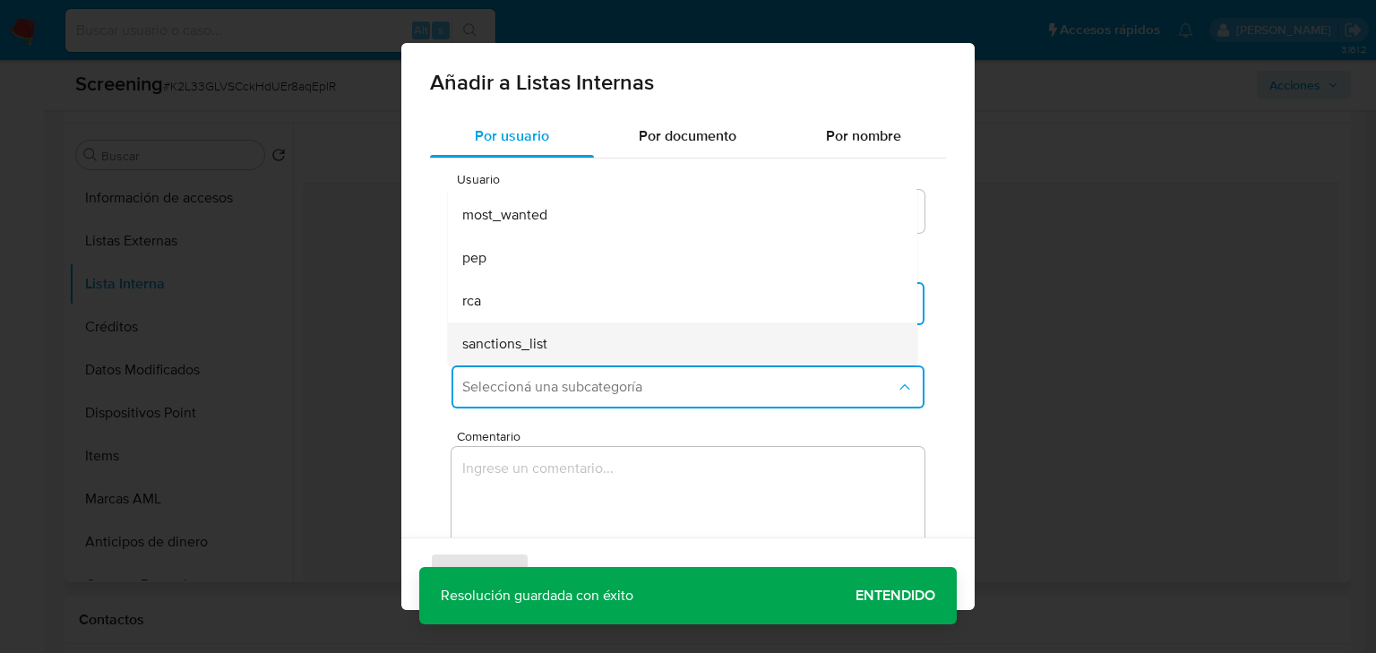
click at [551, 342] on div "sanctions_list" at bounding box center [677, 344] width 430 height 43
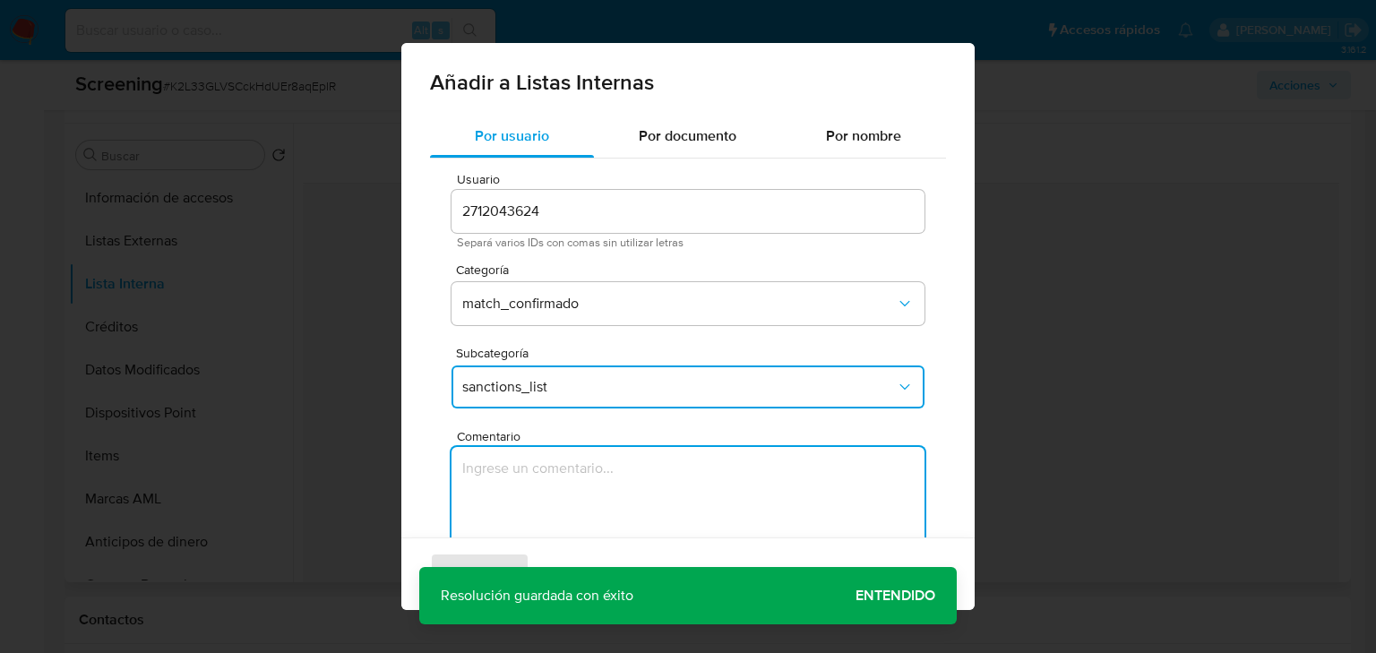
click at [527, 482] on textarea "Comentario" at bounding box center [688, 533] width 473 height 172
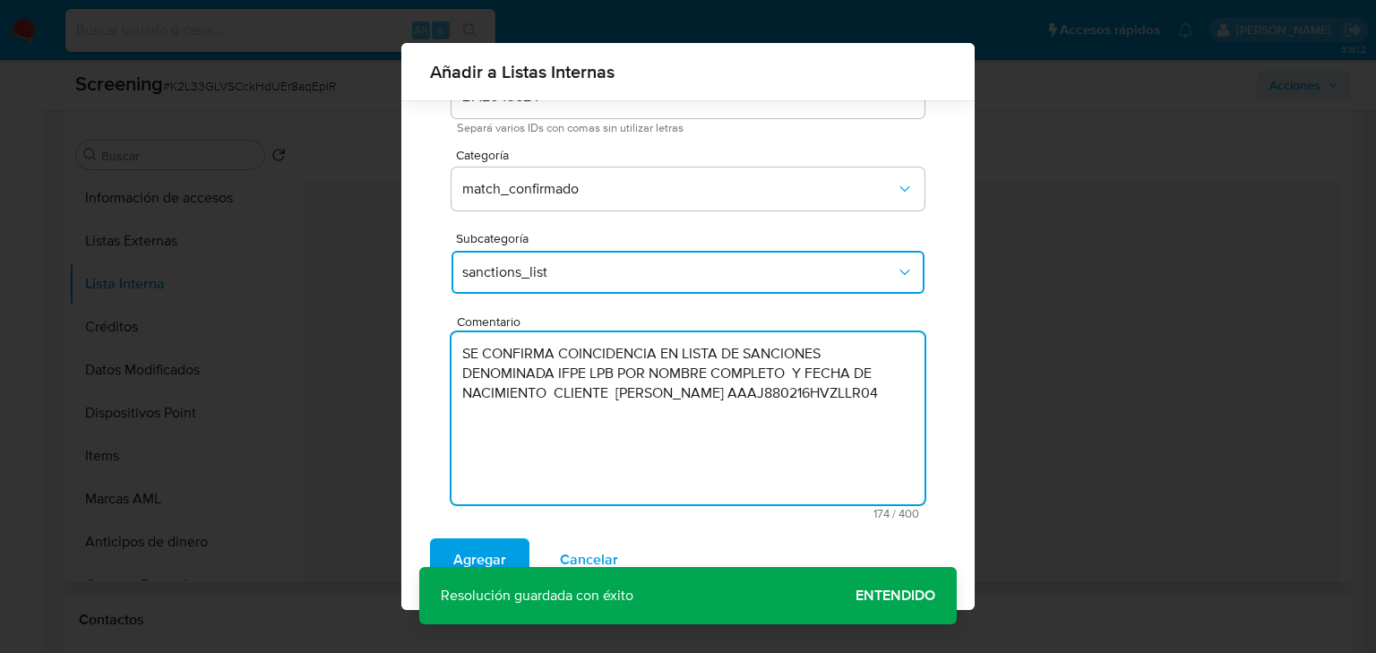
scroll to position [110, 0]
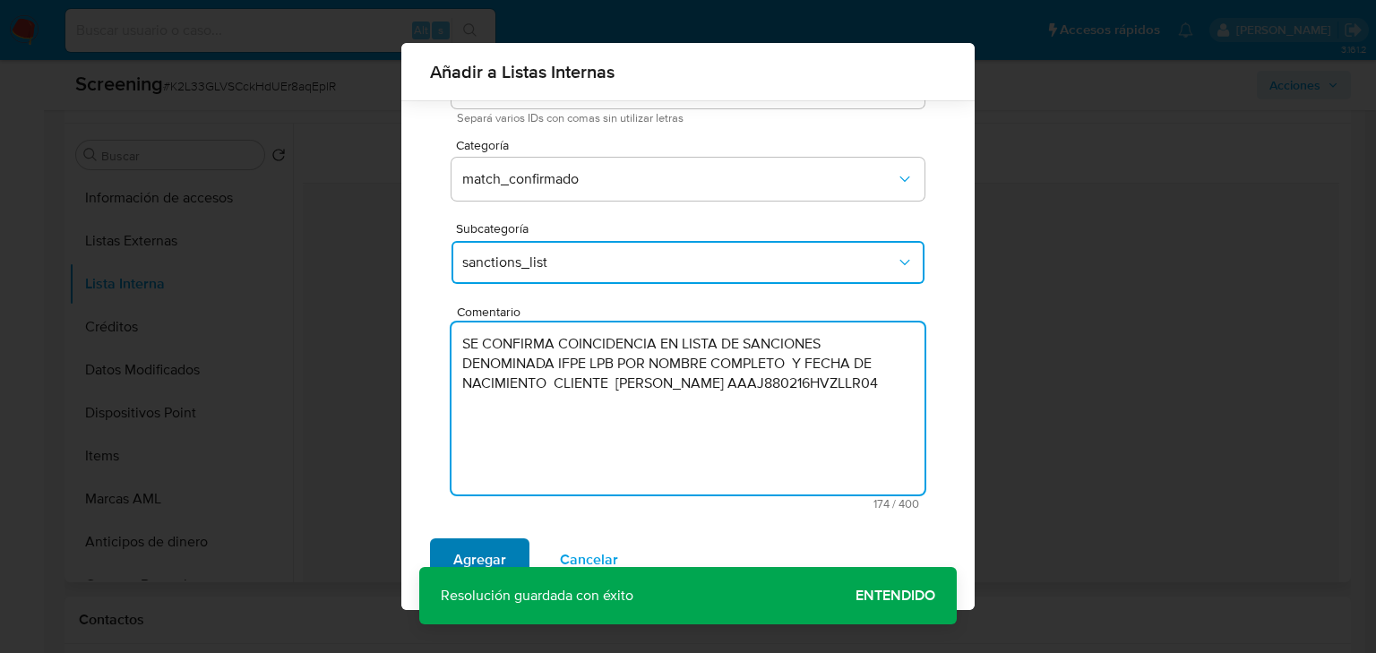
type textarea "SE CONFIRMA COINCIDENCIA EN LISTA DE SANCIONES DENOMINADA IFPE LPB POR NOMBRE C…"
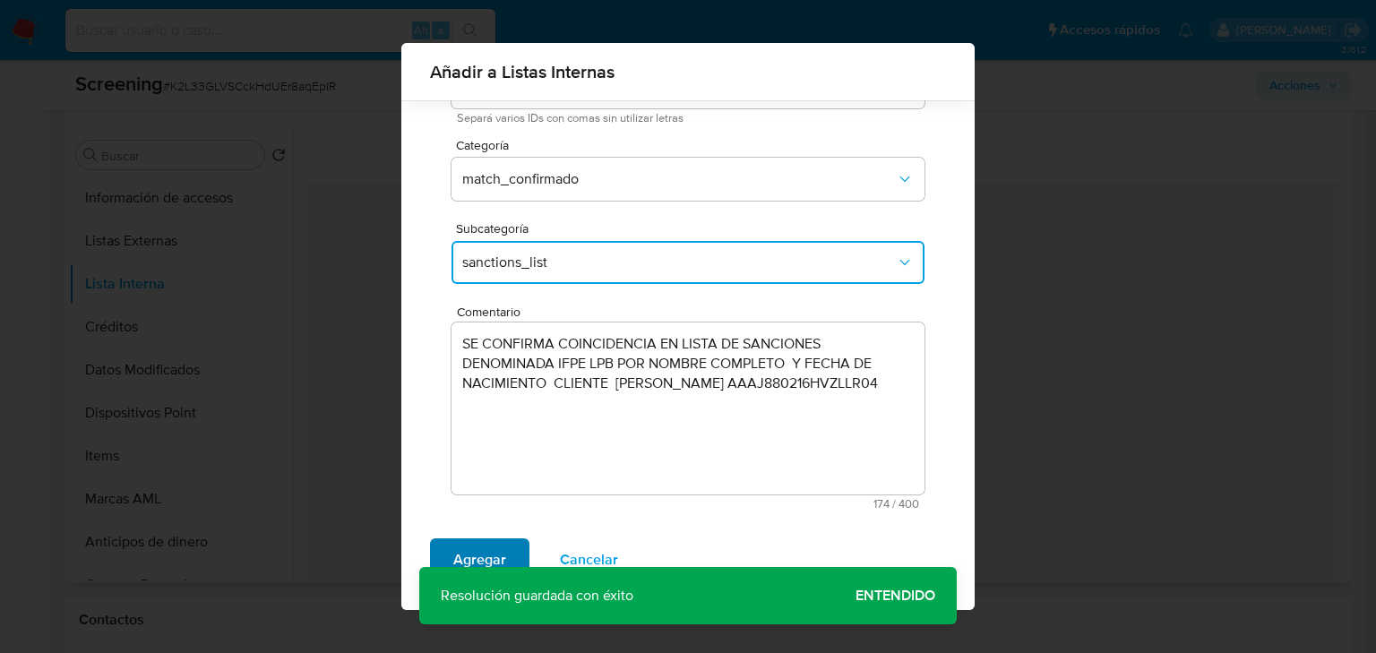
click at [478, 556] on span "Agregar" at bounding box center [479, 559] width 53 height 39
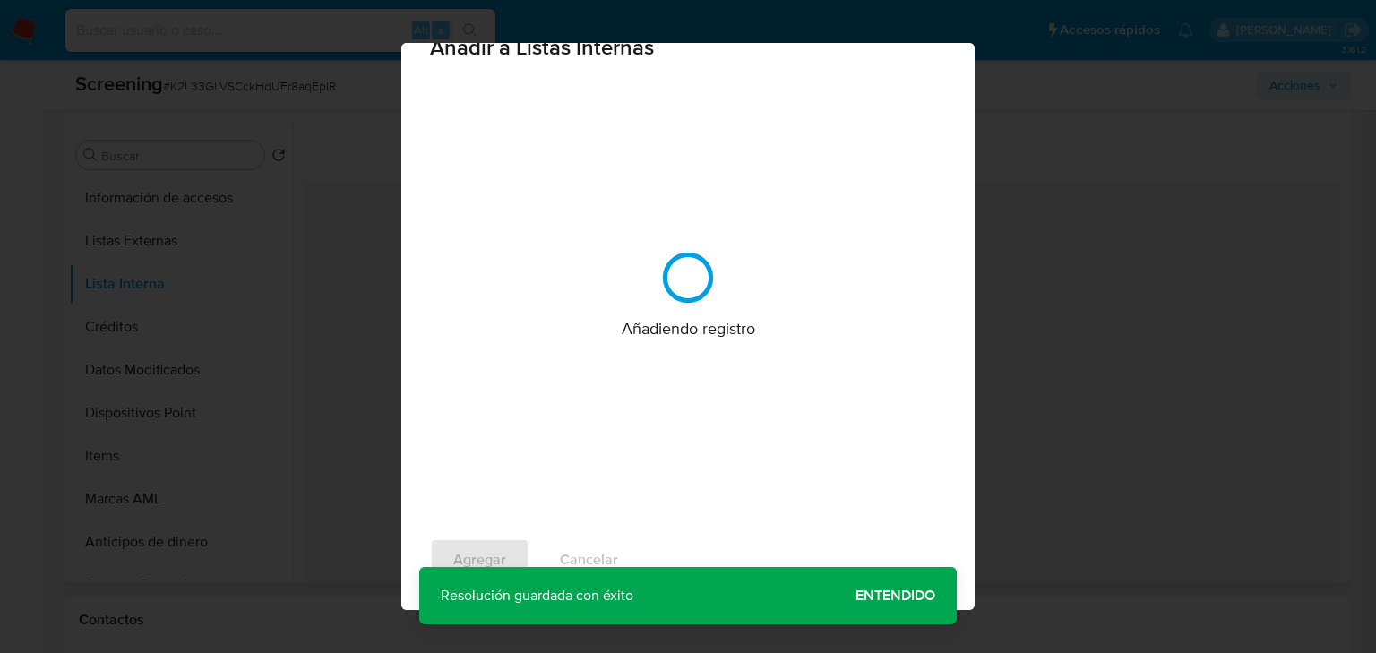
scroll to position [0, 0]
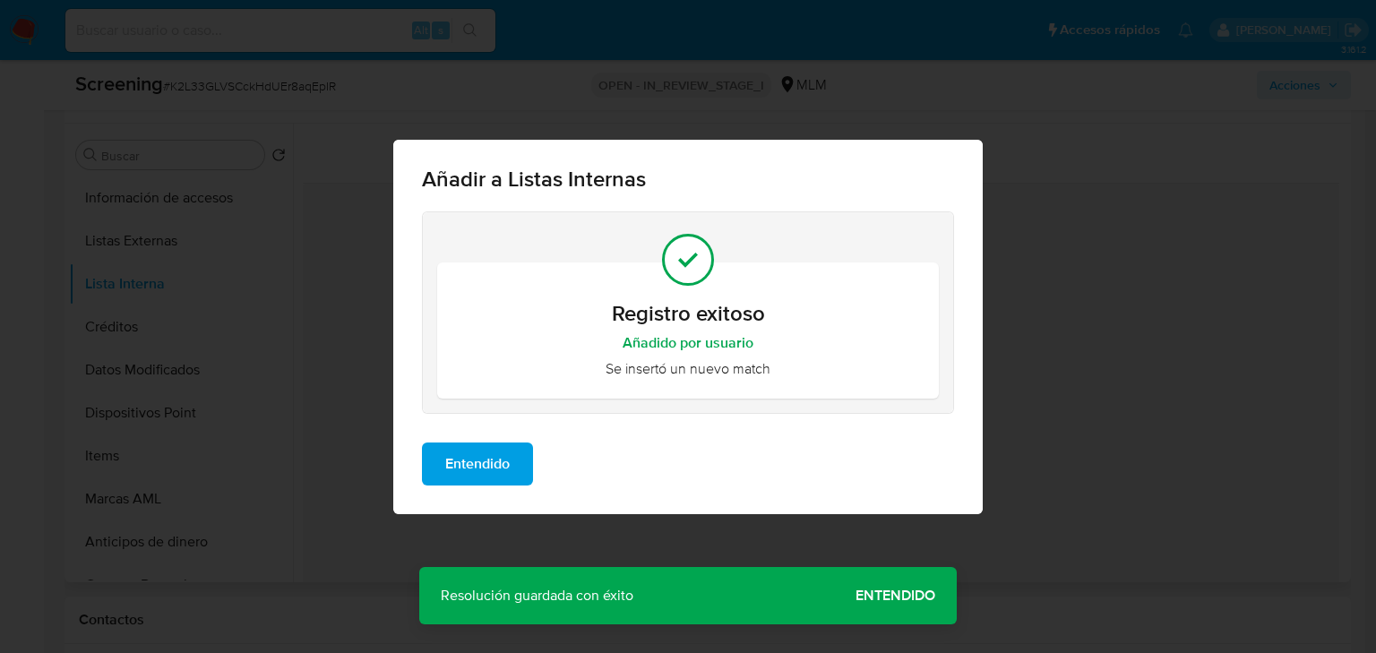
click at [487, 454] on span "Entendido" at bounding box center [477, 463] width 65 height 39
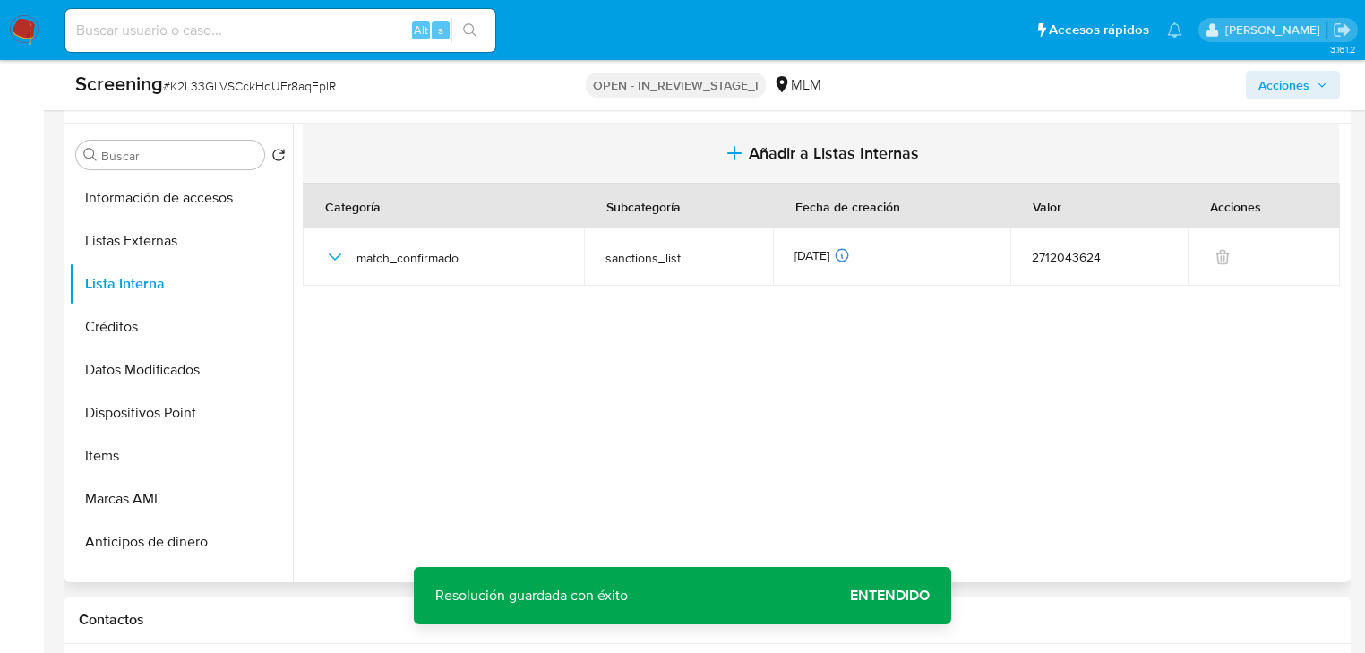
click at [869, 151] on span "Añadir a Listas Internas" at bounding box center [834, 153] width 170 height 20
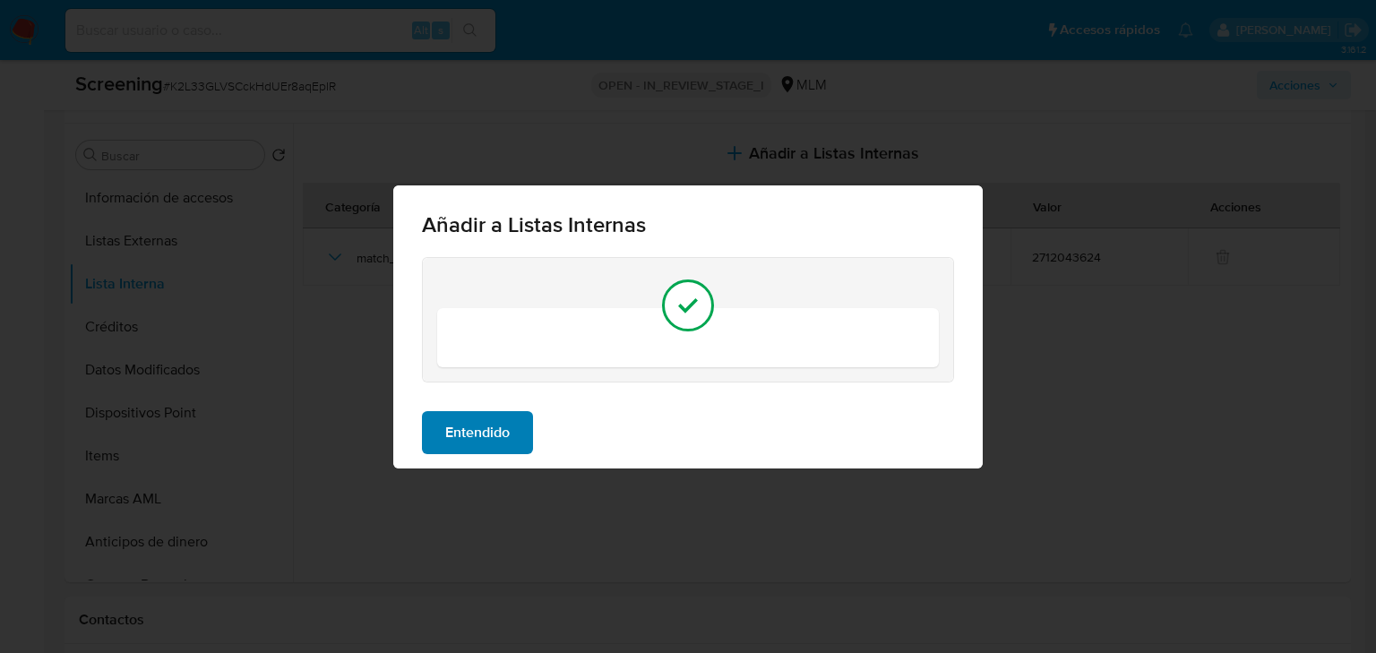
click at [448, 429] on span "Entendido" at bounding box center [477, 432] width 65 height 39
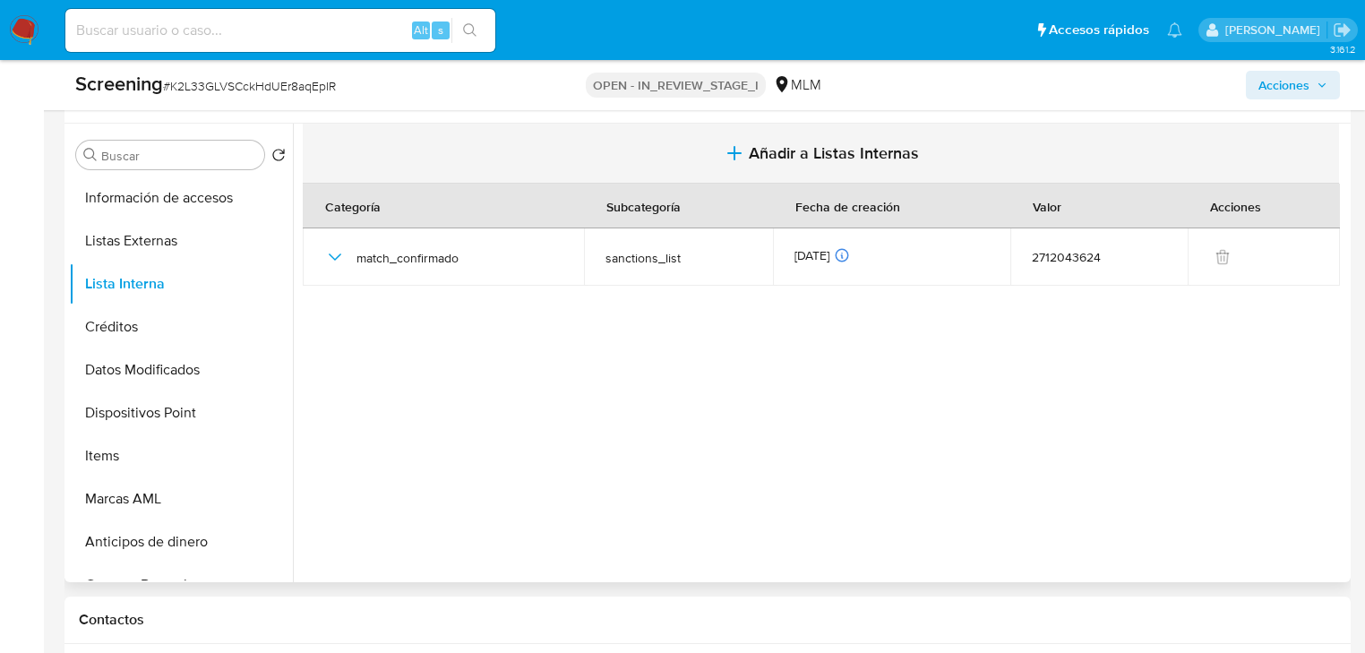
click at [719, 148] on button "Añadir a Listas Internas" at bounding box center [821, 154] width 1037 height 60
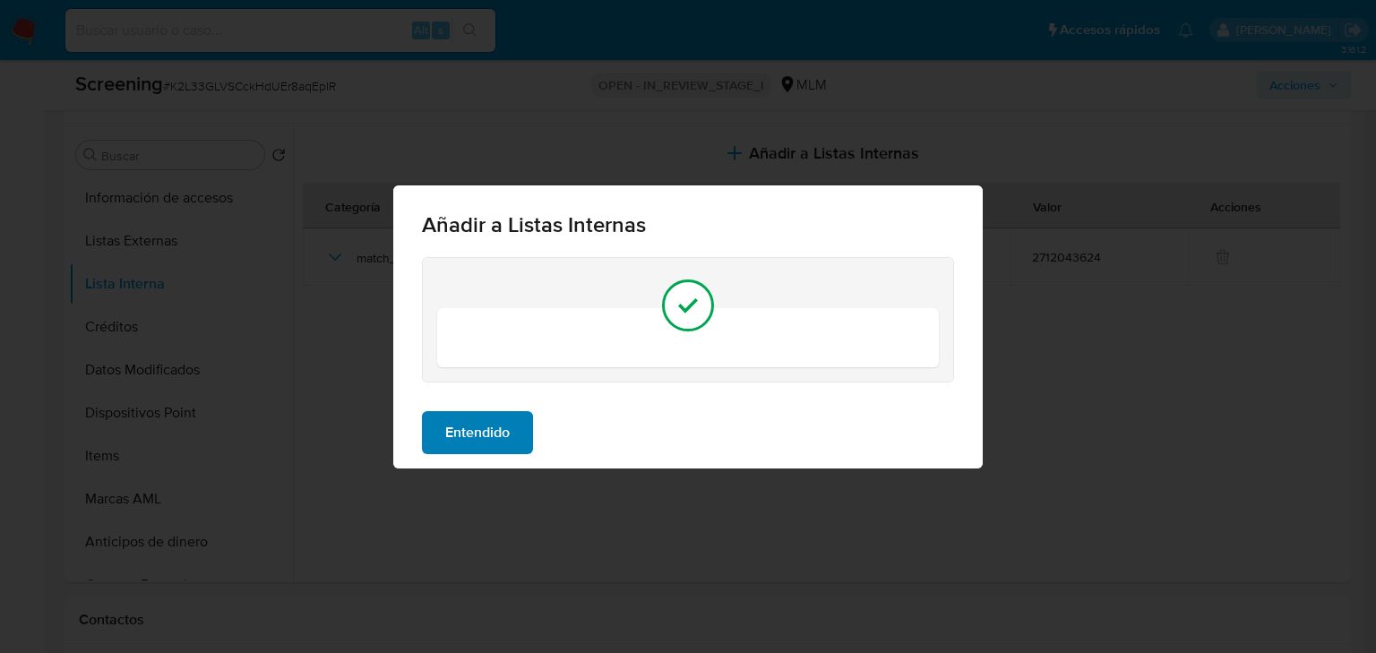
click at [468, 433] on span "Entendido" at bounding box center [477, 432] width 65 height 39
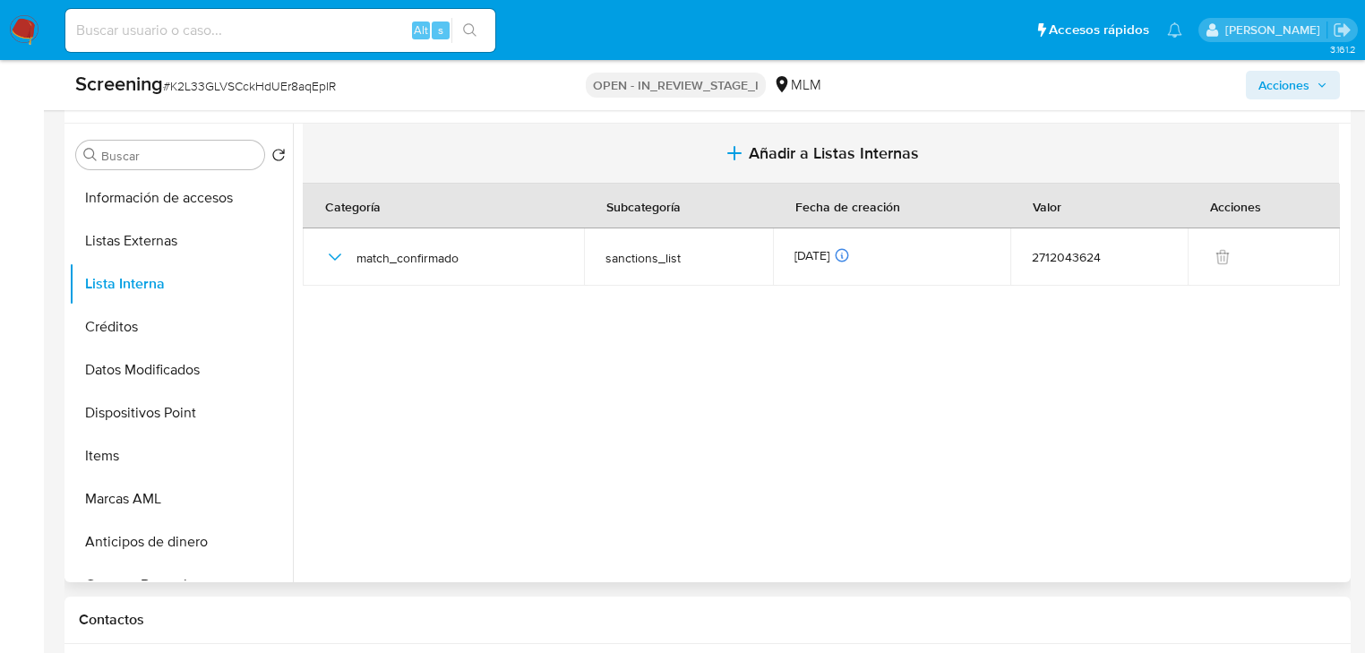
click at [728, 144] on icon "button" at bounding box center [735, 153] width 22 height 22
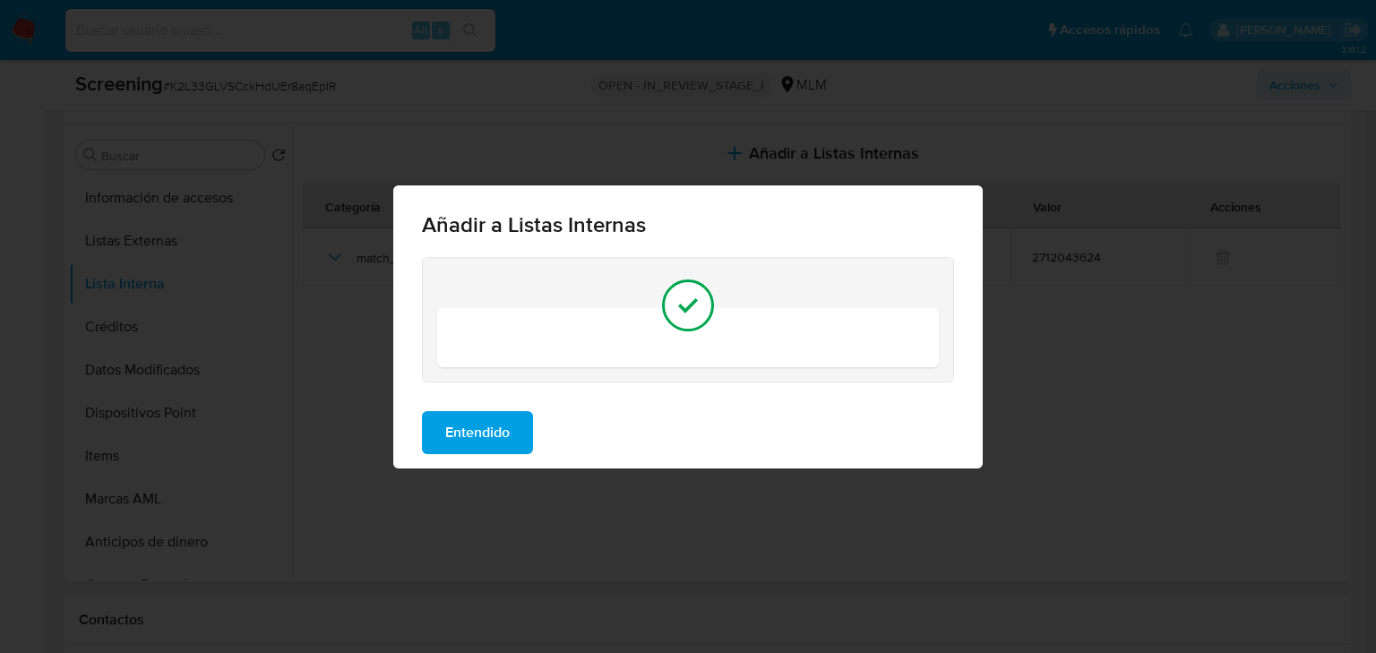
click at [693, 299] on icon at bounding box center [688, 306] width 36 height 36
click at [509, 430] on span "Entendido" at bounding box center [477, 432] width 65 height 39
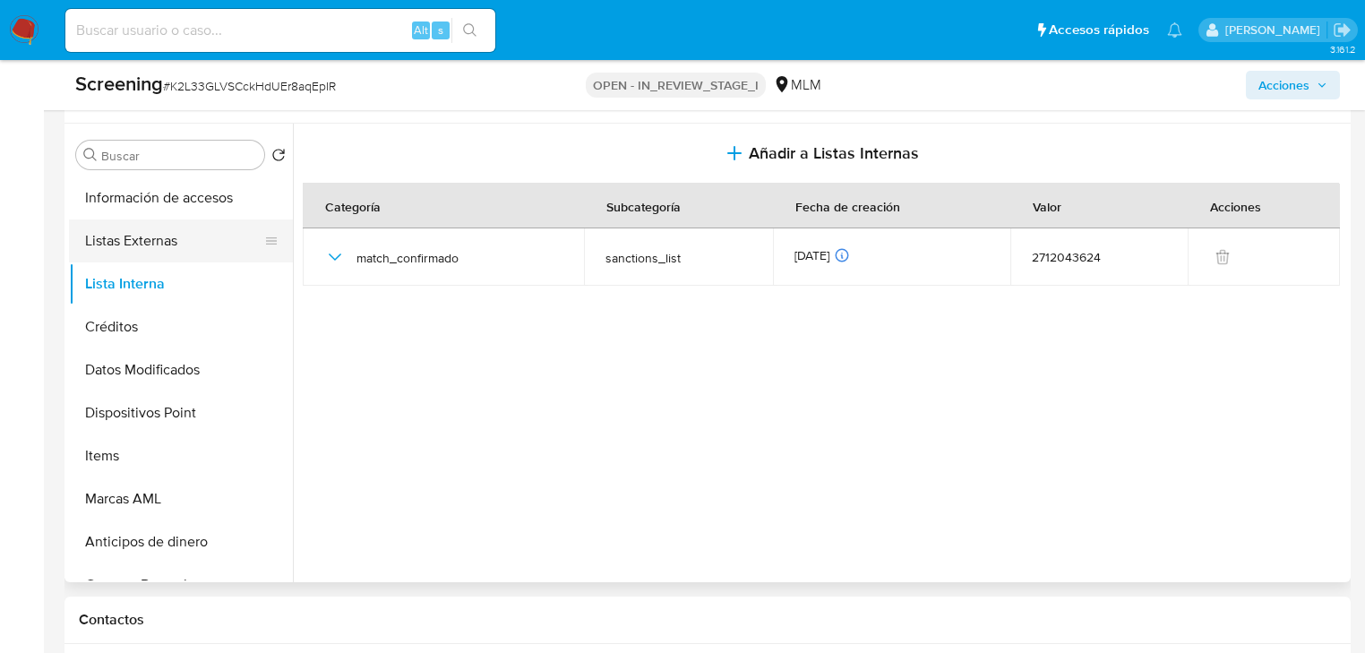
click at [172, 229] on button "Listas Externas" at bounding box center [174, 241] width 210 height 43
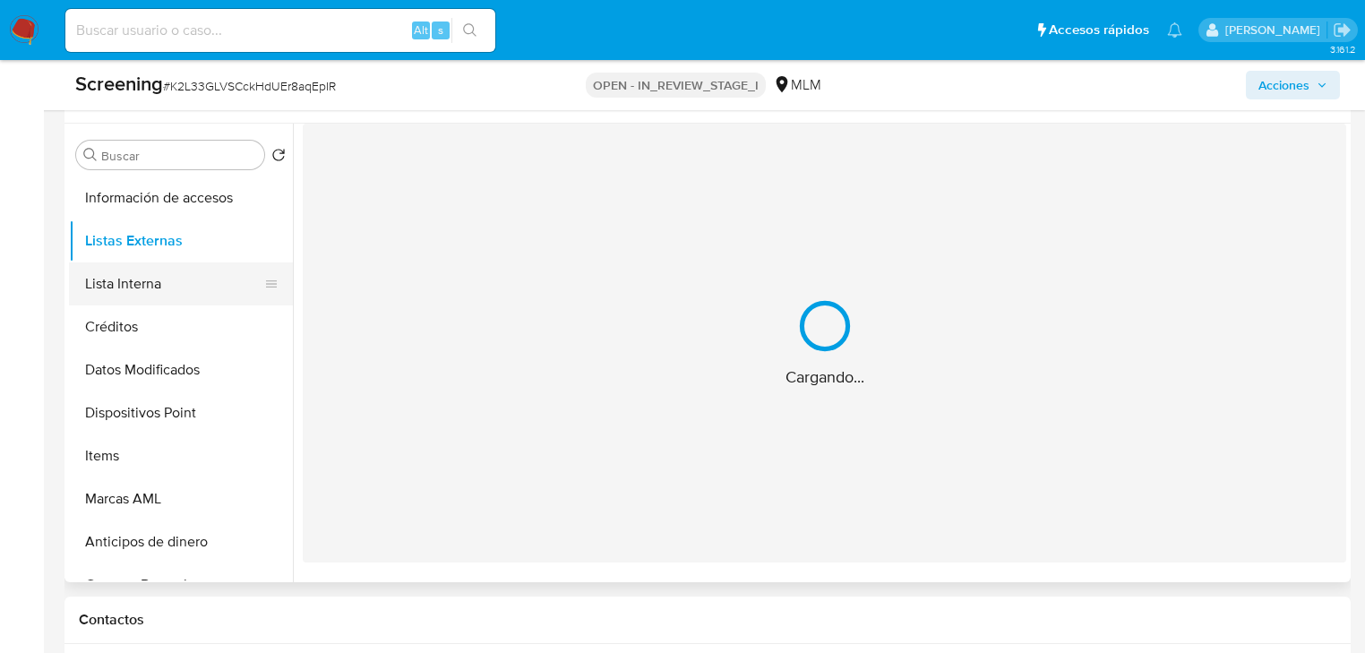
click at [146, 288] on button "Lista Interna" at bounding box center [174, 284] width 210 height 43
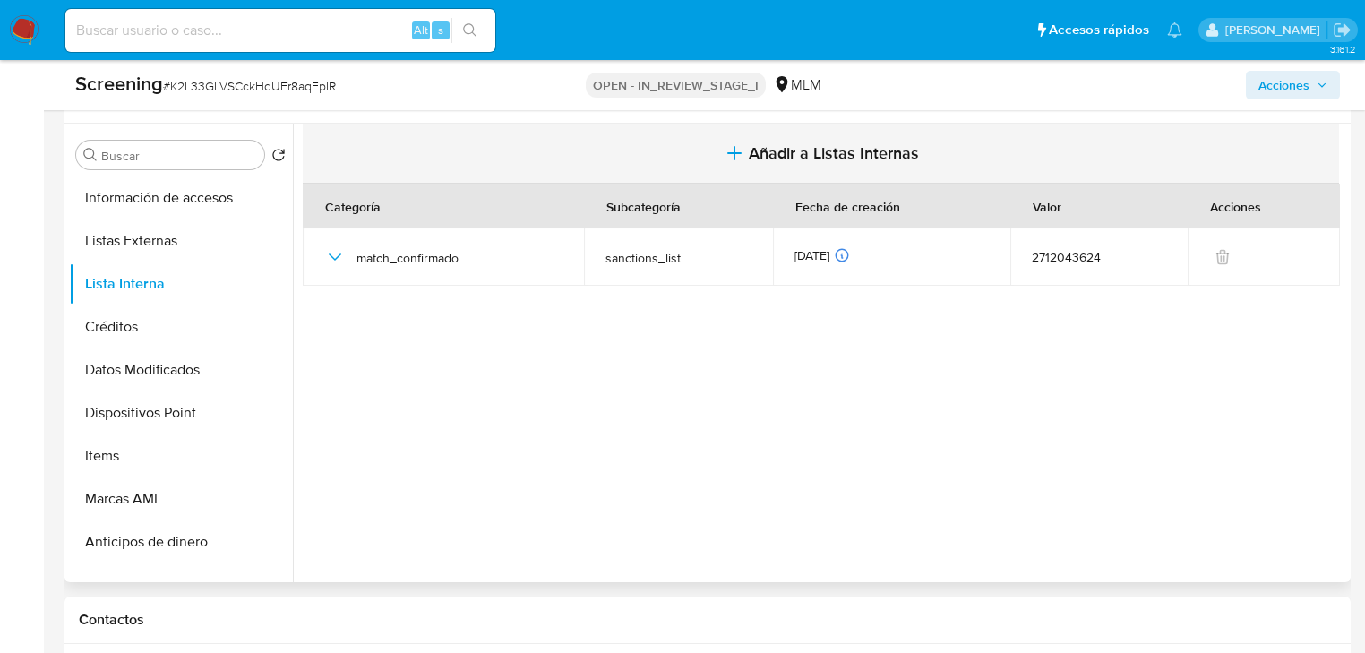
click at [729, 139] on button "Añadir a Listas Internas" at bounding box center [821, 154] width 1037 height 60
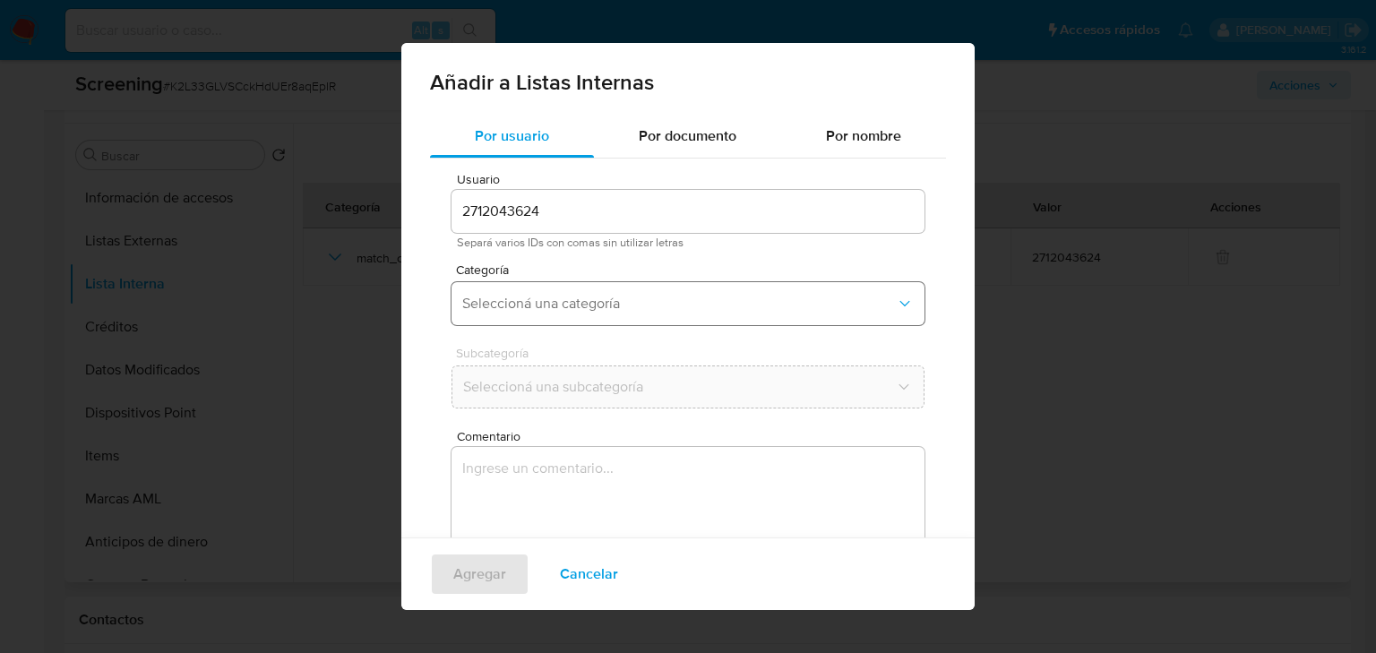
click at [513, 297] on span "Seleccioná una categoría" at bounding box center [679, 304] width 434 height 18
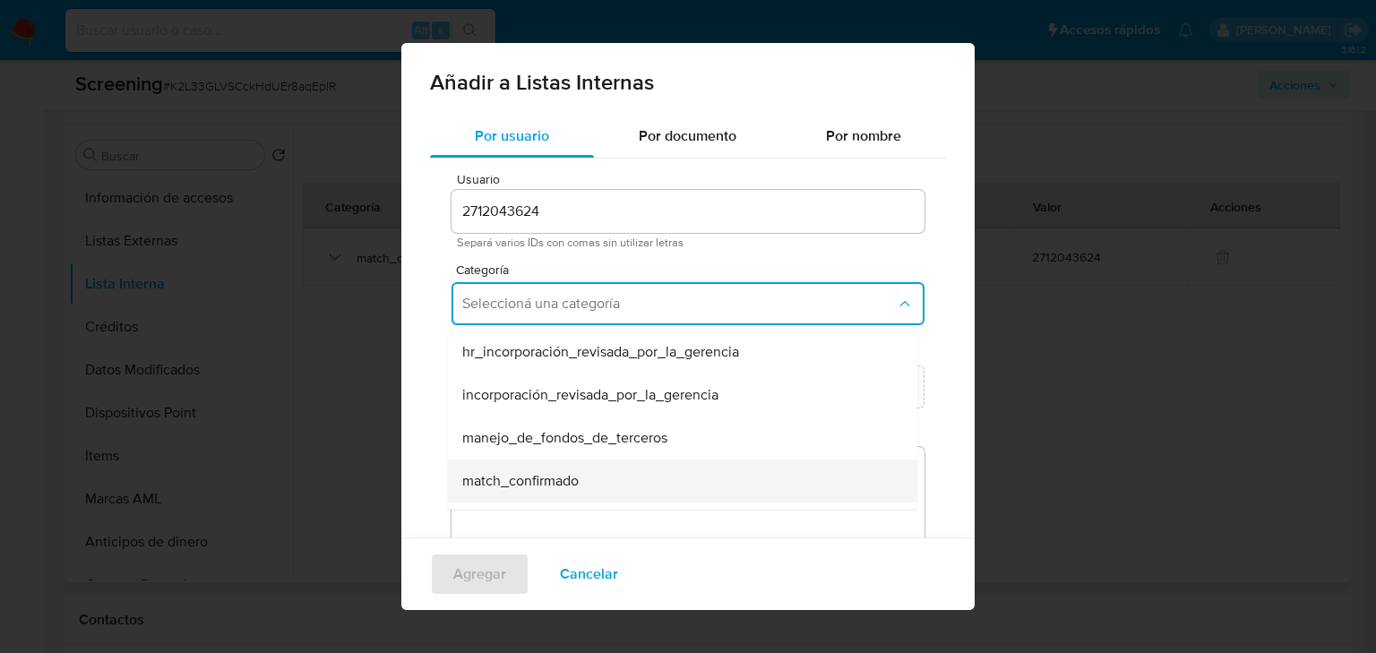
click at [501, 472] on span "match_confirmado" at bounding box center [520, 481] width 116 height 18
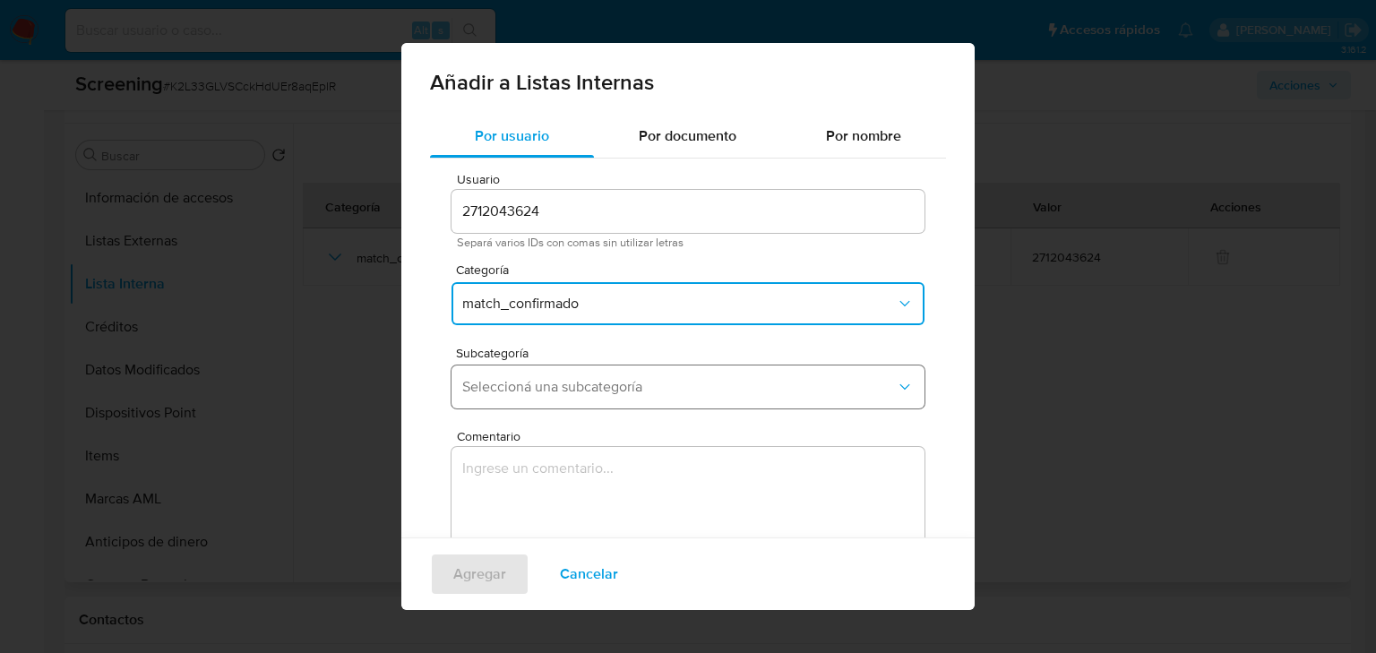
drag, startPoint x: 530, startPoint y: 387, endPoint x: 548, endPoint y: 371, distance: 24.8
click at [531, 387] on span "Seleccioná una subcategoría" at bounding box center [679, 387] width 434 height 18
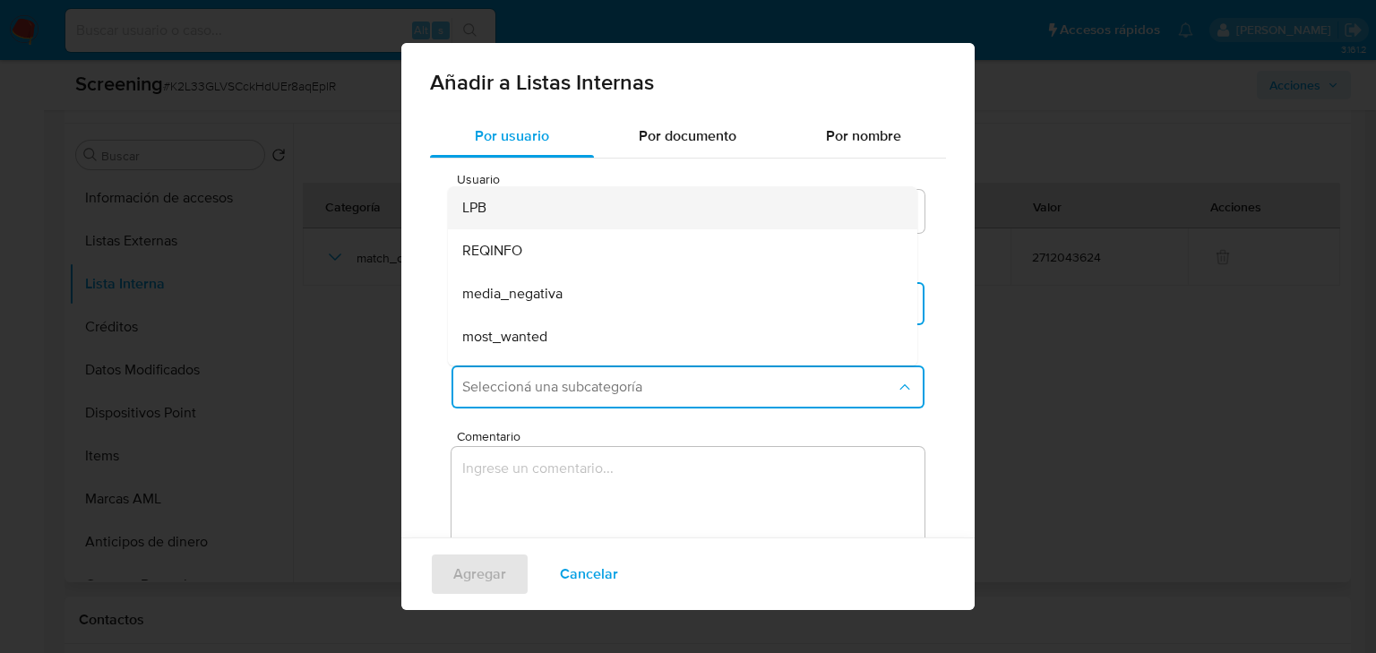
click at [530, 197] on div "LPB" at bounding box center [677, 207] width 430 height 43
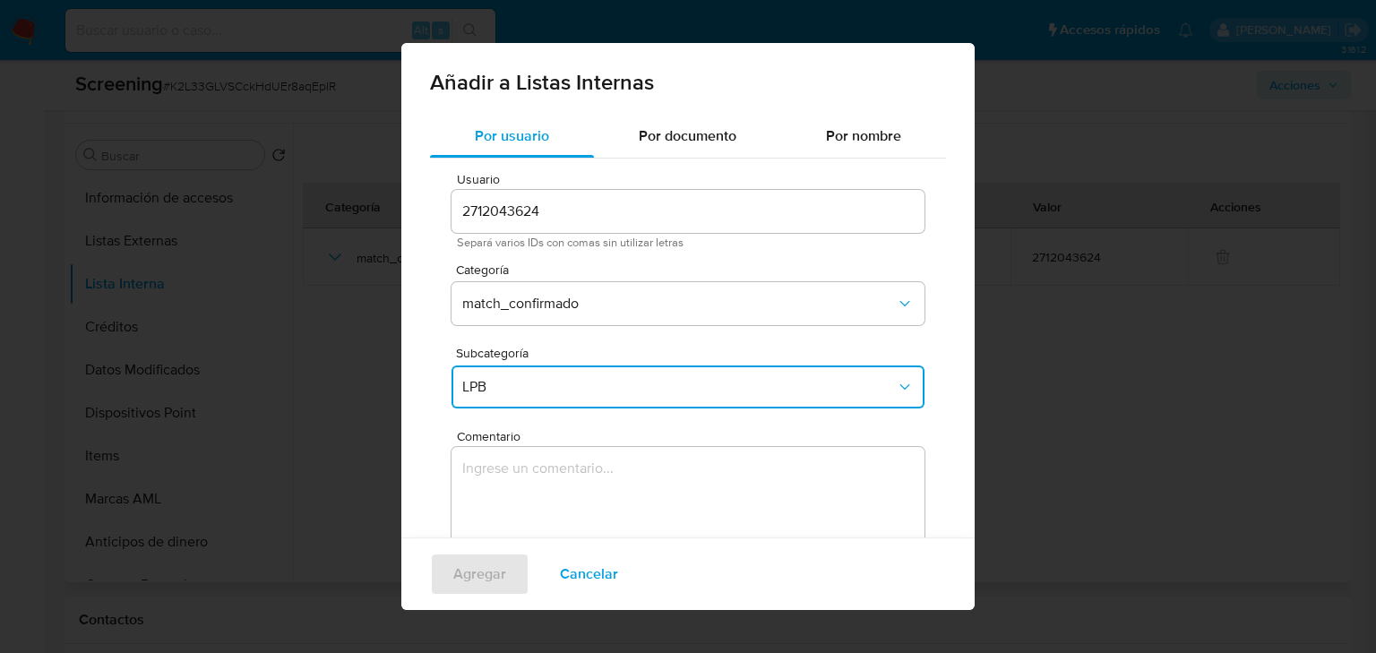
click at [518, 477] on textarea "Comentario" at bounding box center [688, 533] width 473 height 172
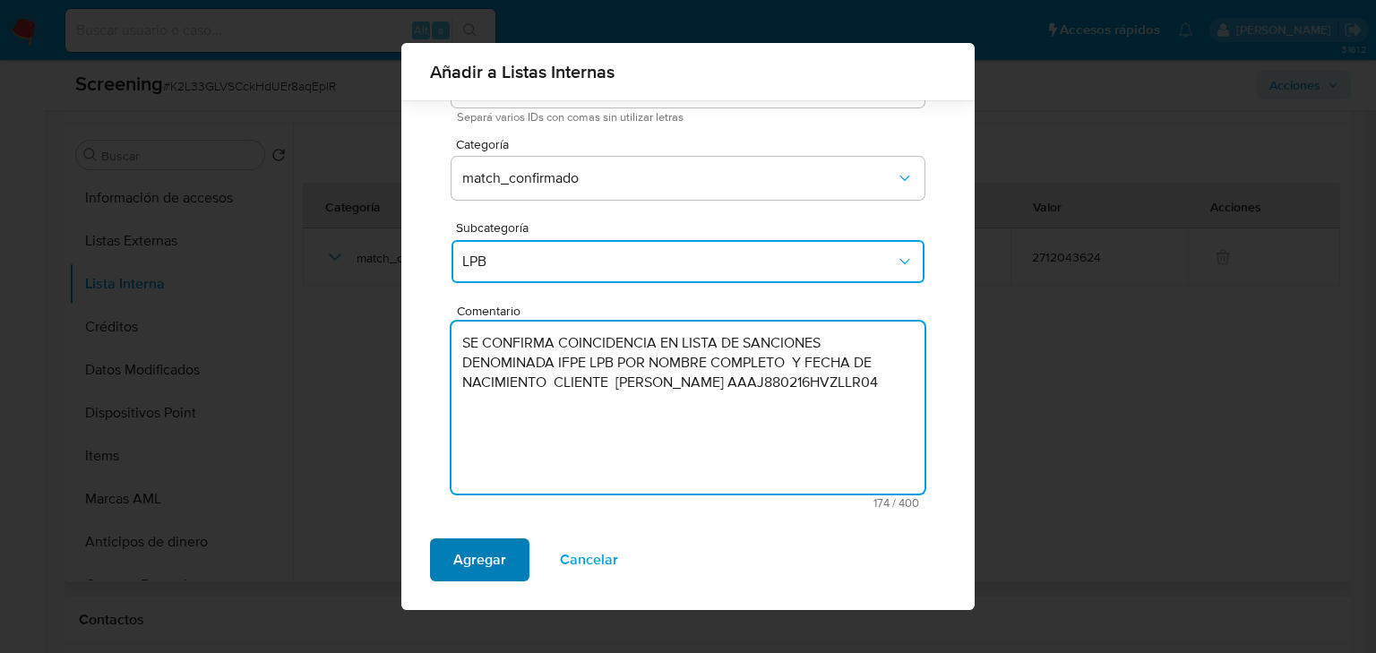
type textarea "SE CONFIRMA COINCIDENCIA EN LISTA DE SANCIONES DENOMINADA IFPE LPB POR NOMBRE C…"
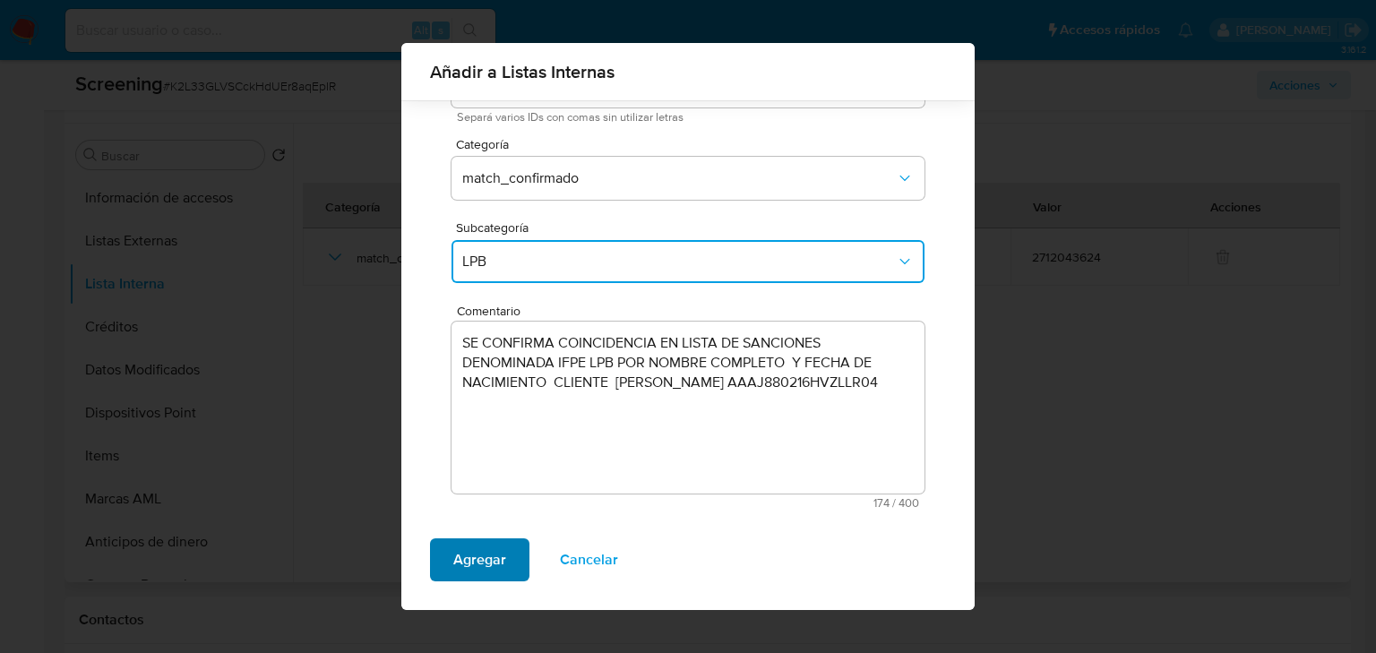
click at [495, 551] on span "Agregar" at bounding box center [479, 559] width 53 height 39
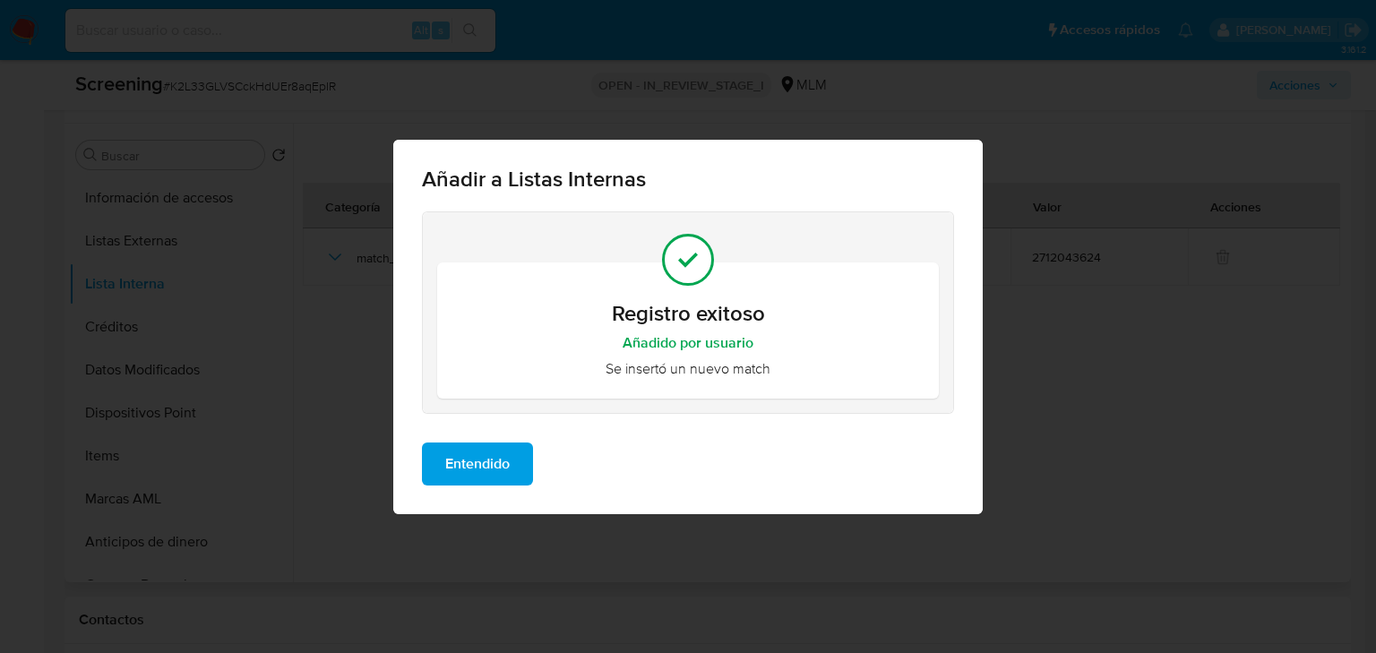
click at [499, 466] on span "Entendido" at bounding box center [477, 463] width 65 height 39
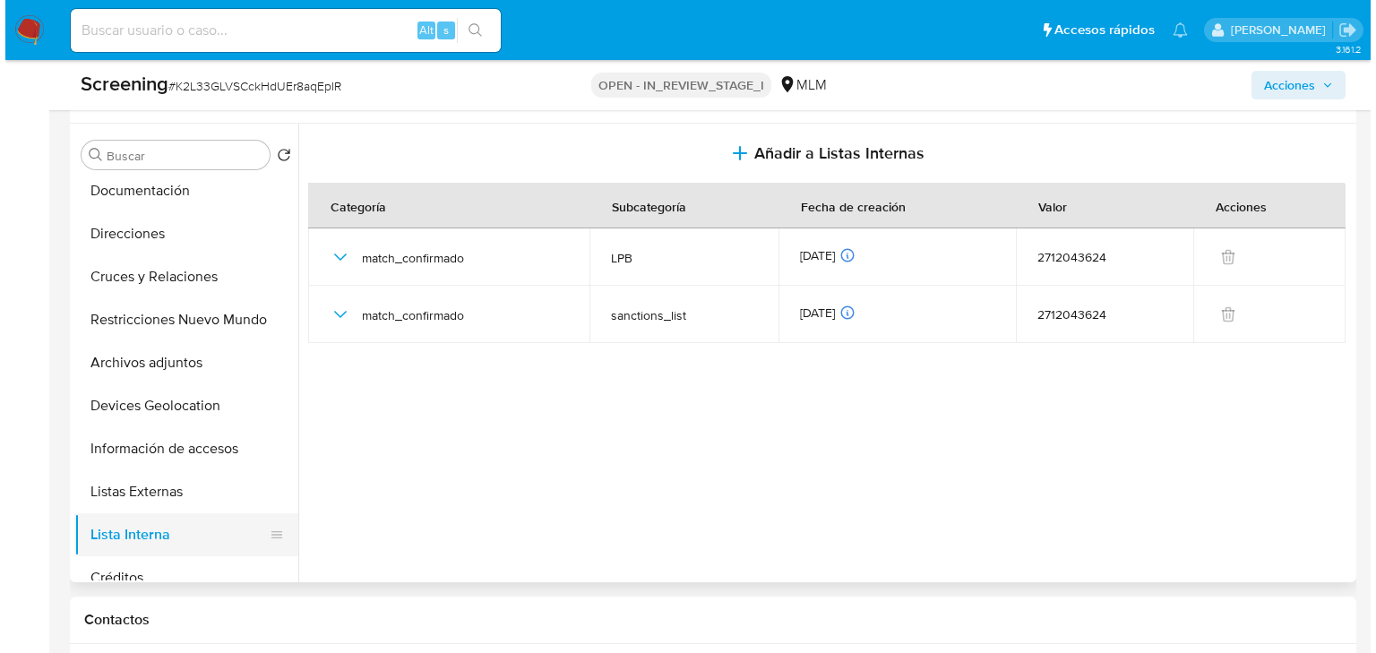
scroll to position [143, 0]
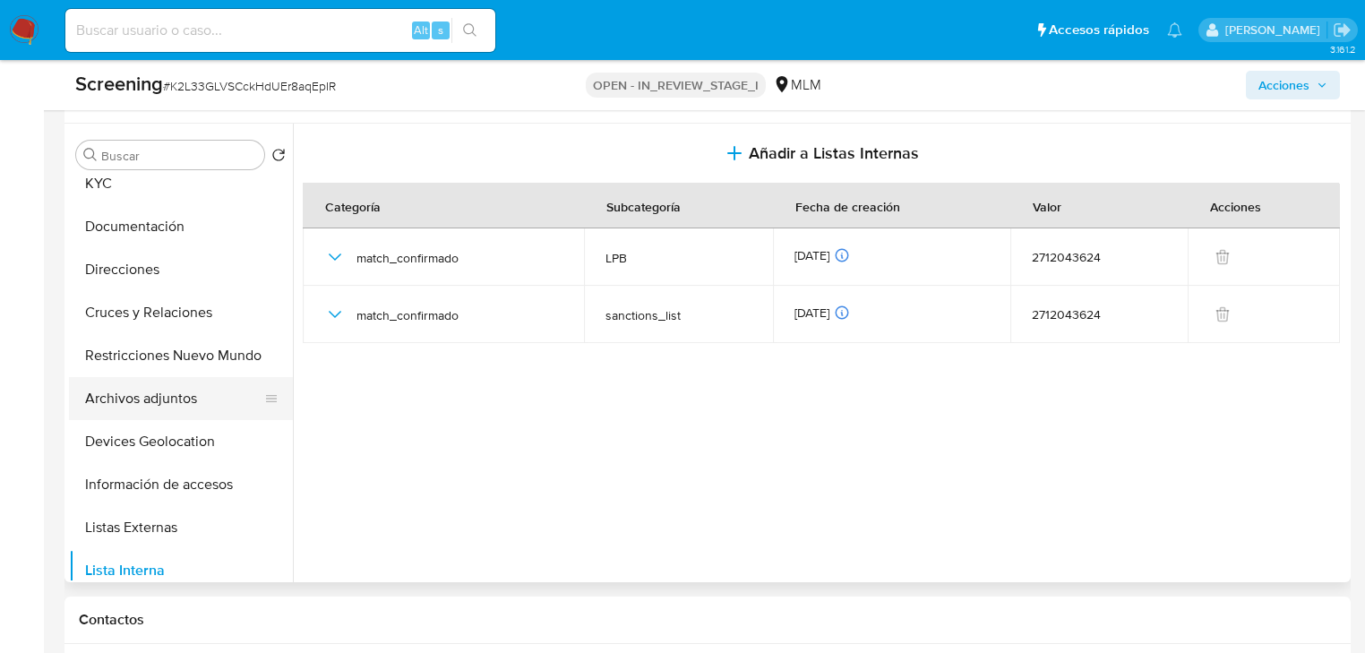
click at [189, 401] on button "Archivos adjuntos" at bounding box center [174, 398] width 210 height 43
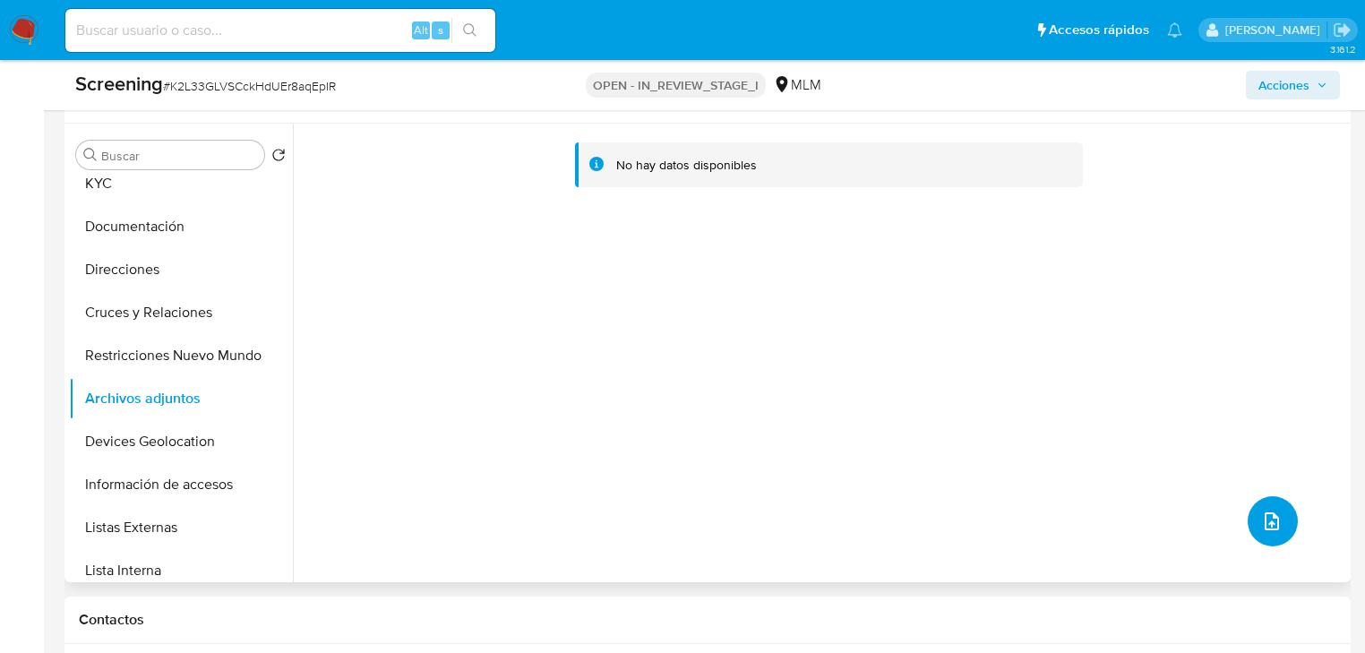
click at [1262, 520] on icon "upload-file" at bounding box center [1273, 522] width 22 height 22
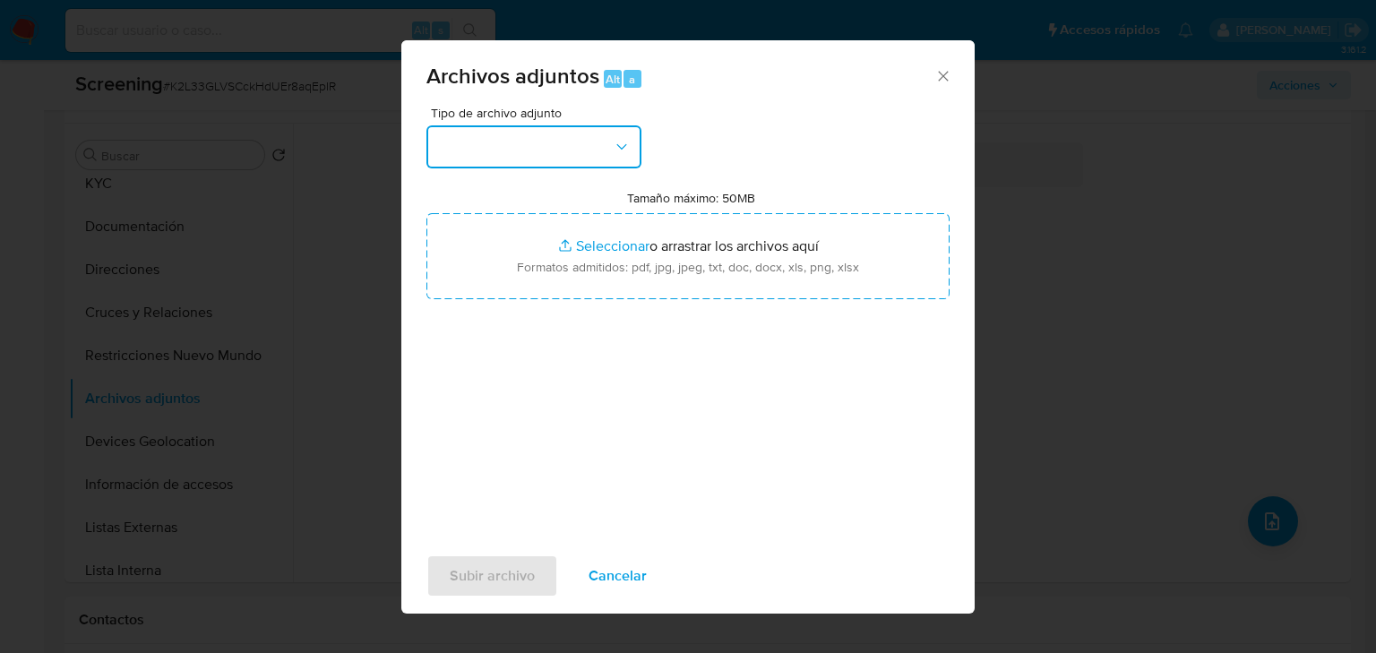
click at [562, 156] on button "button" at bounding box center [533, 146] width 215 height 43
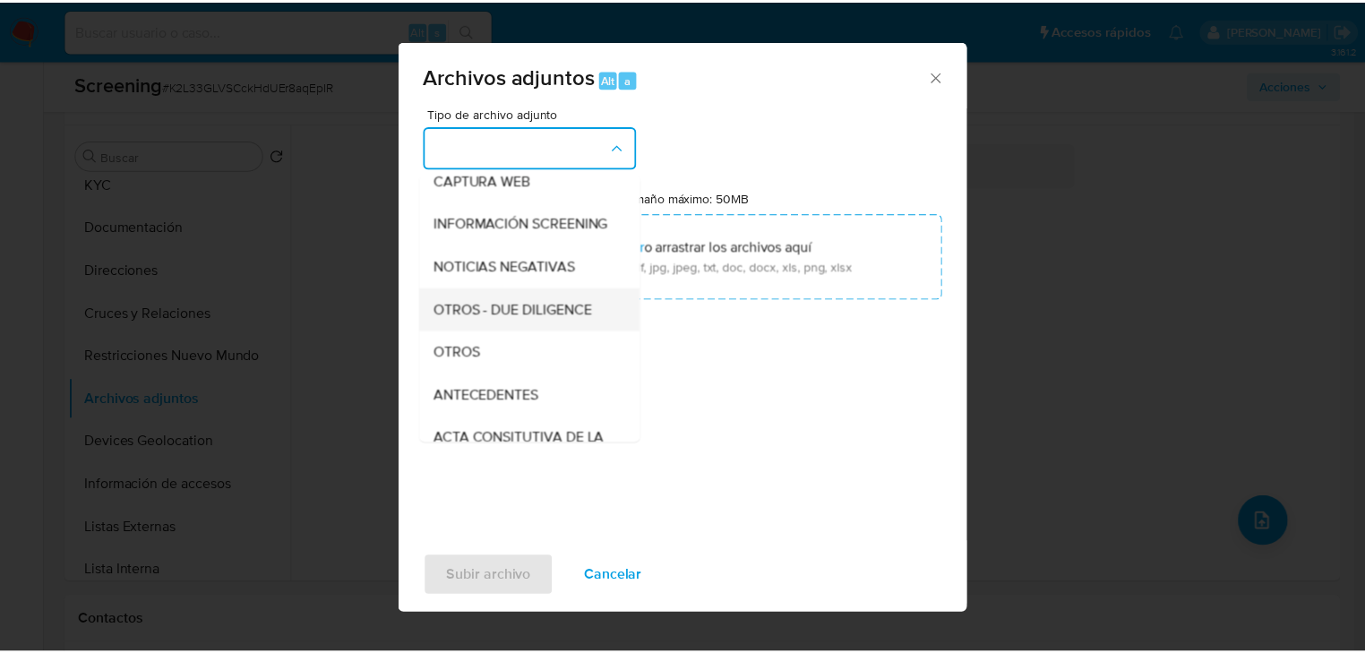
scroll to position [215, 0]
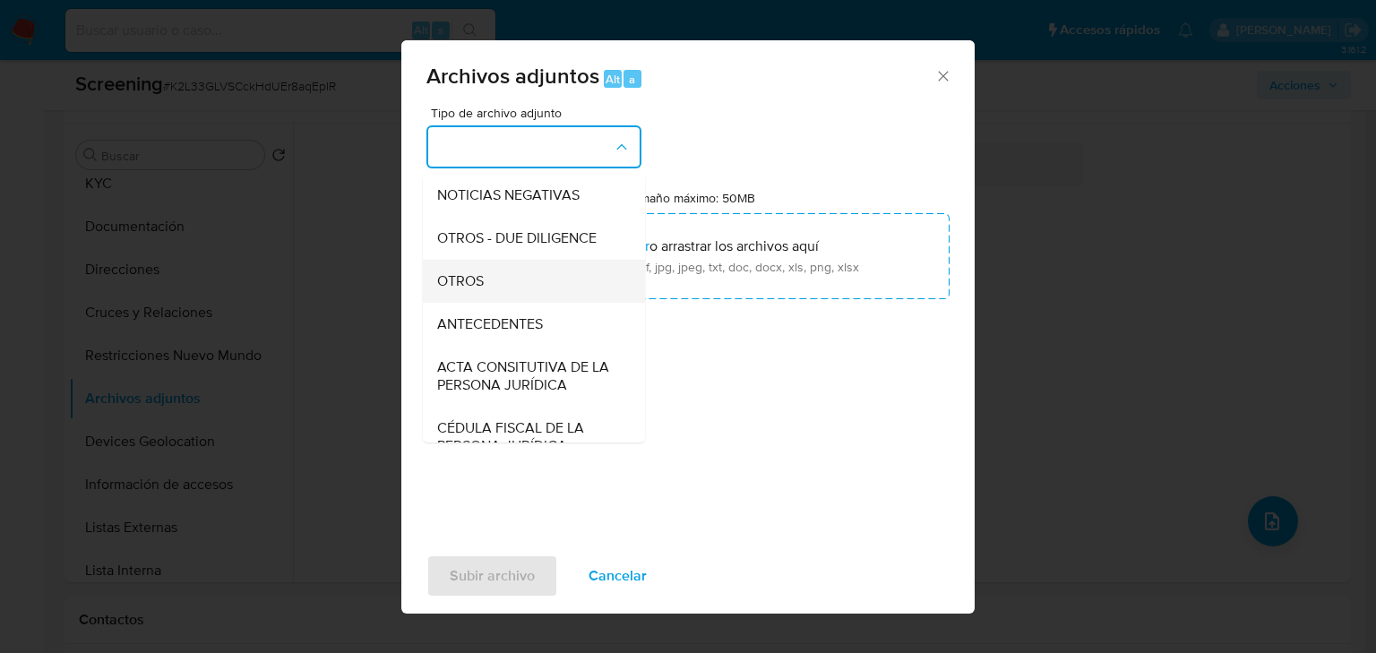
click at [472, 290] on span "OTROS" at bounding box center [460, 281] width 47 height 18
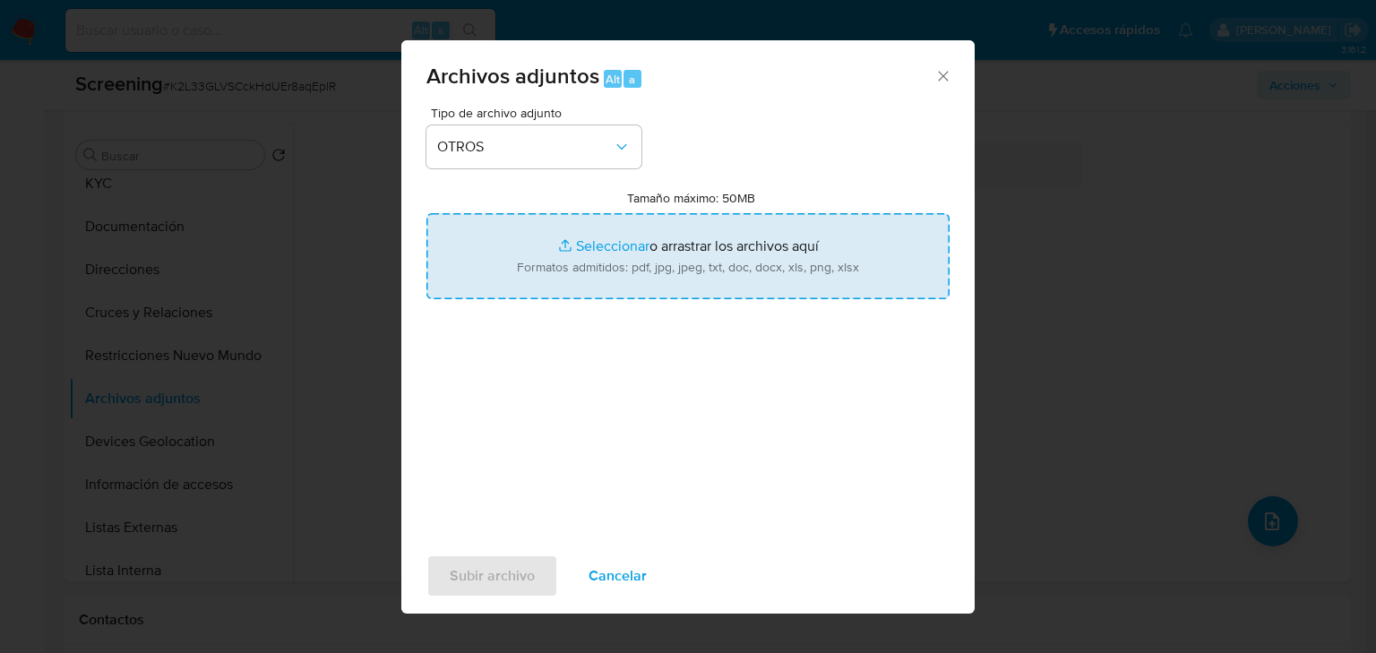
click at [608, 244] on input "Tamaño máximo: 50MB Seleccionar archivos" at bounding box center [687, 256] width 523 height 86
type input "C:\fakepath\2712043624_Jorge Alberto Alvarez Alegria.pdf"
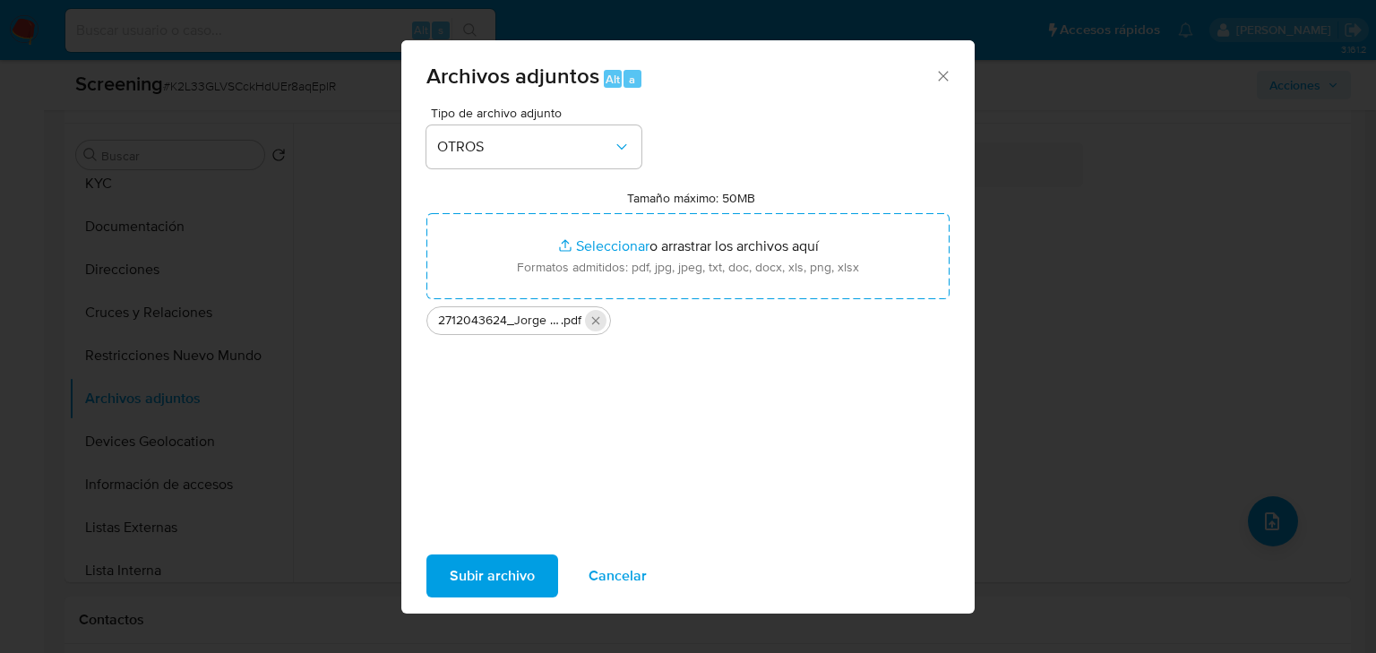
click at [602, 324] on icon "Eliminar 2712043624_Jorge Alberto Alvarez Alegria.pdf" at bounding box center [596, 321] width 14 height 14
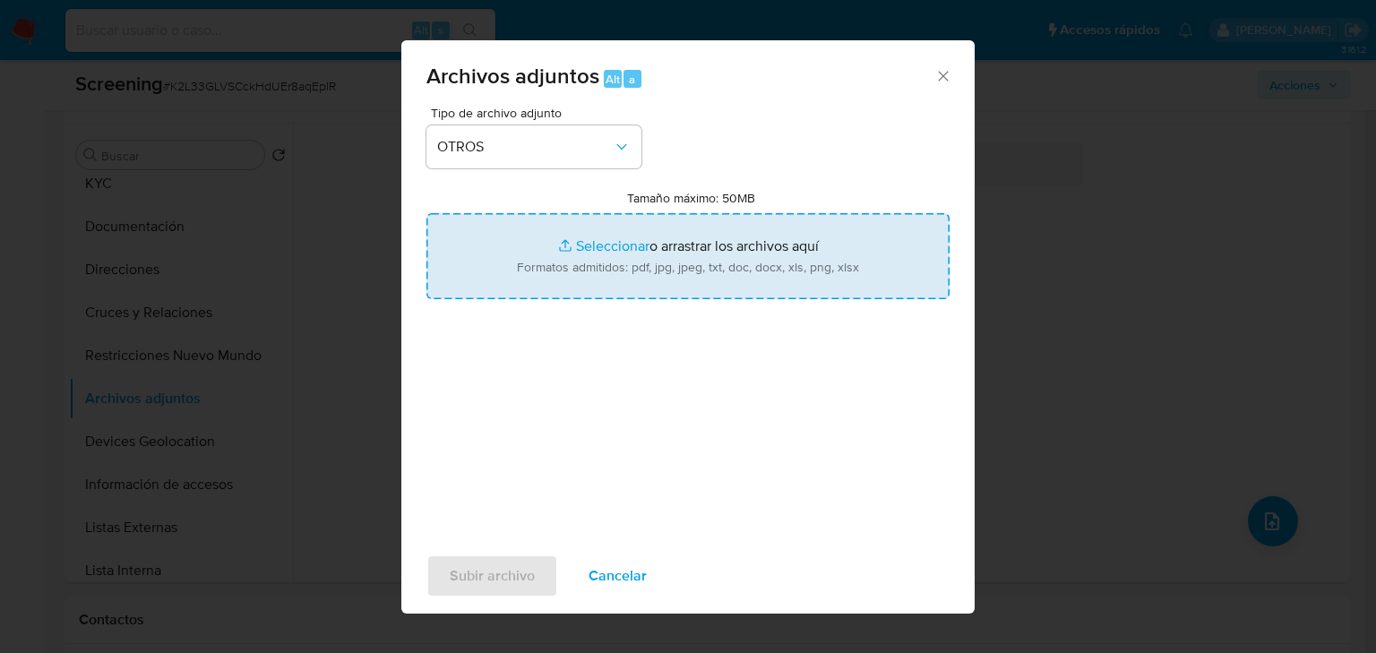
click at [602, 241] on input "Tamaño máximo: 50MB Seleccionar archivos" at bounding box center [687, 256] width 523 height 86
type input "C:\fakepath\2712043624_Jorge Alberto Alvarez Alegria (1).pdf"
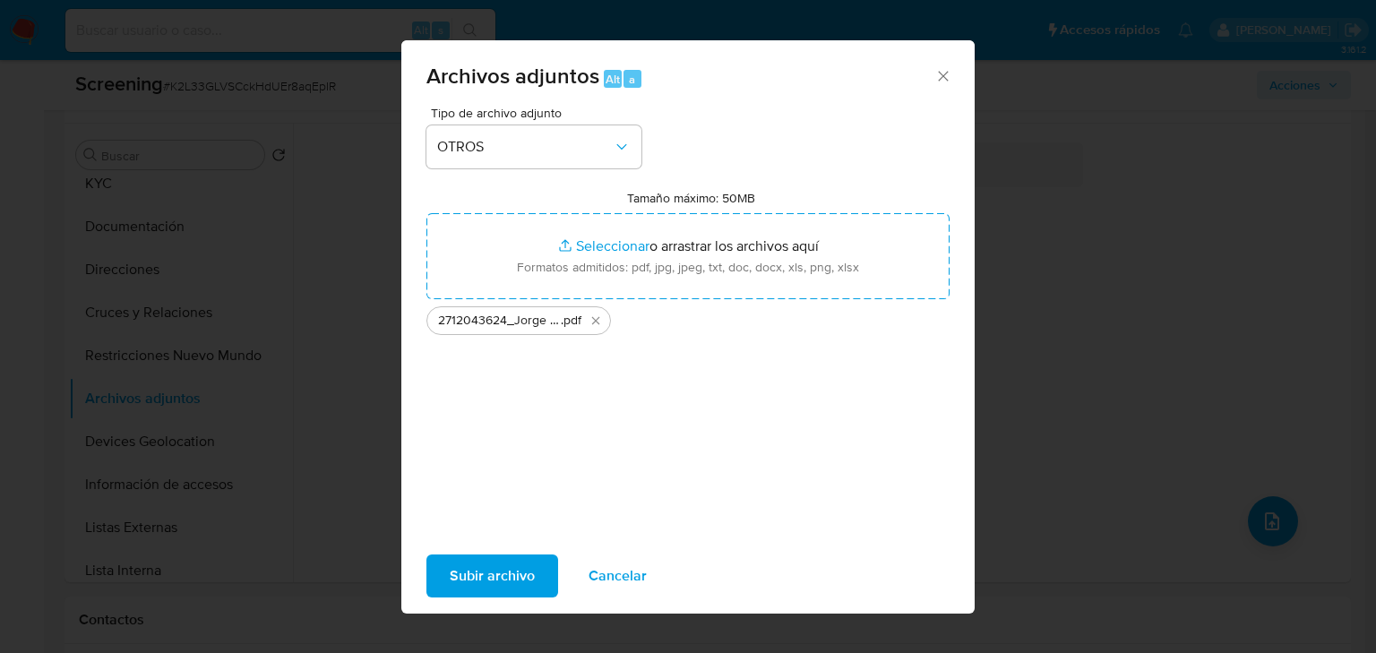
click at [493, 564] on span "Subir archivo" at bounding box center [492, 575] width 85 height 39
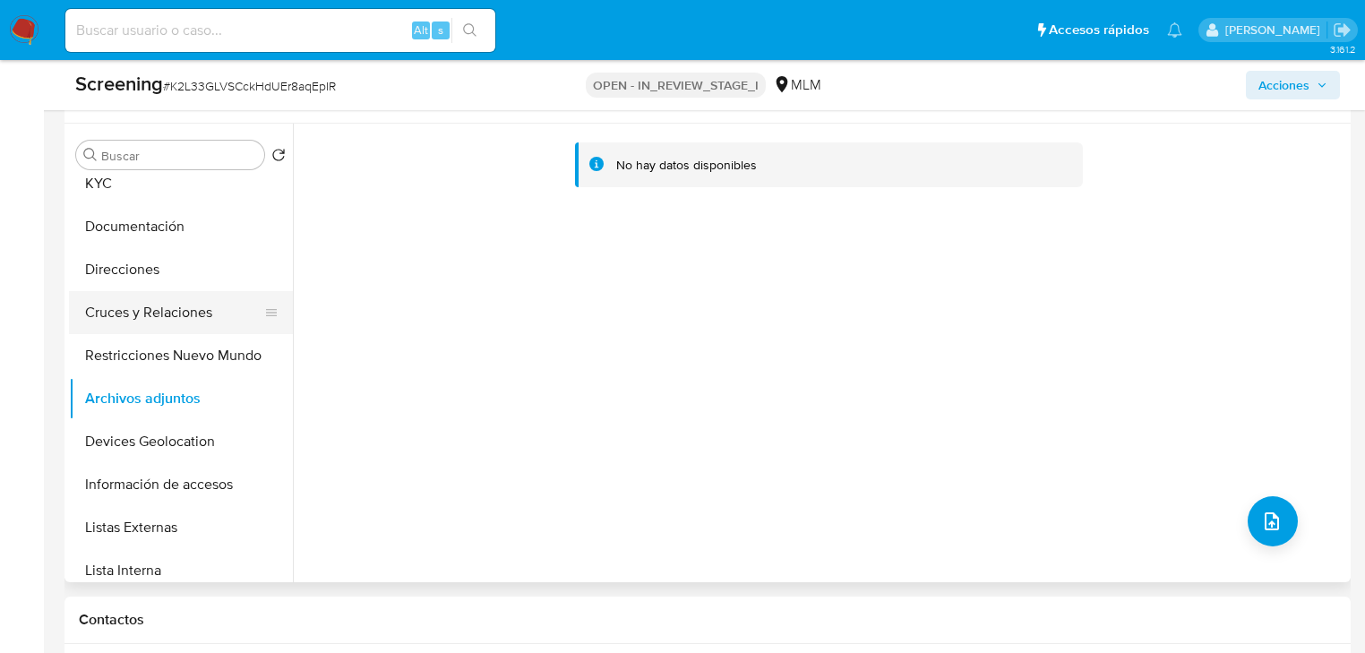
click at [161, 320] on button "Cruces y Relaciones" at bounding box center [174, 312] width 210 height 43
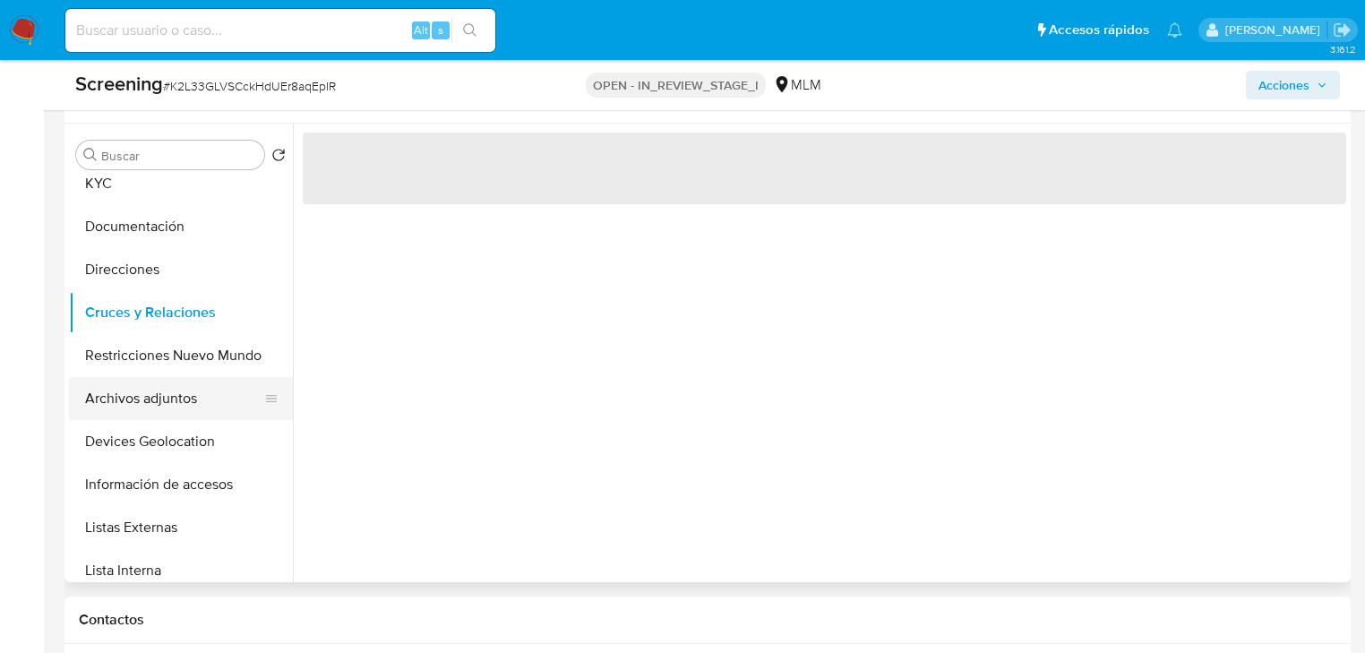
click at [138, 408] on button "Archivos adjuntos" at bounding box center [174, 398] width 210 height 43
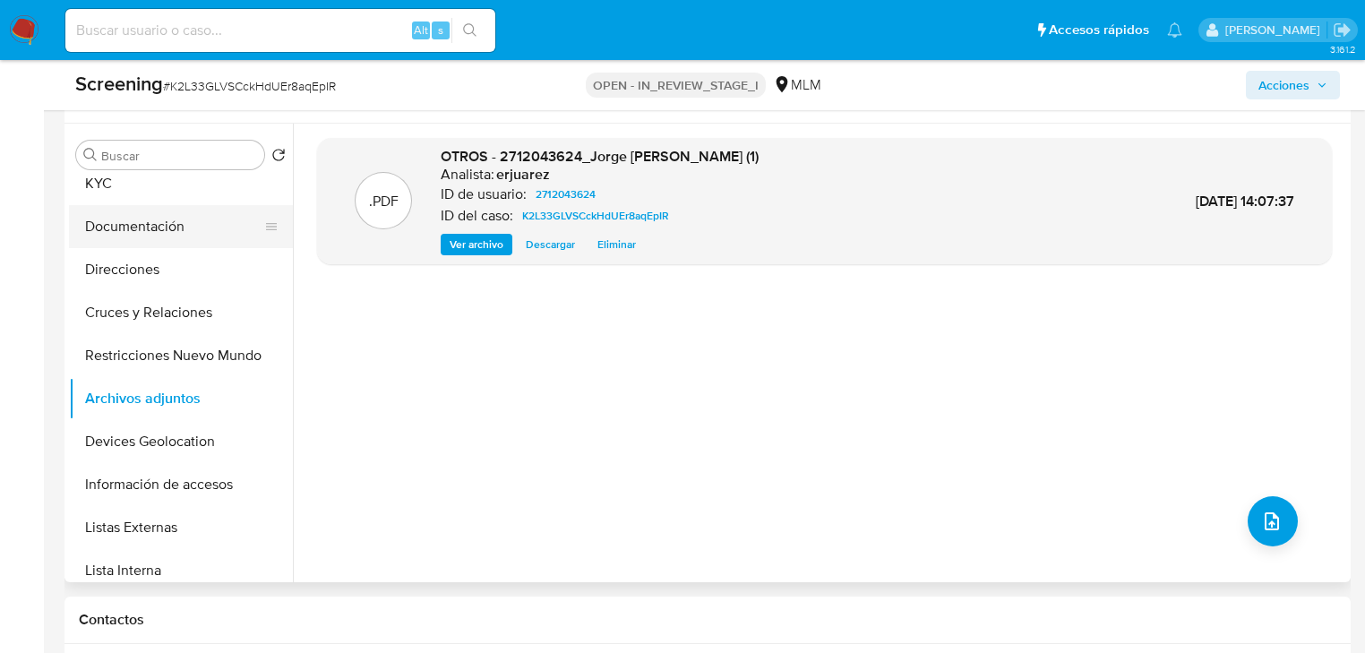
click at [104, 234] on button "Documentación" at bounding box center [174, 226] width 210 height 43
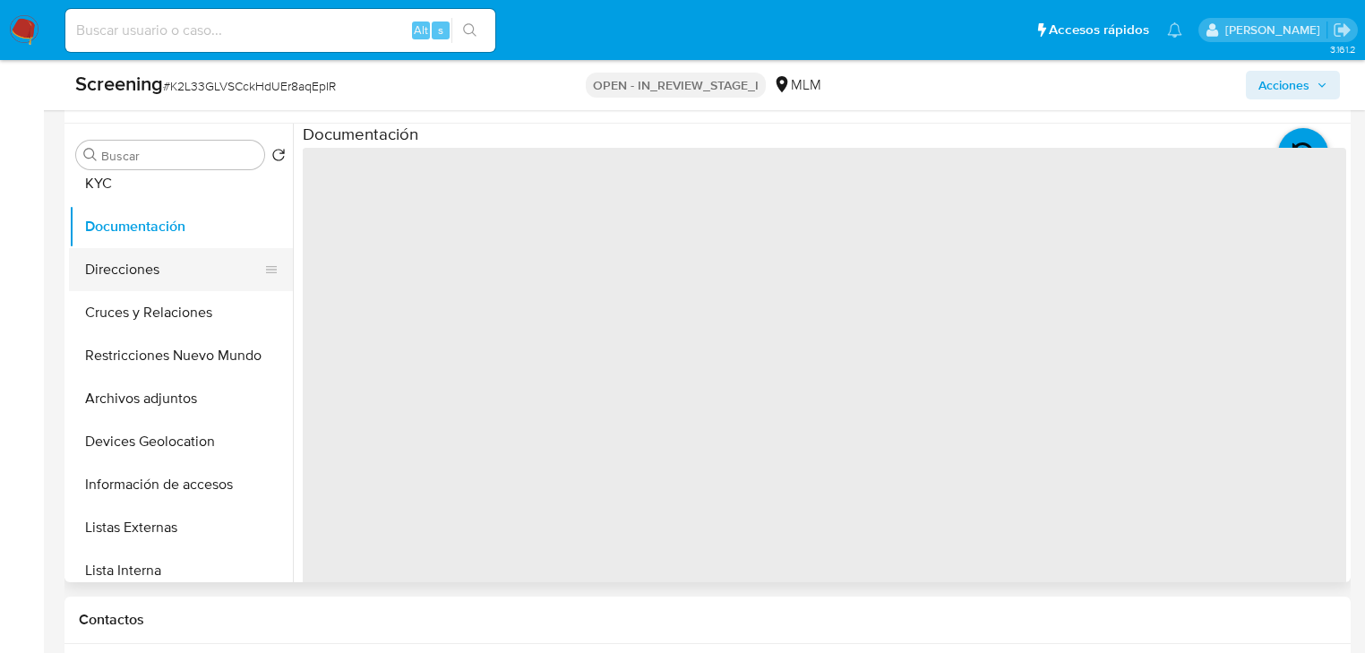
scroll to position [0, 0]
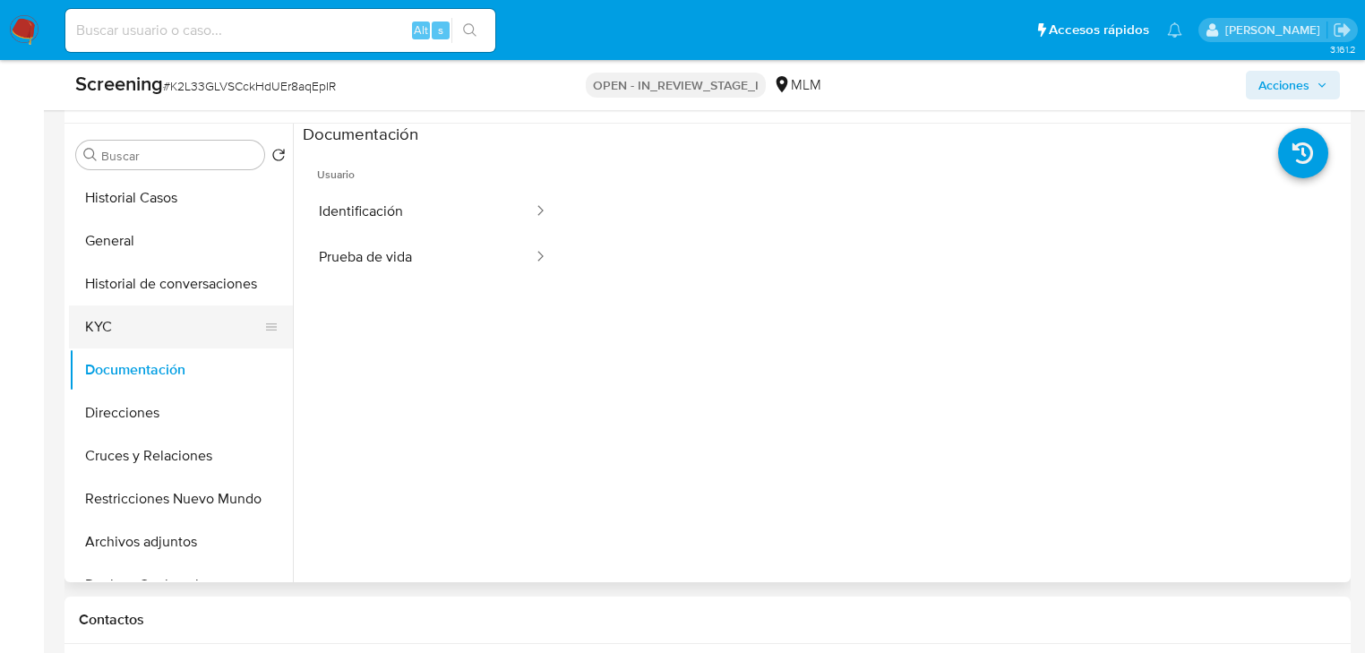
click at [102, 338] on button "KYC" at bounding box center [174, 327] width 210 height 43
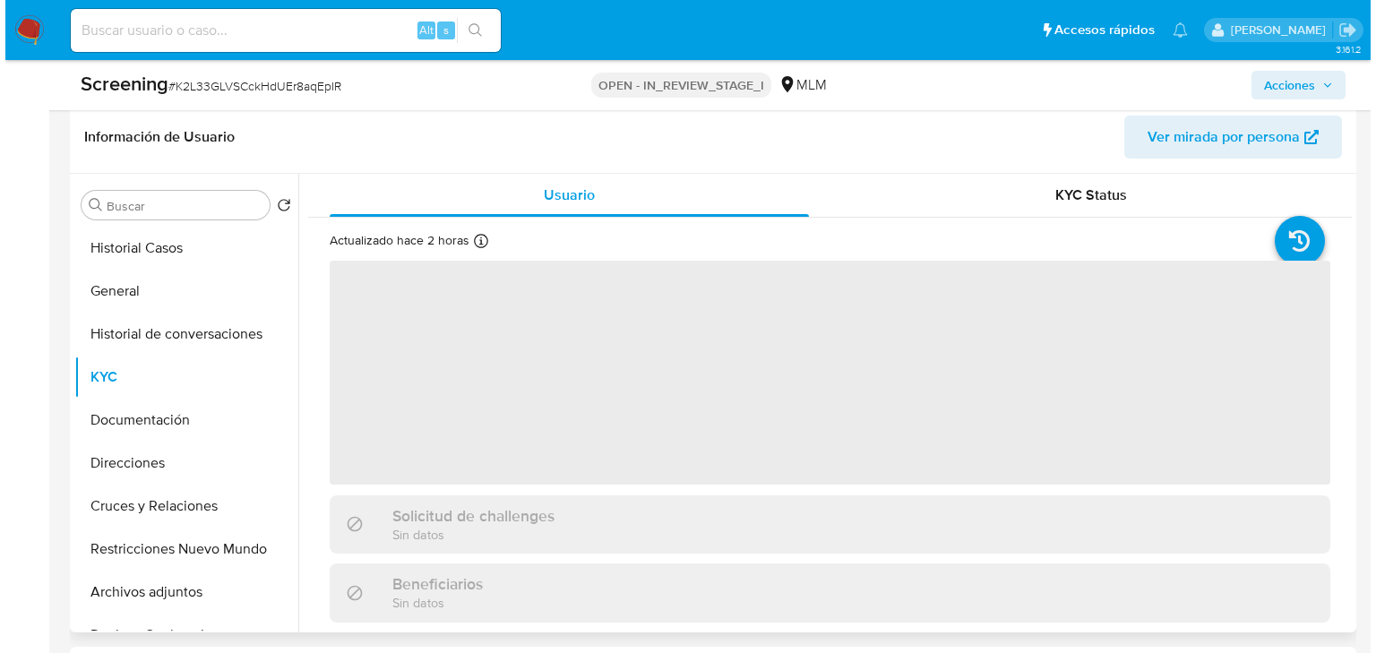
scroll to position [717, 0]
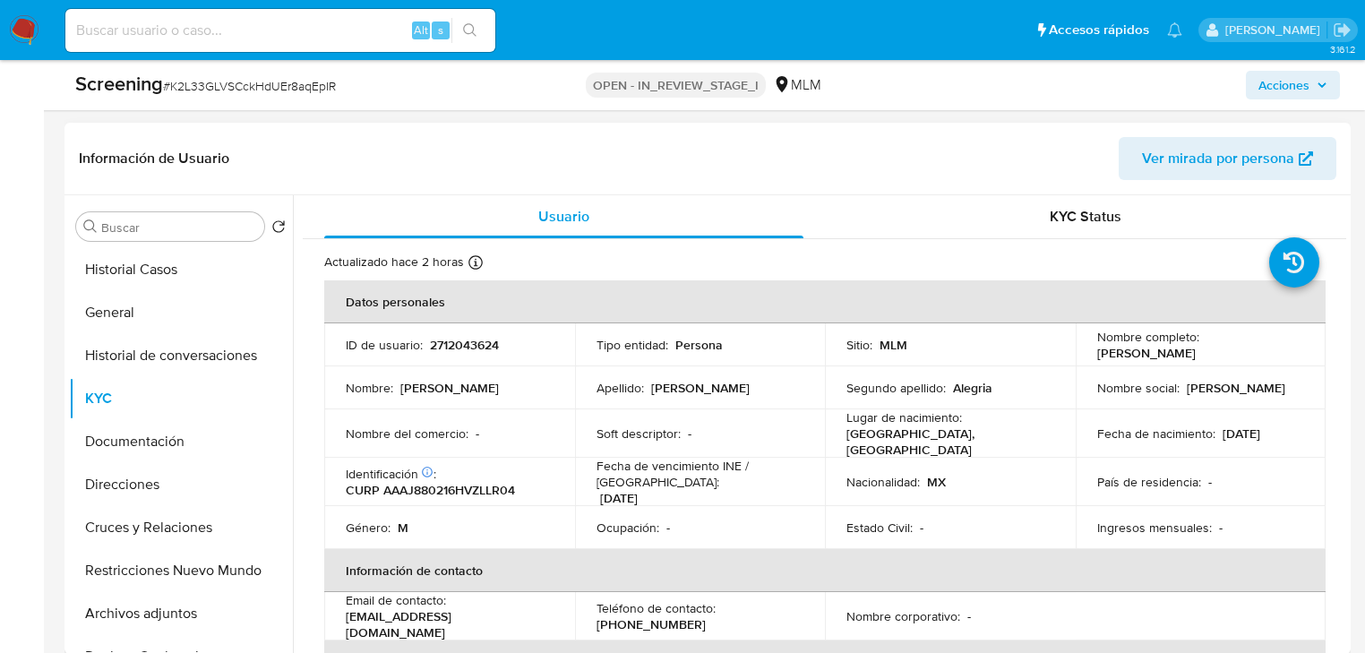
click at [1271, 82] on span "Acciones" at bounding box center [1284, 85] width 51 height 29
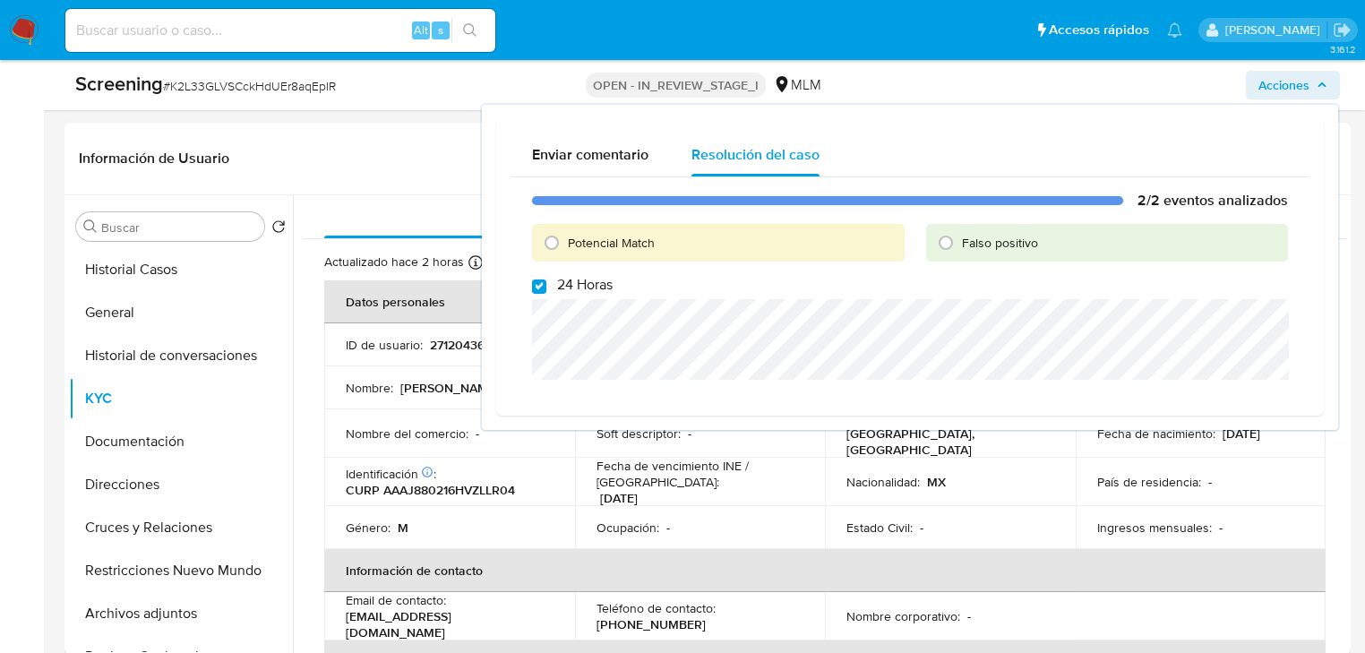
drag, startPoint x: 553, startPoint y: 243, endPoint x: 547, endPoint y: 290, distance: 47.8
click at [553, 245] on input "Potencial Match" at bounding box center [552, 242] width 29 height 29
radio input "true"
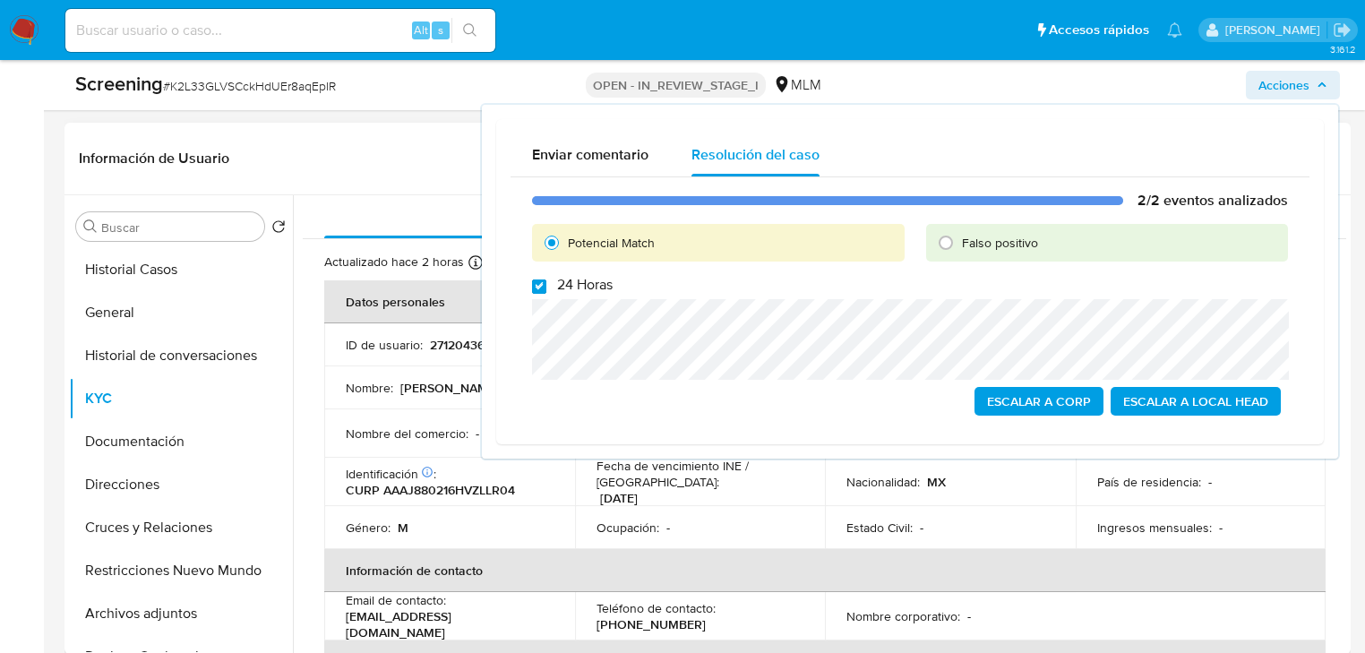
click at [537, 291] on input "24 Horas" at bounding box center [539, 287] width 14 height 14
checkbox input "false"
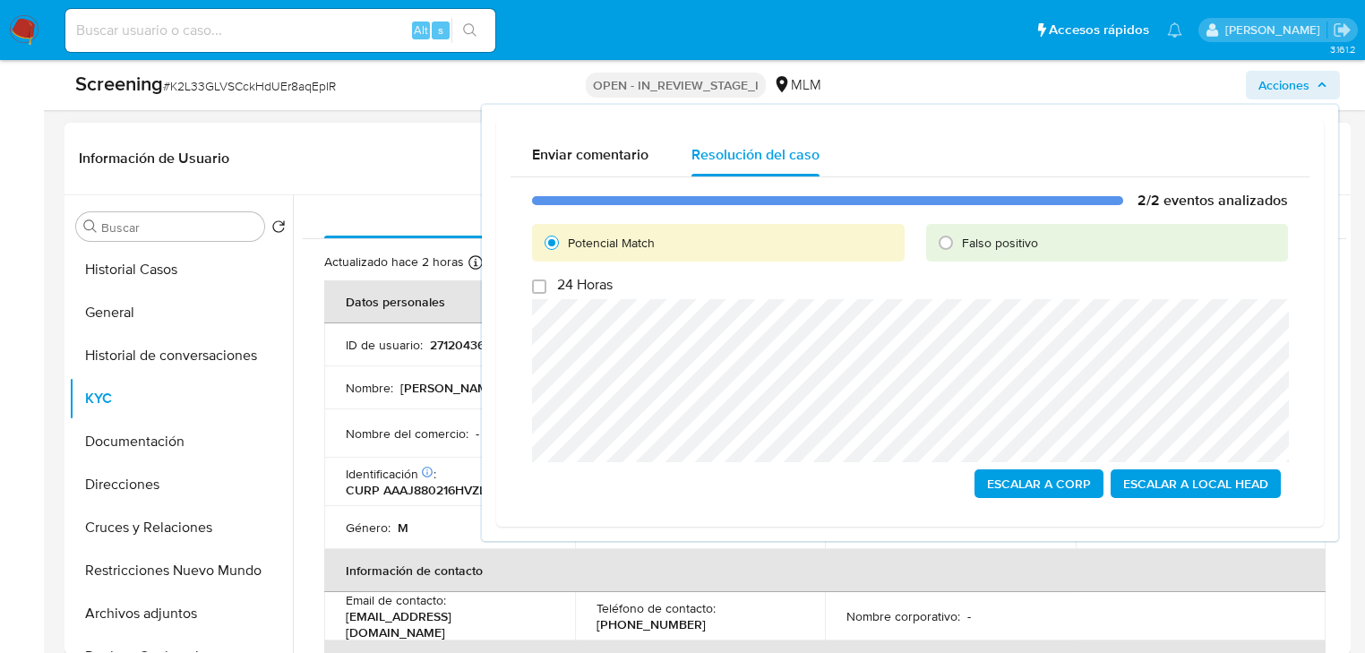
click at [1143, 484] on span "Escalar a Local Head" at bounding box center [1196, 483] width 145 height 25
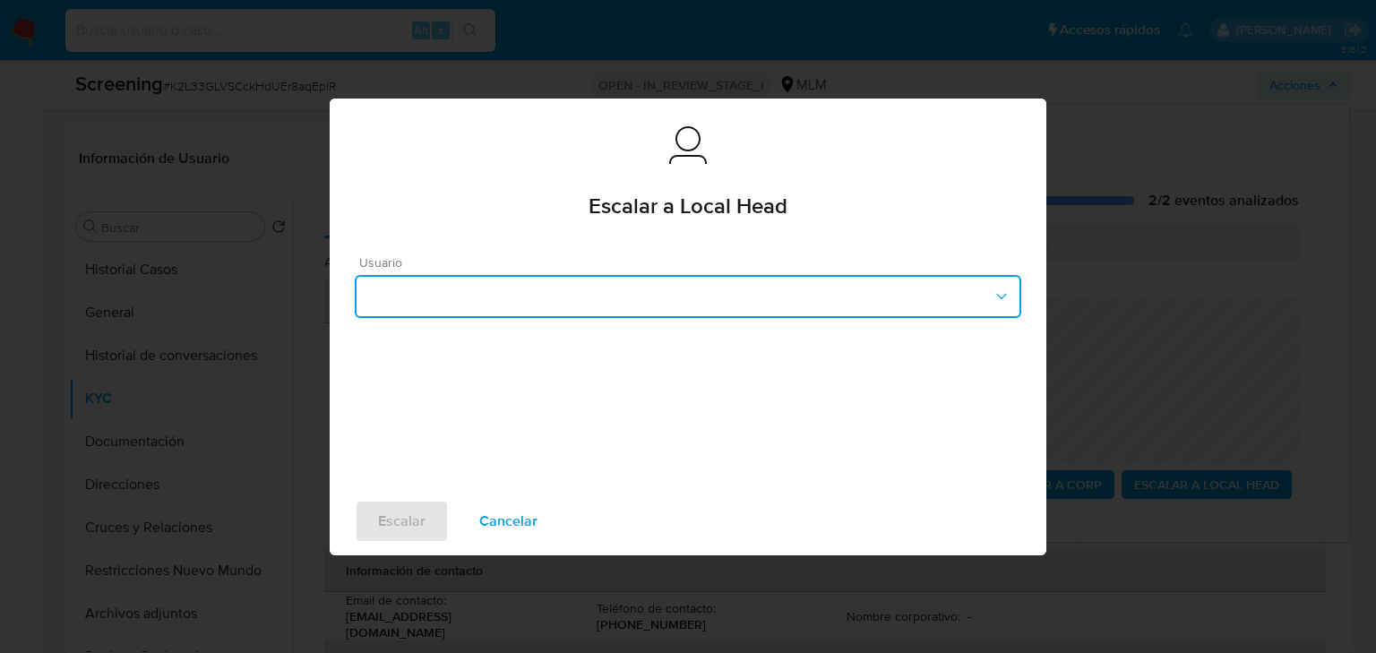
click at [455, 298] on button "button" at bounding box center [688, 296] width 667 height 43
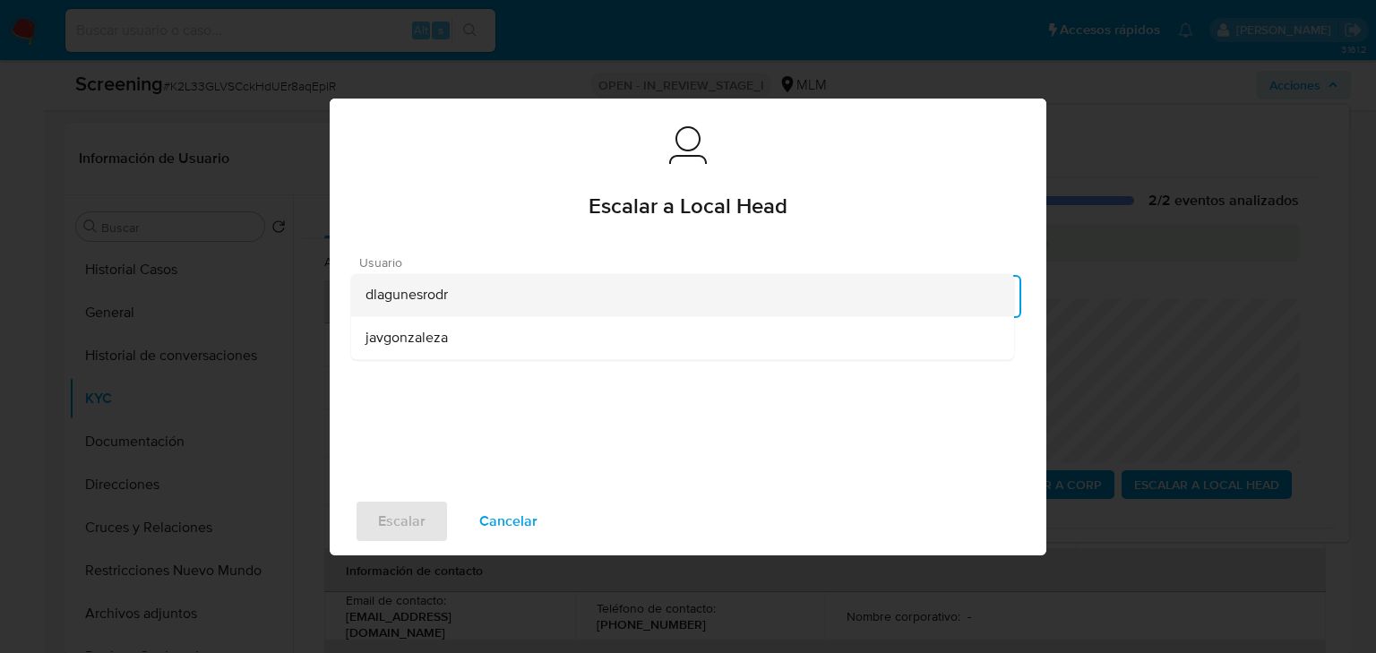
click at [424, 303] on span "dlagunesrodr" at bounding box center [407, 295] width 82 height 18
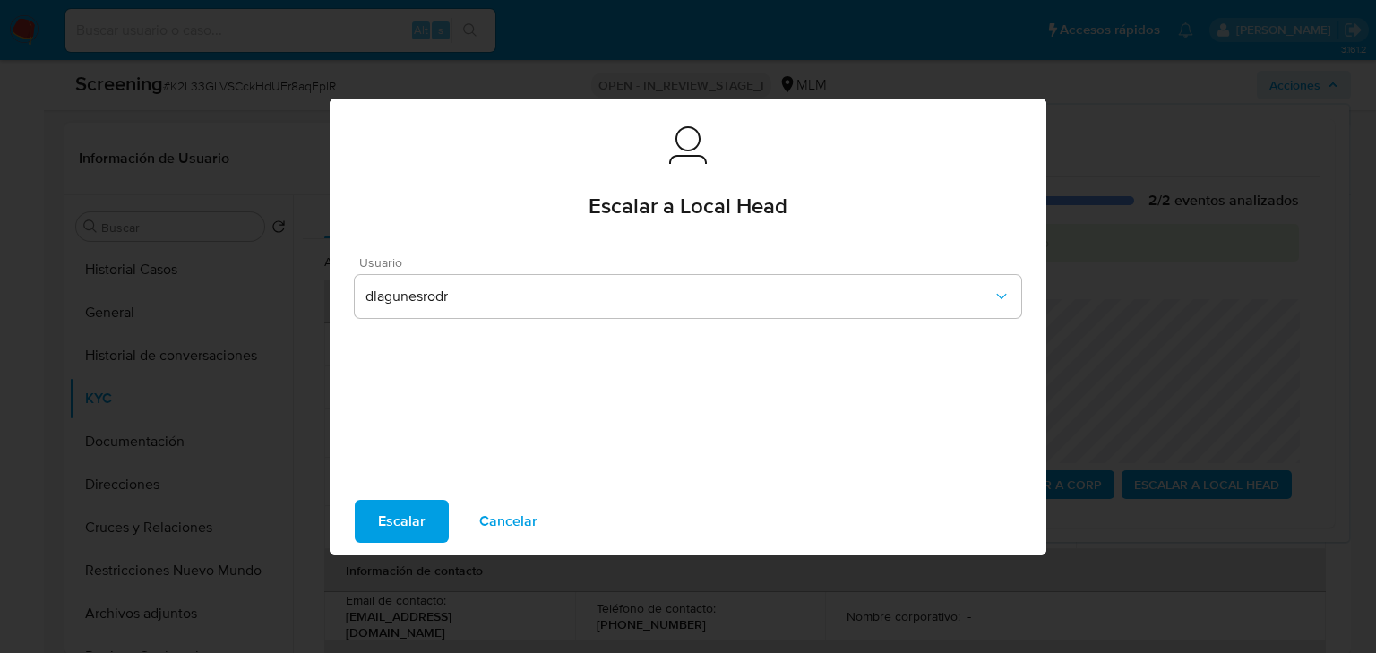
click at [409, 510] on span "Escalar" at bounding box center [401, 521] width 47 height 39
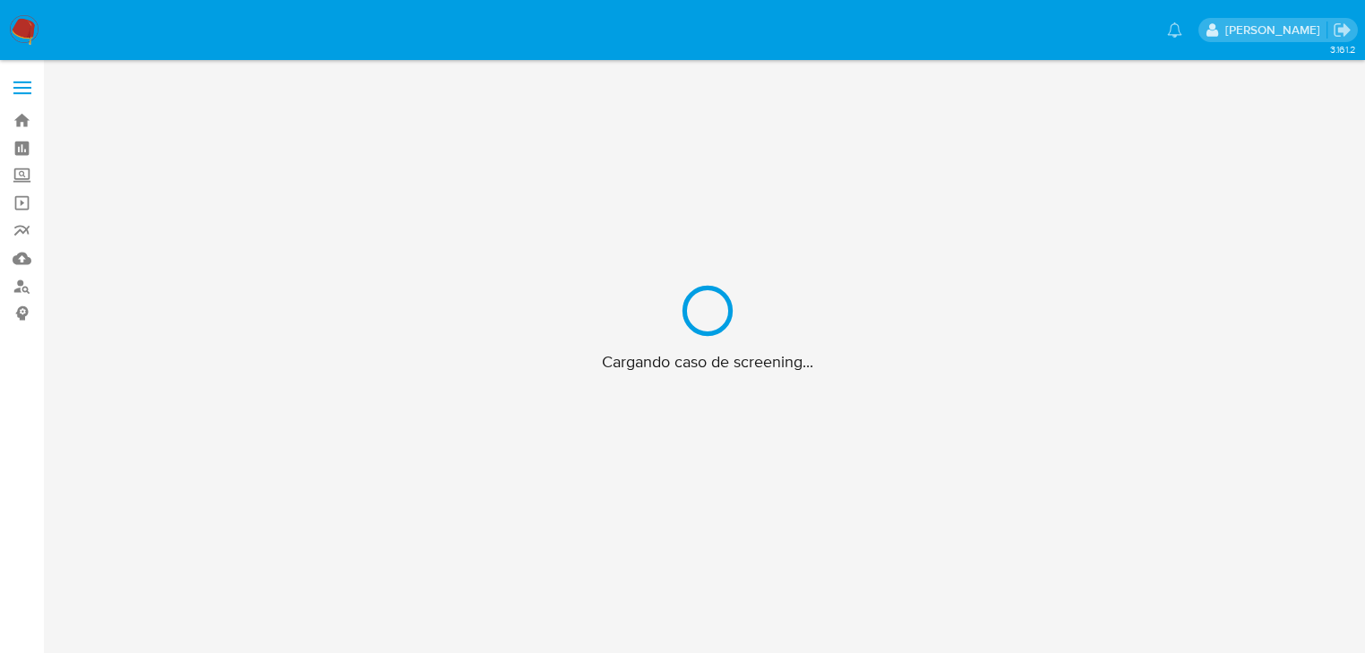
scroll to position [65, 0]
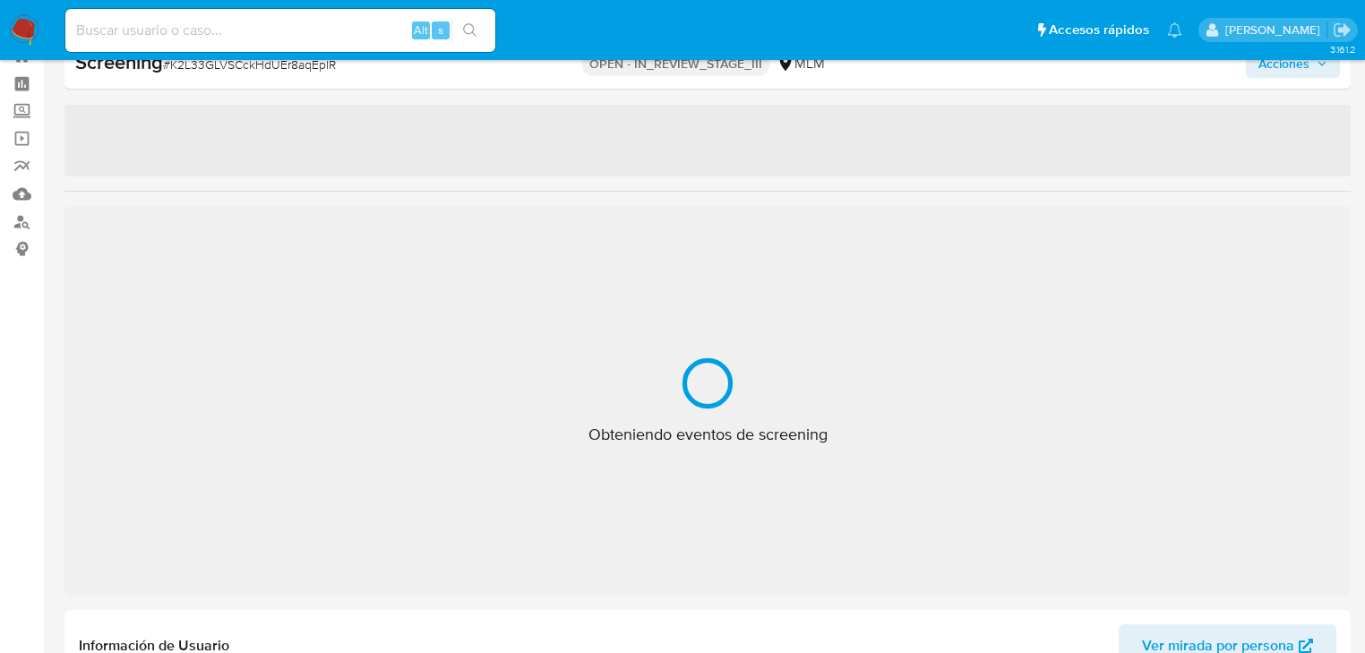
select select "10"
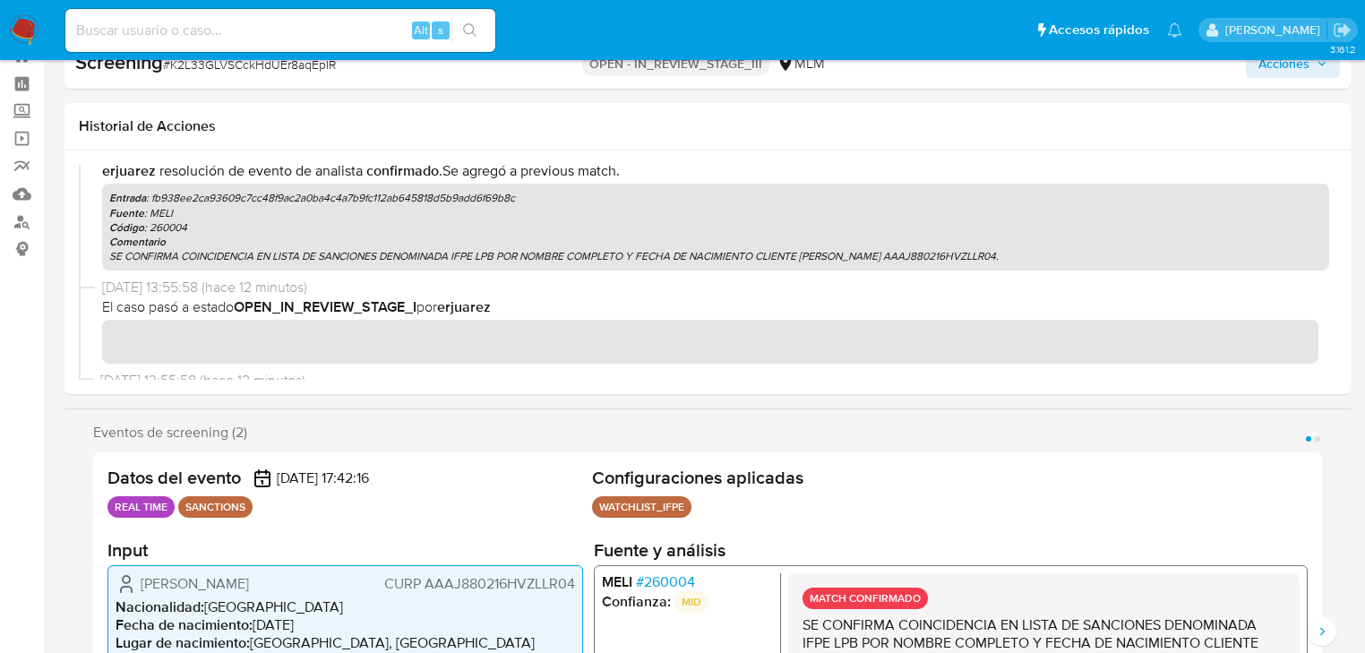
scroll to position [685, 0]
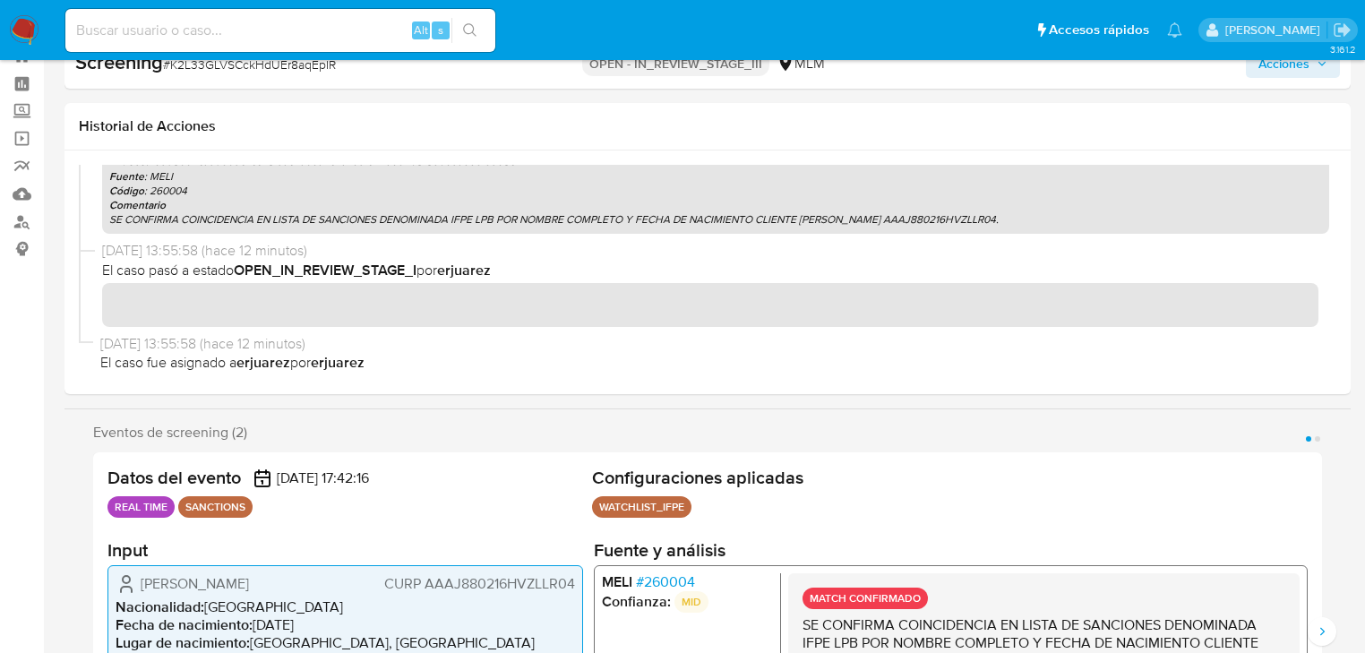
click at [14, 17] on img at bounding box center [24, 30] width 30 height 30
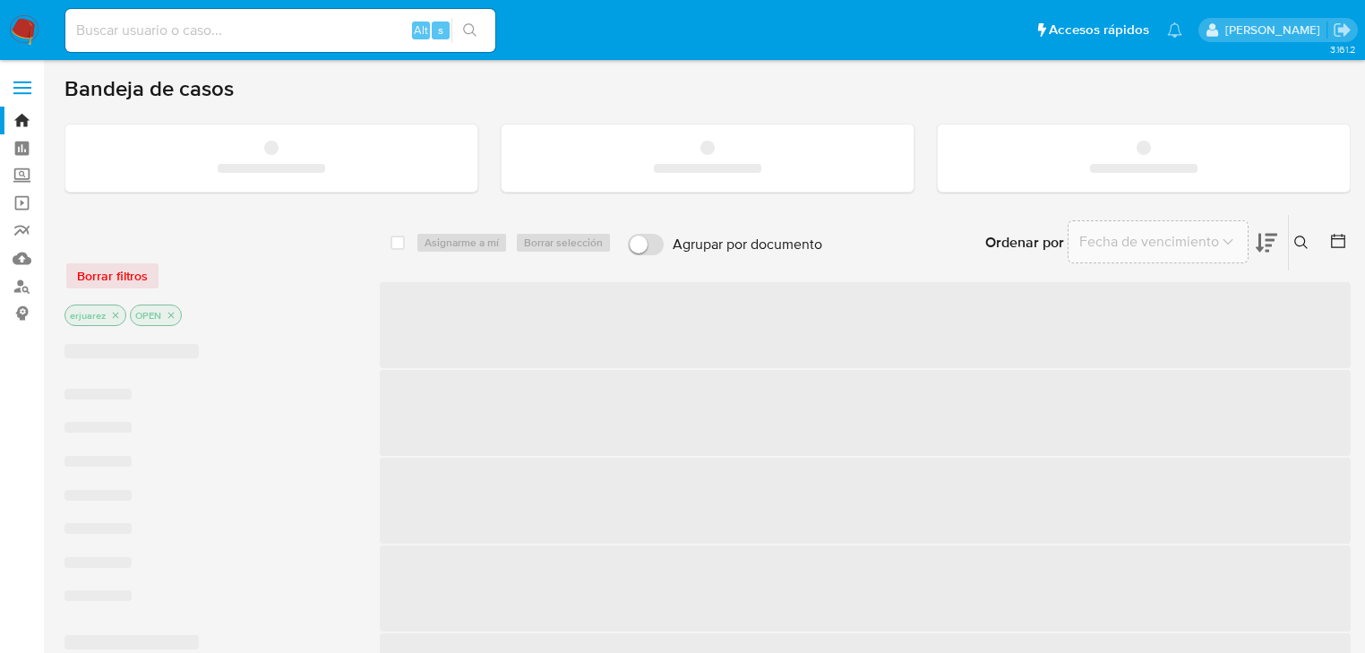
click at [300, 48] on div "Alt s" at bounding box center [280, 30] width 430 height 43
click at [302, 22] on input at bounding box center [280, 30] width 430 height 23
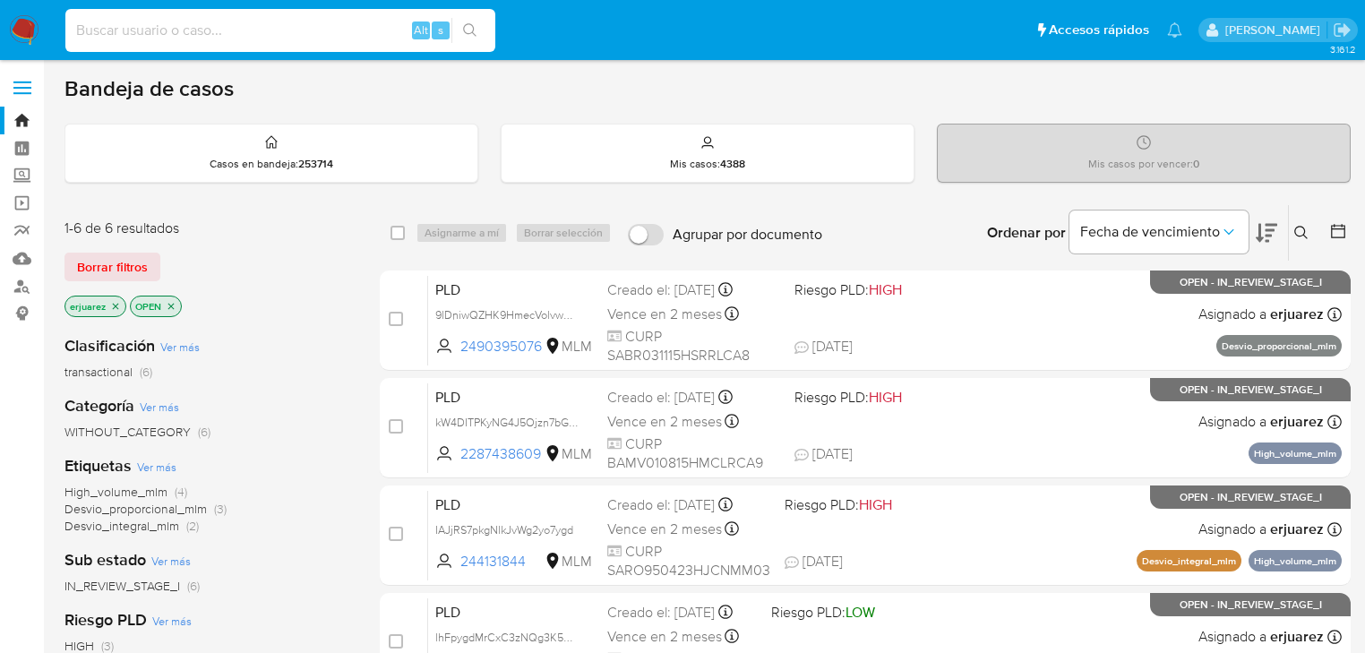
paste input "334900834"
type input "334900834"
click at [480, 25] on button "search-icon" at bounding box center [470, 30] width 37 height 25
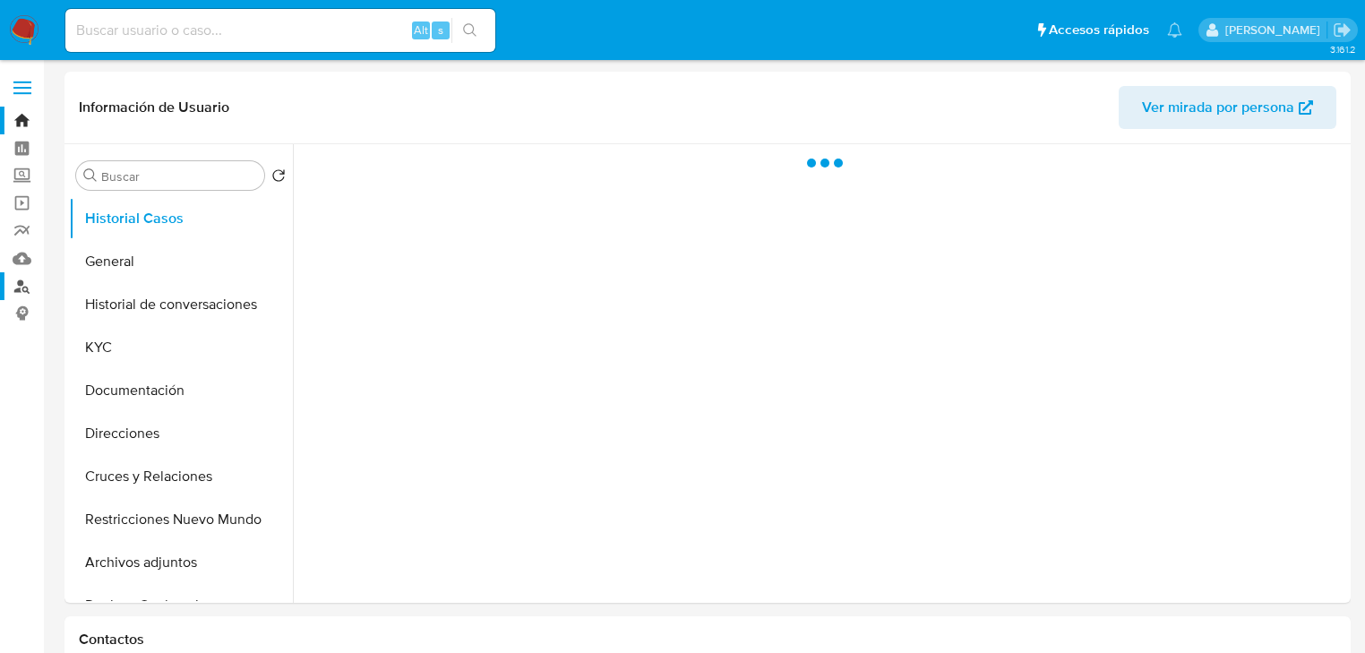
select select "10"
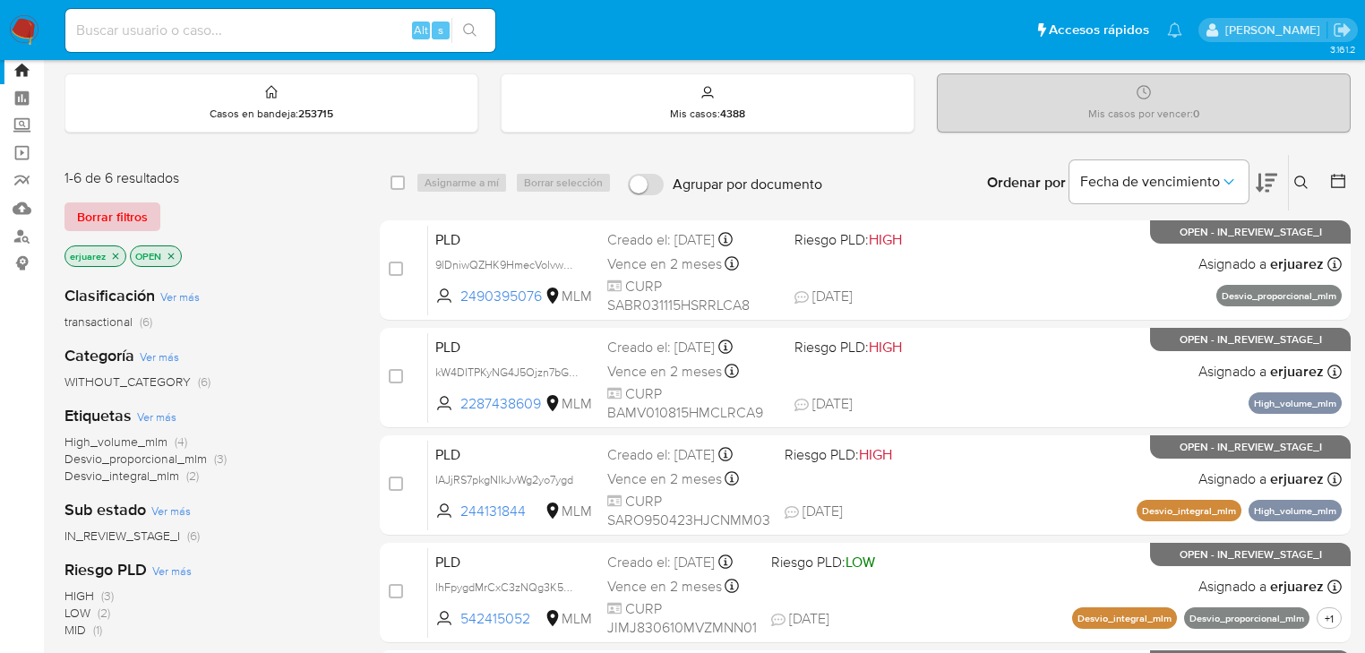
scroll to position [7, 0]
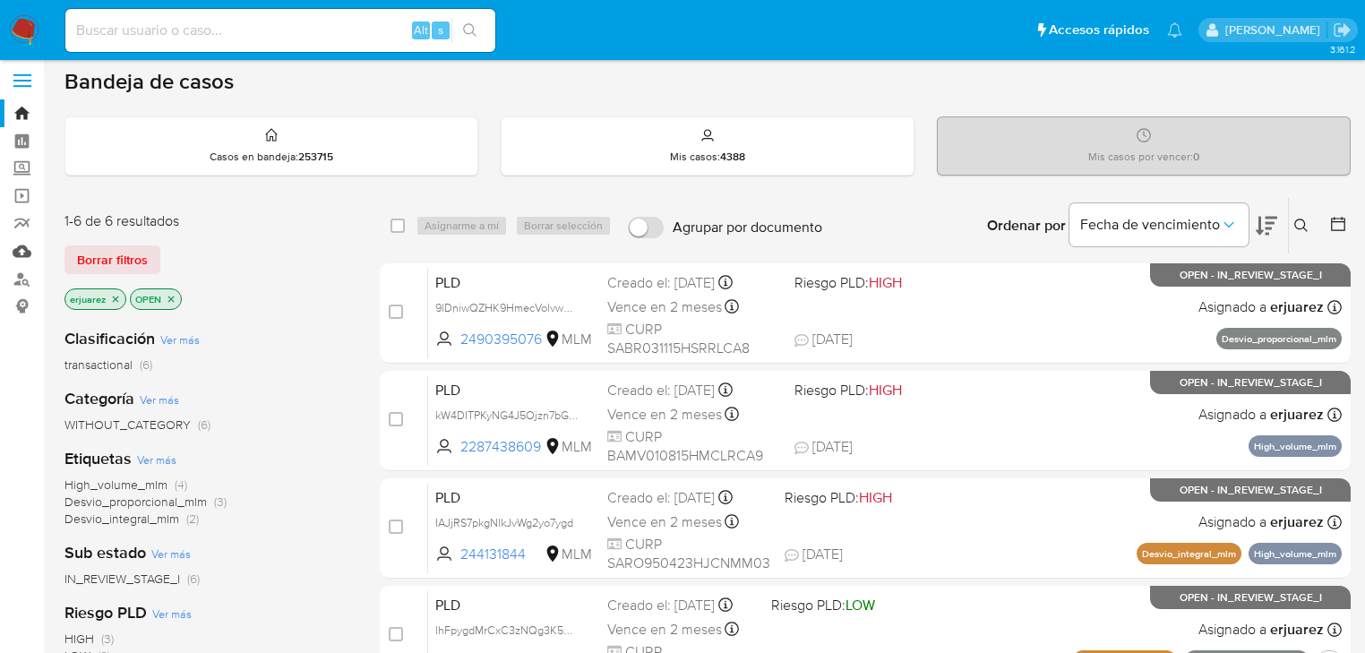
click at [24, 262] on link "Mulan" at bounding box center [106, 251] width 213 height 28
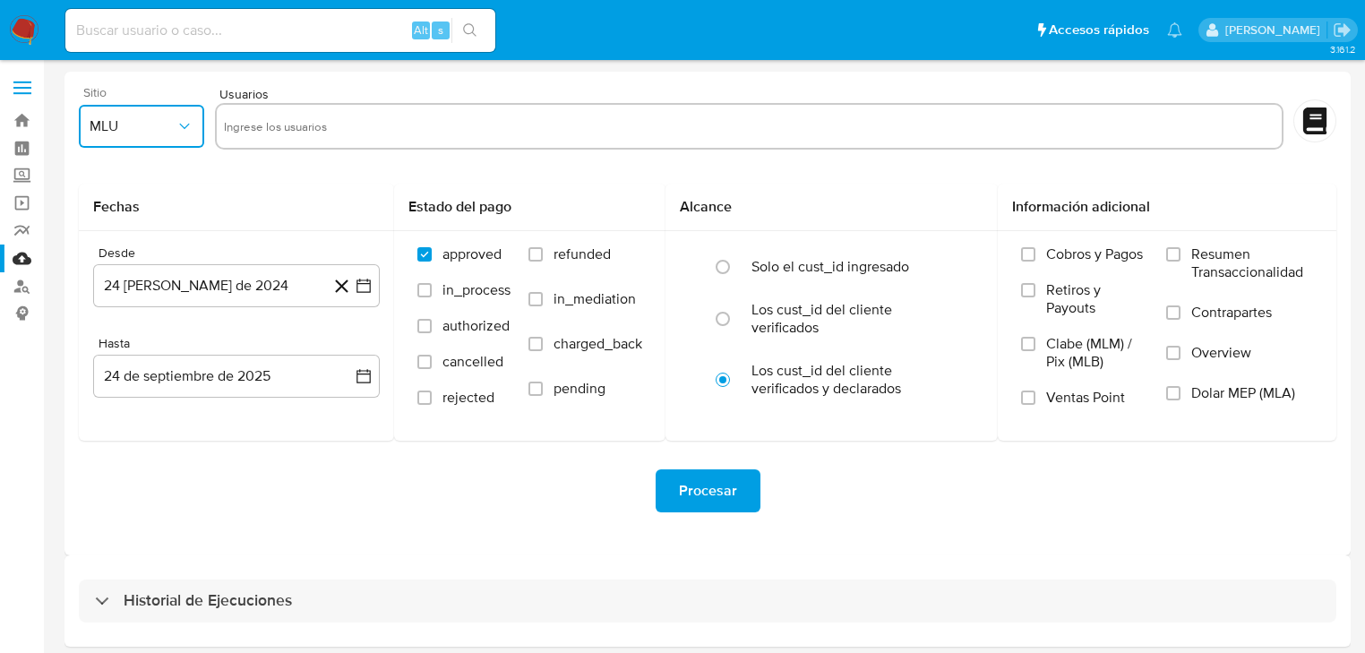
click at [160, 133] on span "MLU" at bounding box center [133, 126] width 86 height 18
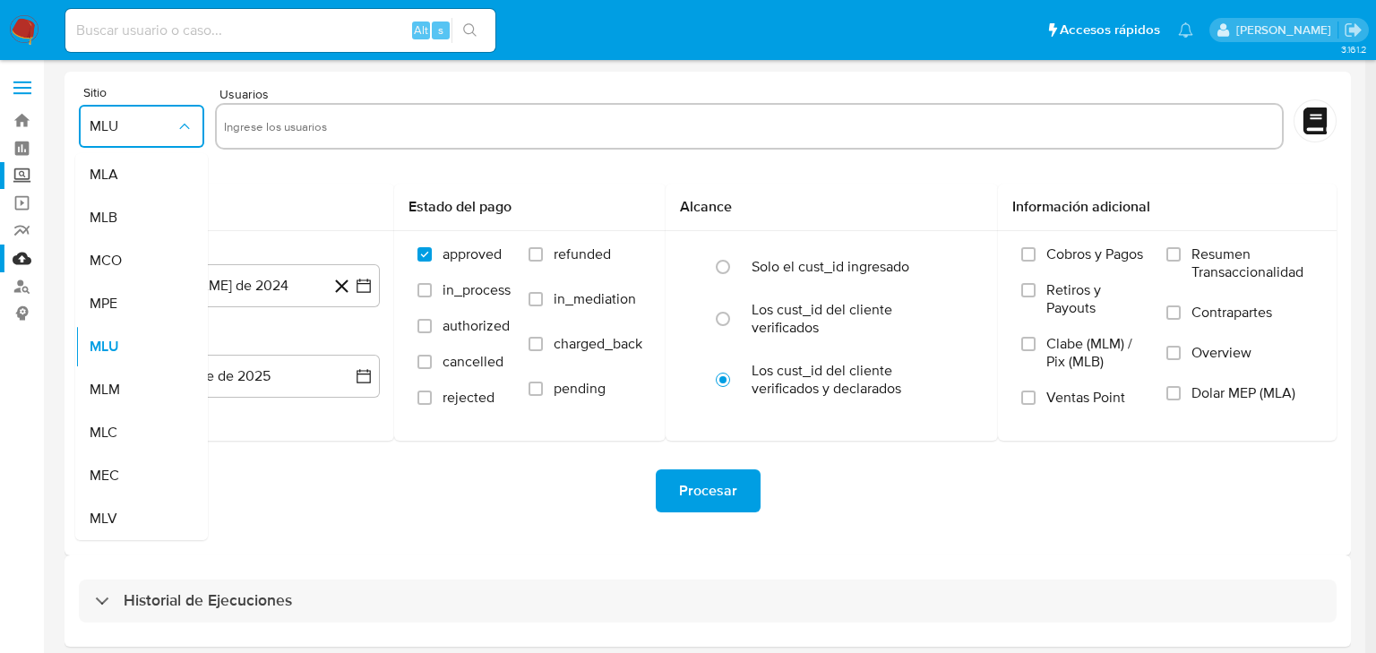
drag, startPoint x: 22, startPoint y: 176, endPoint x: 54, endPoint y: 187, distance: 34.3
click at [22, 177] on label "Screening" at bounding box center [106, 176] width 213 height 28
click at [0, 0] on input "Screening" at bounding box center [0, 0] width 0 height 0
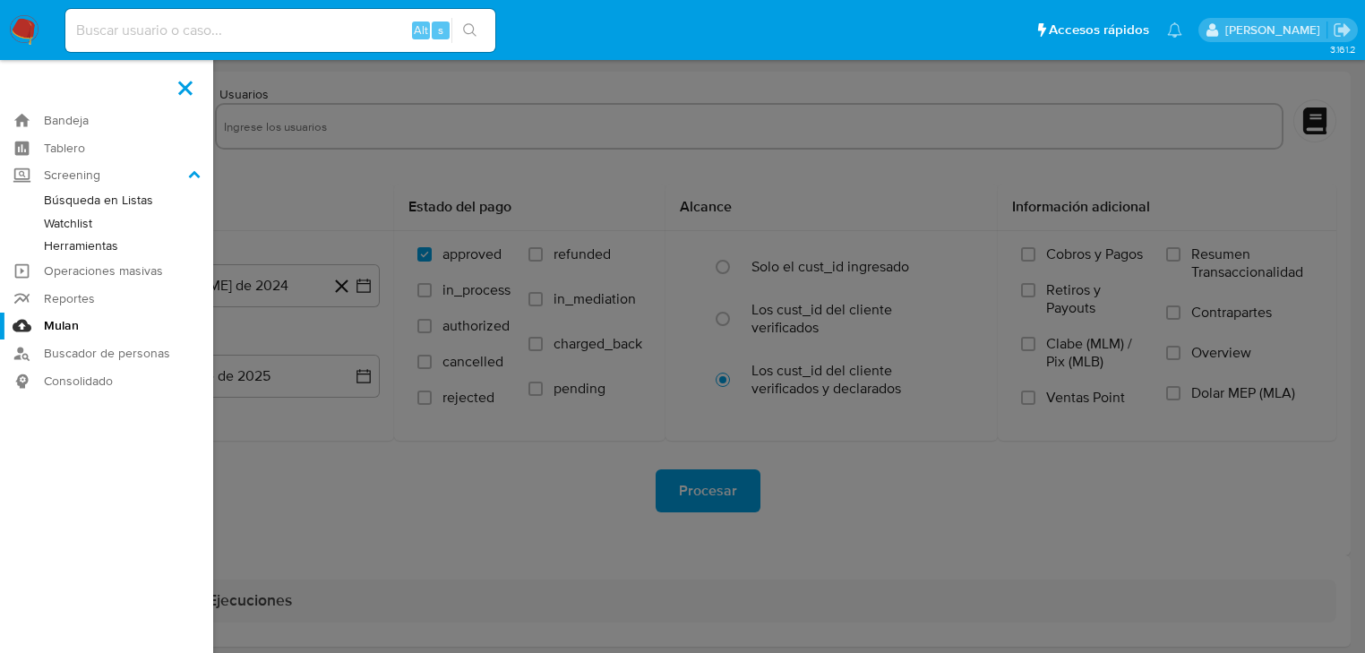
click at [92, 242] on link "Herramientas" at bounding box center [106, 246] width 213 height 22
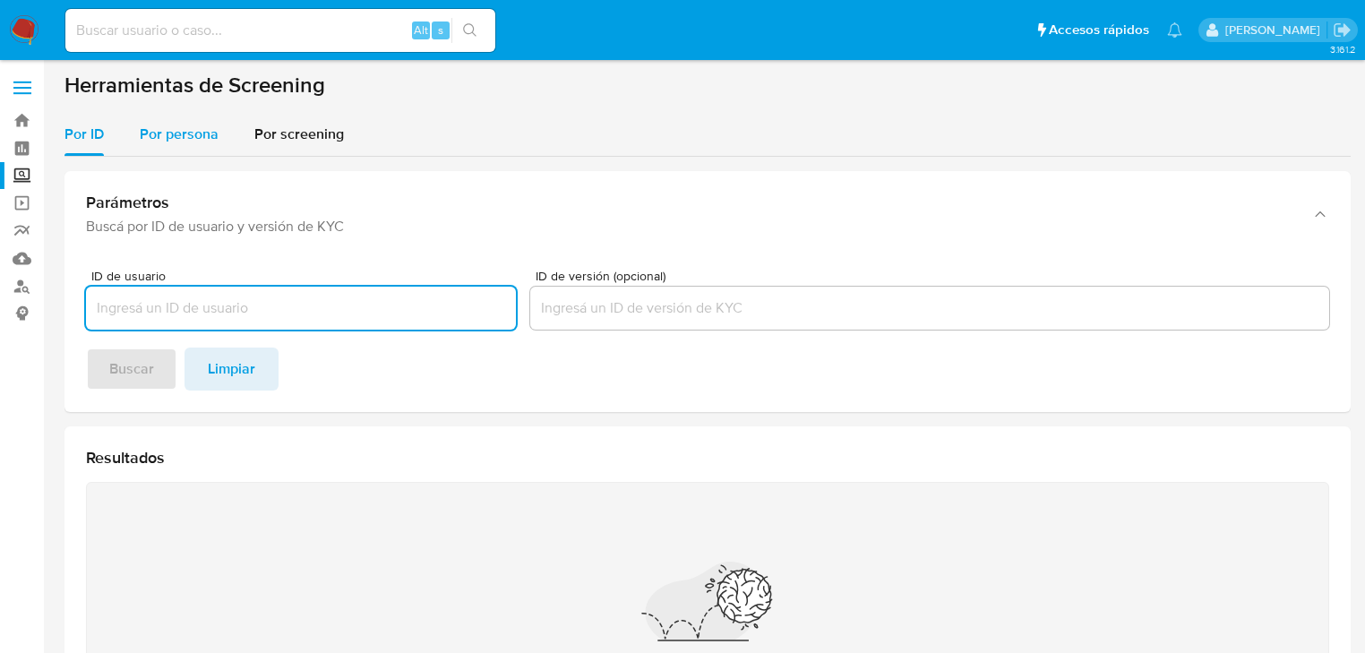
click at [197, 143] on span "Por persona" at bounding box center [179, 134] width 79 height 21
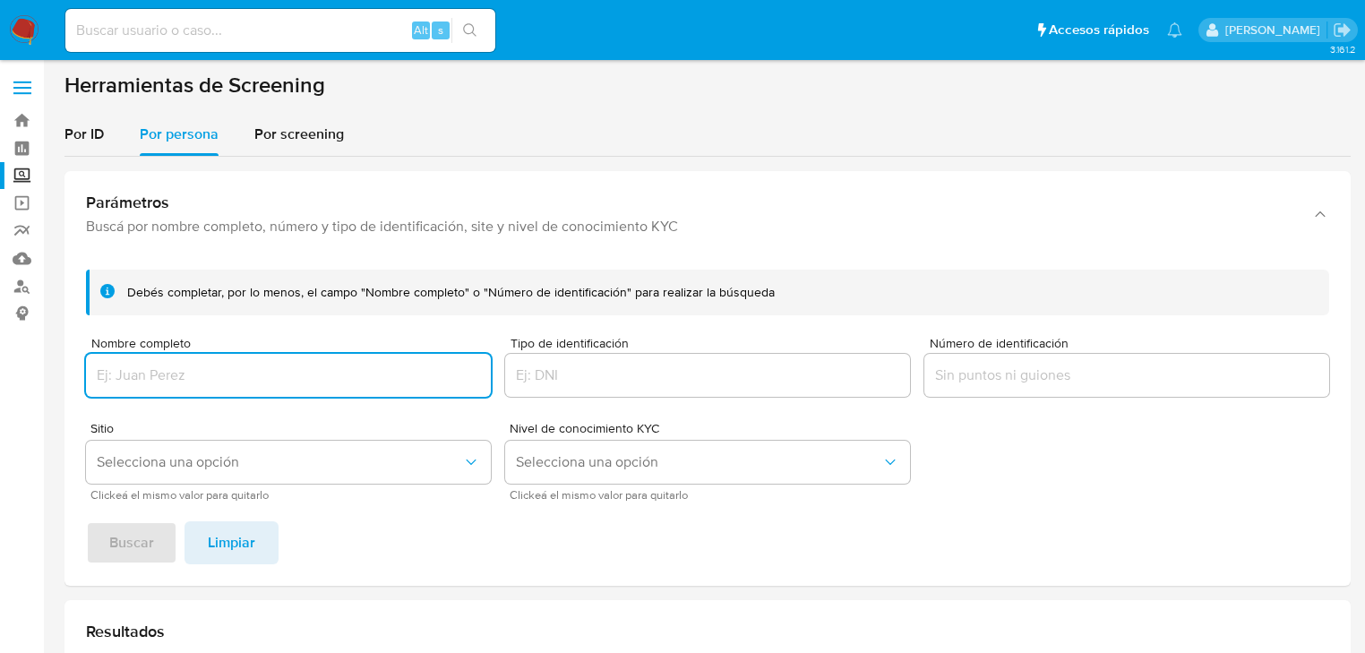
click at [180, 371] on input "Nombre completo" at bounding box center [288, 375] width 405 height 23
click at [144, 544] on span "Buscar" at bounding box center [131, 542] width 45 height 39
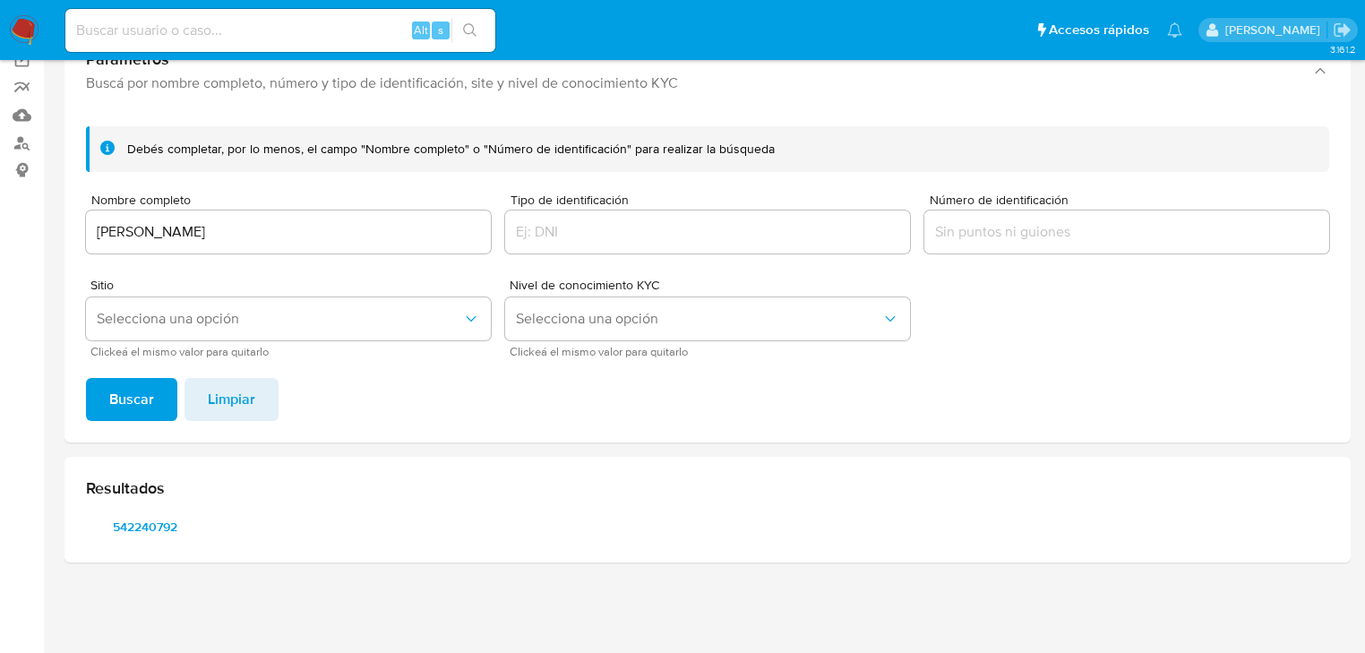
scroll to position [143, 0]
click at [148, 532] on span "542240792" at bounding box center [145, 526] width 93 height 25
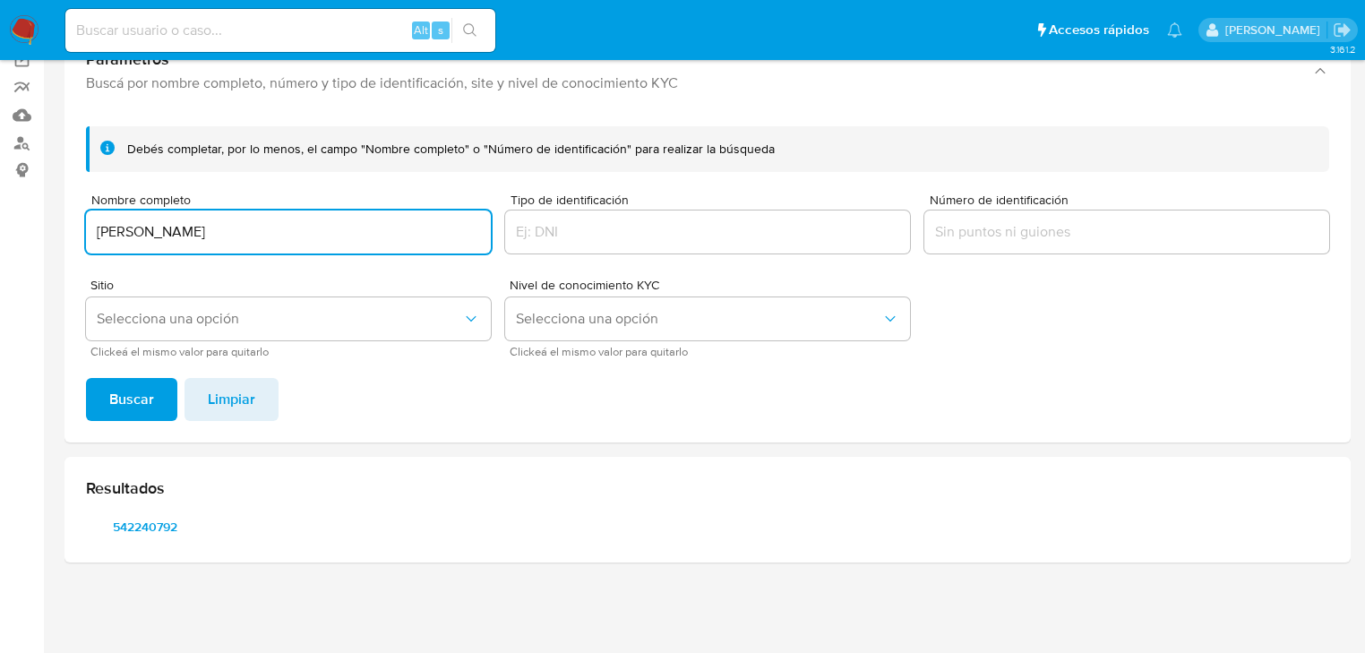
drag, startPoint x: 289, startPoint y: 229, endPoint x: 50, endPoint y: 254, distance: 239.6
click at [32, 229] on section "Bandeja Tablero Screening Búsqueda en Listas Watchlist Herramientas Operaciones…" at bounding box center [682, 255] width 1365 height 797
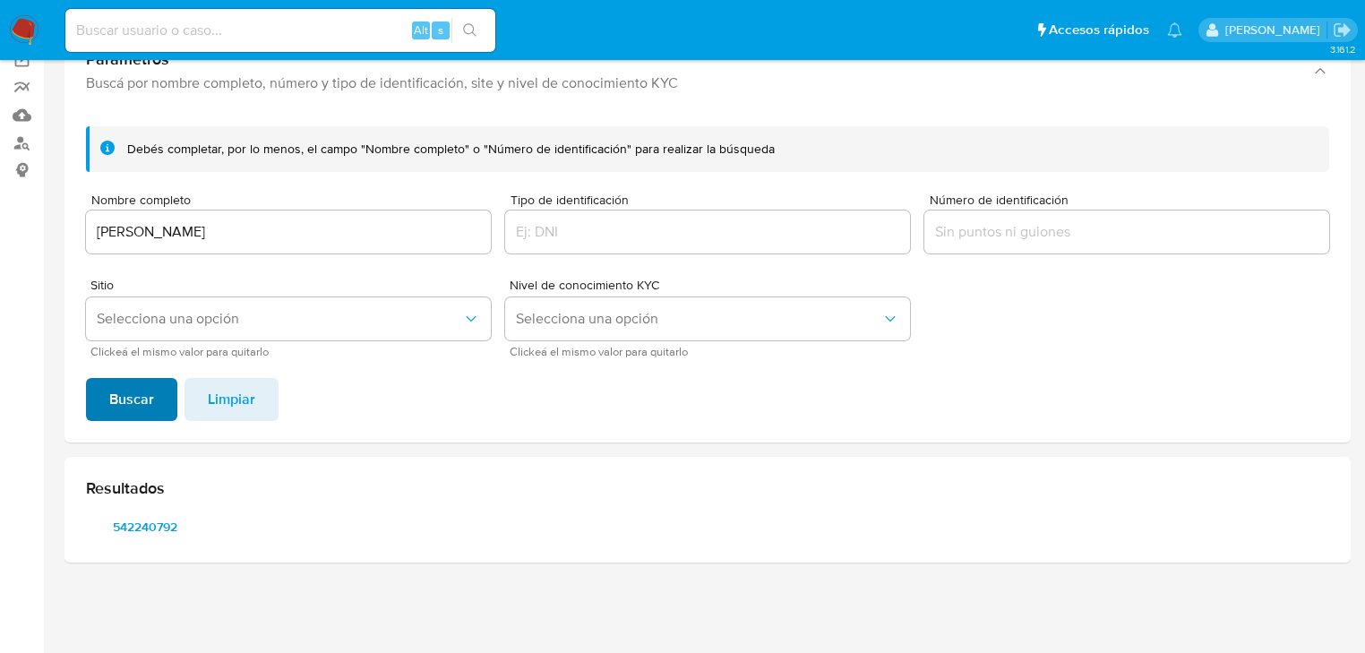
click at [125, 410] on span "Buscar" at bounding box center [131, 399] width 45 height 39
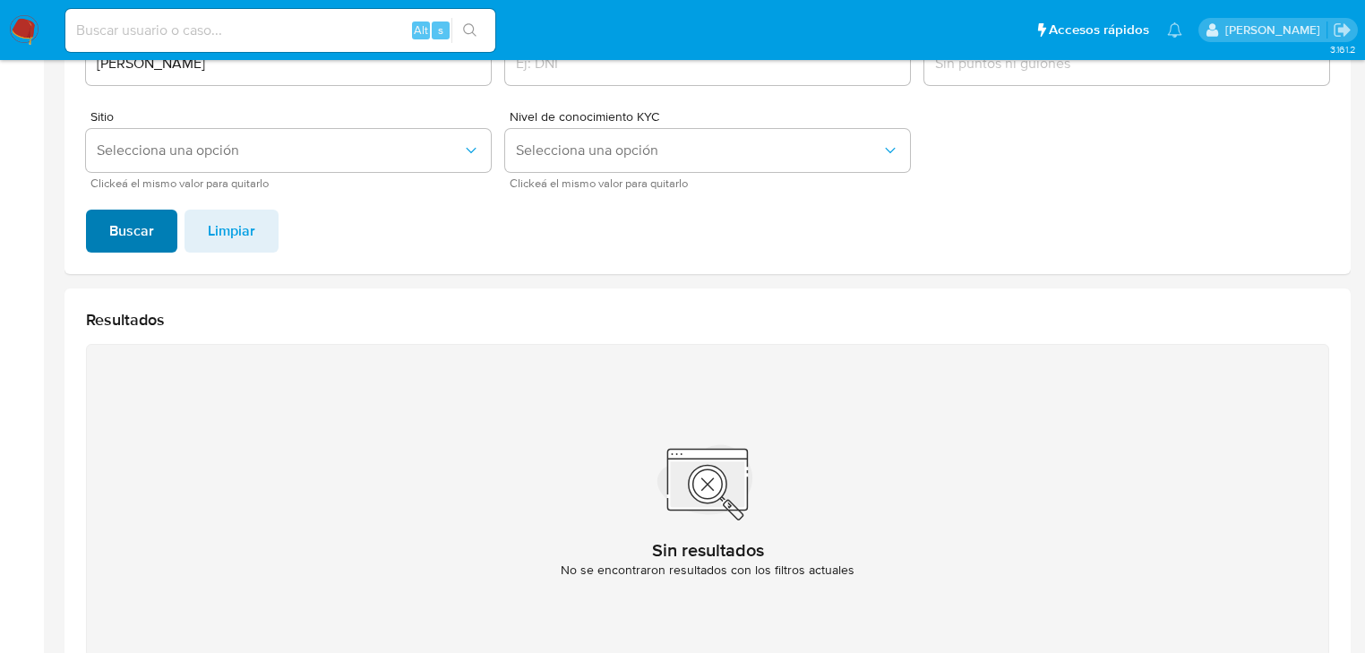
scroll to position [287, 0]
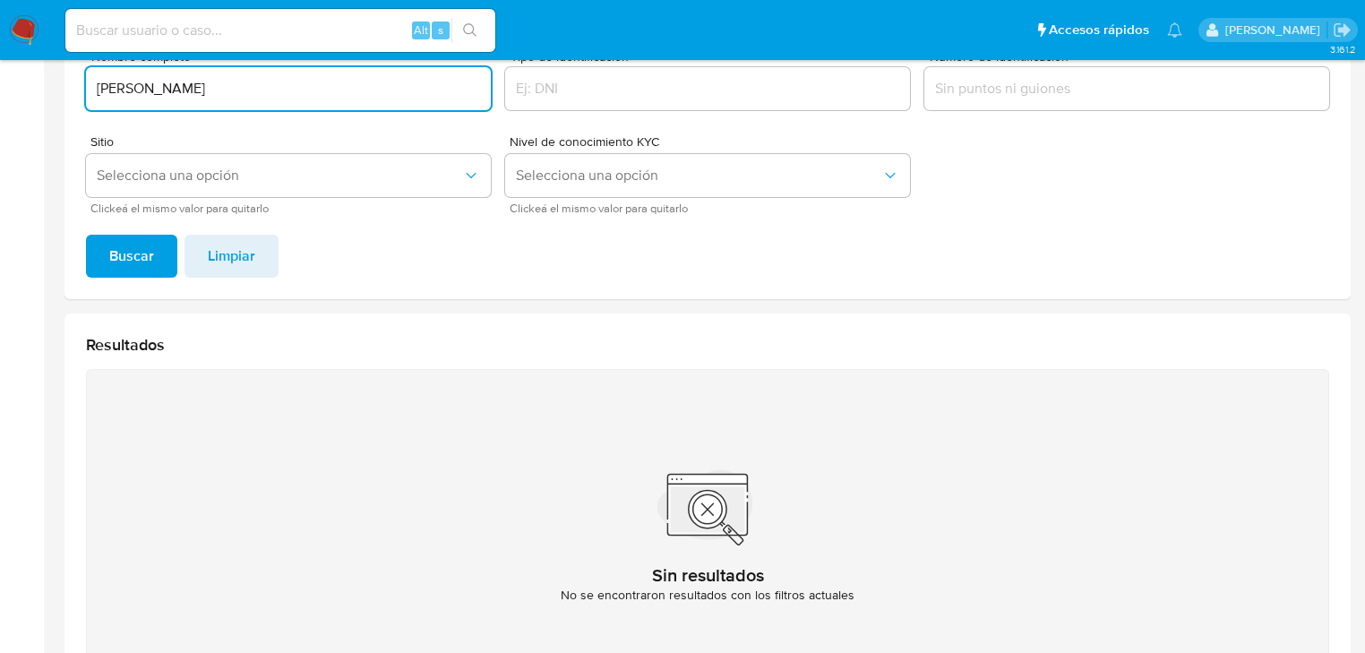
drag, startPoint x: 285, startPoint y: 81, endPoint x: 22, endPoint y: 84, distance: 262.5
click at [22, 82] on section "Bandeja Tablero Screening Búsqueda en Listas Watchlist Herramientas Operaciones…" at bounding box center [682, 253] width 1365 height 1081
click at [118, 247] on span "Buscar" at bounding box center [131, 256] width 45 height 39
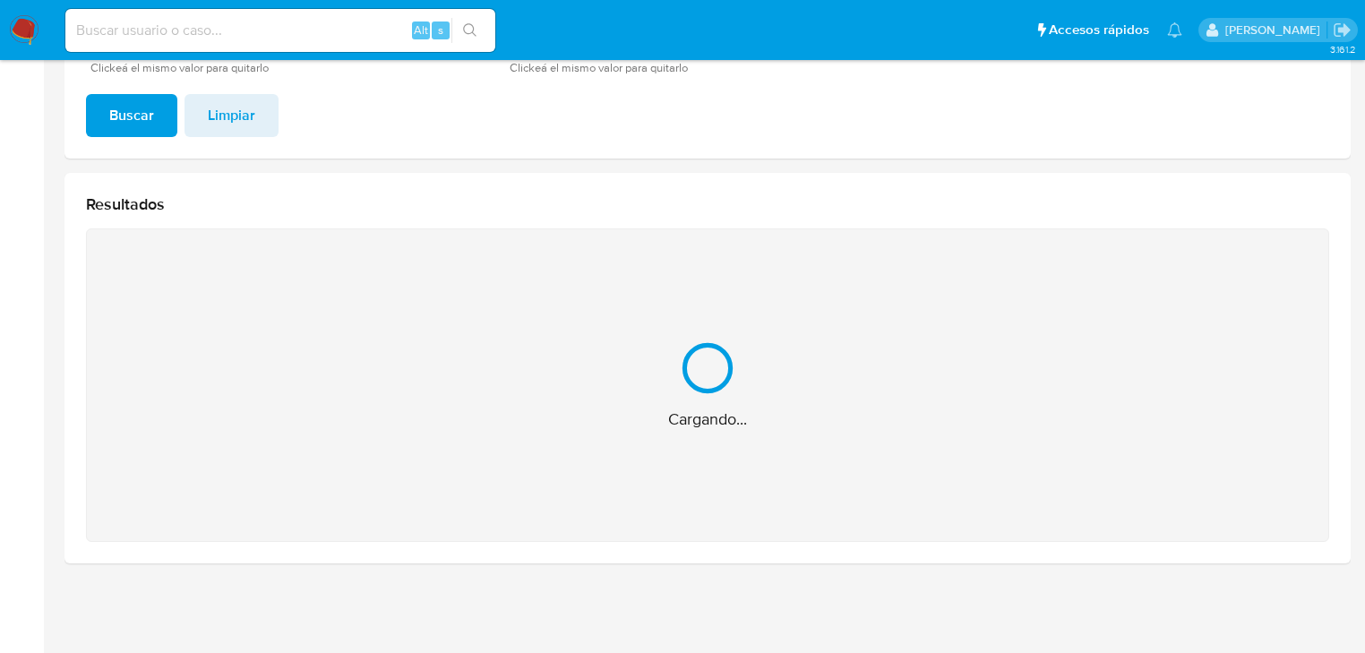
scroll to position [143, 0]
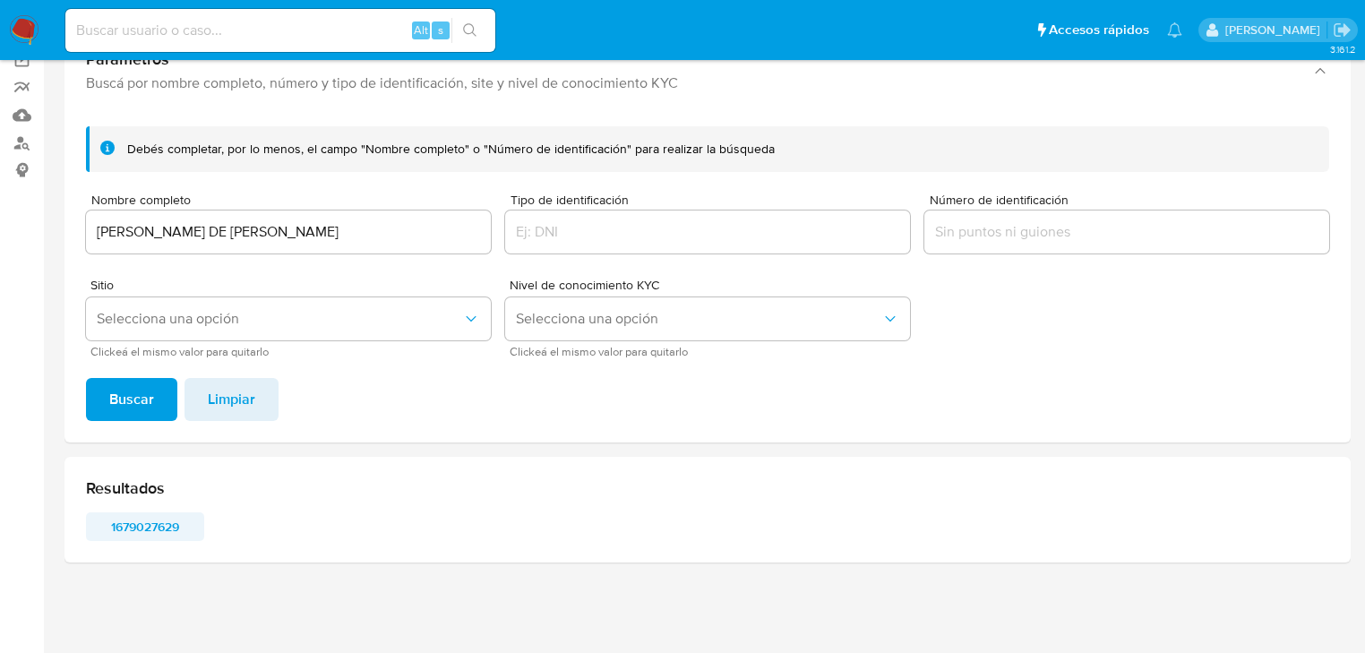
click at [143, 531] on span "1679027629" at bounding box center [145, 526] width 93 height 25
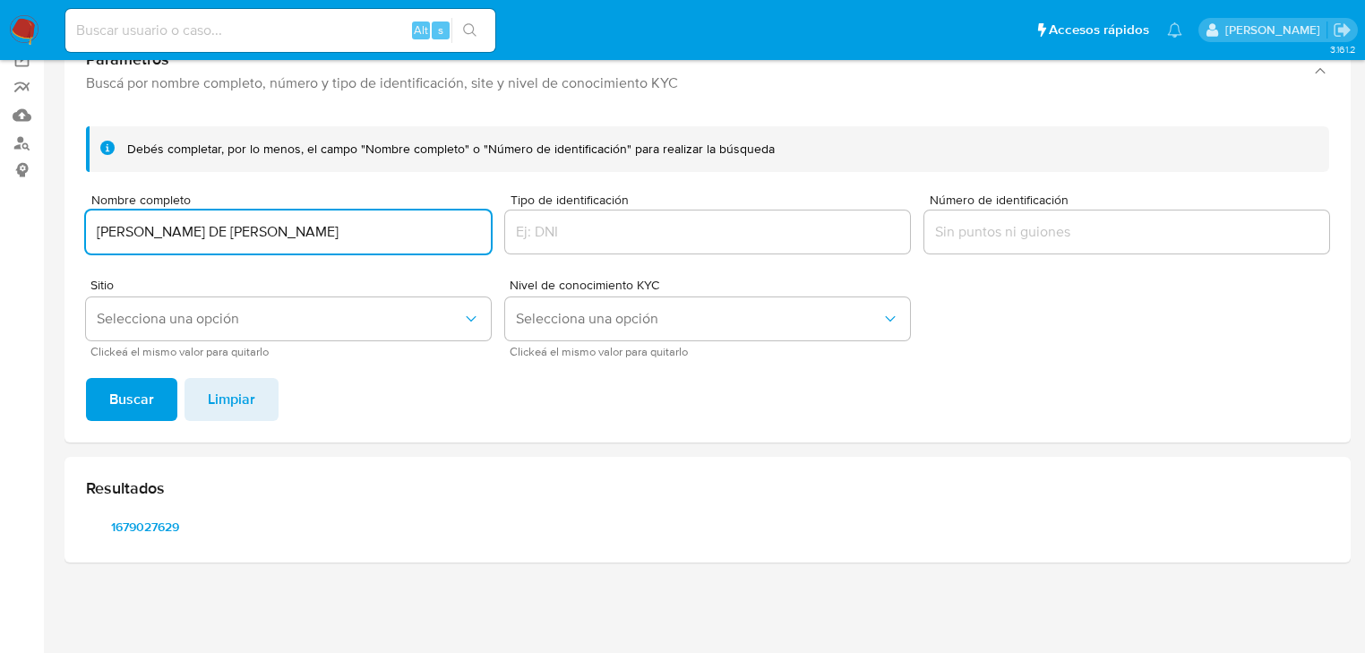
drag, startPoint x: 237, startPoint y: 230, endPoint x: 98, endPoint y: 340, distance: 177.3
click at [0, 230] on html "Pausado Ver notificaciones Alt s Accesos rápidos Presiona las siguientes teclas…" at bounding box center [682, 255] width 1365 height 797
type input "FRANCISCO JAVIER OLEA LAGUNAS"
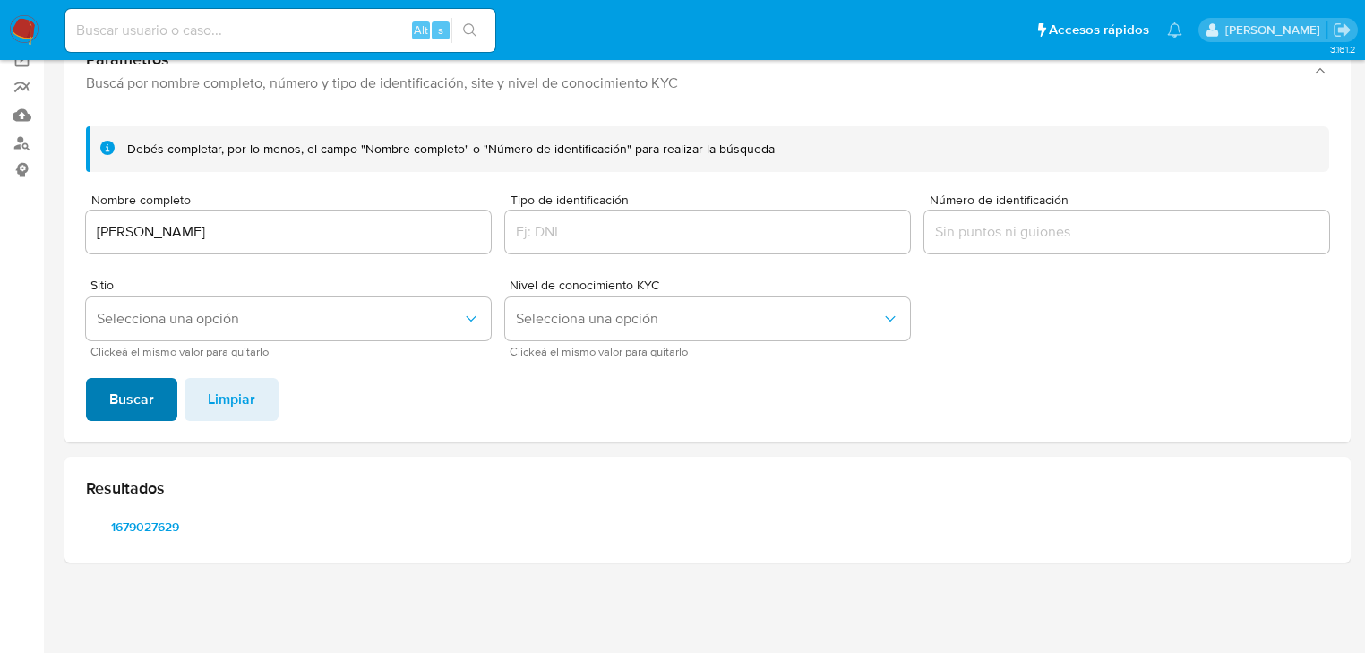
click at [126, 407] on span "Buscar" at bounding box center [131, 399] width 45 height 39
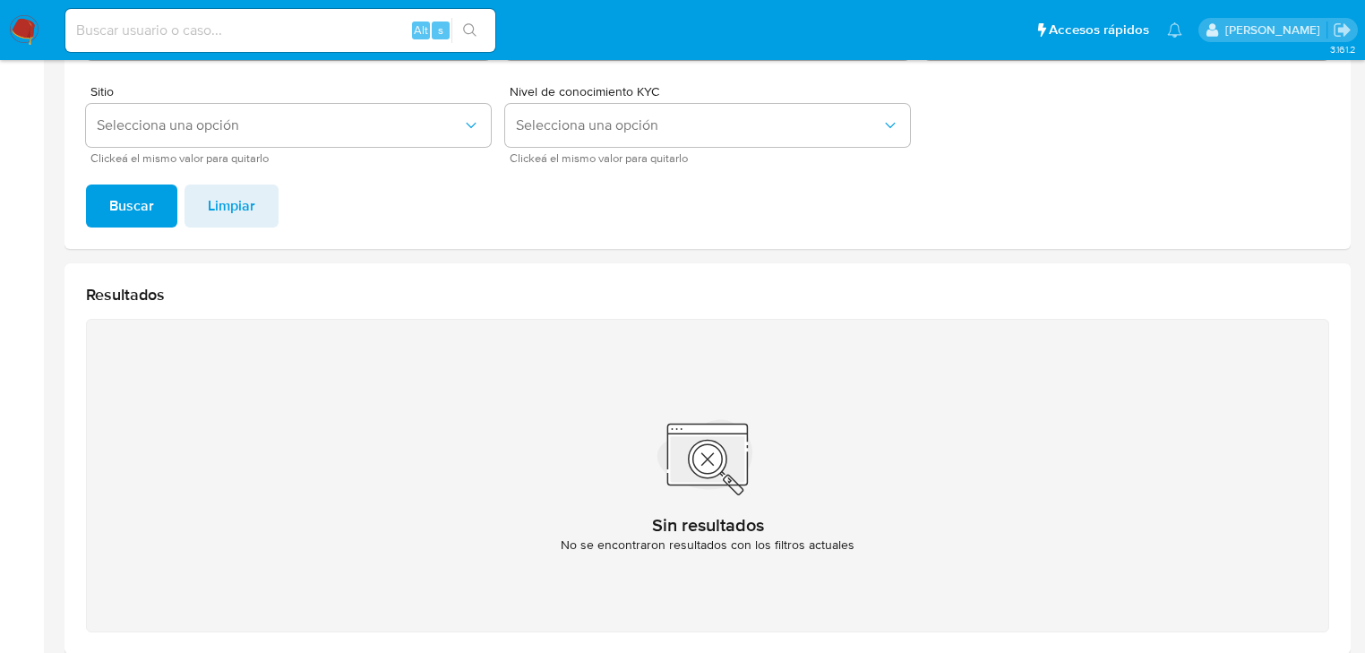
scroll to position [358, 0]
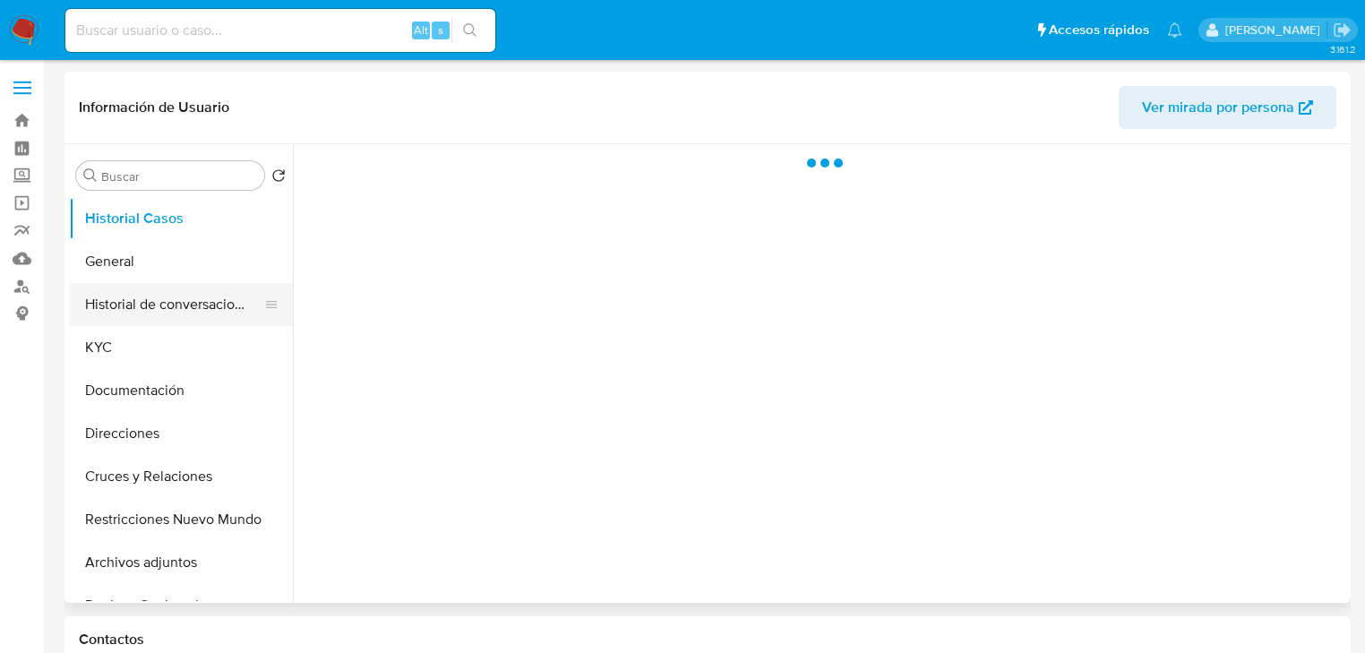
select select "10"
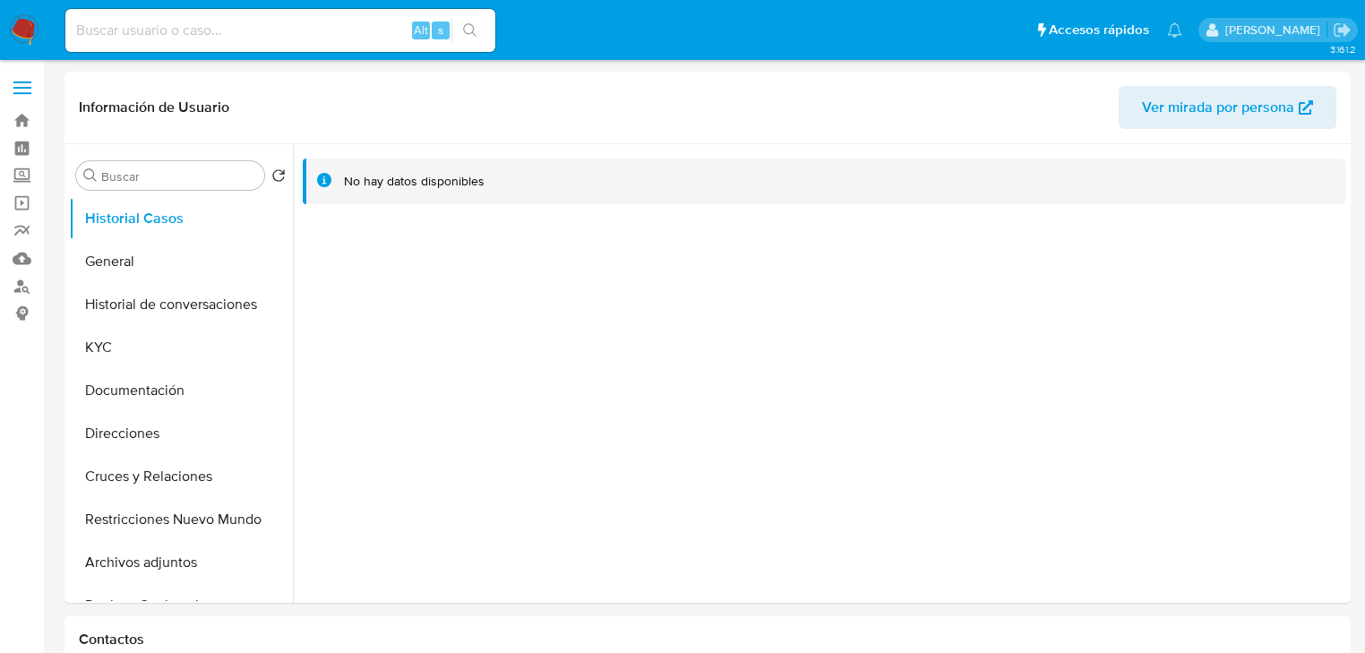
click at [23, 22] on img at bounding box center [24, 30] width 30 height 30
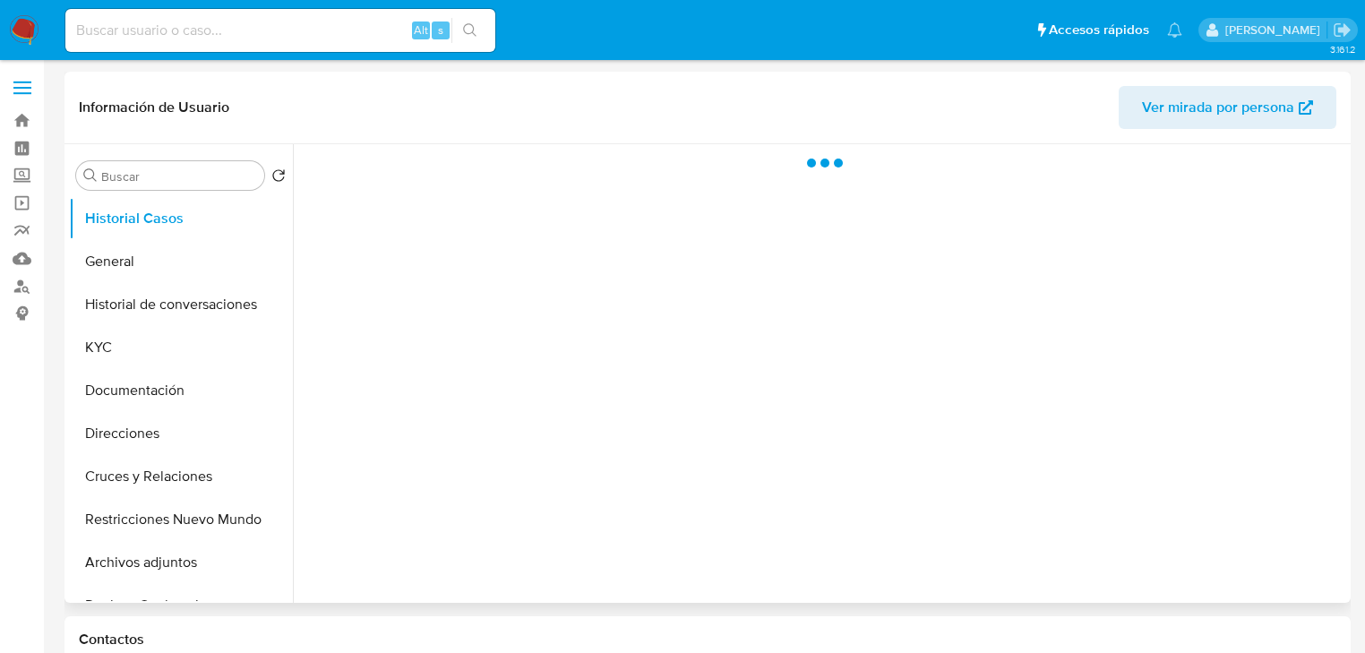
select select "10"
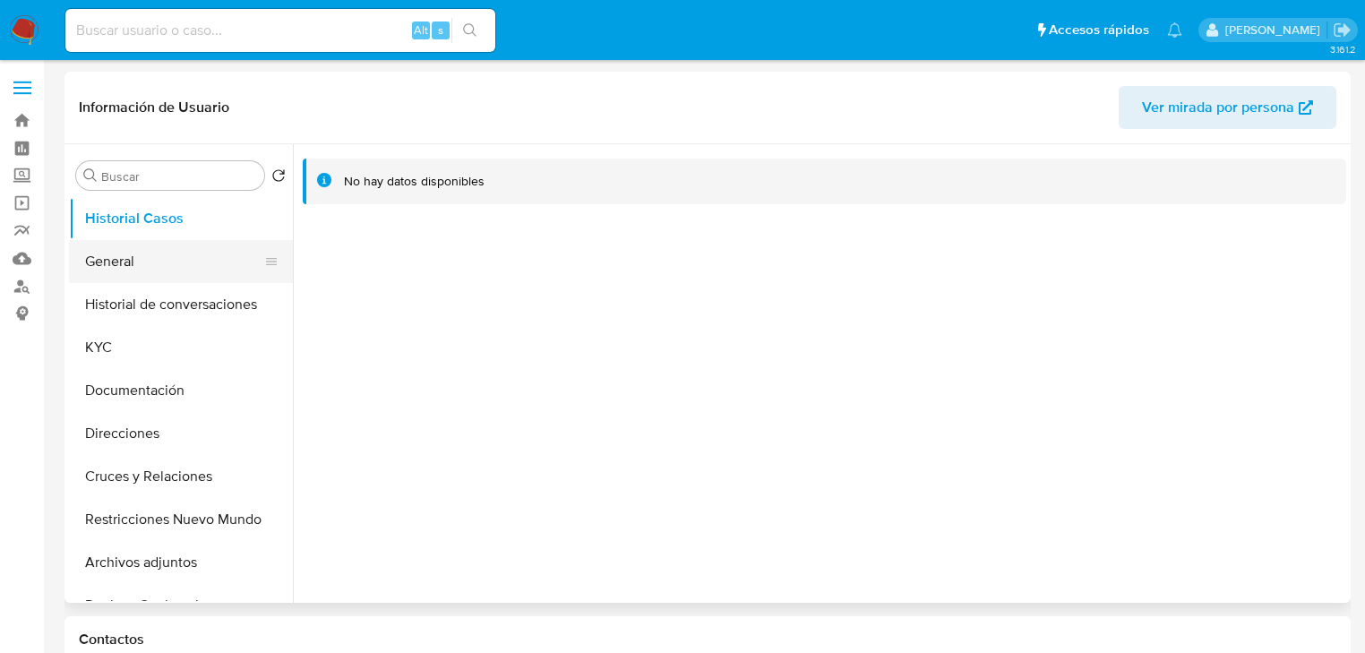
drag, startPoint x: 125, startPoint y: 261, endPoint x: 37, endPoint y: 279, distance: 90.5
click at [126, 262] on button "General" at bounding box center [181, 261] width 224 height 43
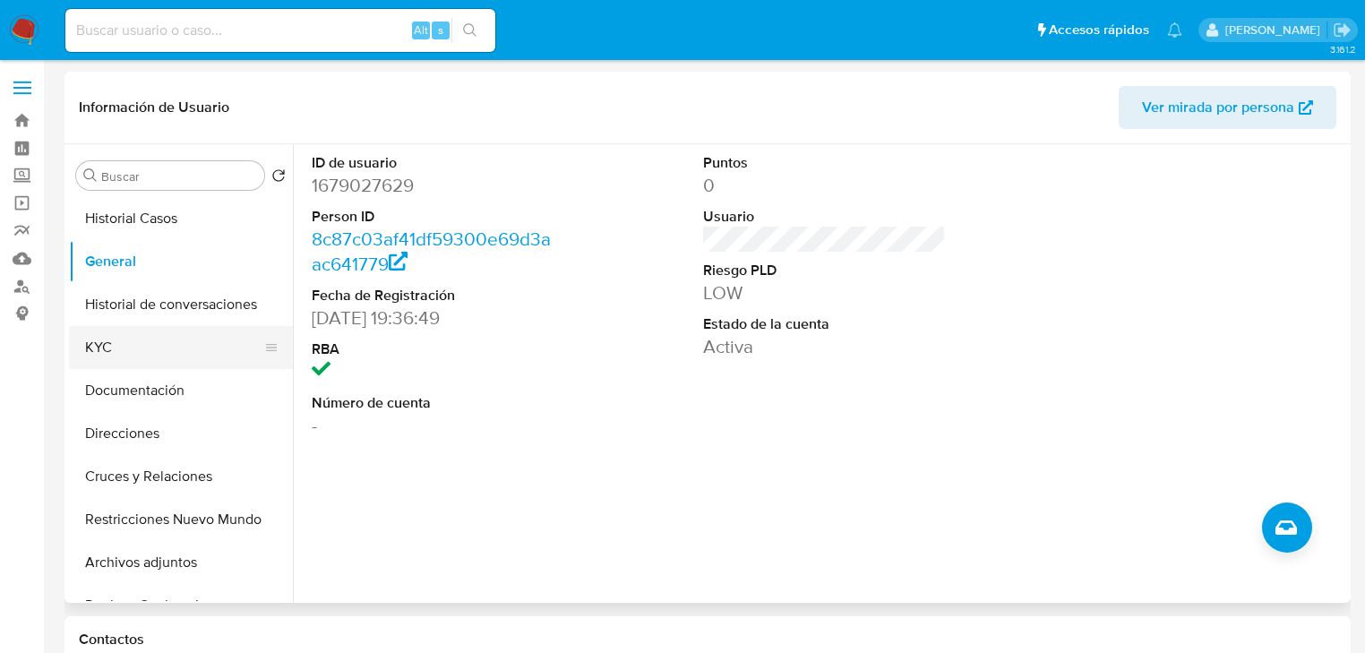
click at [104, 357] on button "KYC" at bounding box center [174, 347] width 210 height 43
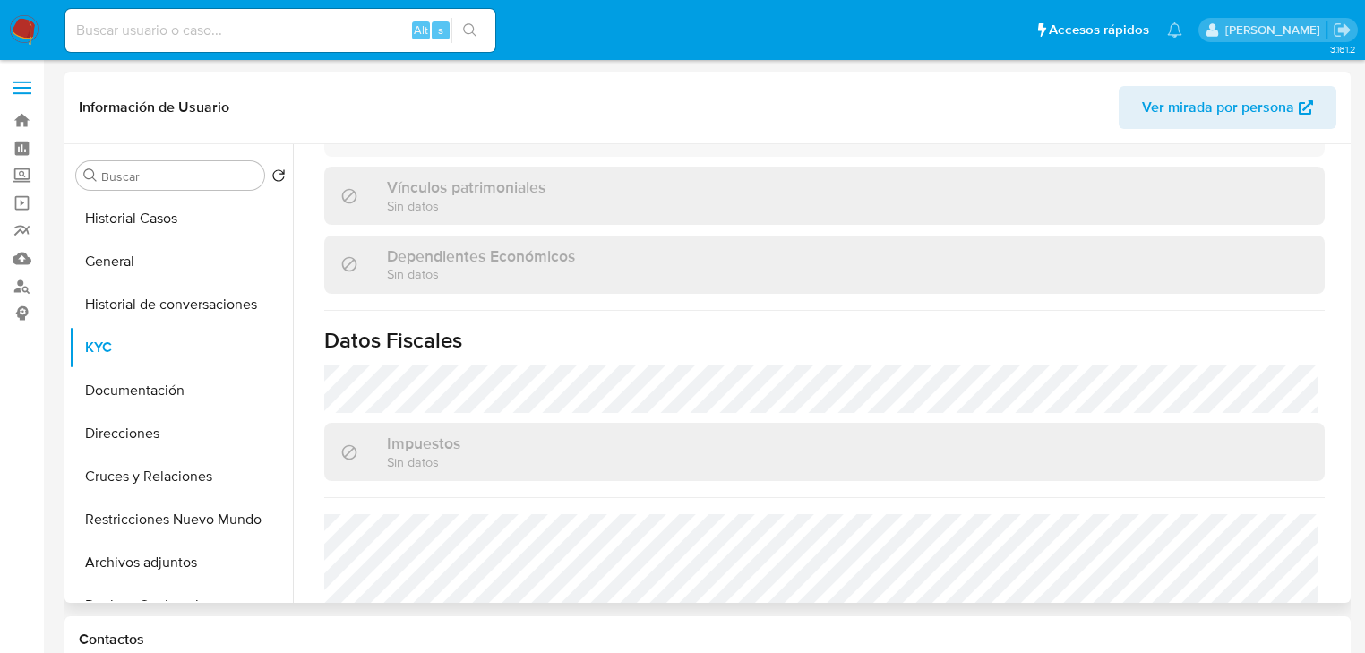
scroll to position [1136, 0]
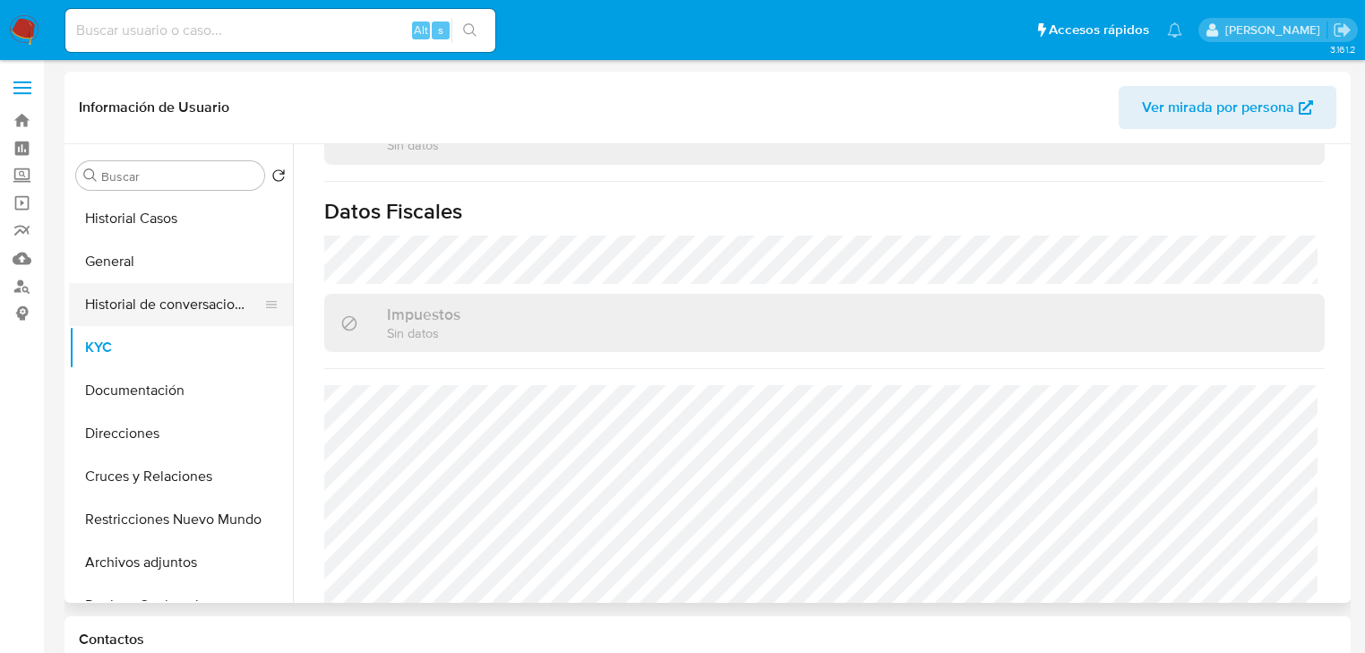
drag, startPoint x: 144, startPoint y: 275, endPoint x: 162, endPoint y: 319, distance: 47.4
click at [144, 275] on button "General" at bounding box center [181, 261] width 224 height 43
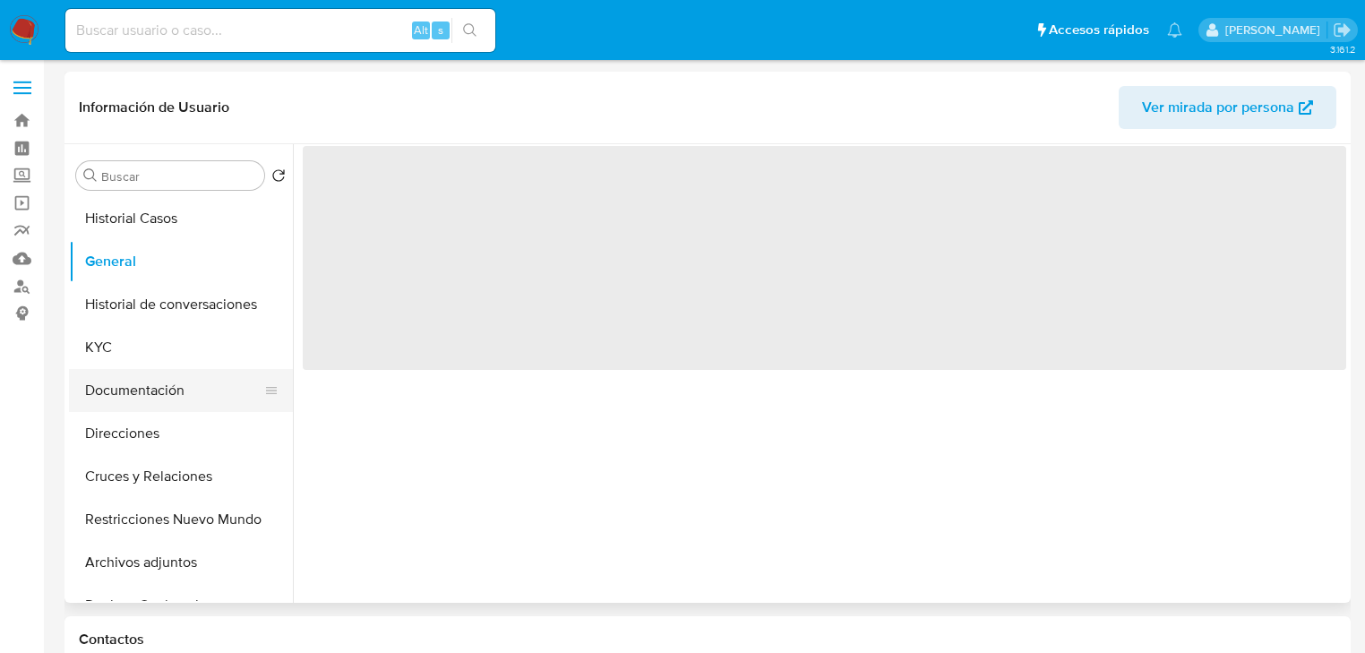
scroll to position [0, 0]
click at [139, 399] on button "Documentación" at bounding box center [174, 390] width 210 height 43
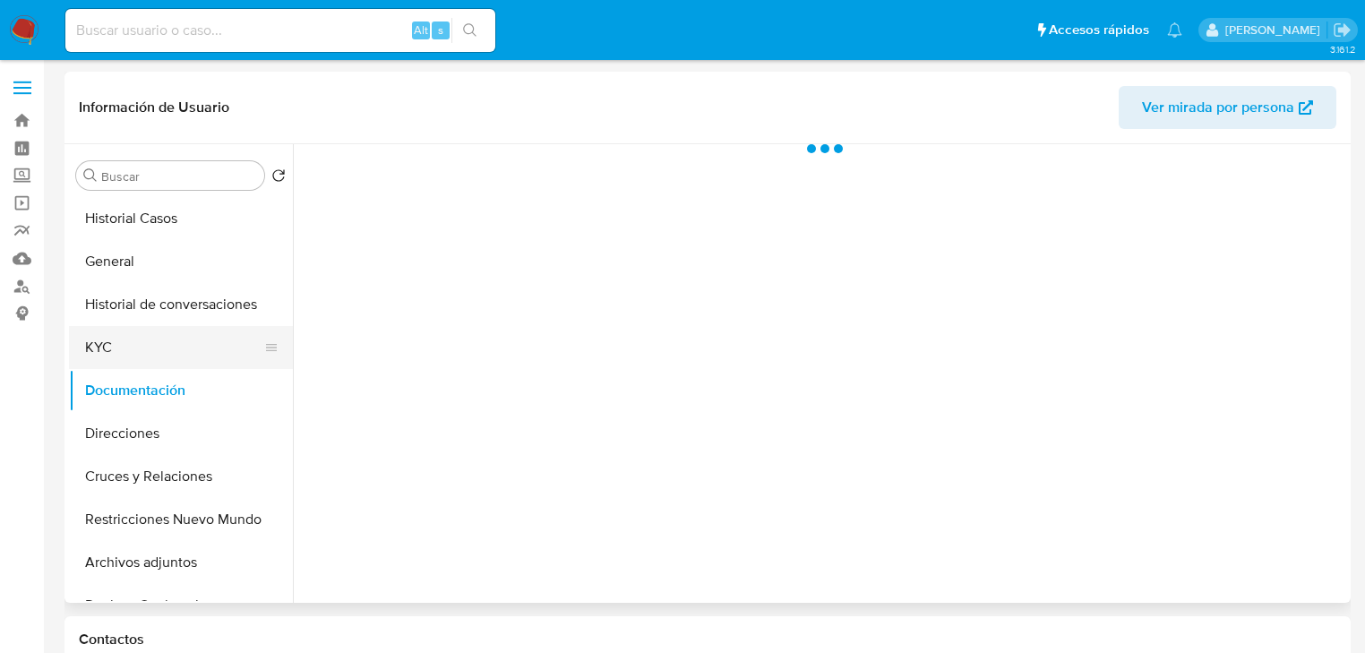
click at [99, 328] on button "KYC" at bounding box center [174, 347] width 210 height 43
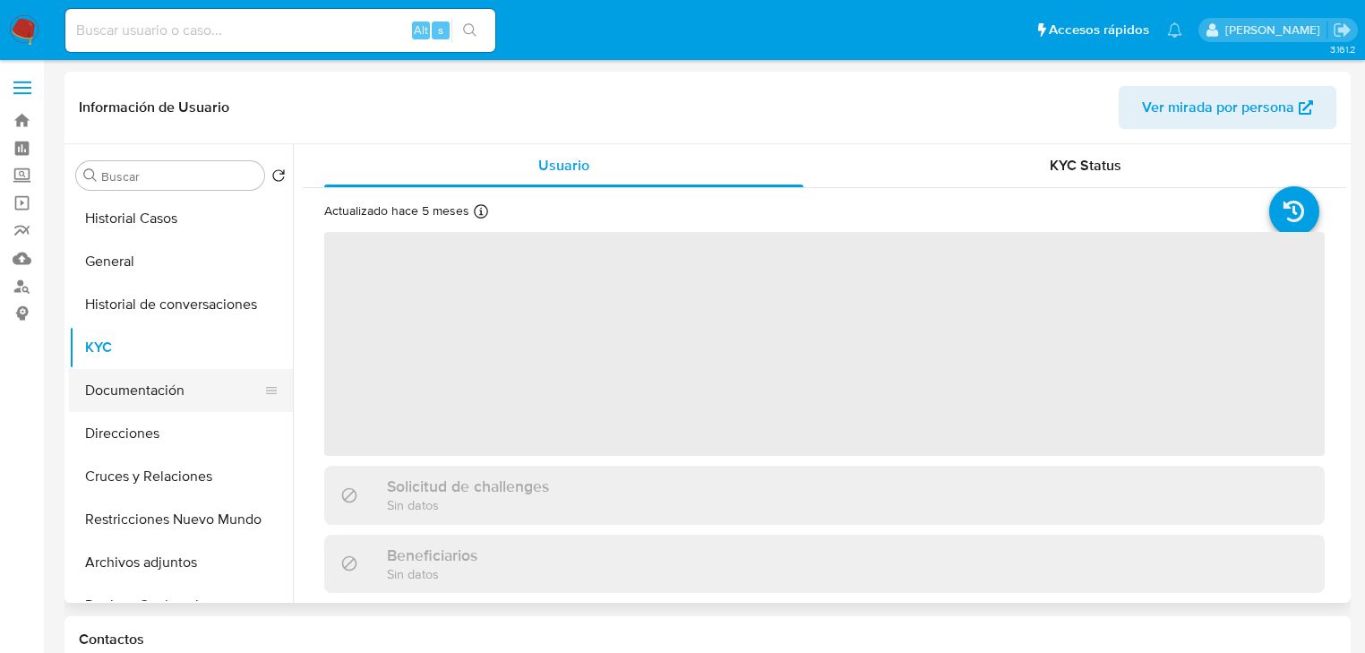
click at [124, 392] on button "Documentación" at bounding box center [174, 390] width 210 height 43
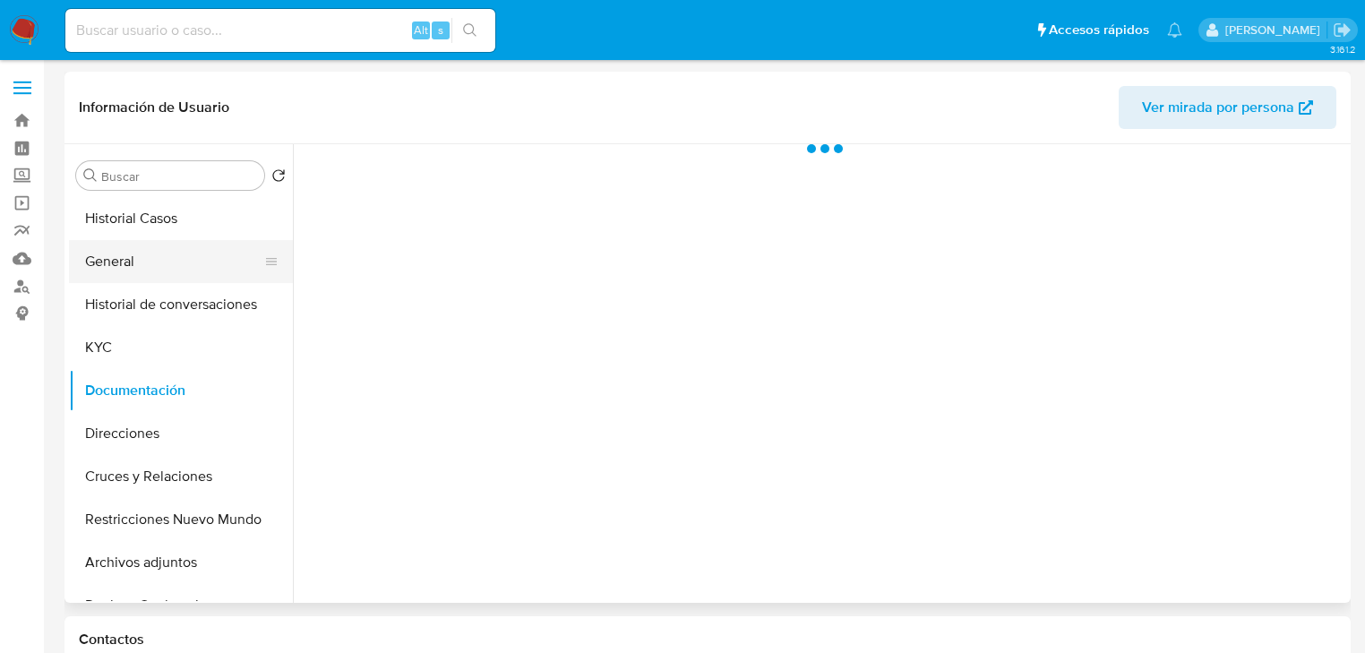
click at [122, 259] on button "General" at bounding box center [174, 261] width 210 height 43
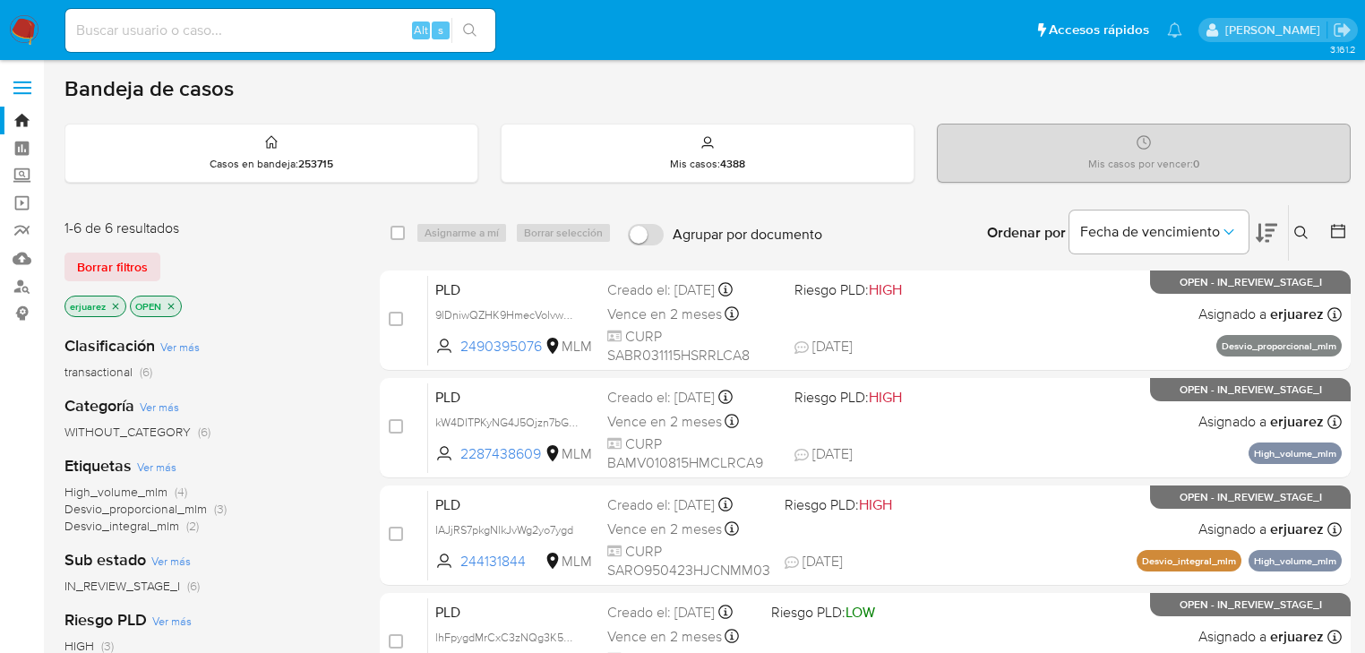
click at [1297, 226] on icon at bounding box center [1301, 232] width 13 height 13
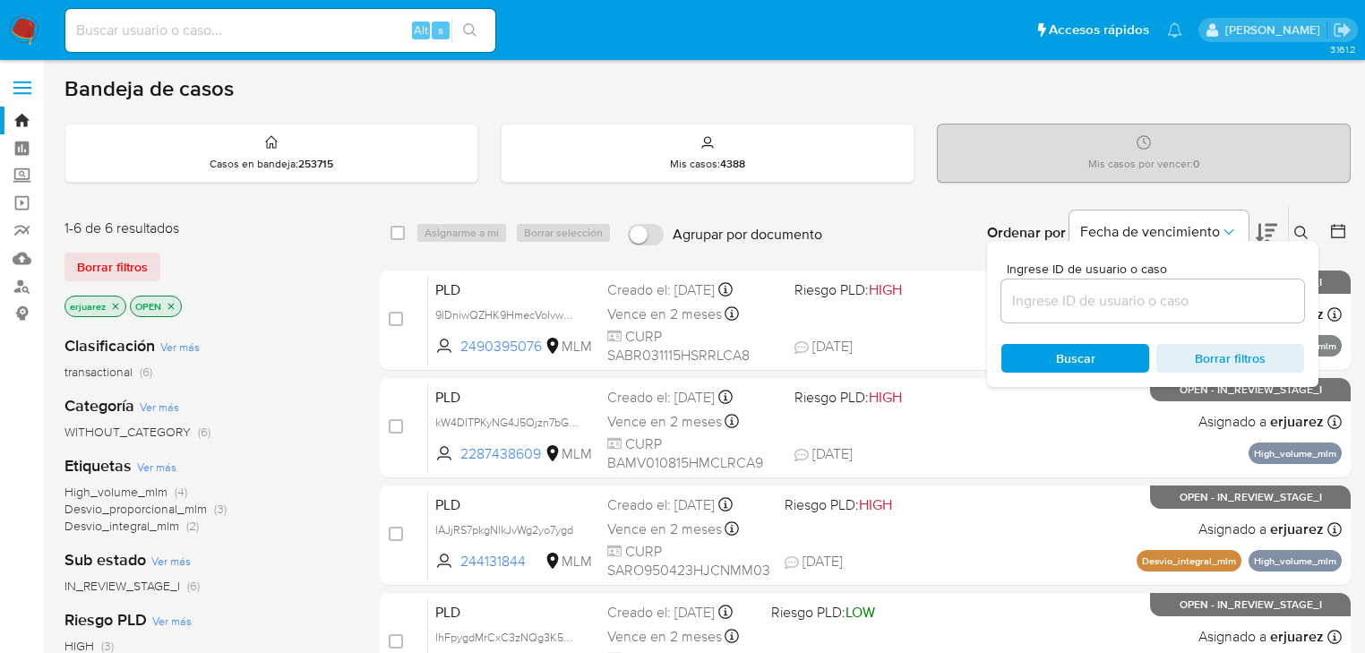
click at [1139, 294] on input at bounding box center [1153, 300] width 303 height 23
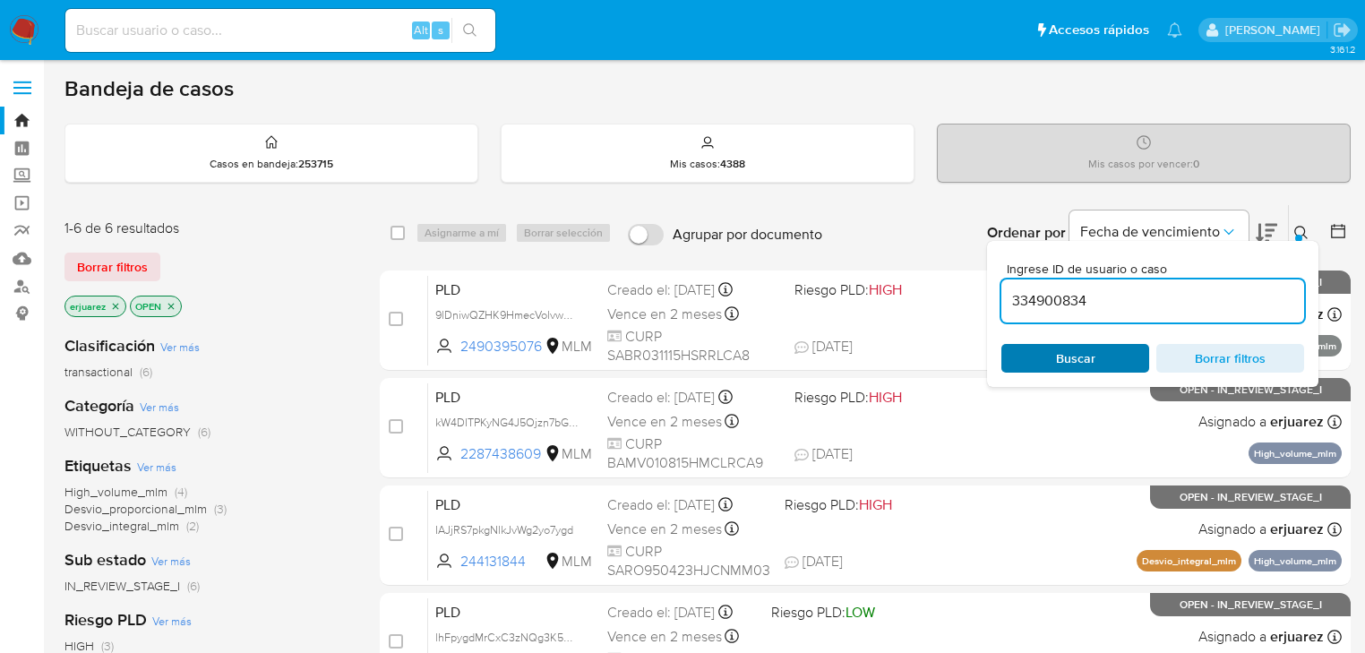
type input "334900834"
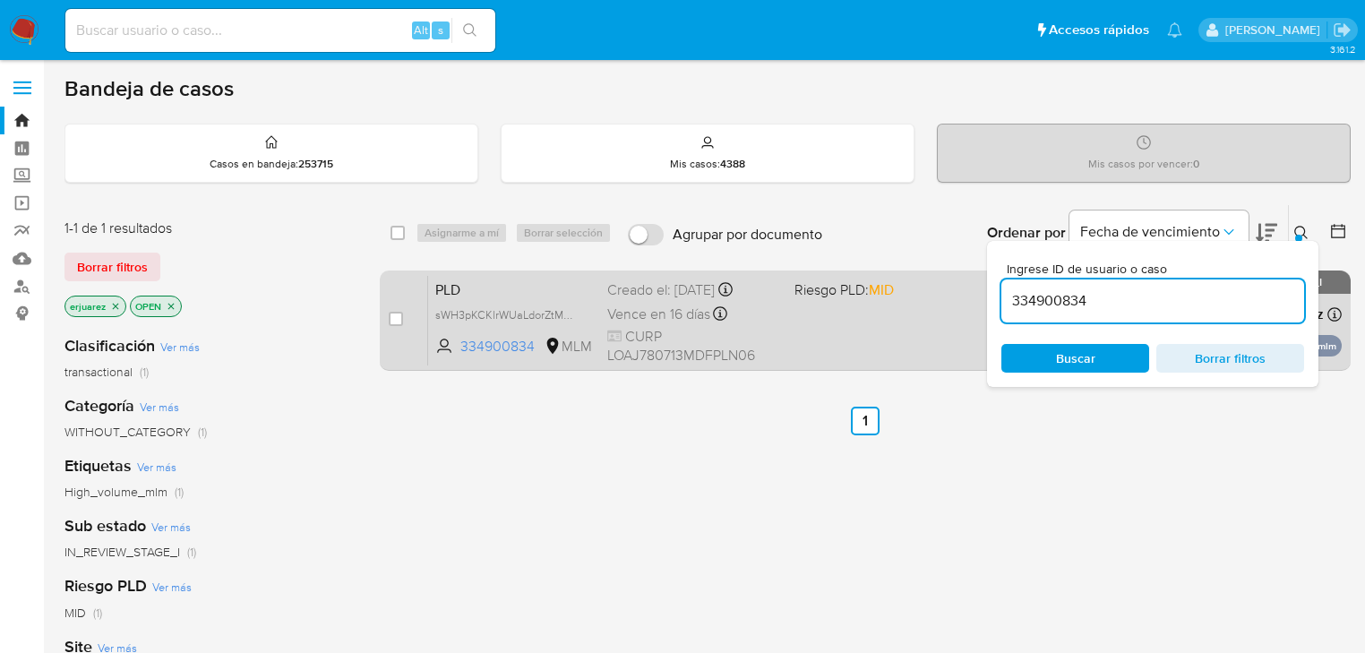
click at [903, 320] on div "PLD sWH3pKCKlrWUaLdorZtMNf1O 334900834 MLM Riesgo PLD: MID Creado el: 12/08/202…" at bounding box center [885, 320] width 914 height 90
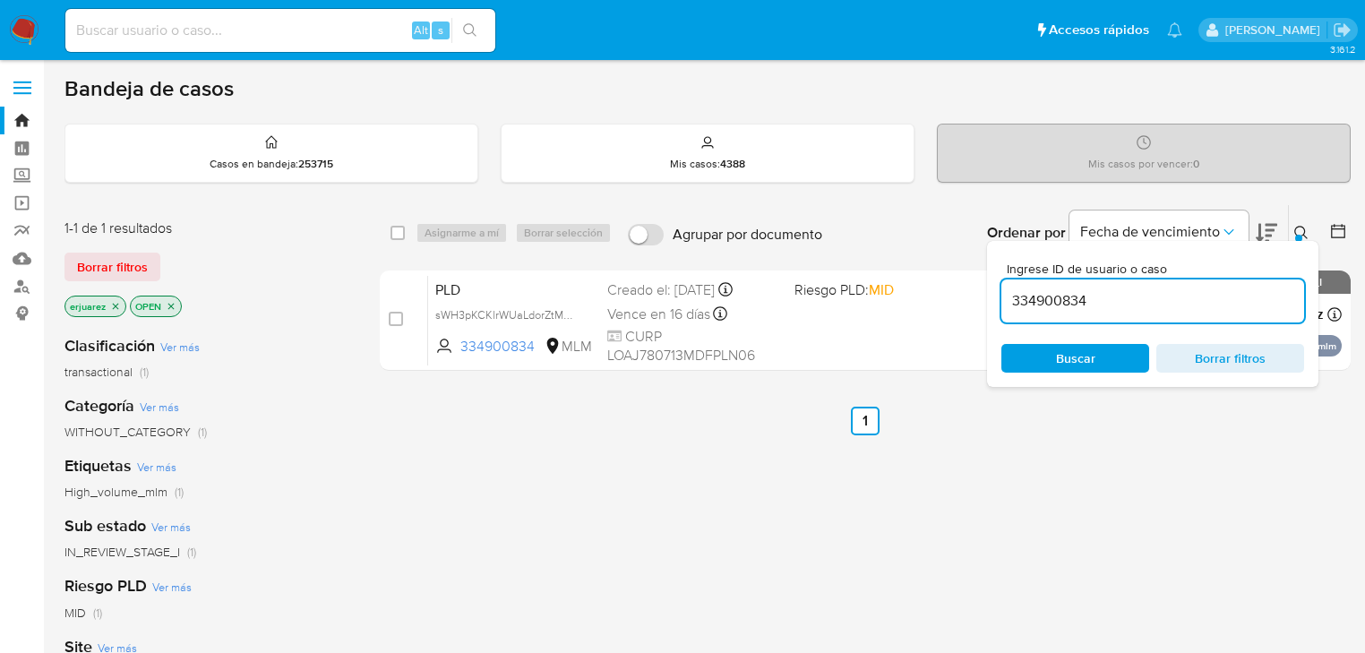
click at [207, 24] on input at bounding box center [280, 30] width 430 height 23
drag, startPoint x: 591, startPoint y: 582, endPoint x: 918, endPoint y: 583, distance: 327.0
click at [599, 584] on div "select-all-cases-checkbox Asignarme a mí Borrar selección Agrupar por documento…" at bounding box center [865, 610] width 971 height 812
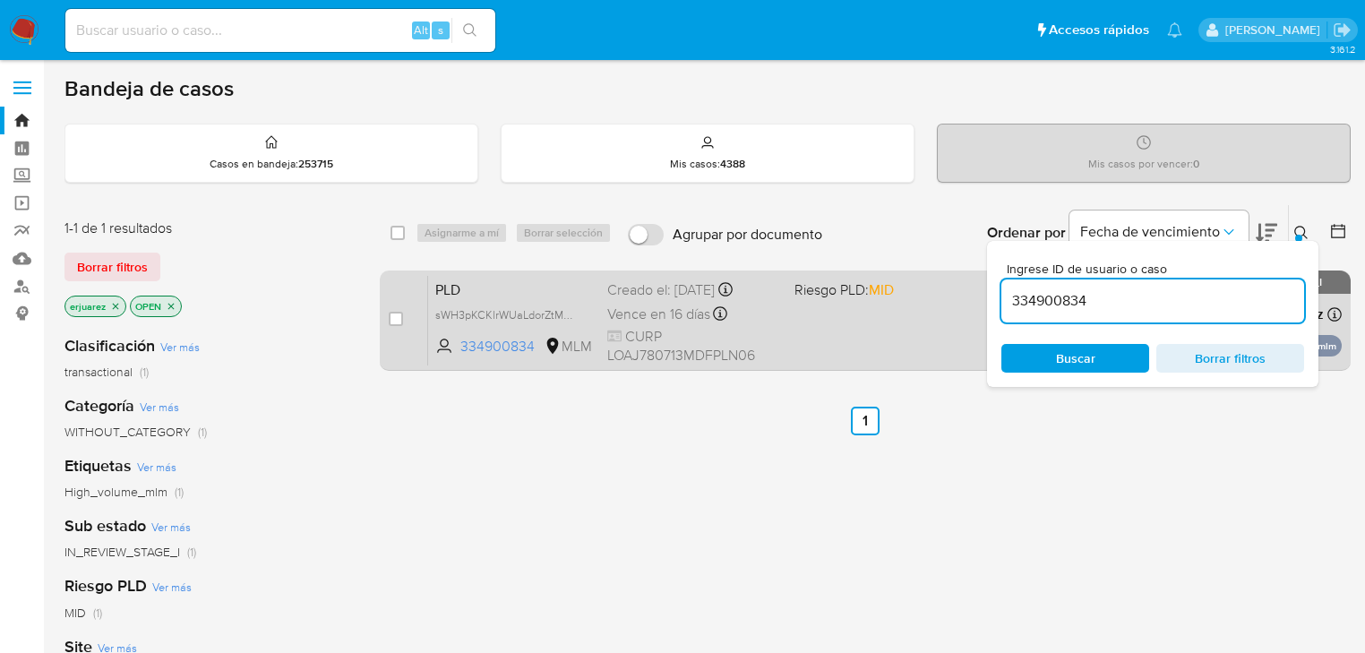
click at [901, 344] on div "PLD sWH3pKCKlrWUaLdorZtMNf1O 334900834 MLM Riesgo PLD: MID Creado el: 12/08/202…" at bounding box center [885, 320] width 914 height 90
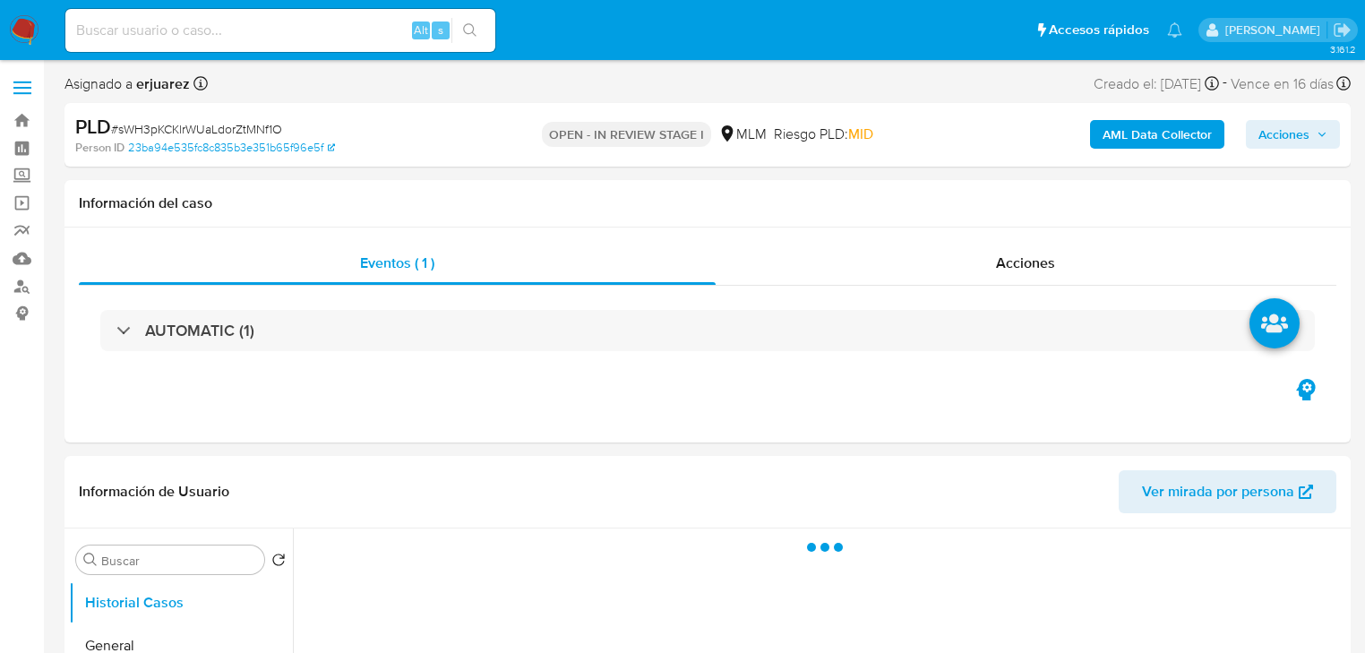
select select "10"
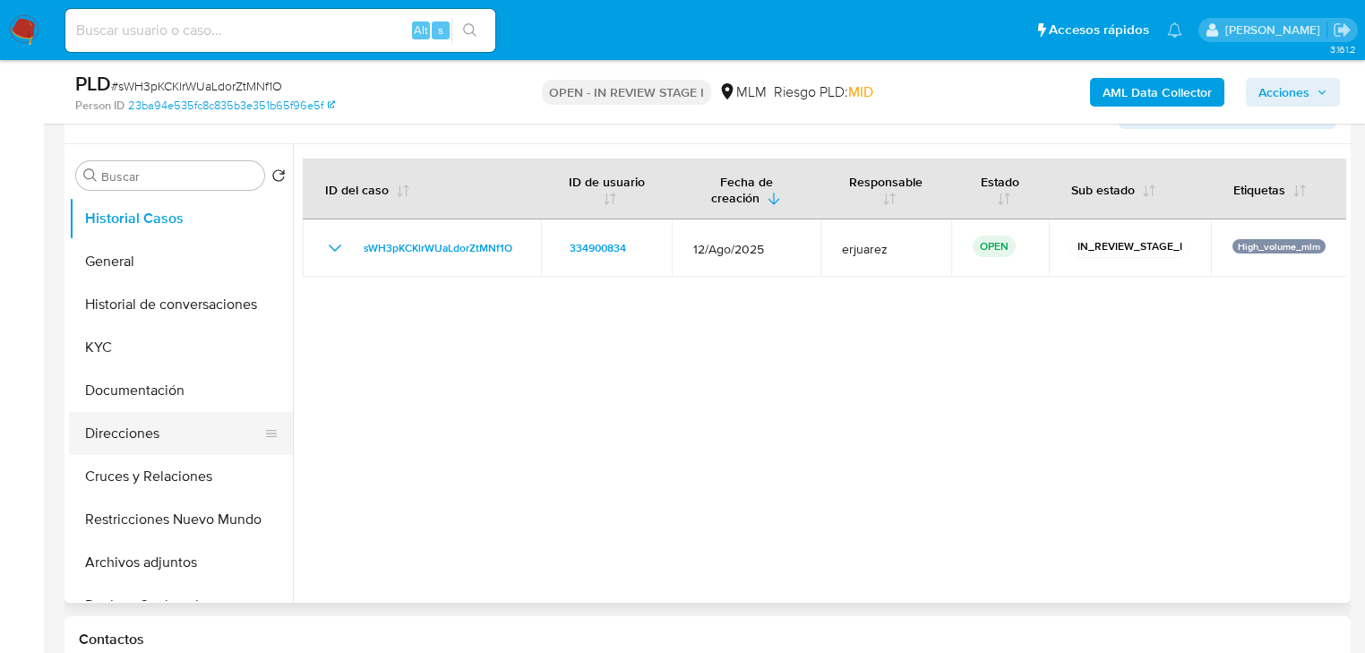
scroll to position [358, 0]
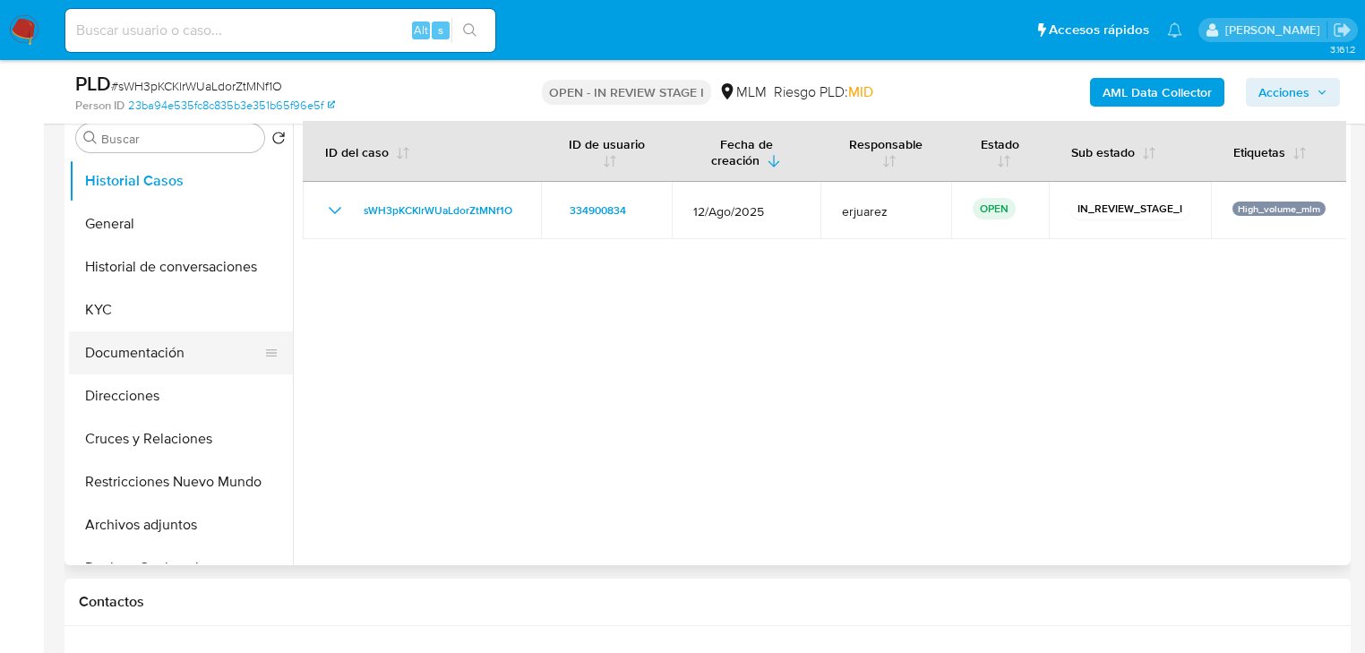
click at [125, 361] on button "Documentación" at bounding box center [174, 353] width 210 height 43
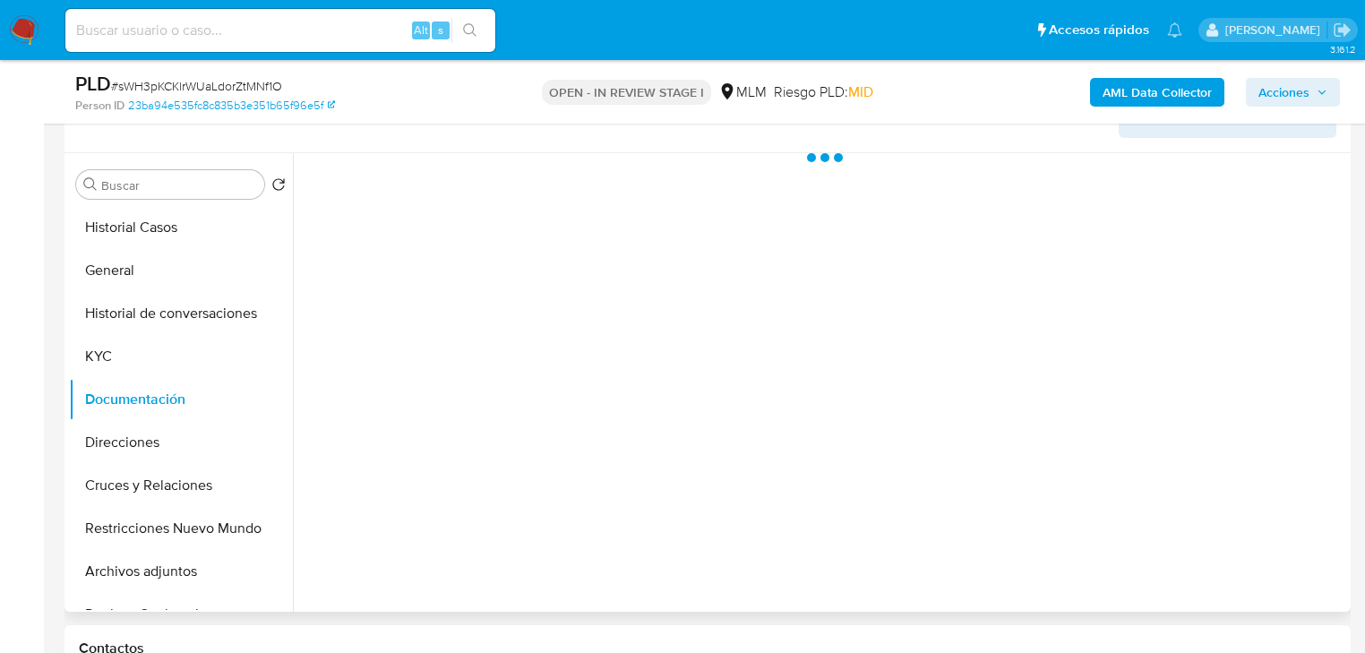
scroll to position [287, 0]
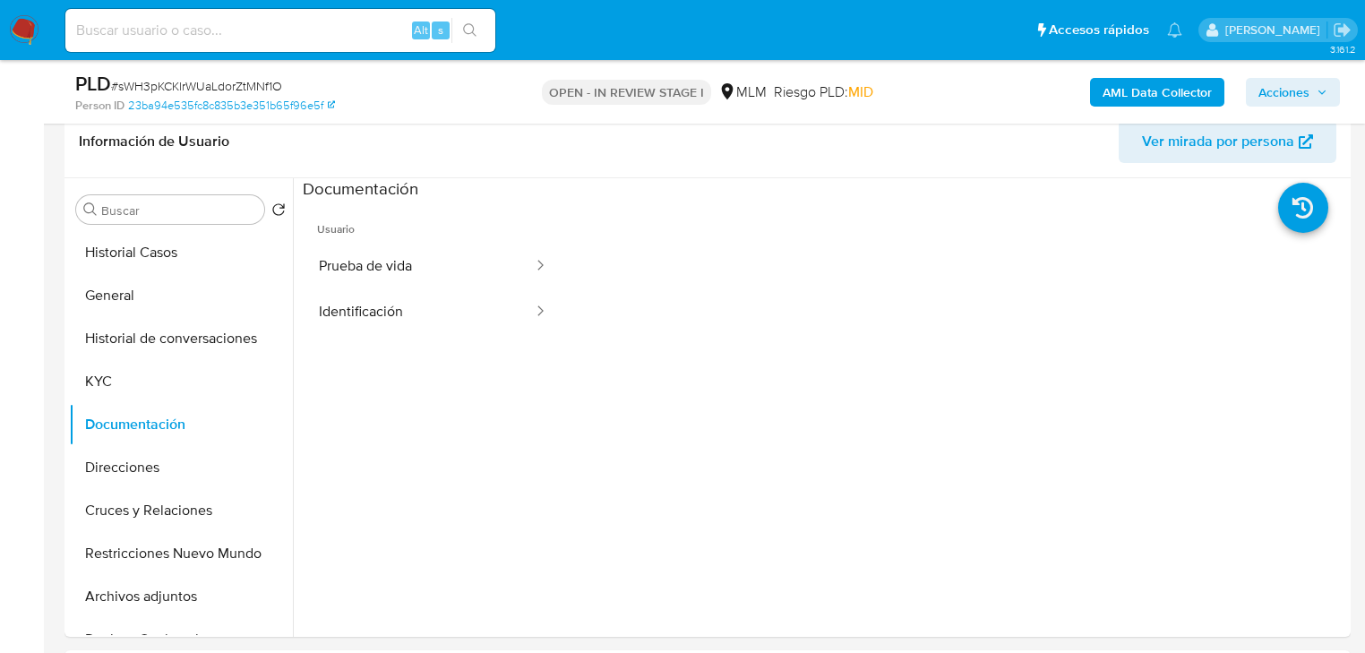
click at [401, 259] on button "Prueba de vida" at bounding box center [419, 267] width 232 height 46
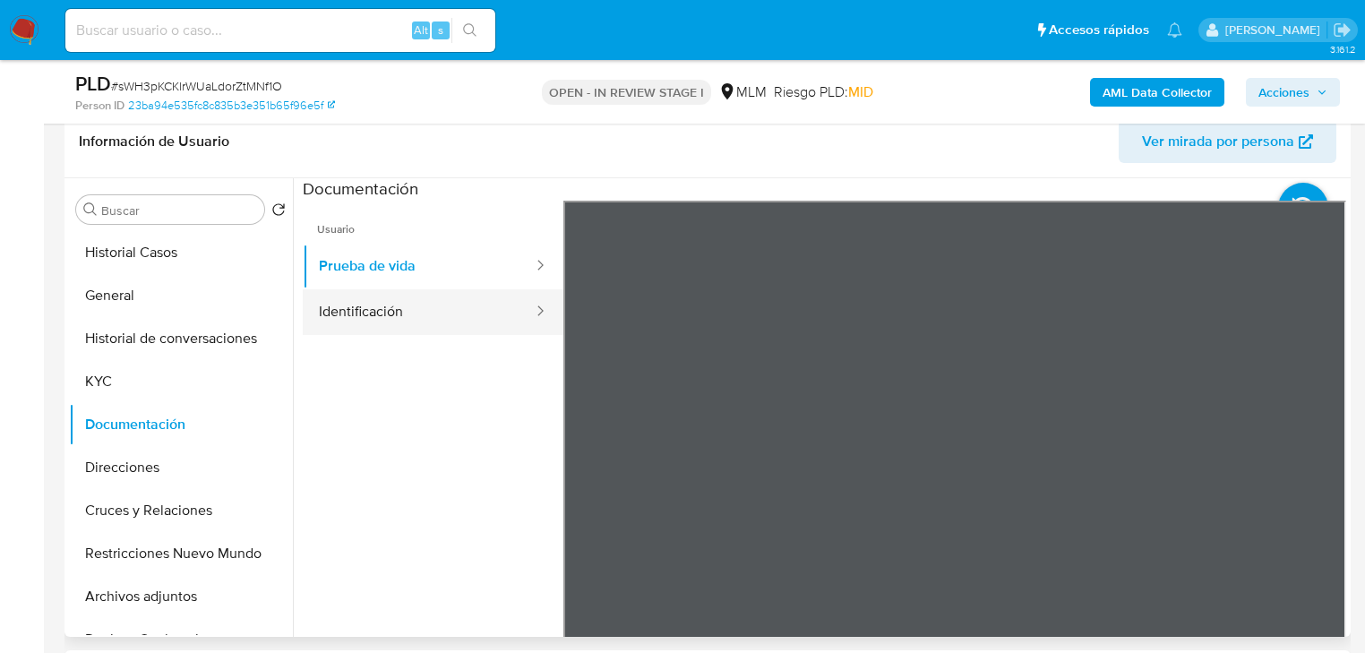
drag, startPoint x: 379, startPoint y: 302, endPoint x: 541, endPoint y: 307, distance: 162.3
click at [384, 303] on button "Identificación" at bounding box center [419, 312] width 232 height 46
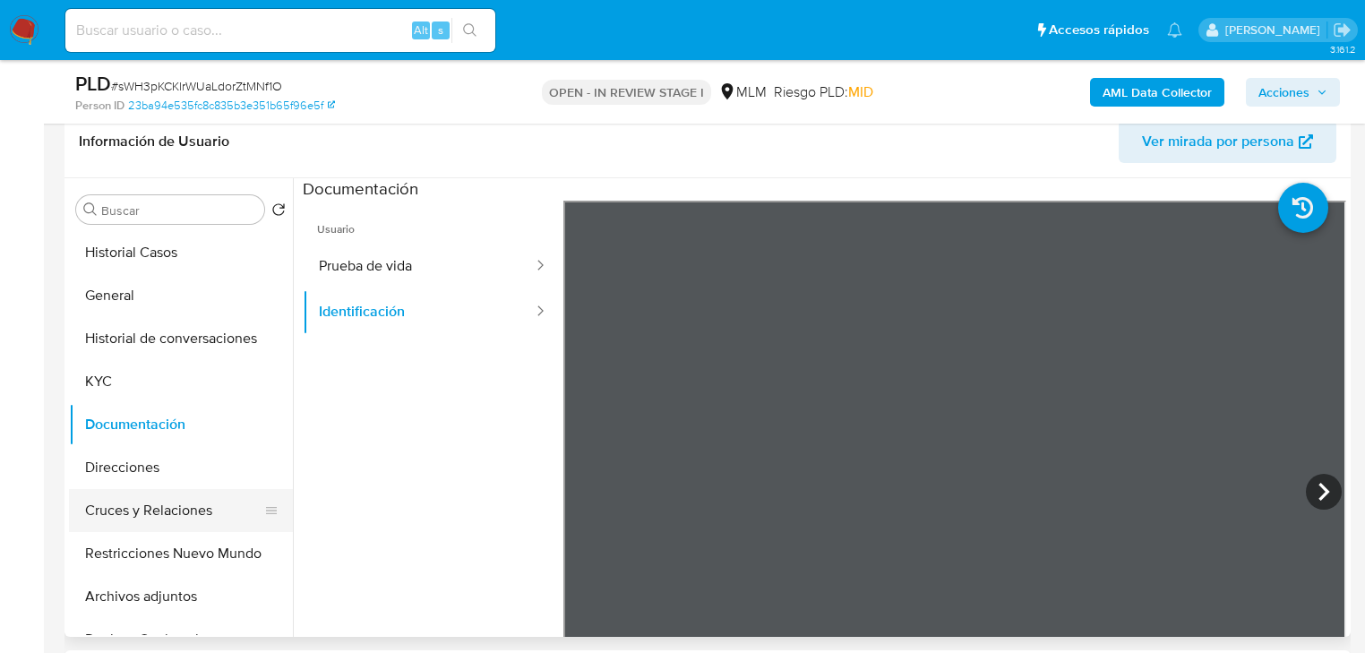
click at [140, 507] on button "Cruces y Relaciones" at bounding box center [174, 510] width 210 height 43
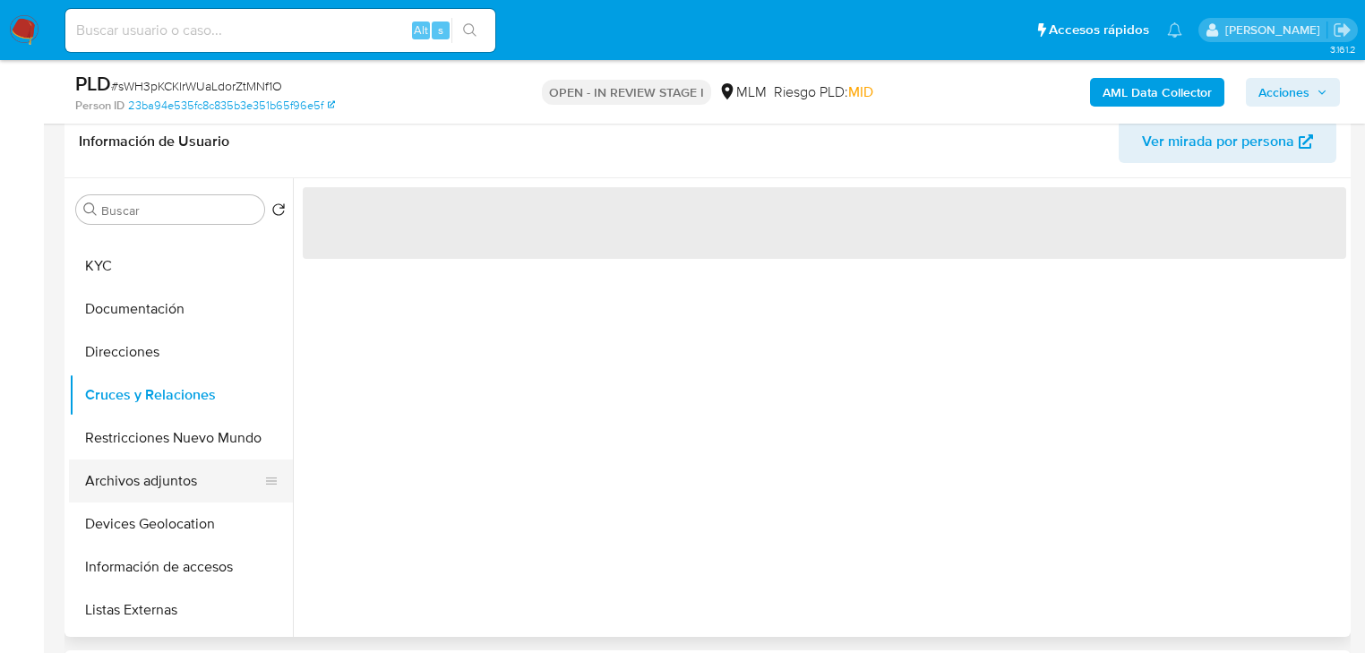
scroll to position [143, 0]
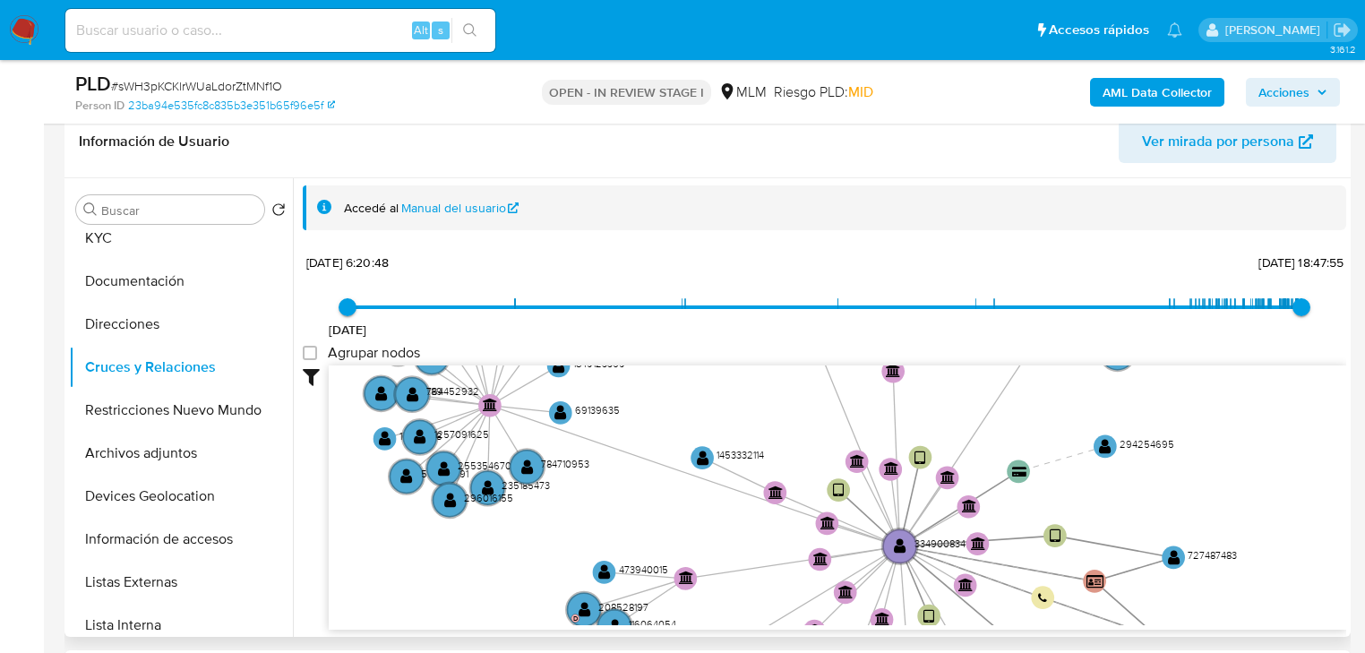
drag, startPoint x: 683, startPoint y: 454, endPoint x: 649, endPoint y: 559, distance: 110.2
click at [650, 559] on icon "device-6834a847cbc8a3e3f43ef311  user-334900834  334900834 device-63d9eeba088…" at bounding box center [838, 496] width 1018 height 260
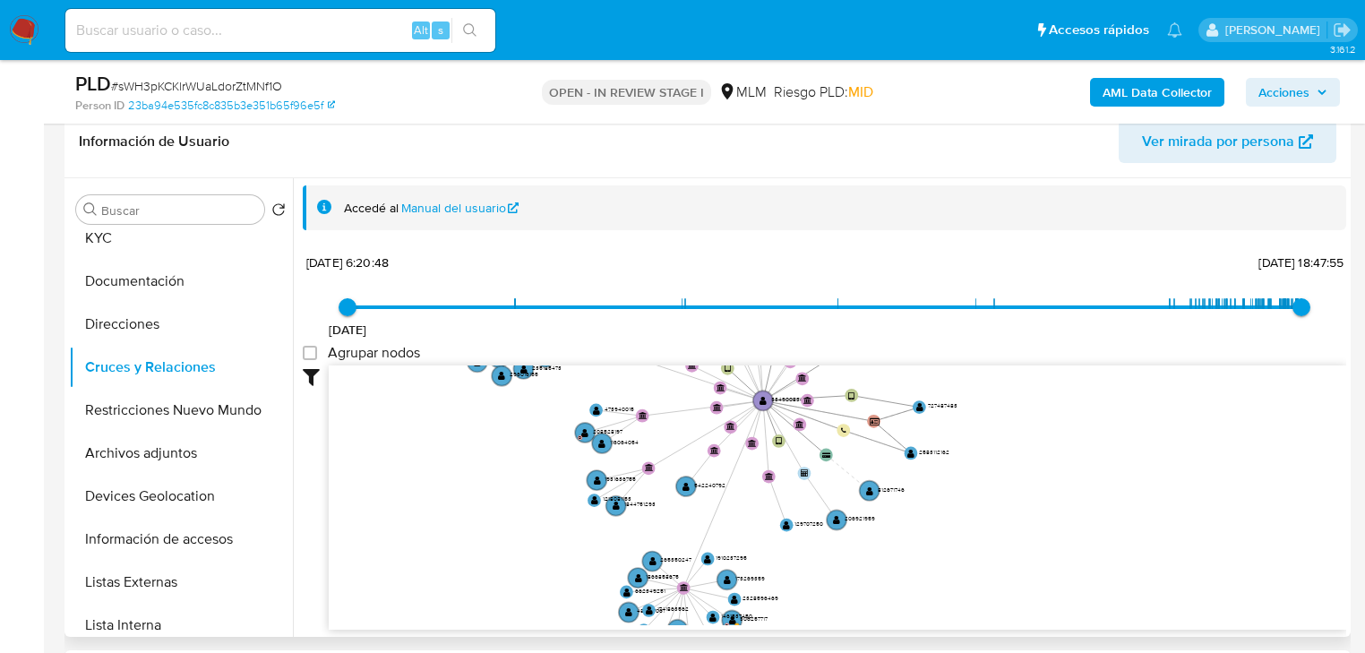
drag, startPoint x: 656, startPoint y: 444, endPoint x: 638, endPoint y: 306, distance: 139.1
click at [638, 306] on div "20/8/2021 20/8/2021, 6:20:48 22/9/2025, 18:47:55 Agrupar nodos Filtros Confianz…" at bounding box center [825, 471] width 1044 height 445
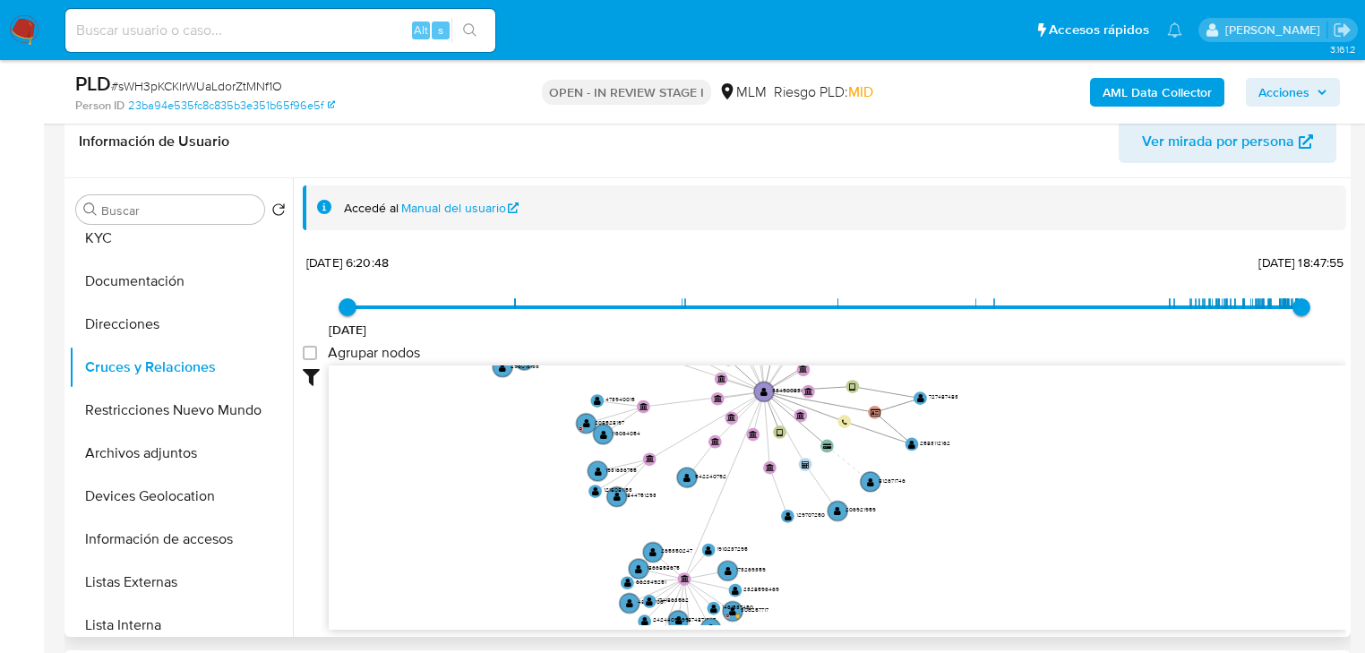
drag, startPoint x: 943, startPoint y: 483, endPoint x: 943, endPoint y: 439, distance: 43.9
click at [943, 439] on icon "device-6834a847cbc8a3e3f43ef311  user-334900834  334900834 device-63d9eeba088…" at bounding box center [838, 496] width 1018 height 260
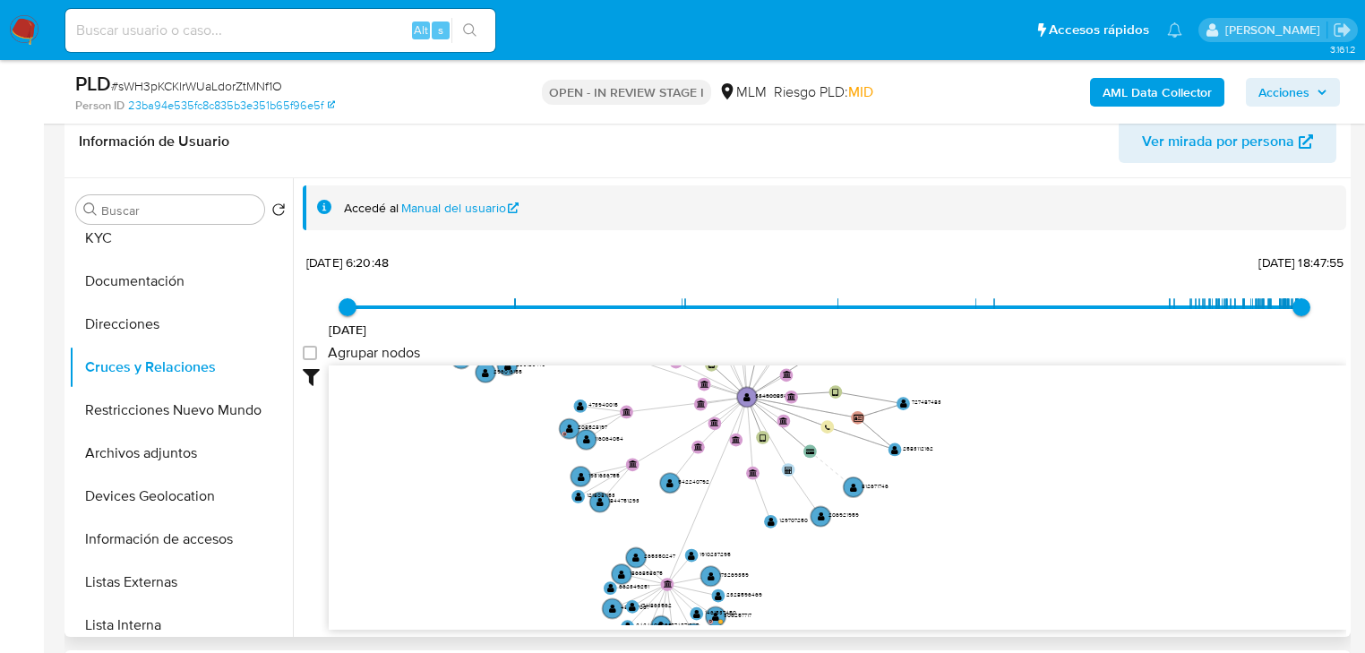
drag, startPoint x: 943, startPoint y: 506, endPoint x: 938, endPoint y: 520, distance: 14.2
click at [938, 520] on icon "device-6834a847cbc8a3e3f43ef311  user-334900834  334900834 device-63d9eeba088…" at bounding box center [838, 496] width 1018 height 260
click at [204, 409] on button "Restricciones Nuevo Mundo" at bounding box center [174, 410] width 210 height 43
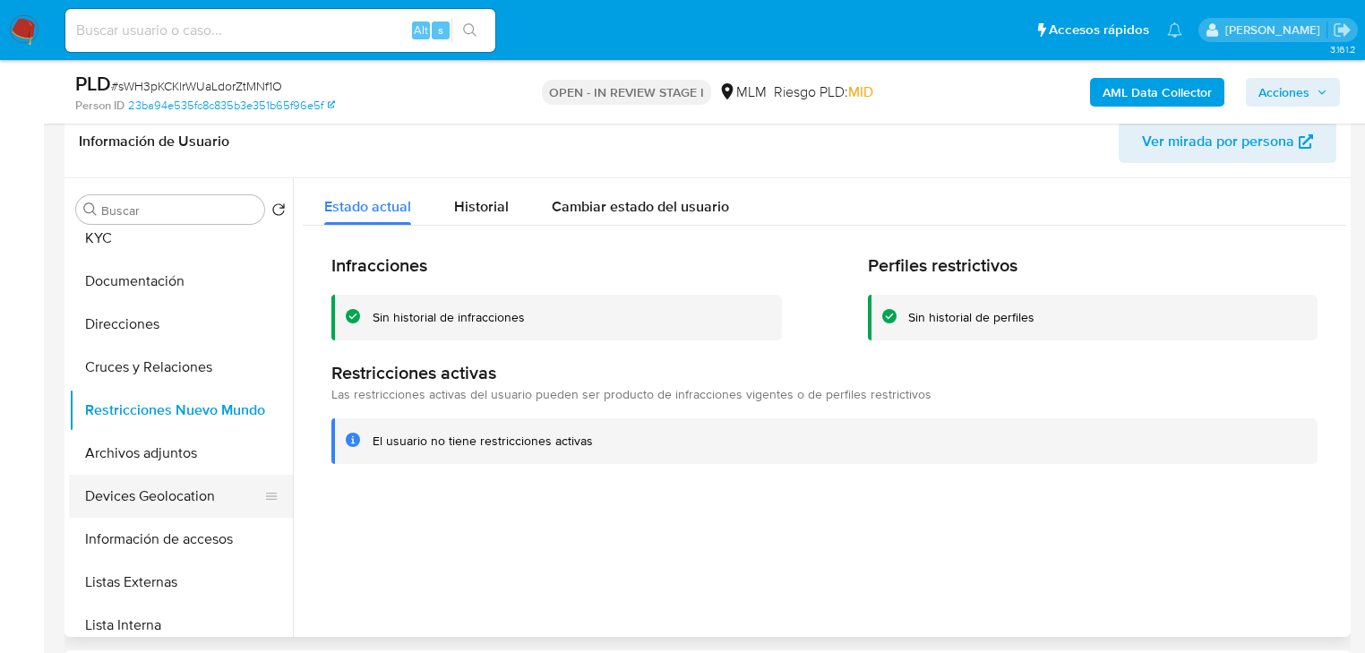
click at [183, 507] on button "Devices Geolocation" at bounding box center [174, 496] width 210 height 43
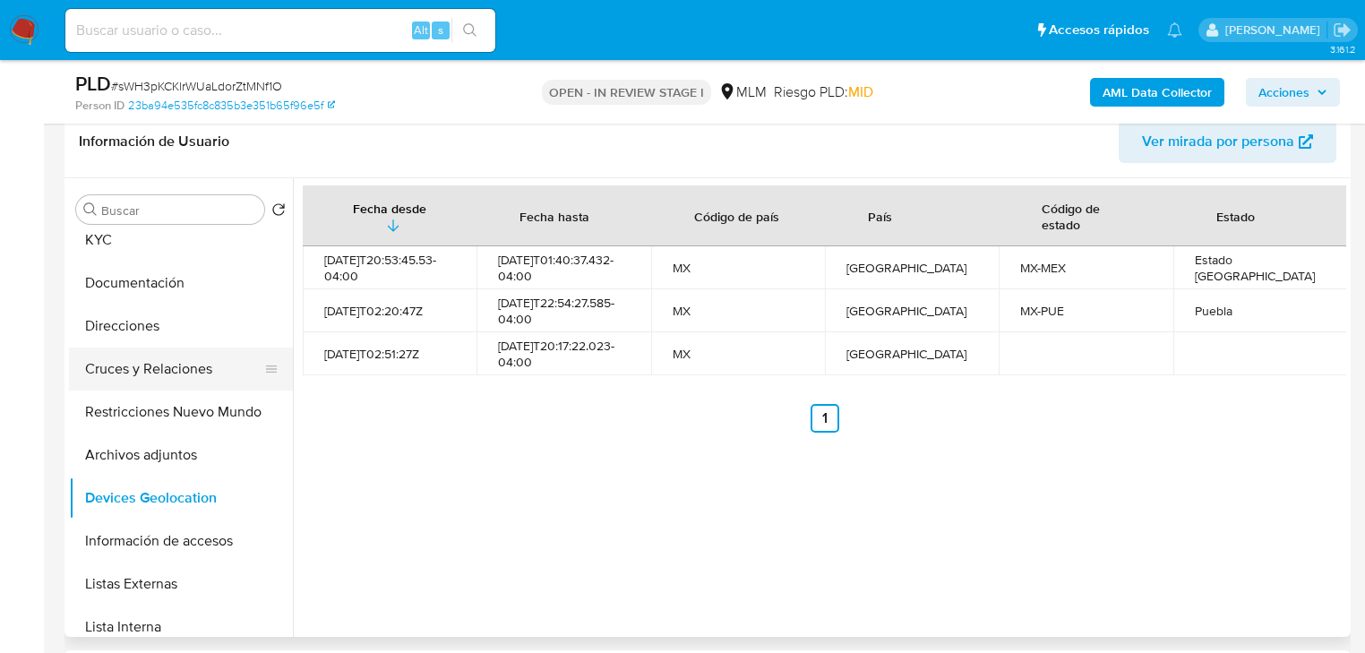
scroll to position [72, 0]
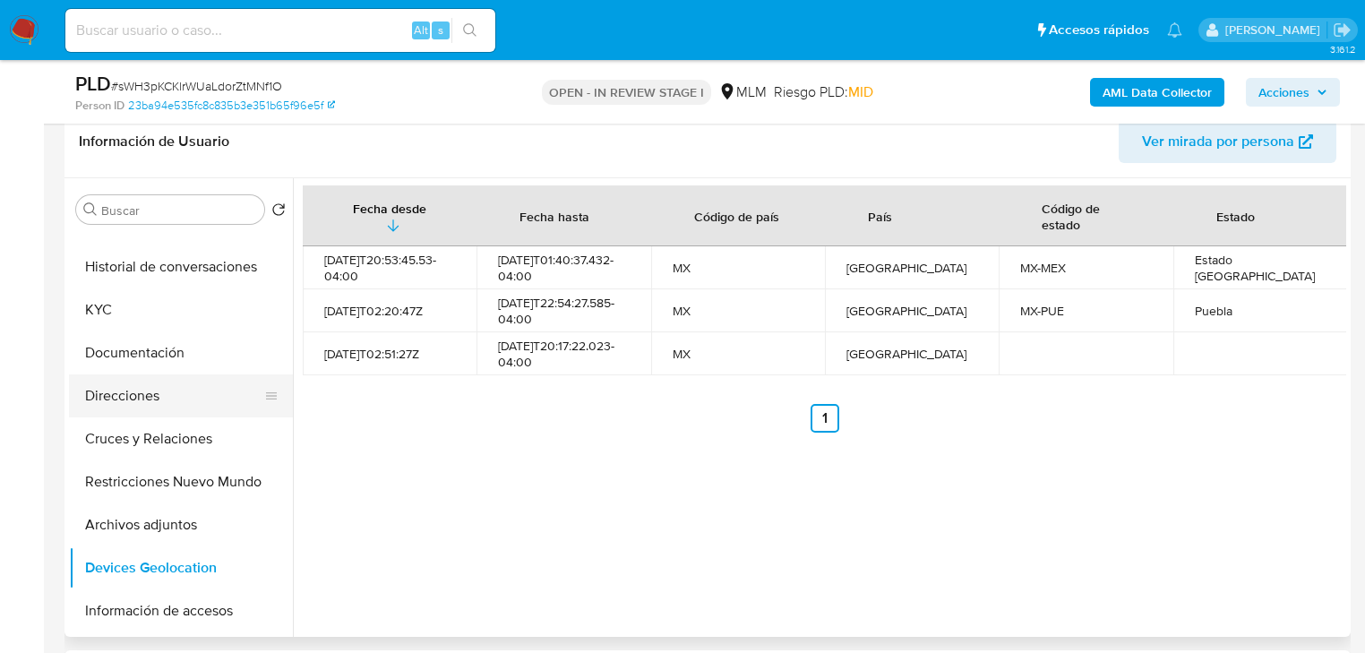
drag, startPoint x: 134, startPoint y: 404, endPoint x: 133, endPoint y: 394, distance: 9.9
click at [134, 404] on button "Direcciones" at bounding box center [174, 396] width 210 height 43
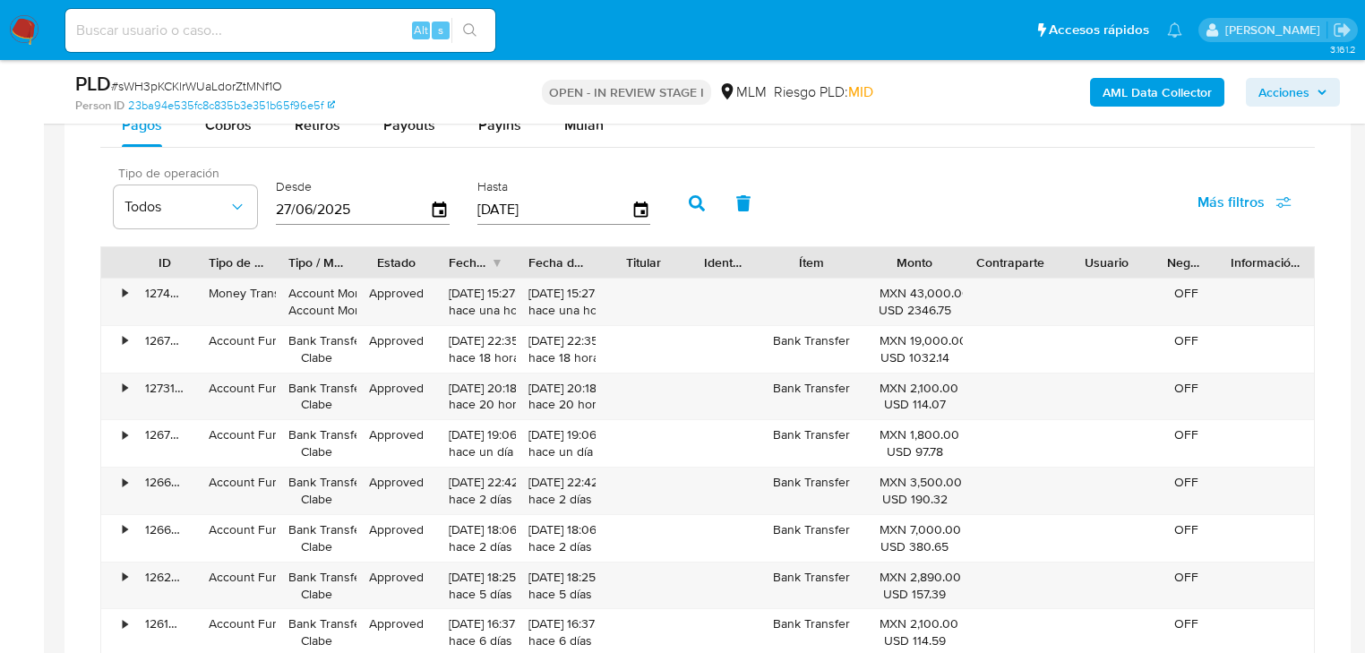
scroll to position [1505, 0]
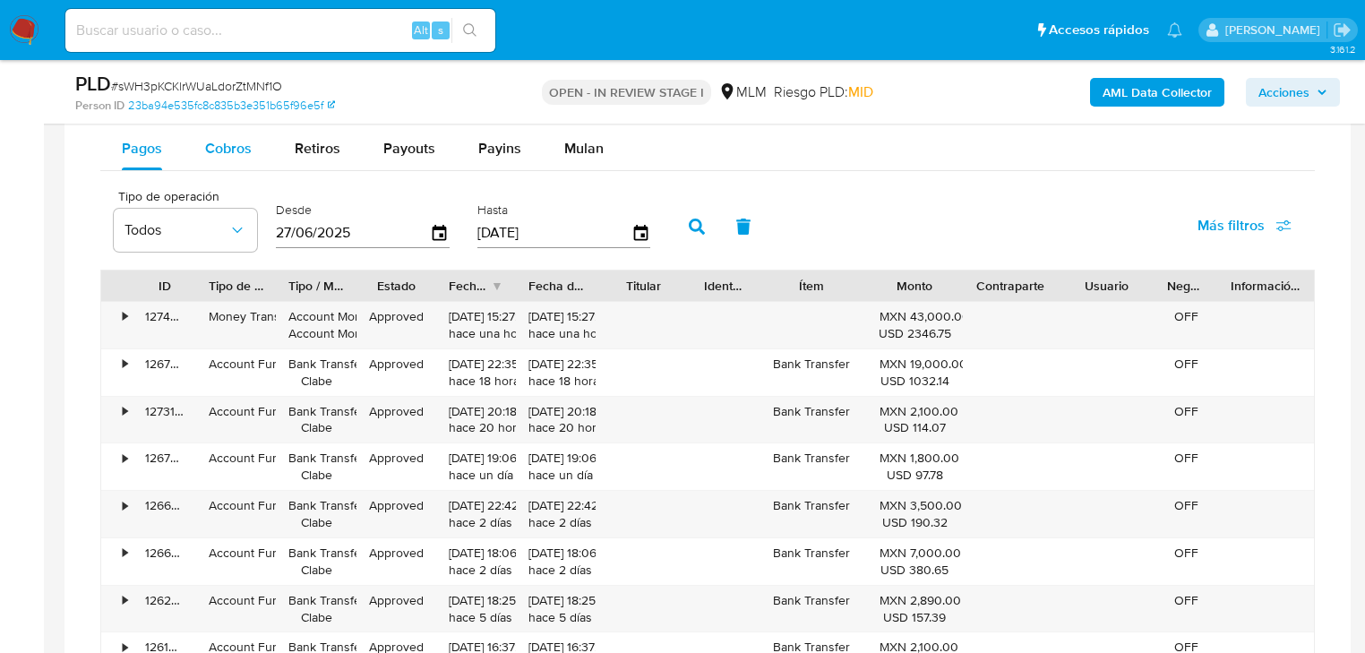
click at [211, 157] on span "Cobros" at bounding box center [228, 148] width 47 height 21
select select "10"
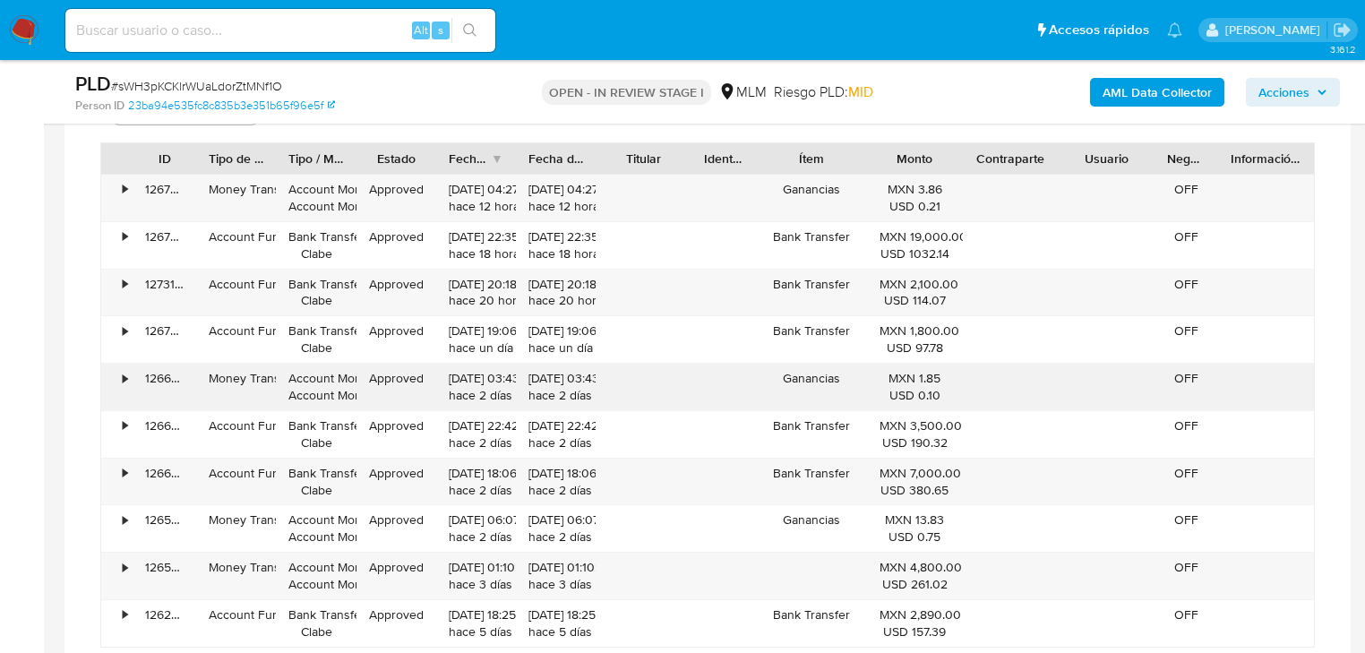
scroll to position [1720, 0]
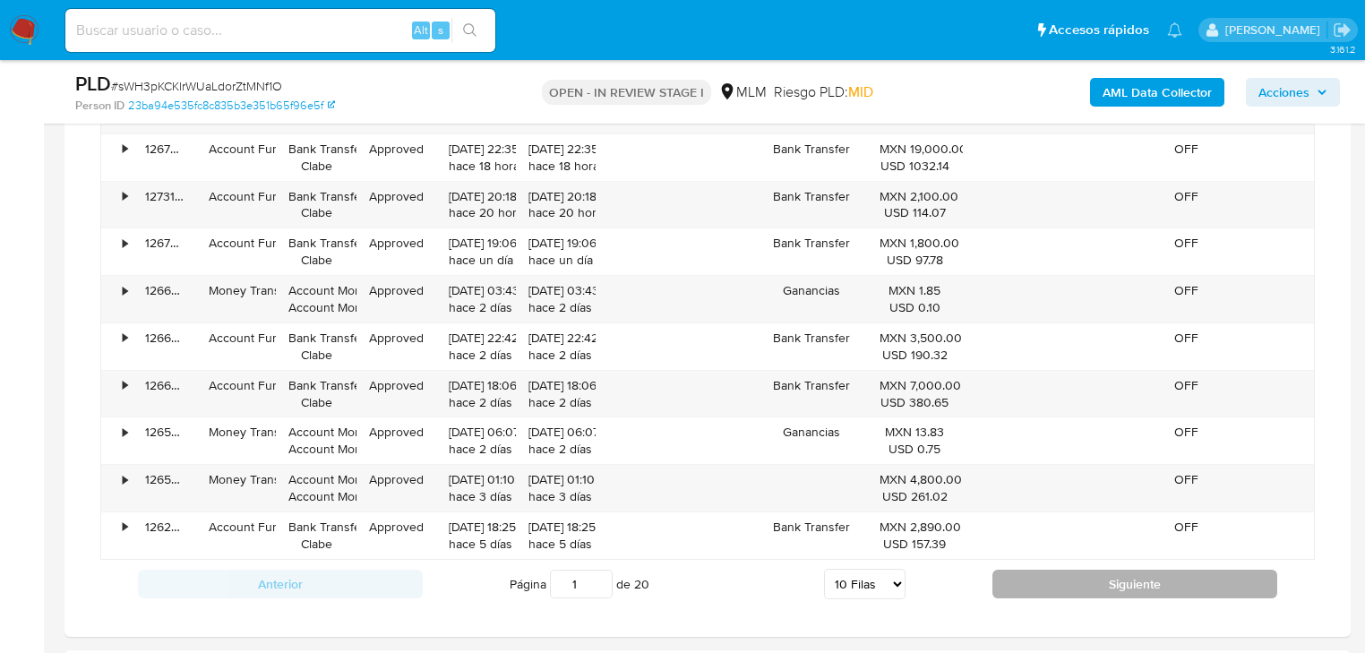
click at [1152, 586] on button "Siguiente" at bounding box center [1135, 584] width 285 height 29
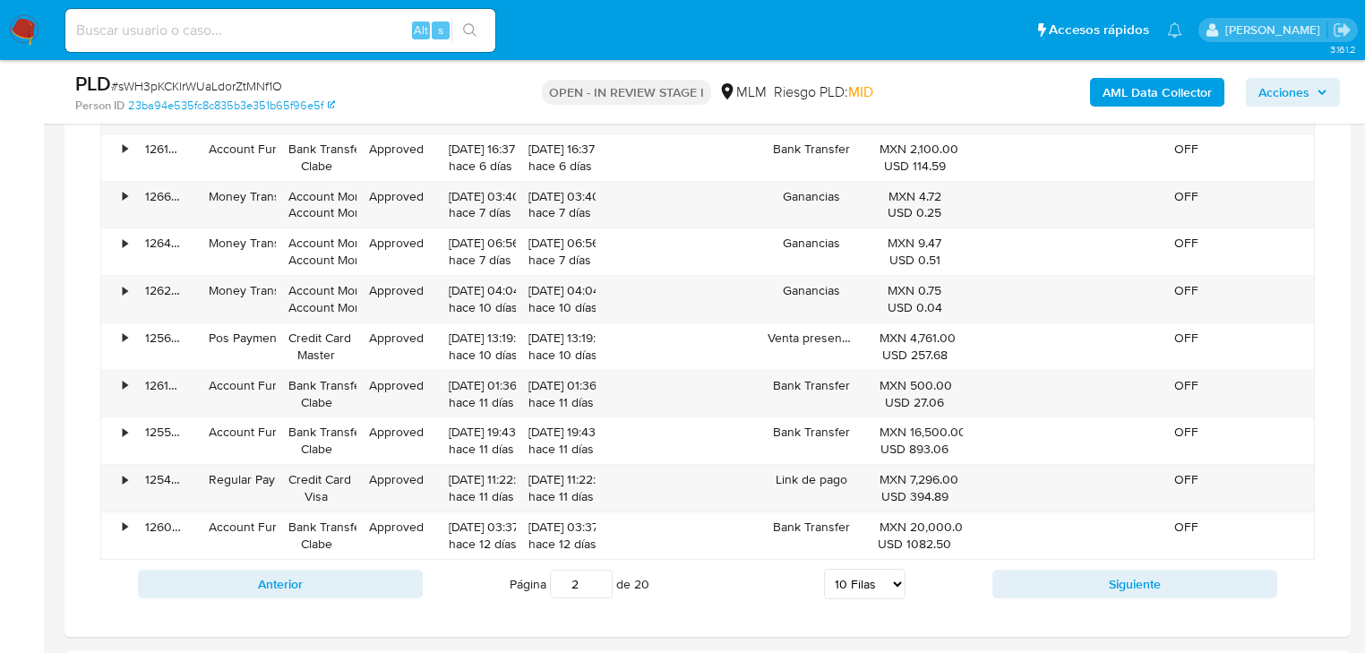
click at [1143, 588] on button "Siguiente" at bounding box center [1135, 584] width 285 height 29
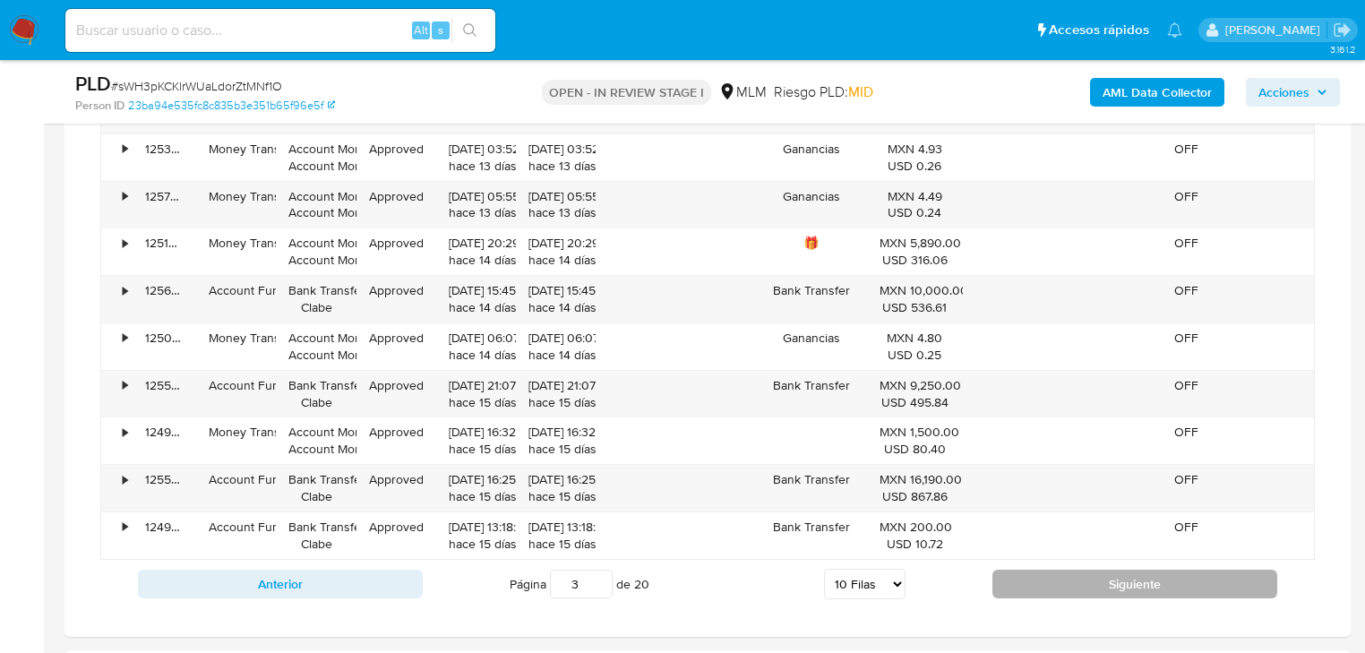
click at [1112, 580] on button "Siguiente" at bounding box center [1135, 584] width 285 height 29
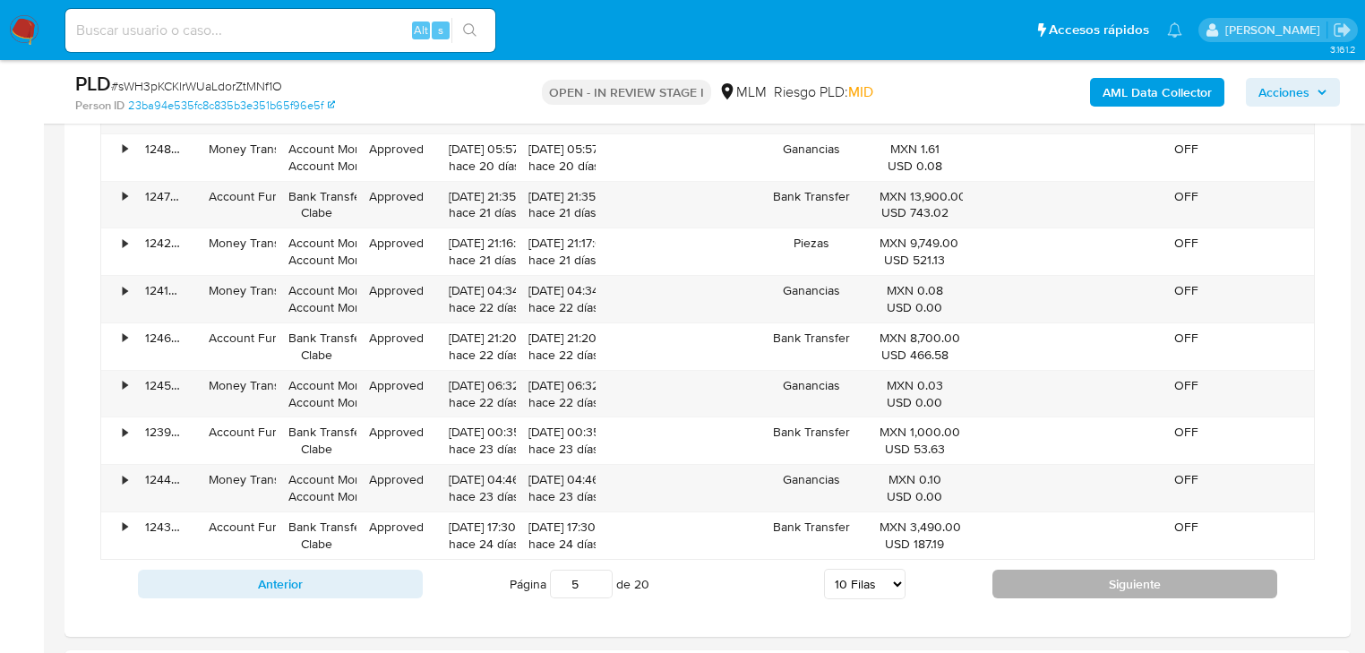
click at [1112, 580] on button "Siguiente" at bounding box center [1135, 584] width 285 height 29
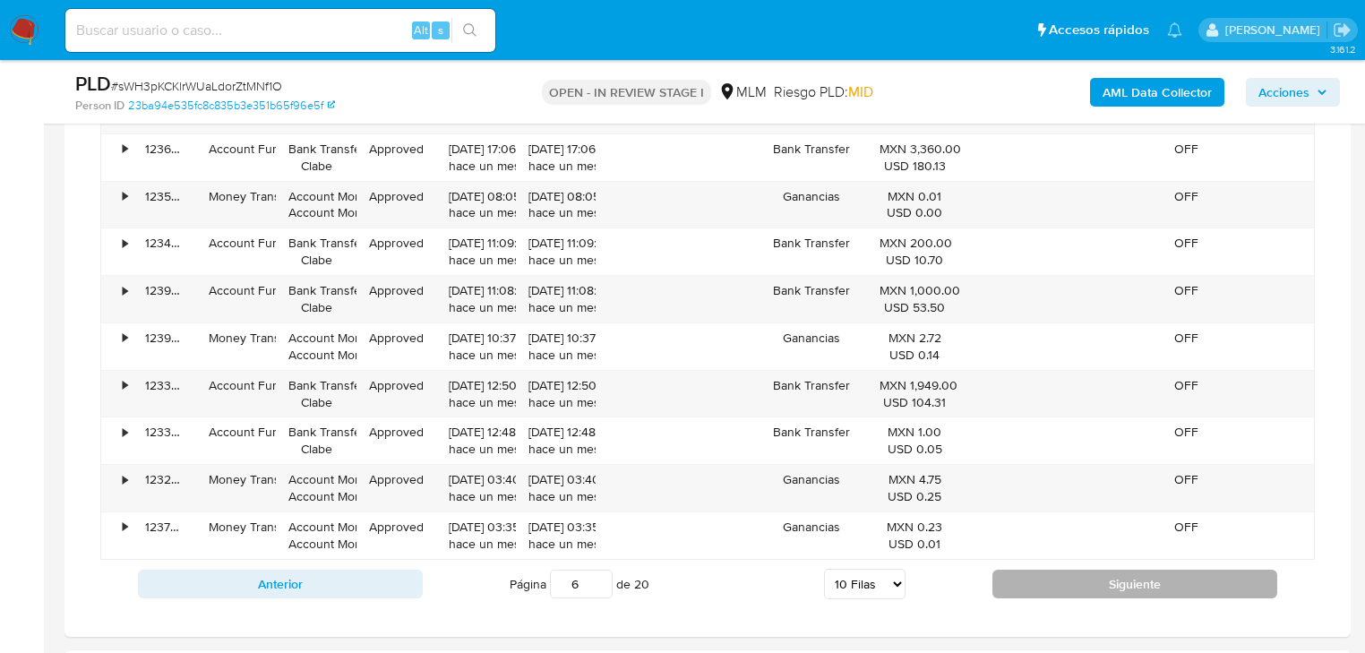
click at [1111, 586] on button "Siguiente" at bounding box center [1135, 584] width 285 height 29
click at [1109, 588] on button "Siguiente" at bounding box center [1135, 584] width 285 height 29
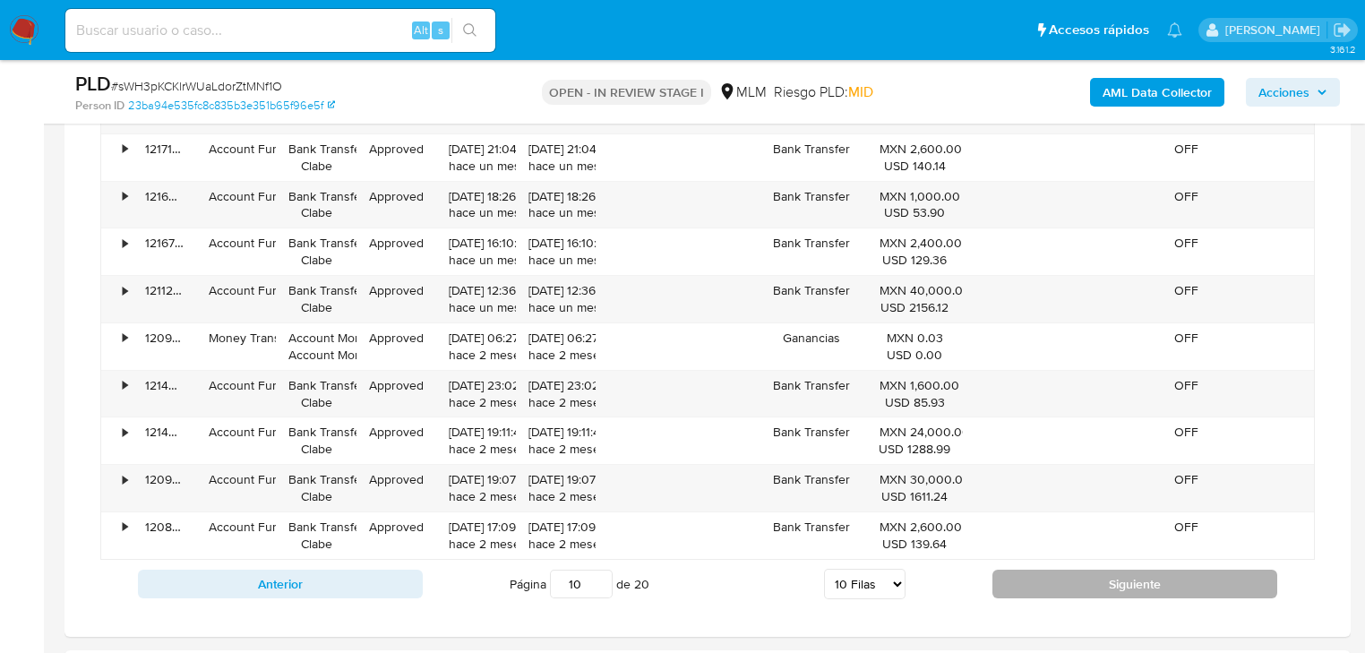
type input "11"
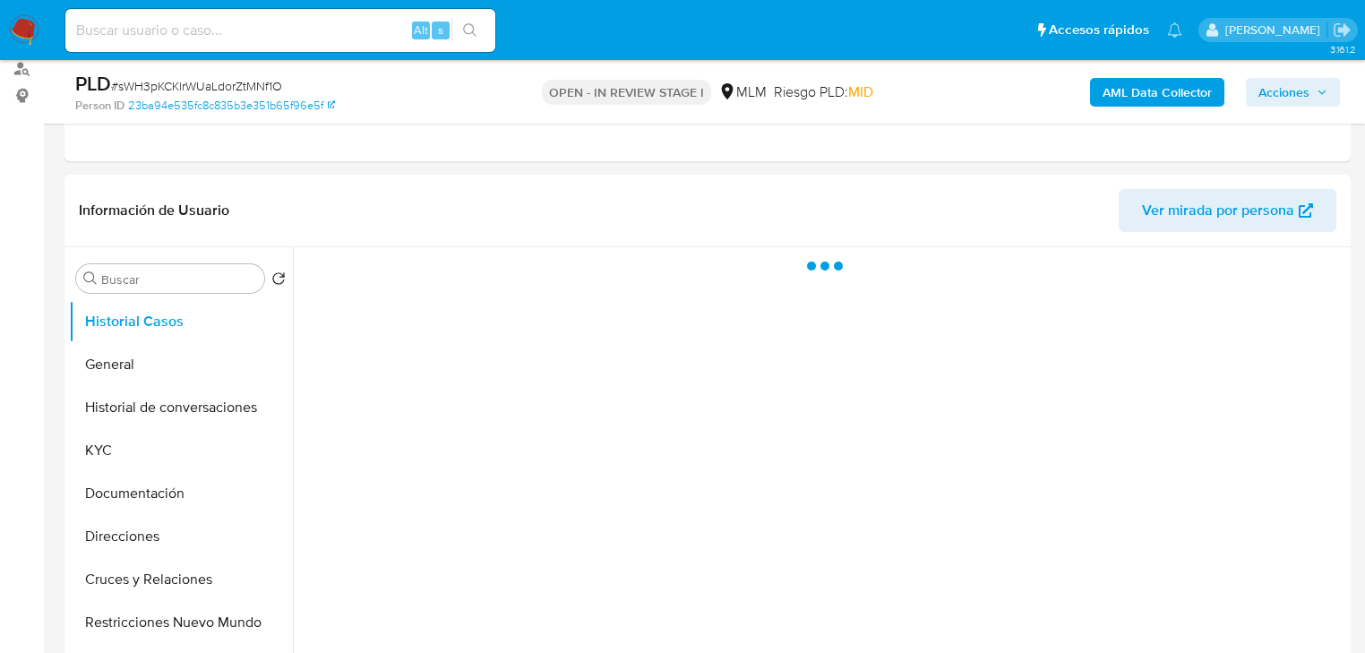
scroll to position [358, 0]
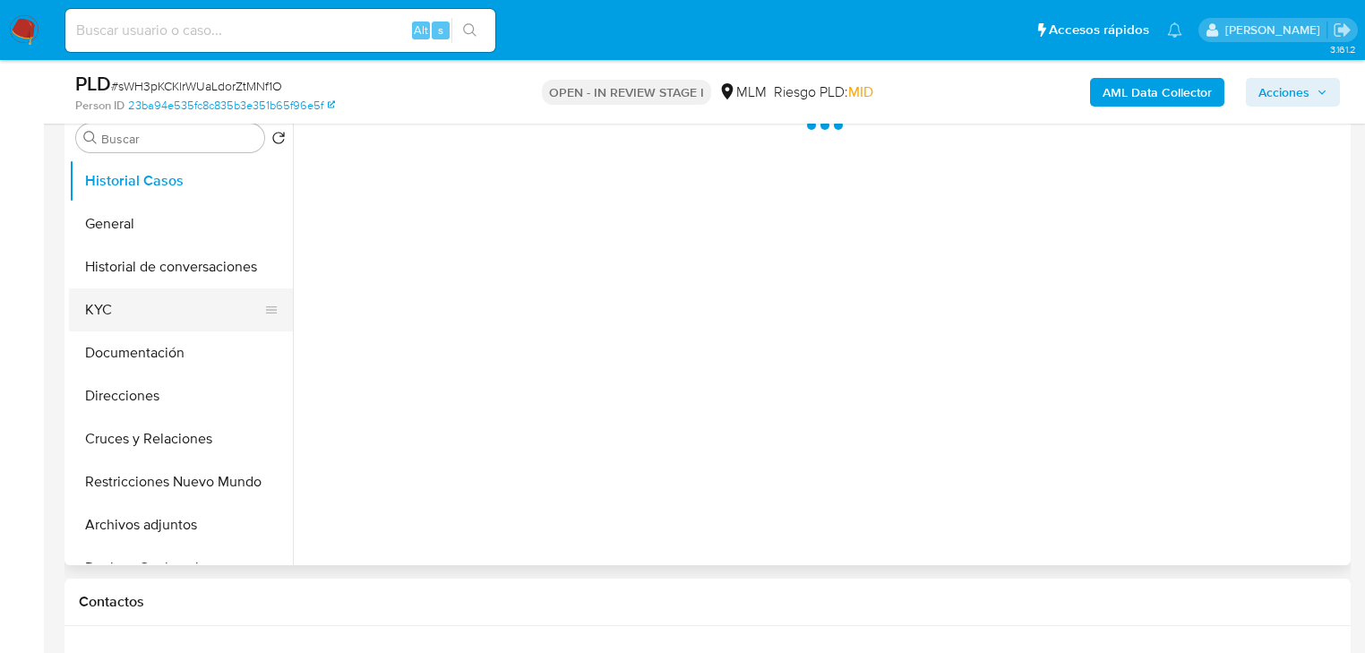
click at [108, 309] on button "KYC" at bounding box center [174, 310] width 210 height 43
select select "10"
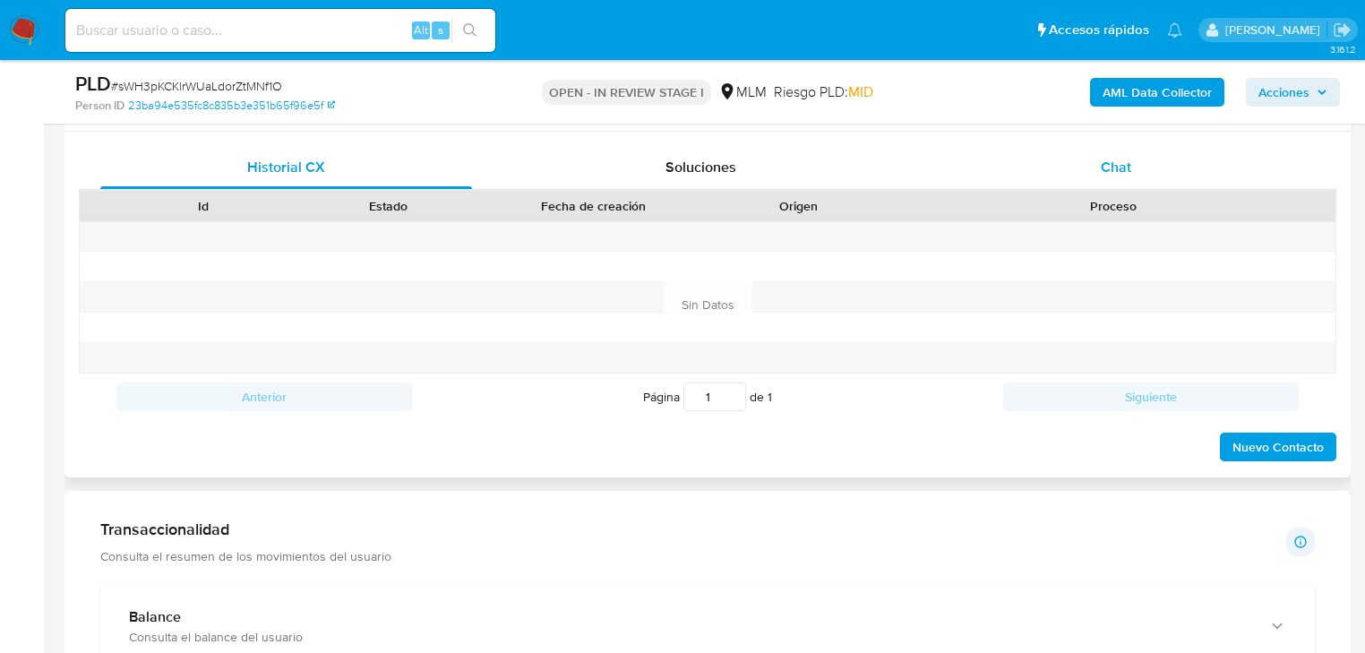
scroll to position [788, 0]
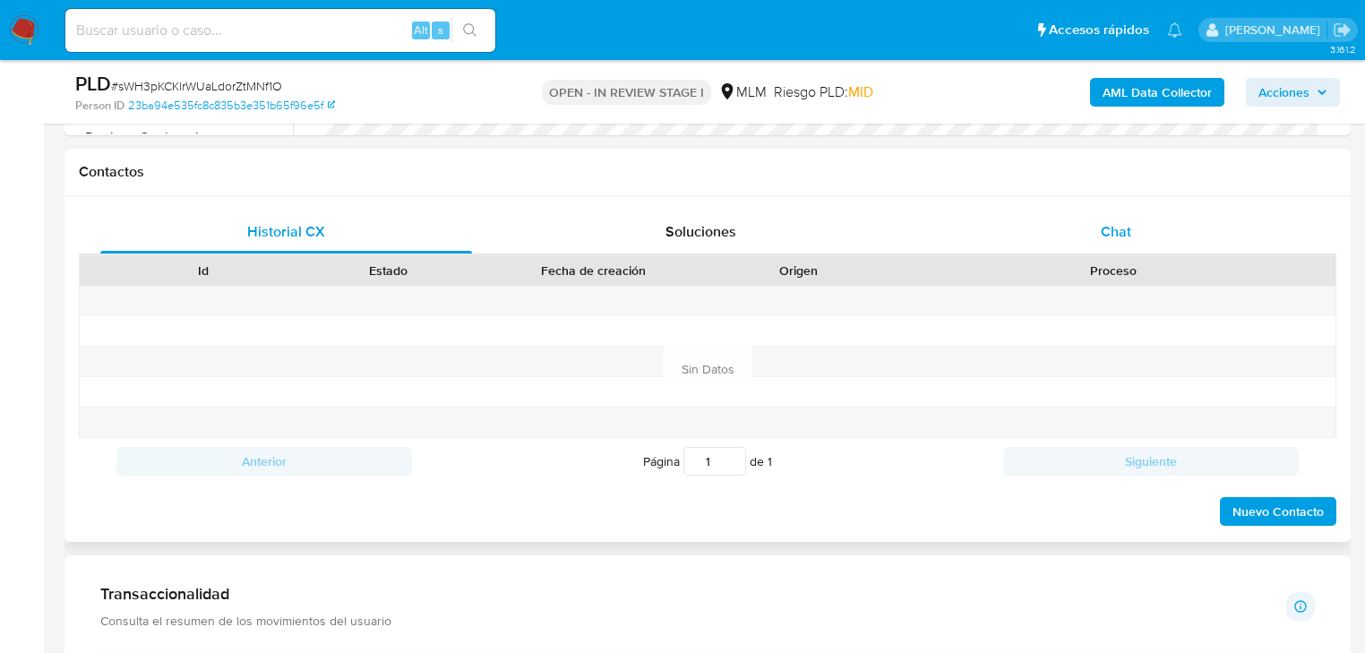
drag, startPoint x: 1107, startPoint y: 237, endPoint x: 1084, endPoint y: 238, distance: 23.4
click at [1105, 238] on span "Chat" at bounding box center [1116, 231] width 30 height 21
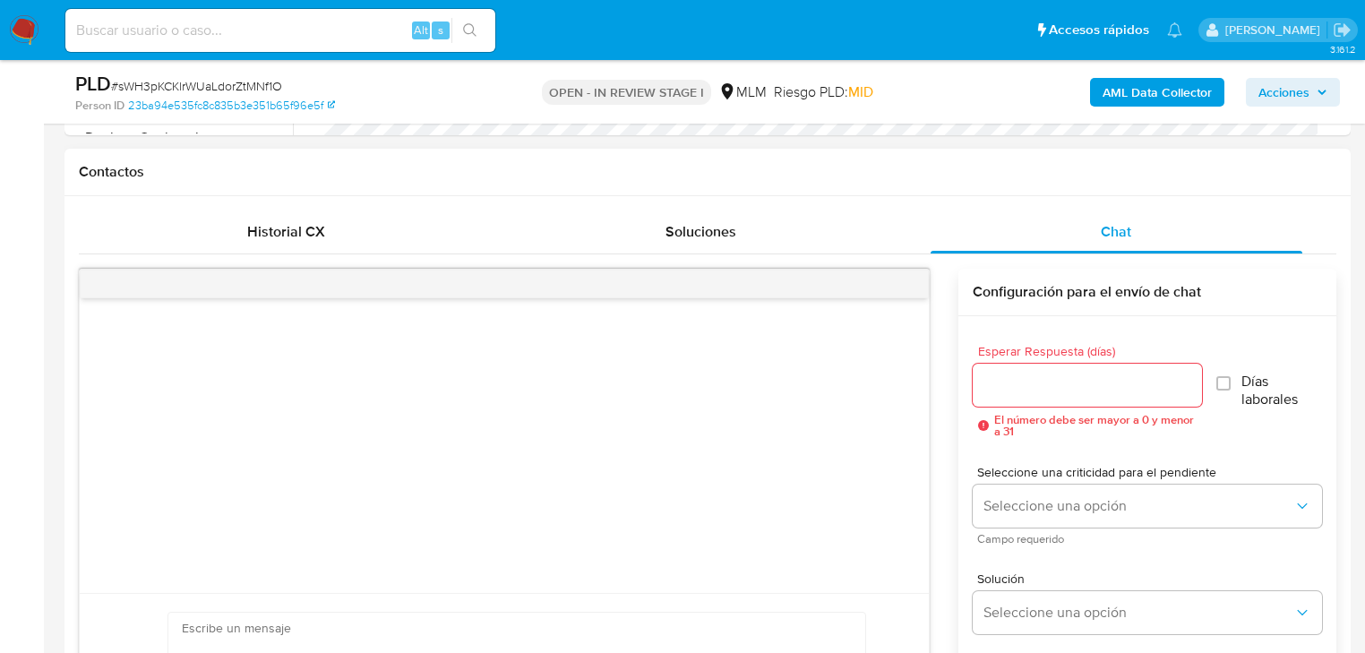
click at [1031, 365] on div at bounding box center [1087, 385] width 229 height 43
click at [1031, 400] on div at bounding box center [1087, 385] width 229 height 43
click at [1039, 385] on input "Esperar Respuesta (días)" at bounding box center [1087, 385] width 229 height 23
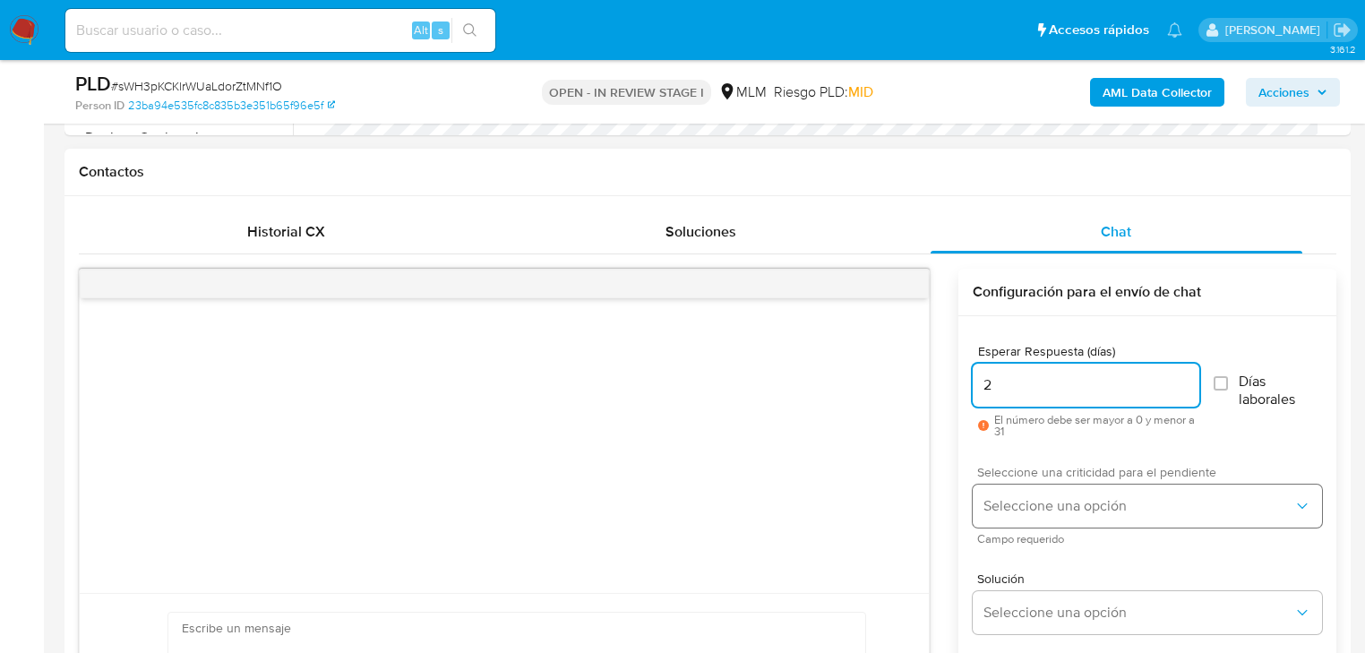
type input "2"
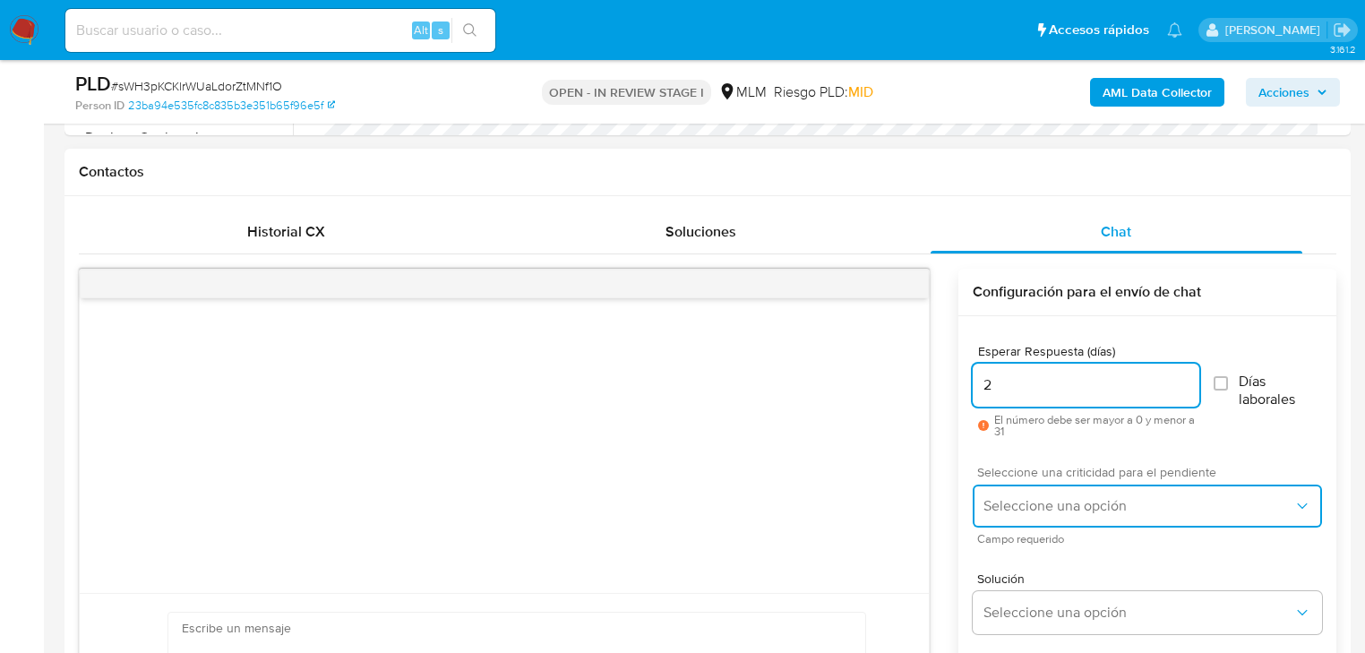
click at [1023, 502] on span "Seleccione una opción" at bounding box center [1139, 506] width 310 height 18
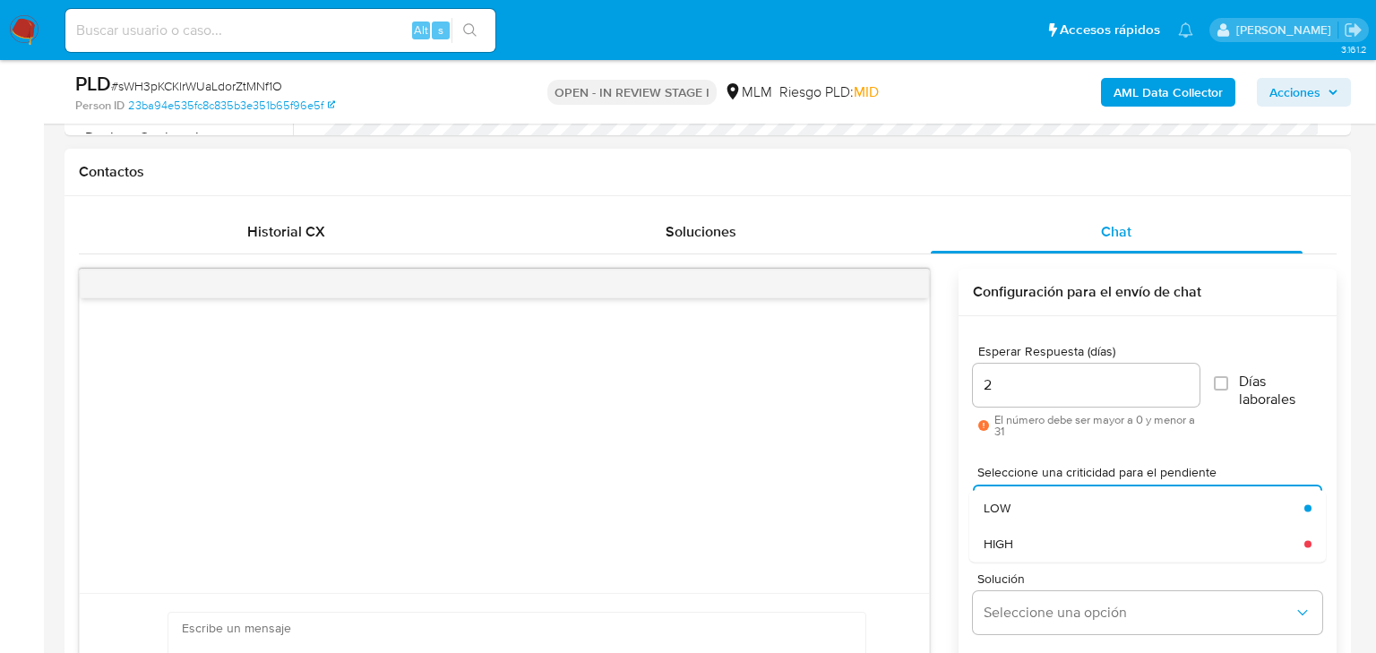
click at [1039, 556] on div "HIGH" at bounding box center [1144, 544] width 321 height 36
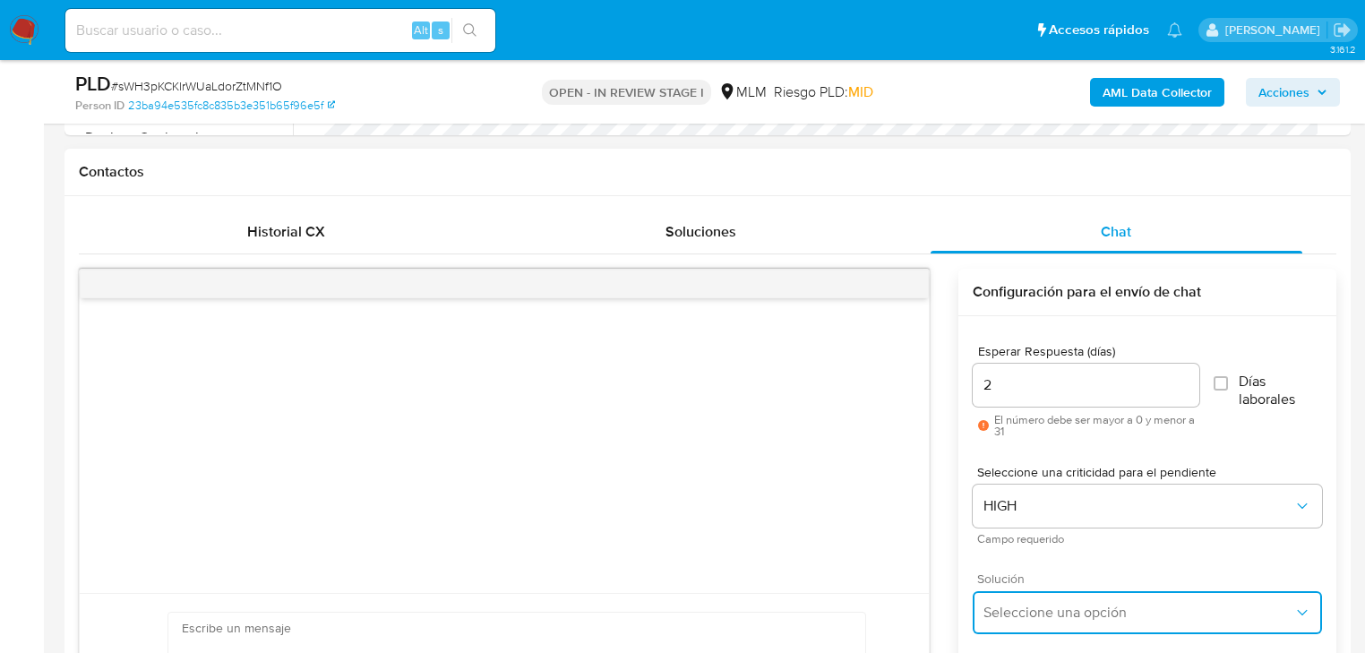
click at [1047, 607] on span "Seleccione una opción" at bounding box center [1139, 613] width 310 height 18
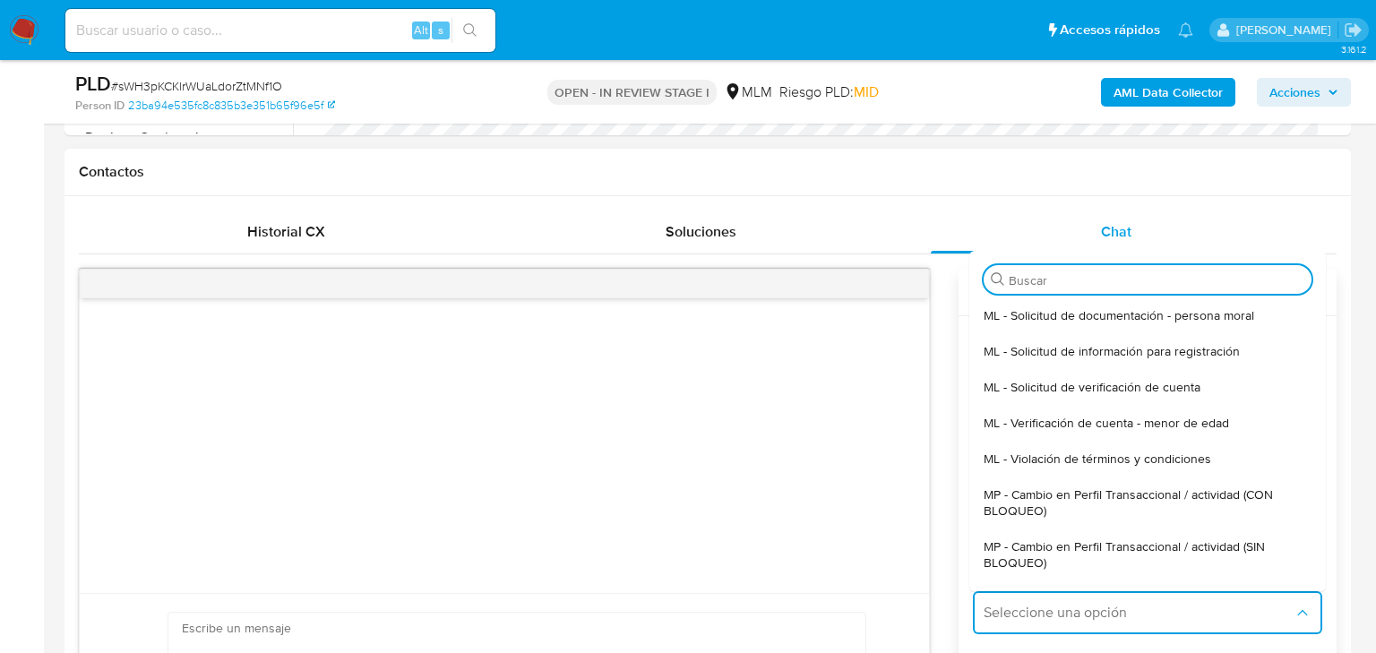
drag, startPoint x: 1175, startPoint y: 545, endPoint x: 994, endPoint y: 544, distance: 181.0
click at [1175, 545] on span "MP - Cambio en Perfil Transaccional / actividad (SIN BLOQUEO)" at bounding box center [1148, 554] width 328 height 32
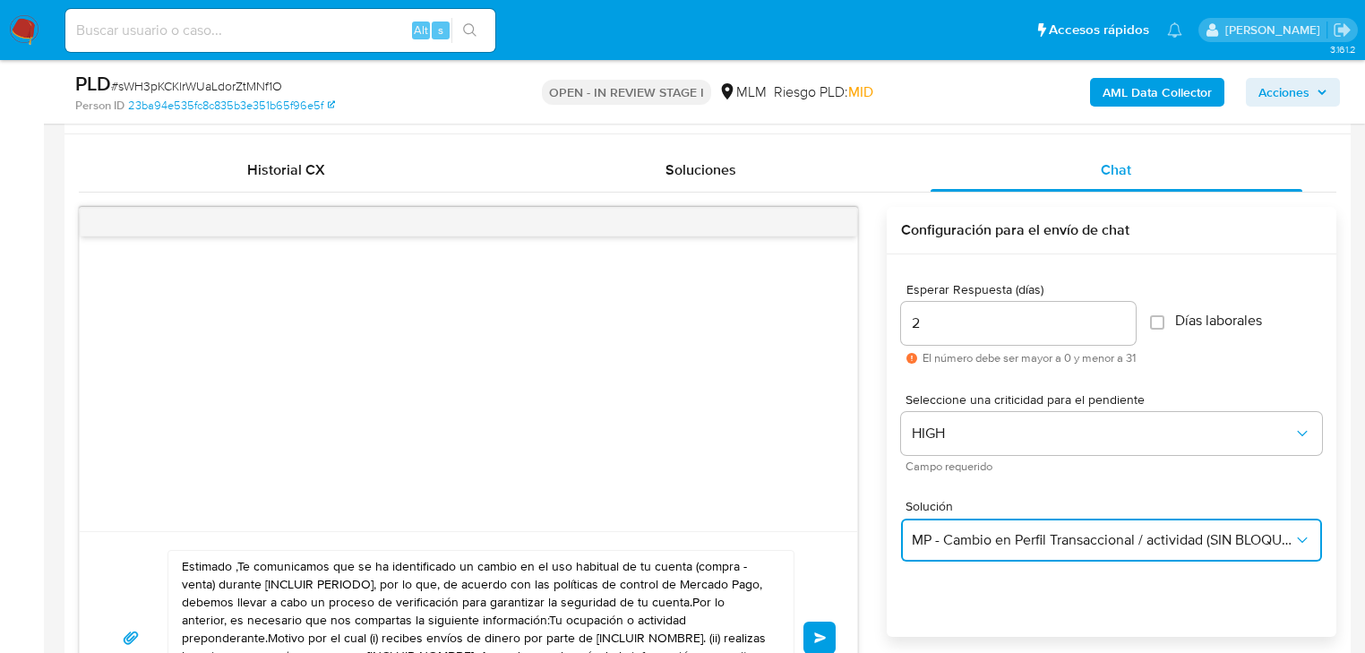
scroll to position [932, 0]
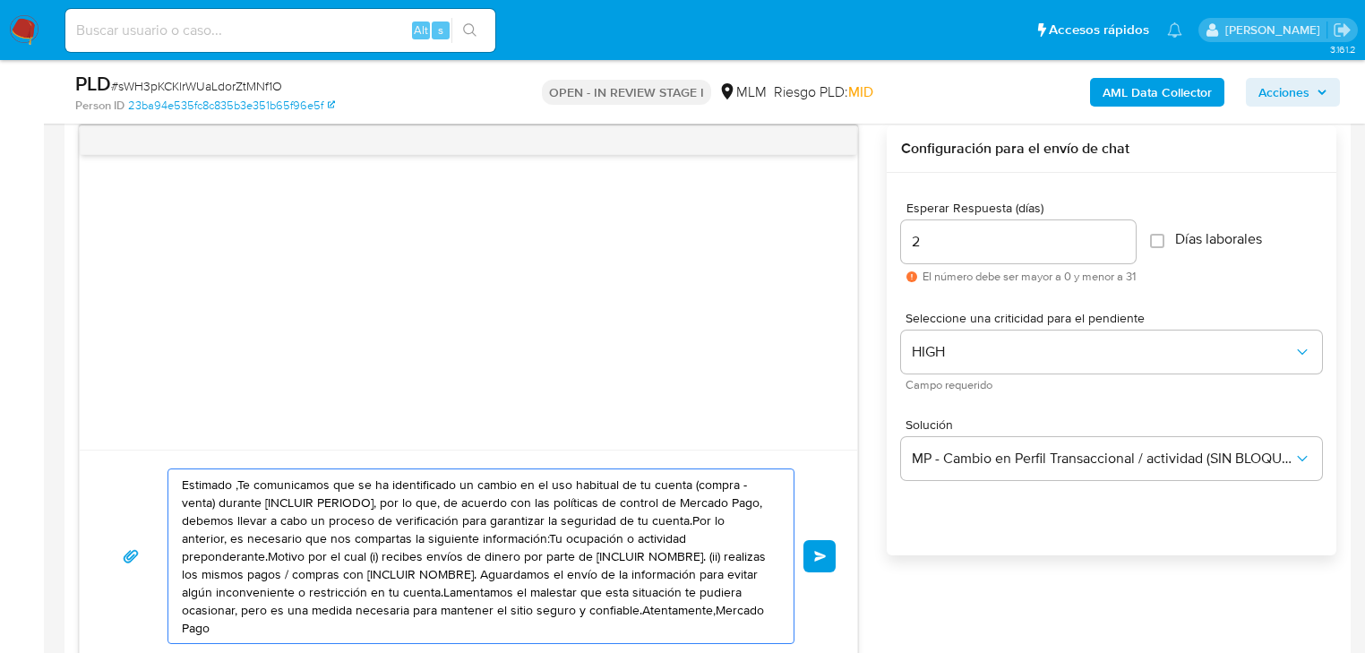
drag, startPoint x: 627, startPoint y: 607, endPoint x: 133, endPoint y: 417, distance: 530.1
click at [133, 417] on div "Estimado ,Te comunicamos que se ha identificado un cambio en el uso habitual de…" at bounding box center [469, 394] width 780 height 538
paste textarea "a [PERSON_NAME] se ha identificado un cambio en el uso habitual de tu cuenta pa…"
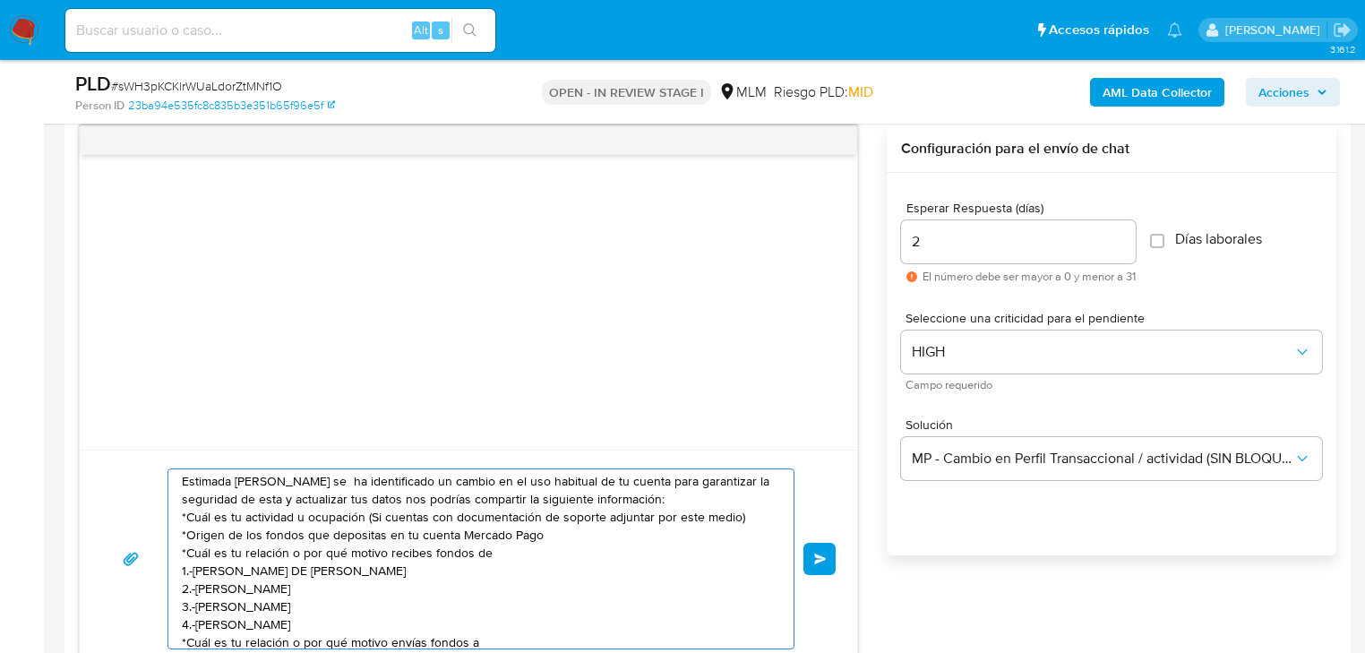
scroll to position [0, 0]
drag, startPoint x: 380, startPoint y: 521, endPoint x: 743, endPoint y: 517, distance: 362.9
click at [743, 517] on textarea "Estimada Juana se ha identificado un cambio en el uso habitual de tu cuenta par…" at bounding box center [477, 558] width 590 height 179
click at [587, 551] on textarea "Estimada Juana se ha identificado un cambio en el uso habitual de tu cuenta par…" at bounding box center [477, 558] width 590 height 179
drag, startPoint x: 556, startPoint y: 538, endPoint x: 147, endPoint y: 532, distance: 409.5
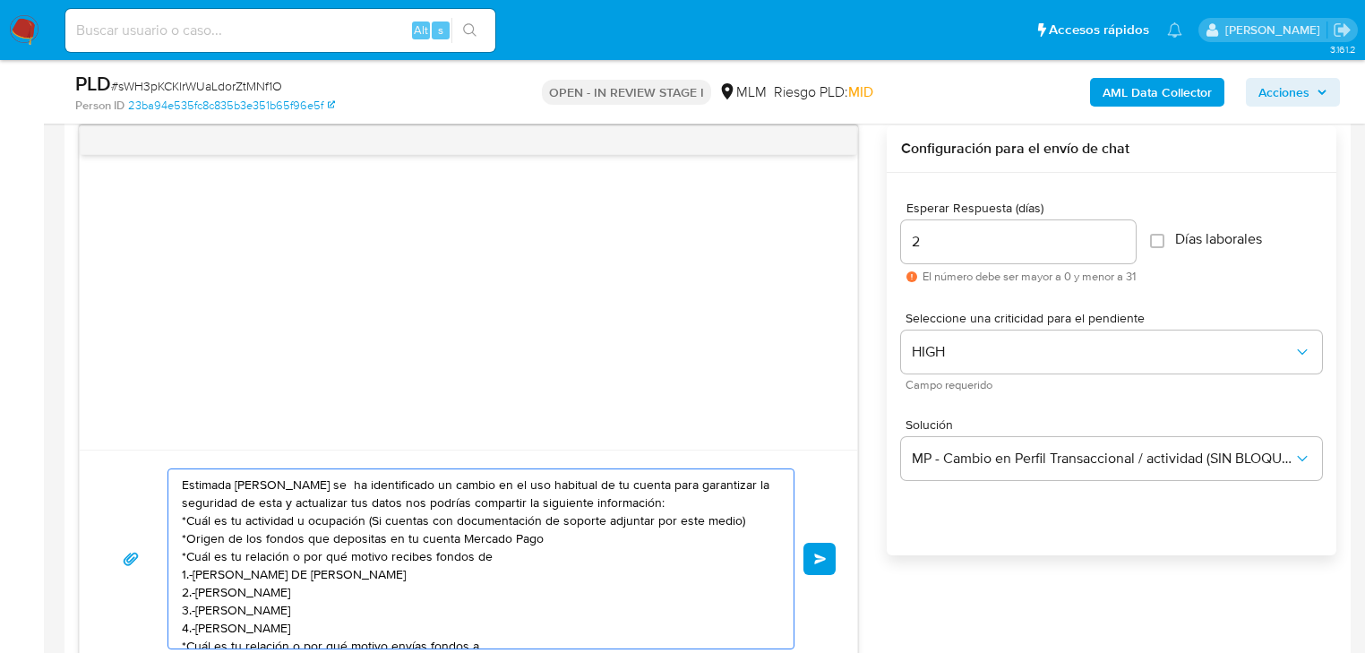
click at [143, 532] on div "Estimada Juana se ha identificado un cambio en el uso habitual de tu cuenta par…" at bounding box center [468, 559] width 735 height 181
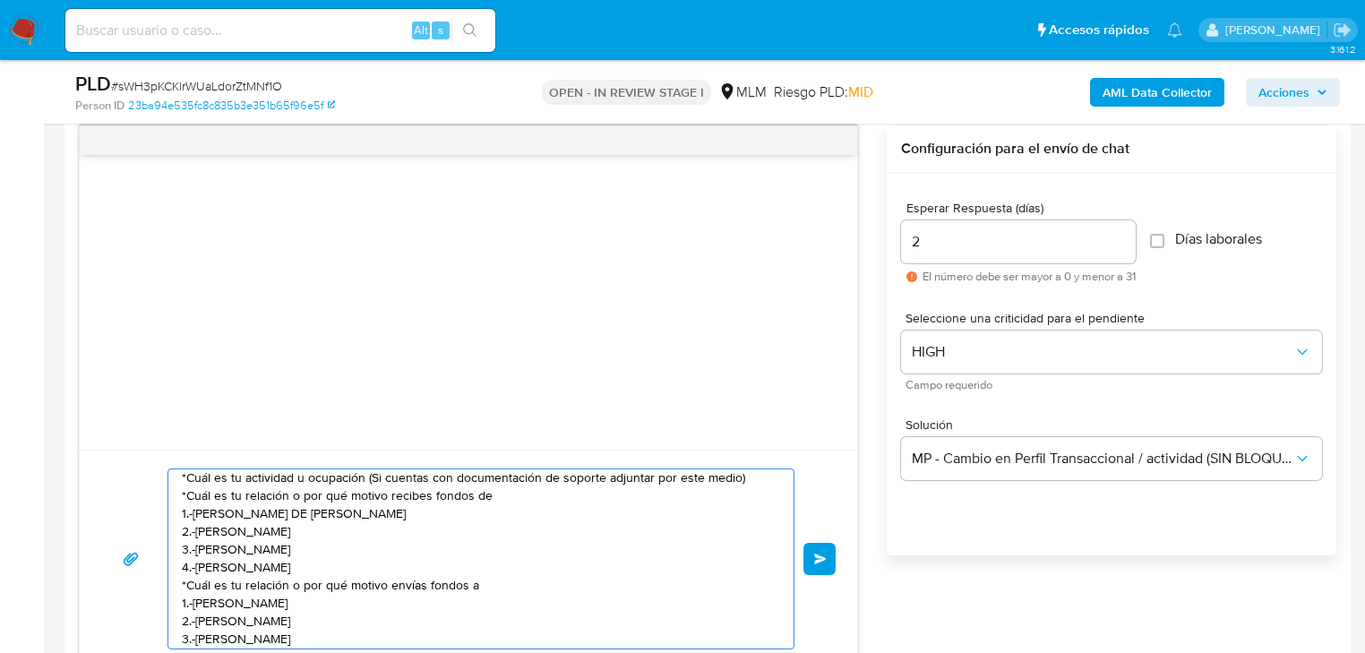
scroll to position [66, 0]
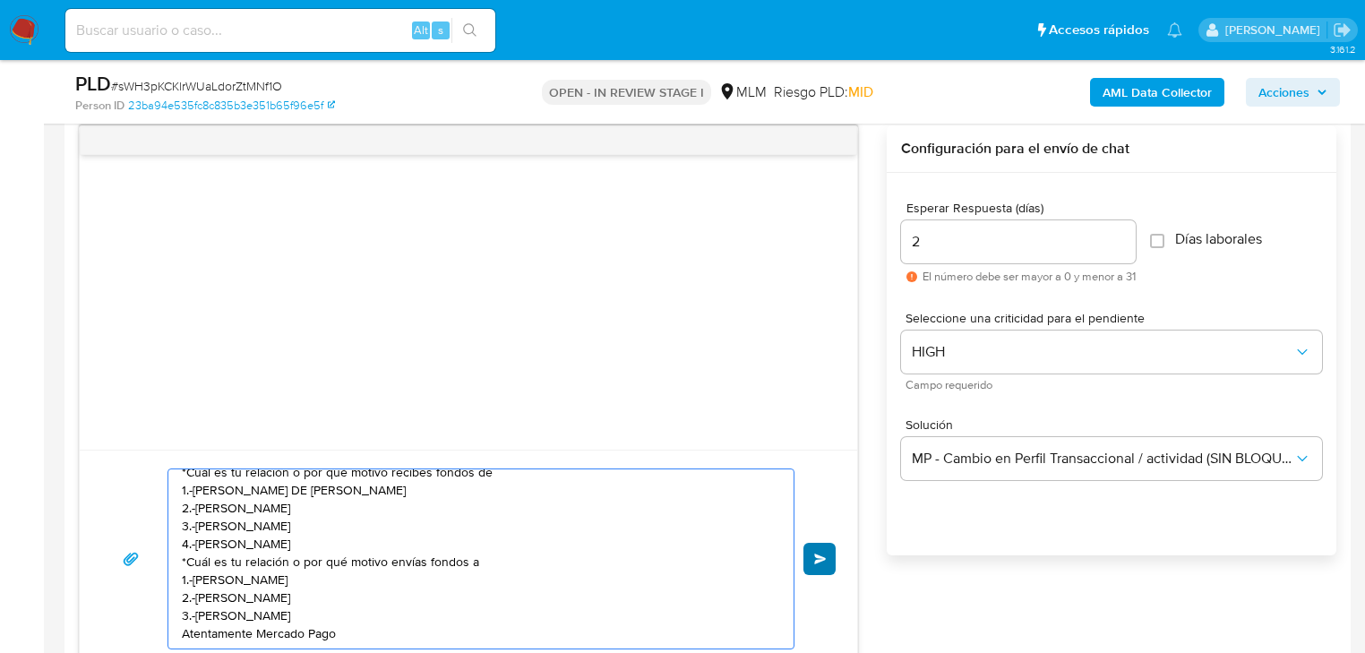
type textarea "Estimada Juana se ha identificado un cambio en el uso habitual de tu cuenta par…"
click at [813, 559] on button "Enviar" at bounding box center [820, 559] width 32 height 32
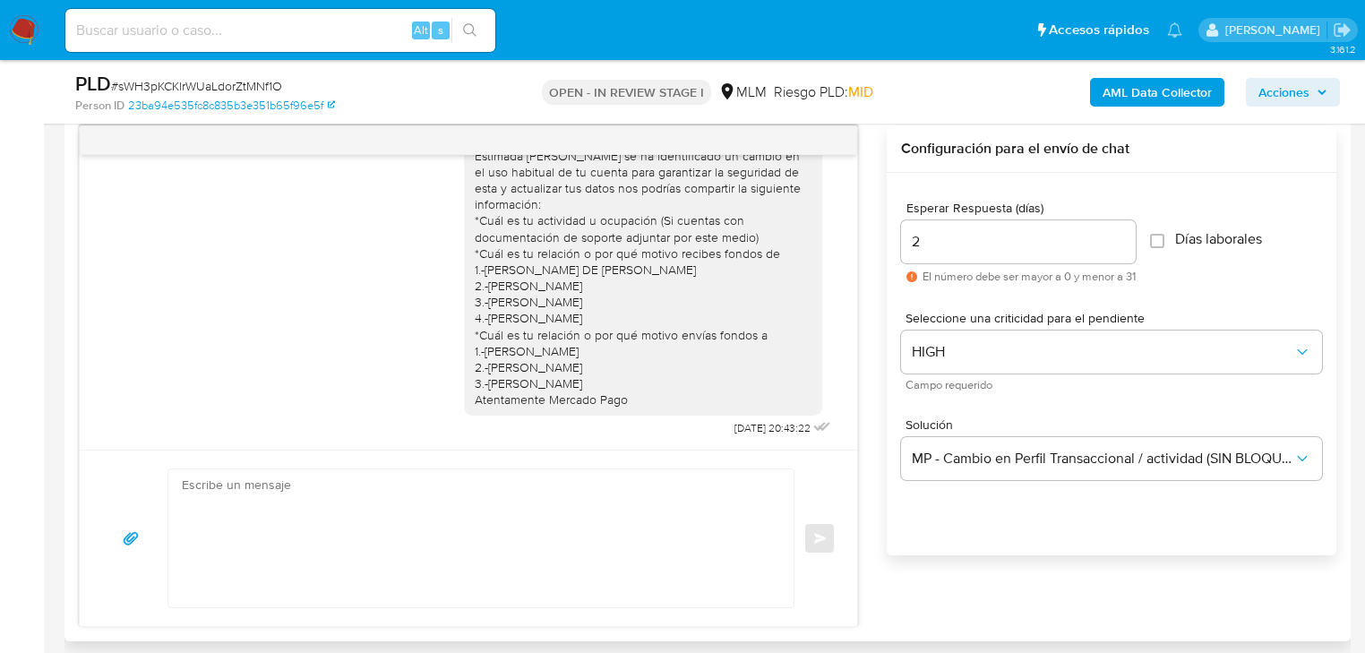
scroll to position [0, 0]
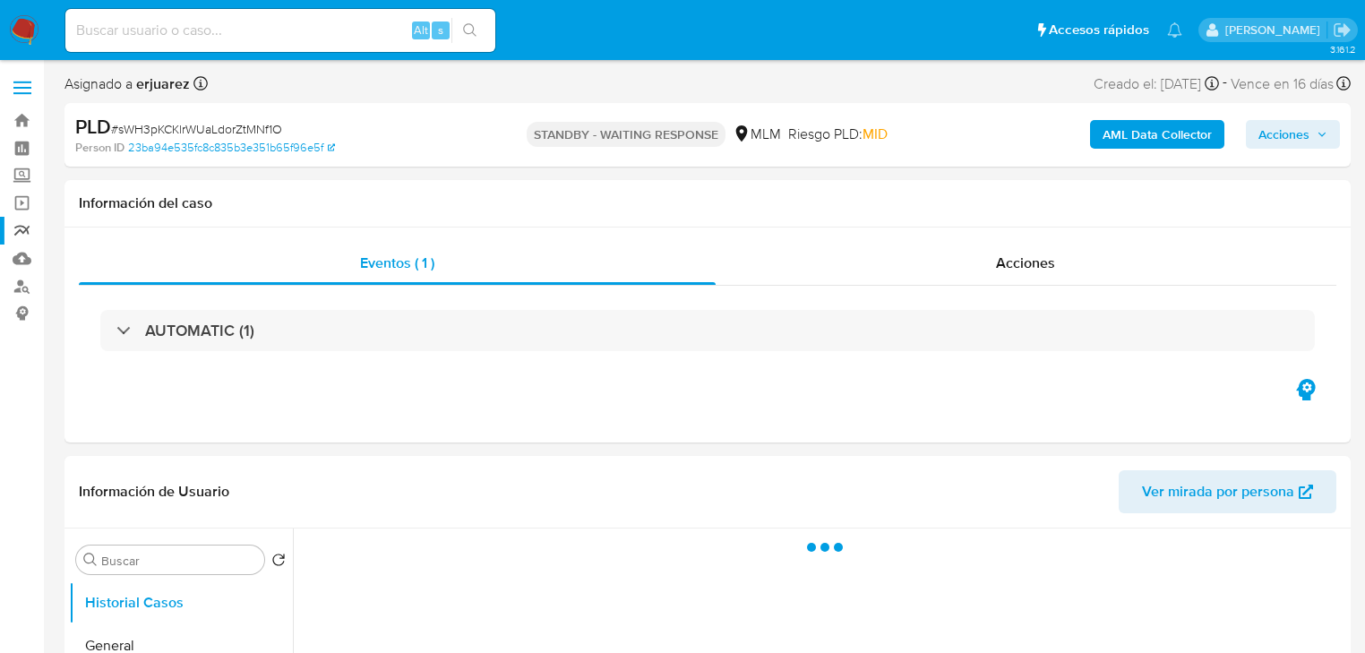
select select "10"
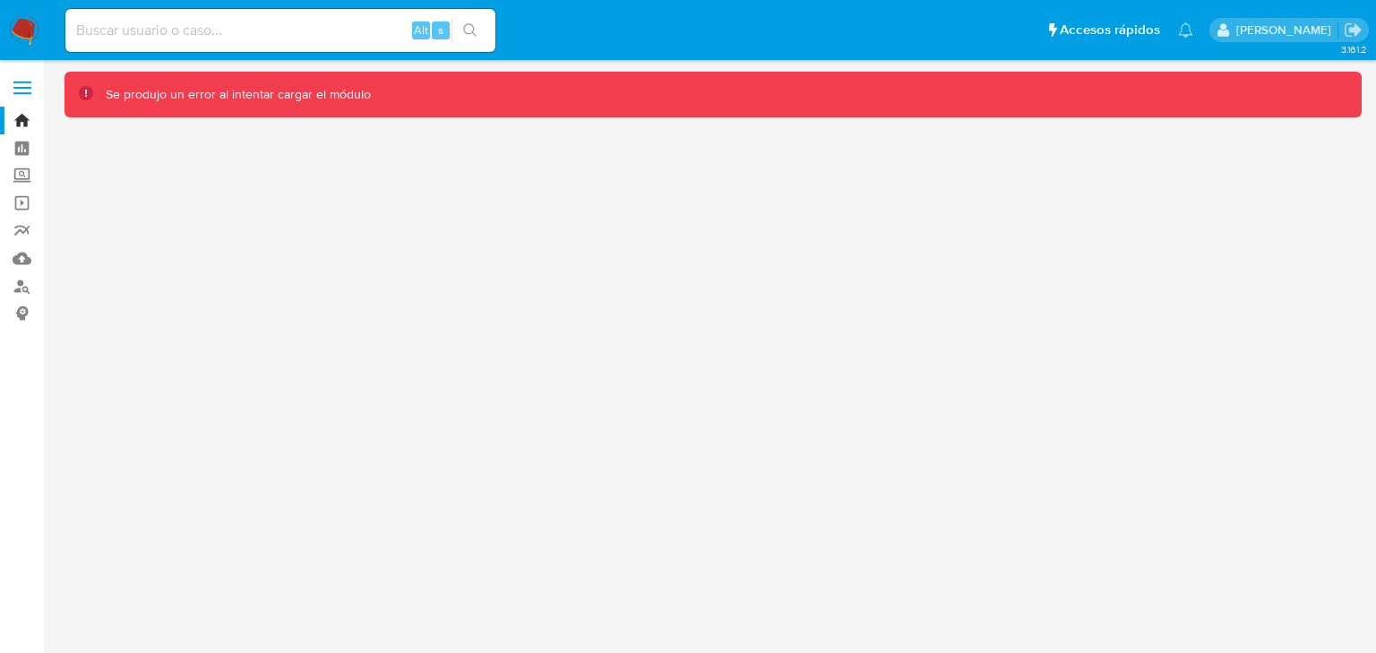
click at [19, 35] on img at bounding box center [24, 30] width 30 height 30
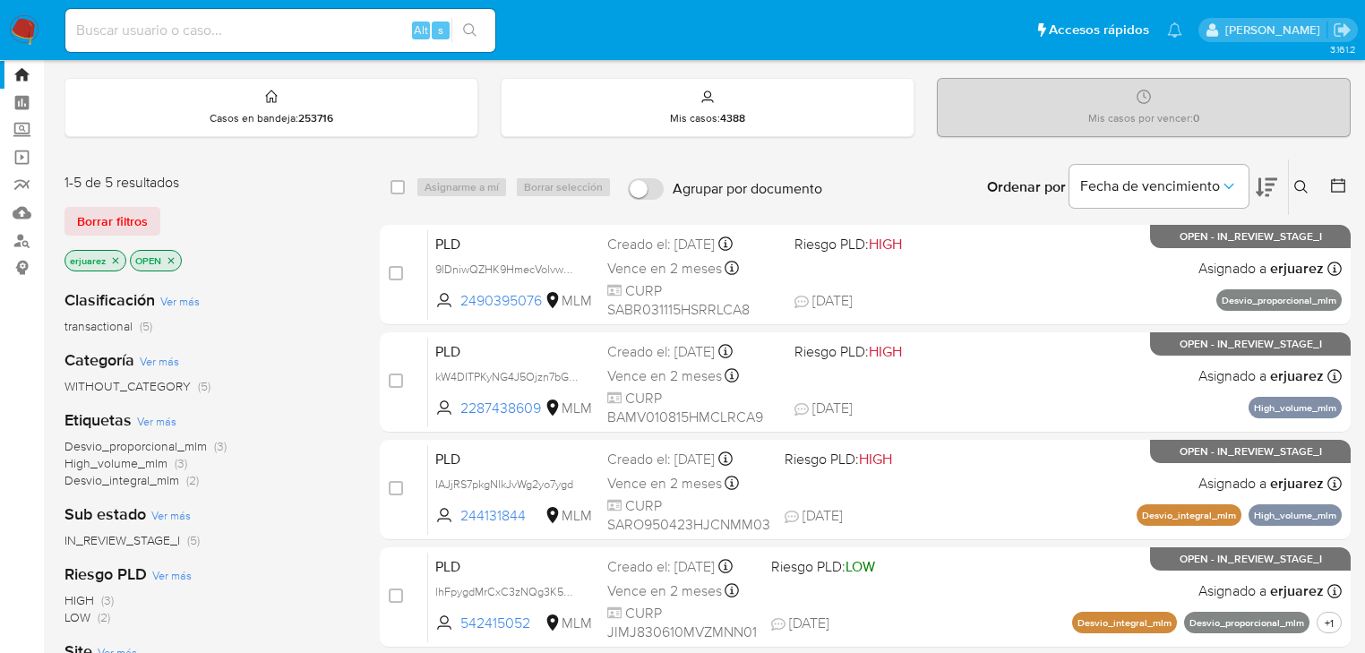
scroll to position [72, 0]
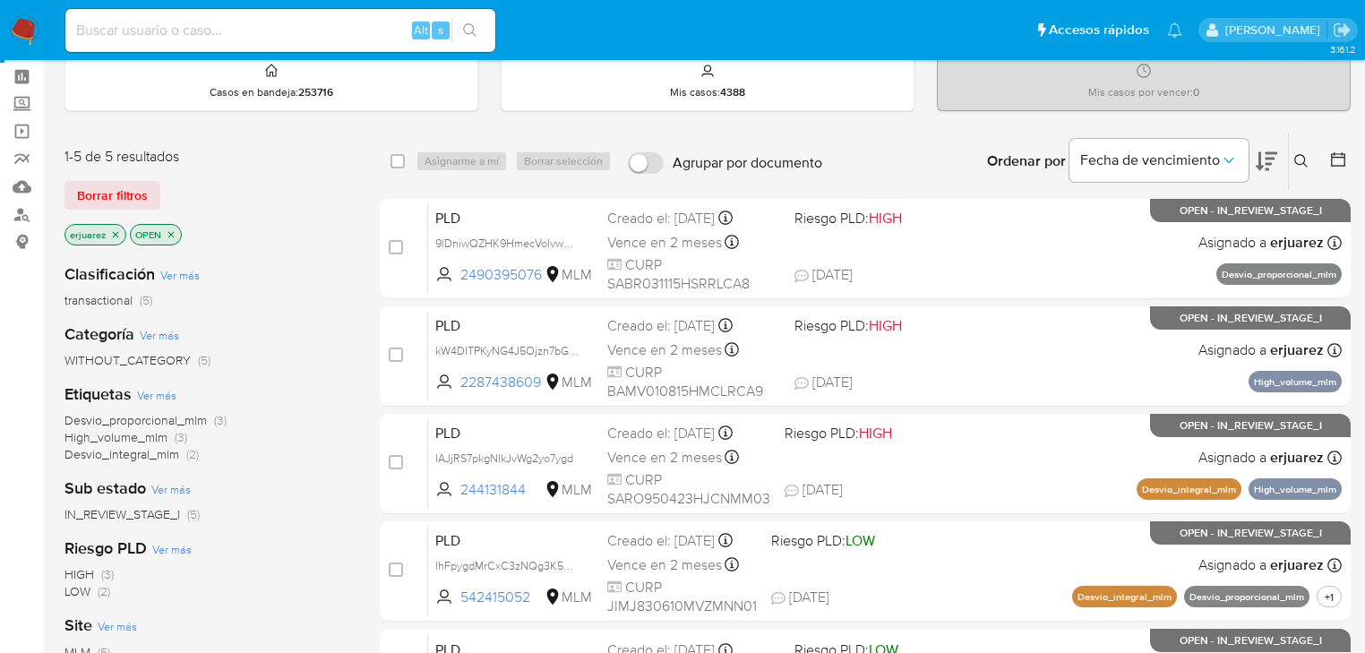
click at [245, 32] on input at bounding box center [280, 30] width 430 height 23
paste input "545549141"
type input "545549141"
click at [476, 25] on icon "search-icon" at bounding box center [470, 30] width 14 height 14
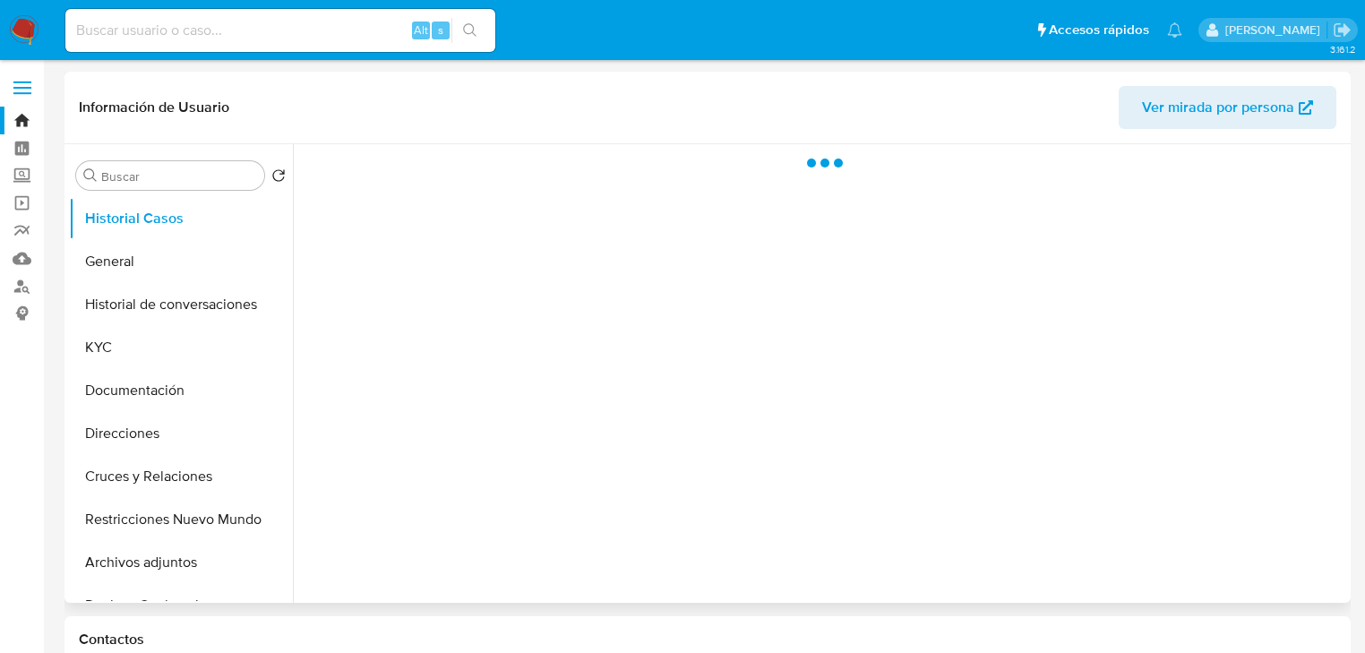
select select "10"
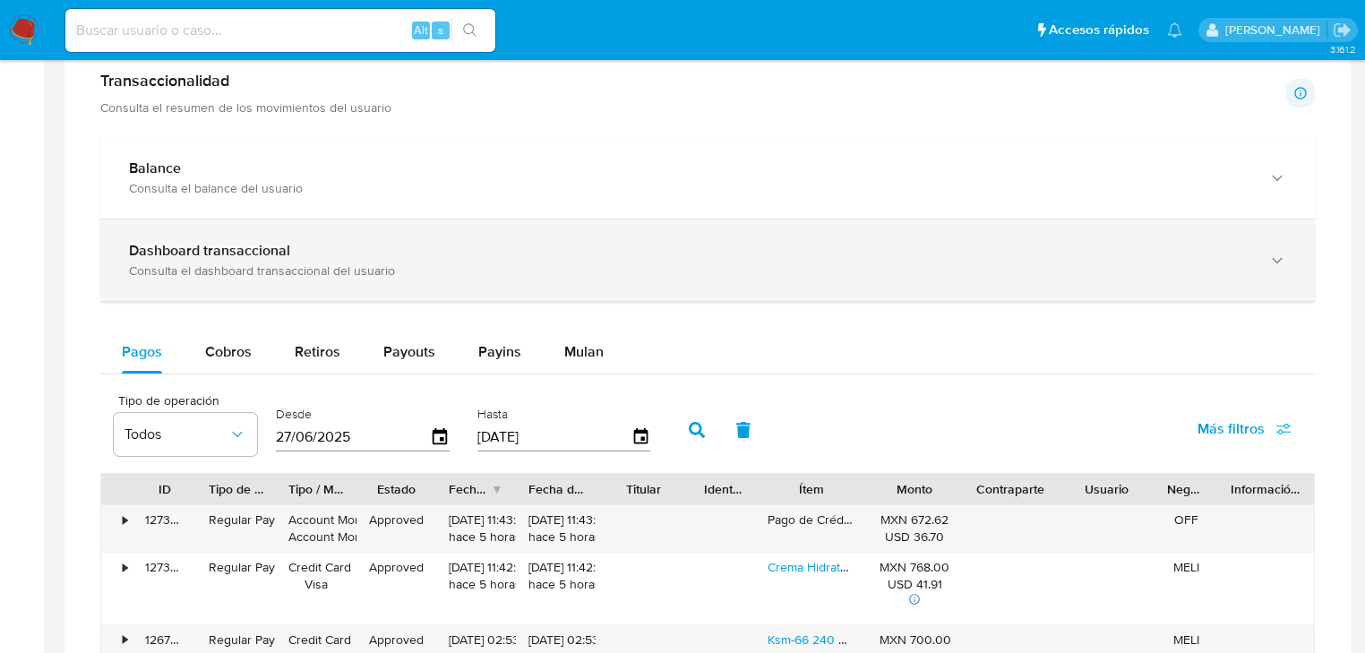
scroll to position [932, 0]
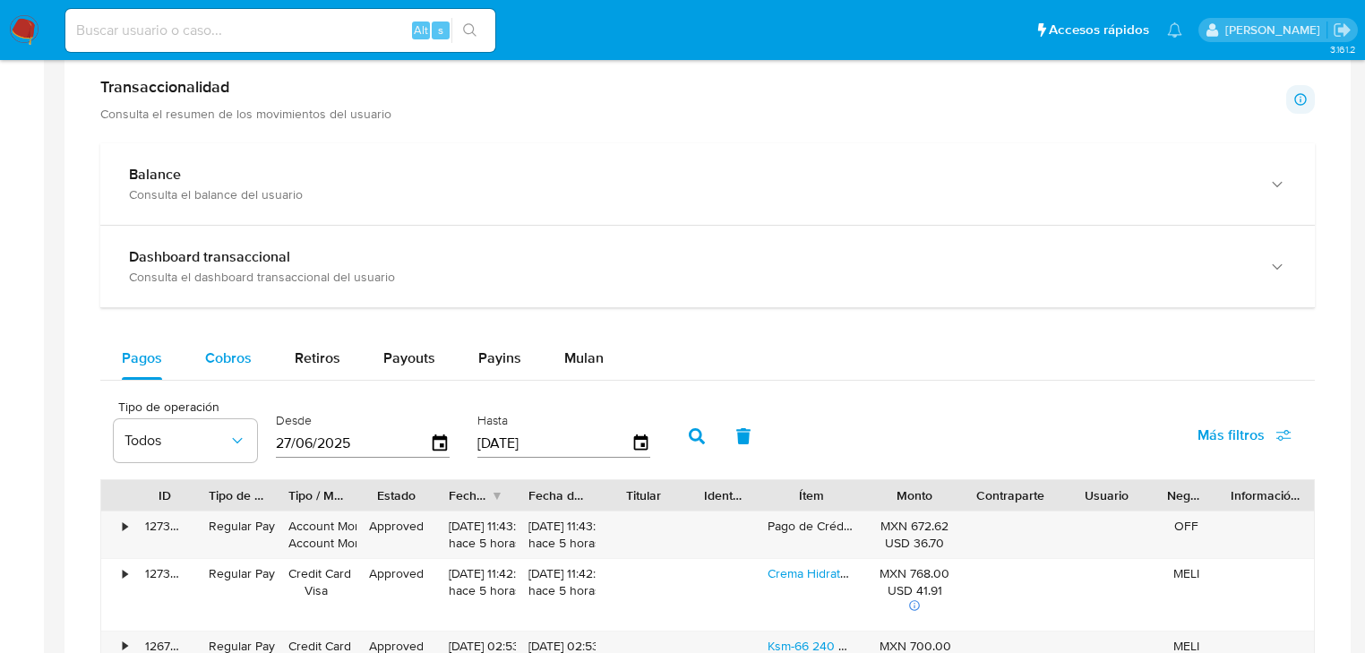
click at [233, 347] on div "Balance Consulta el balance del usuario Dashboard transaccional Consulta el das…" at bounding box center [707, 659] width 1215 height 1032
drag, startPoint x: 235, startPoint y: 355, endPoint x: 243, endPoint y: 359, distance: 9.2
click at [236, 356] on span "Cobros" at bounding box center [228, 358] width 47 height 21
select select "10"
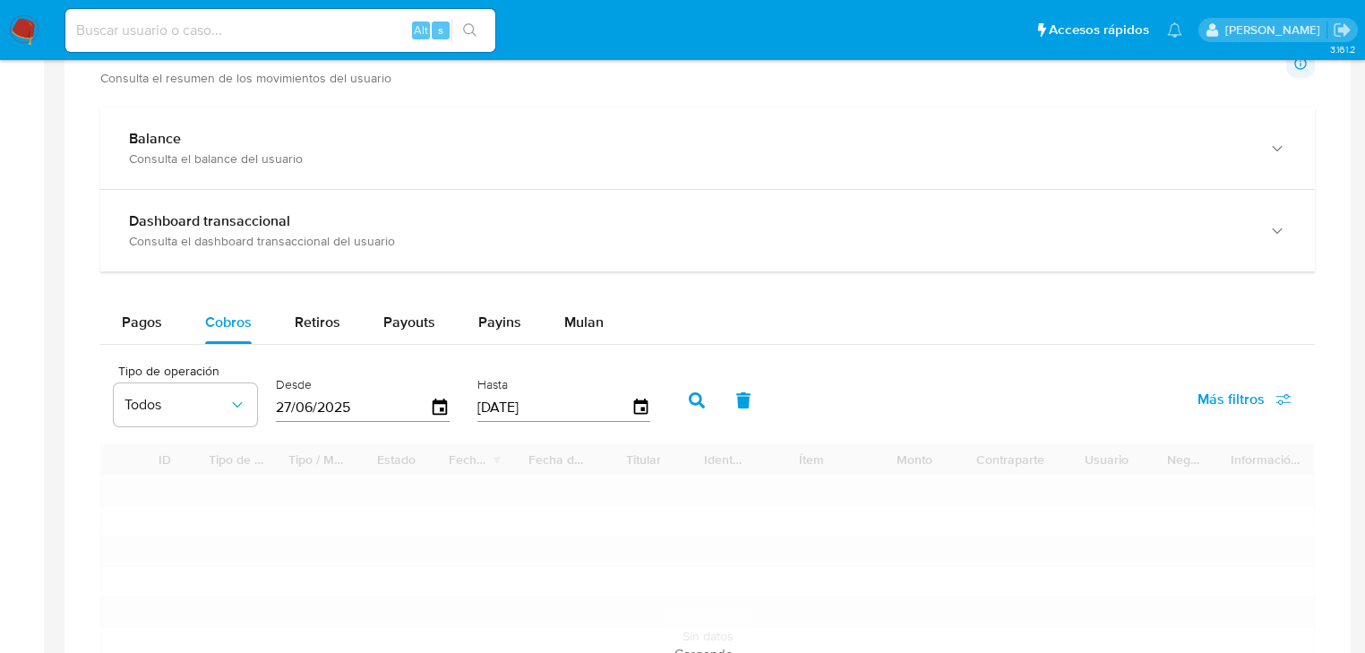
scroll to position [1003, 0]
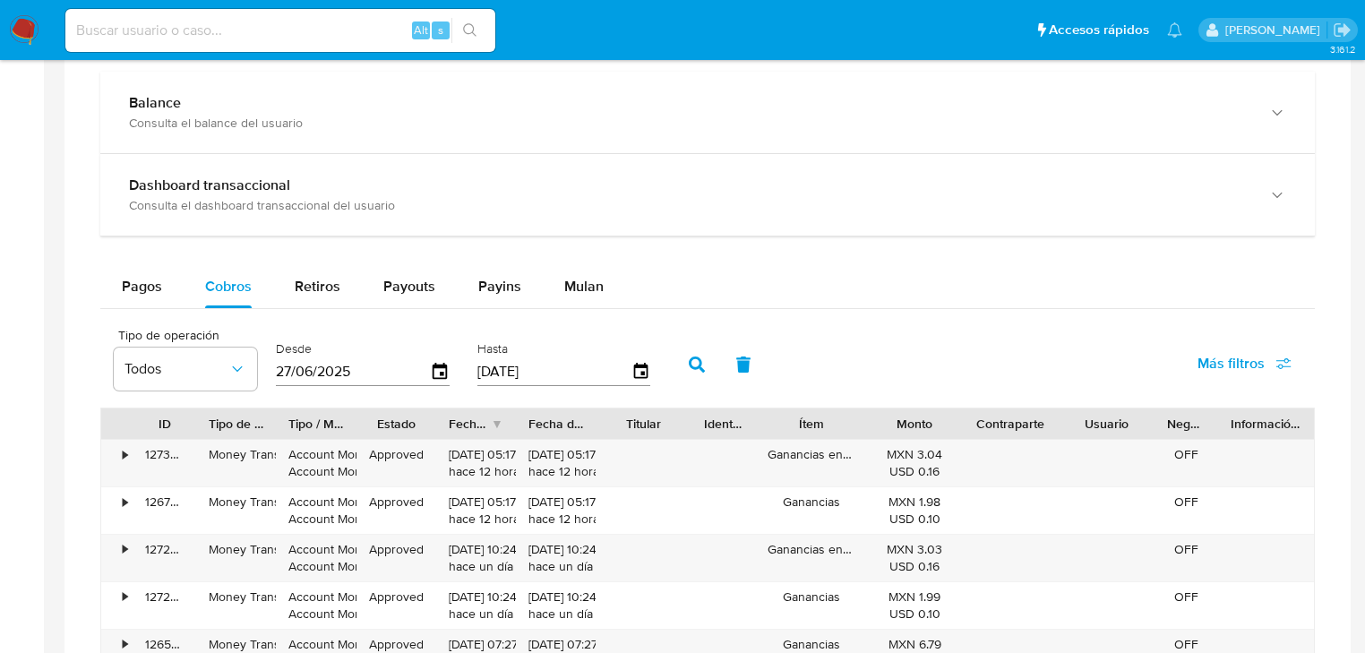
drag, startPoint x: 360, startPoint y: 374, endPoint x: 279, endPoint y: 374, distance: 81.5
click at [279, 374] on input "27/06/2025" at bounding box center [353, 371] width 154 height 29
type input "2_/__/____"
type input "4_/__/____"
type input "24/07/2025"
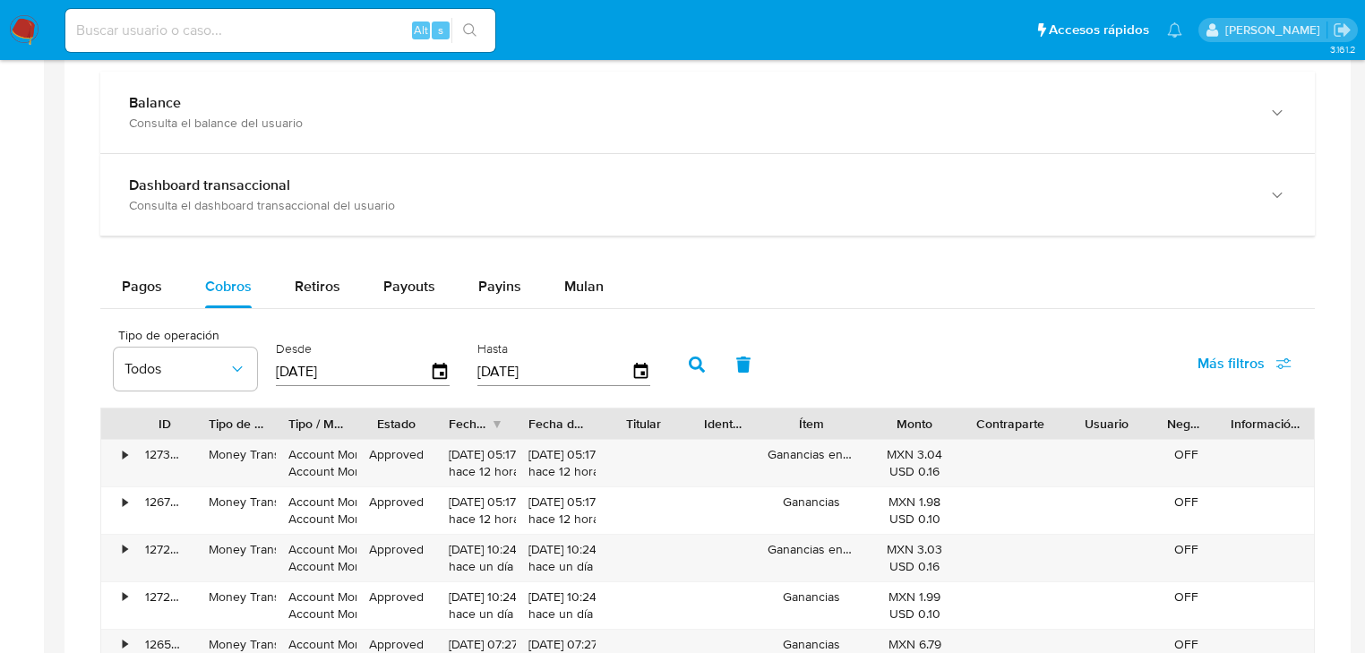
drag, startPoint x: 487, startPoint y: 373, endPoint x: 463, endPoint y: 373, distance: 24.2
click at [463, 373] on div "Tipo de operación Todos Desde 24/07/2025 Hasta 24/09/2025" at bounding box center [387, 363] width 564 height 72
type input "2_/__/____"
type input "25/07/2025"
click at [691, 366] on icon "button" at bounding box center [697, 365] width 16 height 16
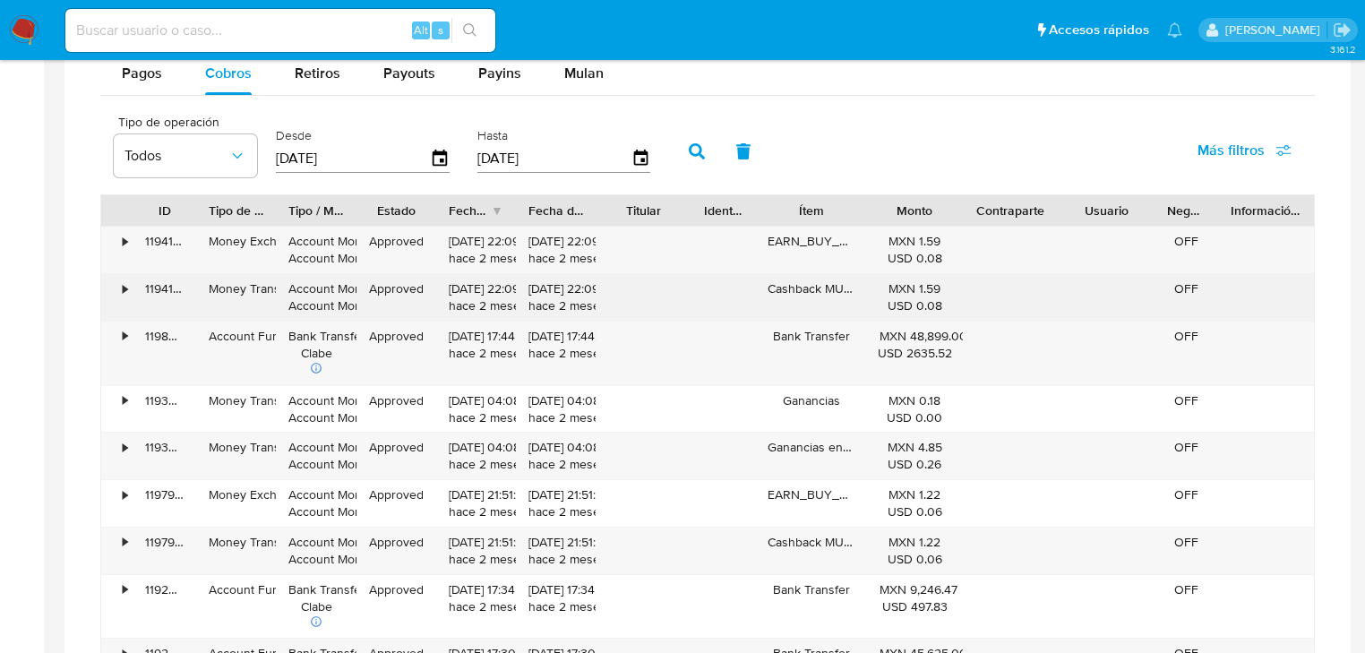
scroll to position [1219, 0]
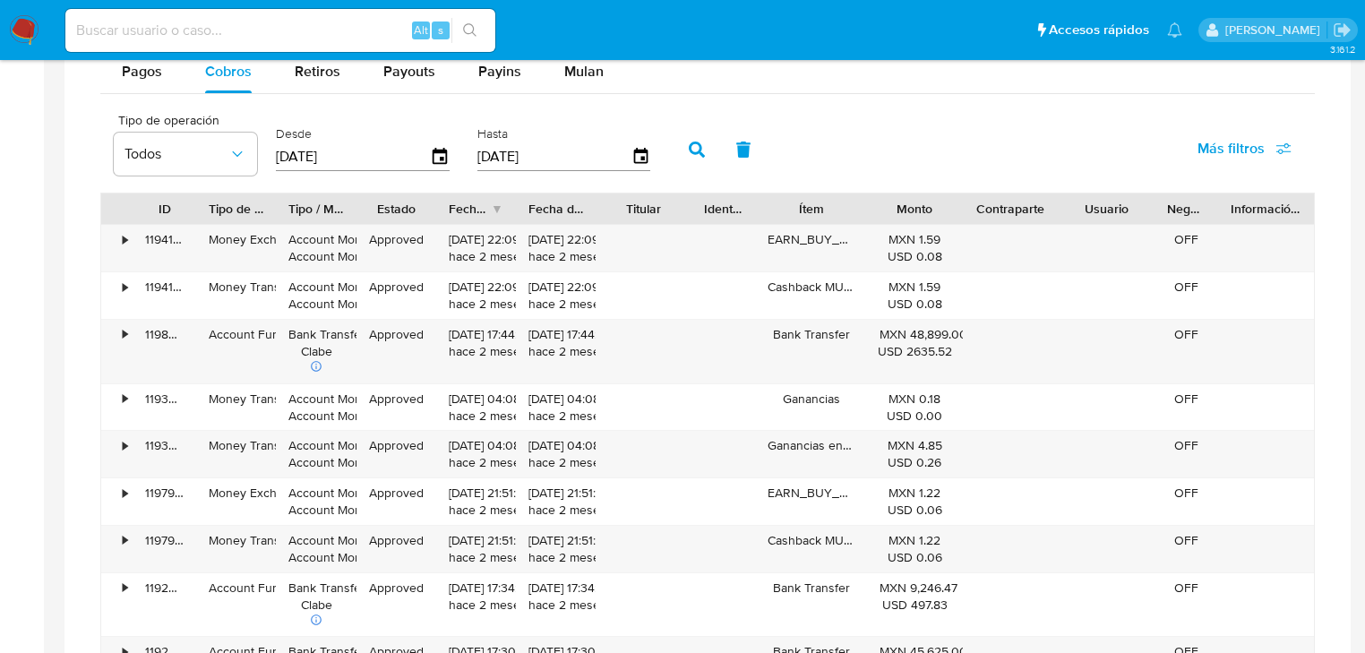
click at [500, 209] on div at bounding box center [516, 209] width 32 height 30
click at [487, 202] on div "Fecha de creación" at bounding box center [470, 209] width 42 height 18
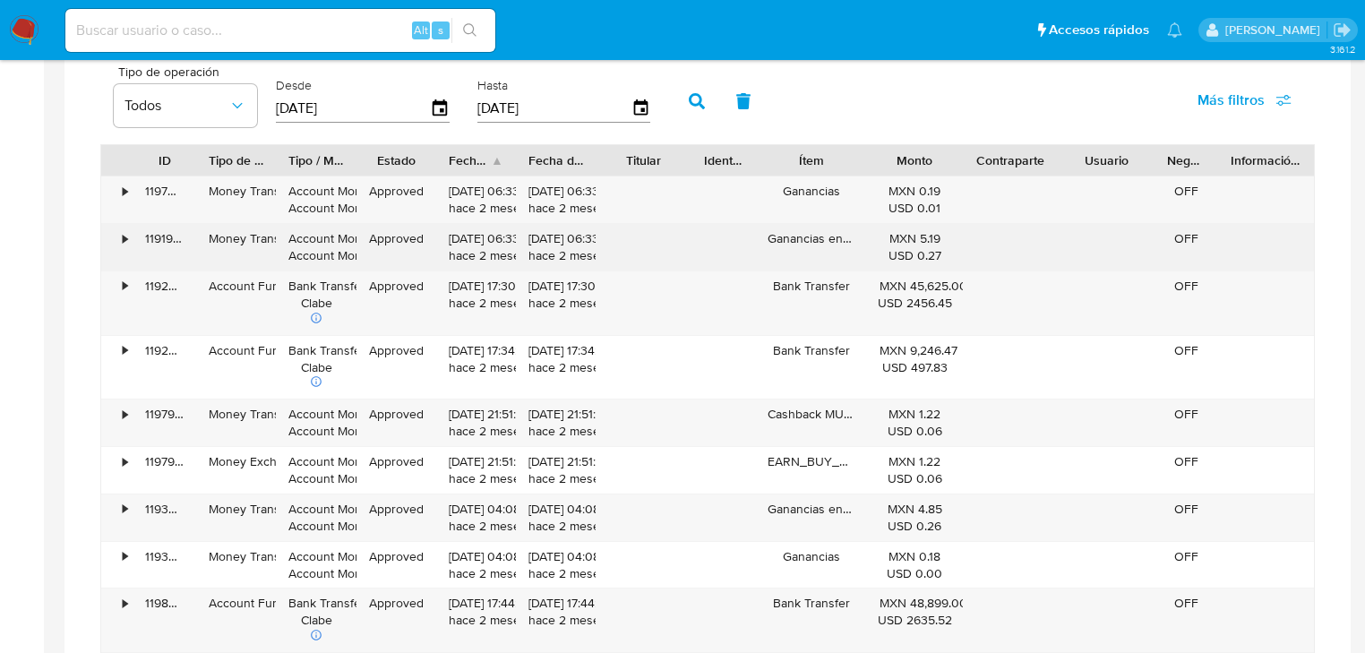
scroll to position [1290, 0]
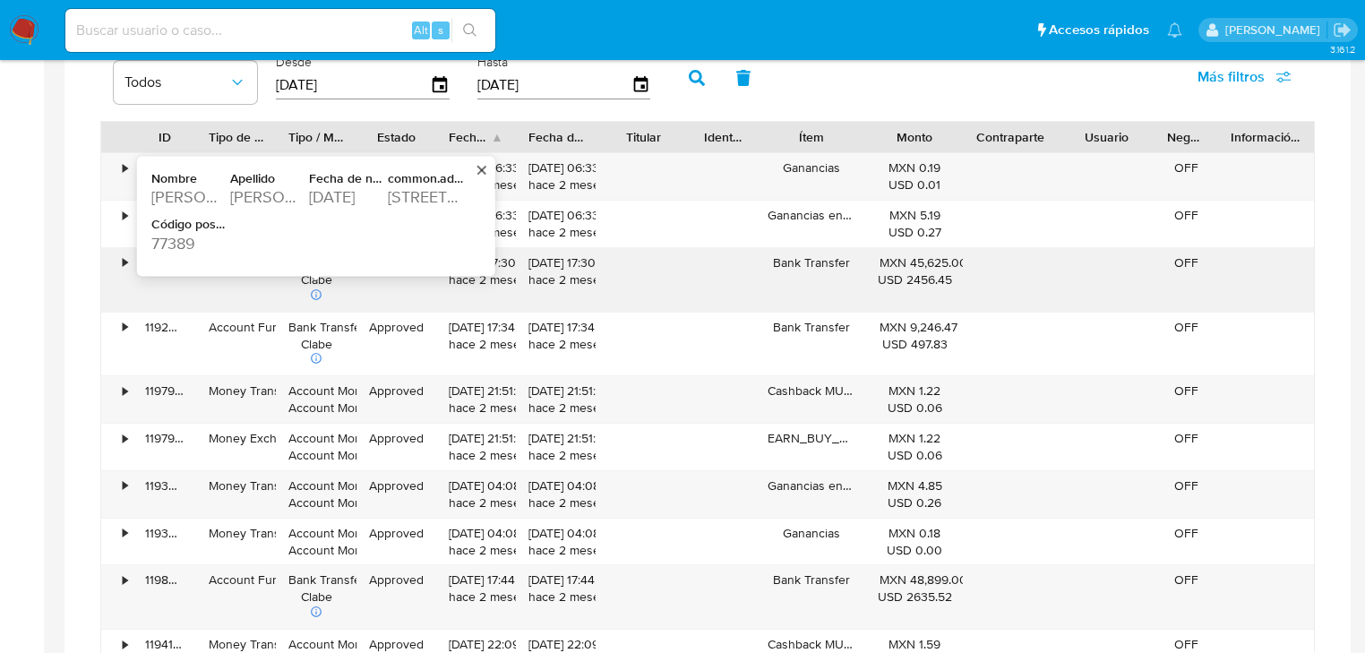
drag, startPoint x: 388, startPoint y: 194, endPoint x: 449, endPoint y: 194, distance: 60.9
click at [449, 194] on div "70 North Pinto Point Circle" at bounding box center [425, 198] width 75 height 22
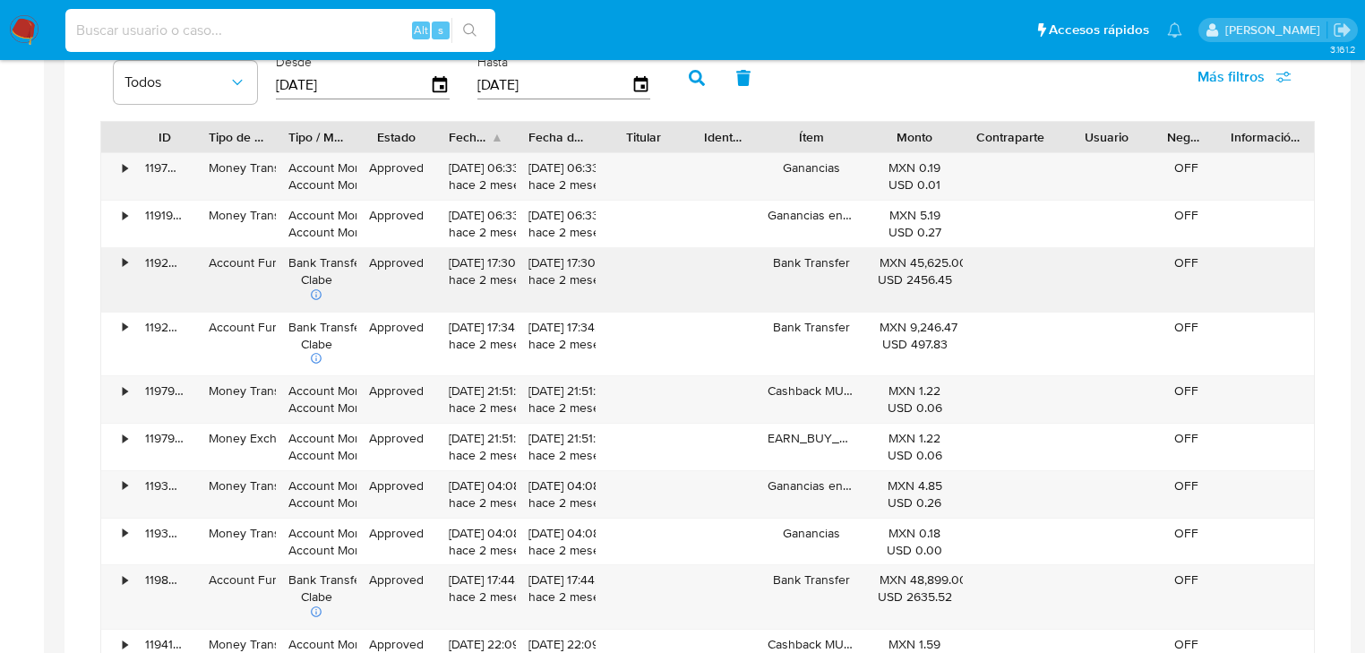
click at [214, 29] on input at bounding box center [280, 30] width 430 height 23
paste input "370235359"
type input "370235359"
click at [469, 26] on icon "search-icon" at bounding box center [470, 30] width 14 height 14
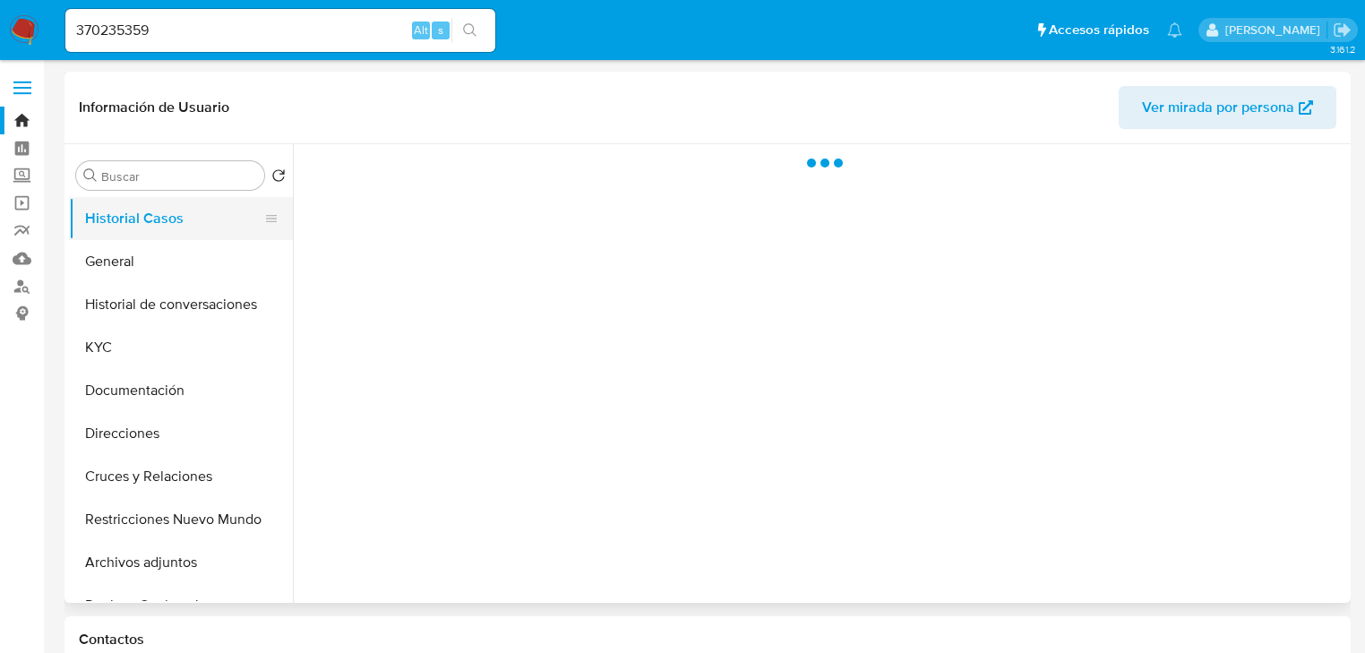
select select "10"
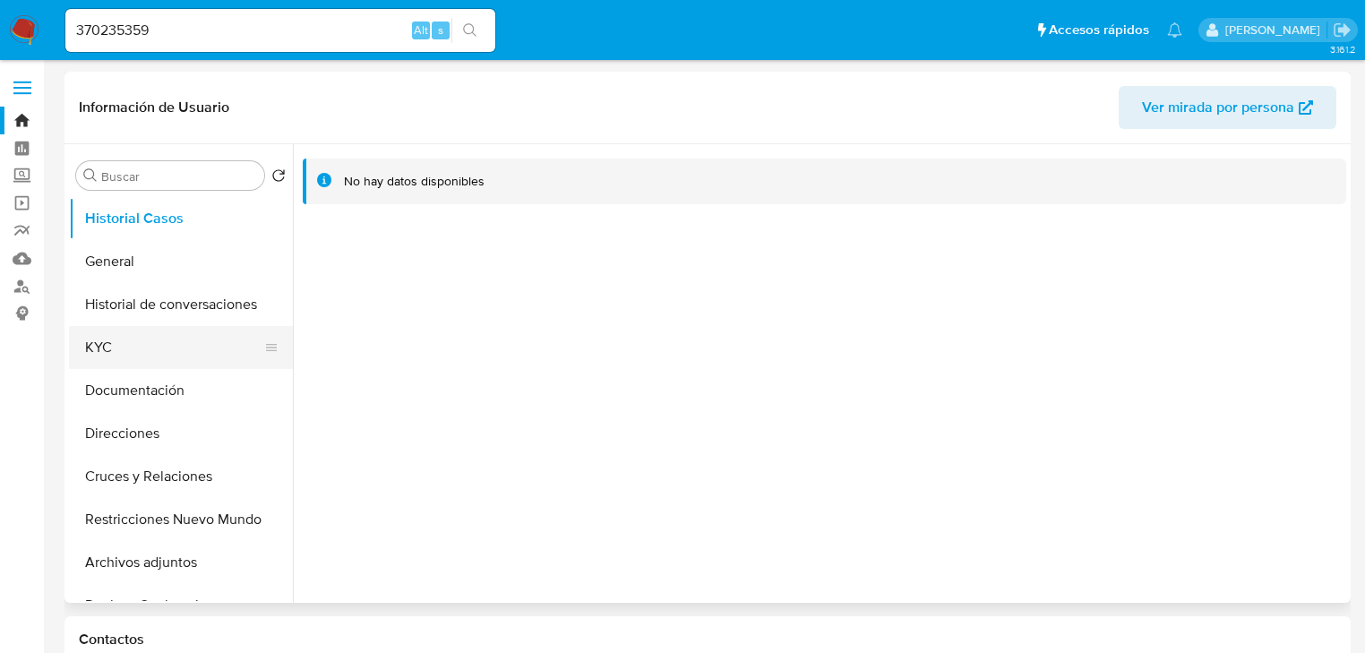
click at [129, 348] on button "KYC" at bounding box center [174, 347] width 210 height 43
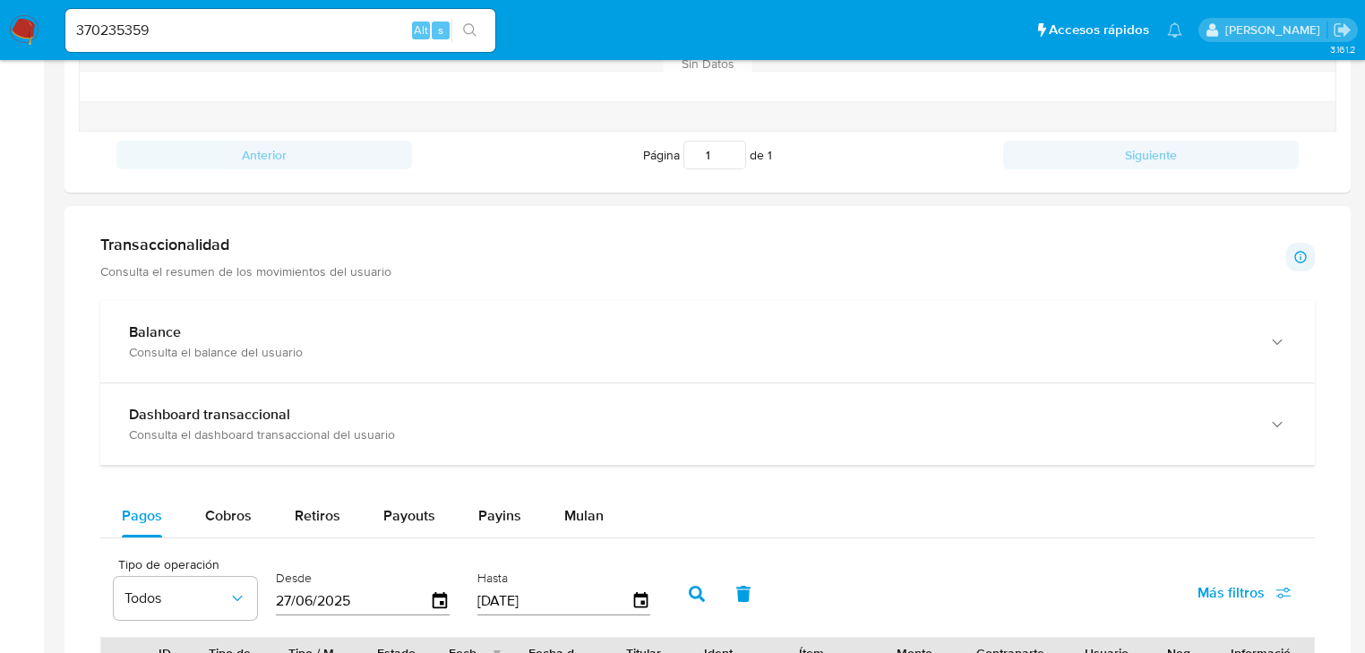
scroll to position [932, 0]
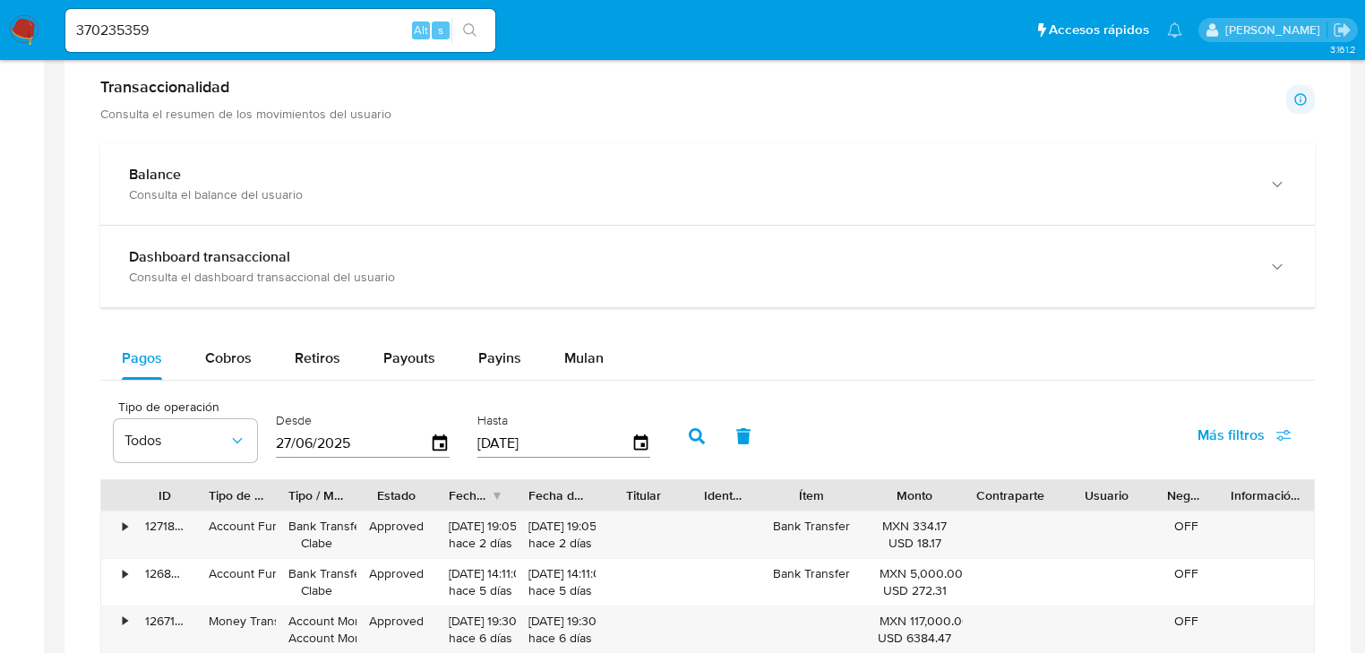
drag, startPoint x: 225, startPoint y: 335, endPoint x: 272, endPoint y: 398, distance: 78.7
click at [227, 339] on div "Balance Consulta el balance del usuario Dashboard transaccional Consulta el das…" at bounding box center [707, 588] width 1215 height 890
click at [278, 401] on div "Desde 27/06/2025" at bounding box center [363, 435] width 174 height 72
click at [228, 369] on div "Cobros" at bounding box center [228, 358] width 47 height 43
select select "10"
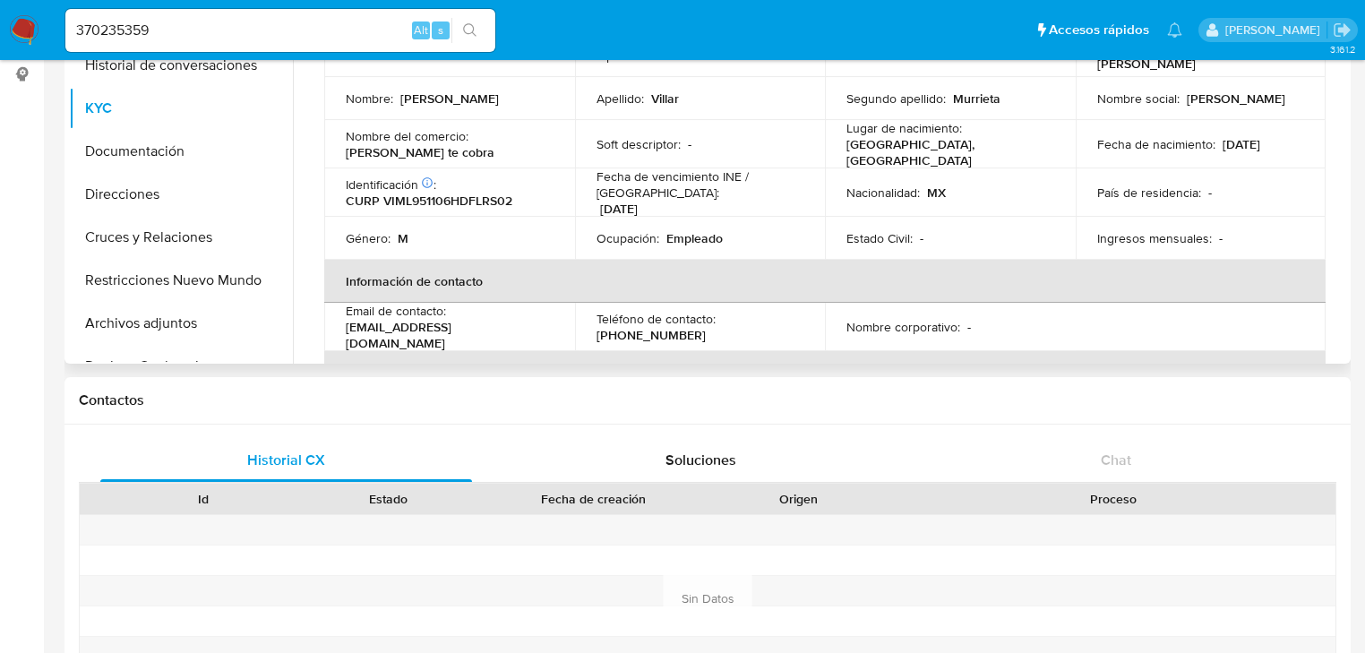
scroll to position [0, 0]
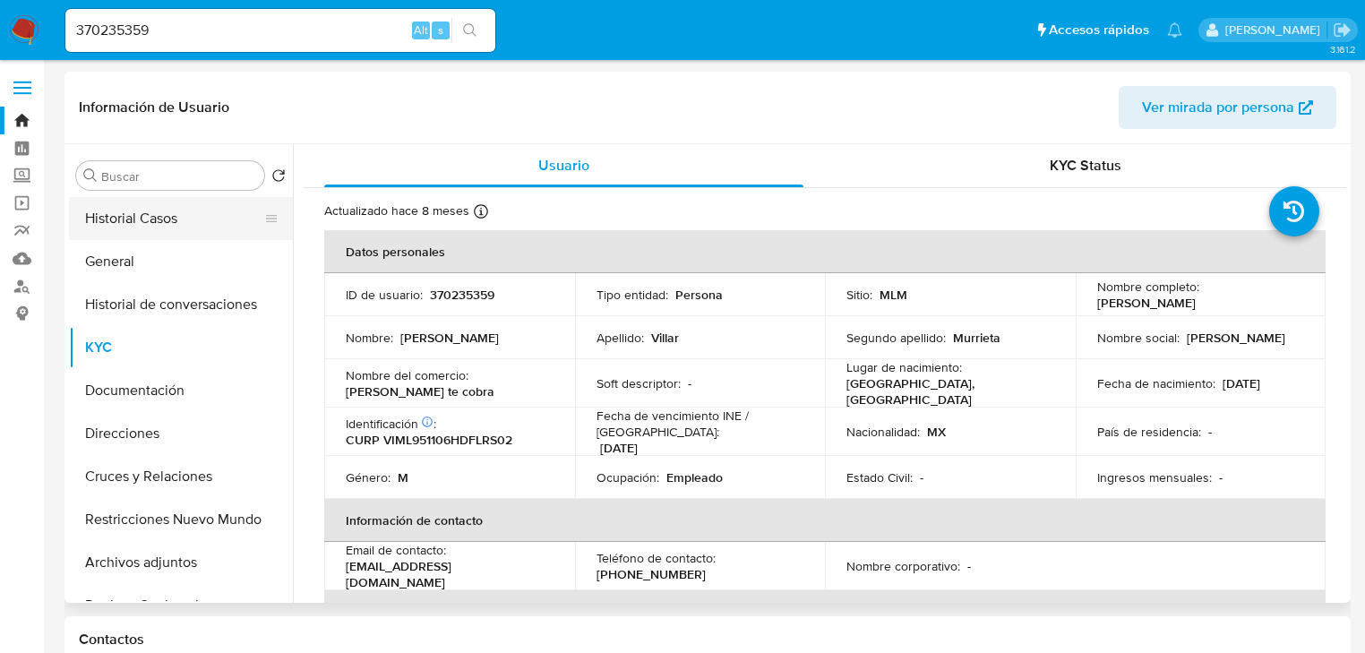
click at [183, 208] on button "Historial Casos" at bounding box center [174, 218] width 210 height 43
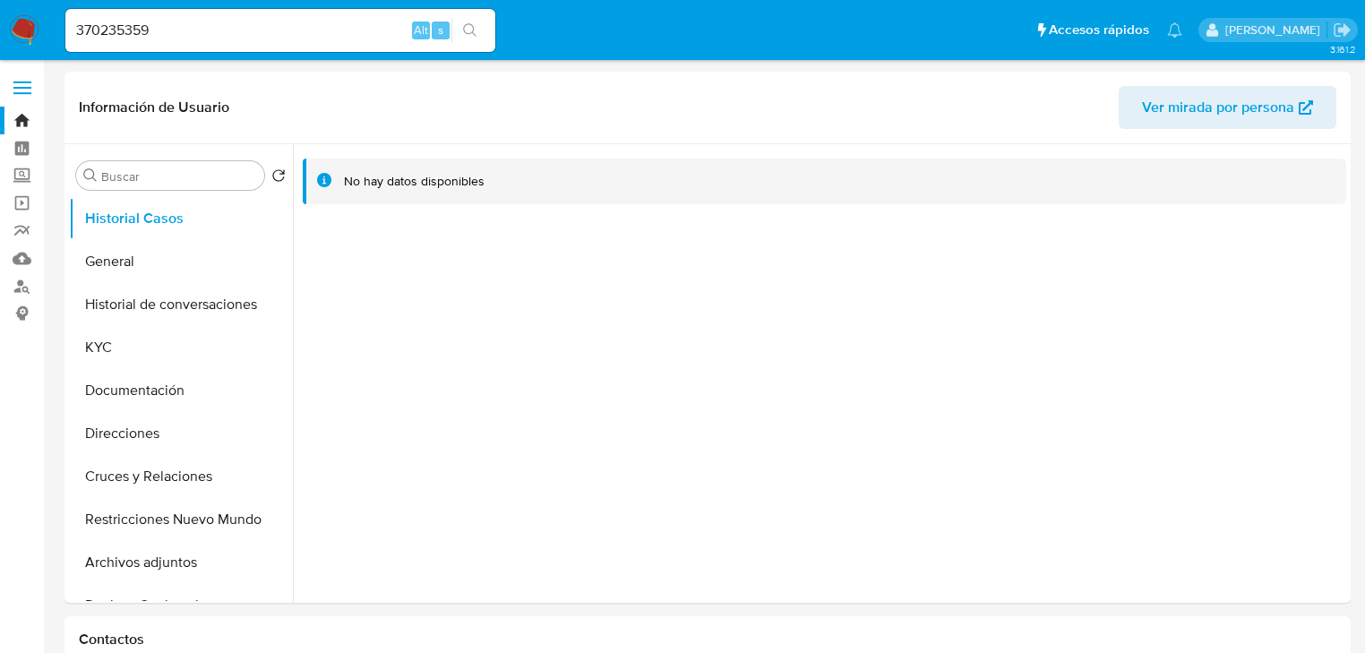
click at [22, 28] on img at bounding box center [24, 30] width 30 height 30
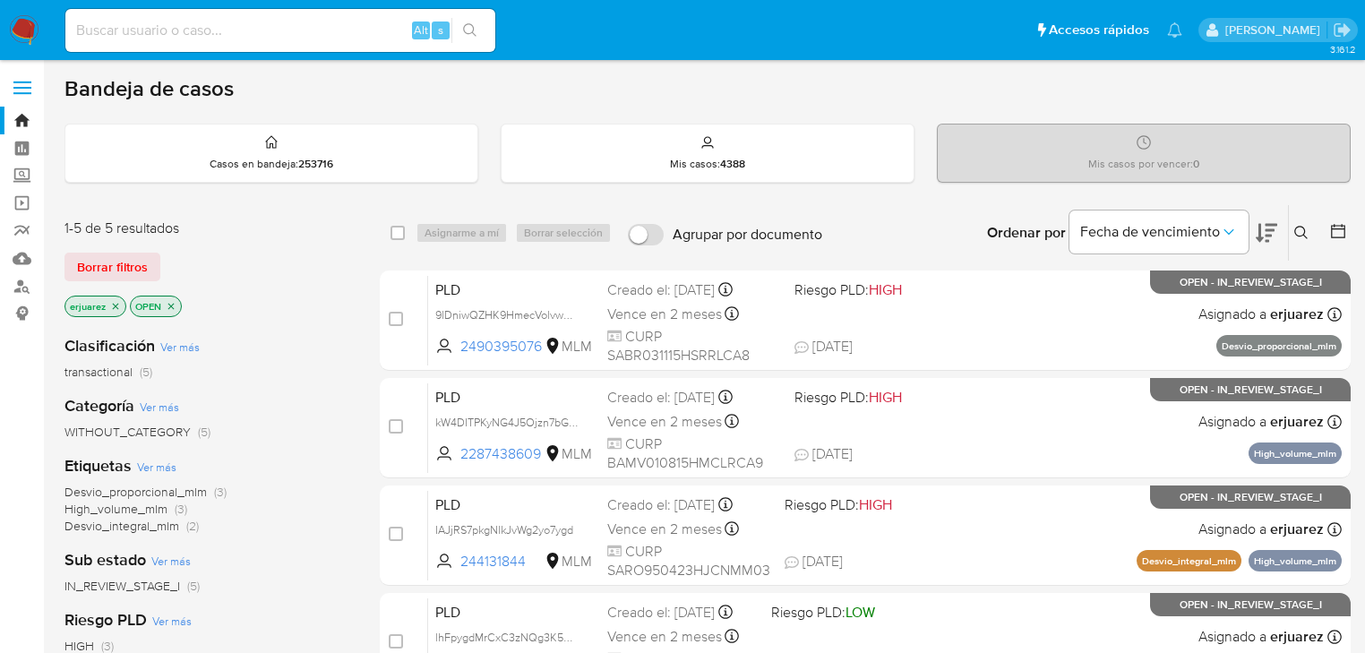
click at [112, 306] on icon "close-filter" at bounding box center [115, 306] width 11 height 11
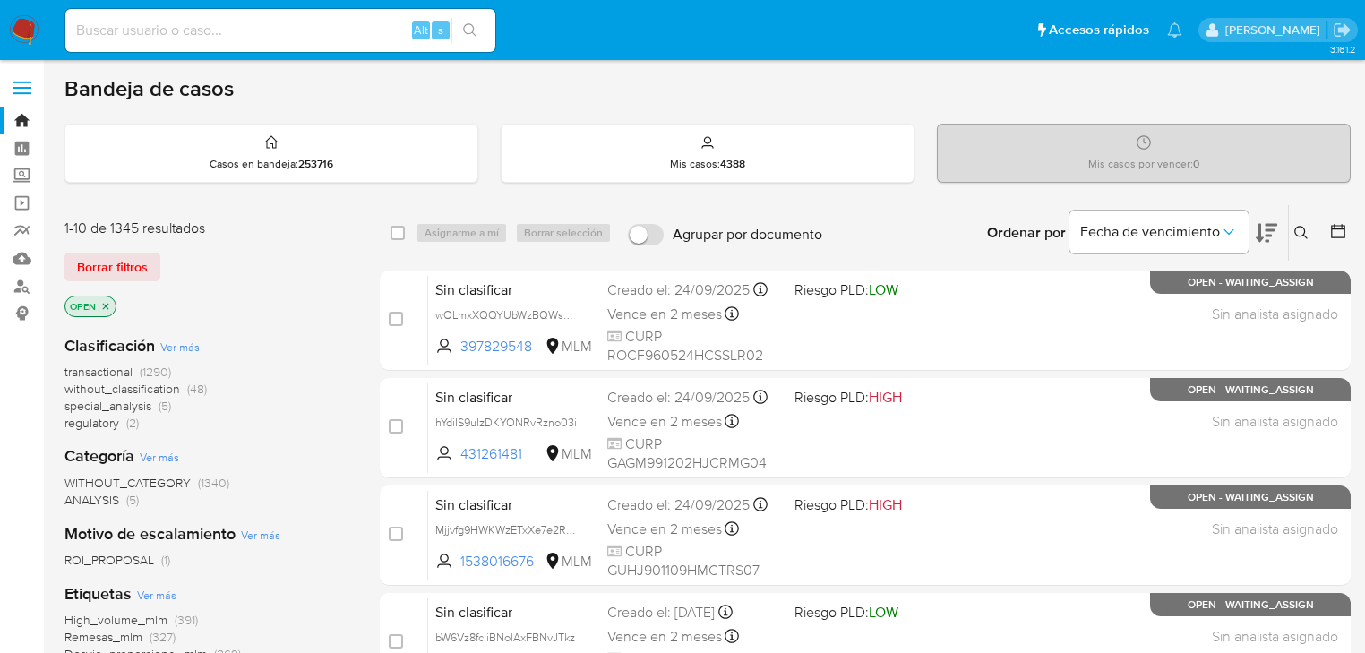
click at [1300, 222] on button at bounding box center [1304, 233] width 30 height 22
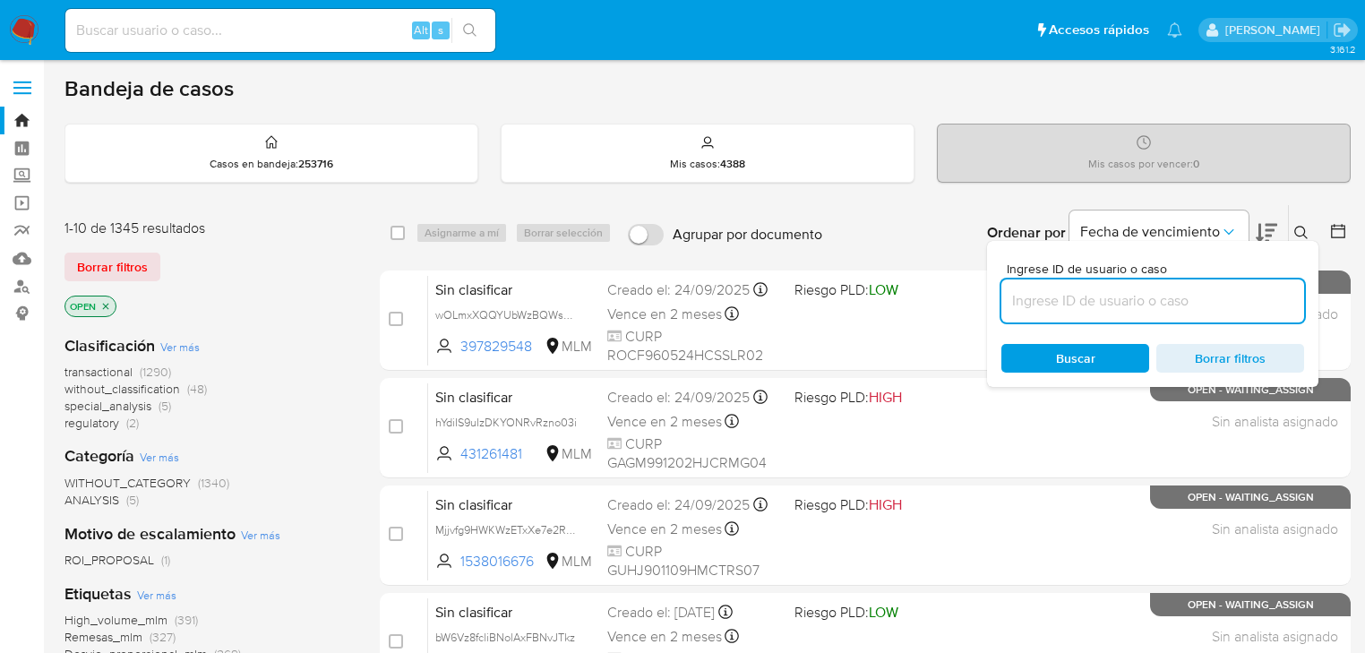
click at [1145, 307] on input at bounding box center [1153, 300] width 303 height 23
type input "545549141"
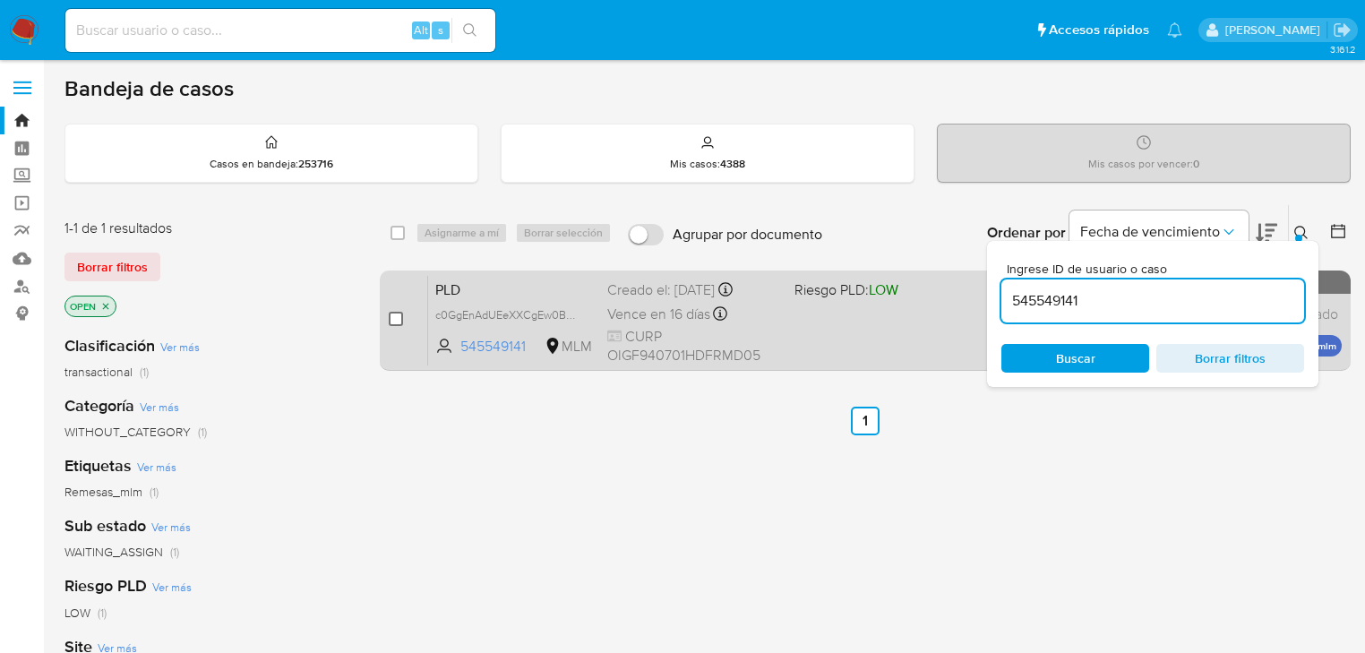
click at [391, 320] on input "checkbox" at bounding box center [396, 319] width 14 height 14
checkbox input "true"
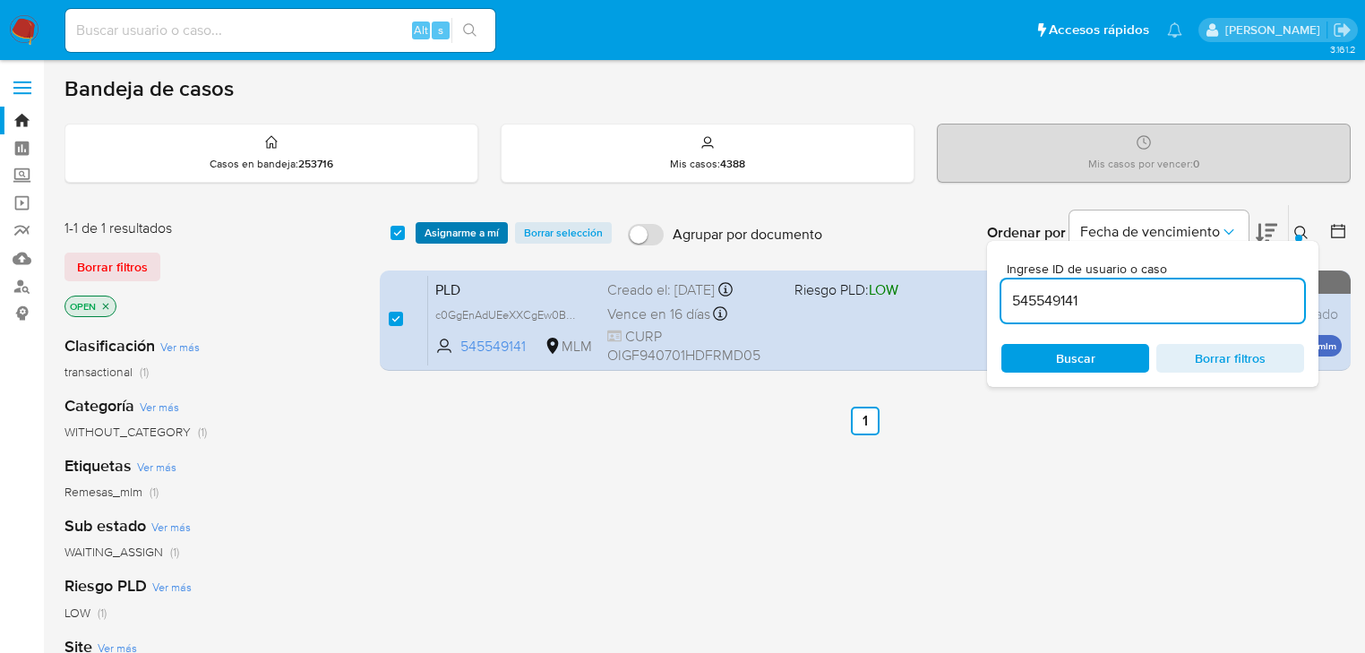
click at [452, 225] on span "Asignarme a mí" at bounding box center [462, 233] width 74 height 18
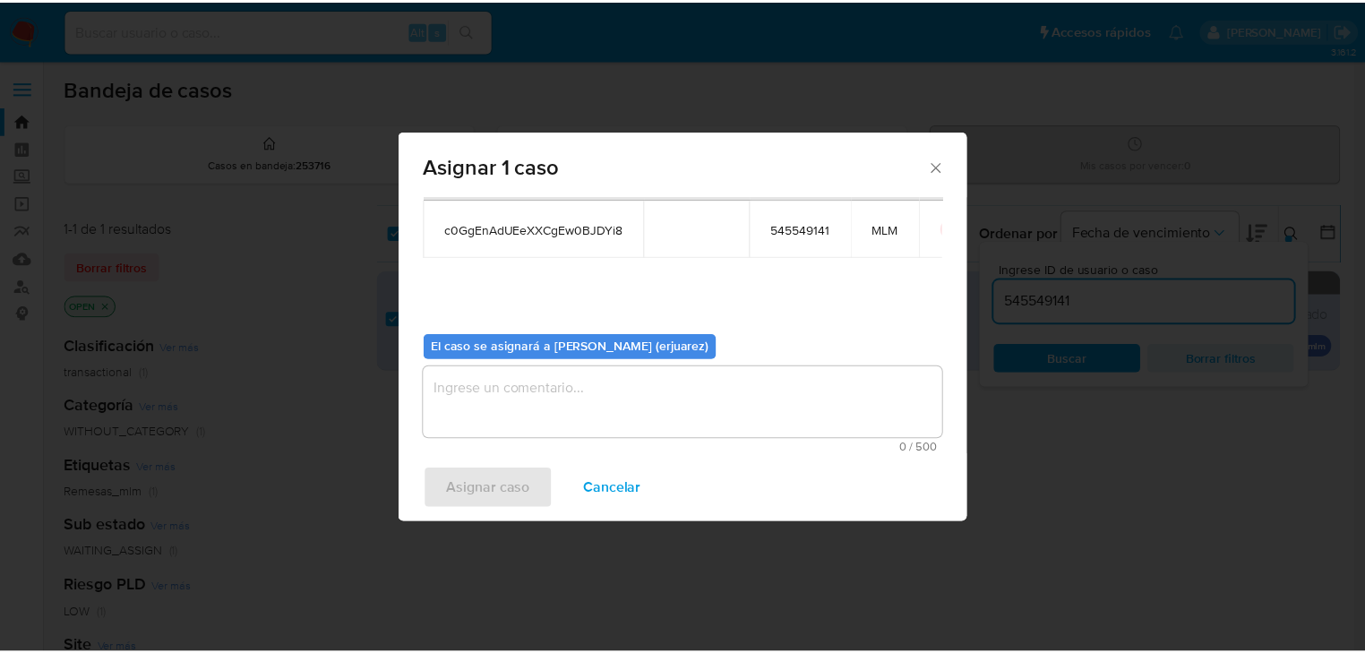
scroll to position [92, 0]
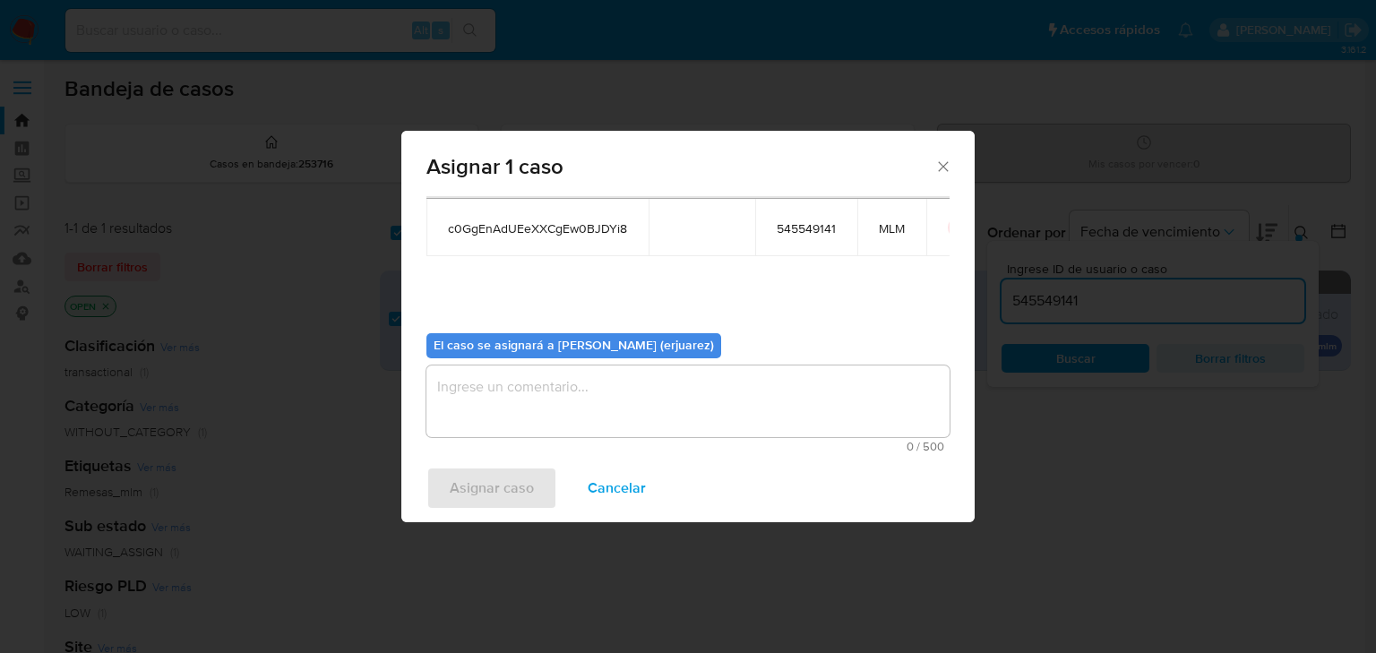
click at [505, 418] on textarea "assign-modal" at bounding box center [687, 402] width 523 height 72
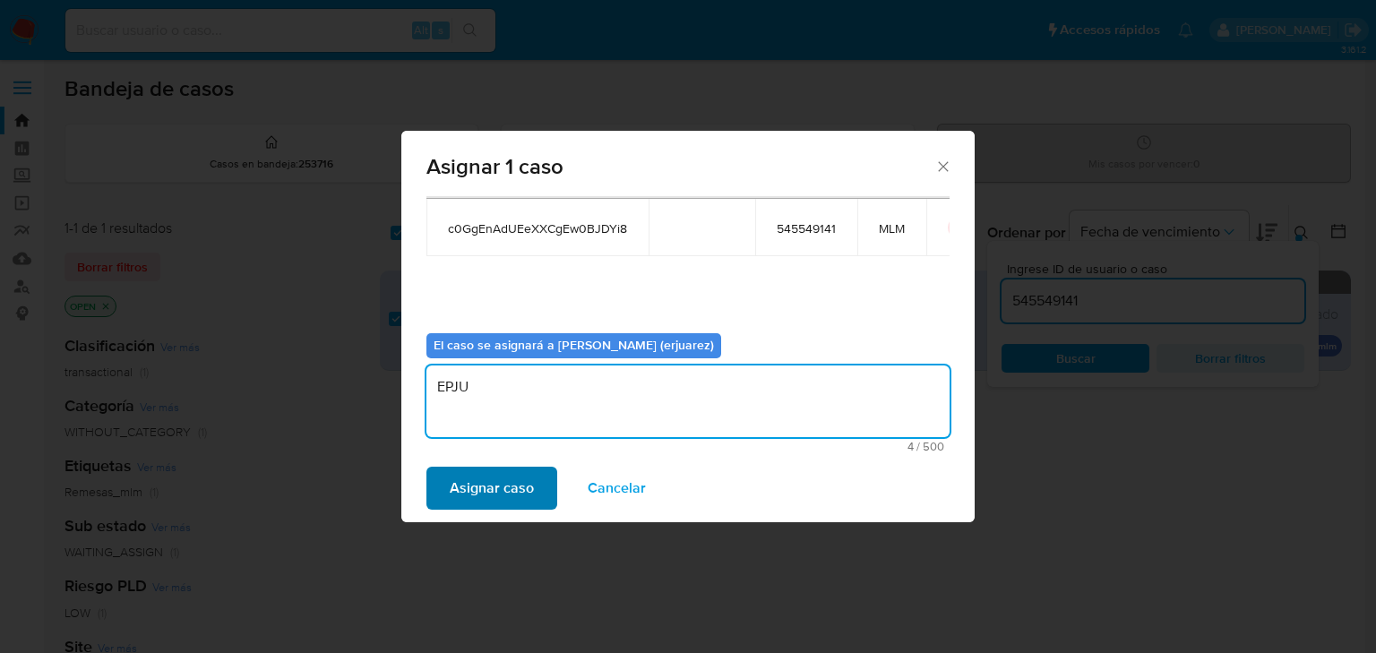
type textarea "EPJU"
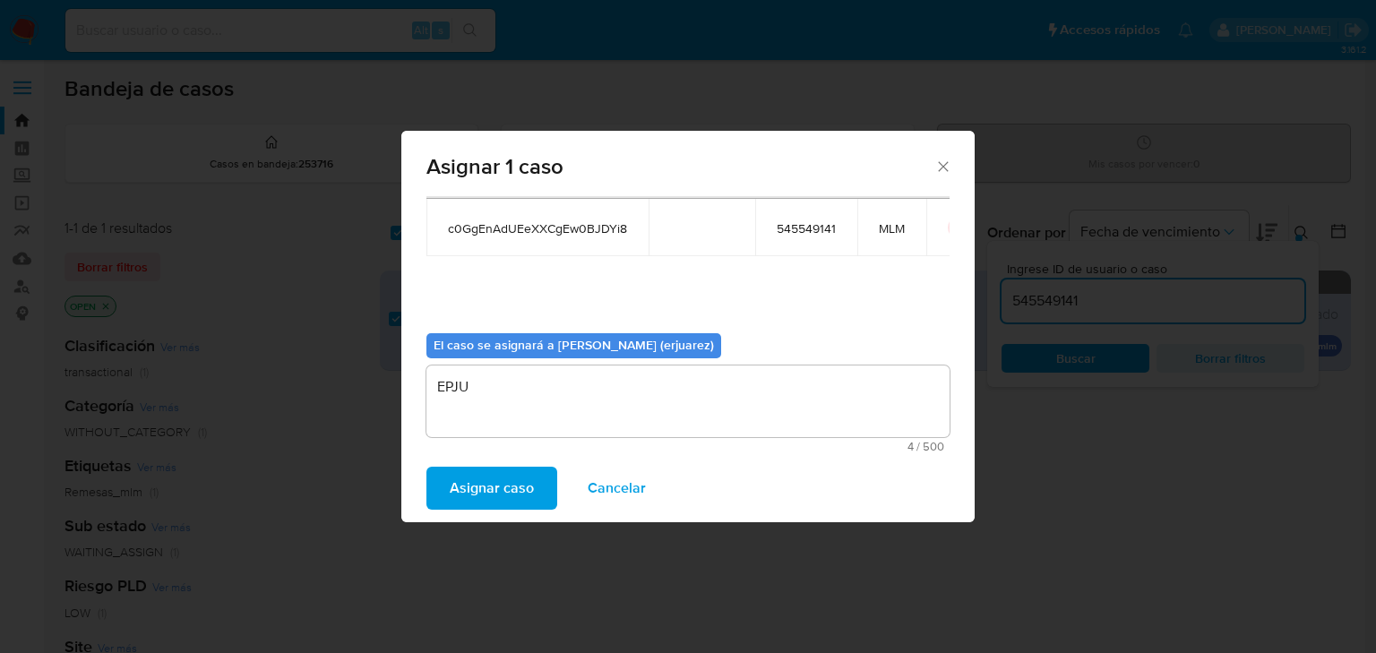
click at [495, 484] on span "Asignar caso" at bounding box center [492, 488] width 84 height 39
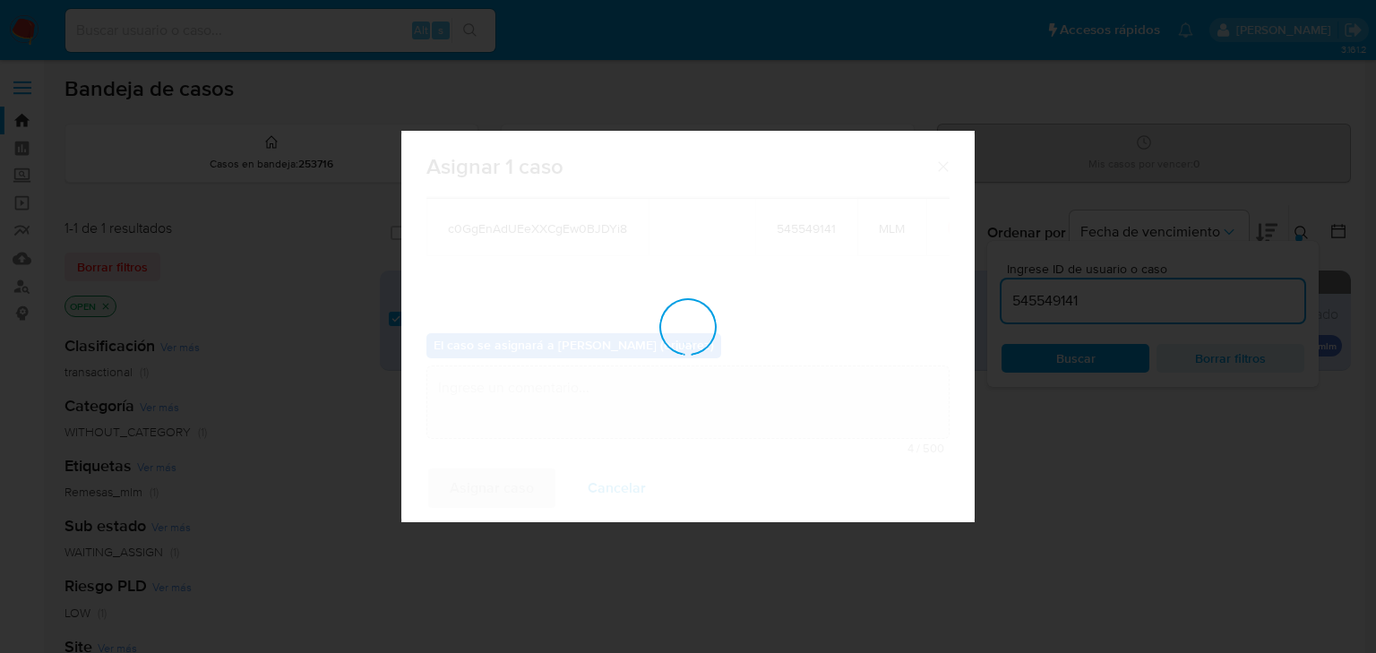
checkbox input "false"
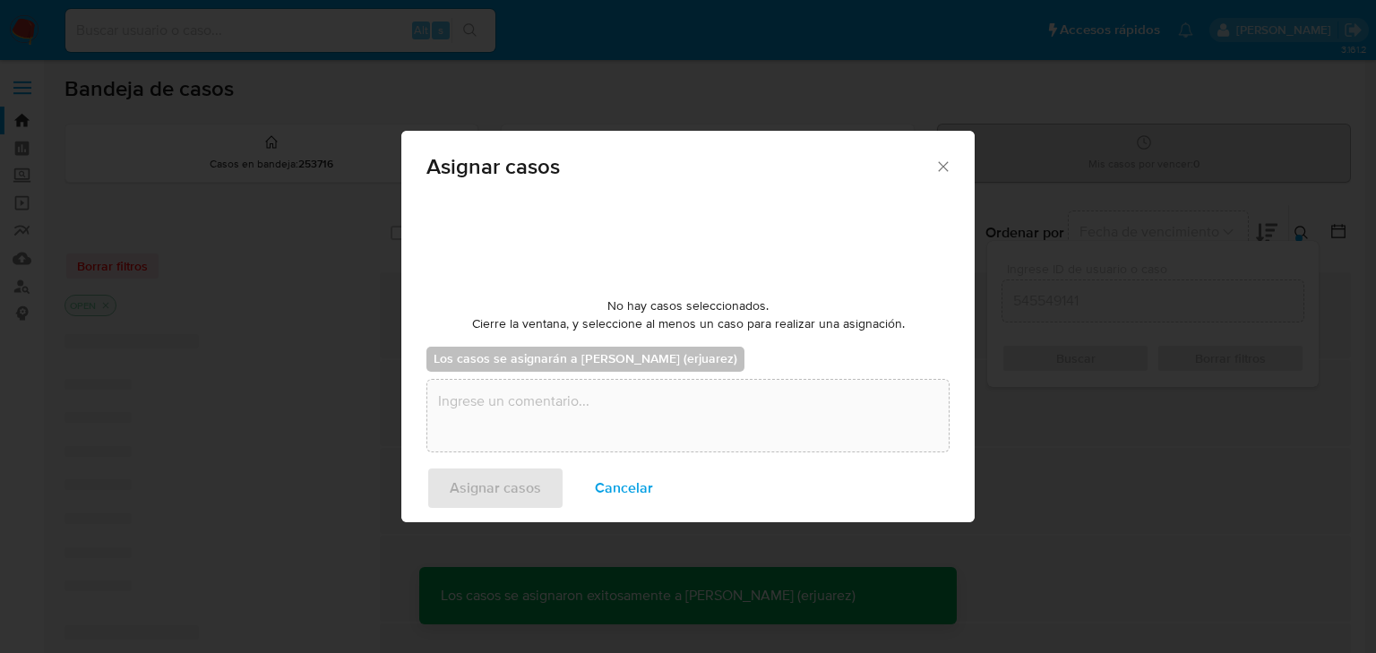
click at [538, 591] on div "Asignar casos No hay casos seleccionados. Cierre la ventana, y seleccione al me…" at bounding box center [688, 326] width 1376 height 653
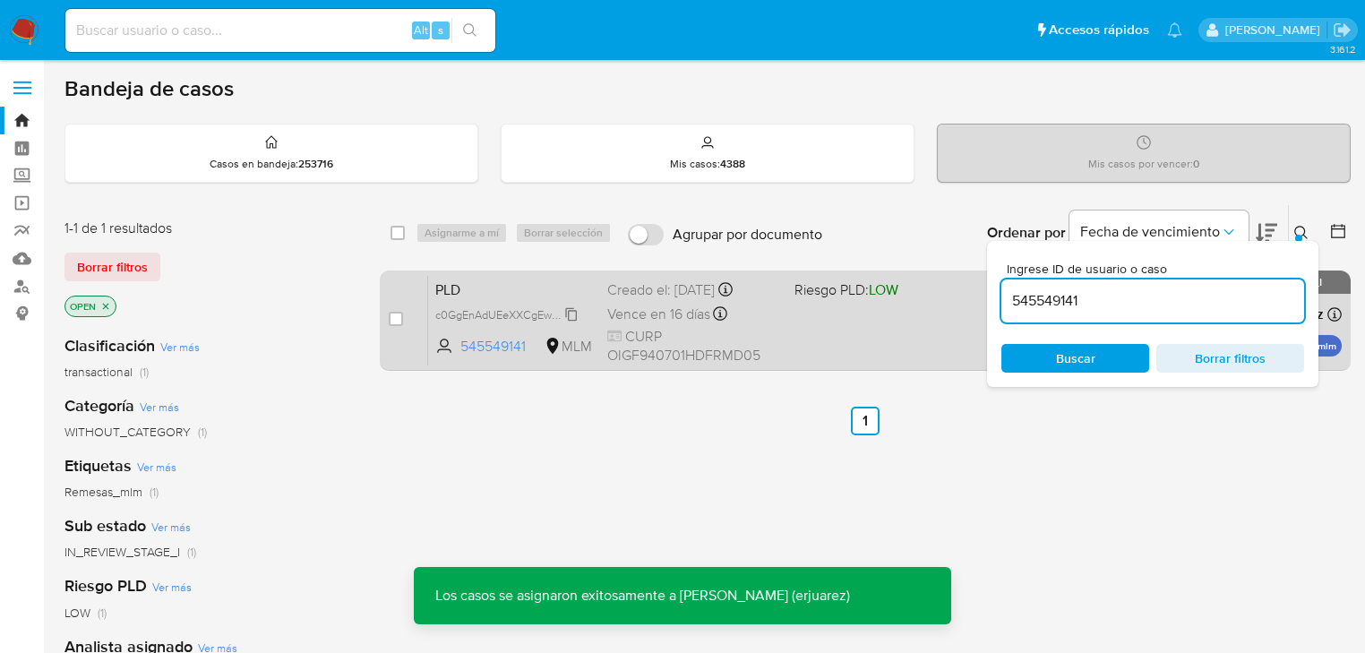
click at [461, 312] on span "c0GgEnAdUEeXXCgEw0BJDYi8" at bounding box center [514, 314] width 159 height 20
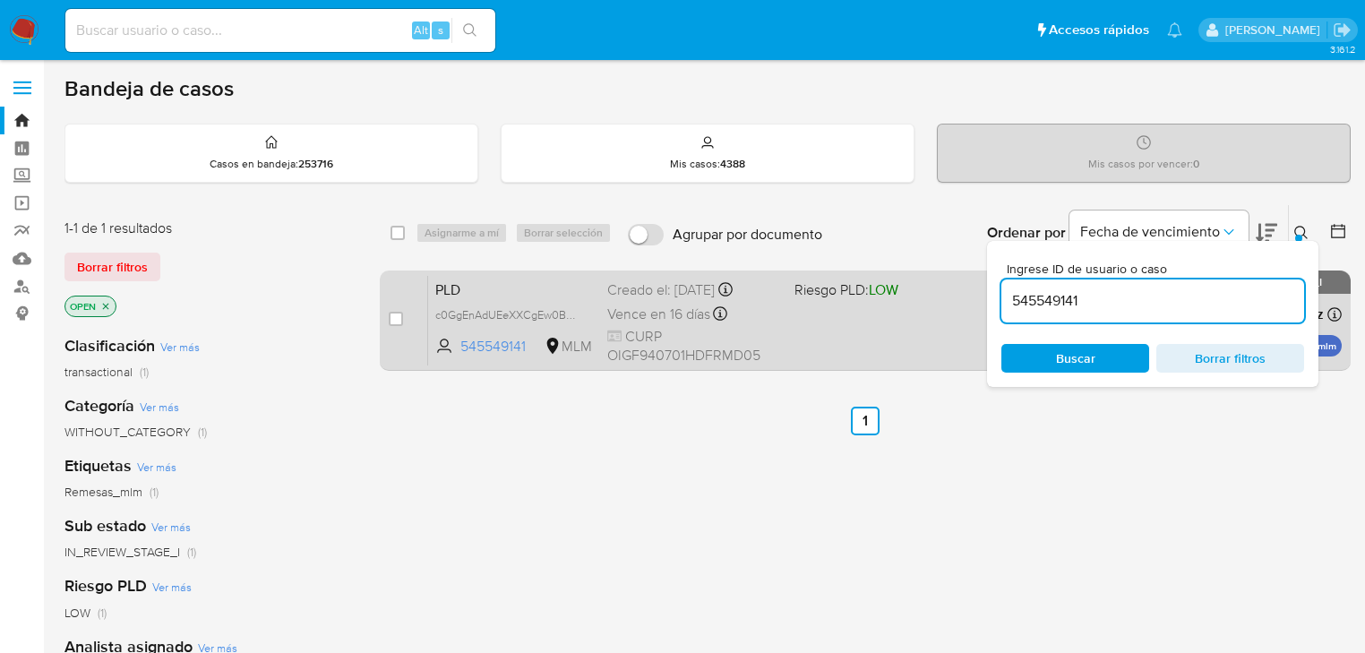
click at [817, 353] on div "PLD c0GgEnAdUEeXXCgEw0BJDYi8 545549141 MLM Riesgo PLD: LOW Creado el: 12/08/202…" at bounding box center [885, 320] width 914 height 90
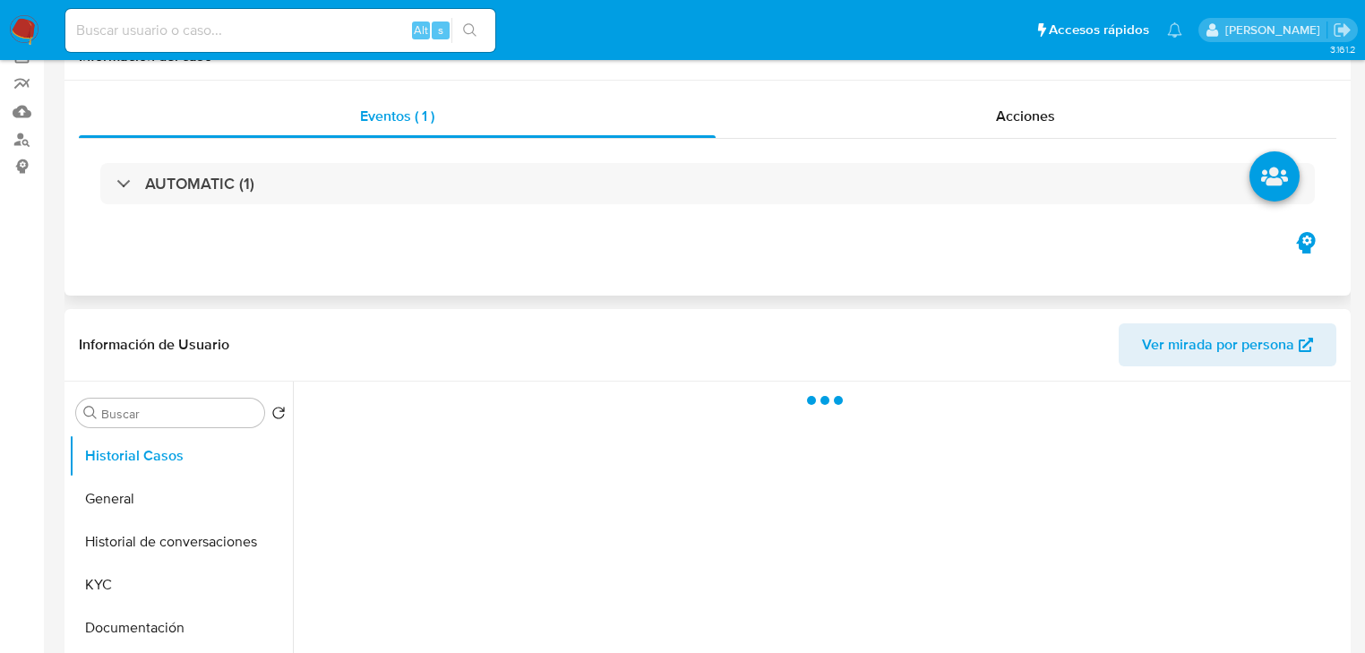
scroll to position [358, 0]
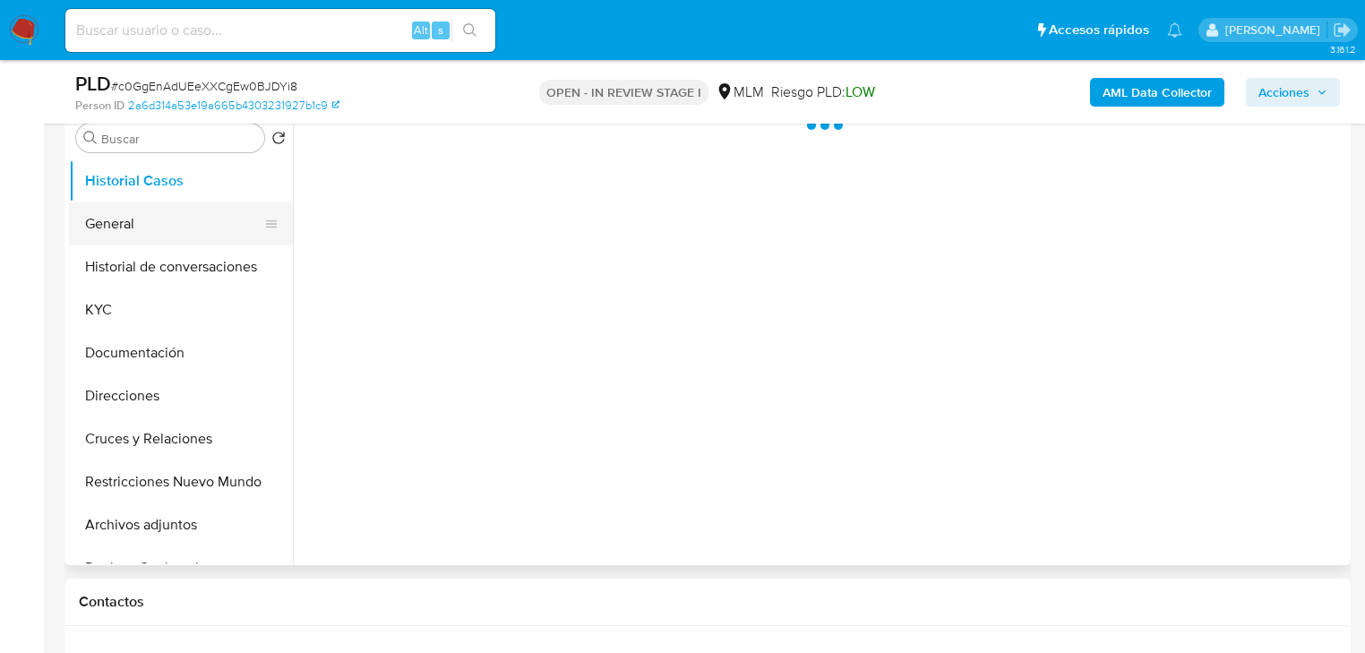
select select "10"
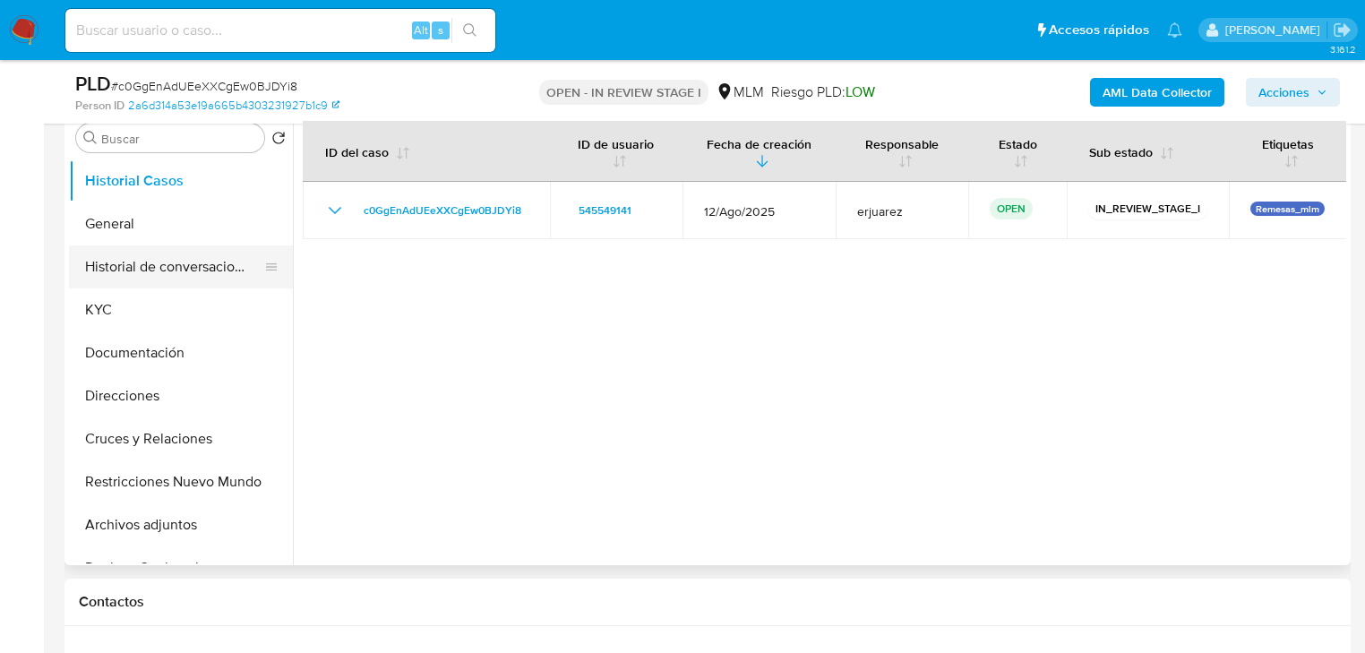
scroll to position [287, 0]
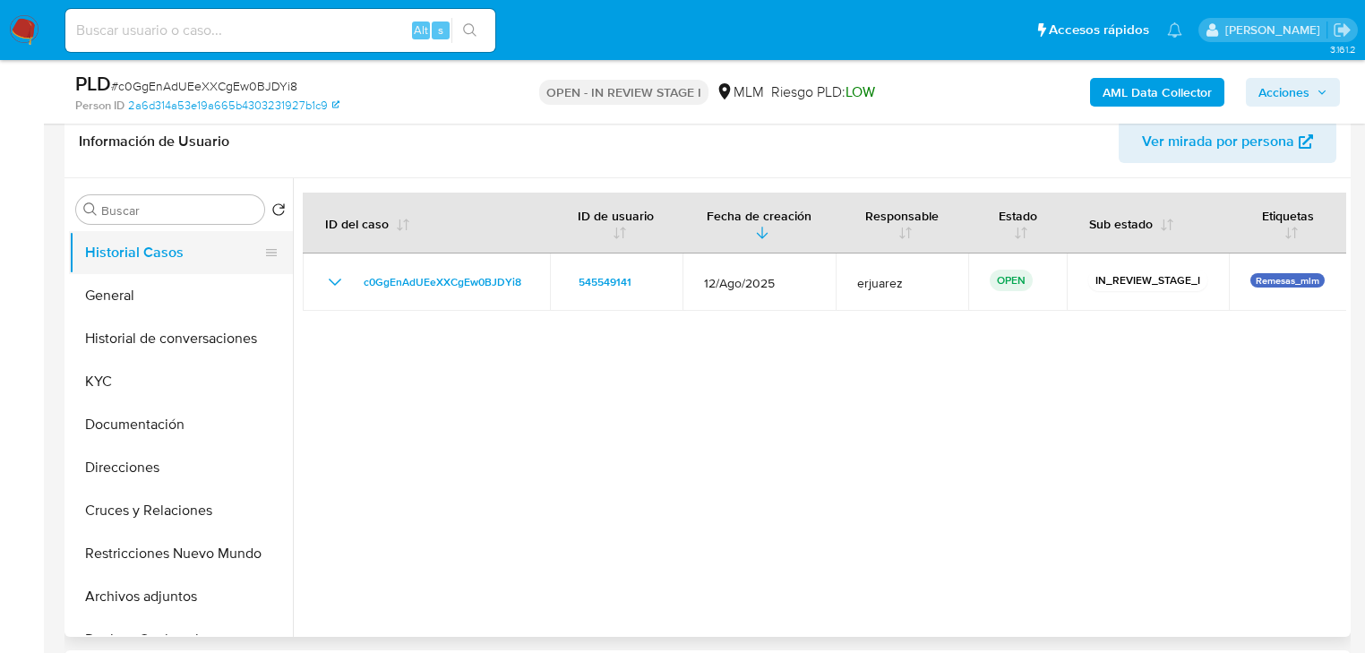
drag, startPoint x: 148, startPoint y: 248, endPoint x: 138, endPoint y: 254, distance: 11.7
click at [148, 248] on button "Historial Casos" at bounding box center [174, 252] width 210 height 43
drag, startPoint x: 131, startPoint y: 296, endPoint x: 215, endPoint y: 294, distance: 84.2
click at [136, 296] on button "General" at bounding box center [174, 295] width 210 height 43
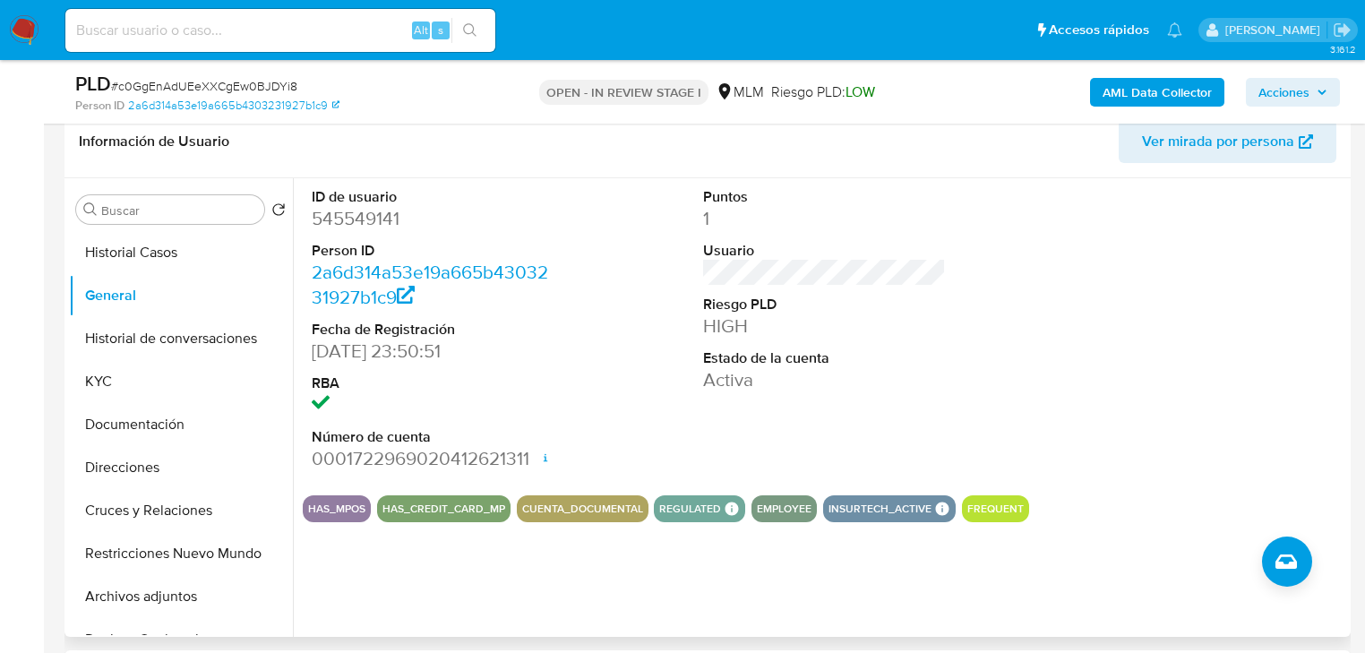
drag, startPoint x: 788, startPoint y: 502, endPoint x: 818, endPoint y: 511, distance: 31.8
click at [788, 505] on button "EMPLOYEE" at bounding box center [784, 508] width 55 height 7
drag, startPoint x: 202, startPoint y: 356, endPoint x: 194, endPoint y: 377, distance: 23.3
click at [201, 356] on button "Historial de conversaciones" at bounding box center [181, 338] width 224 height 43
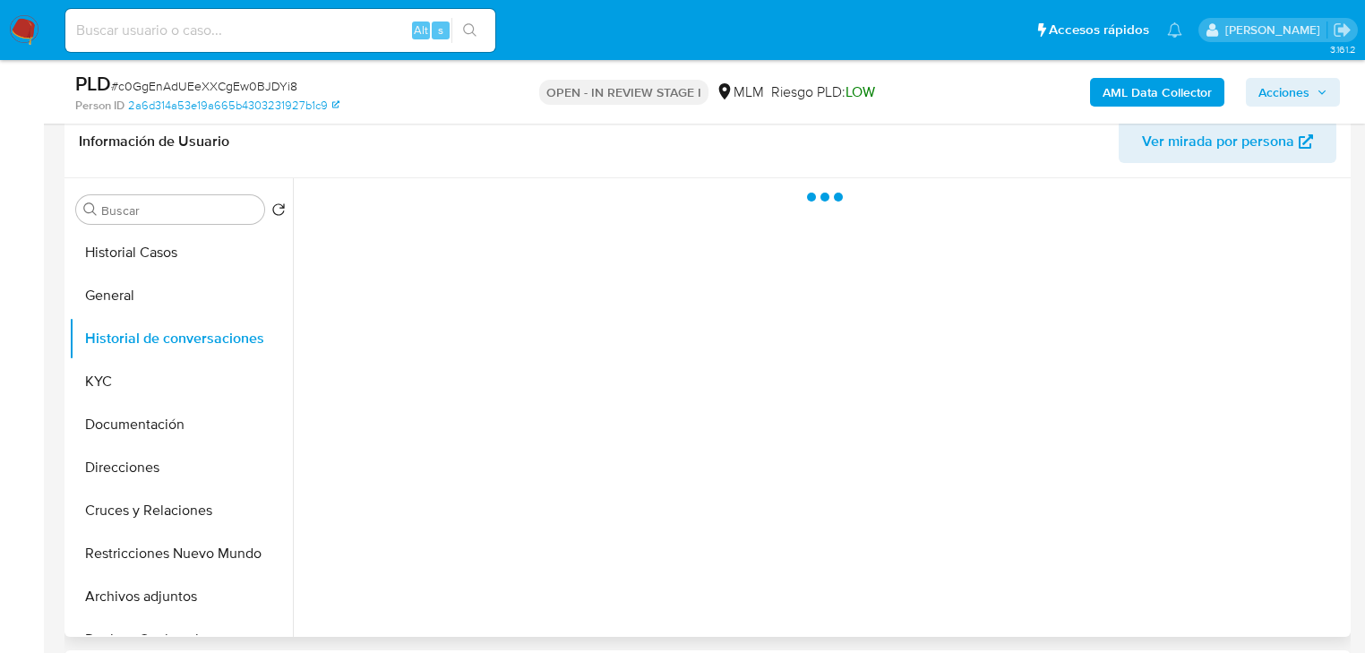
drag, startPoint x: 178, startPoint y: 425, endPoint x: 354, endPoint y: 323, distance: 203.2
click at [187, 418] on button "Documentación" at bounding box center [181, 424] width 224 height 43
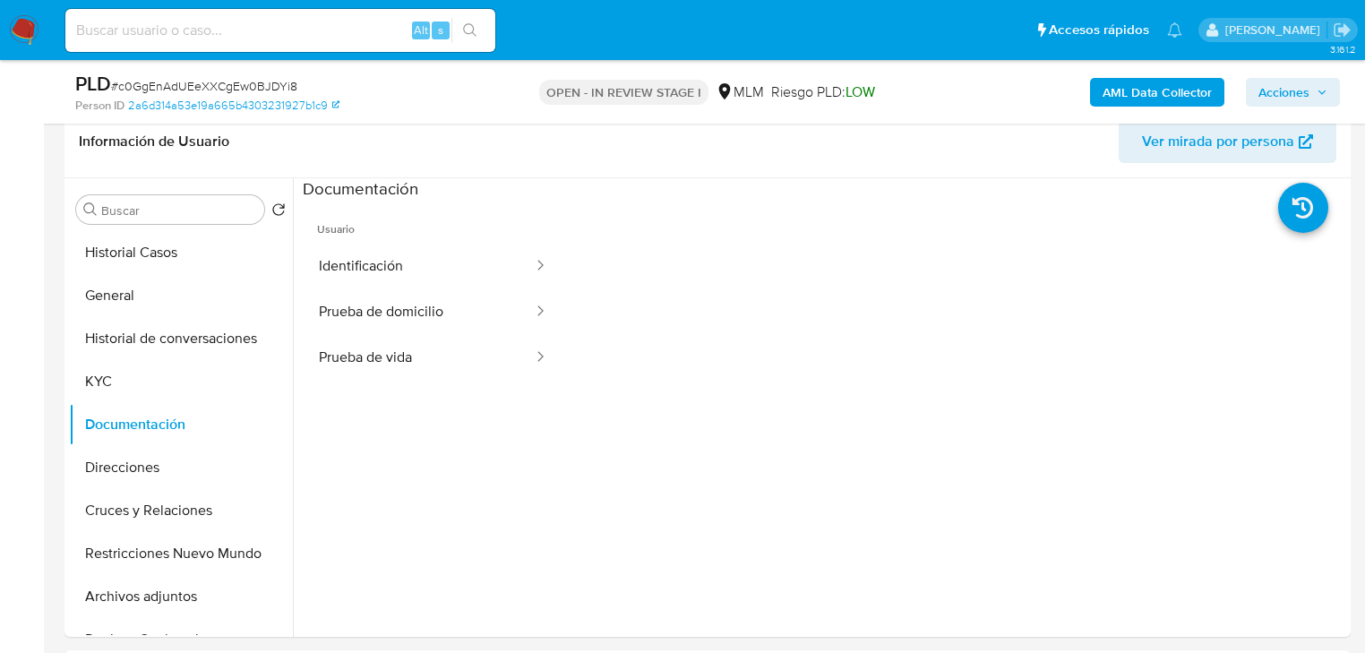
click at [400, 308] on button "Prueba de domicilio" at bounding box center [419, 312] width 232 height 46
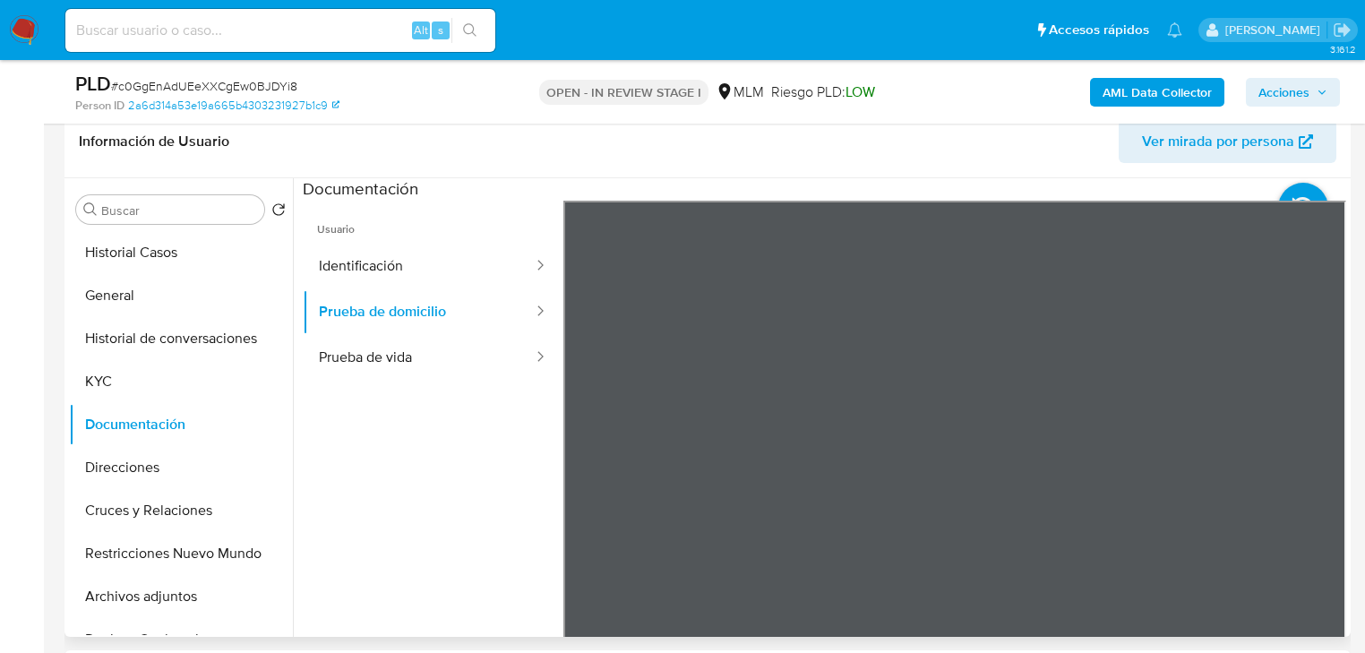
scroll to position [54, 0]
click at [395, 366] on button "Prueba de vida" at bounding box center [419, 358] width 232 height 46
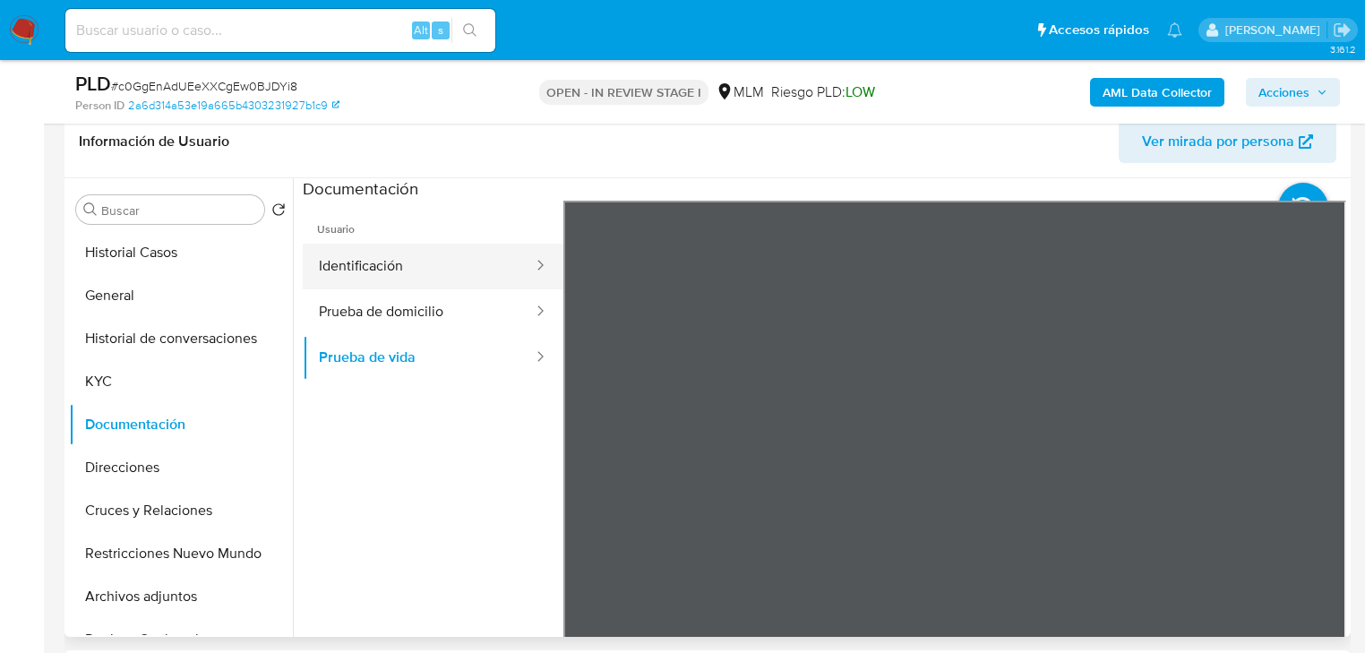
click at [437, 266] on button "Identificación" at bounding box center [419, 267] width 232 height 46
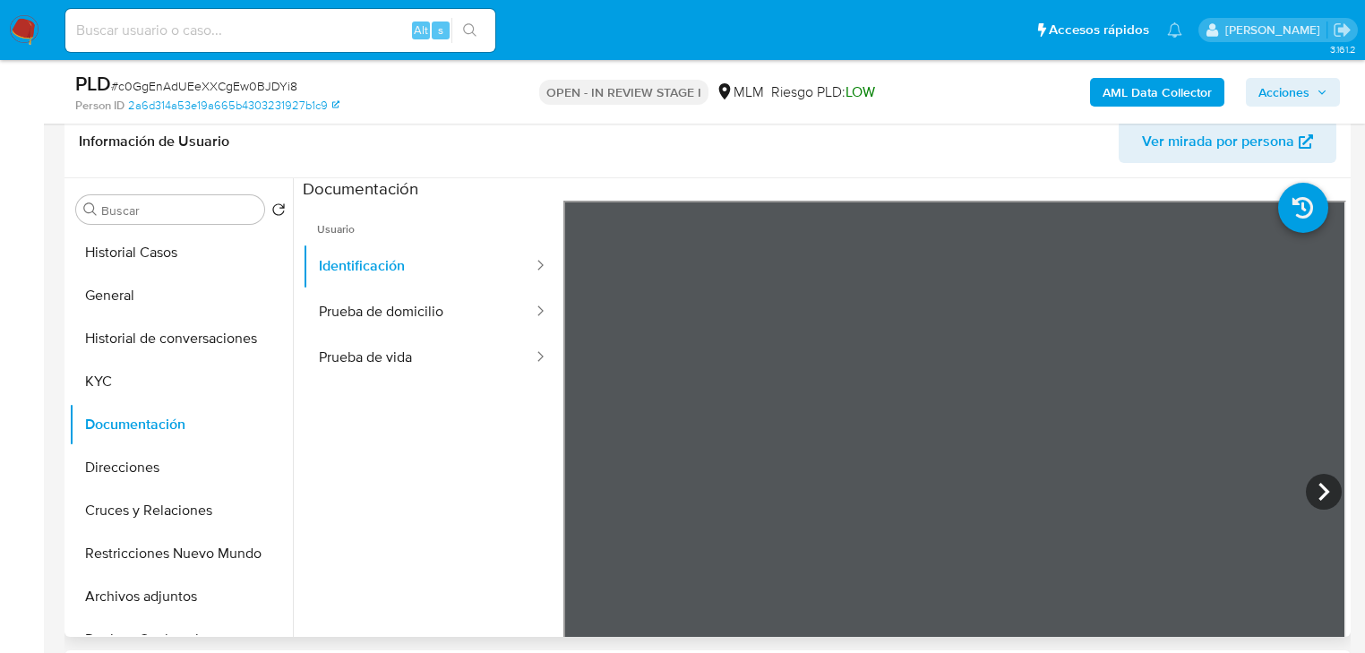
scroll to position [0, 0]
click at [1328, 482] on icon at bounding box center [1324, 492] width 36 height 36
click at [429, 313] on button "Prueba de domicilio" at bounding box center [419, 312] width 232 height 46
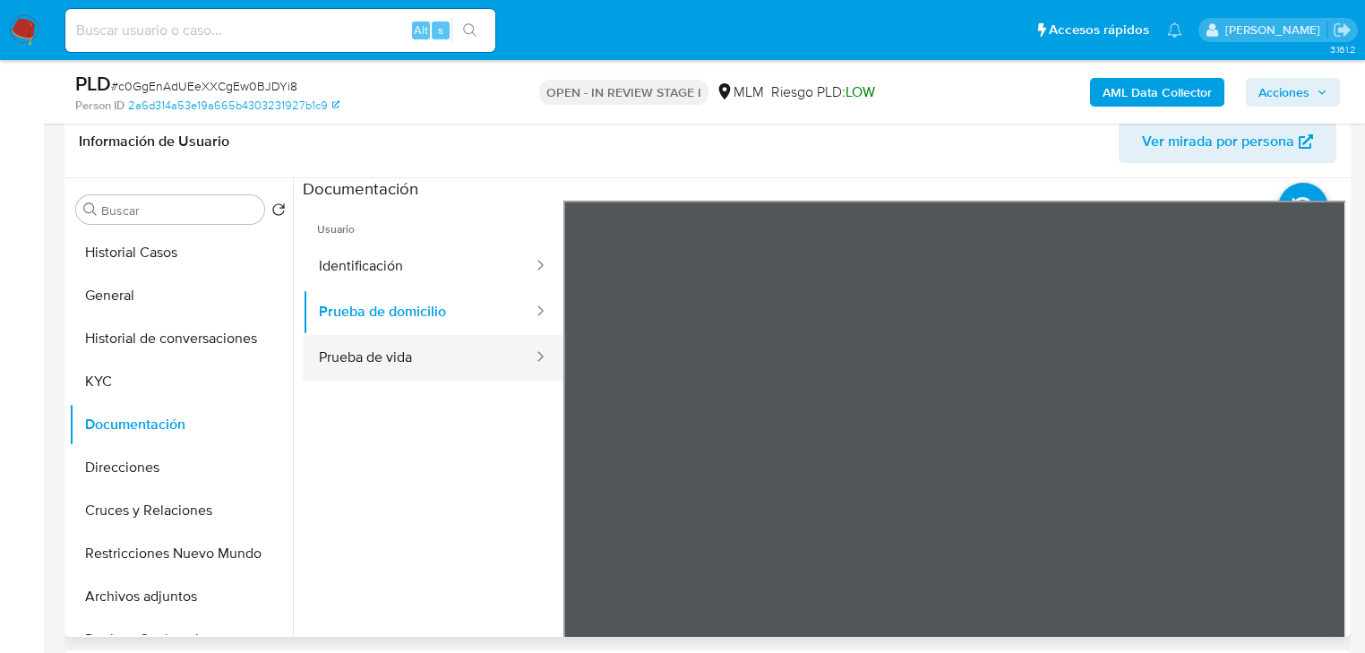
click at [345, 362] on button "Prueba de vida" at bounding box center [419, 358] width 232 height 46
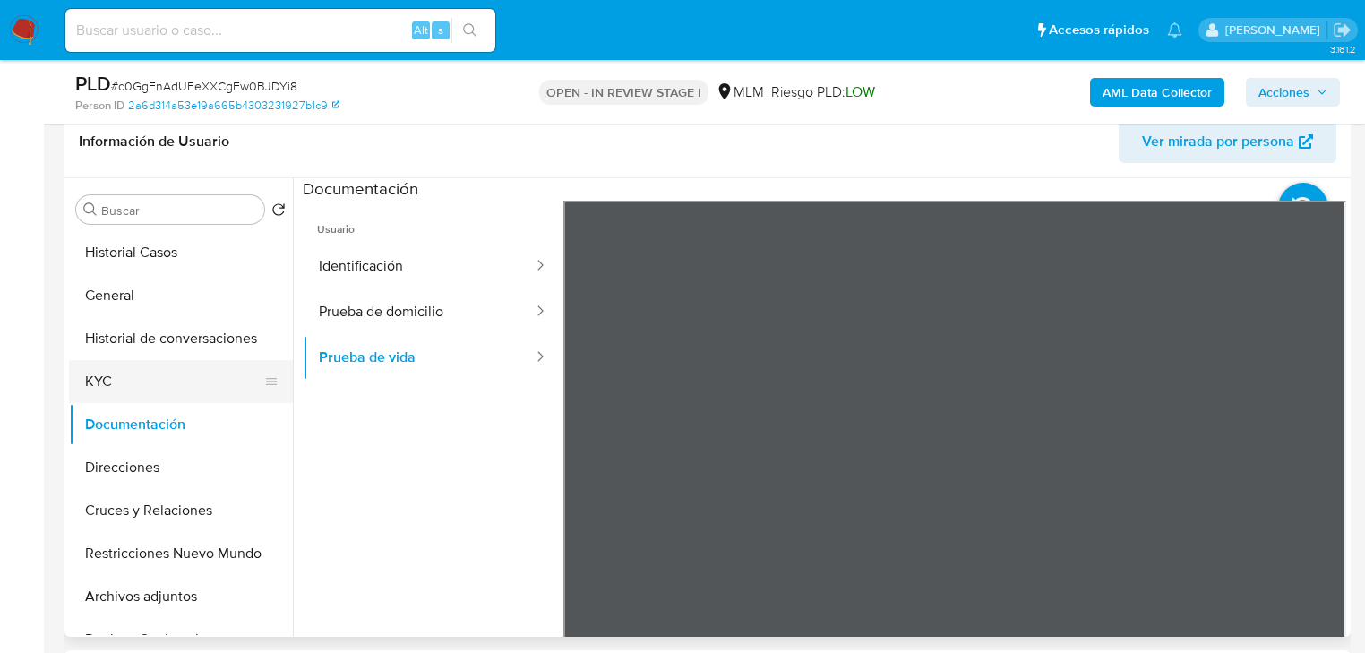
click at [124, 376] on button "KYC" at bounding box center [174, 381] width 210 height 43
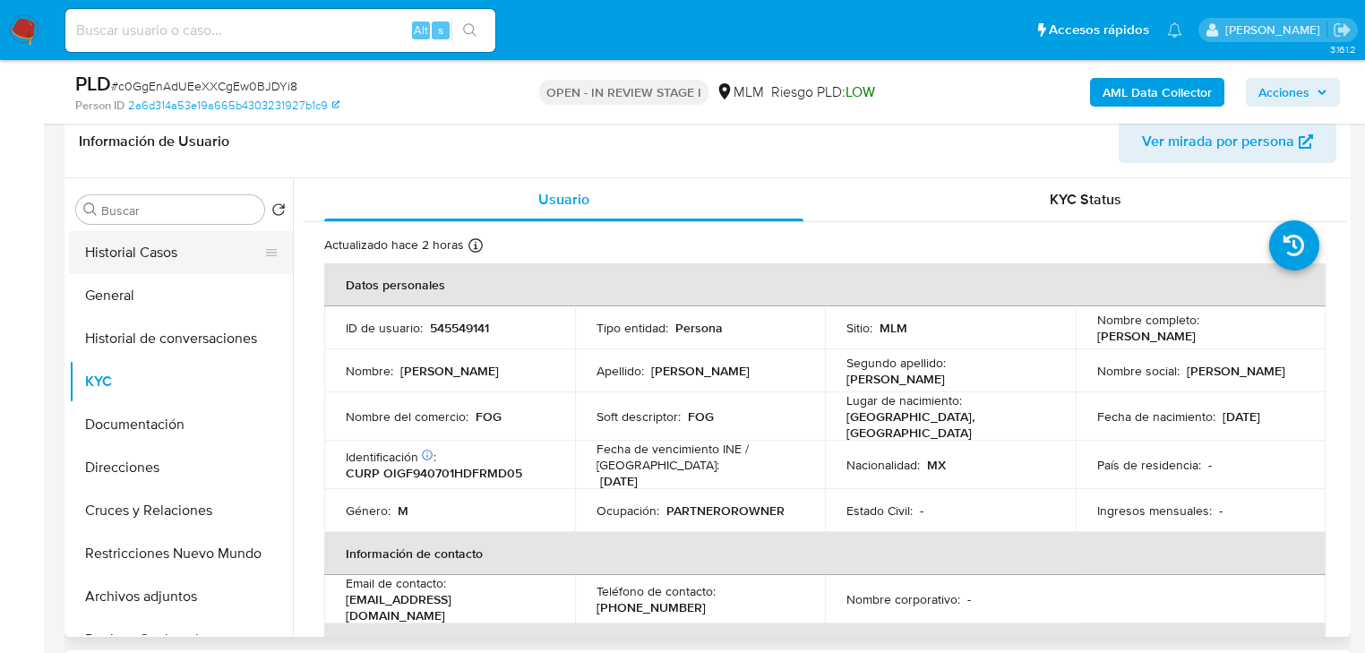
click at [117, 253] on button "Historial Casos" at bounding box center [174, 252] width 210 height 43
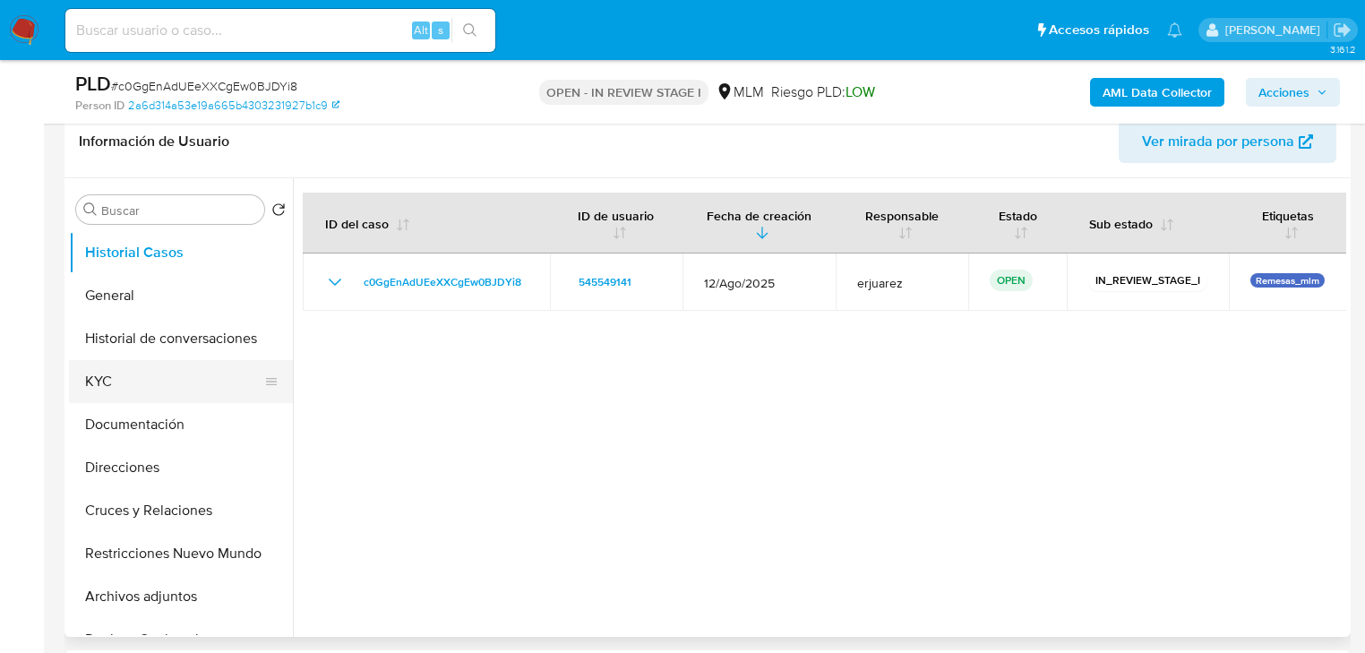
click at [87, 381] on button "KYC" at bounding box center [174, 381] width 210 height 43
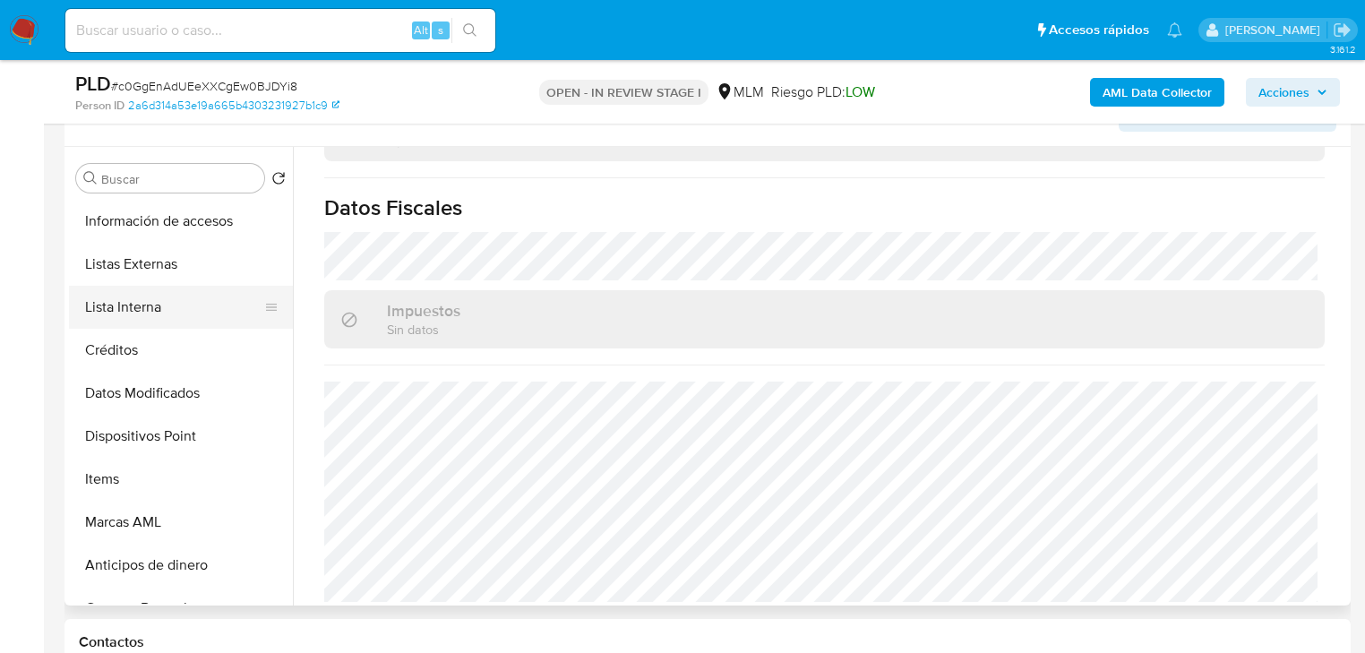
scroll to position [358, 0]
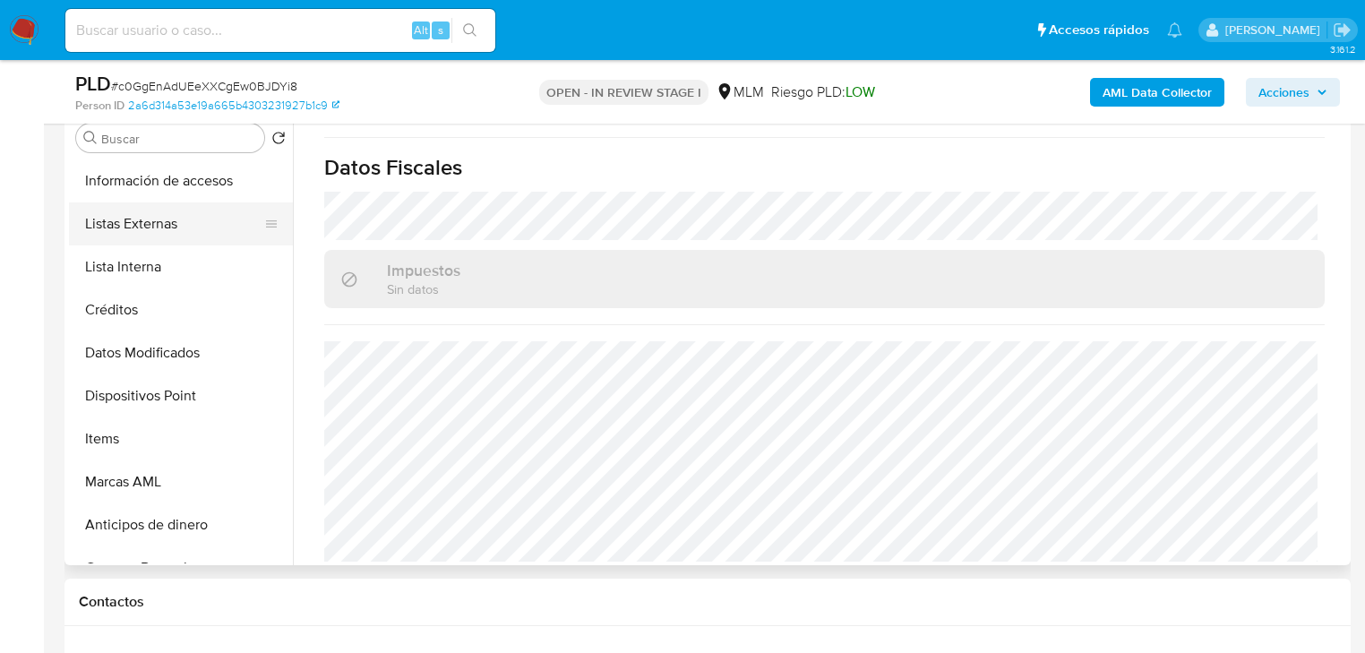
click at [176, 236] on button "Listas Externas" at bounding box center [174, 223] width 210 height 43
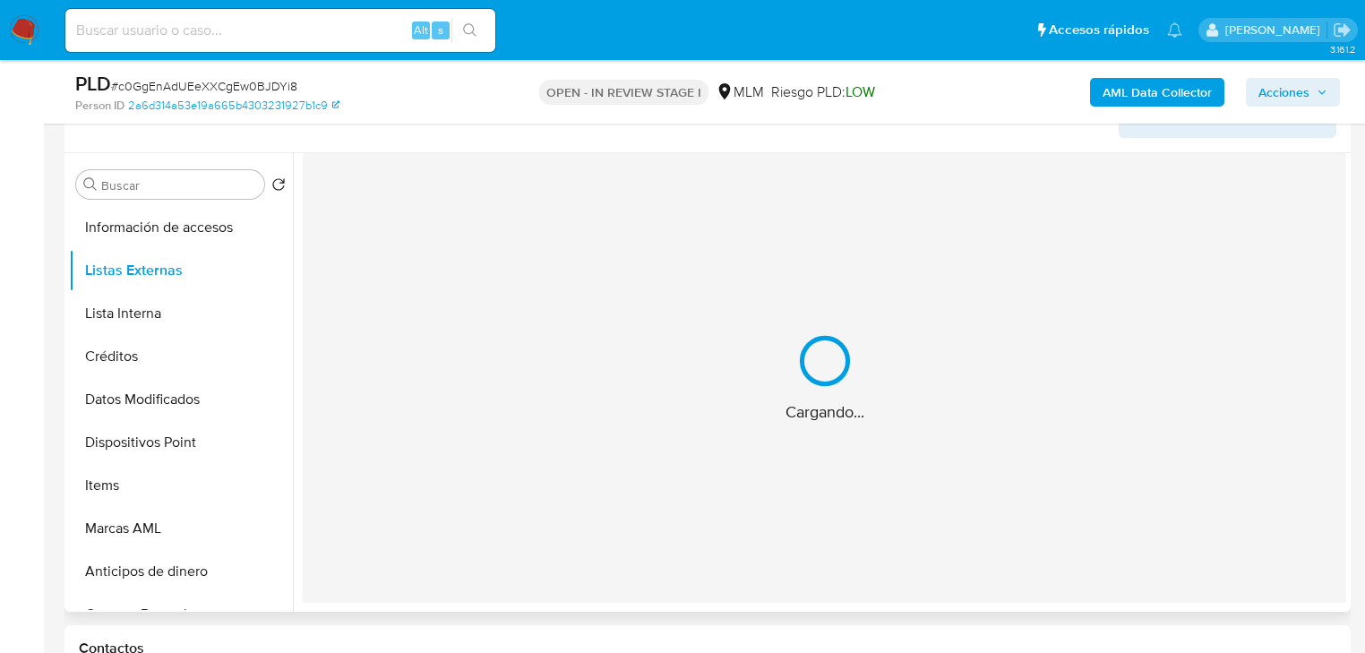
scroll to position [287, 0]
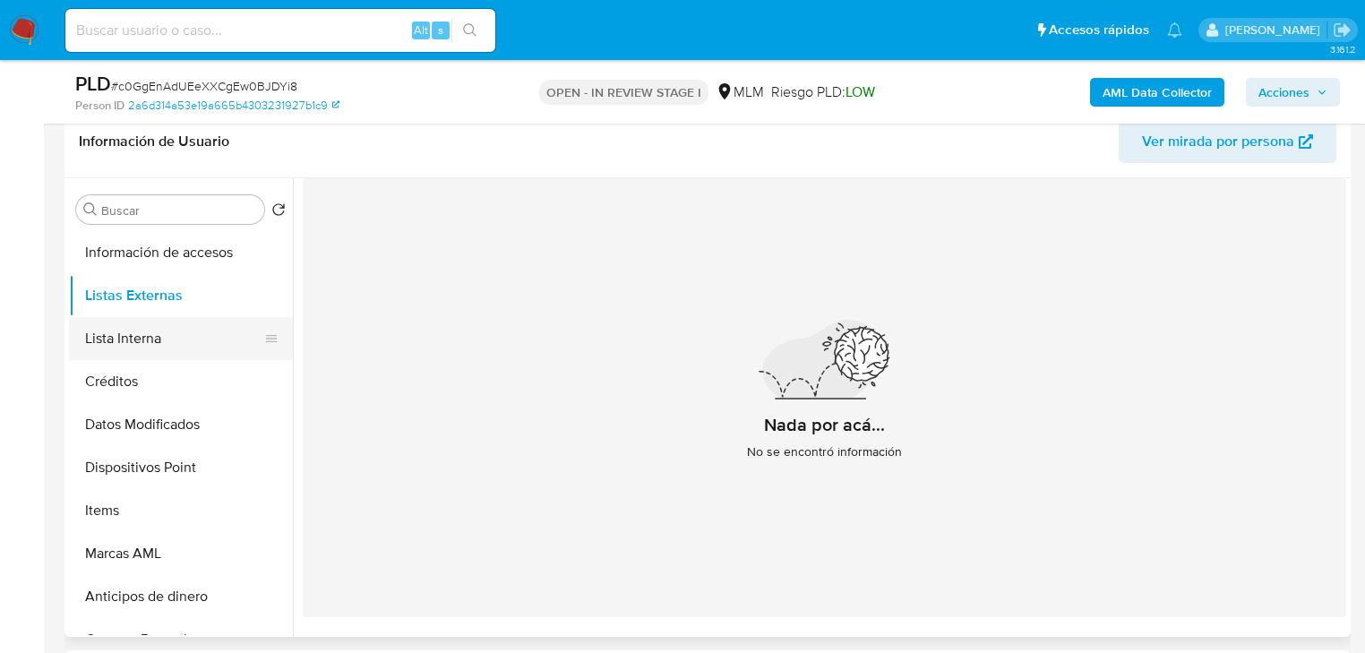
click at [174, 349] on button "Lista Interna" at bounding box center [174, 338] width 210 height 43
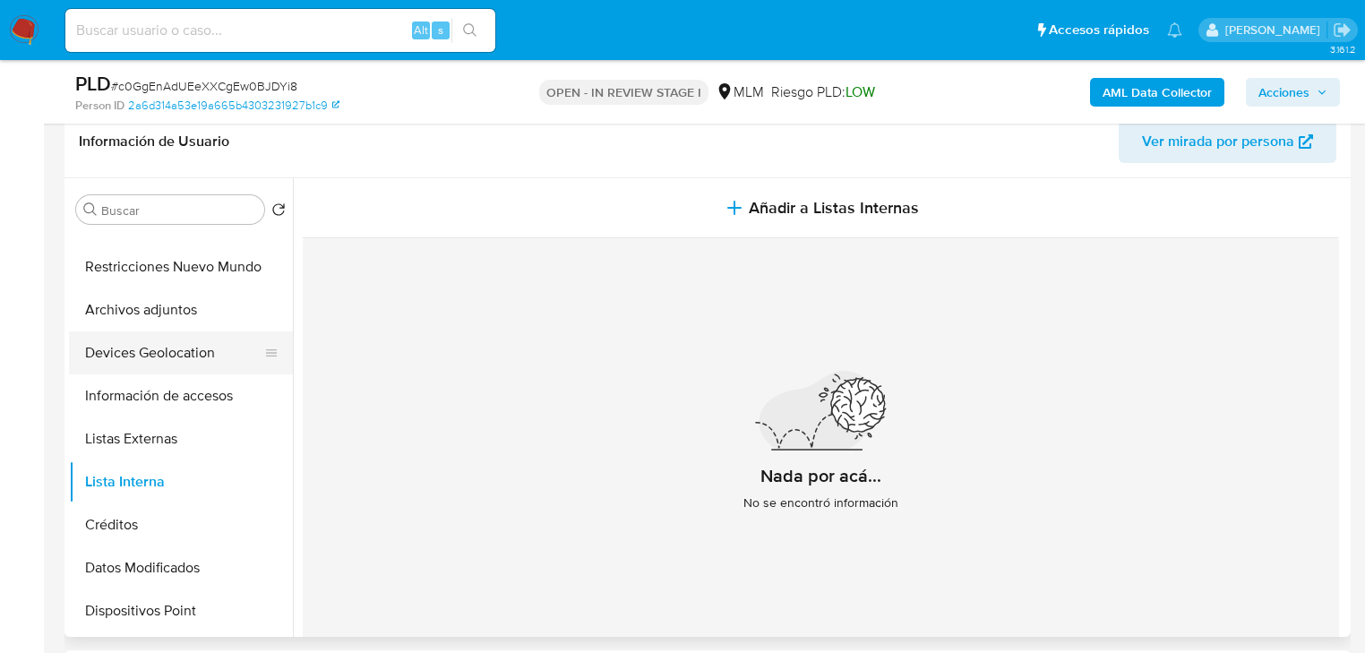
drag, startPoint x: 151, startPoint y: 364, endPoint x: 197, endPoint y: 373, distance: 47.4
click at [153, 366] on button "Devices Geolocation" at bounding box center [174, 353] width 210 height 43
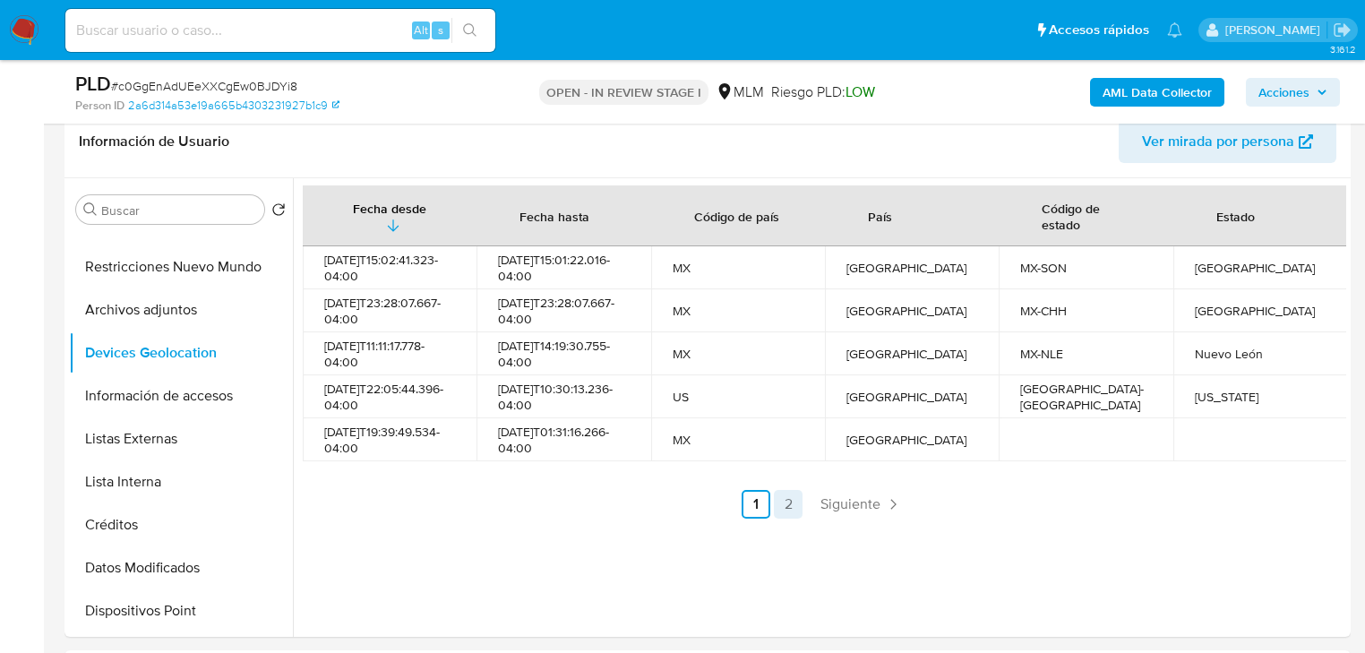
click at [782, 504] on link "2" at bounding box center [788, 504] width 29 height 29
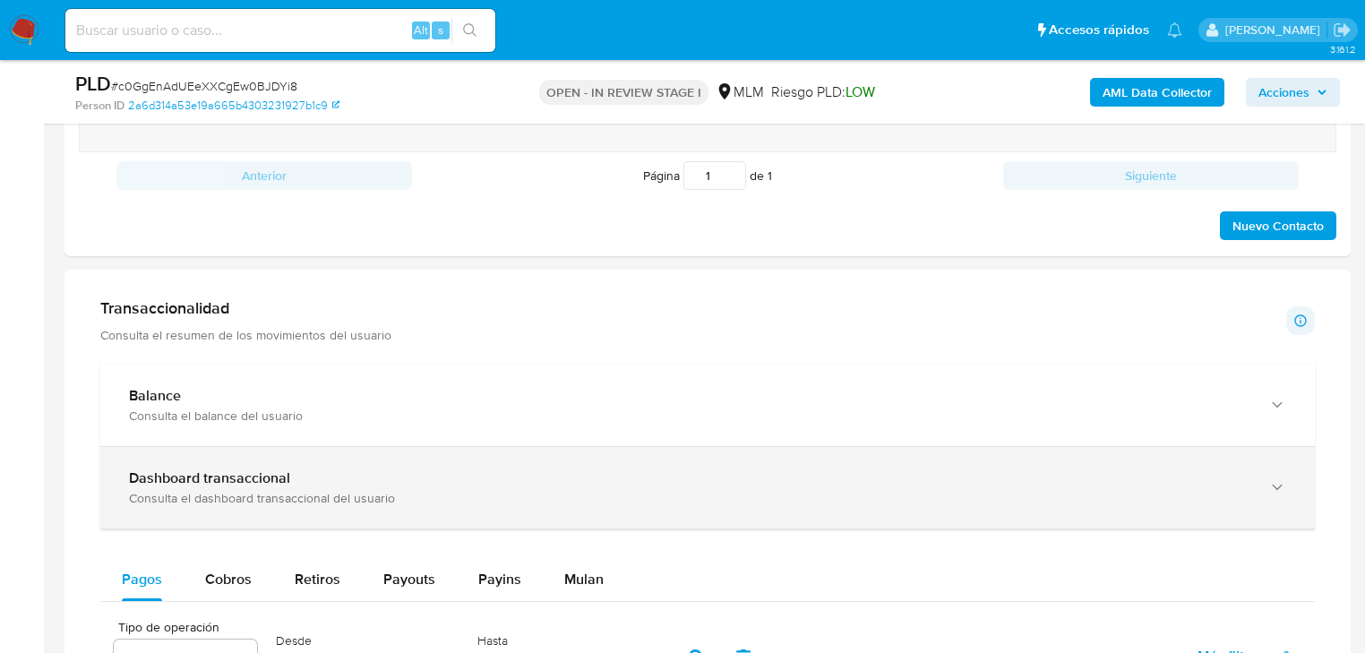
scroll to position [1219, 0]
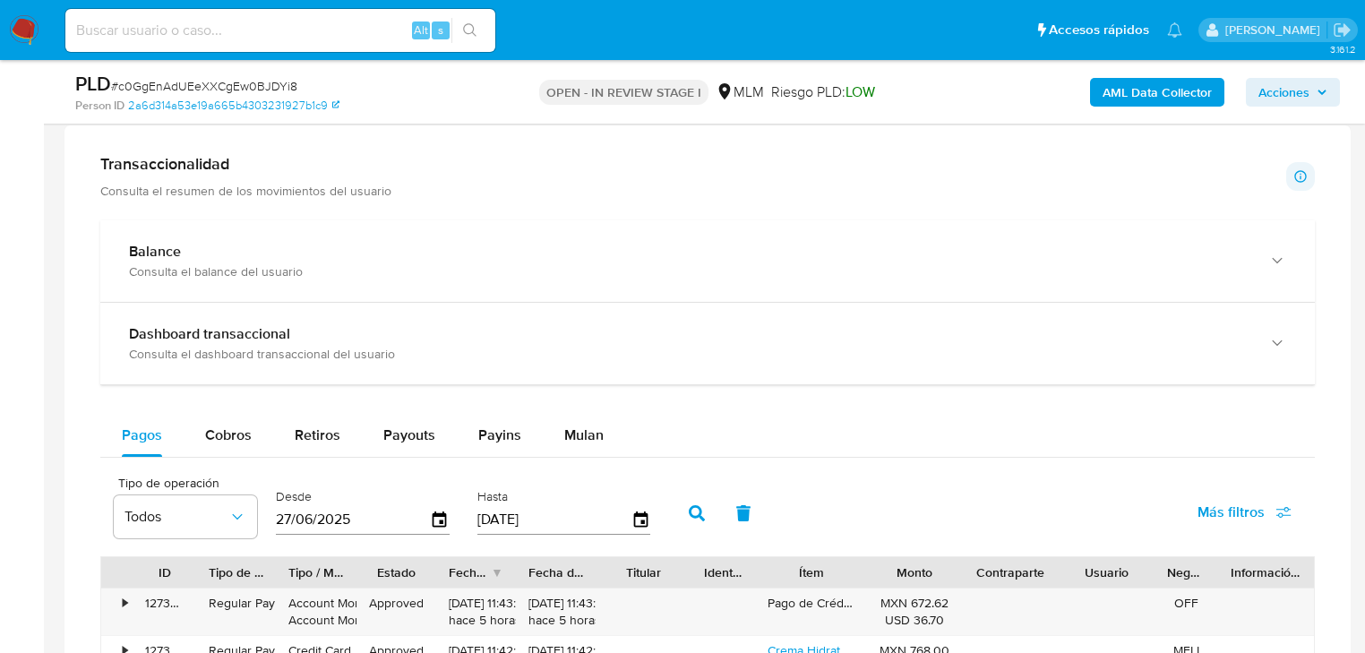
drag, startPoint x: 168, startPoint y: 172, endPoint x: 190, endPoint y: 262, distance: 92.1
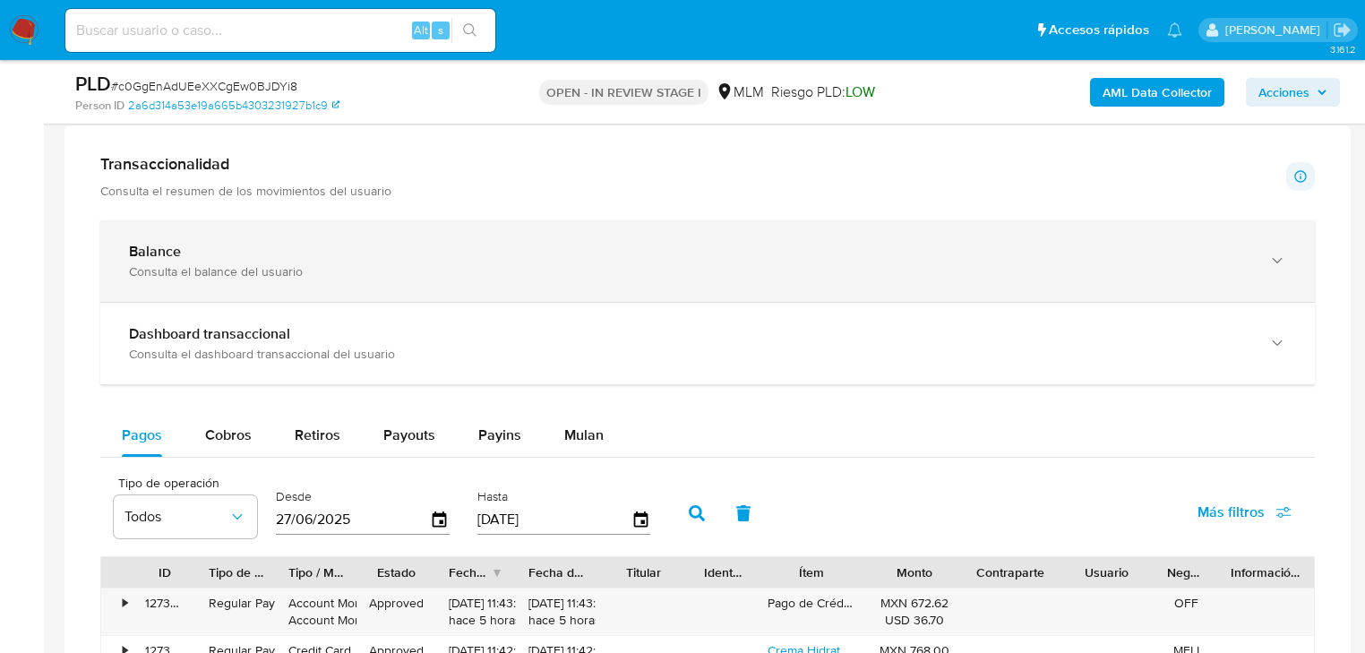
click at [169, 172] on h1 "Transaccionalidad" at bounding box center [245, 164] width 291 height 20
drag, startPoint x: 190, startPoint y: 263, endPoint x: 288, endPoint y: 281, distance: 99.5
click at [191, 264] on div "Consulta el balance del usuario" at bounding box center [690, 271] width 1122 height 16
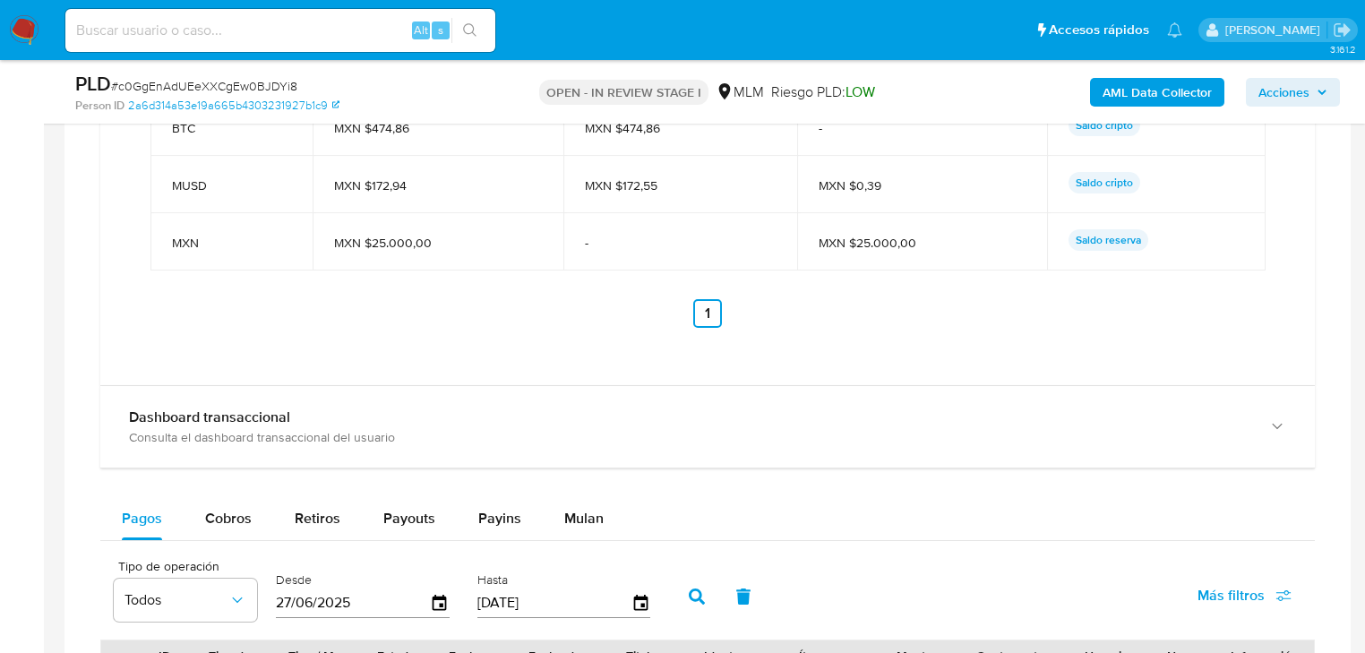
scroll to position [2007, 0]
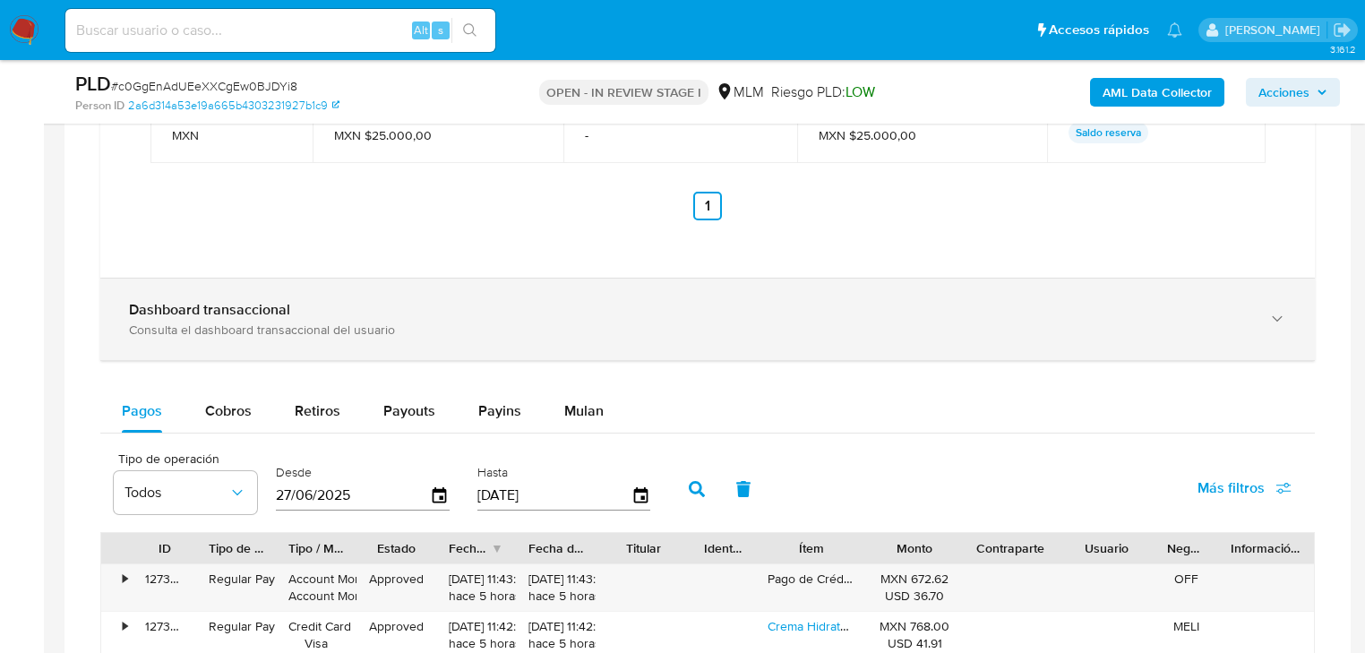
click at [272, 351] on div "Dashboard transaccional Consulta el dashboard transaccional del usuario" at bounding box center [707, 320] width 1215 height 82
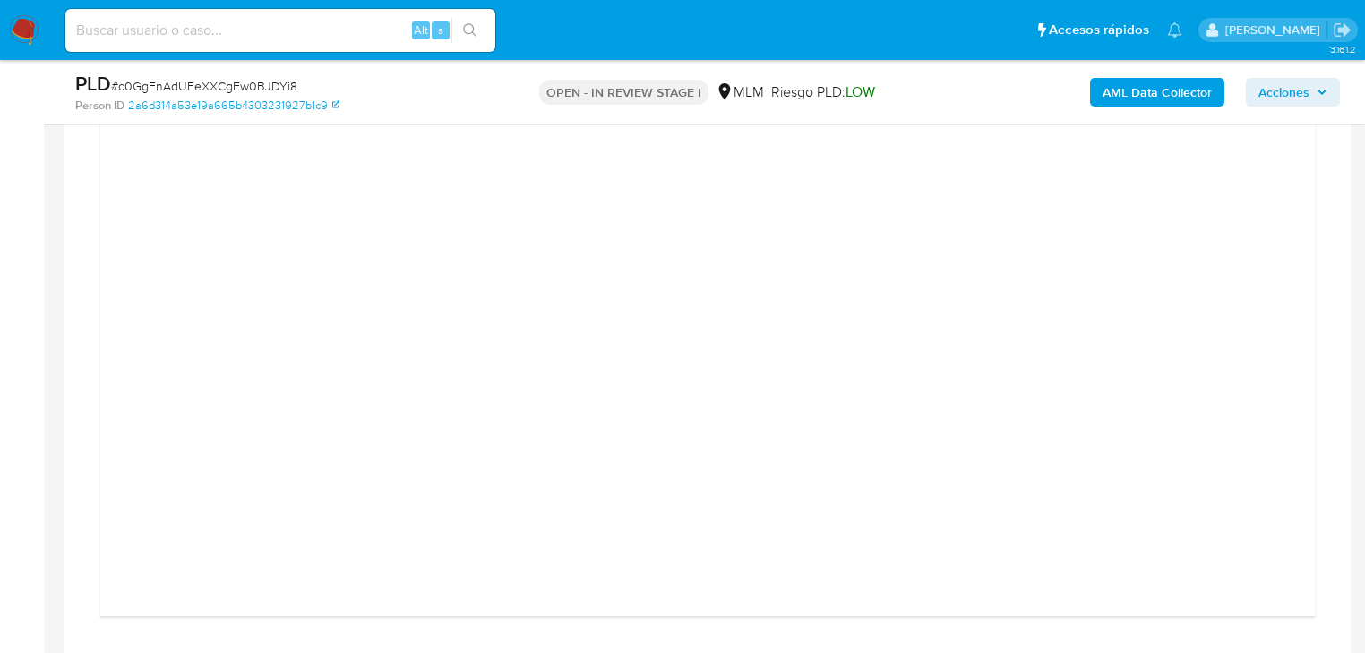
scroll to position [2611, 0]
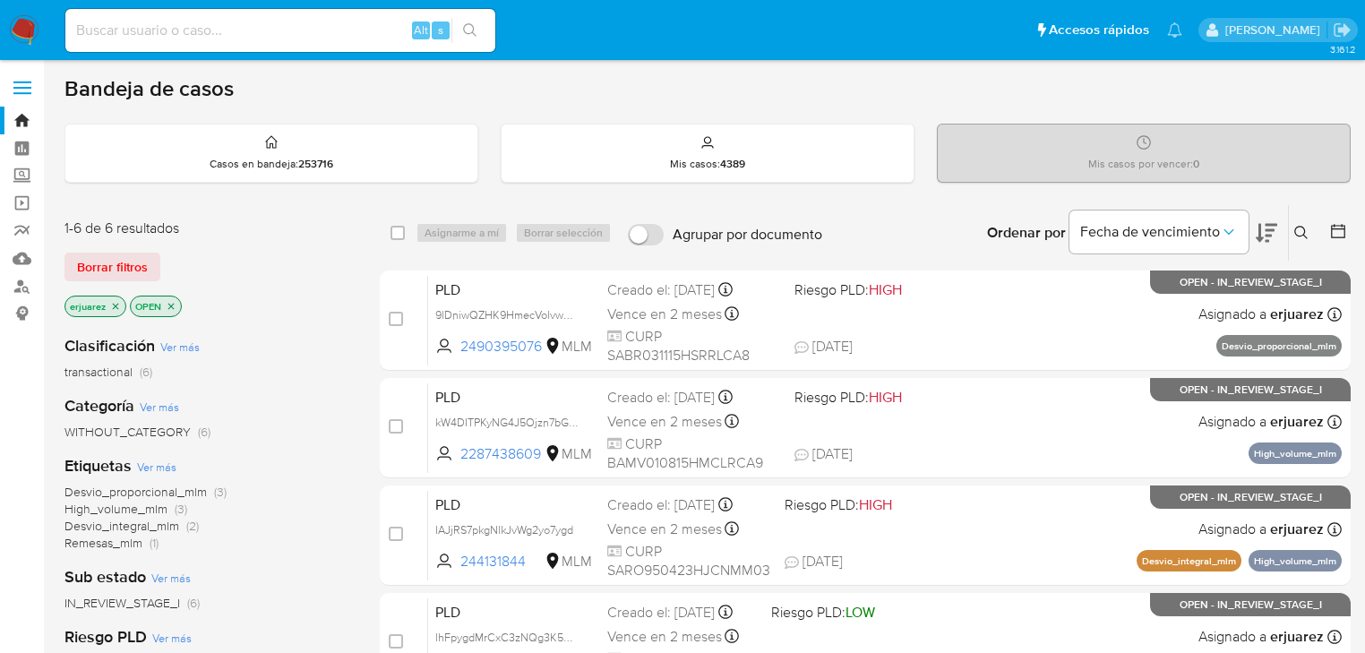
click at [217, 20] on input at bounding box center [280, 30] width 430 height 23
paste input "545549141"
type input "545549141"
click at [472, 25] on icon "search-icon" at bounding box center [469, 29] width 13 height 13
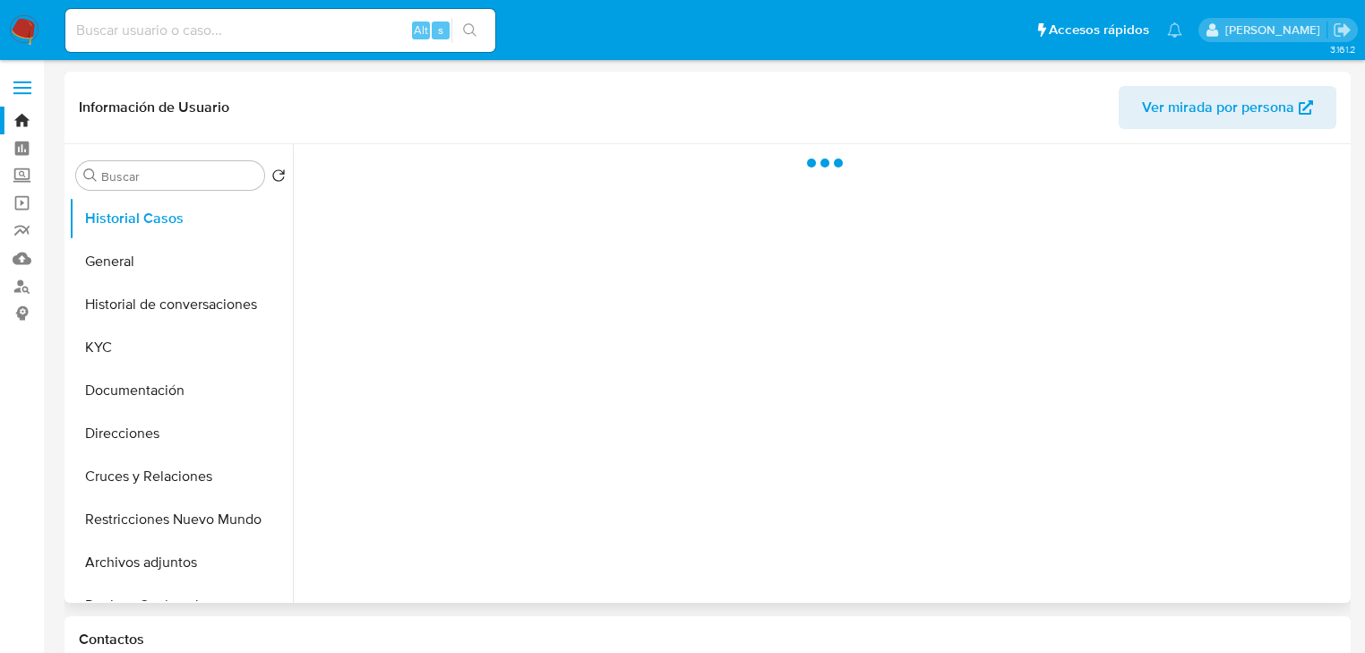
select select "10"
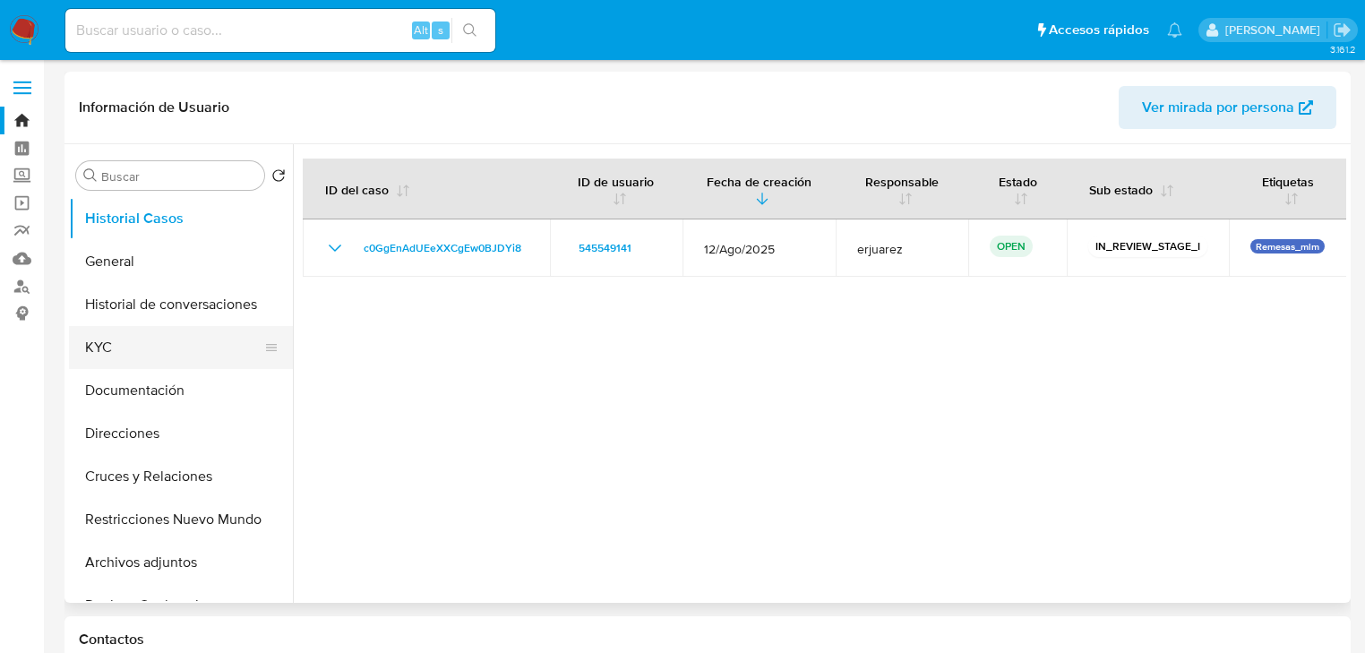
click at [151, 340] on button "KYC" at bounding box center [174, 347] width 210 height 43
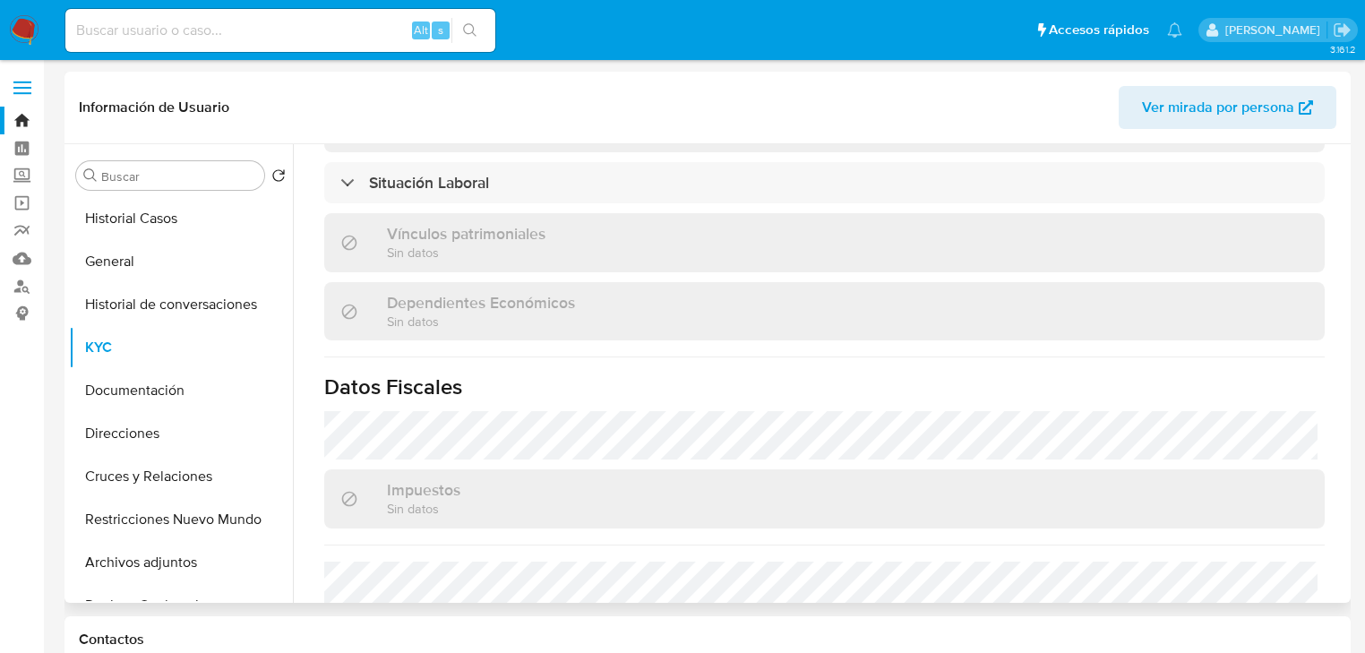
scroll to position [1114, 0]
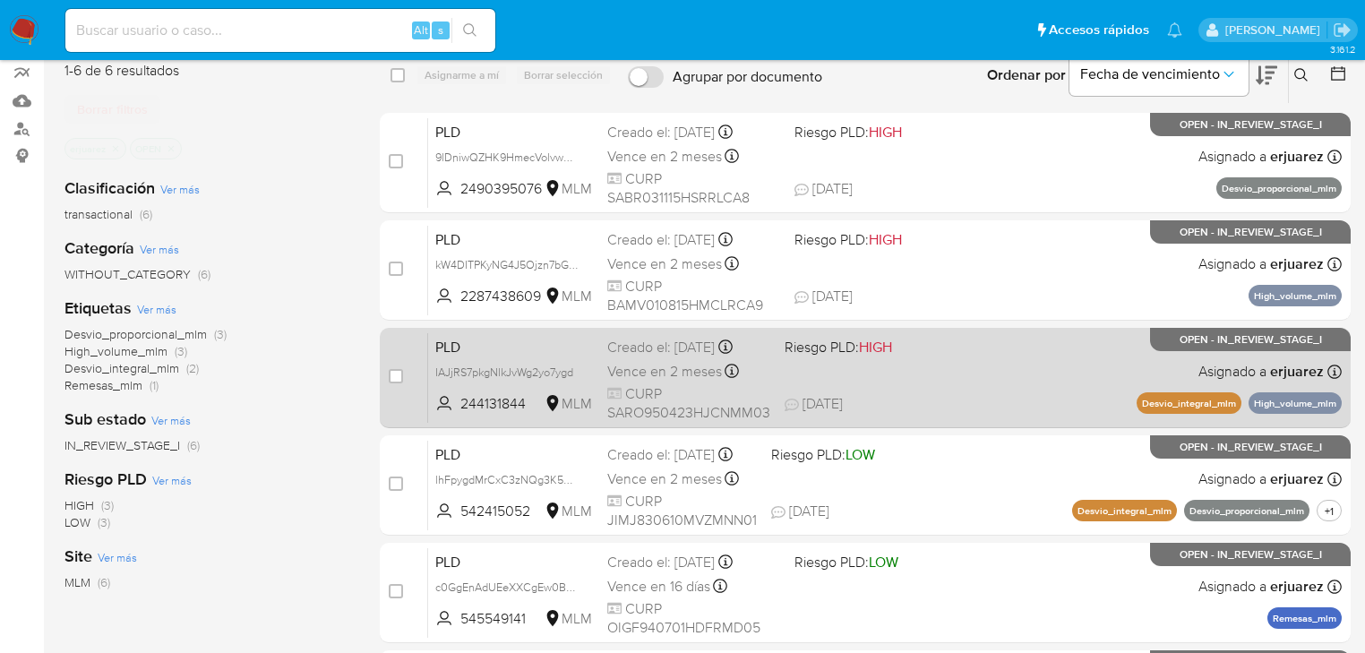
scroll to position [222, 0]
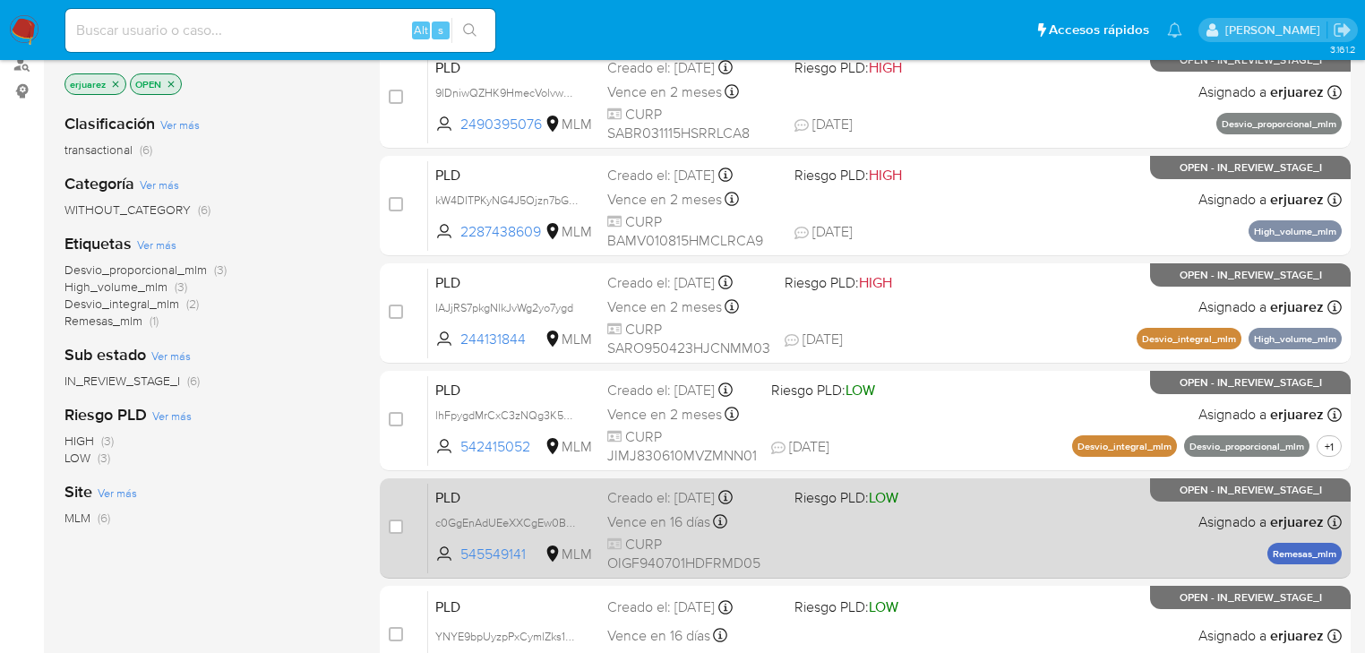
click at [925, 516] on div "PLD c0GgEnAdUEeXXCgEw0BJDYi8 545549141 MLM Riesgo PLD: LOW Creado el: 12/08/202…" at bounding box center [885, 528] width 914 height 90
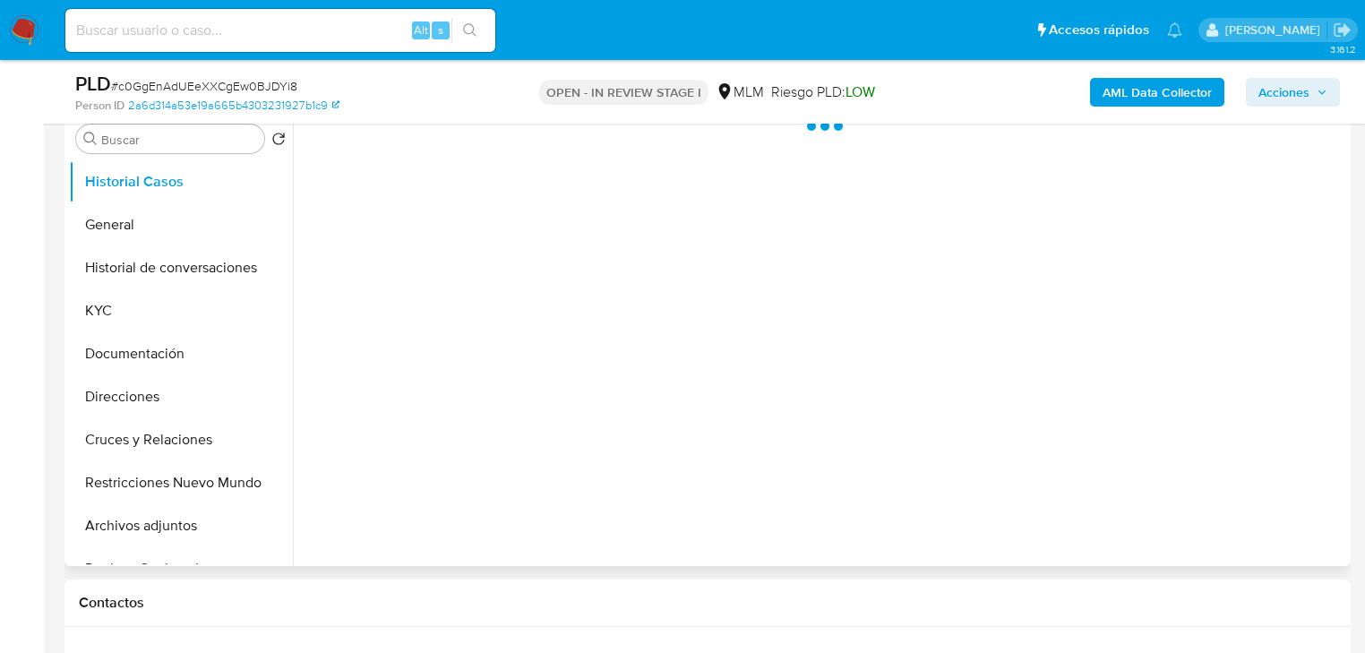
select select "10"
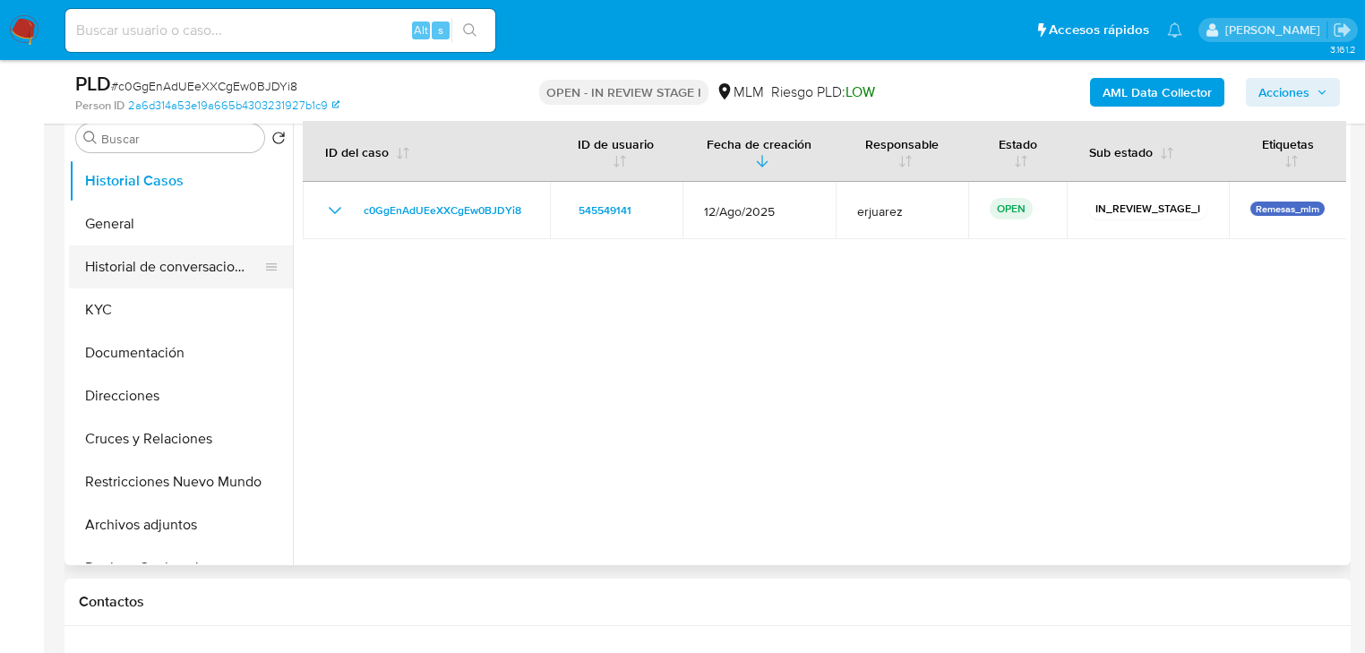
click at [197, 280] on button "Historial de conversaciones" at bounding box center [174, 266] width 210 height 43
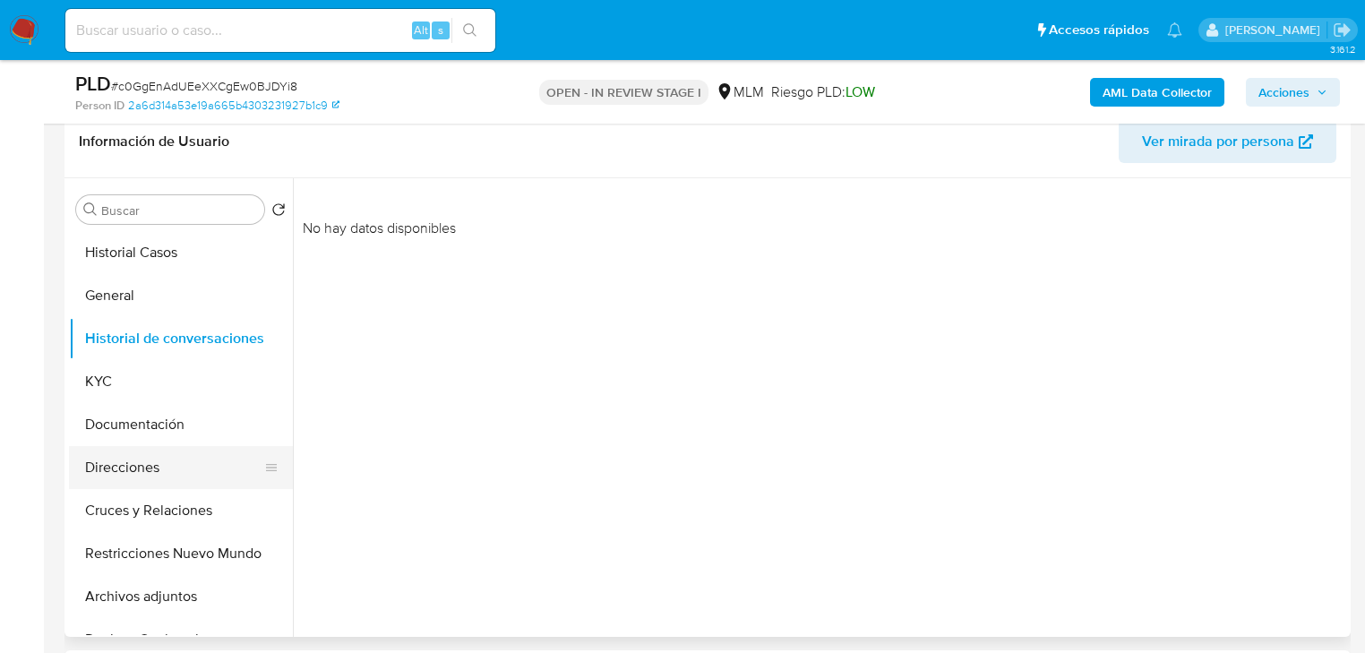
scroll to position [72, 0]
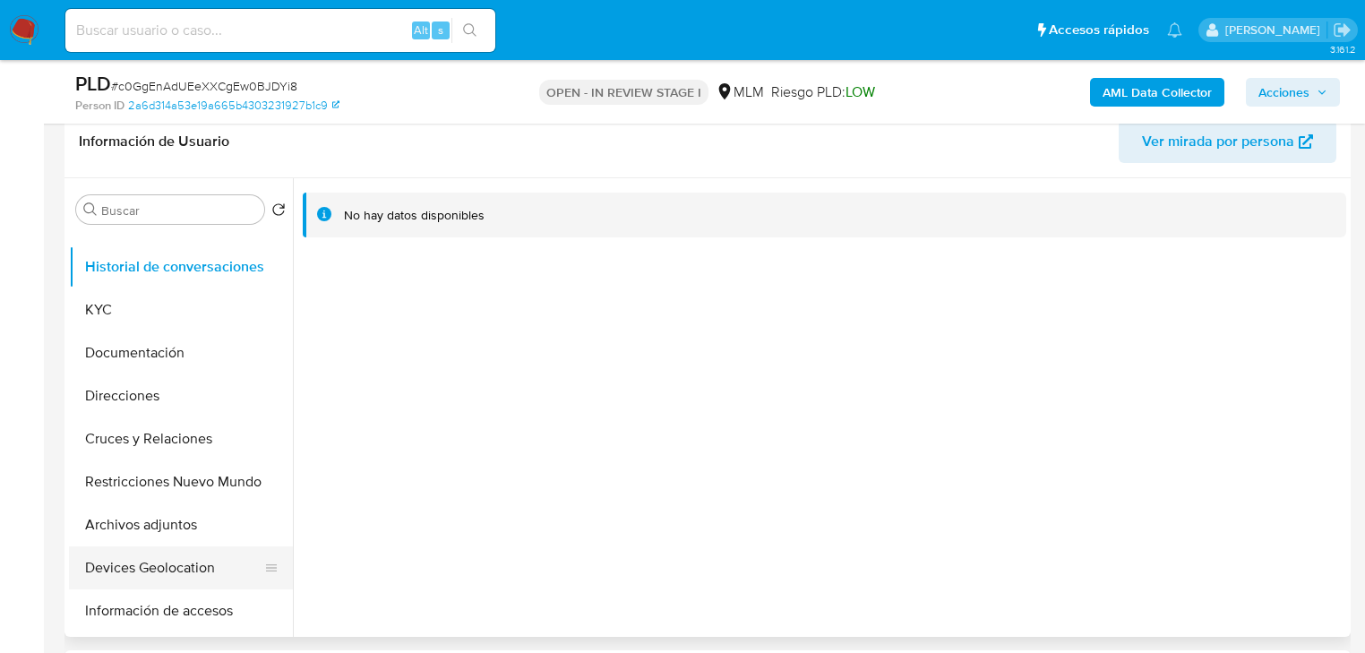
click at [185, 573] on button "Devices Geolocation" at bounding box center [174, 568] width 210 height 43
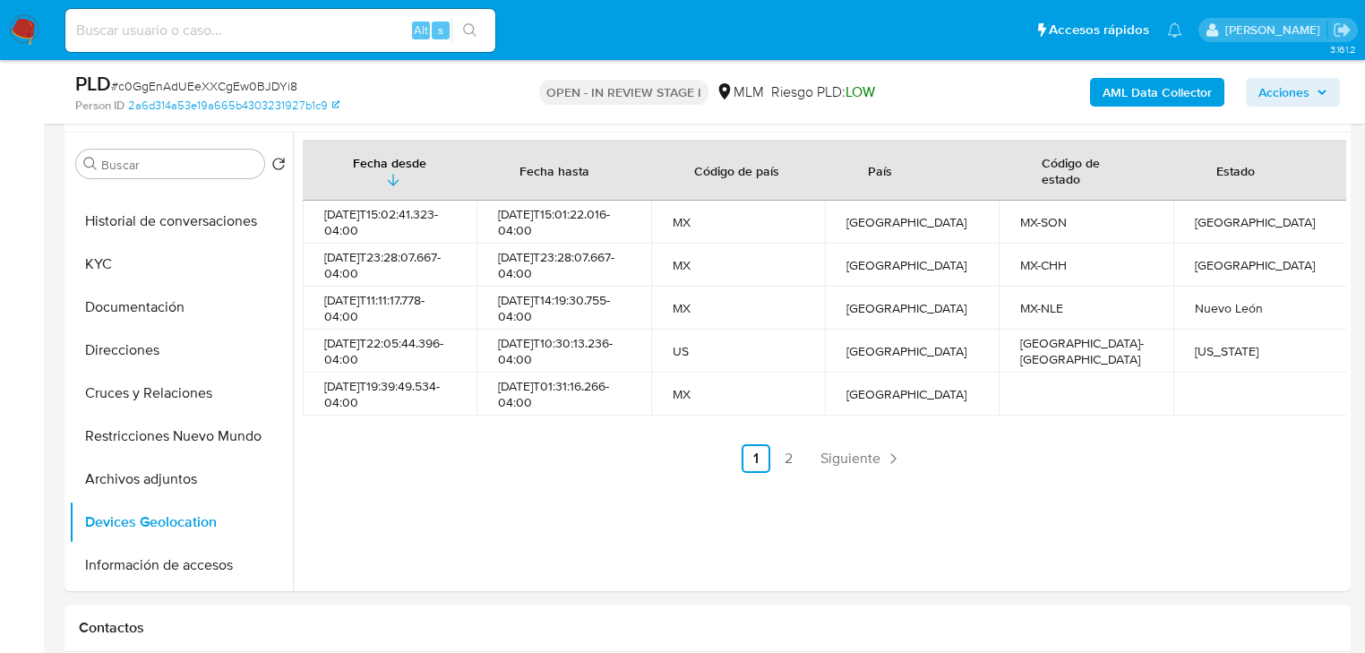
scroll to position [358, 0]
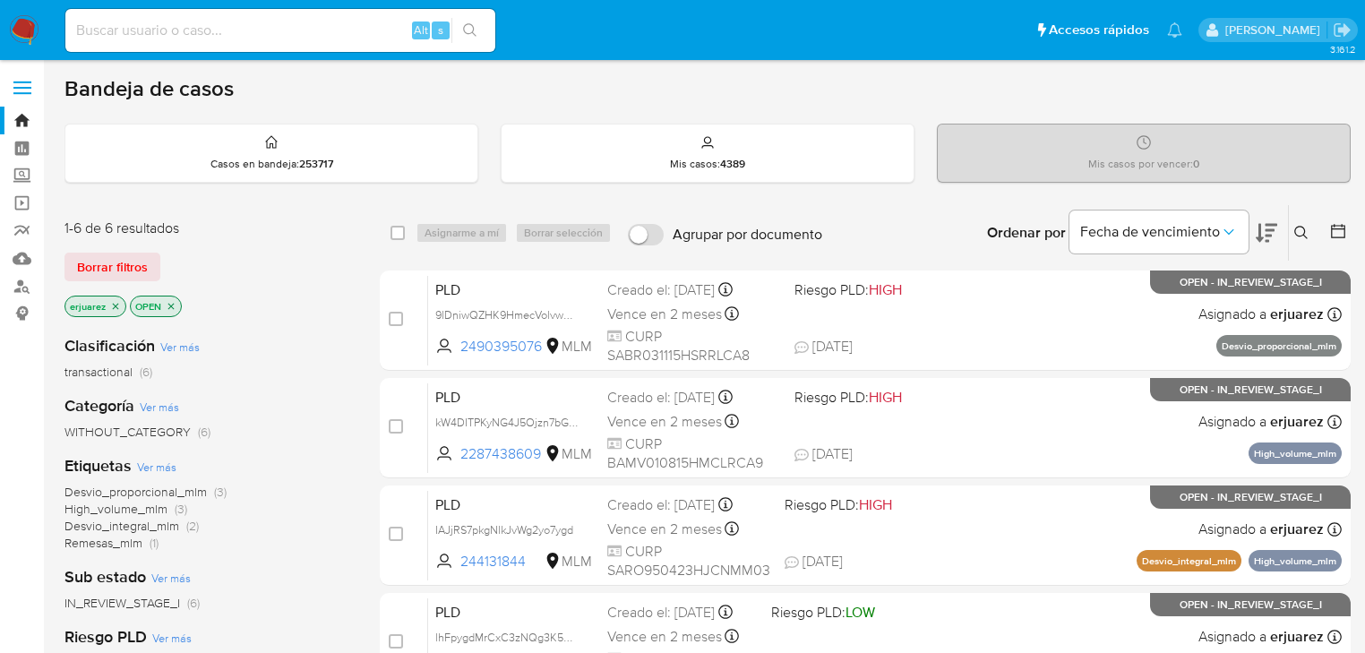
click at [1299, 222] on button at bounding box center [1304, 233] width 30 height 22
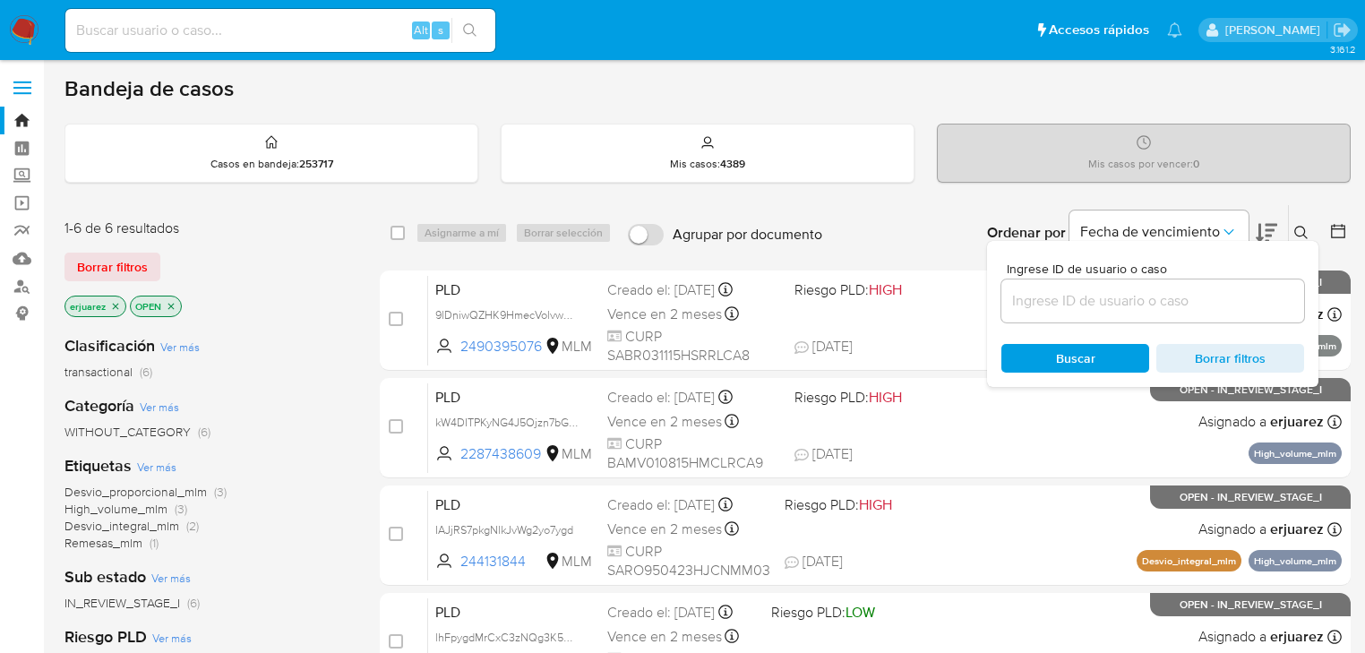
click at [1107, 291] on input at bounding box center [1153, 300] width 303 height 23
type input "545549141"
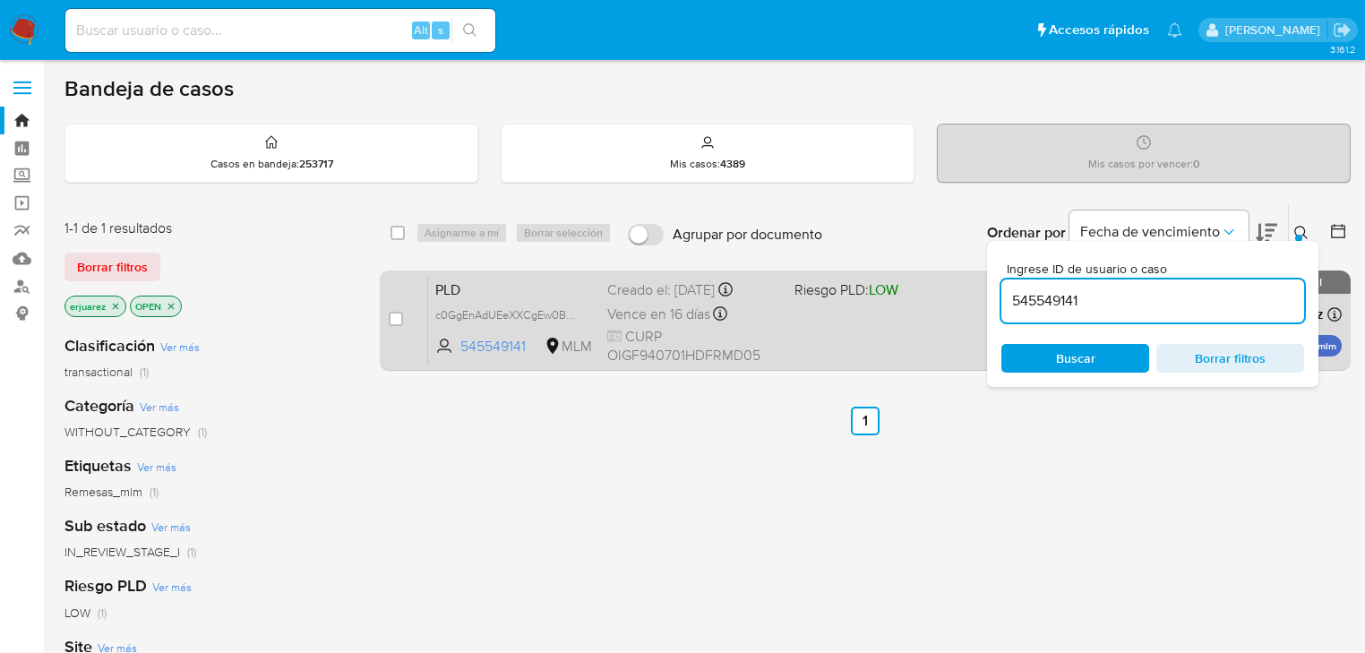
click at [866, 326] on div "PLD c0GgEnAdUEeXXCgEw0BJDYi8 545549141 MLM Riesgo PLD: LOW Creado el: [DATE] Cr…" at bounding box center [885, 320] width 914 height 90
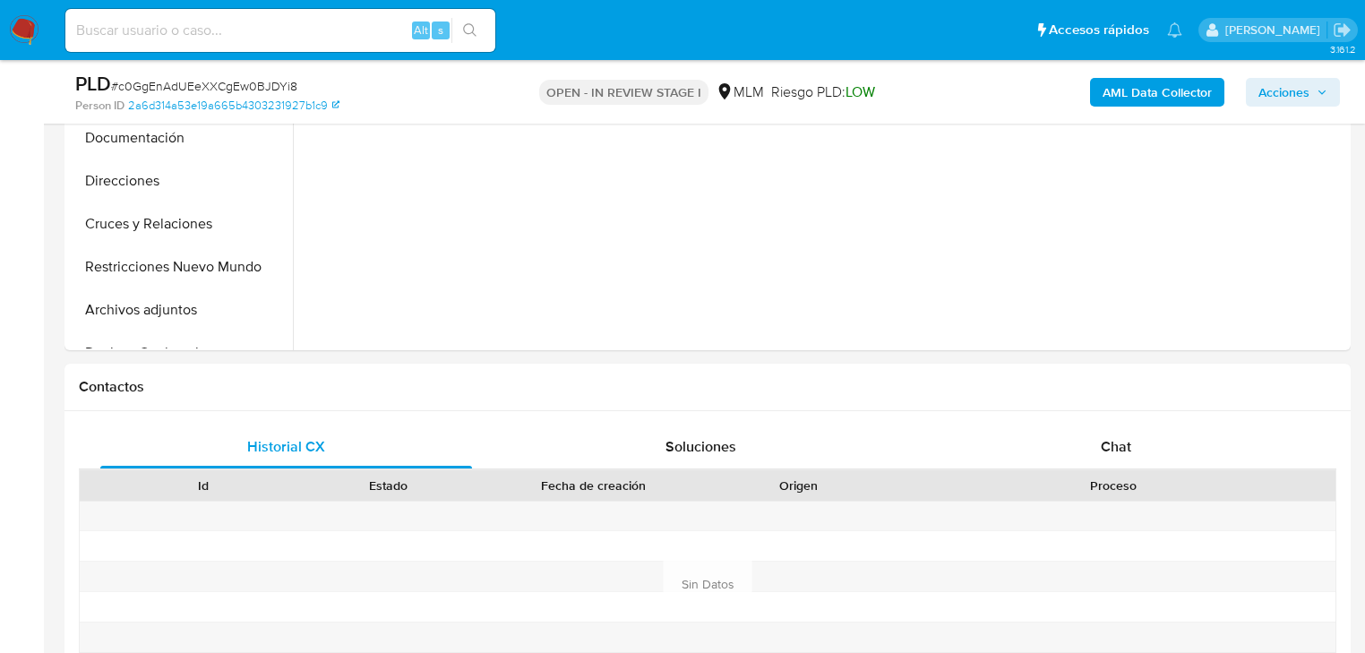
select select "10"
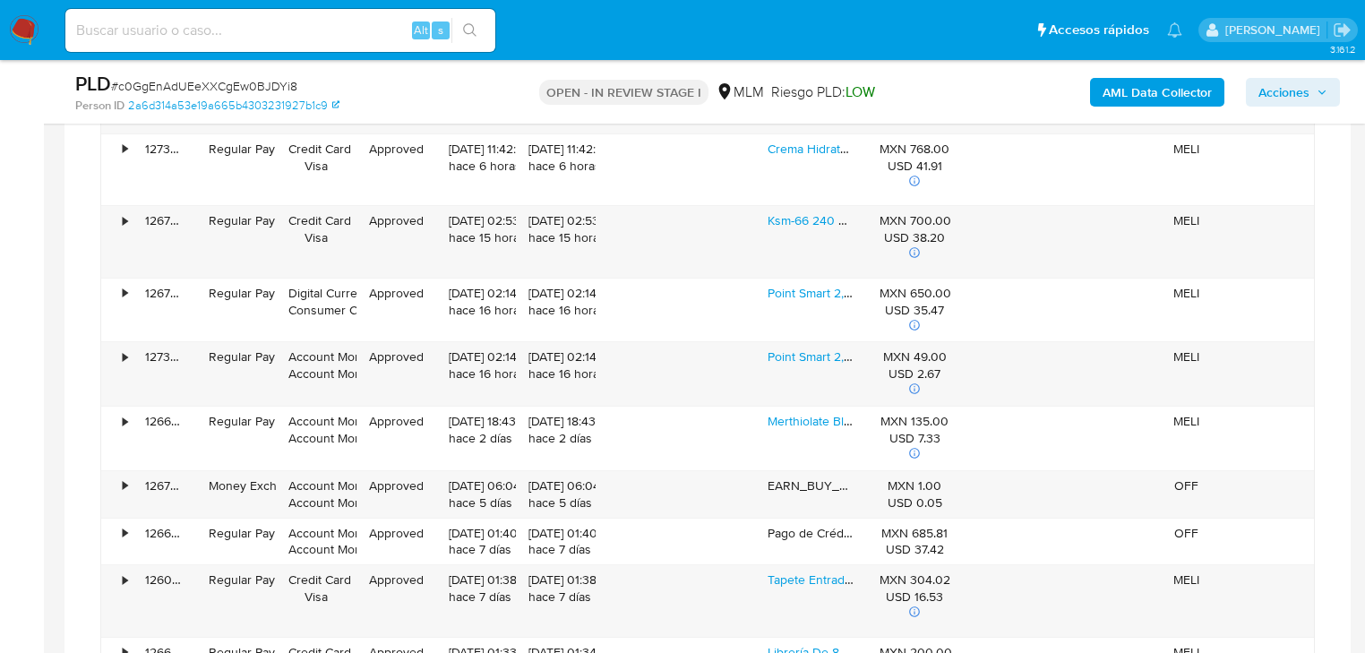
scroll to position [1434, 0]
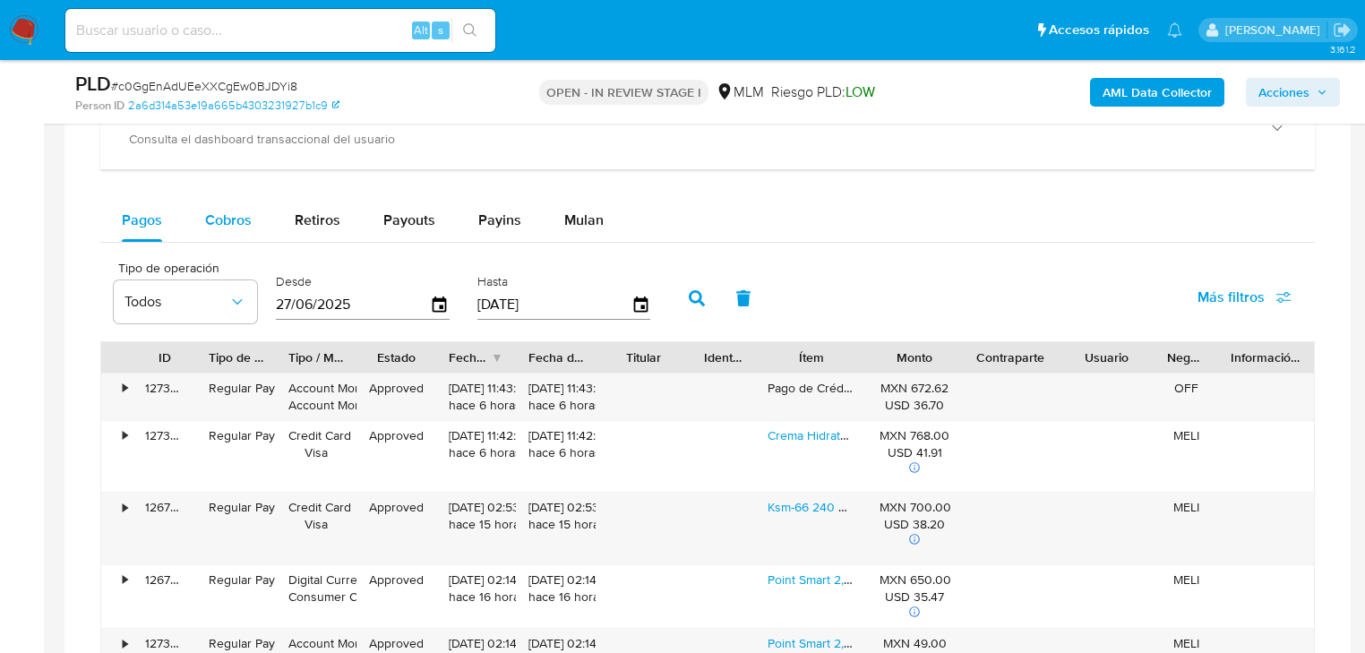
click at [220, 226] on span "Cobros" at bounding box center [228, 220] width 47 height 21
select select "10"
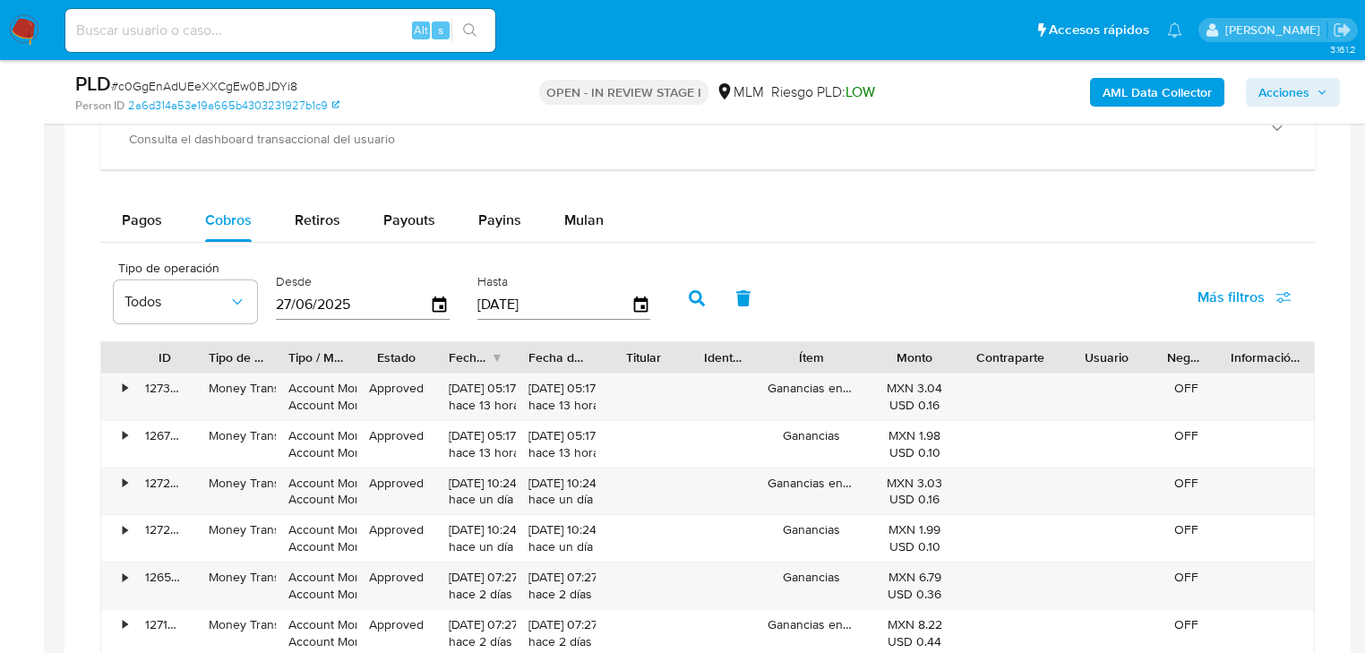
drag, startPoint x: 354, startPoint y: 301, endPoint x: 260, endPoint y: 282, distance: 95.9
click at [260, 282] on div "Tipo de operación Todos Desde 27/06/2025 Hasta 24/09/2025" at bounding box center [387, 297] width 564 height 72
type input "0_/__/____"
type input "01/09/2025"
click at [690, 304] on icon "button" at bounding box center [697, 298] width 16 height 16
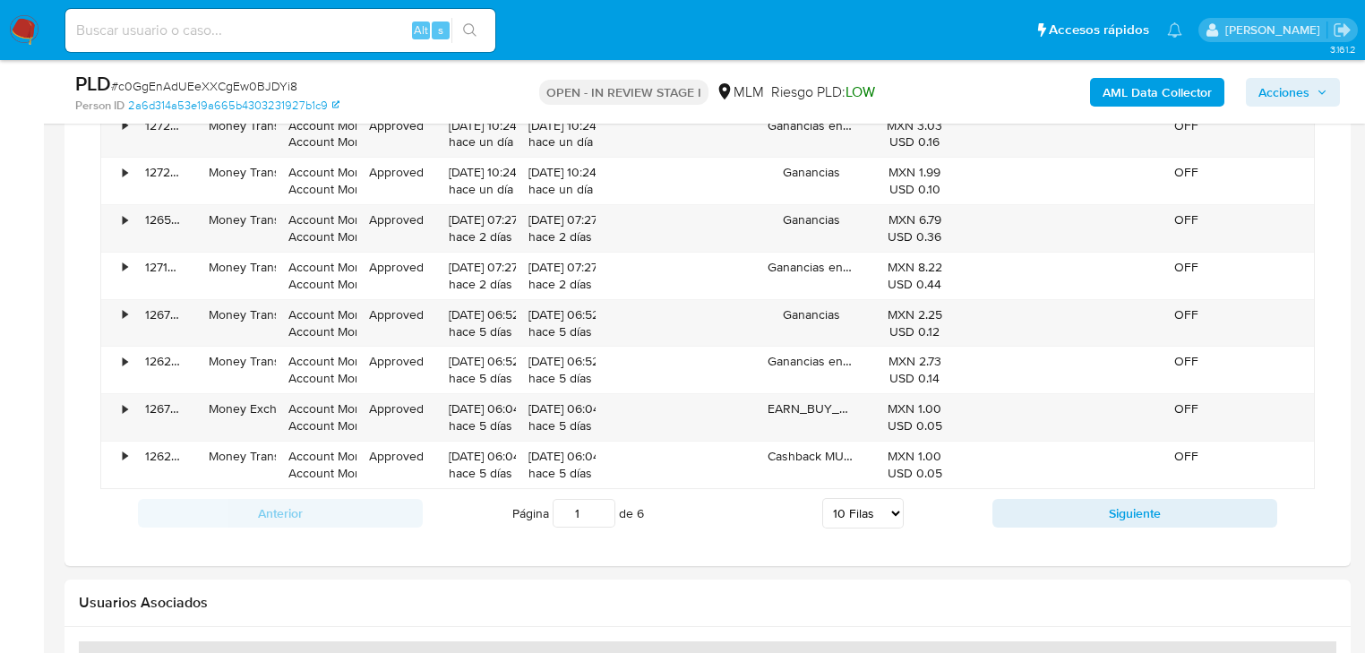
scroll to position [1792, 0]
click at [1043, 498] on button "Siguiente" at bounding box center [1135, 512] width 285 height 29
click at [1039, 526] on div "Anterior Página 2 de 6 5 Filas 10 Filas 20 Filas 25 Filas 50 Filas 100 Filas Si…" at bounding box center [707, 512] width 1215 height 48
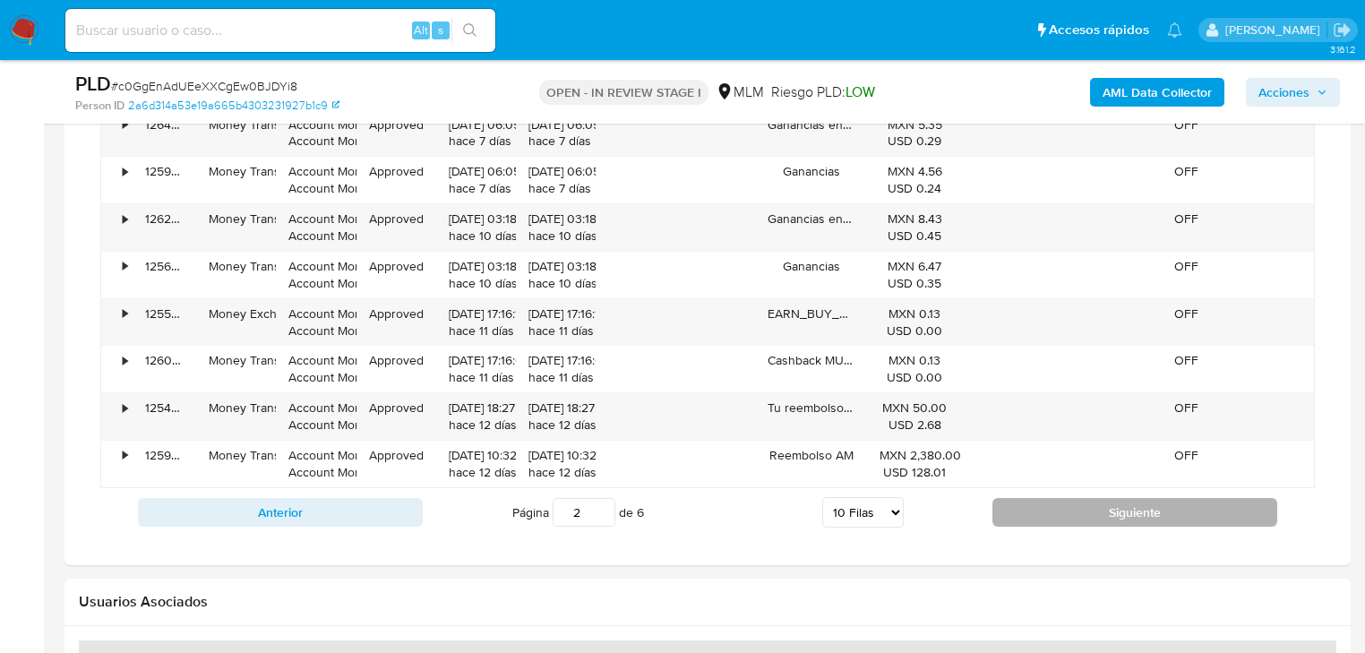
click at [1044, 507] on button "Siguiente" at bounding box center [1135, 512] width 285 height 29
type input "4"
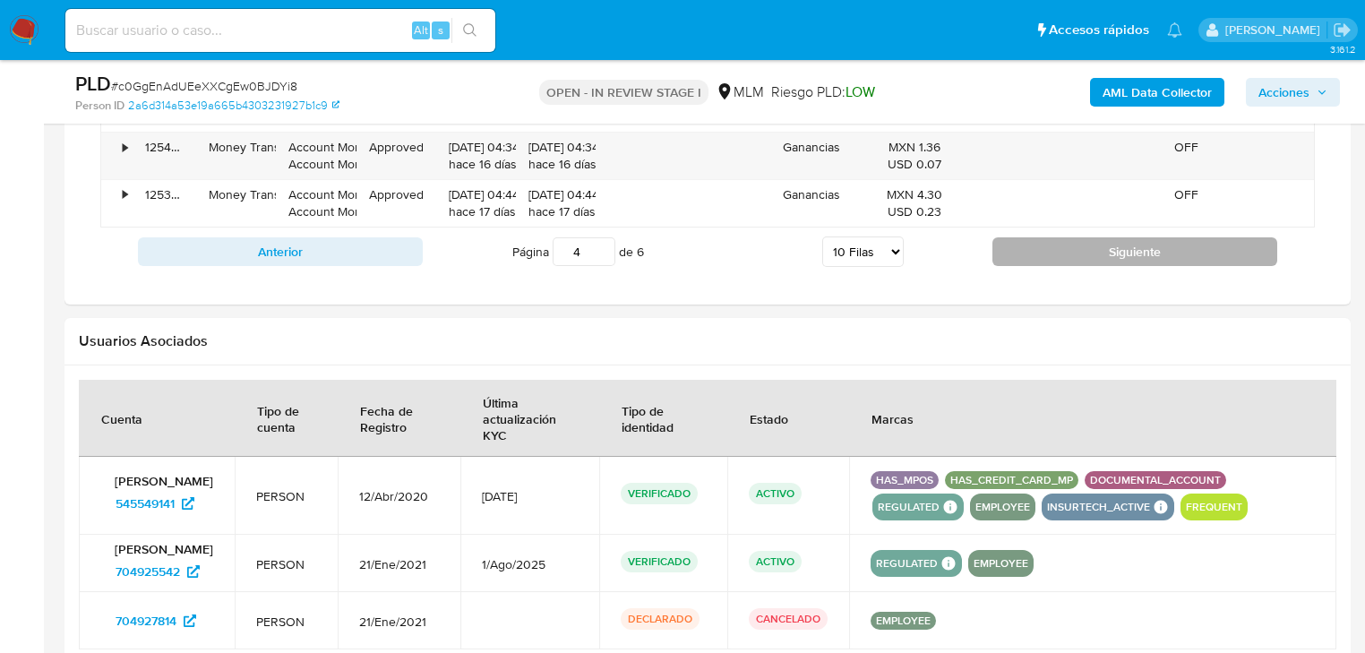
scroll to position [2079, 0]
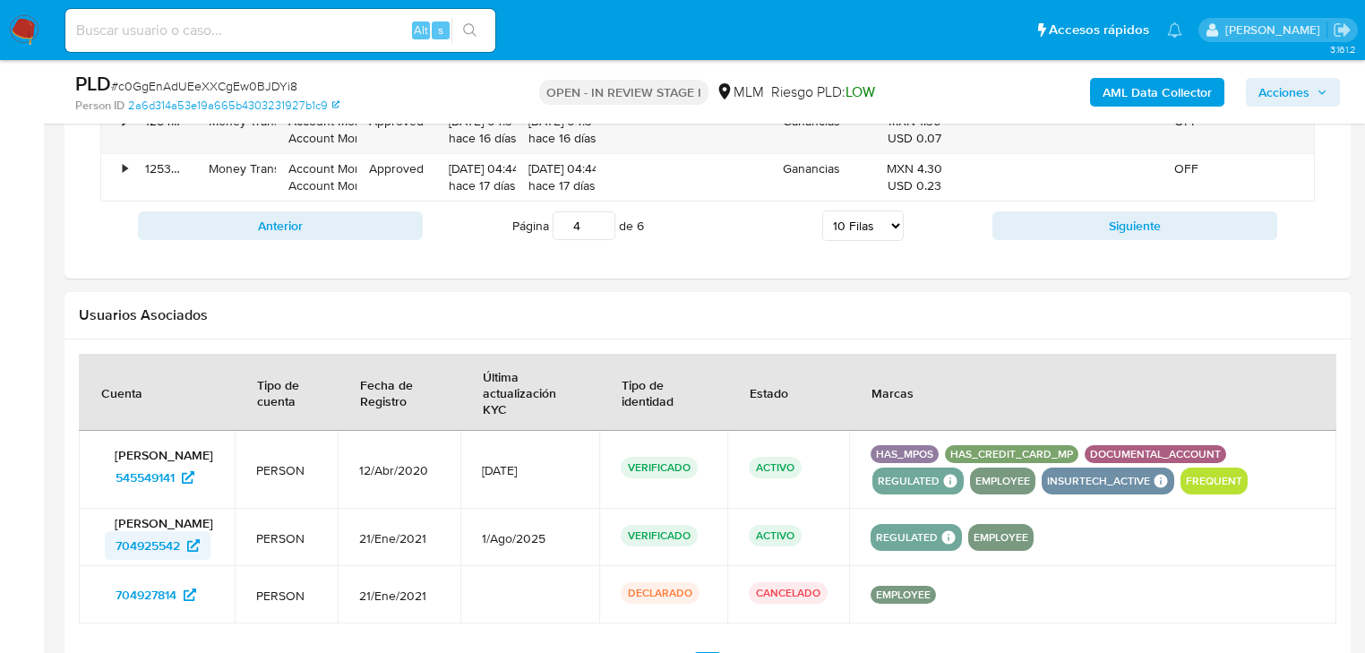
click at [164, 556] on span "704925542" at bounding box center [148, 545] width 65 height 29
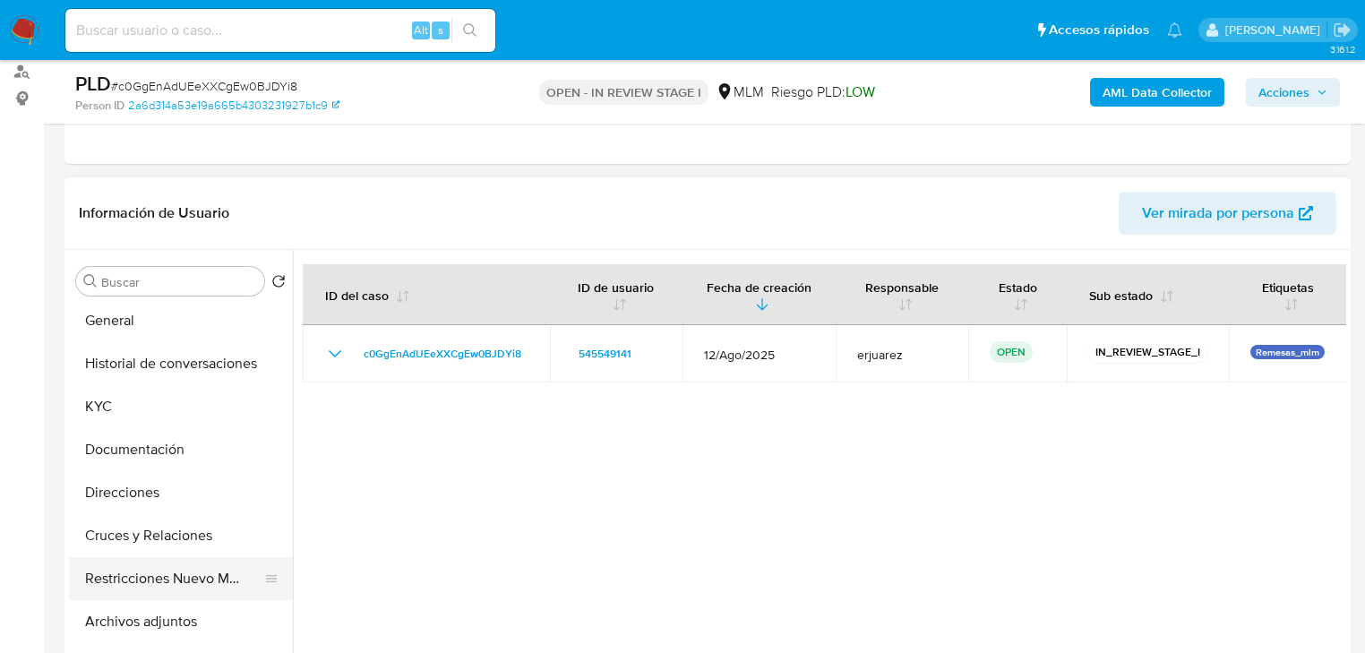
scroll to position [72, 0]
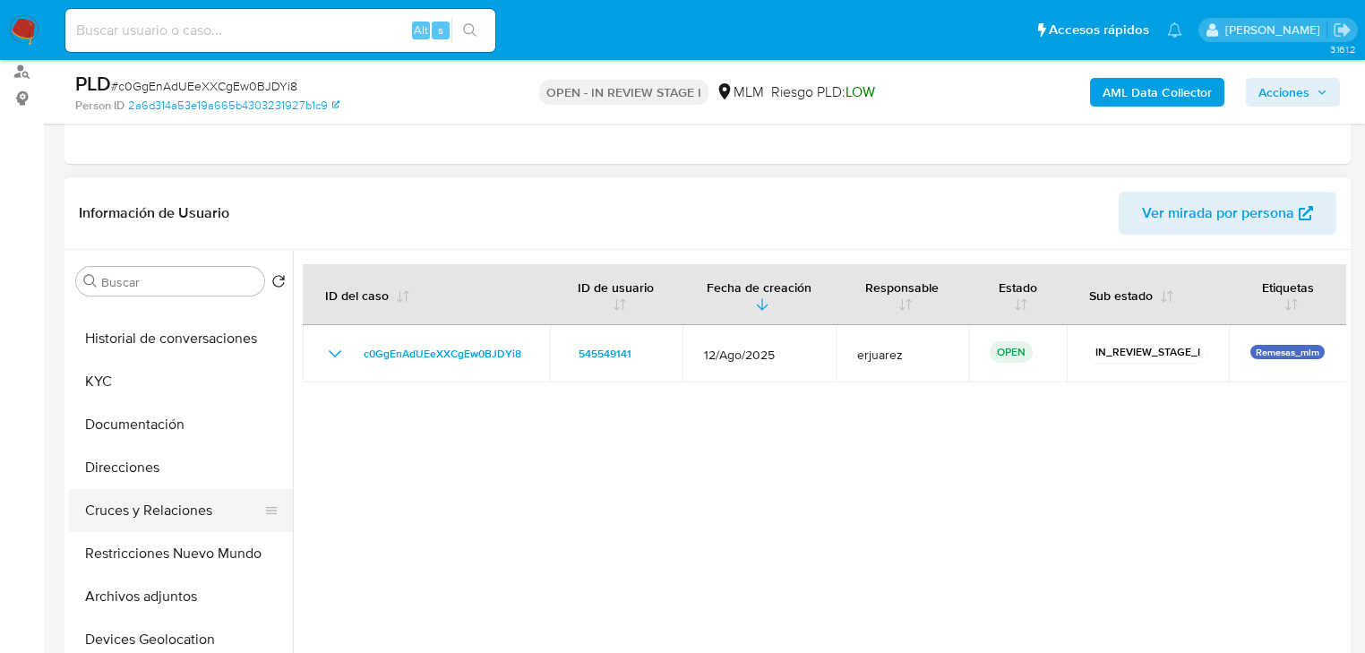
drag, startPoint x: 147, startPoint y: 521, endPoint x: 209, endPoint y: 509, distance: 63.1
click at [148, 521] on button "Cruces y Relaciones" at bounding box center [174, 510] width 210 height 43
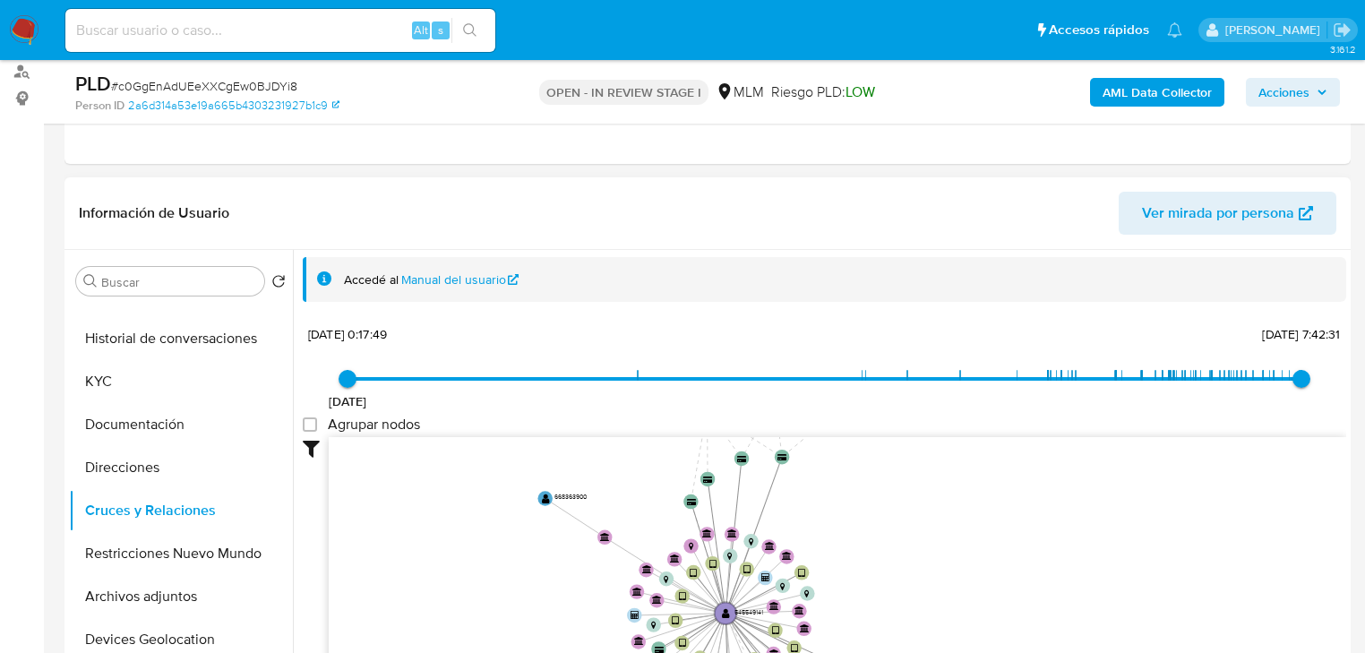
drag, startPoint x: 627, startPoint y: 469, endPoint x: 602, endPoint y: 493, distance: 34.2
click at [576, 609] on icon "device-67914ceda476179e3e81db36  user-545549141  545549141 device-674d15e0283…" at bounding box center [838, 567] width 1018 height 260
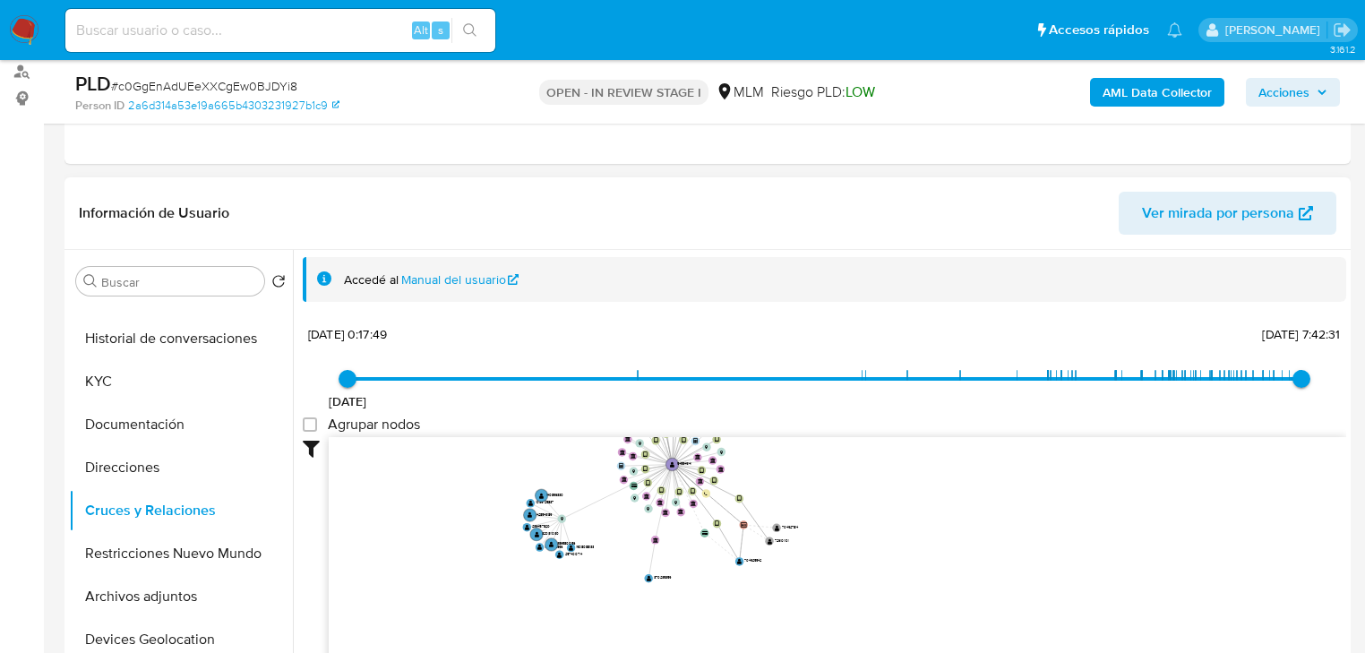
drag, startPoint x: 893, startPoint y: 510, endPoint x: 624, endPoint y: 227, distance: 390.4
click at [888, 416] on div "30/4/2022 30/4/2022, 0:17:49 20/9/2025, 7:42:31 Agrupar nodos Filtros Confianza…" at bounding box center [825, 543] width 1044 height 445
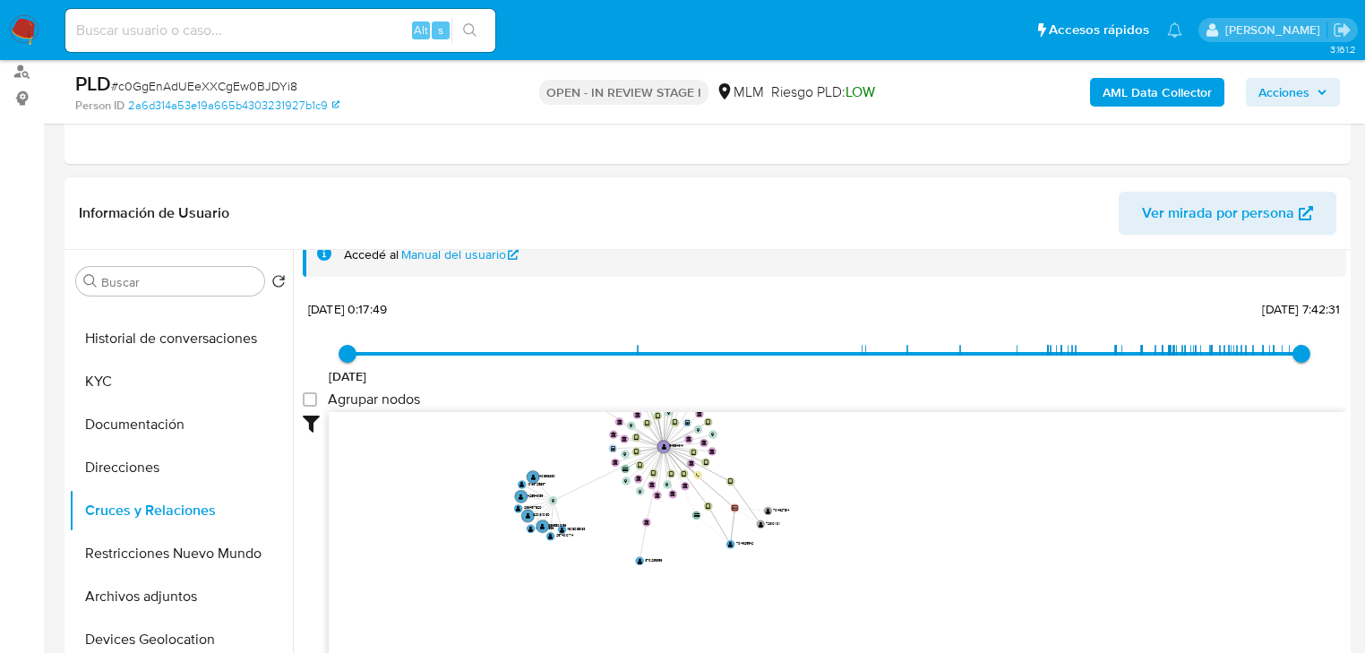
scroll to position [65, 0]
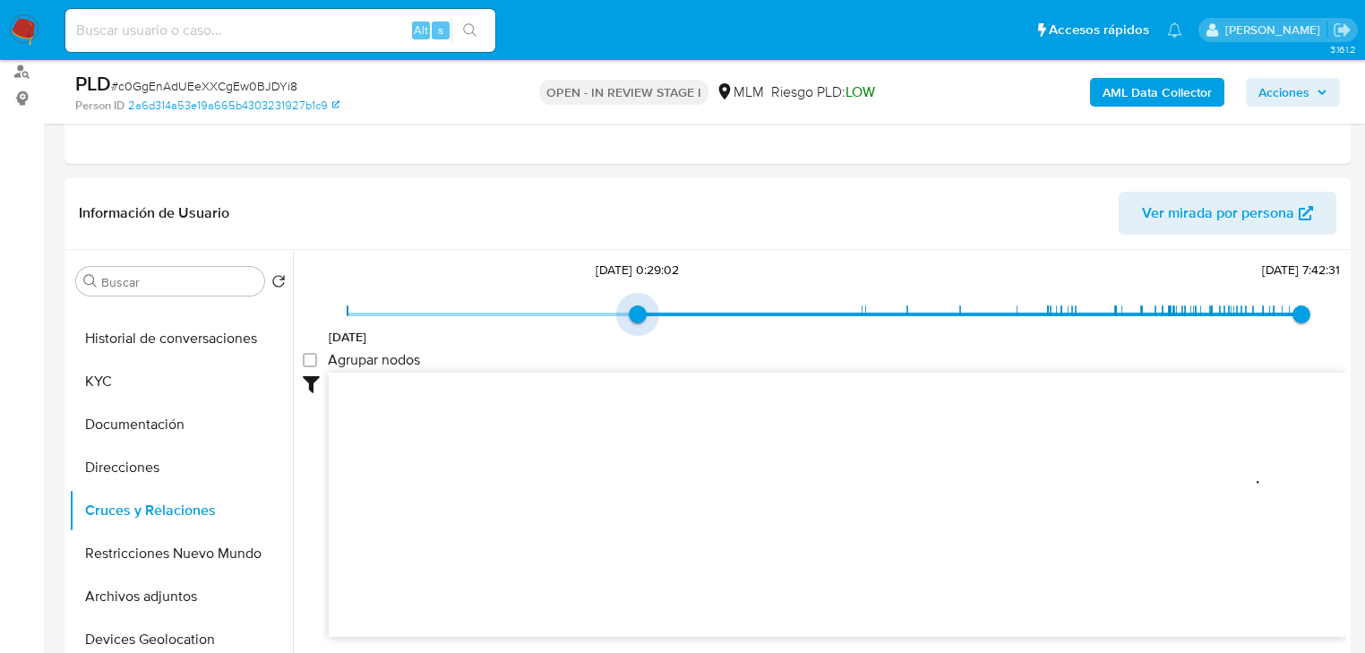
type input "1729899710000"
drag, startPoint x: 477, startPoint y: 316, endPoint x: 1036, endPoint y: 316, distance: 559.1
click at [647, 316] on span "12/5/2023, 0:29:02" at bounding box center [638, 315] width 18 height 18
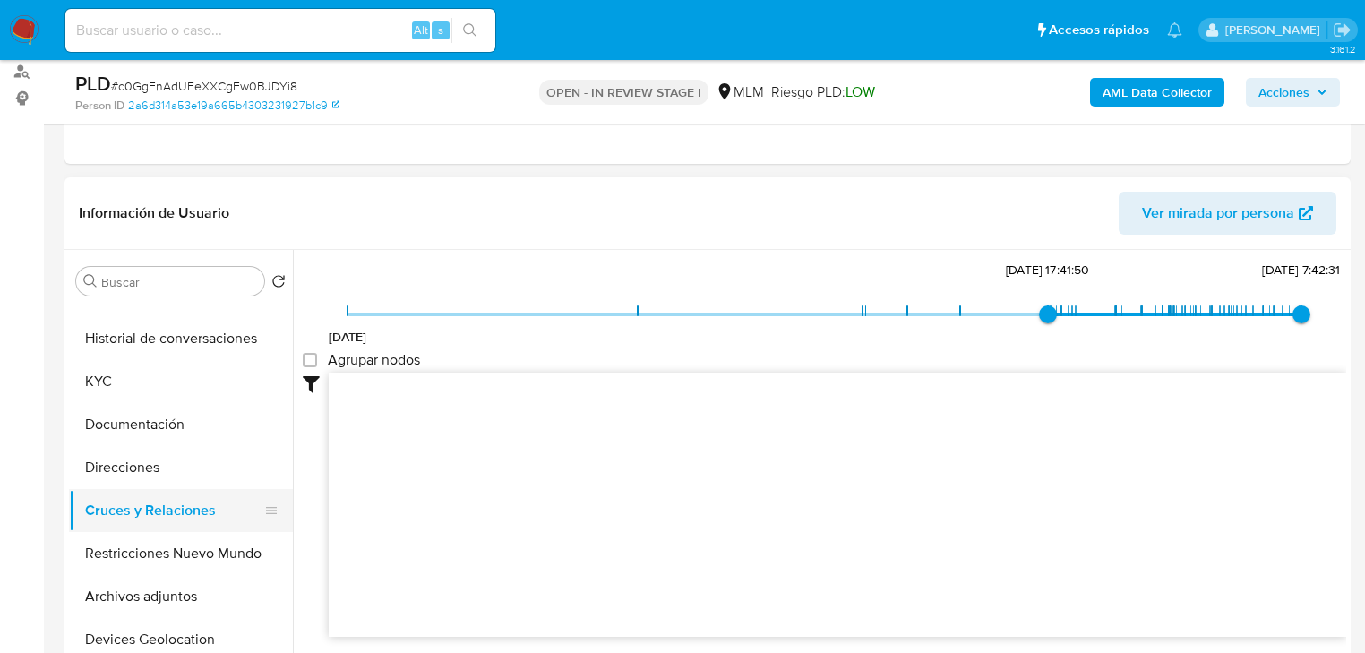
drag, startPoint x: 127, startPoint y: 437, endPoint x: 133, endPoint y: 520, distance: 82.6
click at [128, 440] on button "Documentación" at bounding box center [181, 424] width 224 height 43
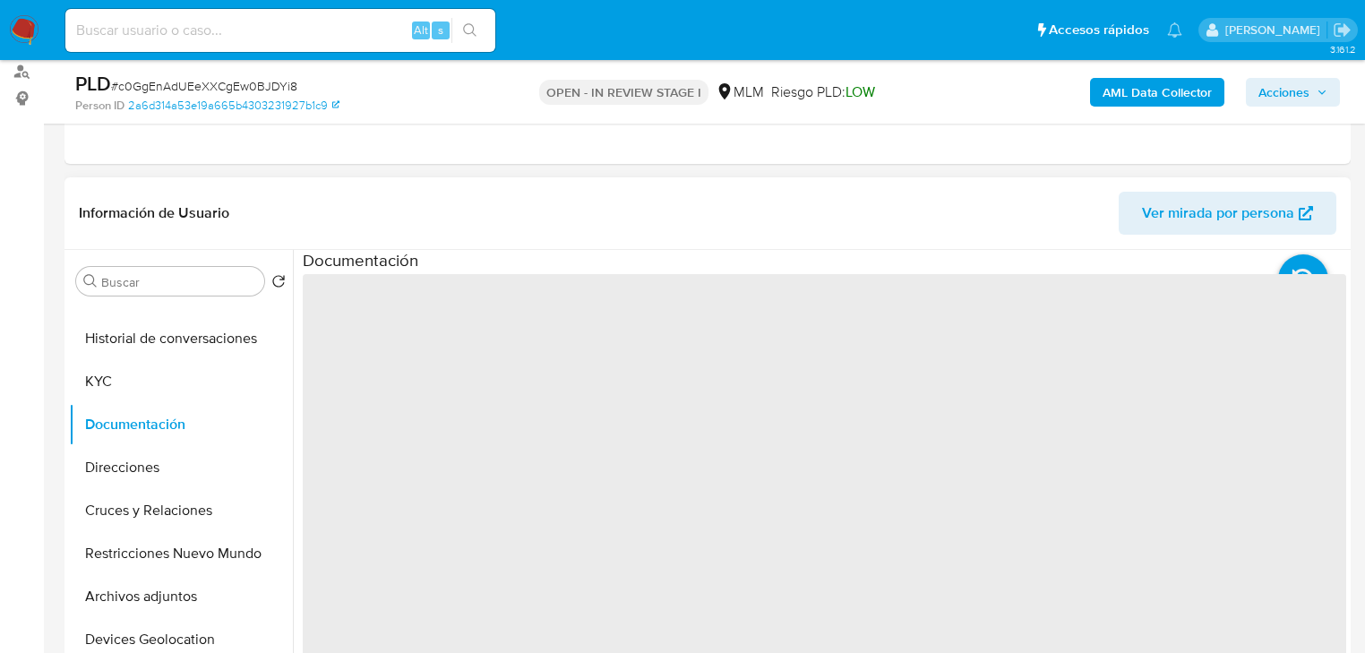
drag, startPoint x: 133, startPoint y: 520, endPoint x: 423, endPoint y: 444, distance: 299.9
click at [135, 520] on button "Cruces y Relaciones" at bounding box center [181, 510] width 224 height 43
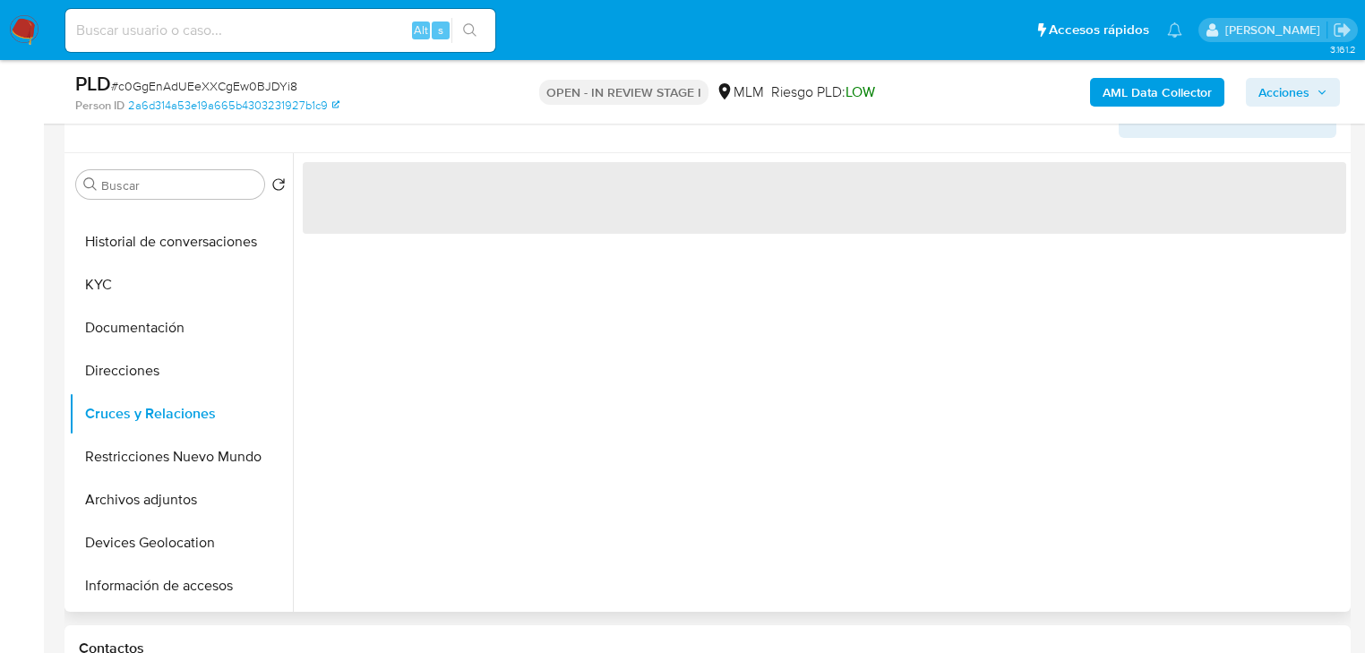
scroll to position [287, 0]
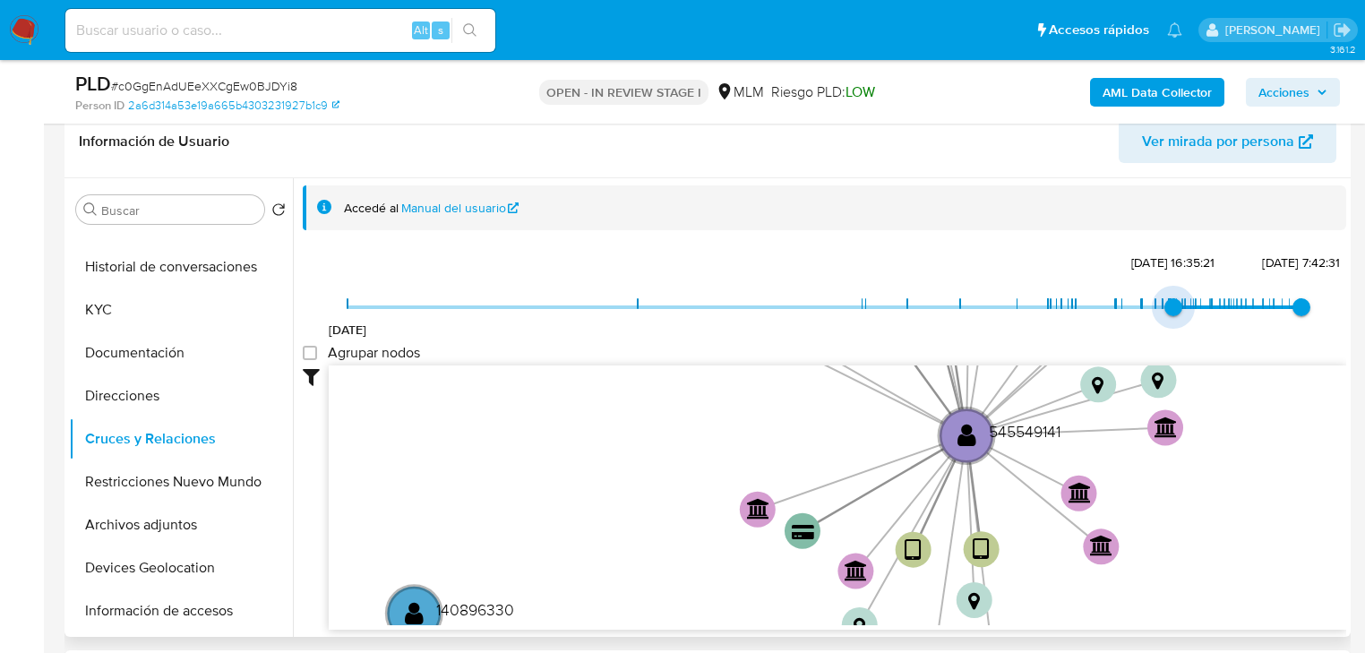
type input "1743636897000"
drag, startPoint x: 349, startPoint y: 306, endPoint x: 1164, endPoint y: 305, distance: 814.4
click at [1164, 305] on span "2/4/2025, 17:34:57" at bounding box center [1170, 307] width 18 height 18
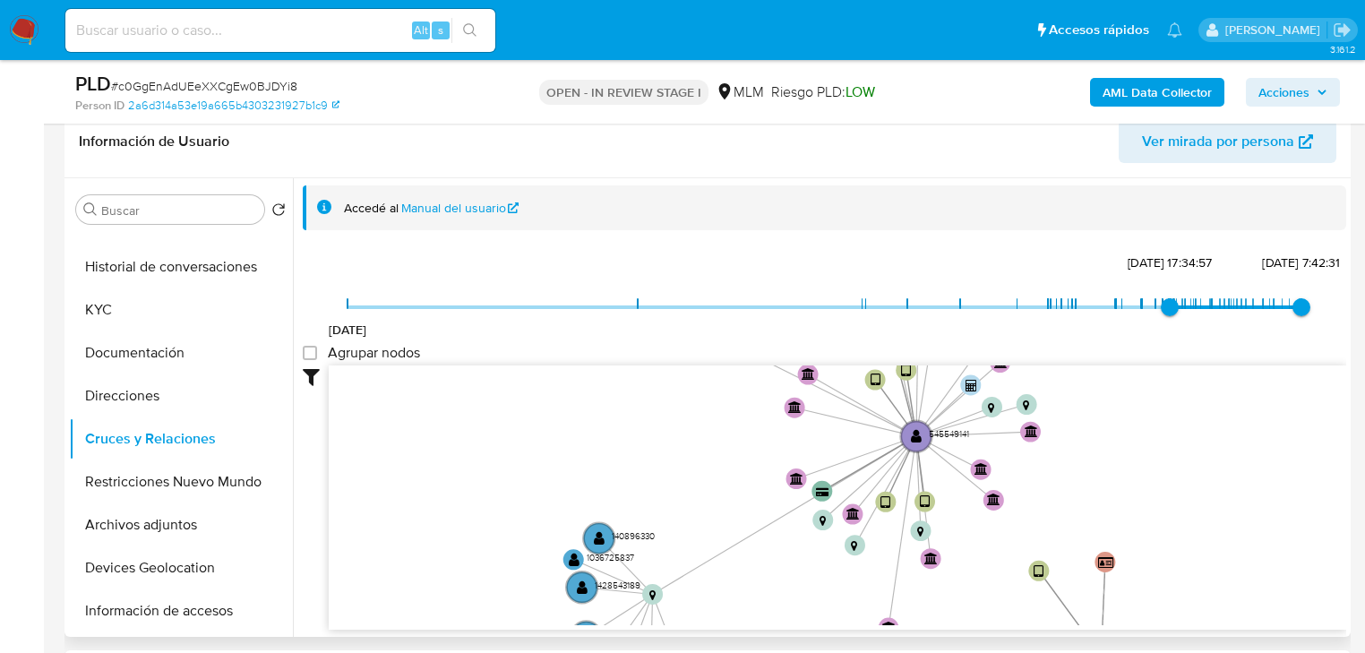
drag, startPoint x: 658, startPoint y: 467, endPoint x: 495, endPoint y: 499, distance: 166.2
click at [495, 499] on icon "device-67914ceda476179e3e81db36  user-545549141  545549141 device-674d15e0283…" at bounding box center [838, 496] width 1018 height 260
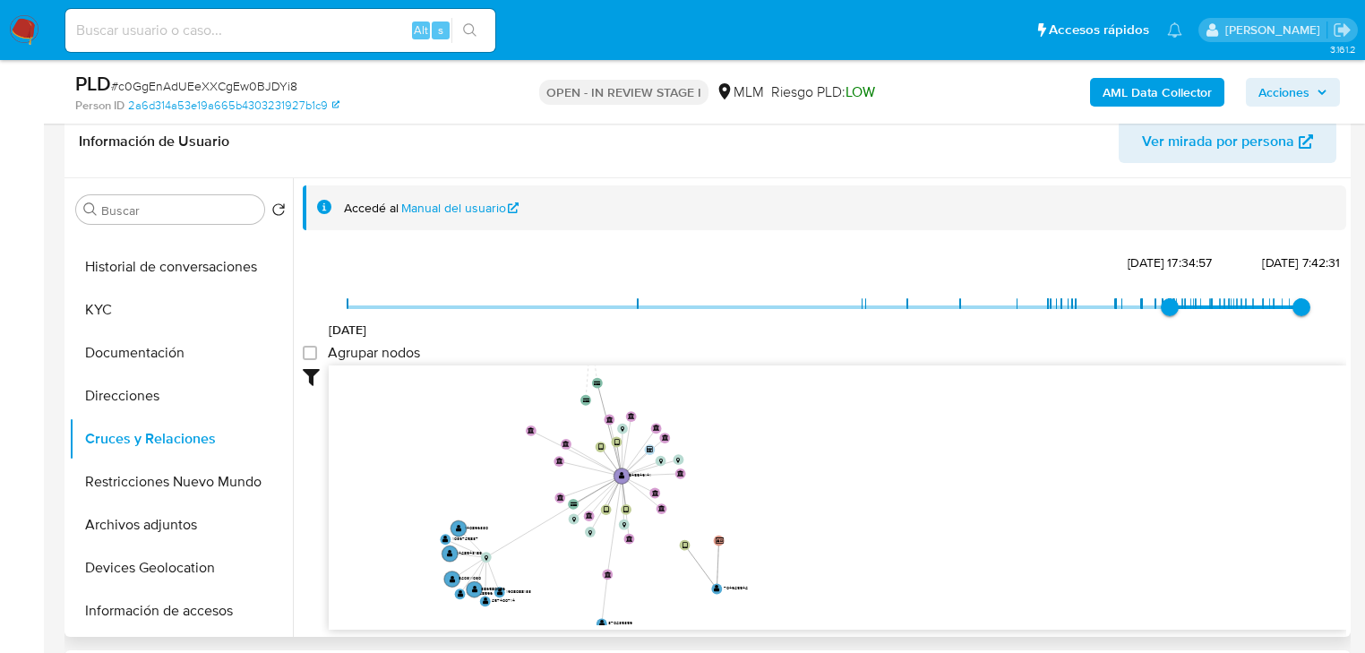
drag, startPoint x: 947, startPoint y: 526, endPoint x: 957, endPoint y: 469, distance: 57.3
click at [957, 469] on icon "device-67914ceda476179e3e81db36  user-545549141  545549141 device-674d15e0283…" at bounding box center [838, 496] width 1018 height 260
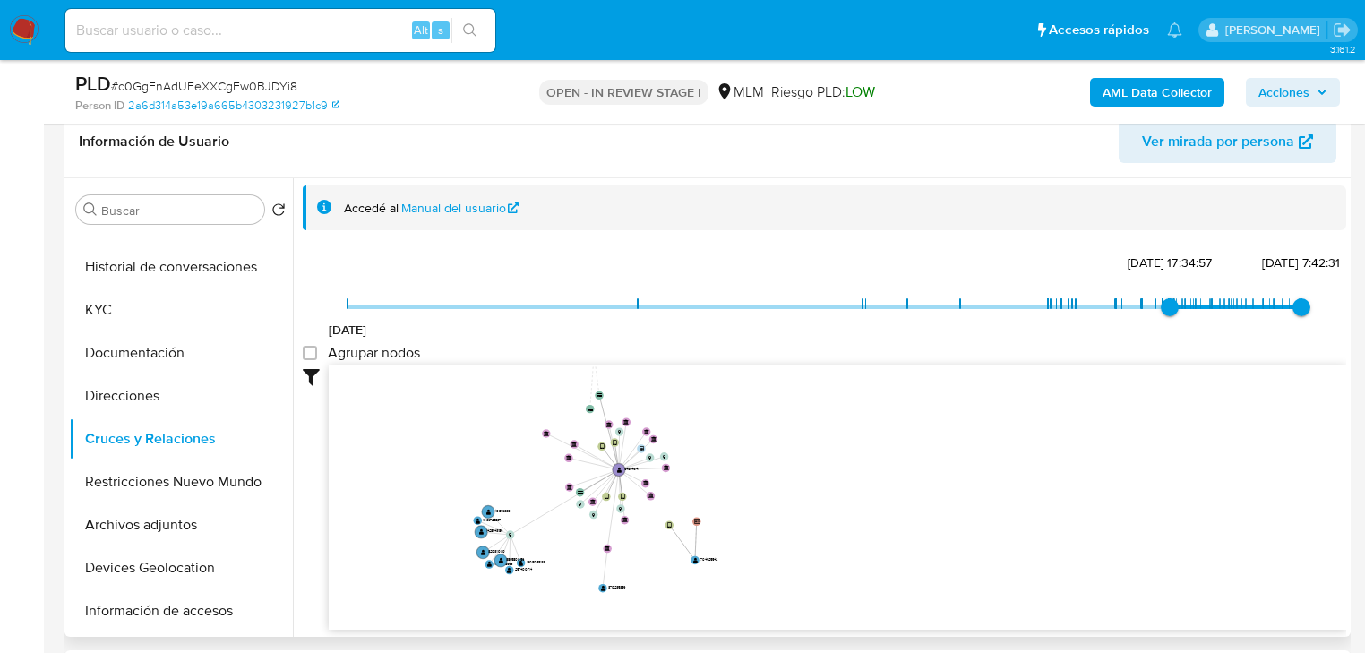
drag, startPoint x: 928, startPoint y: 469, endPoint x: 840, endPoint y: 495, distance: 92.2
click at [840, 495] on icon "device-67914ceda476179e3e81db36  user-545549141  545549141 device-674d15e0283…" at bounding box center [838, 496] width 1018 height 260
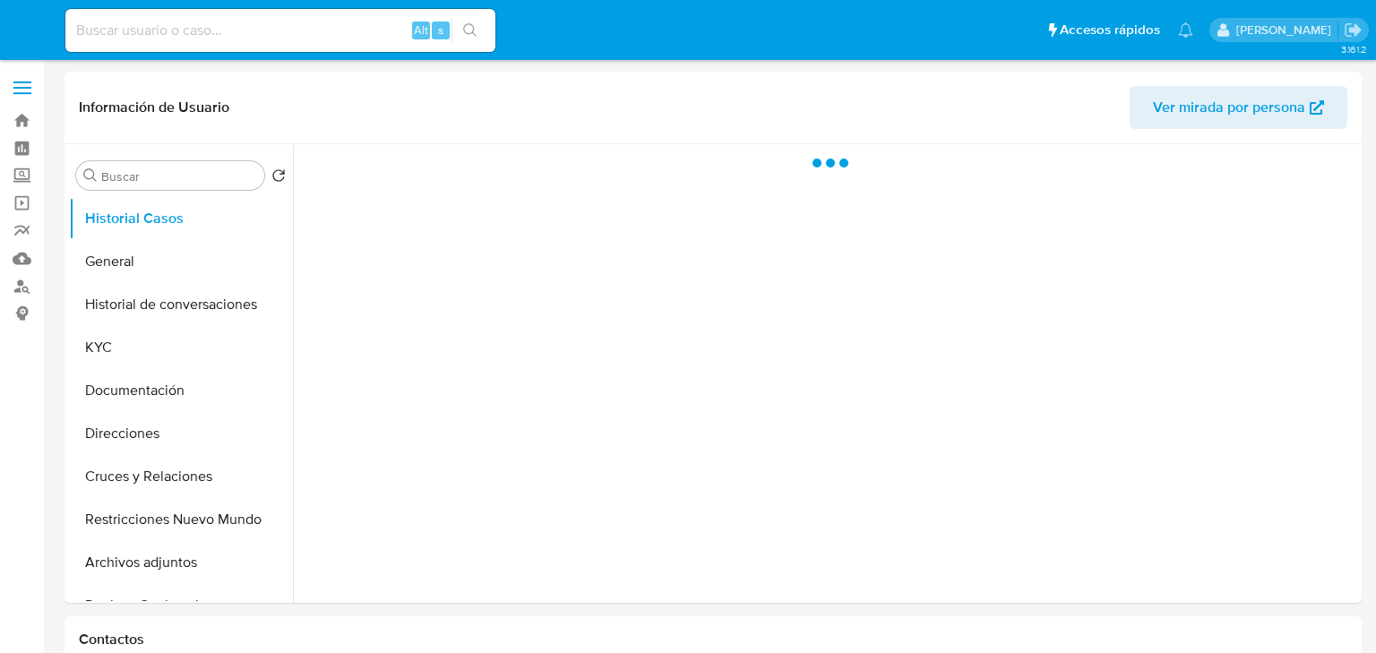
select select "10"
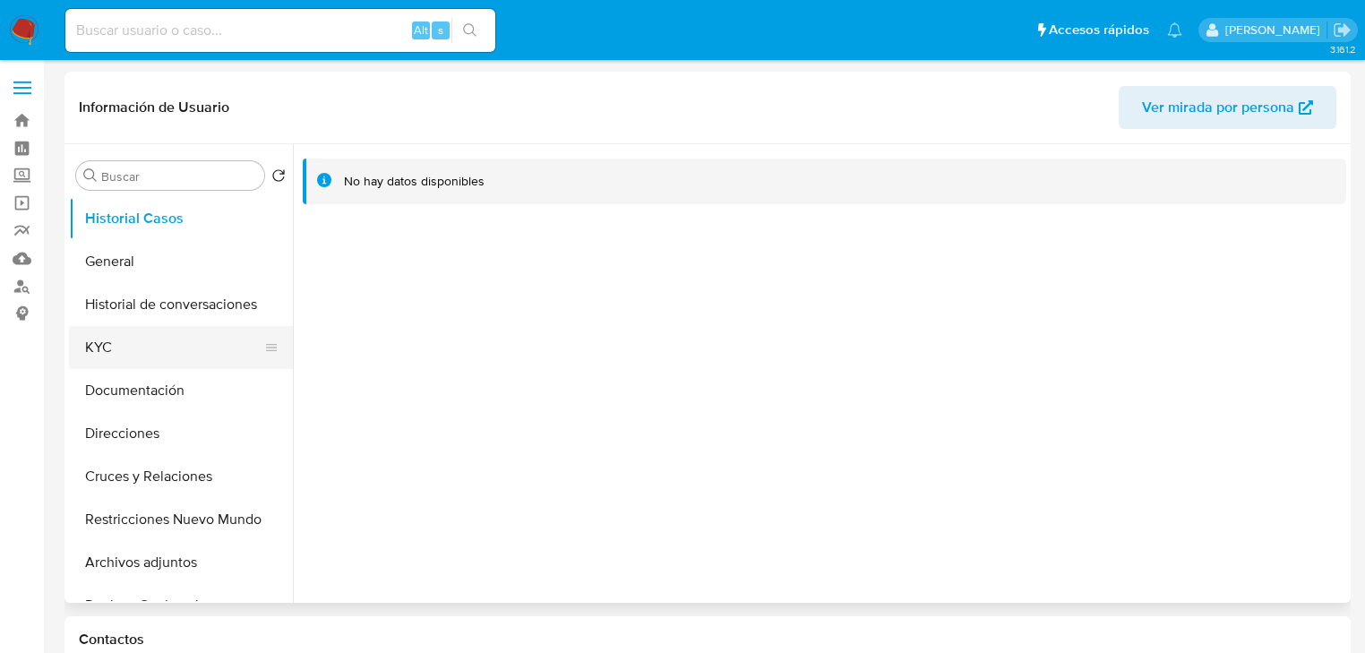
click at [96, 351] on button "KYC" at bounding box center [174, 347] width 210 height 43
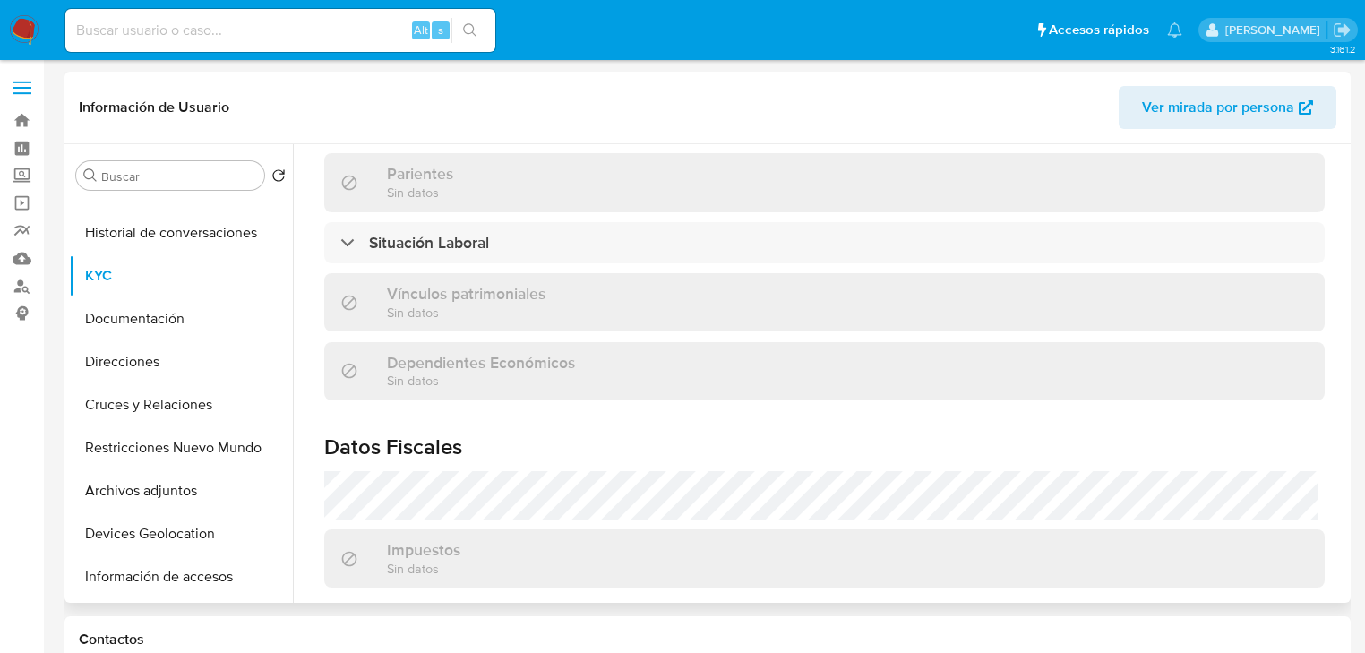
scroll to position [1075, 0]
